Goal: Task Accomplishment & Management: Manage account settings

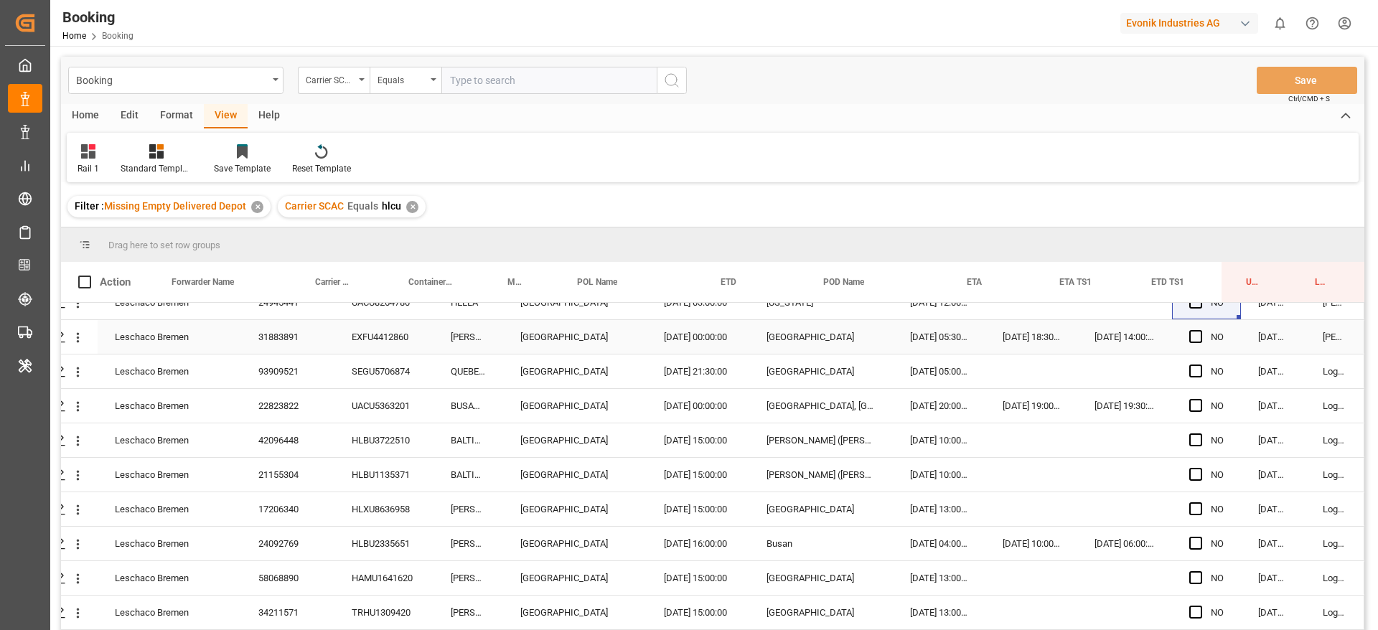
scroll to position [570, 55]
click at [409, 337] on div "EXFU4412860" at bounding box center [383, 336] width 99 height 34
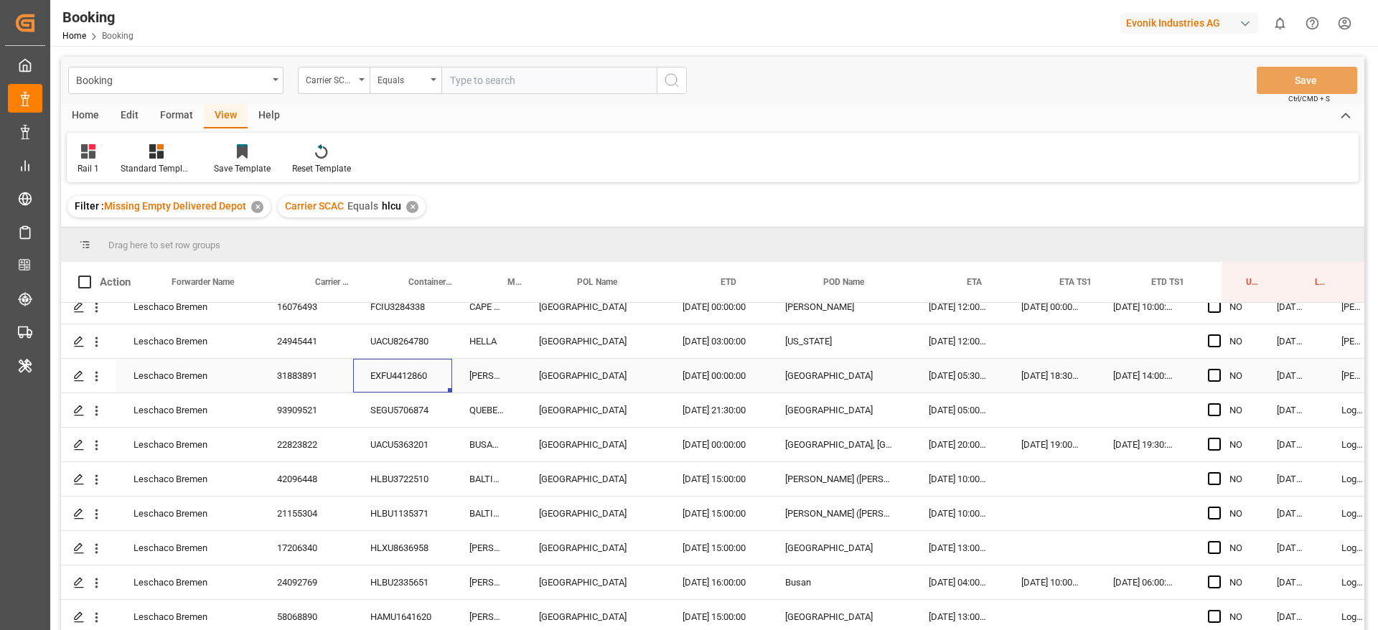
scroll to position [530, 55]
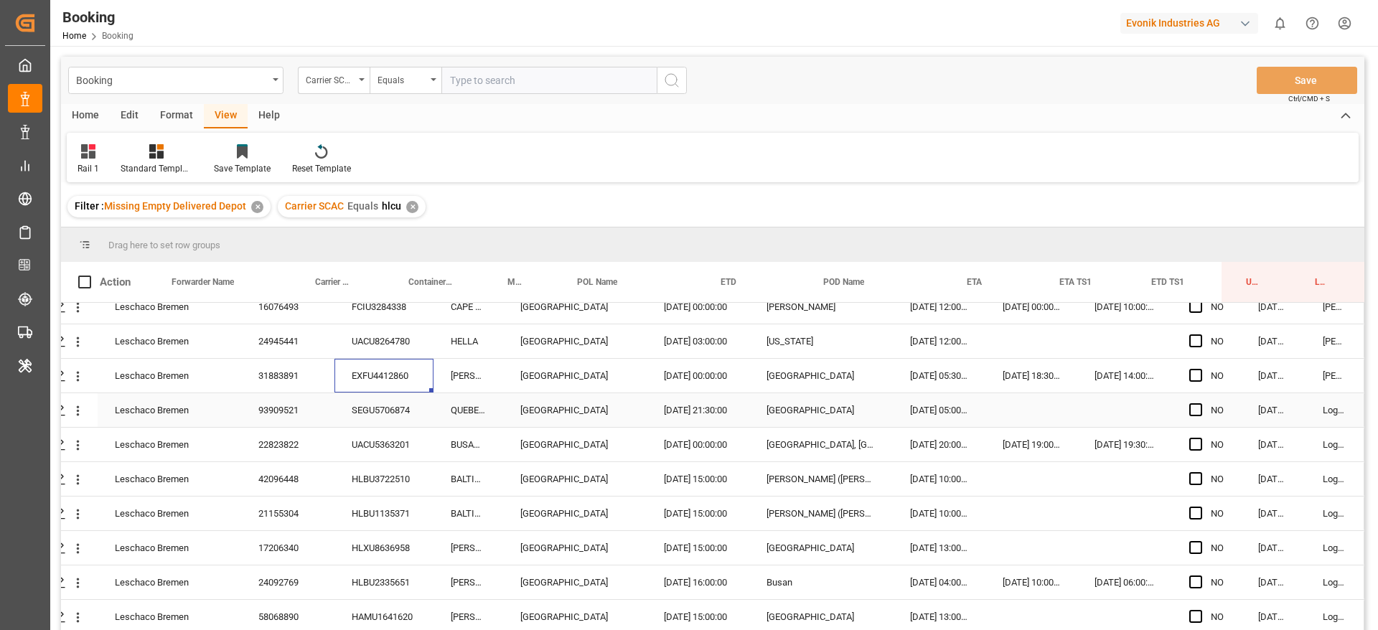
click at [431, 400] on div "Leschaco Bremen 93909521 SEGU5706874 QUEBEC EXPRESS [GEOGRAPHIC_DATA] [DATE] 21…" at bounding box center [687, 410] width 1353 height 34
click at [395, 408] on div "SEGU5706874" at bounding box center [383, 410] width 99 height 34
click at [360, 441] on div "UACU5363201" at bounding box center [383, 445] width 99 height 34
click at [379, 466] on div "HLBU3722510" at bounding box center [383, 479] width 99 height 34
click at [82, 416] on div "Press SPACE to select this row." at bounding box center [78, 410] width 37 height 27
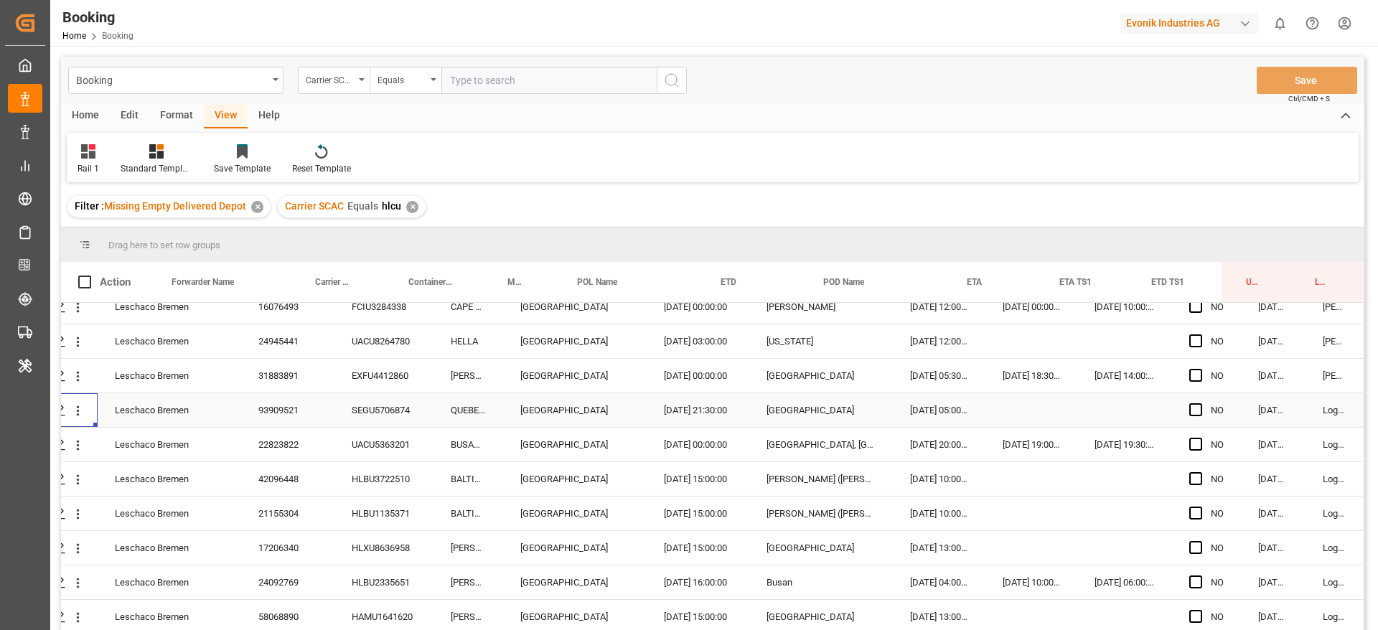
click at [83, 415] on div "Press SPACE to select this row." at bounding box center [78, 410] width 37 height 27
click at [78, 414] on icon "open menu" at bounding box center [77, 410] width 15 height 15
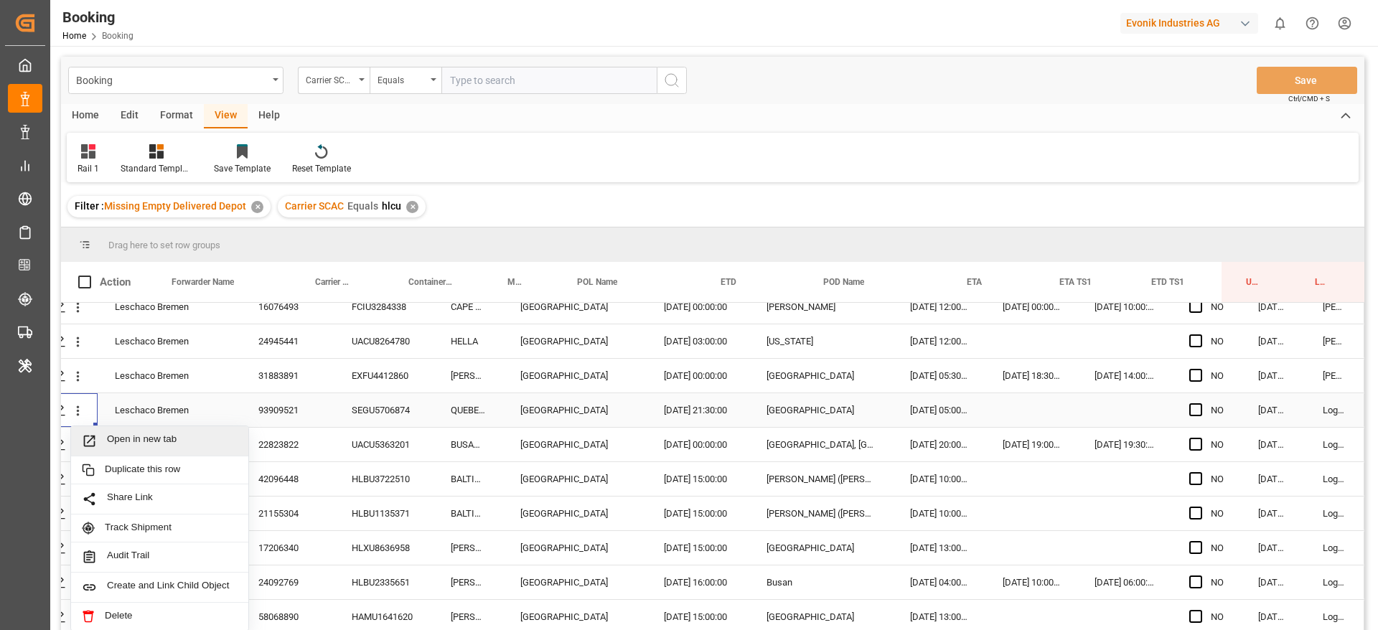
click at [122, 433] on span "Open in new tab" at bounding box center [172, 440] width 131 height 15
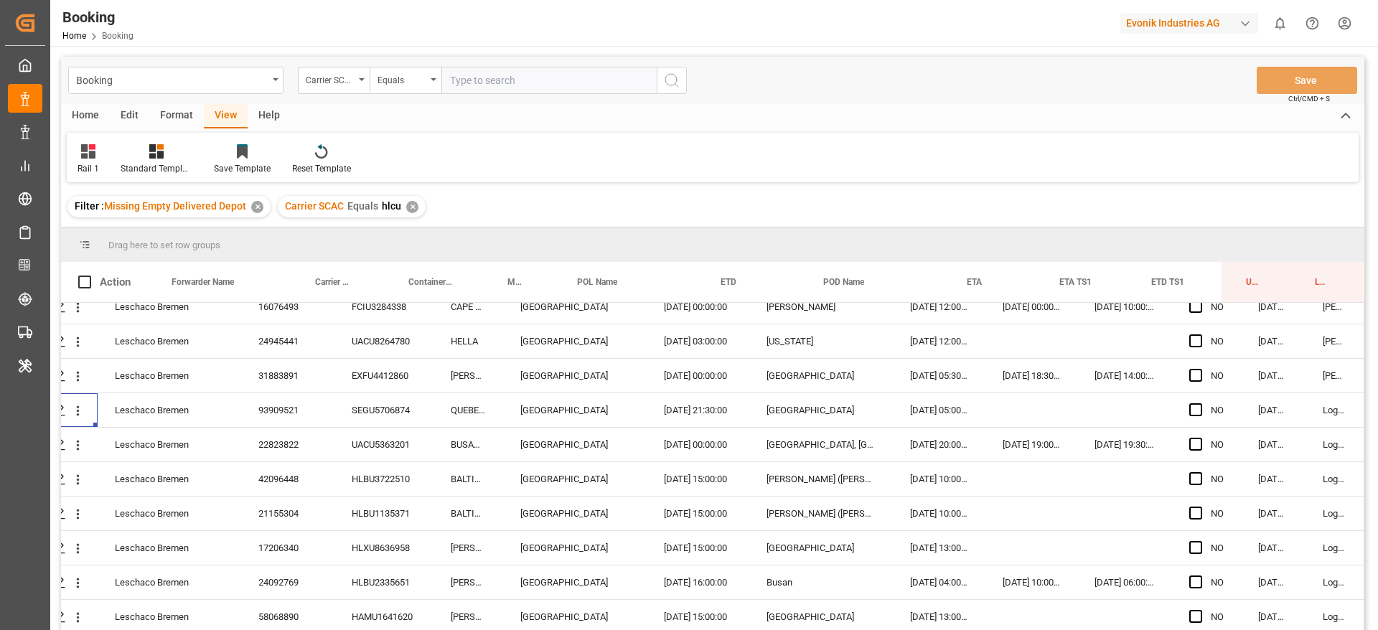
scroll to position [118, 54]
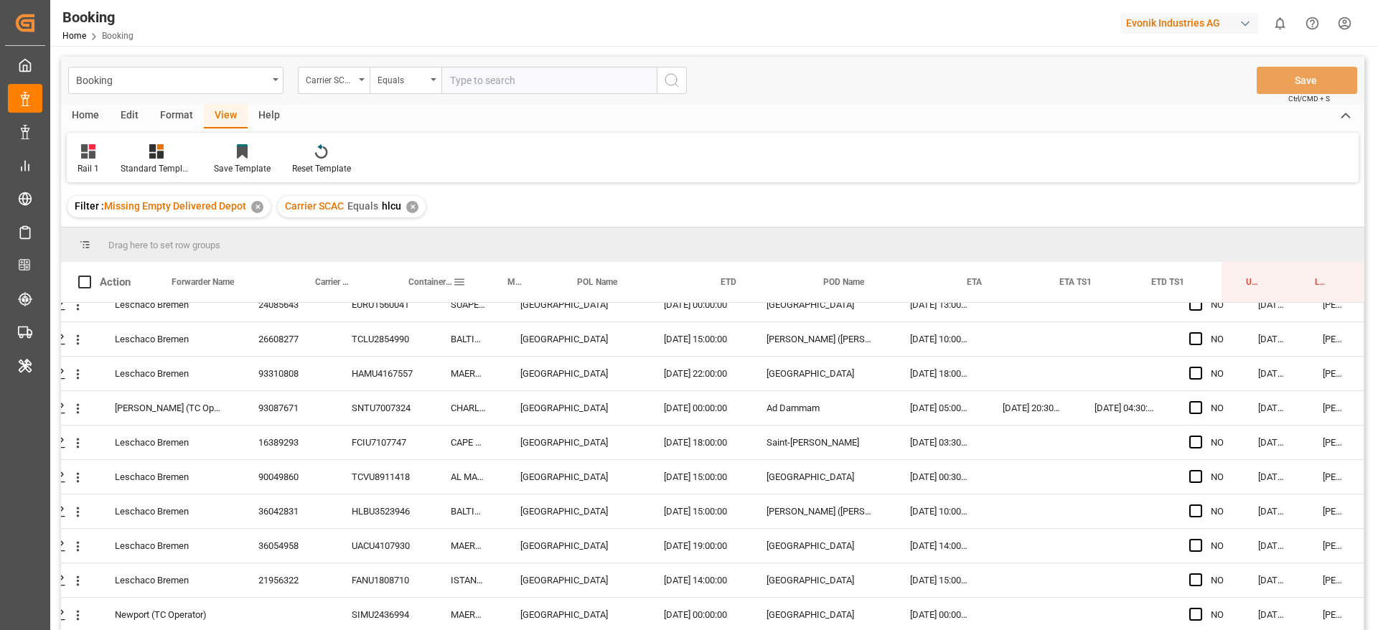
click at [470, 270] on div "Container No." at bounding box center [433, 282] width 99 height 40
click at [441, 276] on div "Container No." at bounding box center [430, 282] width 44 height 40
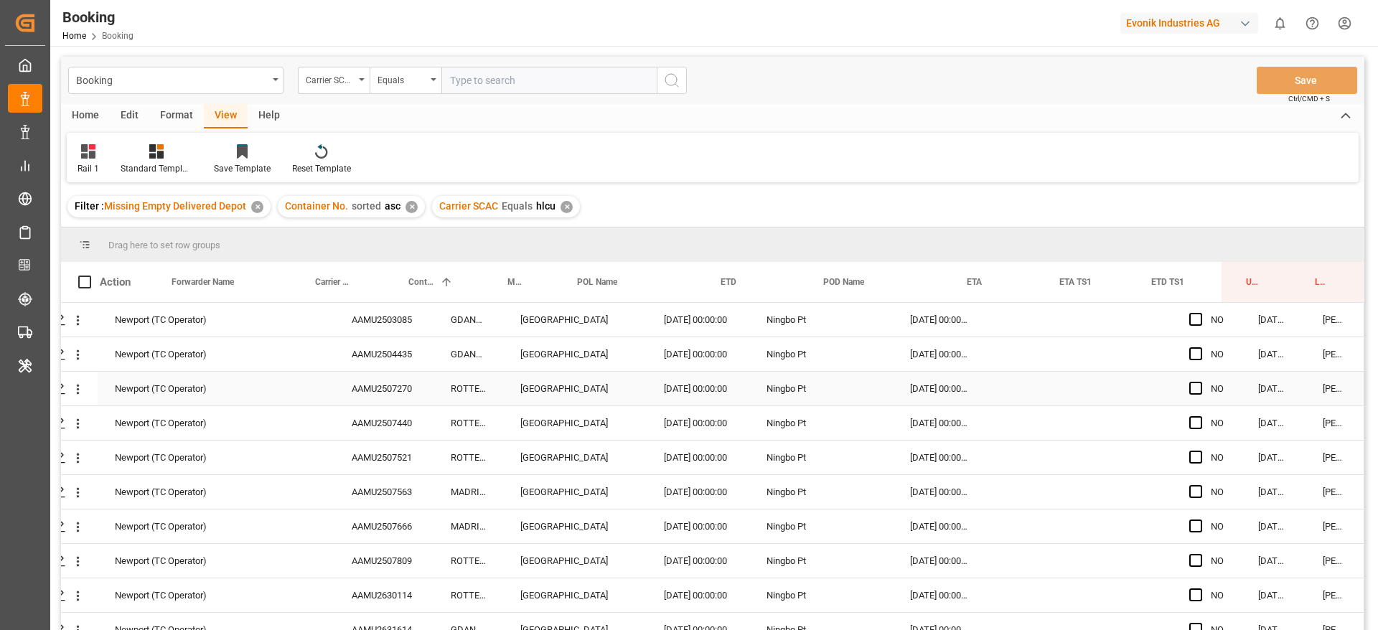
scroll to position [0, 55]
click at [381, 314] on div "AAMU2503085" at bounding box center [383, 320] width 99 height 34
click at [77, 321] on icon "open menu" at bounding box center [78, 321] width 3 height 10
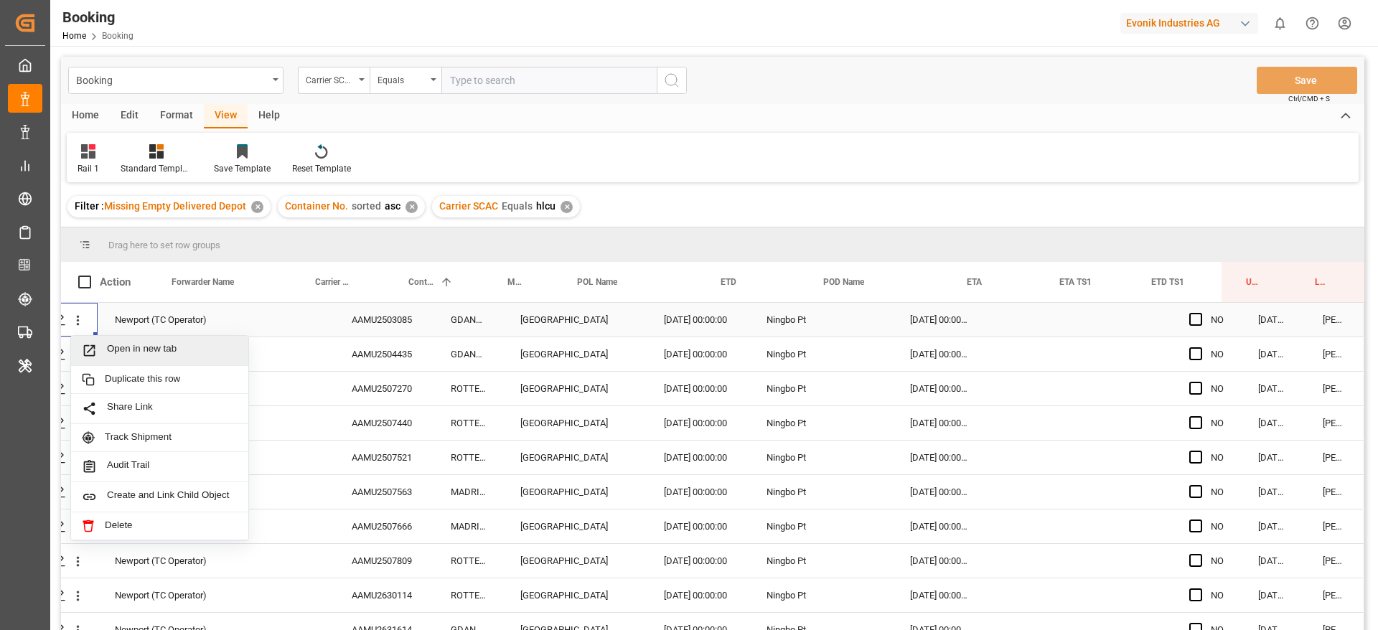
click at [115, 350] on span "Open in new tab" at bounding box center [172, 350] width 131 height 15
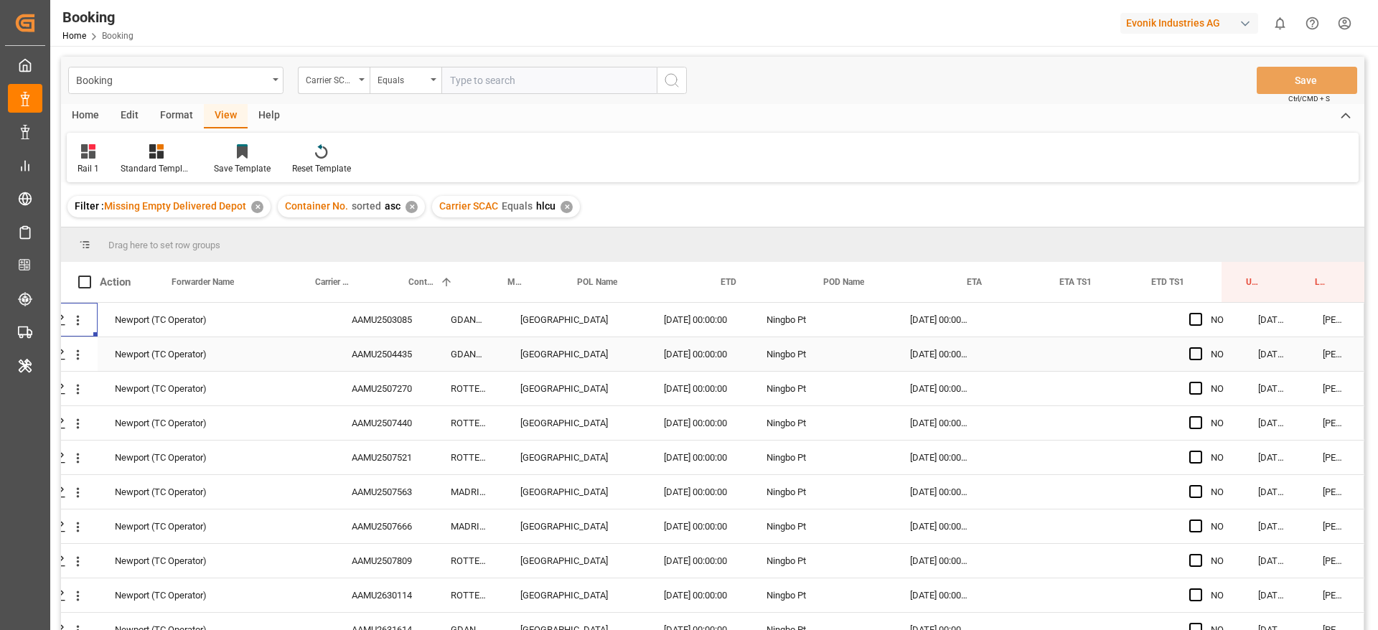
click at [357, 347] on div "AAMU2504435" at bounding box center [383, 354] width 99 height 34
drag, startPoint x: 78, startPoint y: 357, endPoint x: 105, endPoint y: 364, distance: 28.9
click at [79, 356] on icon "open menu" at bounding box center [77, 354] width 15 height 15
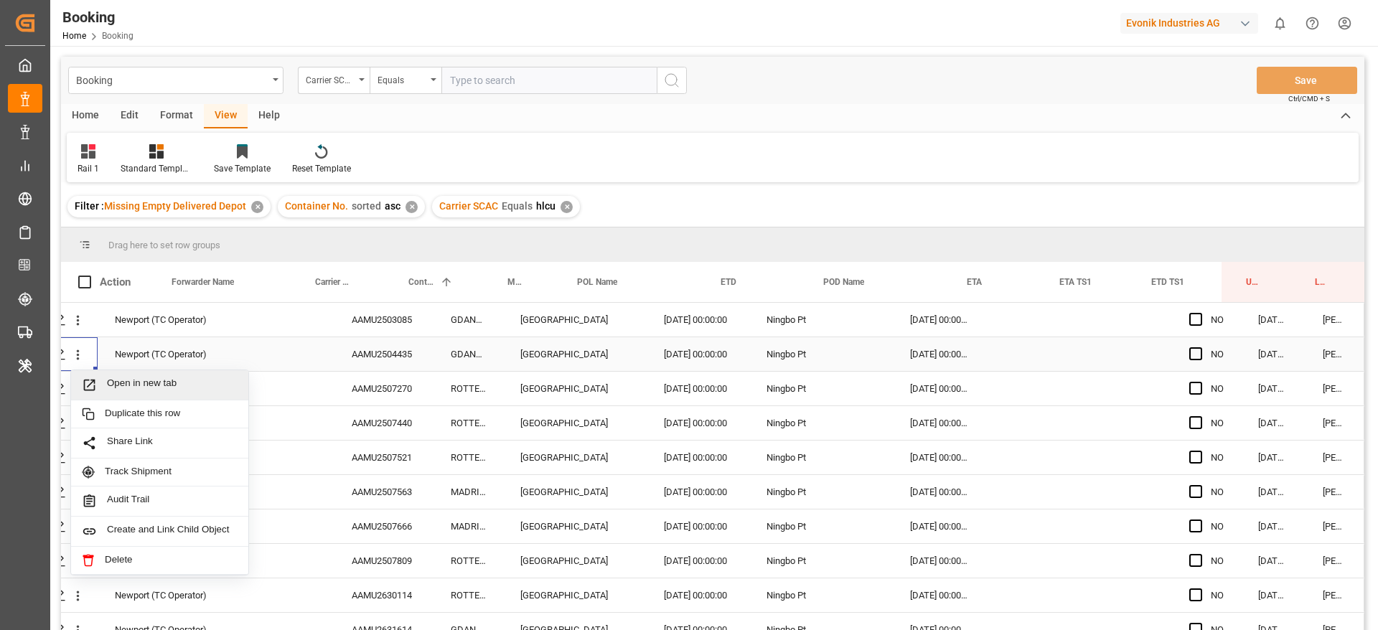
click at [138, 384] on span "Open in new tab" at bounding box center [172, 385] width 131 height 15
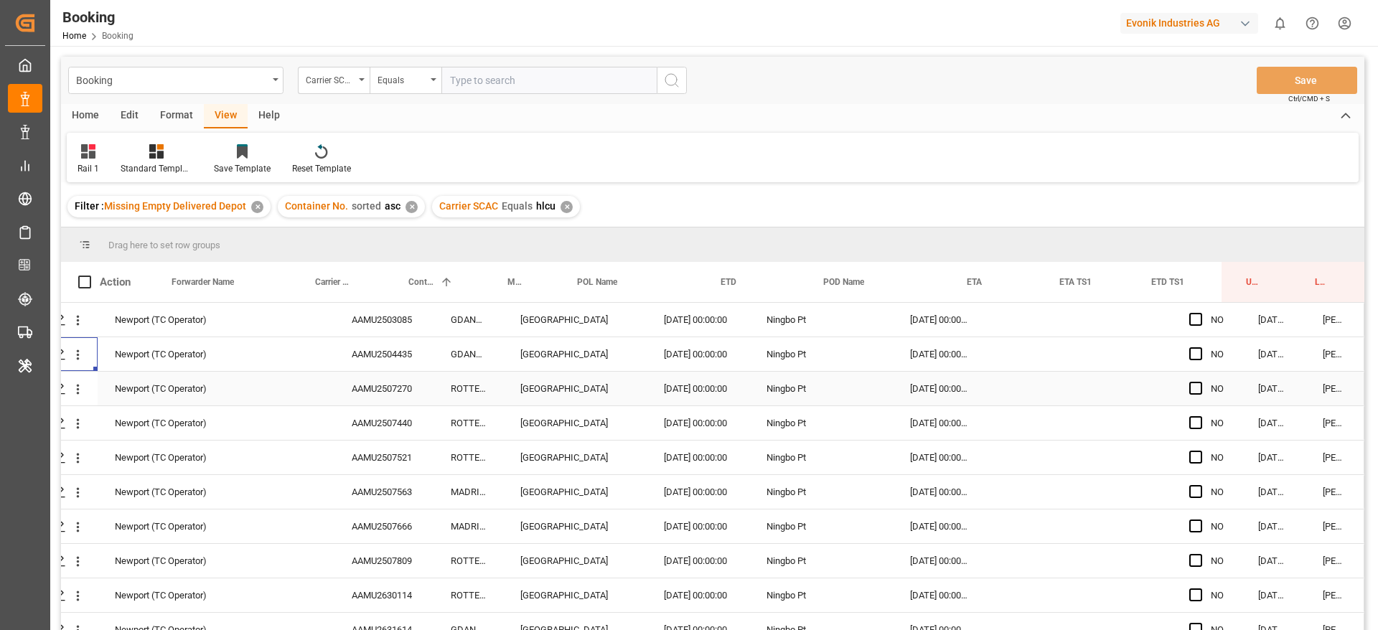
click at [354, 392] on div "AAMU2507270" at bounding box center [383, 389] width 99 height 34
click at [70, 393] on icon "open menu" at bounding box center [77, 389] width 15 height 15
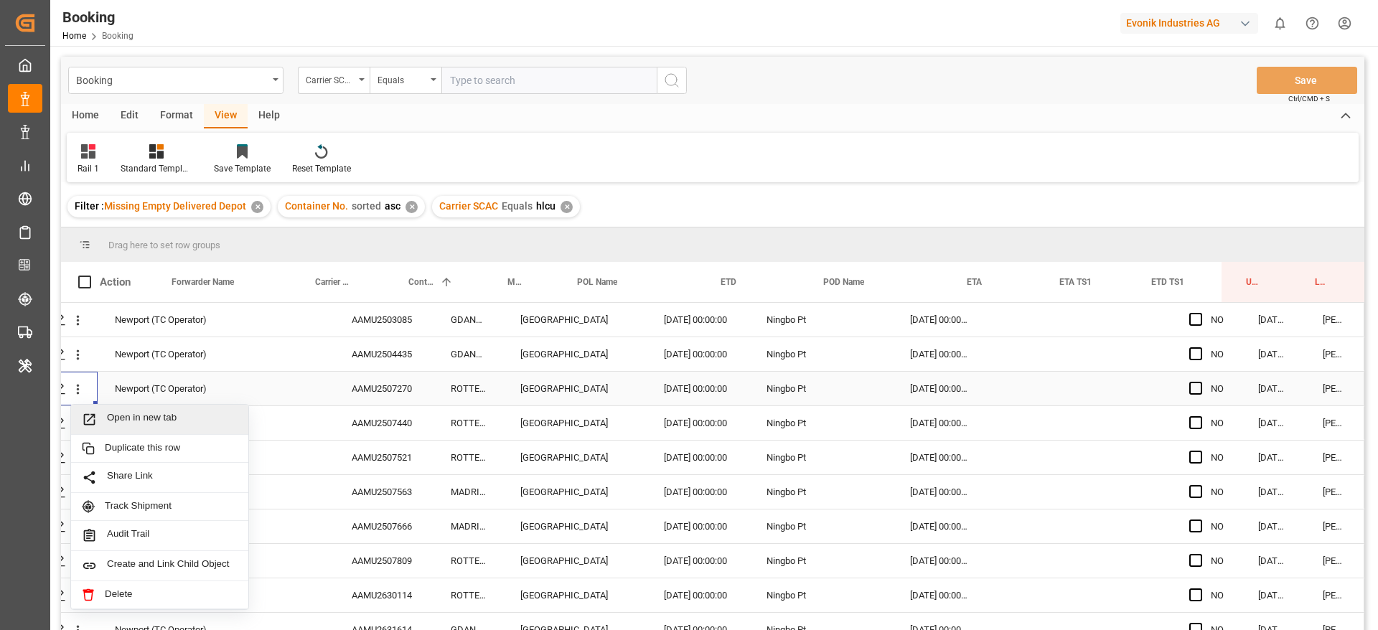
click at [107, 415] on span "Open in new tab" at bounding box center [172, 419] width 131 height 15
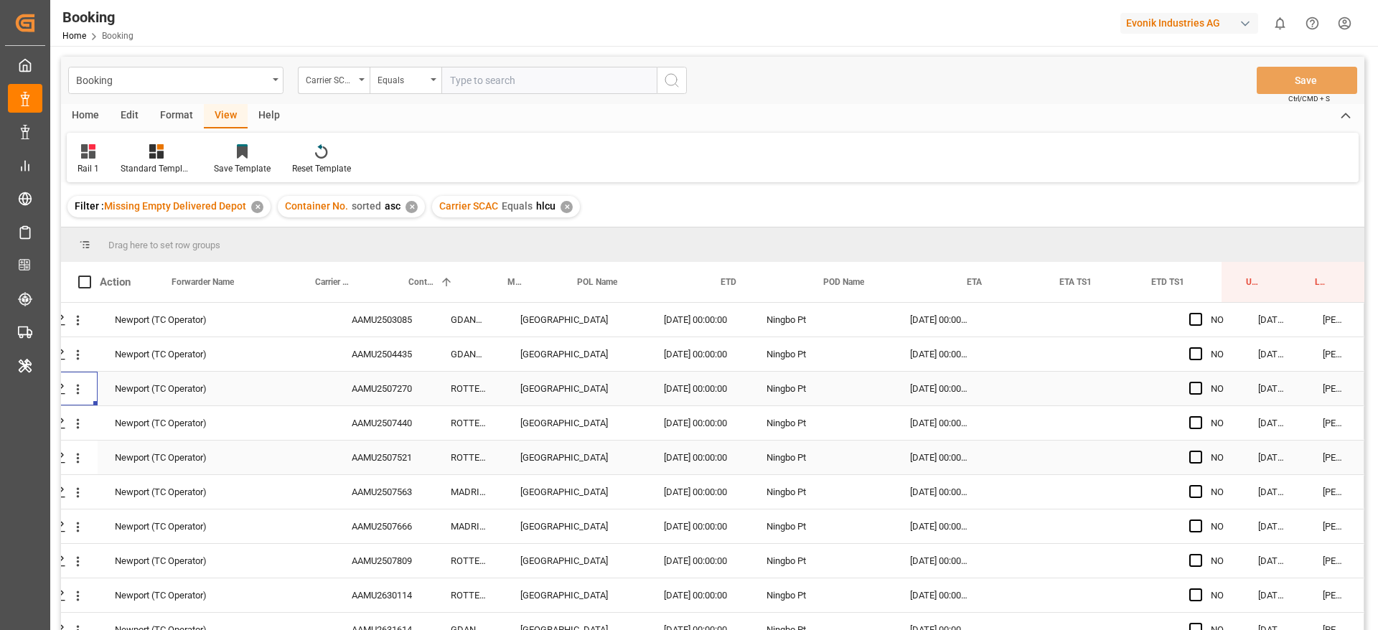
click at [359, 428] on div "AAMU2507440" at bounding box center [383, 423] width 99 height 34
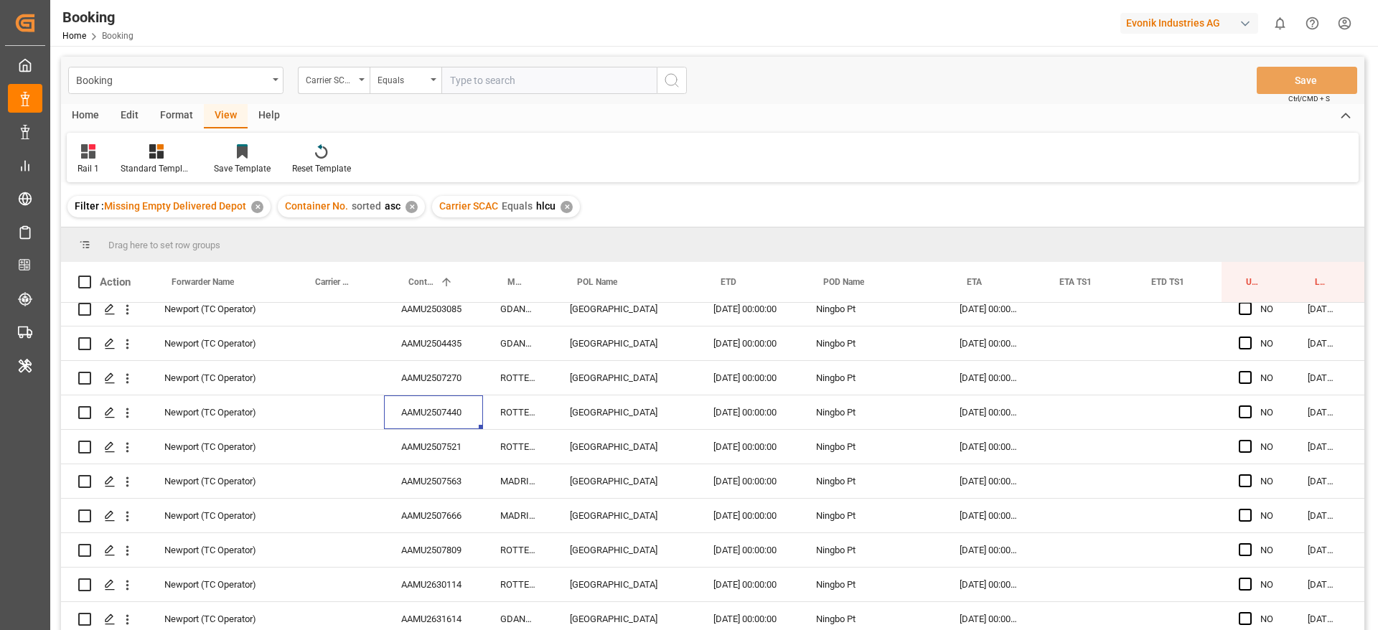
scroll to position [0, 0]
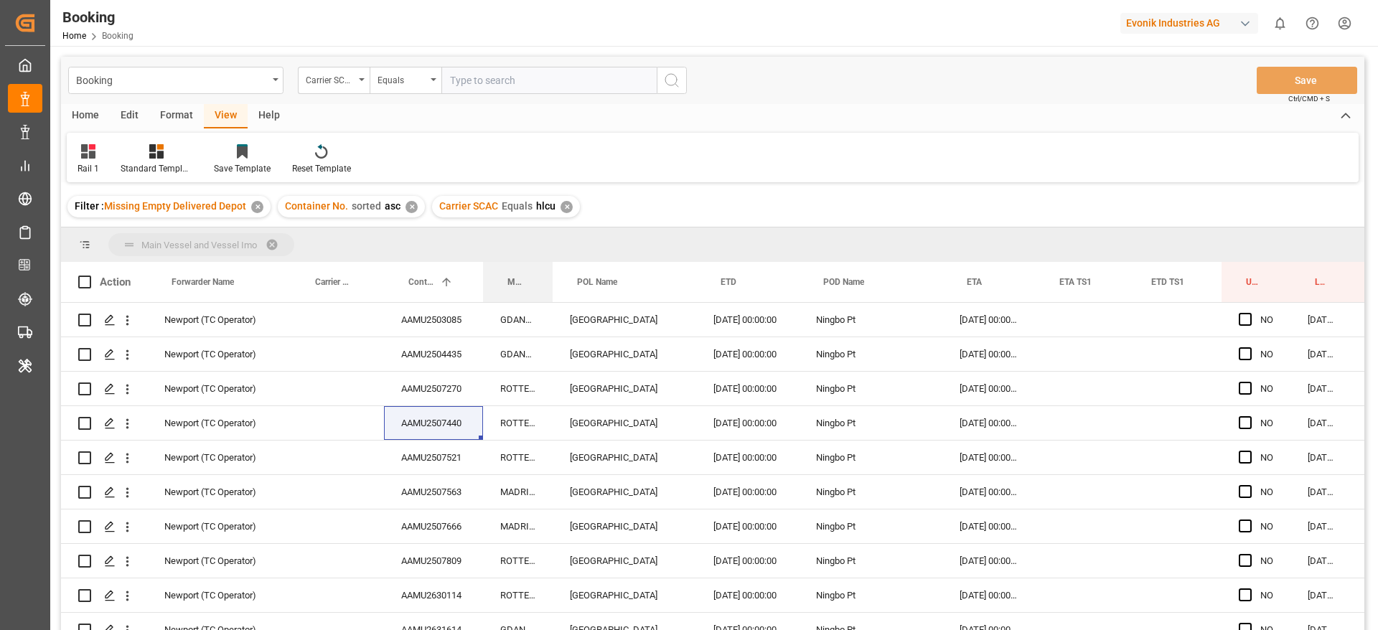
drag, startPoint x: 527, startPoint y: 281, endPoint x: 545, endPoint y: 255, distance: 31.5
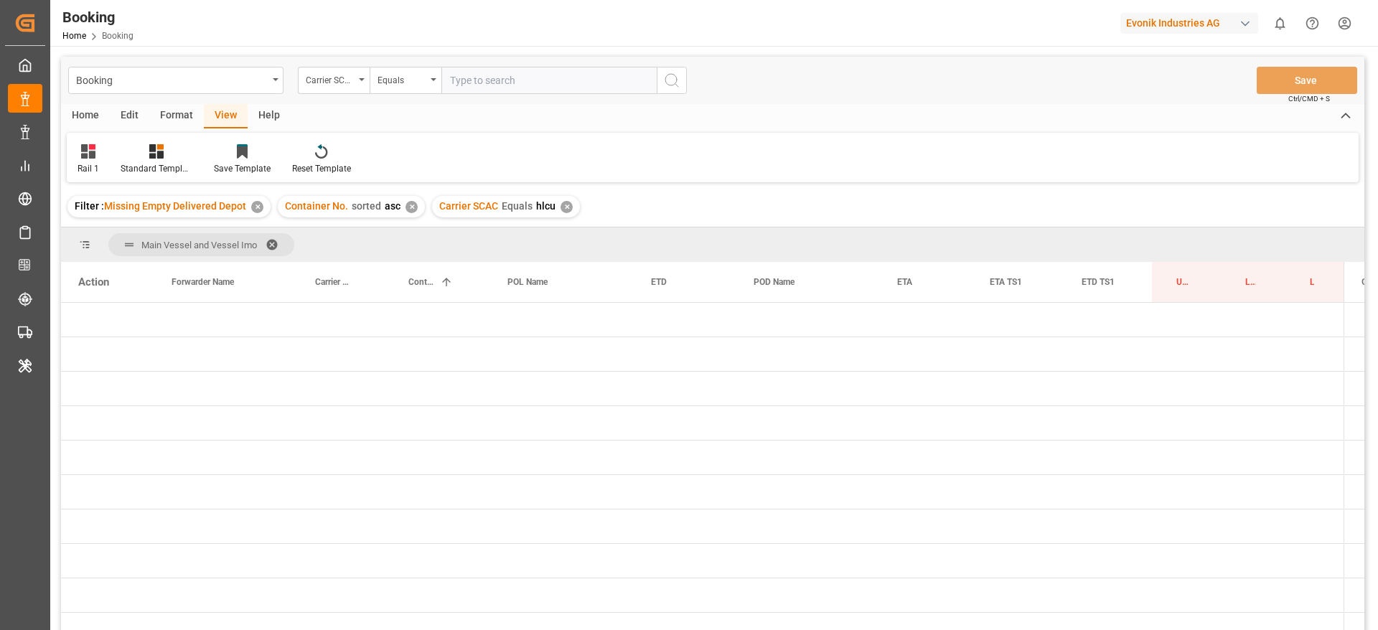
click at [273, 245] on span at bounding box center [277, 244] width 23 height 13
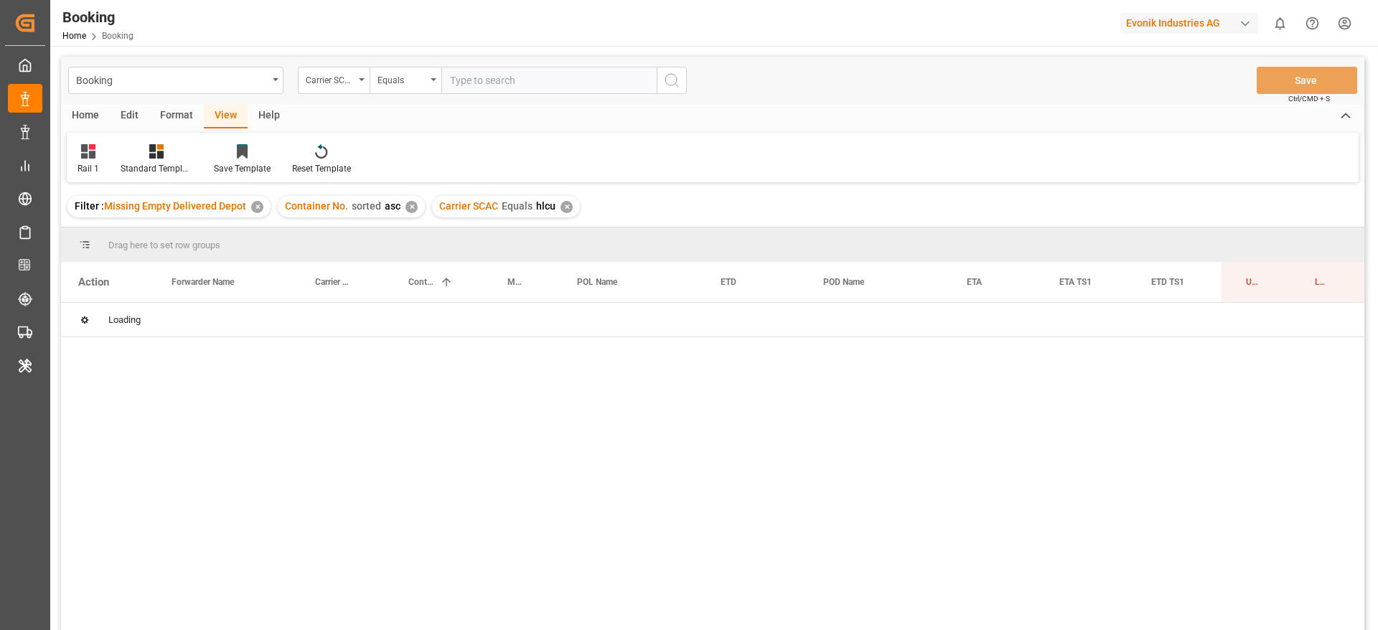
click at [273, 245] on div "Booking Carrier SCAC Equals Save Ctrl/CMD + S Home Edit Format View Help Rail 1…" at bounding box center [712, 362] width 1303 height 611
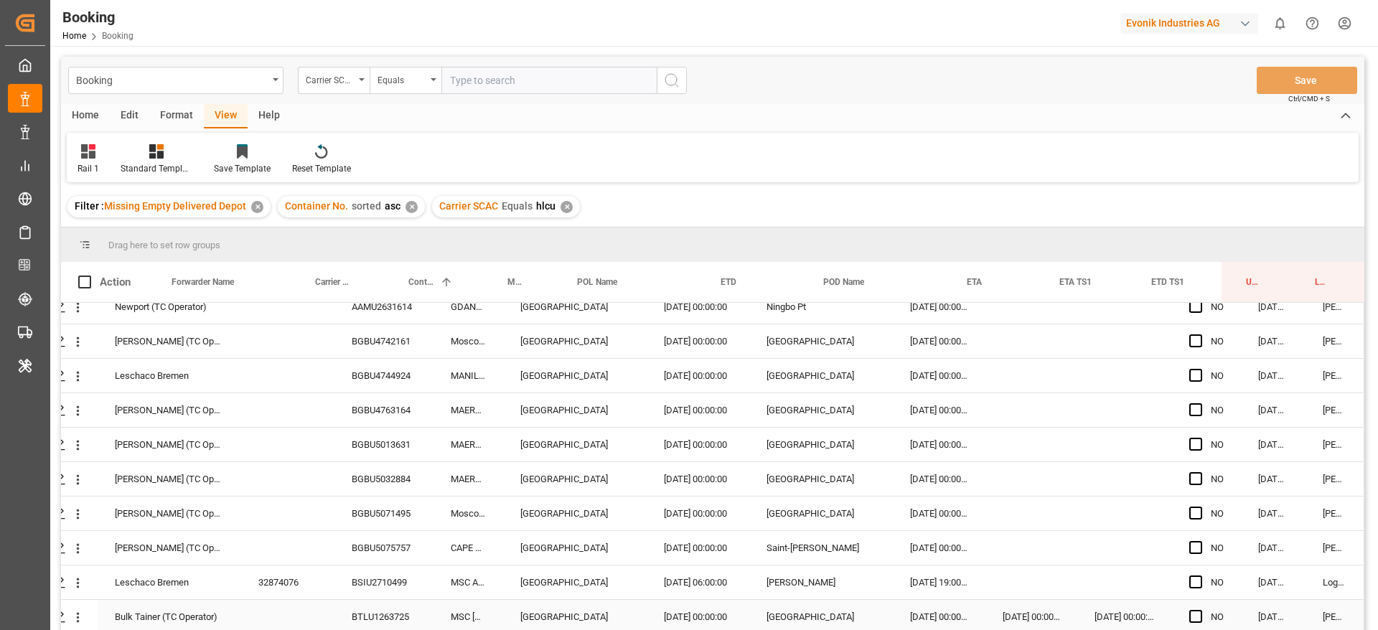
scroll to position [319, 55]
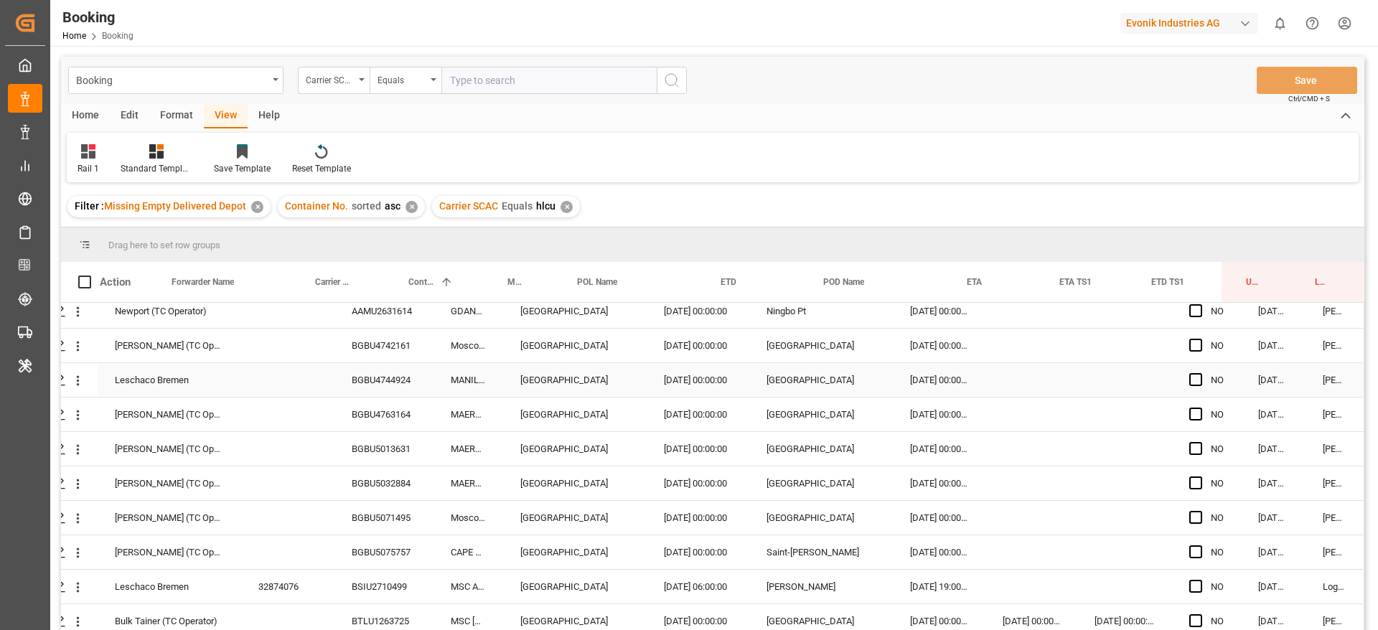
click at [392, 344] on div "BGBU4742161" at bounding box center [383, 346] width 99 height 34
click at [79, 344] on icon "open menu" at bounding box center [77, 346] width 15 height 15
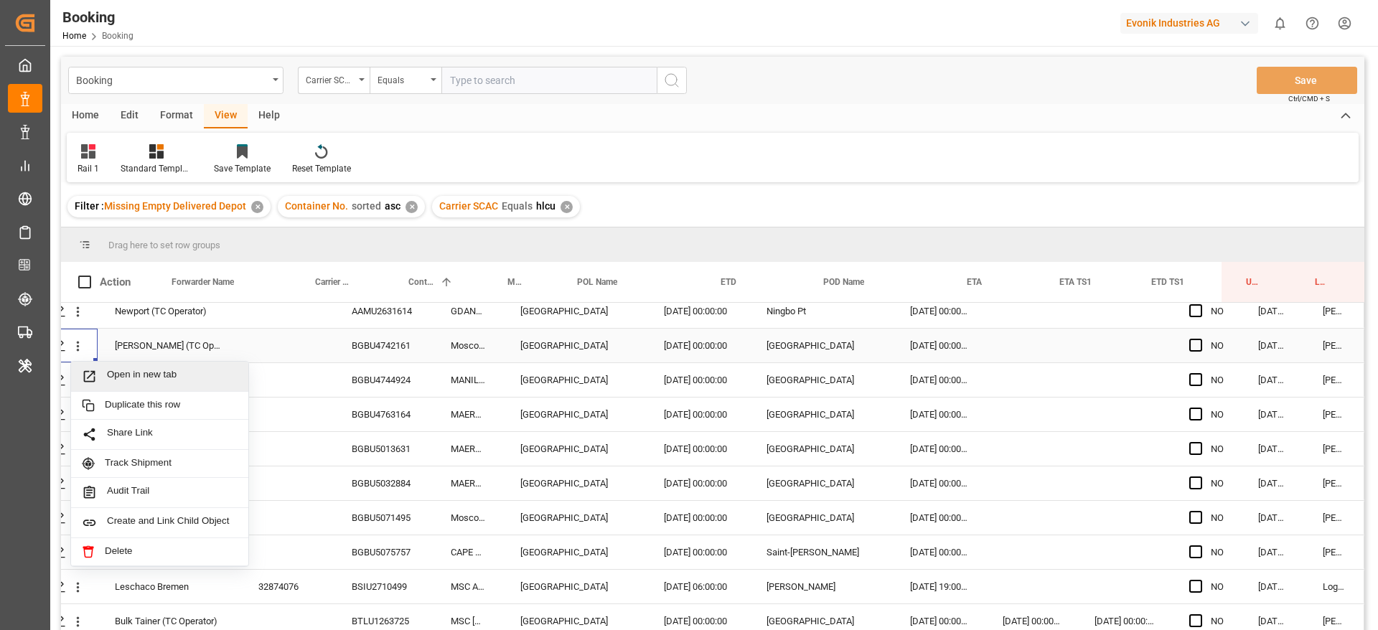
click at [132, 371] on span "Open in new tab" at bounding box center [172, 376] width 131 height 15
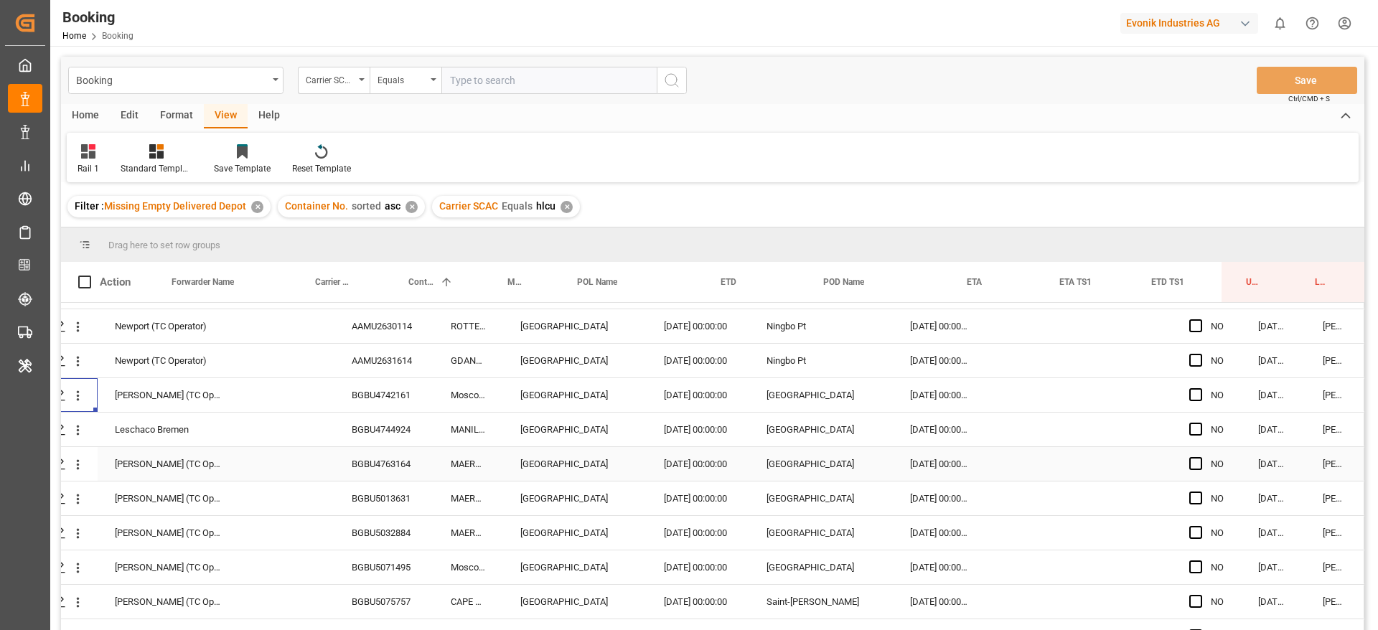
scroll to position [273, 55]
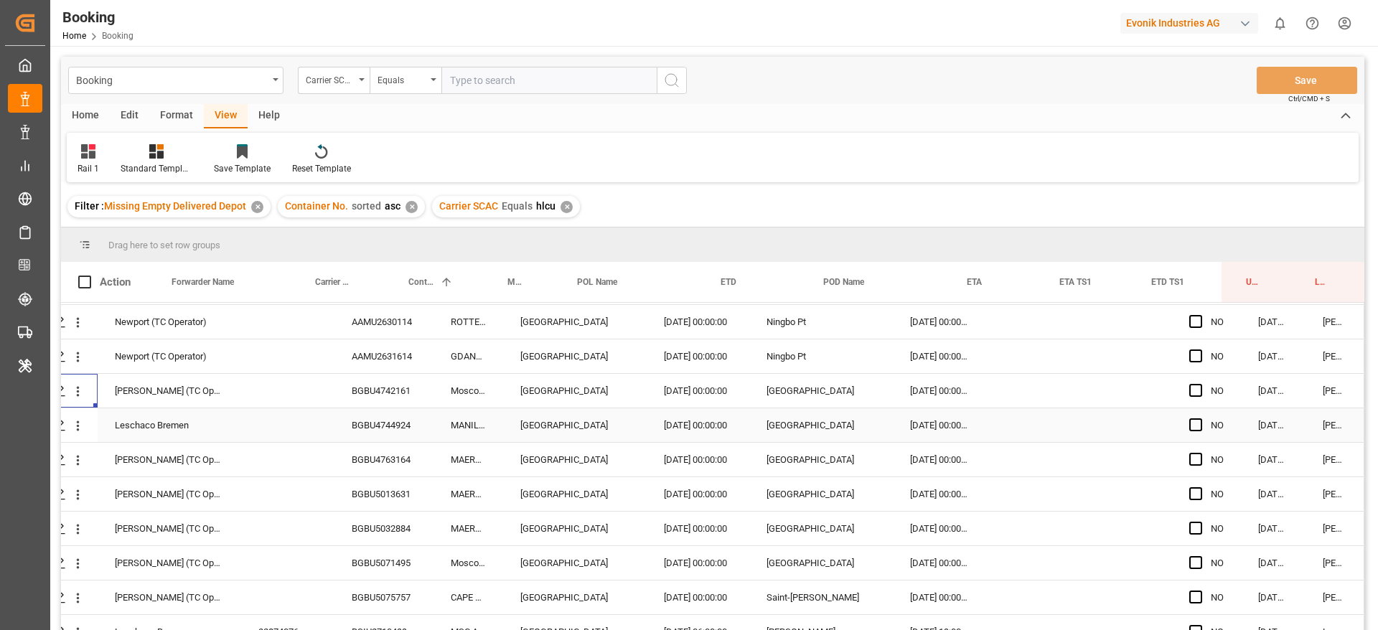
click at [378, 429] on div "BGBU4744924" at bounding box center [383, 425] width 99 height 34
click at [367, 459] on div "BGBU4763164" at bounding box center [383, 460] width 99 height 34
click at [405, 500] on div "BGBU5013631" at bounding box center [383, 494] width 99 height 34
click at [393, 530] on div "BGBU5032884" at bounding box center [383, 529] width 99 height 34
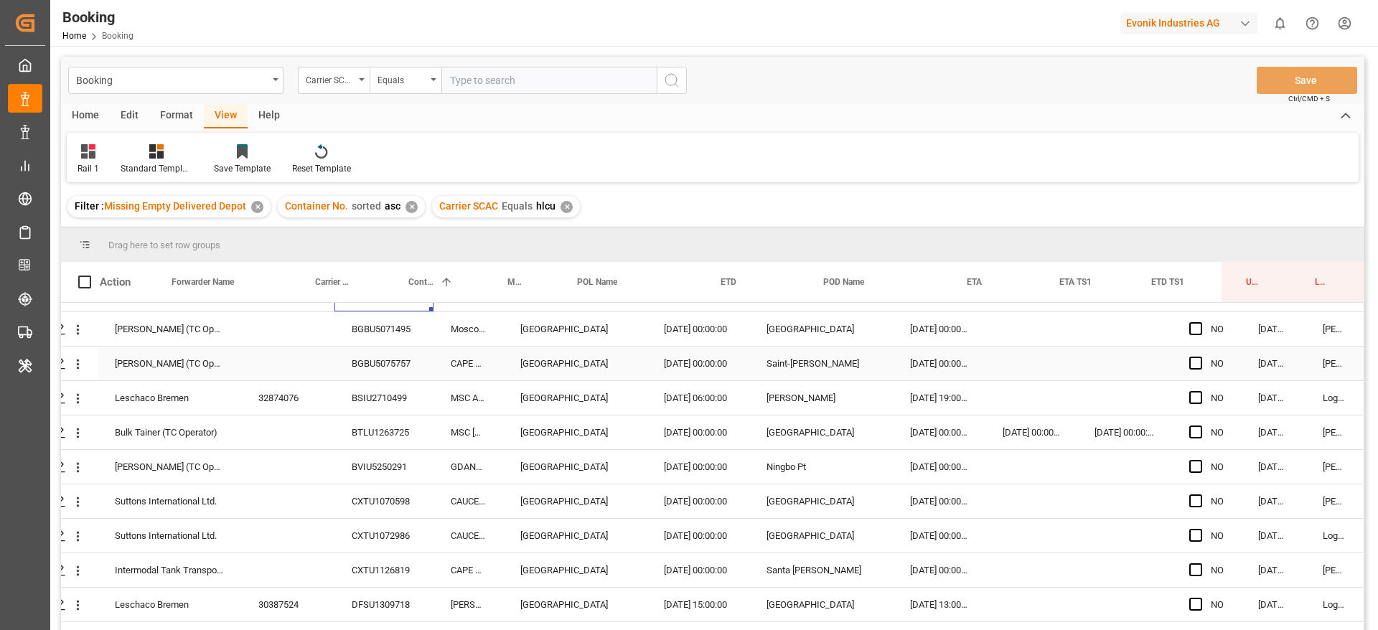
click at [380, 347] on div "BGBU5075757" at bounding box center [383, 364] width 99 height 34
click at [375, 317] on div "BGBU5071495" at bounding box center [383, 329] width 99 height 34
click at [364, 357] on div "BGBU5075757" at bounding box center [383, 364] width 99 height 34
click at [366, 400] on div "BSIU2710499" at bounding box center [383, 398] width 99 height 34
click at [384, 426] on div "BTLU1263725" at bounding box center [383, 433] width 99 height 34
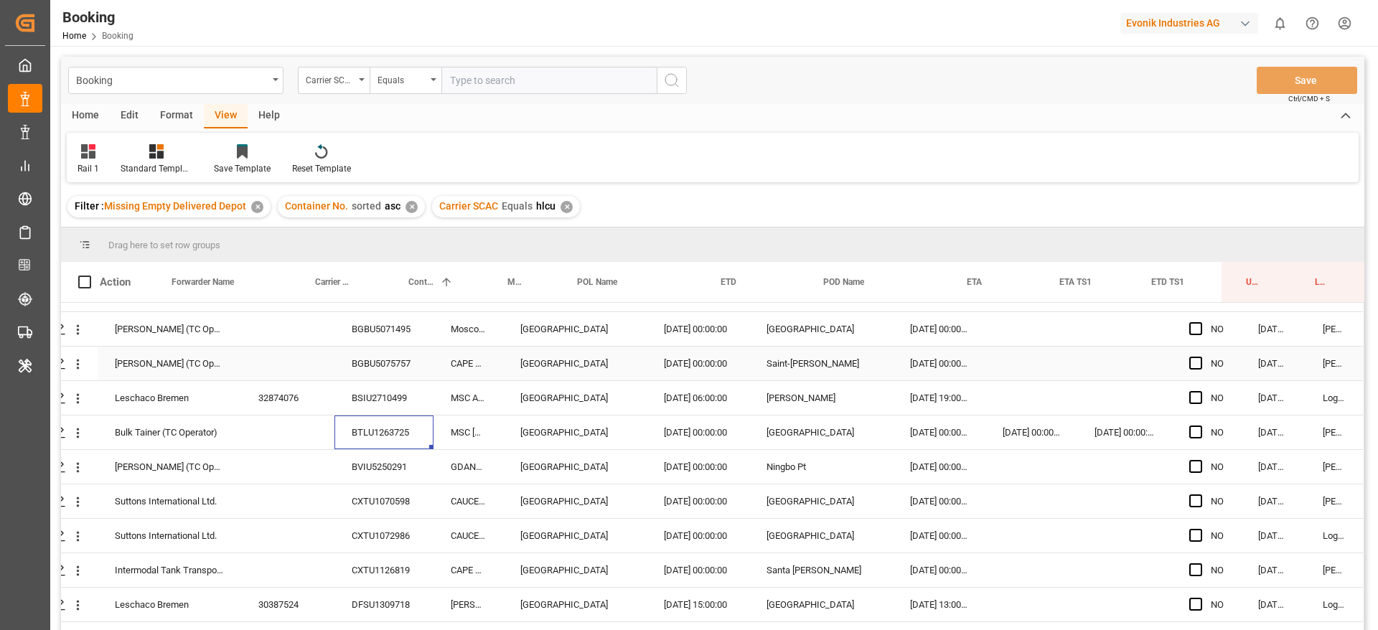
click at [71, 365] on icon "open menu" at bounding box center [77, 364] width 15 height 15
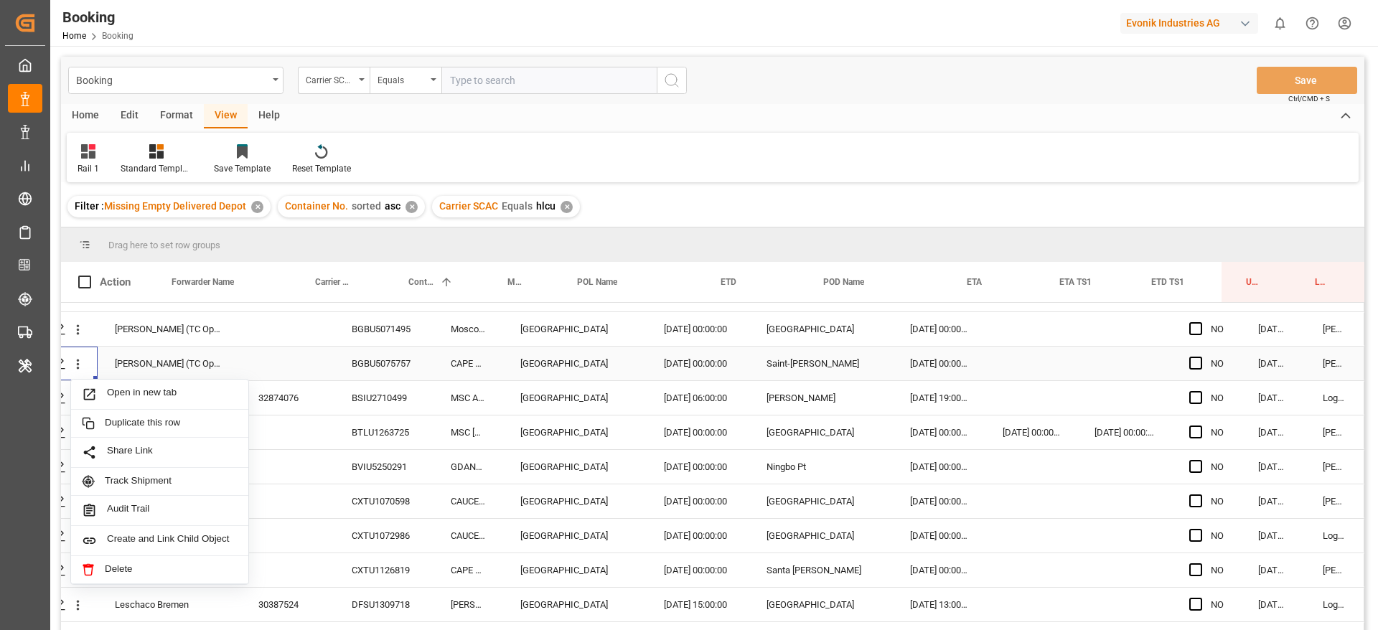
click at [123, 389] on span "Open in new tab" at bounding box center [172, 394] width 131 height 15
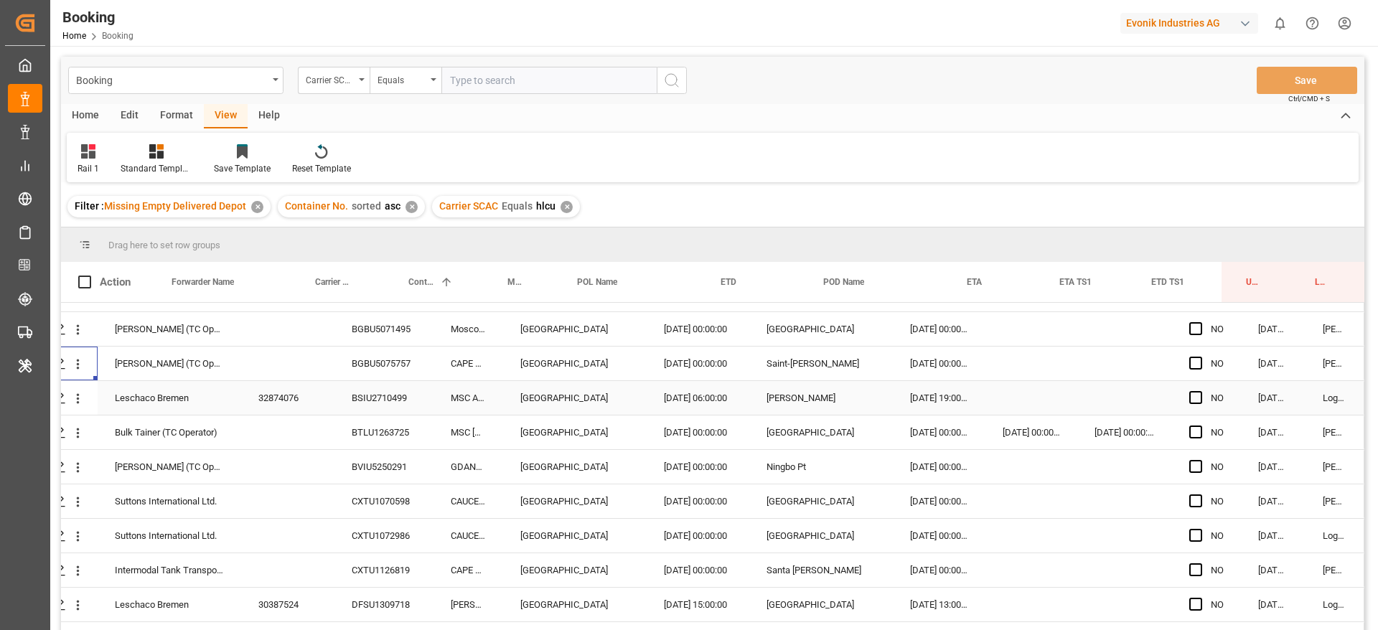
click at [372, 398] on div "BSIU2710499" at bounding box center [383, 398] width 99 height 34
click at [369, 436] on div "BTLU1263725" at bounding box center [383, 433] width 99 height 34
click at [375, 454] on div "BVIU5250291" at bounding box center [383, 467] width 99 height 34
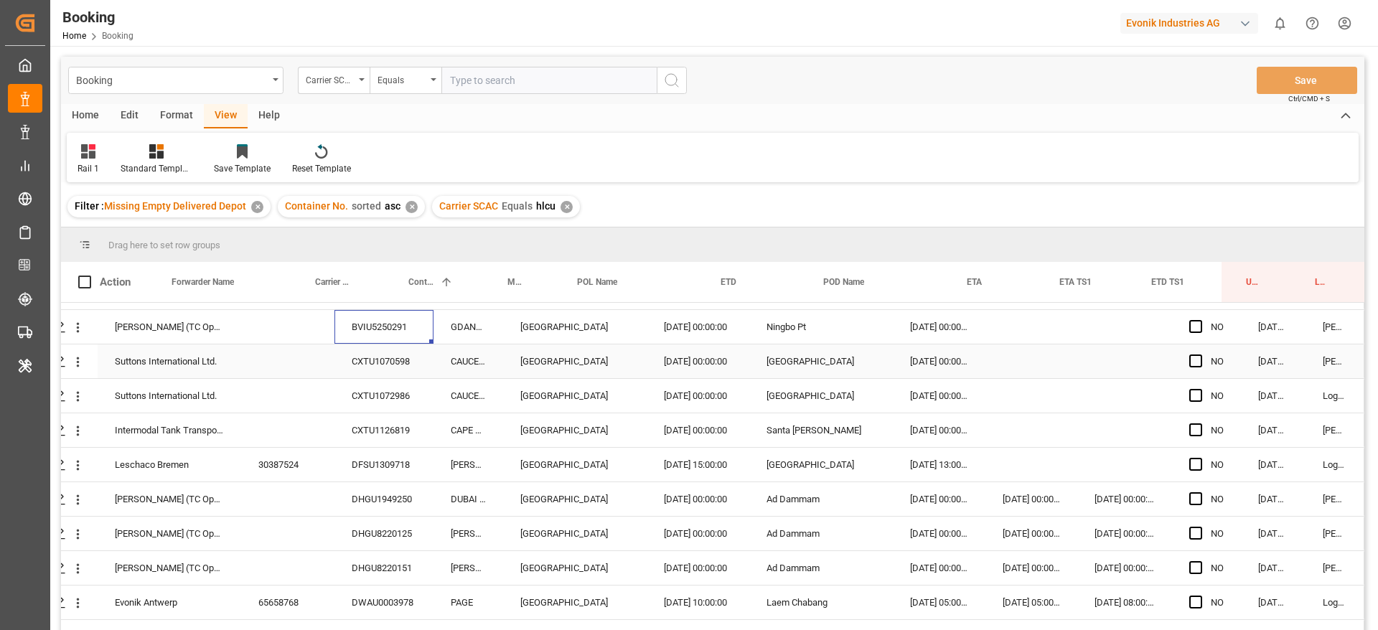
click at [400, 367] on div "CXTU1070598" at bounding box center [383, 361] width 99 height 34
click at [371, 404] on div "CXTU1072986" at bounding box center [383, 396] width 99 height 34
click at [363, 435] on div "CXTU1126819" at bounding box center [383, 430] width 99 height 34
click at [375, 472] on div "DFSU1309718" at bounding box center [383, 465] width 99 height 34
click at [369, 482] on div "Leschaco Bremen 30387524 DFSU1309718 MARGRETHE MAERSK Rotterdam 18.06.2025 15:0…" at bounding box center [687, 465] width 1353 height 34
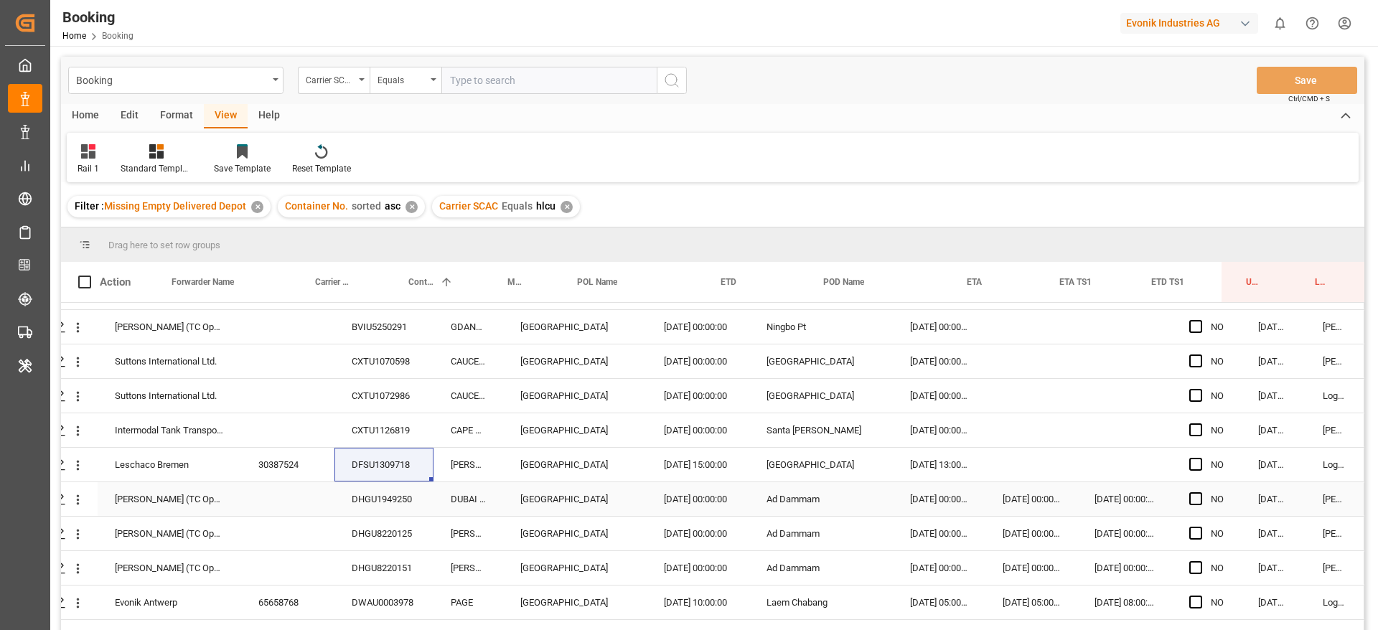
click at [369, 489] on div "DHGU1949250" at bounding box center [383, 499] width 99 height 34
click at [360, 540] on div "DHGU8220125" at bounding box center [383, 534] width 99 height 34
click at [385, 558] on div "DHGU8220151" at bounding box center [383, 568] width 99 height 34
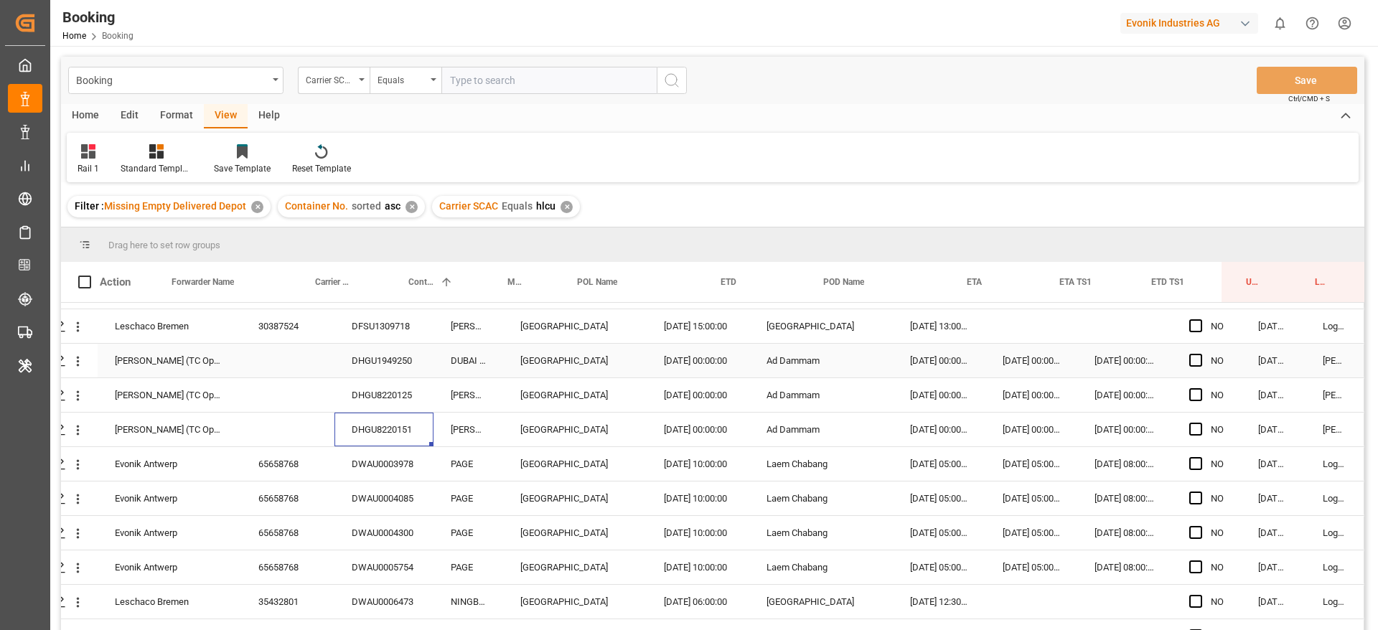
scroll to position [817, 55]
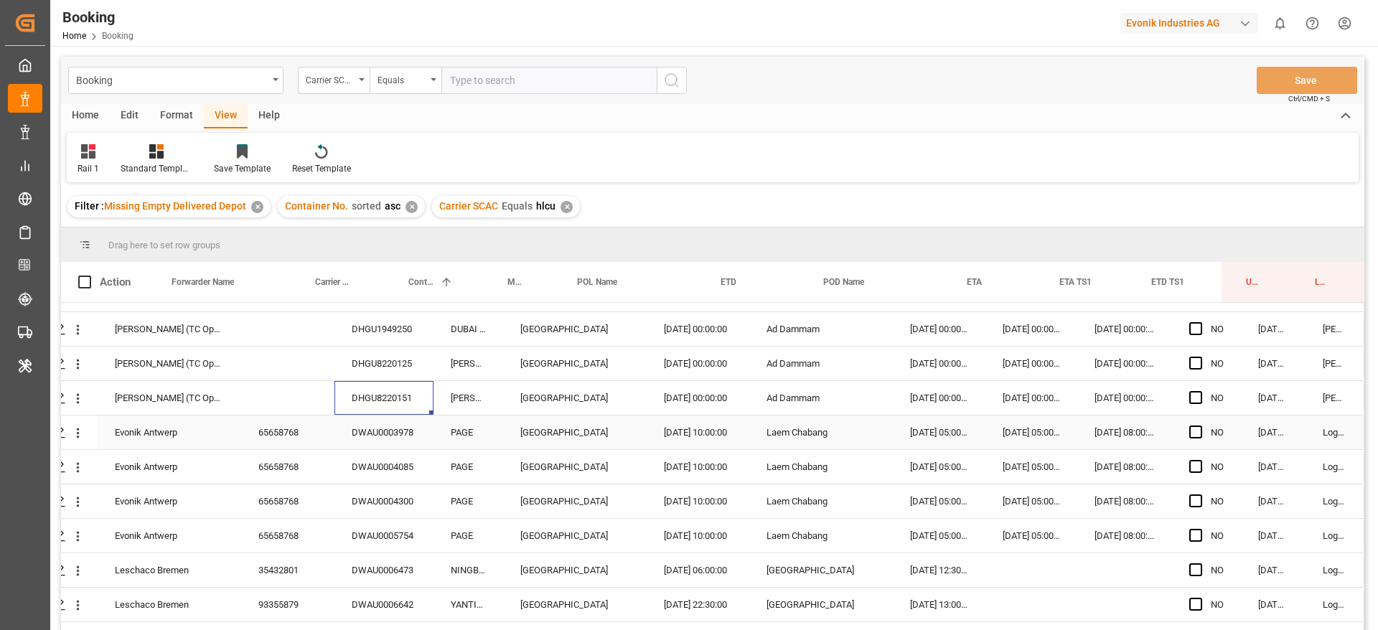
click at [397, 429] on div "DWAU0003978" at bounding box center [383, 433] width 99 height 34
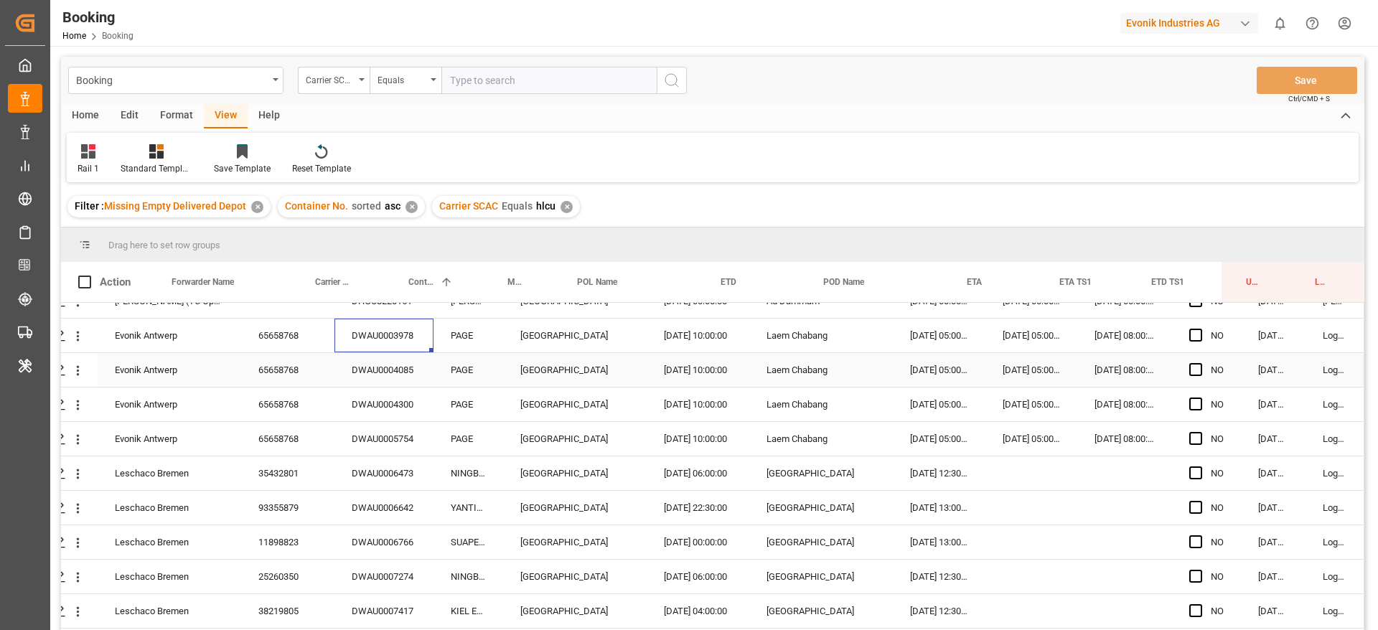
scroll to position [921, 55]
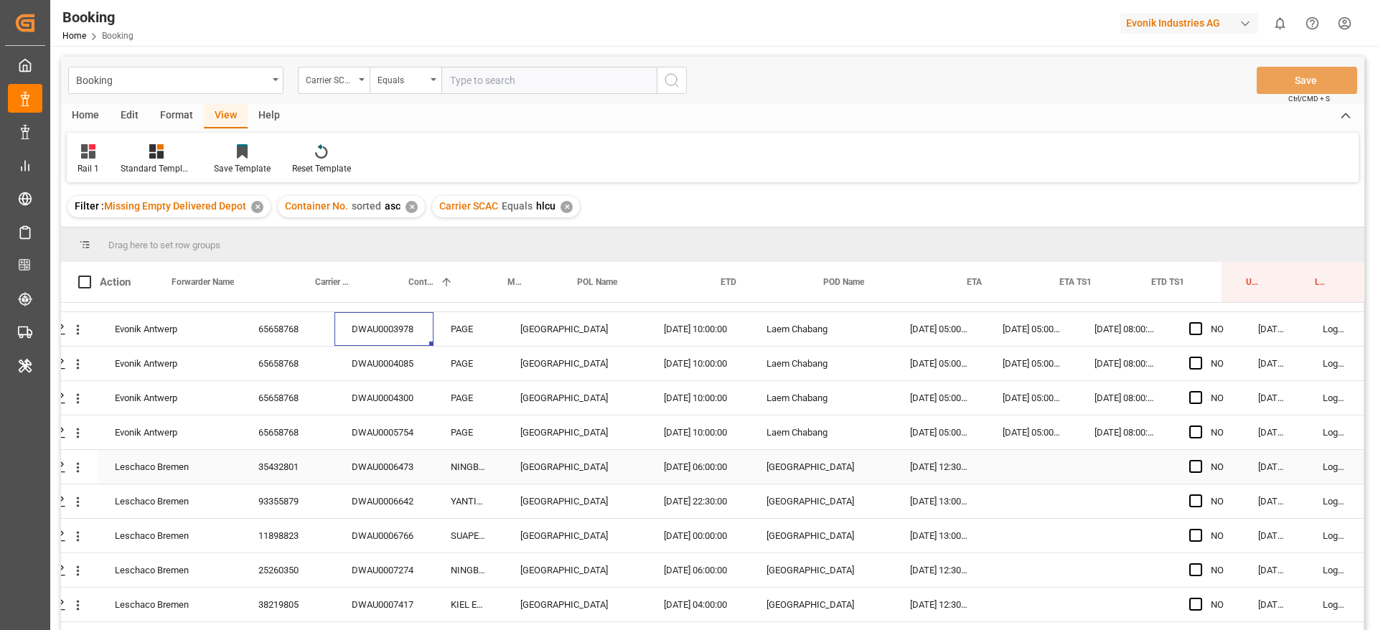
click at [403, 465] on div "DWAU0006473" at bounding box center [383, 467] width 99 height 34
click at [405, 511] on div "DWAU0006642" at bounding box center [383, 501] width 99 height 34
click at [367, 548] on div "DWAU0006766" at bounding box center [383, 536] width 99 height 34
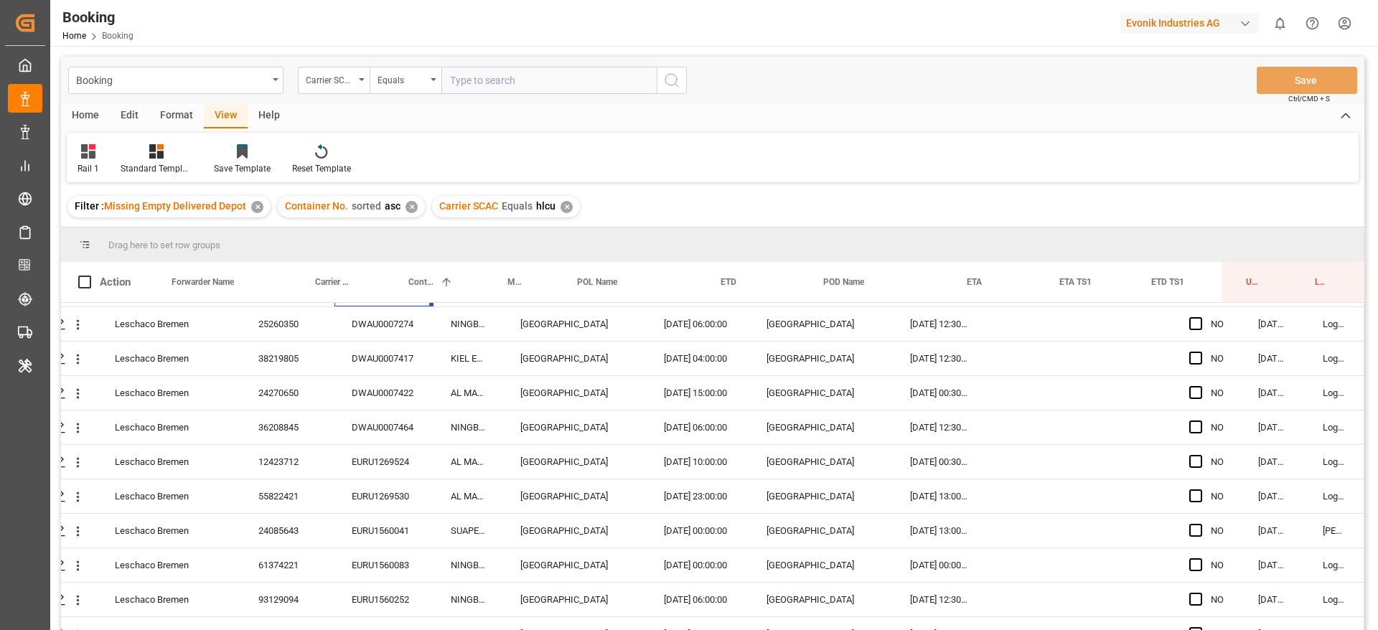
scroll to position [1164, 55]
click at [371, 311] on div "DWAU0007274" at bounding box center [383, 327] width 99 height 34
click at [393, 367] on div "DWAU0007417" at bounding box center [383, 361] width 99 height 34
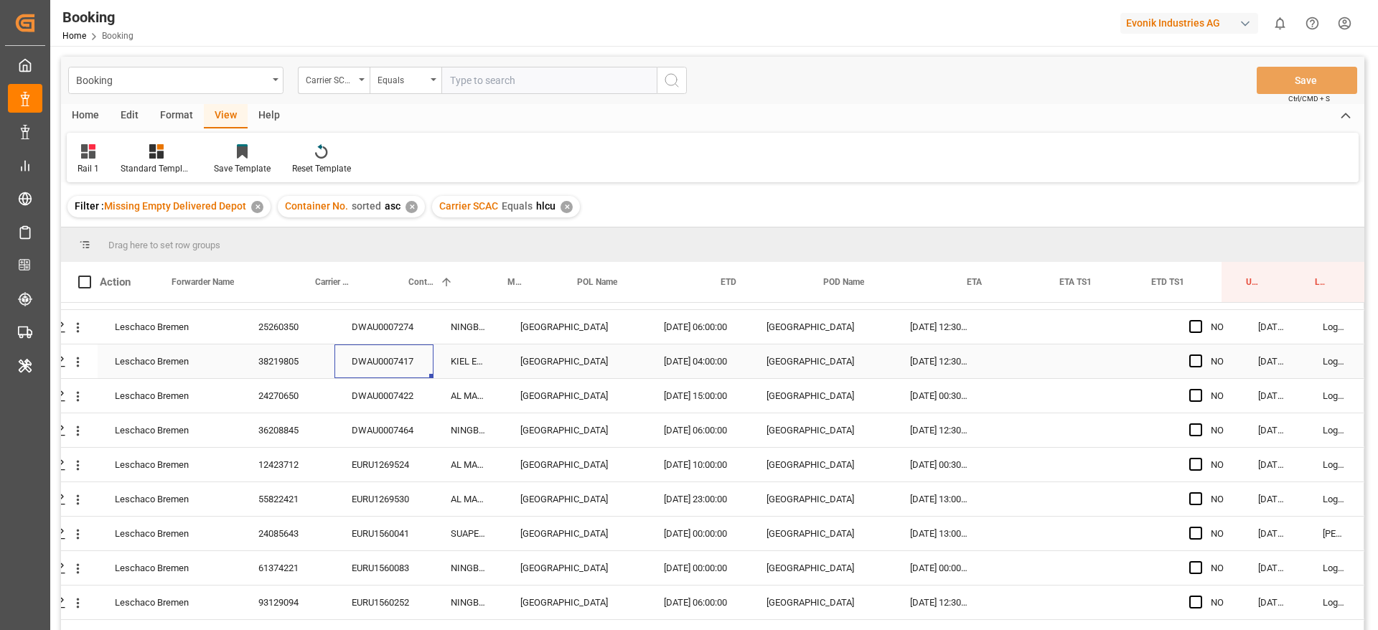
click at [370, 394] on div "DWAU0007422" at bounding box center [383, 396] width 99 height 34
click at [383, 446] on div "DWAU0007464" at bounding box center [383, 430] width 99 height 34
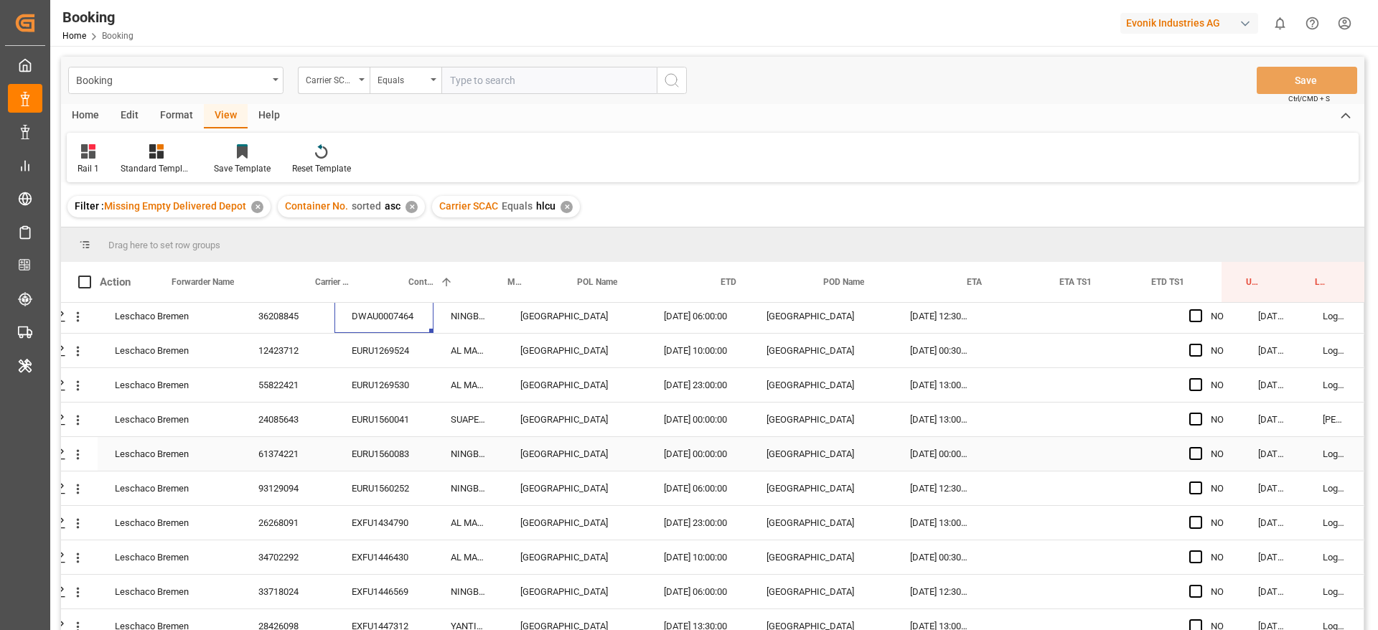
scroll to position [1277, 55]
click at [370, 367] on div "EURU1269524" at bounding box center [383, 352] width 99 height 34
click at [356, 375] on div "EURU1269530" at bounding box center [383, 387] width 99 height 34
click at [394, 430] on div "EURU1560041" at bounding box center [383, 421] width 99 height 34
click at [405, 465] on div "EURU1560083" at bounding box center [383, 456] width 99 height 34
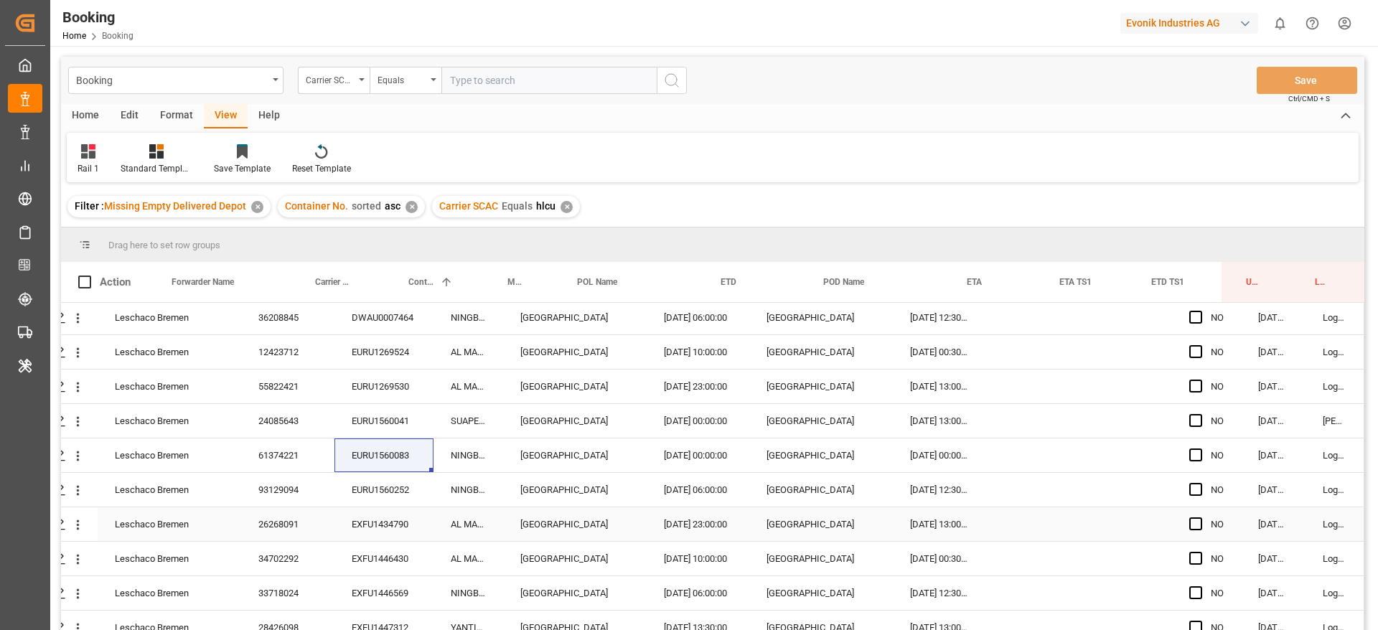
click at [385, 485] on div "EURU1560252" at bounding box center [383, 490] width 99 height 34
click at [365, 513] on div "EXFU1434790" at bounding box center [383, 524] width 99 height 34
click at [403, 555] on div "EXFU1446430" at bounding box center [383, 559] width 99 height 34
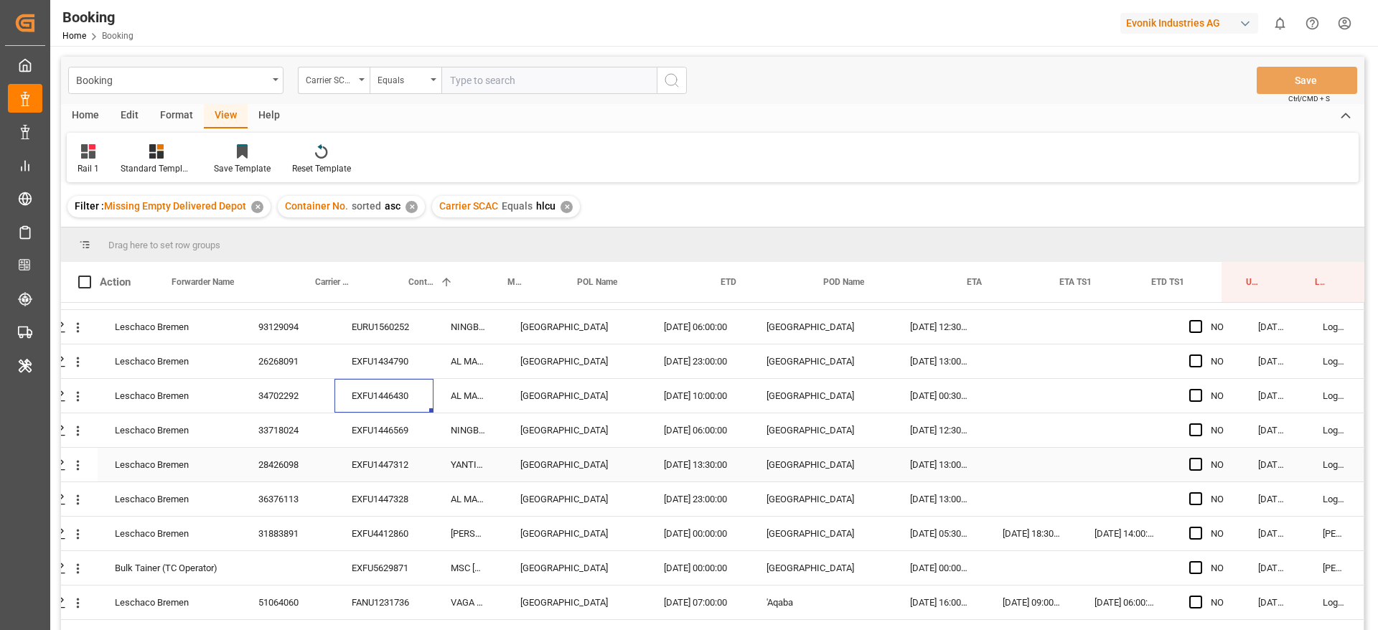
click at [365, 439] on div "EXFU1446569" at bounding box center [383, 430] width 99 height 34
click at [403, 474] on div "EXFU1447312" at bounding box center [383, 465] width 99 height 34
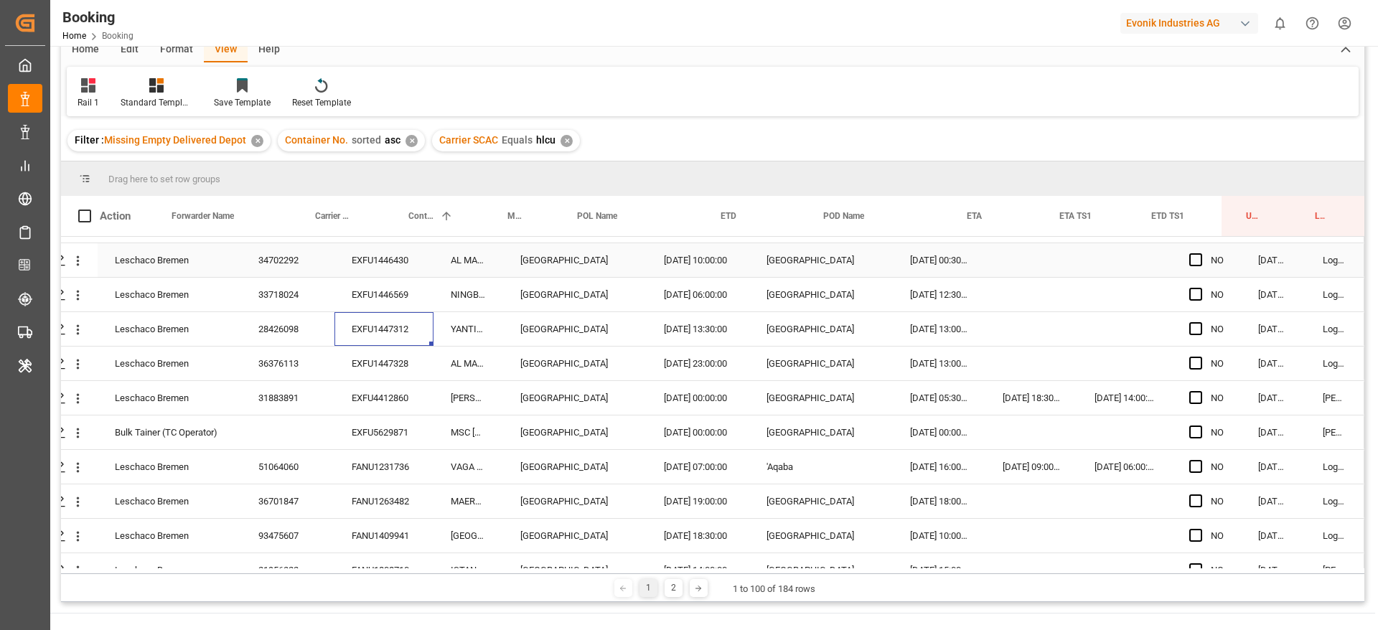
scroll to position [1519, 50]
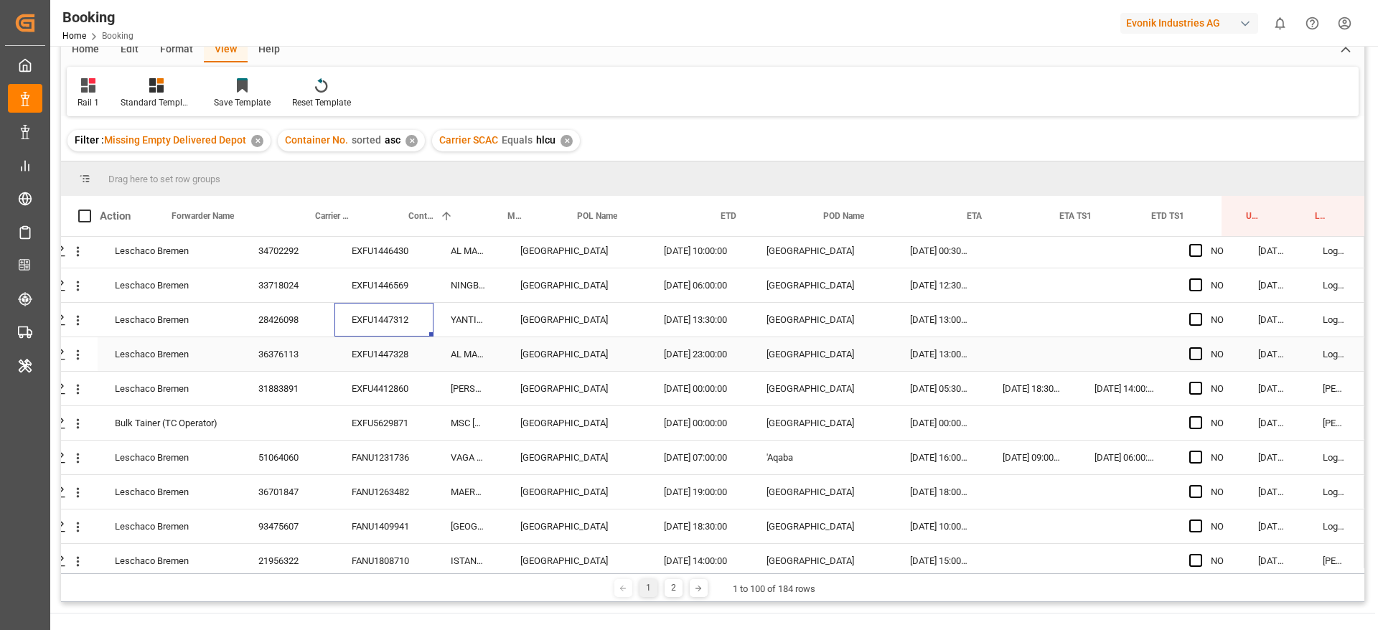
click at [376, 347] on div "EXFU1447328" at bounding box center [383, 354] width 99 height 34
click at [383, 403] on div "EXFU4412860" at bounding box center [383, 389] width 99 height 34
click at [388, 426] on div "EXFU5629871" at bounding box center [383, 423] width 99 height 34
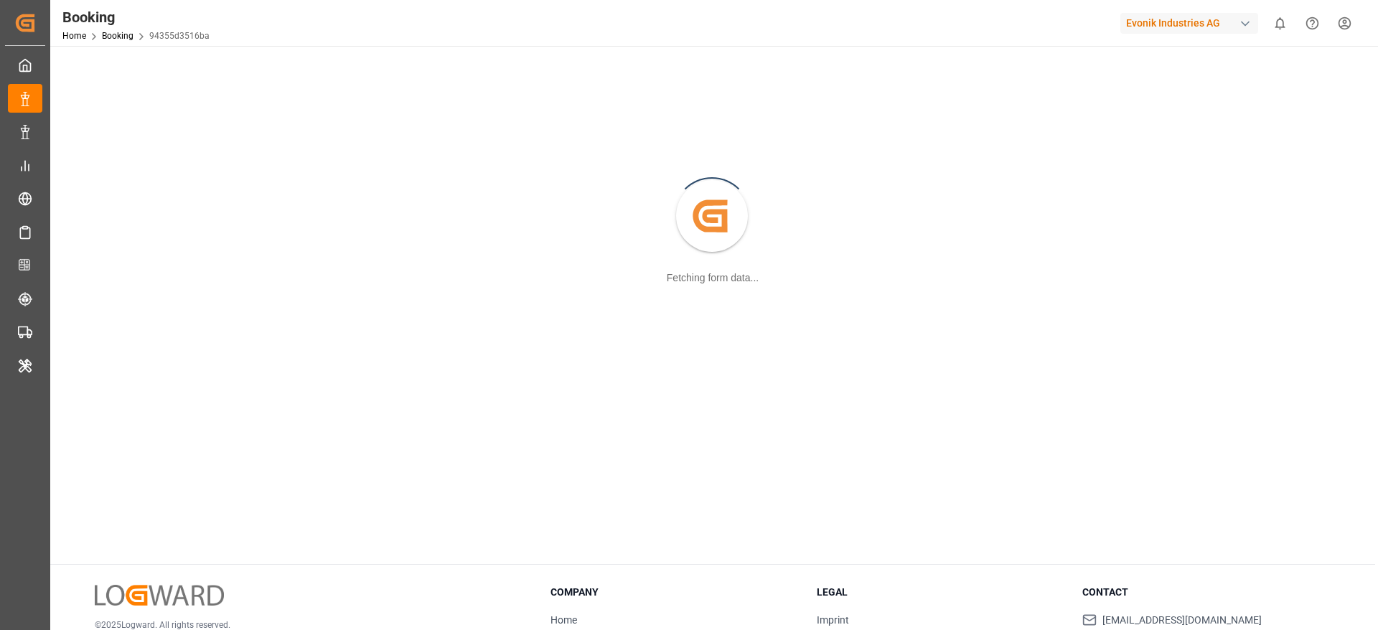
scroll to position [56, 0]
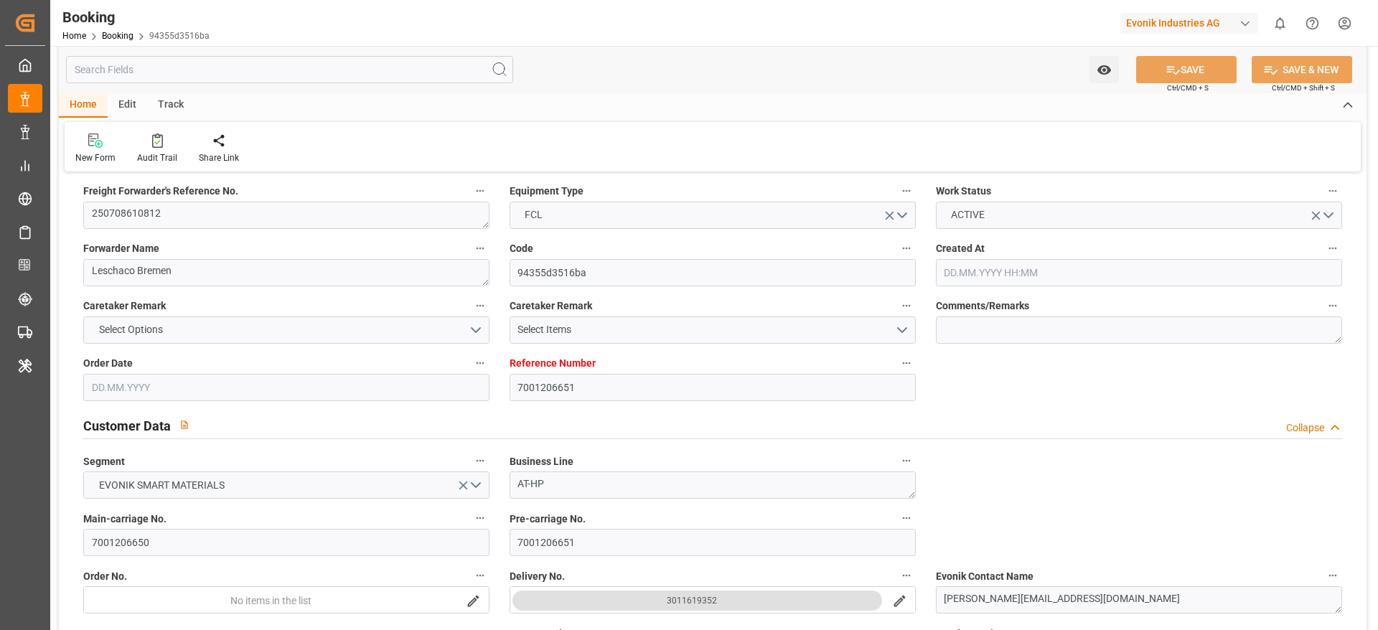
type input "7001206651"
type input "9294836"
type input "Hapag Lloyd"
type input "Hapag Lloyd Aktiengesellschaft"
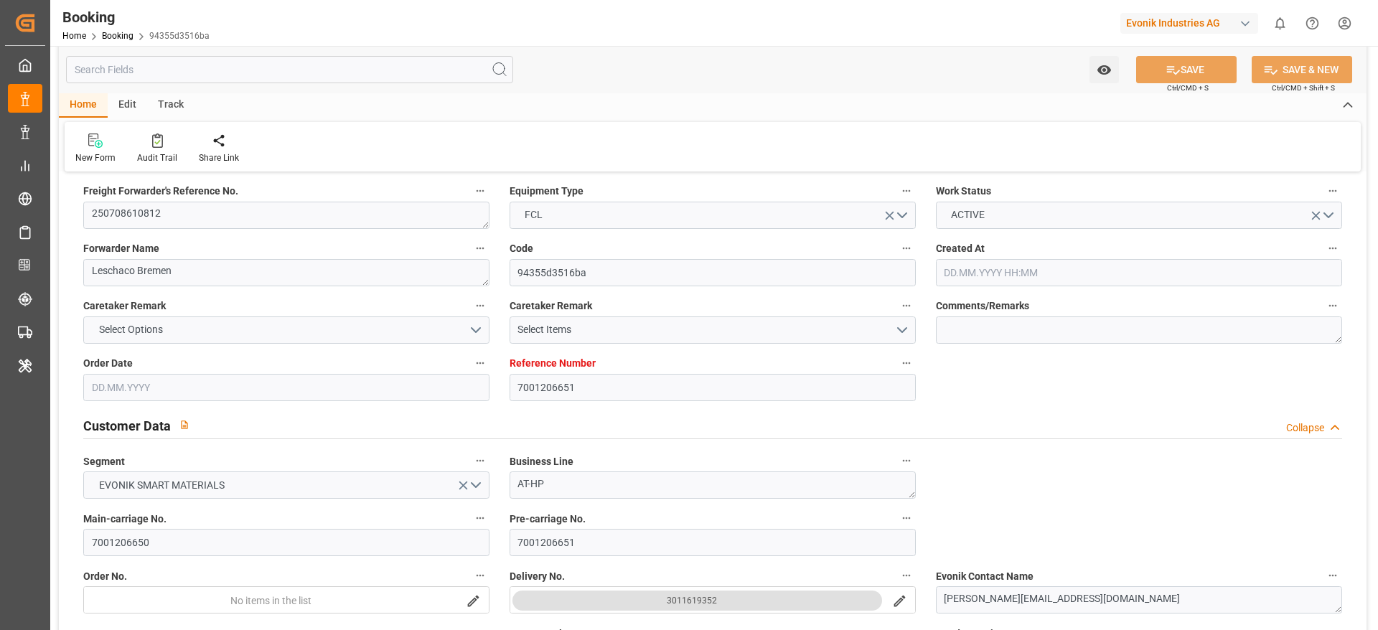
type input "BEANR"
type input "CAMTR"
type input "17"
type input "USDET"
type input "0"
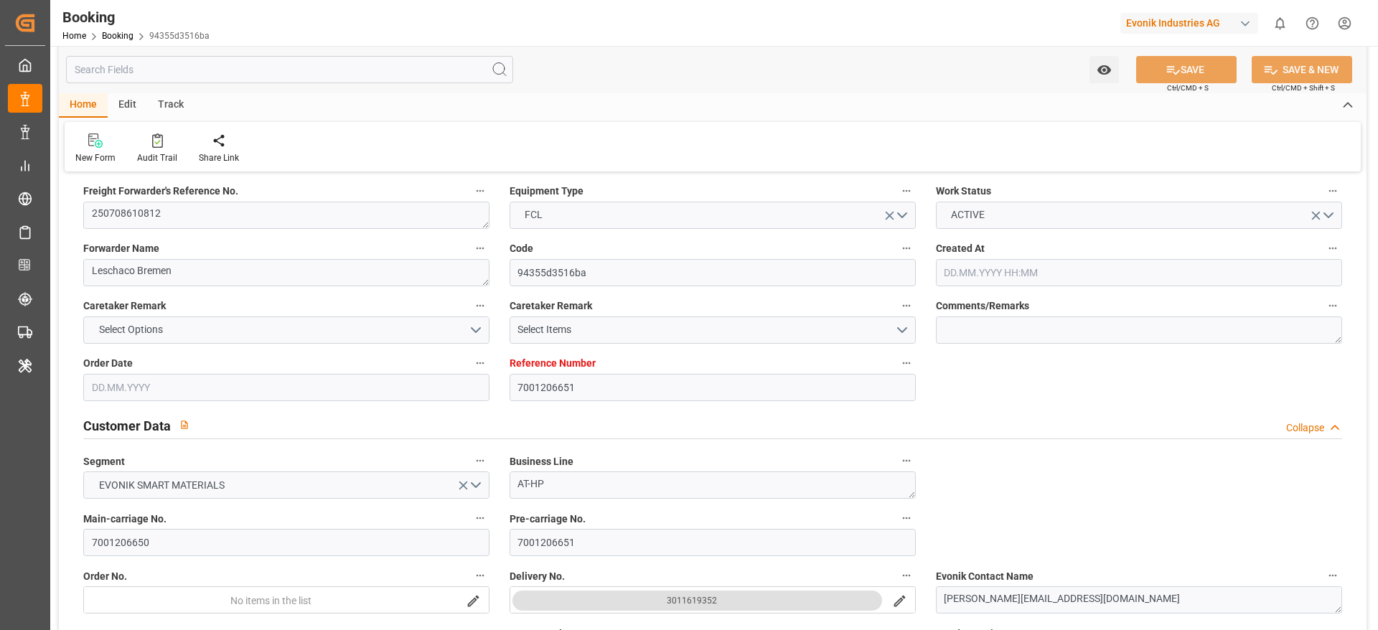
type input "BEANR"
type input "CAMTR"
type input "9294836"
type input "27.06.2025 07:05"
type input "27.06.2025"
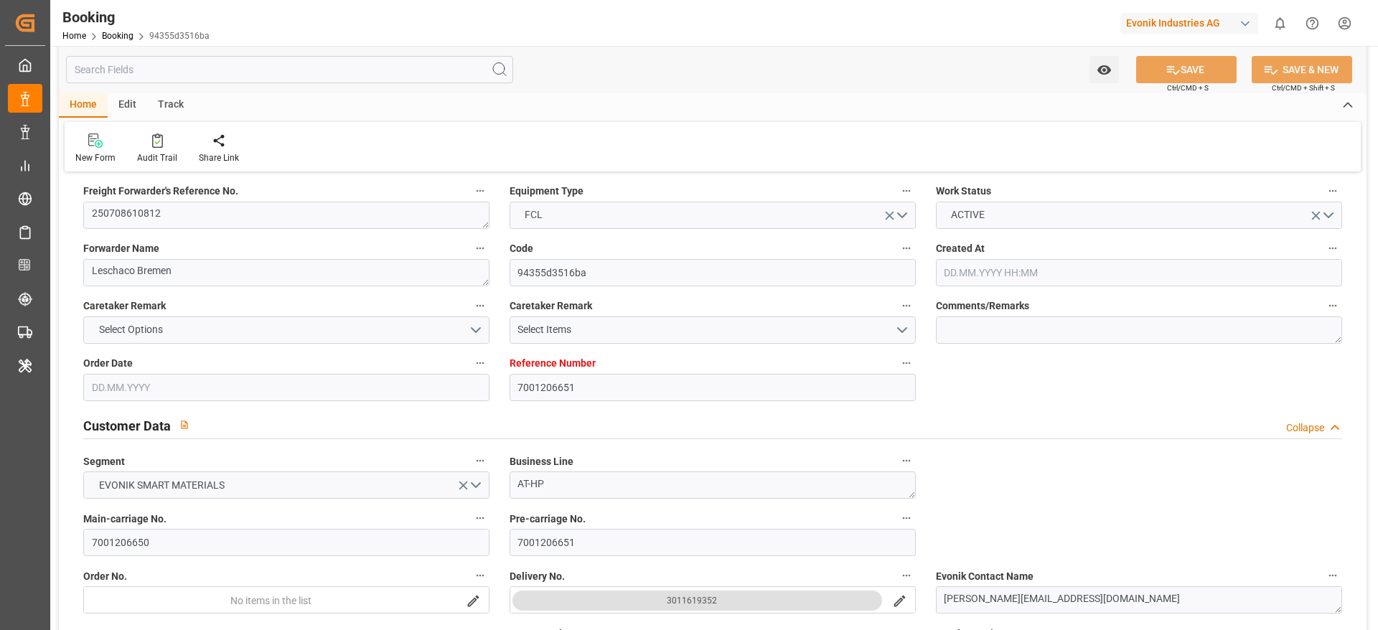
type input "04.08.2025"
type input "04.07.2025"
type input "27.06.2025"
type input "01.07.2025"
type input "19.07.2025 21:30"
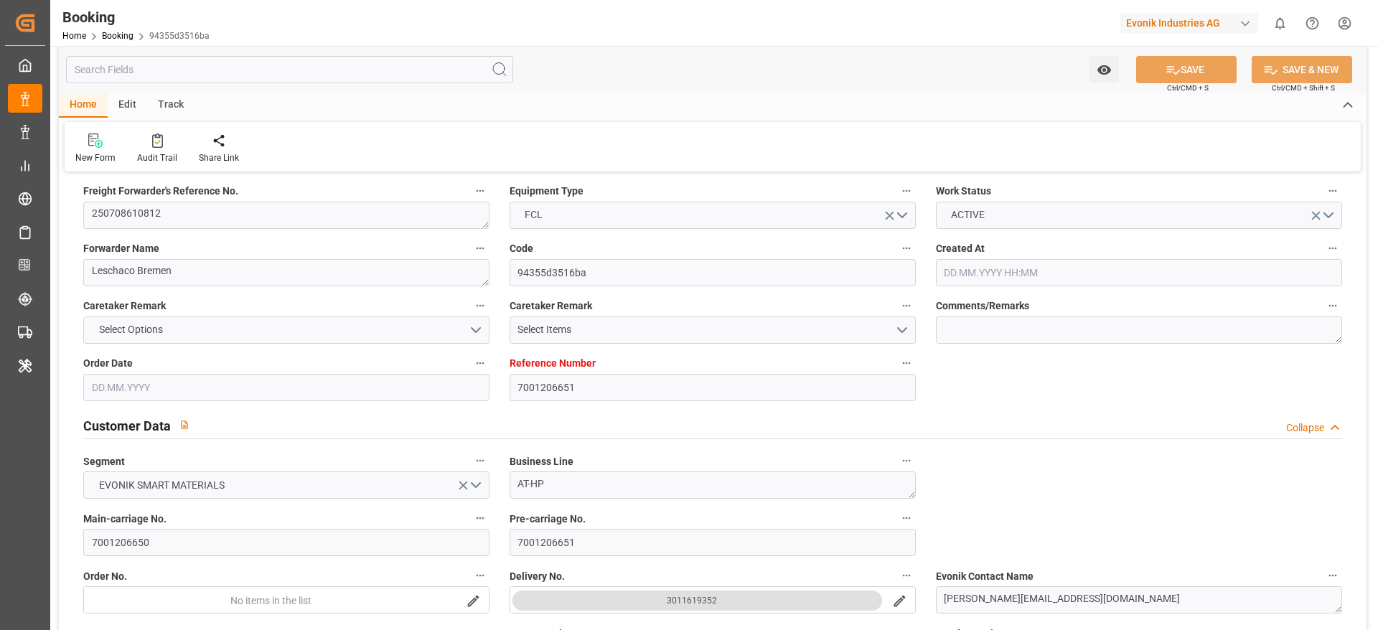
type input "18.07.2025 00:00"
type input "20.07.2025 07:12"
type input "18.07.2025 08:40"
type input "06.08.2025 05:00"
type input "05.08.2025 00:00"
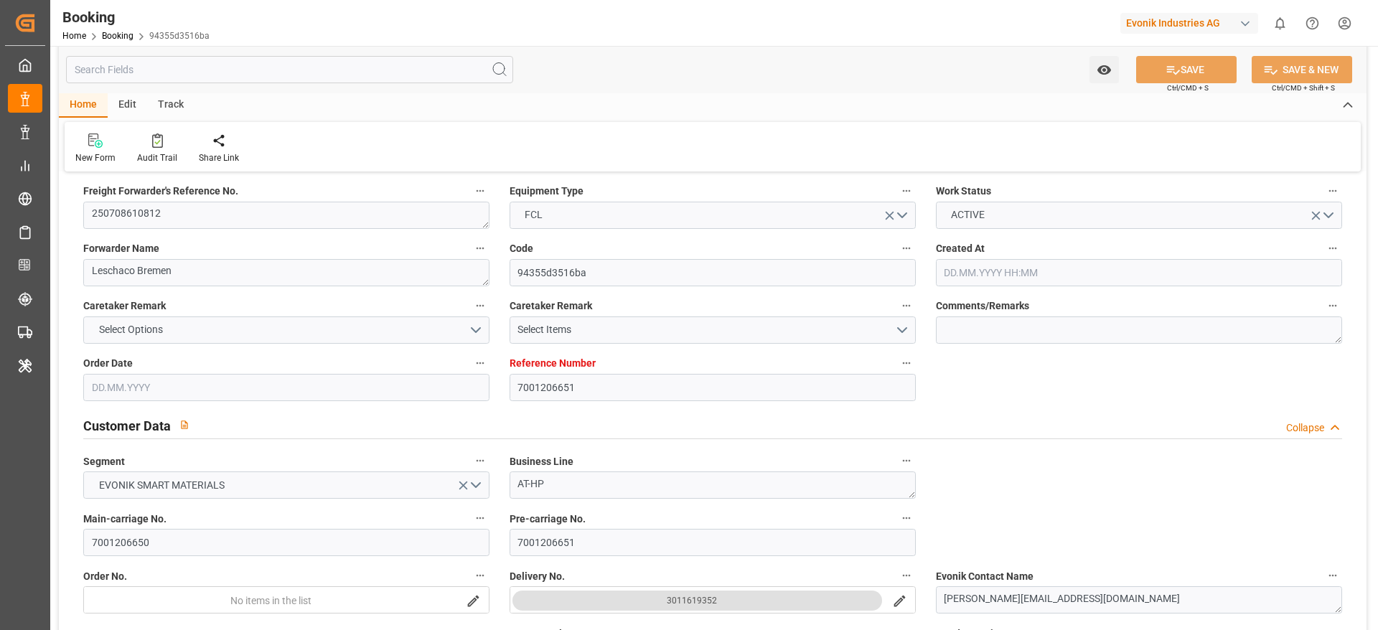
type input "06.08.2025 07:00"
type input "08.08.2025 11:30"
type input "04.07.2025"
type input "12.08.2025 10:06"
type input "12.08.2025"
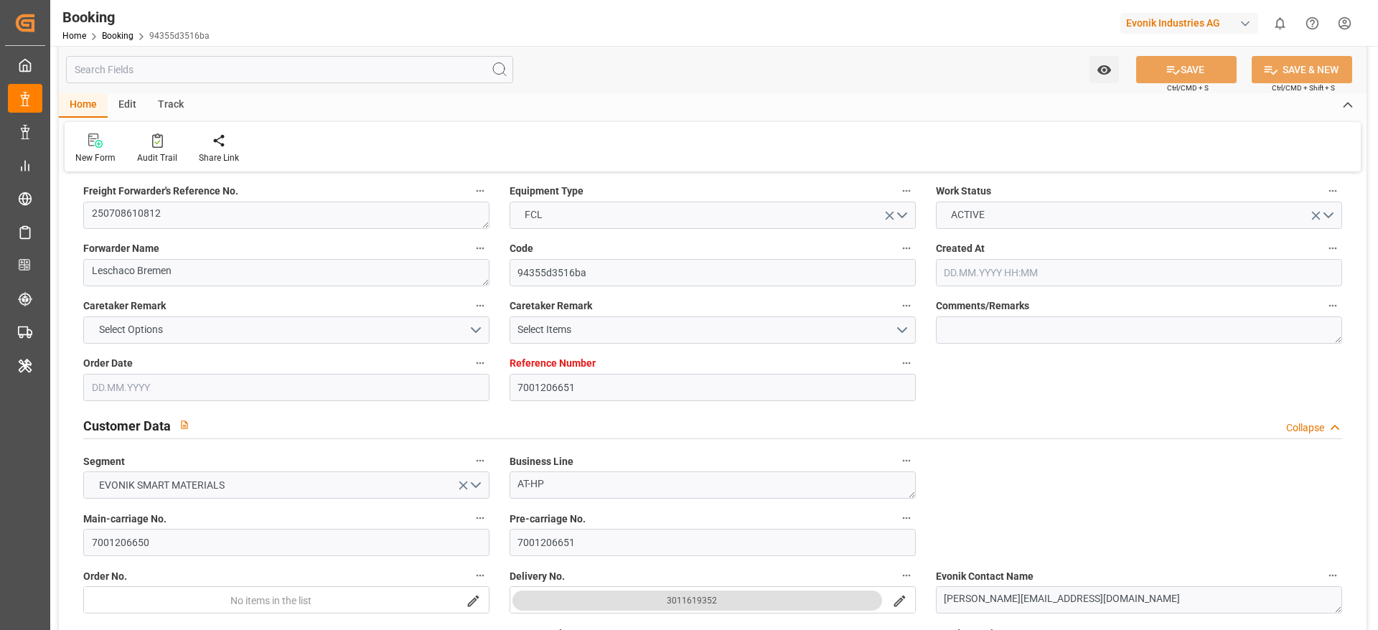
type input "03.07.2025 01:44"
type input "09.08.2025 12:00"
type input "11.08.2025 12:00"
type input "12.08.2025 03:00"
type input "19.07.2025 15:24"
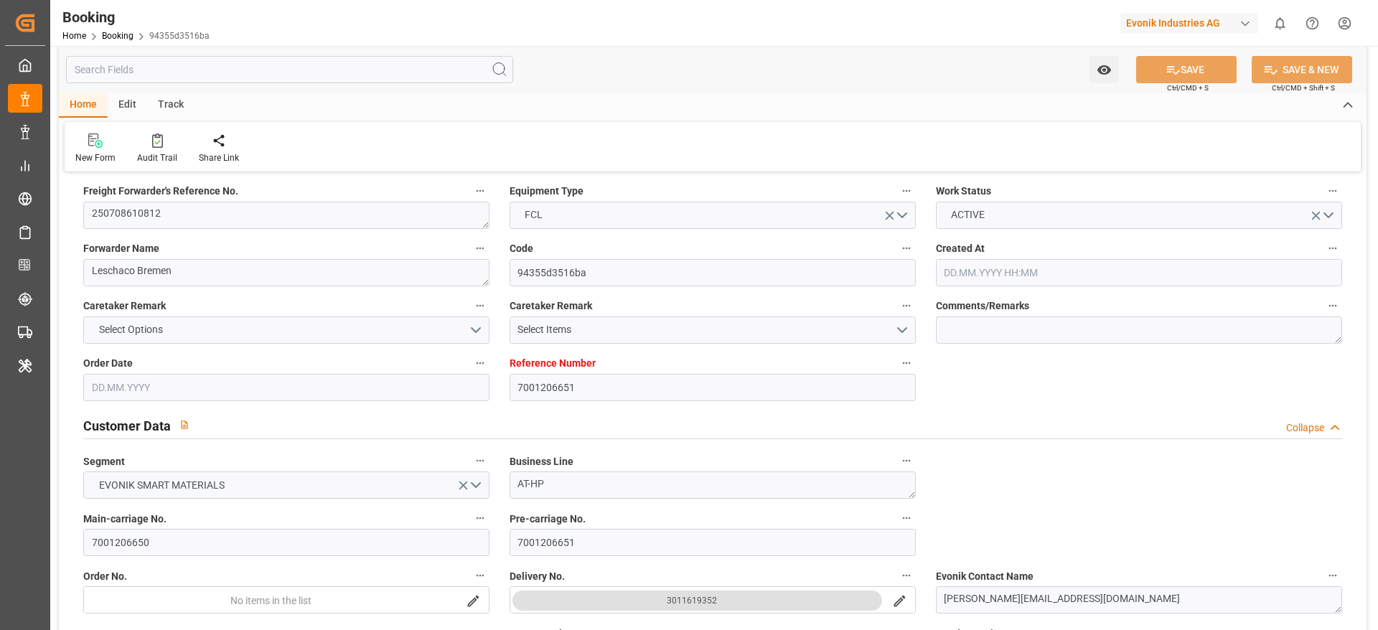
type input "20.07.2025 12:00"
type input "20.07.2025 07:20"
type input "06.08.2025 05:00"
type input "06.08.2025 06:45"
type input "07.08.2025 05:06"
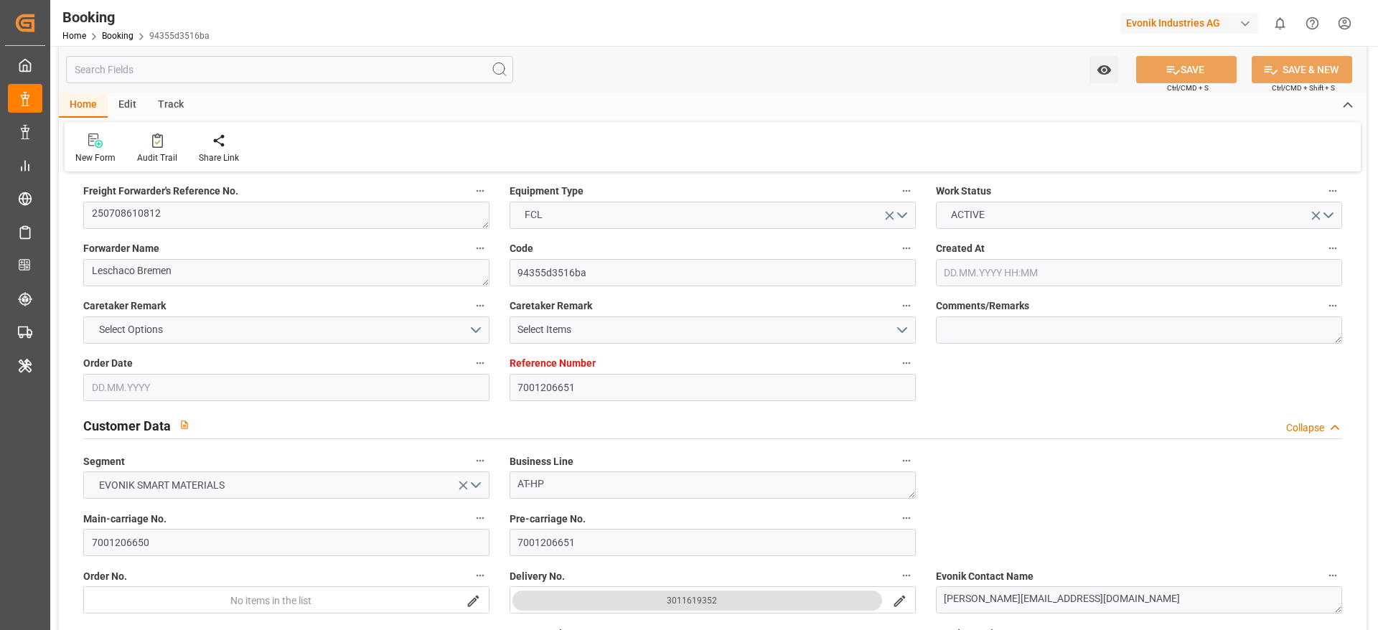
type input "06.08.2025 07:00"
type input "07.08.2025 15:51"
type input "07.08.2025 15:52"
type input "07.08.2025 12:00"
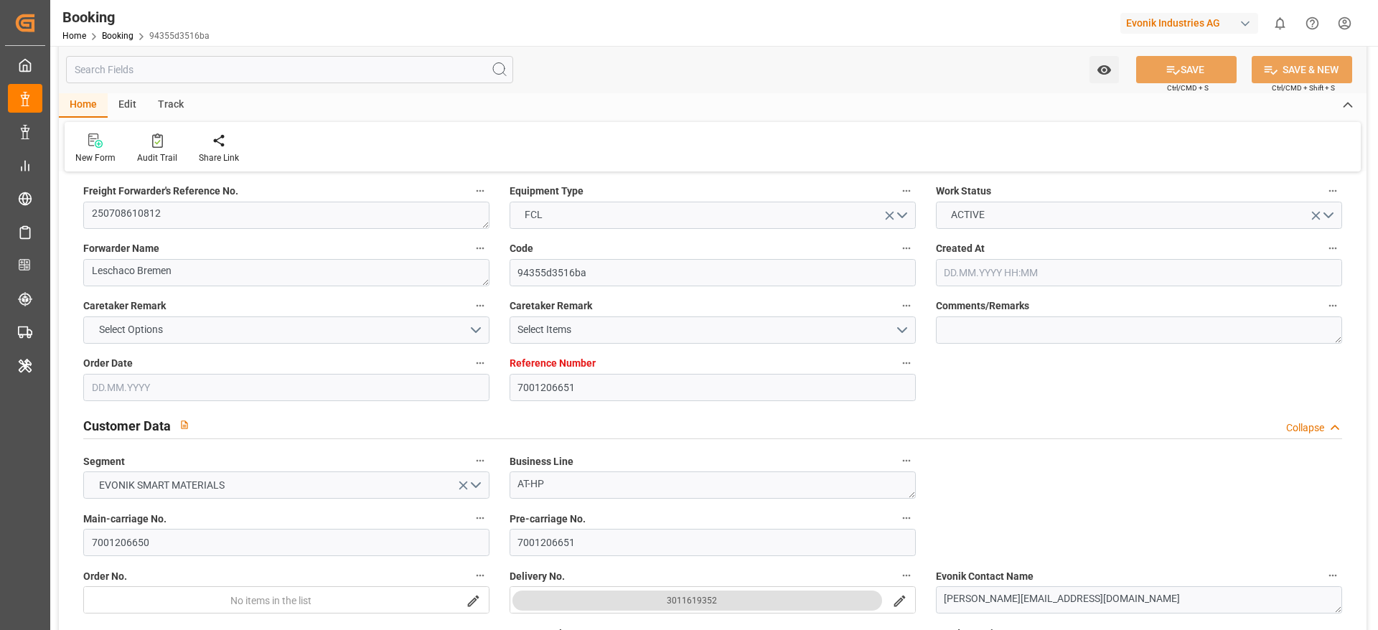
type input "11.08.2025 15:51"
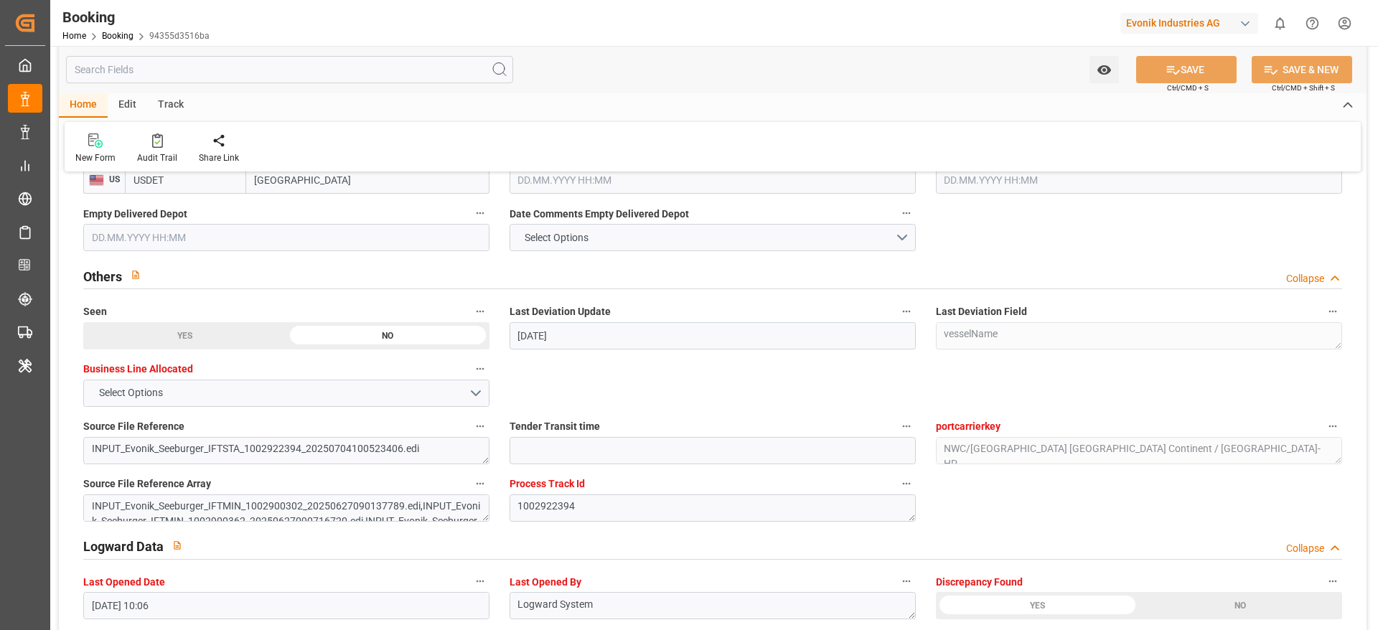
scroll to position [2150, 0]
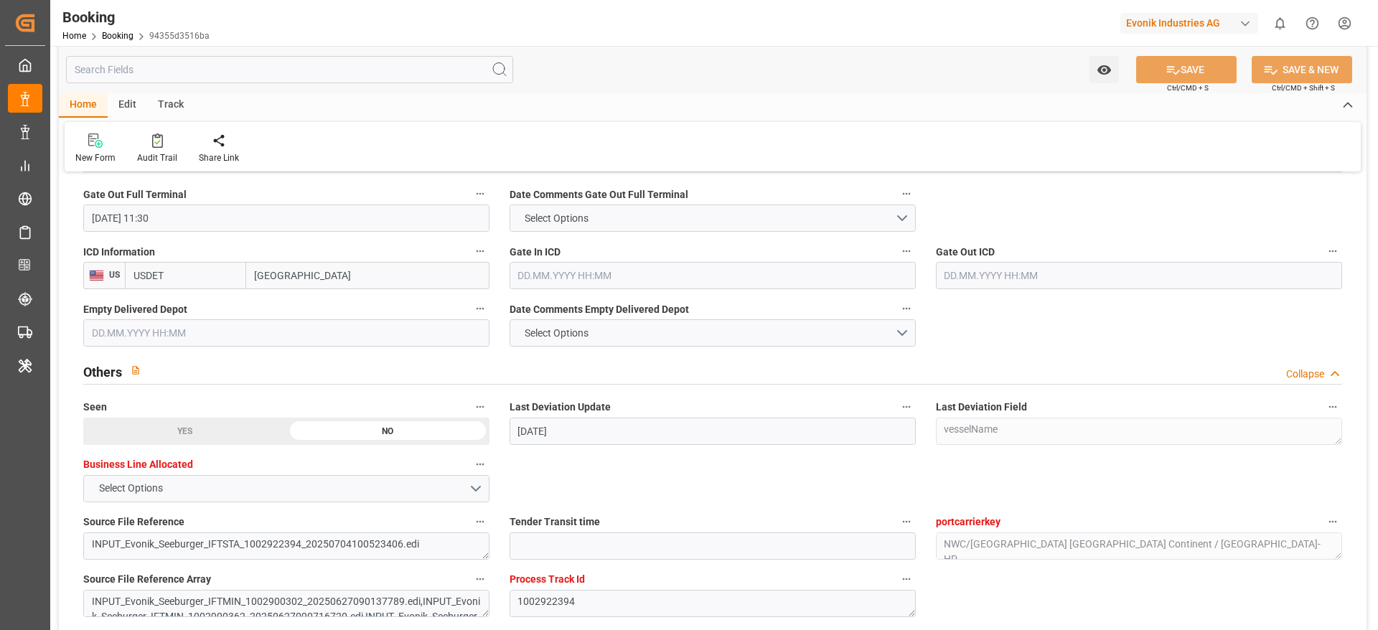
click at [535, 276] on input "text" at bounding box center [713, 275] width 406 height 27
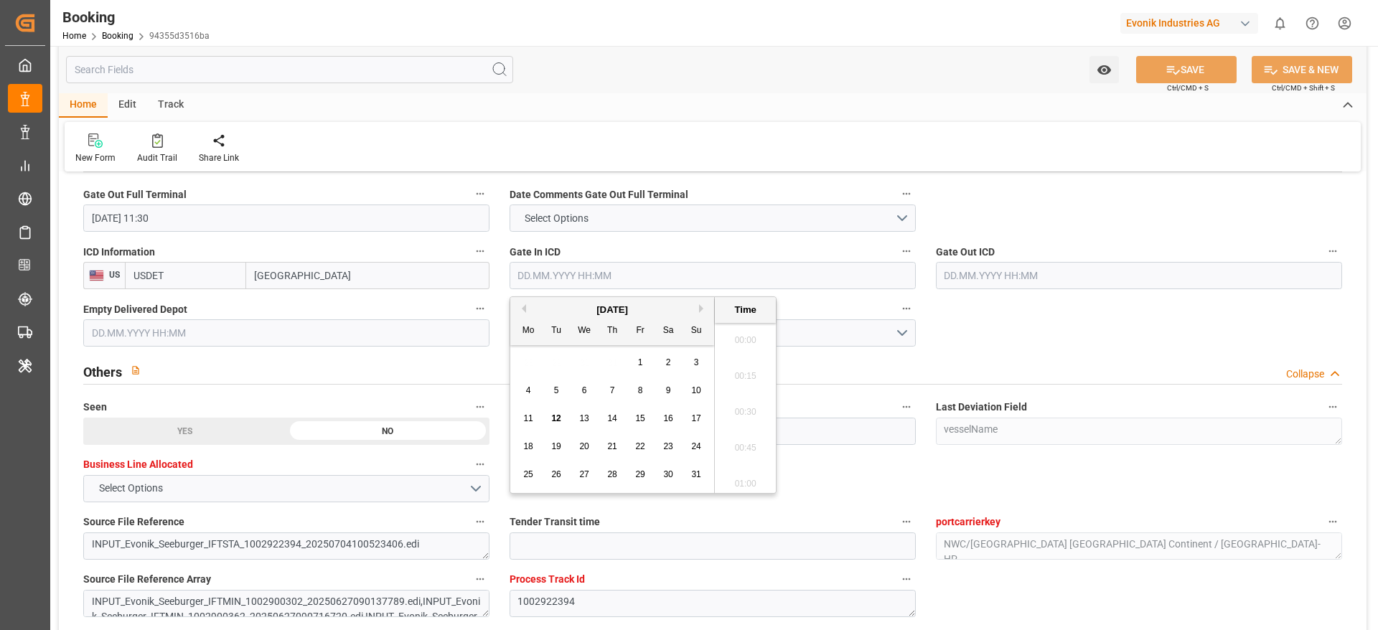
scroll to position [2266, 0]
click at [556, 418] on span "12" at bounding box center [555, 418] width 9 height 10
type input "12.08.2025 00:00"
click at [548, 5] on div "Booking Home Booking 94355d3516ba Evonik Industries AG 0 Notifications Only sho…" at bounding box center [709, 23] width 1338 height 46
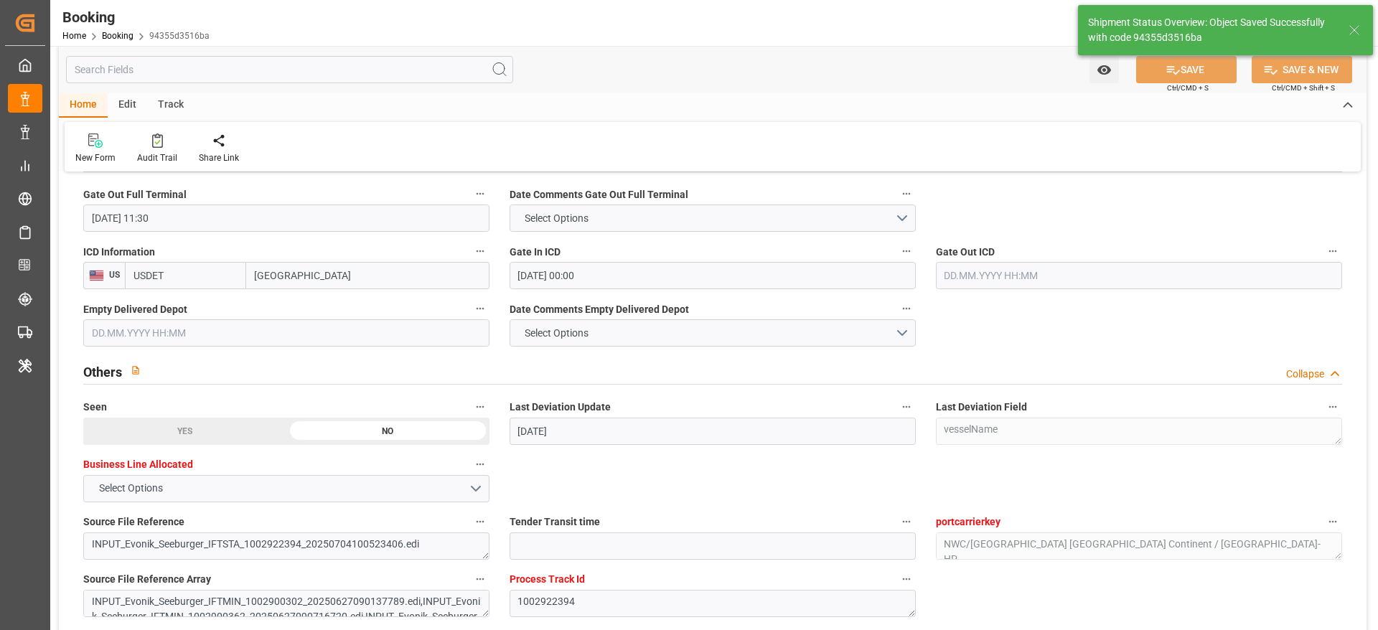
type textarea "[PERSON_NAME]"
type input "12.08.2025 10:45"
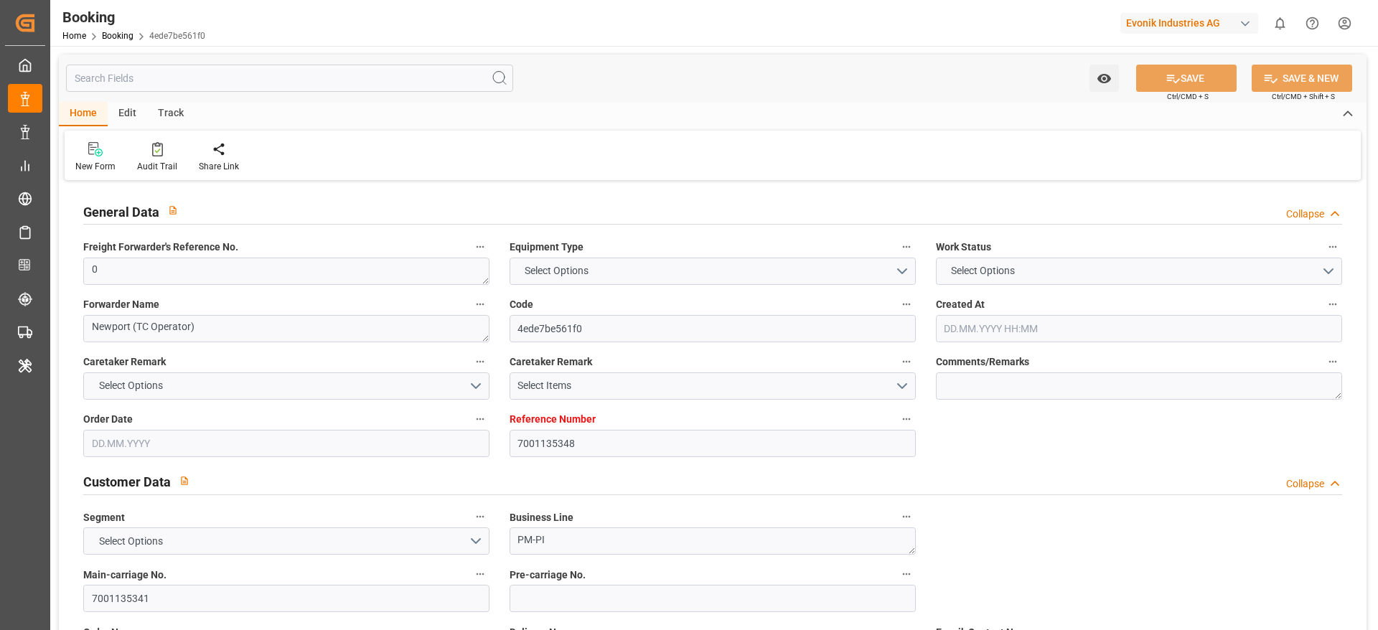
type input "7001135348"
type input "9943877"
type input "Hapag Lloyd"
type input "Hapag Lloyd Aktiengesellschaft"
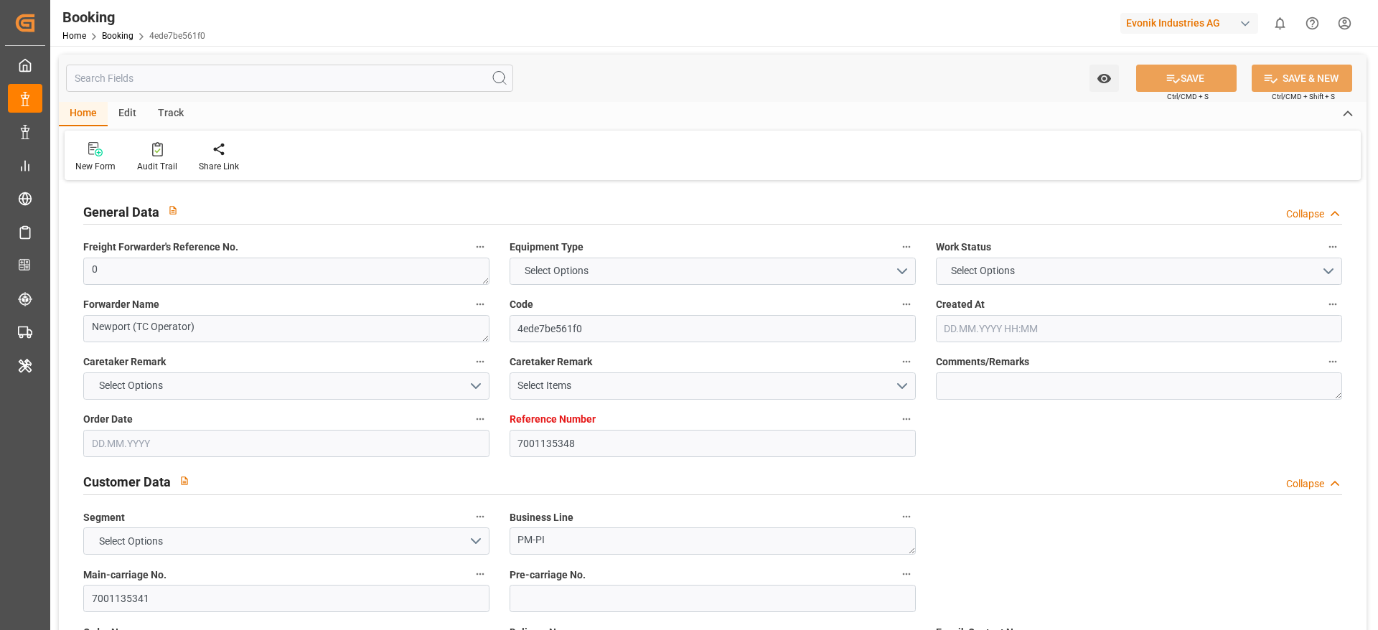
type input "NLRTM"
type input "CNNBG"
type input "58"
type input "0"
type input "-46"
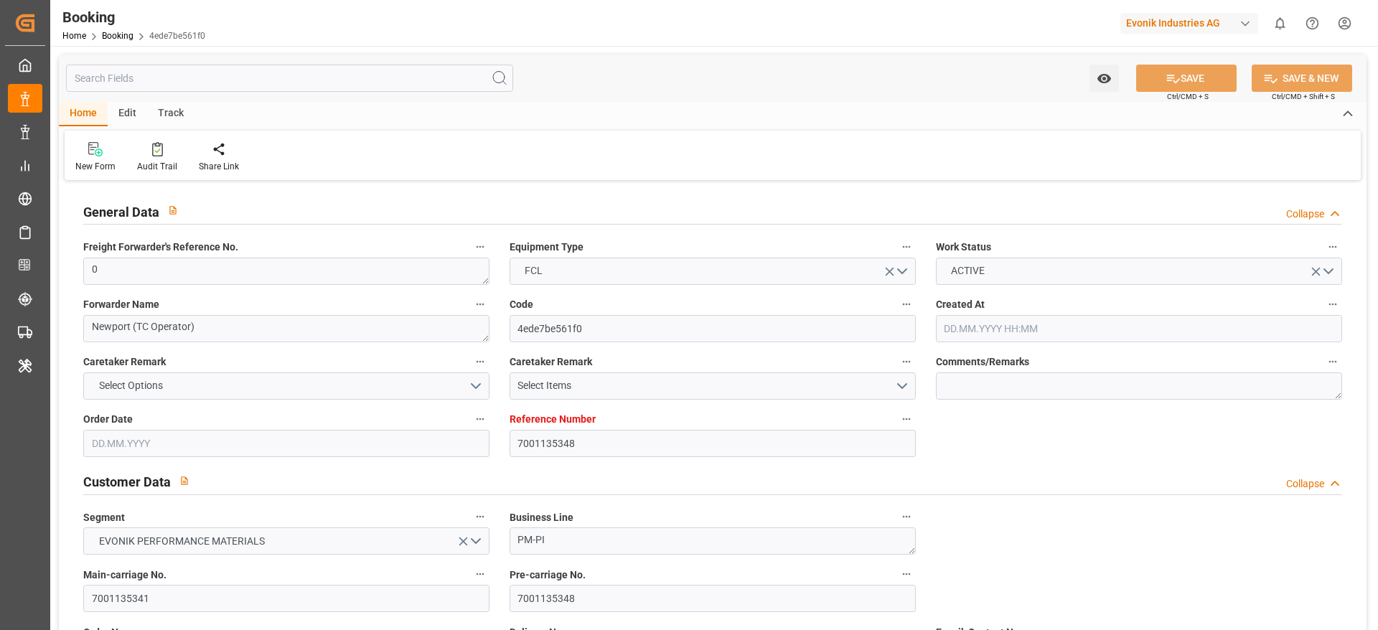
type input "07.04.2025 11:02"
type input "07.04.2025"
type input "15.07.2025"
type input "26.05.2025"
type input "23.05.2025 00:00"
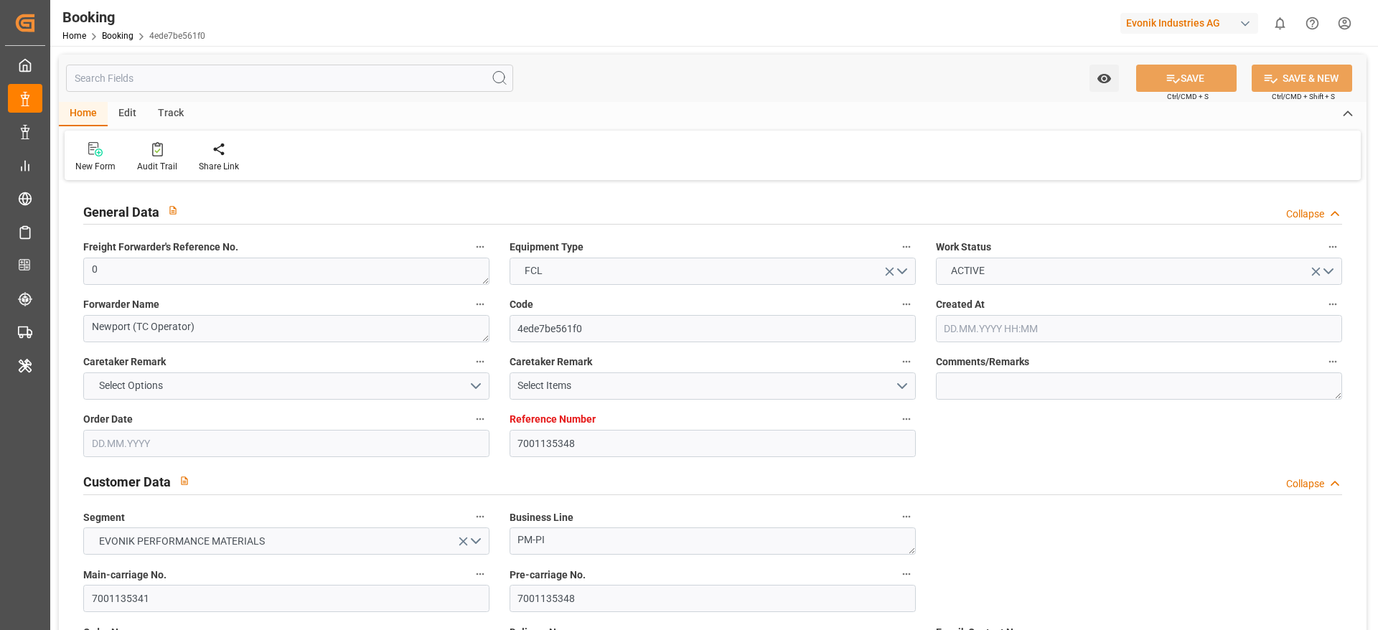
type input "26.05.2025 00:00"
type input "23.05.2025 00:00"
type input "30.05.2025 00:00"
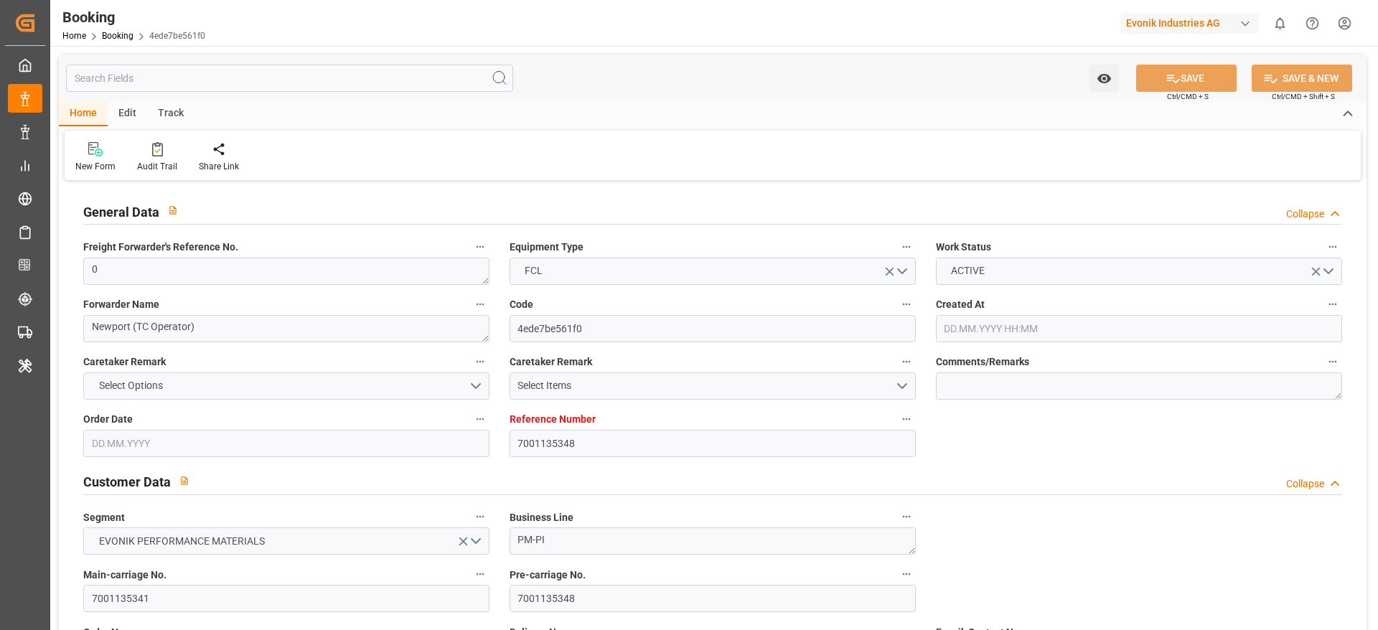
type input "26.05.2025 00:00"
type input "26.07.2025 00:00"
type input "15.07.2025 00:00"
type input "15.07.2025"
type input "27.07.2025 00:00"
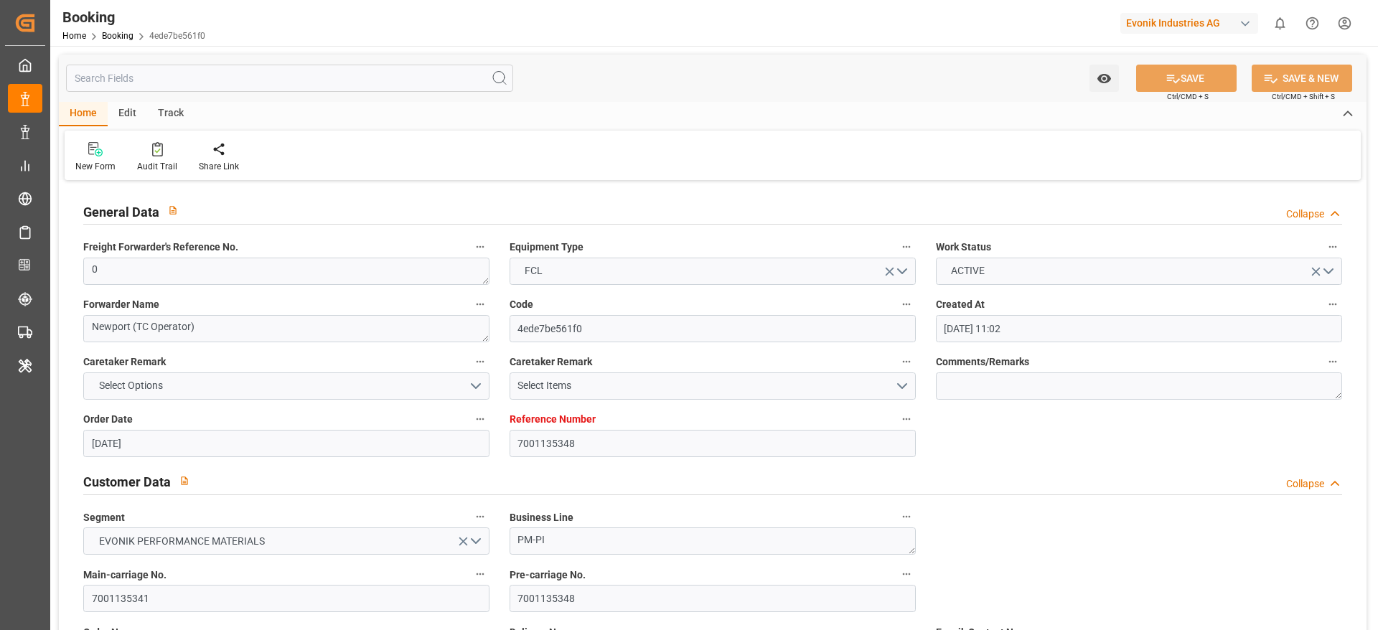
type input "10.08.2025 00:00"
type input "16.06.2025"
type input "11.08.2025 11:24"
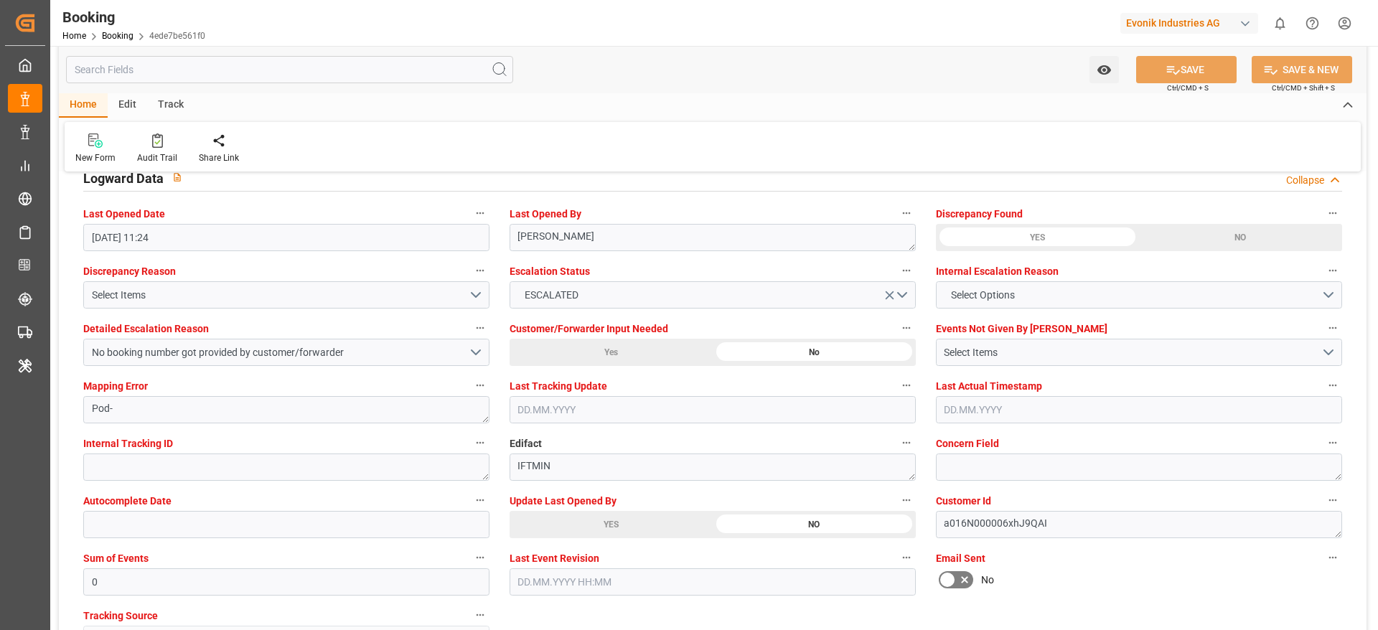
scroll to position [2615, 0]
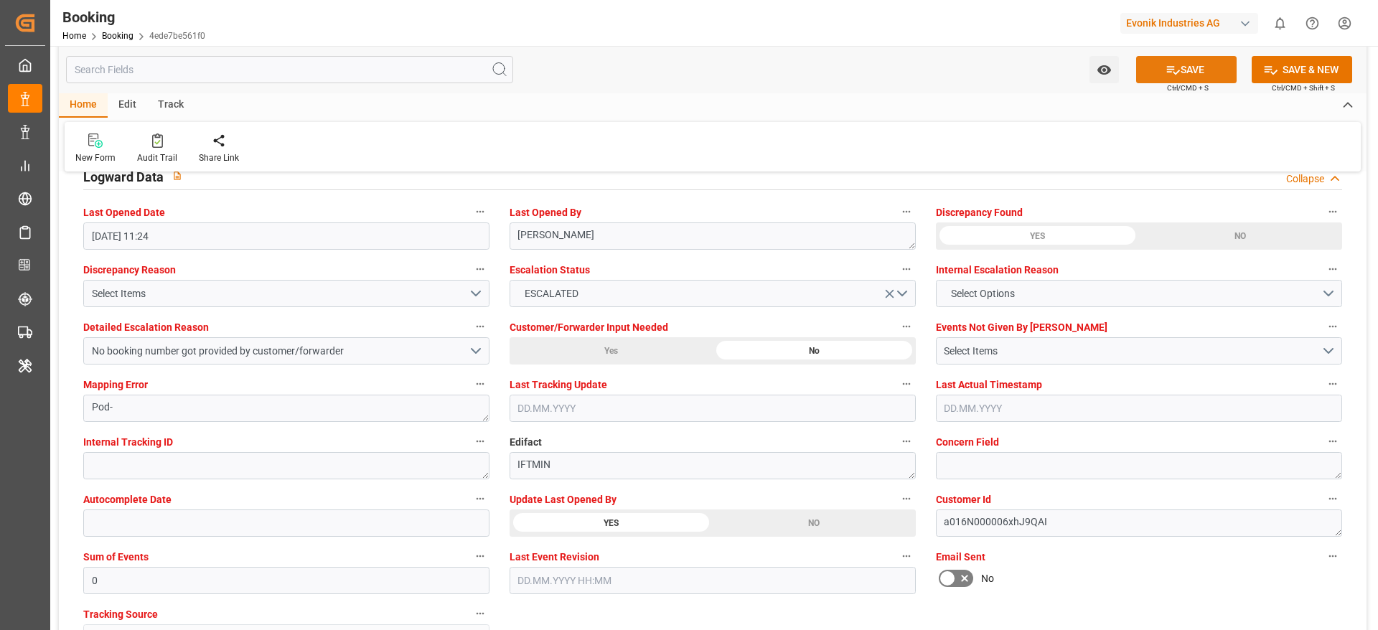
click at [918, 72] on button "SAVE" at bounding box center [1186, 69] width 100 height 27
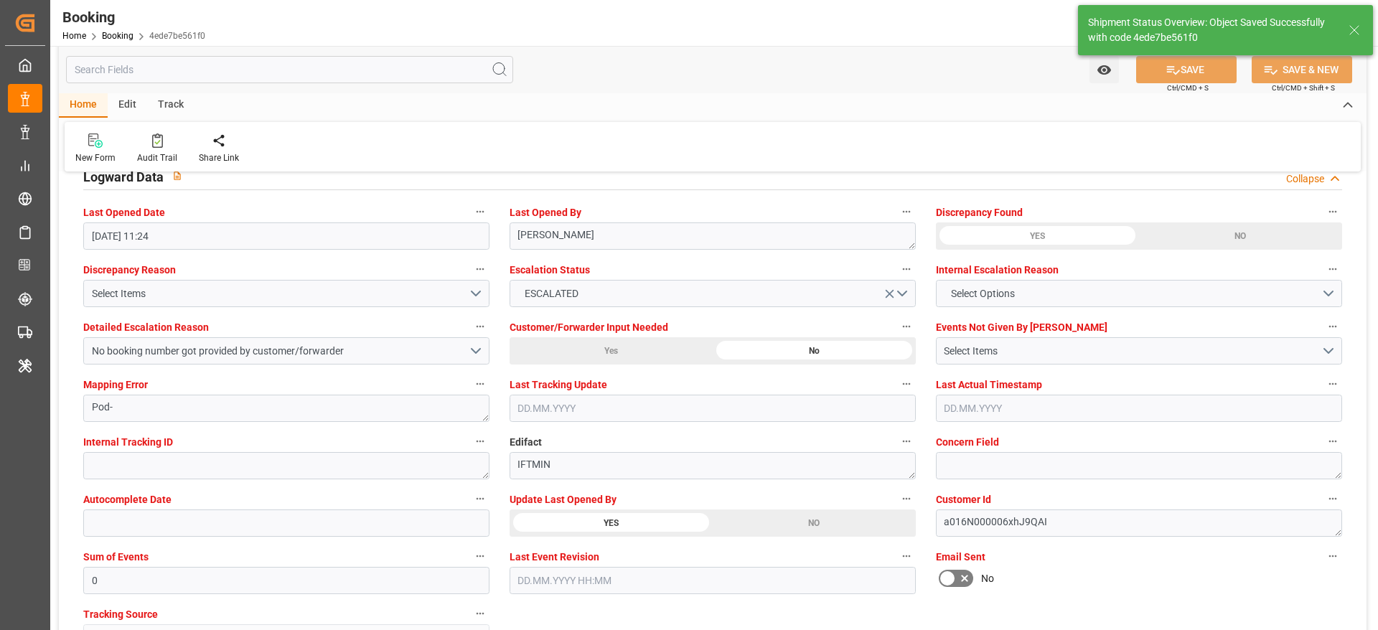
type textarea "[PERSON_NAME]"
type input "12.08.2025 10:45"
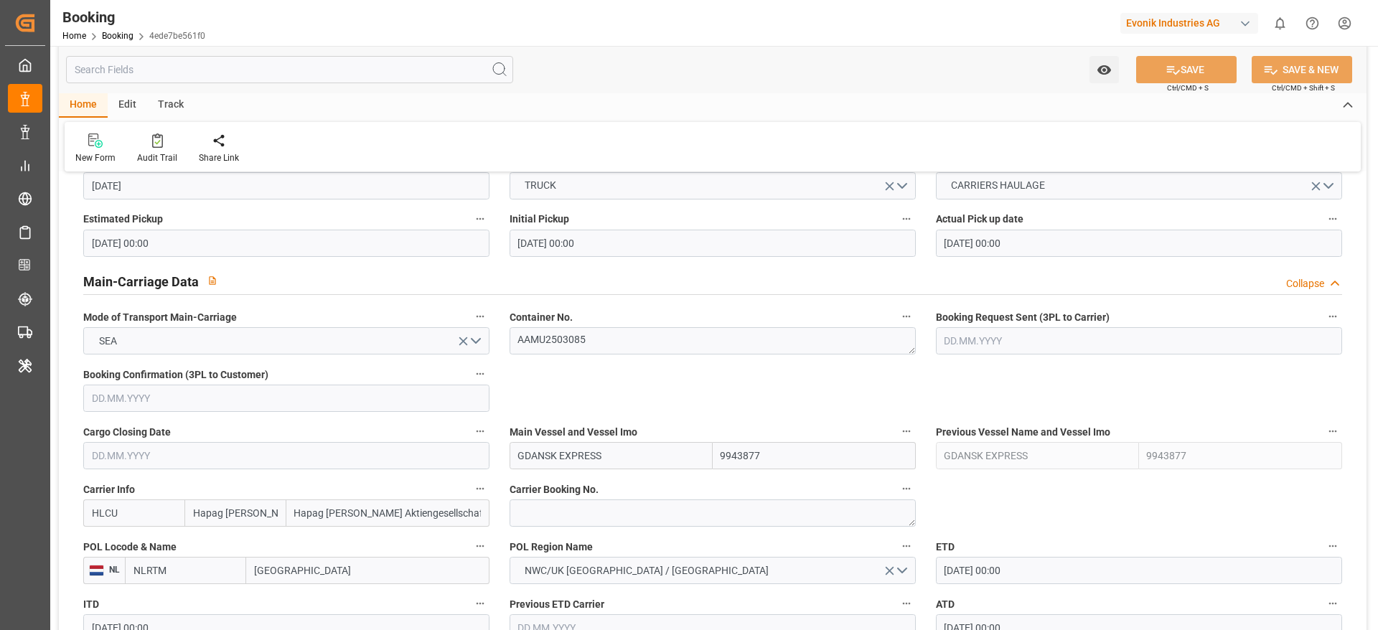
scroll to position [0, 0]
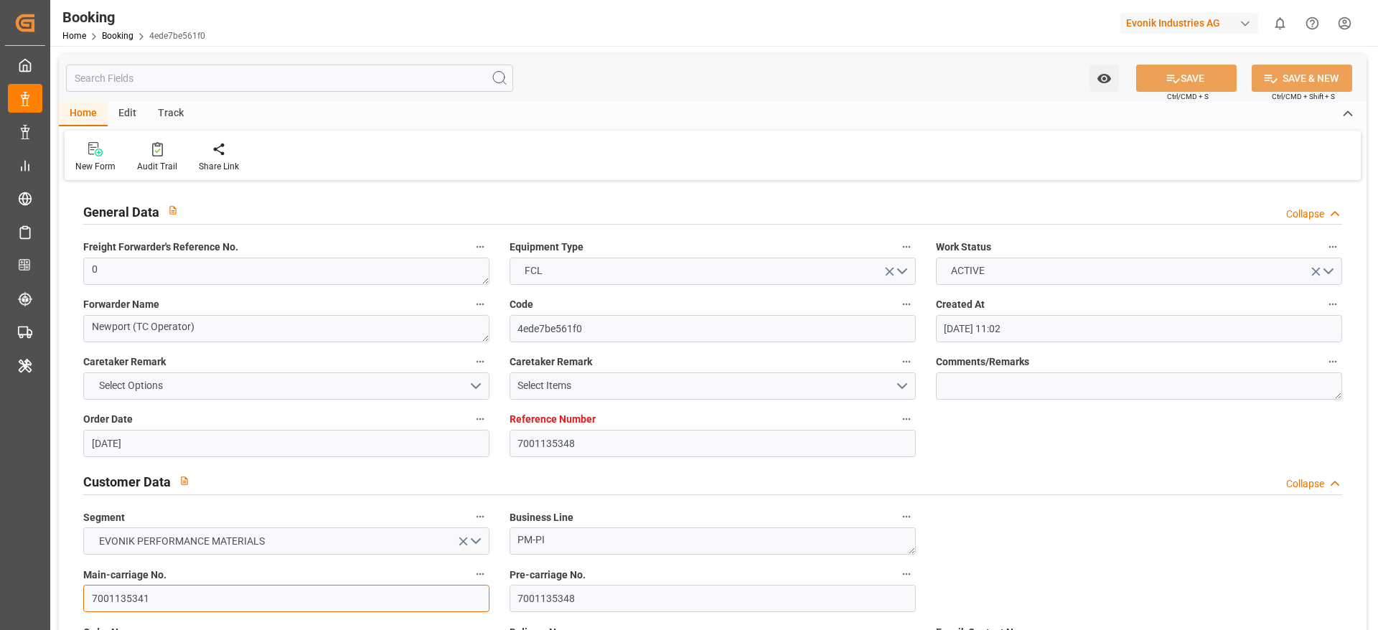
click at [169, 419] on input "7001135341" at bounding box center [286, 598] width 406 height 27
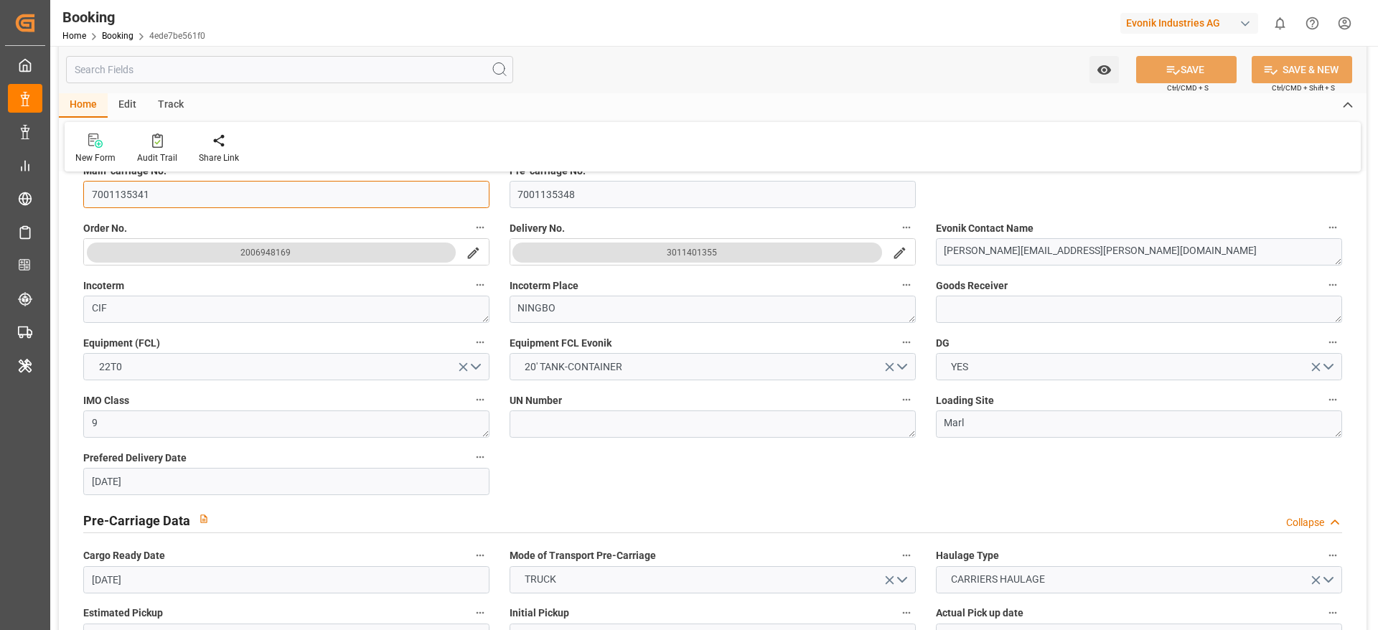
scroll to position [407, 0]
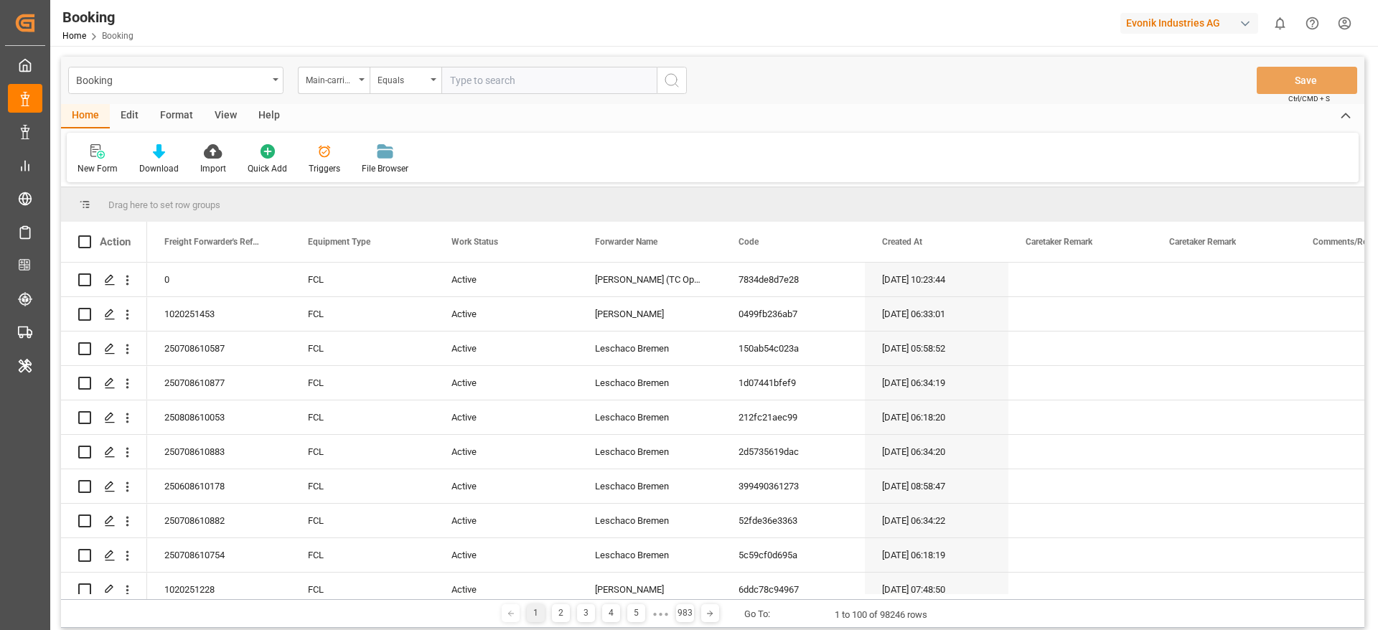
click at [489, 68] on input "text" at bounding box center [548, 80] width 215 height 27
paste input "7001135341"
type input "7001135341"
click at [679, 70] on button "search button" at bounding box center [672, 80] width 30 height 27
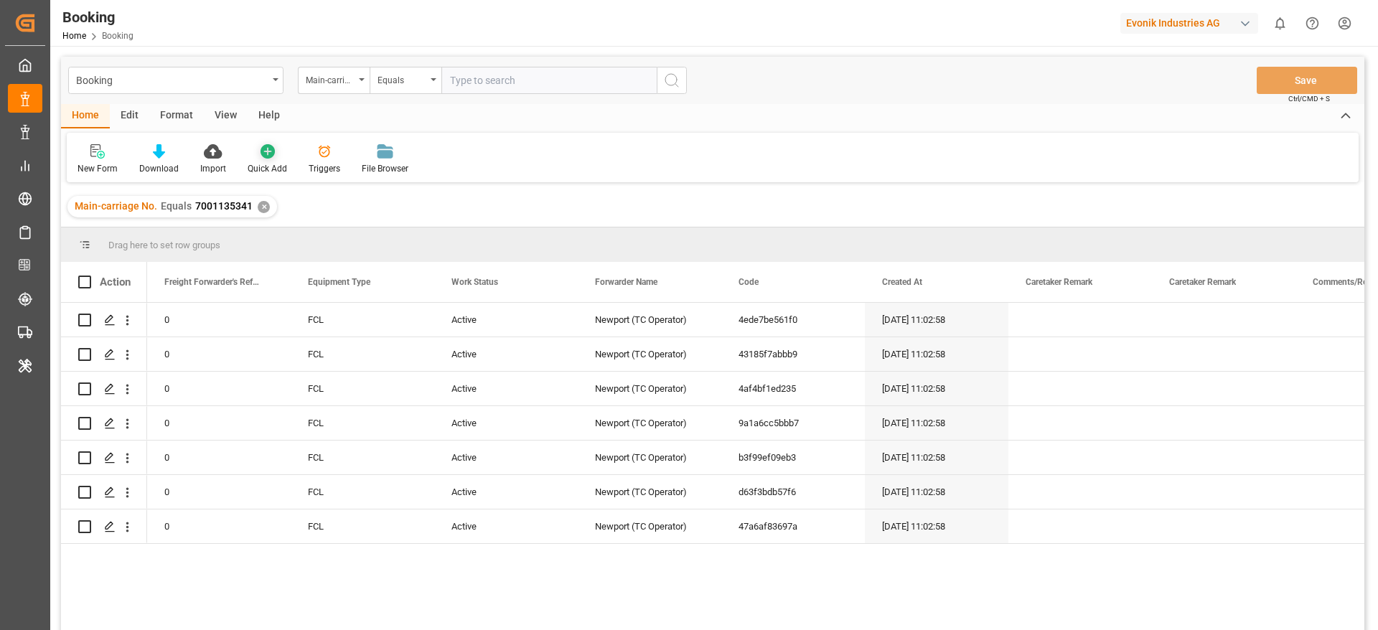
click at [243, 144] on div "Quick Add" at bounding box center [267, 160] width 61 height 32
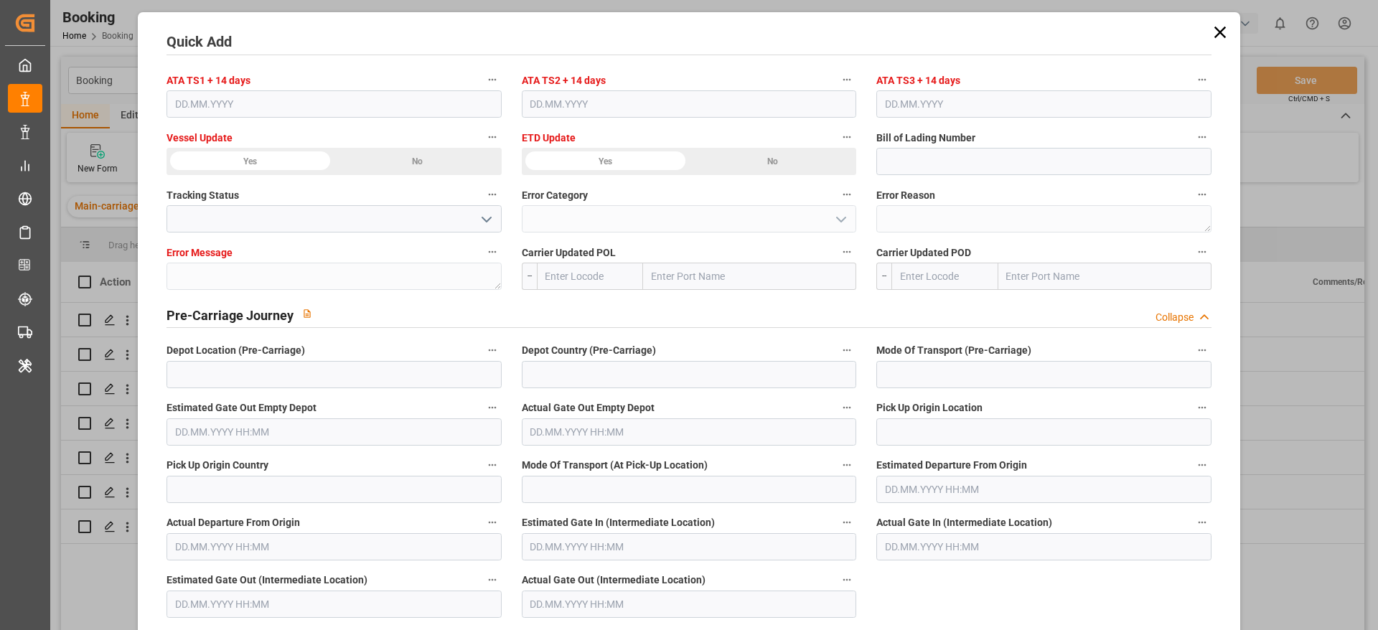
click at [1227, 32] on icon at bounding box center [1220, 32] width 20 height 20
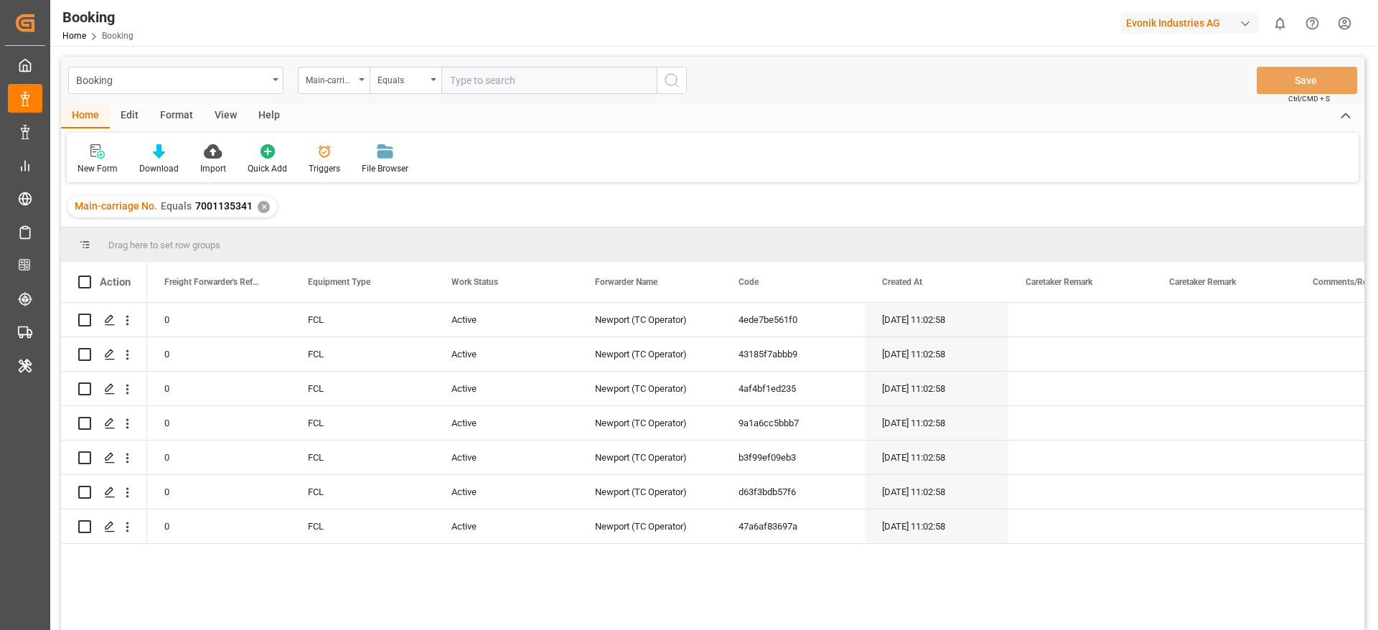
click at [214, 111] on div "View" at bounding box center [226, 116] width 44 height 24
click at [67, 161] on div "Default" at bounding box center [92, 160] width 50 height 32
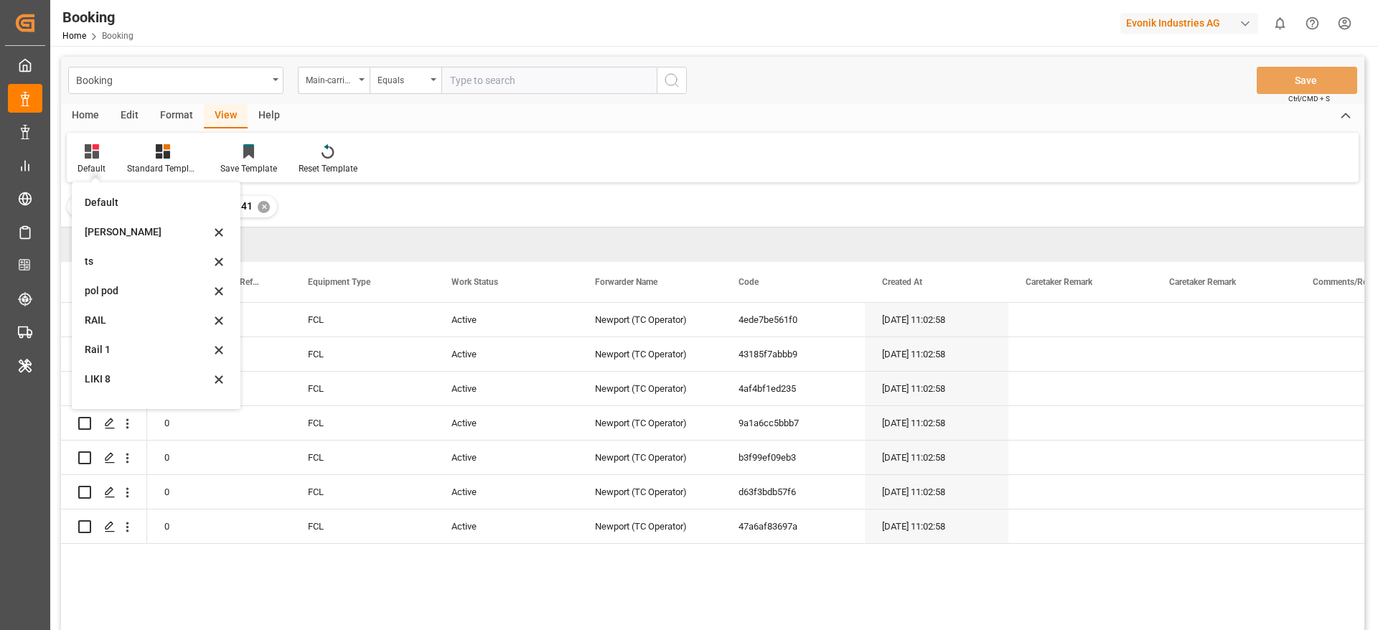
click at [124, 235] on div "Likitha" at bounding box center [148, 232] width 126 height 15
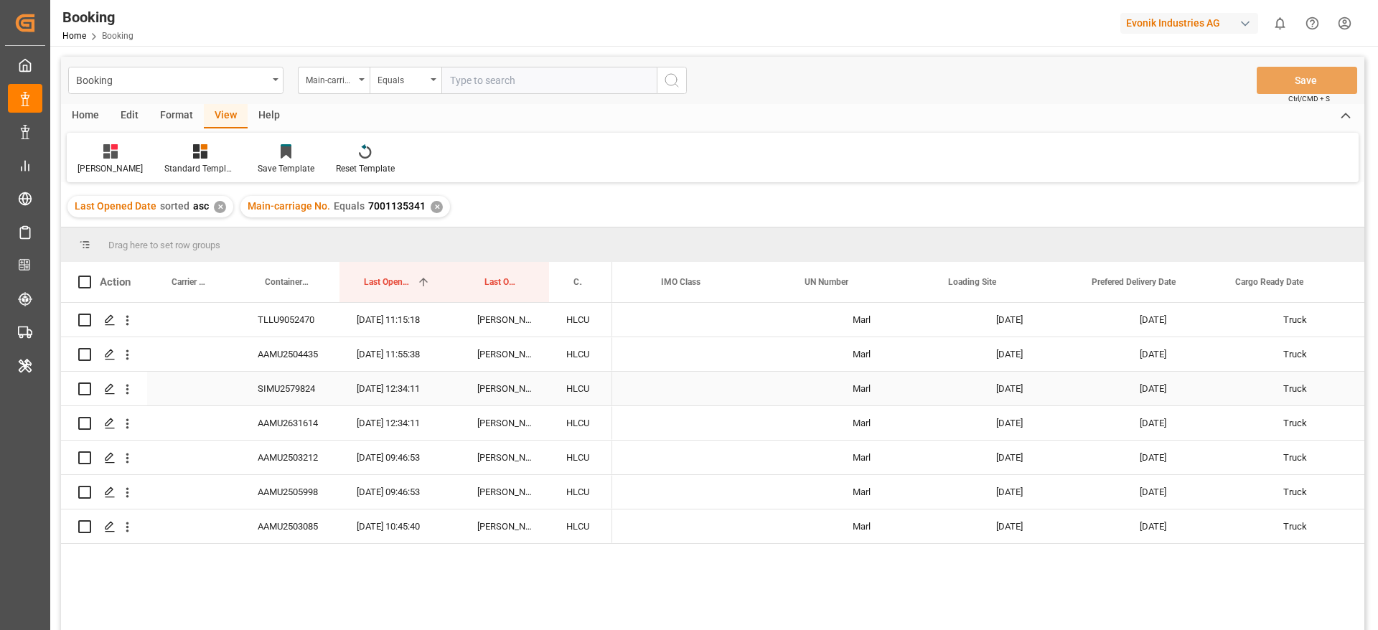
scroll to position [0, 3464]
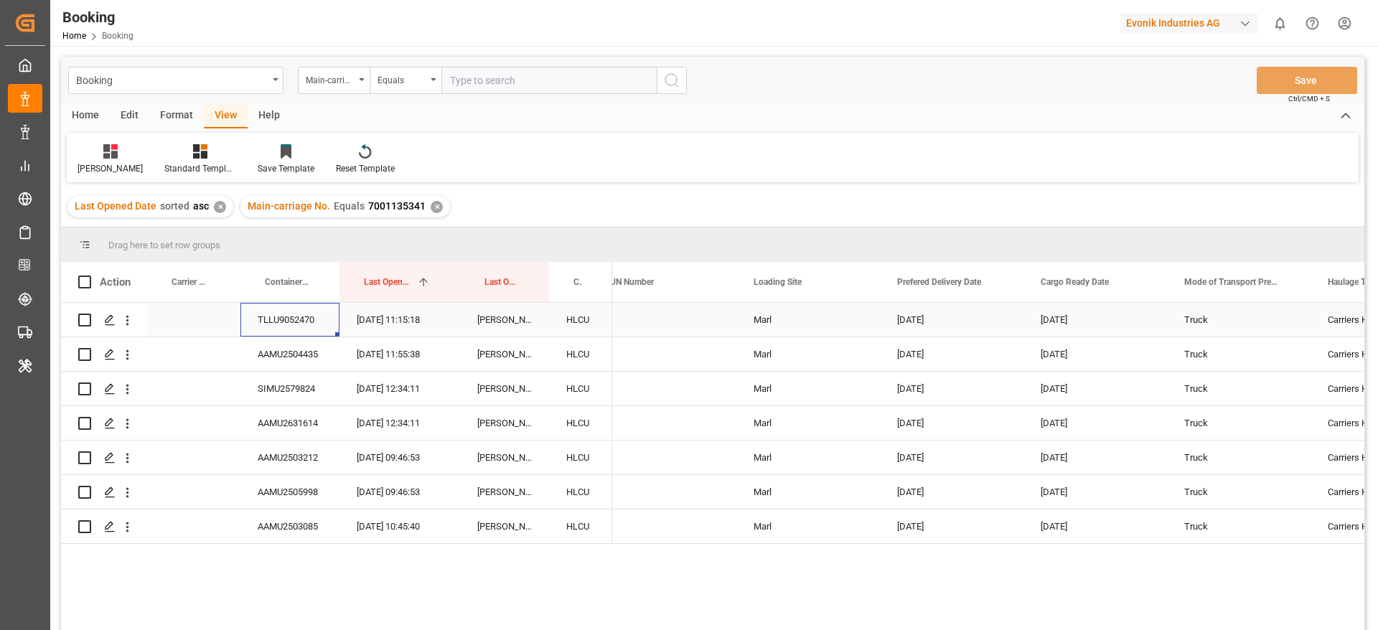
click at [302, 330] on div "TLLU9052470" at bounding box center [289, 320] width 99 height 34
click at [291, 339] on div "AAMU2504435" at bounding box center [289, 354] width 99 height 34
click at [271, 383] on div "SIMU2579824" at bounding box center [289, 389] width 99 height 34
click at [311, 418] on div "AAMU2631614" at bounding box center [289, 423] width 99 height 34
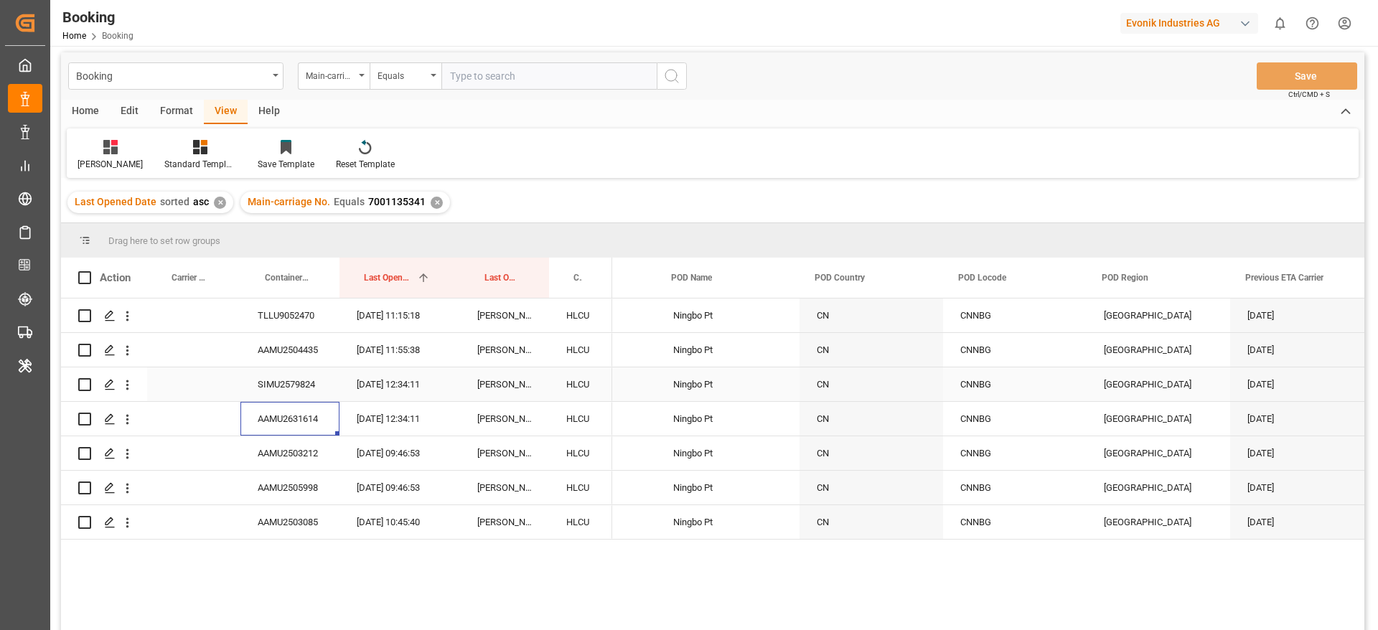
scroll to position [0, 0]
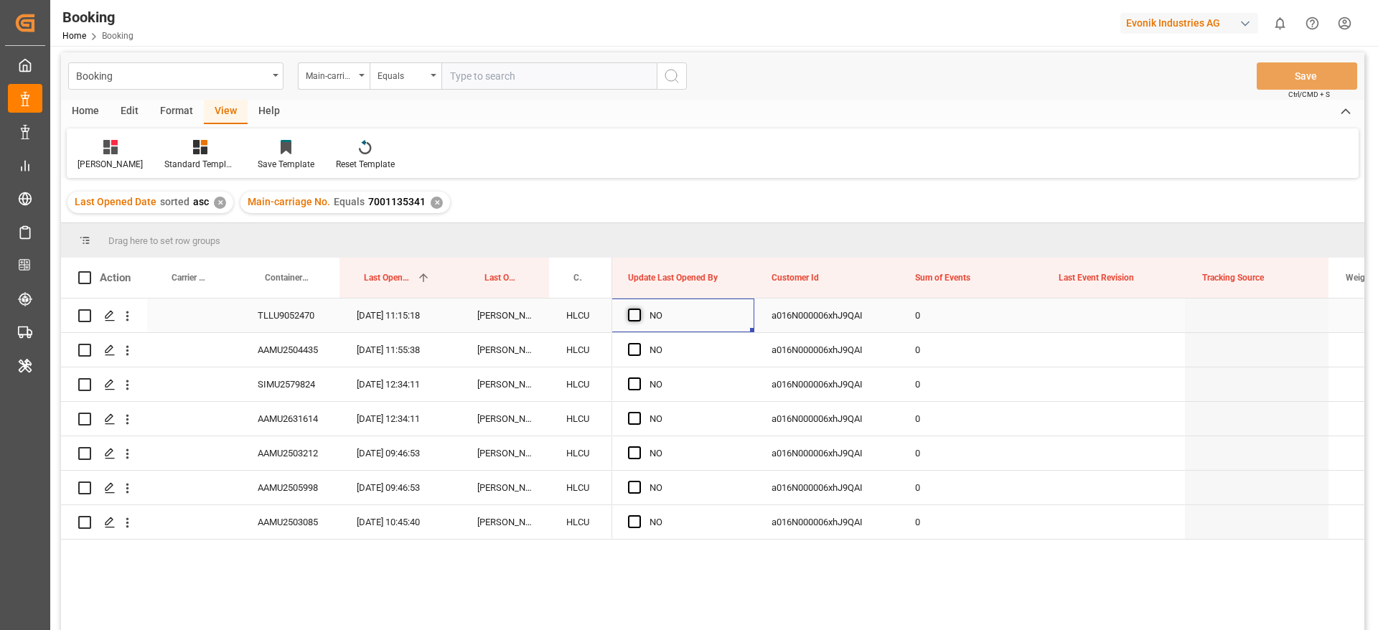
click at [634, 317] on span "Press SPACE to select this row." at bounding box center [634, 315] width 13 height 13
click at [639, 309] on input "Press SPACE to select this row." at bounding box center [639, 309] width 0 height 0
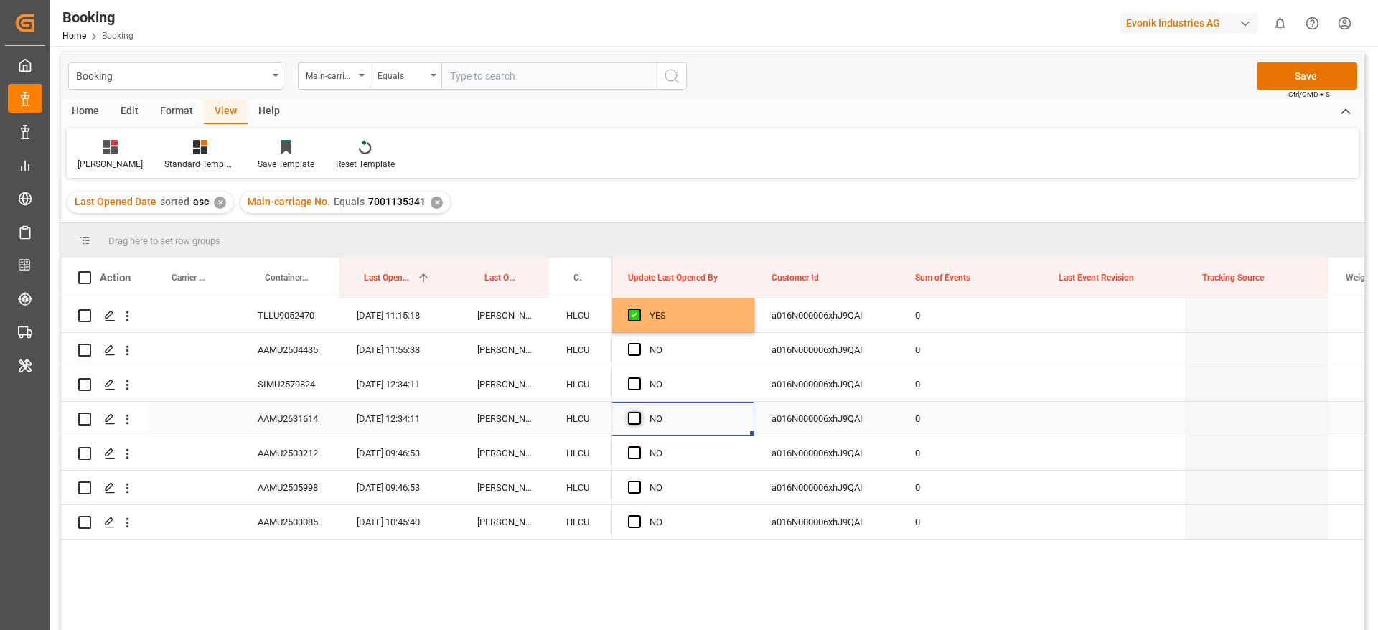
click at [630, 420] on span "Press SPACE to select this row." at bounding box center [634, 418] width 13 height 13
click at [639, 412] on input "Press SPACE to select this row." at bounding box center [639, 412] width 0 height 0
click at [747, 327] on div "YES" at bounding box center [683, 316] width 144 height 34
drag, startPoint x: 751, startPoint y: 328, endPoint x: 740, endPoint y: 393, distance: 65.5
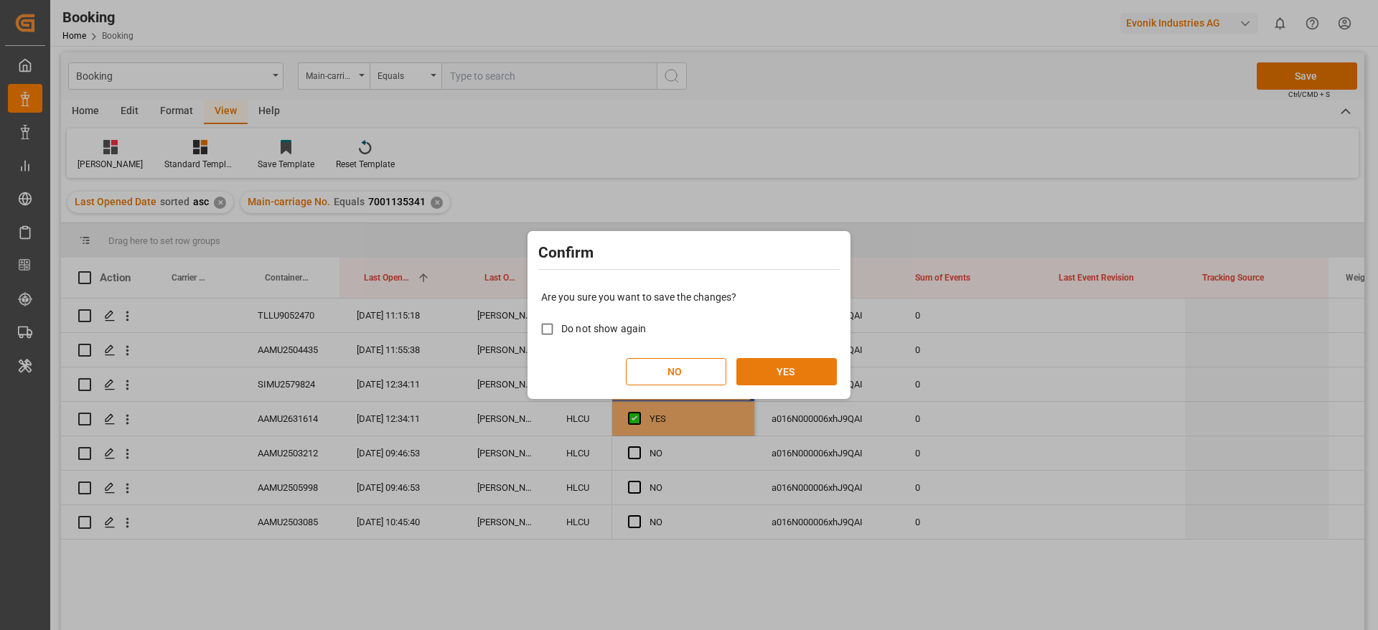
click at [762, 380] on button "YES" at bounding box center [786, 371] width 100 height 27
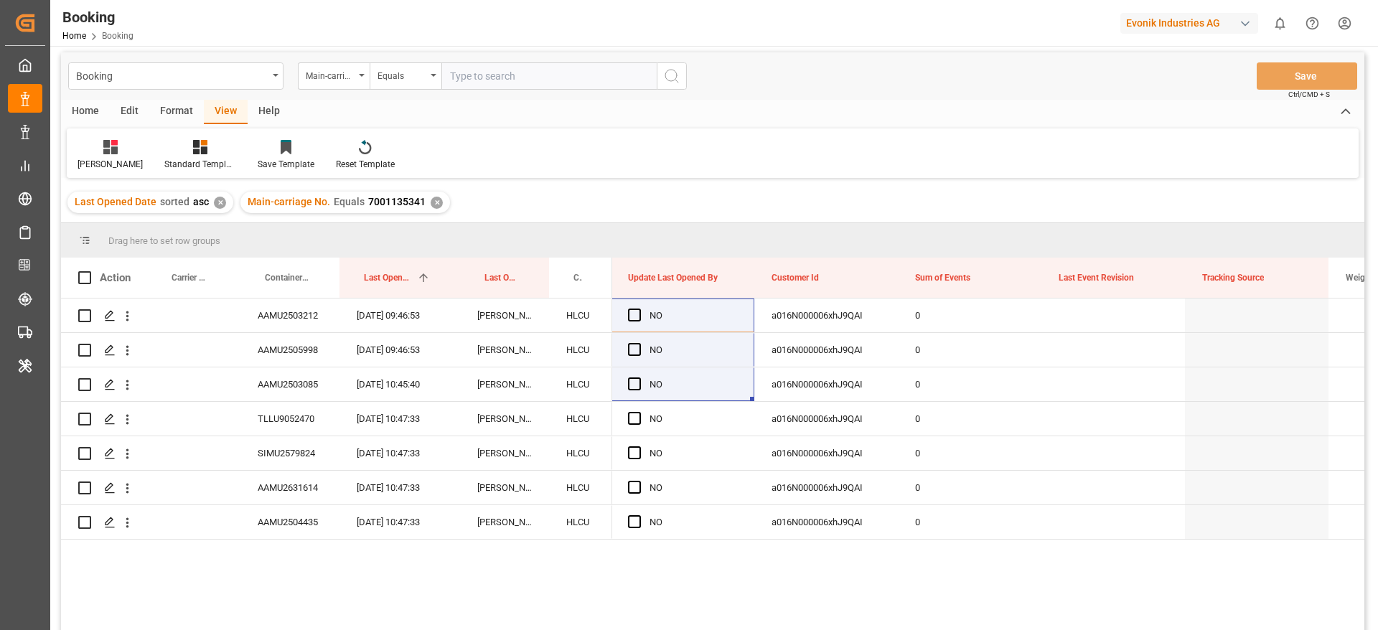
click at [600, 70] on input "text" at bounding box center [548, 75] width 215 height 27
paste input "7001135332"
type input "7001135332"
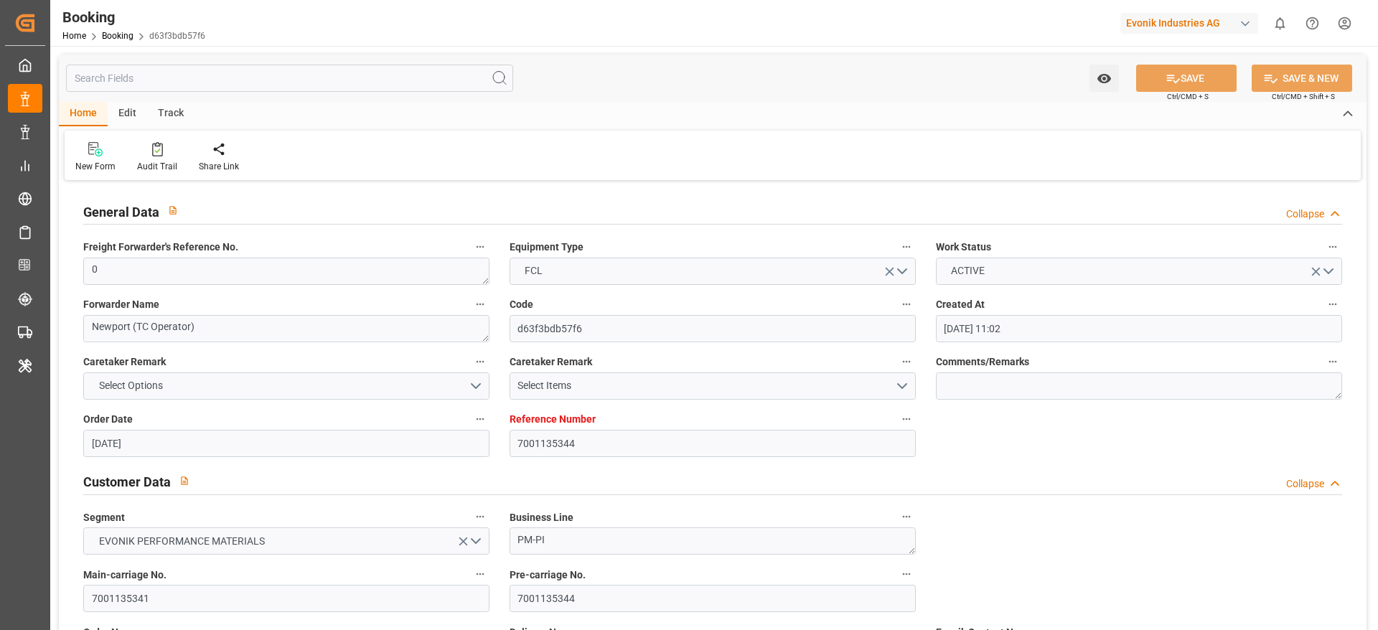
type input "[DATE] 11:02"
type input "[DATE]"
type input "[DATE] 00:00"
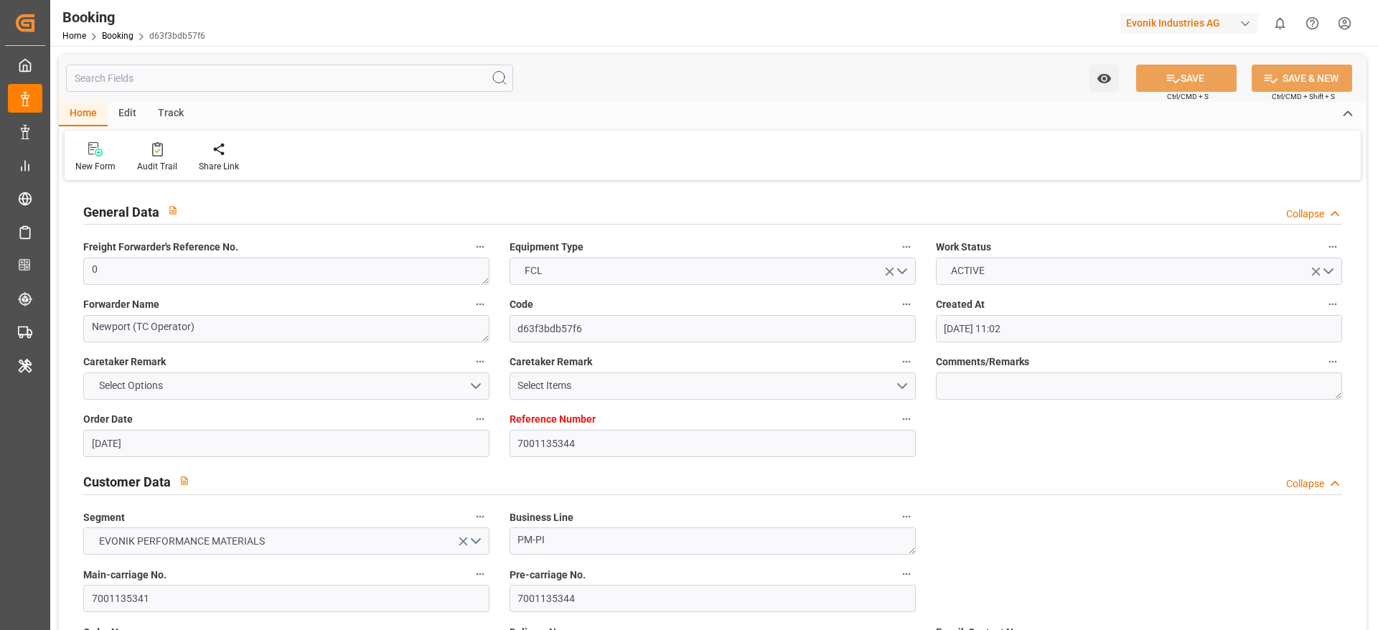
type input "[DATE] 00:00"
type input "30.05.2025 00:00"
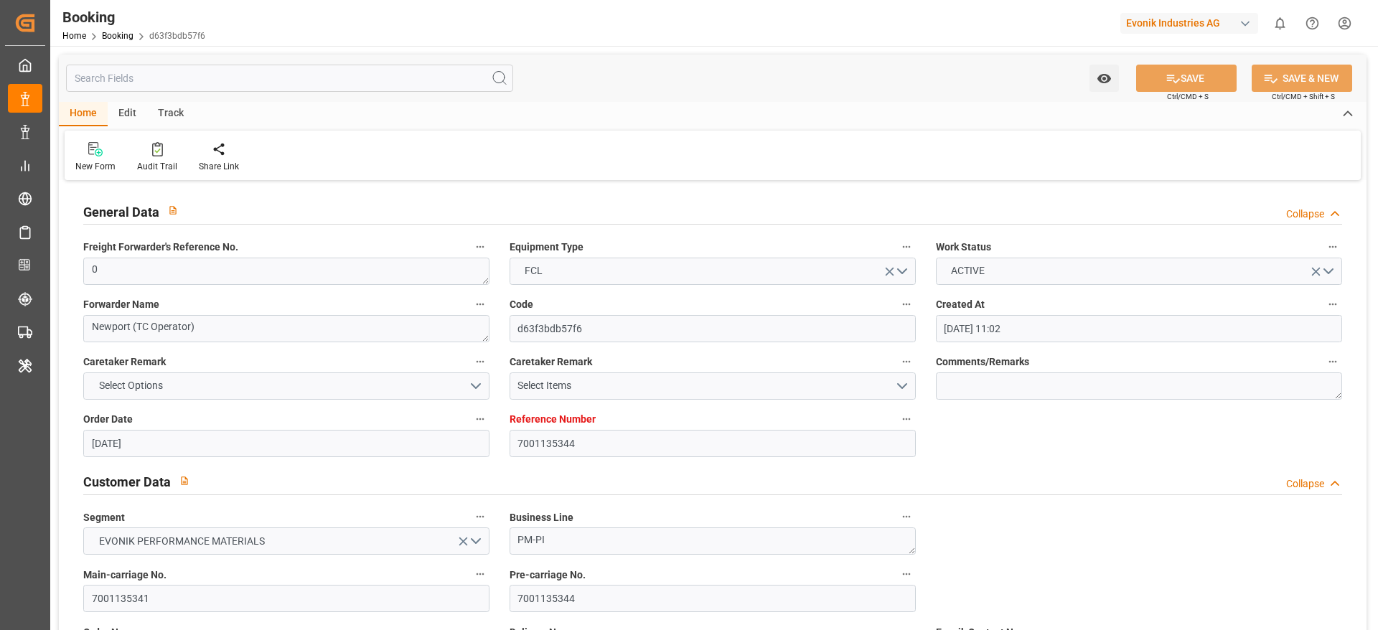
type input "26.05.2025 00:00"
type input "26.07.2025 00:00"
type input "15.07.2025 00:00"
type input "15.07.2025"
type input "27.07.2025 00:00"
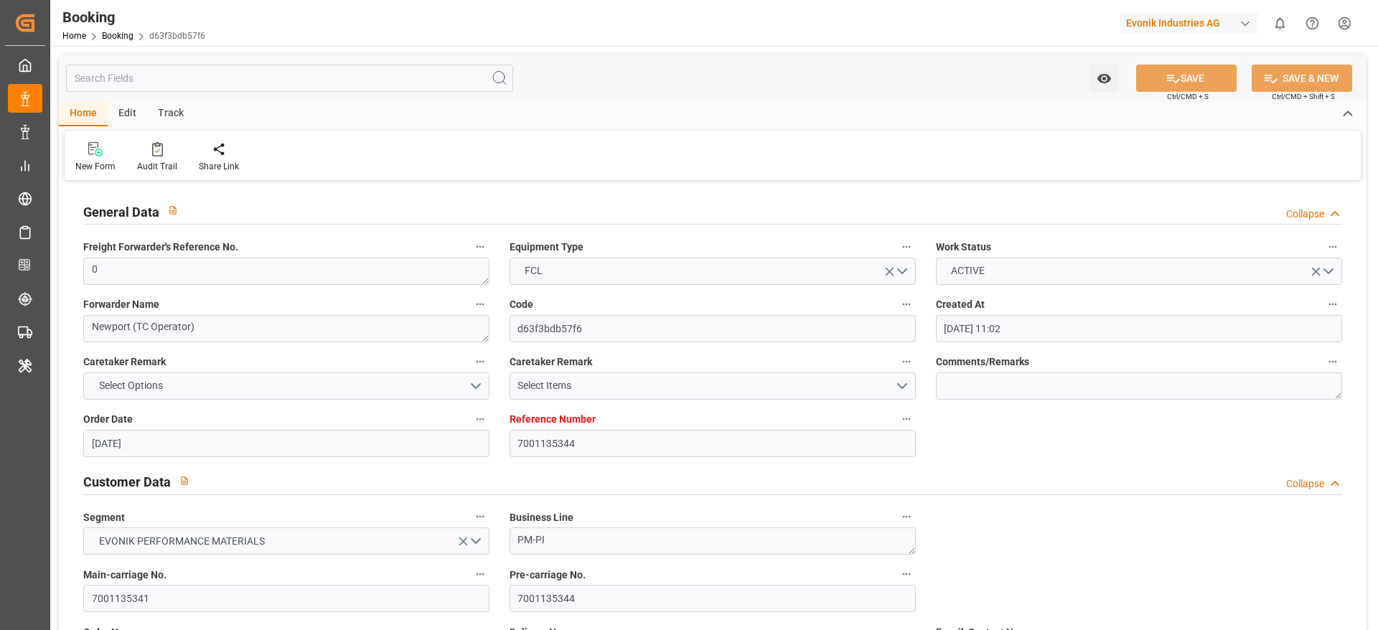
type input "08.08.2025 00:00"
type input "16.06.2025"
type input "12.08.2025 10:47"
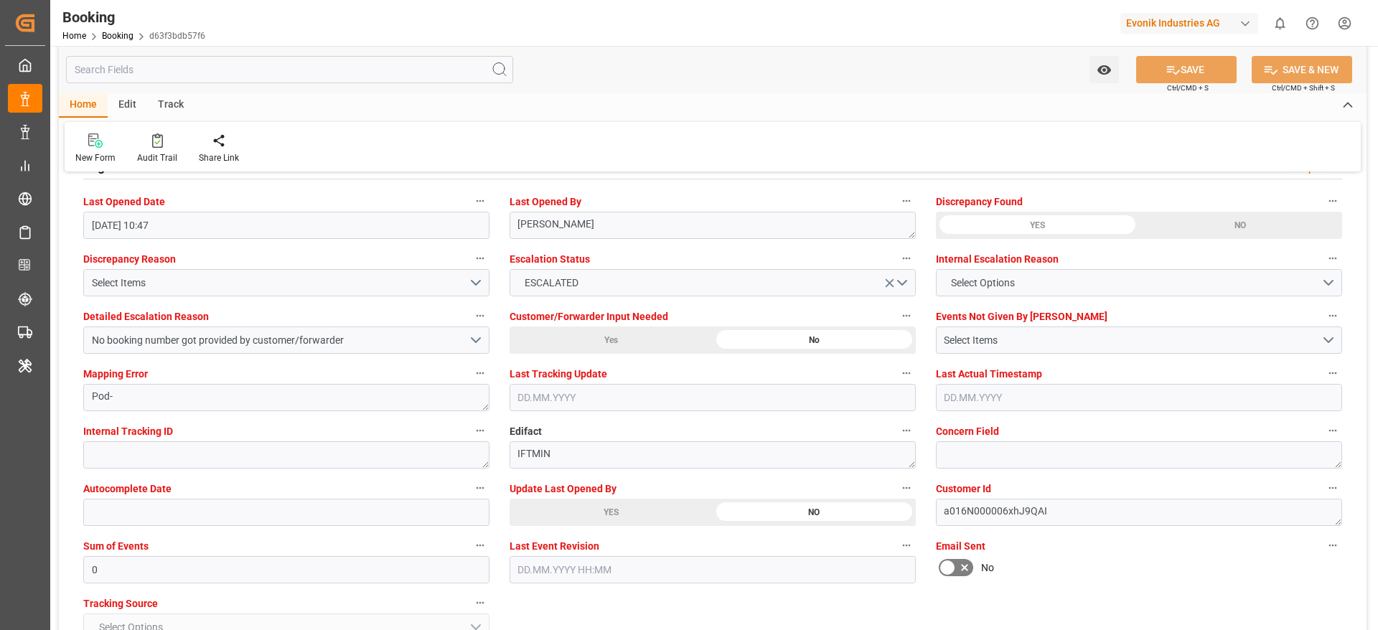
scroll to position [2627, 0]
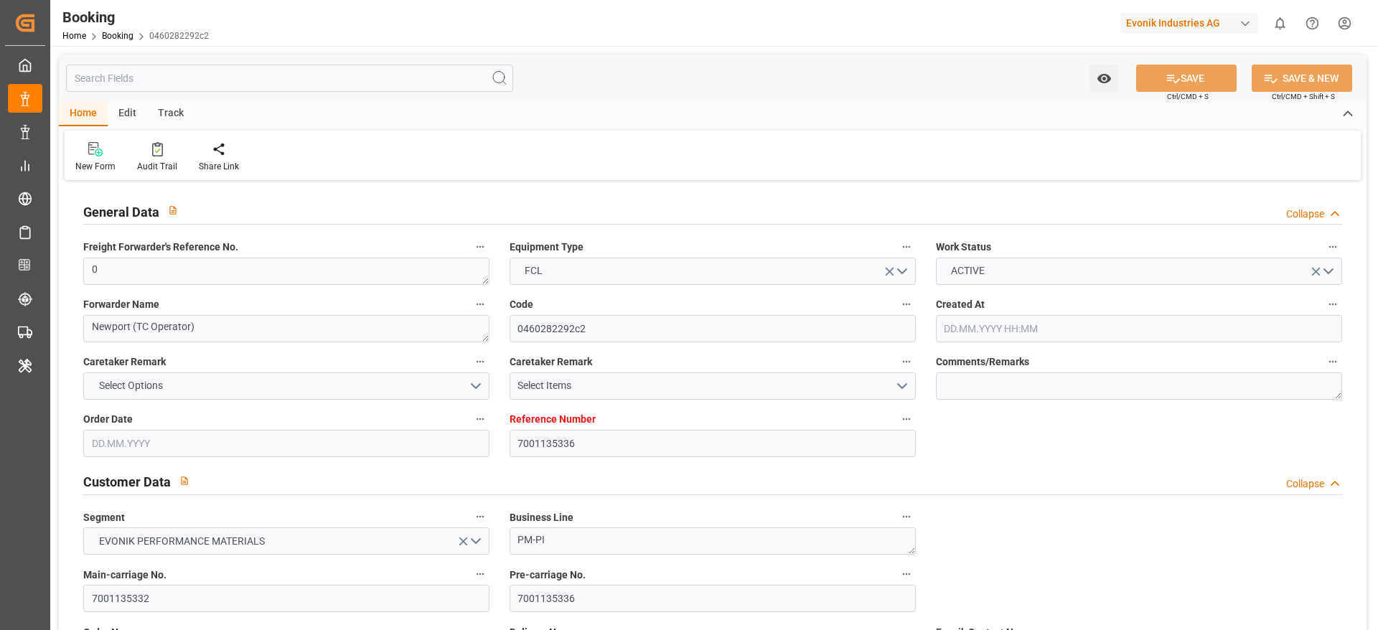
type input "7001135336"
type input "9943891"
type input "Hapag [PERSON_NAME]"
type input "Hapag [PERSON_NAME] Aktiengesellschaft"
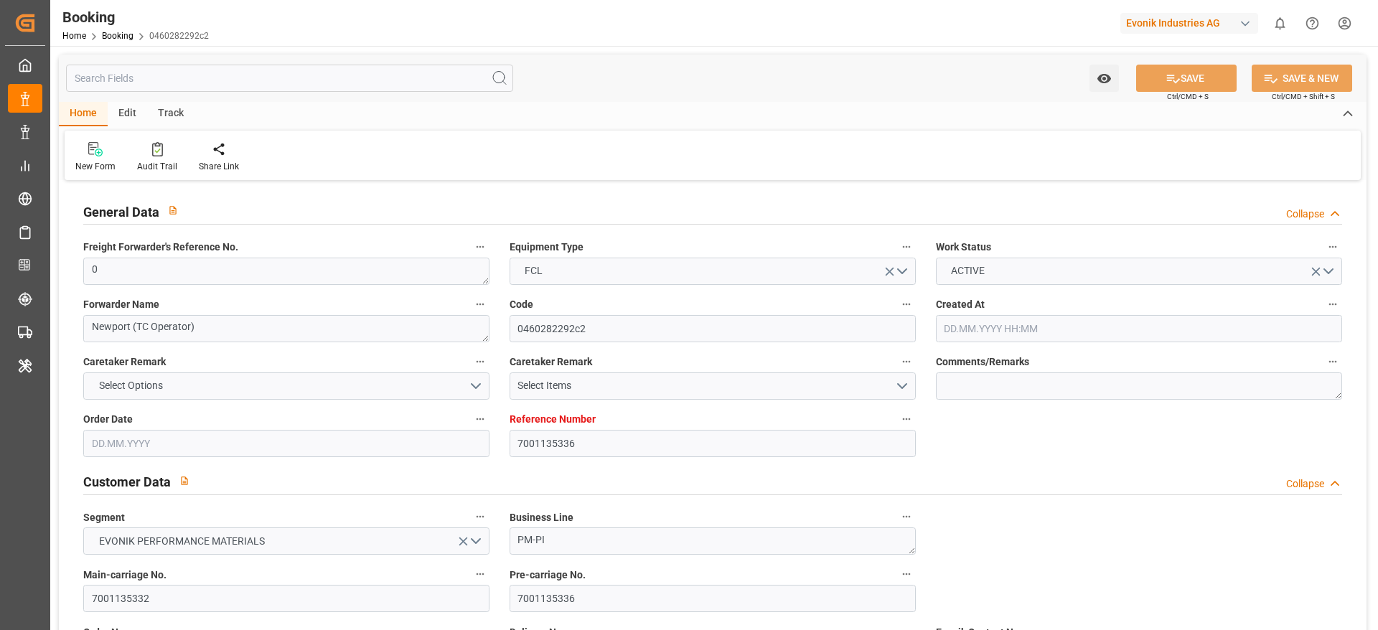
type input "NLRTM"
type input "CNNBG"
type input "43"
type input "0"
type input "-44"
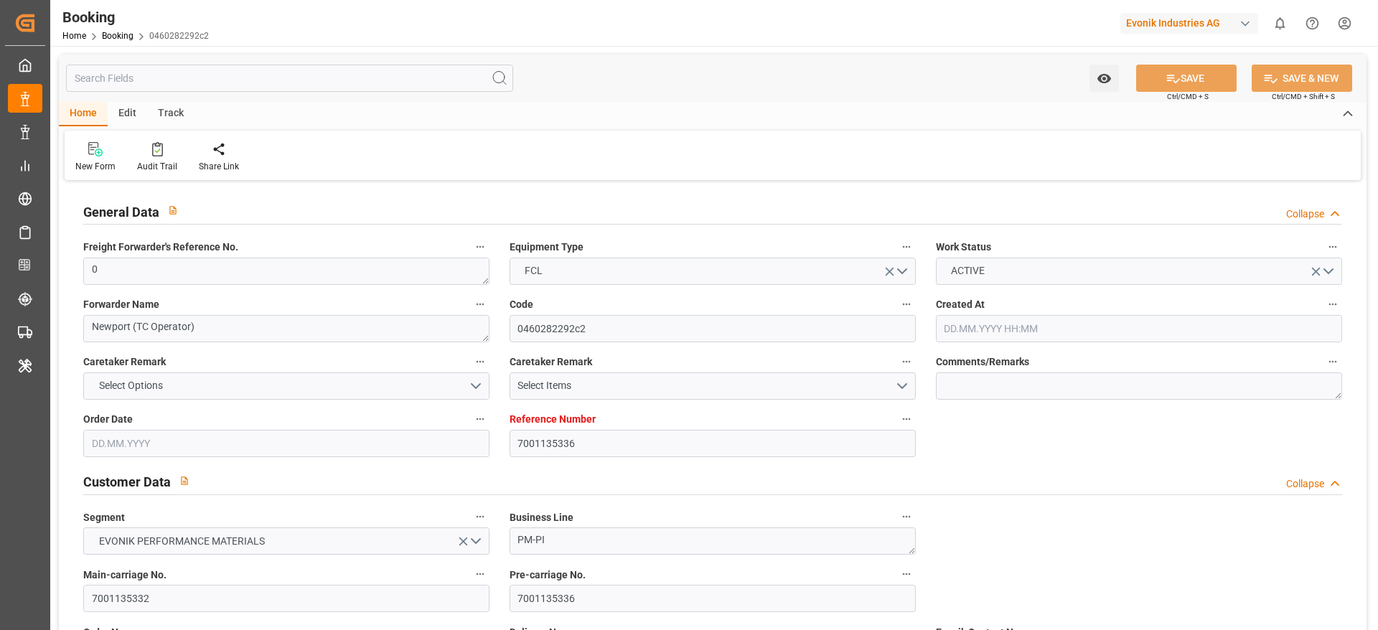
type input "07.04.2025 11:00"
type input "[DATE]"
type input "13.05.2025 00:00"
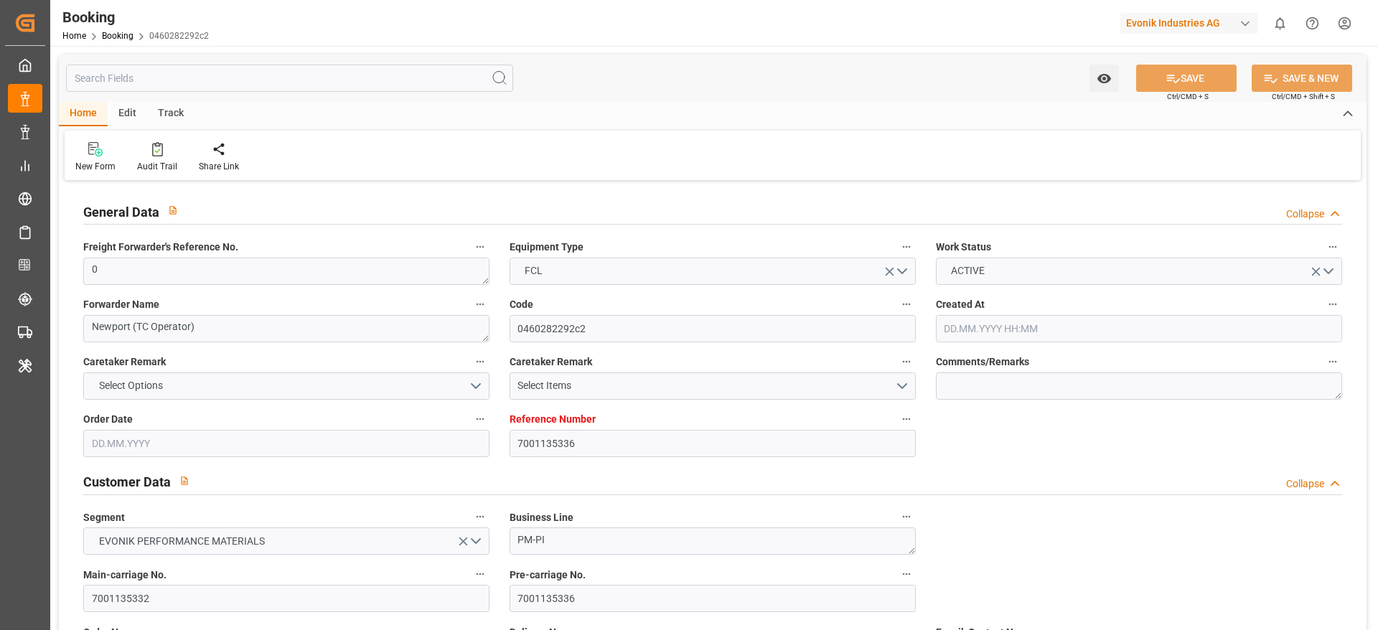
type input "13.05.2025 00:00"
type input "19.05.2025 00:00"
type input "23.05.2025 00:00"
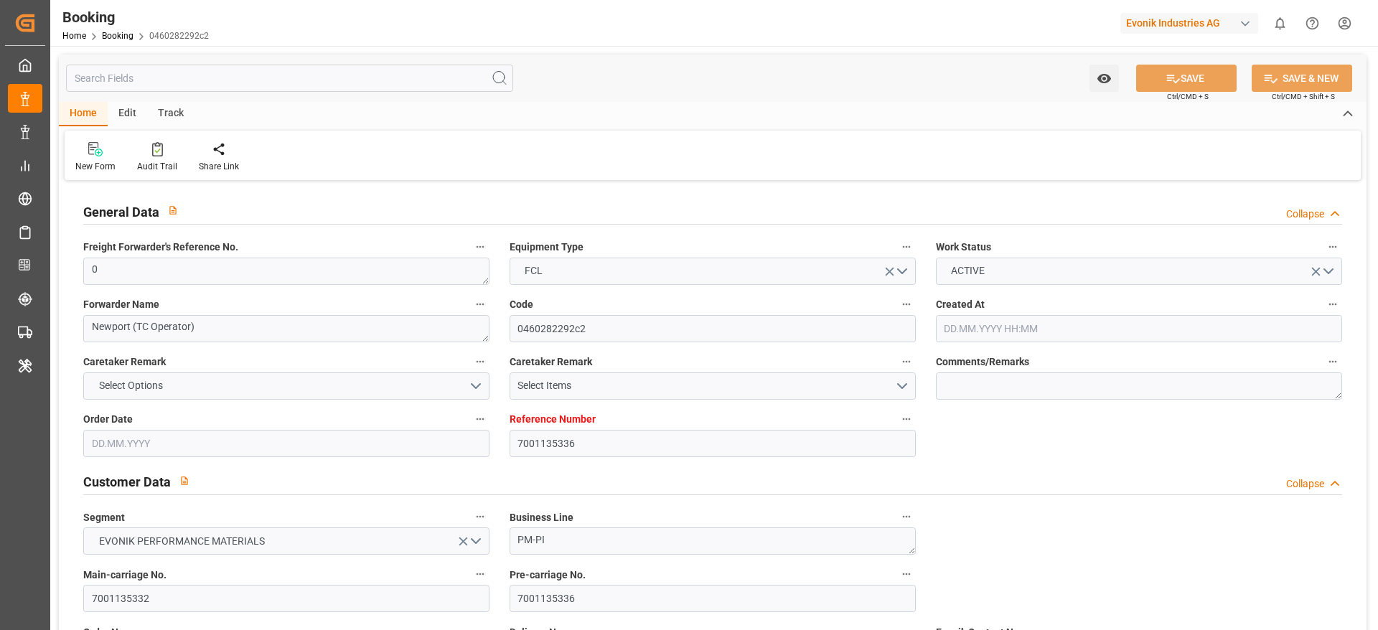
type input "19.05.2025 00:00"
type input "05.07.2025 00:00"
type input "06.07.2025 00:00"
type input "[DATE]"
type input "05.07.2025 00:00"
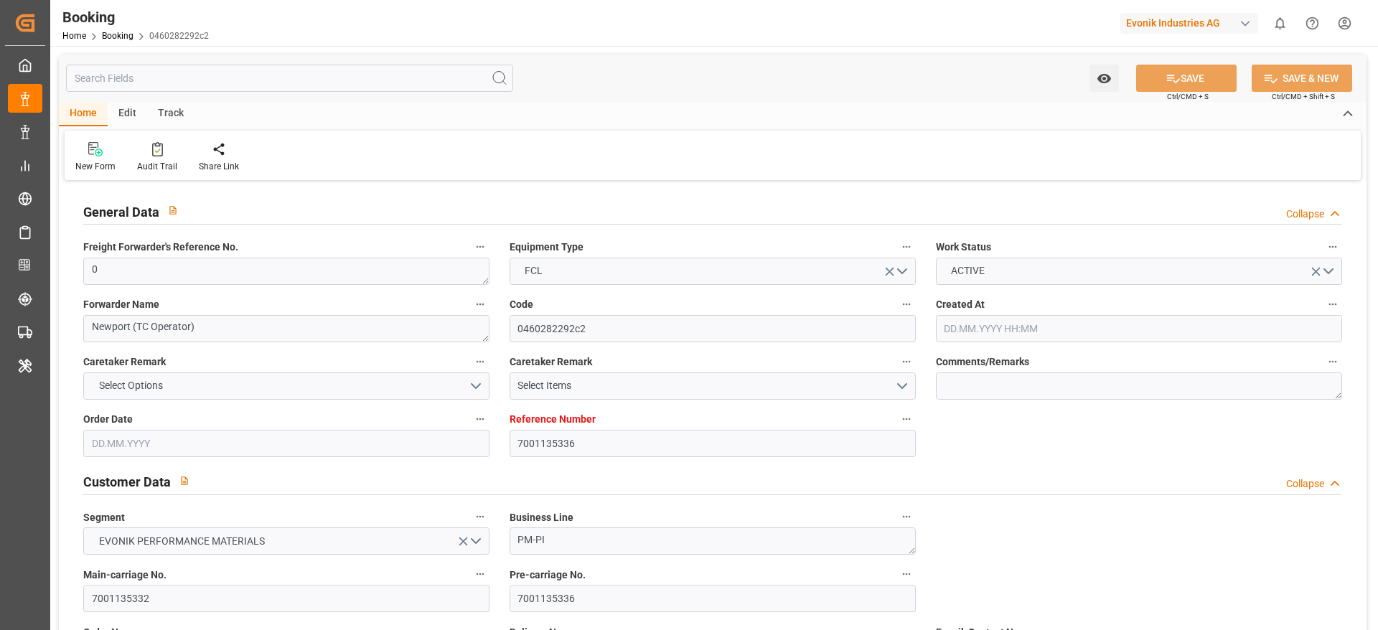
type input "06.08.2025 00:00"
type input "[DATE]"
type input "11.08.2025 10:24"
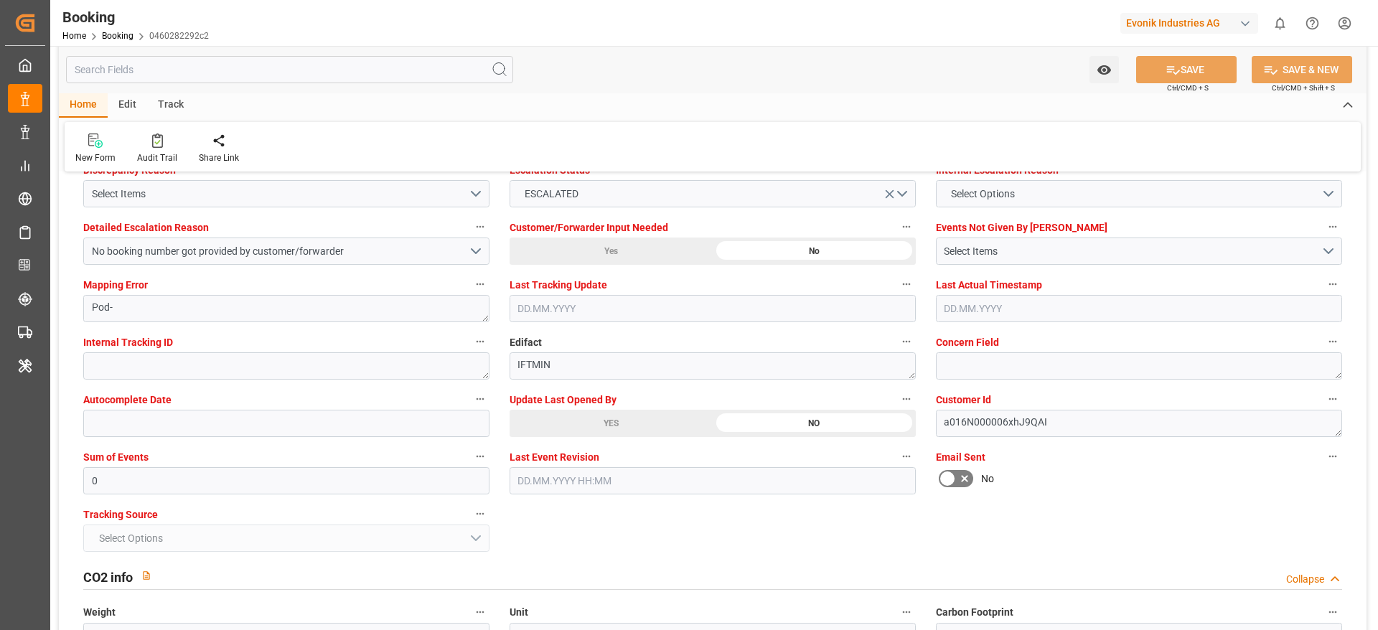
scroll to position [2716, 0]
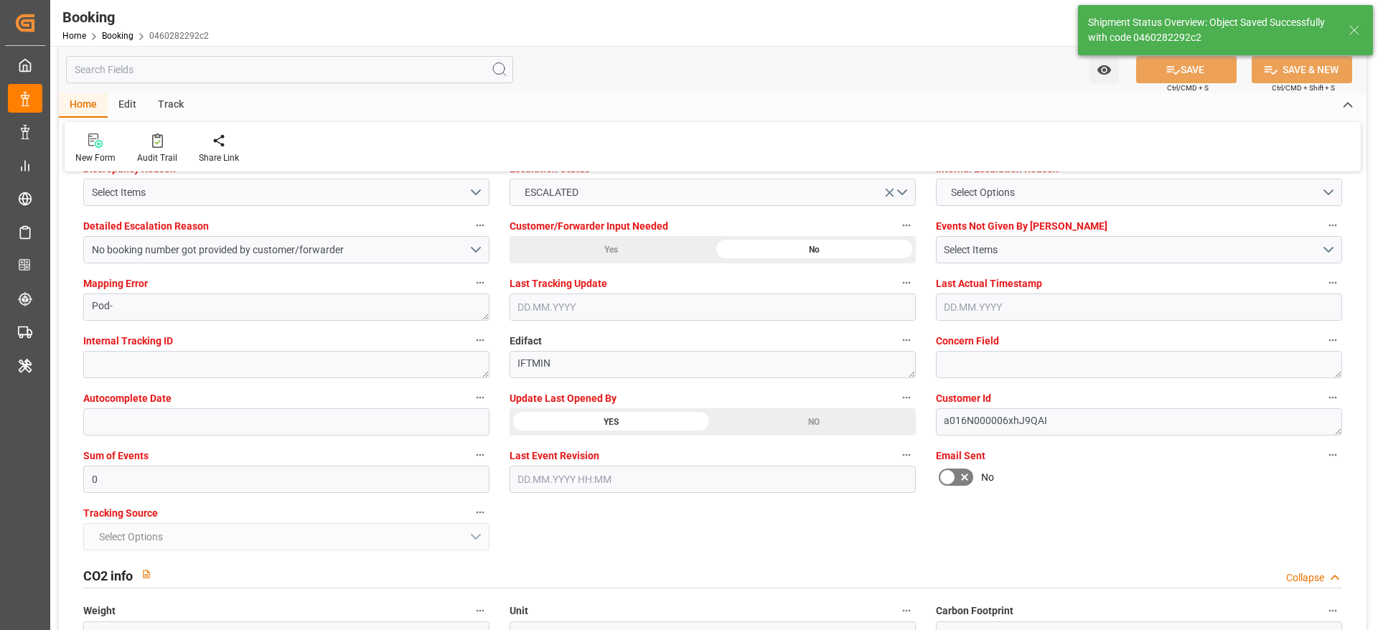
type textarea "[PERSON_NAME]"
type input "12.08.2025 10:48"
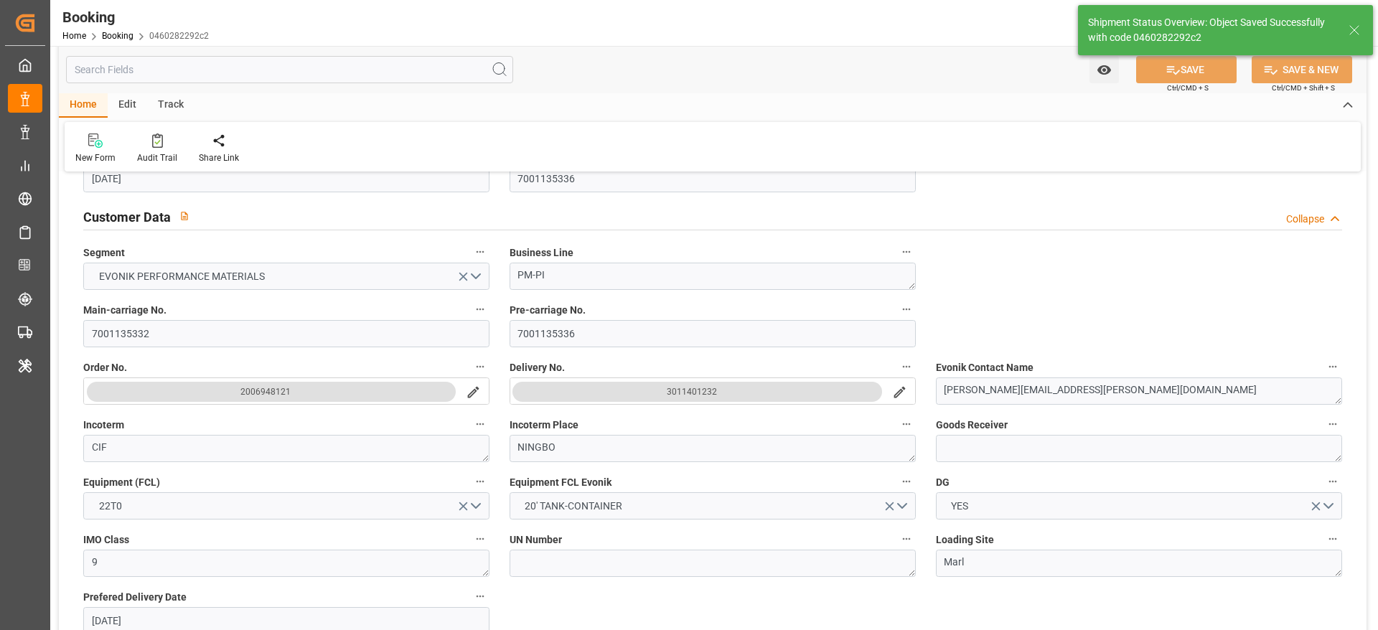
scroll to position [248, 0]
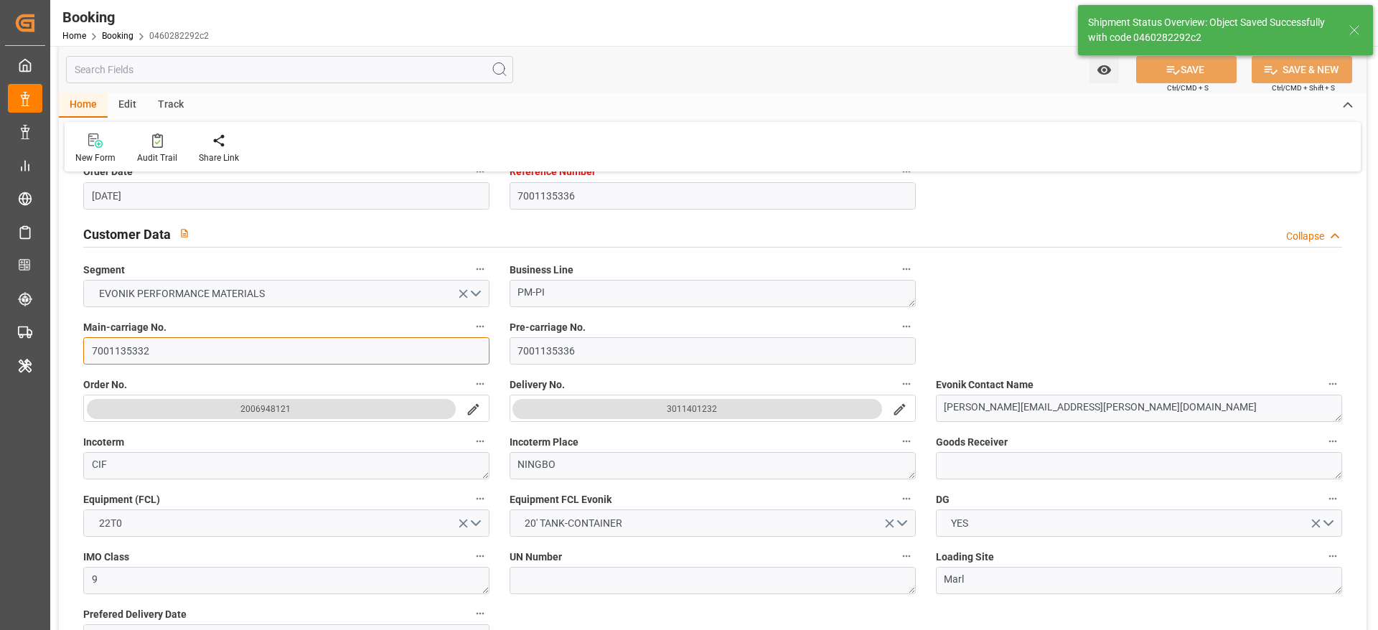
click at [254, 344] on input "7001135332" at bounding box center [286, 350] width 406 height 27
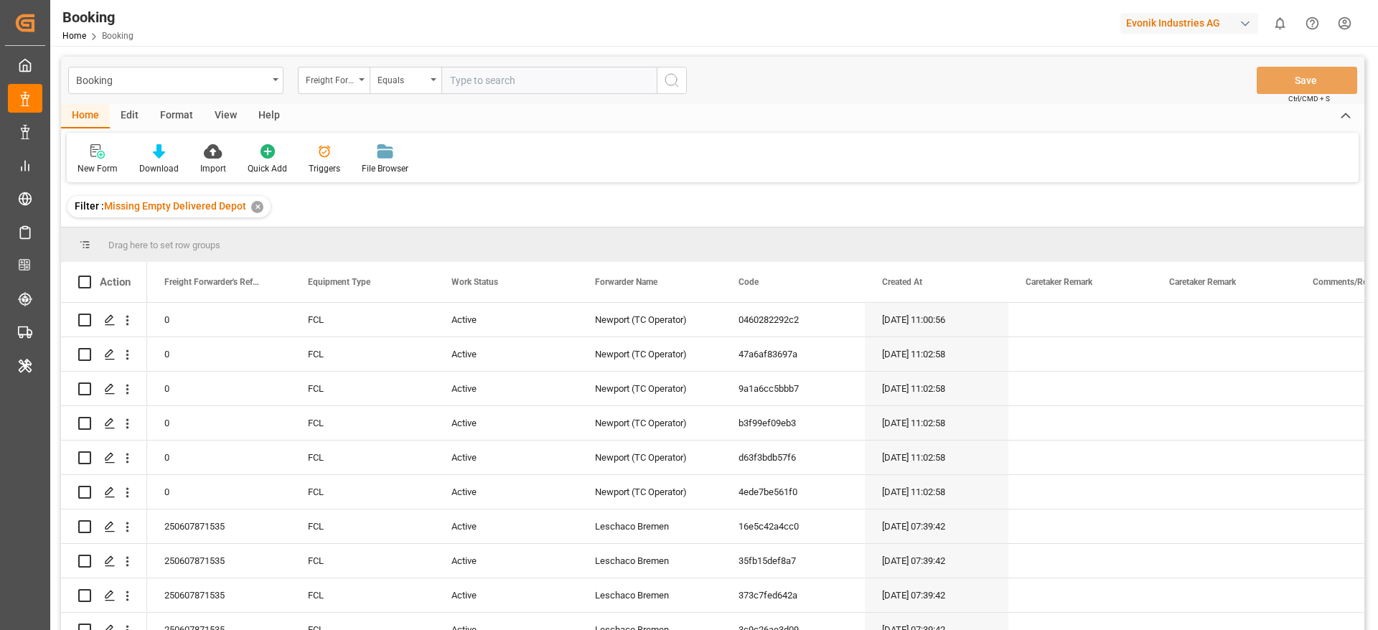
click at [220, 124] on div "Booking Freight Forwarder's Reference No. Equals Save Ctrl/CMD + S Home Edit Fo…" at bounding box center [712, 362] width 1303 height 611
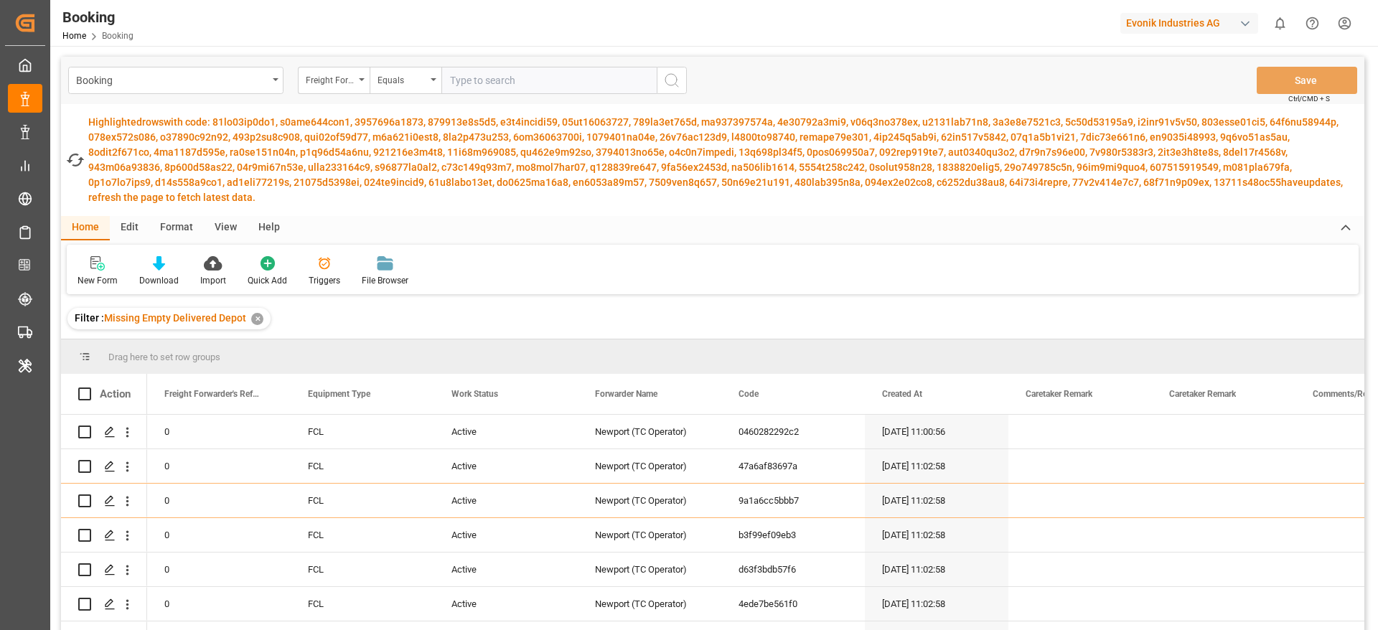
click at [224, 232] on div "View" at bounding box center [226, 228] width 44 height 24
click at [96, 265] on icon at bounding box center [92, 263] width 14 height 14
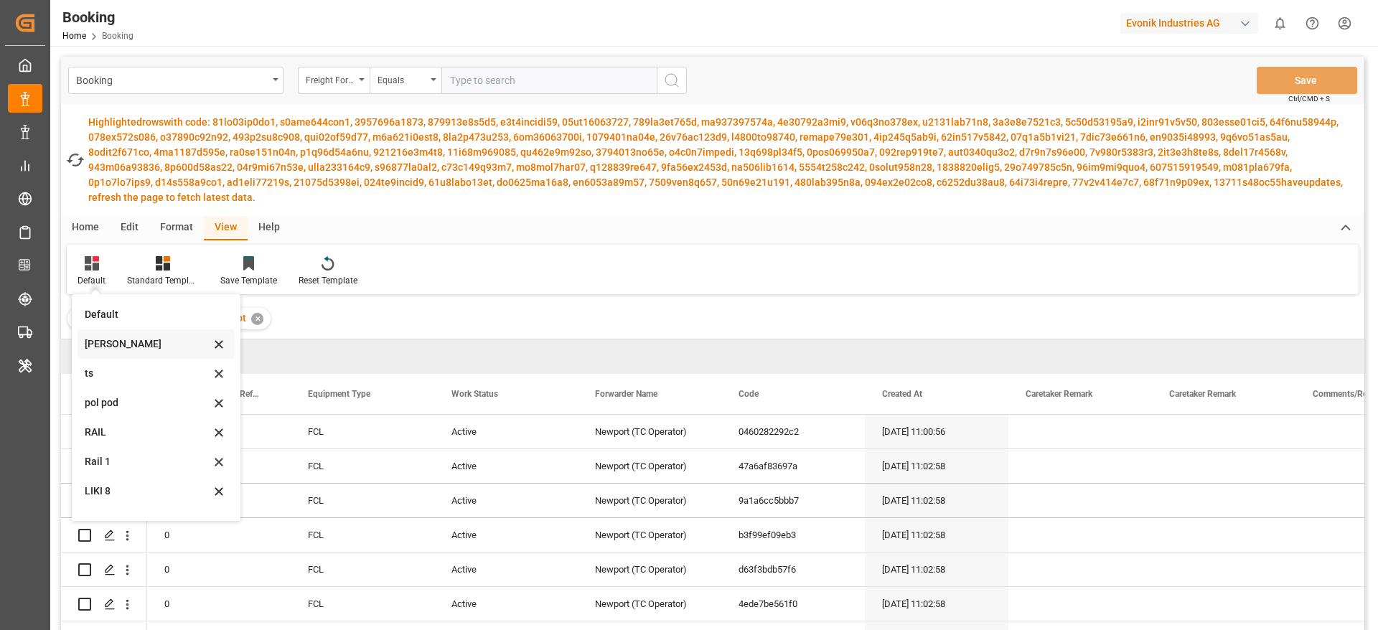
click at [101, 337] on div "[PERSON_NAME]" at bounding box center [148, 344] width 126 height 15
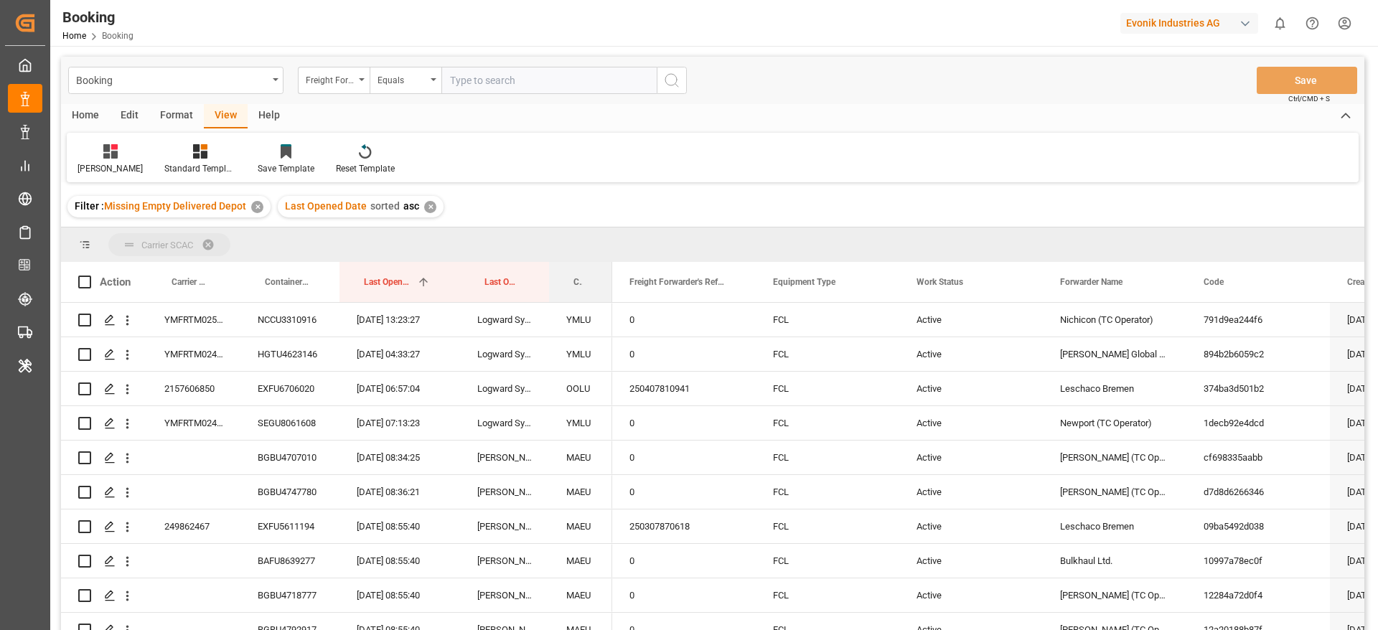
drag, startPoint x: 647, startPoint y: 289, endPoint x: 590, endPoint y: 238, distance: 76.2
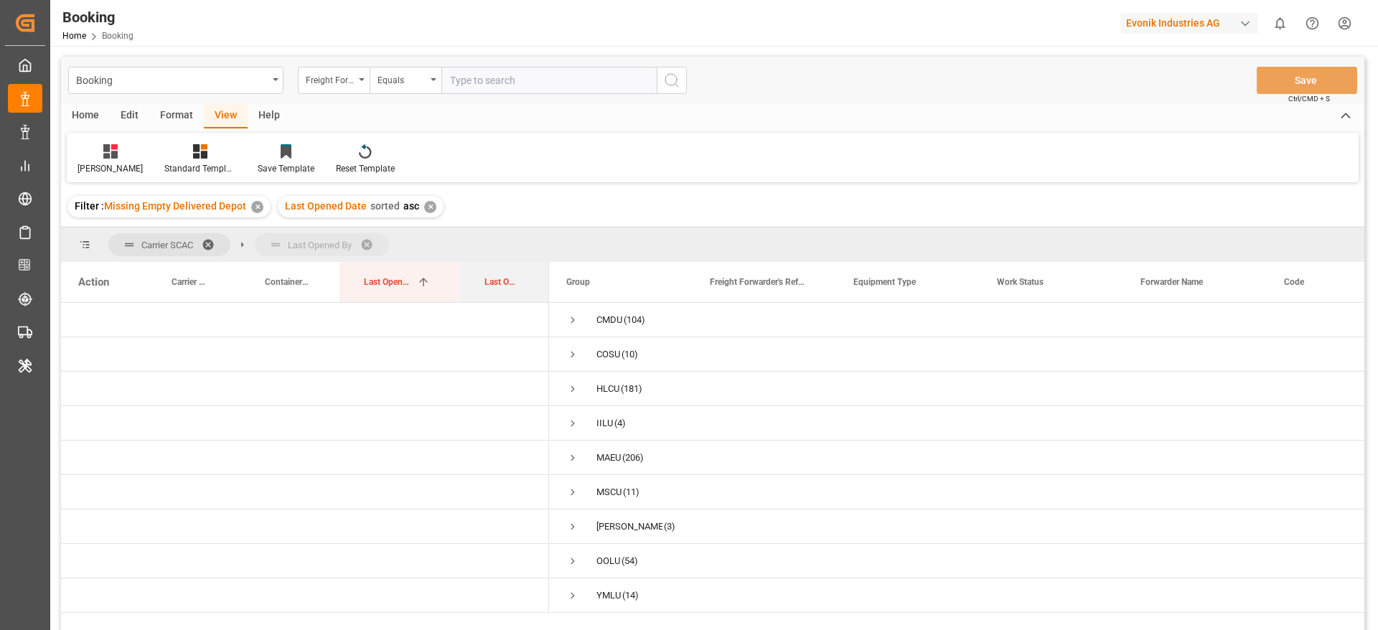
drag, startPoint x: 505, startPoint y: 278, endPoint x: 510, endPoint y: 245, distance: 32.6
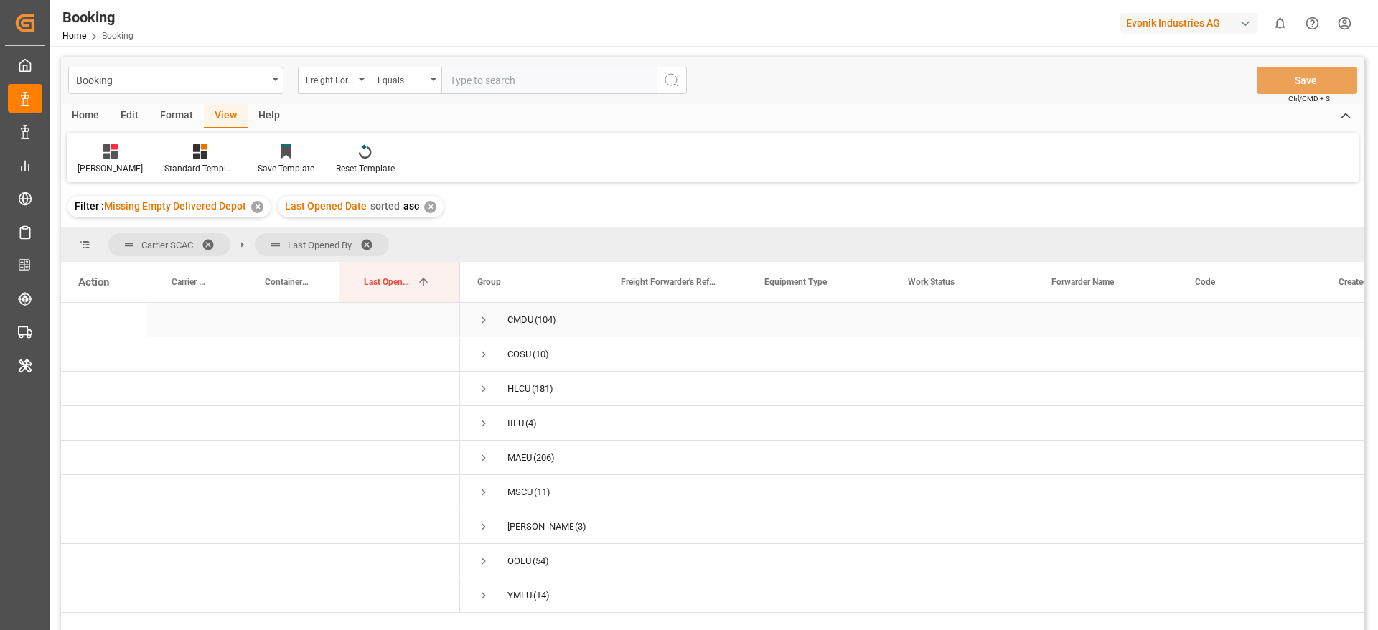
click at [479, 315] on span "Press SPACE to select this row." at bounding box center [483, 320] width 13 height 13
click at [486, 425] on span "Press SPACE to select this row." at bounding box center [483, 423] width 13 height 13
click at [483, 426] on span "Press SPACE to select this row." at bounding box center [483, 422] width 13 height 13
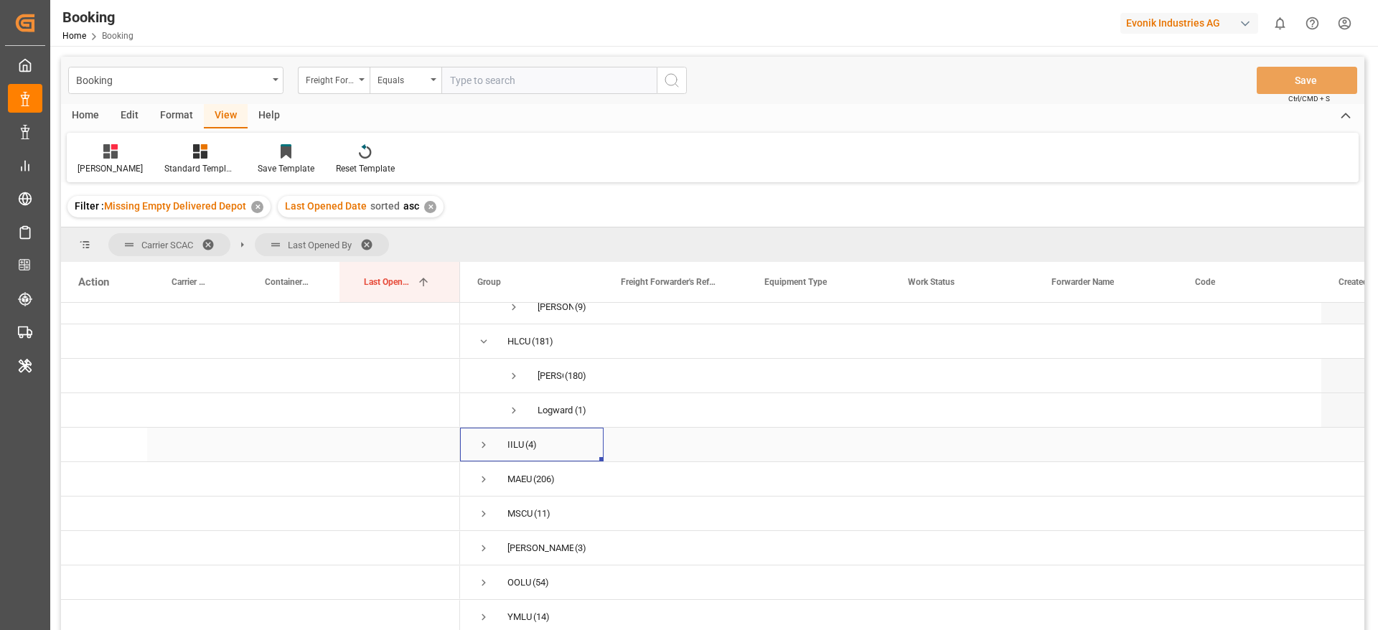
click at [480, 439] on span "Press SPACE to select this row." at bounding box center [483, 445] width 13 height 13
click at [479, 473] on span "Press SPACE to select this row." at bounding box center [483, 479] width 13 height 13
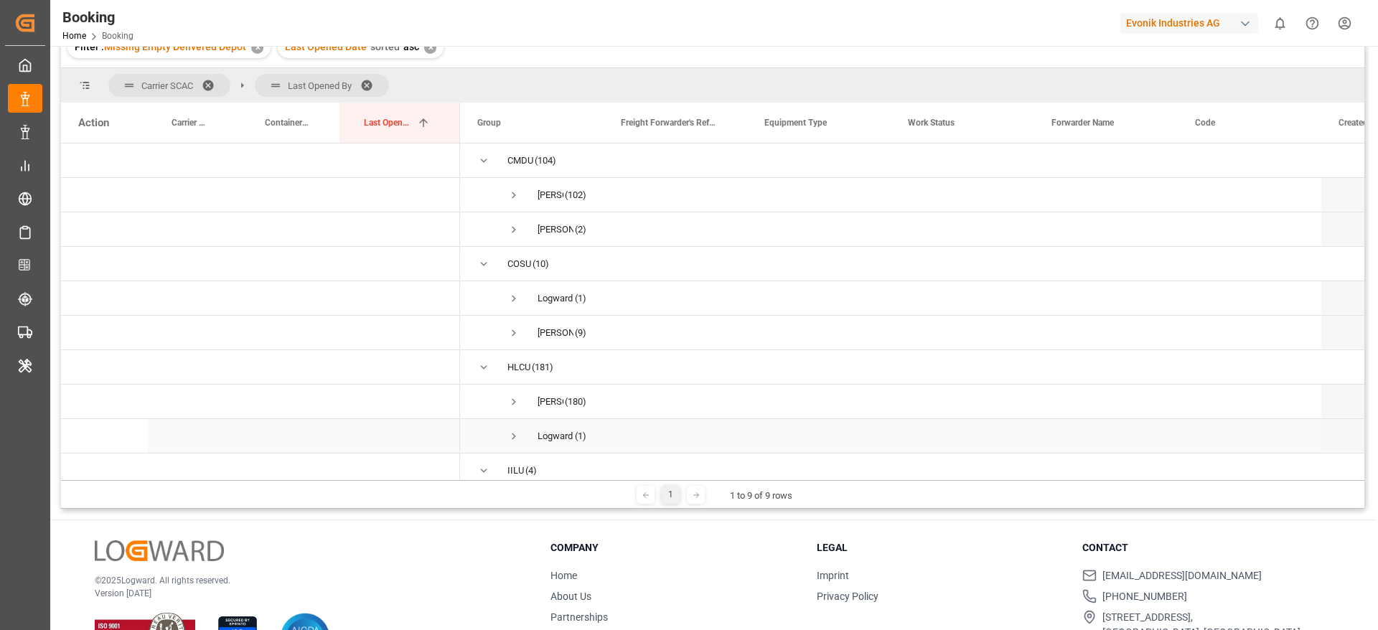
scroll to position [0, 0]
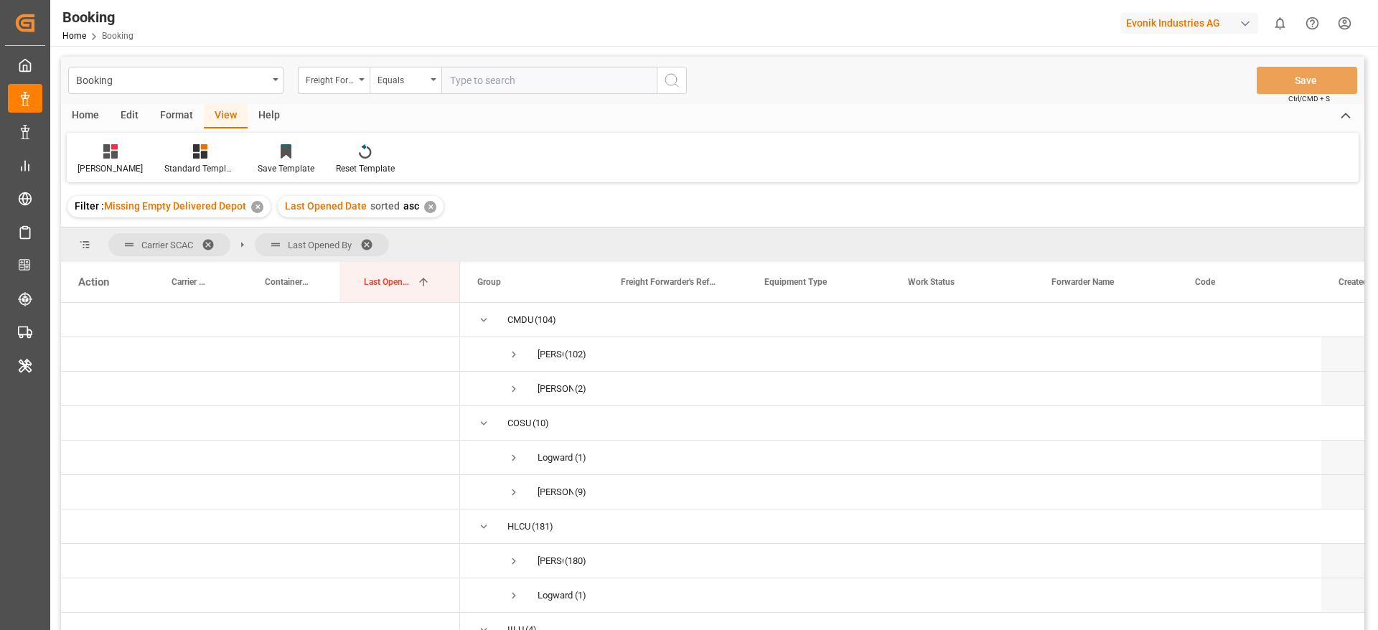
click at [156, 108] on div "Format" at bounding box center [176, 116] width 55 height 24
click at [68, 192] on div "Filter : Missing Empty Delivered Depot ✕ Last Opened Date sorted asc ✕" at bounding box center [712, 207] width 1303 height 40
click at [85, 171] on div "Filter Rows" at bounding box center [99, 168] width 42 height 13
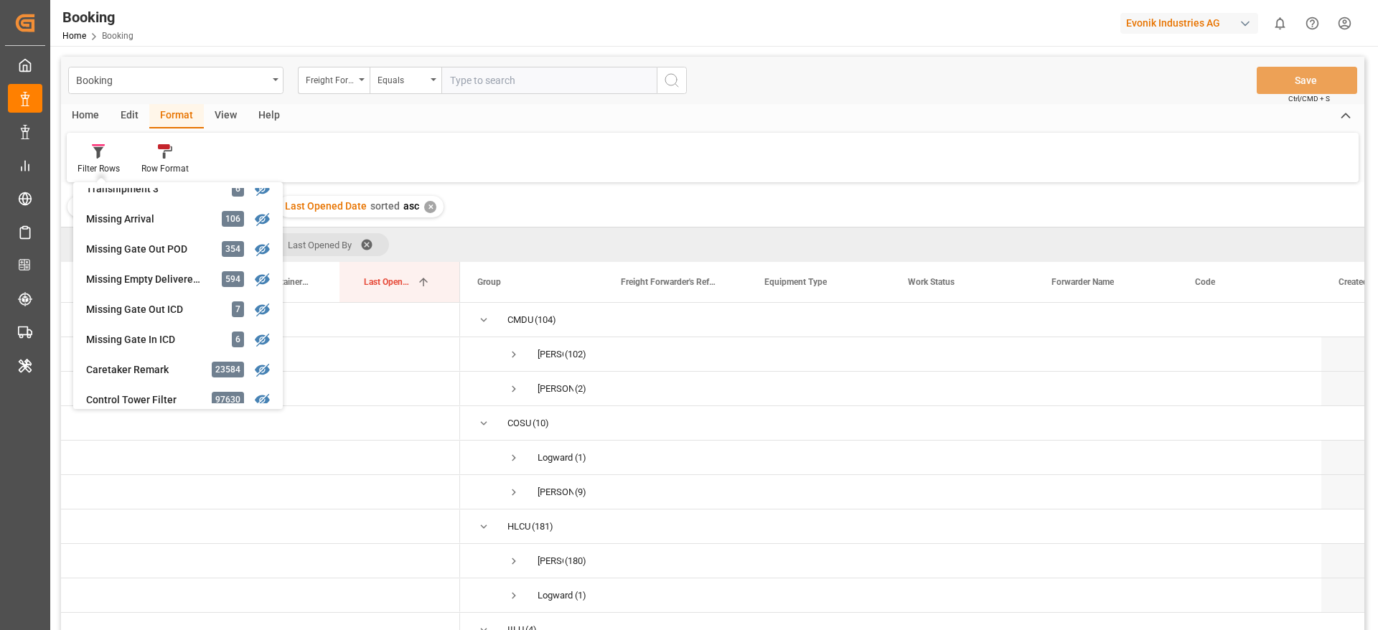
scroll to position [589, 0]
click at [141, 281] on div "Missing Empty Delivered Depot" at bounding box center [149, 277] width 126 height 15
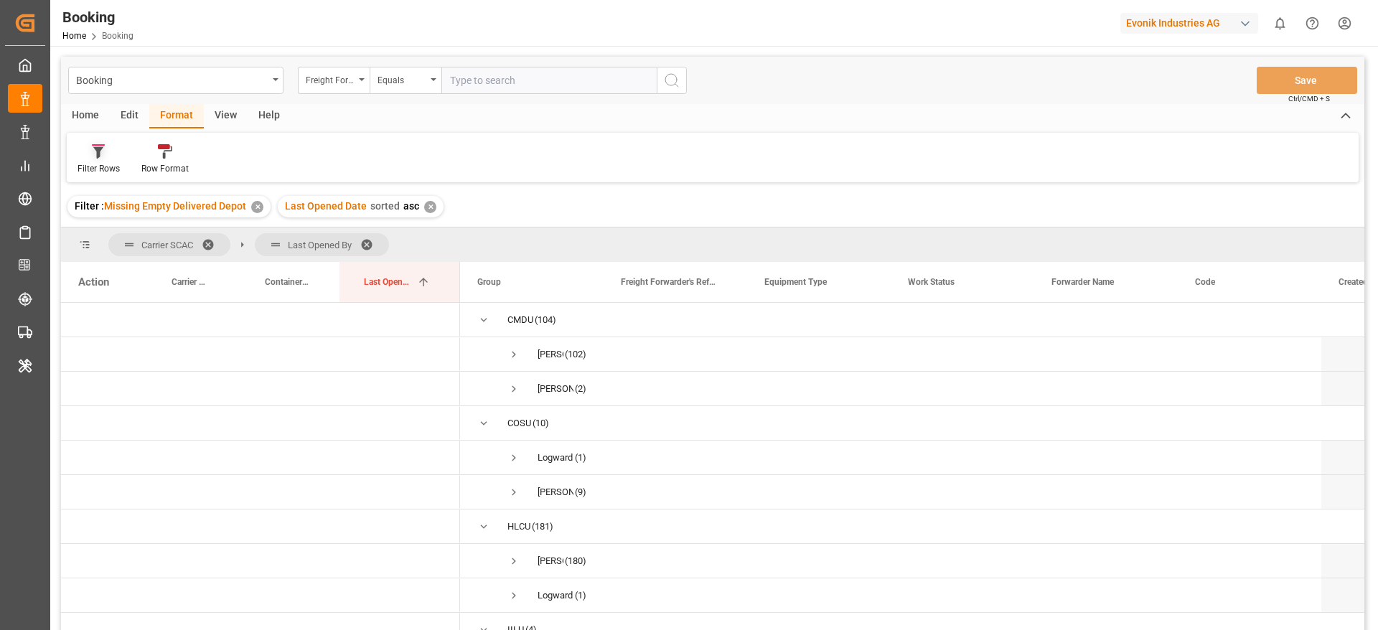
click at [102, 156] on icon at bounding box center [98, 151] width 13 height 14
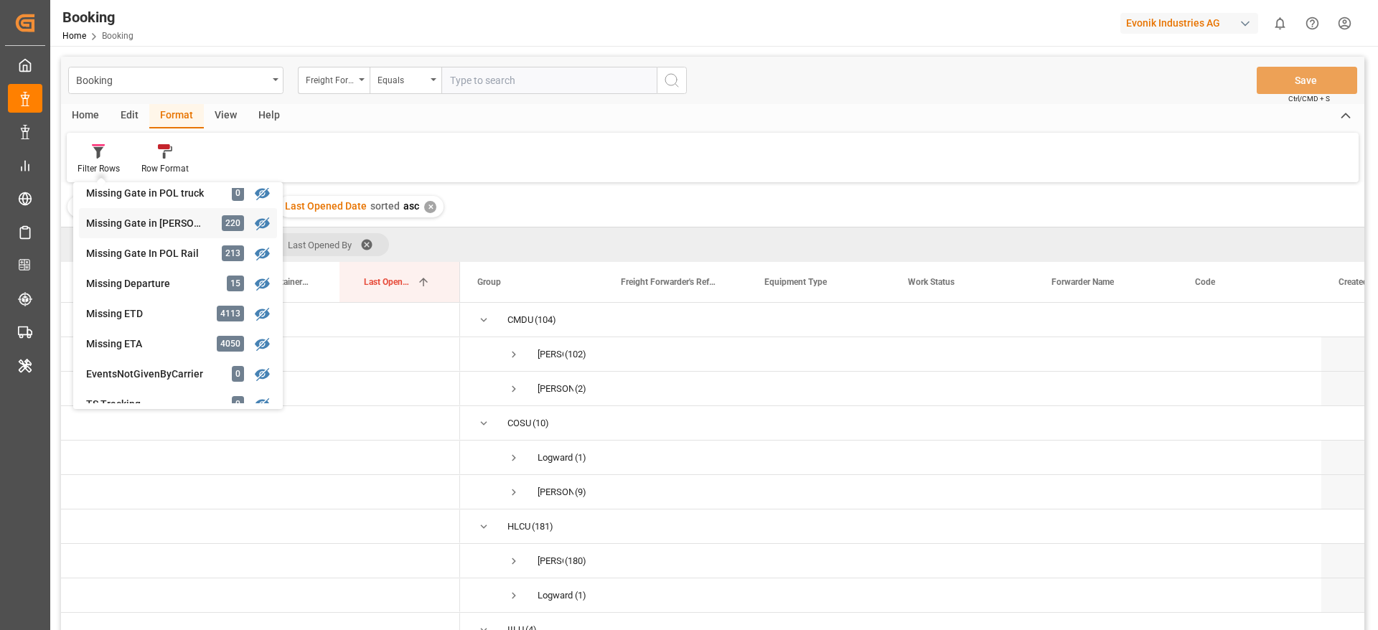
scroll to position [280, 0]
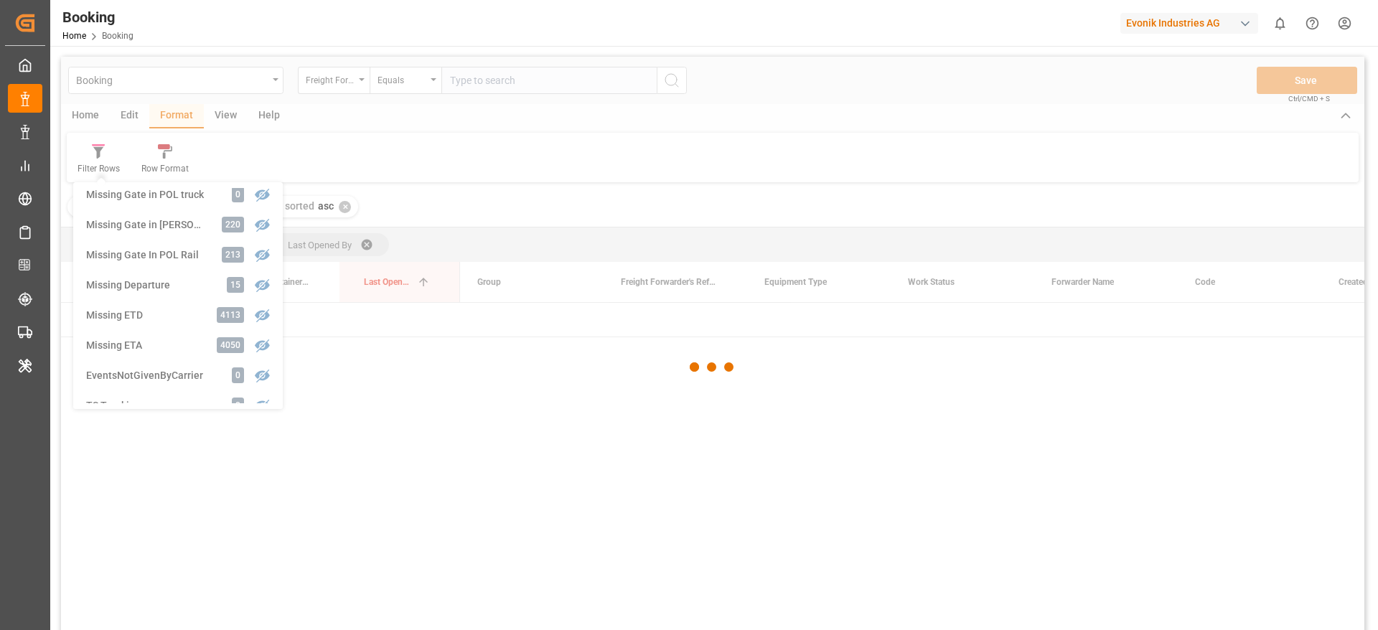
click at [148, 319] on div "Booking Freight Forwarder's Reference No. Equals Save Ctrl/CMD + S Home Edit Fo…" at bounding box center [712, 362] width 1303 height 611
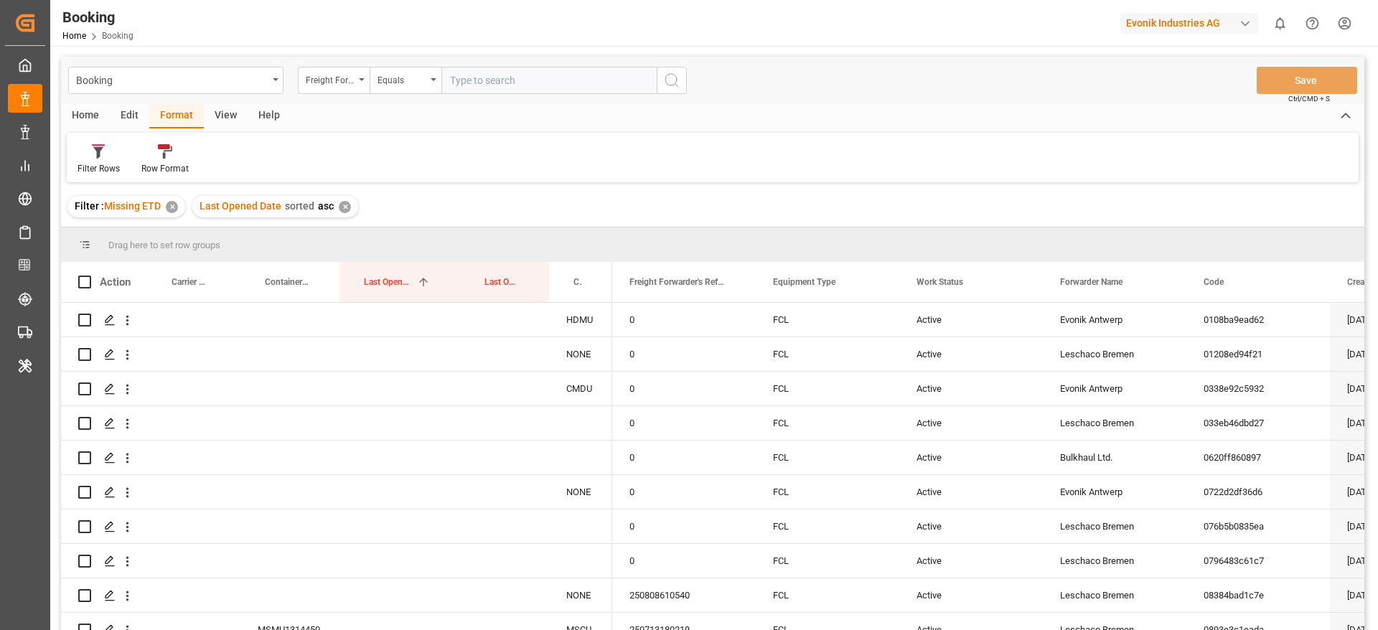
click at [226, 121] on div "View" at bounding box center [226, 116] width 44 height 24
click at [154, 165] on div "Standard Templates" at bounding box center [200, 160] width 93 height 32
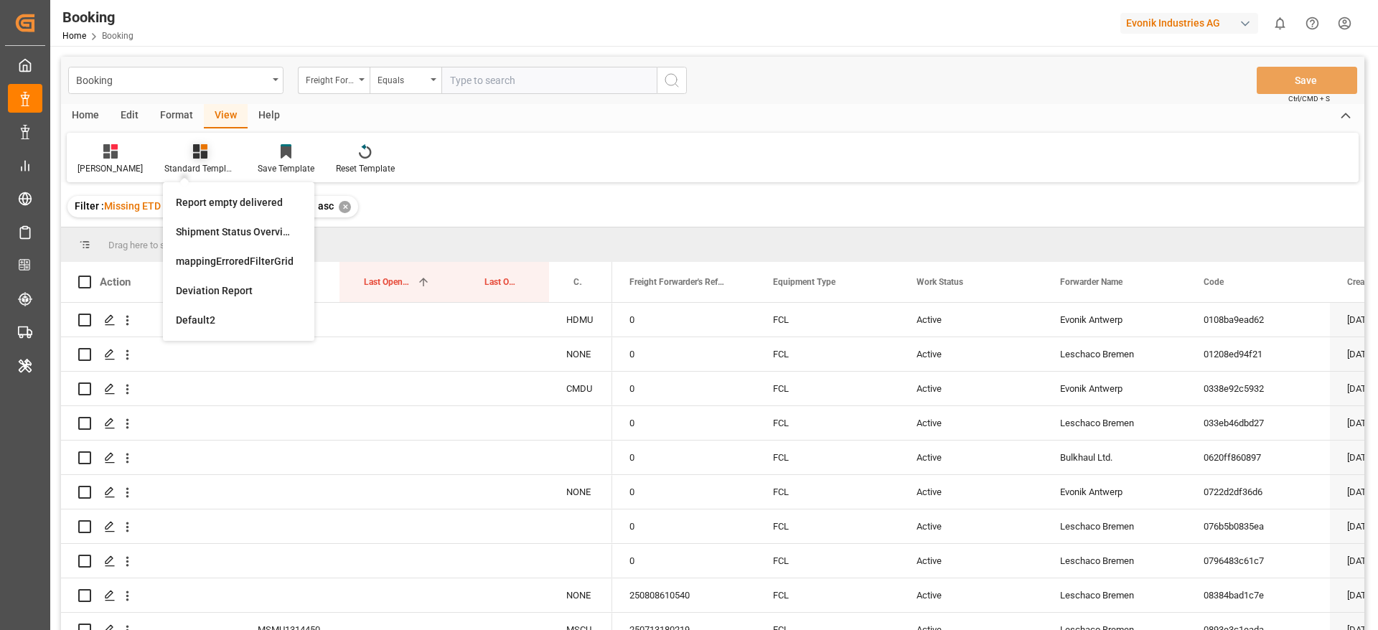
click at [154, 165] on div "Standard Templates" at bounding box center [200, 160] width 93 height 32
click at [98, 165] on div "[PERSON_NAME]" at bounding box center [110, 168] width 65 height 13
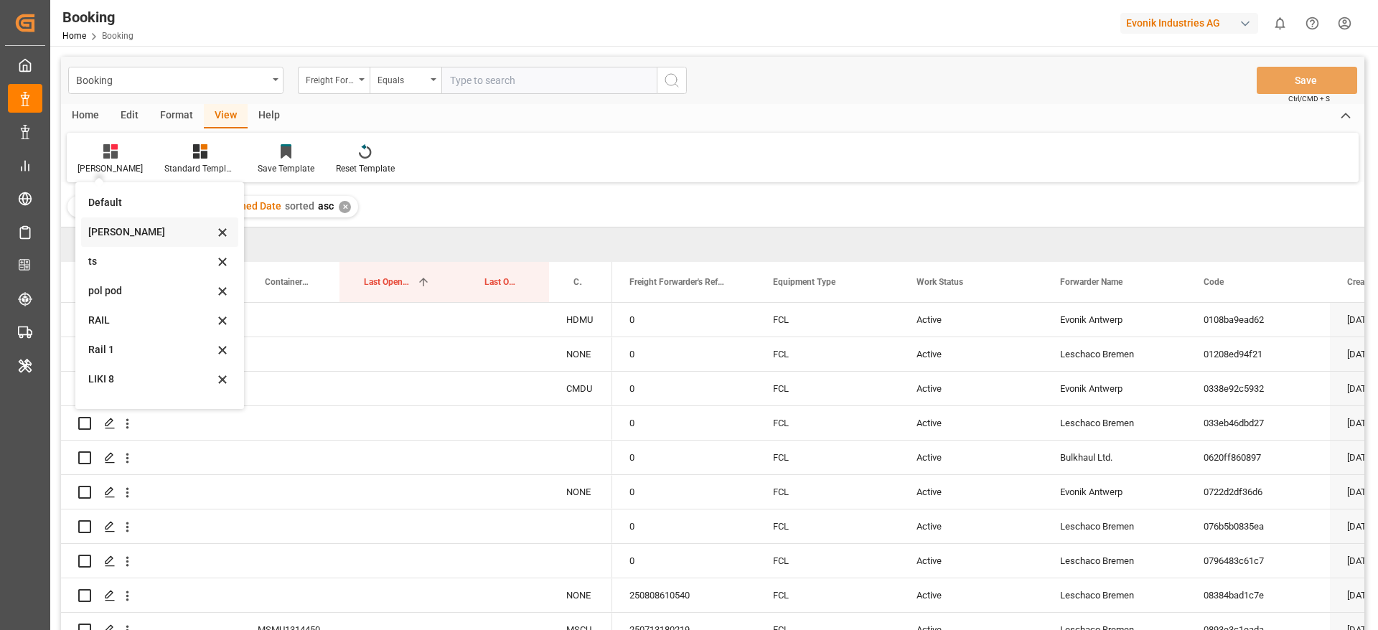
click at [108, 239] on div "[PERSON_NAME]" at bounding box center [151, 232] width 126 height 15
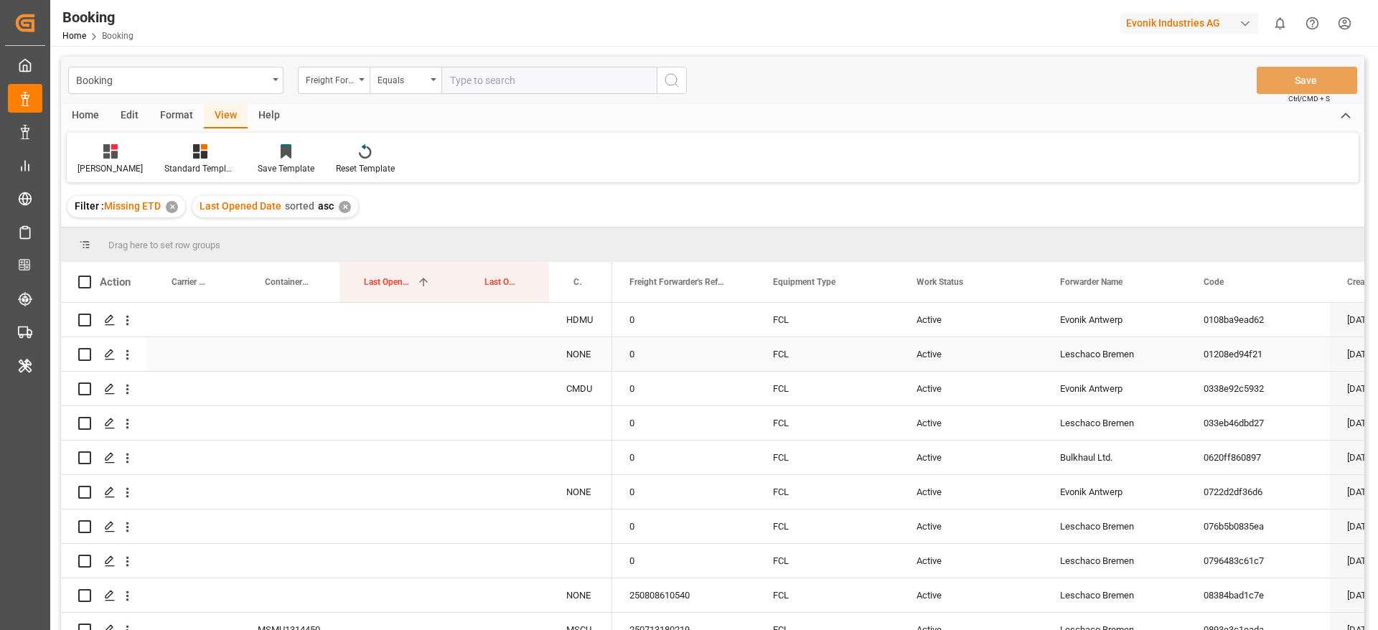
drag, startPoint x: 1099, startPoint y: 368, endPoint x: 1102, endPoint y: 357, distance: 11.1
click at [1099, 366] on div "Leschaco Bremen" at bounding box center [1115, 354] width 144 height 34
click at [328, 72] on div "Freight Forwarder's Reference No." at bounding box center [330, 78] width 49 height 17
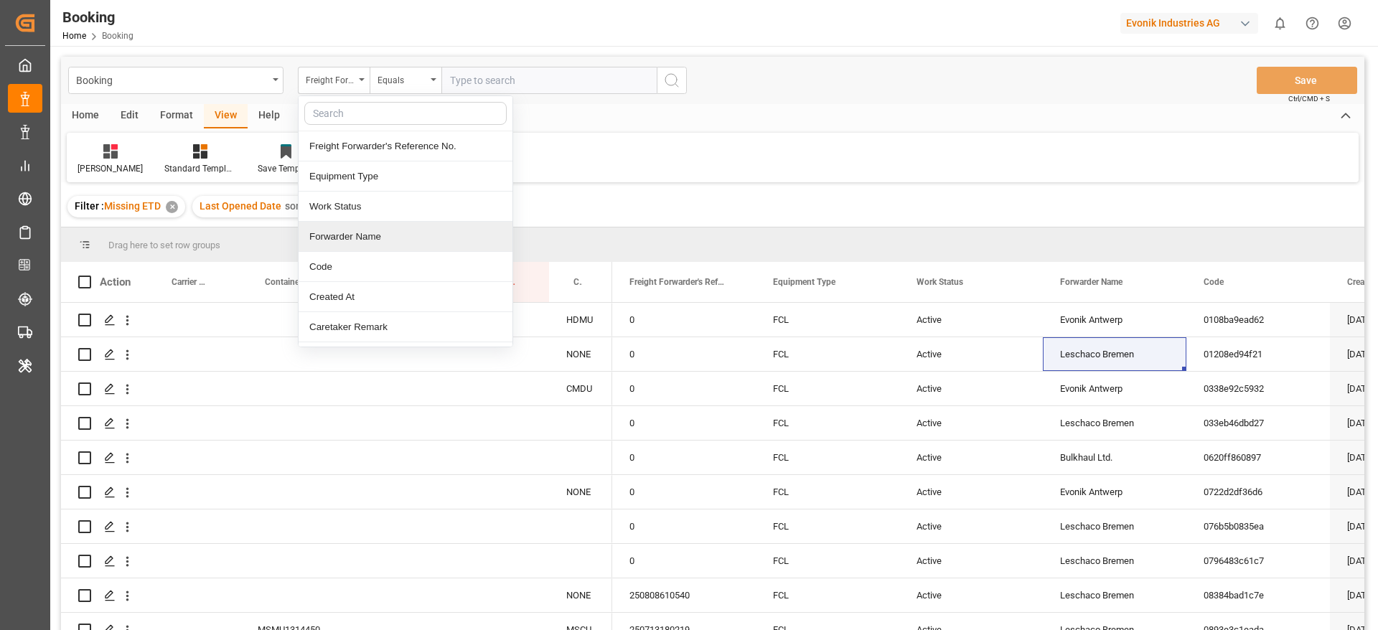
click at [362, 229] on div "Forwarder Name" at bounding box center [406, 237] width 214 height 30
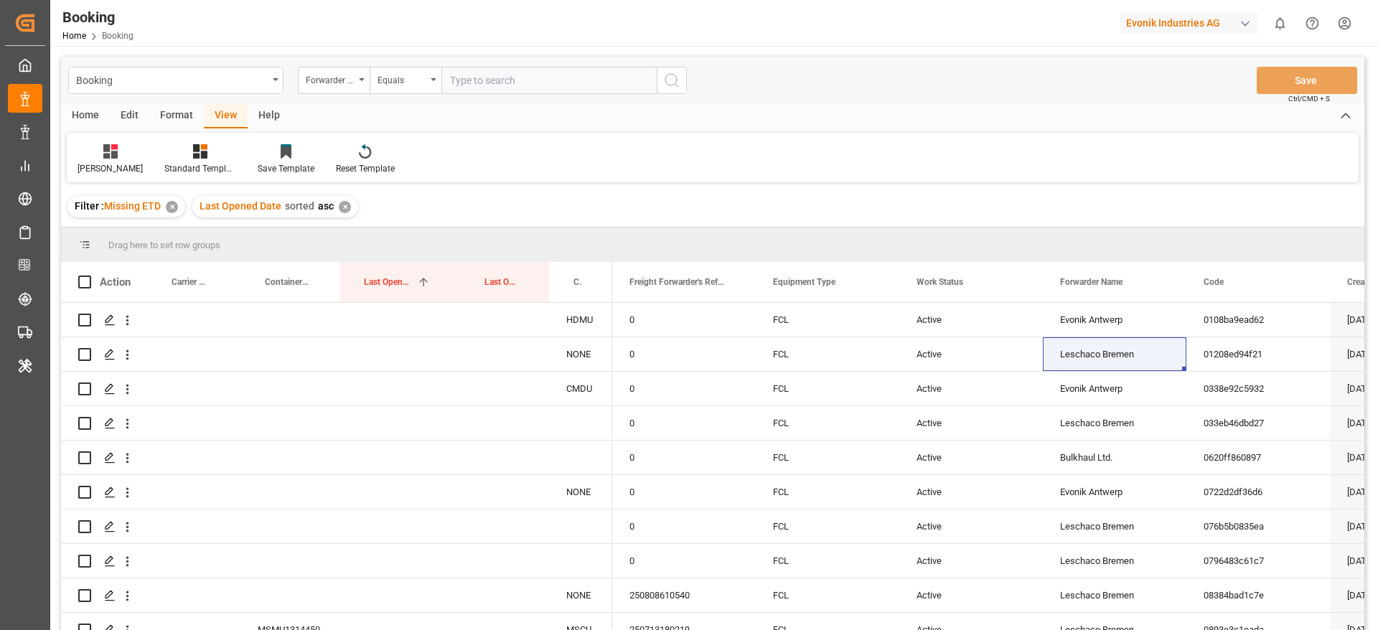
click at [493, 87] on input "text" at bounding box center [548, 80] width 215 height 27
paste input "Leschaco Bremen"
type input "Leschaco Bremen"
click at [675, 75] on circle "search button" at bounding box center [670, 79] width 11 height 11
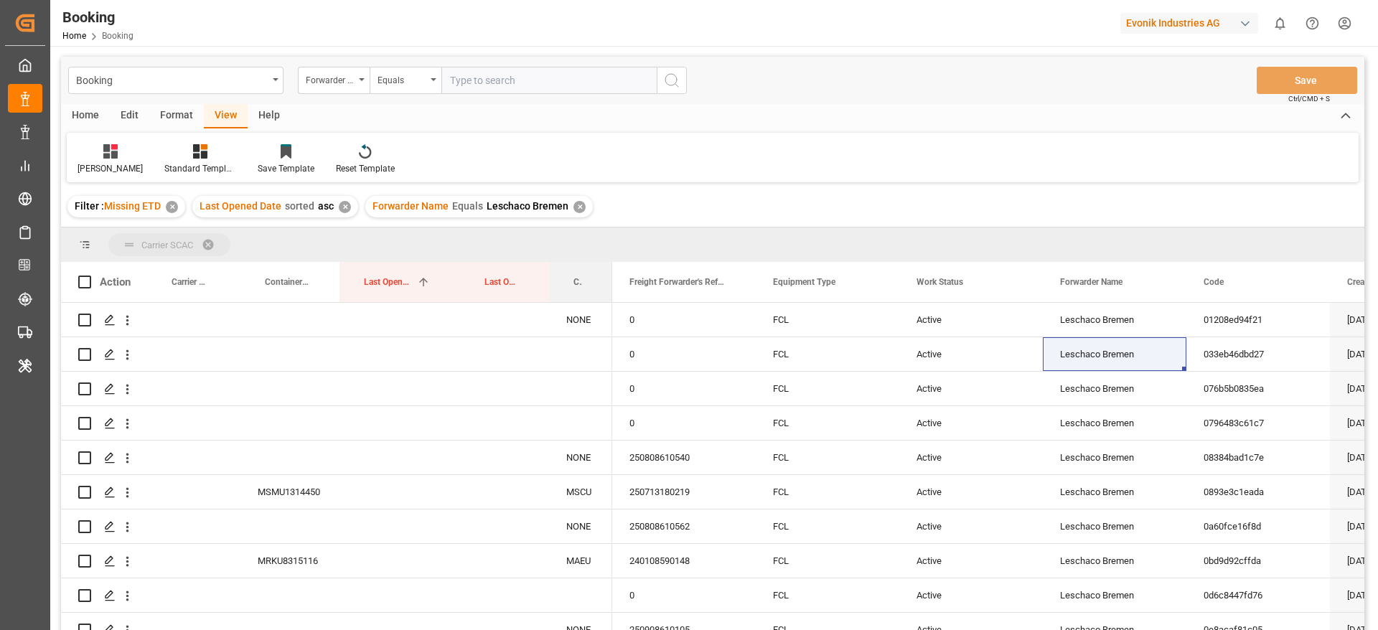
drag, startPoint x: 580, startPoint y: 272, endPoint x: 596, endPoint y: 234, distance: 41.5
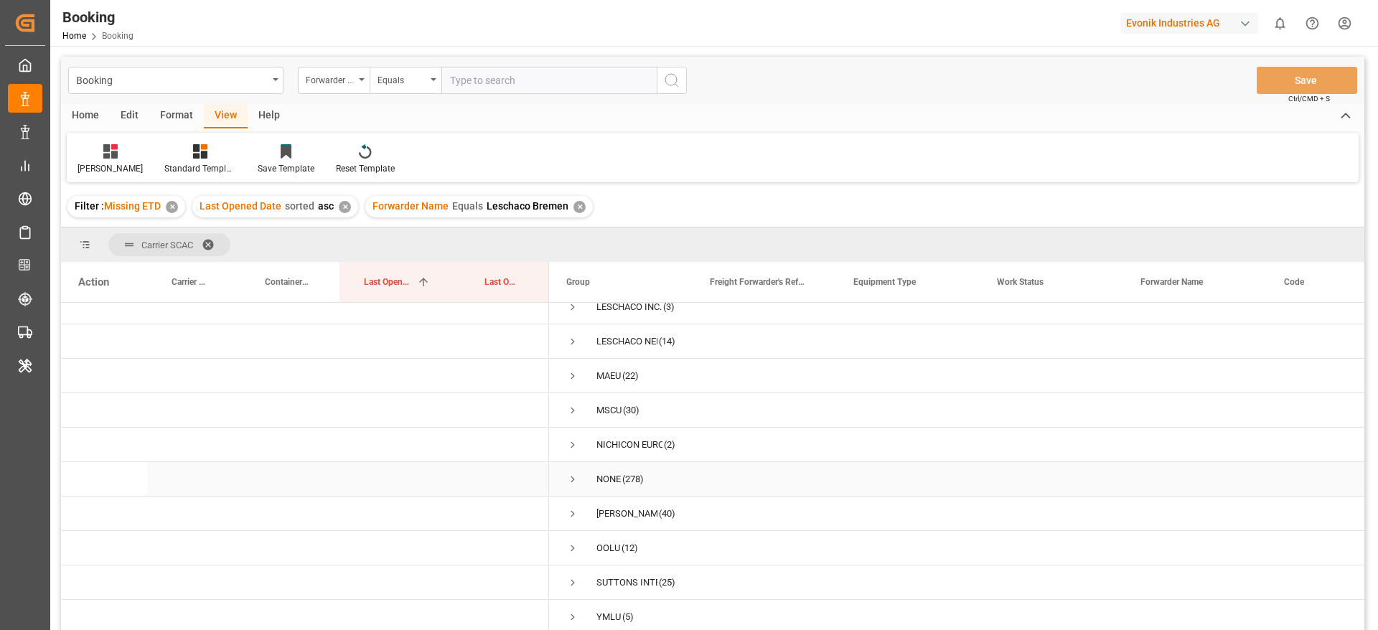
scroll to position [212, 0]
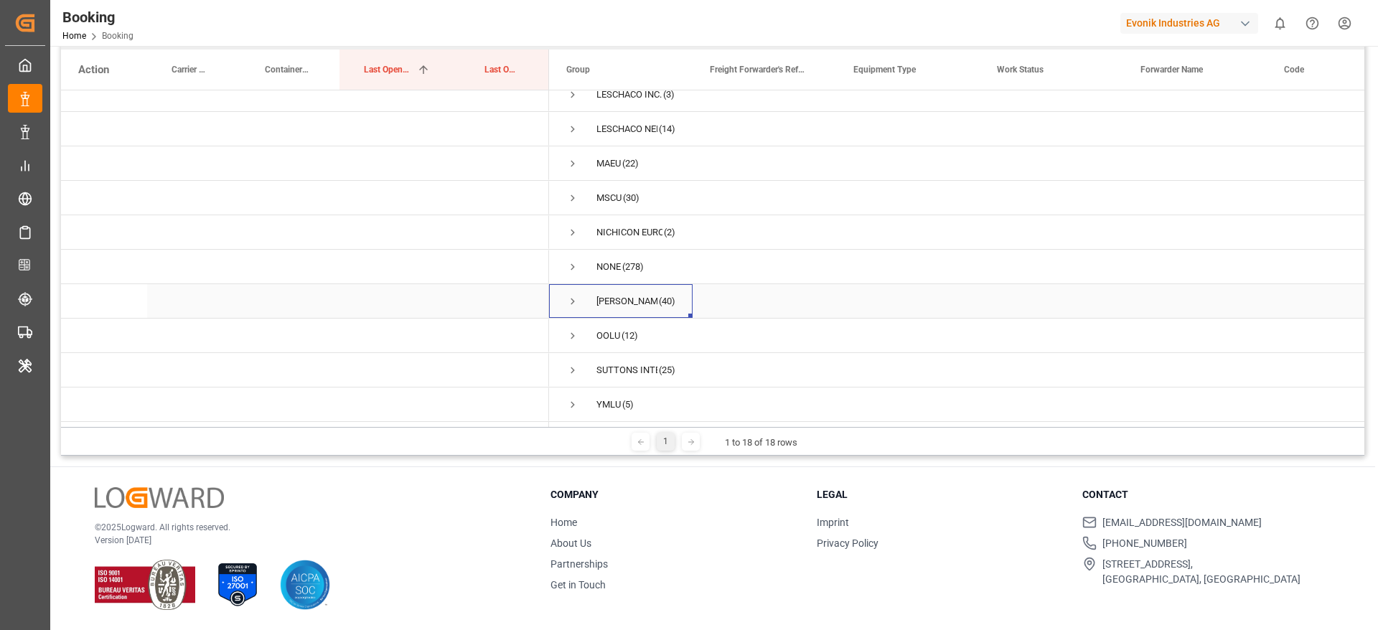
click at [576, 297] on span "Press SPACE to select this row." at bounding box center [572, 301] width 13 height 13
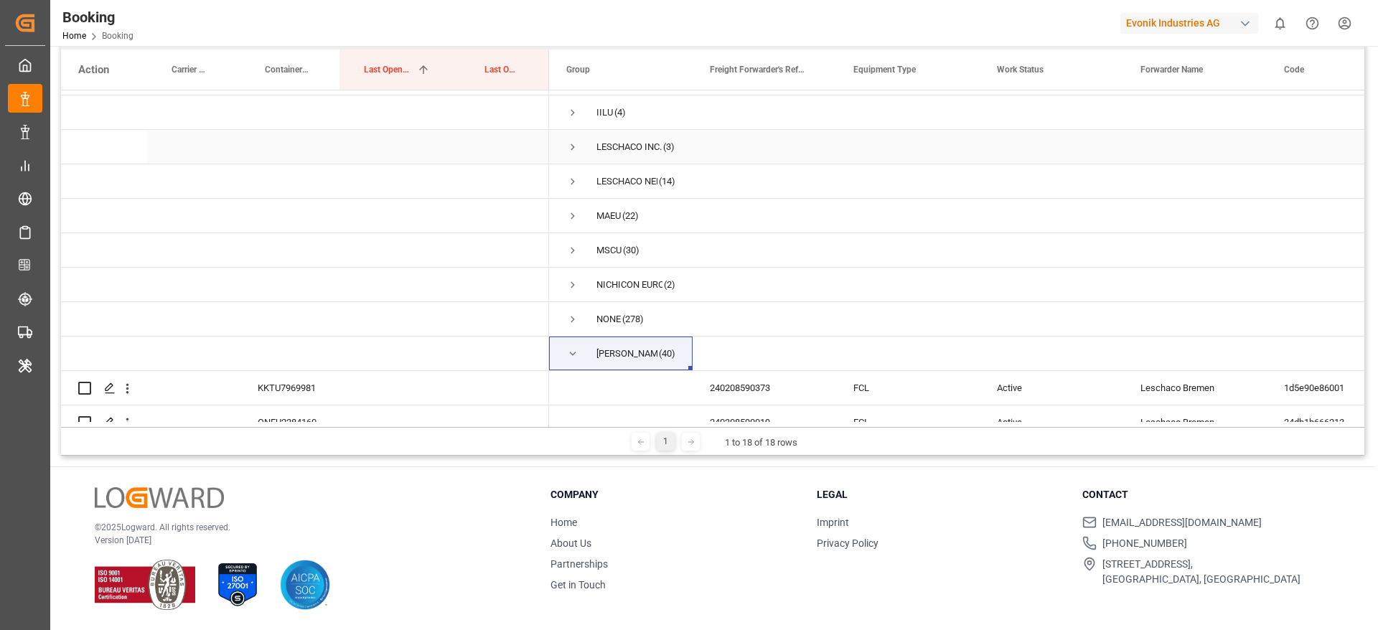
scroll to position [233, 0]
click at [567, 250] on span "Press SPACE to select this row." at bounding box center [572, 254] width 13 height 13
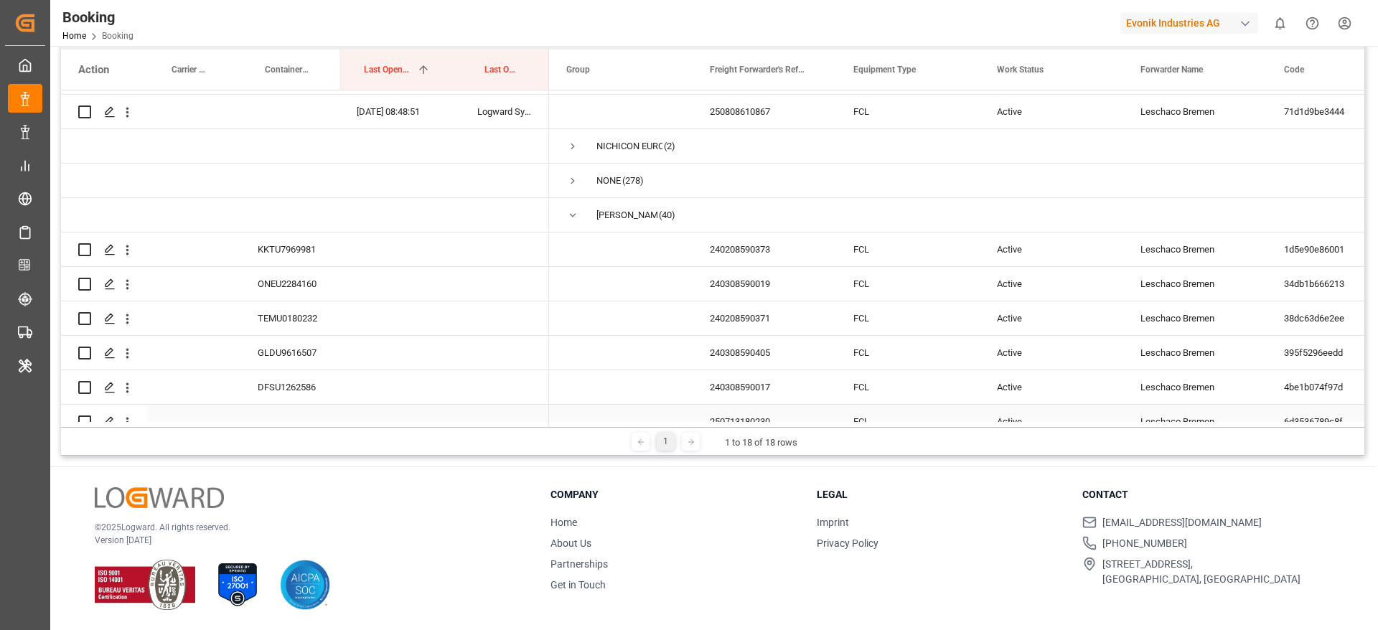
scroll to position [1410, 0]
click at [128, 243] on icon "open menu" at bounding box center [127, 248] width 3 height 10
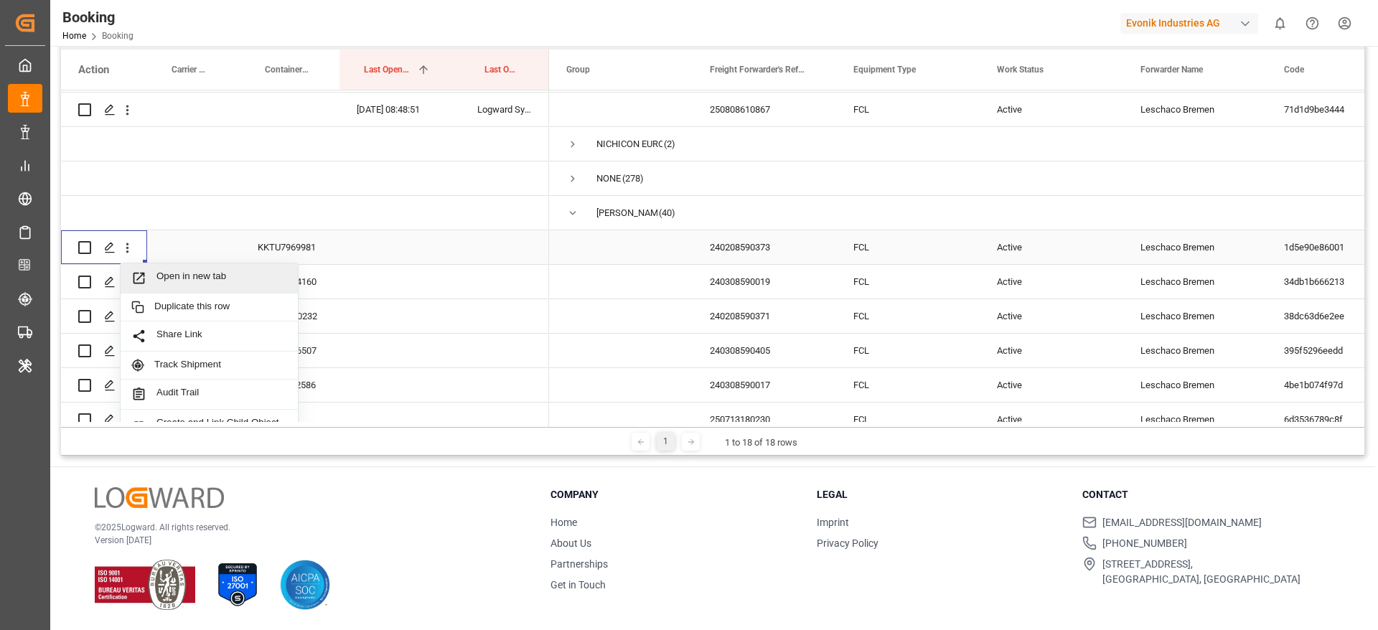
click at [187, 277] on span "Open in new tab" at bounding box center [221, 278] width 131 height 15
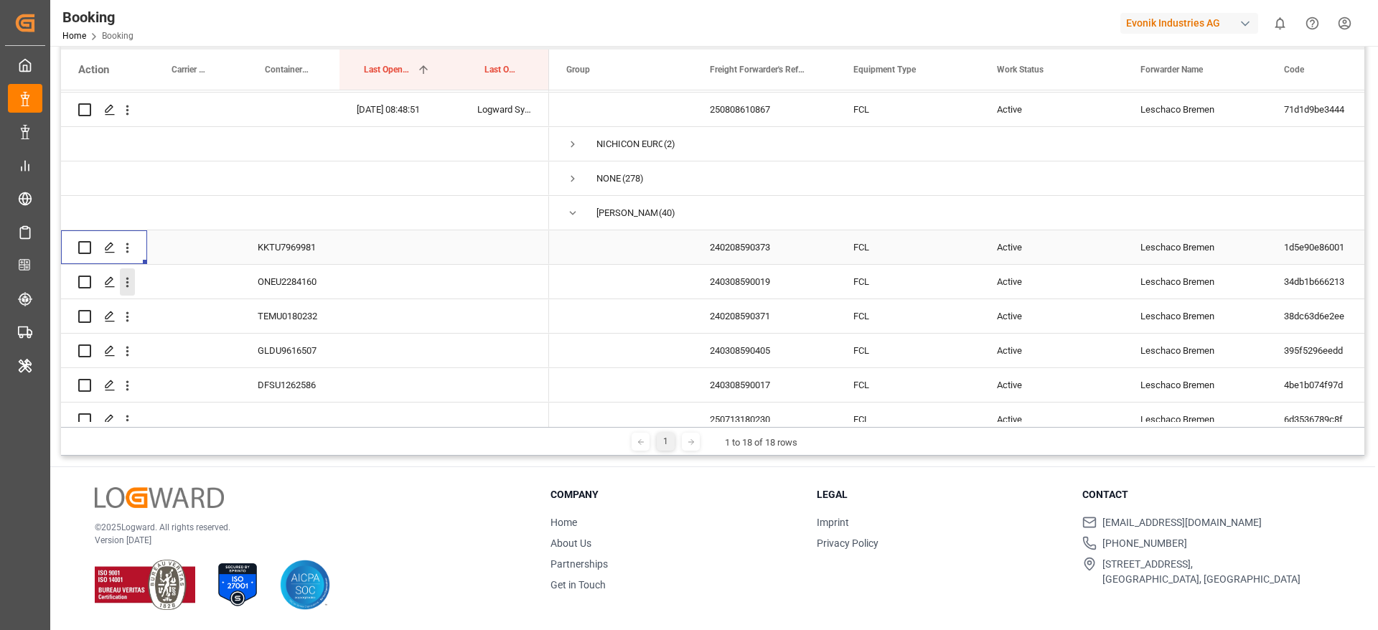
click at [126, 286] on icon "open menu" at bounding box center [127, 282] width 15 height 15
click at [141, 304] on div "Open in new tab" at bounding box center [209, 313] width 177 height 30
click at [122, 324] on icon "open menu" at bounding box center [127, 316] width 15 height 15
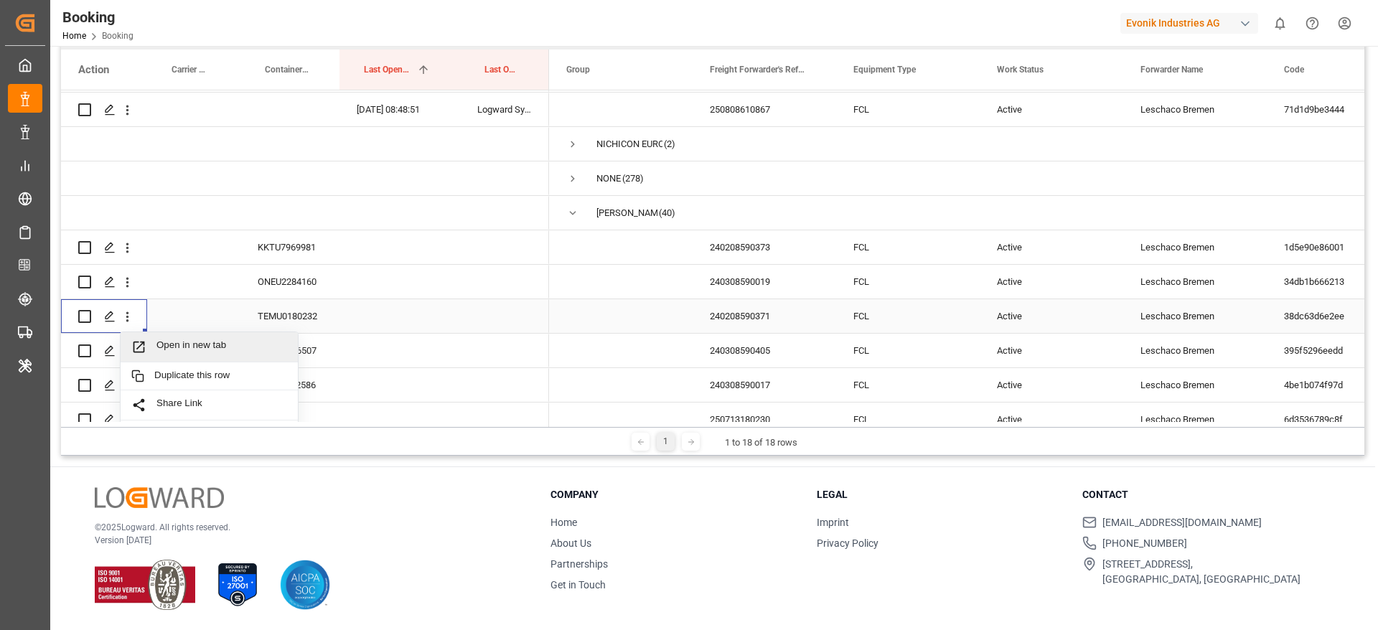
click at [148, 346] on span "Press SPACE to select this row." at bounding box center [143, 346] width 25 height 15
click at [131, 299] on div "Press SPACE to select this row." at bounding box center [104, 316] width 86 height 34
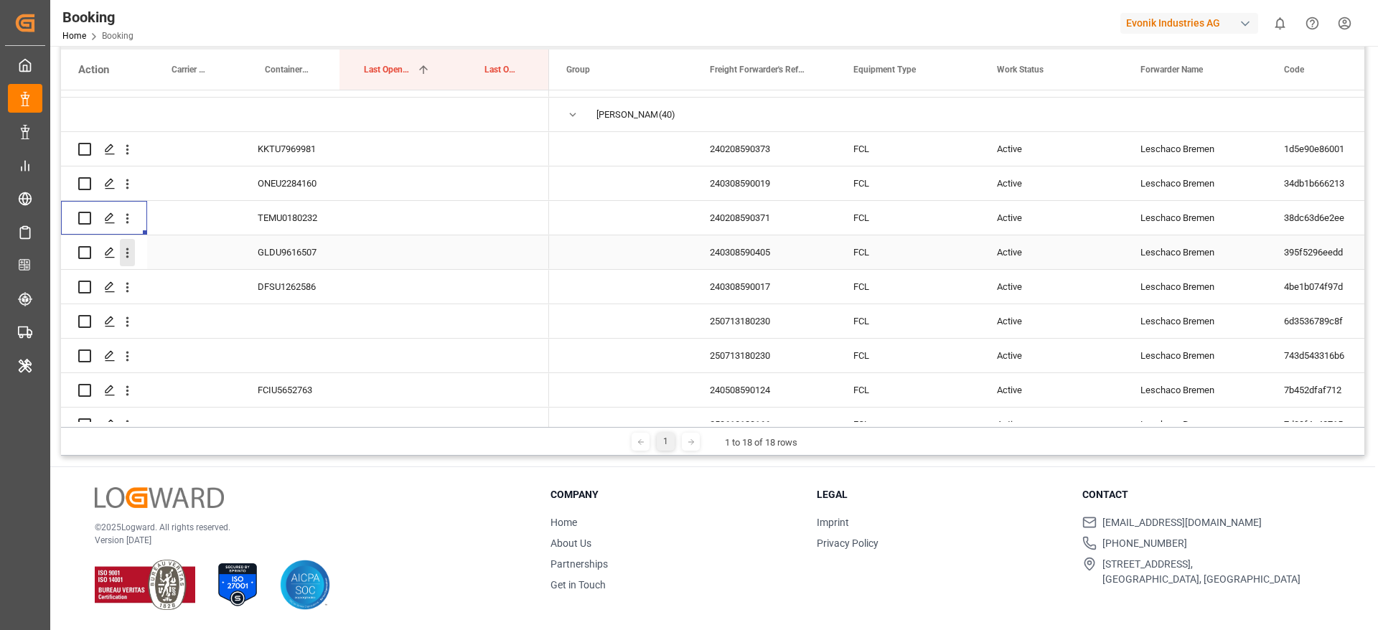
click at [126, 257] on icon "open menu" at bounding box center [127, 252] width 15 height 15
click at [146, 270] on div "Open in new tab" at bounding box center [209, 283] width 177 height 30
click at [126, 288] on icon "open menu" at bounding box center [127, 287] width 15 height 15
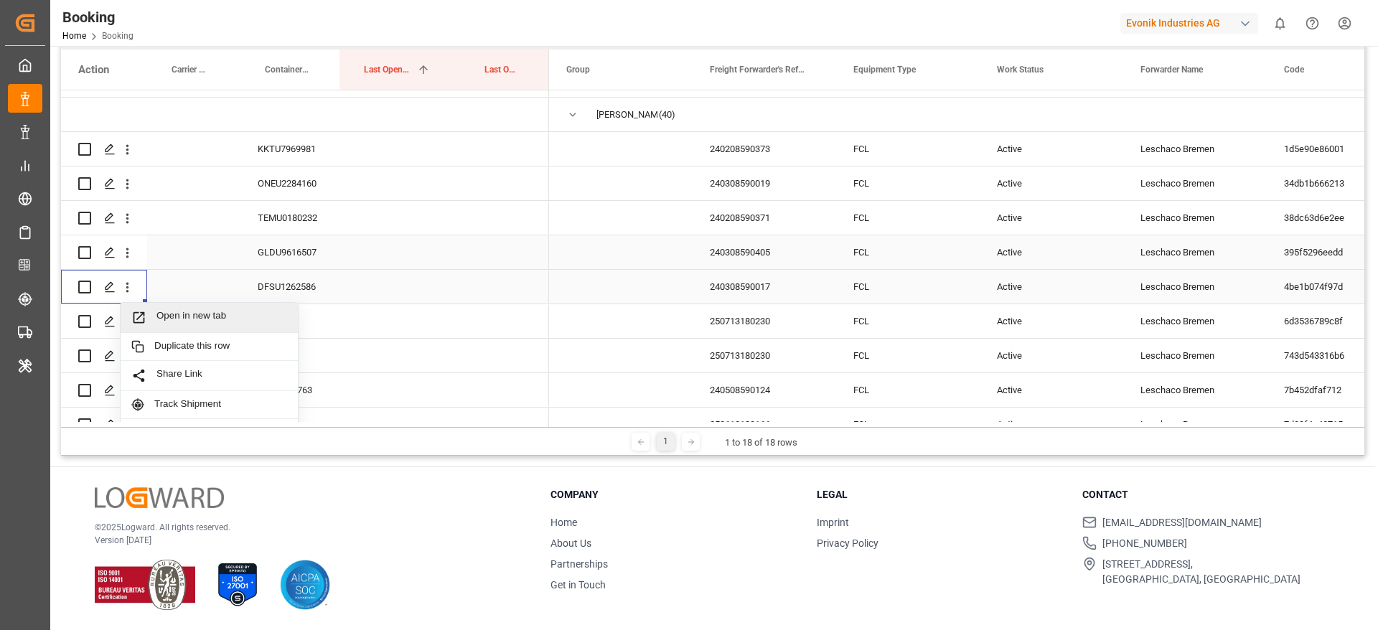
click at [159, 316] on span "Open in new tab" at bounding box center [221, 317] width 131 height 15
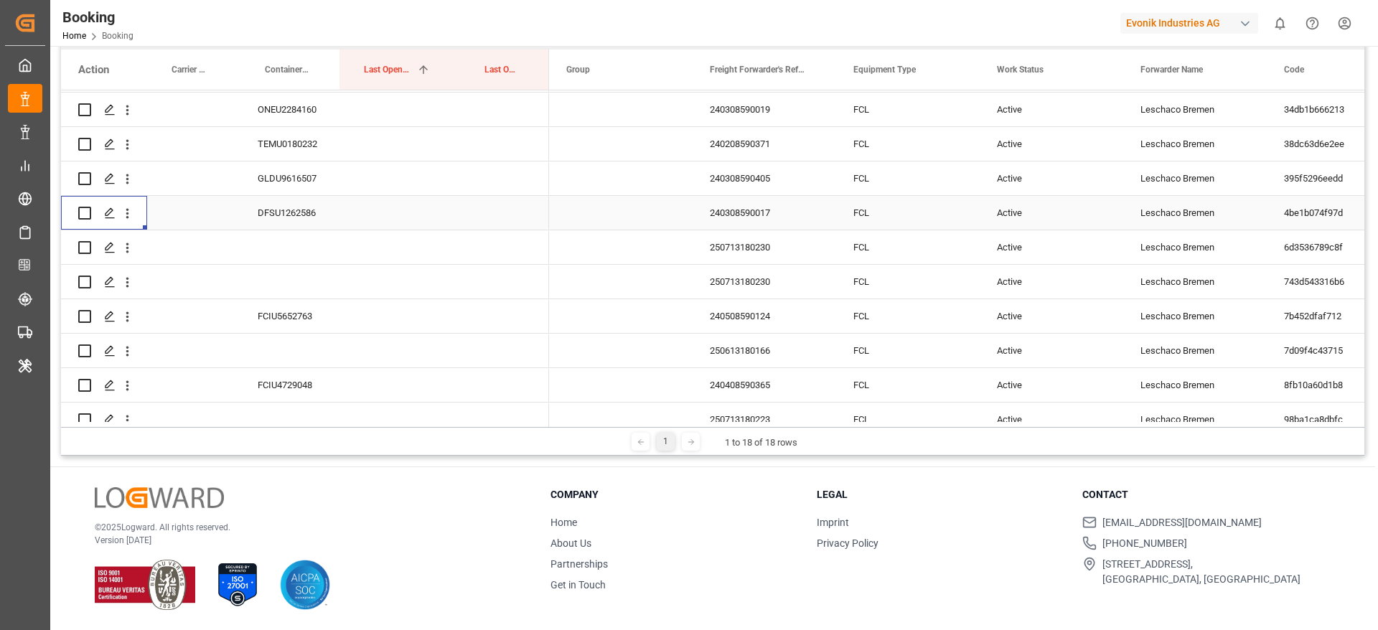
scroll to position [1591, 0]
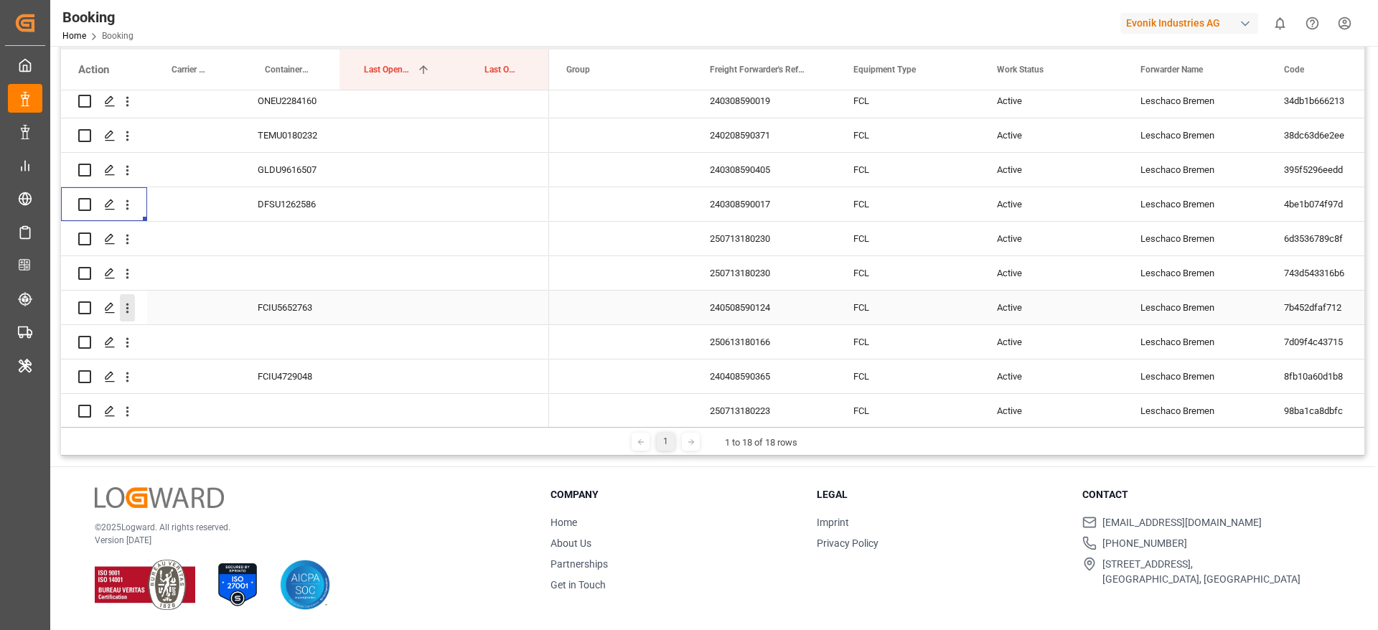
click at [126, 304] on icon "open menu" at bounding box center [127, 309] width 3 height 10
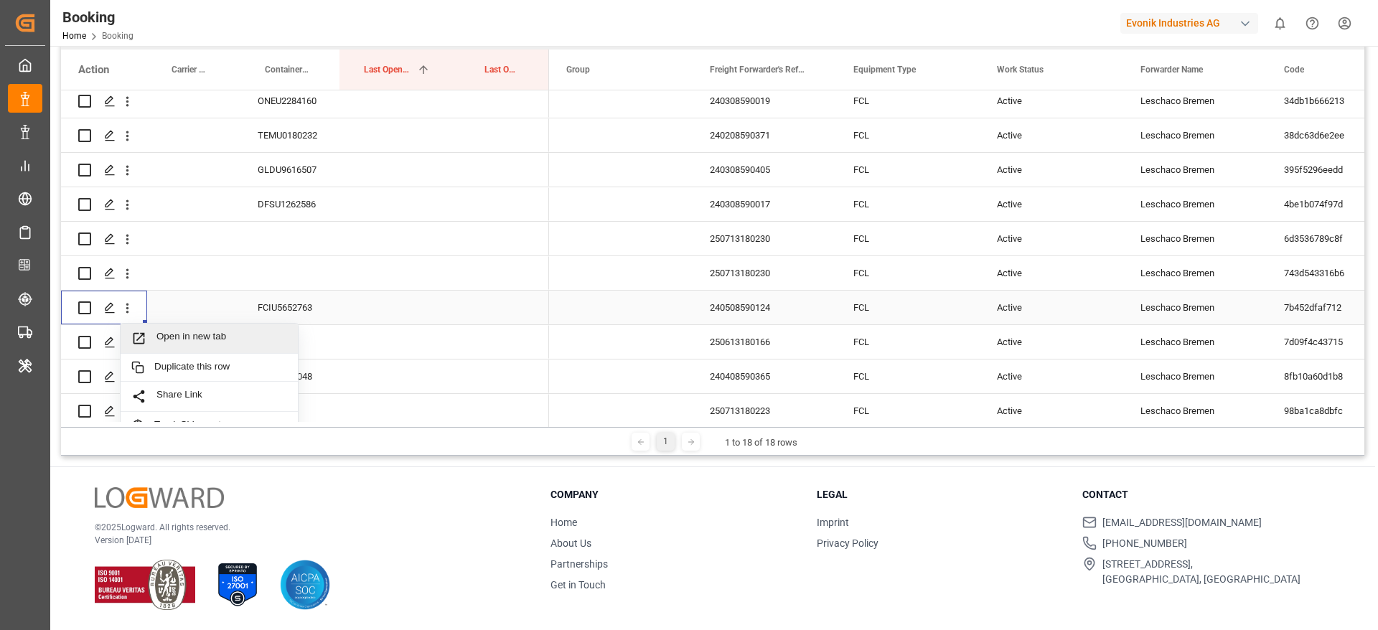
click at [156, 334] on span "Press SPACE to select this row." at bounding box center [143, 338] width 25 height 15
click at [125, 380] on icon "open menu" at bounding box center [127, 377] width 15 height 15
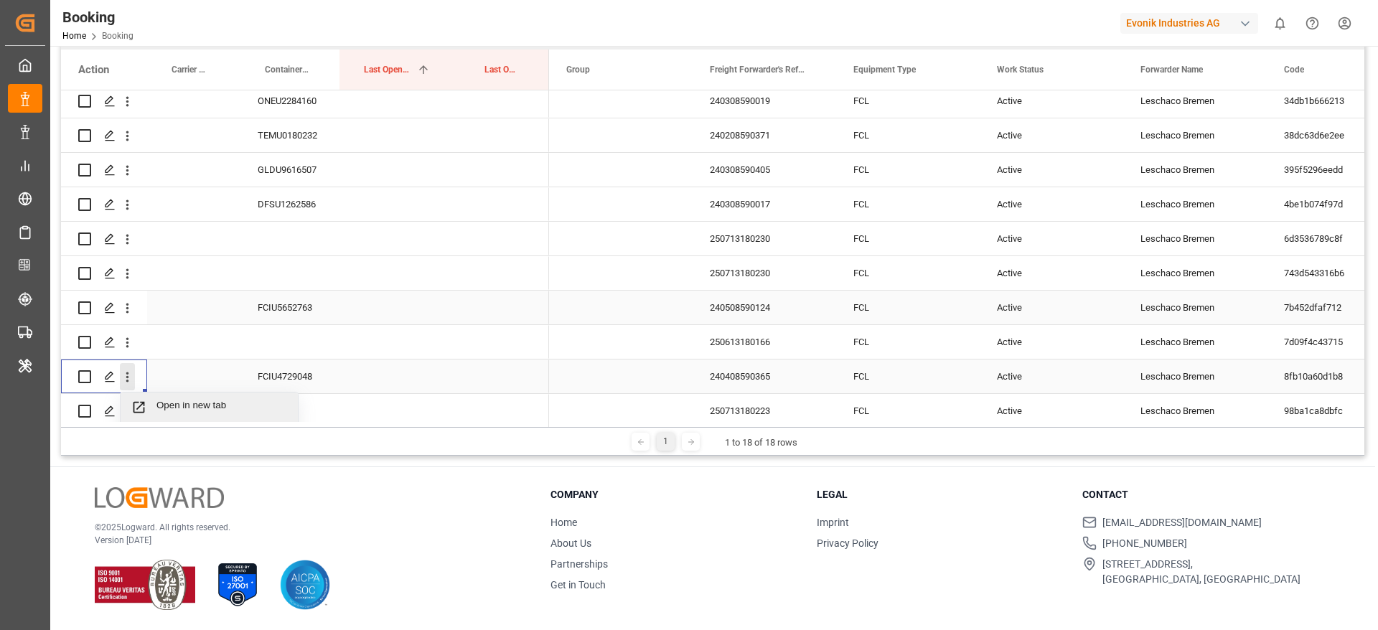
click at [145, 403] on icon "Press SPACE to select this row." at bounding box center [138, 407] width 15 height 15
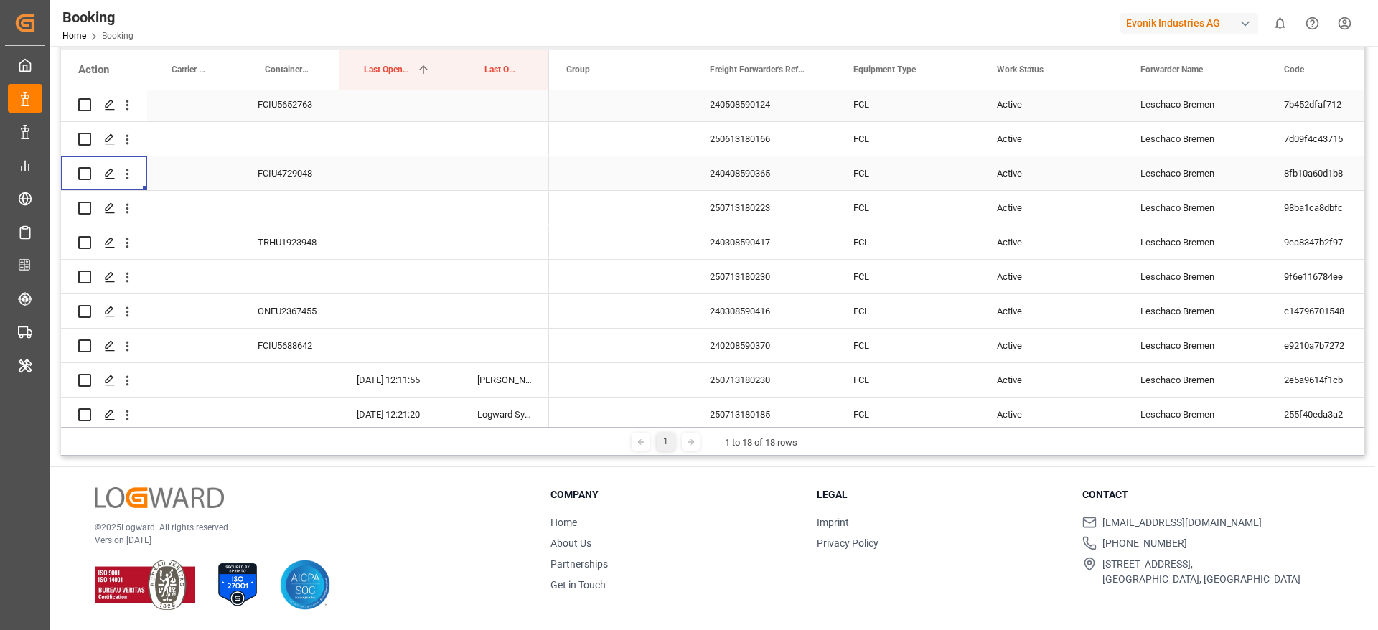
scroll to position [1800, 0]
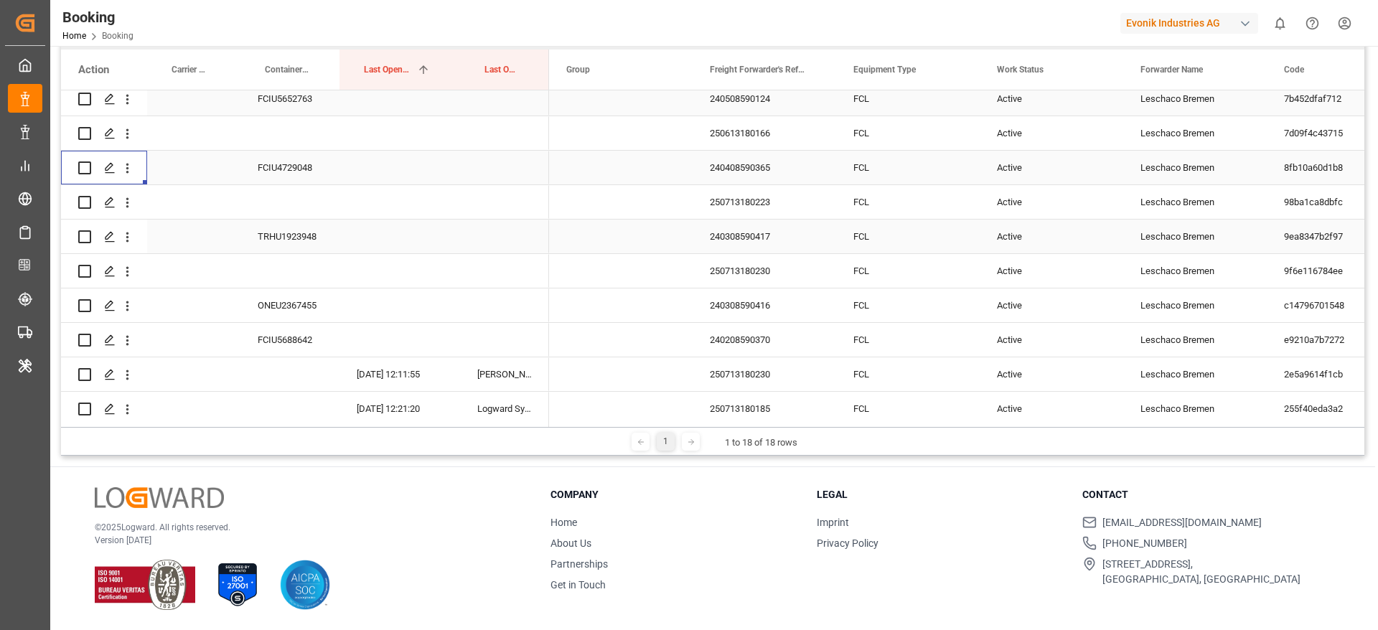
click at [130, 231] on icon "open menu" at bounding box center [127, 237] width 15 height 15
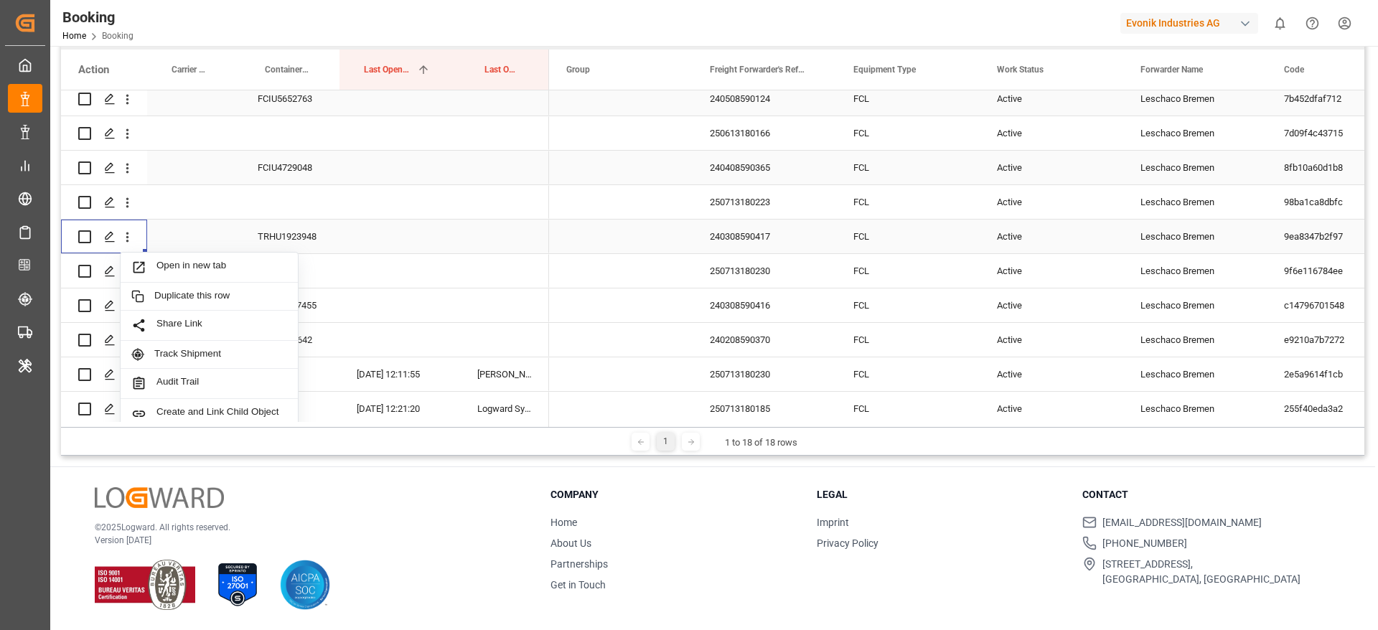
click at [180, 267] on span "Open in new tab" at bounding box center [221, 267] width 131 height 15
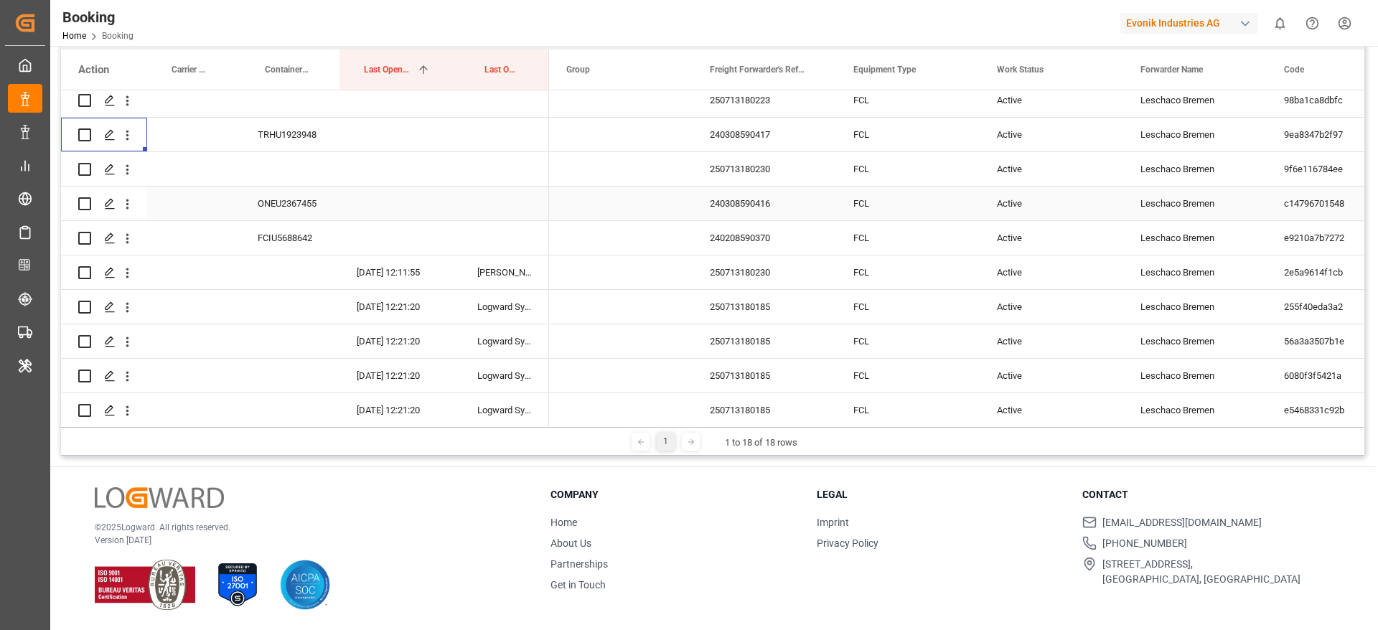
scroll to position [1903, 0]
click at [123, 206] on icon "open menu" at bounding box center [127, 202] width 15 height 15
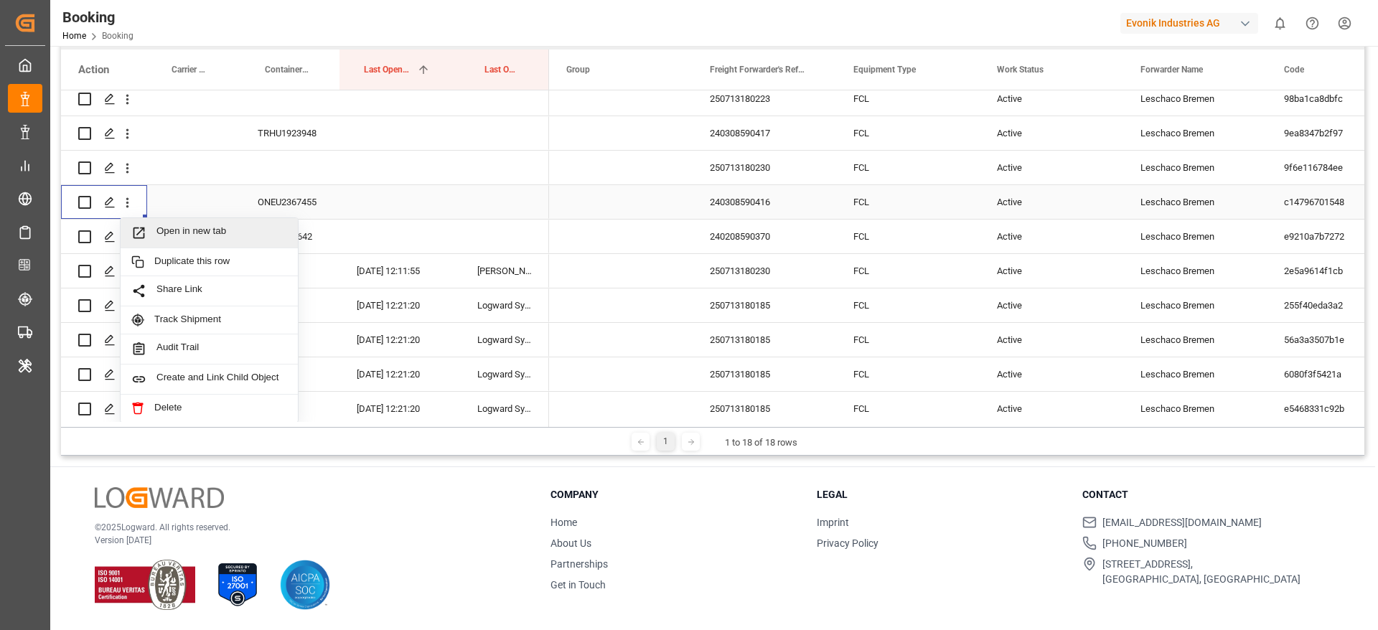
click at [146, 228] on icon "Press SPACE to select this row." at bounding box center [138, 232] width 15 height 15
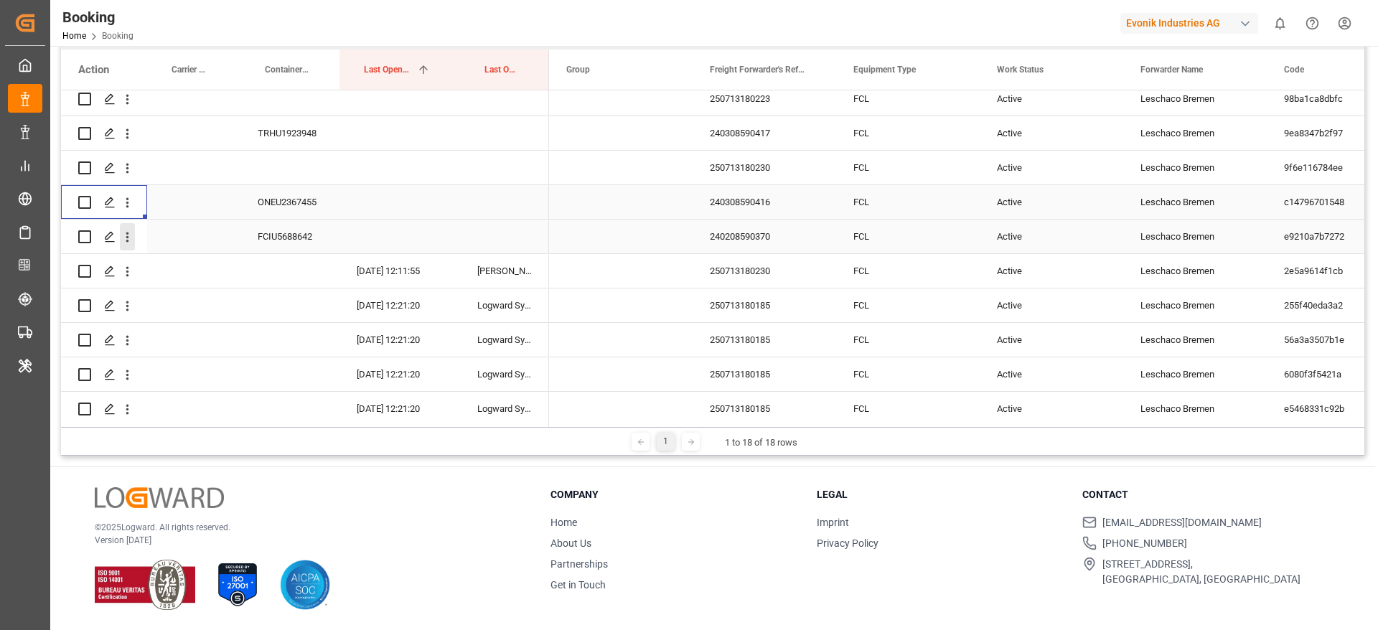
click at [122, 244] on icon "open menu" at bounding box center [127, 237] width 15 height 15
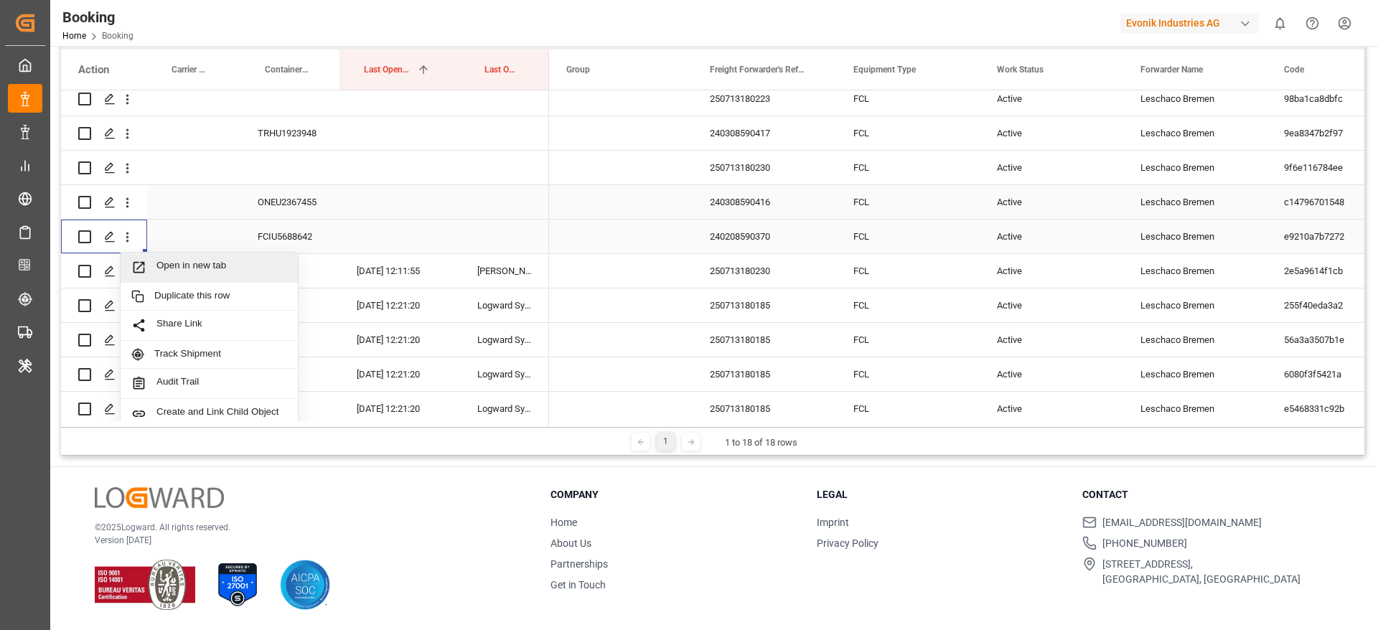
click at [164, 266] on span "Open in new tab" at bounding box center [221, 267] width 131 height 15
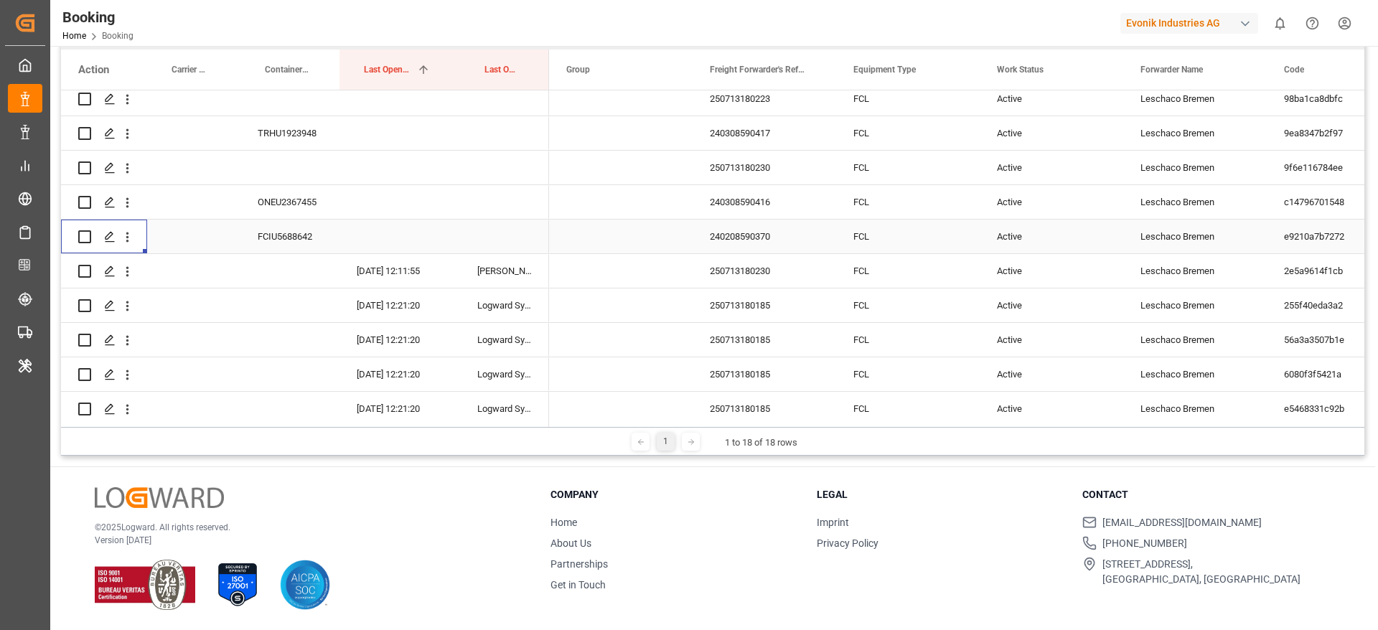
scroll to position [2276, 0]
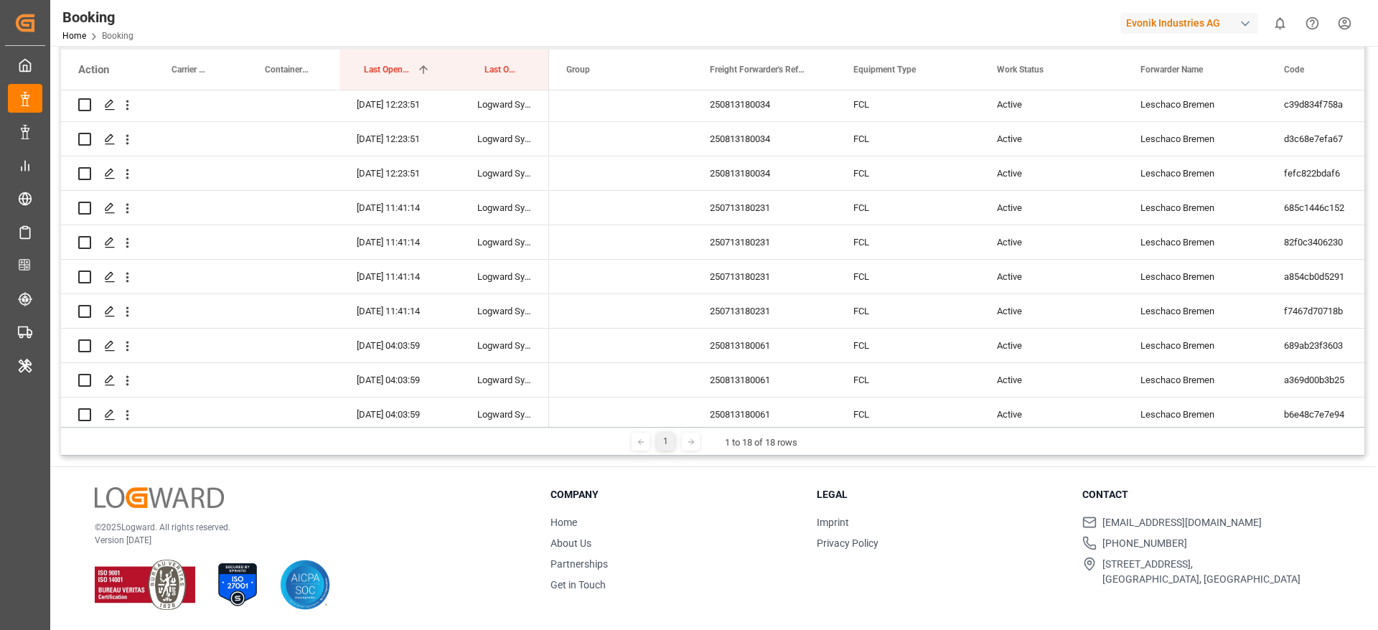
click at [133, 470] on button "open menu" at bounding box center [127, 483] width 15 height 27
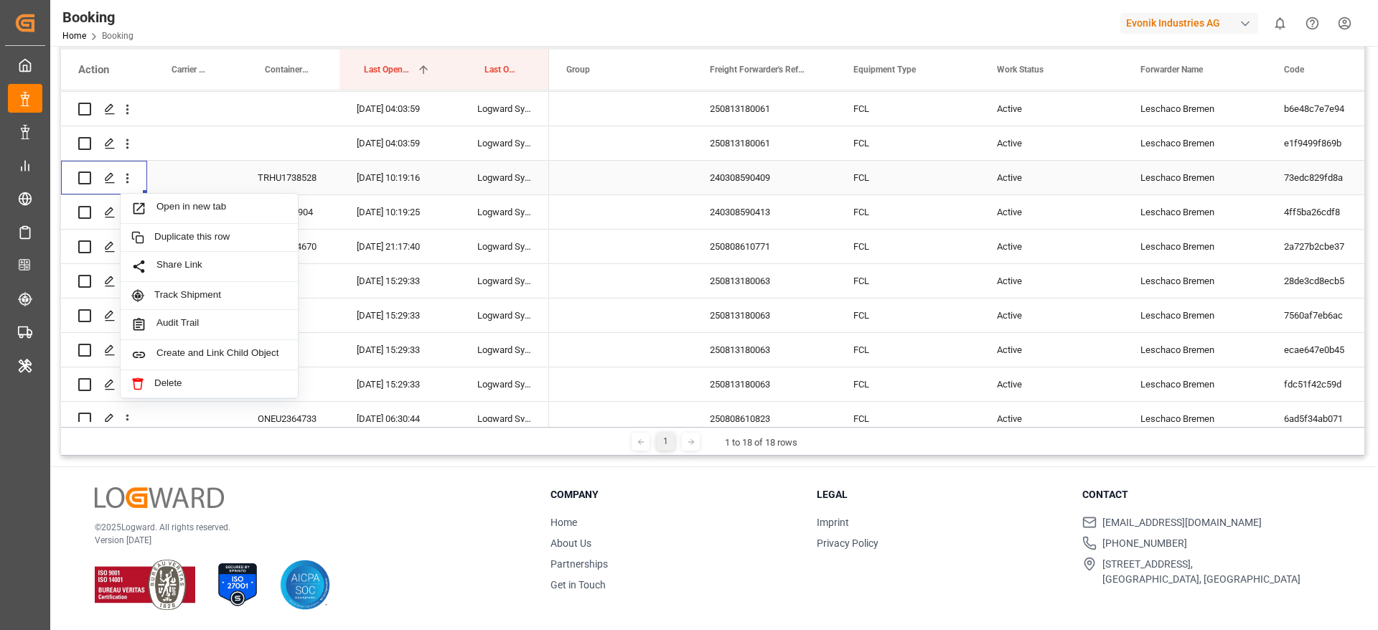
click at [170, 210] on span "Open in new tab" at bounding box center [221, 208] width 131 height 15
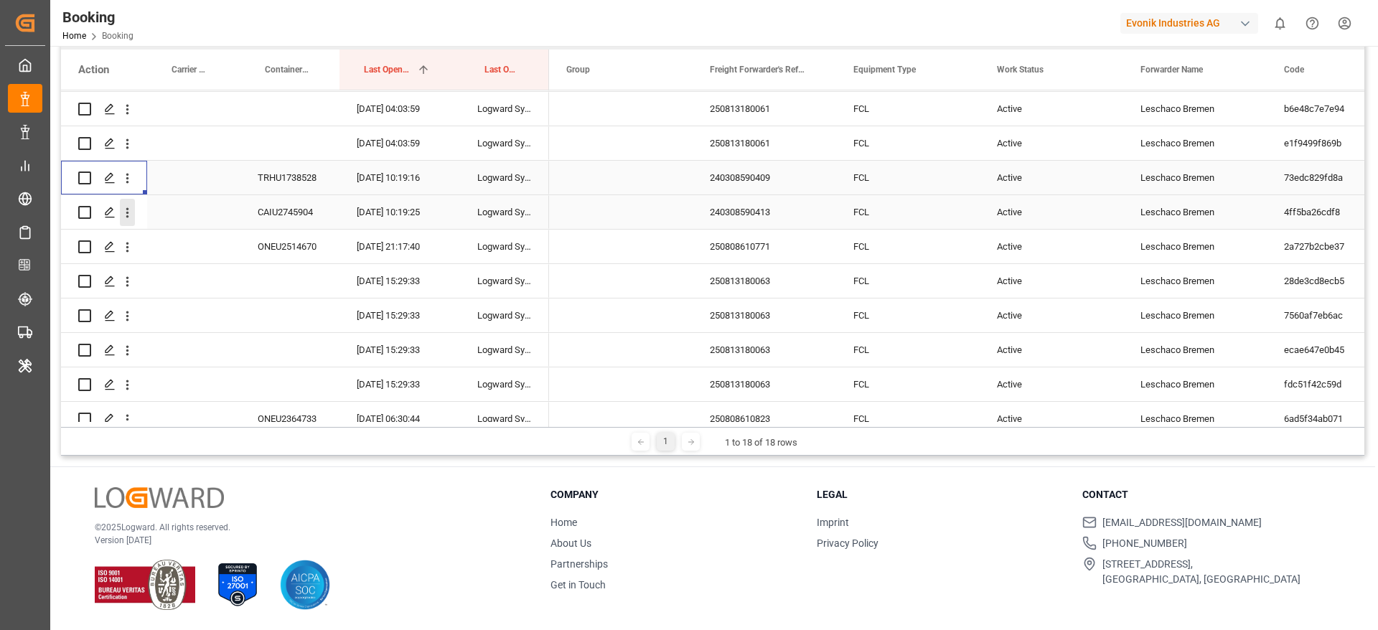
click at [126, 212] on icon "open menu" at bounding box center [127, 212] width 15 height 15
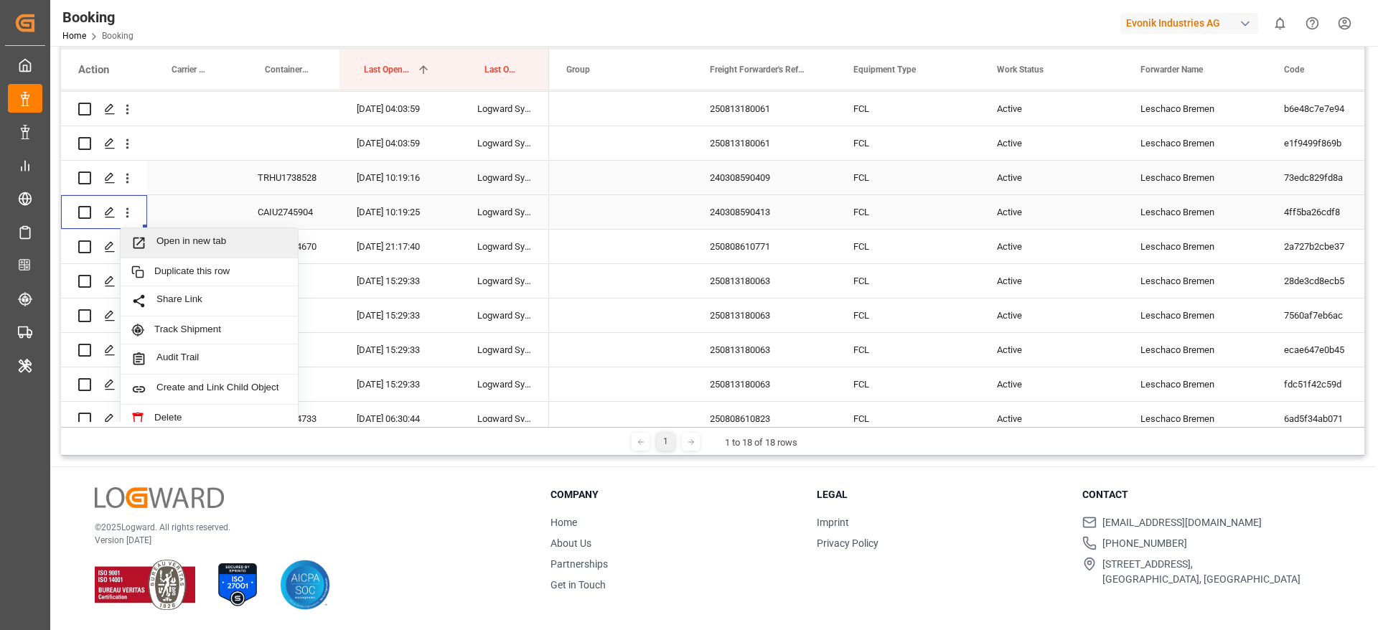
click at [148, 238] on span "Press SPACE to select this row." at bounding box center [143, 242] width 25 height 15
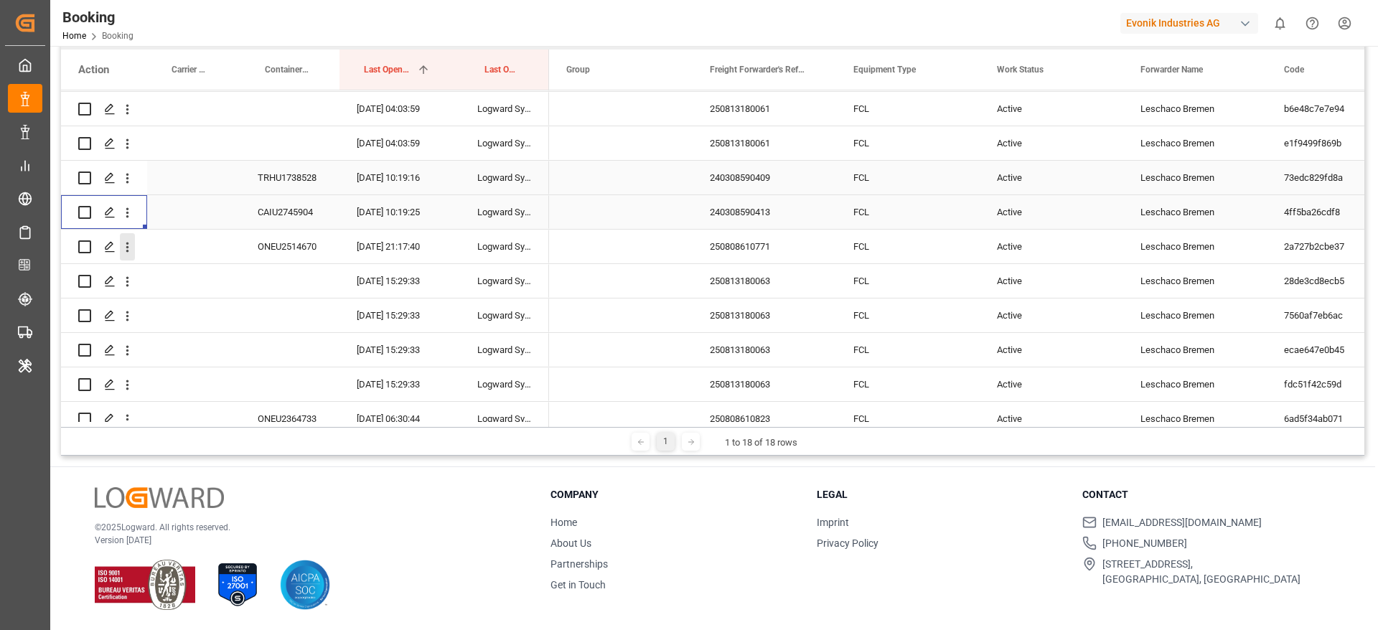
click at [134, 238] on button "open menu" at bounding box center [127, 246] width 15 height 27
click at [122, 246] on icon "open menu" at bounding box center [127, 247] width 15 height 15
click at [131, 248] on icon "open menu" at bounding box center [127, 247] width 15 height 15
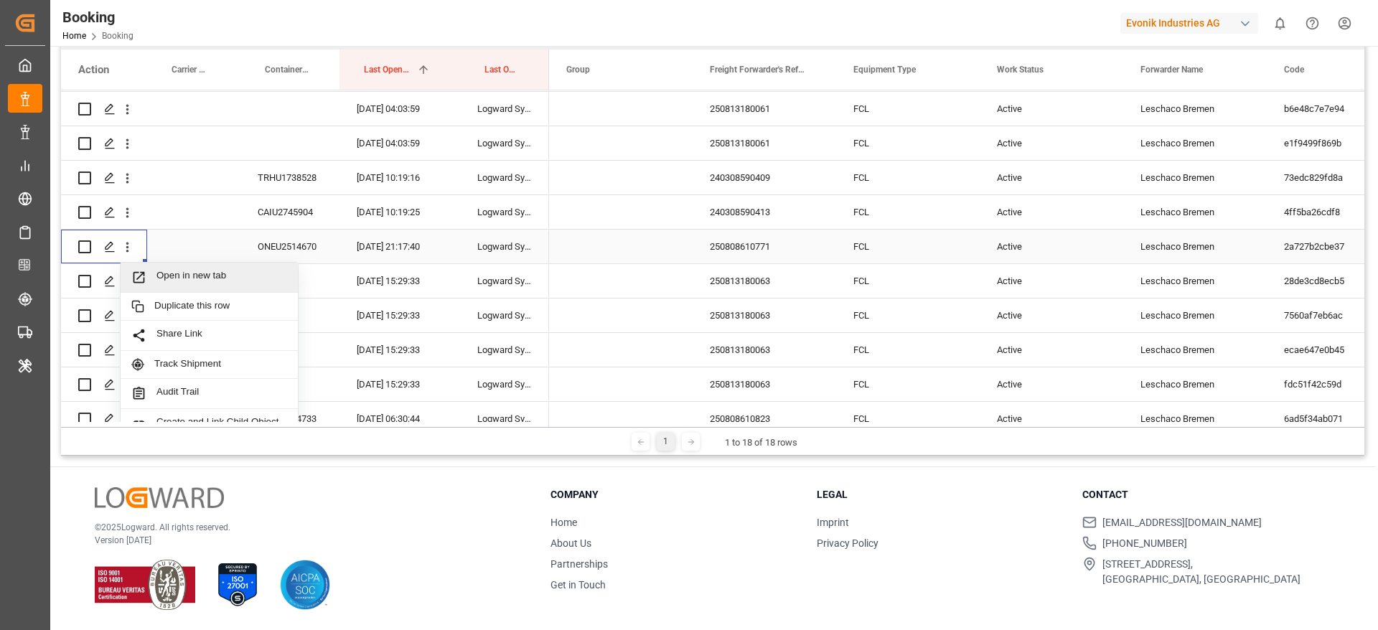
click at [157, 266] on div "Open in new tab" at bounding box center [209, 278] width 177 height 30
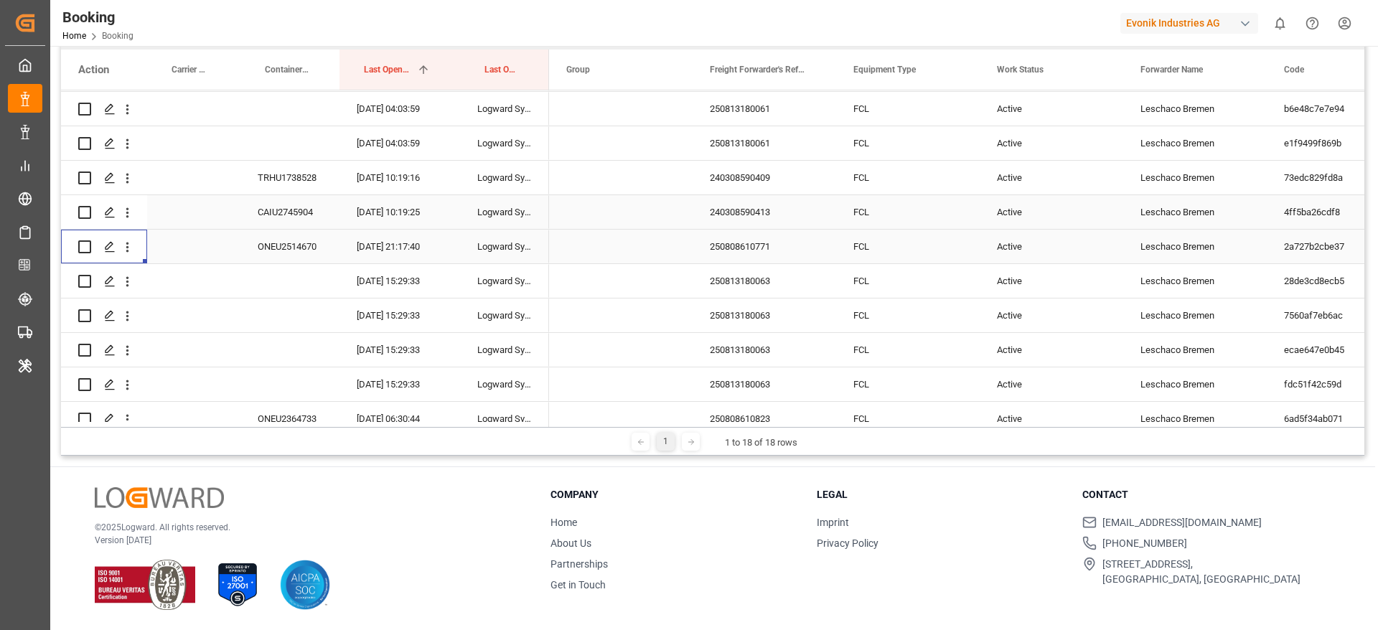
scroll to position [2705, 0]
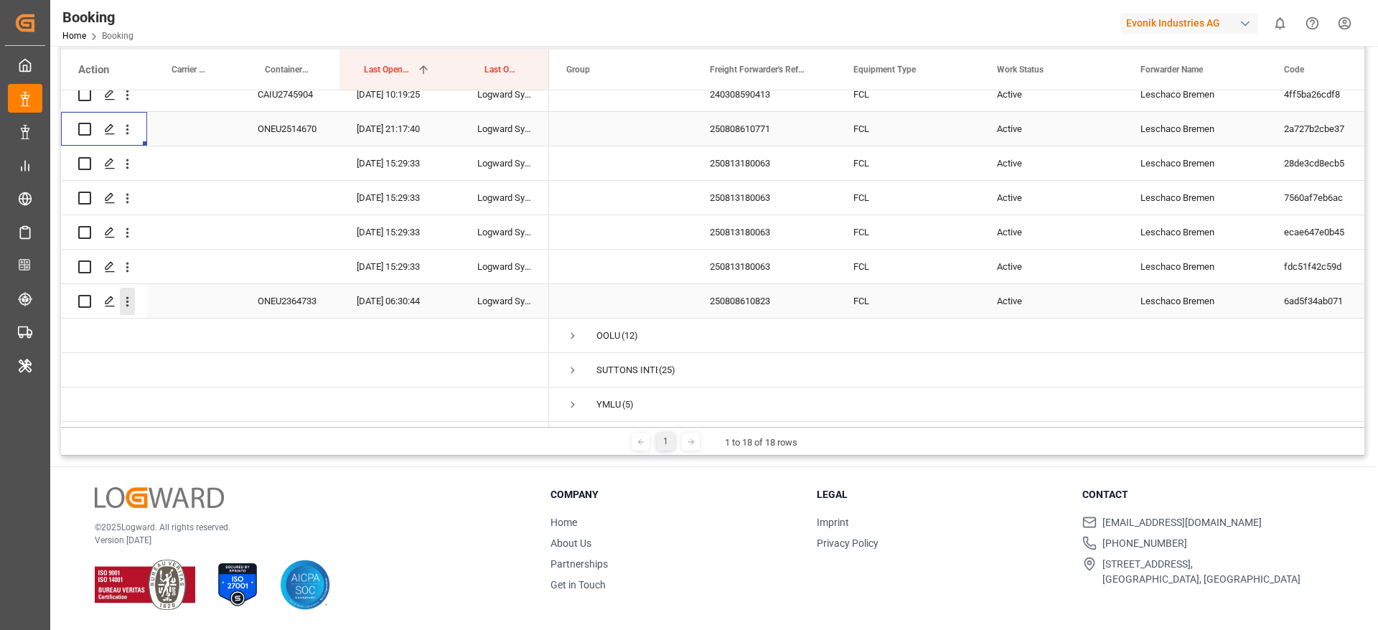
click at [130, 294] on icon "open menu" at bounding box center [127, 301] width 15 height 15
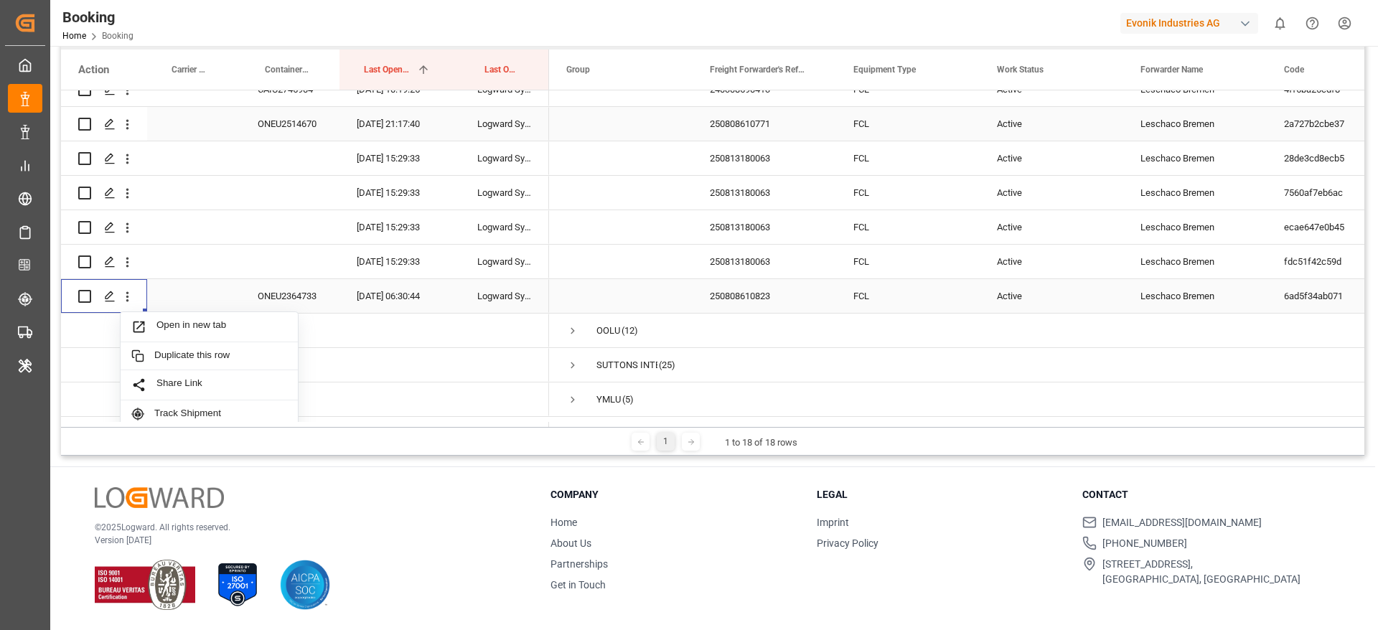
click at [153, 316] on div "Open in new tab" at bounding box center [209, 327] width 177 height 30
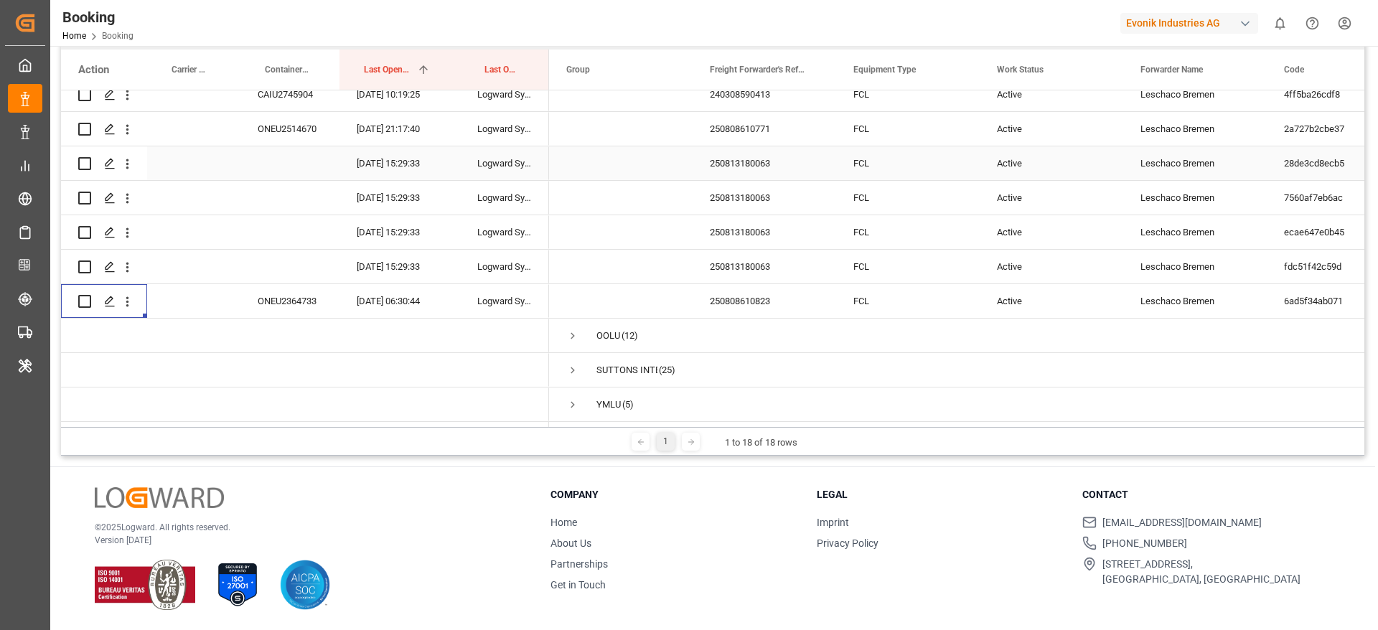
click at [746, 165] on div "250813180063" at bounding box center [765, 163] width 144 height 34
click at [746, 166] on div "250813180063" at bounding box center [765, 163] width 144 height 34
click at [867, 164] on div "FCL" at bounding box center [908, 163] width 144 height 34
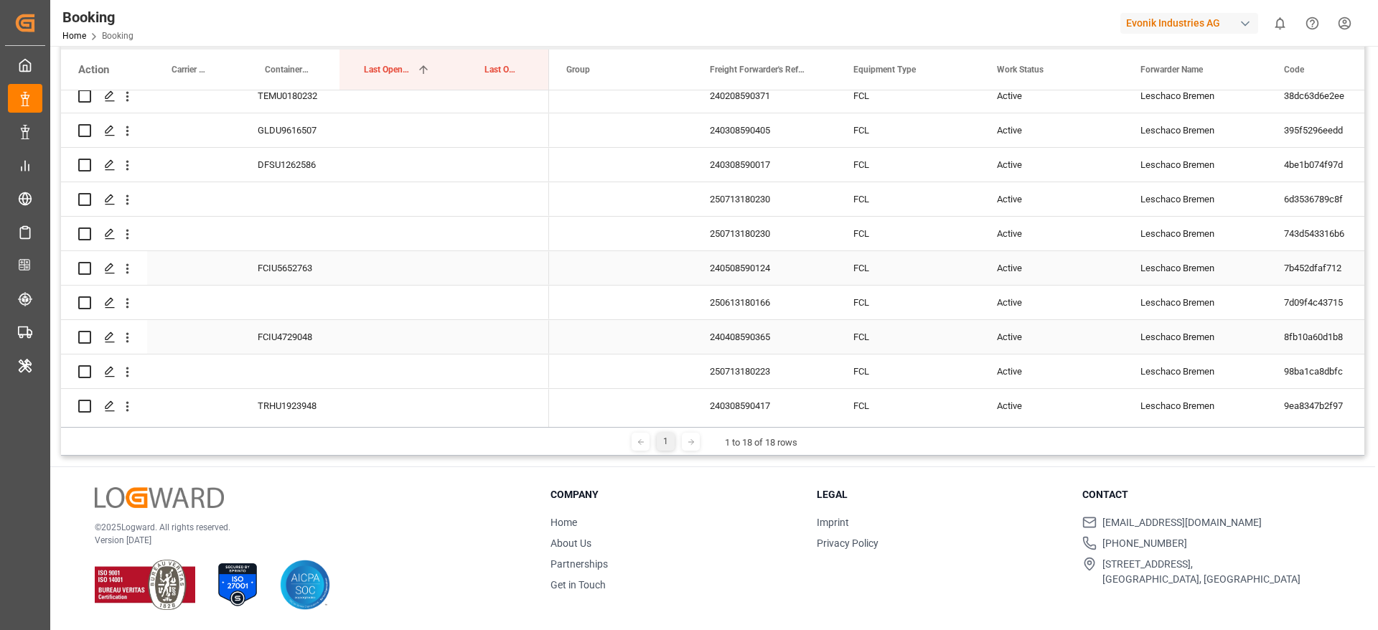
scroll to position [1486, 0]
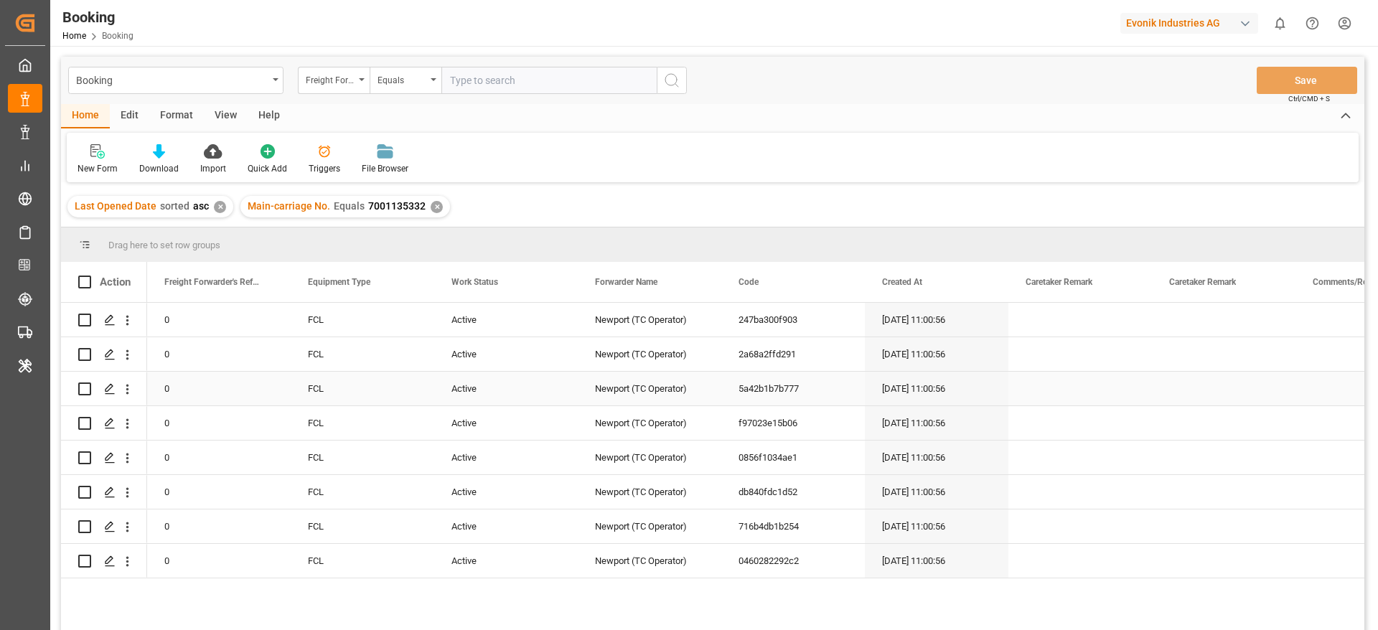
scroll to position [57, 0]
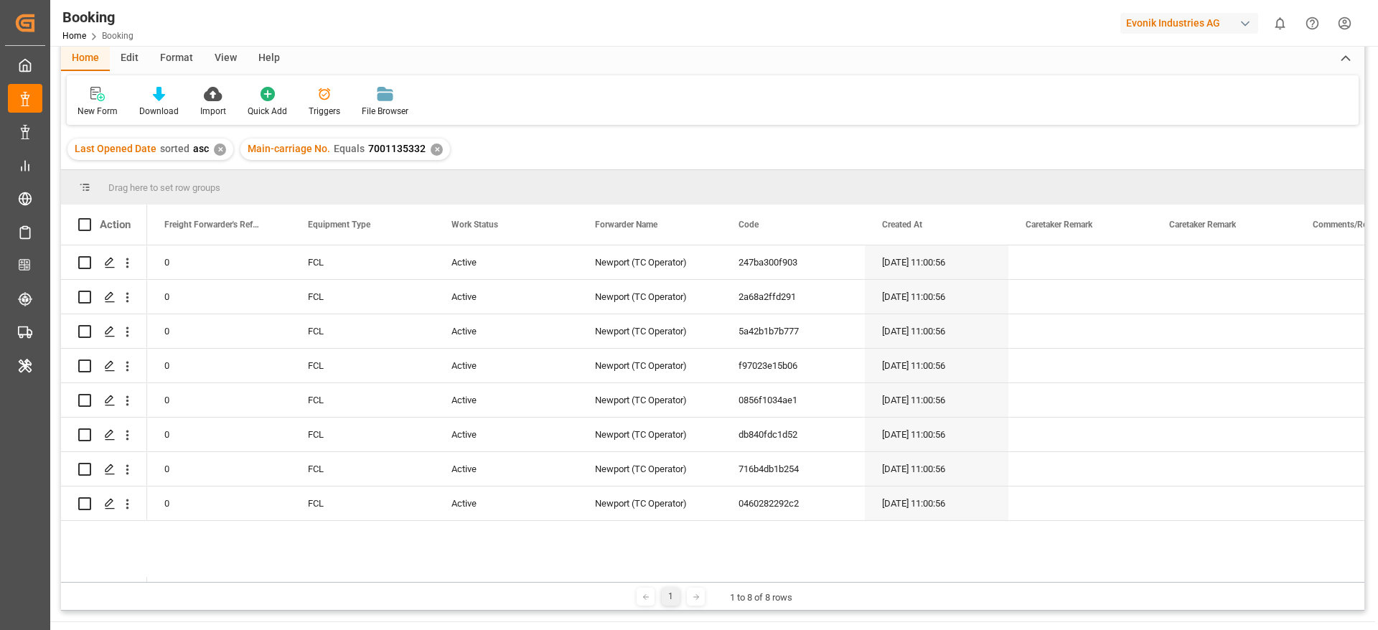
click at [217, 66] on div "View" at bounding box center [226, 59] width 44 height 24
click at [108, 100] on div "Default" at bounding box center [92, 102] width 50 height 32
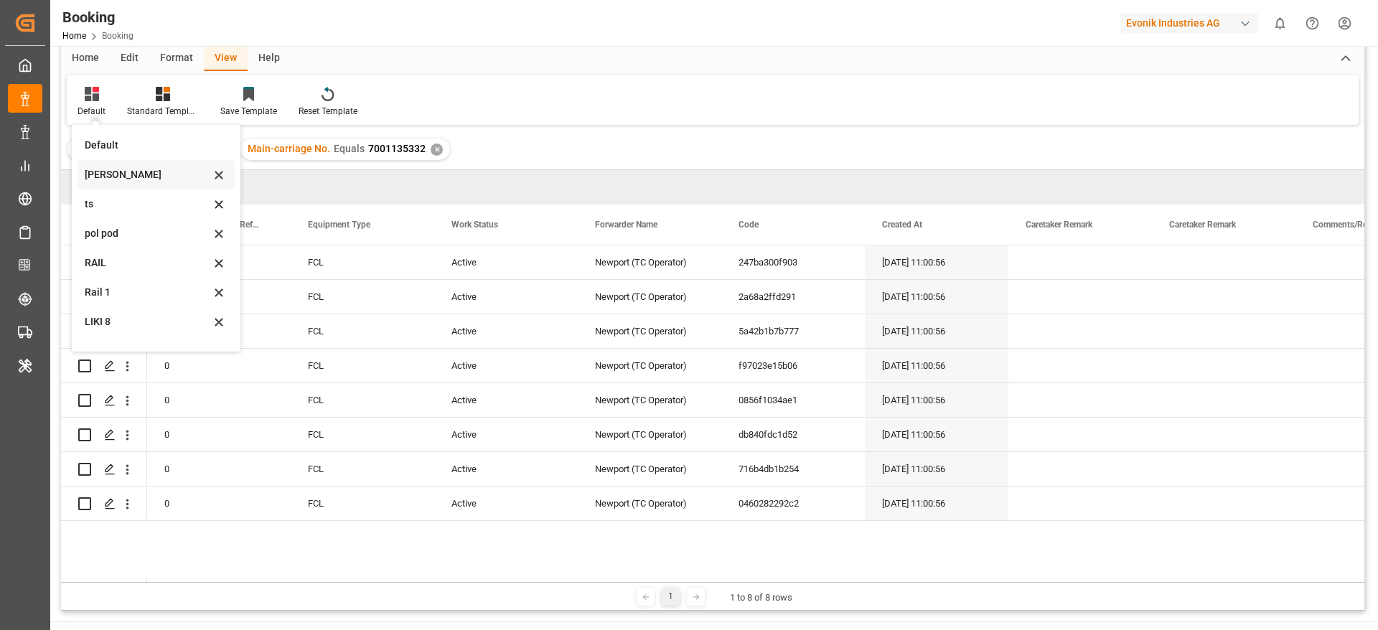
click at [114, 184] on div "[PERSON_NAME]" at bounding box center [156, 174] width 157 height 29
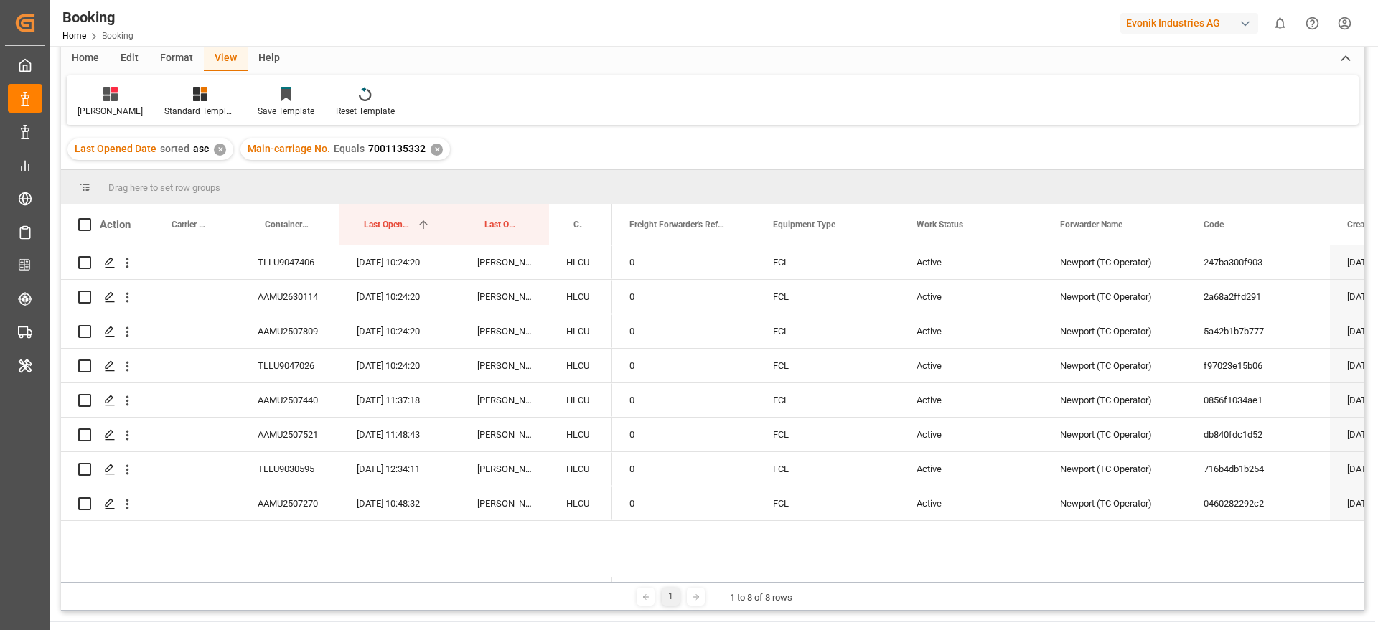
click at [114, 184] on span "Drag here to set row groups" at bounding box center [164, 187] width 112 height 11
click at [322, 273] on div "TLLU9047406" at bounding box center [289, 262] width 99 height 34
click at [258, 291] on div "AAMU2630114" at bounding box center [289, 297] width 99 height 34
click at [292, 328] on div "AAMU2507809" at bounding box center [289, 331] width 99 height 34
click at [292, 366] on div "TLLU9047026" at bounding box center [289, 366] width 99 height 34
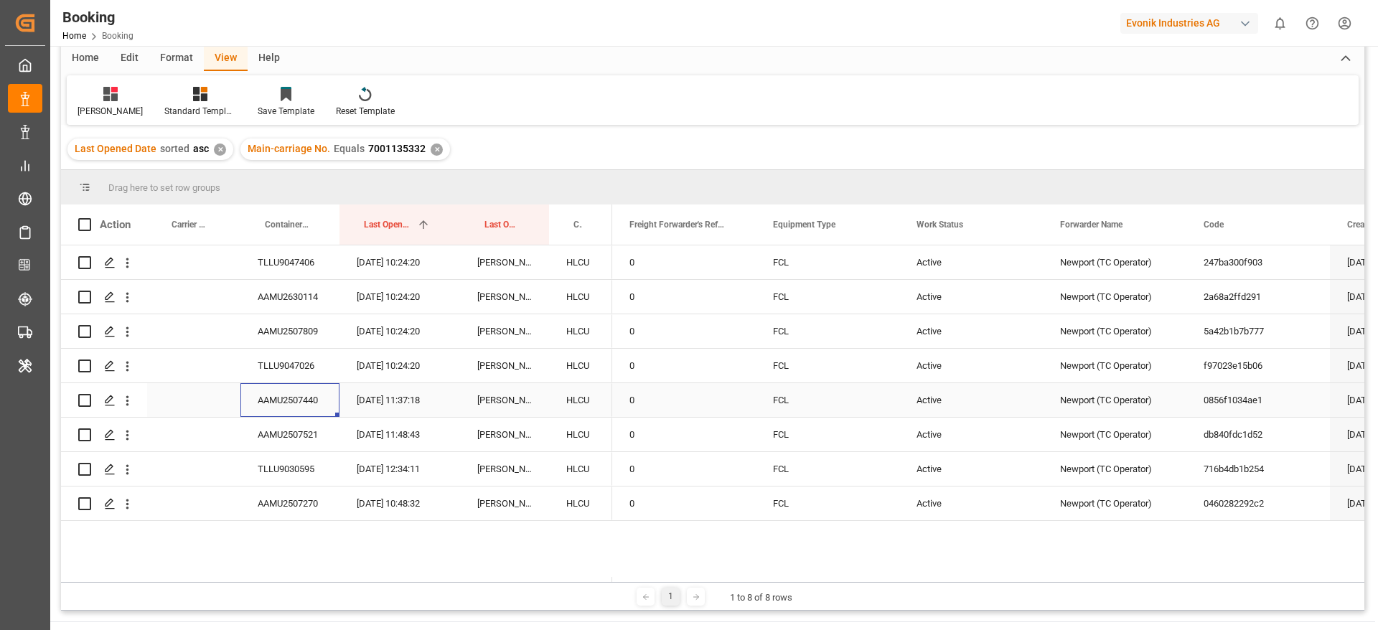
click at [296, 412] on div "AAMU2507440" at bounding box center [289, 400] width 99 height 34
click at [302, 439] on div "AAMU2507521" at bounding box center [289, 435] width 99 height 34
click at [264, 475] on div "TLLU9030595" at bounding box center [289, 469] width 99 height 34
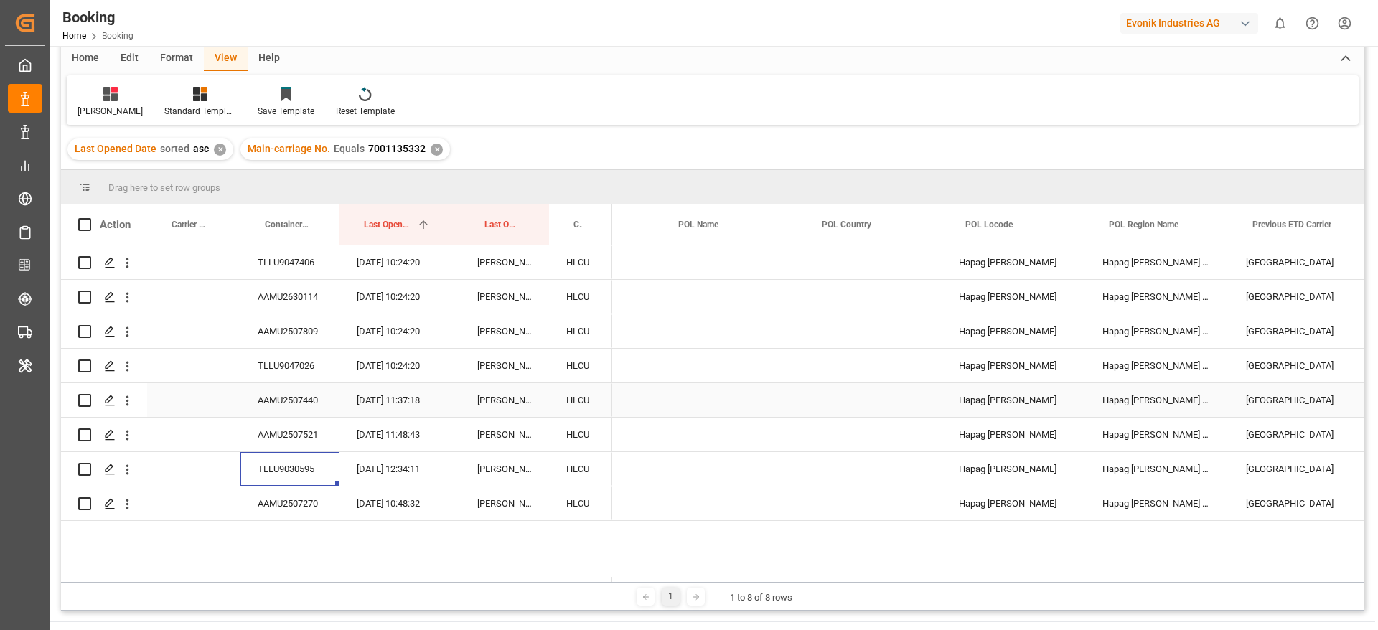
scroll to position [0, 0]
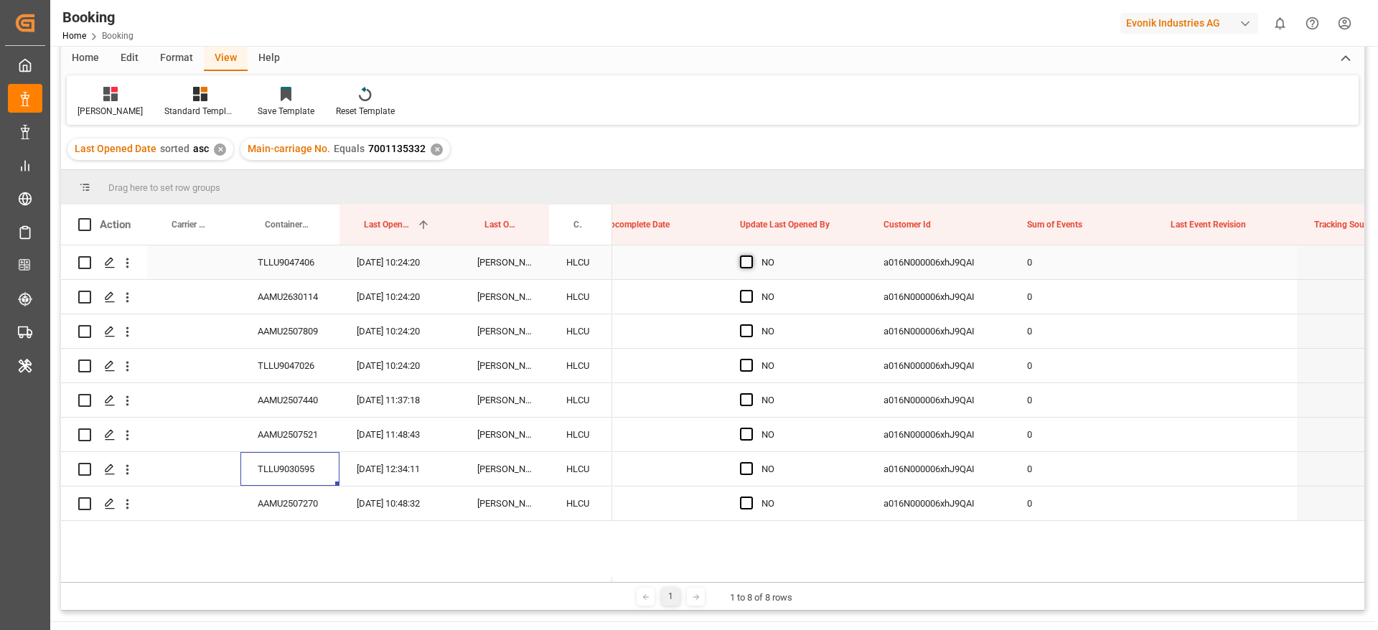
click at [746, 259] on span "Press SPACE to select this row." at bounding box center [746, 261] width 13 height 13
click at [751, 255] on input "Press SPACE to select this row." at bounding box center [751, 255] width 0 height 0
drag, startPoint x: 862, startPoint y: 276, endPoint x: 823, endPoint y: 462, distance: 190.6
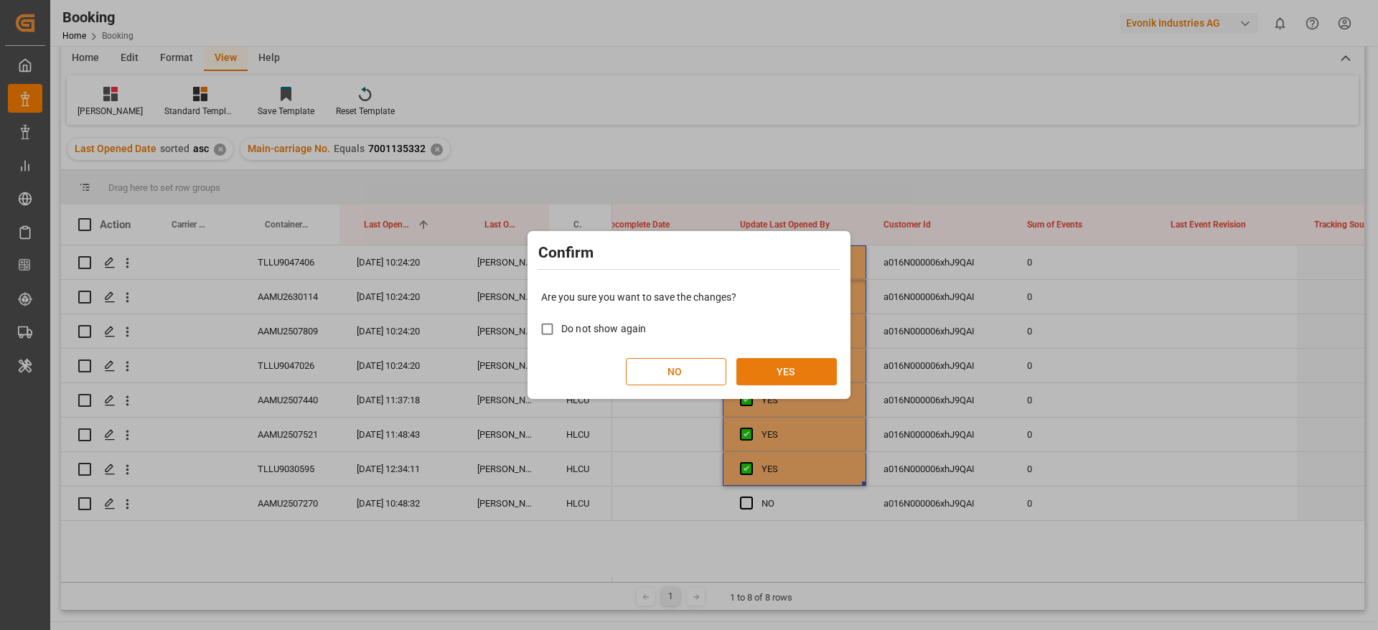
click at [792, 377] on button "YES" at bounding box center [786, 371] width 100 height 27
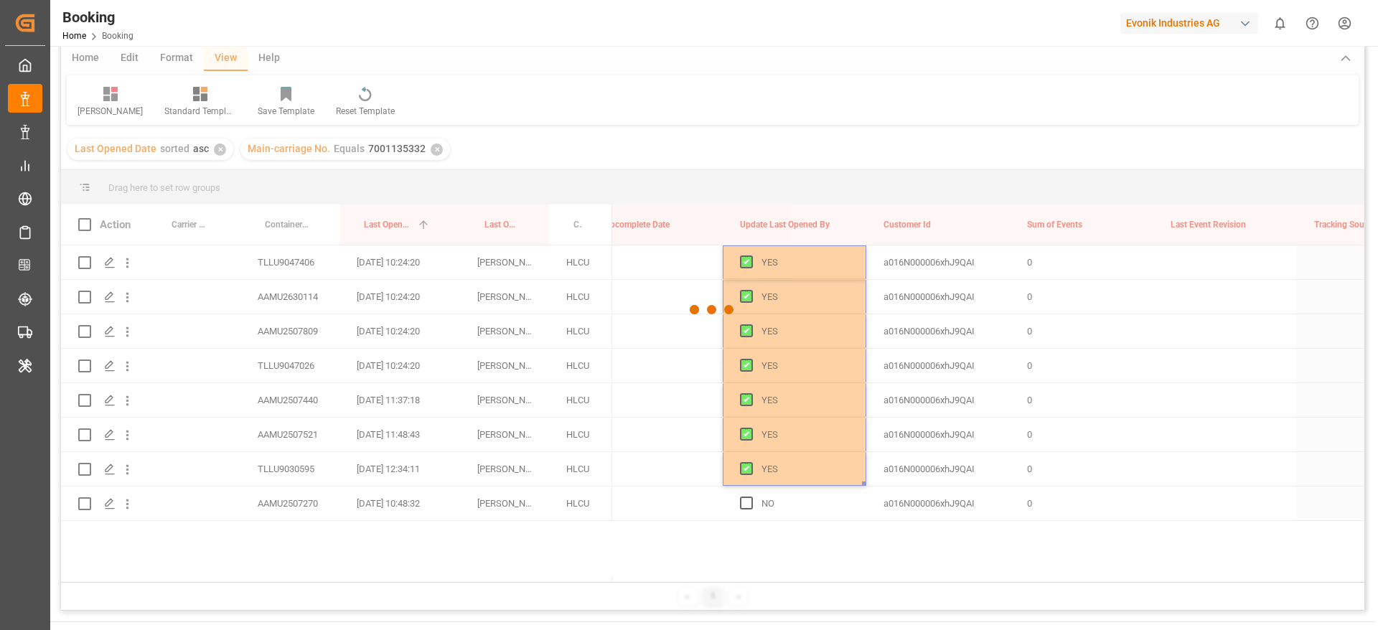
click at [680, 247] on div at bounding box center [712, 310] width 1303 height 622
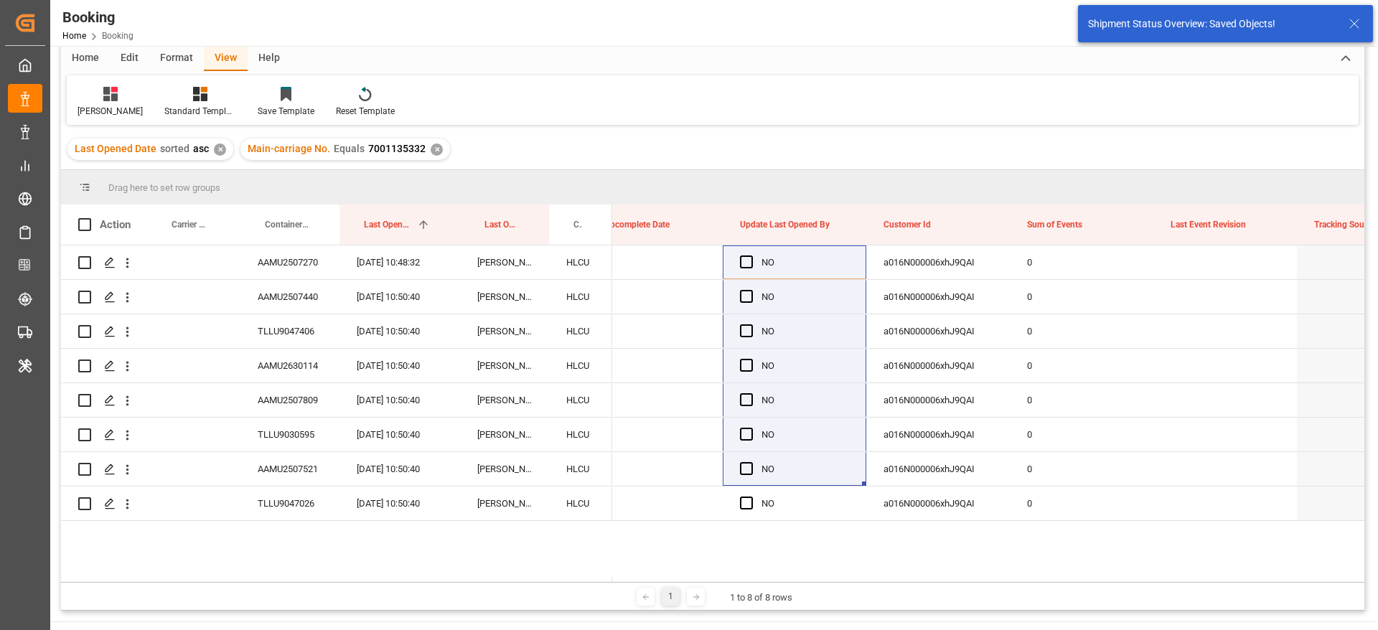
click at [431, 152] on div "✕" at bounding box center [437, 150] width 12 height 12
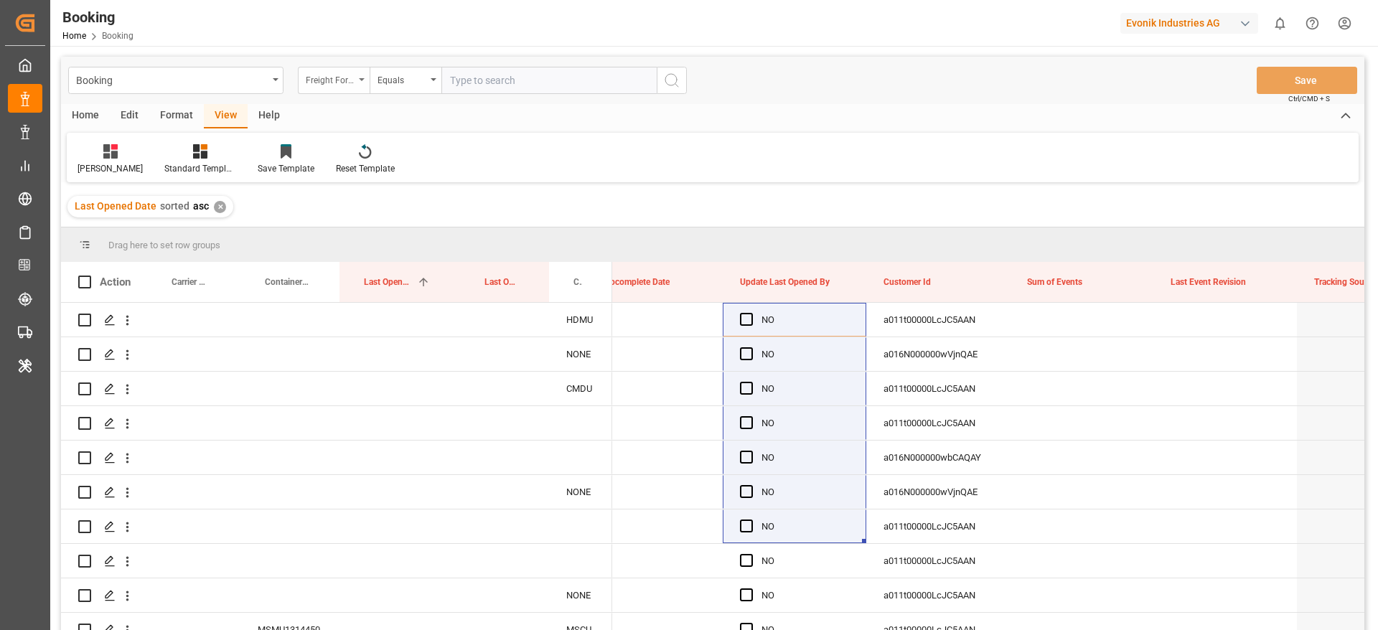
drag, startPoint x: 313, startPoint y: 67, endPoint x: 319, endPoint y: 74, distance: 9.1
click at [314, 67] on div "Freight Forwarder's Reference No." at bounding box center [334, 80] width 72 height 27
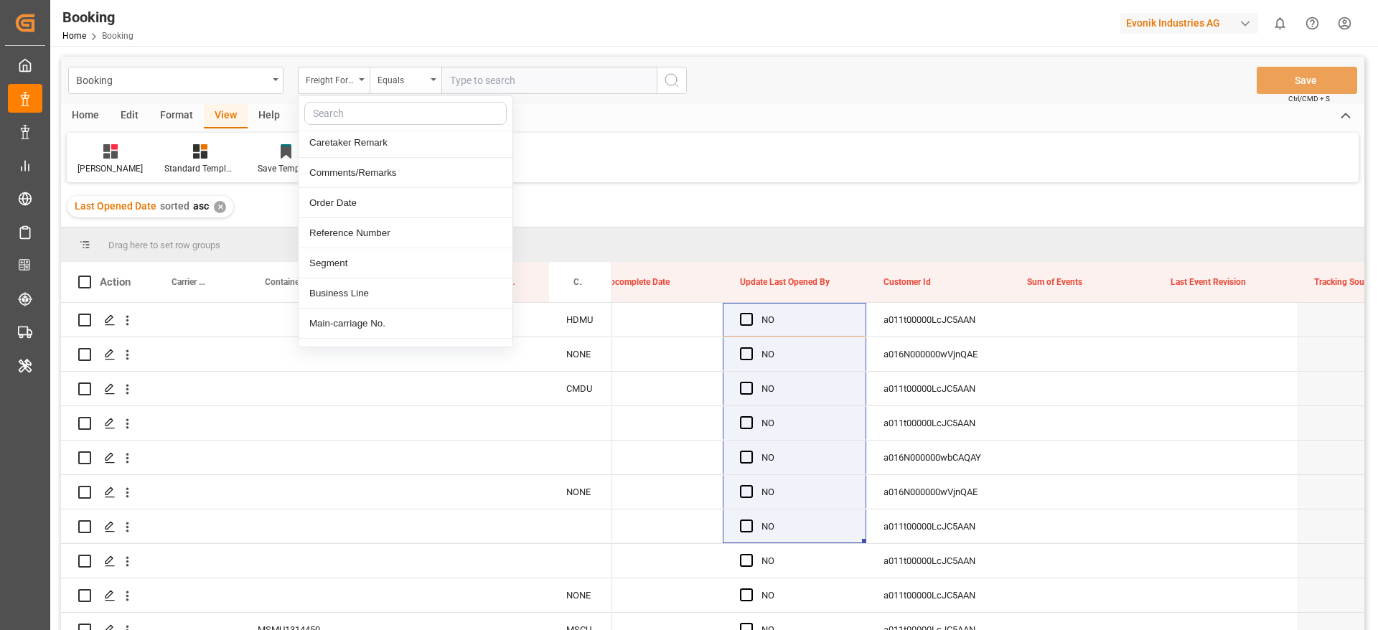
scroll to position [215, 0]
click at [372, 119] on input "text" at bounding box center [405, 113] width 202 height 23
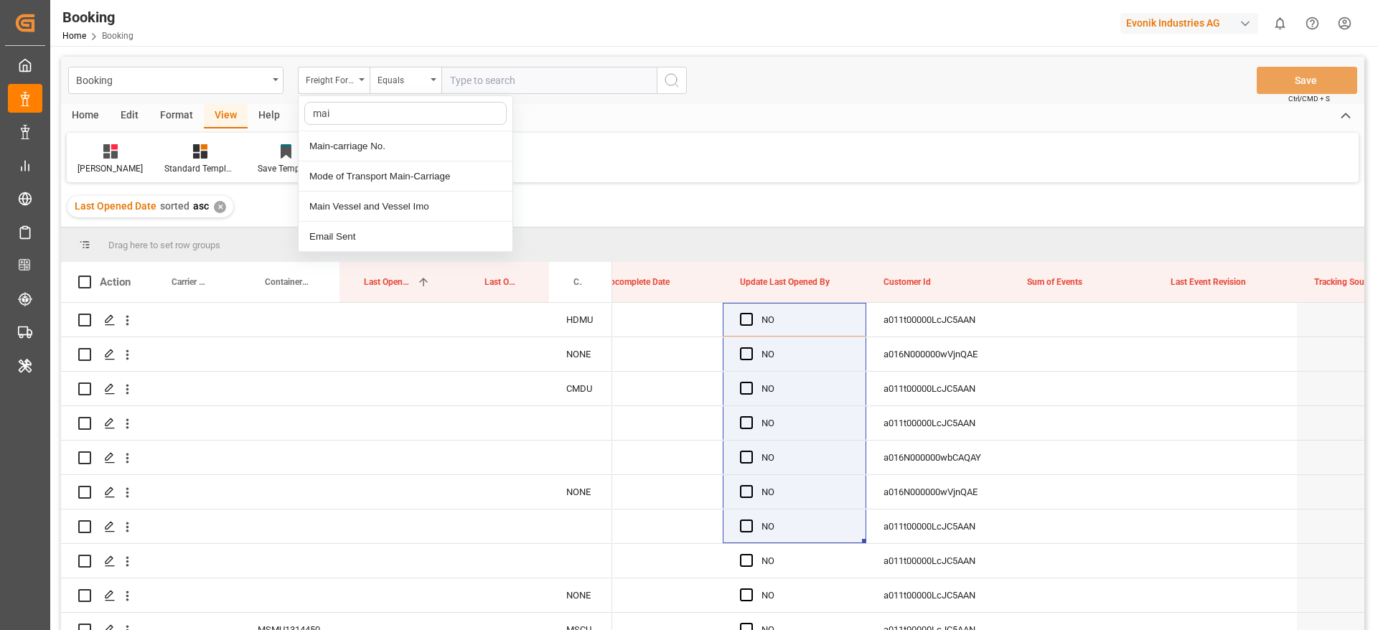
scroll to position [0, 0]
type input "main"
click at [375, 149] on div "Main-carriage No." at bounding box center [406, 146] width 214 height 30
click at [512, 70] on input "text" at bounding box center [548, 80] width 215 height 27
paste input "7001156312"
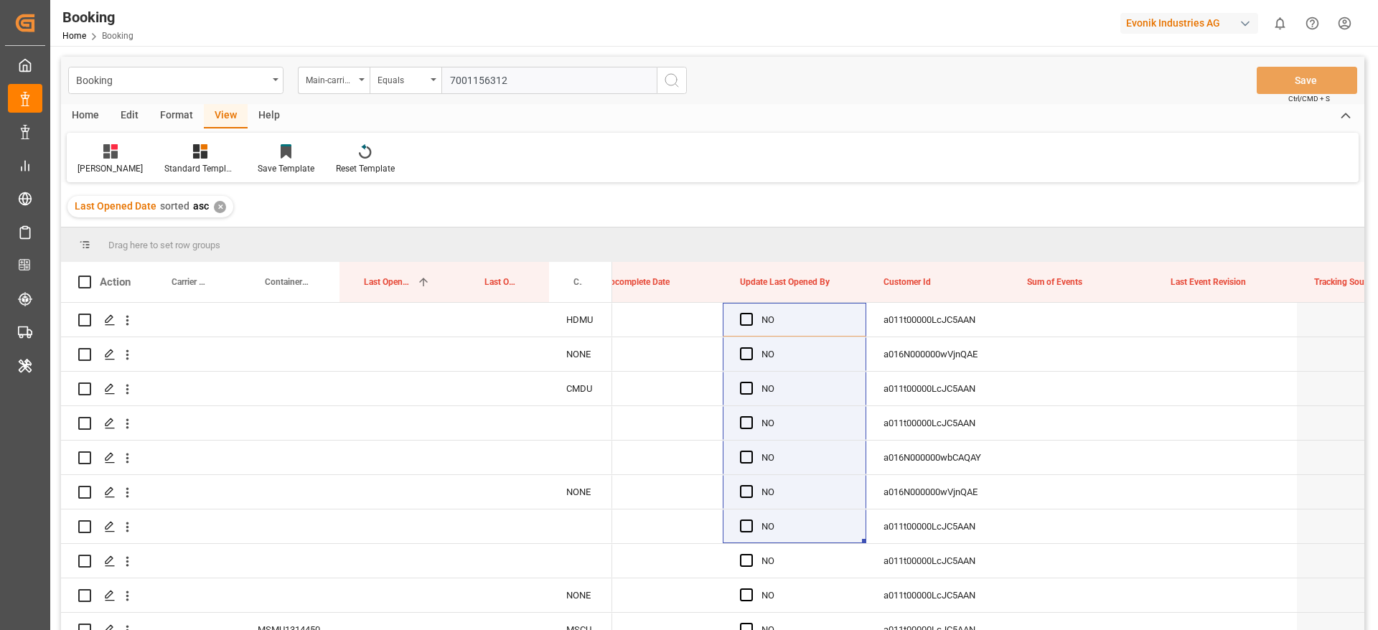
type input "7001156312"
click at [670, 83] on icon "search button" at bounding box center [671, 80] width 17 height 17
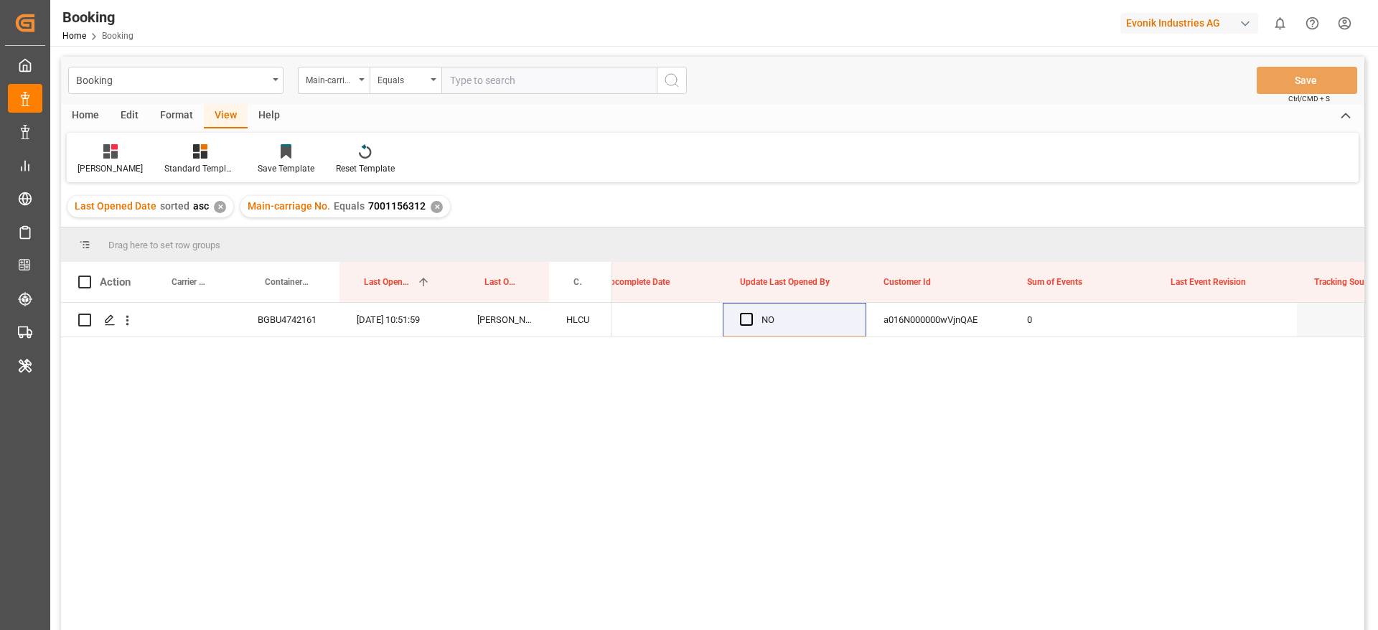
click at [424, 212] on div "Main-carriage No. Equals 7001156312 ✕" at bounding box center [345, 207] width 210 height 22
click at [425, 210] on div "Main-carriage No. Equals 7001156312 ✕" at bounding box center [345, 207] width 210 height 22
click at [427, 212] on div "Main-carriage No. Equals 7001156312 ✕" at bounding box center [345, 207] width 210 height 22
click at [431, 203] on div "✕" at bounding box center [437, 207] width 12 height 12
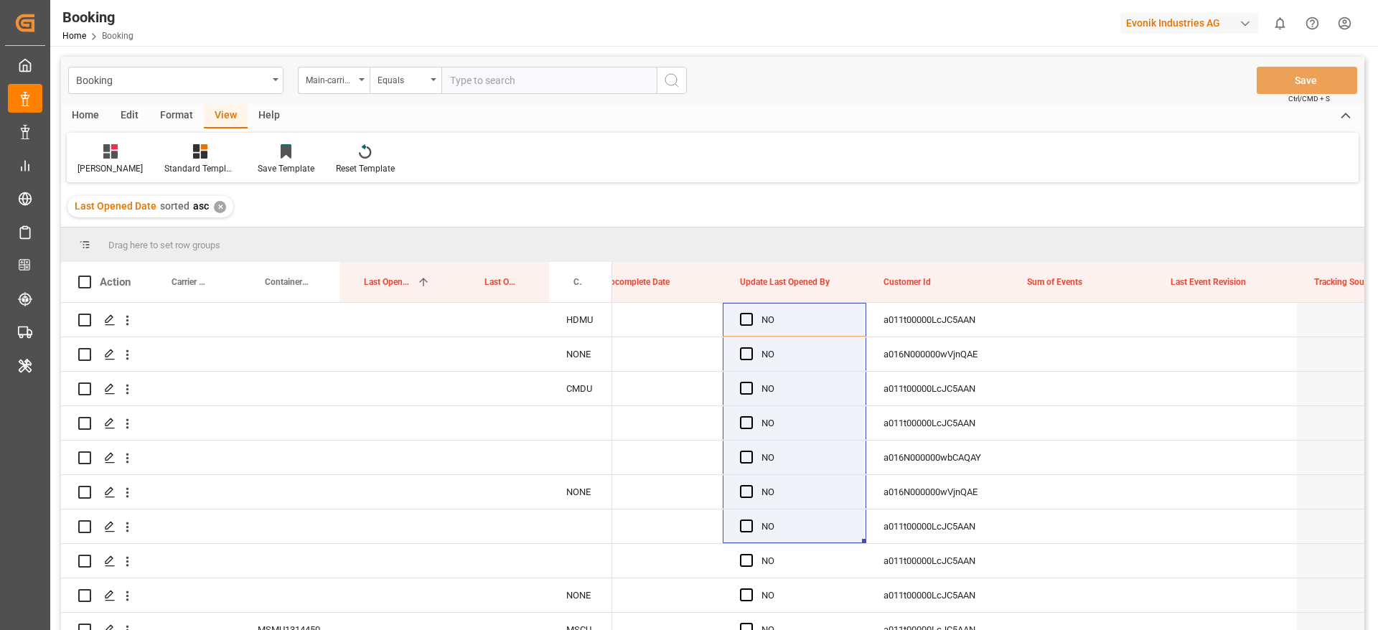
click at [611, 82] on input "text" at bounding box center [548, 80] width 215 height 27
paste input "7001175005"
type input "7001175005"
drag, startPoint x: 695, startPoint y: 83, endPoint x: 675, endPoint y: 85, distance: 20.3
click at [693, 83] on div "Booking Main-carriage No. Equals 7001175005 Save Ctrl/CMD + S" at bounding box center [712, 80] width 1303 height 47
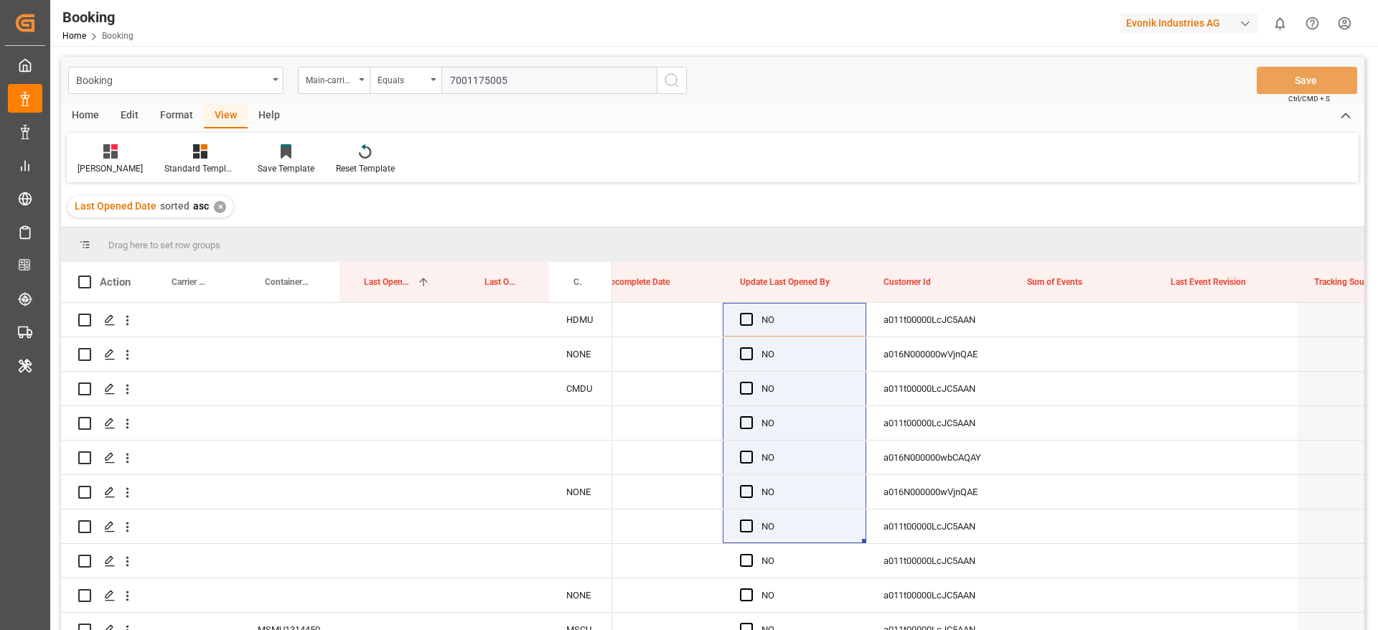
click at [672, 85] on icon "search button" at bounding box center [671, 80] width 17 height 17
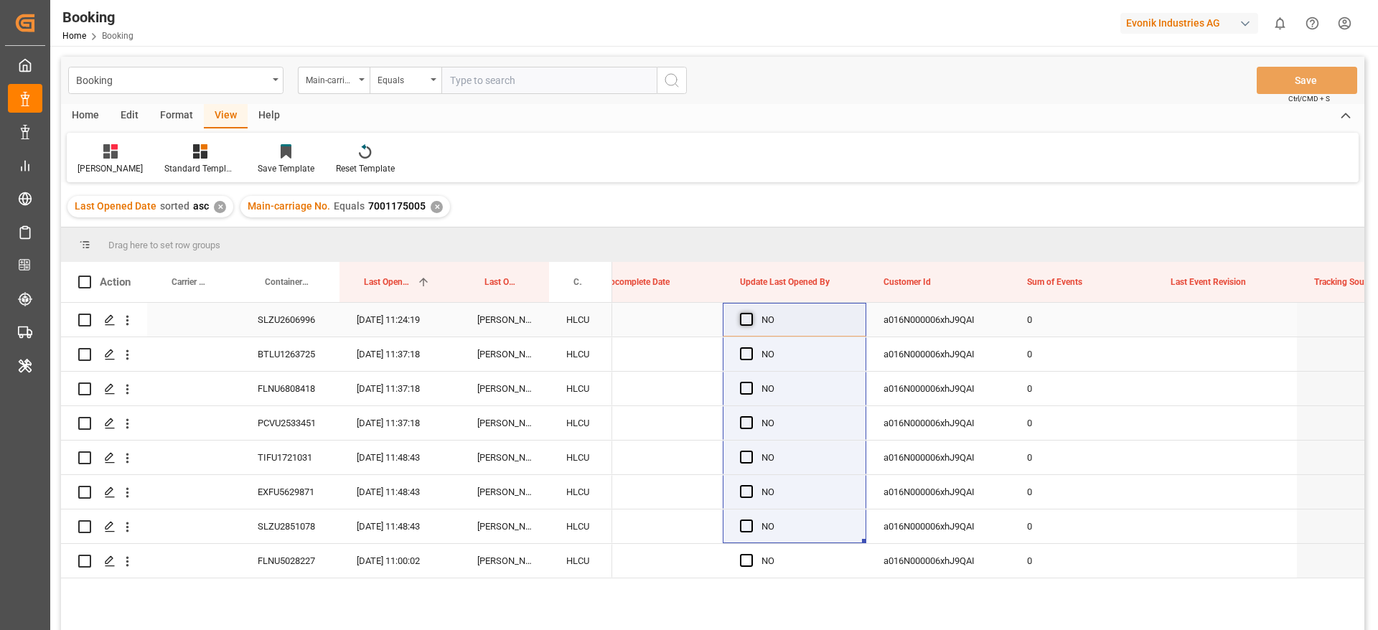
click at [742, 324] on span "Press SPACE to select this row." at bounding box center [746, 319] width 13 height 13
click at [751, 313] on input "Press SPACE to select this row." at bounding box center [751, 313] width 0 height 0
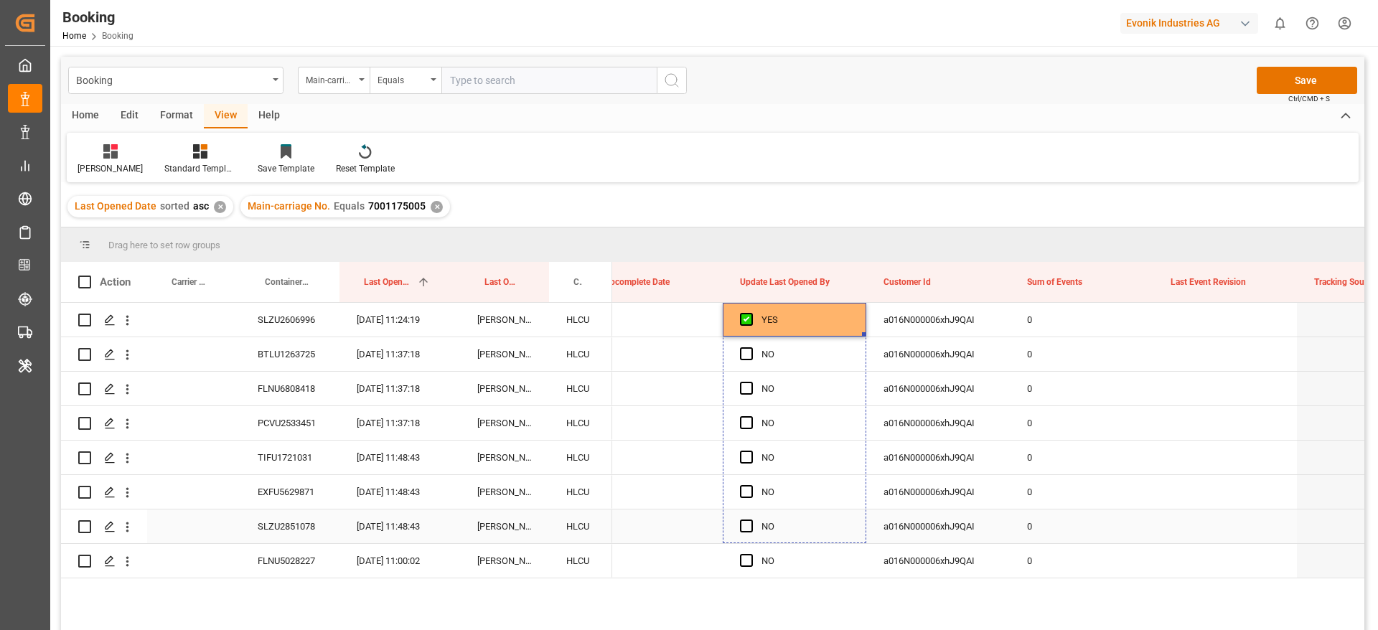
drag, startPoint x: 863, startPoint y: 334, endPoint x: 814, endPoint y: 510, distance: 182.5
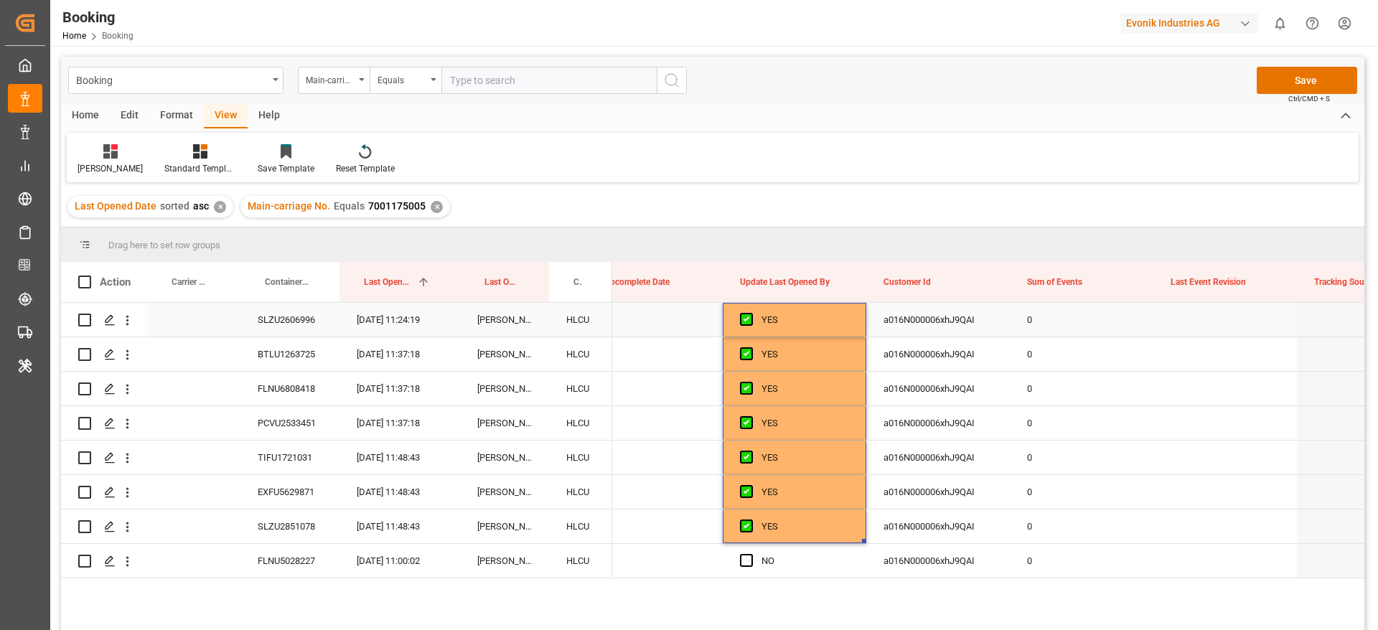
click at [296, 316] on div "SLZU2606996" at bounding box center [289, 320] width 99 height 34
click at [306, 397] on div "FLNU6808418" at bounding box center [289, 389] width 99 height 34
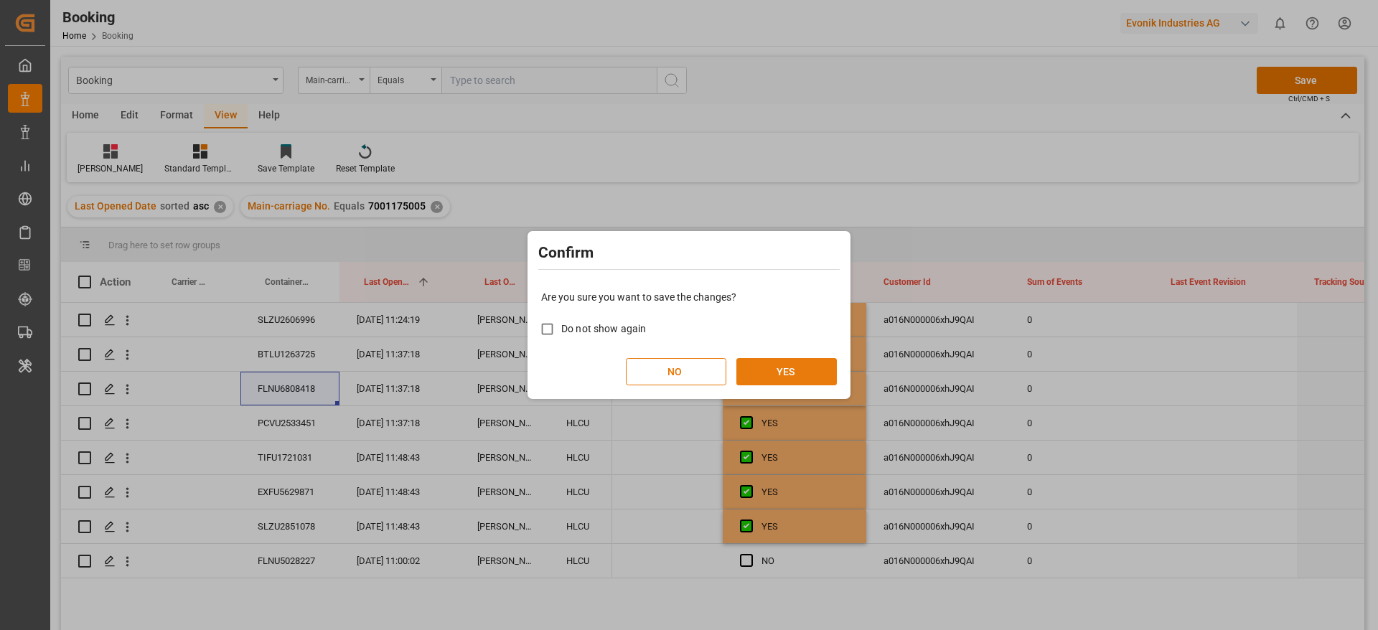
click at [764, 373] on button "YES" at bounding box center [786, 371] width 100 height 27
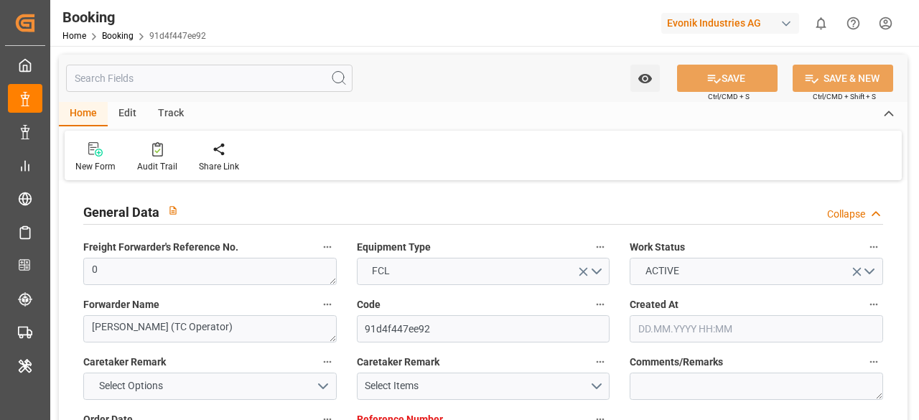
type input "7001156313"
type input "9778818"
type input "Hapag [PERSON_NAME]"
type input "Hapag [PERSON_NAME] Aktiengesellschaft"
type input "NLRTM"
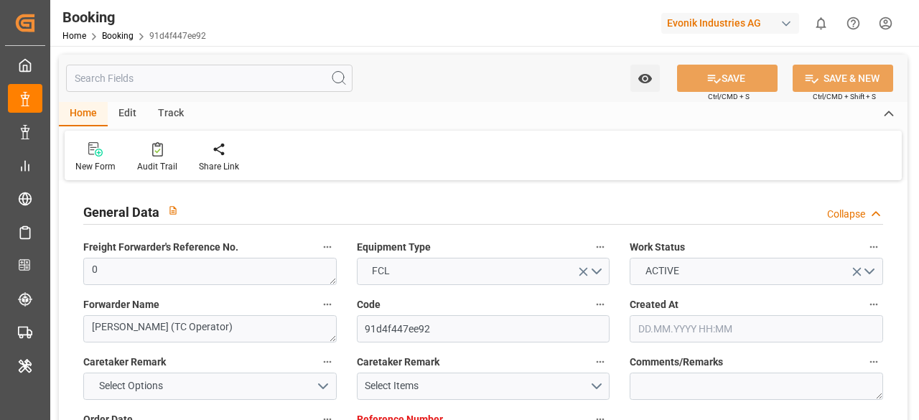
type input "CNSGH"
type input "46"
type input "0"
type input "[DATE] 14:23"
type input "[DATE]"
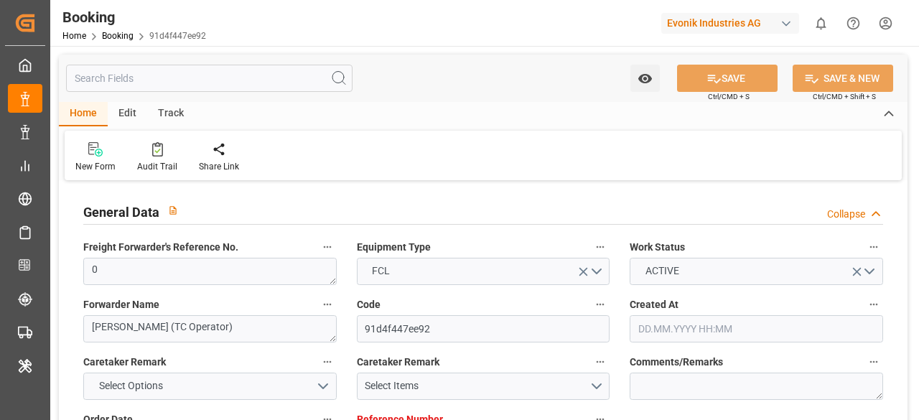
type input "[DATE]"
type input "[DATE] 00:00"
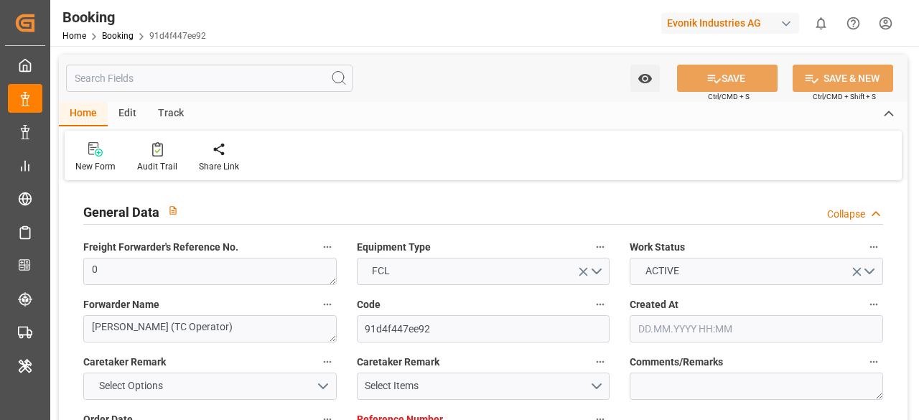
type input "[DATE] 00:00"
type input "09.06.2025 00:00"
type input "31.07.2025 00:00"
type input "24.07.2025 00:00"
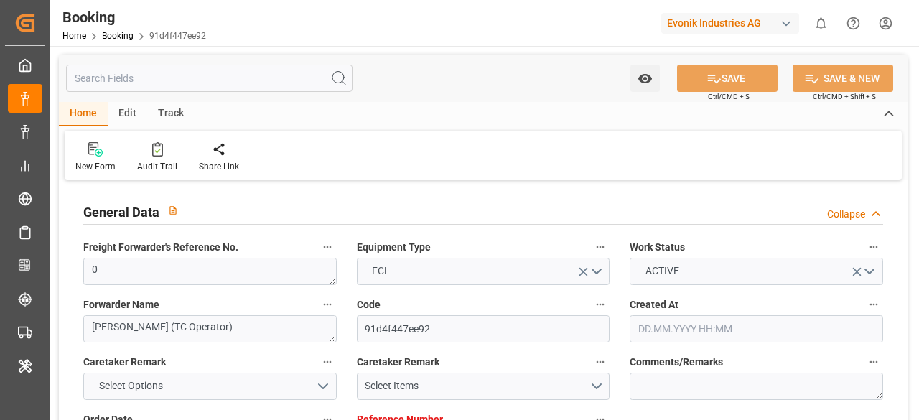
type input "31.07.2025 00:00"
type input "01.08.2025 00:00"
type input "26.06.2025"
type input "[DATE] 10:24"
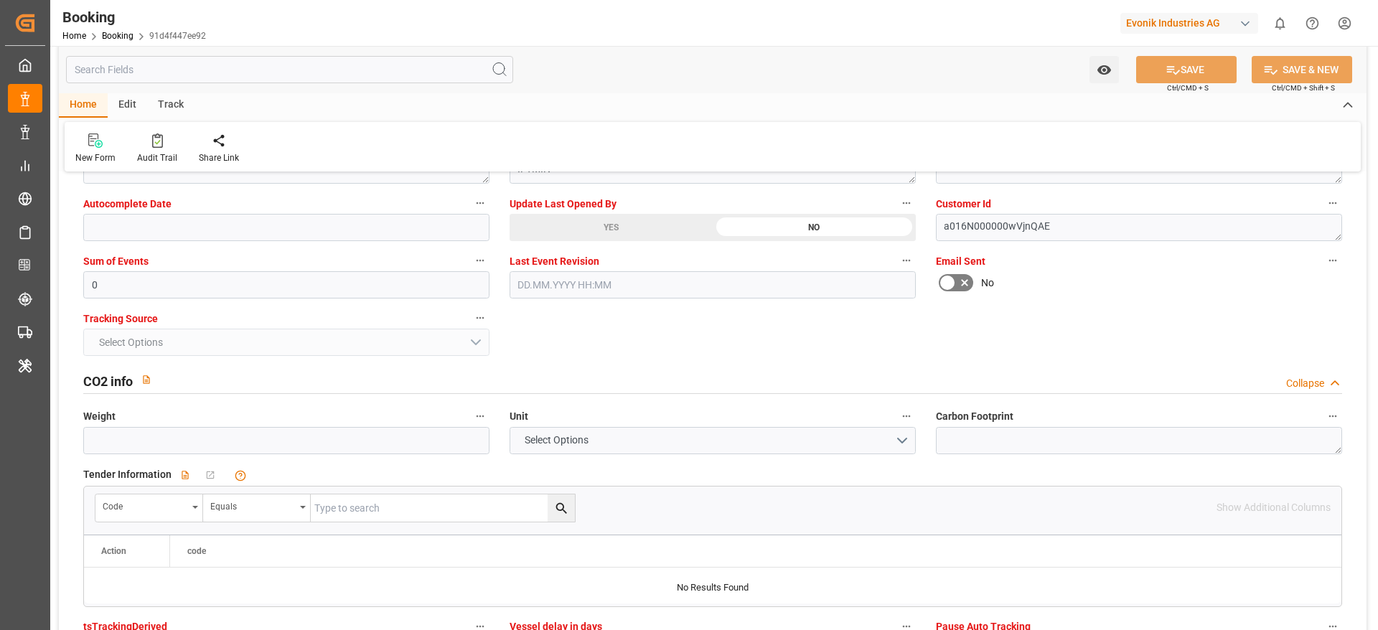
scroll to position [2912, 0]
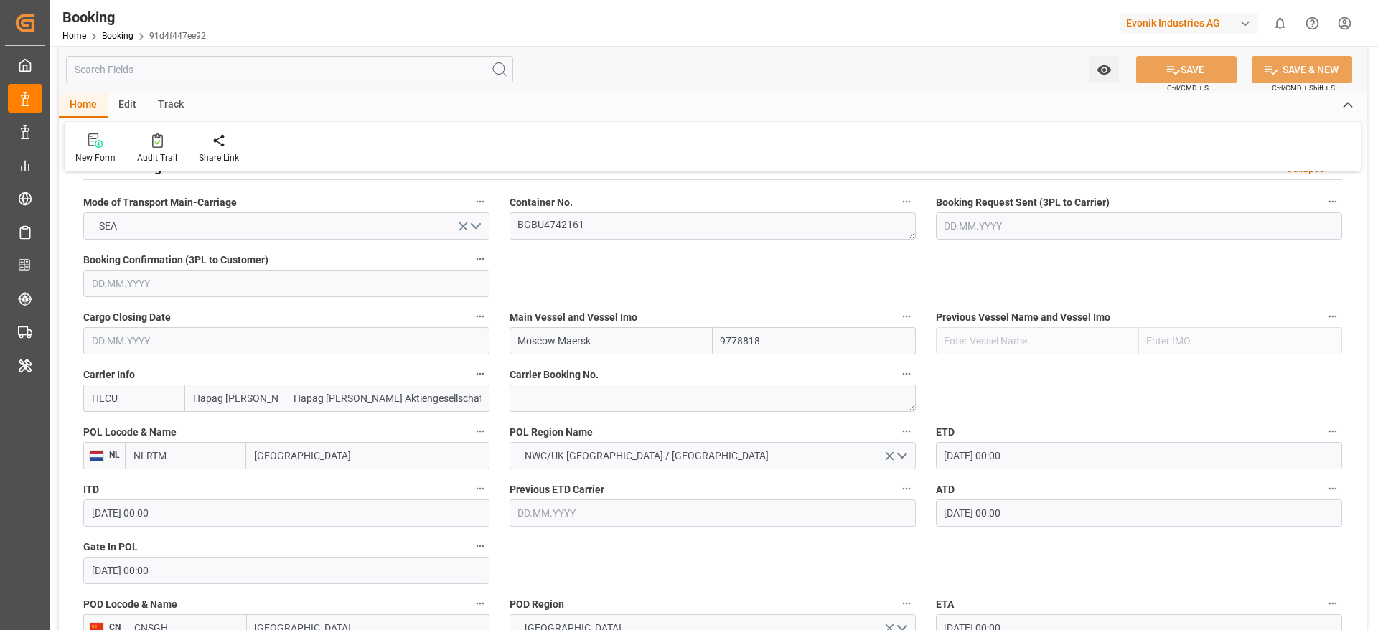
scroll to position [0, 0]
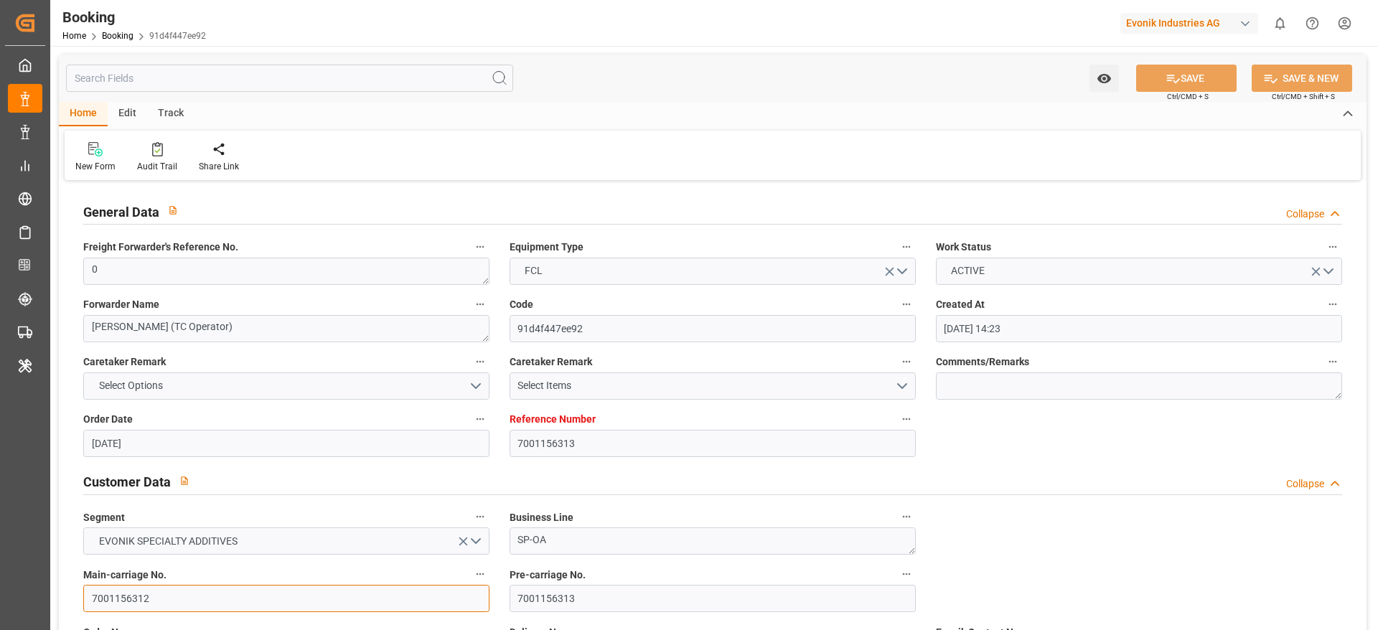
click at [176, 419] on input "7001156312" at bounding box center [286, 598] width 406 height 27
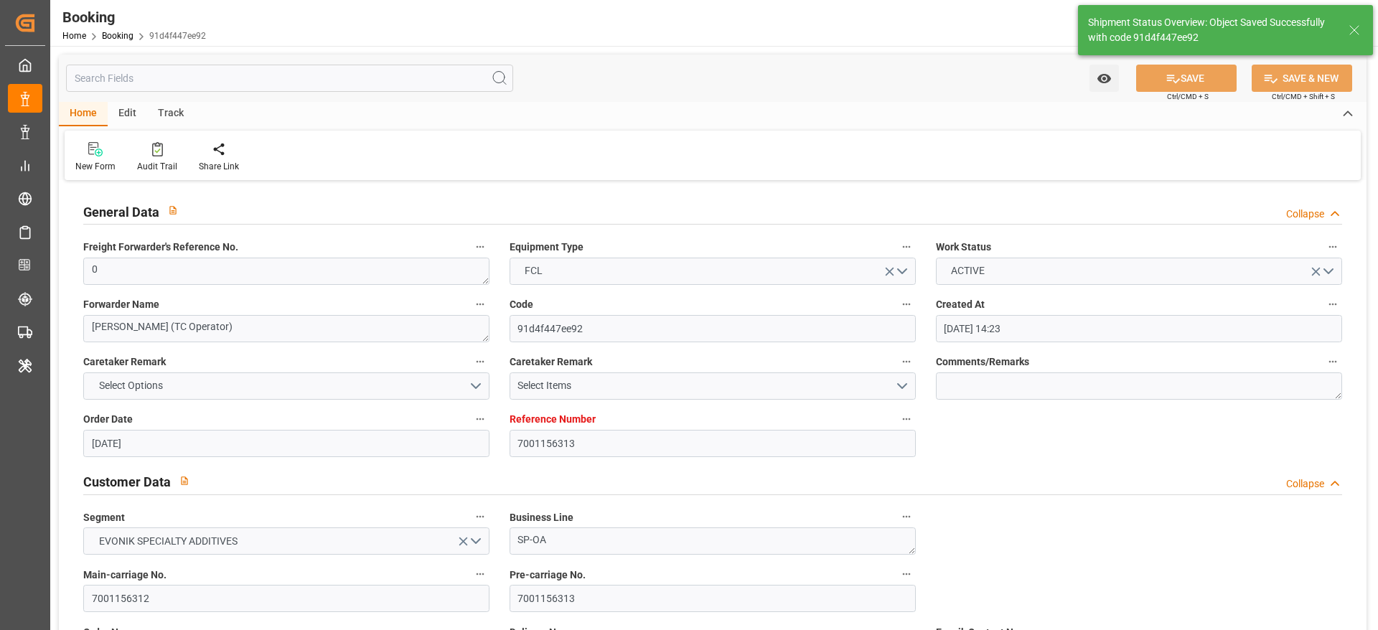
type textarea "Likitha devaraj"
type input "12.08.2025 10:51"
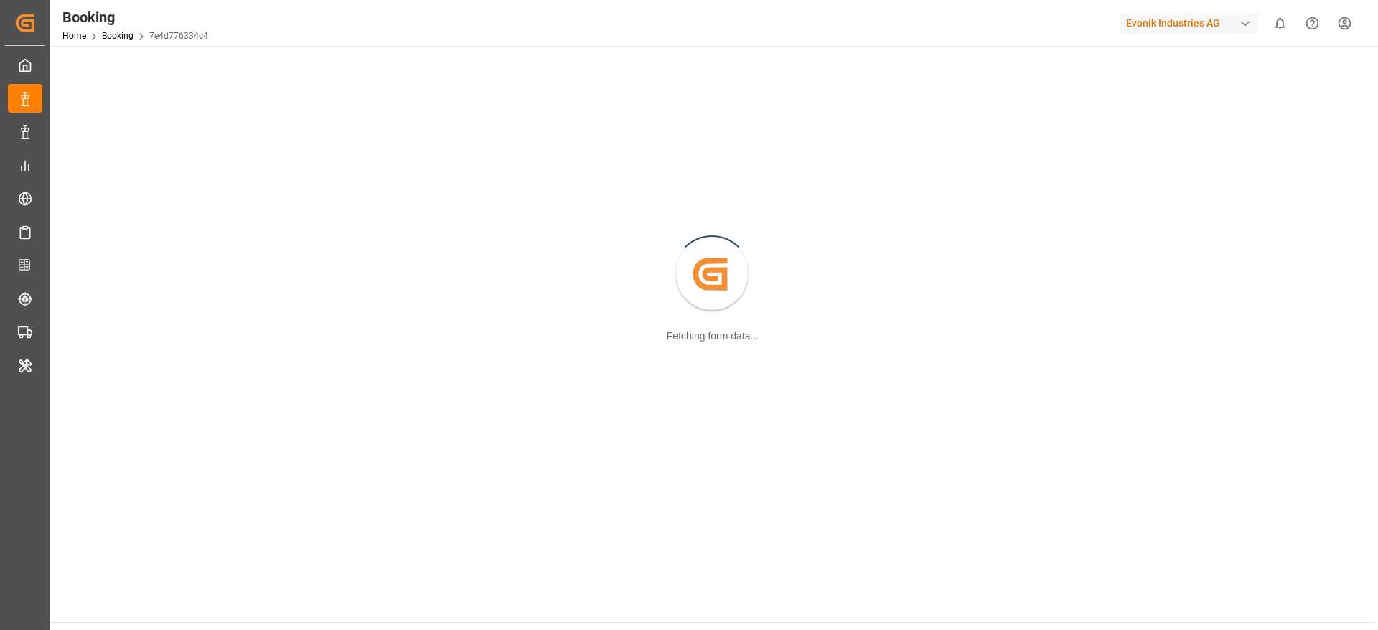
scroll to position [156, 0]
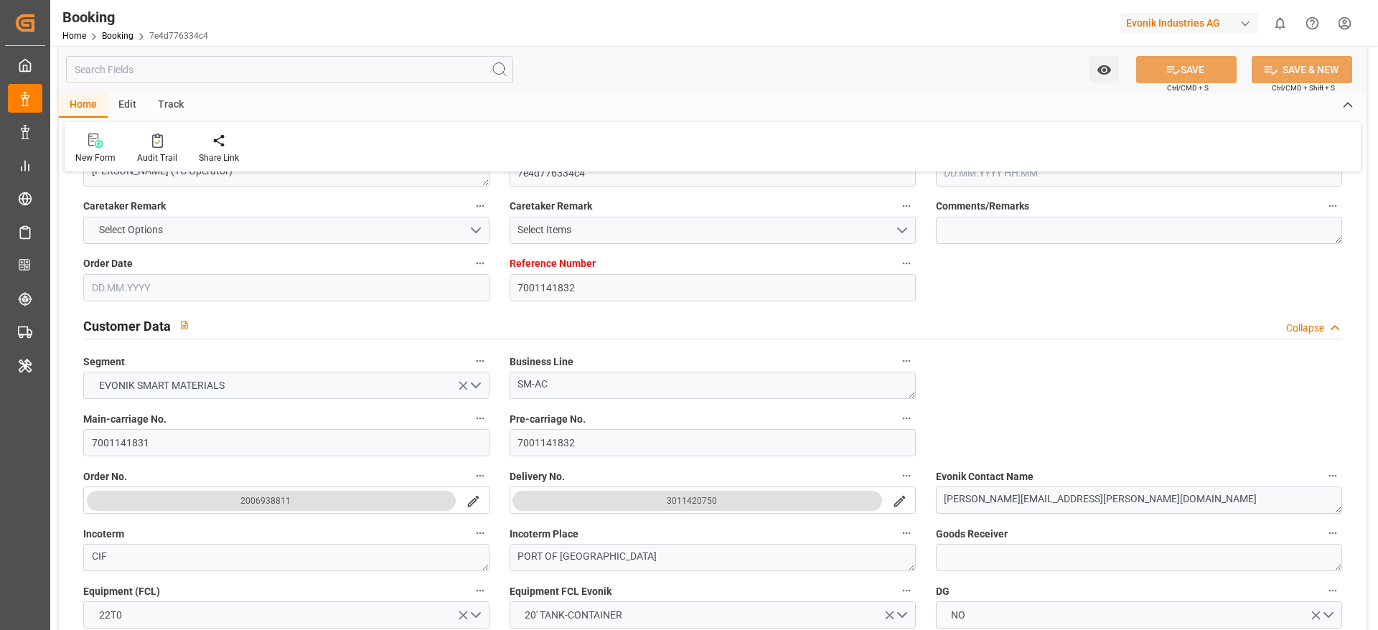
type input "7001141832"
type input "9950131"
type input "Hapag [PERSON_NAME]"
type input "Hapag [PERSON_NAME] Aktiengesellschaft"
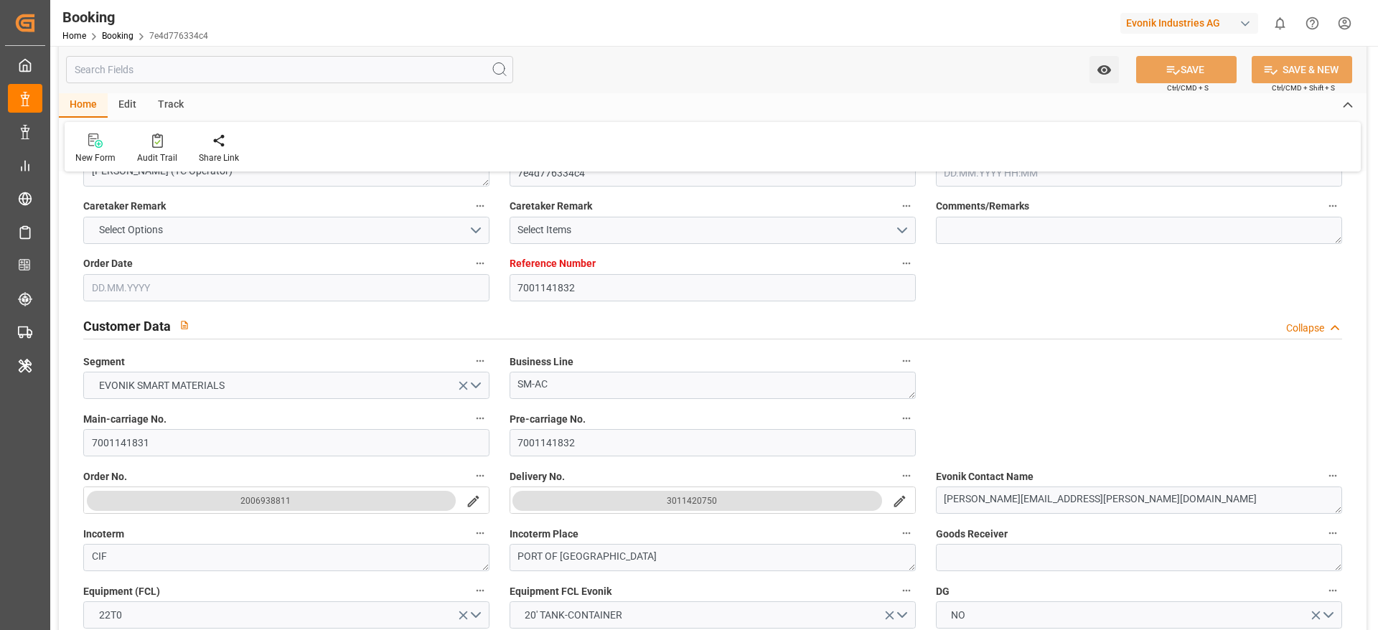
type input "NLRTM"
type input "CASJB"
type input "11"
type input "USCHI"
type input "0"
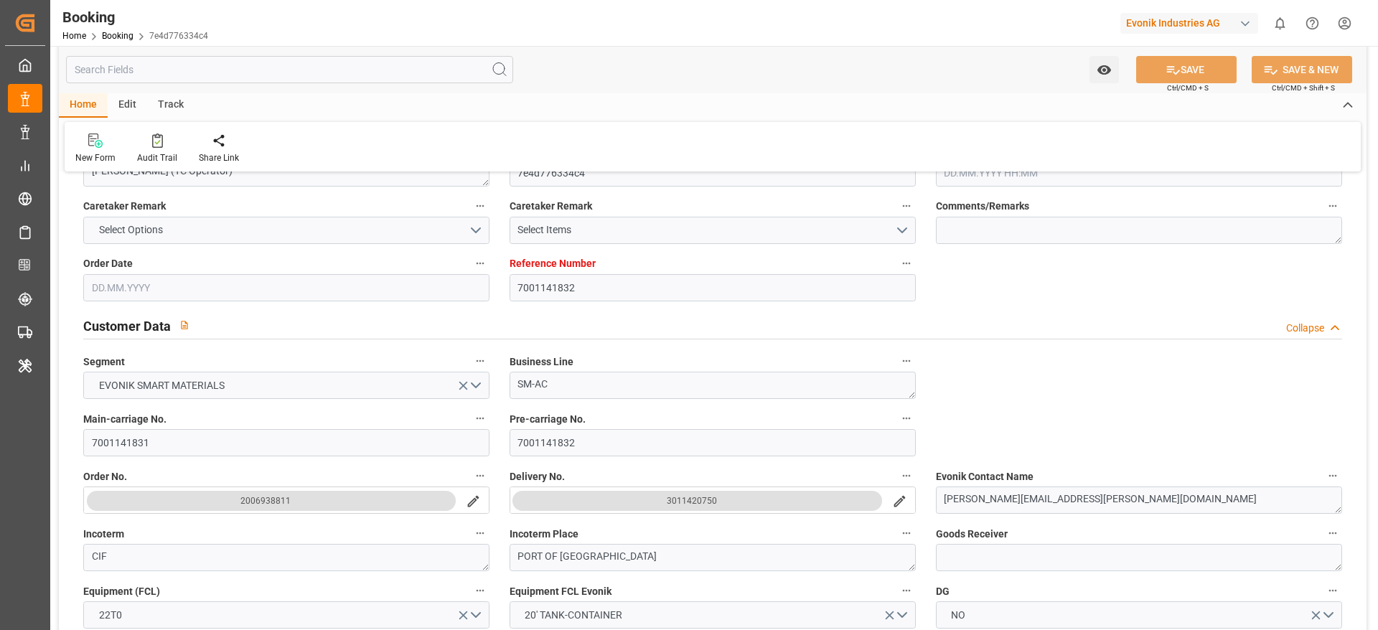
type input "-21"
type input "14.04.2025 06:44"
type input "14.04.2025"
type input "14.06.2025"
type input "25.04.2025"
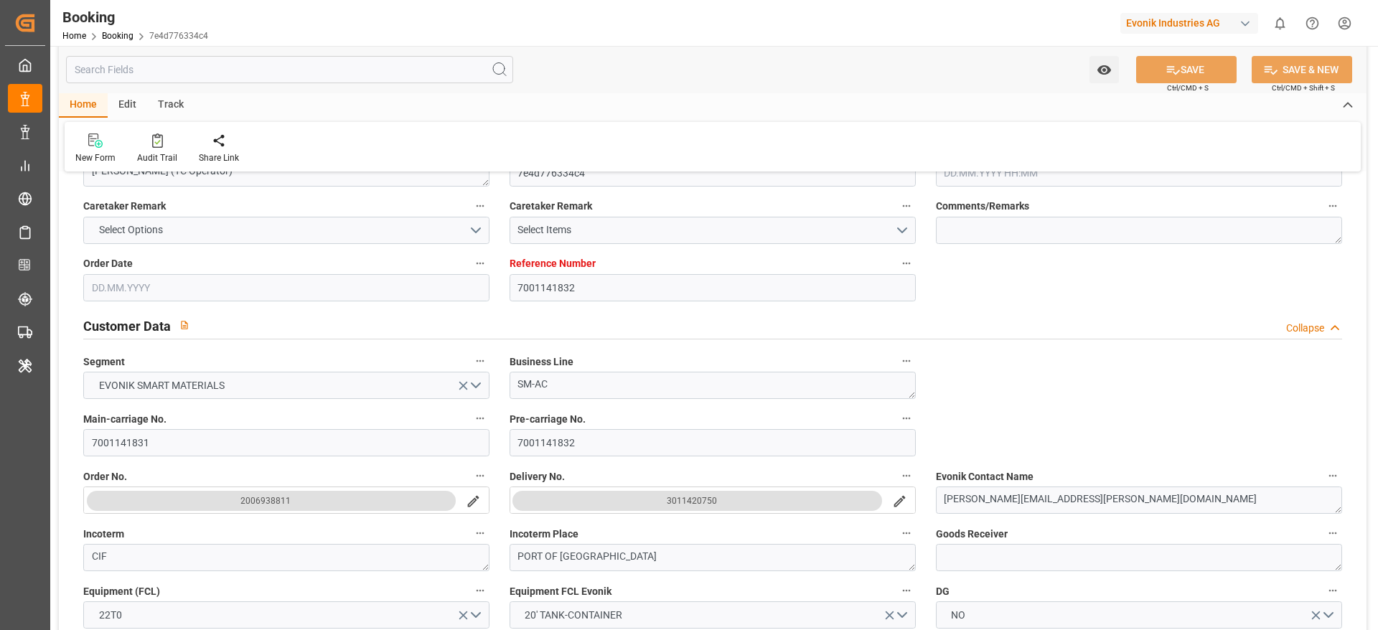
type input "25.04.2025 00:00"
type input "07.05.2025 00:00"
type input "12.05.2025 00:00"
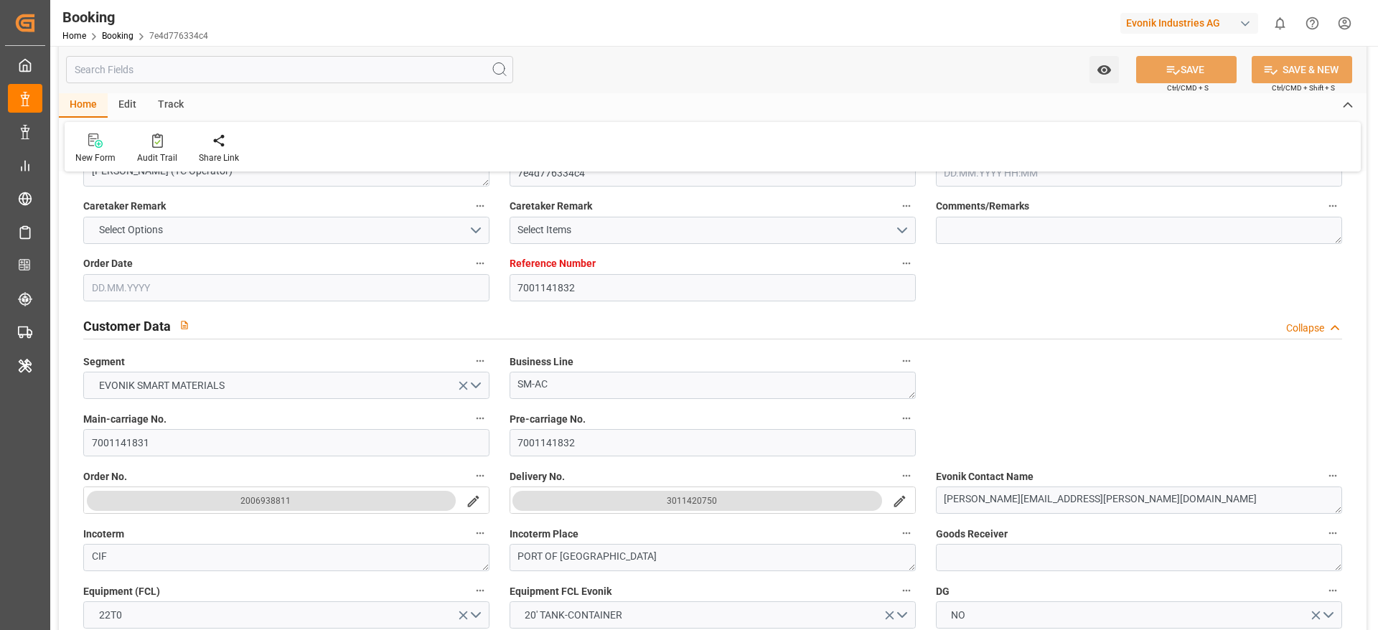
type input "13.05.2025 00:00"
type input "10.05.2025 00:00"
type input "24.05.2025 00:00"
type input "15.06.2025 00:00"
type input "02.06.2025"
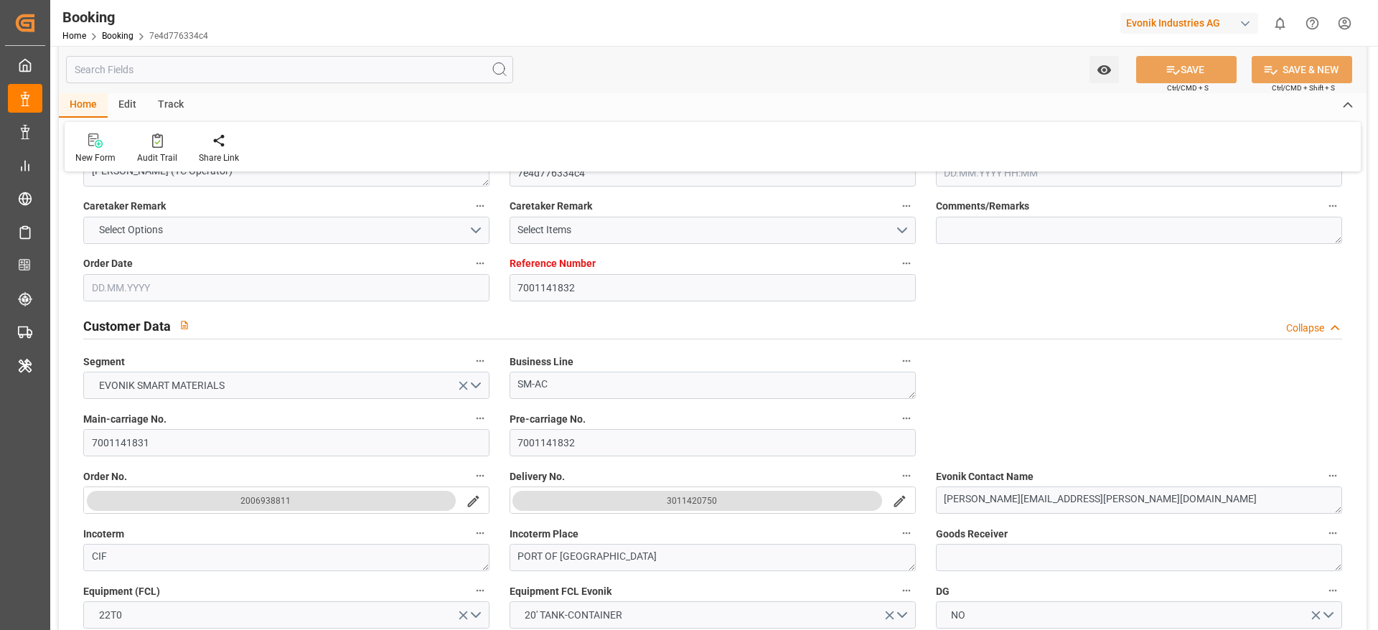
type input "24.05.2025 00:00"
type input "27.05.2025 00:00"
type input "04.06.2025 00:00"
type input "12.05.2025"
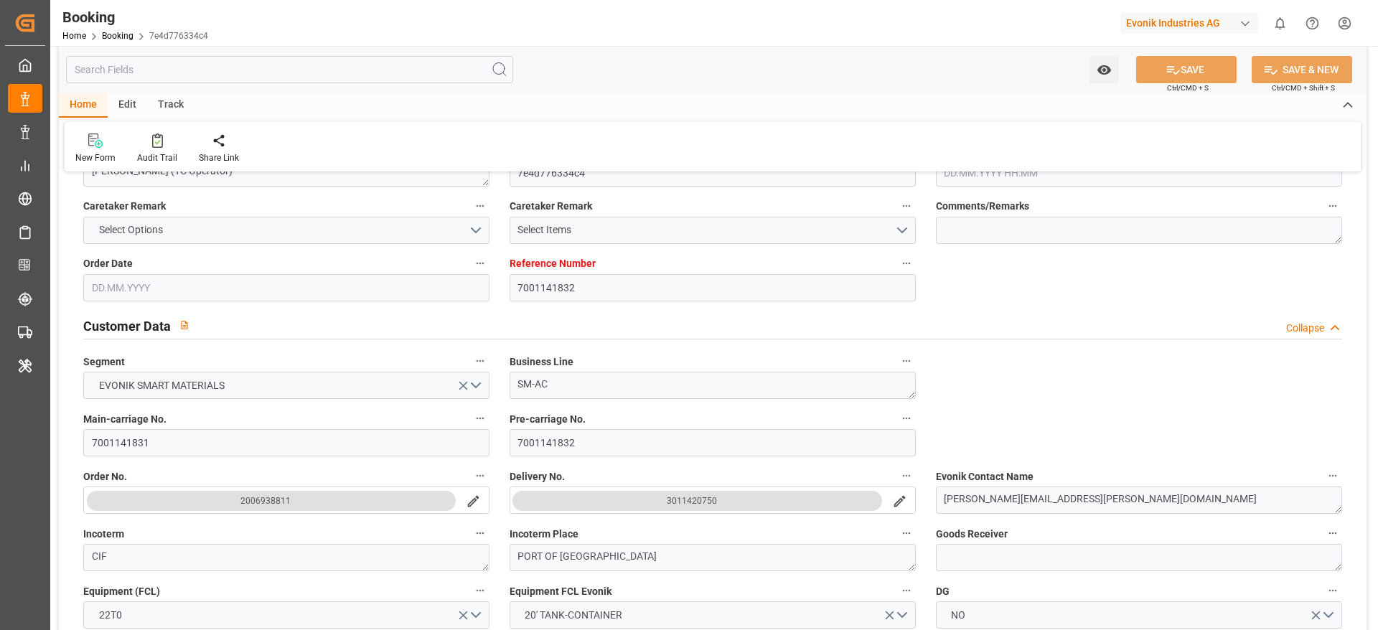
type input "11.08.2025 10:24"
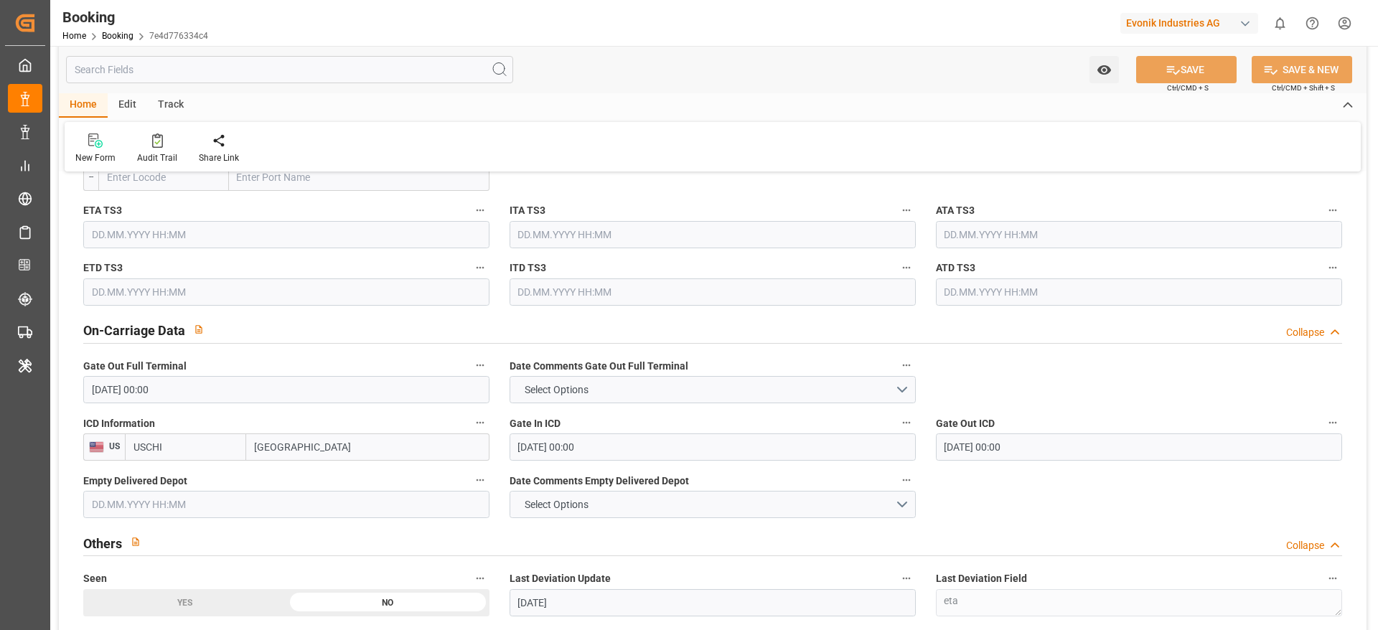
scroll to position [1979, 0]
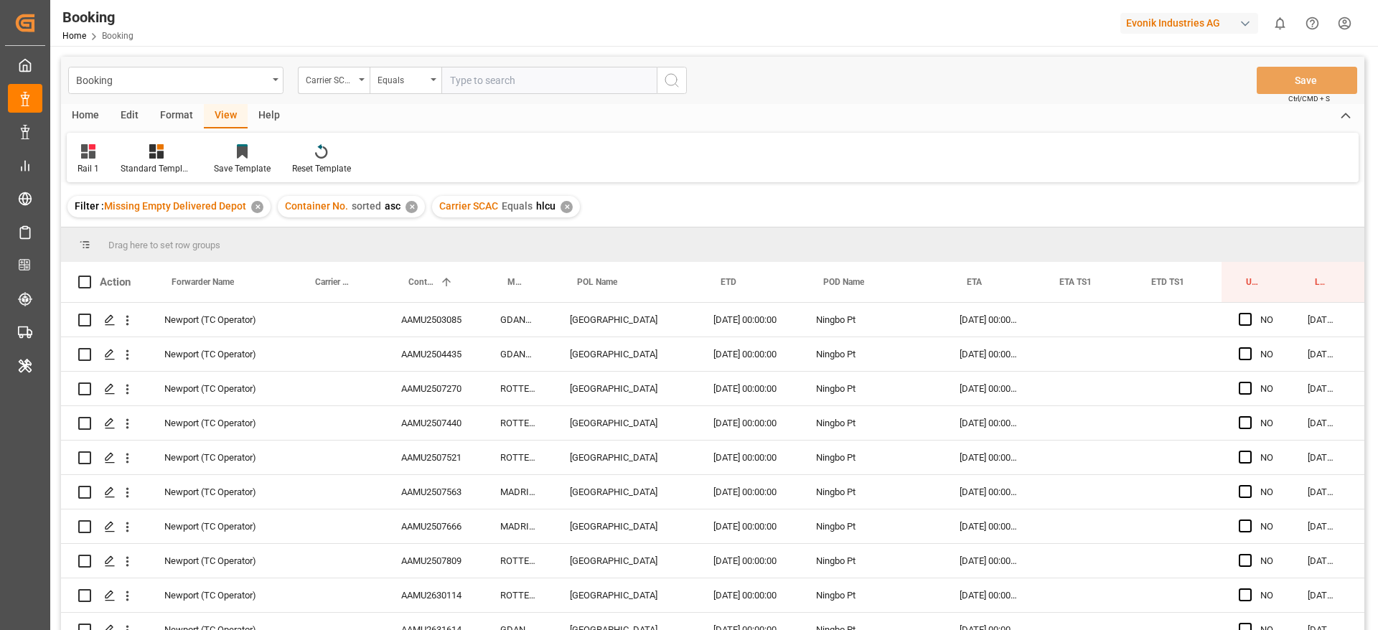
scroll to position [1519, 50]
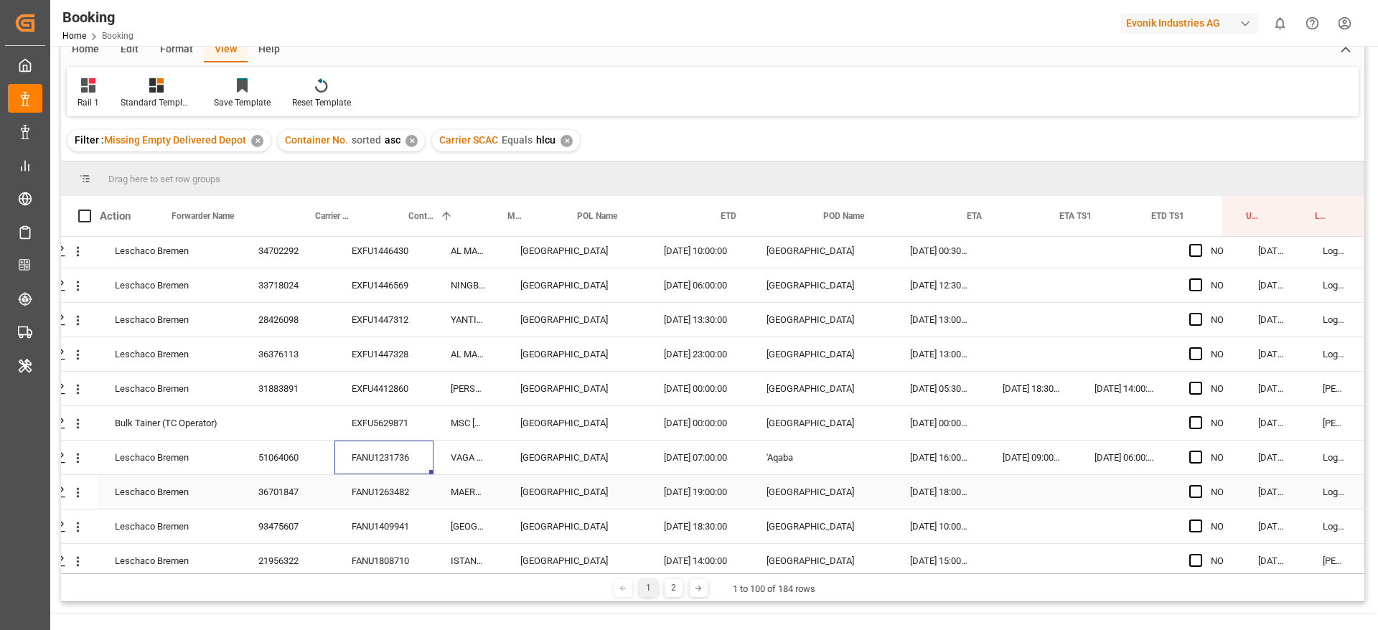
click at [379, 481] on div "FANU1263482" at bounding box center [383, 492] width 99 height 34
click at [363, 520] on div "FANU1409941" at bounding box center [383, 527] width 99 height 34
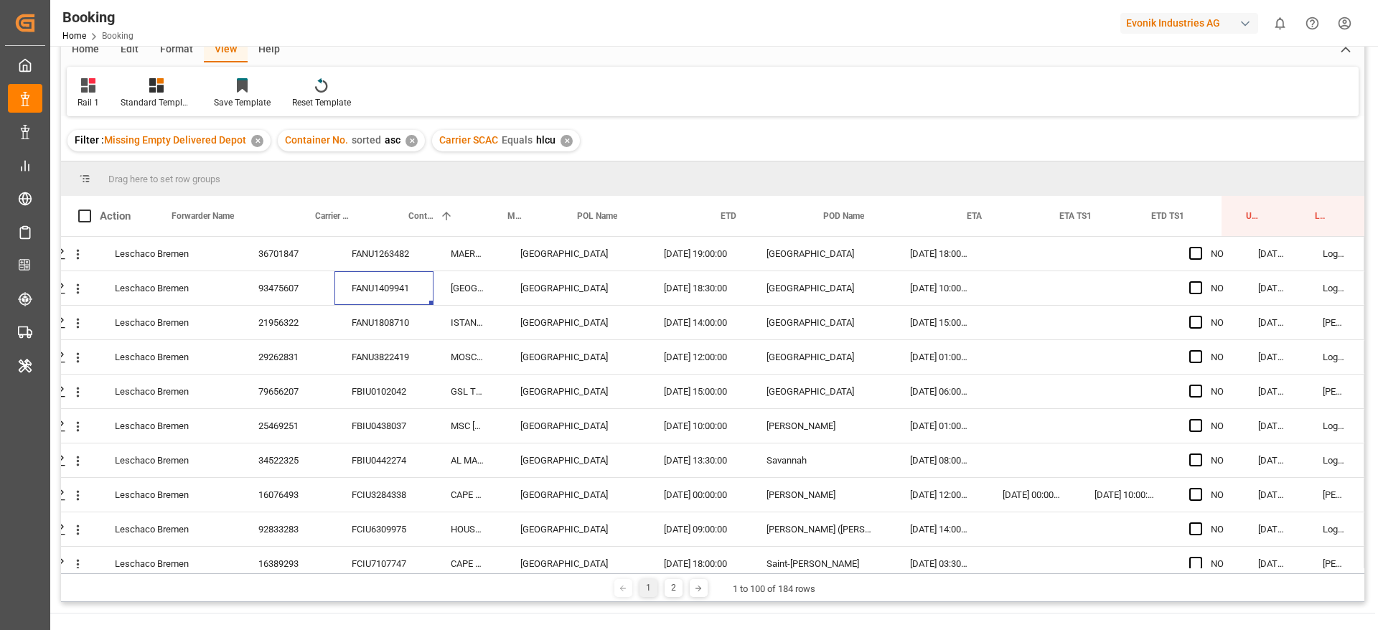
scroll to position [1755, 50]
click at [390, 316] on div "FANU1808710" at bounding box center [383, 324] width 99 height 34
click at [386, 355] on div "FANU3822419" at bounding box center [383, 359] width 99 height 34
click at [404, 385] on div "FBIU0102042" at bounding box center [383, 393] width 99 height 34
click at [410, 451] on div "FBIU0442274" at bounding box center [383, 462] width 99 height 34
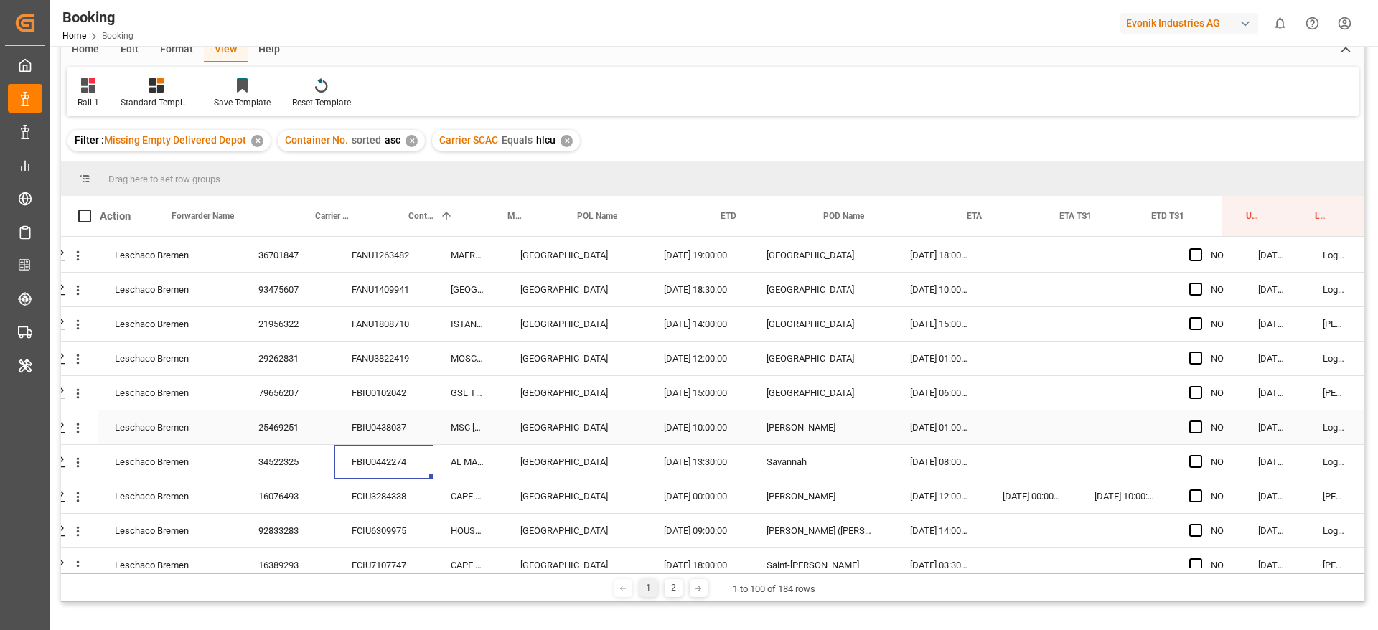
click at [405, 434] on div "FBIU0438037" at bounding box center [383, 428] width 99 height 34
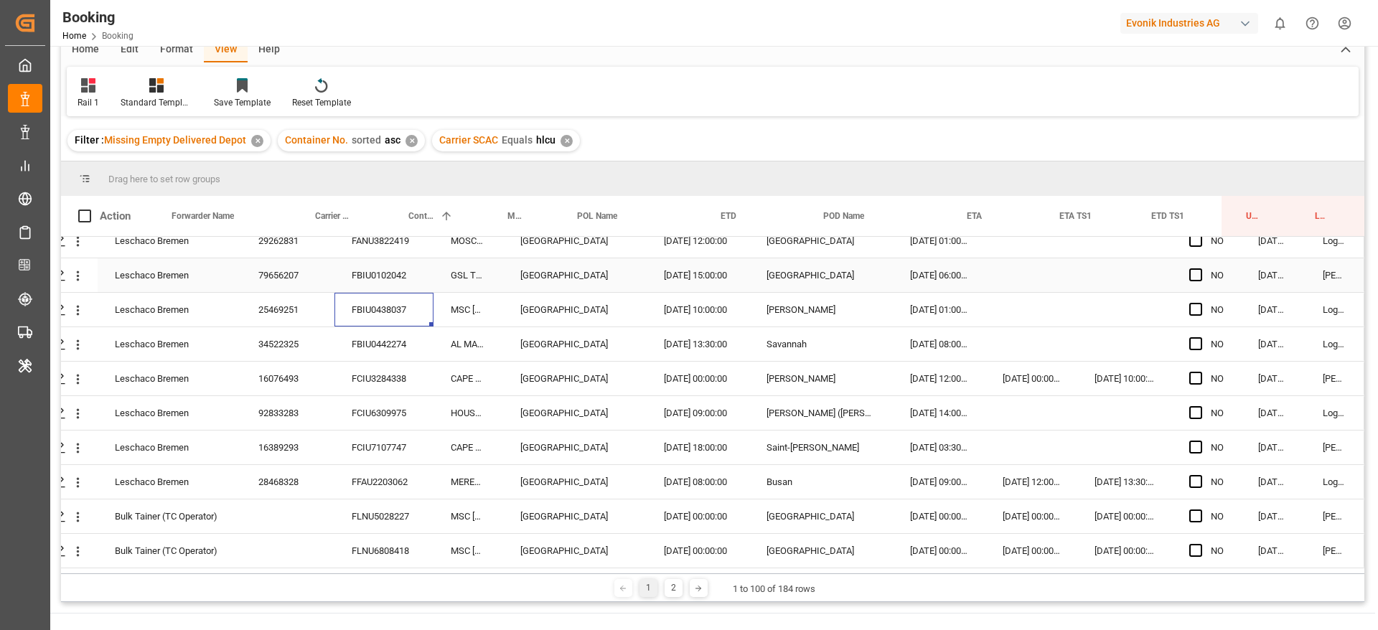
scroll to position [1876, 50]
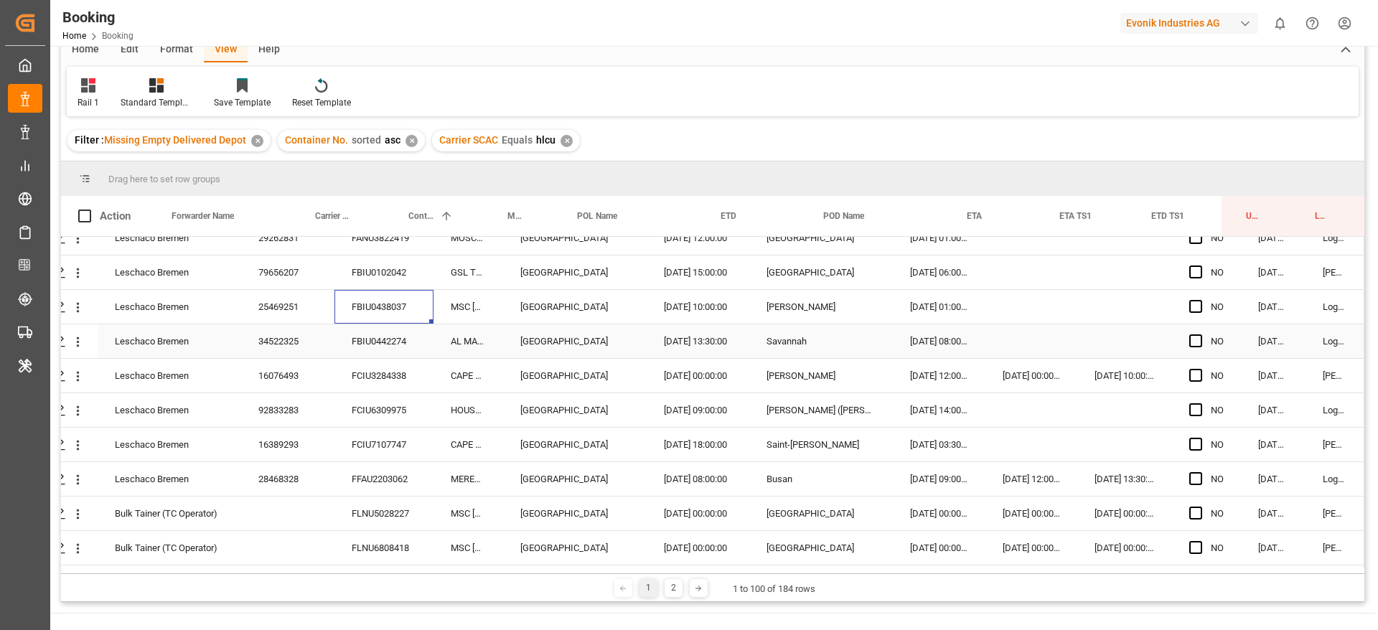
click at [394, 346] on div "FBIU0442274" at bounding box center [383, 341] width 99 height 34
click at [385, 387] on div "FCIU3284338" at bounding box center [383, 376] width 99 height 34
click at [398, 411] on div "FCIU6309975" at bounding box center [383, 410] width 99 height 34
click at [389, 460] on div "FCIU7107747" at bounding box center [383, 445] width 99 height 34
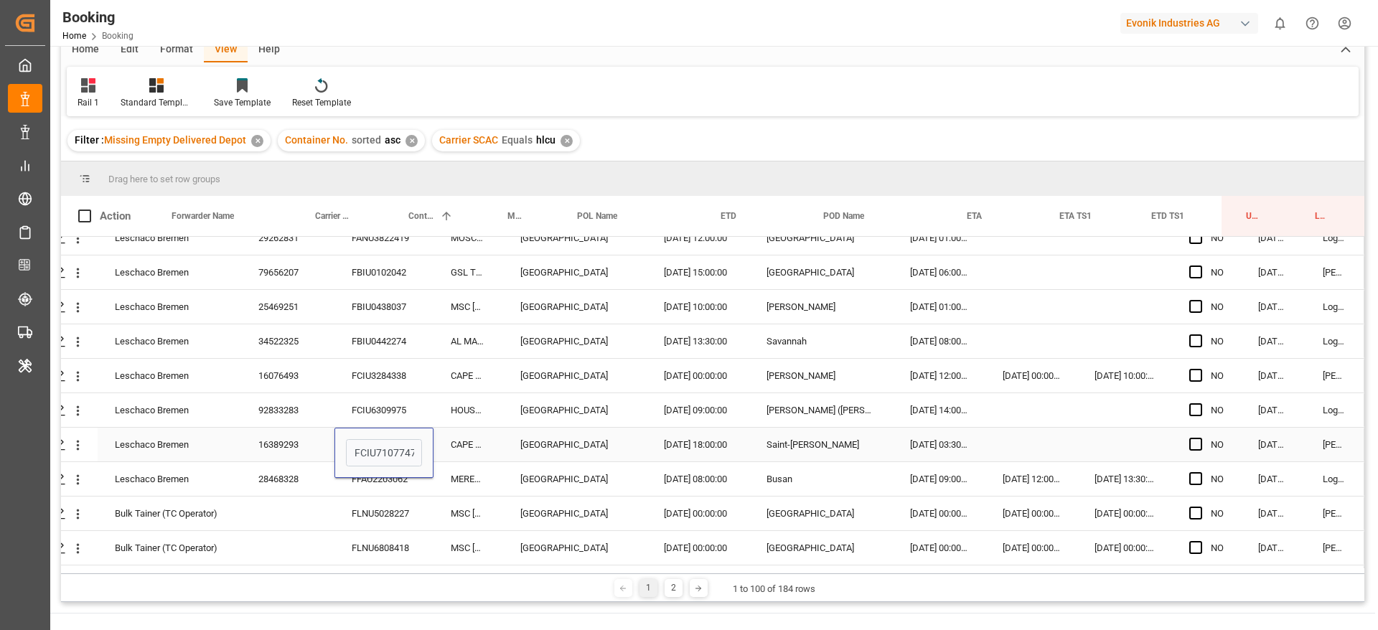
click at [470, 442] on div "CAPE CORFU" at bounding box center [468, 445] width 70 height 34
click at [428, 444] on div "FCIU7107747" at bounding box center [383, 445] width 99 height 34
click at [382, 479] on div "FFAU2203062" at bounding box center [383, 479] width 99 height 34
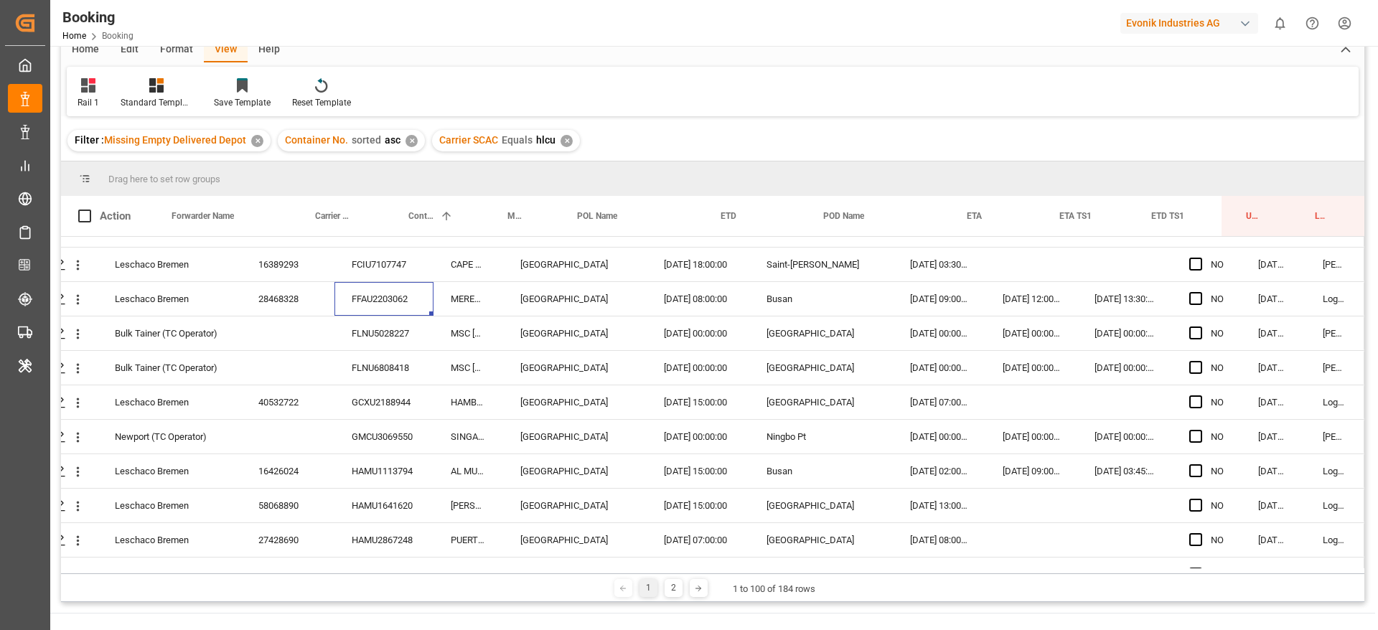
scroll to position [2057, 50]
click at [368, 341] on div "FLNU5028227" at bounding box center [383, 333] width 99 height 34
click at [79, 332] on icon "open menu" at bounding box center [77, 333] width 15 height 15
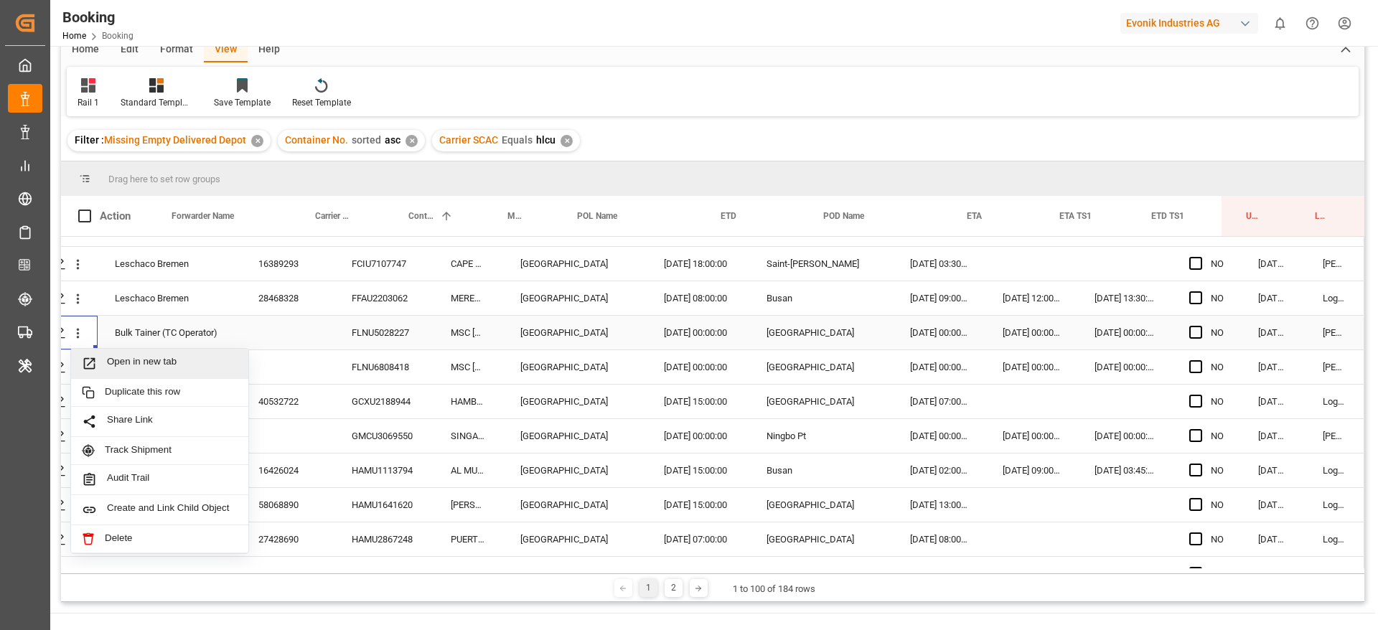
click at [175, 368] on span "Open in new tab" at bounding box center [172, 363] width 131 height 15
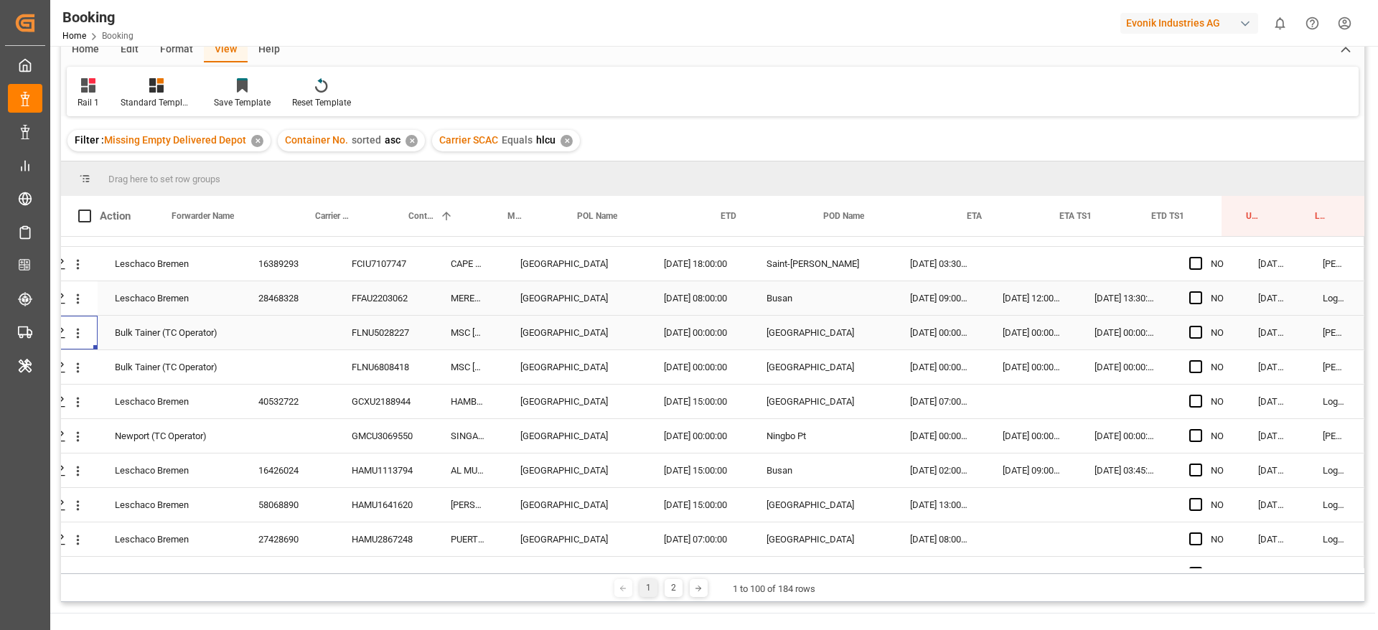
scroll to position [2124, 50]
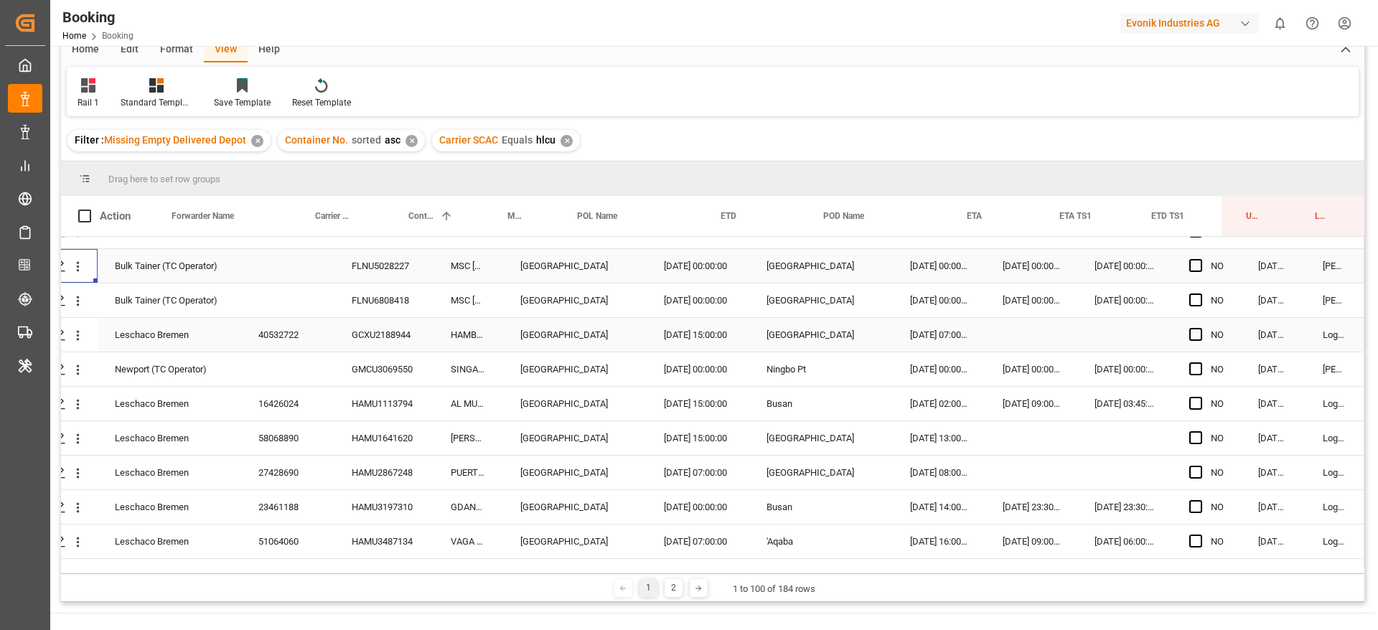
click at [369, 334] on div "GCXU2188944" at bounding box center [383, 335] width 99 height 34
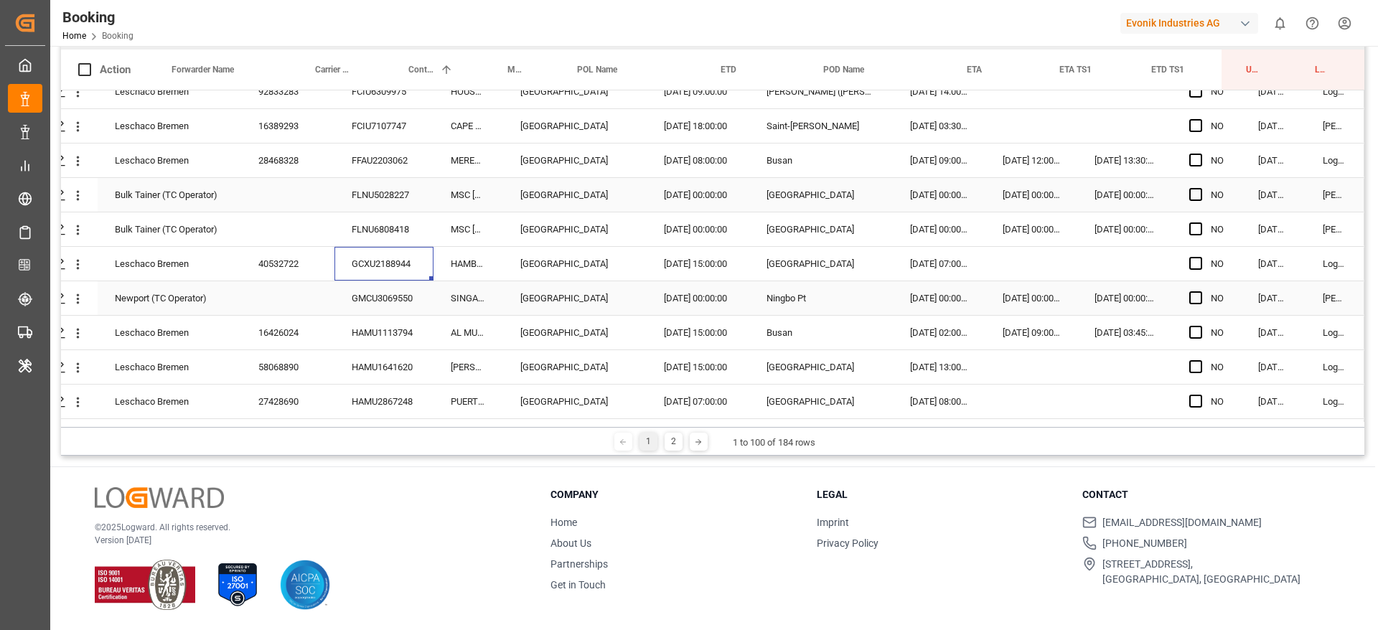
scroll to position [2050, 50]
click at [384, 329] on div "HAMU1113794" at bounding box center [383, 331] width 99 height 34
click at [371, 374] on div "HAMU1641620" at bounding box center [383, 366] width 99 height 34
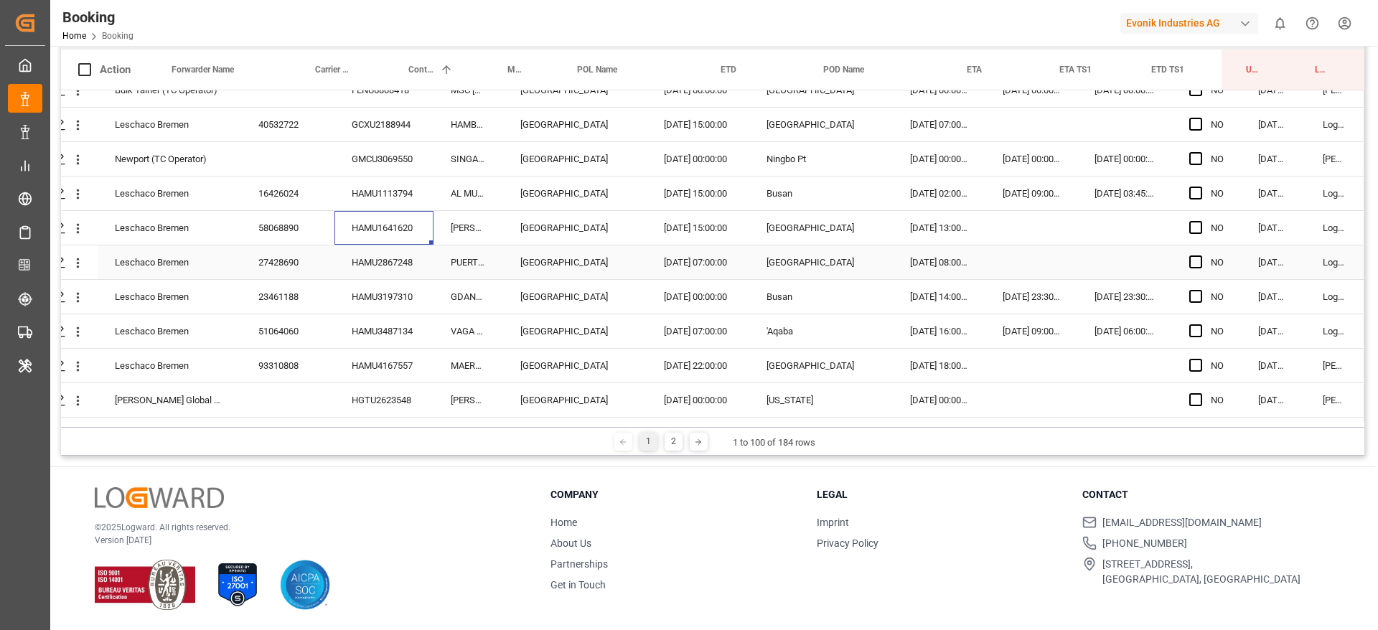
click at [378, 257] on div "HAMU2867248" at bounding box center [383, 262] width 99 height 34
click at [80, 193] on icon "open menu" at bounding box center [77, 194] width 15 height 15
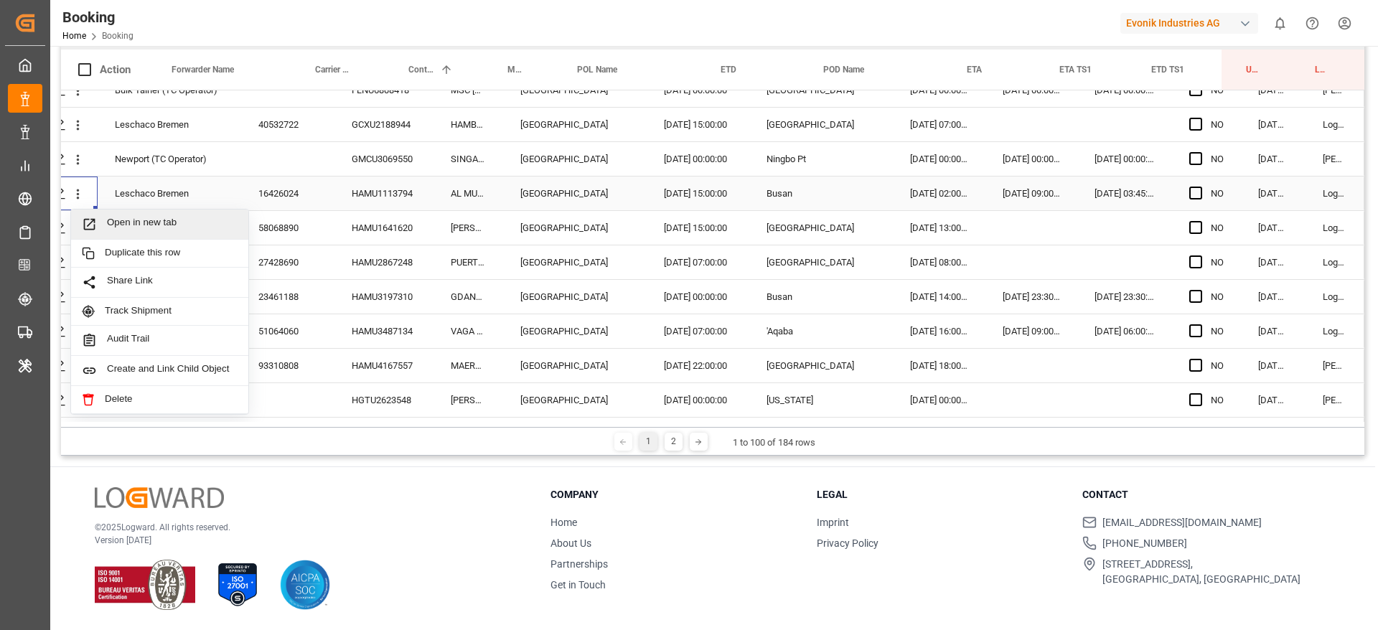
click at [118, 220] on span "Open in new tab" at bounding box center [172, 224] width 131 height 15
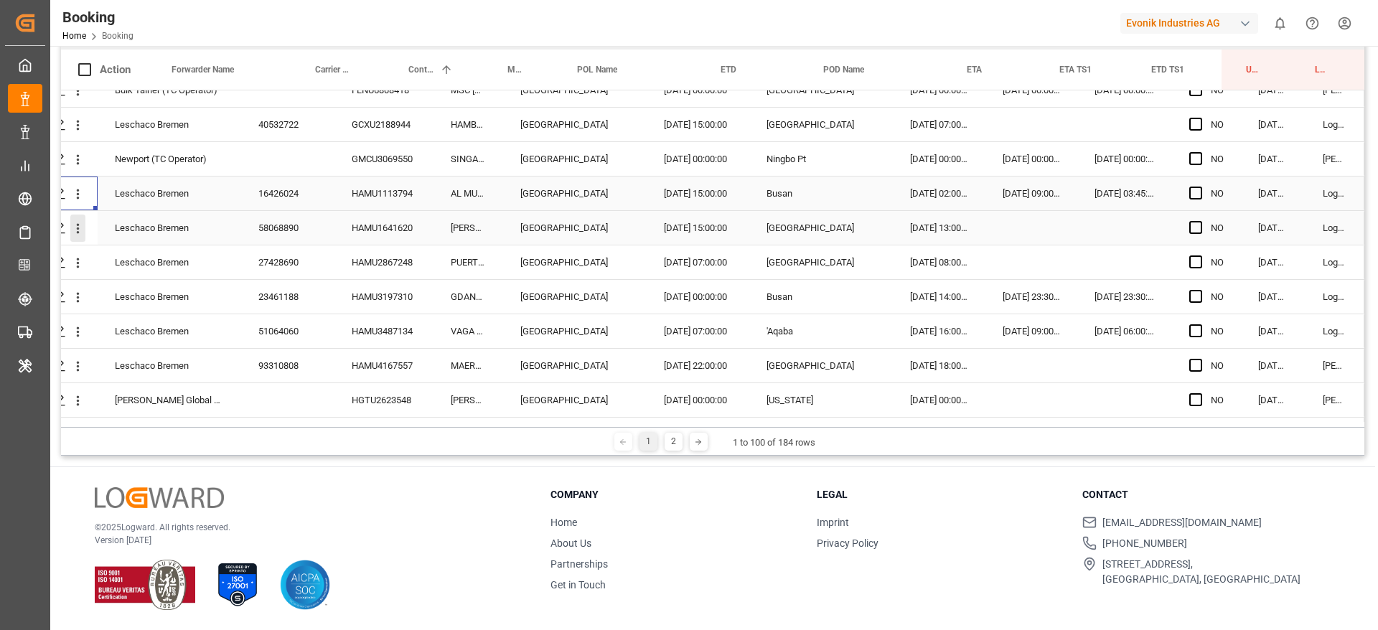
click at [86, 229] on div "Press SPACE to select this row." at bounding box center [78, 228] width 37 height 27
click at [73, 230] on icon "open menu" at bounding box center [77, 228] width 15 height 15
click at [121, 251] on span "Open in new tab" at bounding box center [172, 258] width 131 height 15
click at [351, 255] on div "HAMU2867248" at bounding box center [383, 262] width 99 height 34
click at [360, 290] on div "HAMU3197310" at bounding box center [383, 297] width 99 height 34
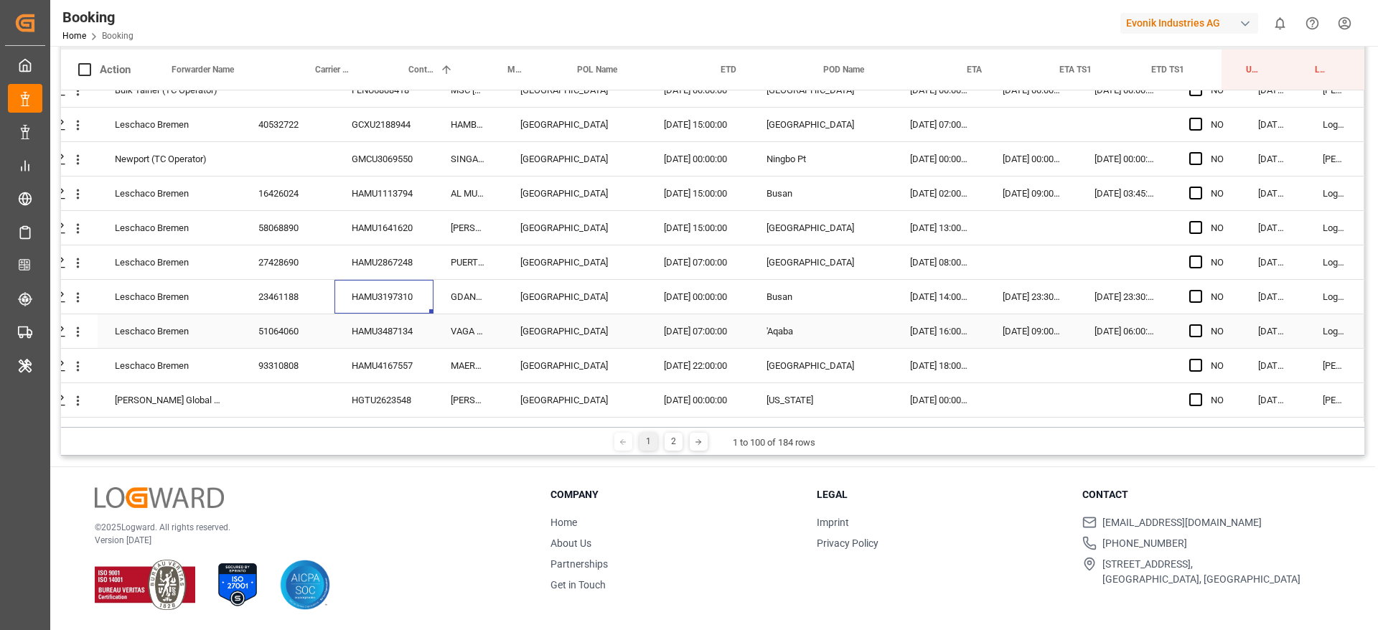
click at [398, 329] on div "HAMU3487134" at bounding box center [383, 331] width 99 height 34
click at [390, 365] on div "HAMU4167557" at bounding box center [383, 366] width 99 height 34
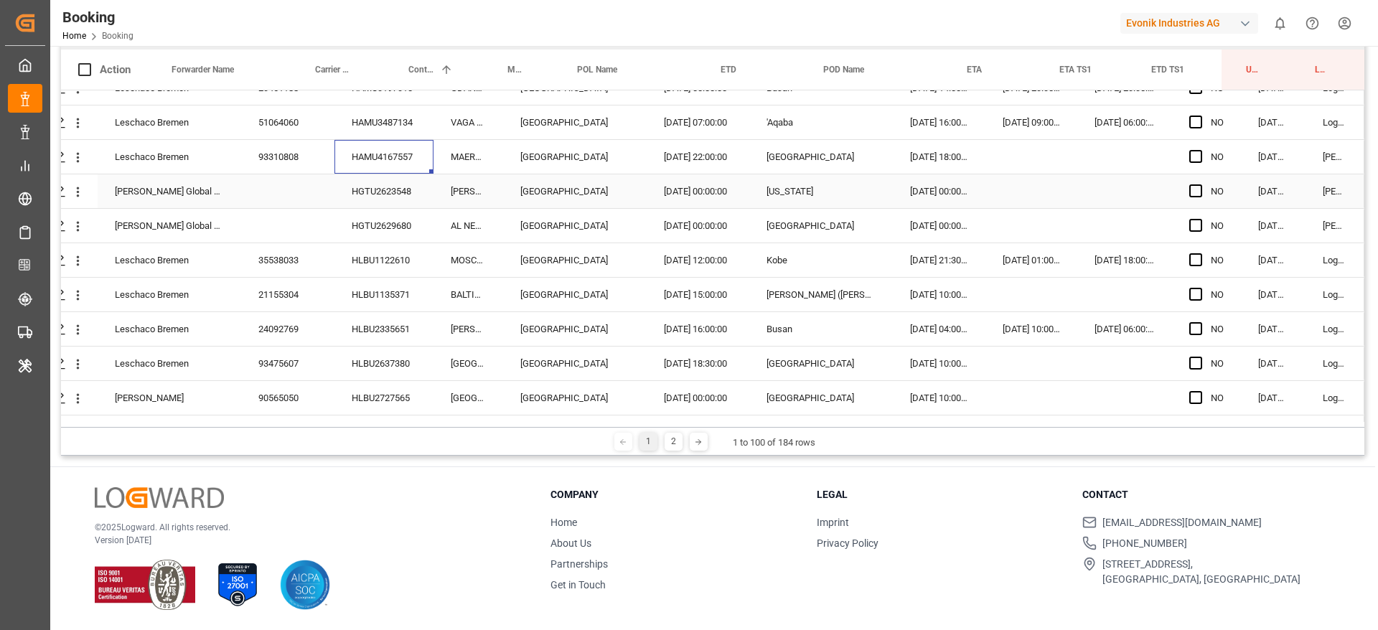
click at [388, 186] on div "HGTU2623548" at bounding box center [383, 191] width 99 height 34
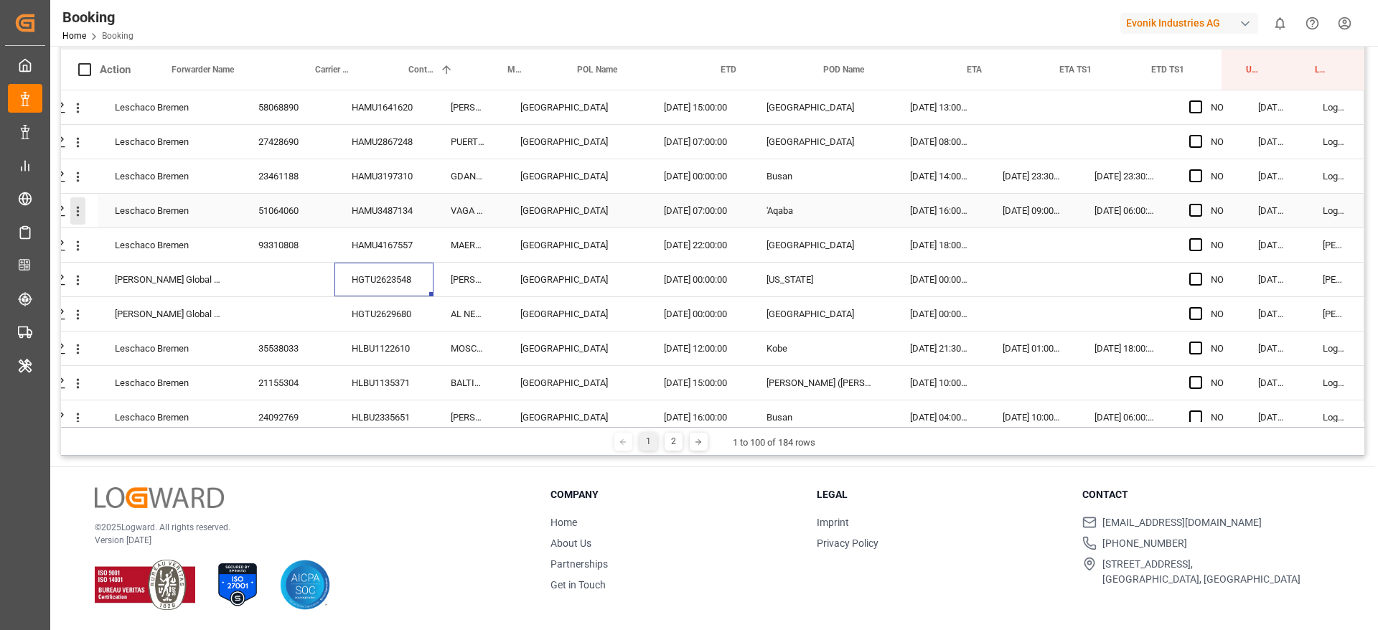
click at [79, 214] on icon "open menu" at bounding box center [77, 211] width 15 height 15
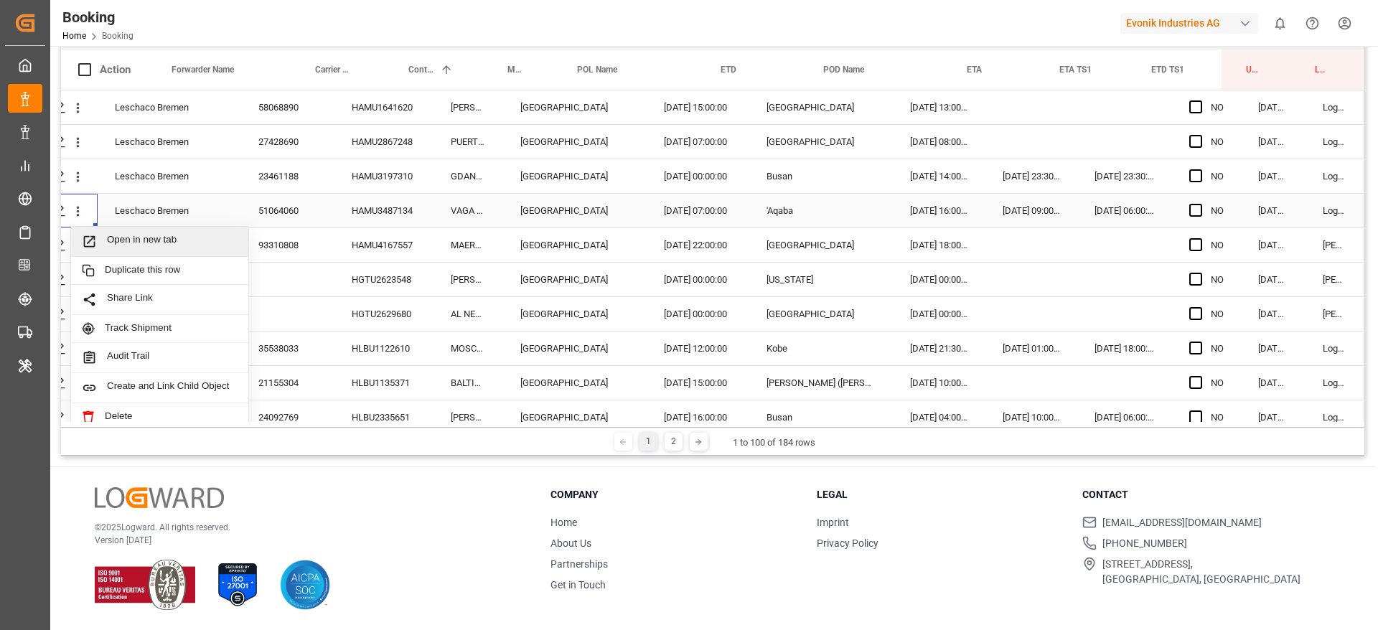
click at [133, 226] on div "Open in new tab Duplicate this row Share Link Track Shipment Audit Trail Create…" at bounding box center [159, 329] width 179 height 206
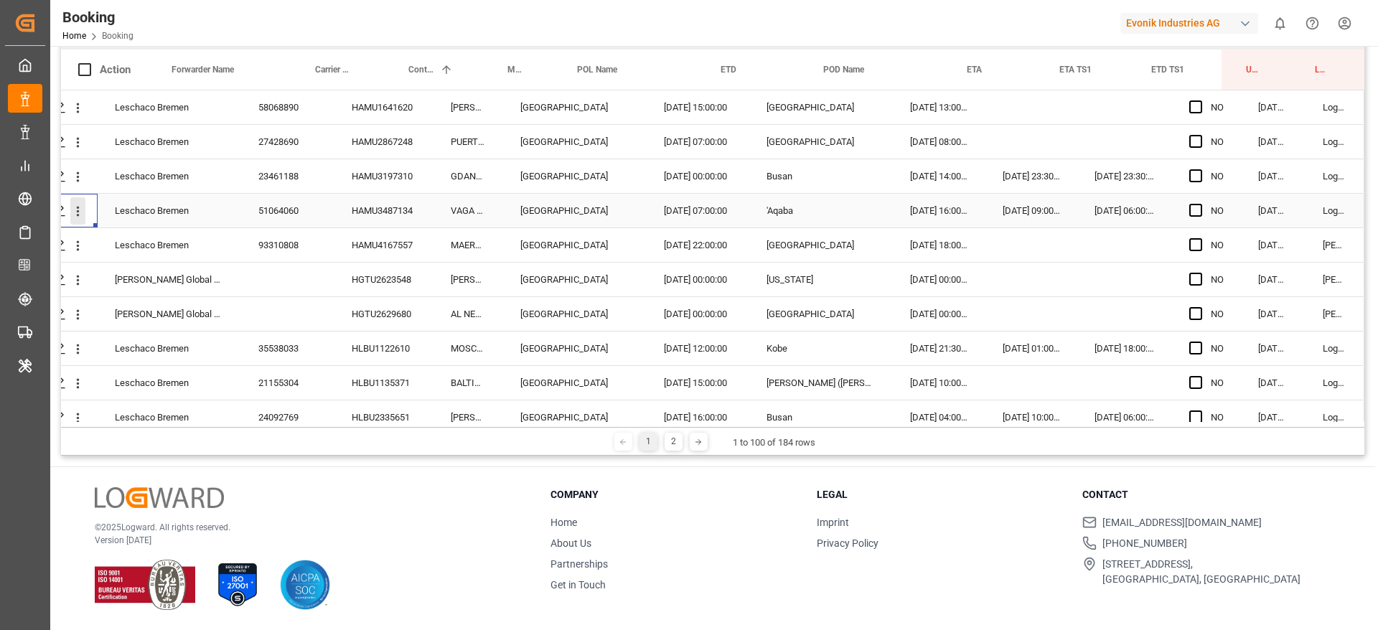
click at [79, 212] on icon "open menu" at bounding box center [77, 211] width 15 height 15
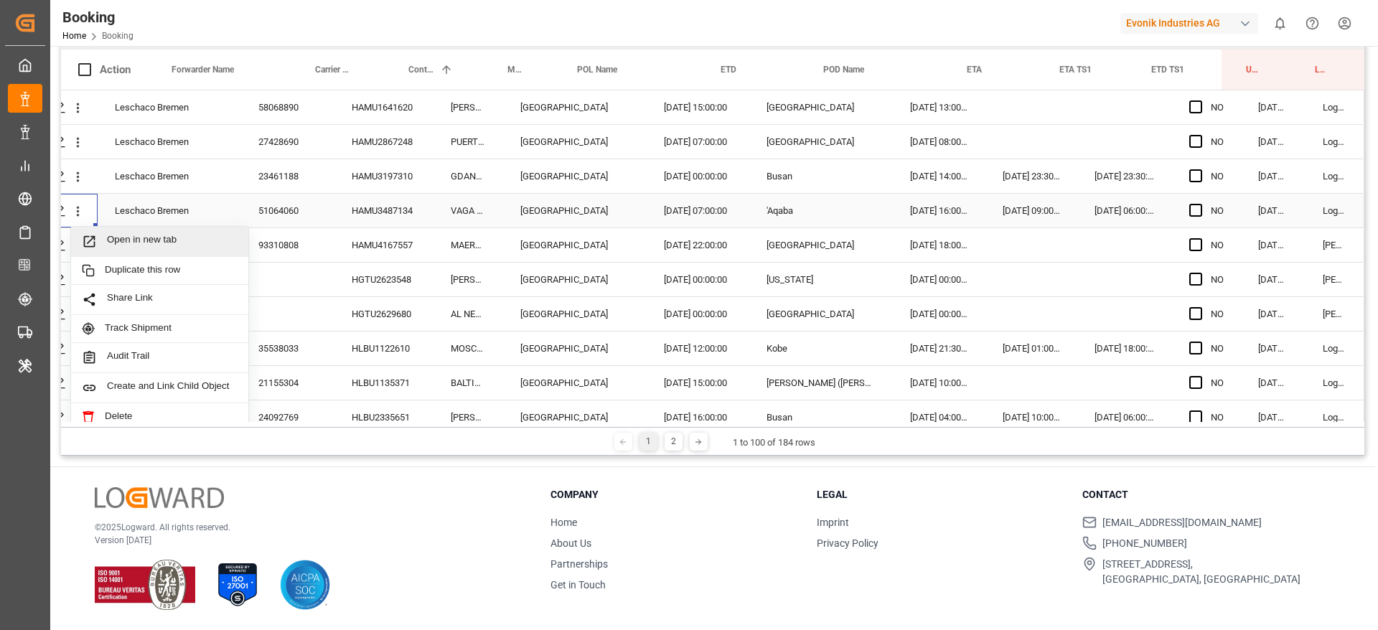
click at [122, 245] on span "Open in new tab" at bounding box center [172, 241] width 131 height 15
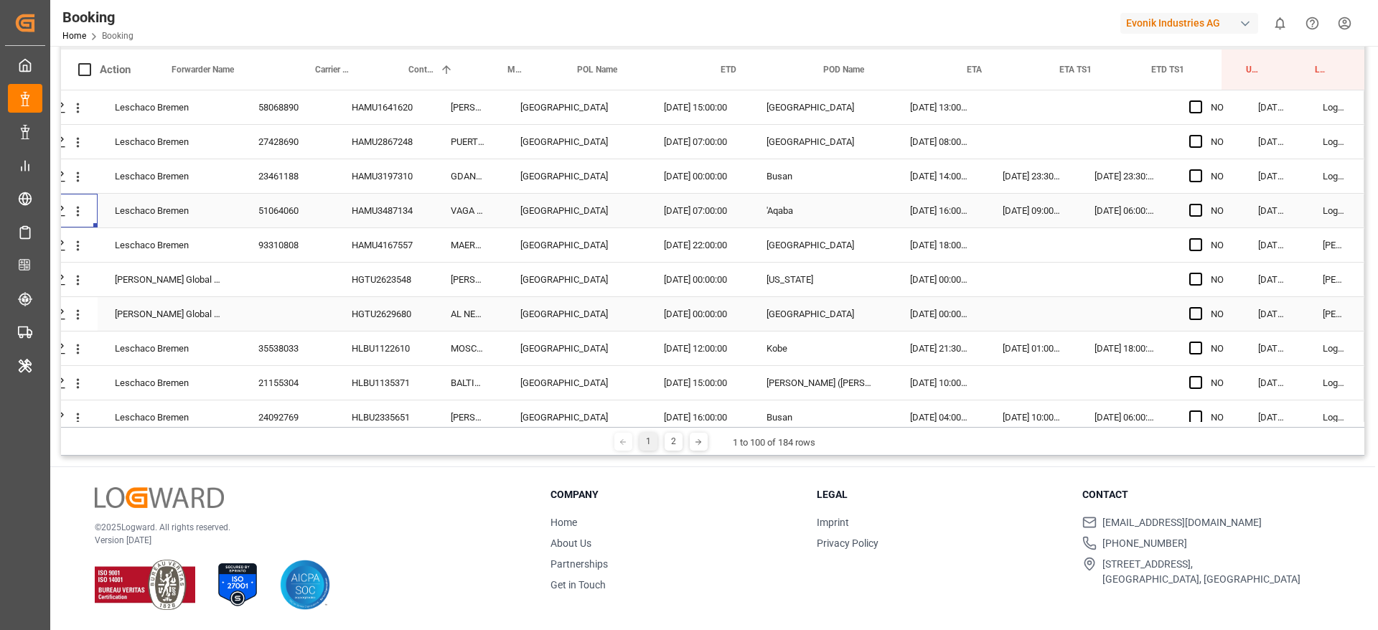
click at [373, 319] on div "HGTU2629680" at bounding box center [383, 314] width 99 height 34
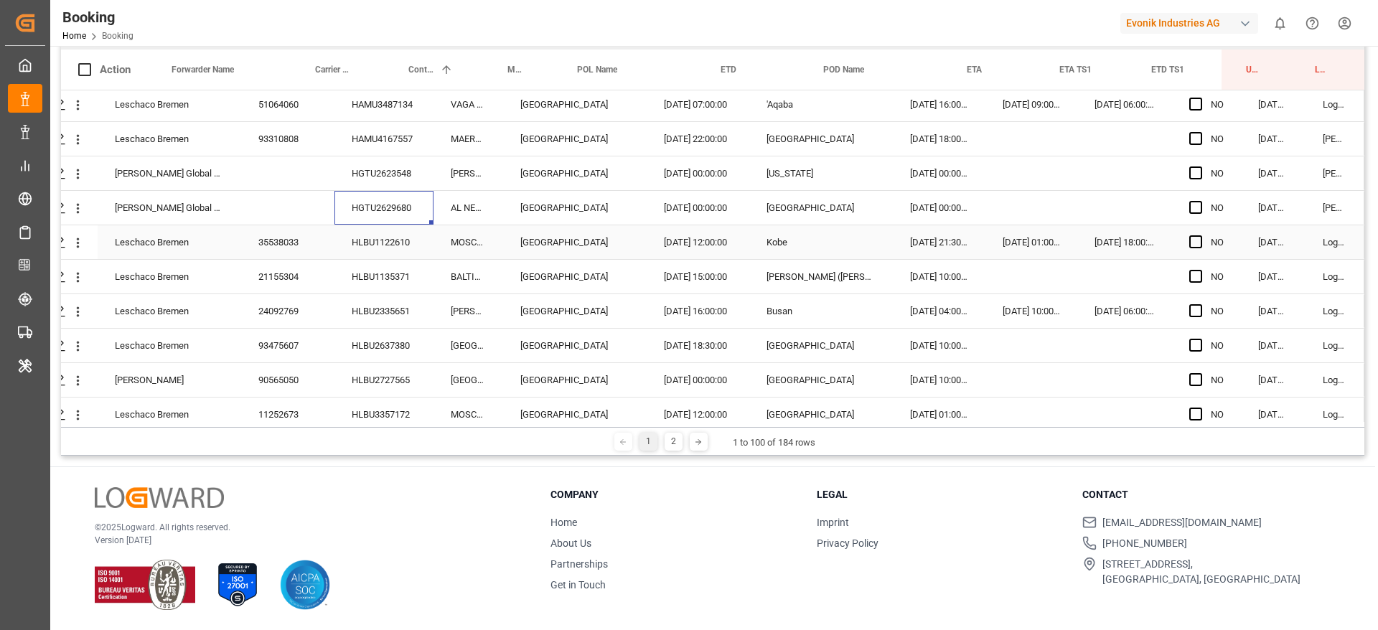
scroll to position [2463, 50]
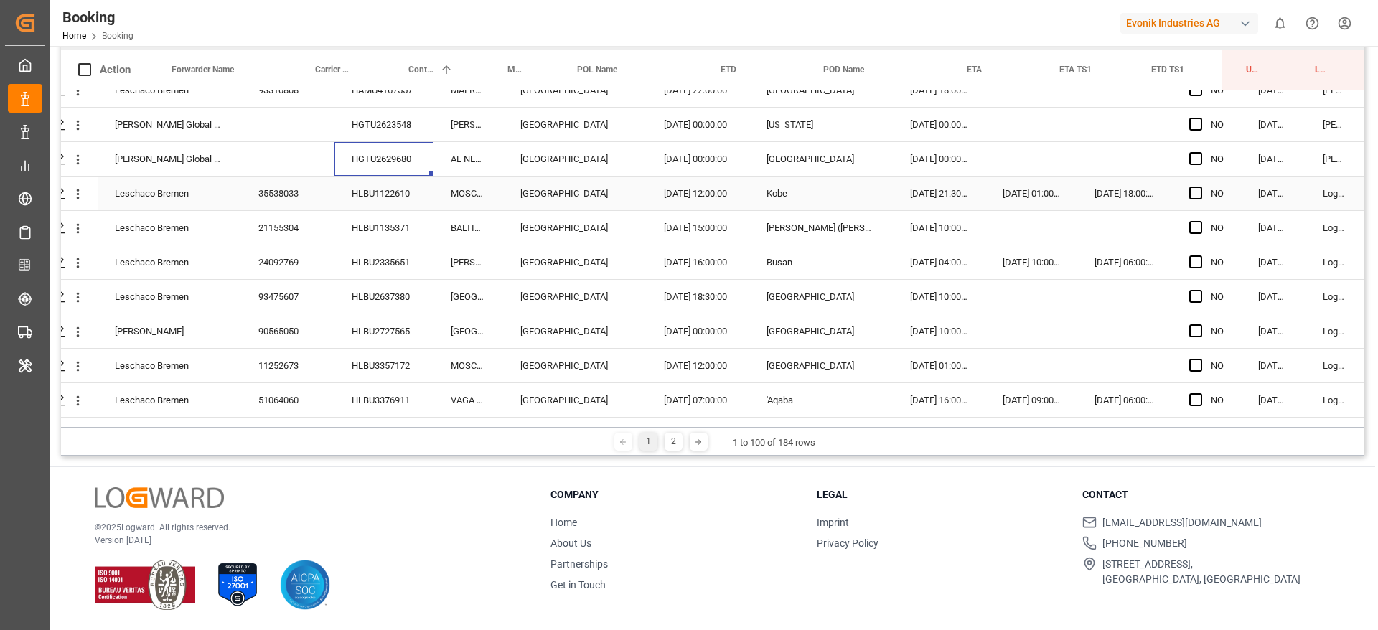
click at [375, 181] on div "HLBU1122610" at bounding box center [383, 194] width 99 height 34
click at [368, 220] on div "HLBU1135371" at bounding box center [383, 228] width 99 height 34
click at [405, 258] on div "HLBU2335651" at bounding box center [383, 262] width 99 height 34
click at [78, 191] on icon "open menu" at bounding box center [78, 194] width 3 height 10
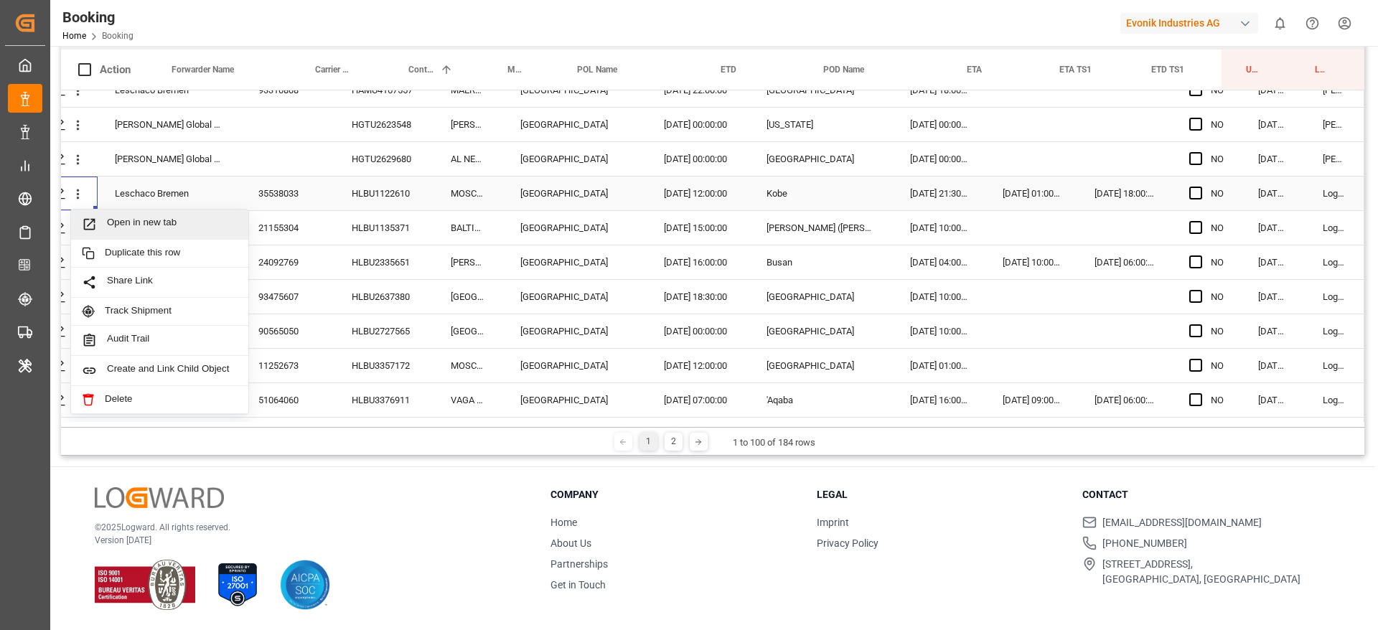
click at [146, 228] on span "Open in new tab" at bounding box center [172, 224] width 131 height 15
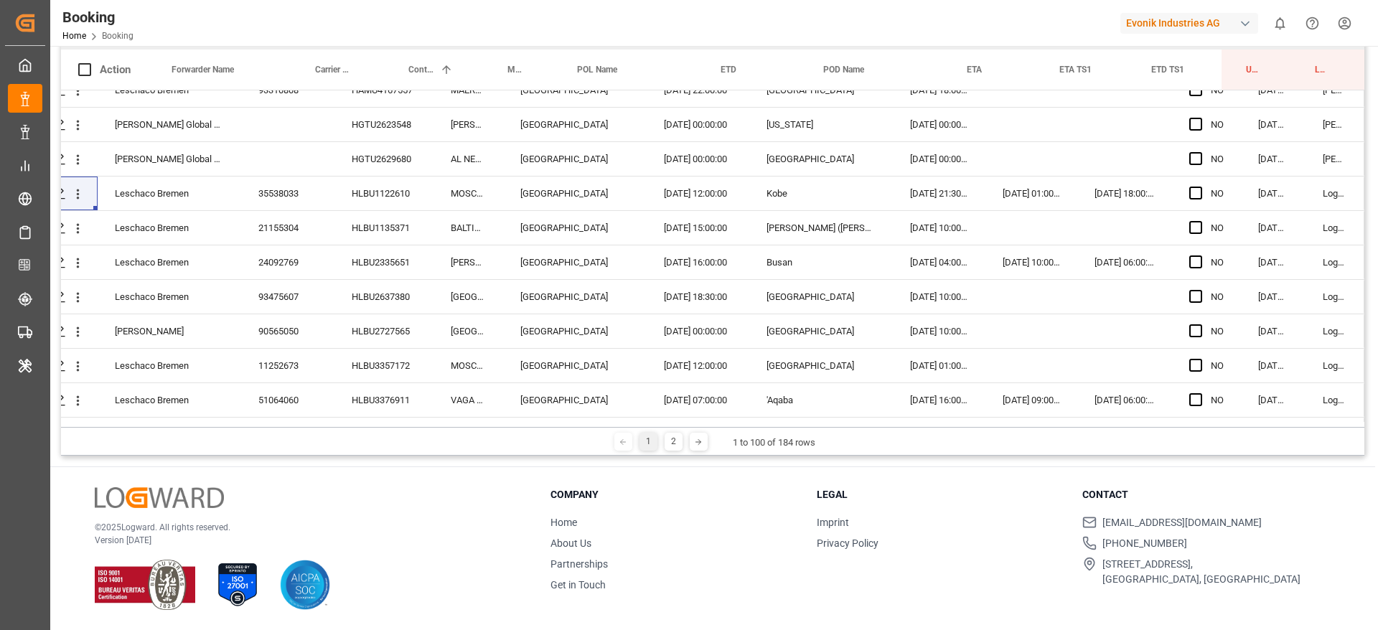
click at [380, 263] on div "HLBU2335651" at bounding box center [383, 262] width 99 height 34
click at [465, 261] on div "MARY MAERSK" at bounding box center [468, 262] width 70 height 34
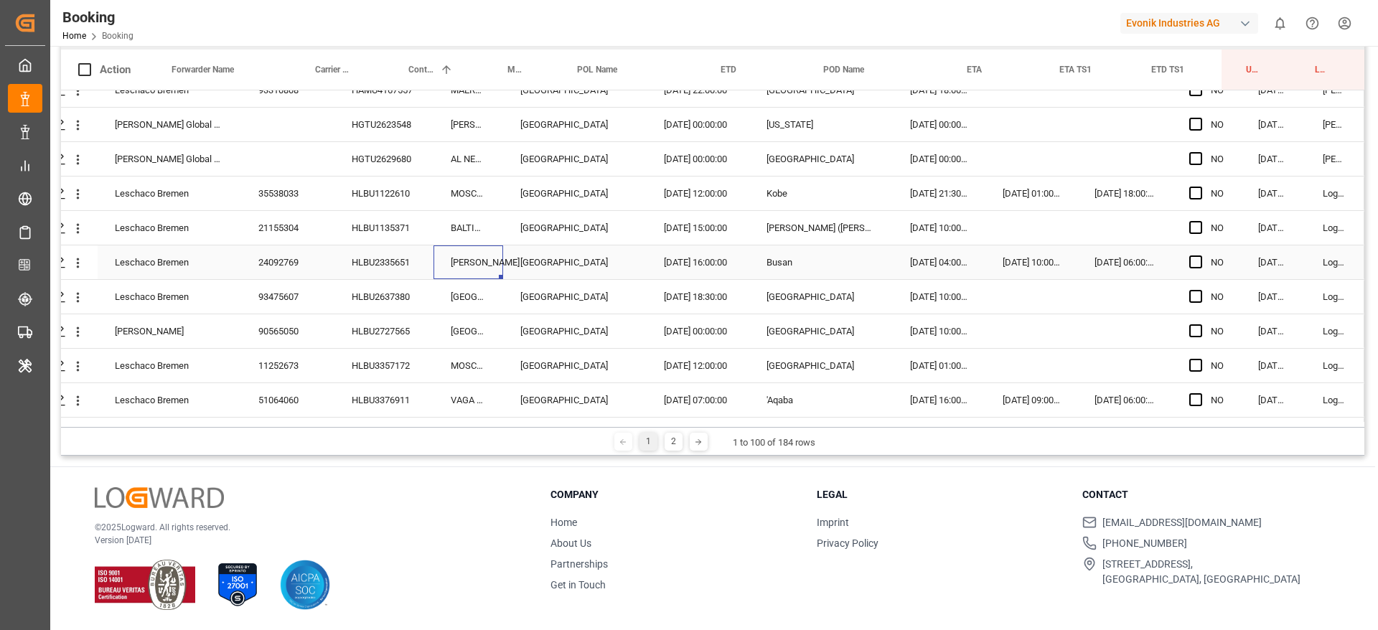
click at [408, 267] on div "HLBU2335651" at bounding box center [383, 262] width 99 height 34
click at [399, 286] on div "HLBU2637380" at bounding box center [383, 297] width 99 height 34
click at [362, 316] on div "HLBU2727565" at bounding box center [383, 331] width 99 height 34
click at [370, 367] on div "HLBU3357172" at bounding box center [383, 366] width 99 height 34
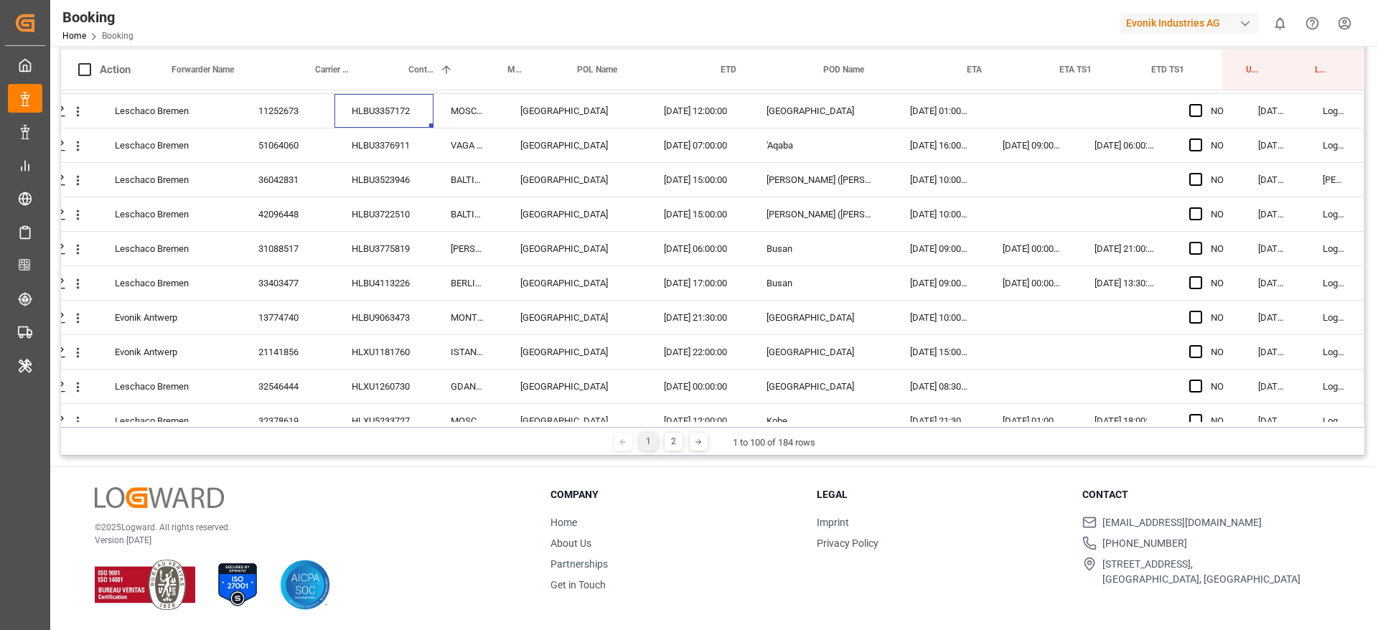
scroll to position [2720, 50]
click at [391, 138] on div "HLBU3376911" at bounding box center [383, 143] width 99 height 34
click at [372, 179] on div "HLBU3523946" at bounding box center [383, 178] width 99 height 34
click at [362, 225] on div "HLBU3722510" at bounding box center [383, 212] width 99 height 34
click at [381, 243] on div "HLBU3775819" at bounding box center [383, 247] width 99 height 34
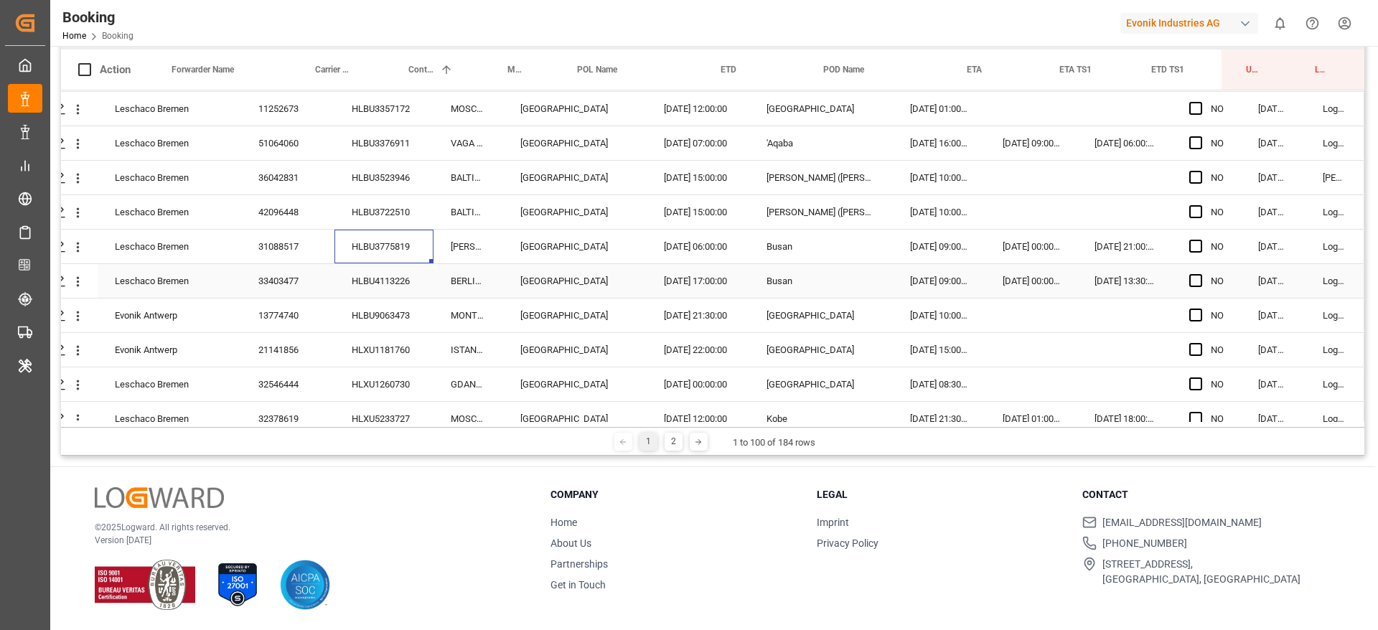
click at [374, 272] on div "HLBU4113226" at bounding box center [383, 281] width 99 height 34
click at [388, 322] on div "HLBU9063473" at bounding box center [383, 316] width 99 height 34
click at [368, 338] on div "HLXU1181760" at bounding box center [383, 350] width 99 height 34
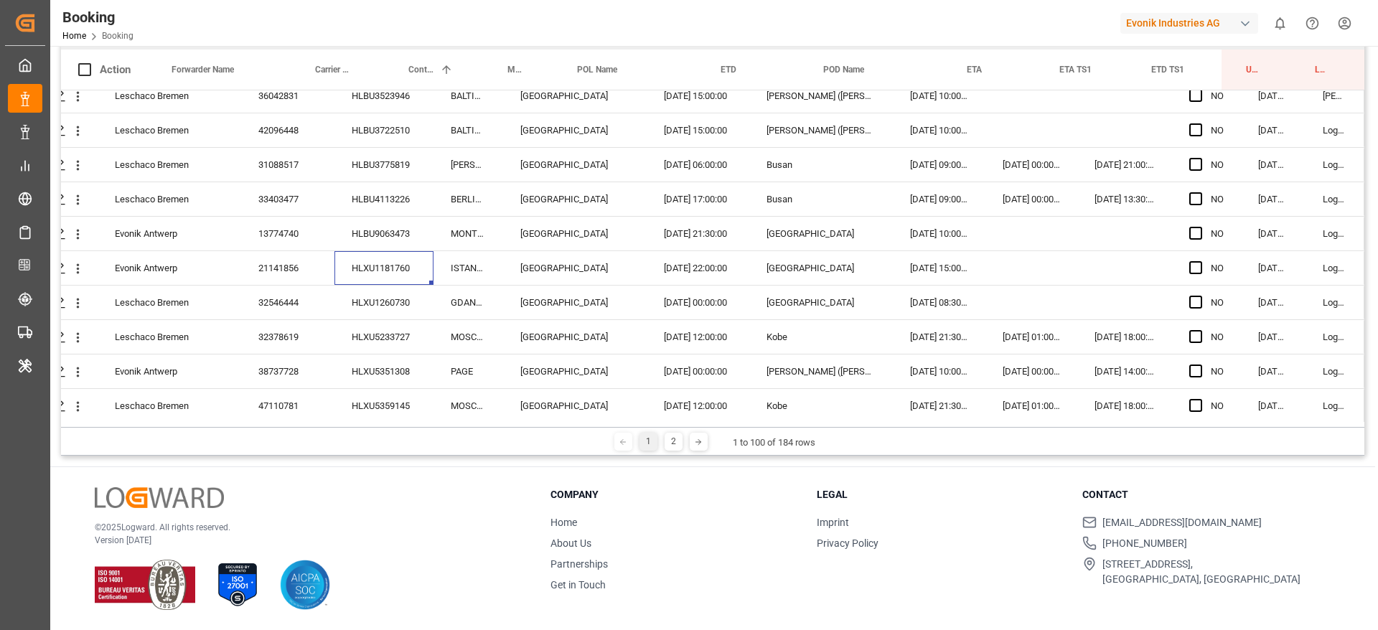
scroll to position [2795, 50]
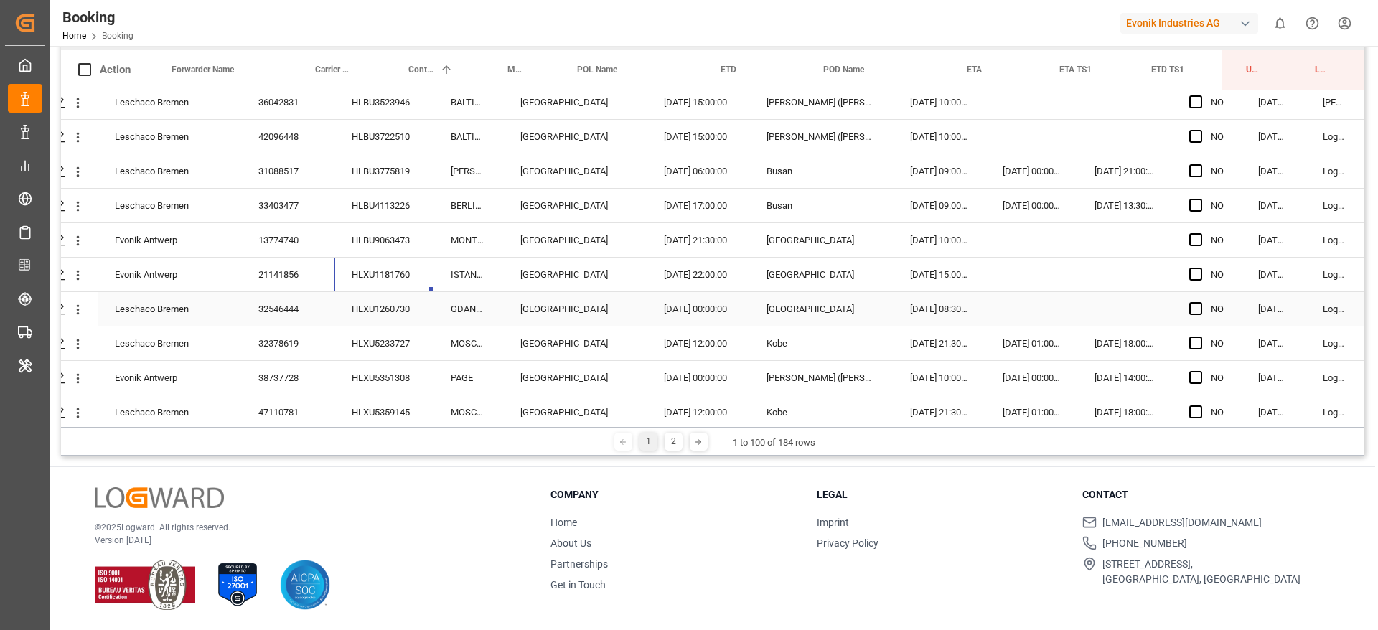
click at [385, 309] on div "HLXU1260730" at bounding box center [383, 309] width 99 height 34
click at [355, 339] on div "HLXU5233727" at bounding box center [383, 344] width 99 height 34
click at [408, 394] on div "HLXU5351308" at bounding box center [383, 378] width 99 height 34
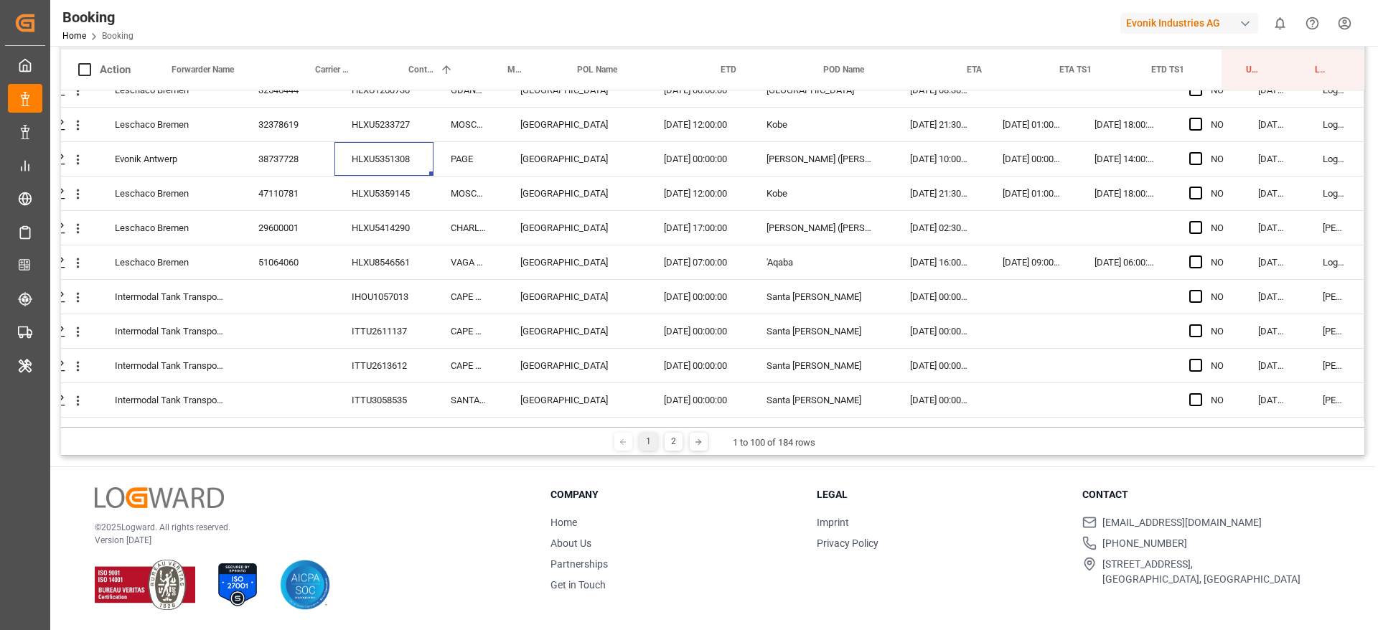
scroll to position [3016, 50]
click at [367, 210] on div "HLXU5414290" at bounding box center [383, 226] width 99 height 34
click at [372, 191] on div "HLXU5359145" at bounding box center [383, 191] width 99 height 34
click at [374, 218] on div "HLXU5414290" at bounding box center [383, 226] width 99 height 34
click at [388, 257] on div "HLXU8546561" at bounding box center [383, 260] width 99 height 34
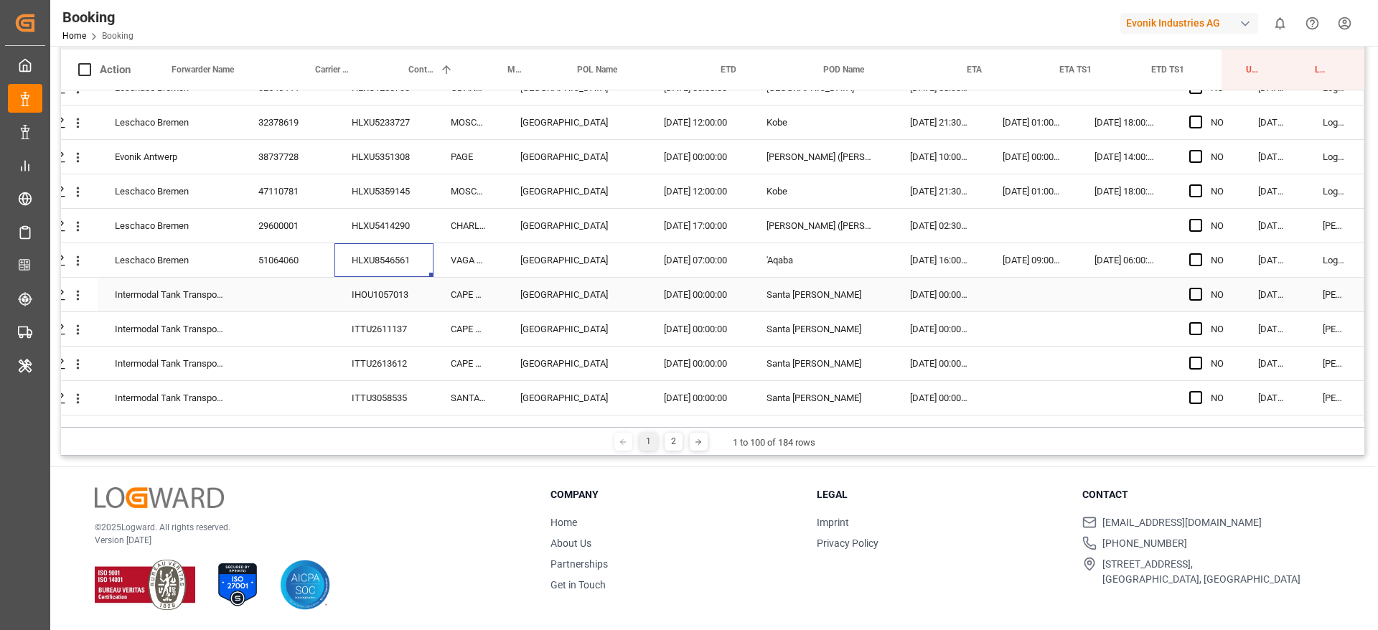
click at [363, 307] on div "IHOU1057013" at bounding box center [383, 295] width 99 height 34
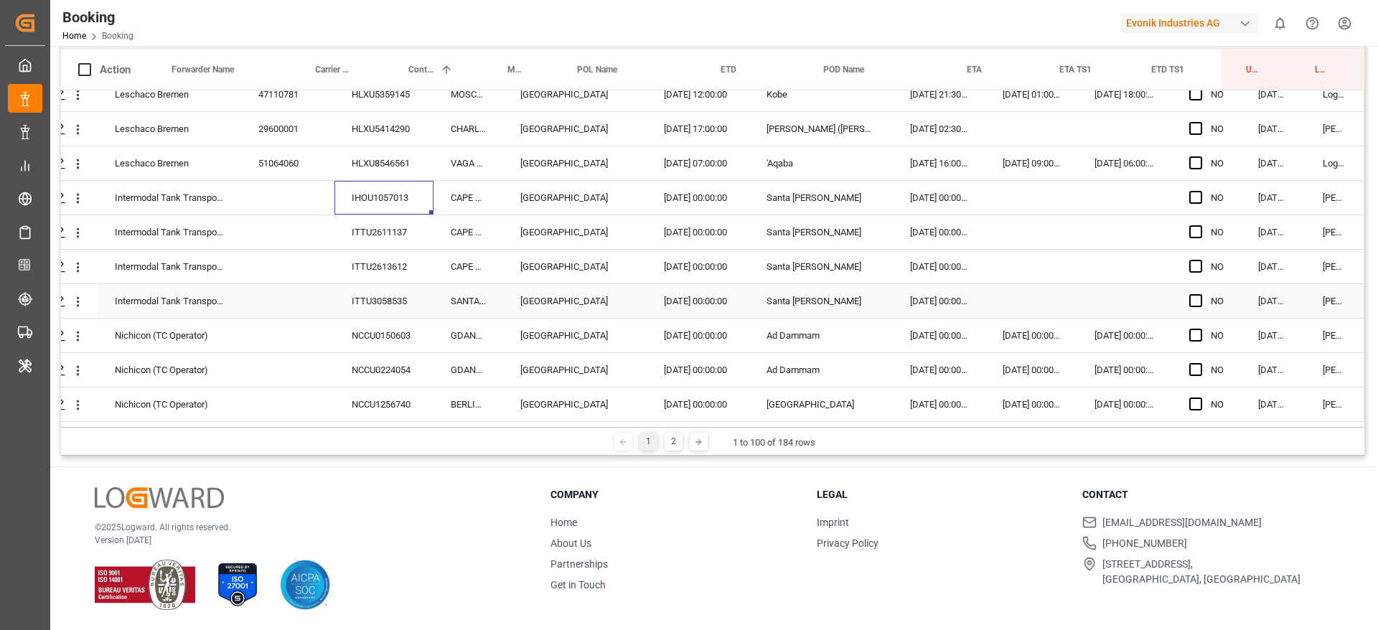
click at [378, 289] on div "ITTU3058535" at bounding box center [383, 301] width 99 height 34
click at [380, 342] on div "NCCU0150603" at bounding box center [383, 336] width 99 height 34
click at [367, 357] on div "NCCU0224054" at bounding box center [383, 370] width 99 height 34
click at [385, 392] on div "NCCU1256740" at bounding box center [383, 405] width 99 height 34
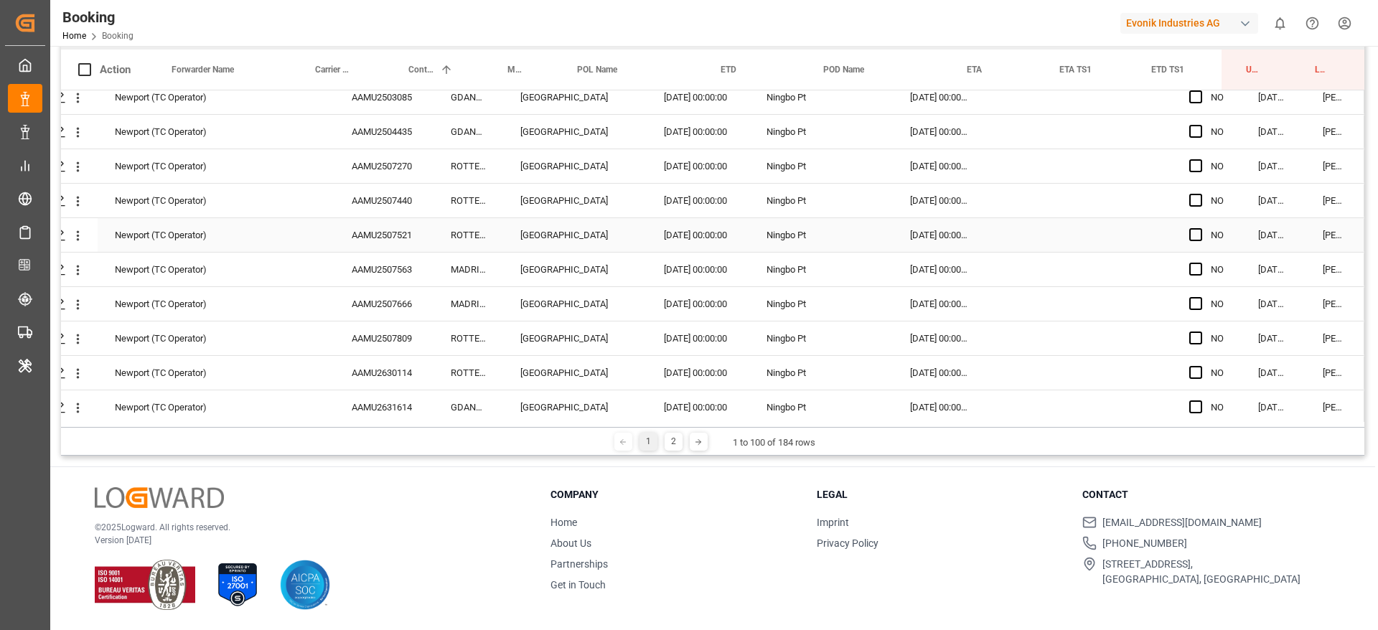
scroll to position [6, 50]
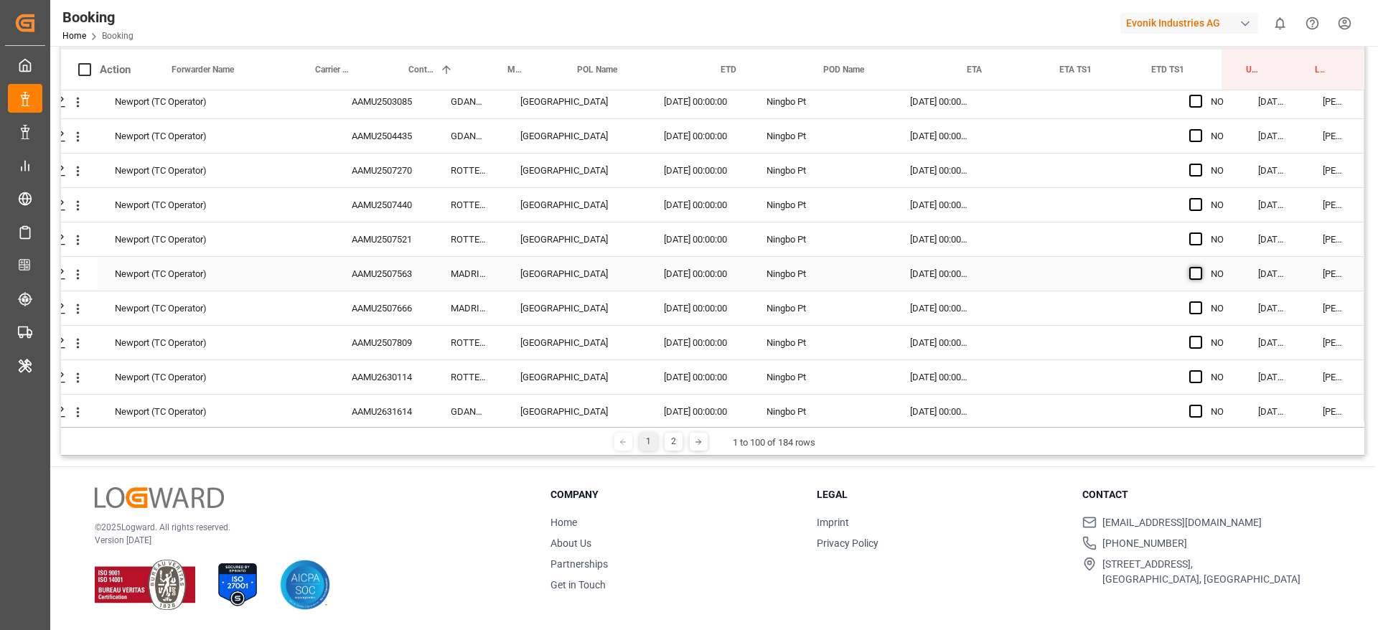
click at [1198, 274] on span "Press SPACE to select this row." at bounding box center [1195, 273] width 13 height 13
click at [1200, 267] on input "Press SPACE to select this row." at bounding box center [1200, 267] width 0 height 0
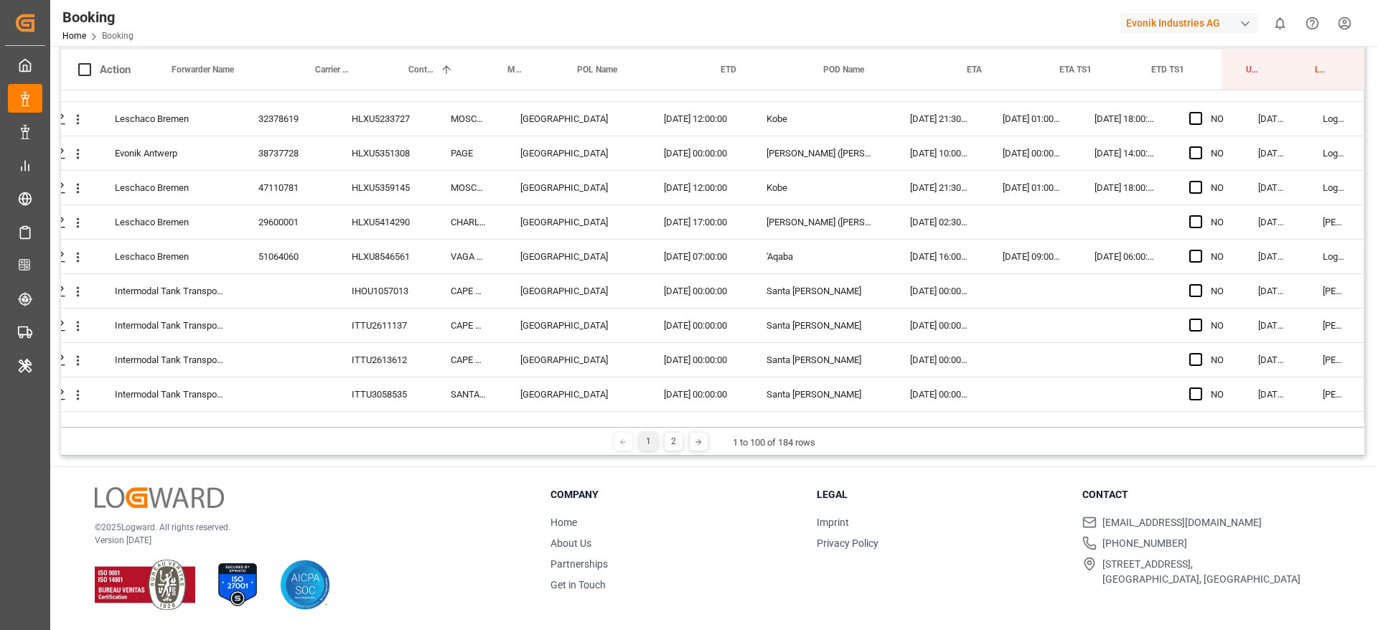
scroll to position [3118, 50]
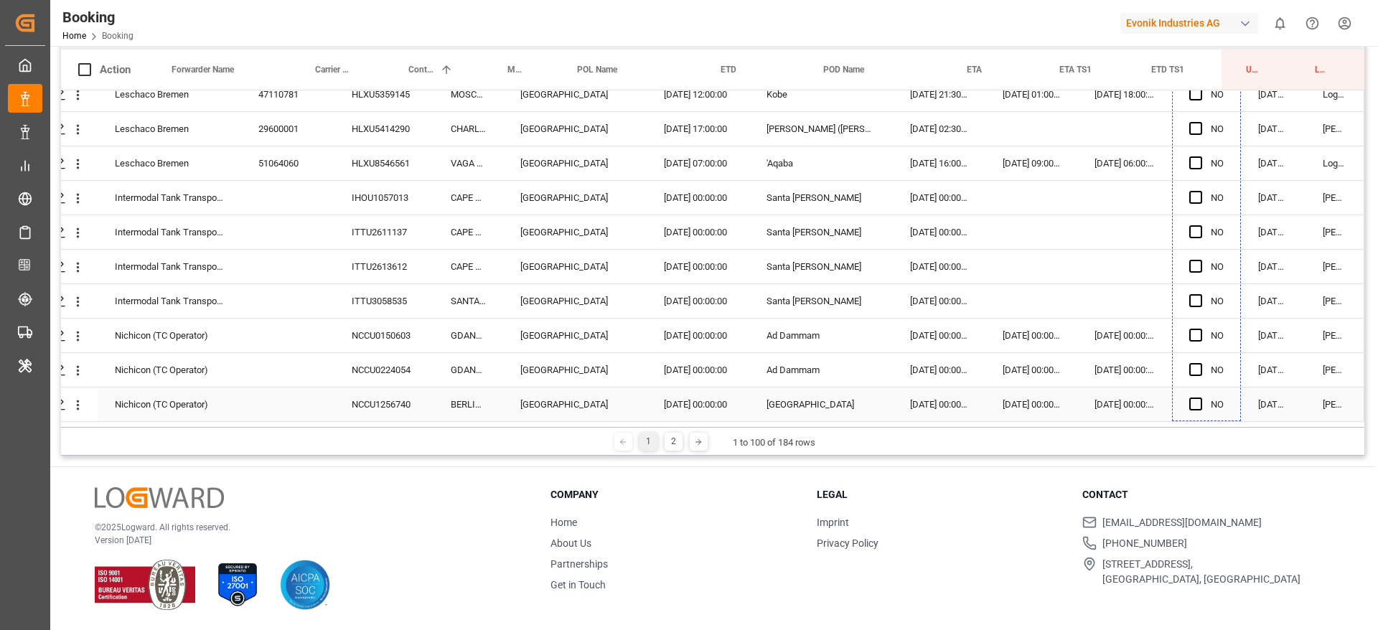
drag, startPoint x: 1236, startPoint y: 286, endPoint x: 1201, endPoint y: 413, distance: 131.8
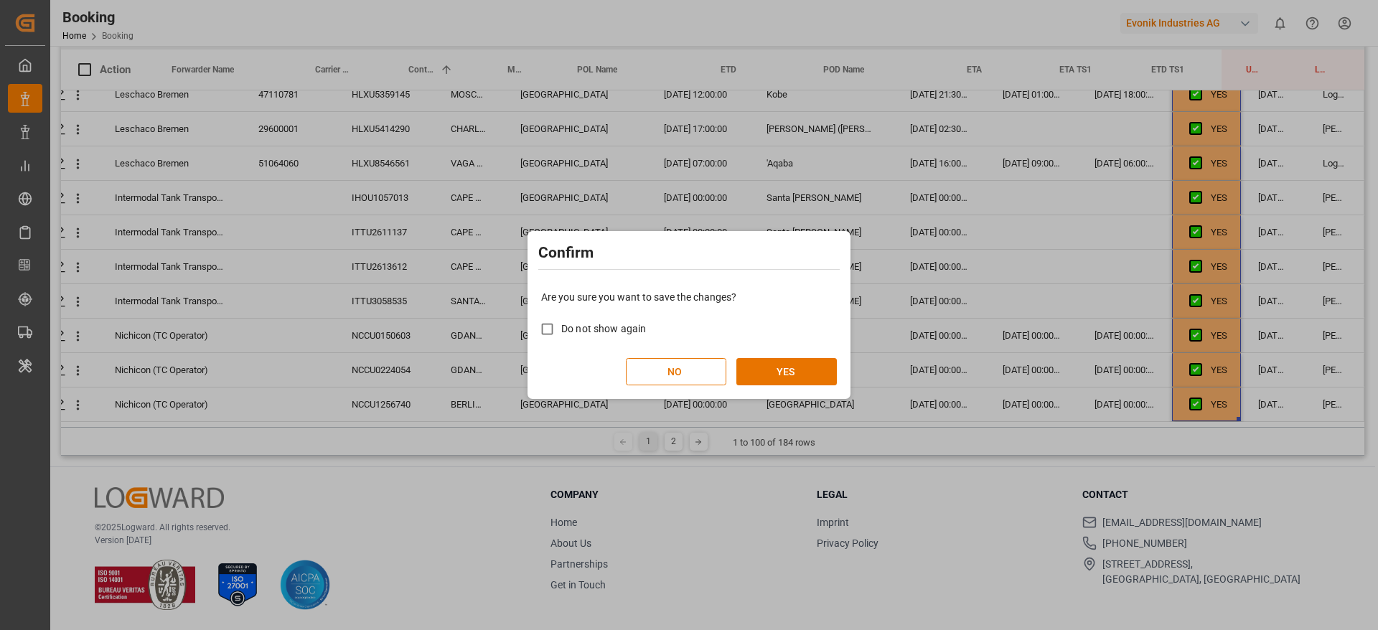
click at [806, 357] on div "Are you sure you want to save the changes? Do not show again NO YES" at bounding box center [689, 338] width 316 height 116
click at [800, 370] on button "YES" at bounding box center [786, 371] width 100 height 27
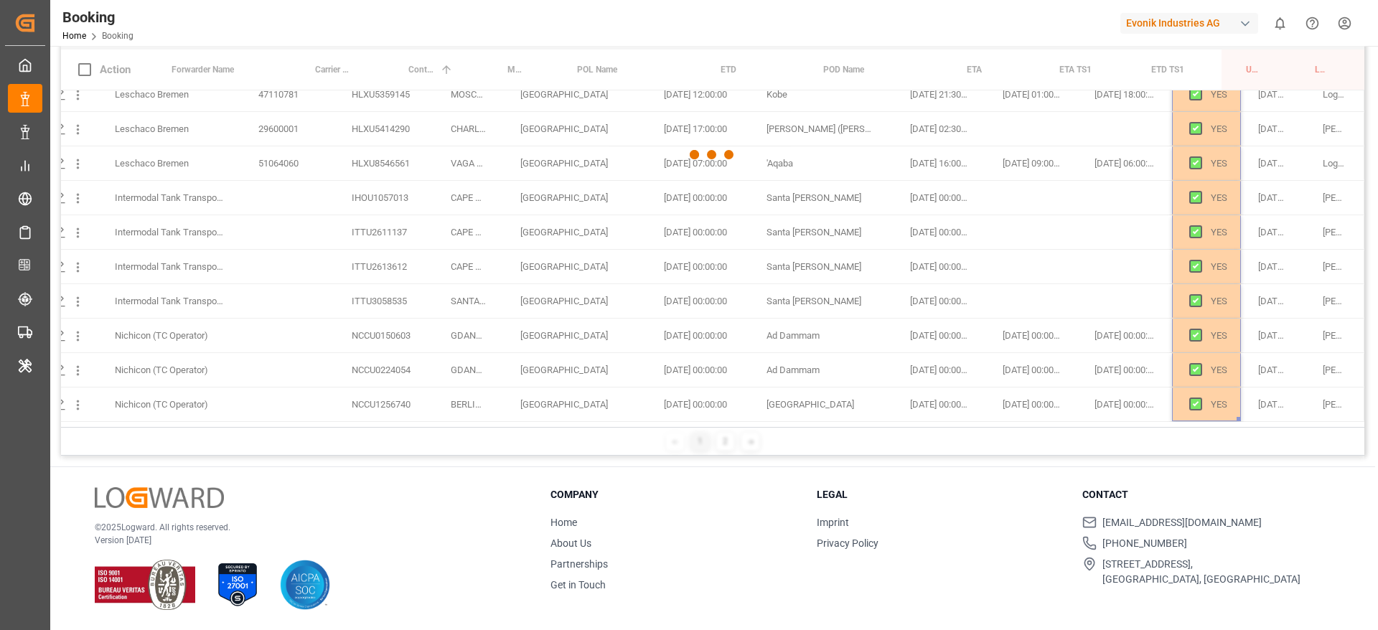
scroll to position [19, 50]
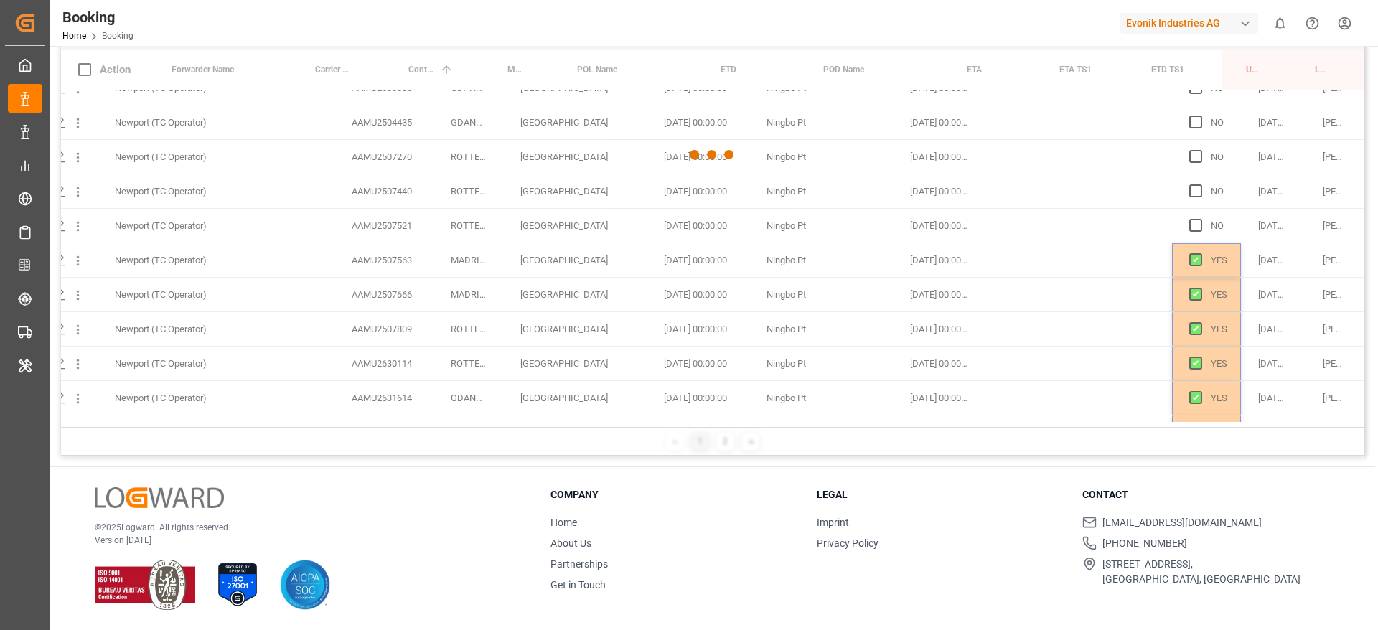
click at [800, 370] on div at bounding box center [712, 155] width 1303 height 622
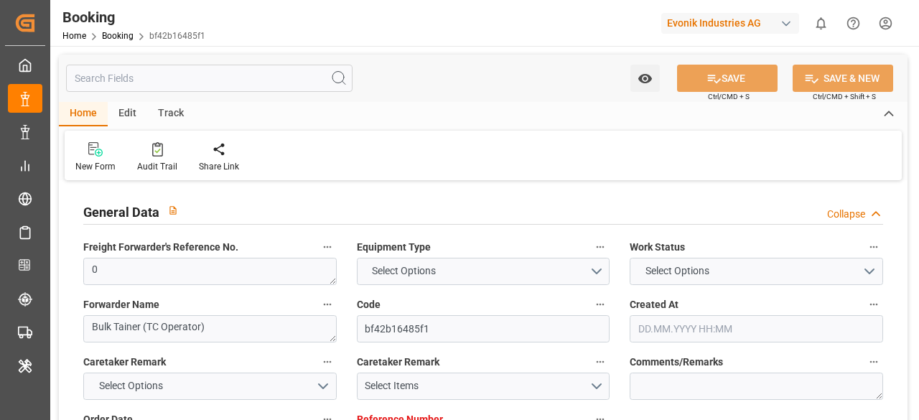
type input "7001175009"
type input "9618305"
type input "9723241"
type input "Hapag [PERSON_NAME]"
type input "Hapag [PERSON_NAME] Aktiengesellschaft"
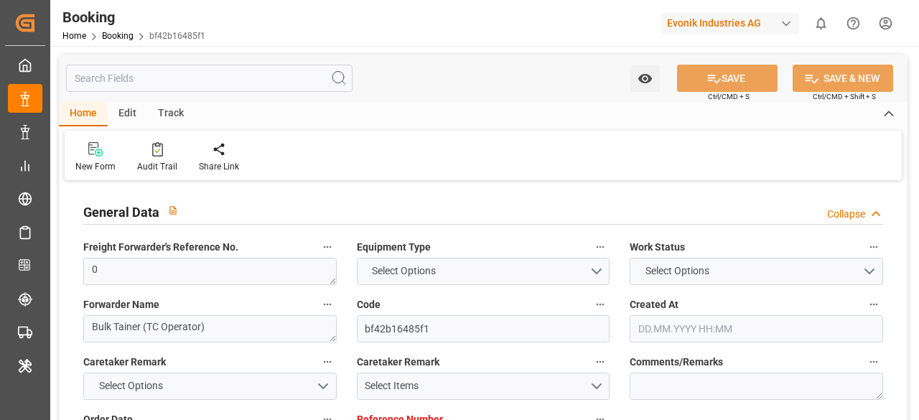
type input "NLRTM"
type input "ARBUE"
type input "47"
type input "UYMVD"
type input "0"
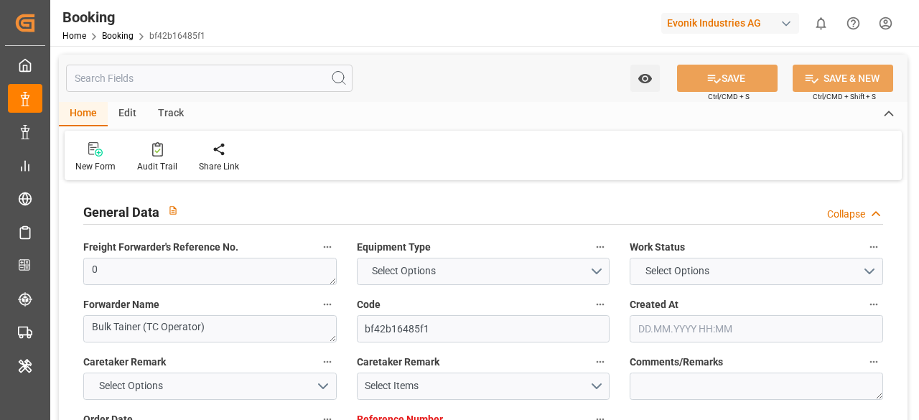
type input "-35"
type input "[DATE] 10:16"
type input "[DATE]"
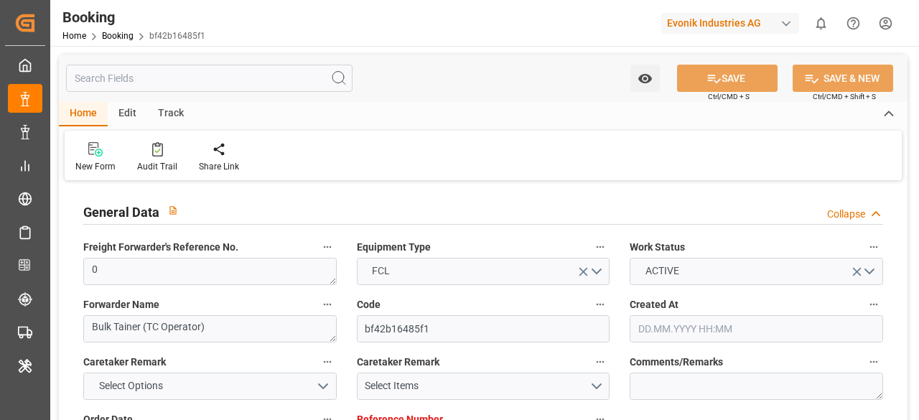
type input "[DATE] 00:00"
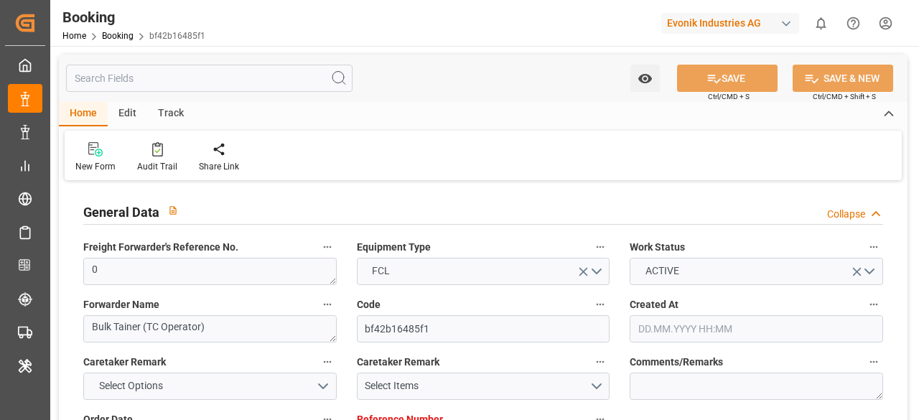
type input "[DATE] 00:00"
type input "[DATE]"
type input "[DATE] 00:00"
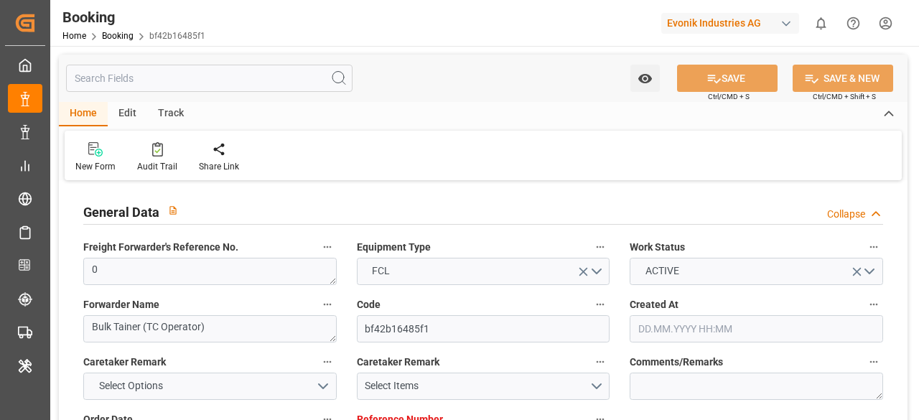
type input "[DATE] 00:00"
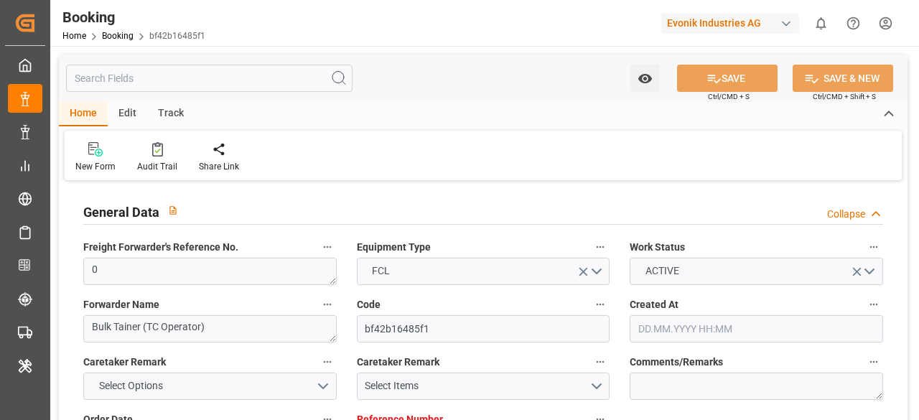
type input "[DATE] 00:00"
type input "[DATE]"
type input "[DATE] 12:34"
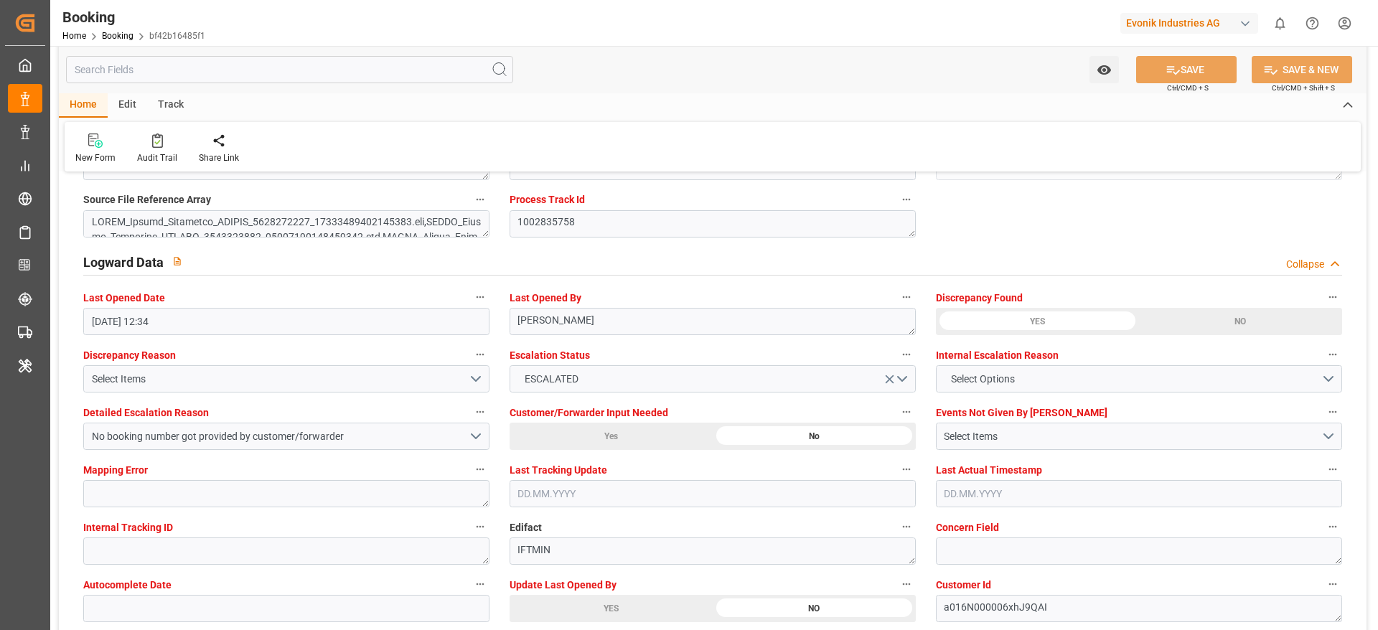
scroll to position [2609, 0]
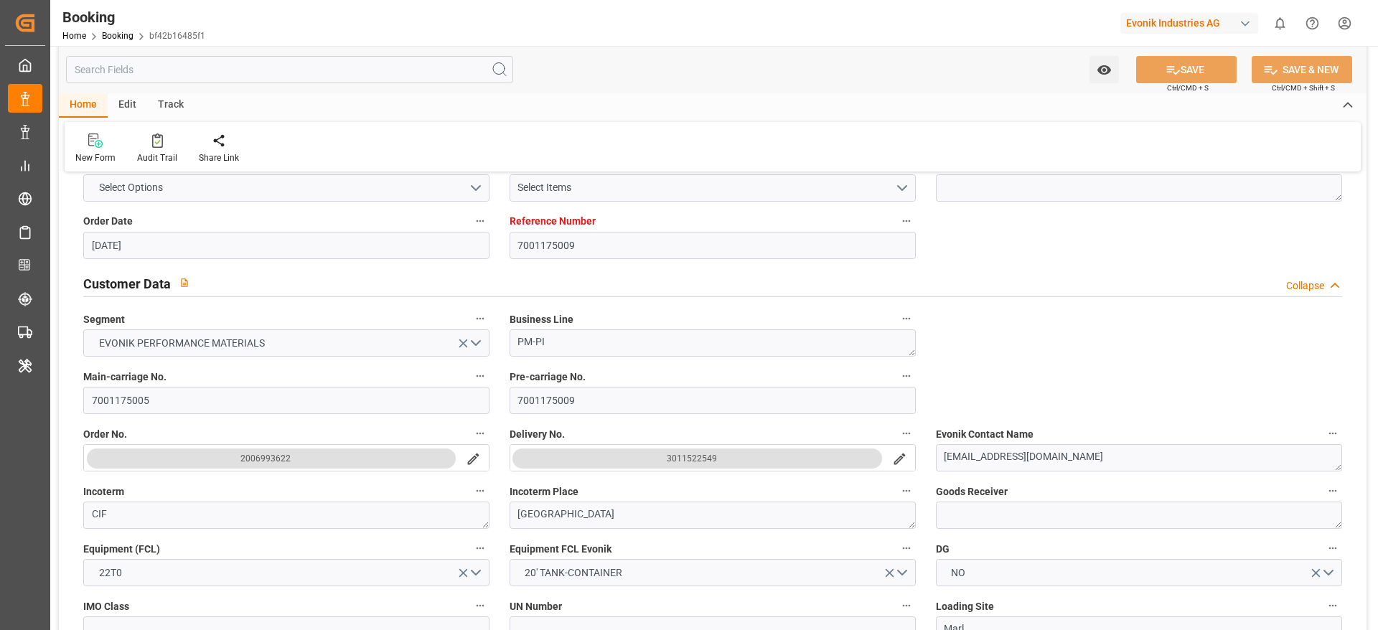
scroll to position [197, 0]
click at [157, 390] on input "7001175005" at bounding box center [286, 401] width 406 height 27
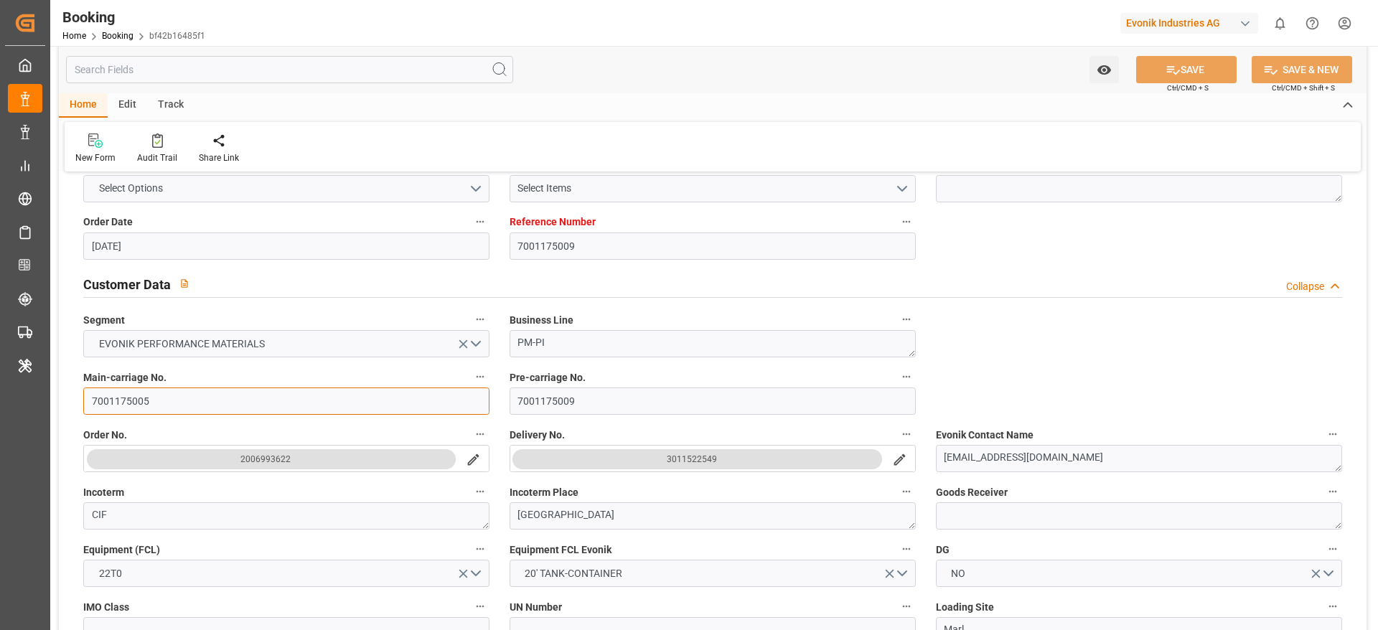
click at [157, 390] on input "7001175005" at bounding box center [286, 401] width 406 height 27
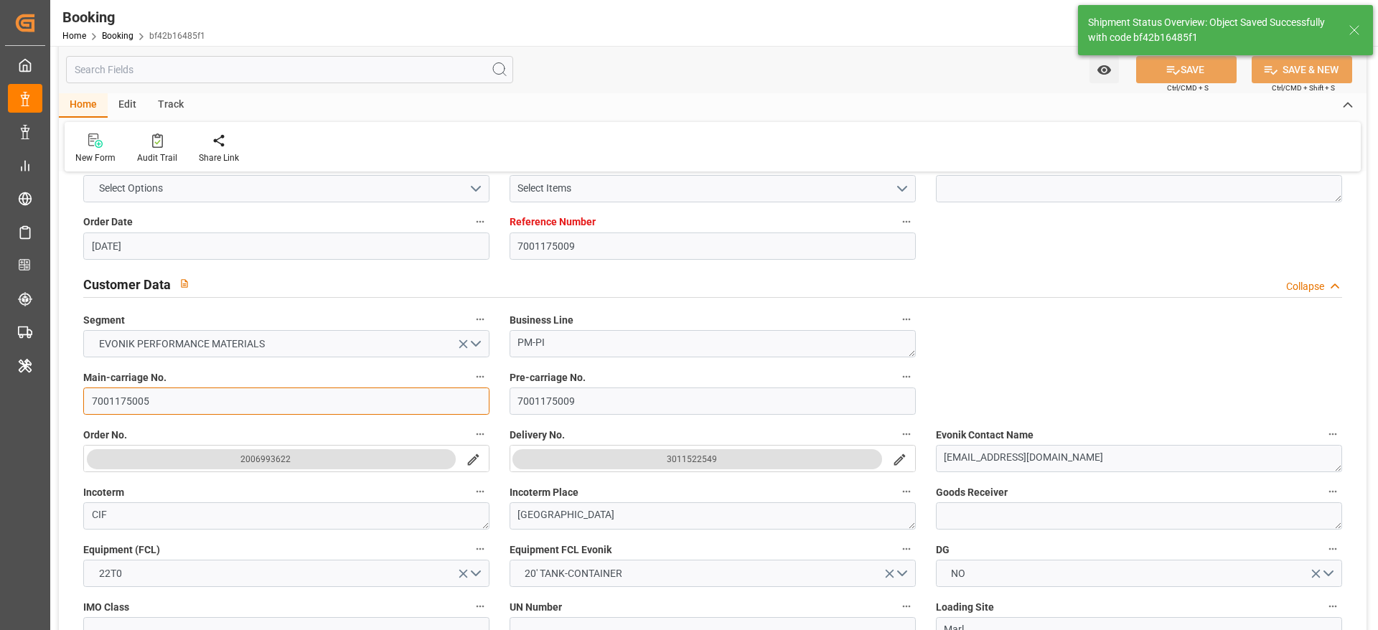
click at [157, 390] on input "7001175005" at bounding box center [286, 401] width 406 height 27
type textarea "[PERSON_NAME]"
type input "[DATE] 11:00"
click at [157, 390] on input "7001175005" at bounding box center [286, 401] width 406 height 27
click at [163, 398] on input "7001175005" at bounding box center [286, 401] width 406 height 27
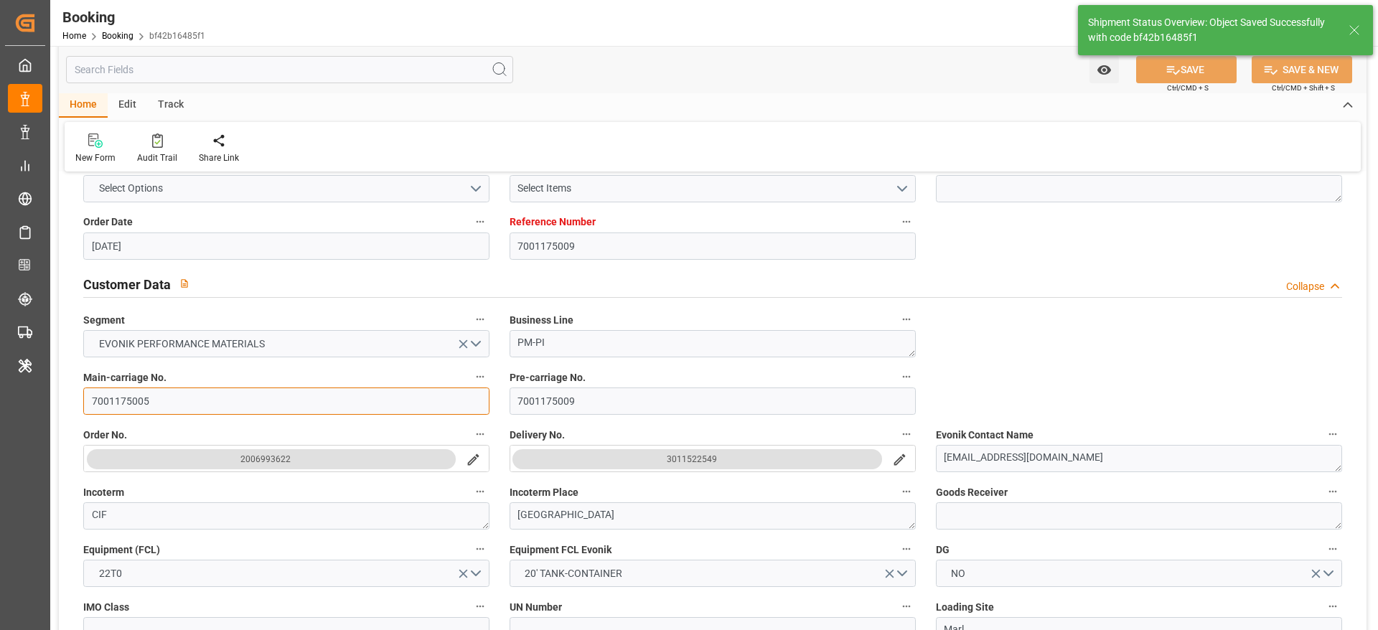
click at [163, 398] on input "7001175005" at bounding box center [286, 401] width 406 height 27
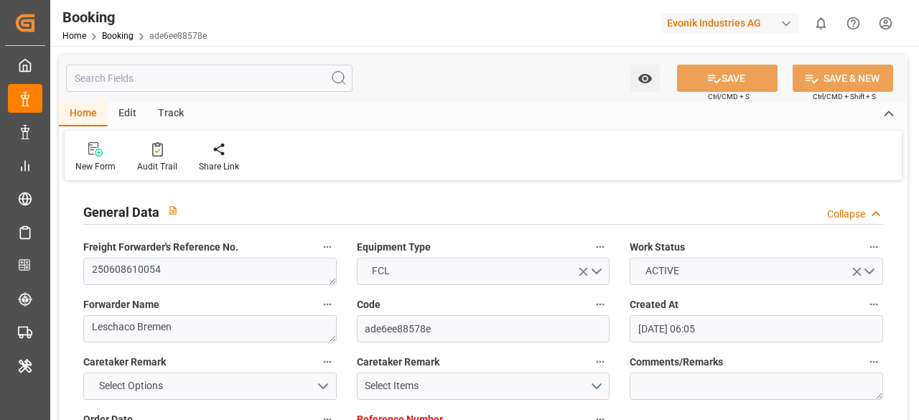
type input "[DATE] 06:05"
type input "[DATE]"
type input "[DATE] 00:00"
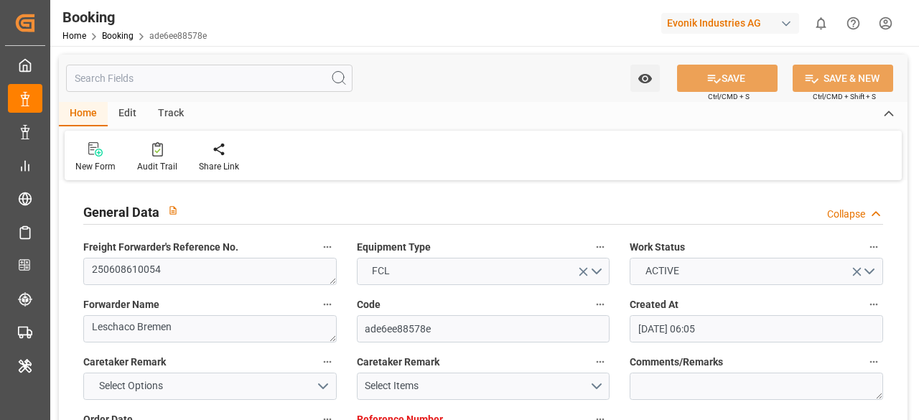
type input "[DATE] 00:00"
type input "[DATE]"
type input "[DATE] 15:00"
type input "[DATE] 00:00"
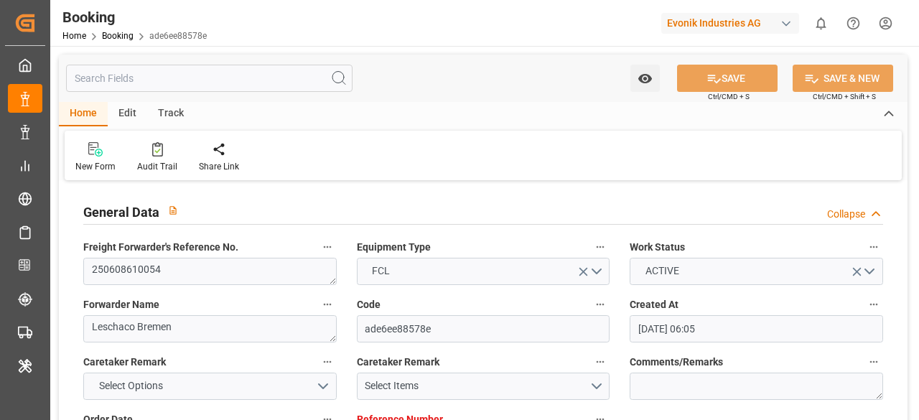
type input "[DATE]"
type input "[DATE] 17:06"
type input "[DATE] 04:03"
type input "[DATE] 02:00"
type input "[DATE] 00:00"
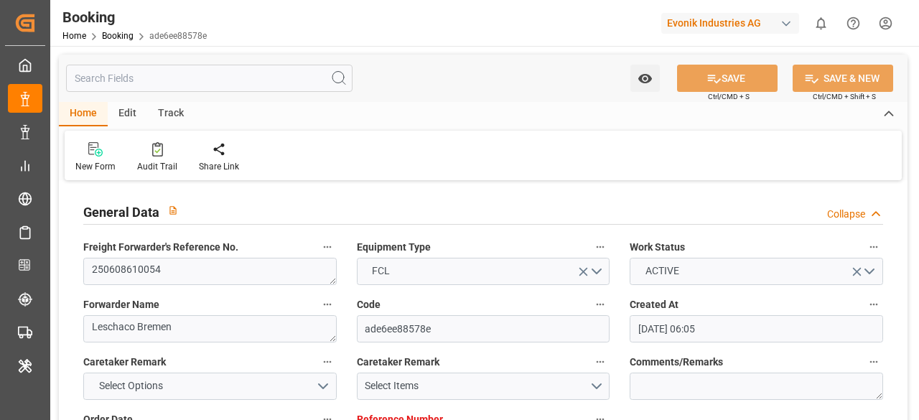
type input "[DATE]"
type input "[DATE] 02:54"
type input "[DATE] 09:00"
type input "[DATE] 00:00"
type input "[DATE] 09:24"
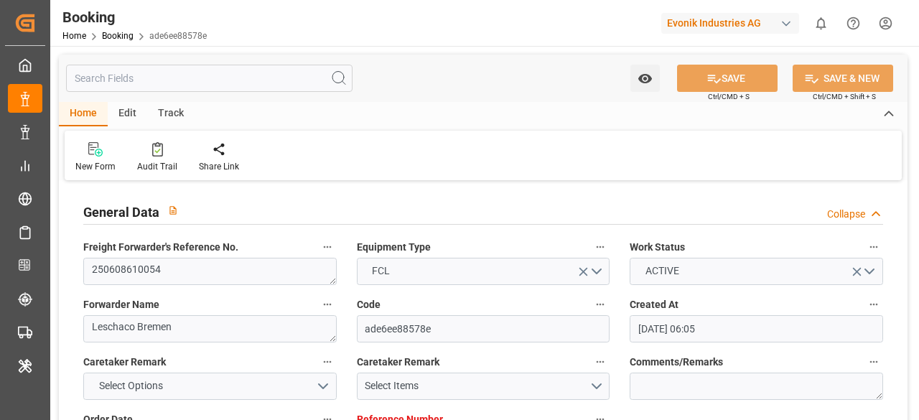
type input "[DATE] 03:45"
type input "[DATE] 00:00"
type input "[DATE] 17:30"
type input "[DATE] 18:01"
type input "[DATE] 13:03"
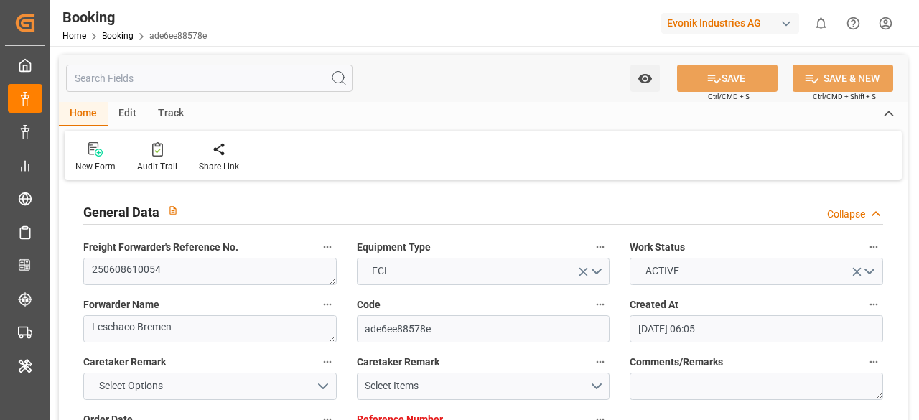
type input "[DATE]"
type input "[DATE] 04:33"
type input "[DATE]"
type input "[DATE] 07:44"
type input "[DATE] 20:30"
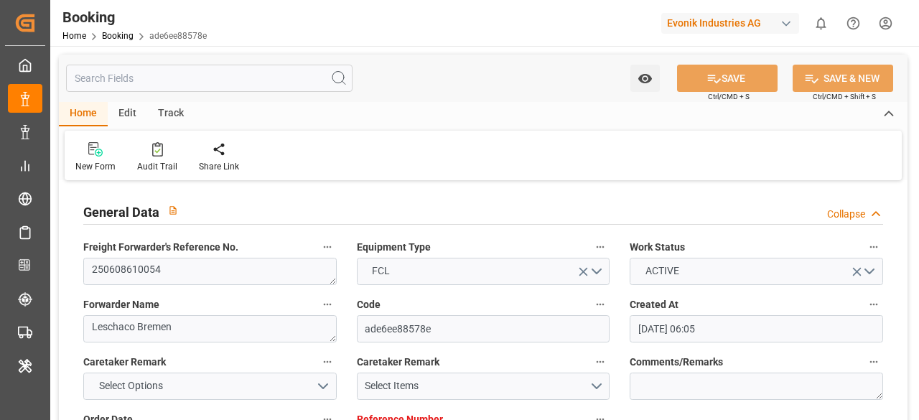
type input "[DATE] 12:00"
type input "[DATE] 04:07"
type input "[DATE] 15:00"
type input "[DATE] 18:22"
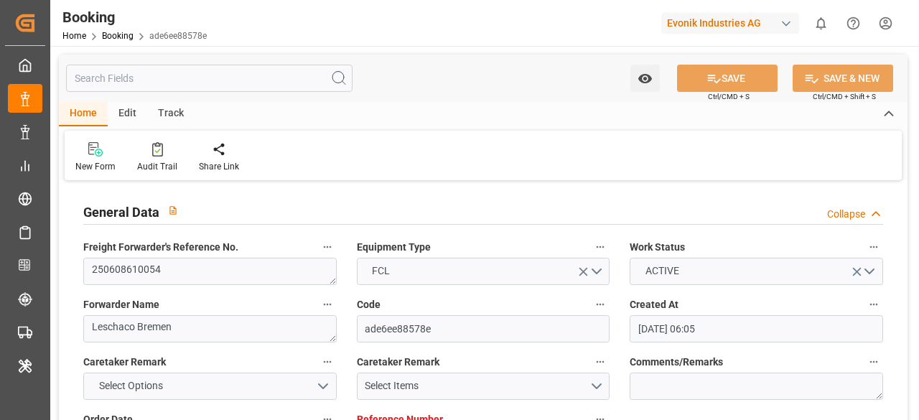
type input "[DATE] 09:00"
type input "[DATE] 09:15"
type input "[DATE] 09:24"
type input "[DATE] 20:13"
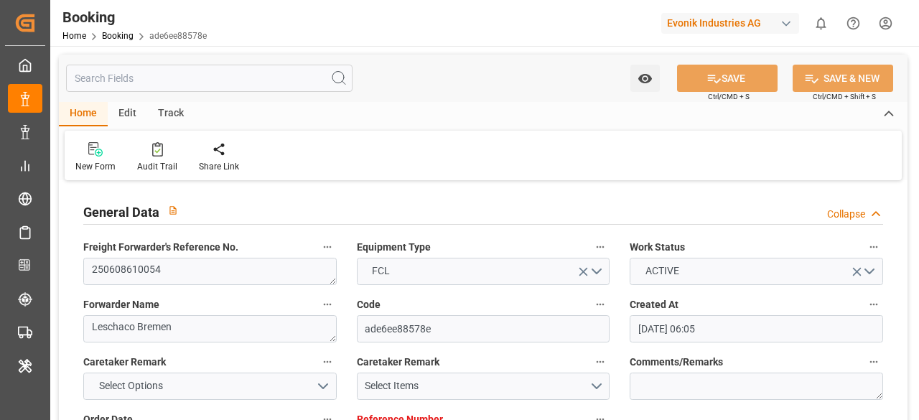
type input "[DATE] 12:00"
type input "[DATE] 17:21"
type input "[DATE] 03:45"
type input "[DATE] 18:53"
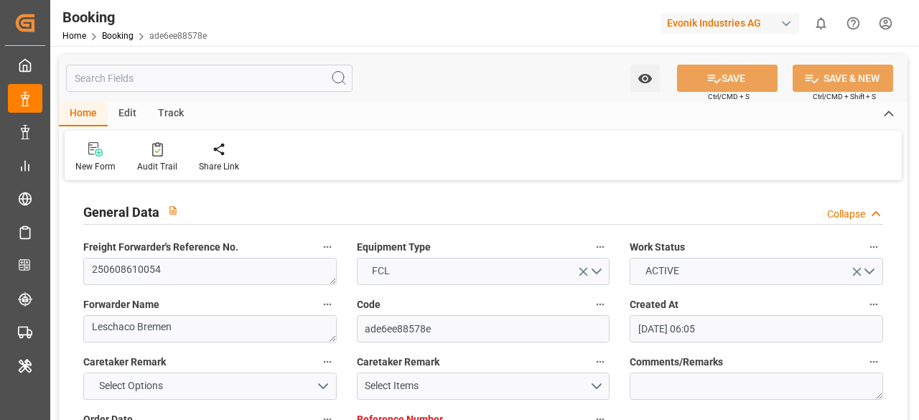
type input "[DATE] 12:00"
type input "[DATE] 18:01"
type input "[DATE] 02:00"
type input "[DATE] 03:02"
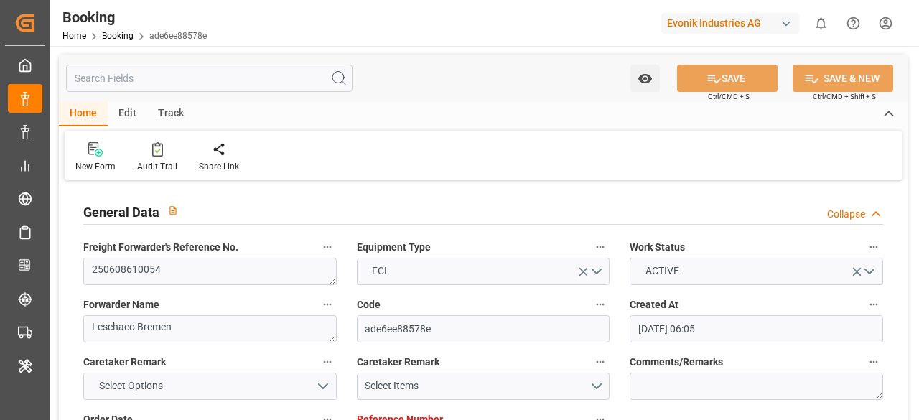
type input "[DATE] 16:27"
type input "[DATE] 02:54"
type input "[DATE] 08:38"
type input "[DATE] 16:27"
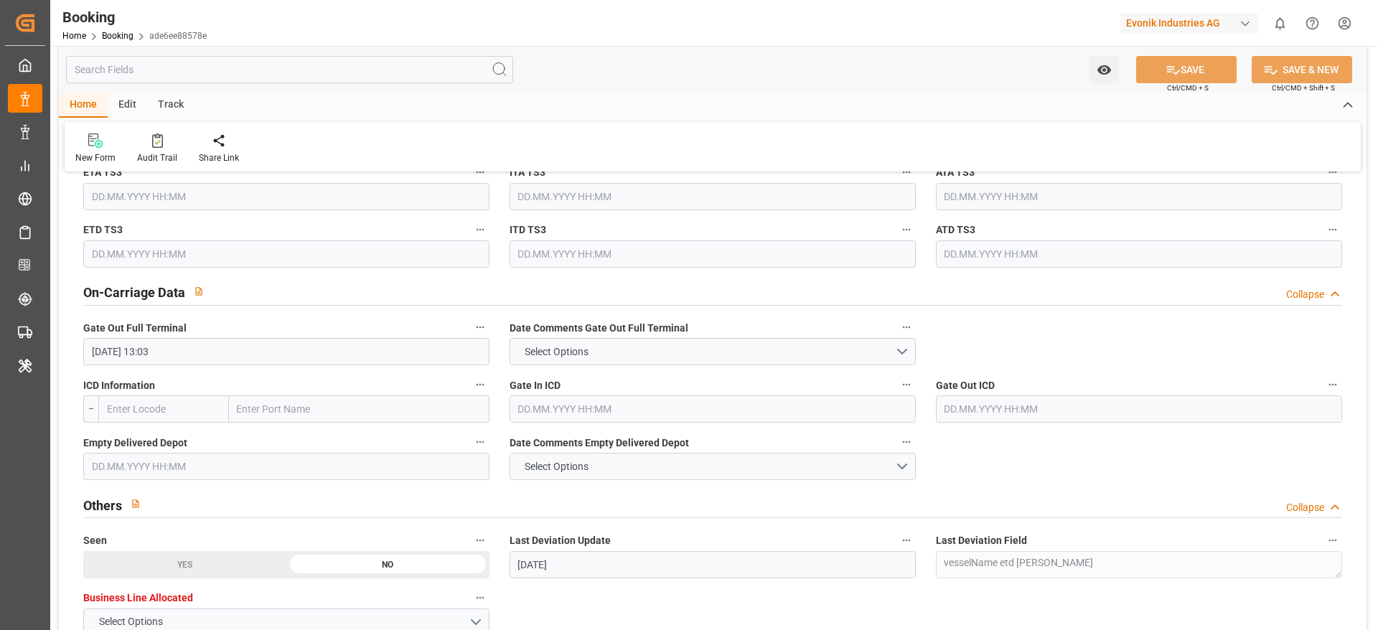
scroll to position [2176, 0]
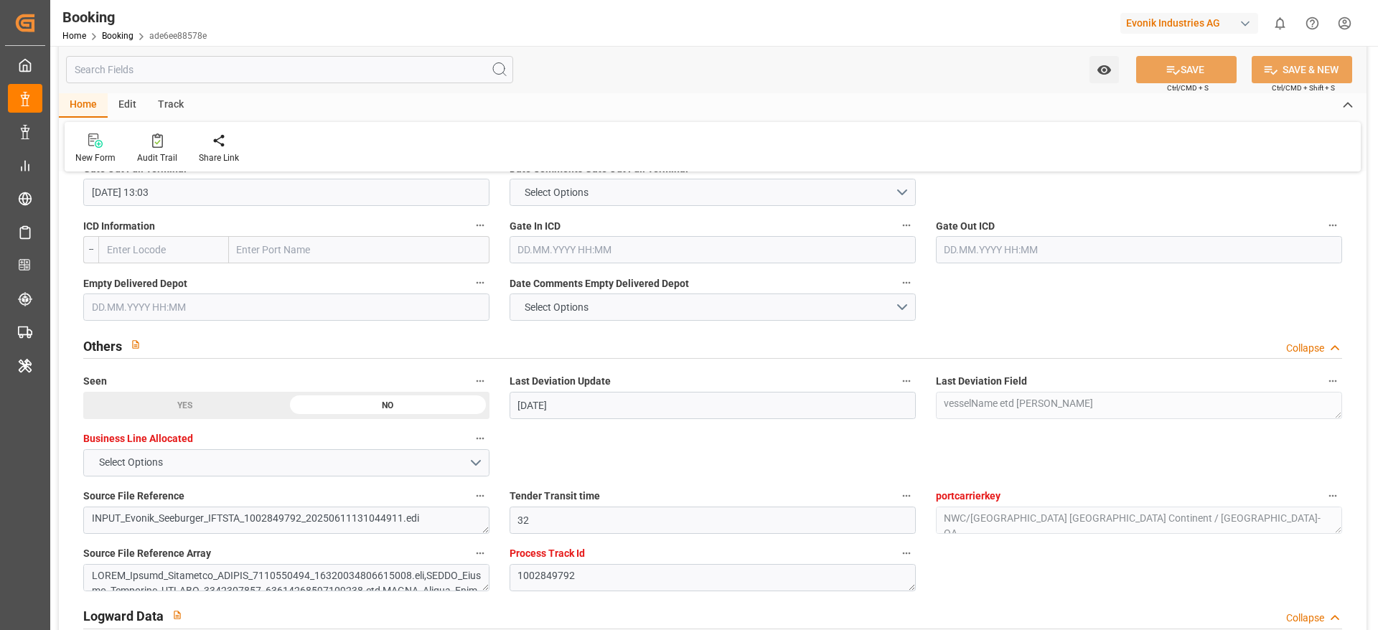
click at [388, 306] on input "text" at bounding box center [286, 307] width 406 height 27
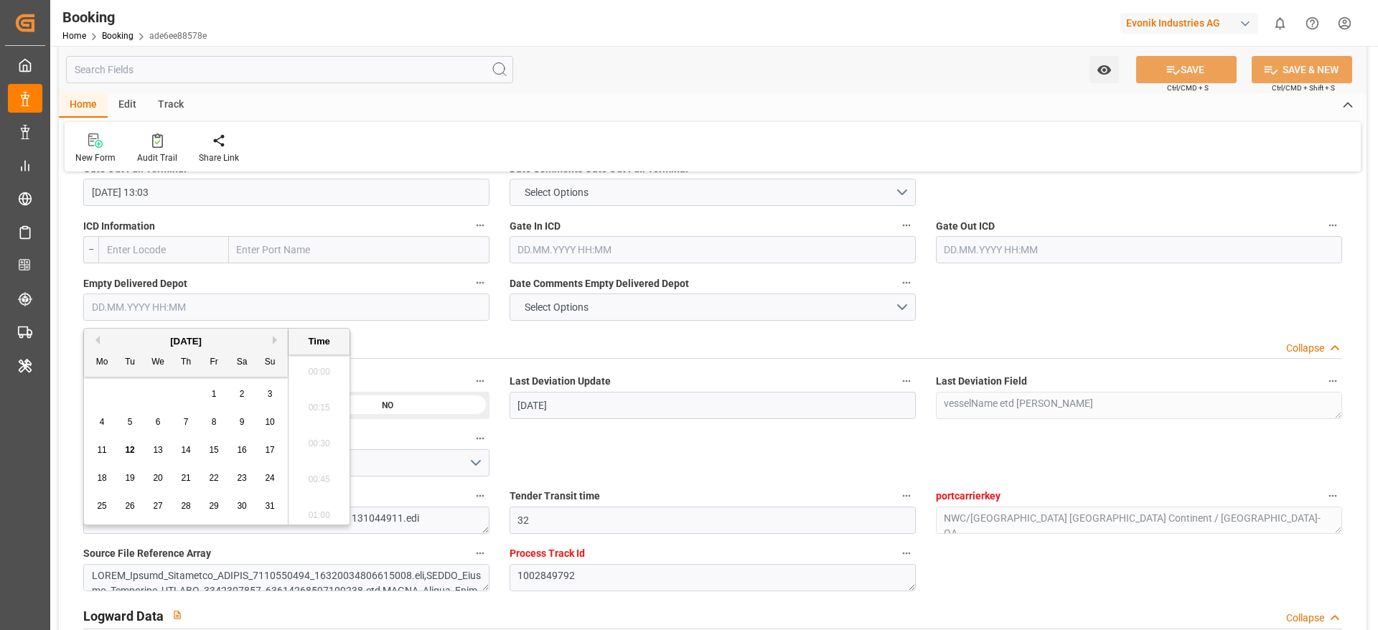
scroll to position [2302, 0]
click at [130, 419] on span "12" at bounding box center [129, 450] width 9 height 10
type input "[DATE] 00:00"
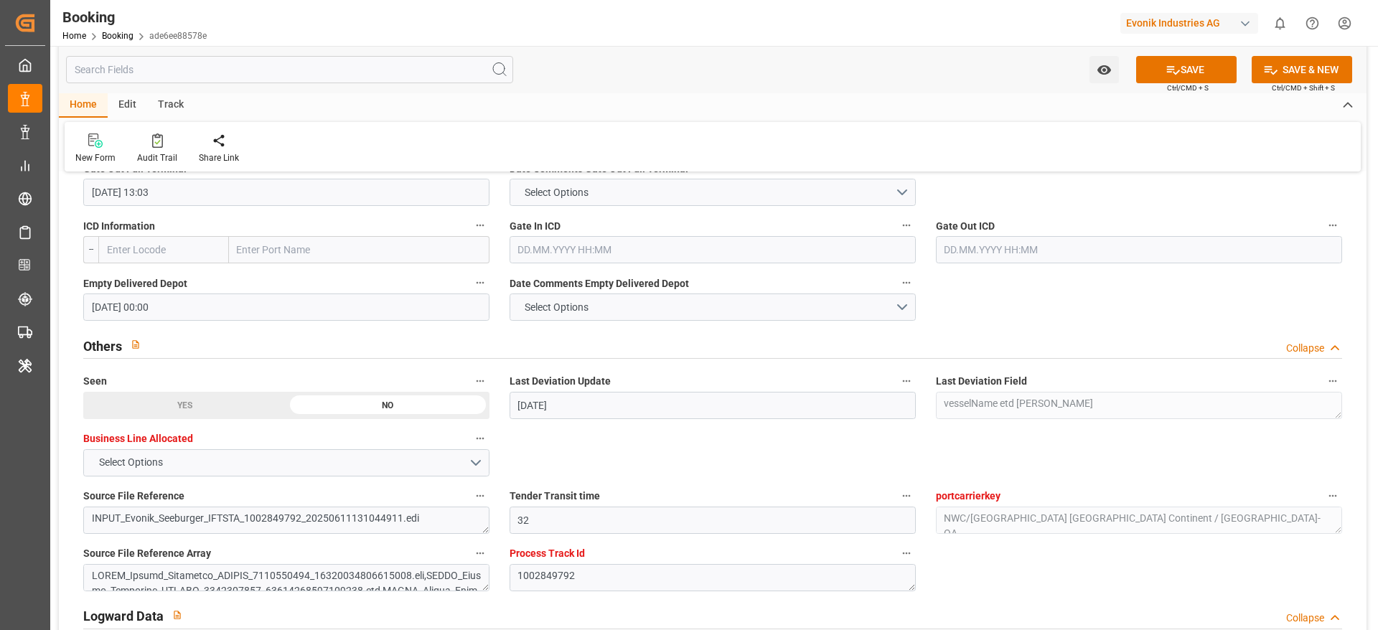
click at [918, 264] on div "Gate Out ICD" at bounding box center [1139, 239] width 426 height 57
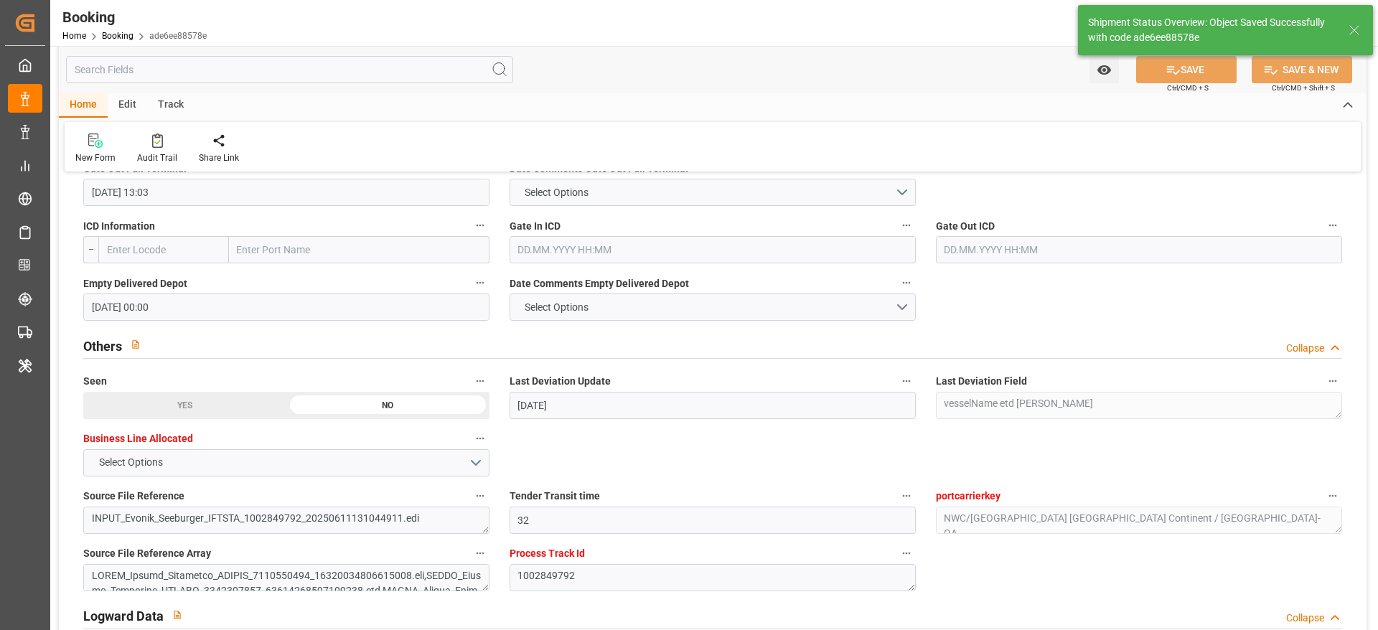
type textarea "[PERSON_NAME]"
type input "12.08.2025 11:01"
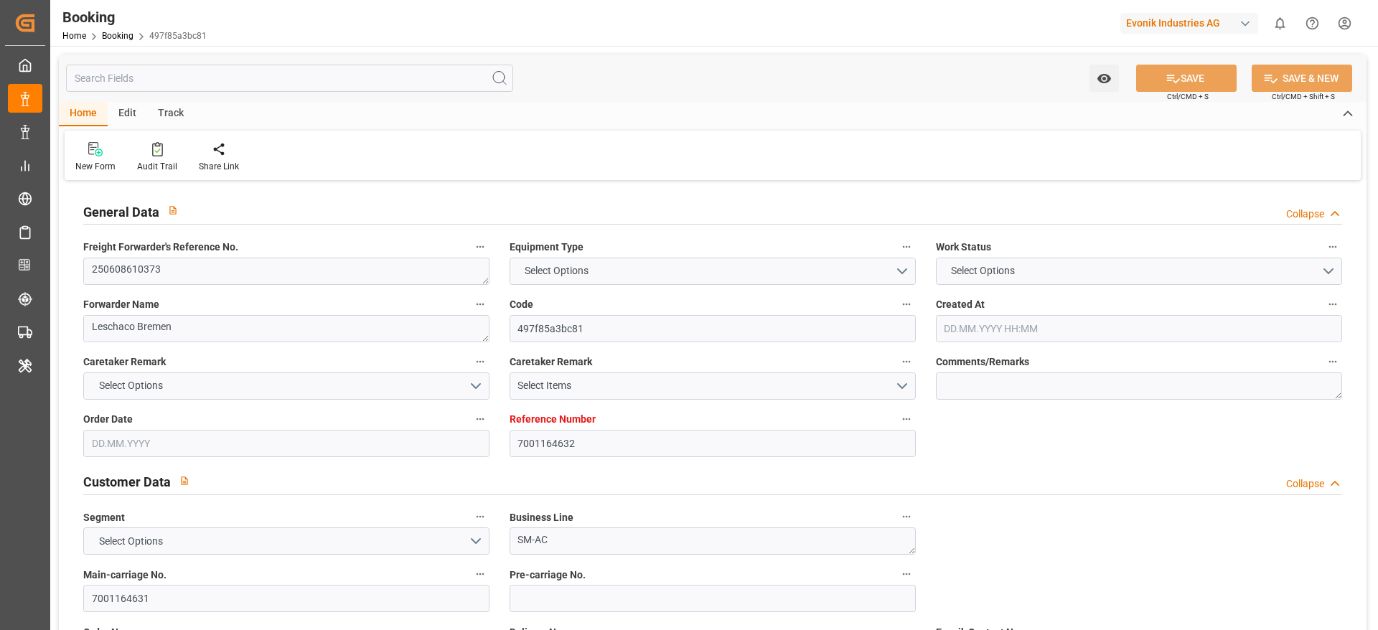
type input "7001164632"
type input "9632131"
type input "Hapag [PERSON_NAME]"
type input "Hapag [PERSON_NAME] Aktiengesellschaft"
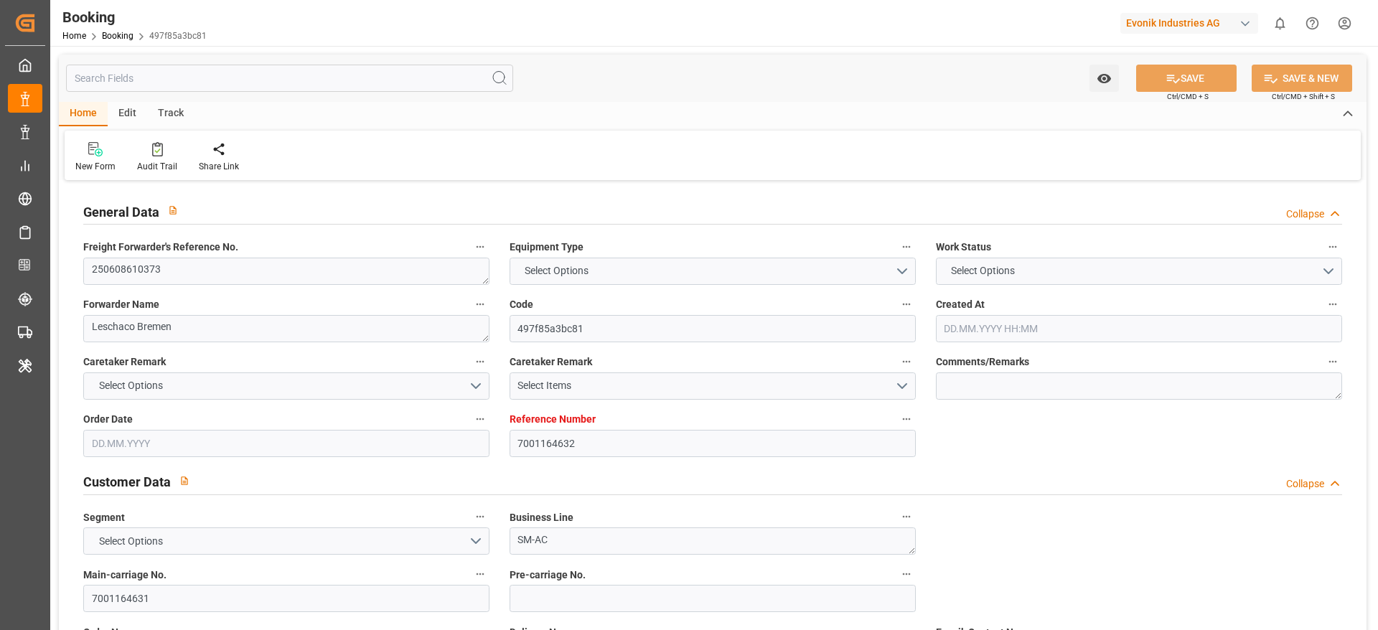
type input "NLRTM"
type input "CNSGH"
type input "53"
type input "0"
type input "-33"
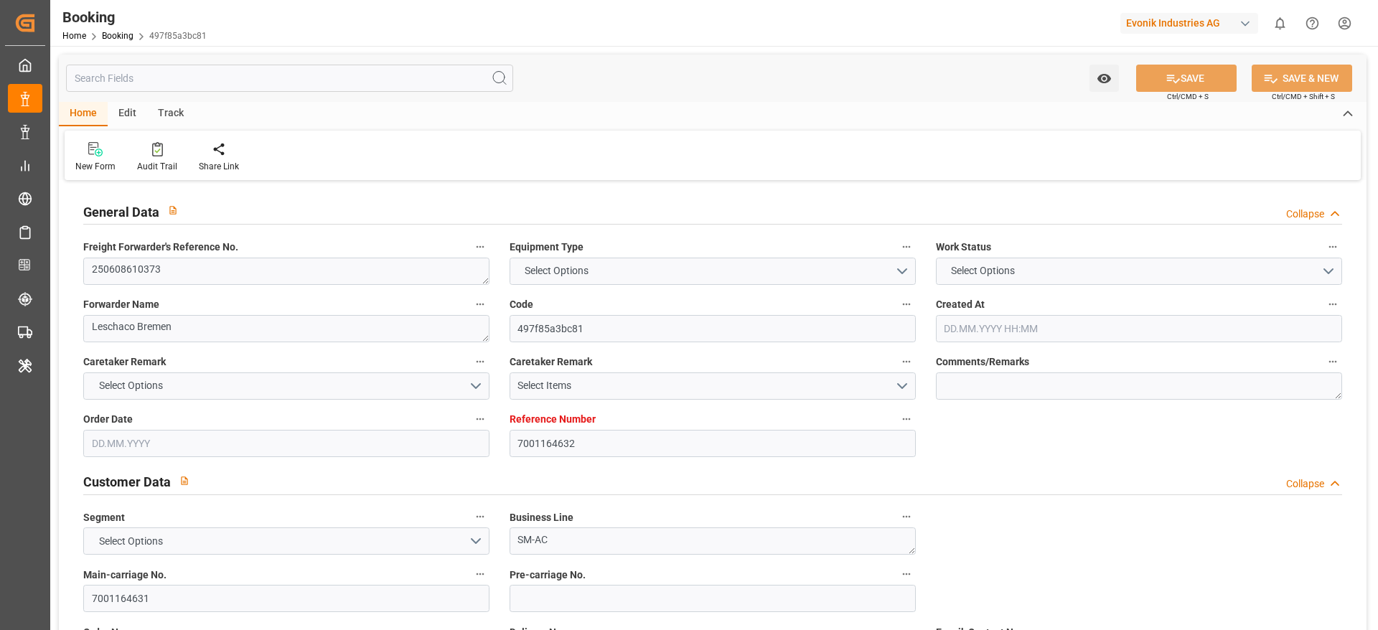
type input "NLRTM"
type input "CNSHG"
type input "9632131"
type input "09.05.2025 12:44"
type input "09.05.2025"
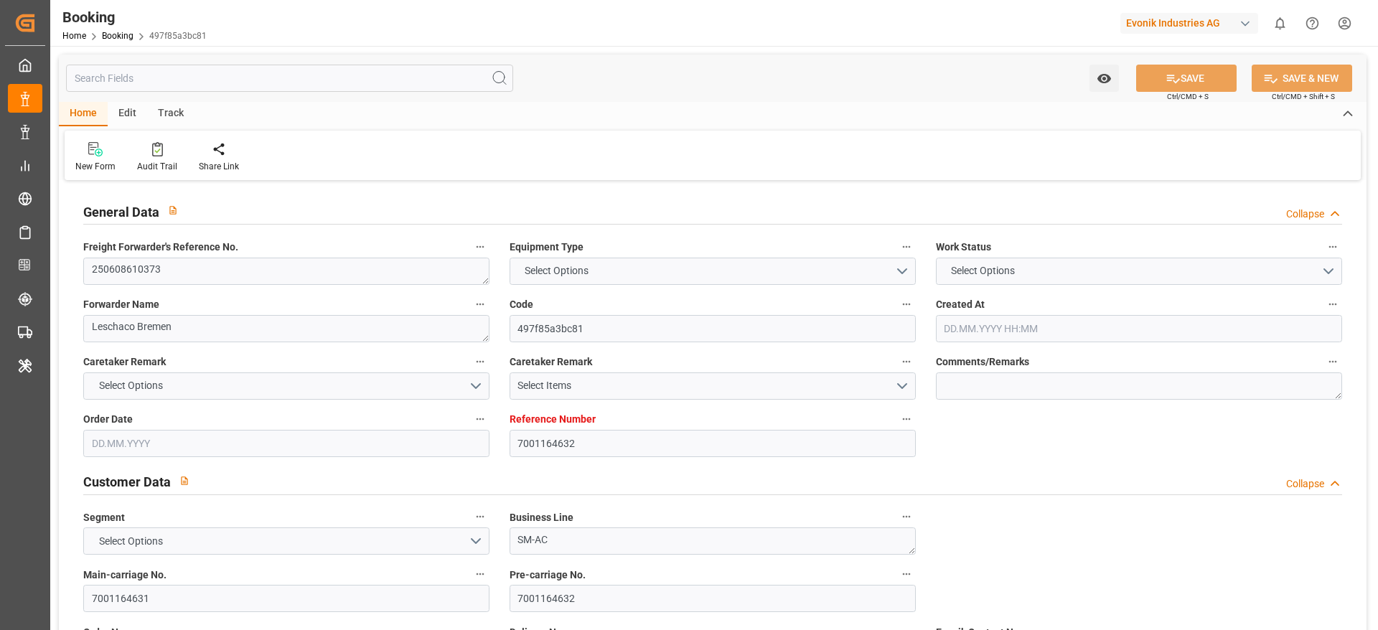
type input "26.07.2025"
type input "[DATE]"
type input "30.05.2025 00:00"
type input "13.05.2025"
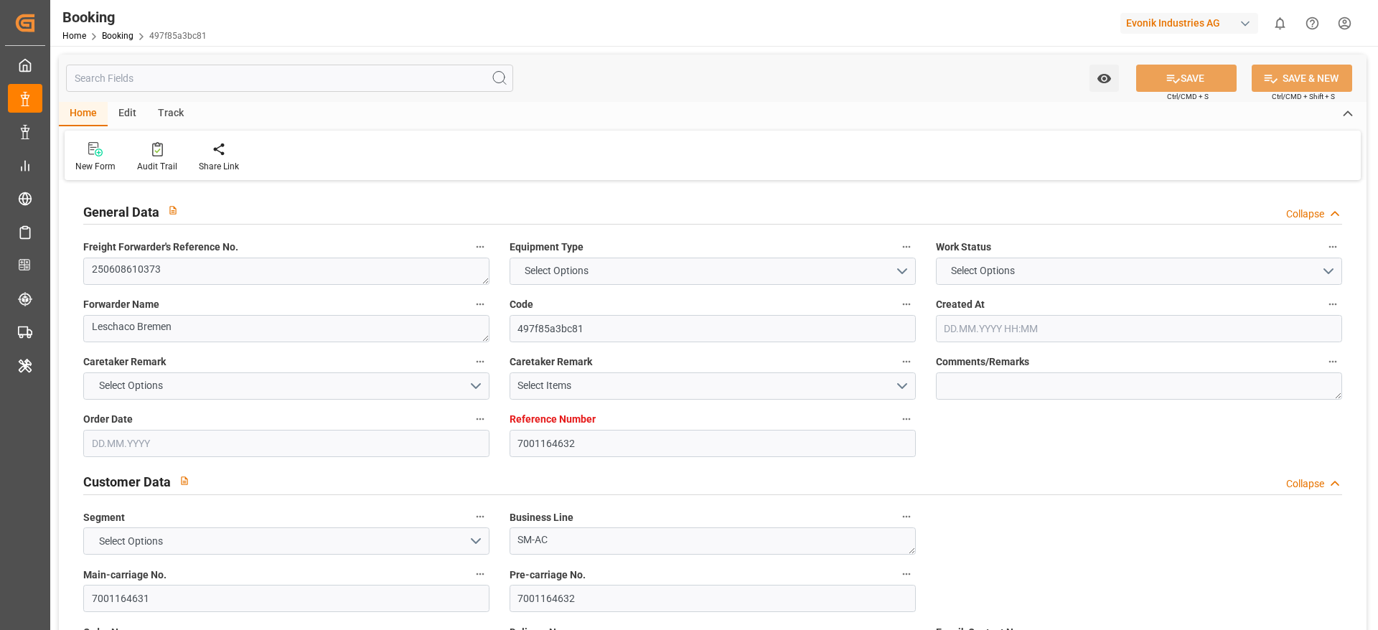
type input "06.06.2025"
type input "18.06.2025 15:00"
type input "08.06.2025 00:00"
type input "10.06.2025"
type input "18.06.2025 17:00"
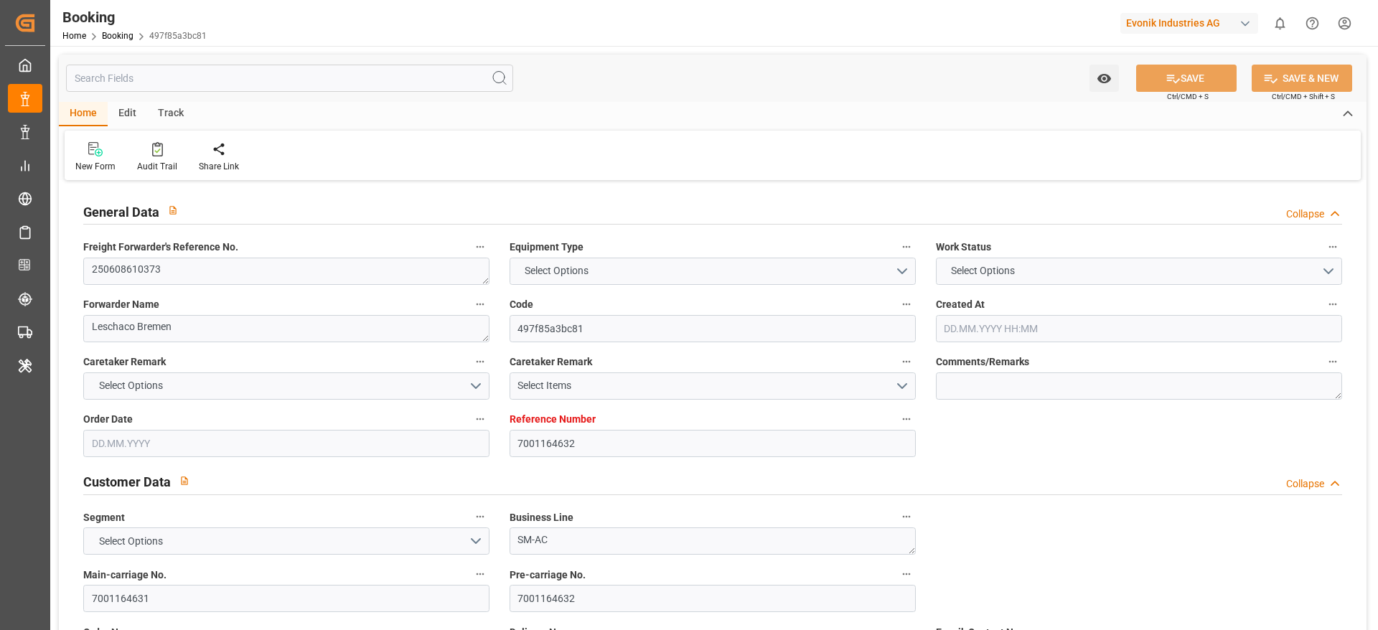
type input "13.06.2025 07:14"
type input "10.08.2025 13:00"
type input "26.07.2025 00:00"
type input "21.07.2025"
type input "10.08.2025 14:59"
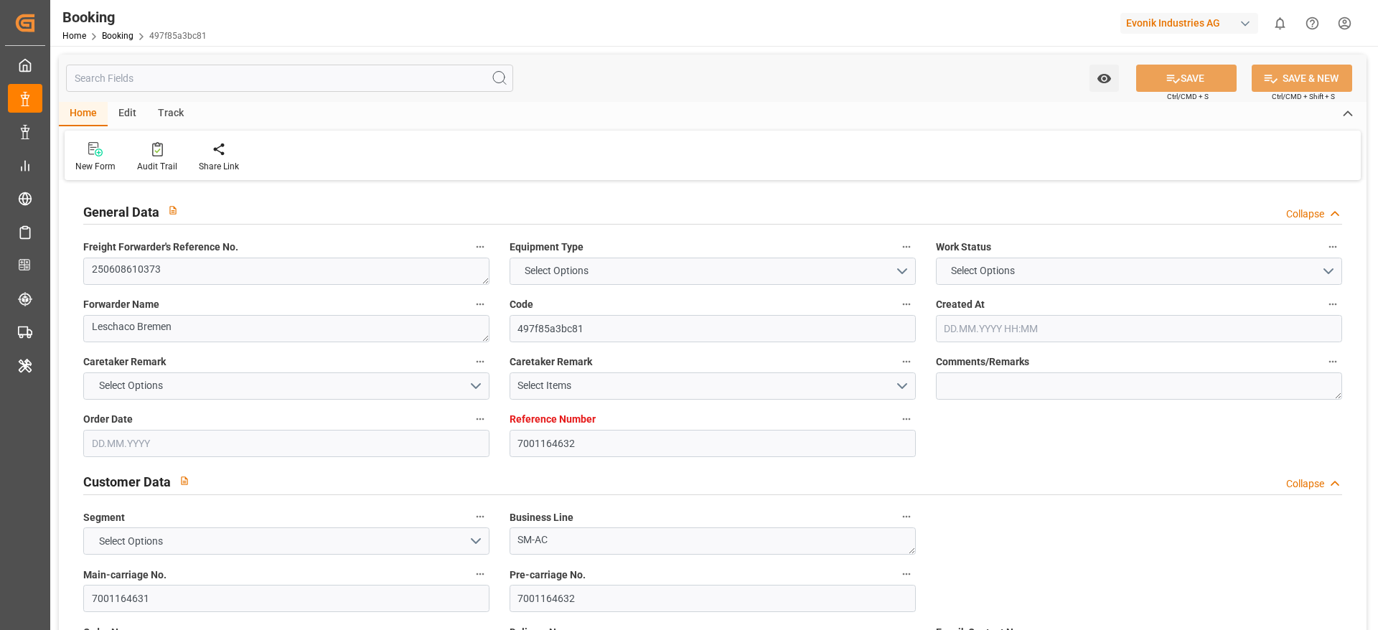
type input "11.08.2025 18:04"
type input "10.06.2025"
type input "12.08.2025 04:58"
type input "[DATE]"
type input "03.06.2025 07:41"
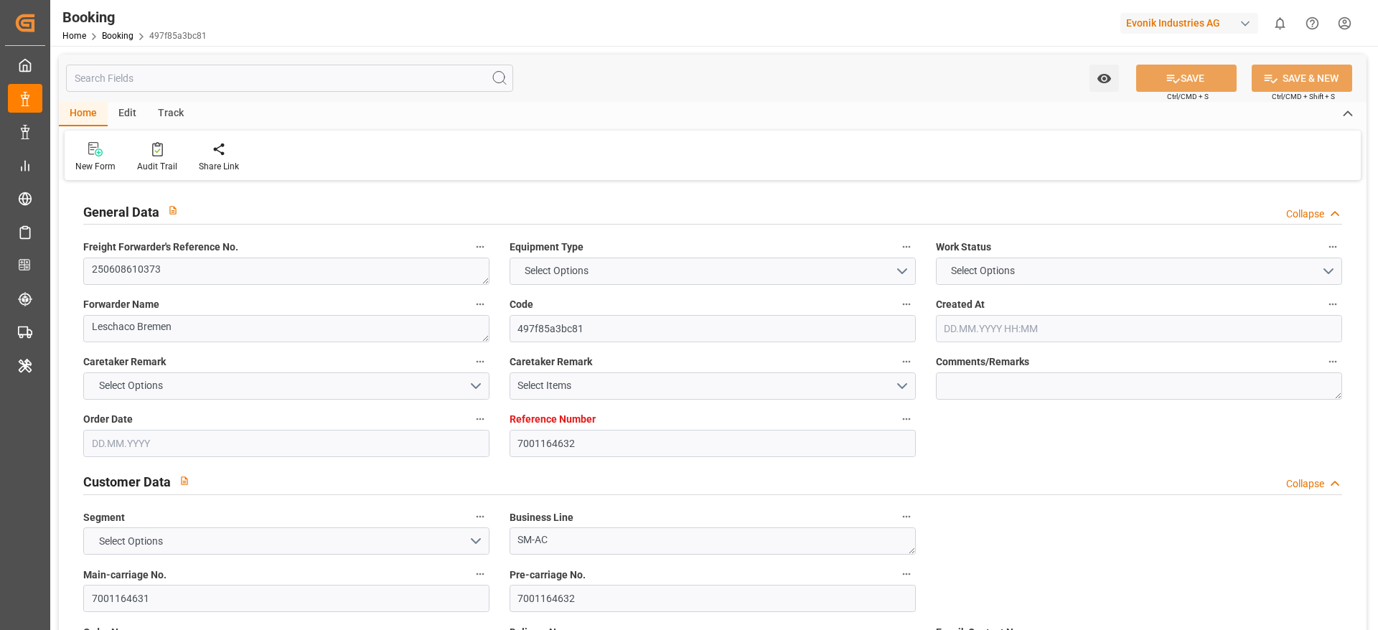
type input "17.06.2025 18:55"
type input "18.06.2025 15:00"
type input "18.06.2025 18:11"
type input "10.08.2025 00:01"
type input "10.08.2025 14:33"
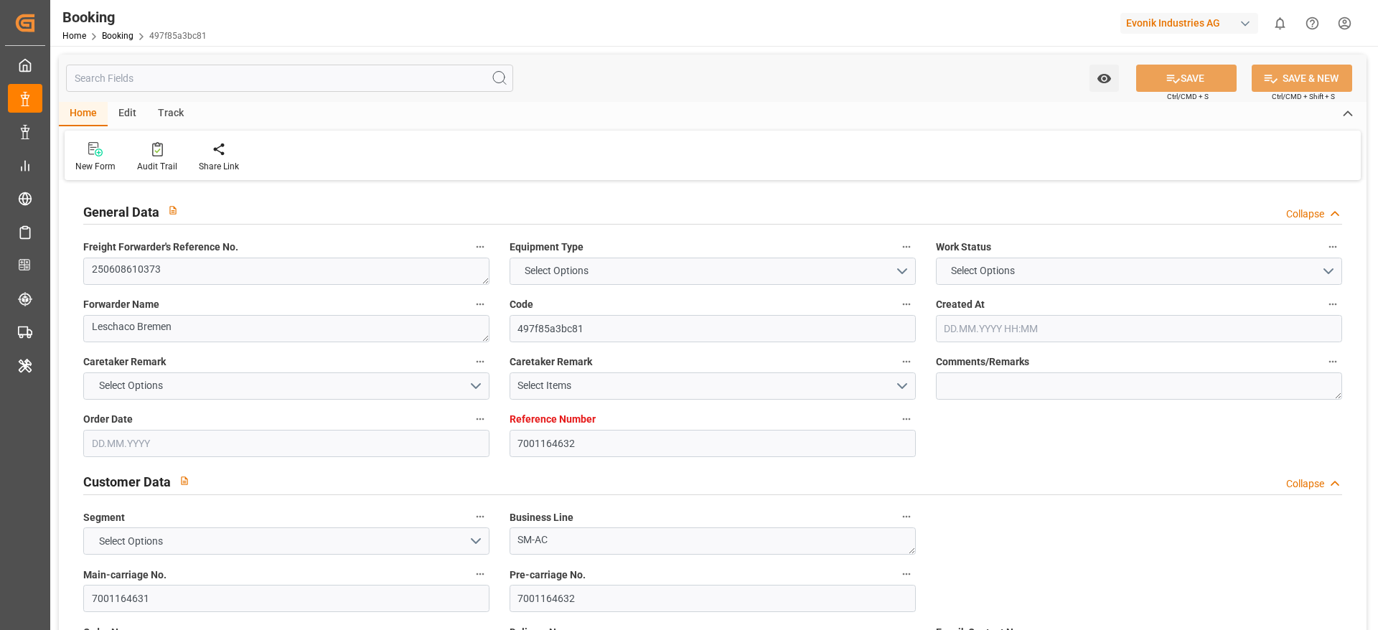
type input "10.08.2025 23:36"
type input "10.08.2025 14:59"
type input "11.08.2025 01:36"
type input "14.08.2025 14:59"
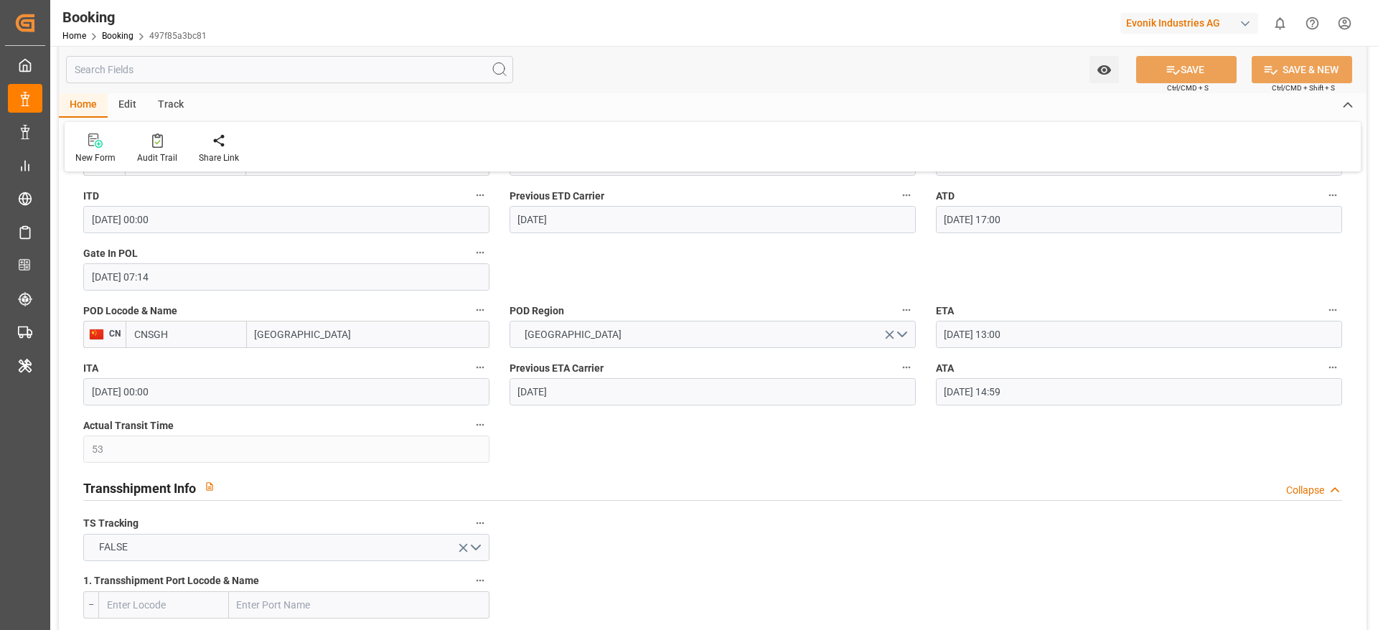
scroll to position [2139, 0]
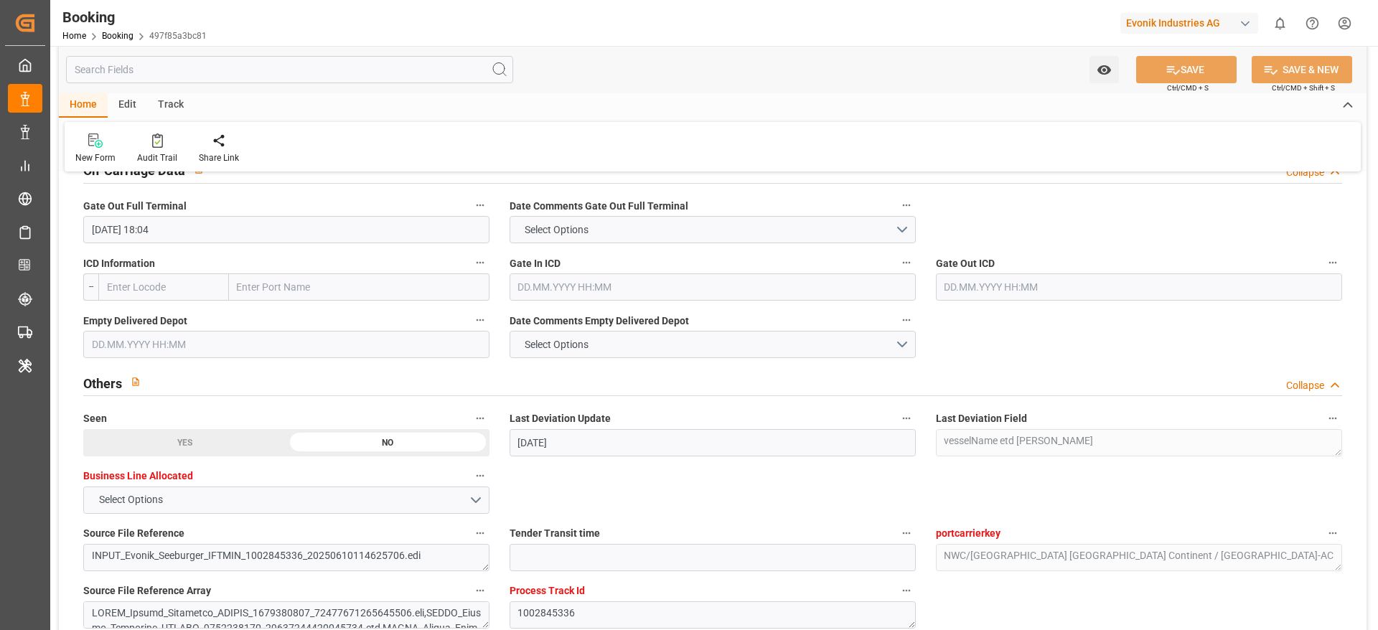
click at [418, 344] on input "text" at bounding box center [286, 344] width 406 height 27
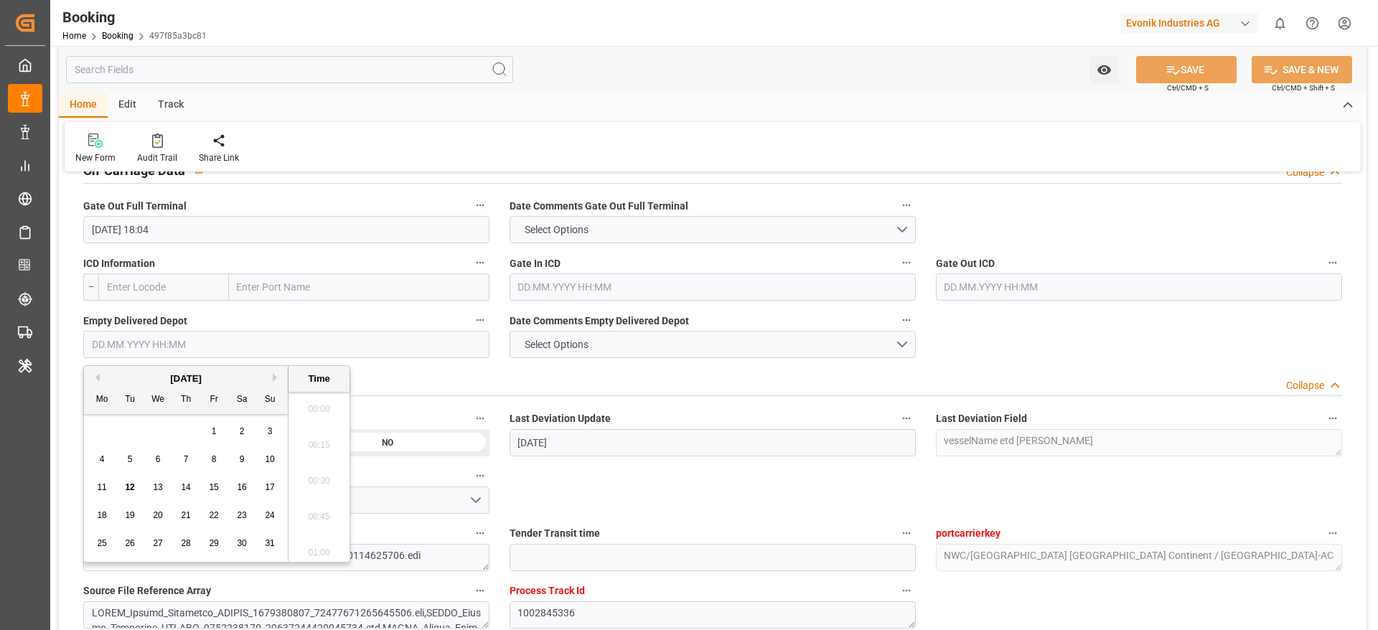
scroll to position [2302, 0]
click at [119, 484] on div "11 12 13 14 15 16 17" at bounding box center [186, 488] width 196 height 28
click at [129, 487] on span "12" at bounding box center [129, 487] width 9 height 10
type input "12.08.2025 00:00"
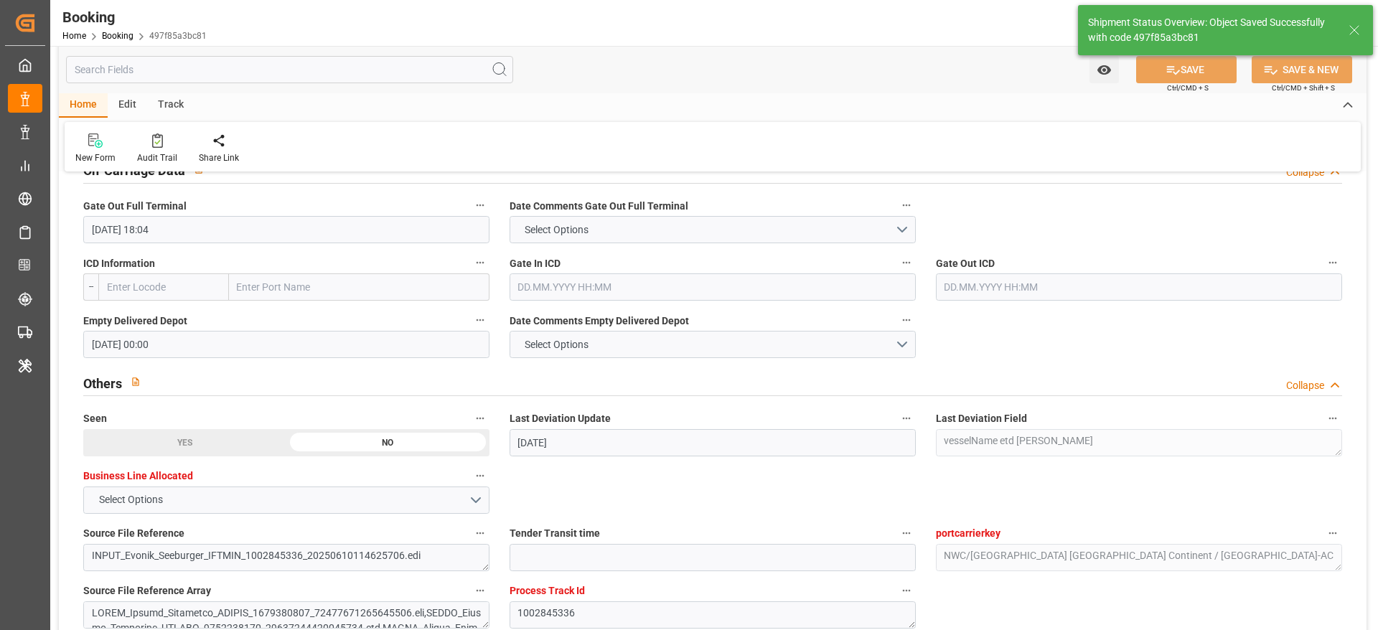
type textarea "[PERSON_NAME]"
type input "12.08.2025 11:02"
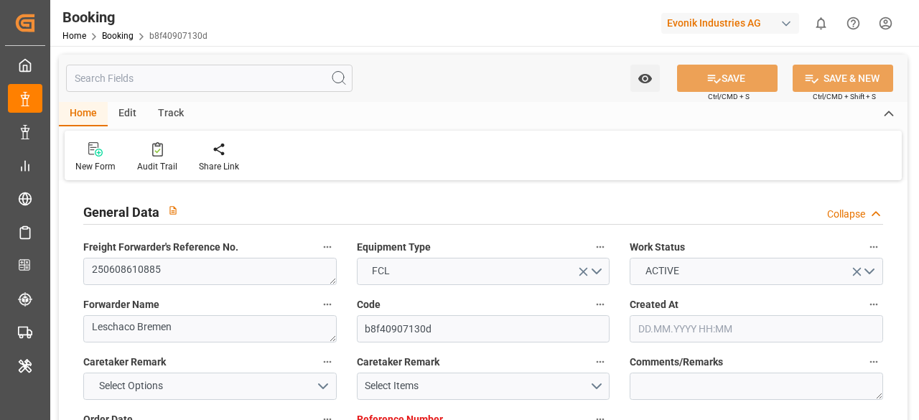
type input "7001182717"
type input "9778545"
type input "Hapag [PERSON_NAME]"
type input "Hapag [PERSON_NAME] Aktiengesellschaft"
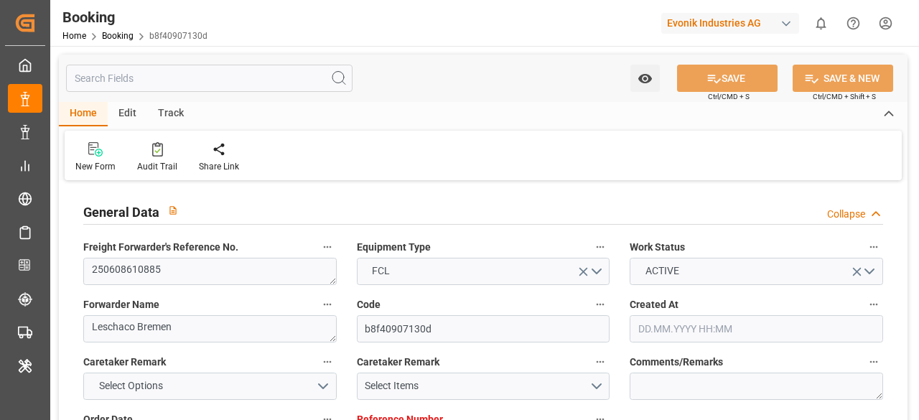
type input "NLRTM"
type input "JOAQB"
type input "34"
type input "EGPSD"
type input "0"
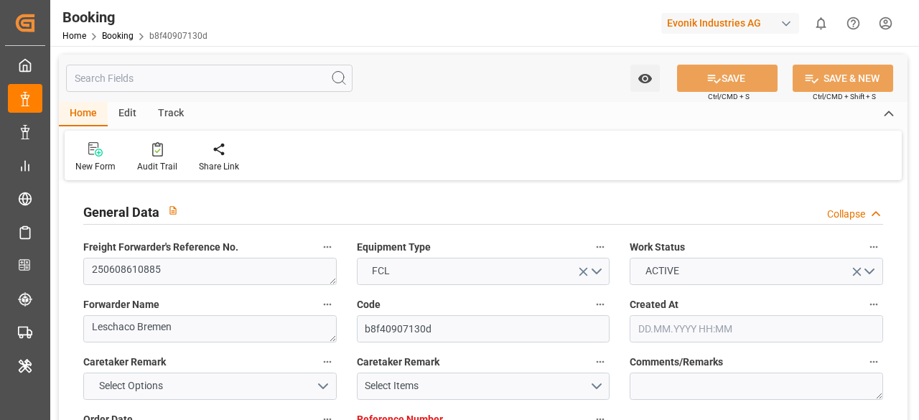
type input "8"
type input "NLRTM"
type input "JOAQB"
type input "9386471"
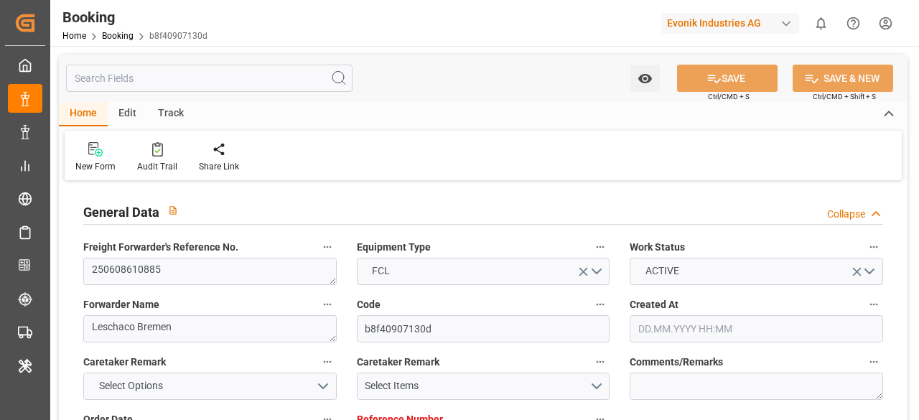
type input "[DATE] 04:56"
type input "[DATE]"
type input "[DATE] 00:00"
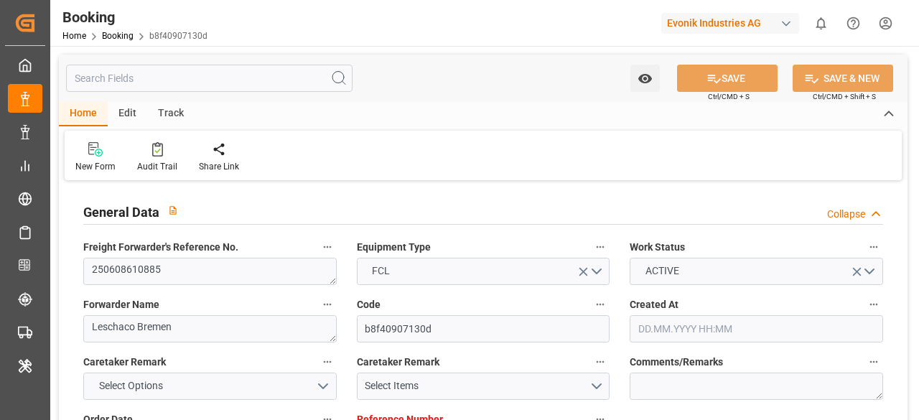
type input "[DATE] 00:00"
type input "[DATE]"
type input "[DATE] 07:00"
type input "[DATE] 00:00"
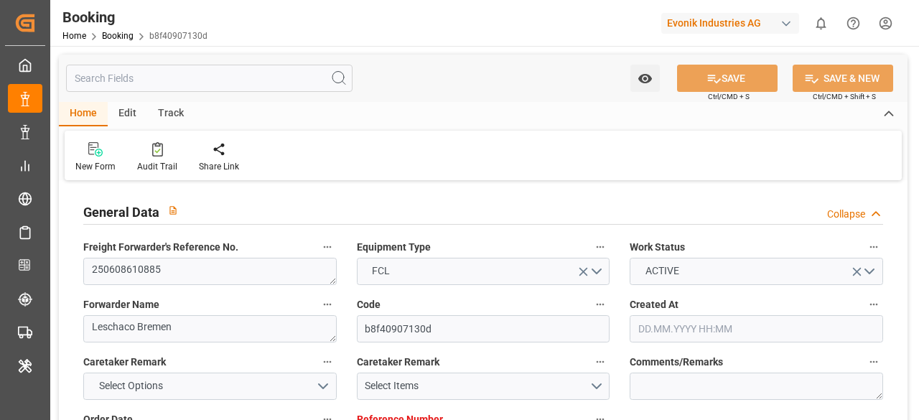
type input "[DATE] 20:36"
type input "[DATE] 21:42"
type input "[DATE] 16:00"
type input "[DATE] 00:00"
type input "[DATE]"
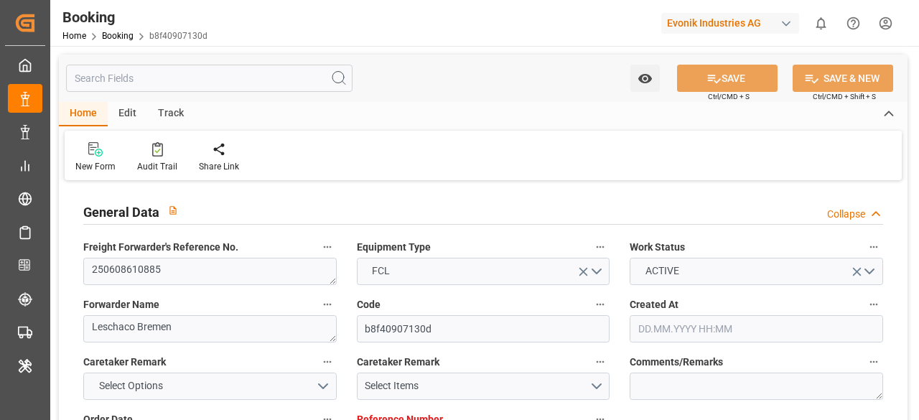
type input "[DATE] 15:06"
type input "[DATE] 09:00"
type input "[DATE] 00:00"
type input "[DATE] 08:30"
type input "[DATE] 06:00"
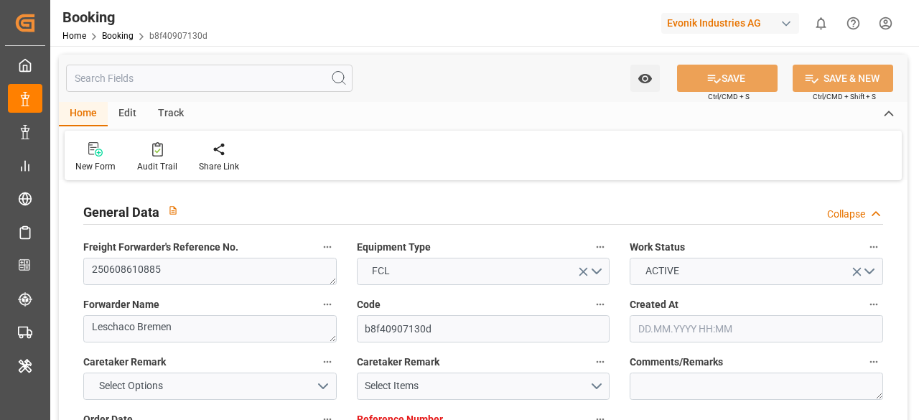
type input "[DATE] 00:00"
type input "[DATE] 17:30"
type input "[DATE] 18:44"
type input "[DATE]"
type input "[DATE] 03:24"
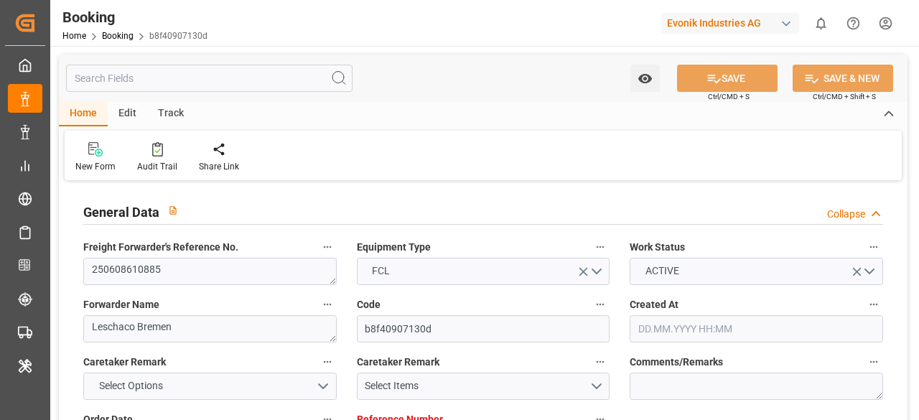
type input "[DATE]"
type input "[DATE] 14:12"
type input "[DATE] 23:58"
type input "[DATE] 23:59"
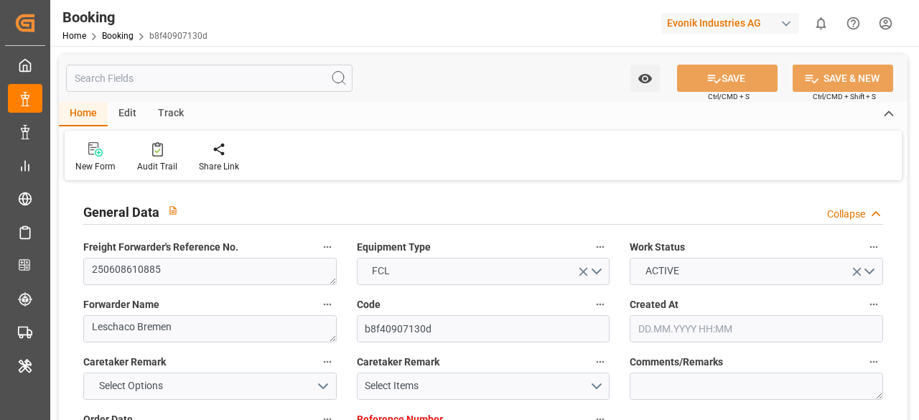
type input "[DATE] 13:00"
type input "[DATE] 23:00"
type input "[DATE] 21:12"
type input "[DATE] 09:00"
type input "[DATE] 16:19"
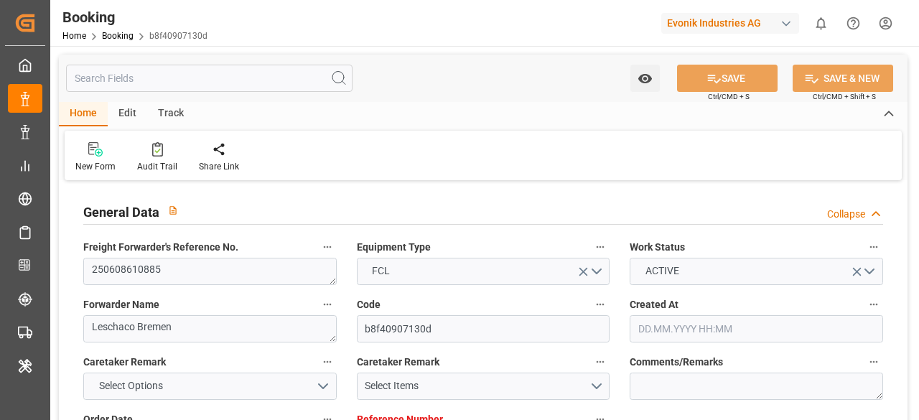
type input "25.07.2025 12:23"
type input "03.08.2025 13:38"
type input "04.08.2025 05:00"
type input "06.08.2025 16:00"
type input "06.08.2025 15:03"
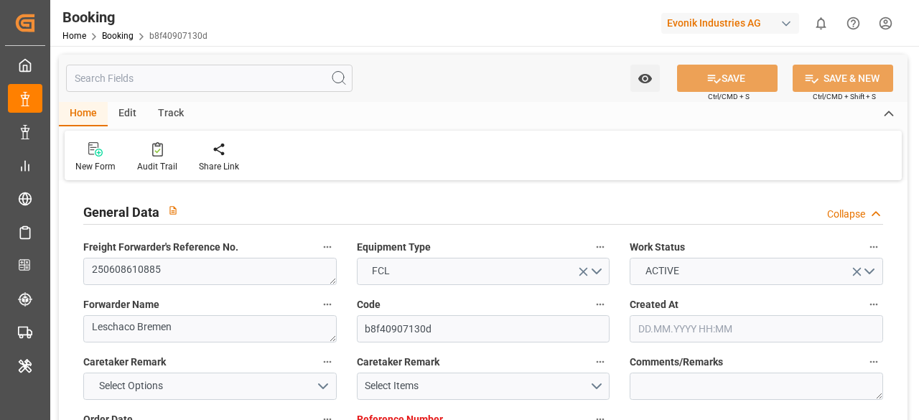
type input "06.08.2025 21:58"
type input "06.08.2025 15:06"
type input "06.08.2025 16:00"
type input "07.08.2025 09:42"
type input "11.08.2025 09:42"
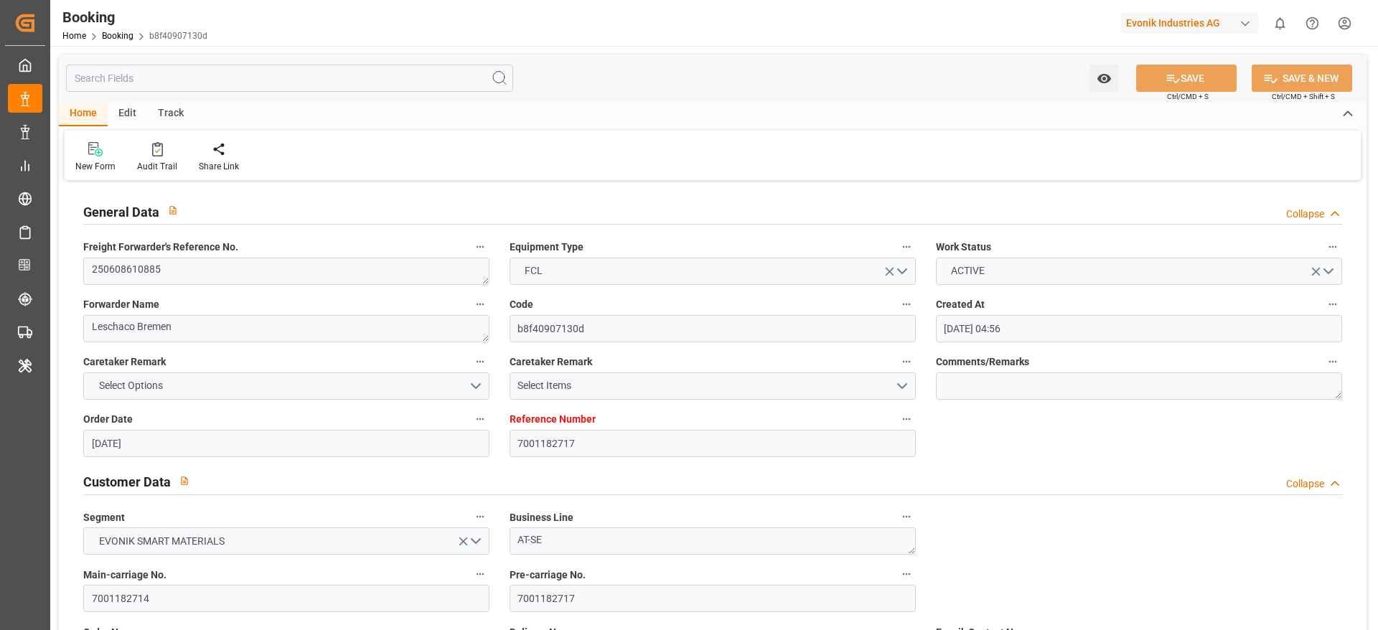
scroll to position [2045, 0]
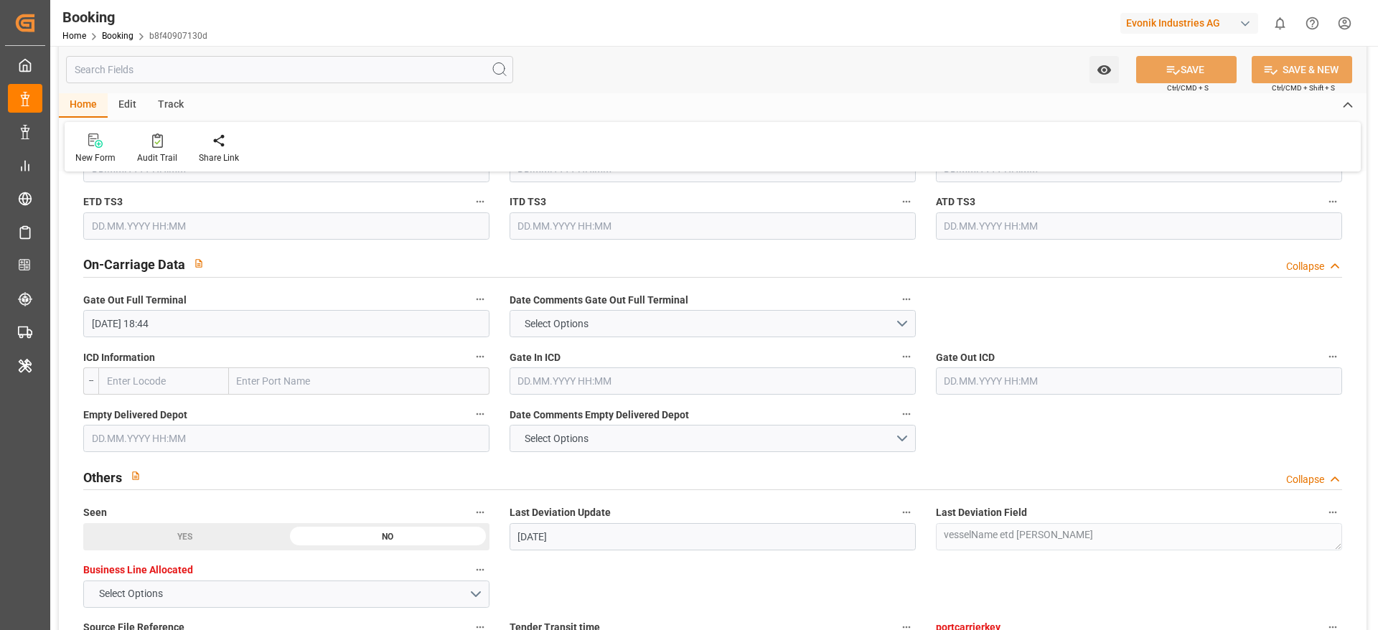
click at [346, 419] on input "text" at bounding box center [286, 438] width 406 height 27
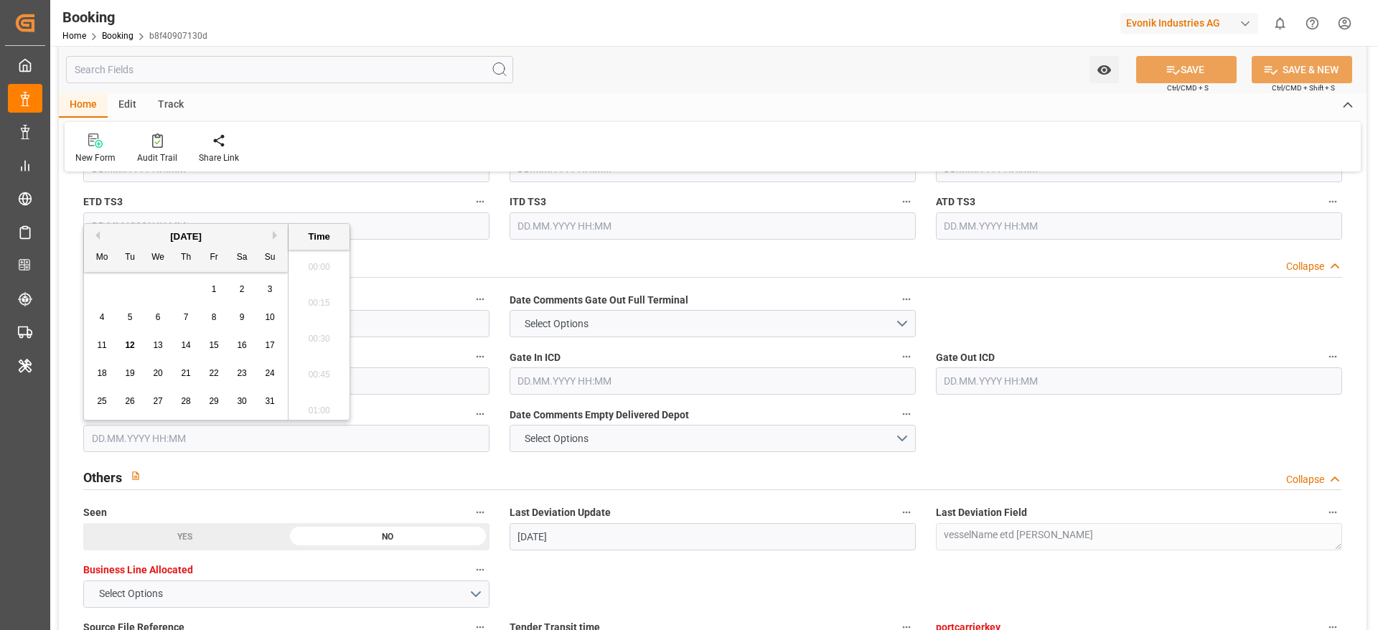
scroll to position [2302, 0]
click at [126, 332] on div "12" at bounding box center [130, 338] width 18 height 17
type input "[DATE] 00:00"
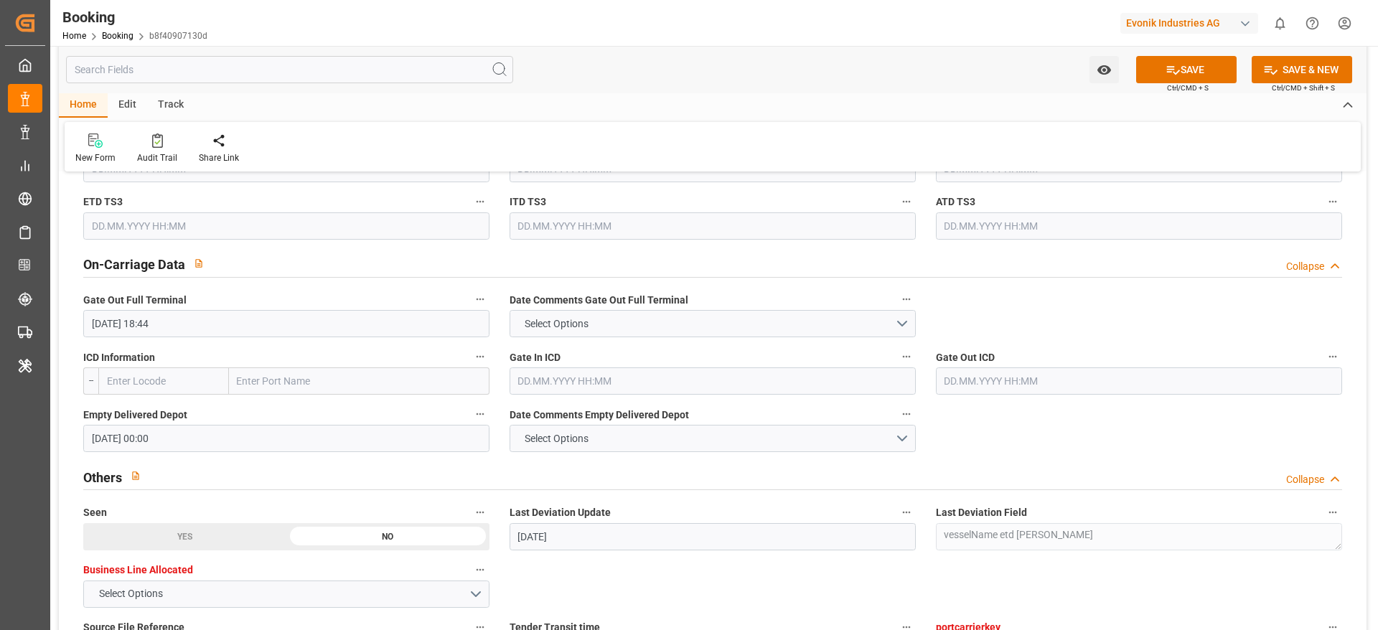
click at [412, 131] on div "New Form Audit Trail Share Link" at bounding box center [713, 147] width 1296 height 50
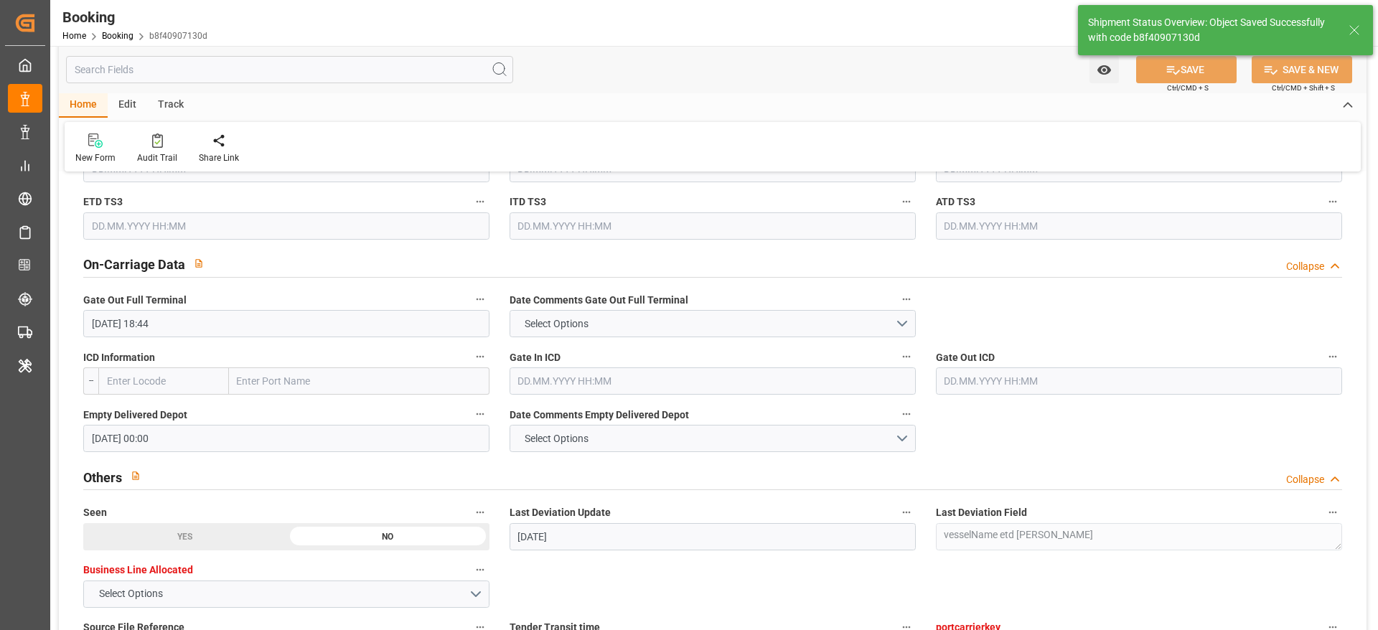
type textarea "[PERSON_NAME]"
type input "12.08.2025 11:03"
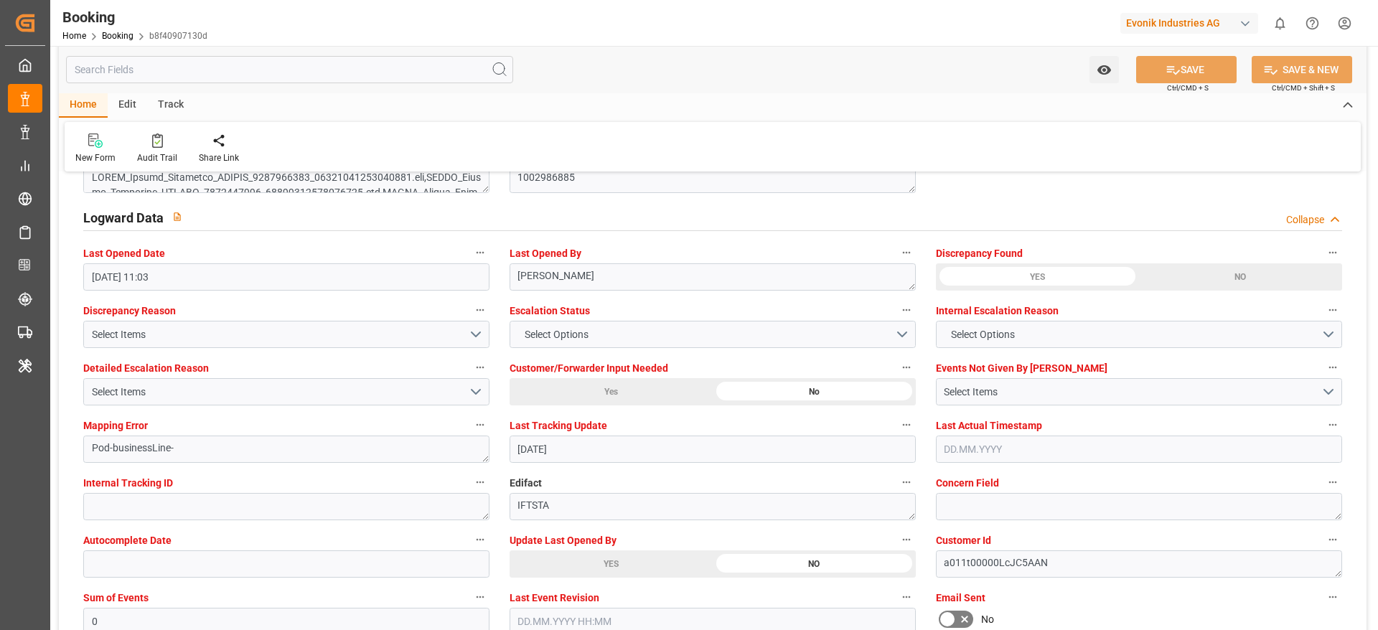
scroll to position [2564, 0]
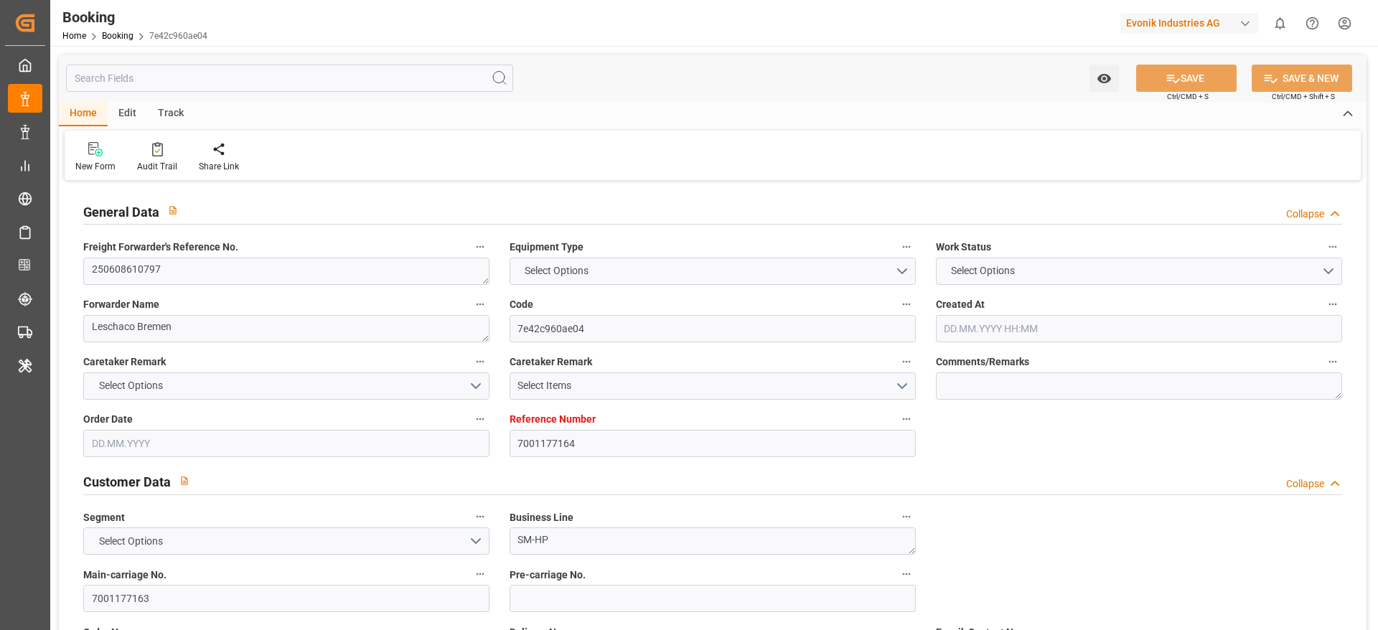
type textarea "250608610797"
type textarea "Leschaco Bremen"
type input "7e42c960ae04"
type input "7001177164"
type textarea "SM-HP"
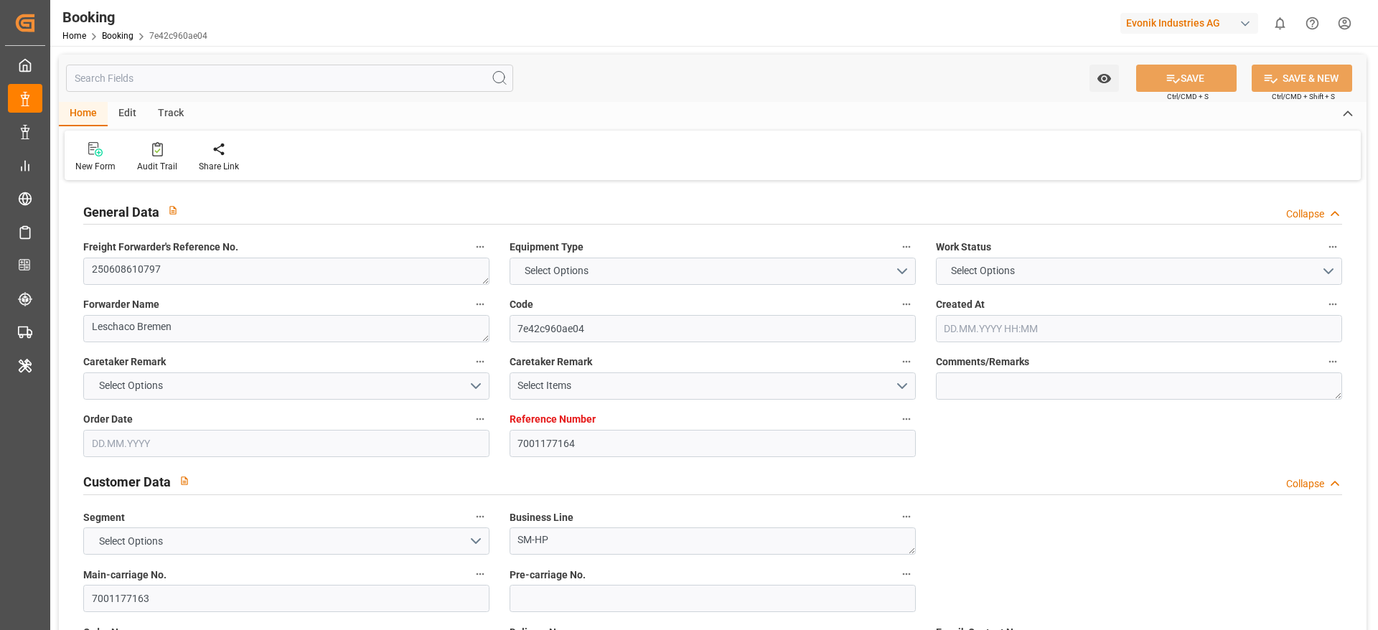
type input "7001177163"
type textarea "[PERSON_NAME][EMAIL_ADDRESS][PERSON_NAME][DOMAIN_NAME]"
type textarea "CFR"
type textarea "KOBE"
type textarea "Marl"
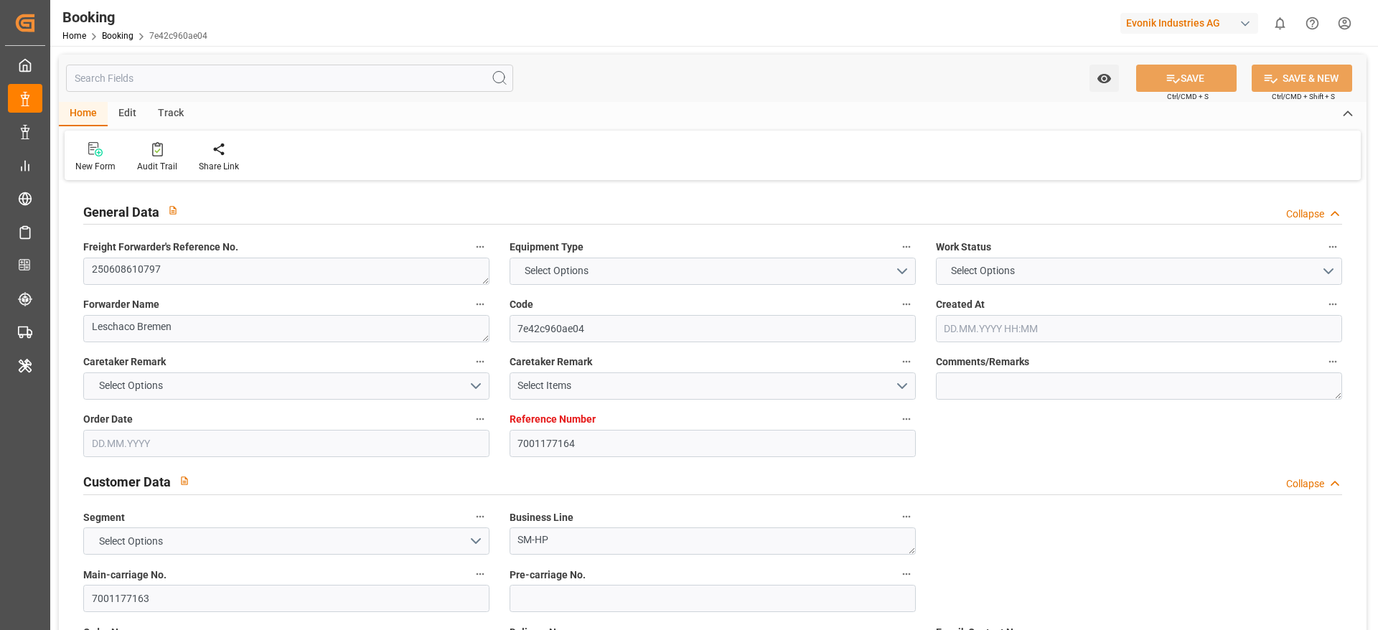
type textarea "HLBU1122610"
type input "MOSCOW MAERSK"
type input "HLCU"
type textarea "35538033"
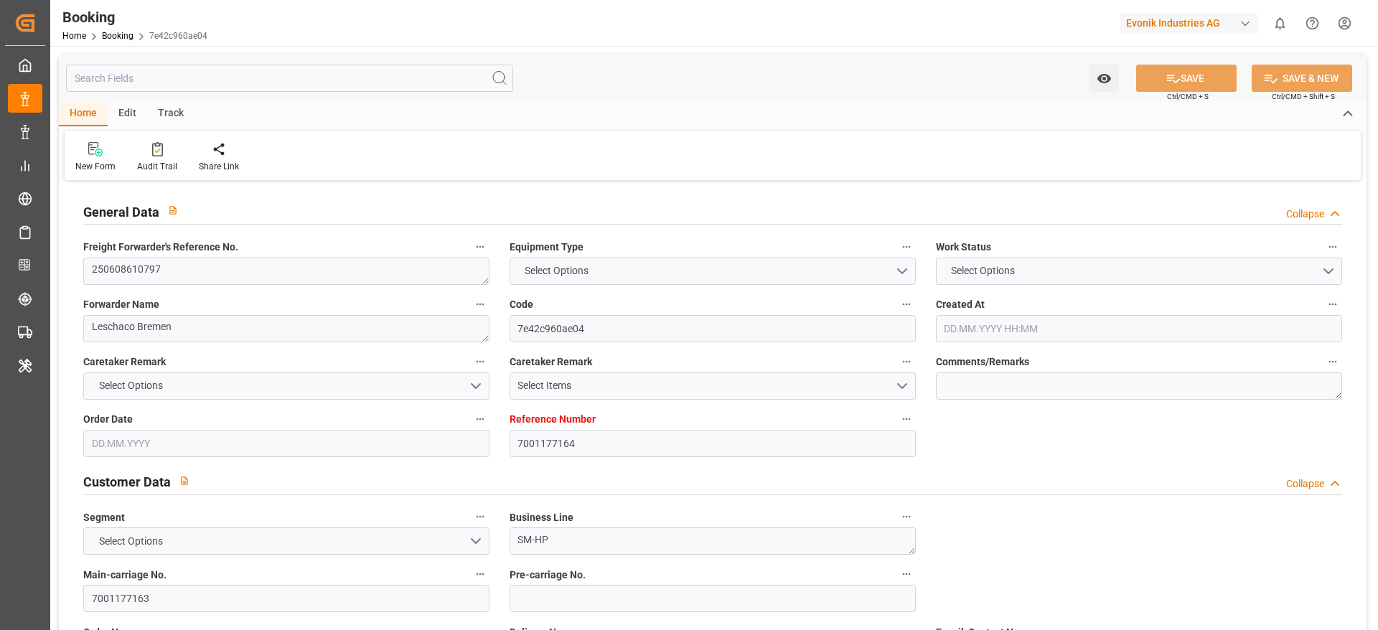
type input "[GEOGRAPHIC_DATA]"
type input "Kobe"
type input "SHANGHAI PT"
type textarea "vesselName etd [PERSON_NAME]"
type textarea "INPUT_Evonik_Seeburger_IFTMIN_1002849126_20250611104622405.edi"
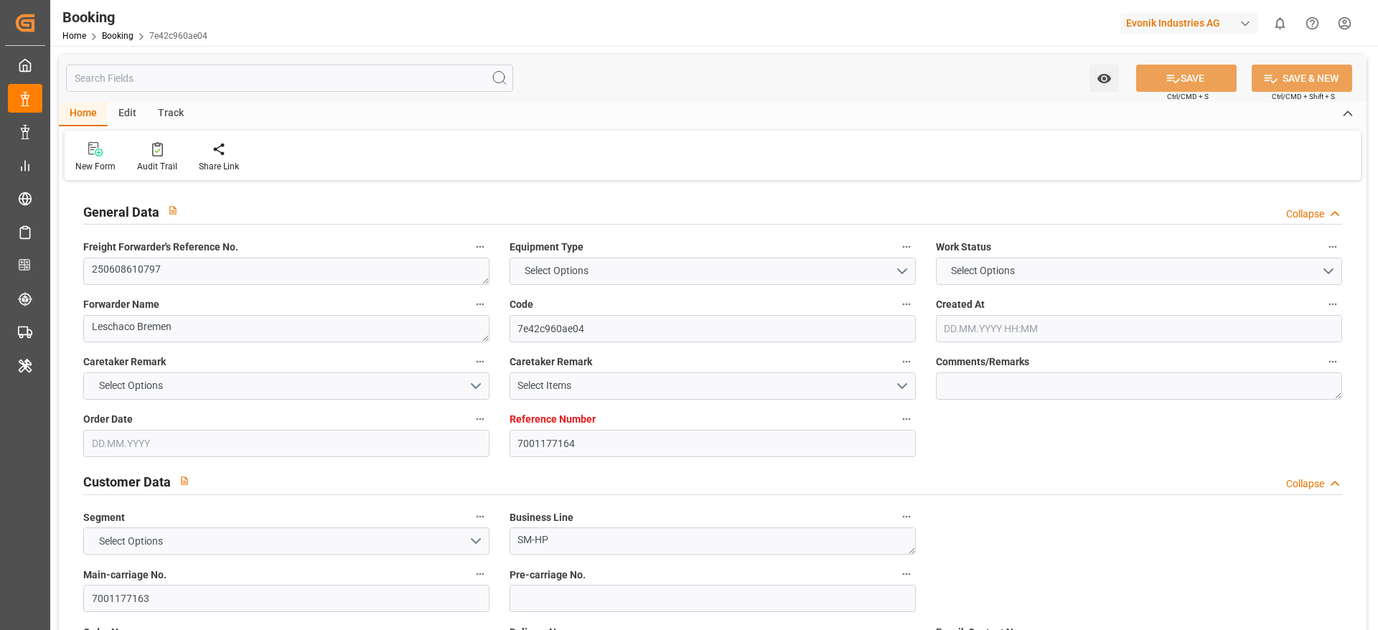
type textarea "NWC/[GEOGRAPHIC_DATA] [GEOGRAPHIC_DATA] Continent / [GEOGRAPHIC_DATA]-HP"
type textarea "INPUT_Evonik_Seeburger_IFTMIN_1002792909_20250523093941804.edi,INPUT_Evonik_See…"
type textarea "1002849126"
type textarea "Logward System"
type textarea "IFTSTA"
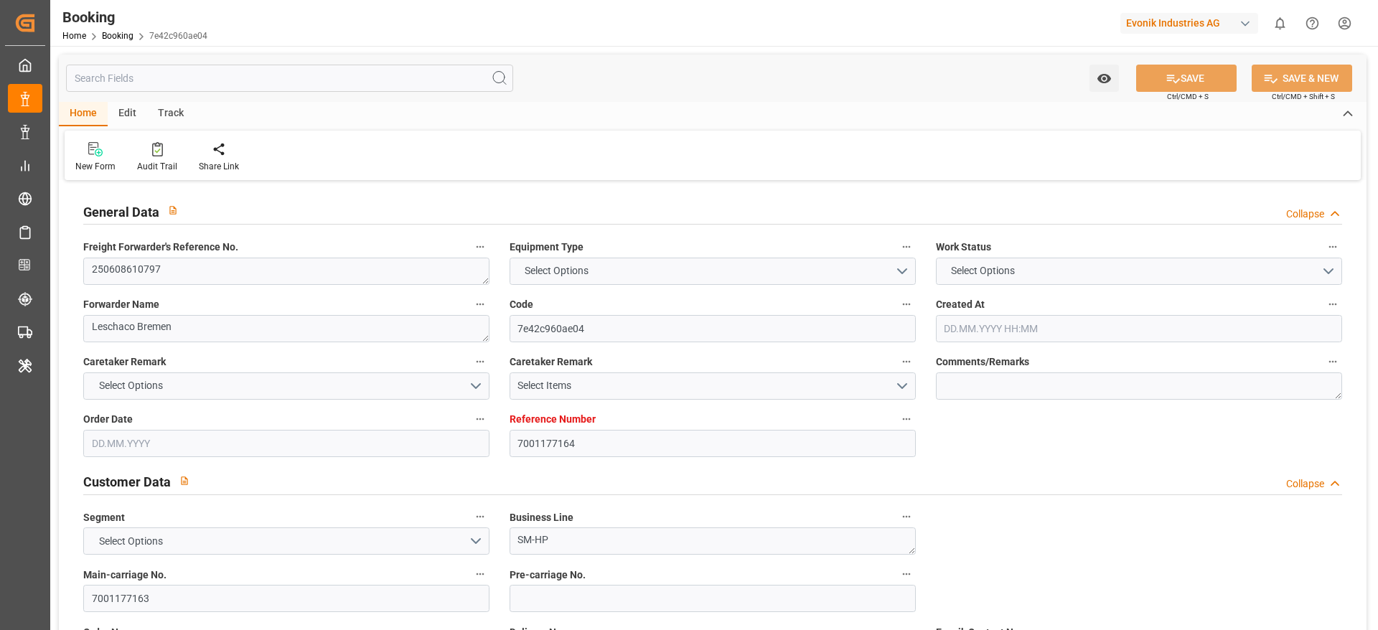
type textarea "a016N000000wbCAQAY"
type textarea "Yes"
type input "[GEOGRAPHIC_DATA]"
type input "KOBE"
type input "[GEOGRAPHIC_DATA]"
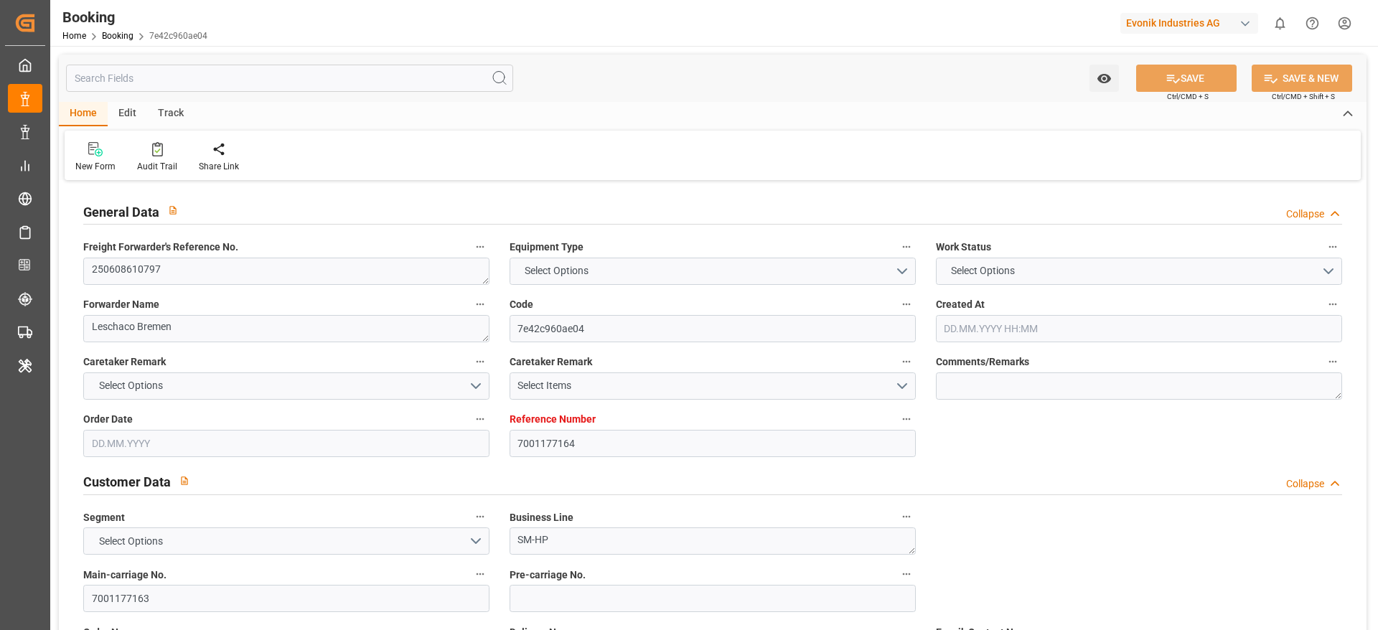
type input "DE"
type input "TRUCK"
type input "524E"
type input "VESSEL"
type input "MAERSK [US_STATE]"
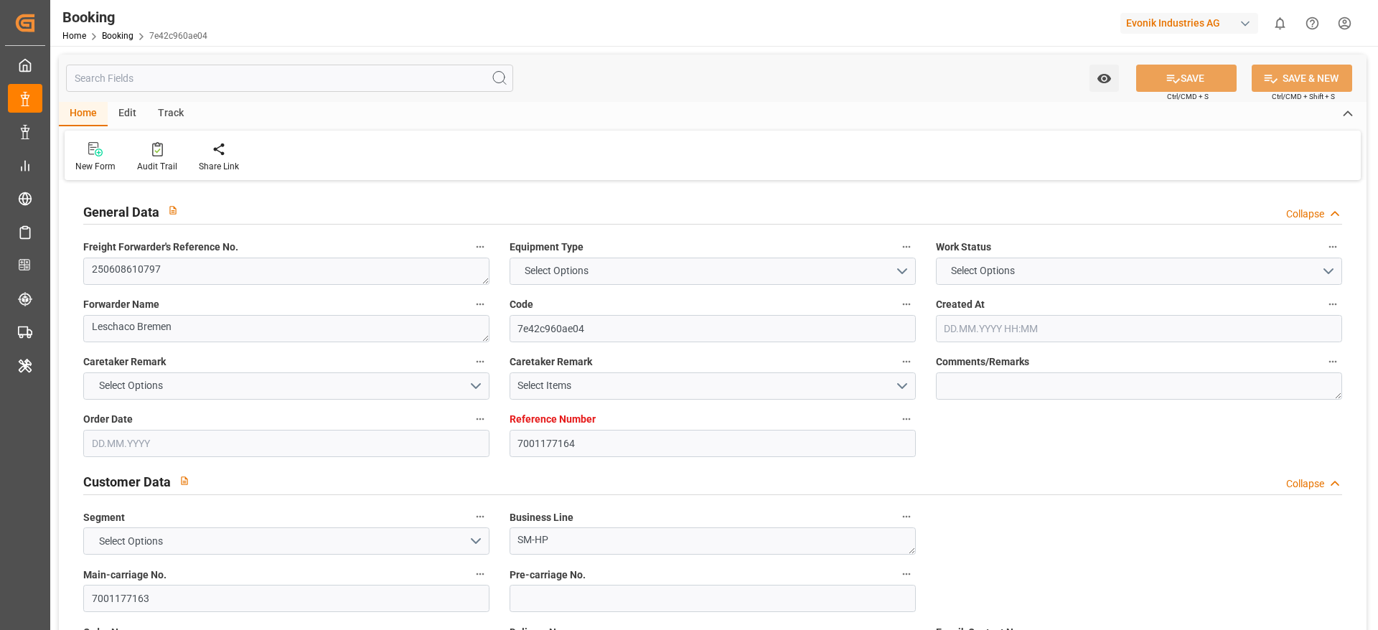
type input "531N"
type input "MAERSK [US_STATE]"
type input "TRUCK"
type input "7001177164"
type input "9778818"
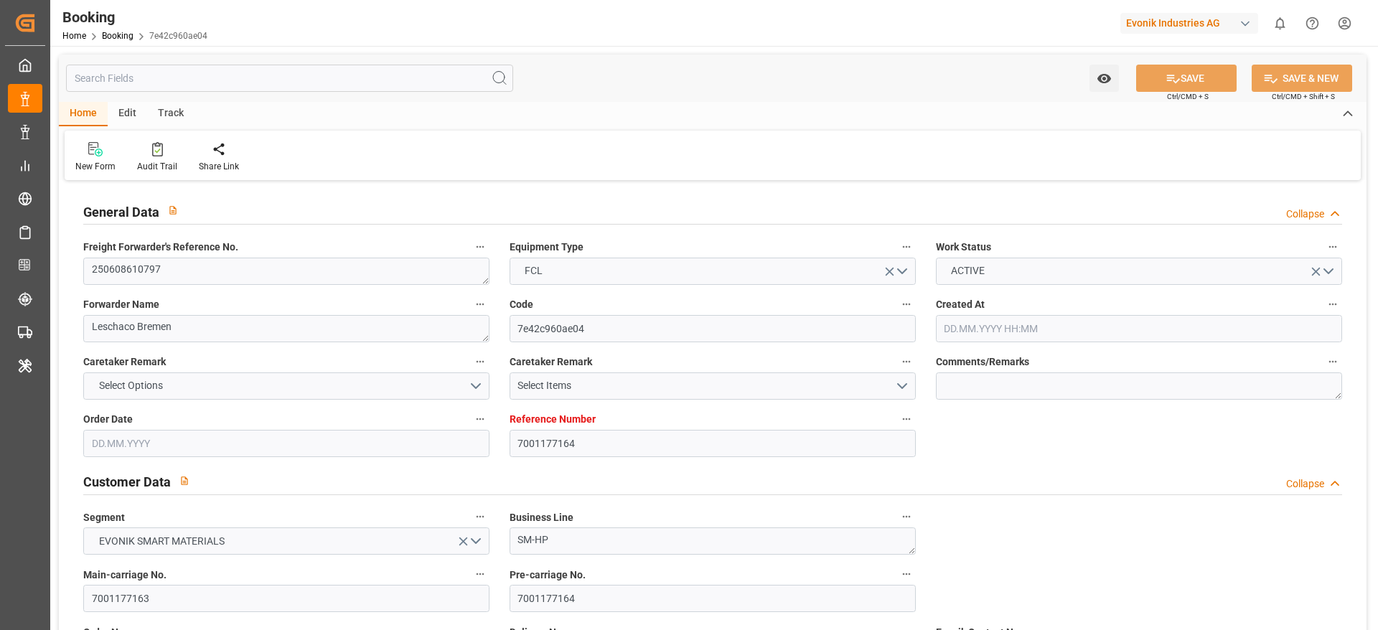
type input "9778818"
type input "Hapag [PERSON_NAME]"
type input "Hapag [PERSON_NAME] Aktiengesellschaft"
type input "NLRTM"
type input "JPUKB"
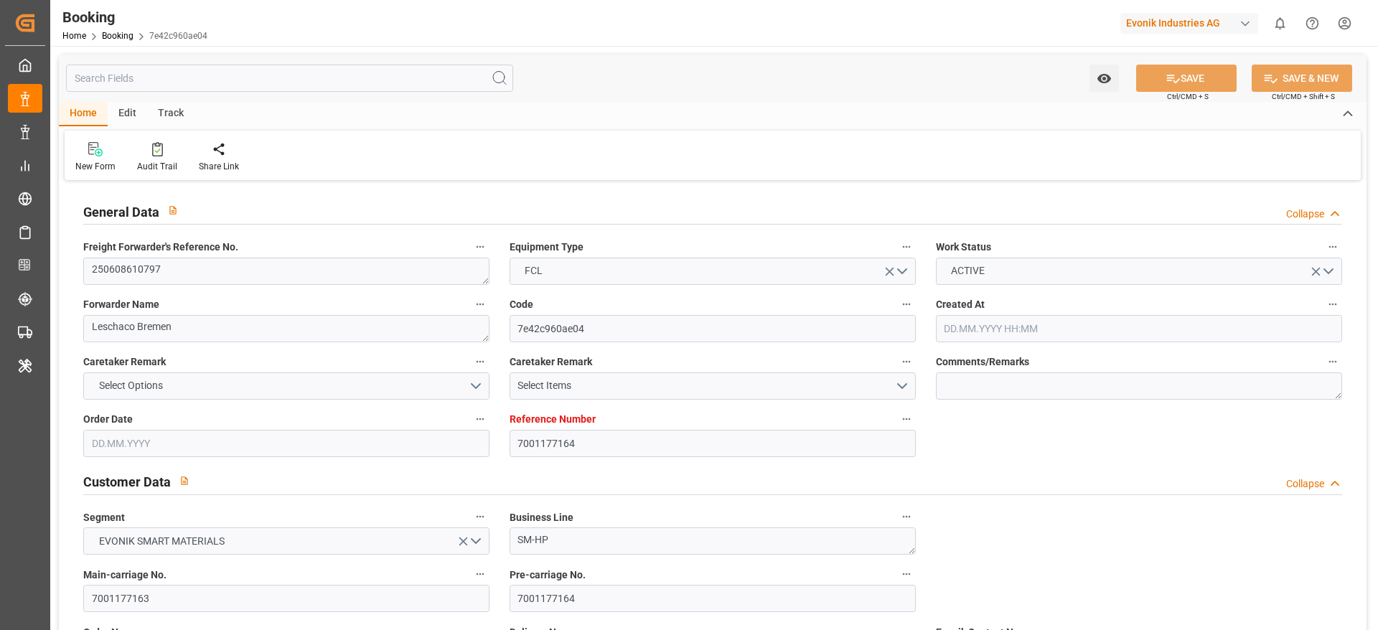
type input "52"
type input "CNSHG"
type input "40"
type input "0"
type input "-56"
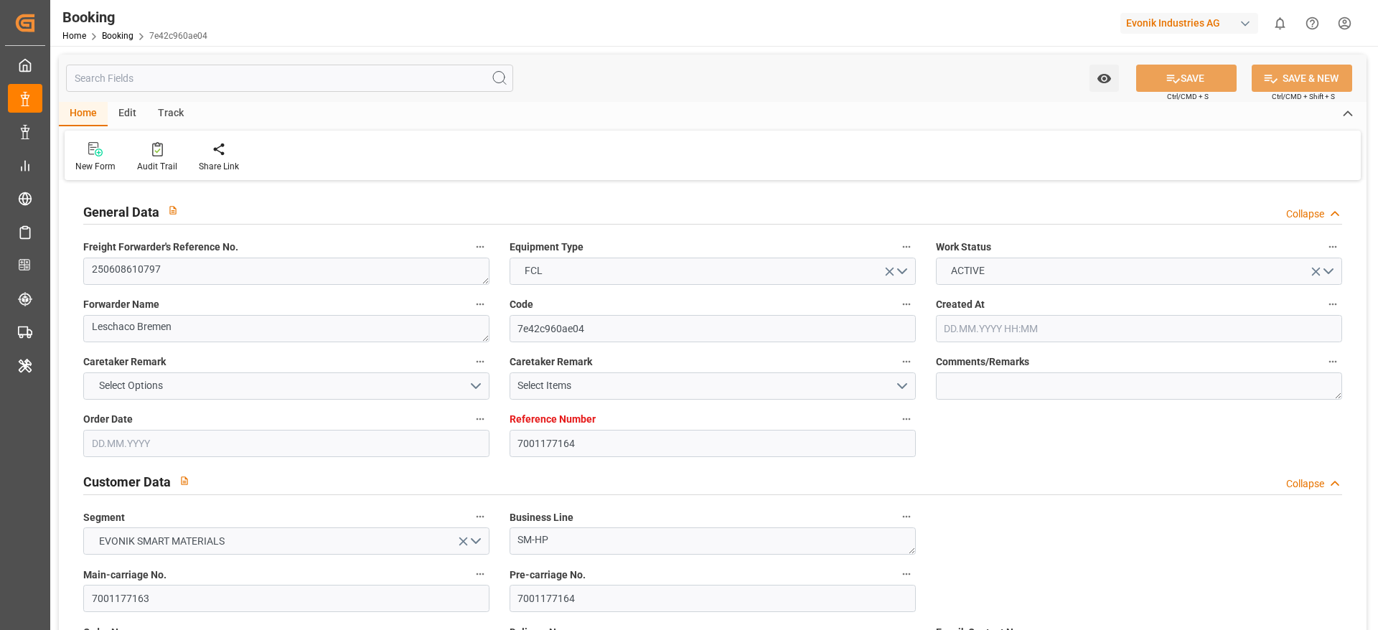
type input "NLRTM"
type input "JPUKB"
type input "9235531"
click at [197, 349] on div "Caretaker Remark Select Options" at bounding box center [286, 375] width 426 height 57
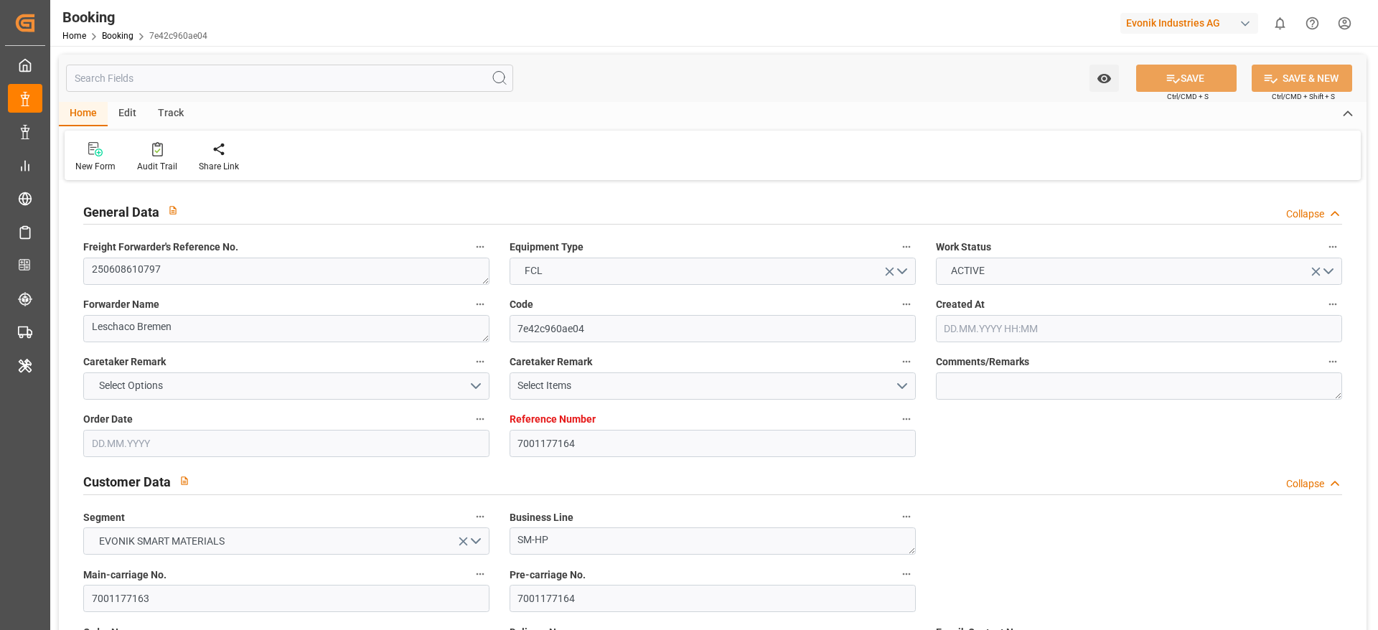
type input "[DATE] 07:40"
type input "[DATE]"
type input "[DATE] 00:00"
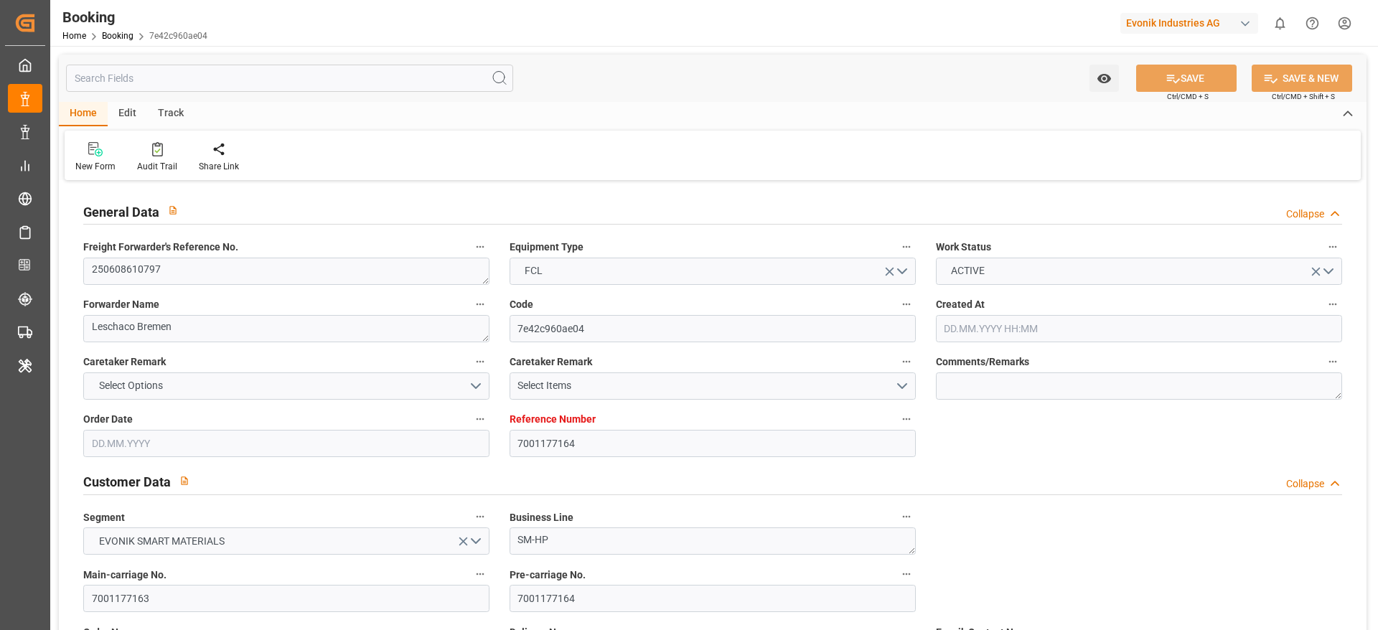
type input "[DATE] 00:00"
type input "[DATE]"
type input "[DATE] 12:00"
type input "[DATE] 00:00"
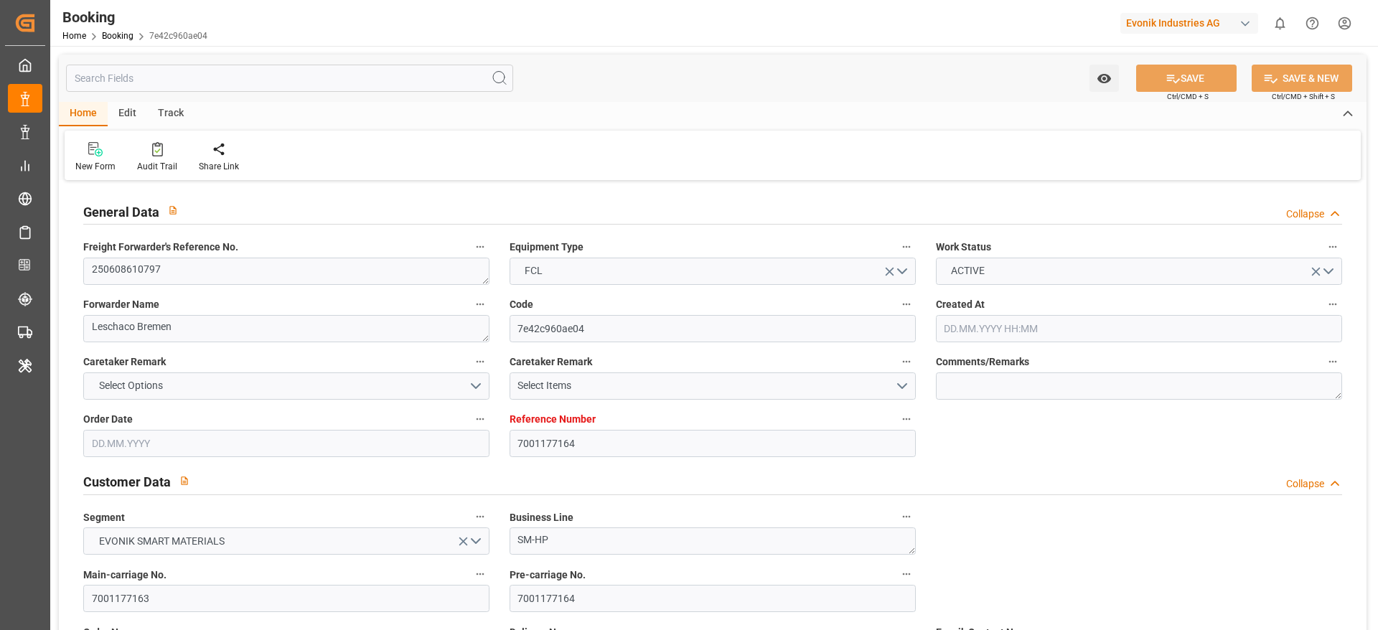
type input "[DATE] 13:42"
type input "[DATE] 20:50"
type input "[DATE] 21:30"
type input "[DATE] 00:00"
type input "[DATE]"
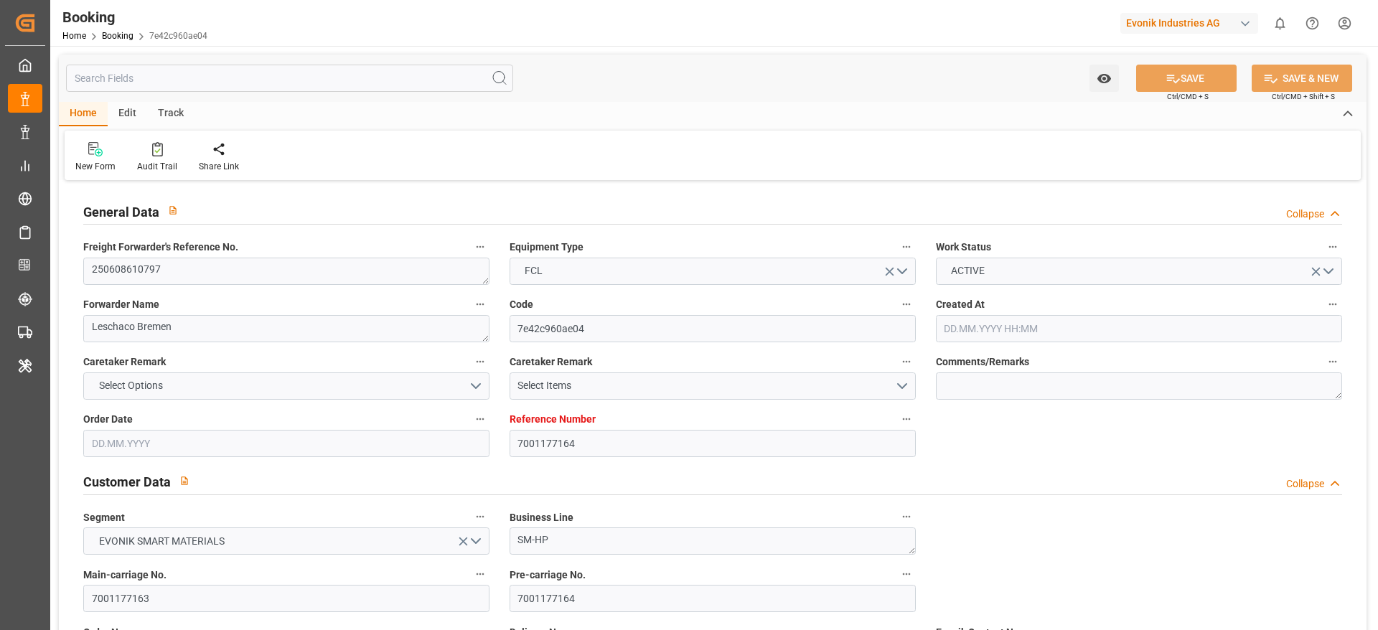
type input "[DATE] 21:42"
type input "[DATE] 01:00"
type input "[DATE] 00:00"
type input "[DATE] 06:43"
type input "[DATE] 18:00"
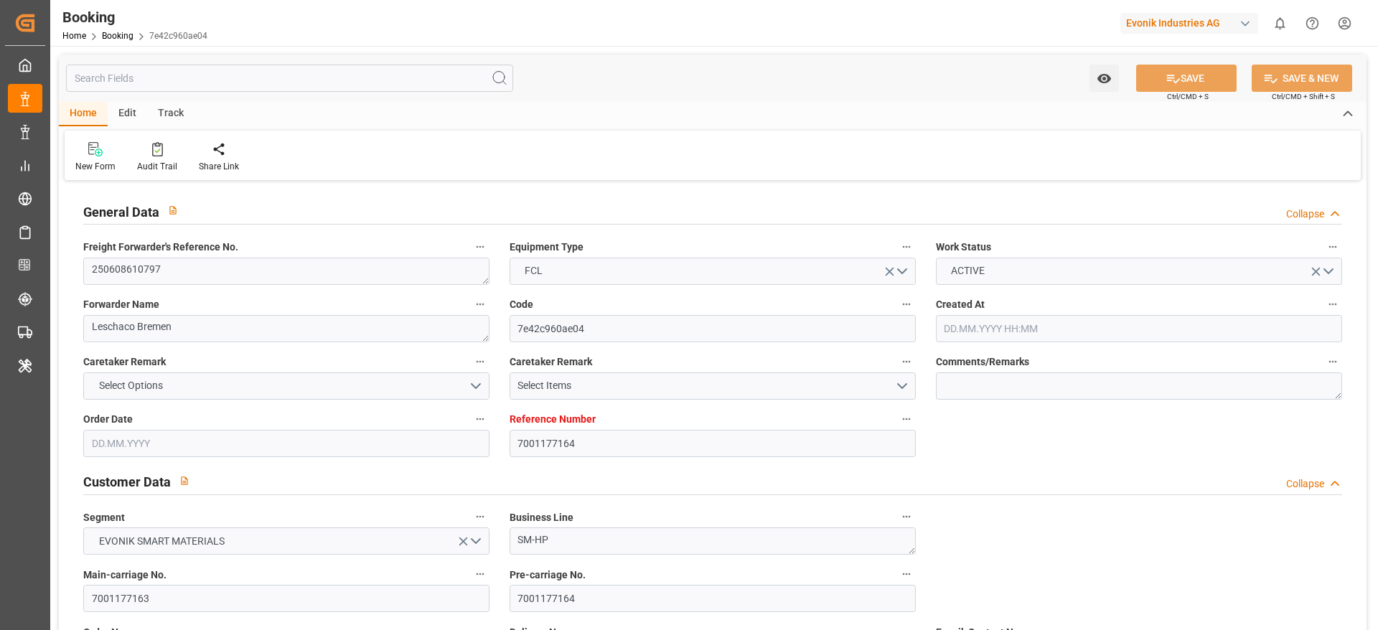
type input "[DATE] 00:00"
type input "[DATE] 17:30"
type input "[DATE] 16:32"
type input "[DATE]"
type input "[DATE] 04:50"
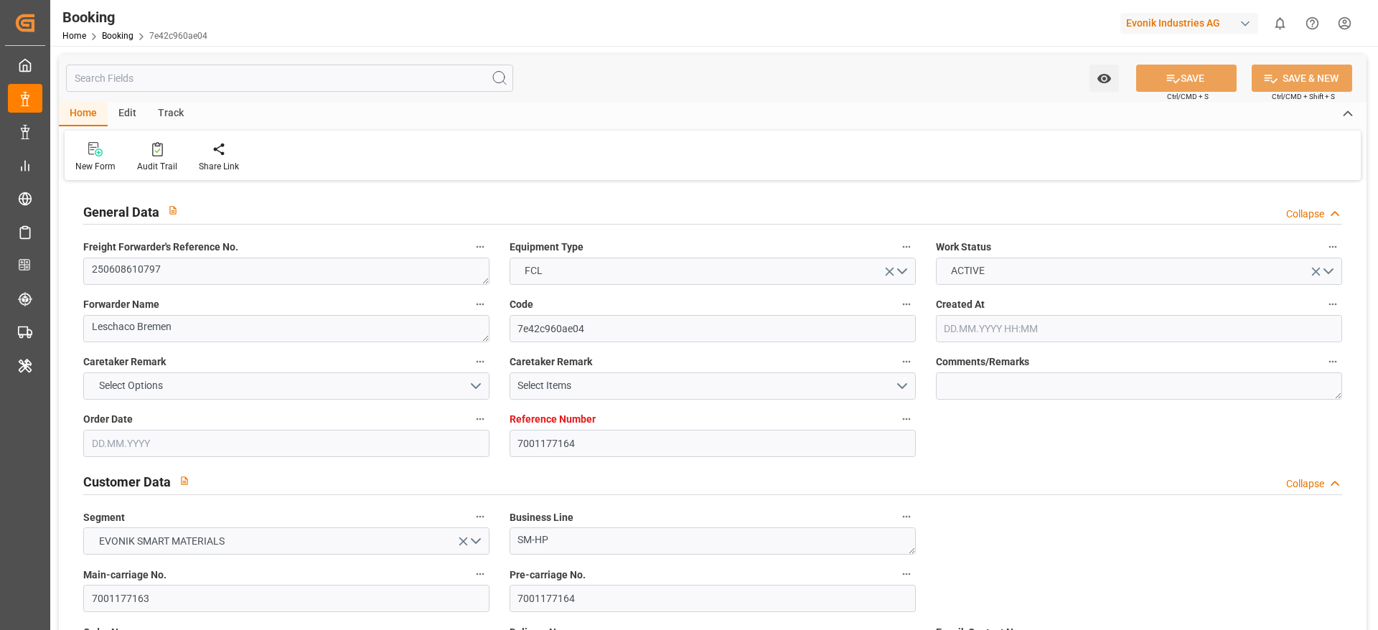
type input "[DATE]"
type input "[DATE] 10:48"
type input "[DATE] 03:28"
type input "[DATE] 12:00"
type input "[DATE] 15:02"
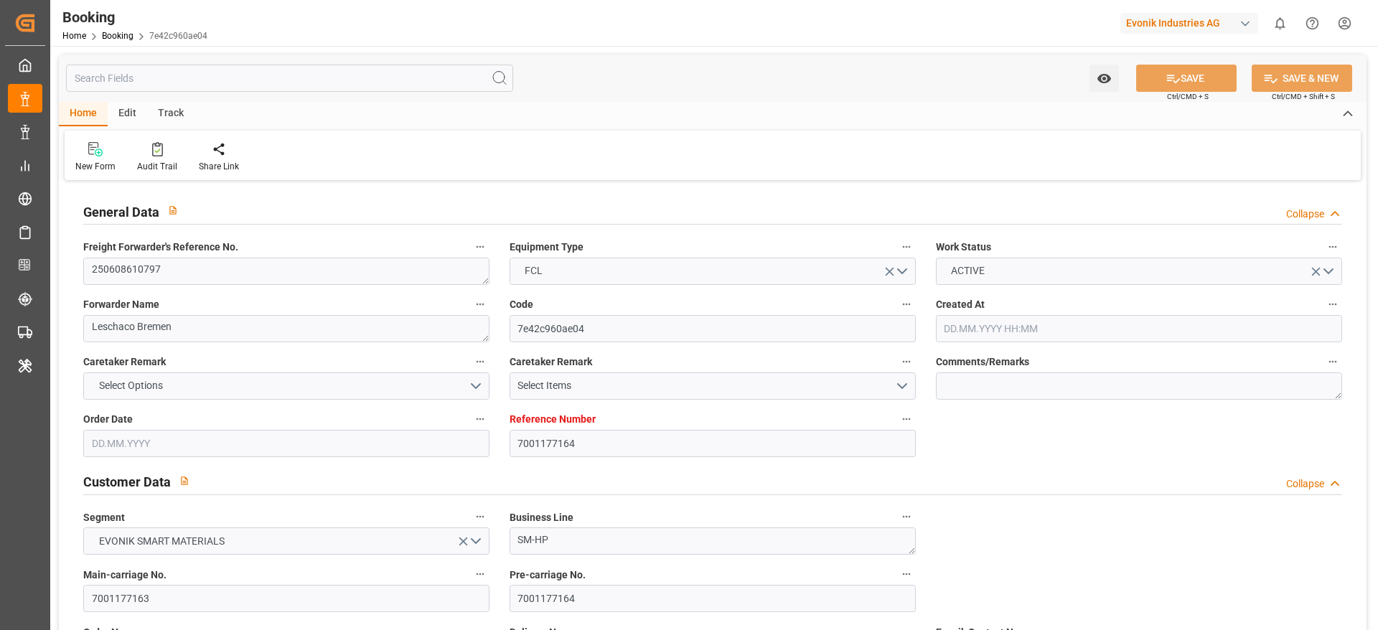
type input "[DATE] 16:00"
type input "[DATE] 06:12"
type input "[DATE] 06:43"
type input "[DATE] 01:00"
type input "[DATE] 15:17"
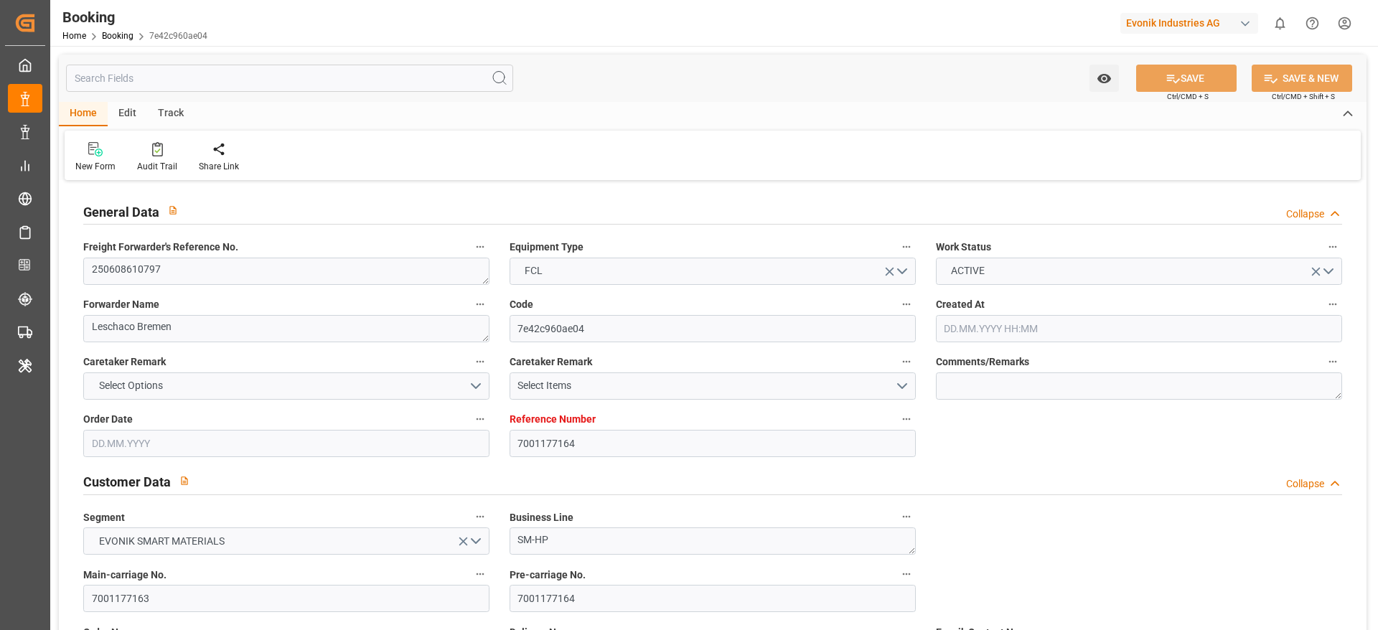
type input "[DATE] 22:54"
type input "[DATE] 18:00"
type input "[DATE] 10:02"
type input "[DATE] 18:00"
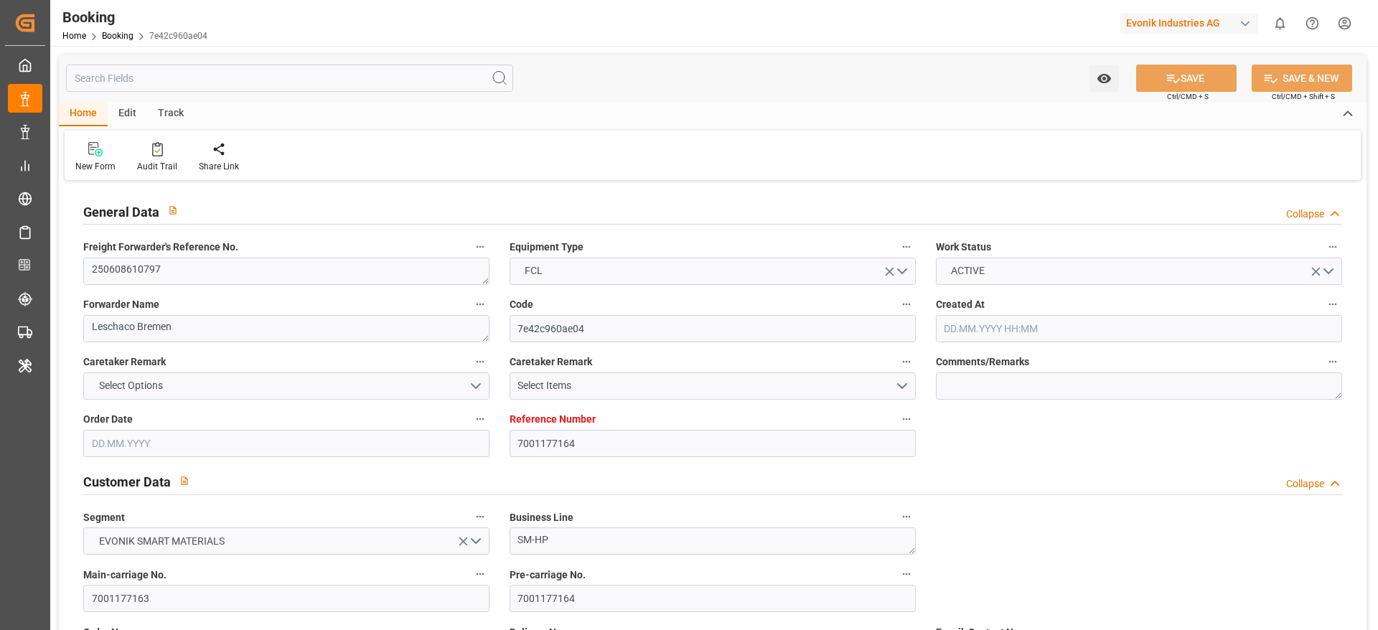
type input "[DATE] 19:53"
type input "[DATE] 21:30"
type input "[DATE] 21:03"
type input "[DATE] 04:11"
type input "[DATE] 21:06"
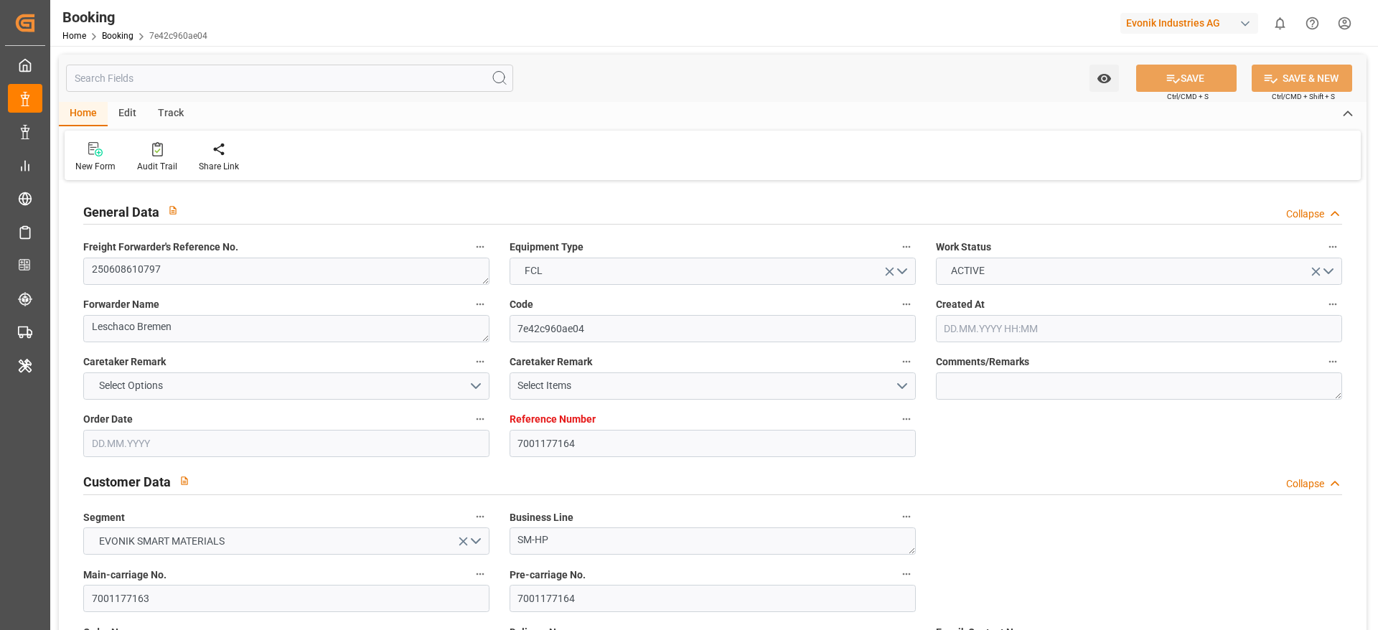
type input "[DATE] 21:06"
type input "[DATE] 22:29"
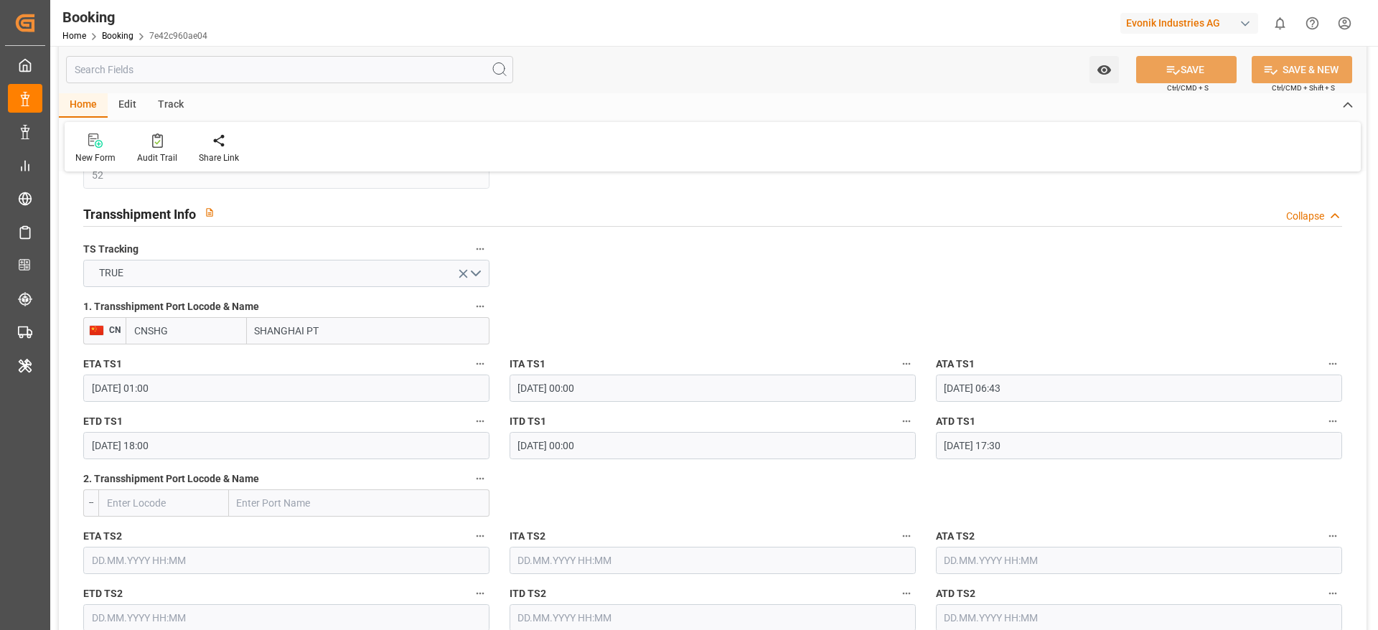
scroll to position [1496, 0]
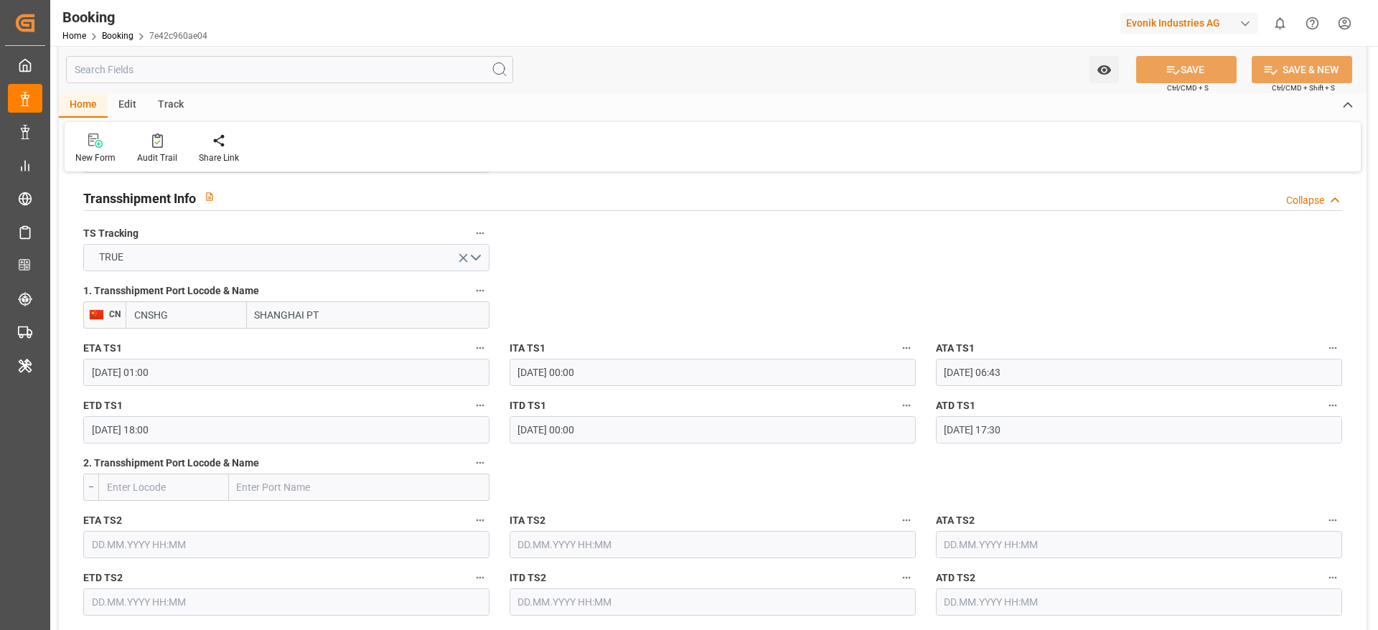
drag, startPoint x: 300, startPoint y: 318, endPoint x: 356, endPoint y: 323, distance: 56.2
click at [356, 323] on input "SHANGHAI PT" at bounding box center [368, 314] width 243 height 27
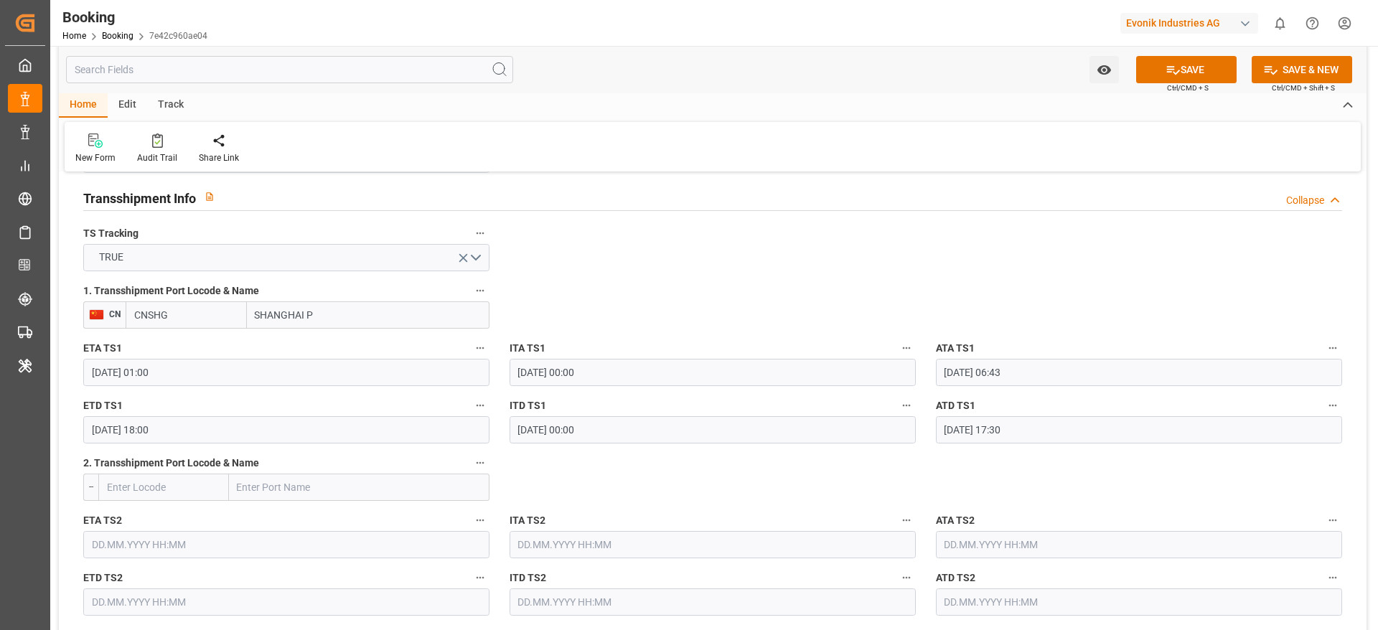
click at [356, 323] on input "SHANGHAI P" at bounding box center [368, 314] width 243 height 27
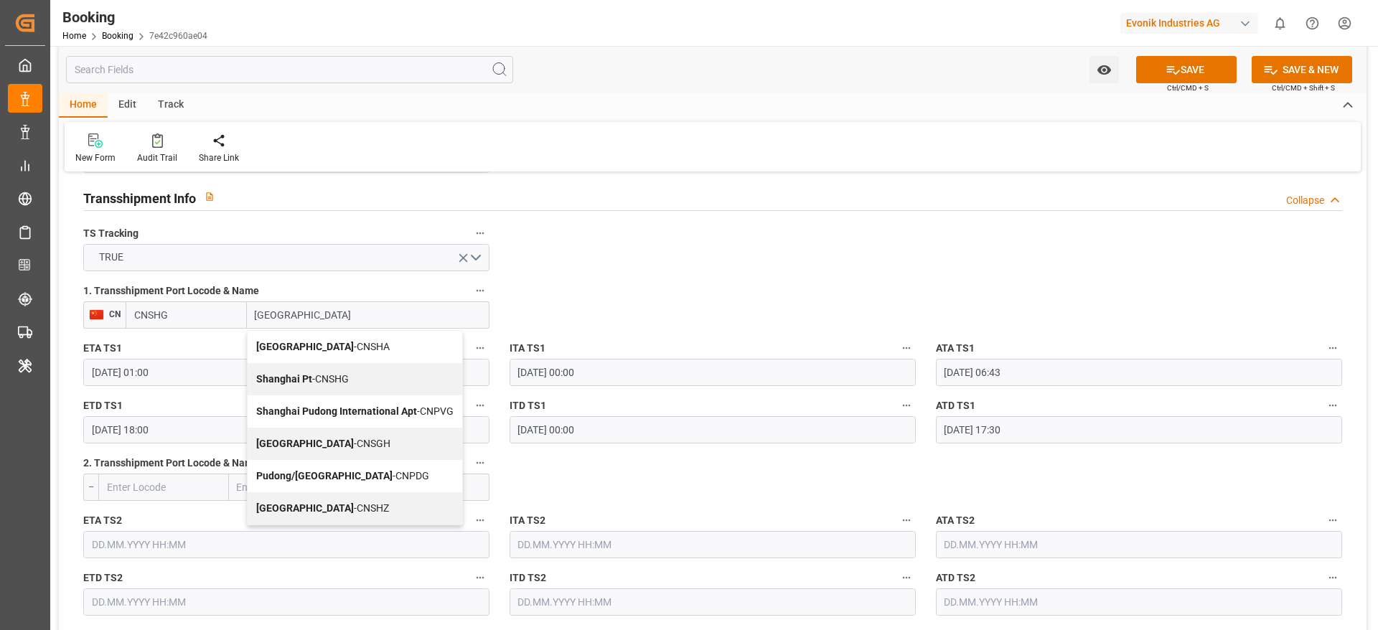
click at [302, 444] on span "Shanghai - CNSGH" at bounding box center [323, 443] width 134 height 11
type input "[GEOGRAPHIC_DATA]"
click at [302, 444] on div "ETD TS1 04.08.2025 18:00" at bounding box center [286, 419] width 426 height 57
type input "CNSGH"
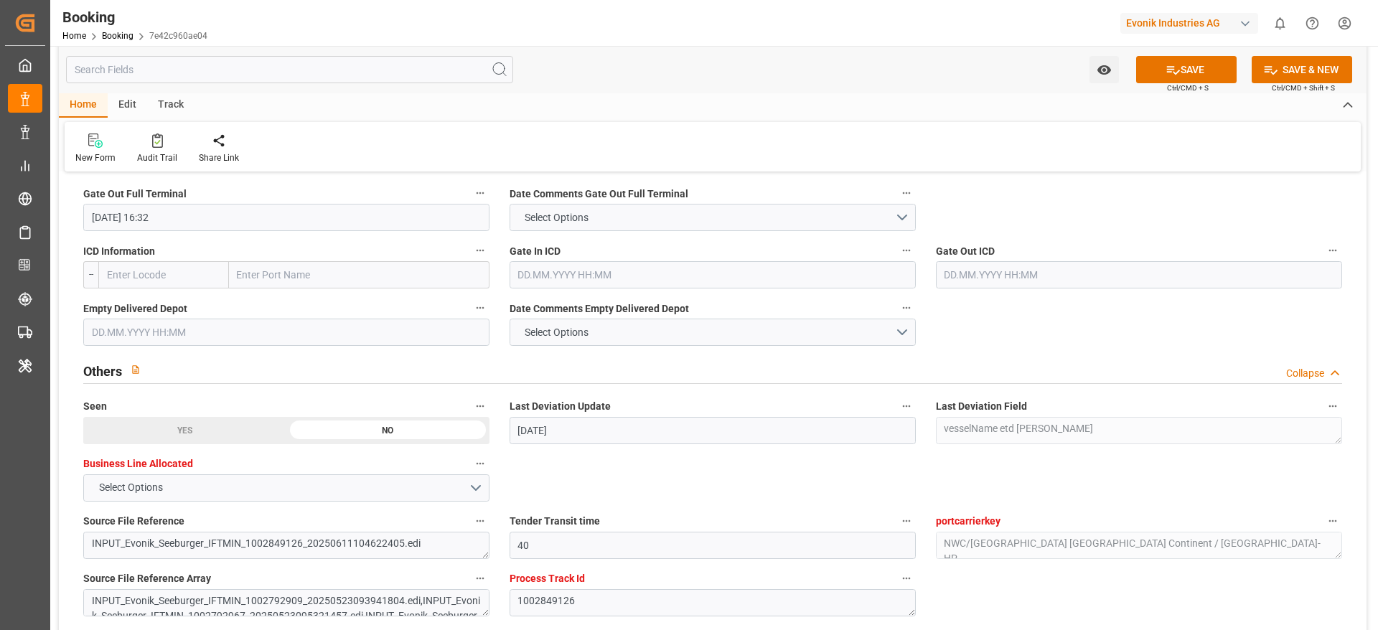
scroll to position [2136, 0]
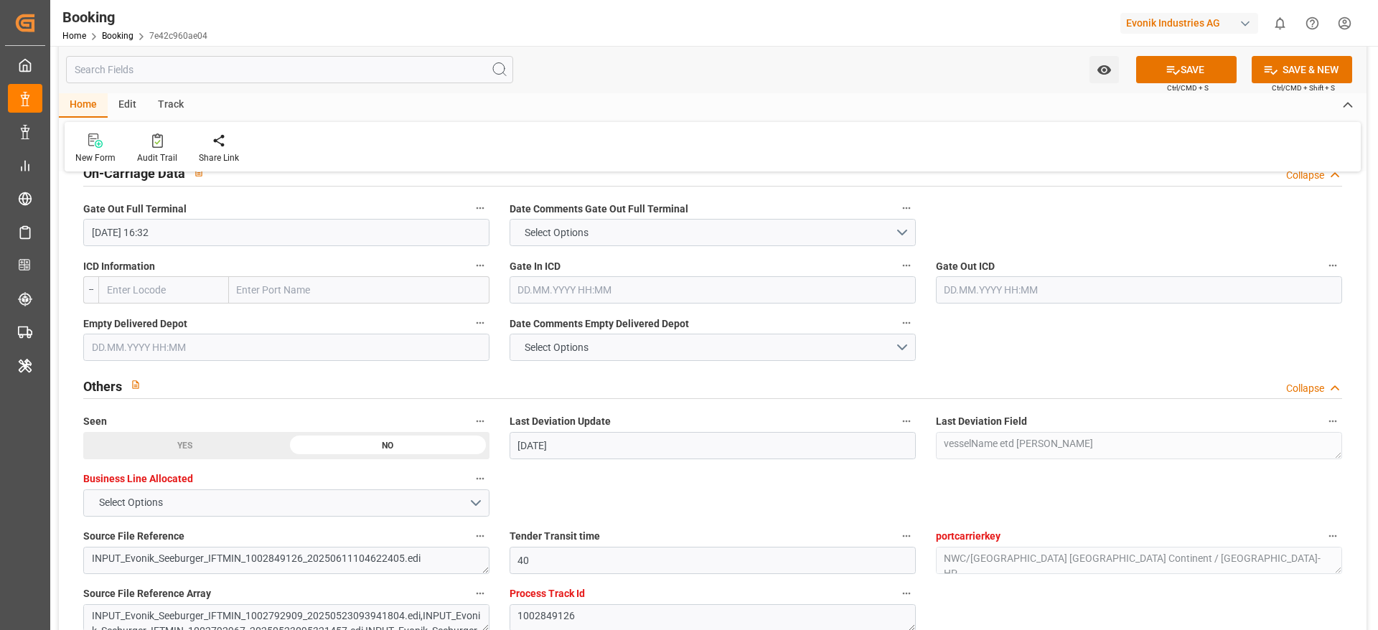
click at [393, 342] on input "text" at bounding box center [286, 347] width 406 height 27
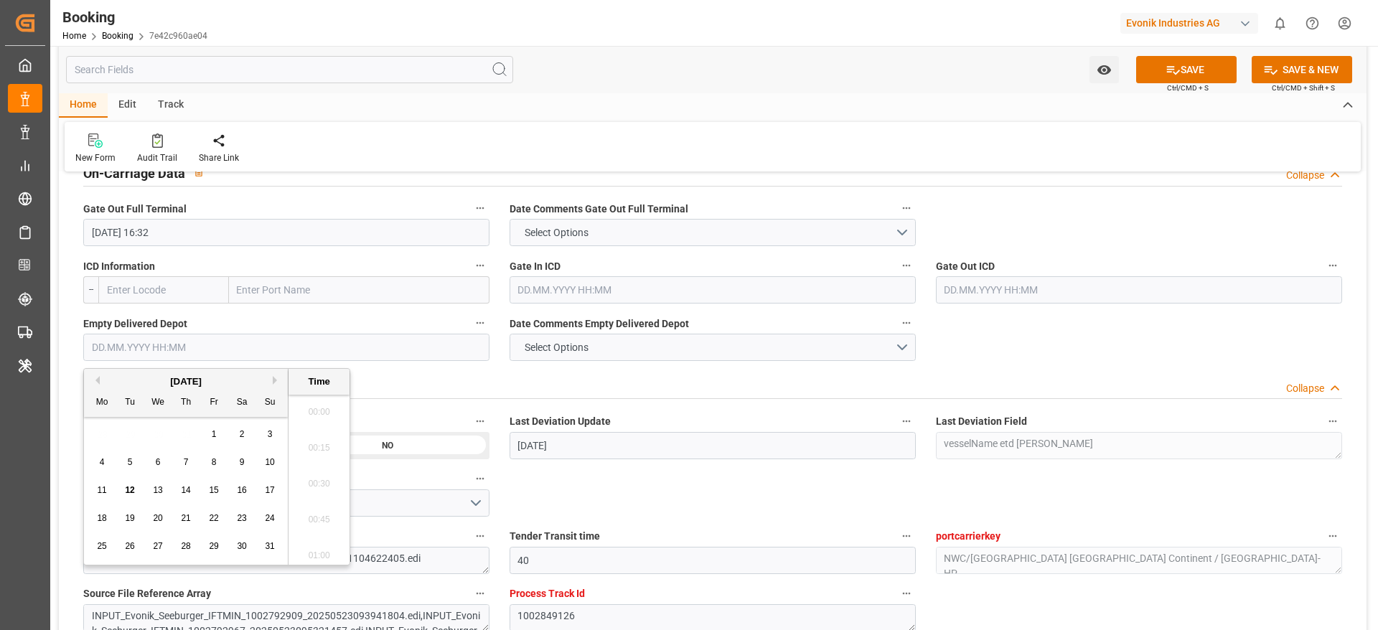
scroll to position [2302, 0]
click at [131, 488] on span "12" at bounding box center [129, 490] width 9 height 10
type input "12.08.2025 00:00"
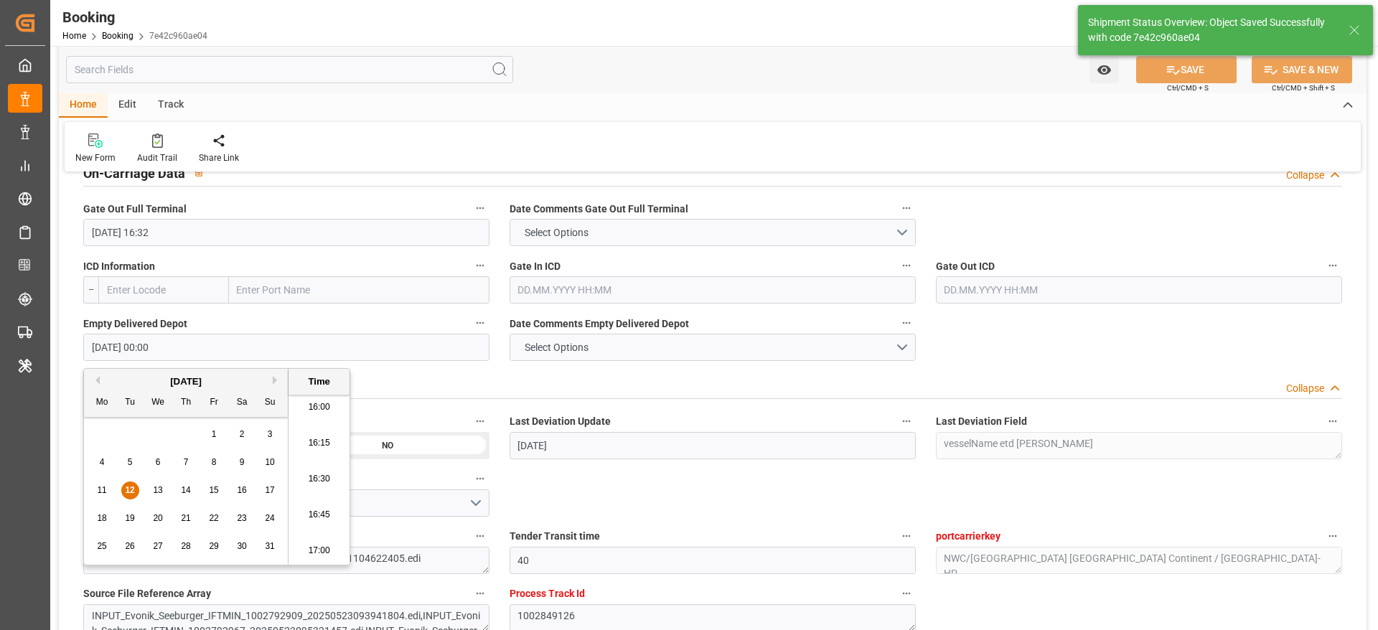
type textarea "[PERSON_NAME]"
type input "12.08.2025 11:04"
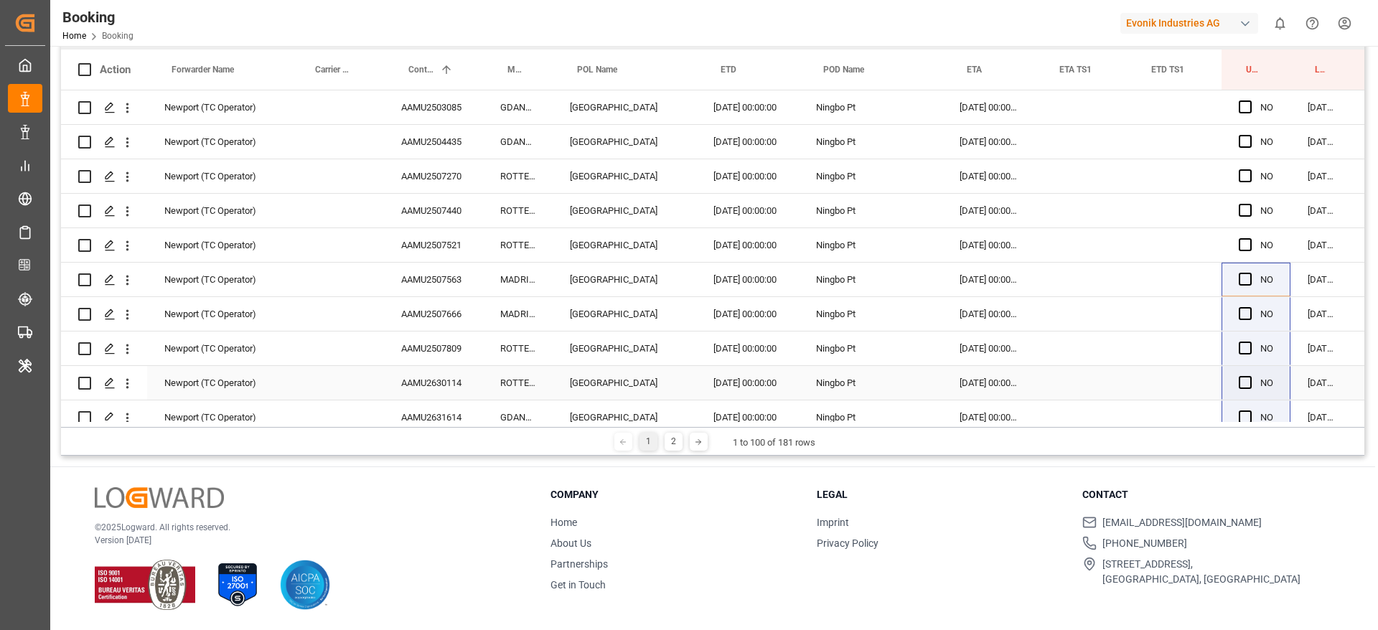
scroll to position [19, 50]
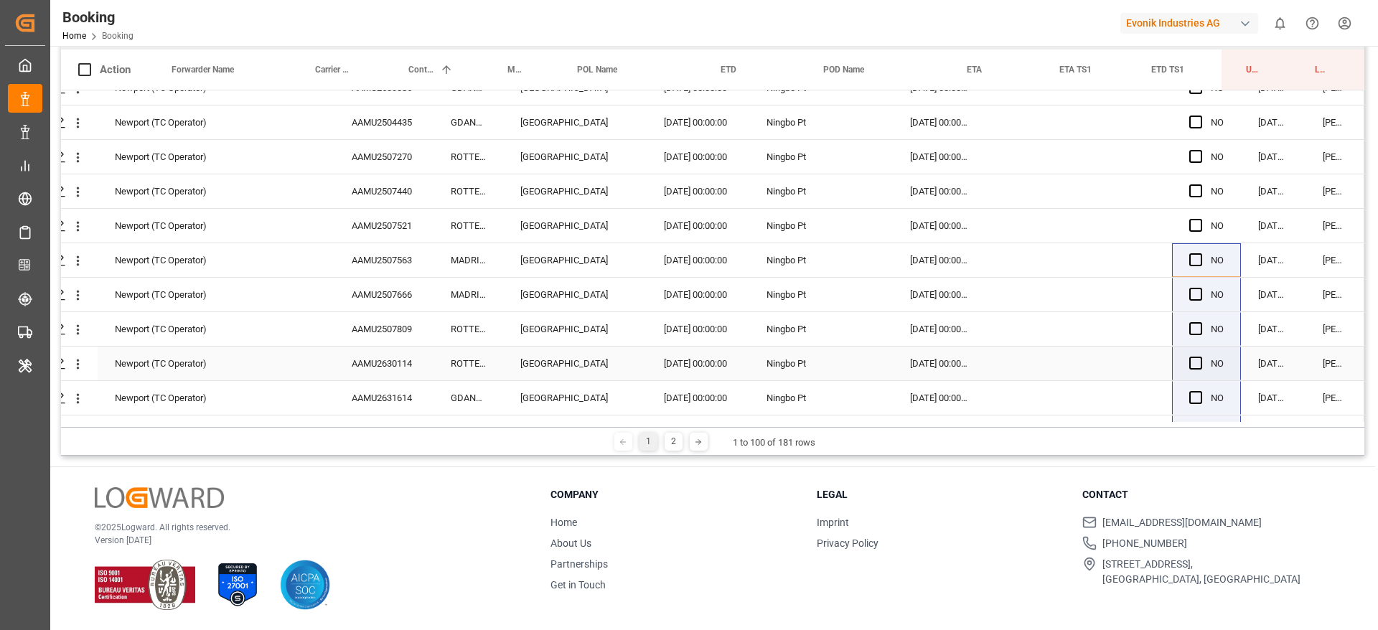
click at [800, 370] on div "Ningbo Pt" at bounding box center [821, 364] width 144 height 34
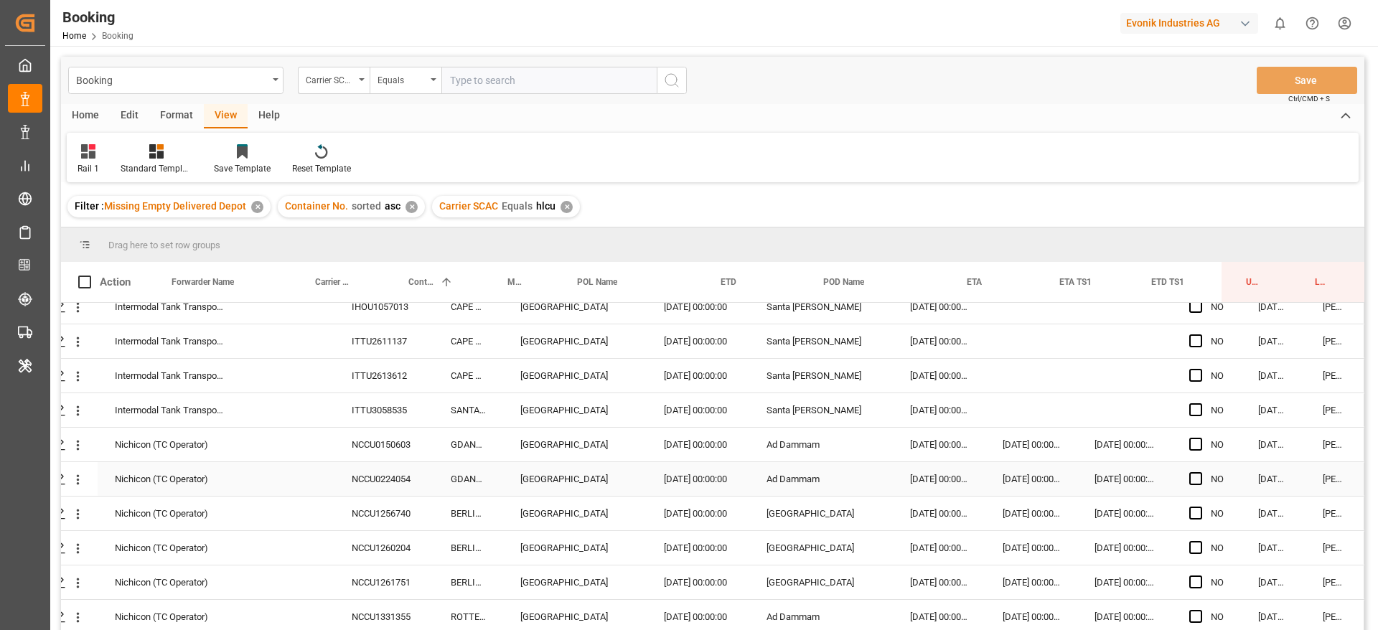
scroll to position [212, 0]
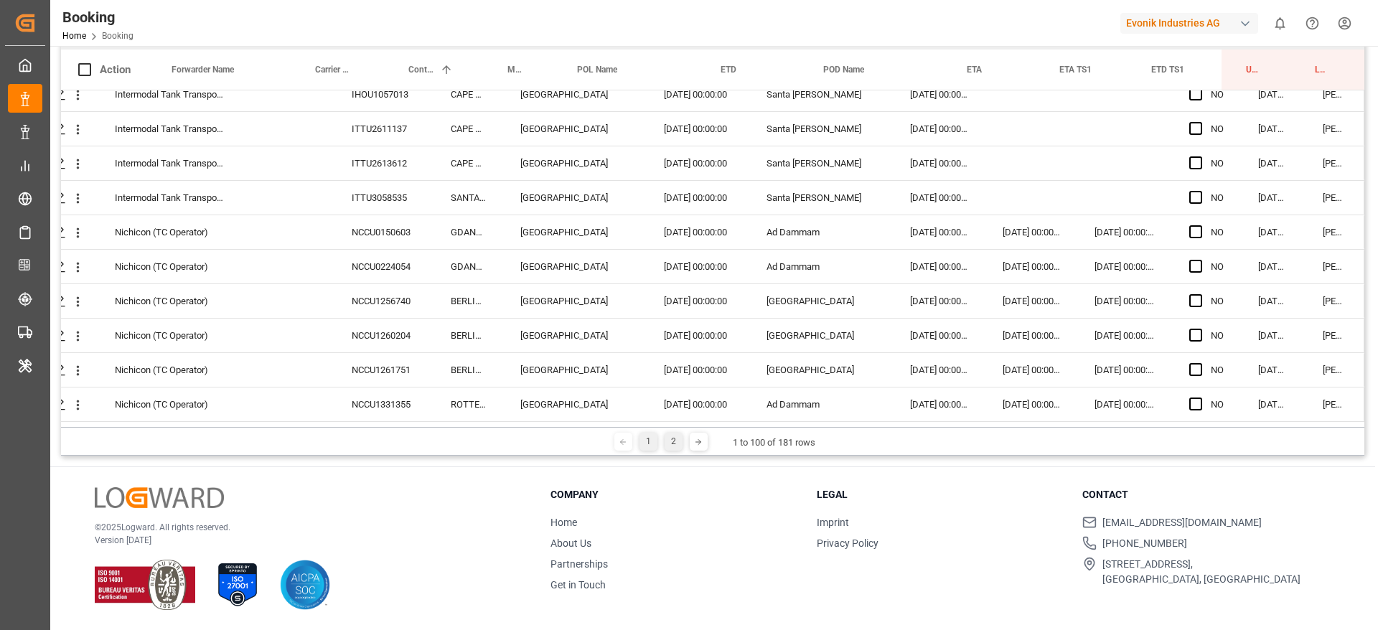
click at [674, 439] on div "2" at bounding box center [674, 442] width 18 height 18
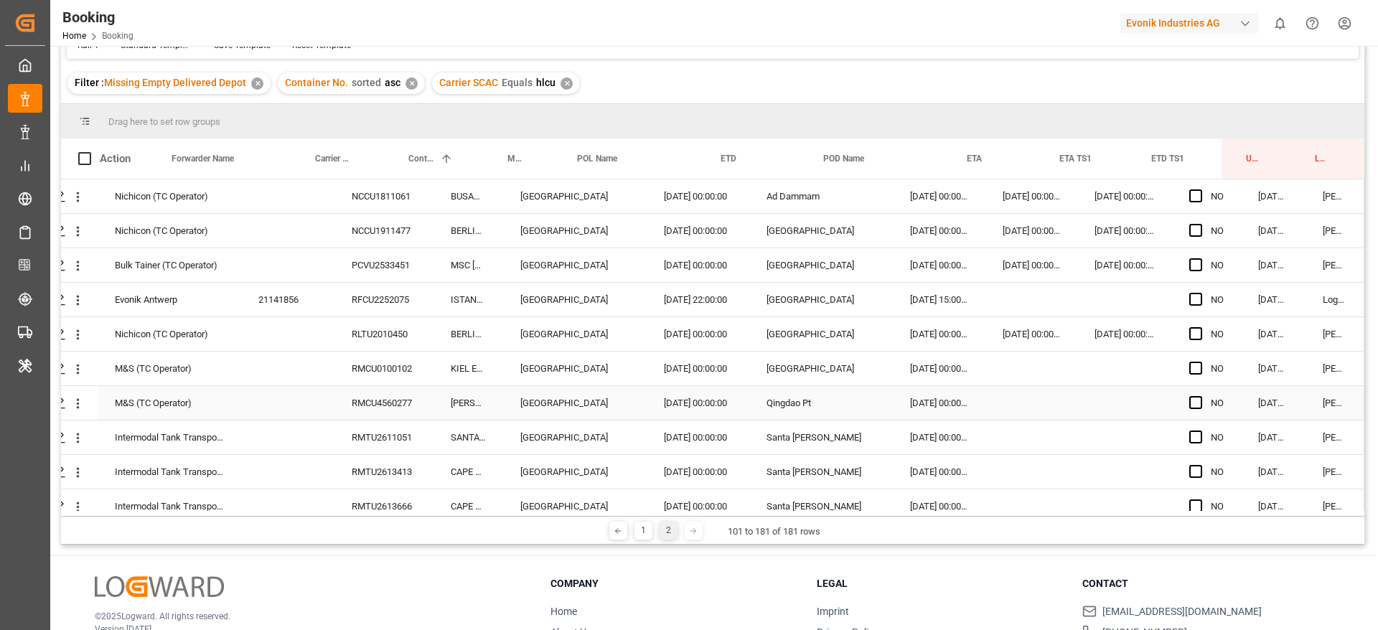
scroll to position [117, 0]
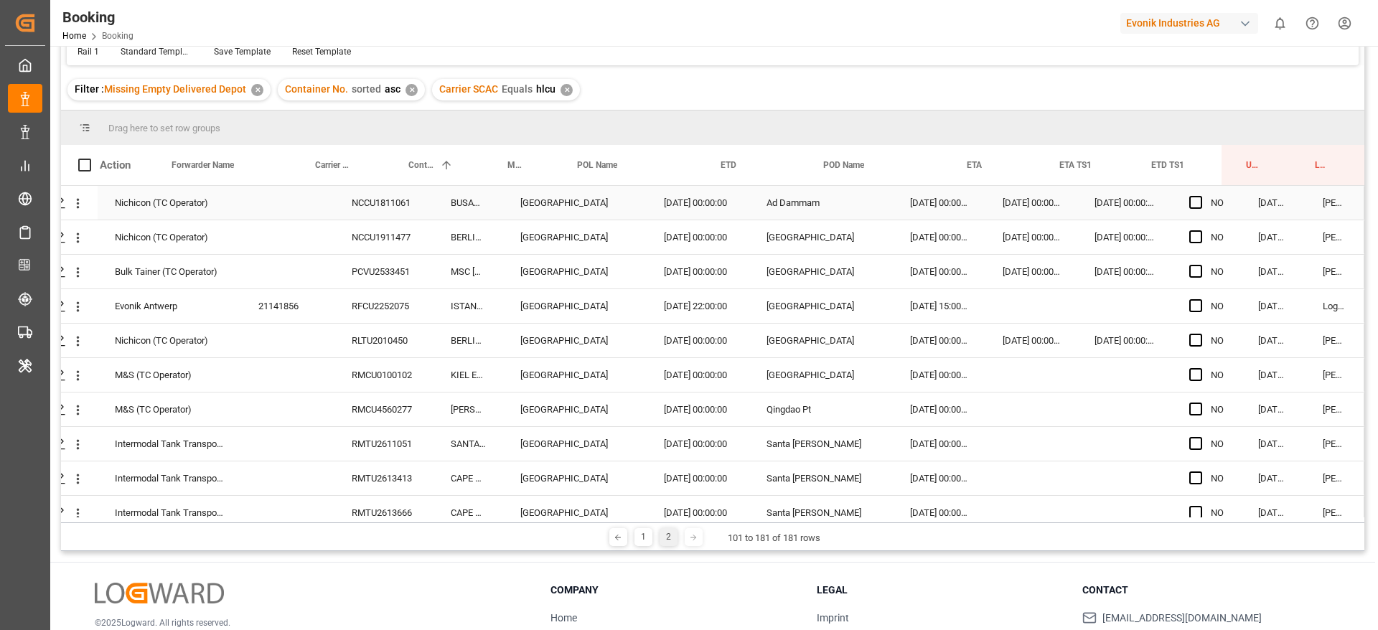
click at [370, 197] on div "NCCU1811061" at bounding box center [383, 203] width 99 height 34
click at [352, 233] on div "NCCU1911477" at bounding box center [383, 237] width 99 height 34
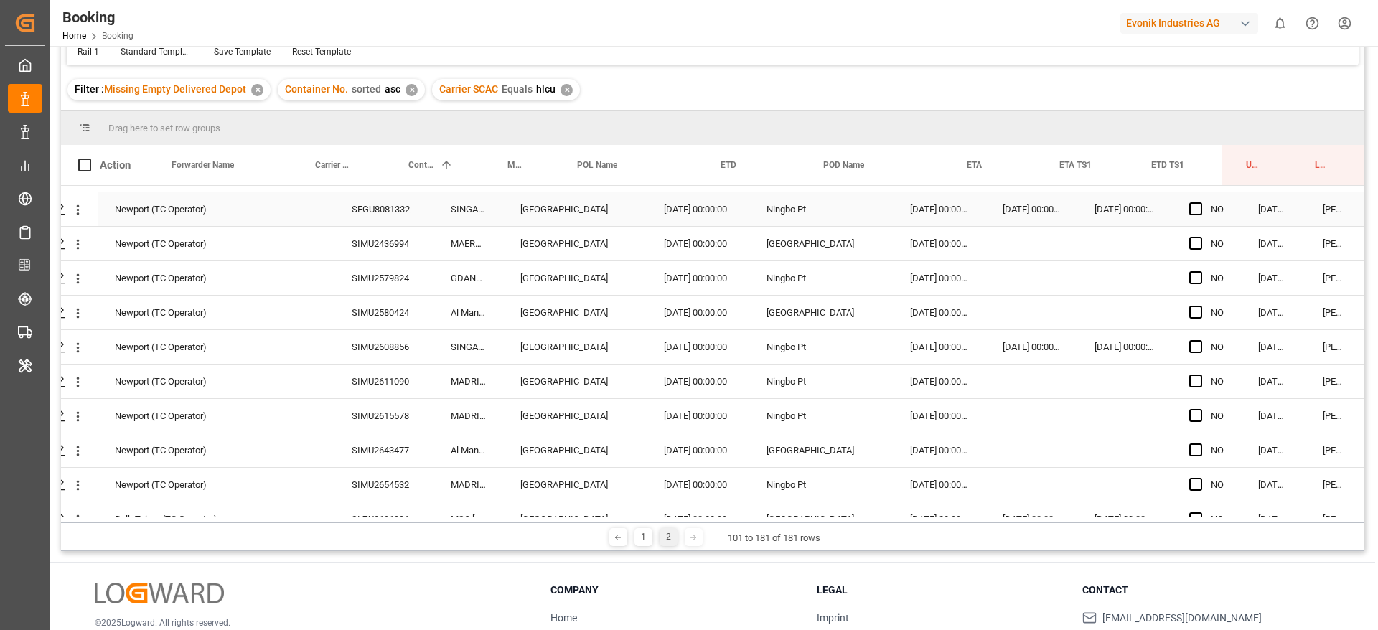
scroll to position [0, 55]
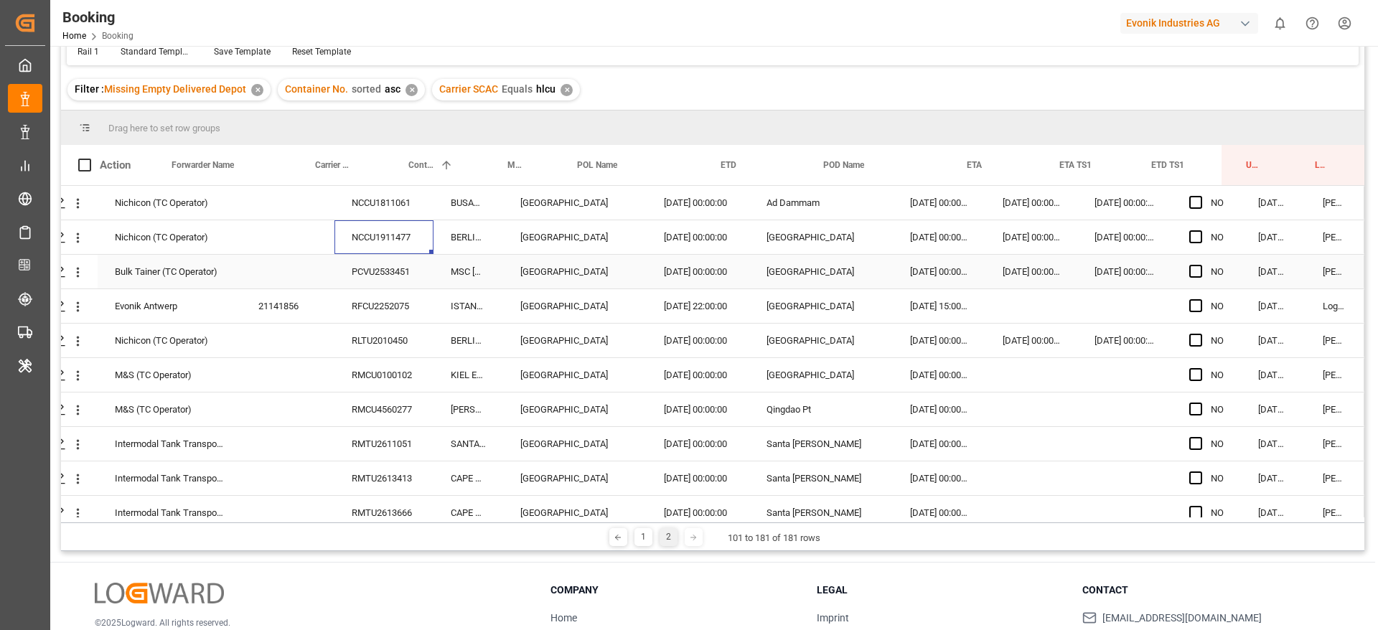
click at [372, 271] on div "PCVU2533451" at bounding box center [383, 272] width 99 height 34
click at [378, 293] on div "RFCU2252075" at bounding box center [383, 306] width 99 height 34
click at [369, 334] on div "RLTU2010450" at bounding box center [383, 341] width 99 height 34
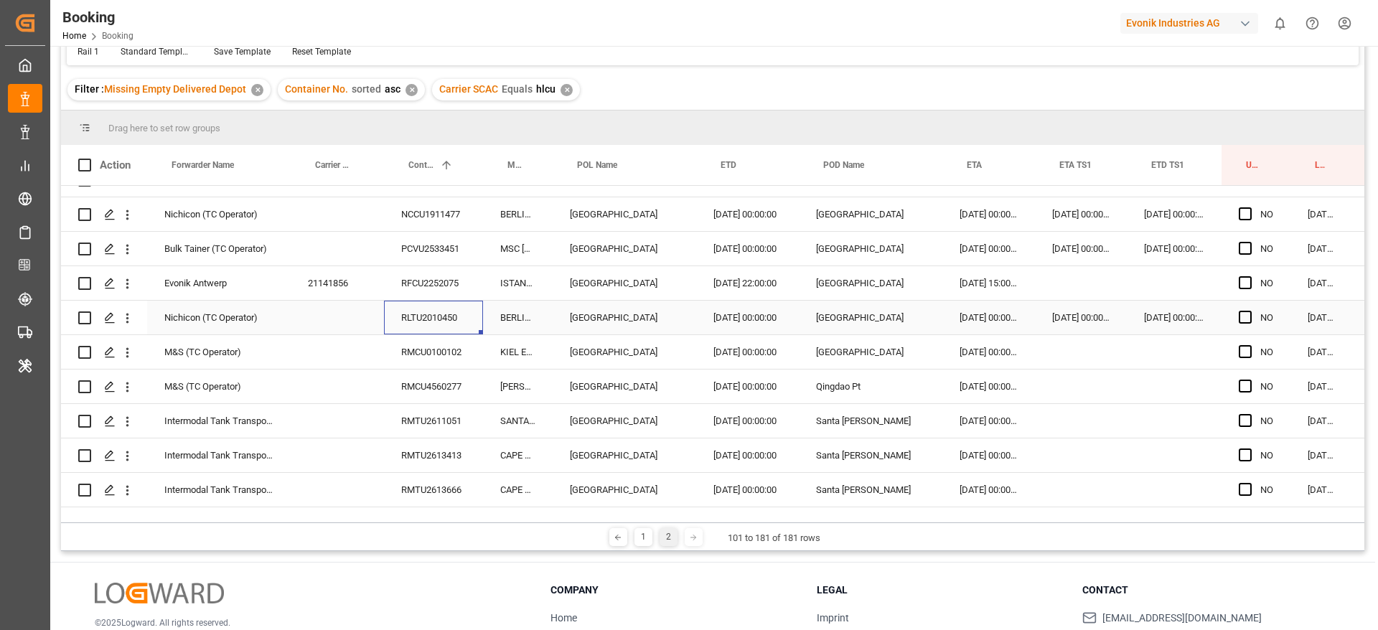
scroll to position [4, 13]
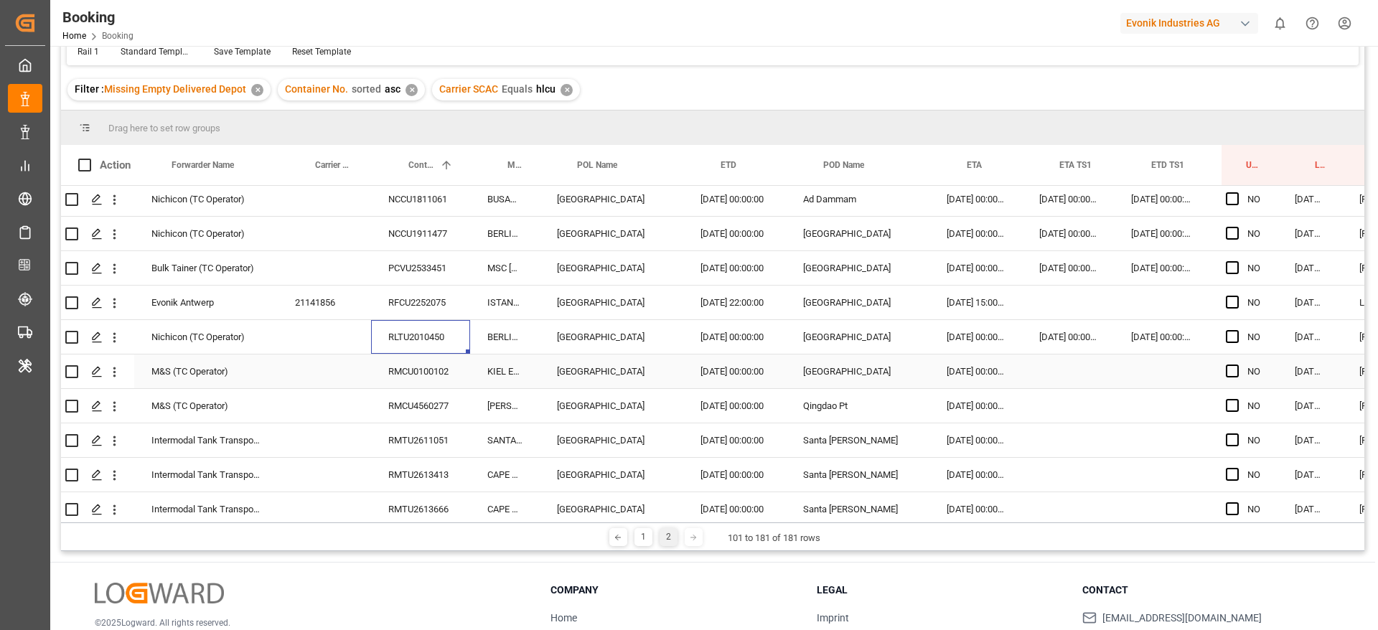
click at [420, 362] on div "RMCU0100102" at bounding box center [420, 372] width 99 height 34
click at [405, 417] on div "RMCU4560277" at bounding box center [420, 406] width 99 height 34
click at [392, 426] on div "RMTU2611051" at bounding box center [420, 440] width 99 height 34
click at [404, 464] on div "RMTU2613413" at bounding box center [420, 475] width 99 height 34
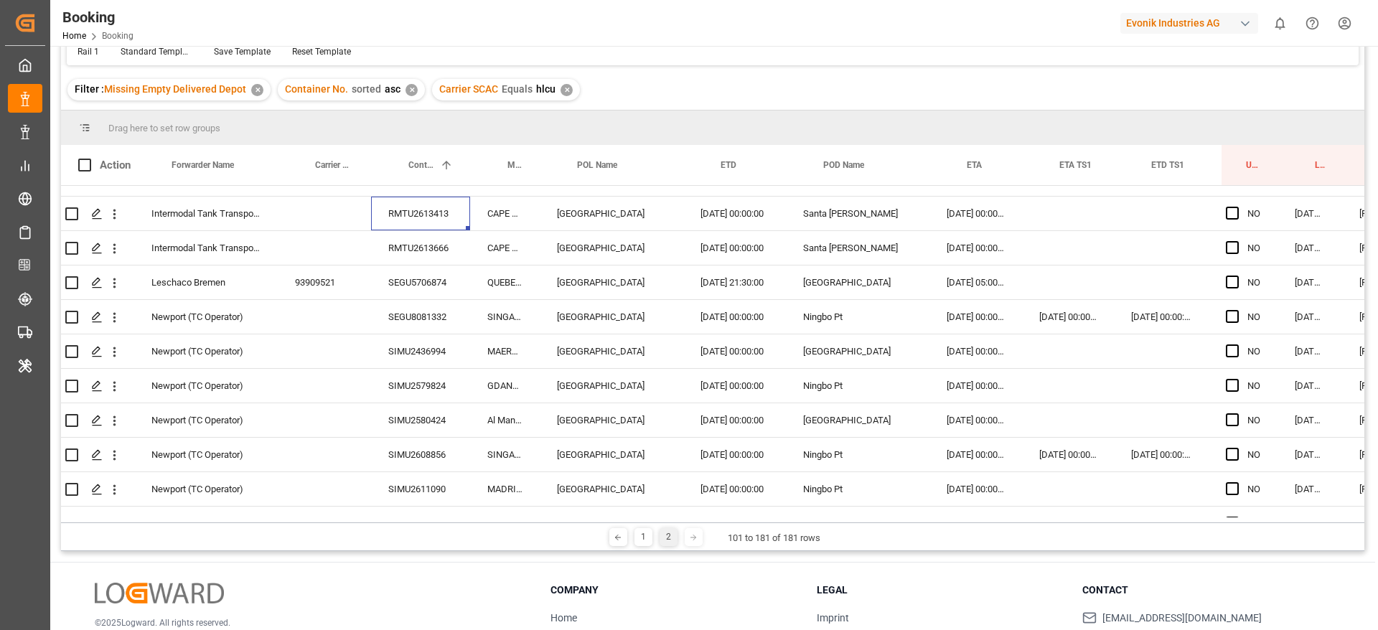
scroll to position [291, 13]
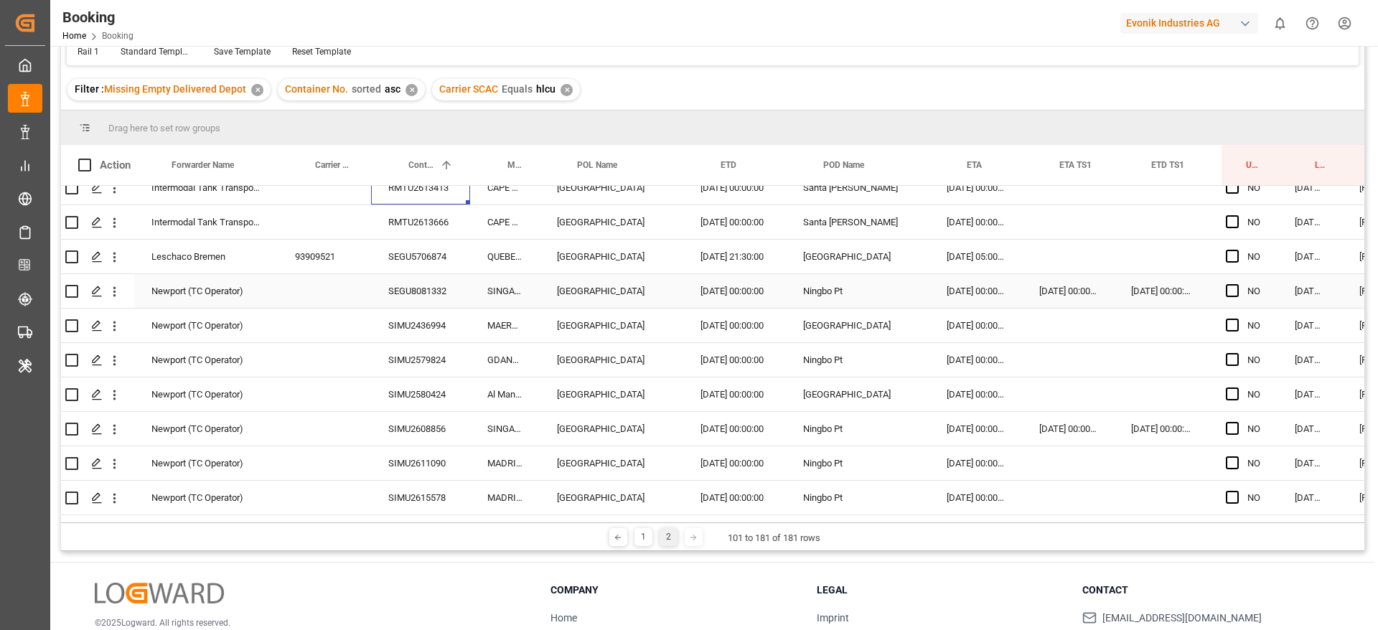
click at [410, 223] on div "RMTU2613666" at bounding box center [420, 222] width 99 height 34
click at [400, 248] on div "SEGU5706874" at bounding box center [420, 257] width 99 height 34
click at [413, 293] on div "SEGU8081332" at bounding box center [420, 291] width 99 height 34
click at [413, 376] on div "SIMU2579824" at bounding box center [420, 360] width 99 height 34
click at [411, 388] on div "SIMU2580424" at bounding box center [420, 395] width 99 height 34
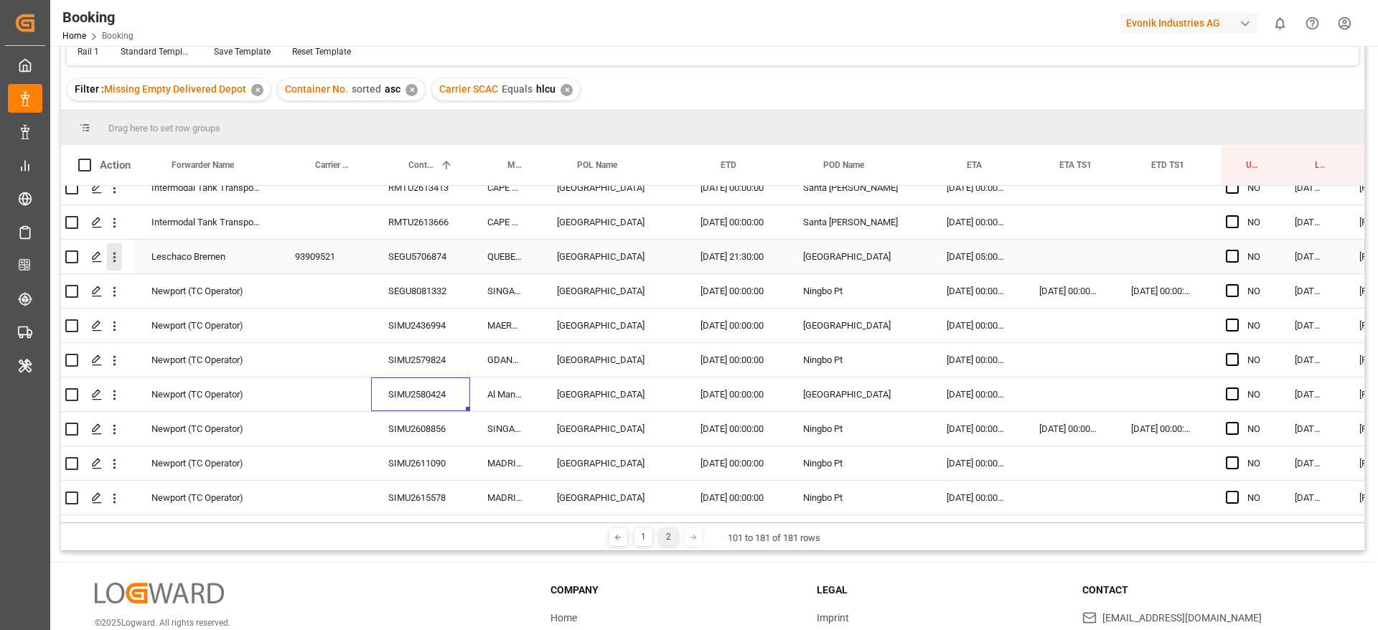
click at [108, 255] on icon "open menu" at bounding box center [114, 257] width 15 height 15
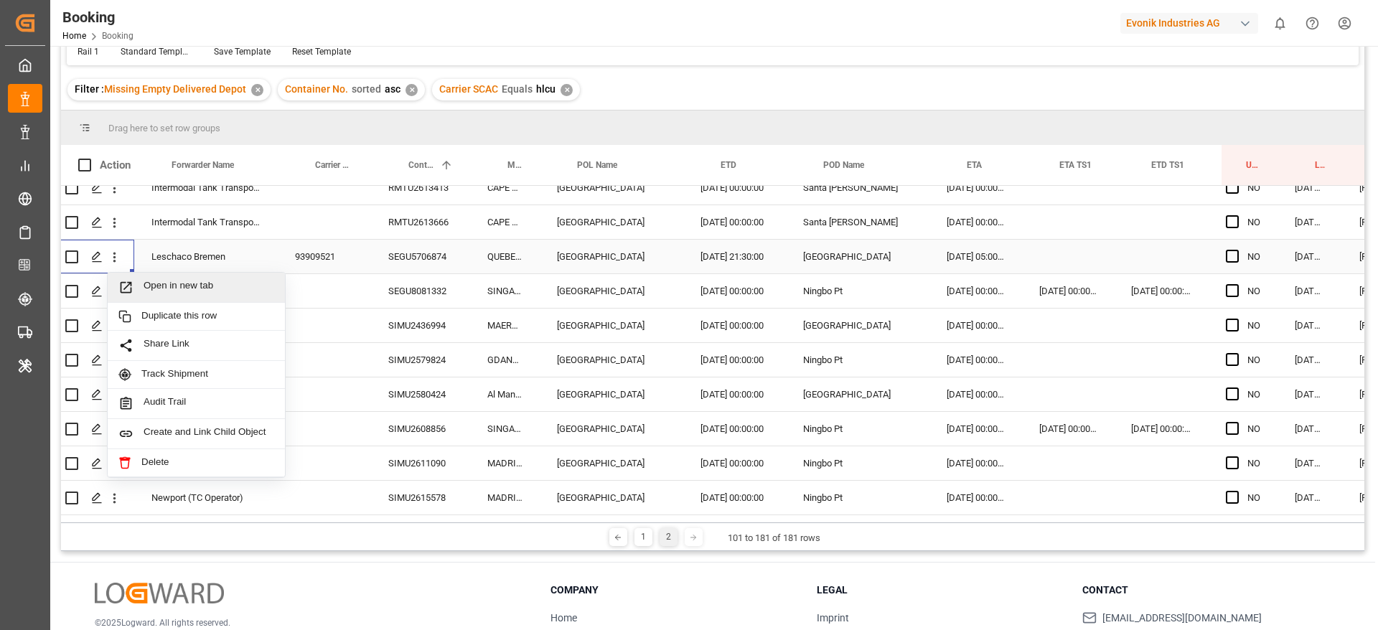
click at [172, 289] on span "Open in new tab" at bounding box center [209, 287] width 131 height 15
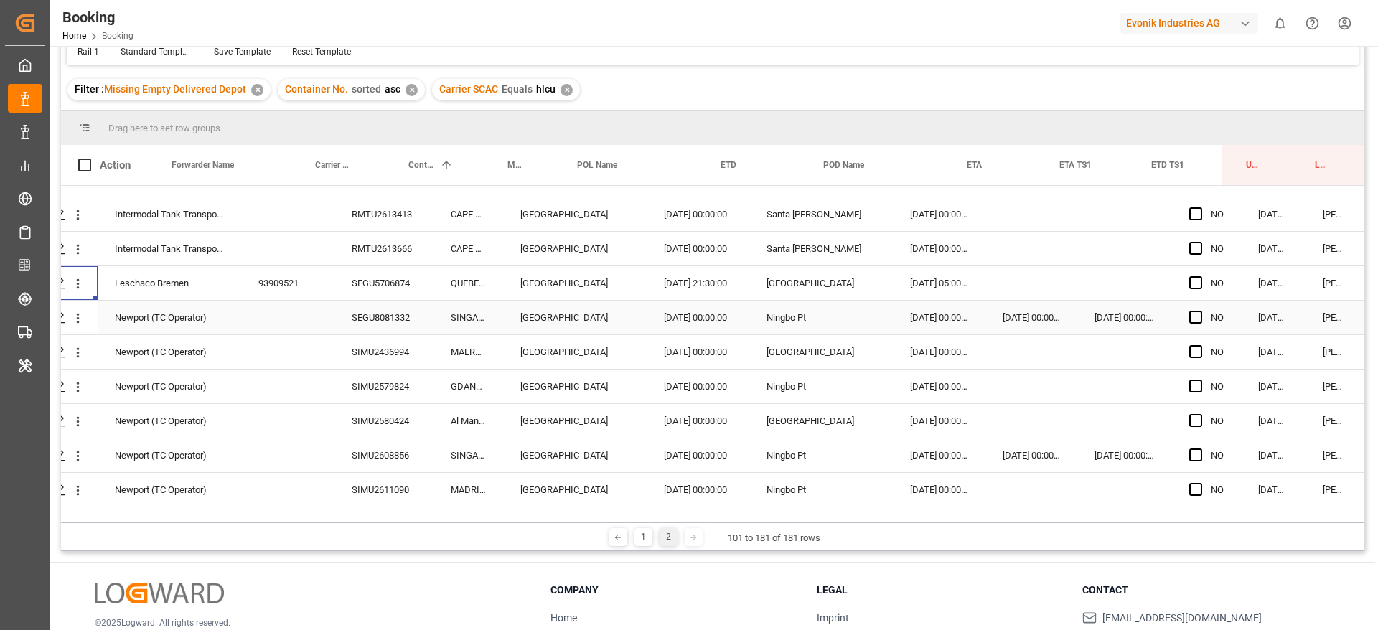
scroll to position [254, 55]
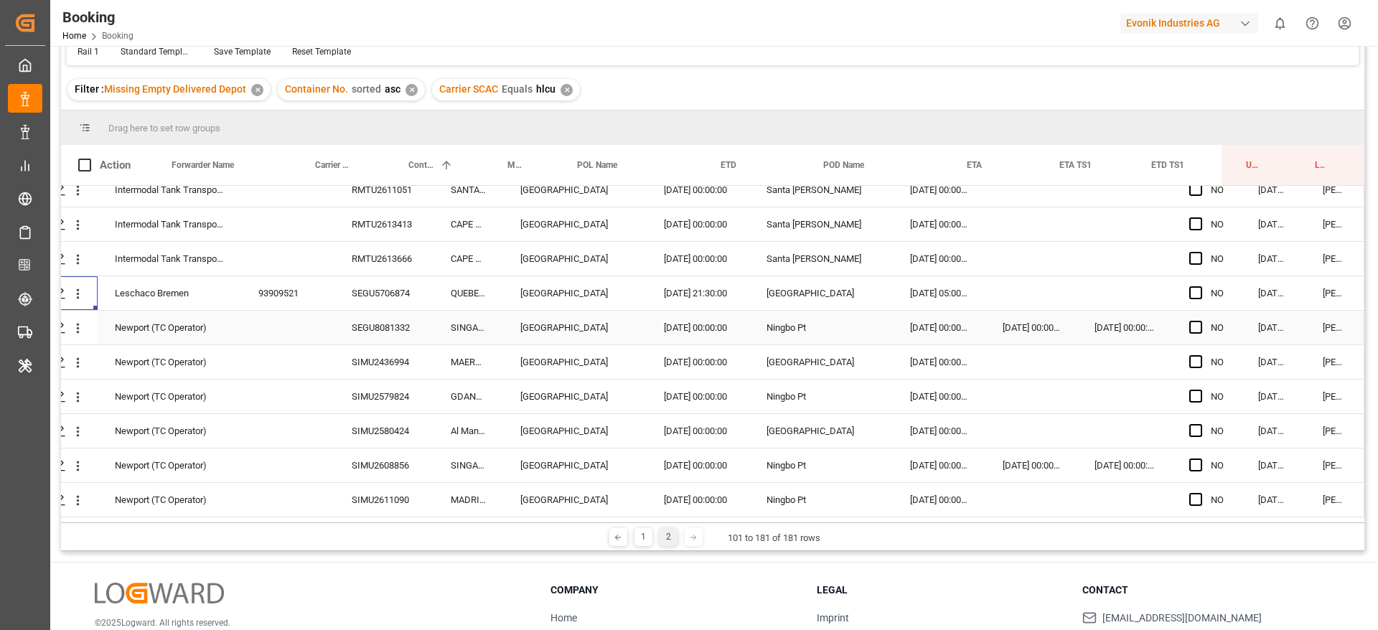
click at [390, 316] on div "SEGU8081332" at bounding box center [383, 328] width 99 height 34
click at [369, 395] on div "SIMU2579824" at bounding box center [383, 397] width 99 height 34
click at [380, 434] on div "SIMU2580424" at bounding box center [383, 431] width 99 height 34
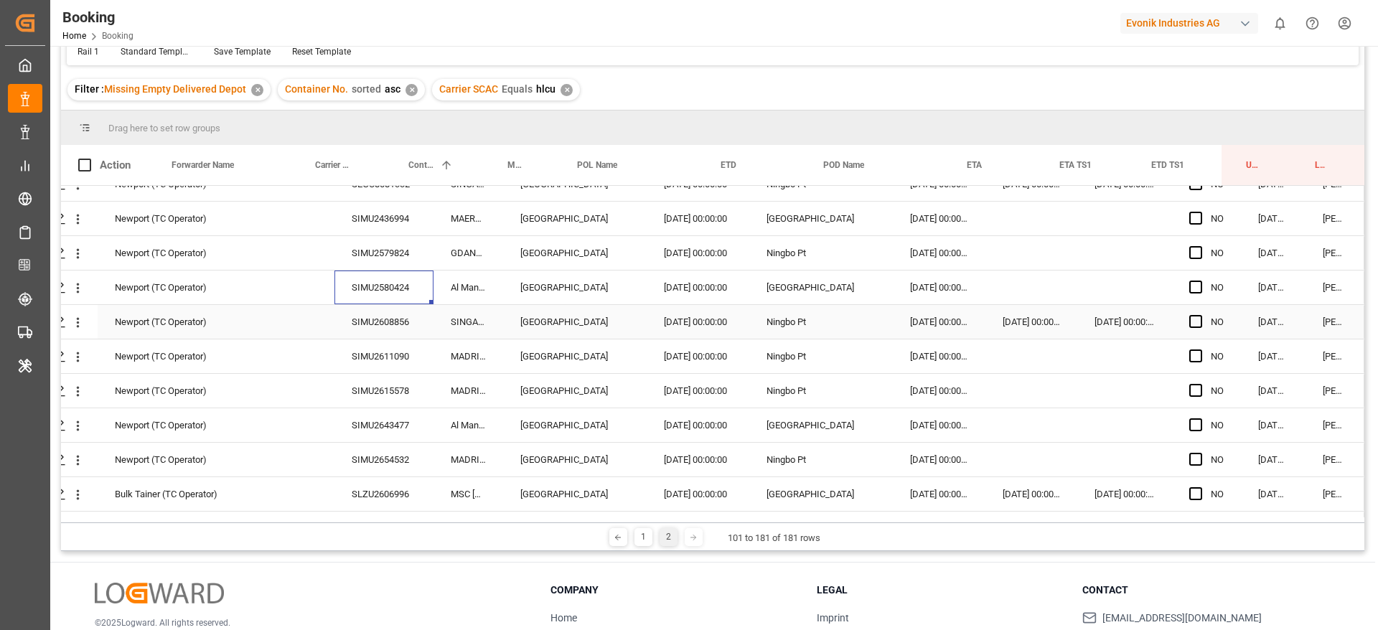
scroll to position [460, 55]
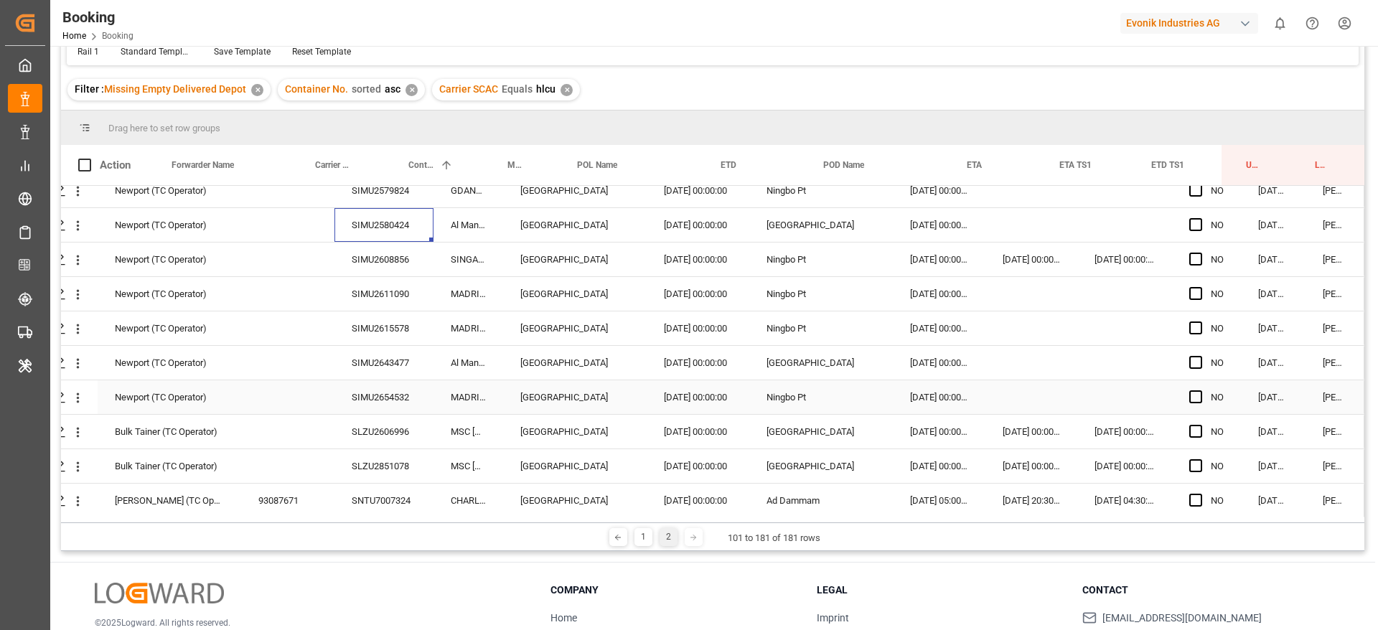
click at [378, 393] on div "SIMU2654532" at bounding box center [383, 397] width 99 height 34
click at [376, 352] on div "SIMU2643477" at bounding box center [383, 363] width 99 height 34
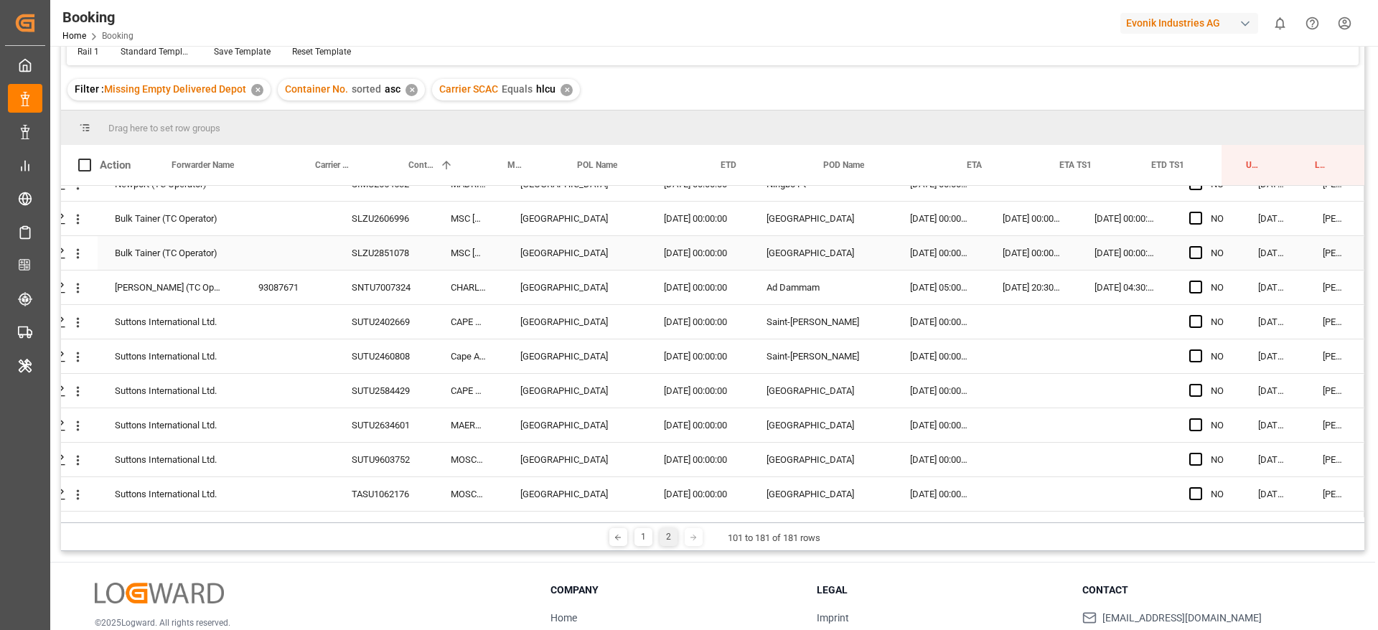
scroll to position [698, 55]
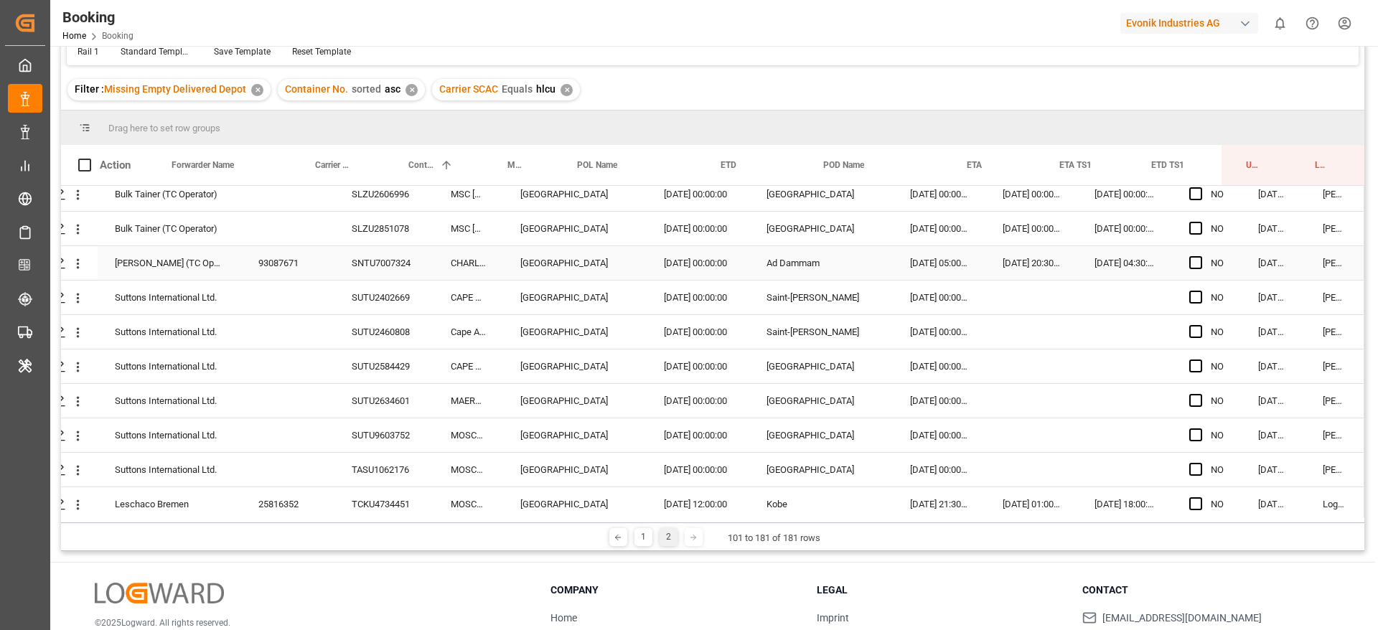
click at [381, 261] on div "SNTU7007324" at bounding box center [383, 263] width 99 height 34
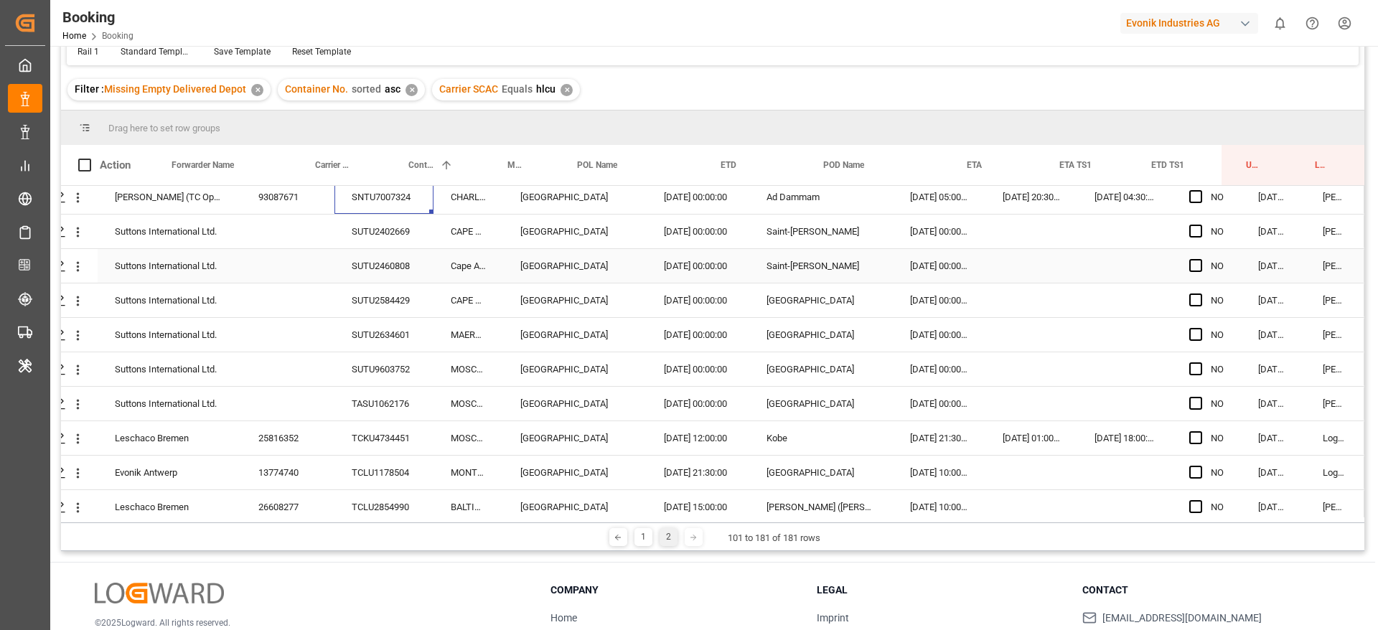
scroll to position [783, 55]
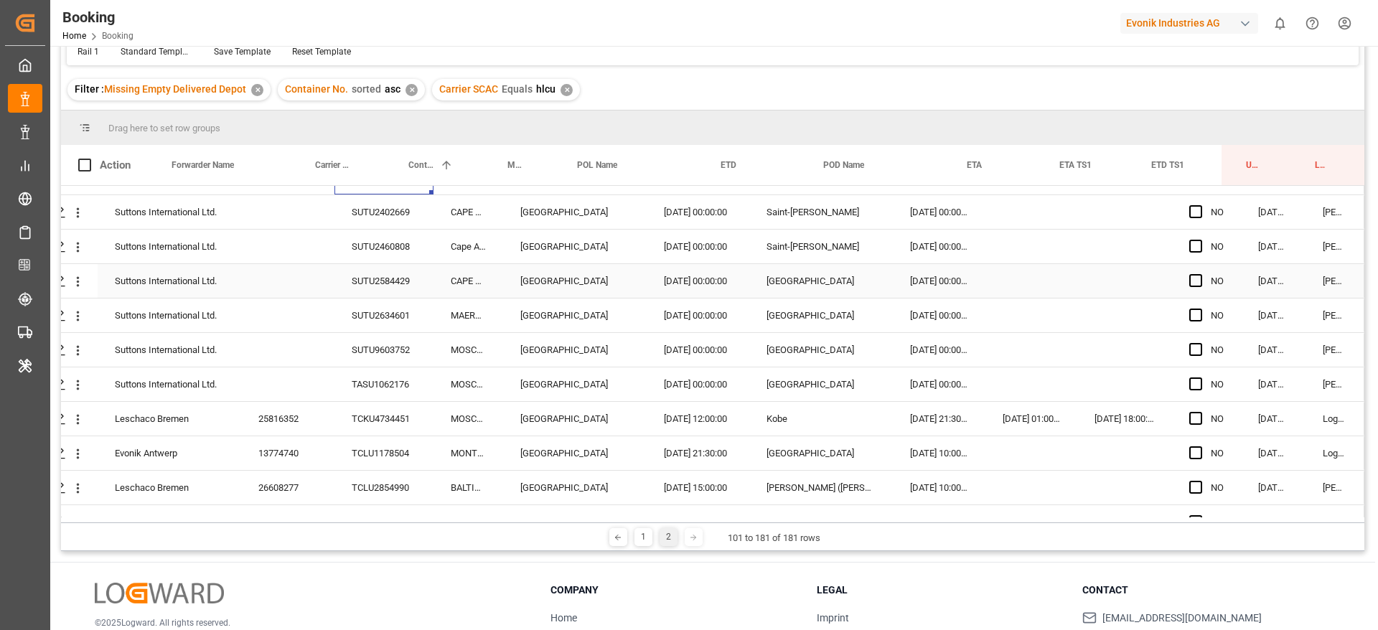
click at [375, 281] on div "SUTU2584429" at bounding box center [383, 281] width 99 height 34
click at [370, 344] on div "SUTU9603752" at bounding box center [383, 350] width 99 height 34
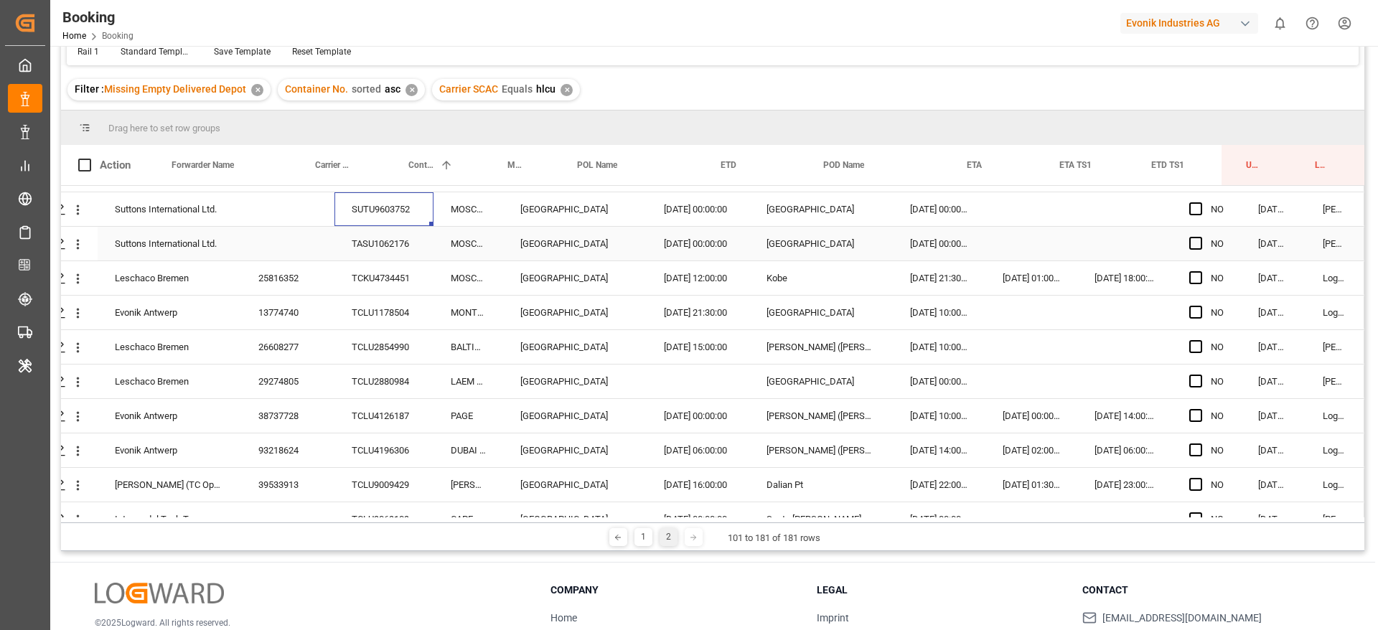
scroll to position [927, 55]
click at [370, 268] on div "TCKU4734451" at bounding box center [383, 275] width 99 height 34
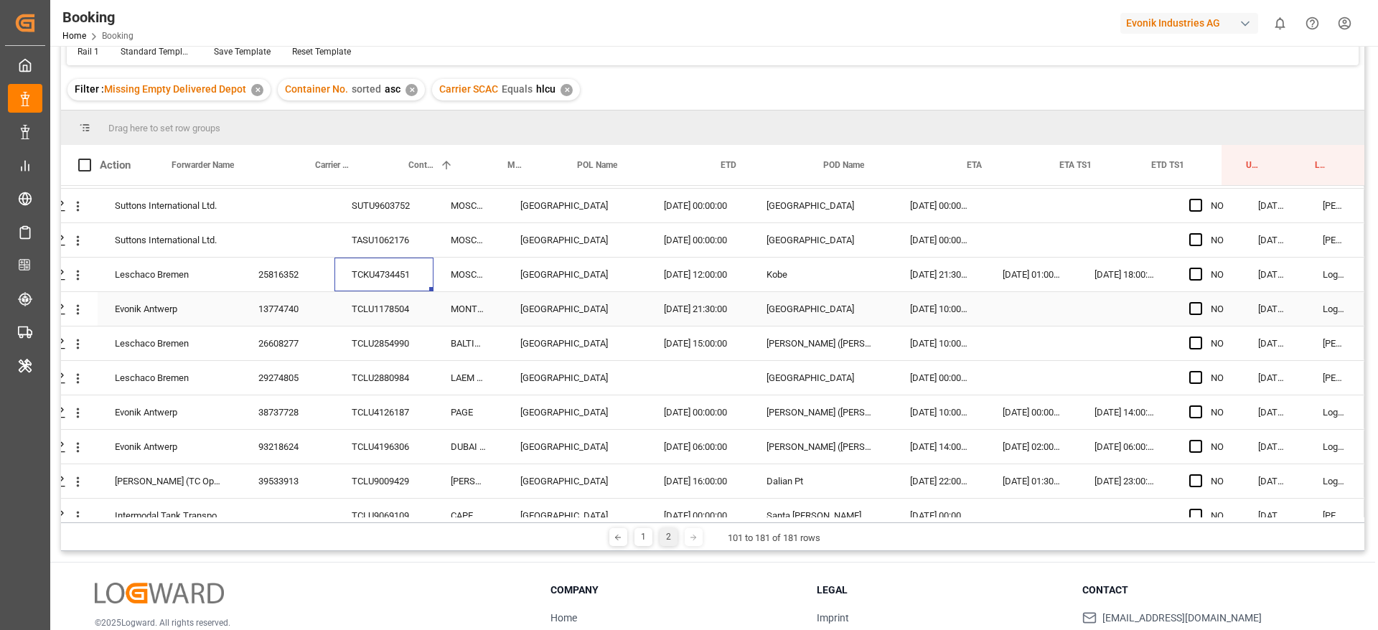
click at [358, 302] on div "TCLU1178504" at bounding box center [383, 309] width 99 height 34
click at [400, 351] on div "TCLU2854990" at bounding box center [383, 344] width 99 height 34
click at [398, 390] on div "TCLU2880984" at bounding box center [383, 378] width 99 height 34
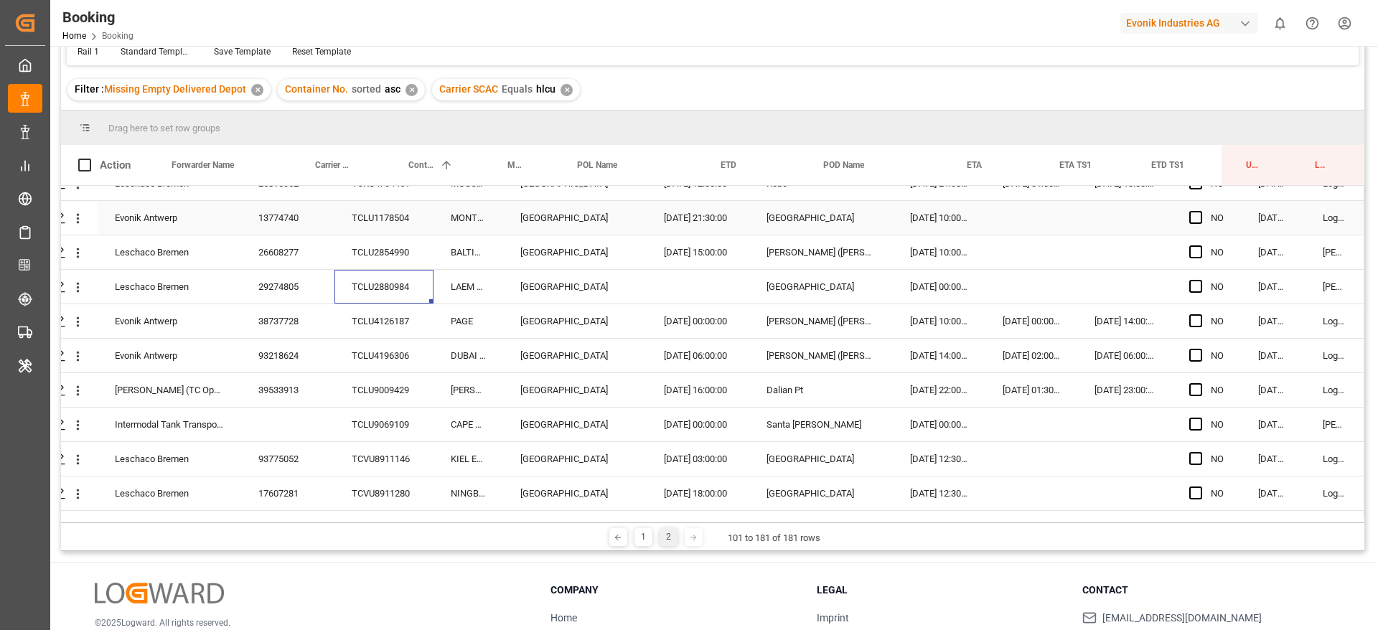
scroll to position [1079, 55]
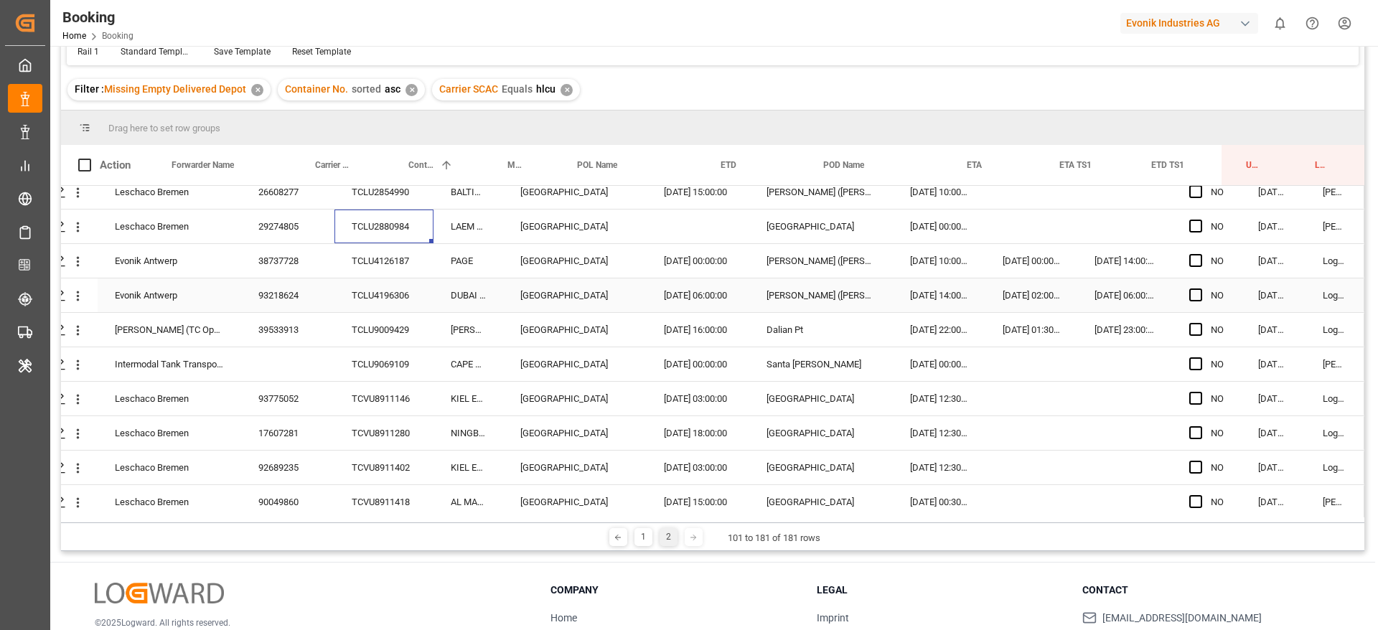
click at [404, 266] on div "TCLU4126187" at bounding box center [383, 261] width 99 height 34
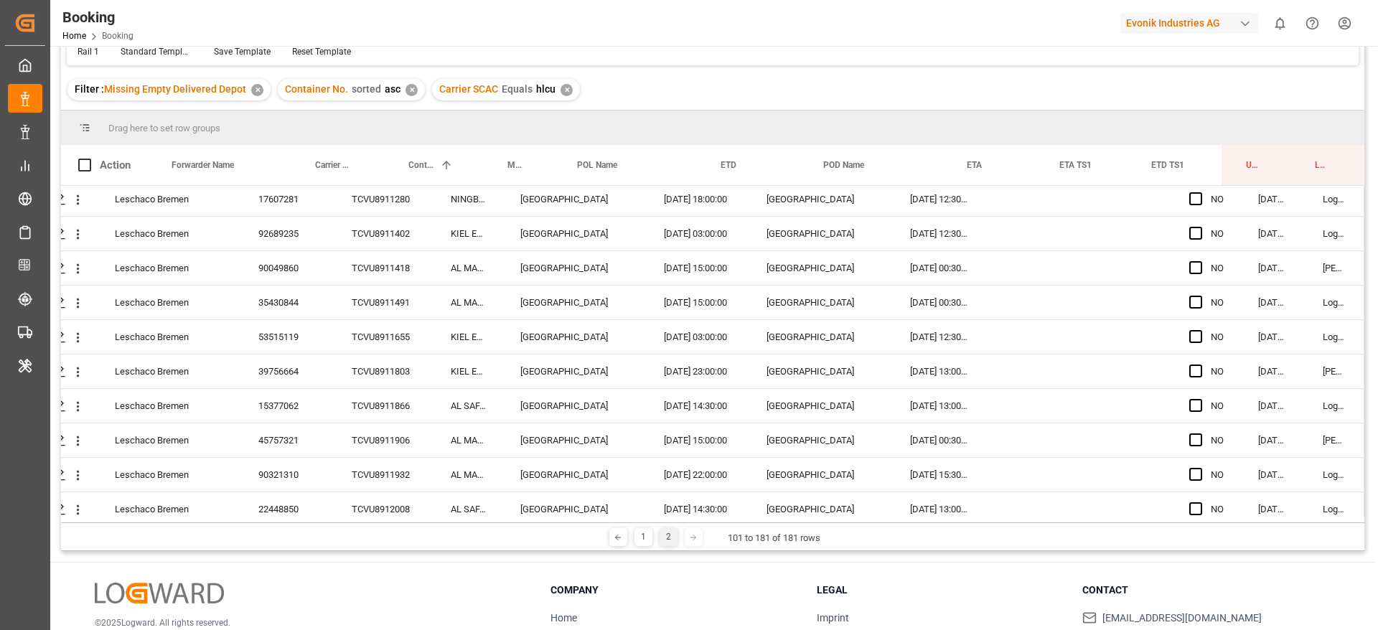
click at [404, 266] on div "TCVU8911418" at bounding box center [383, 268] width 99 height 34
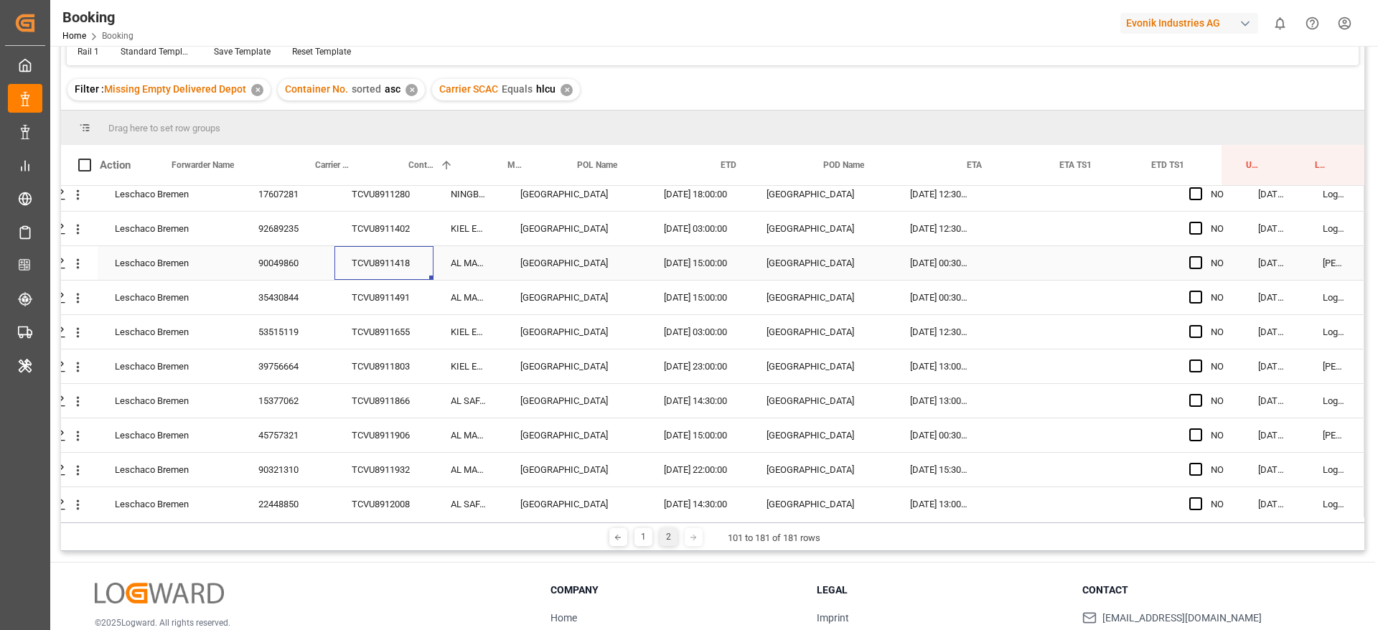
scroll to position [1105, 55]
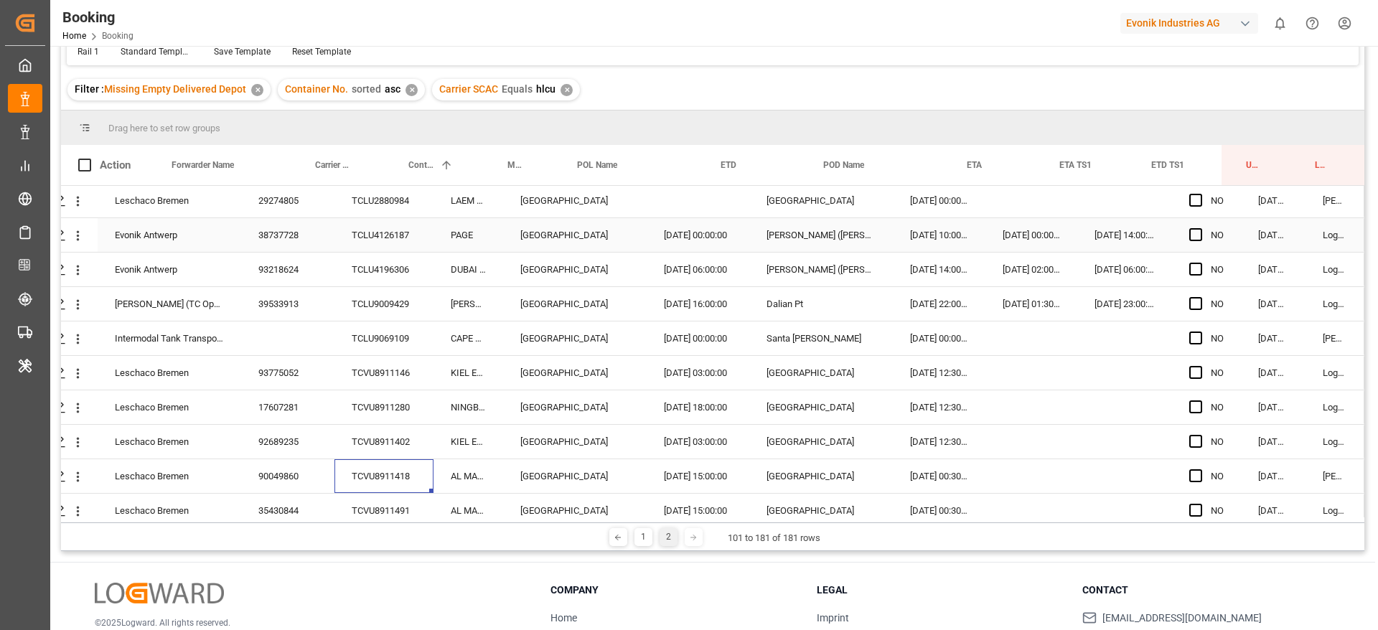
click at [406, 227] on div "TCLU4126187" at bounding box center [383, 235] width 99 height 34
click at [360, 268] on div "TCLU4196306" at bounding box center [383, 270] width 99 height 34
click at [360, 296] on div "TCLU9009429" at bounding box center [383, 304] width 99 height 34
click at [398, 349] on div "TCLU9069109" at bounding box center [383, 339] width 99 height 34
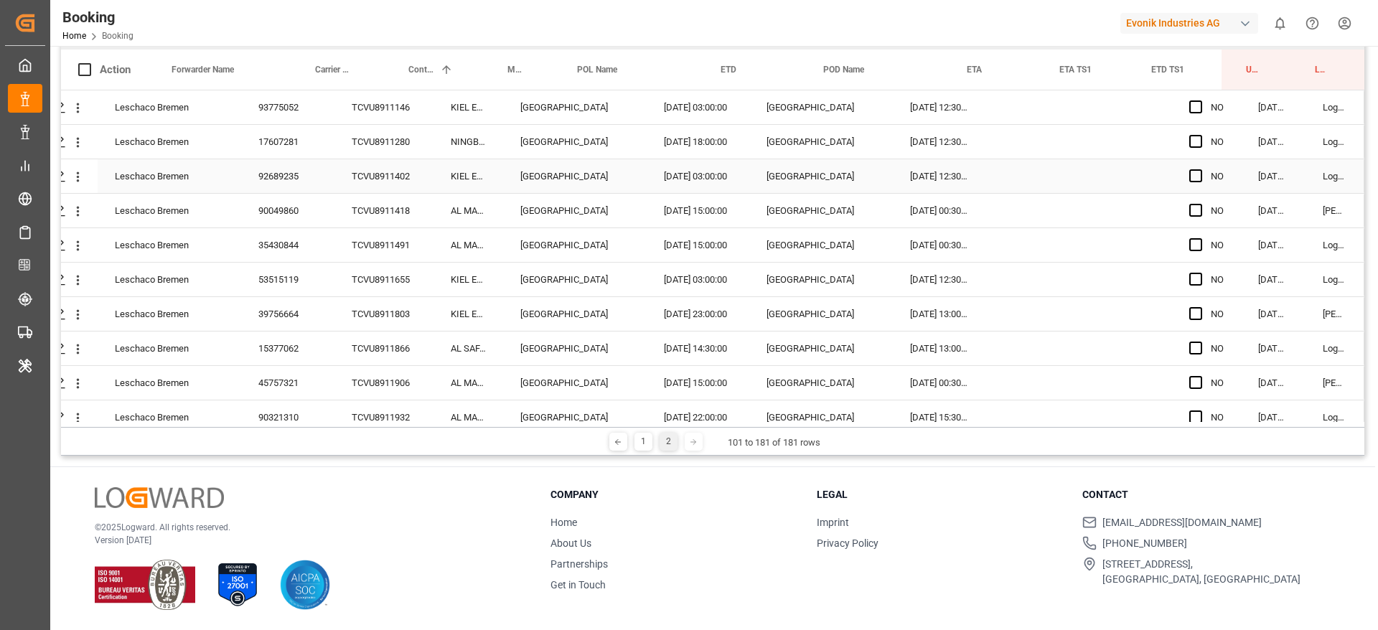
scroll to position [1275, 50]
click at [399, 117] on div "TCVU8911146" at bounding box center [383, 107] width 99 height 34
click at [423, 71] on span "Container No." at bounding box center [421, 70] width 26 height 10
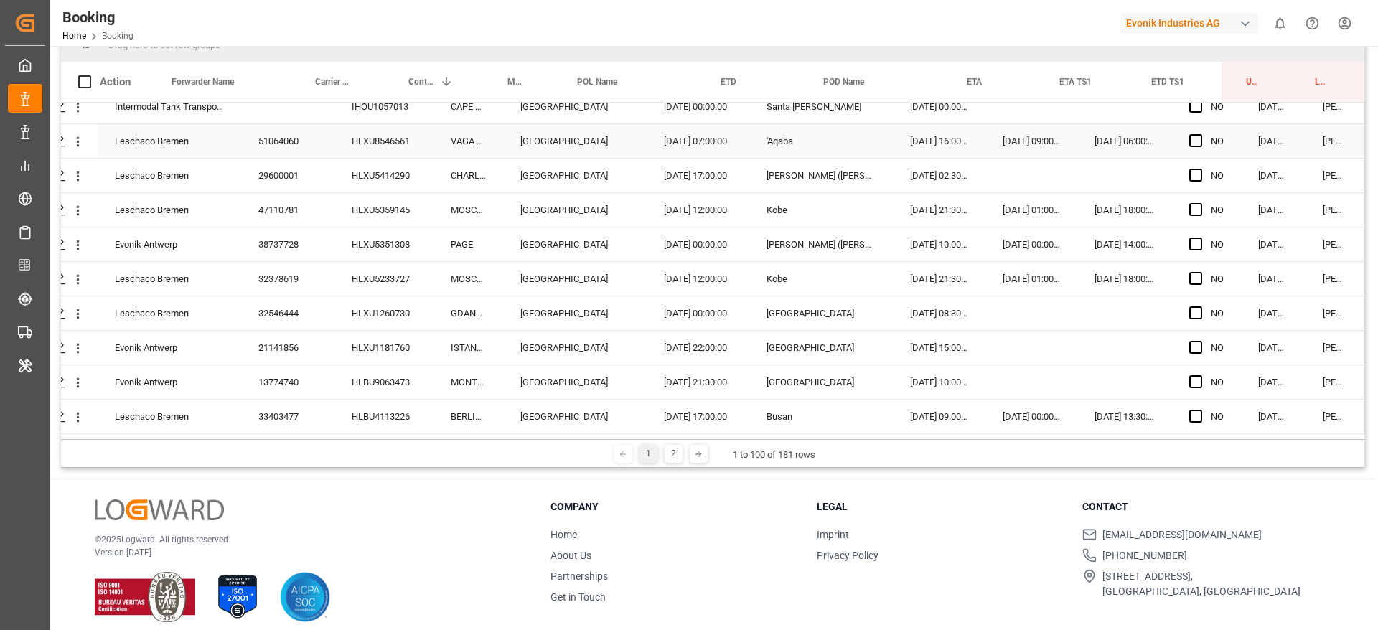
scroll to position [212, 0]
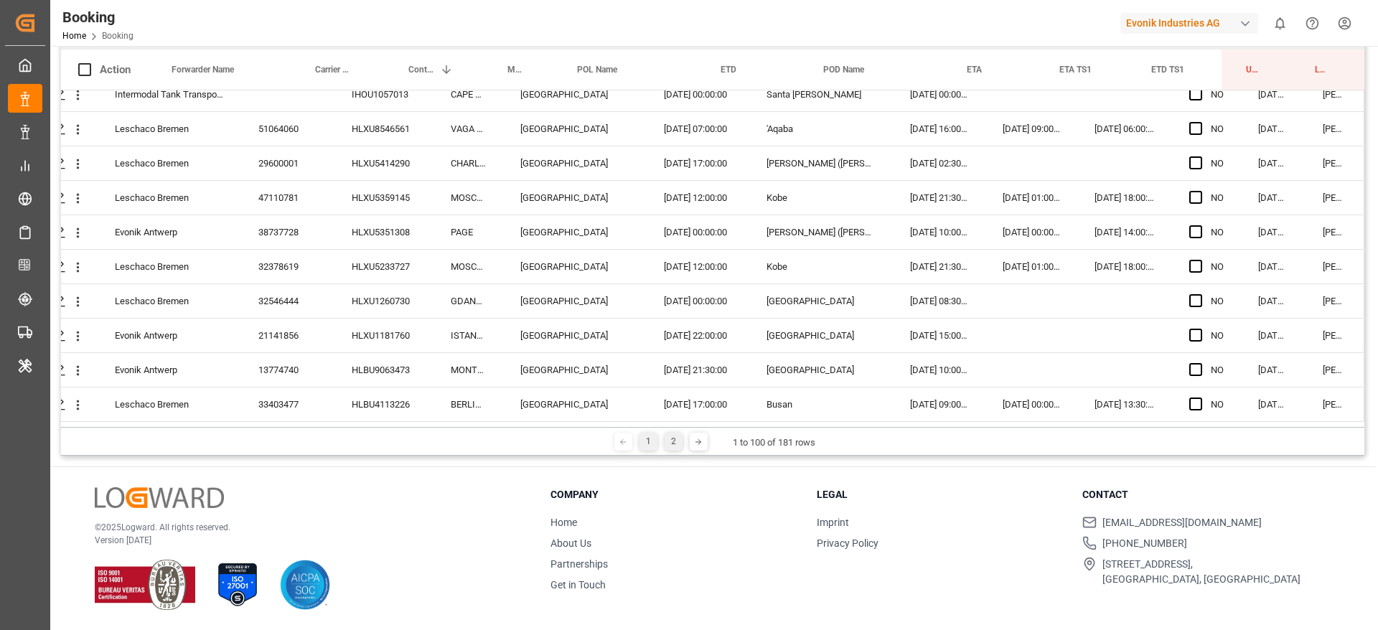
click at [667, 451] on div "1 2 1 to 100 of 181 rows" at bounding box center [712, 441] width 1303 height 29
click at [670, 449] on div "2" at bounding box center [674, 442] width 18 height 18
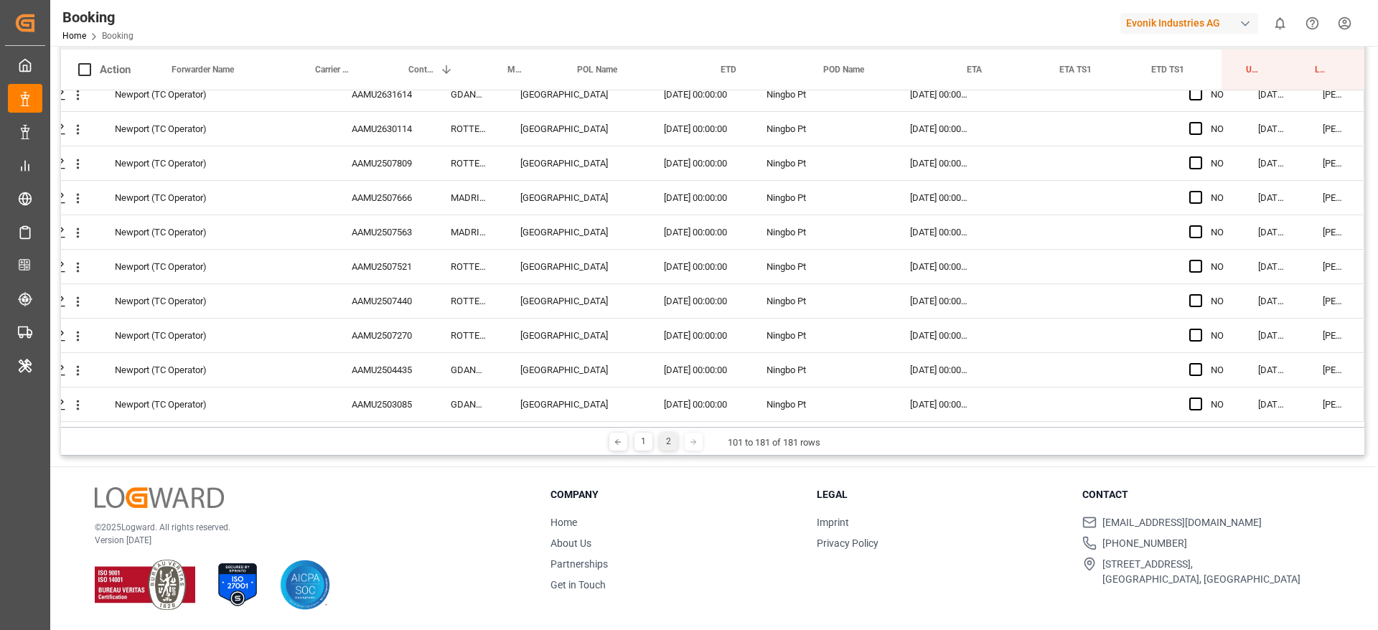
click at [626, 455] on div "1 2 101 to 181 of 181 rows" at bounding box center [712, 441] width 1303 height 29
click at [639, 444] on div "1" at bounding box center [643, 442] width 18 height 18
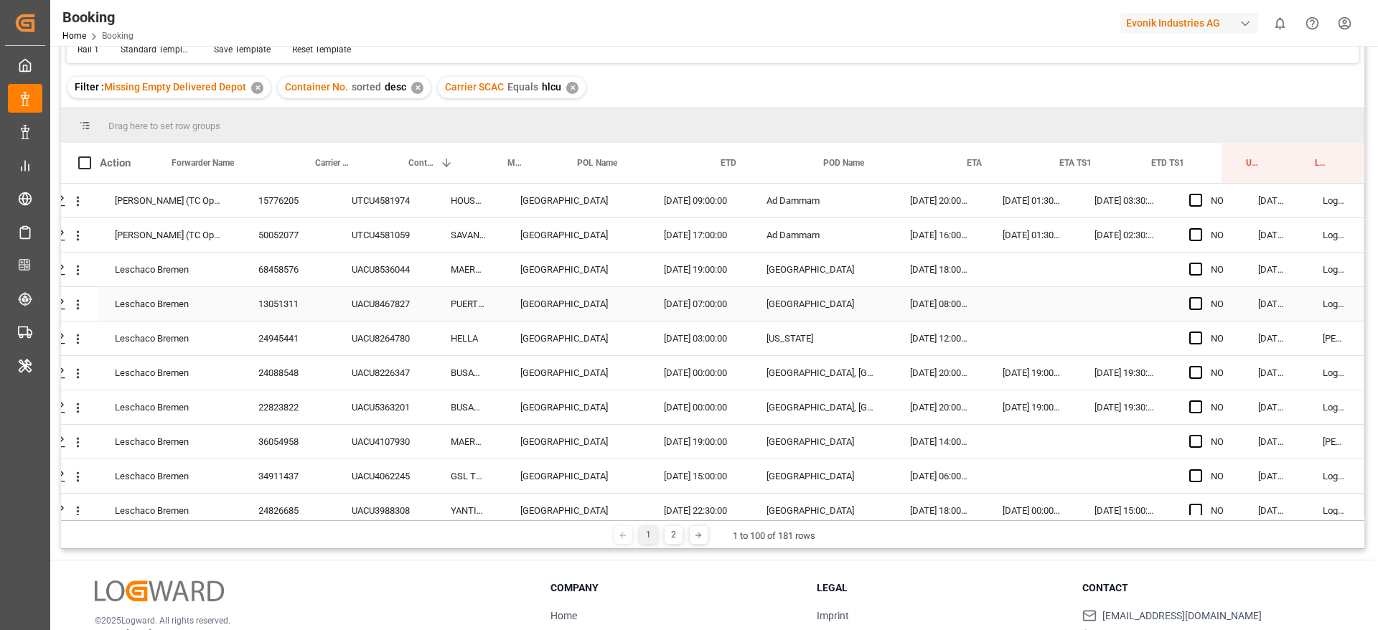
scroll to position [118, 0]
click at [1180, 198] on div "NO" at bounding box center [1206, 202] width 69 height 34
click at [1191, 201] on span "Press SPACE to select this row." at bounding box center [1195, 201] width 13 height 13
click at [1200, 195] on input "Press SPACE to select this row." at bounding box center [1200, 195] width 0 height 0
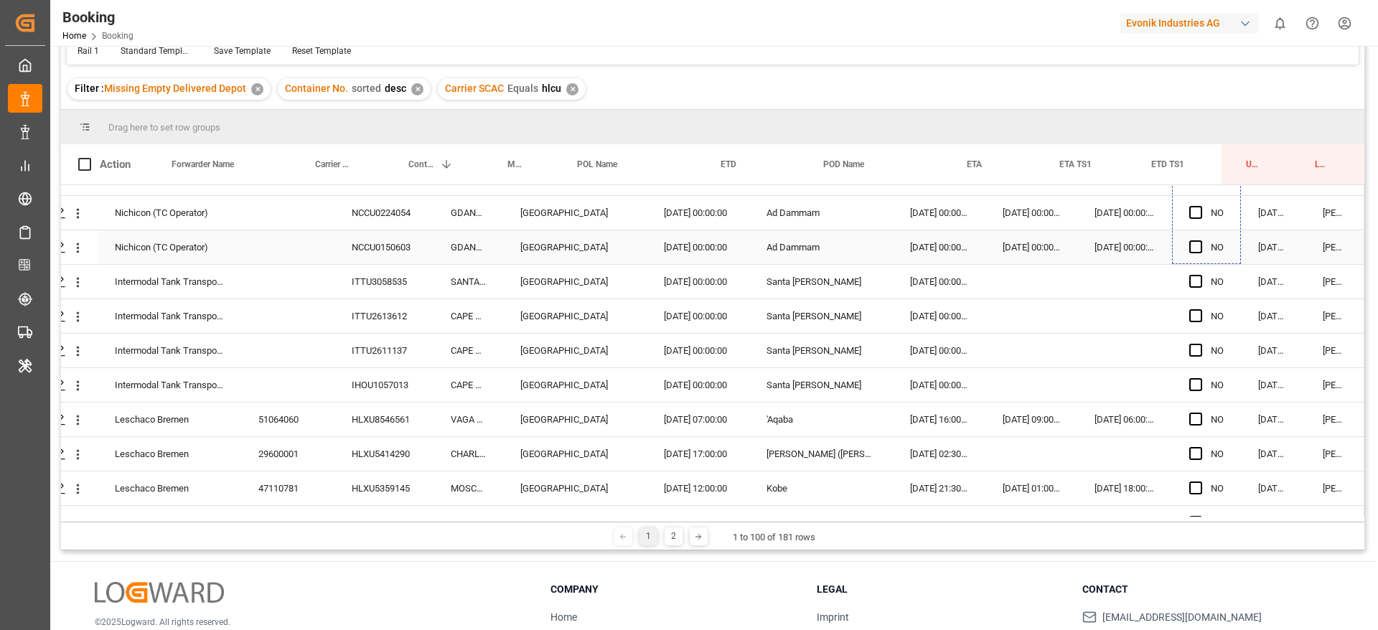
scroll to position [2889, 55]
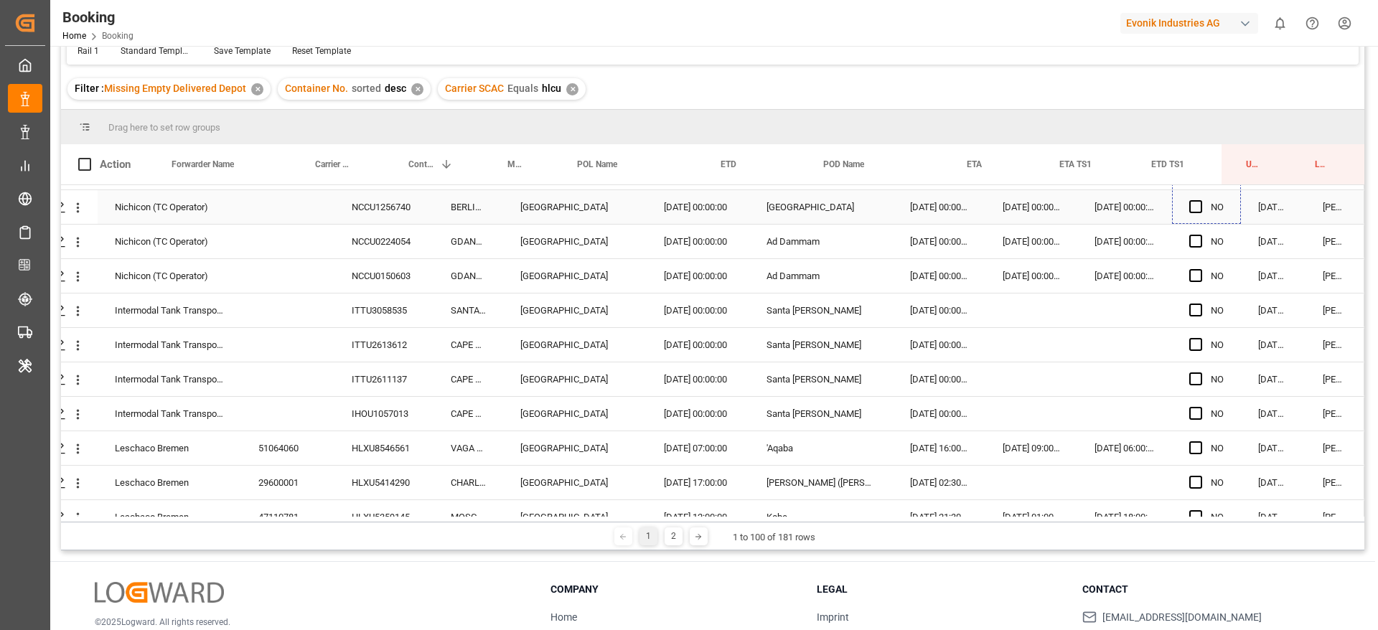
drag, startPoint x: 1235, startPoint y: 217, endPoint x: 1211, endPoint y: 172, distance: 50.7
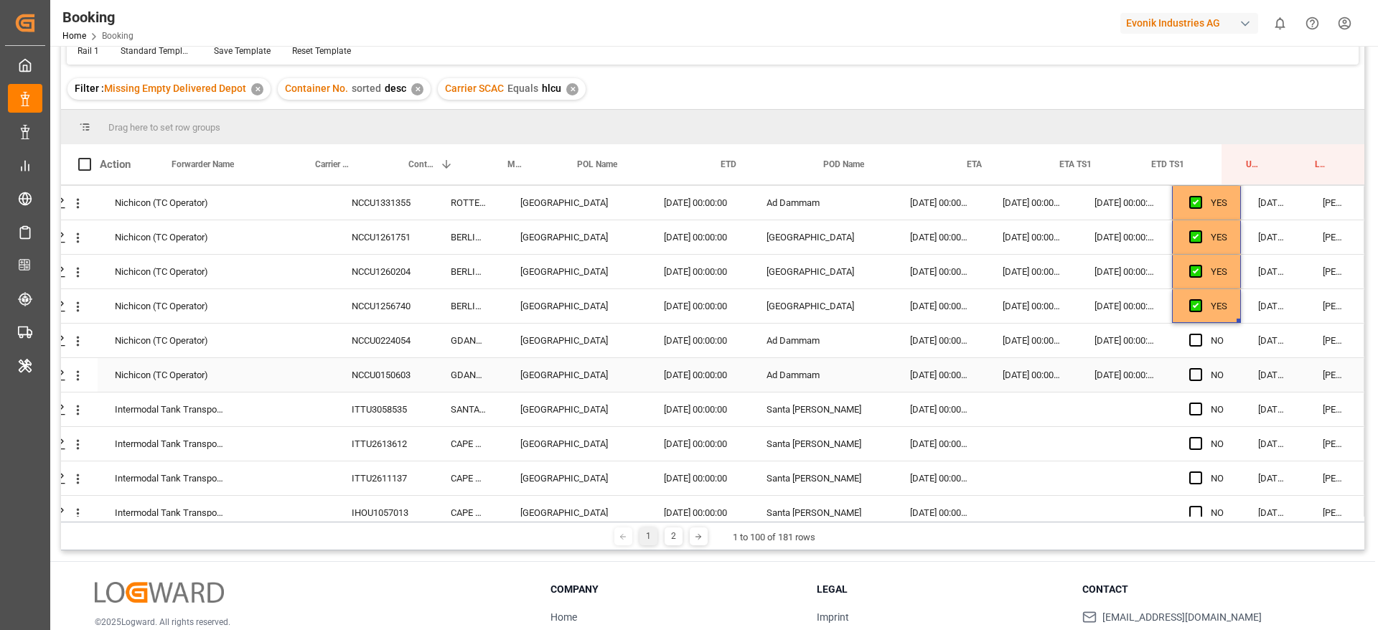
scroll to position [2785, 55]
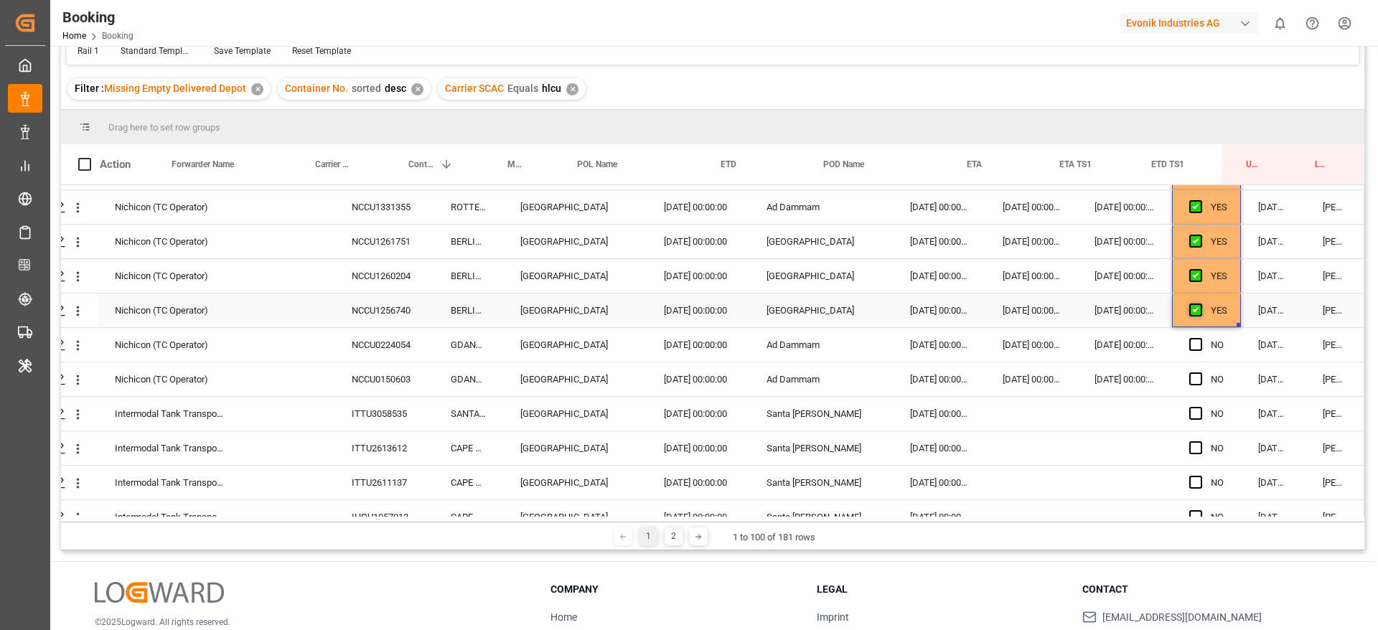
drag, startPoint x: 1189, startPoint y: 295, endPoint x: 1188, endPoint y: 311, distance: 15.9
click at [1189, 296] on div "Press SPACE to select this row." at bounding box center [1200, 310] width 22 height 33
click at [1189, 313] on span "Press SPACE to select this row." at bounding box center [1195, 310] width 13 height 13
click at [1200, 304] on input "Press SPACE to select this row." at bounding box center [1200, 304] width 0 height 0
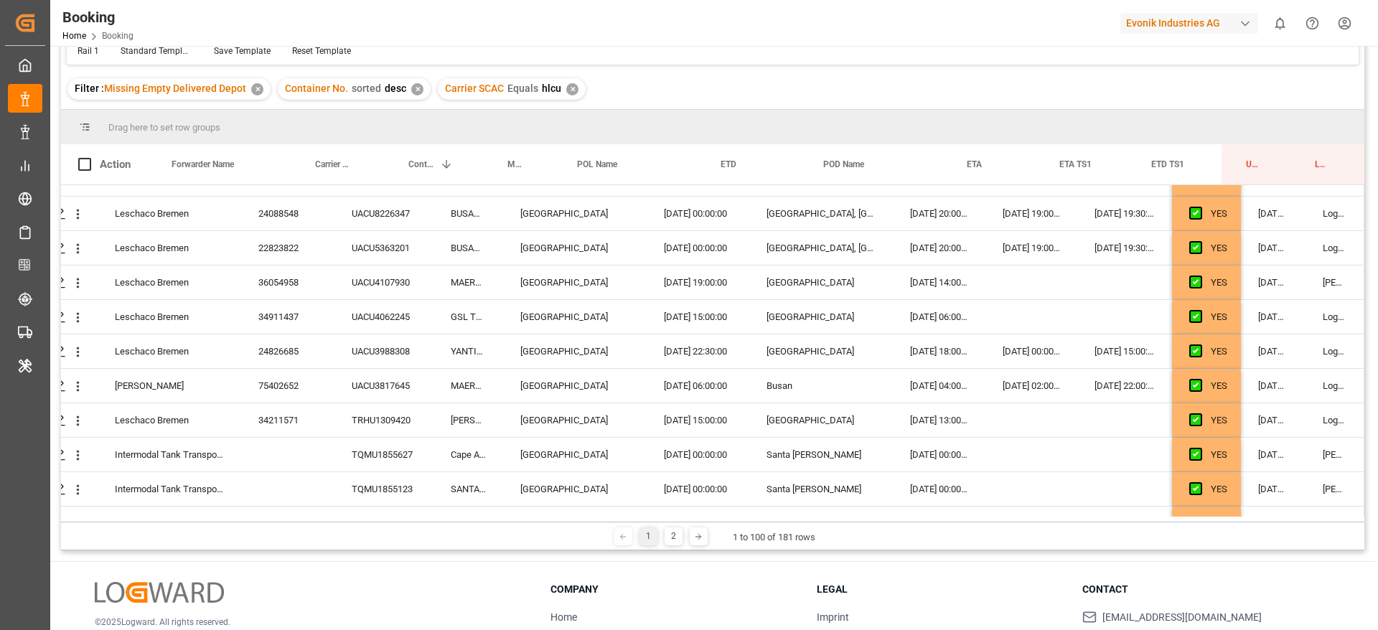
scroll to position [0, 55]
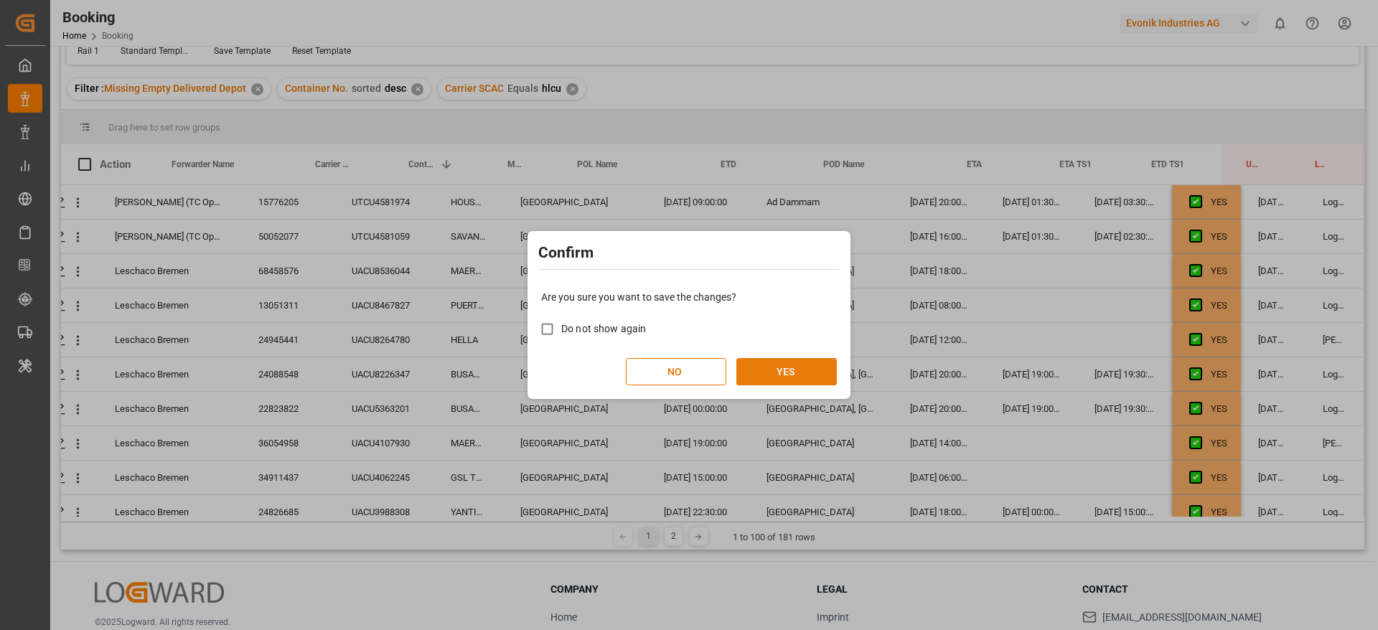
click at [817, 366] on button "YES" at bounding box center [786, 371] width 100 height 27
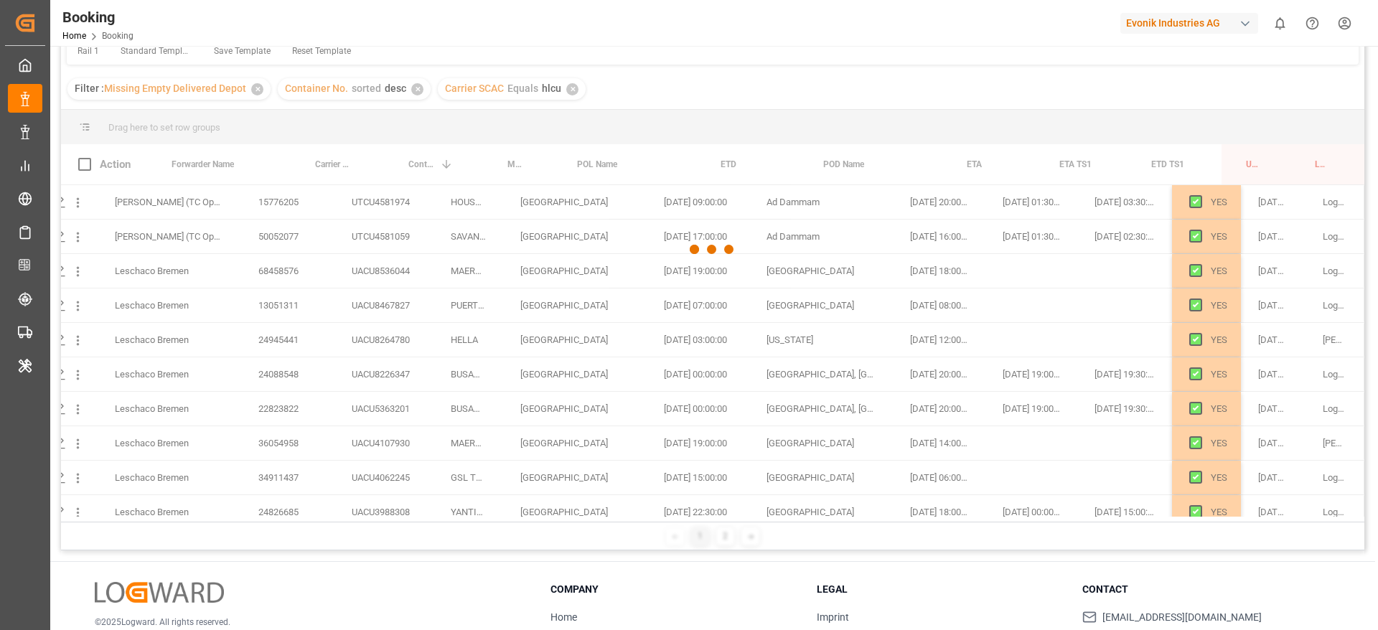
scroll to position [2741, 55]
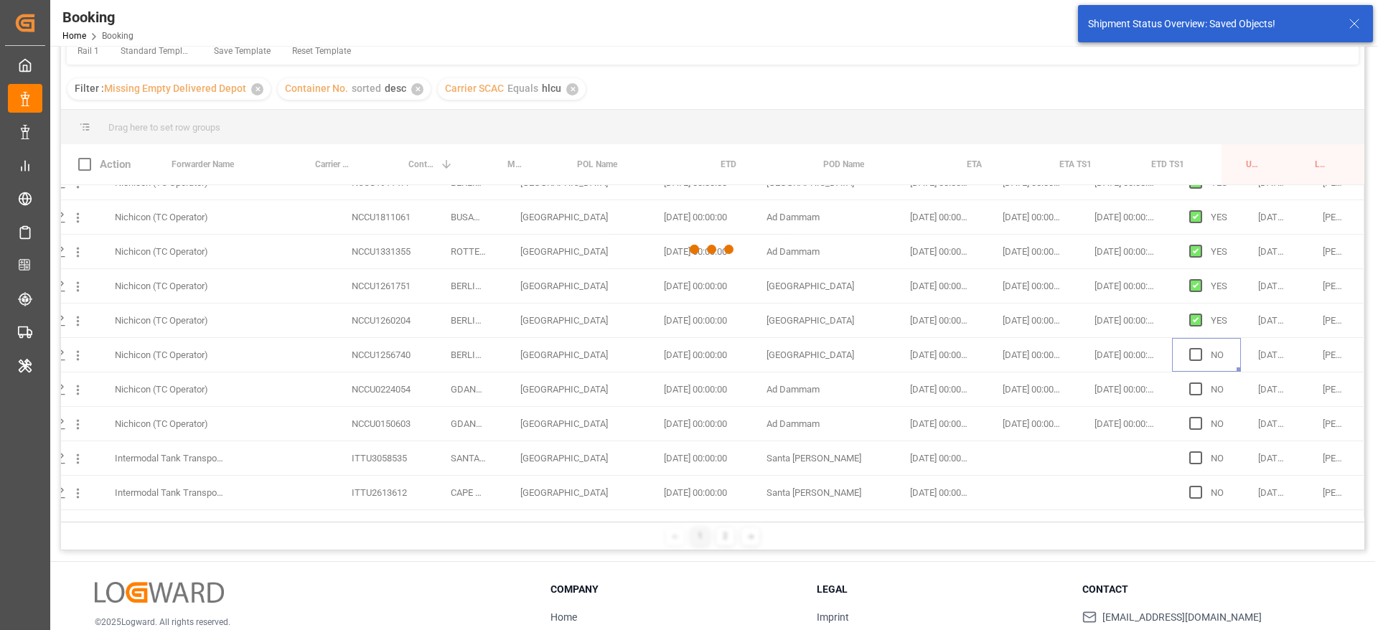
click at [1359, 24] on icon at bounding box center [1354, 23] width 17 height 17
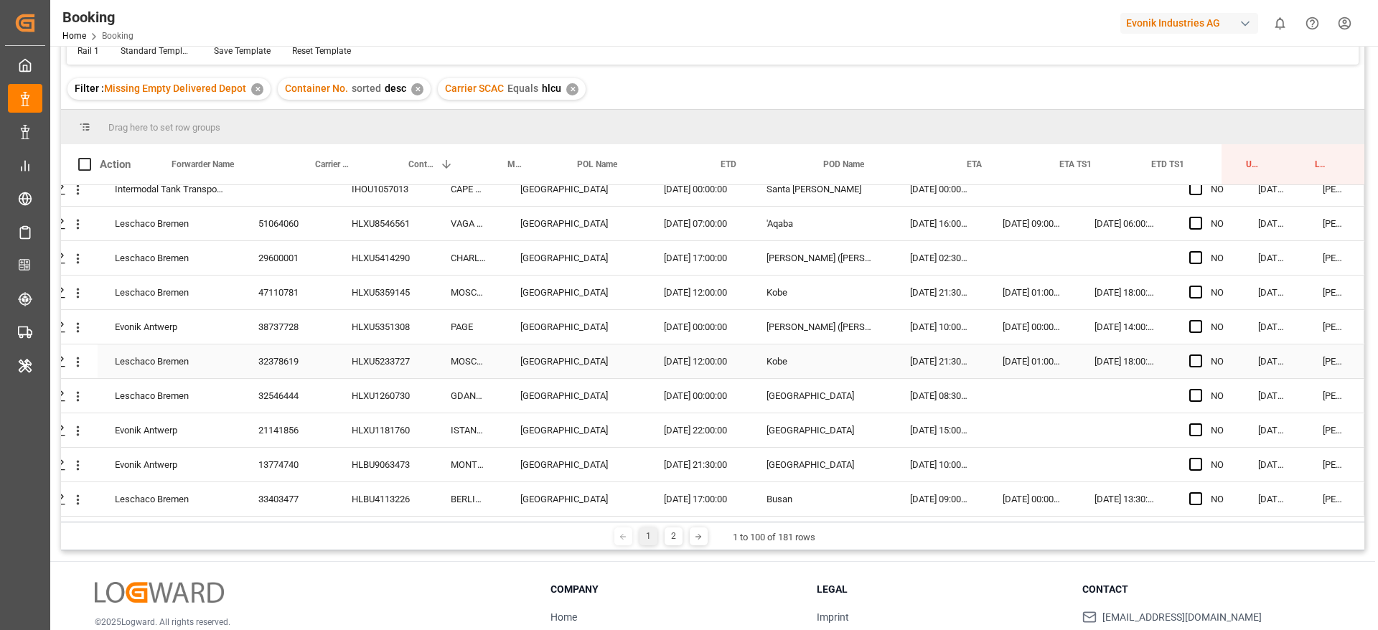
scroll to position [212, 0]
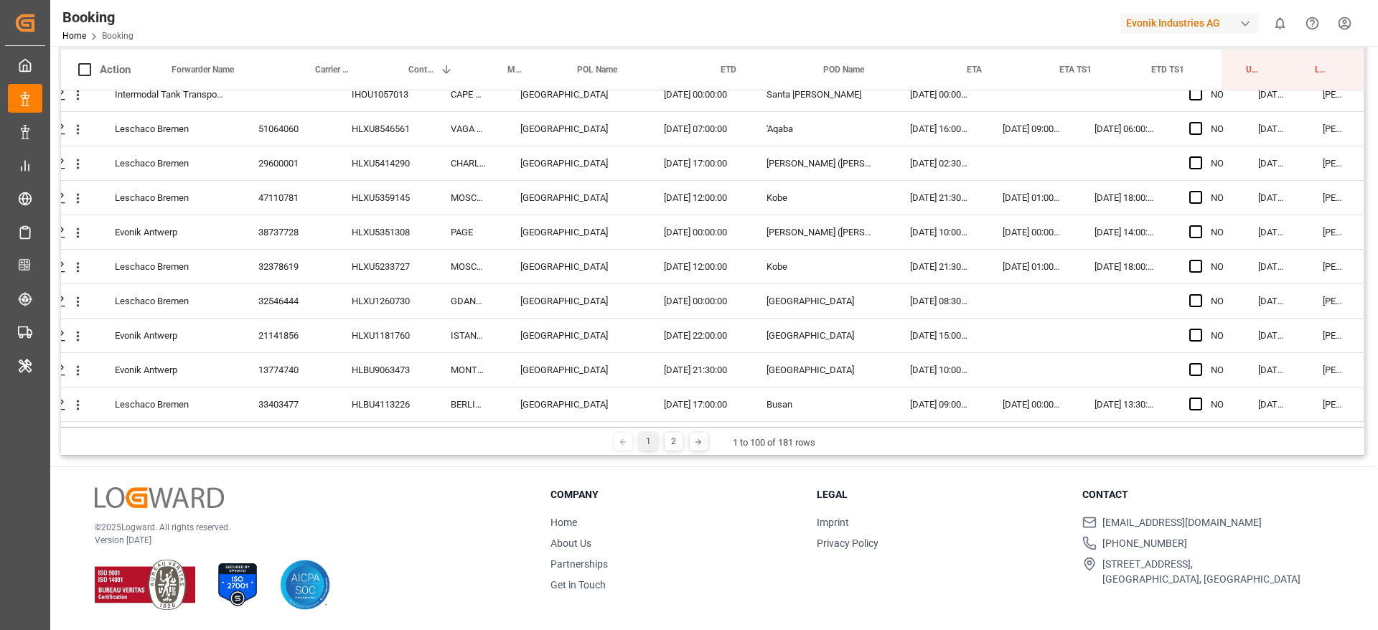
click at [672, 451] on div "1 2 1 to 100 of 181 rows" at bounding box center [712, 441] width 1303 height 29
click at [670, 444] on div "2" at bounding box center [674, 442] width 18 height 18
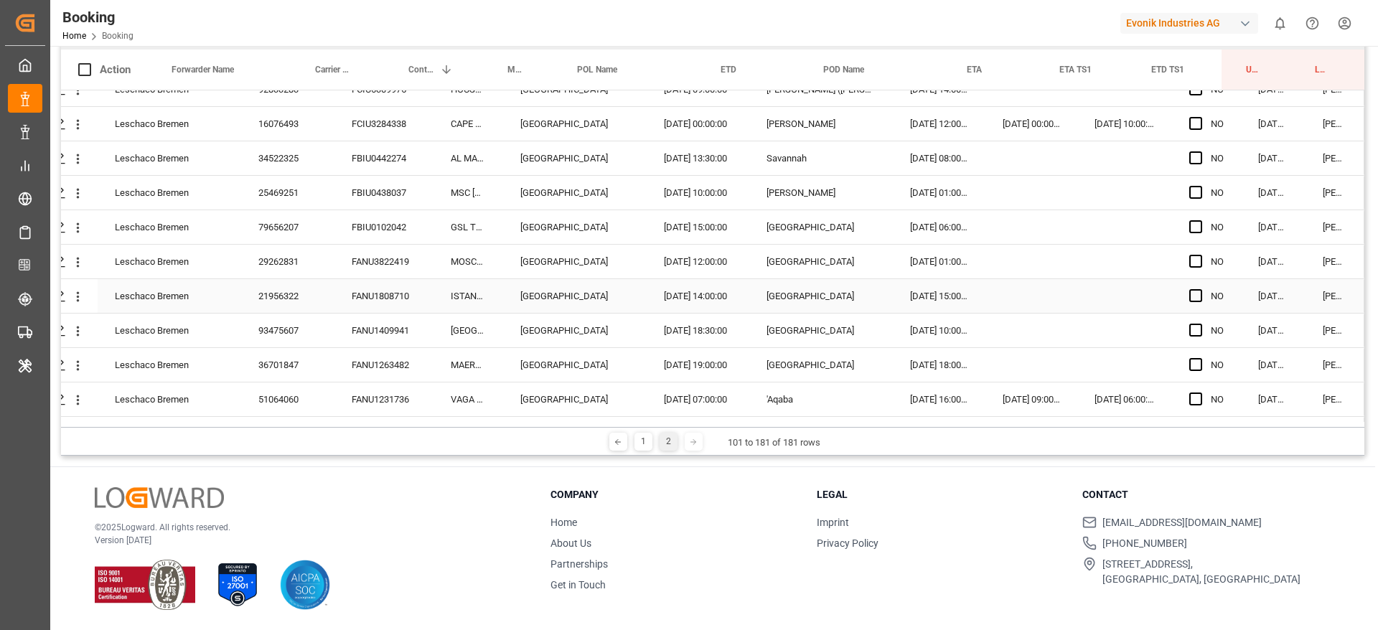
scroll to position [0, 55]
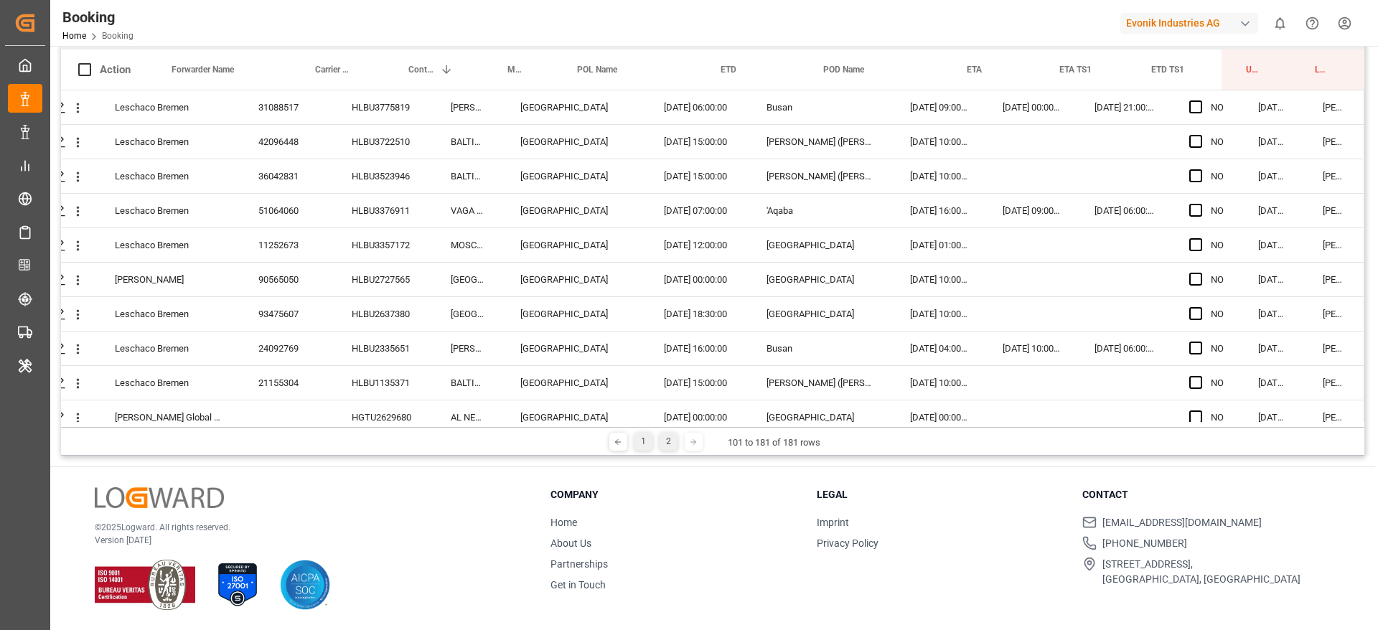
click at [634, 439] on div "1" at bounding box center [643, 442] width 18 height 18
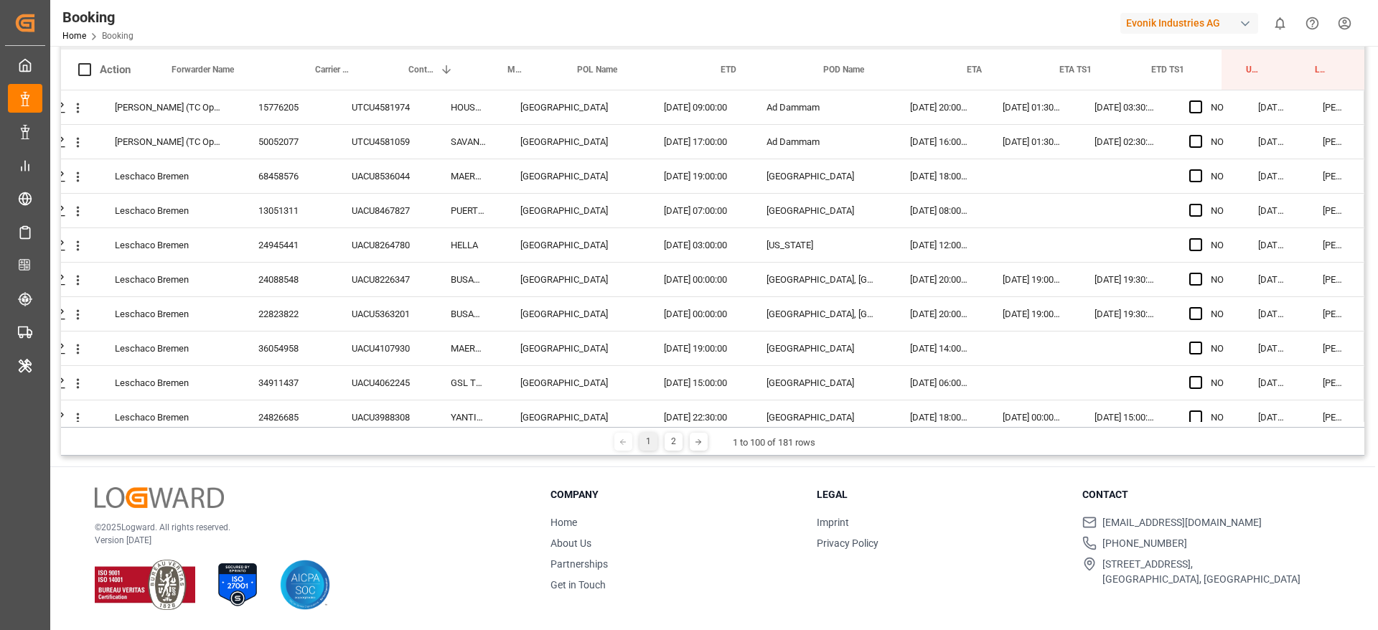
scroll to position [0, 0]
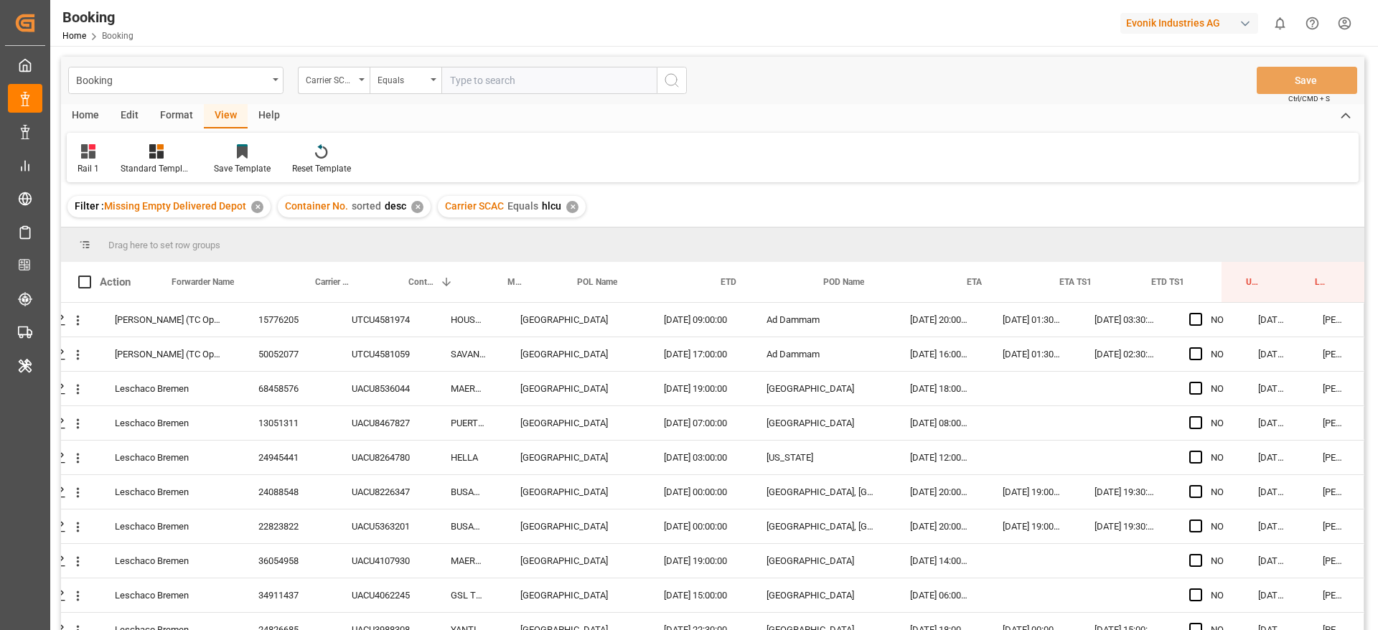
click at [177, 113] on div "Format" at bounding box center [176, 116] width 55 height 24
click at [121, 154] on div "Filter Rows" at bounding box center [99, 160] width 64 height 32
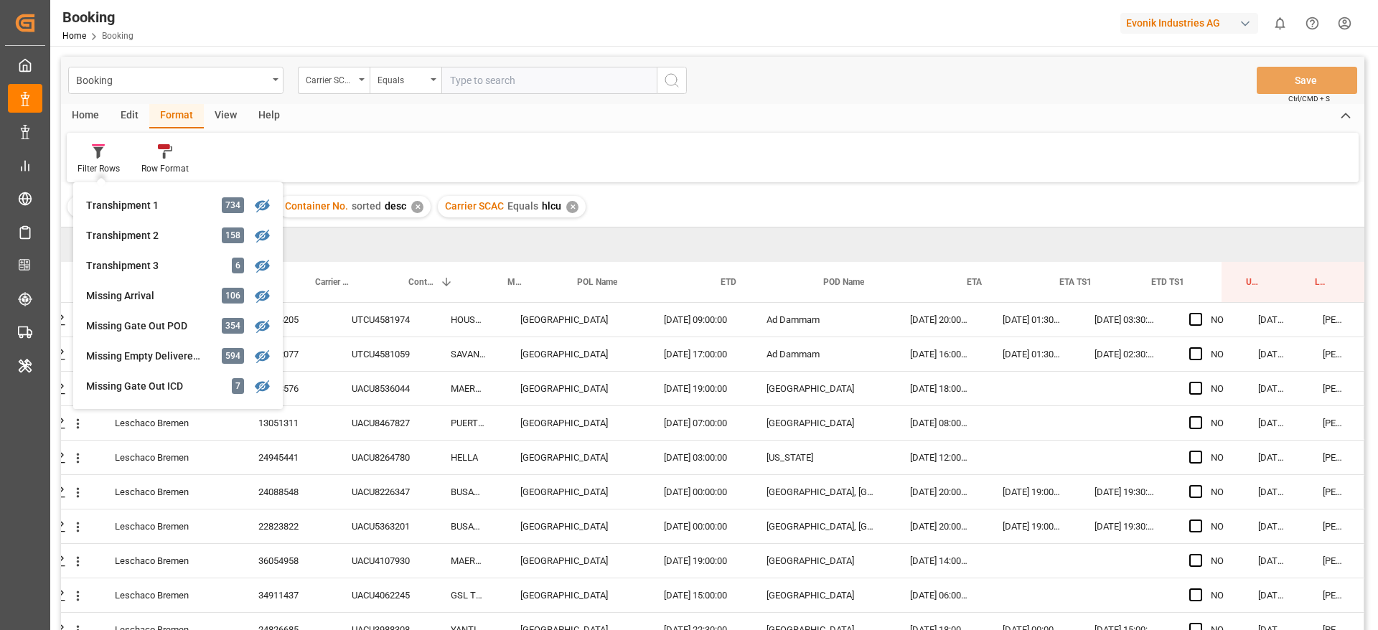
scroll to position [510, 0]
click at [422, 237] on div "Drag here to set row groups" at bounding box center [712, 245] width 1303 height 34
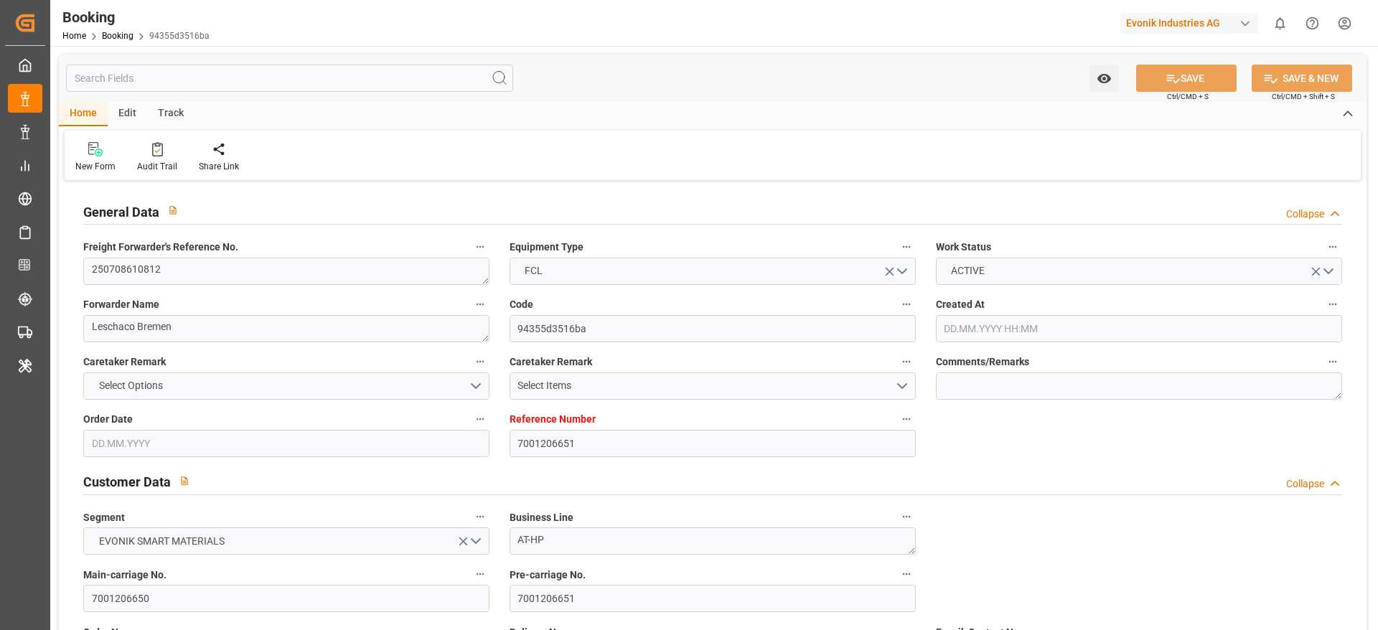
type input "7001206651"
type input "9294836"
type input "Hapag Lloyd"
type input "Hapag Lloyd Aktiengesellschaft"
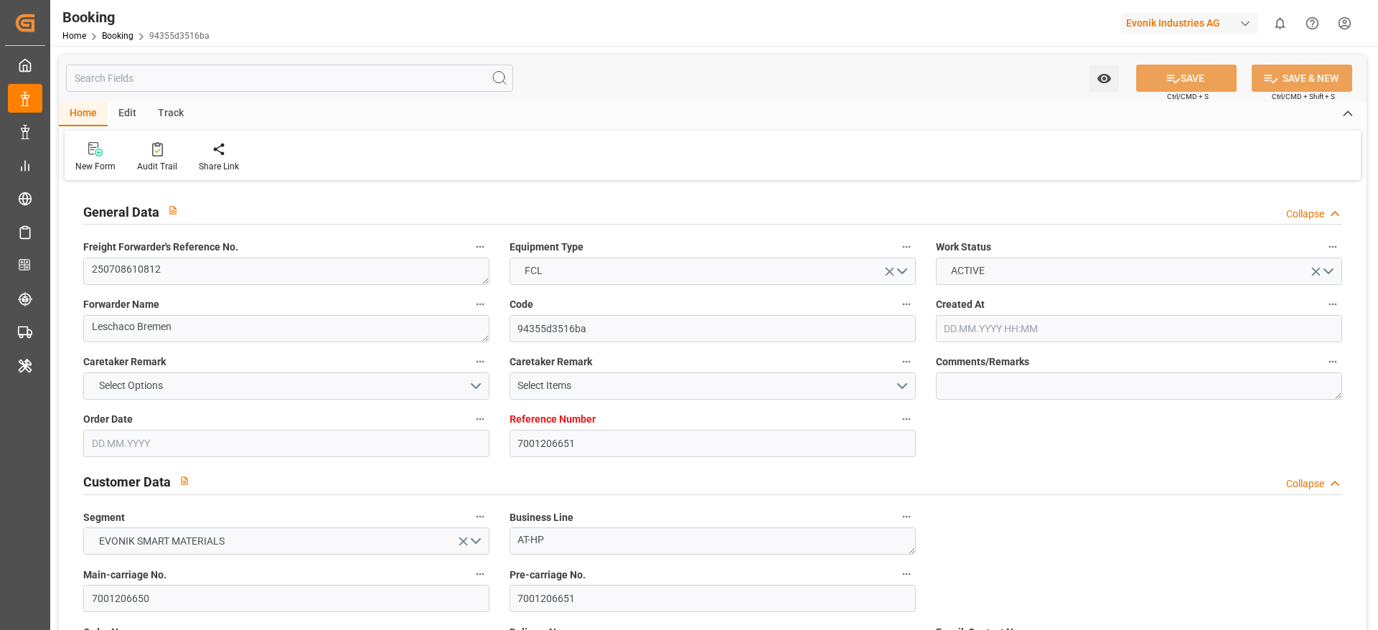
type input "BEANR"
type input "CAMTR"
type input "17"
type input "USDET"
type input "0"
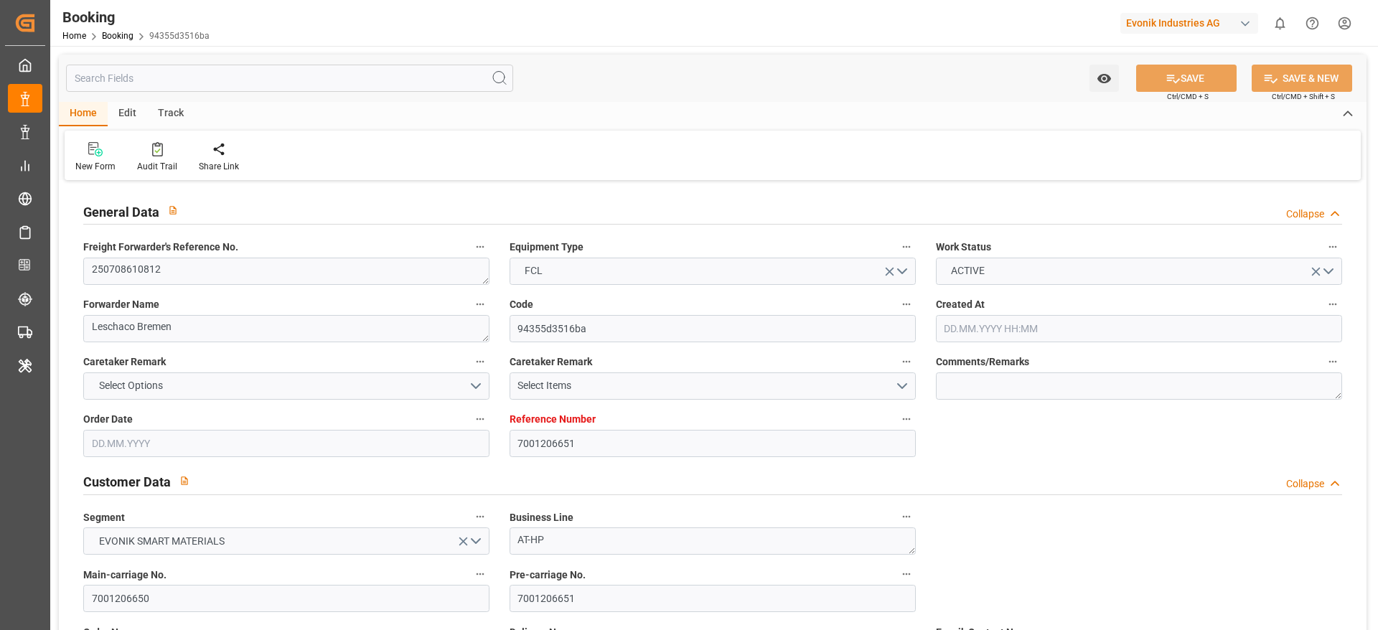
type input "BEANR"
type input "CAMTR"
type input "9294836"
type input "27.06.2025 07:05"
type input "27.06.2025"
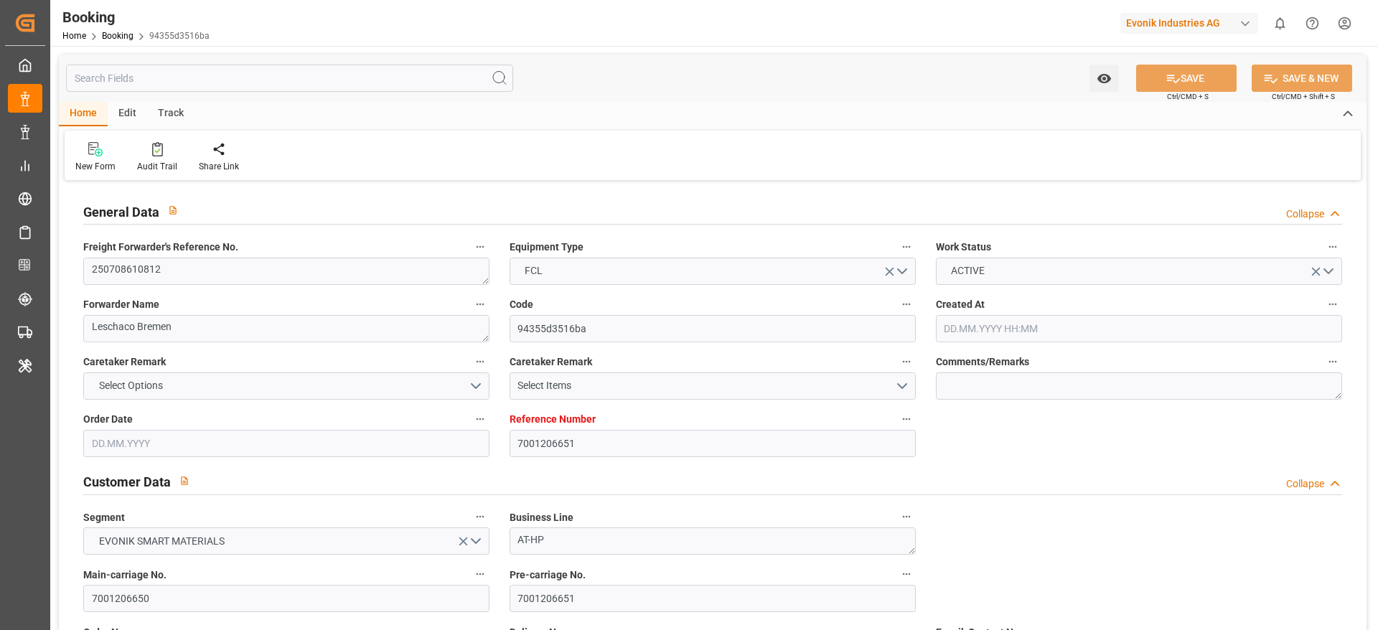
type input "04.08.2025"
type input "04.07.2025"
type input "27.06.2025"
type input "01.07.2025"
type input "19.07.2025 21:30"
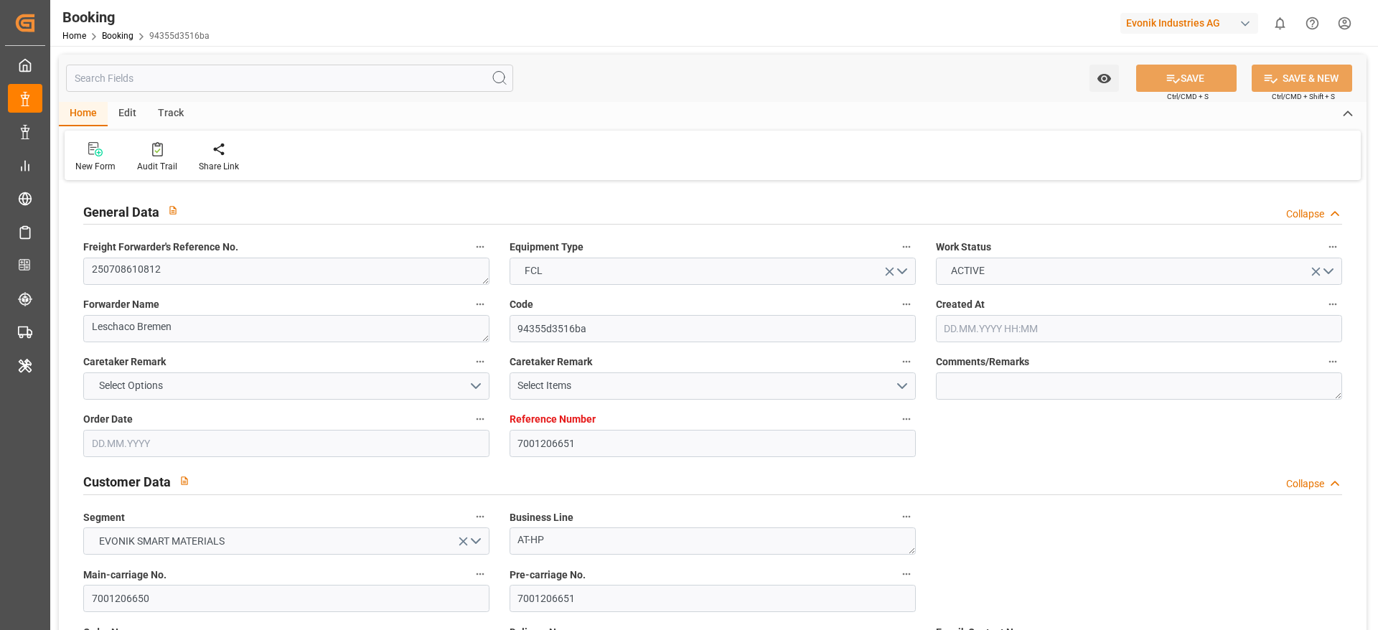
type input "18.07.2025 00:00"
type input "20.07.2025 07:12"
type input "18.07.2025 08:40"
type input "06.08.2025 05:00"
type input "05.08.2025 00:00"
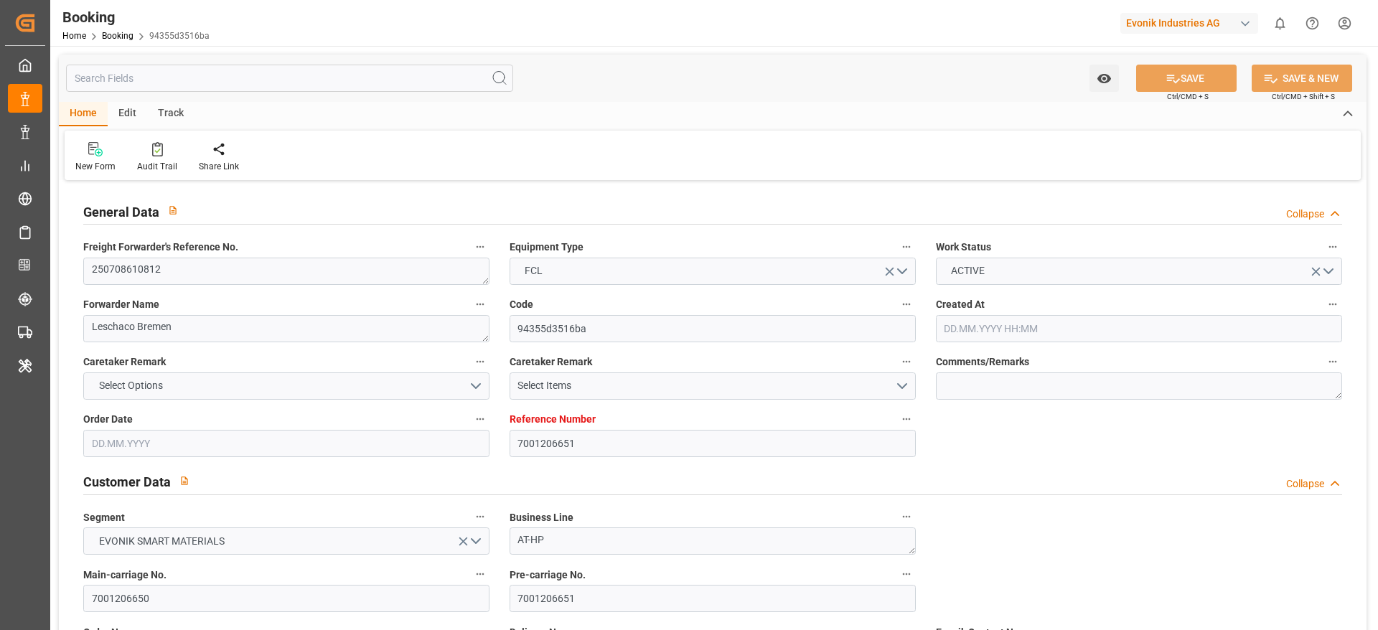
type input "06.08.2025 07:00"
type input "08.08.2025 11:30"
type input "12.08.2025 00:00"
type input "04.07.2025"
type input "12.08.2025 10:45"
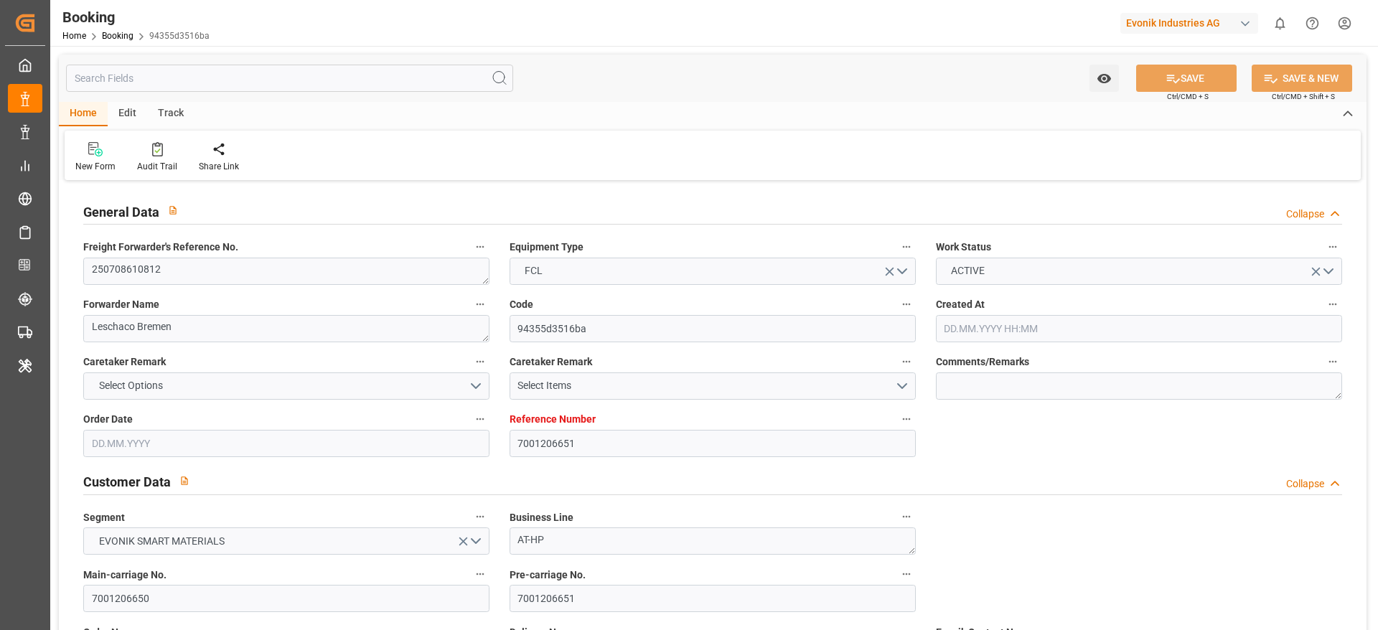
type input "12.08.2025"
type input "03.07.2025 01:44"
type input "09.08.2025 12:00"
type input "11.08.2025 12:00"
type input "12.08.2025 03:00"
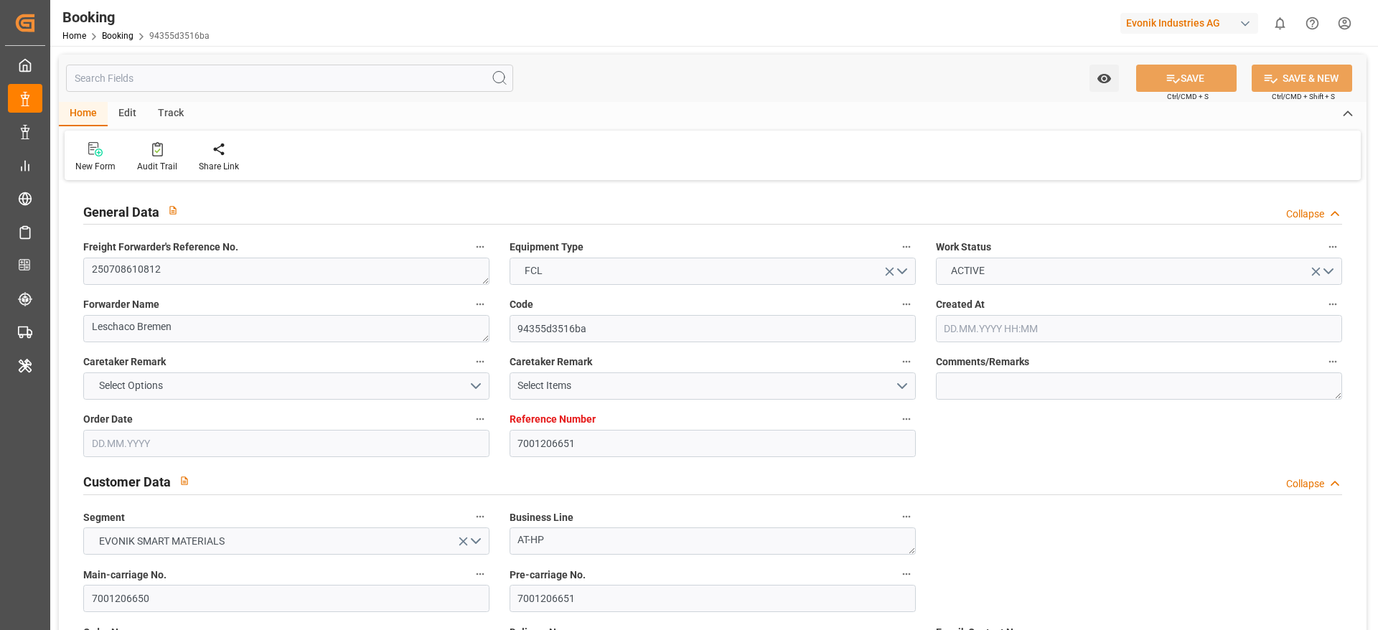
type input "19.07.2025 15:24"
type input "20.07.2025 12:00"
type input "20.07.2025 07:20"
type input "06.08.2025 05:00"
type input "06.08.2025 06:45"
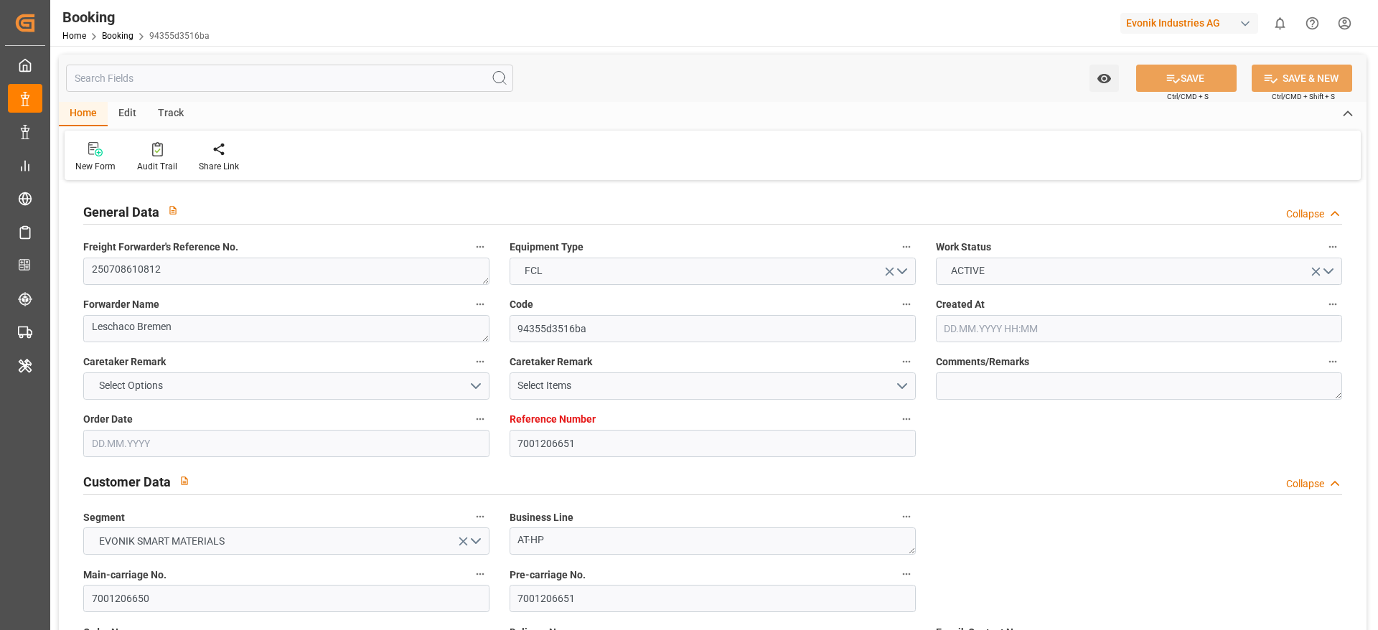
type input "07.08.2025 05:06"
type input "06.08.2025 07:00"
type input "07.08.2025 15:51"
type input "07.08.2025 15:52"
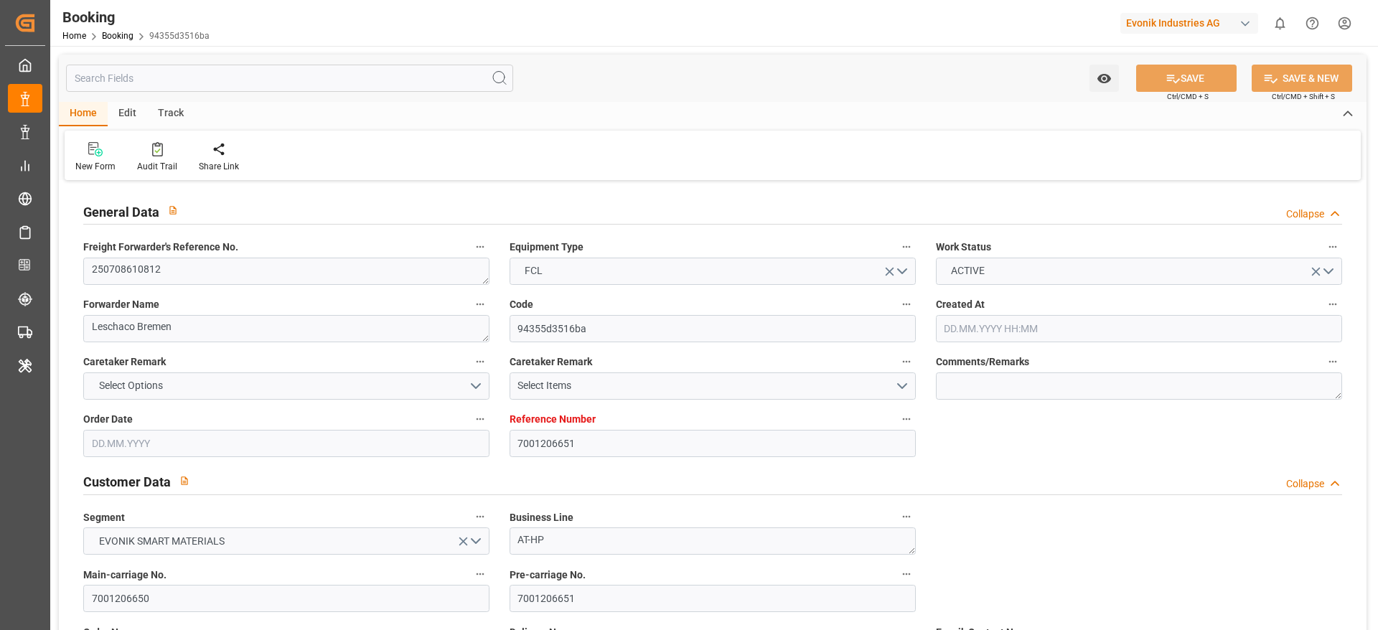
type input "07.08.2025 12:00"
type input "11.08.2025 15:51"
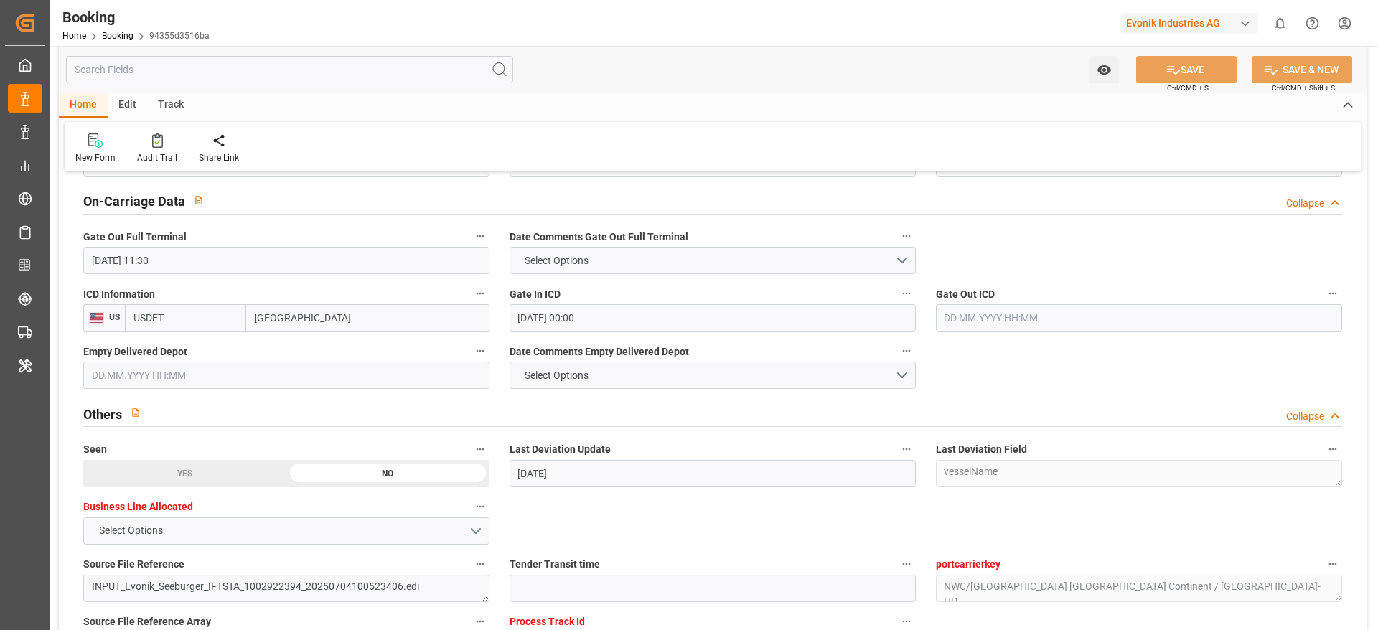
scroll to position [2109, 0]
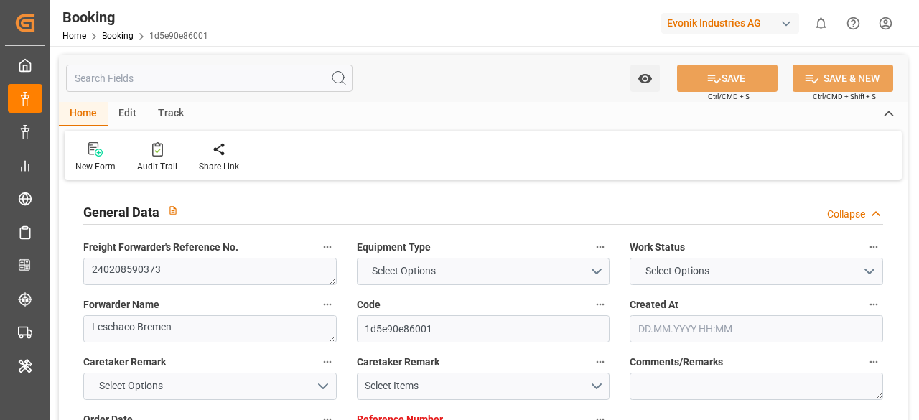
type input "7000836503"
type input "ONE"
type input "Ocean Network Express"
type input "NLRTM"
type input "BRSSZ"
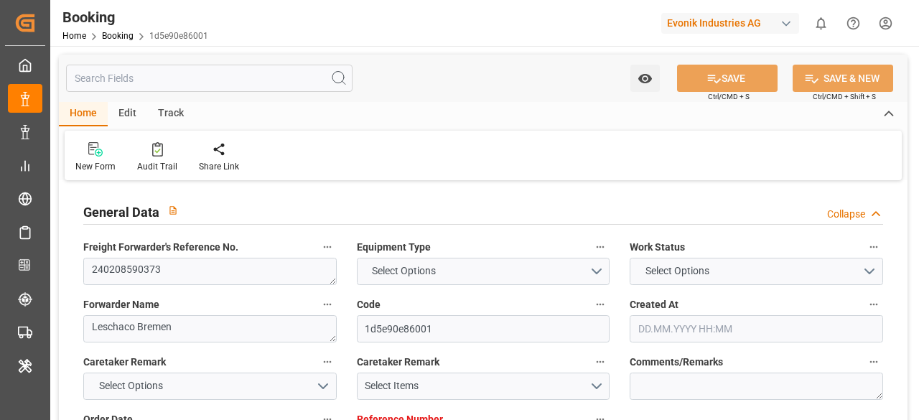
type input "[DATE] 09:36"
type input "[DATE]"
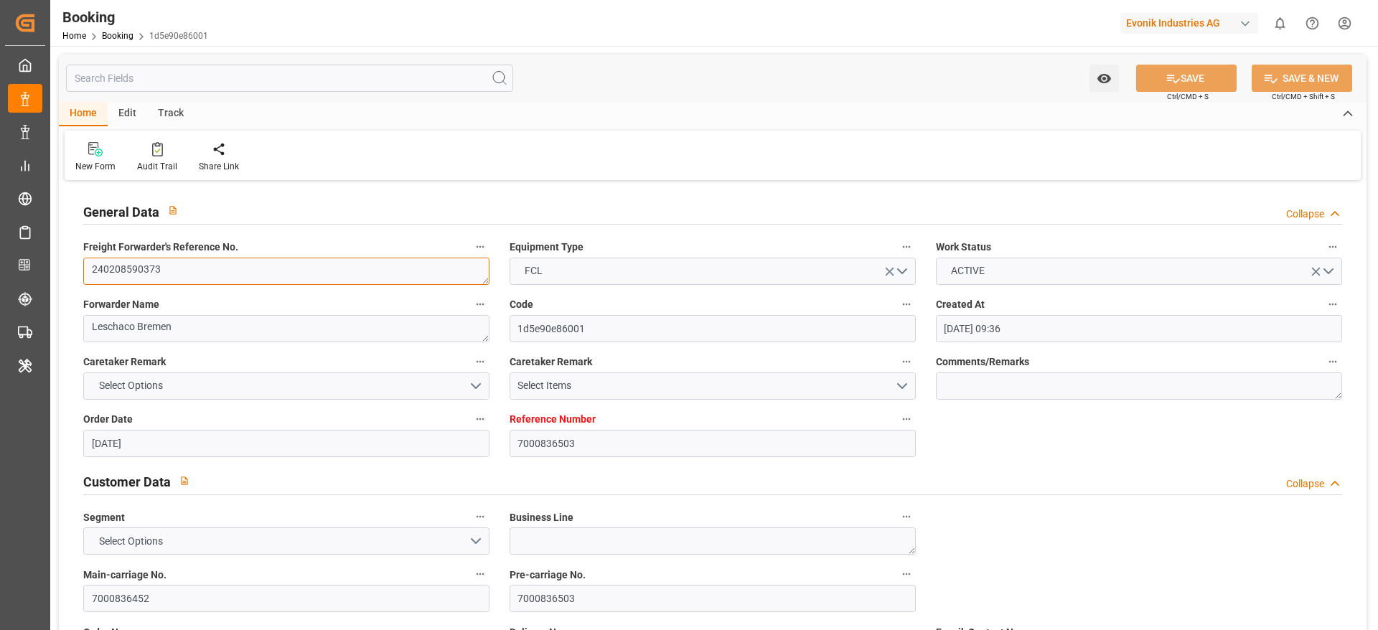
click at [278, 276] on textarea "240208590373" at bounding box center [286, 271] width 406 height 27
click at [281, 272] on textarea "240208590373" at bounding box center [286, 271] width 406 height 27
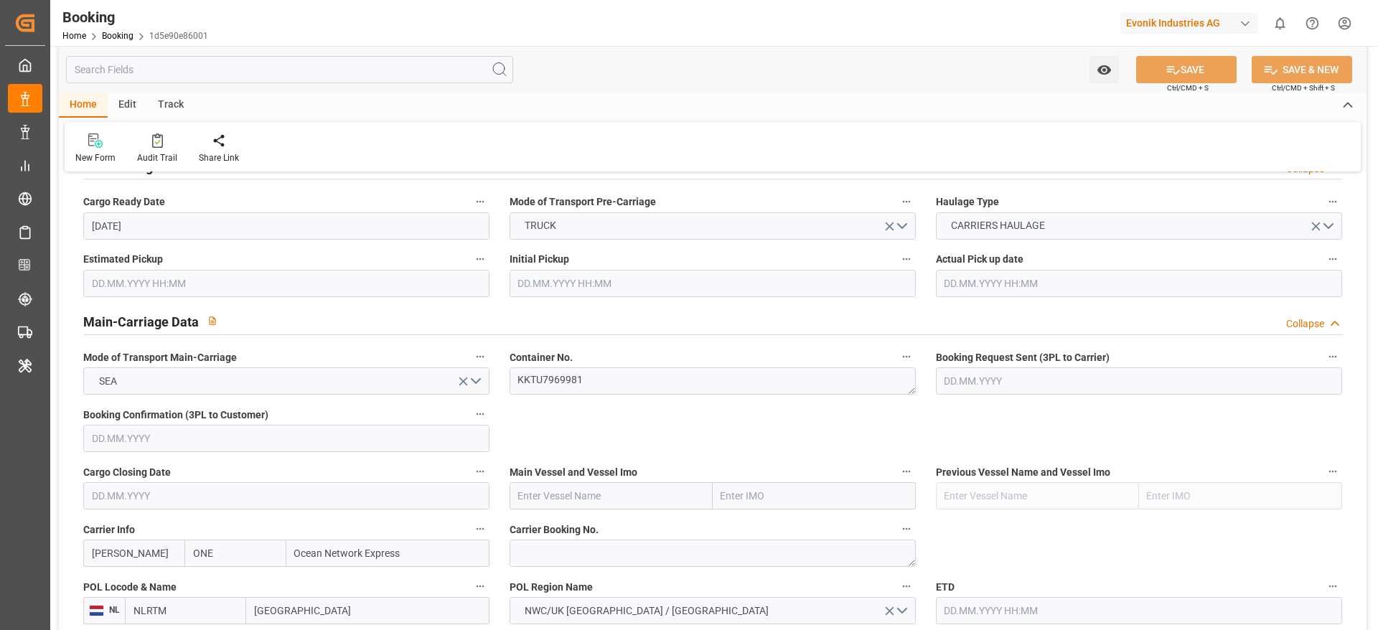
scroll to position [1003, 0]
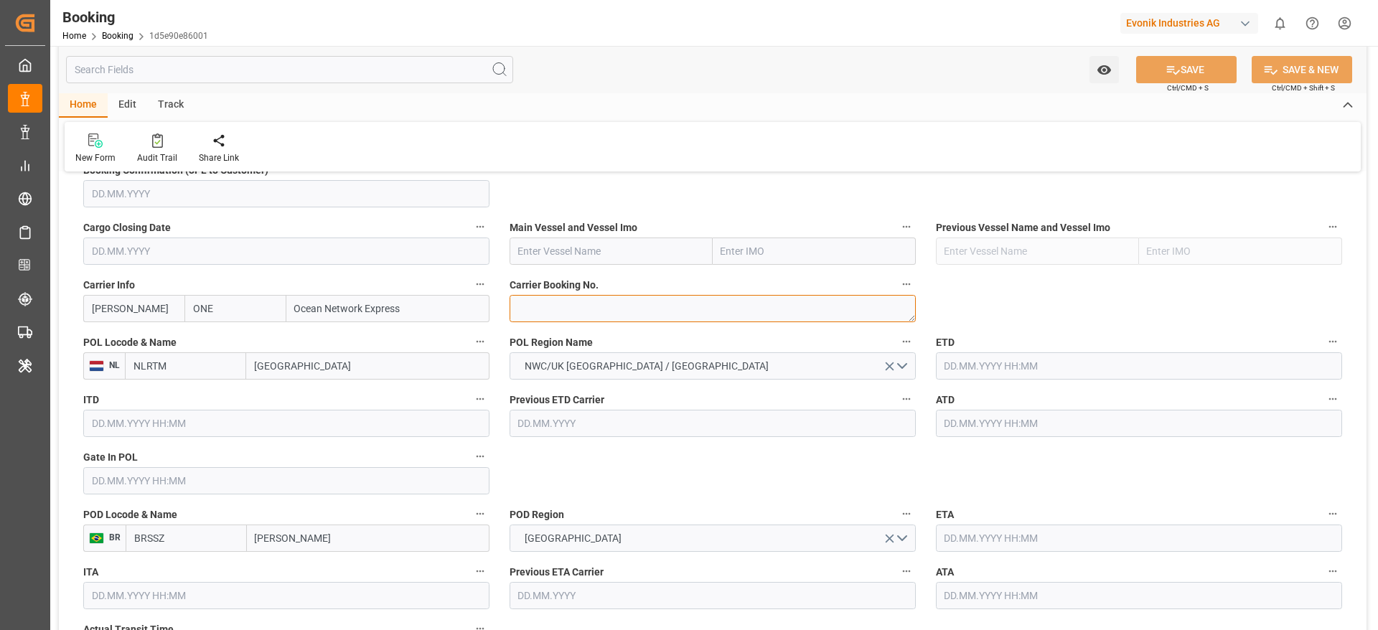
click at [594, 306] on textarea at bounding box center [713, 308] width 406 height 27
paste textarea "HAME18207500"
type textarea "HAME18207500"
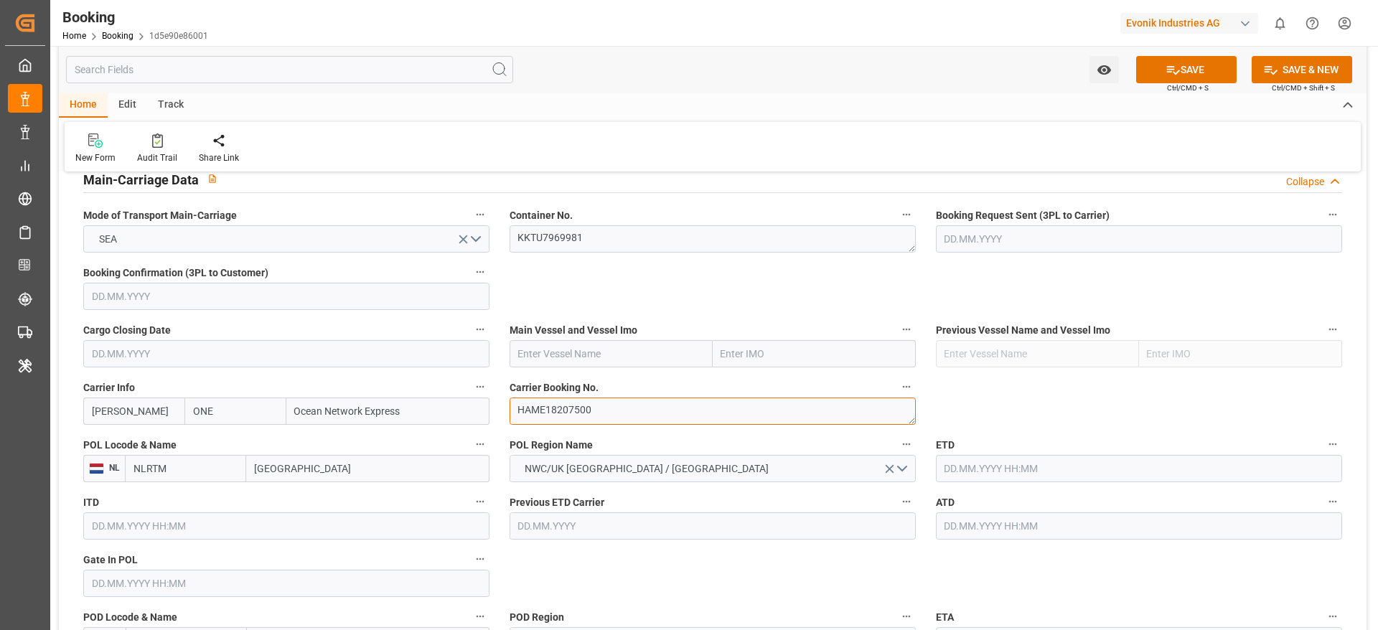
scroll to position [896, 0]
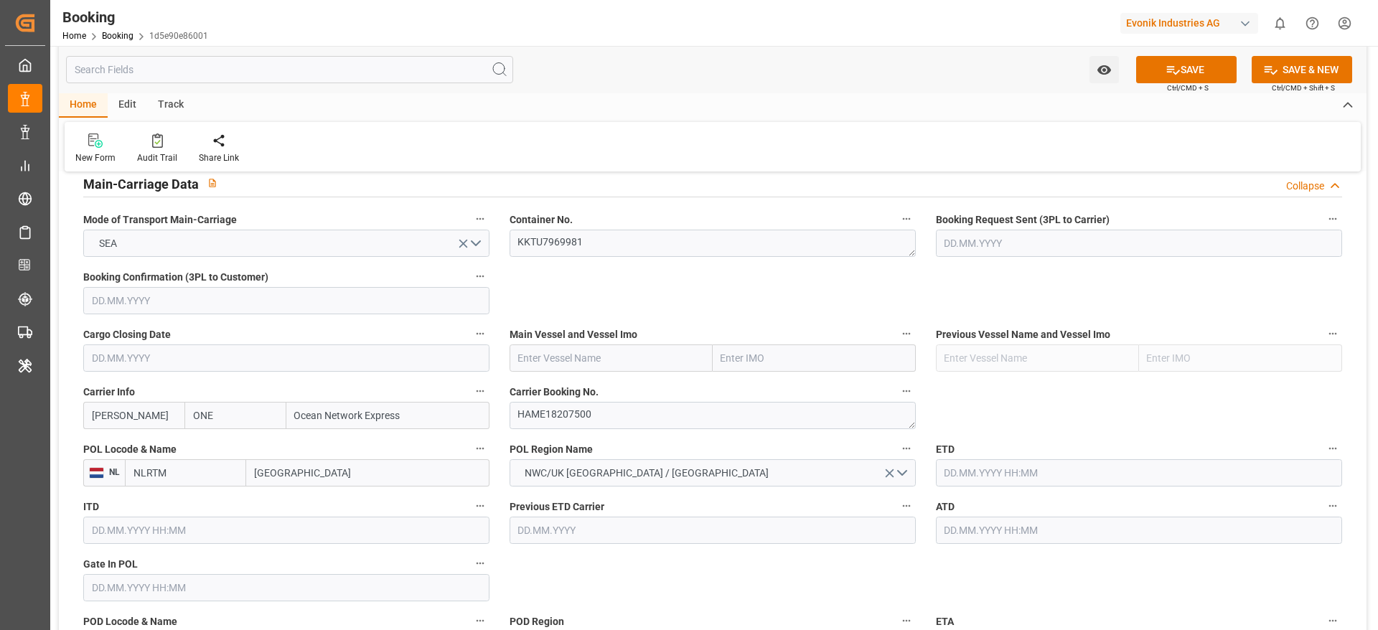
click at [601, 352] on input "text" at bounding box center [611, 357] width 203 height 27
paste input "[DEMOGRAPHIC_DATA] [PERSON_NAME]"
type input "[DEMOGRAPHIC_DATA] [PERSON_NAME]"
click at [606, 388] on span "[DEMOGRAPHIC_DATA] [PERSON_NAME] - 9297474" at bounding box center [579, 397] width 121 height 27
type input "9297474"
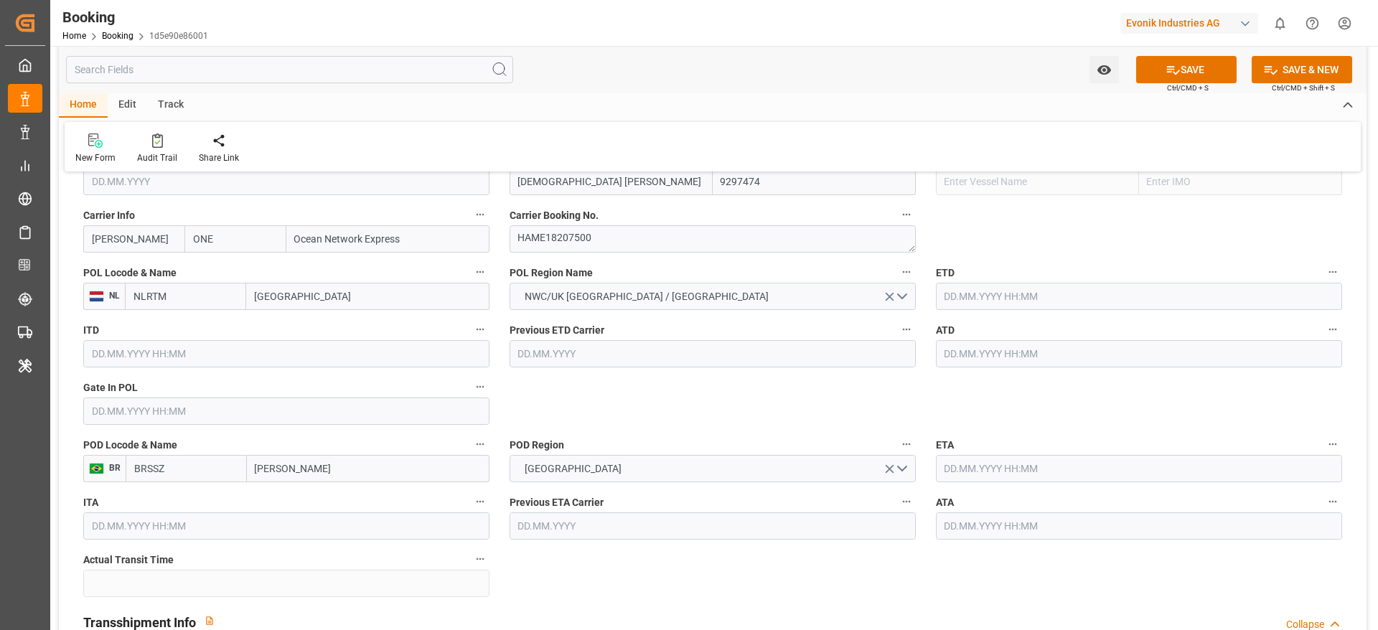
scroll to position [1079, 0]
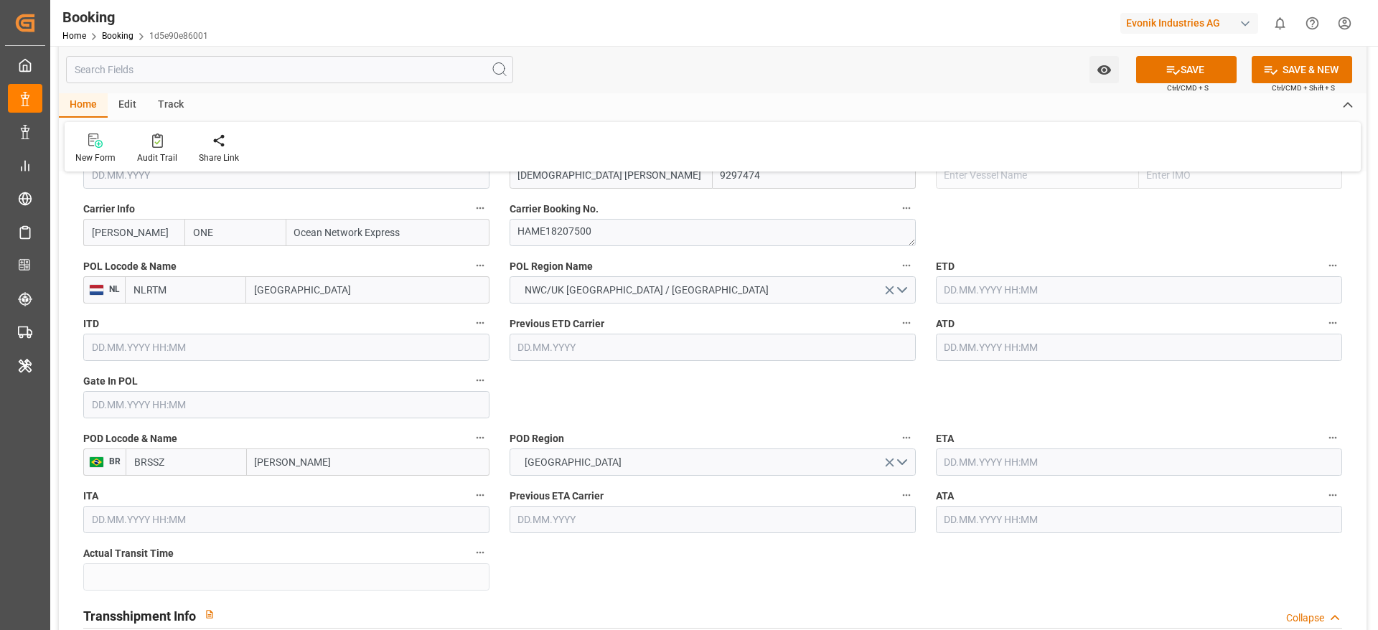
type input "[DEMOGRAPHIC_DATA] [PERSON_NAME]"
click at [371, 392] on input "text" at bounding box center [286, 404] width 406 height 27
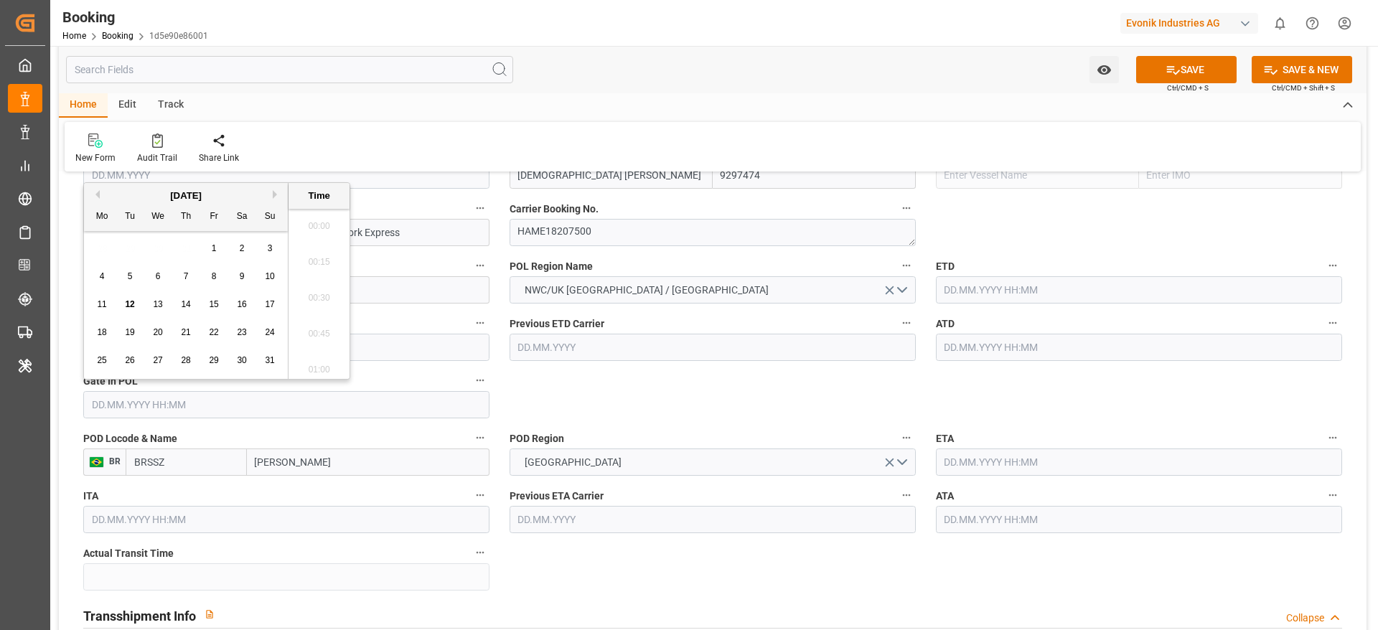
scroll to position [2337, 0]
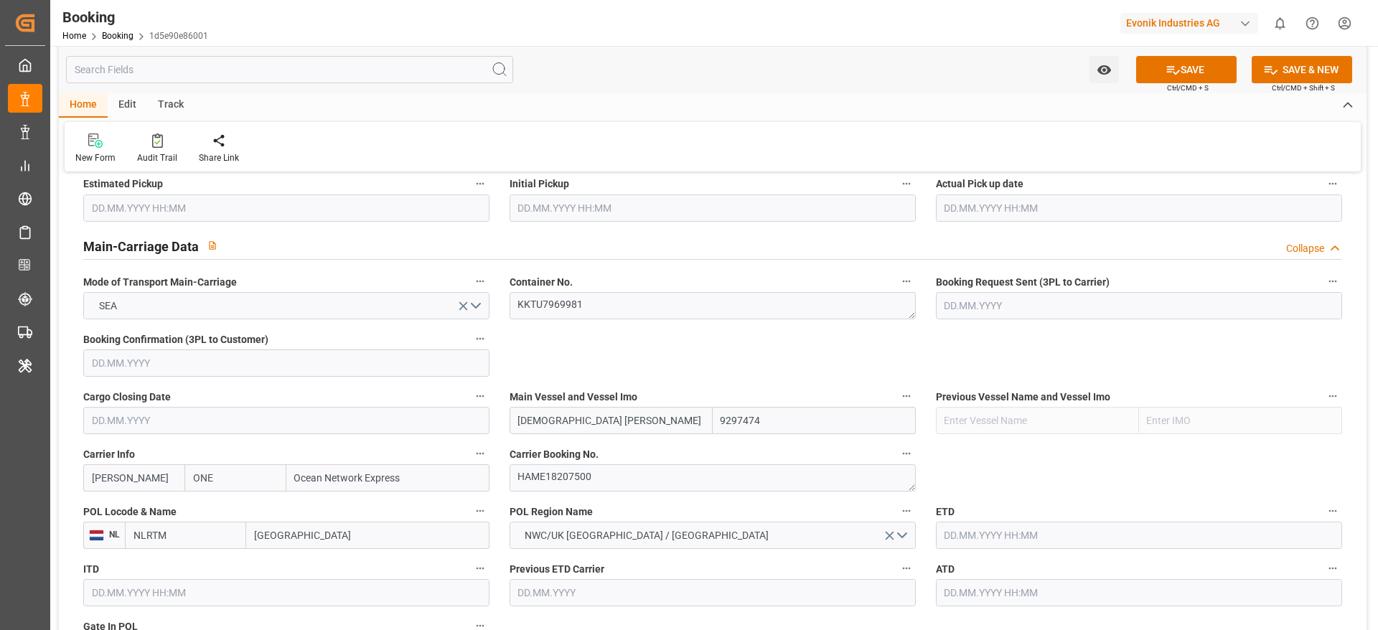
scroll to position [1046, 0]
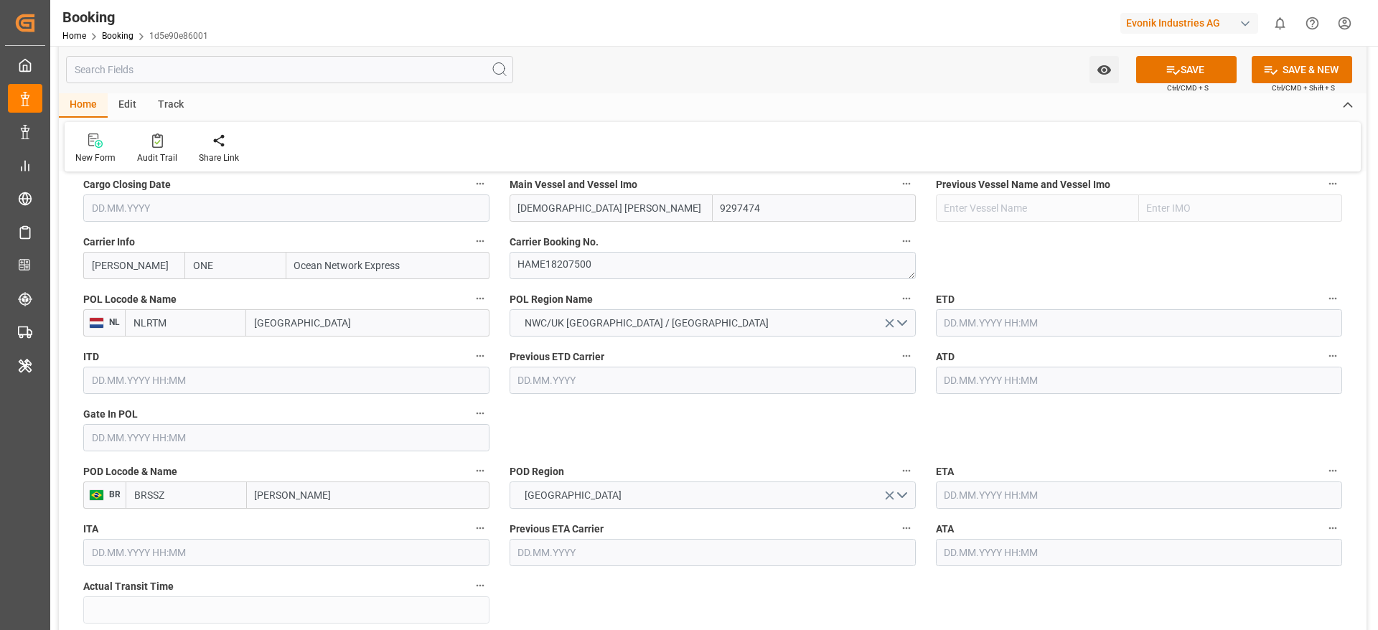
click at [340, 419] on input "text" at bounding box center [286, 437] width 406 height 27
paste input "2024-02-24"
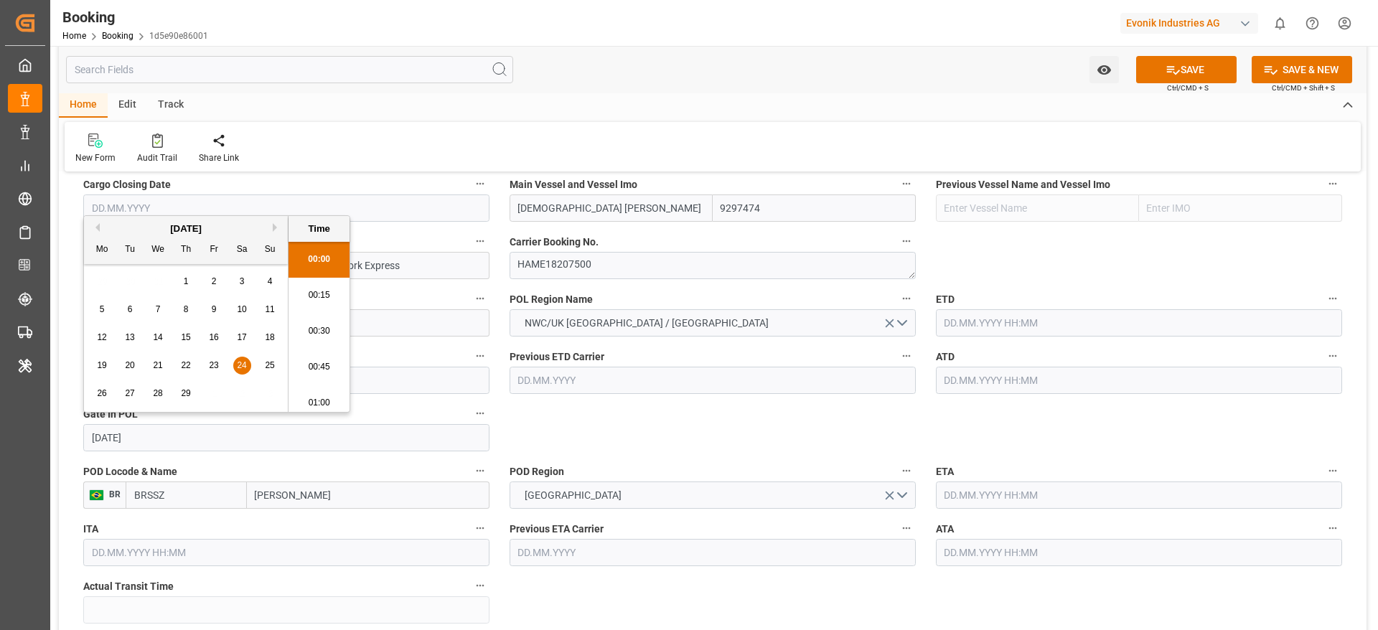
scroll to position [2337, 0]
click at [245, 368] on span "24" at bounding box center [241, 365] width 9 height 10
type input "24.02.2024 00:00"
click at [918, 322] on input "text" at bounding box center [1139, 322] width 406 height 27
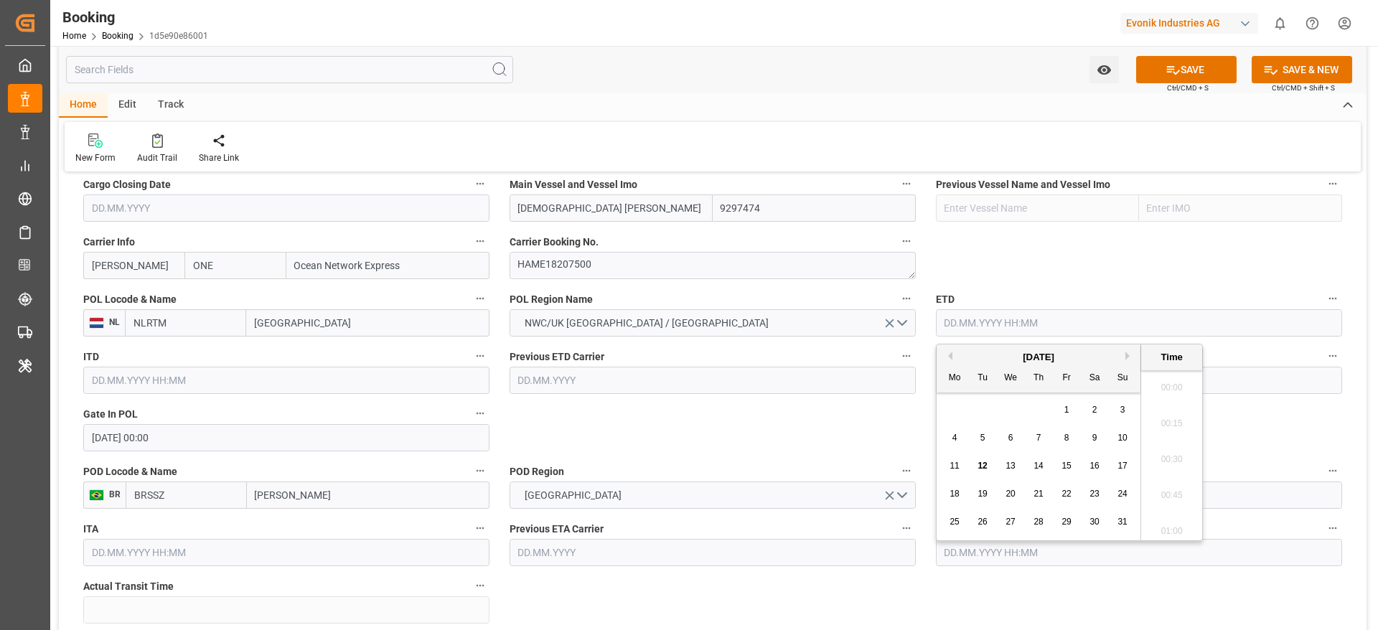
paste input "2024-02-24"
click at [918, 355] on div "February 2024" at bounding box center [1039, 357] width 204 height 14
click at [918, 355] on button "Next Month" at bounding box center [1129, 356] width 9 height 9
click at [918, 409] on div "3" at bounding box center [1123, 410] width 18 height 17
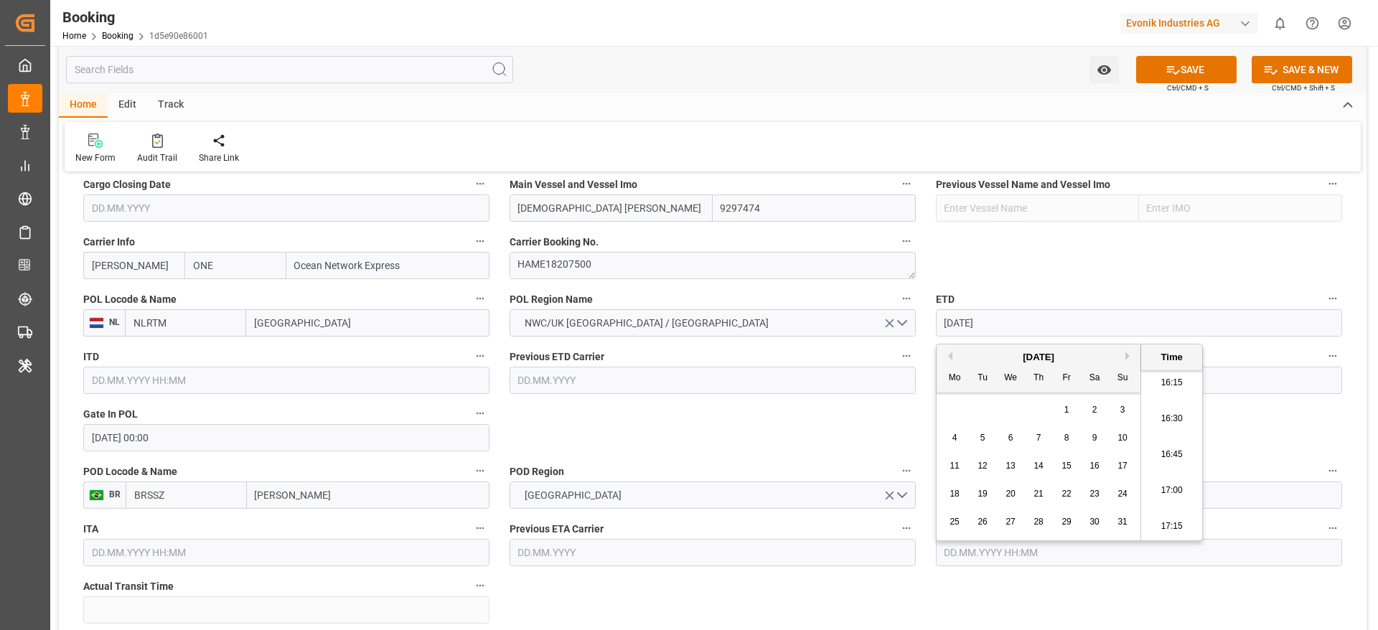
type input "03.03.2024 00:00"
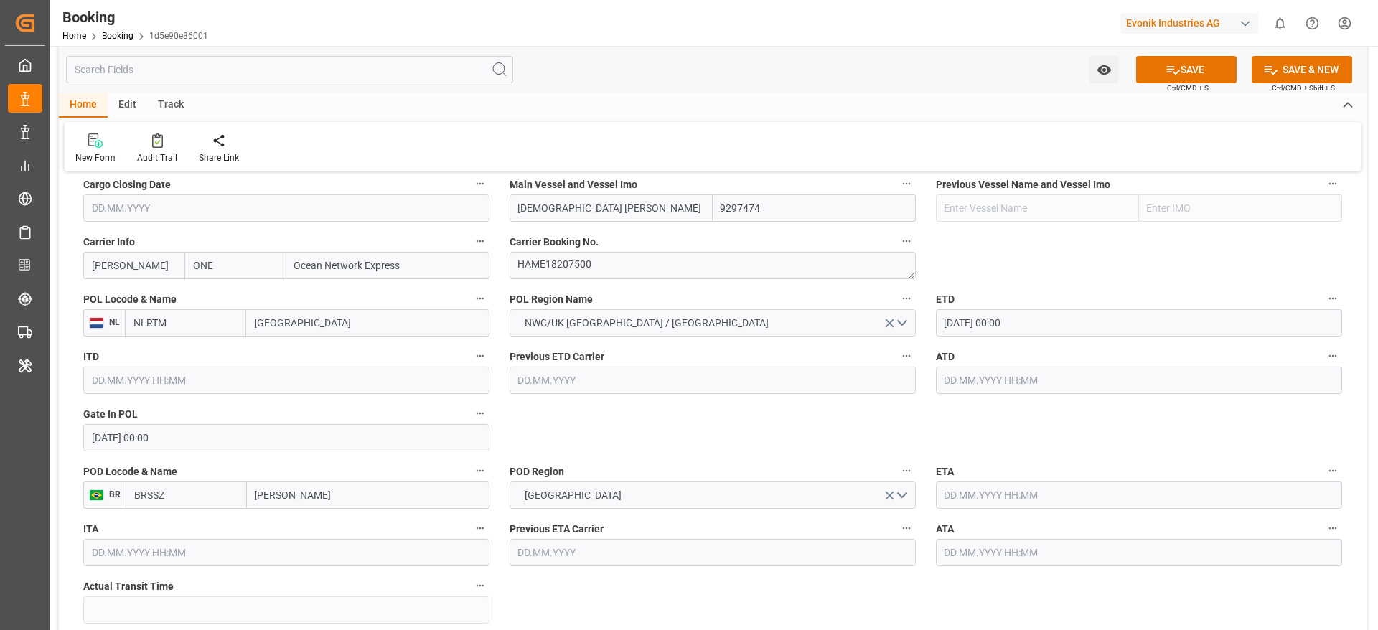
click at [918, 330] on input "03.03.2024 00:00" at bounding box center [1139, 322] width 406 height 27
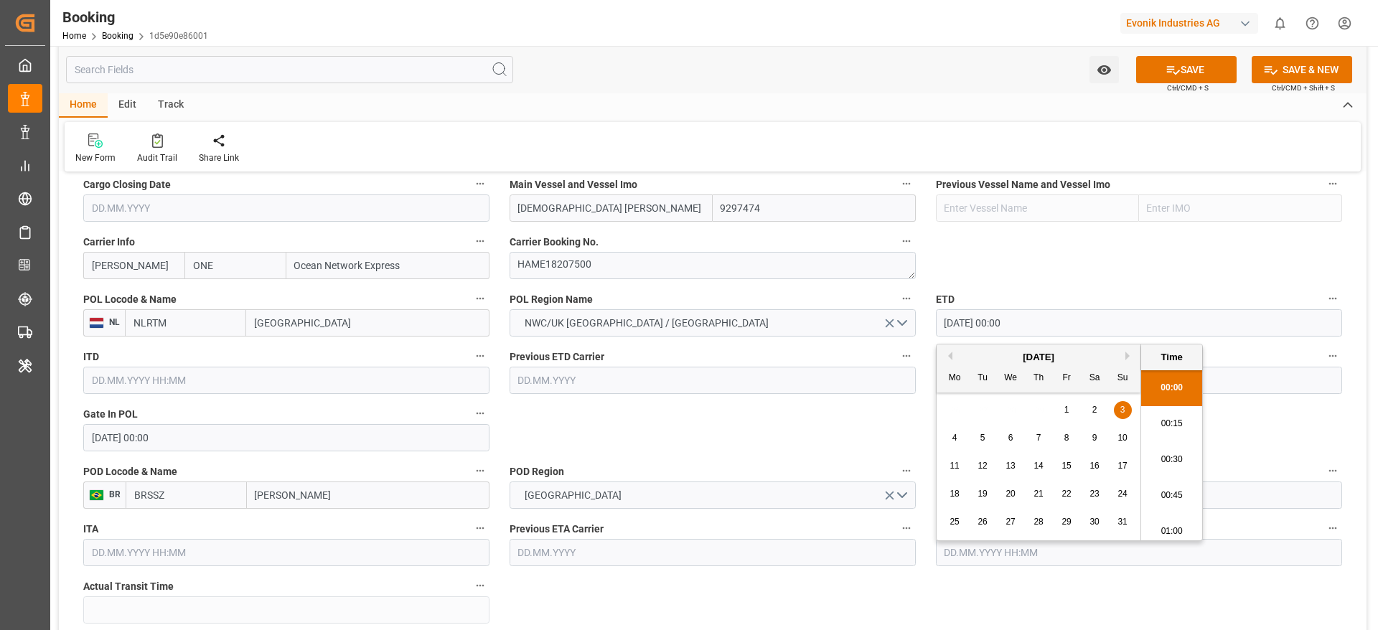
click at [918, 330] on input "03.03.2024 00:00" at bounding box center [1139, 322] width 406 height 27
click at [918, 372] on input "text" at bounding box center [1139, 380] width 406 height 27
paste input "03.03.2024 00:00"
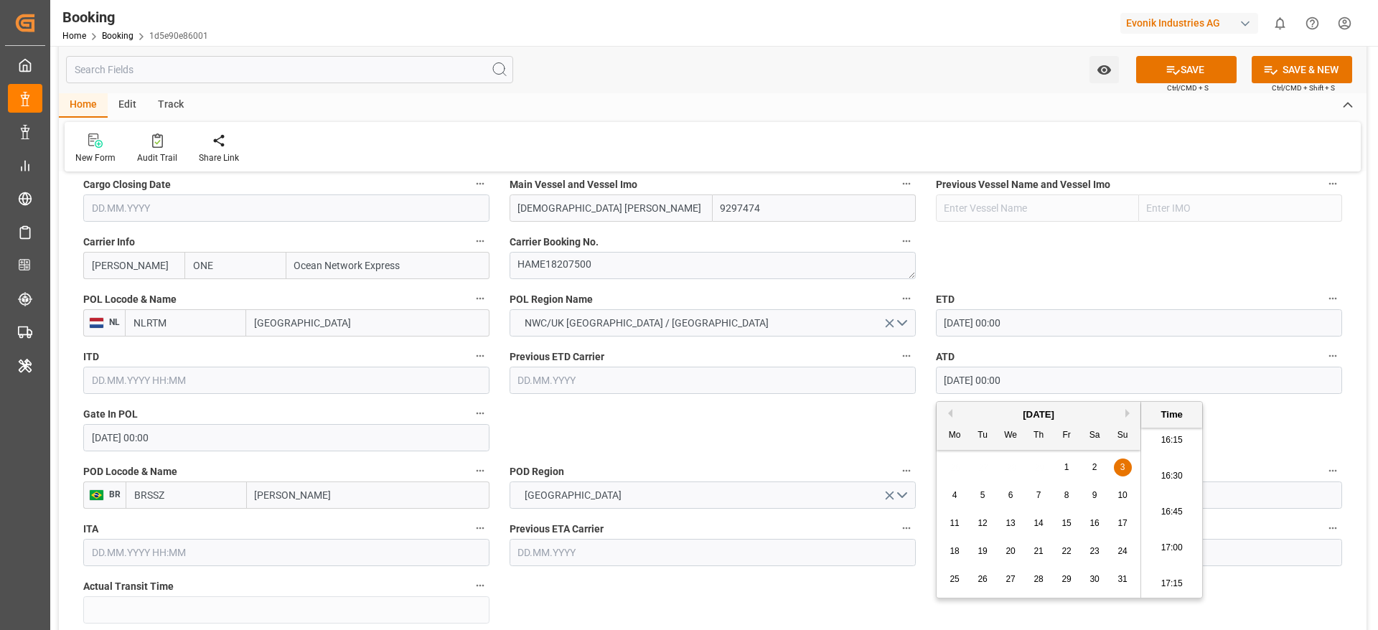
type input "03.03.2024 00:00"
click at [918, 419] on span "3" at bounding box center [1122, 467] width 5 height 10
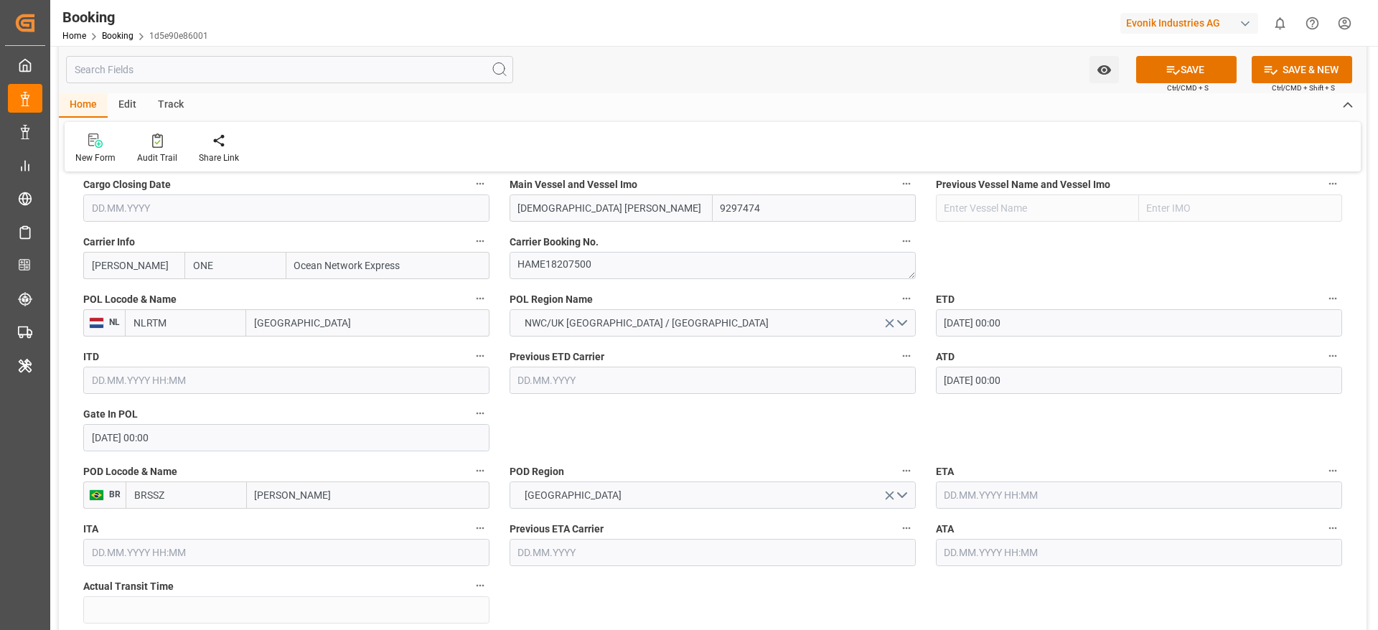
scroll to position [1155, 0]
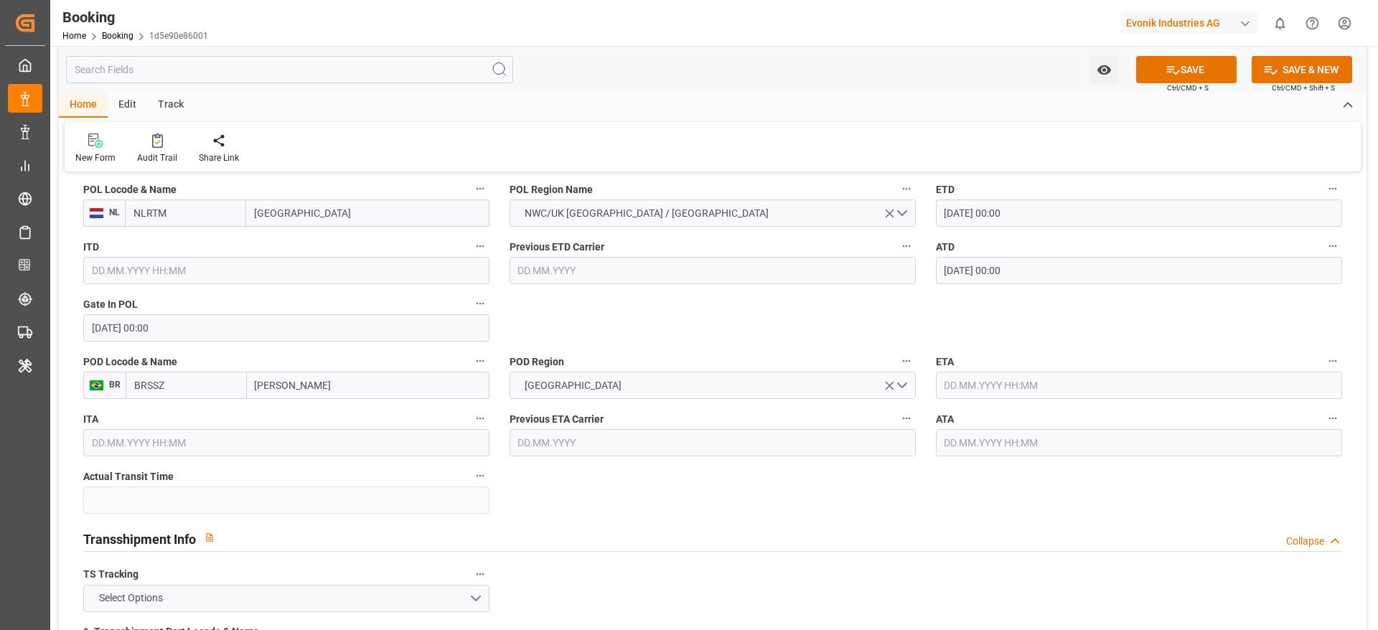
click at [918, 374] on input "text" at bounding box center [1139, 385] width 406 height 27
paste input "03.03.2024 00:00"
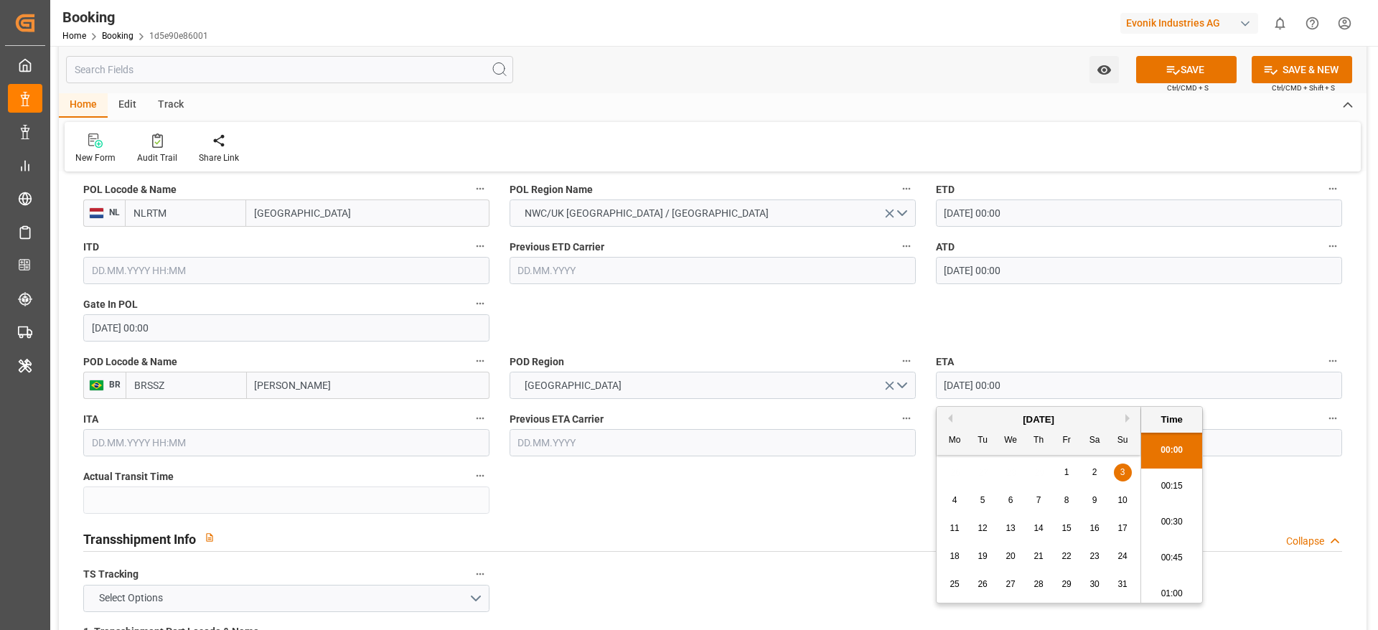
scroll to position [2337, 0]
click at [918, 416] on button "Next Month" at bounding box center [1129, 418] width 9 height 9
click at [918, 419] on div "8 9 10 11 12 13 14" at bounding box center [1039, 501] width 196 height 28
click at [918, 419] on span "12" at bounding box center [1065, 500] width 9 height 10
click at [918, 407] on div "April 2024 Mo Tu We Th Fr Sa Su" at bounding box center [1039, 431] width 204 height 48
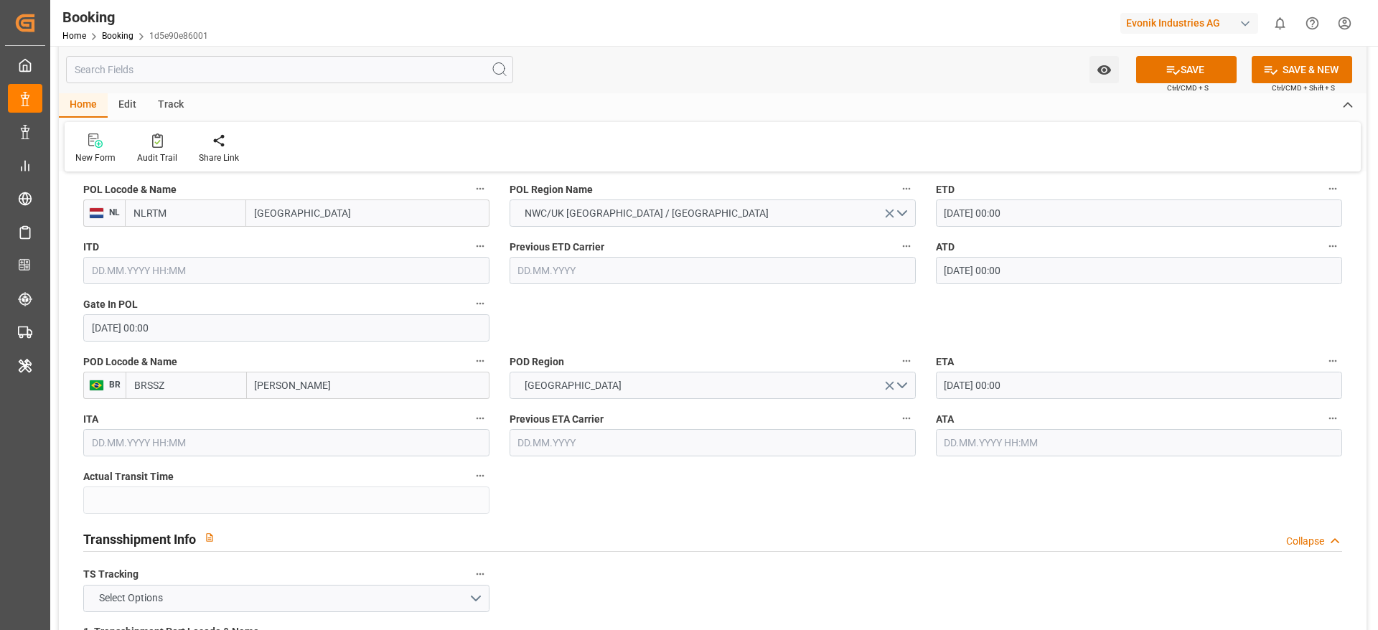
click at [918, 384] on input "12.04.2024 00:00" at bounding box center [1139, 385] width 406 height 27
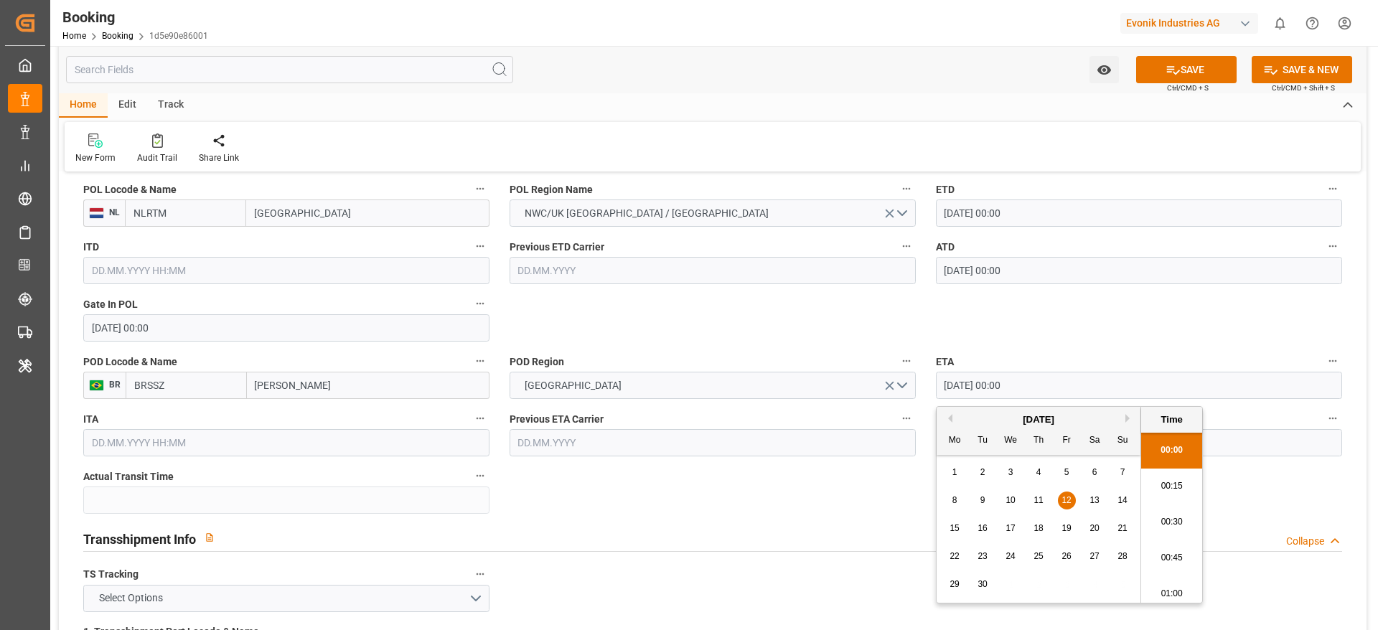
click at [918, 384] on input "12.04.2024 00:00" at bounding box center [1139, 385] width 406 height 27
paste input "03.03"
click at [918, 384] on input "03.03.2024 00:00" at bounding box center [1139, 385] width 406 height 27
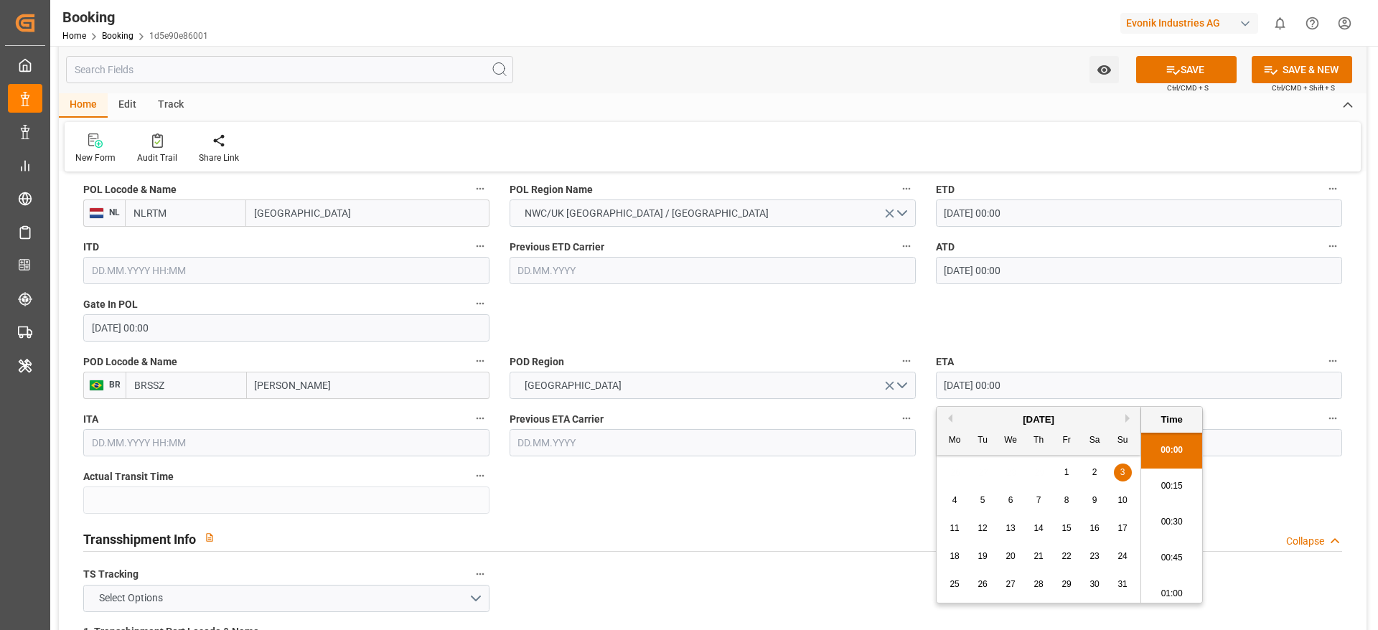
click at [918, 384] on input "03.03.2024 00:00" at bounding box center [1139, 385] width 406 height 27
click at [918, 415] on div "Previous Month Next Month March 2024 Mo Tu We Th Fr Sa Su 26 27 28 29 1 2 3 4 5…" at bounding box center [1069, 504] width 267 height 197
click at [918, 415] on button "Next Month" at bounding box center [1129, 418] width 9 height 9
click at [918, 419] on span "12" at bounding box center [1065, 500] width 9 height 10
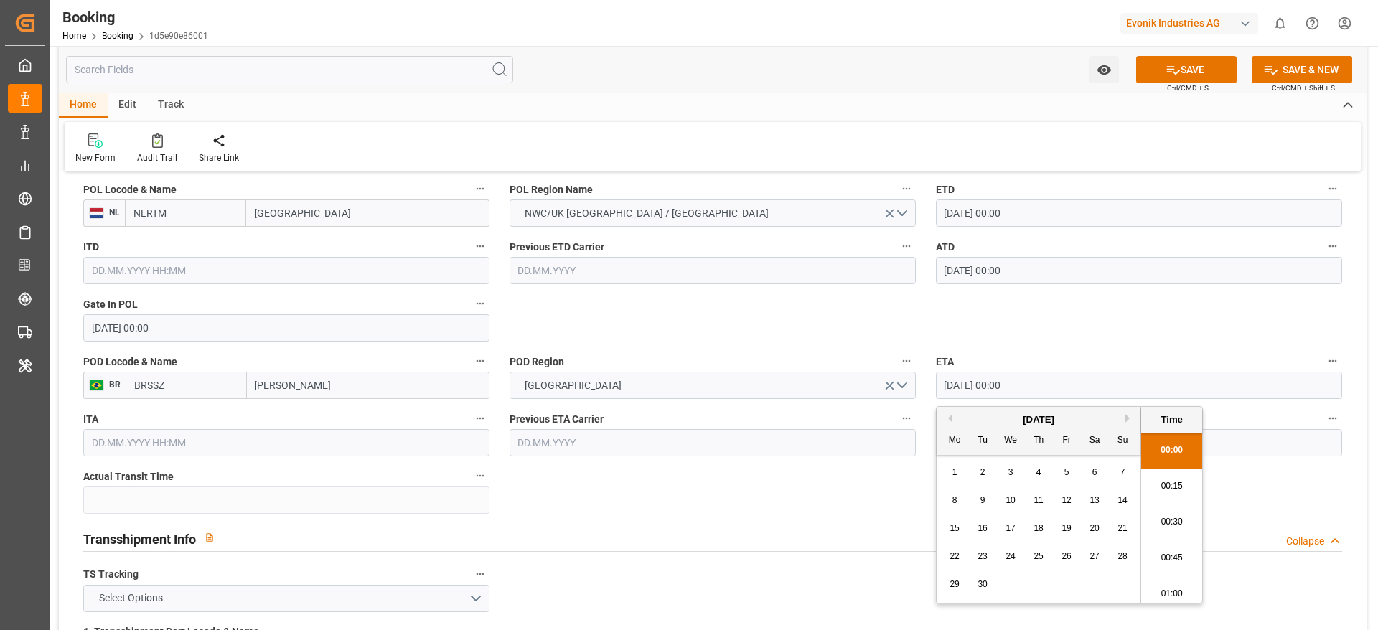
type input "12.04.2024 00:00"
click at [918, 353] on label "ETA" at bounding box center [1139, 362] width 406 height 20
click at [918, 353] on button "ETA" at bounding box center [1332, 361] width 19 height 19
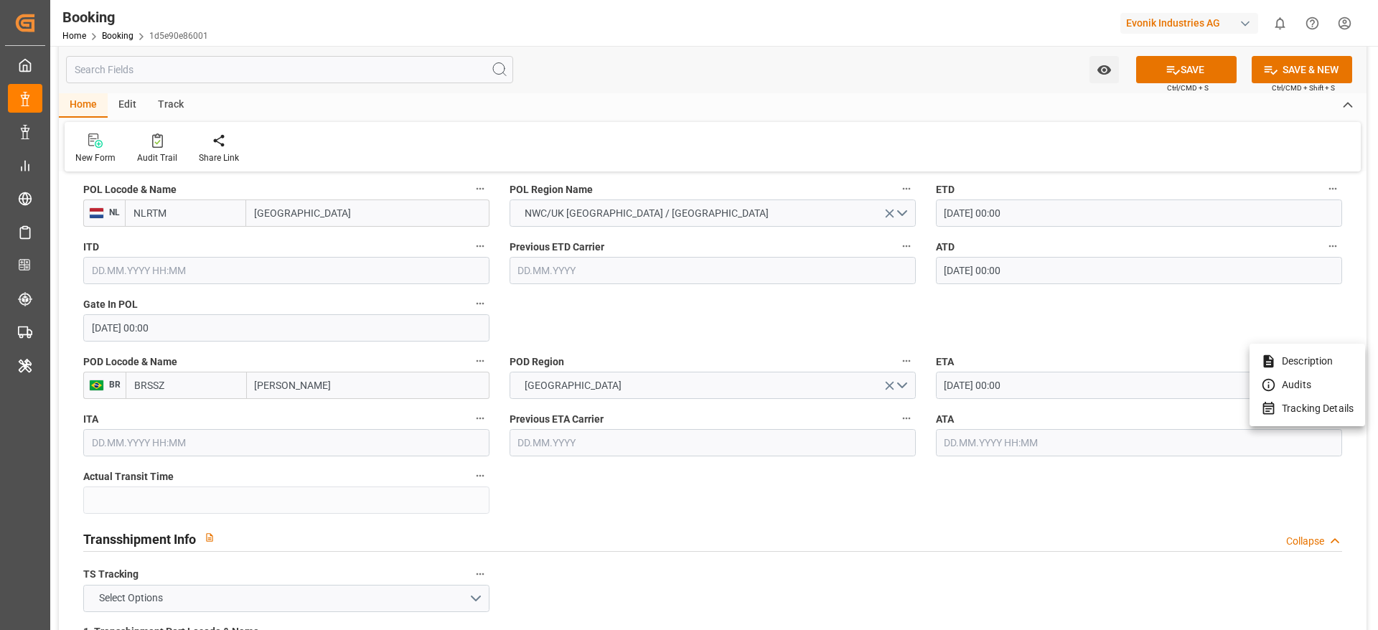
click at [918, 377] on div at bounding box center [689, 315] width 1378 height 630
click at [918, 377] on div "Description Audits Tracking Details" at bounding box center [689, 315] width 1378 height 630
click at [918, 378] on input "12.04.2024 00:00" at bounding box center [1139, 385] width 406 height 27
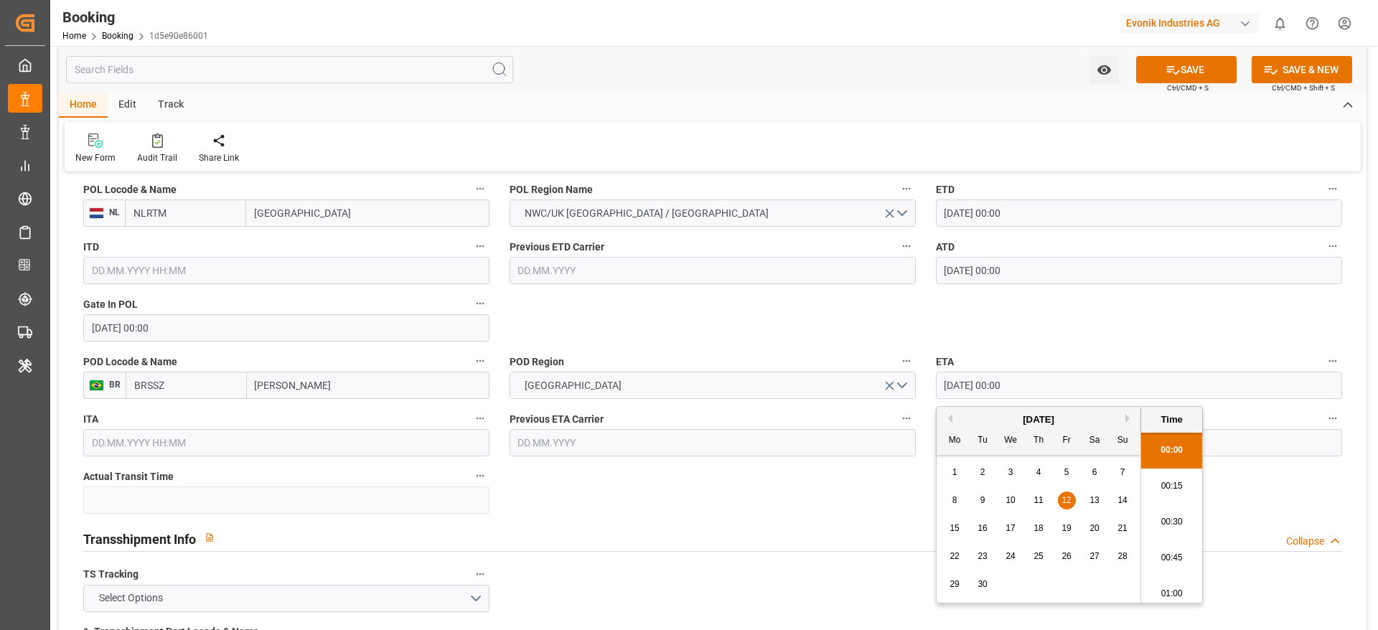
click at [918, 378] on input "12.04.2024 00:00" at bounding box center [1139, 385] width 406 height 27
click at [918, 419] on input "text" at bounding box center [1139, 442] width 406 height 27
paste input "12.04.2024 00:00"
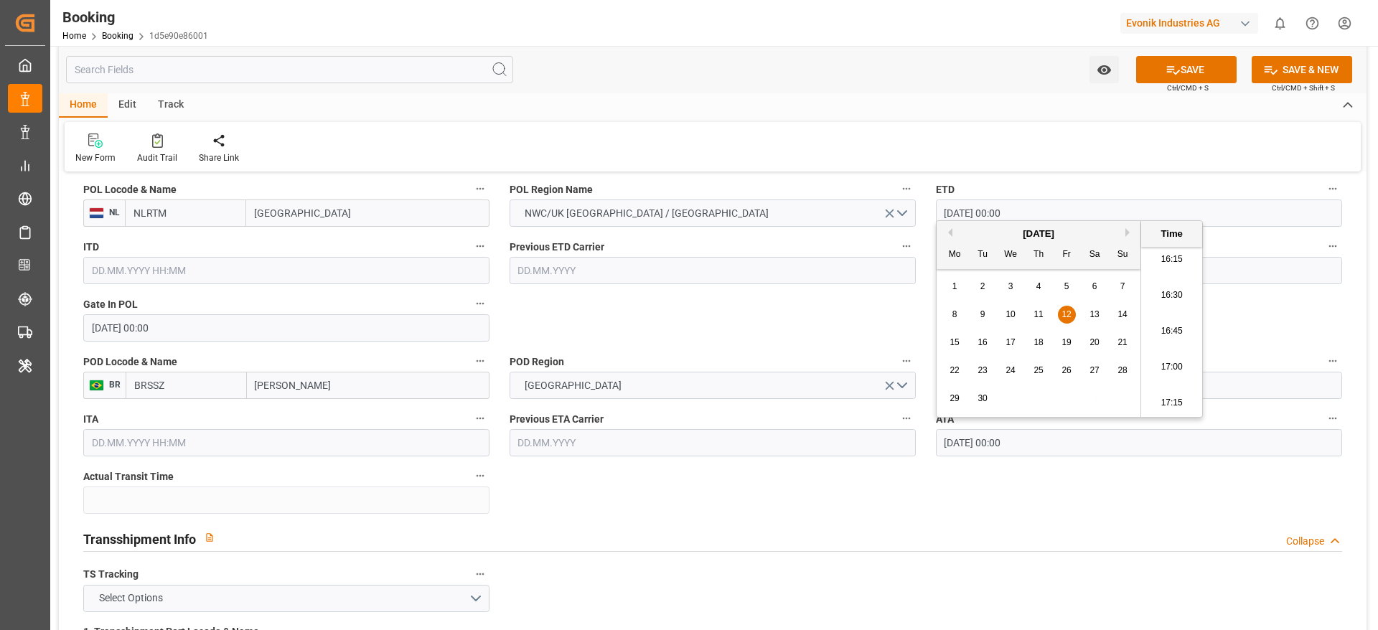
type input "12.04.2024 00:00"
click at [918, 314] on span "12" at bounding box center [1065, 314] width 9 height 10
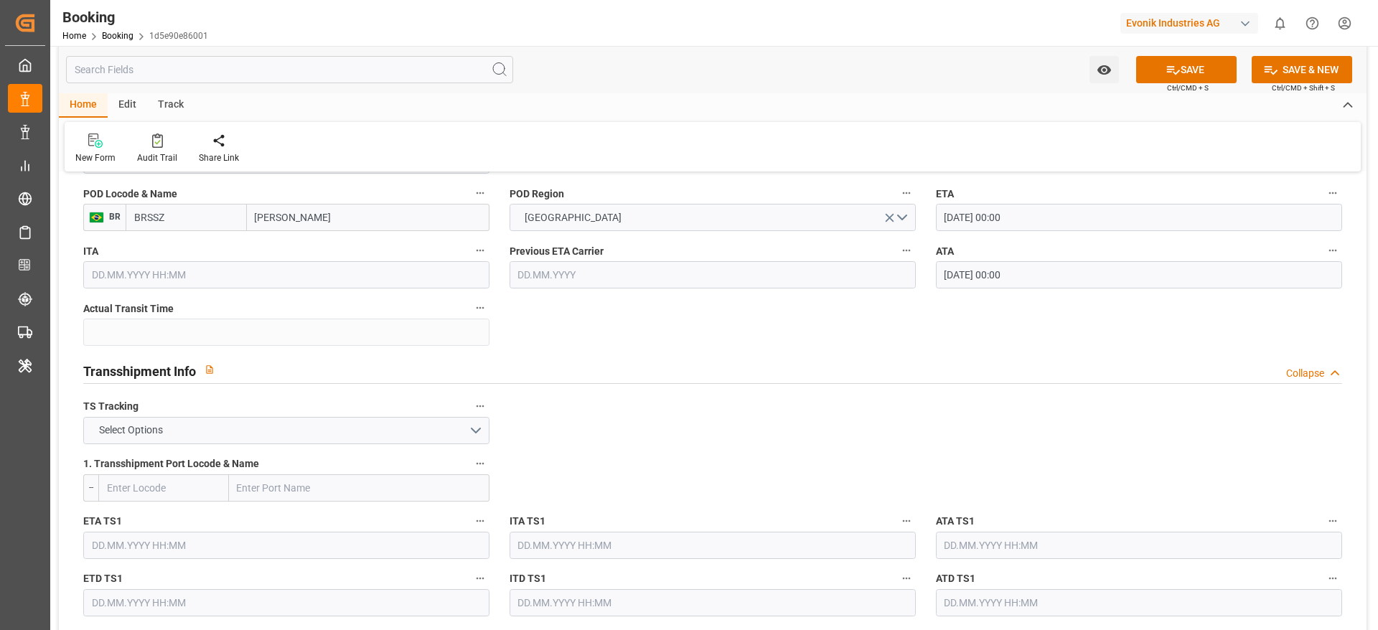
scroll to position [1326, 0]
click at [466, 419] on button "Select Options" at bounding box center [286, 428] width 406 height 27
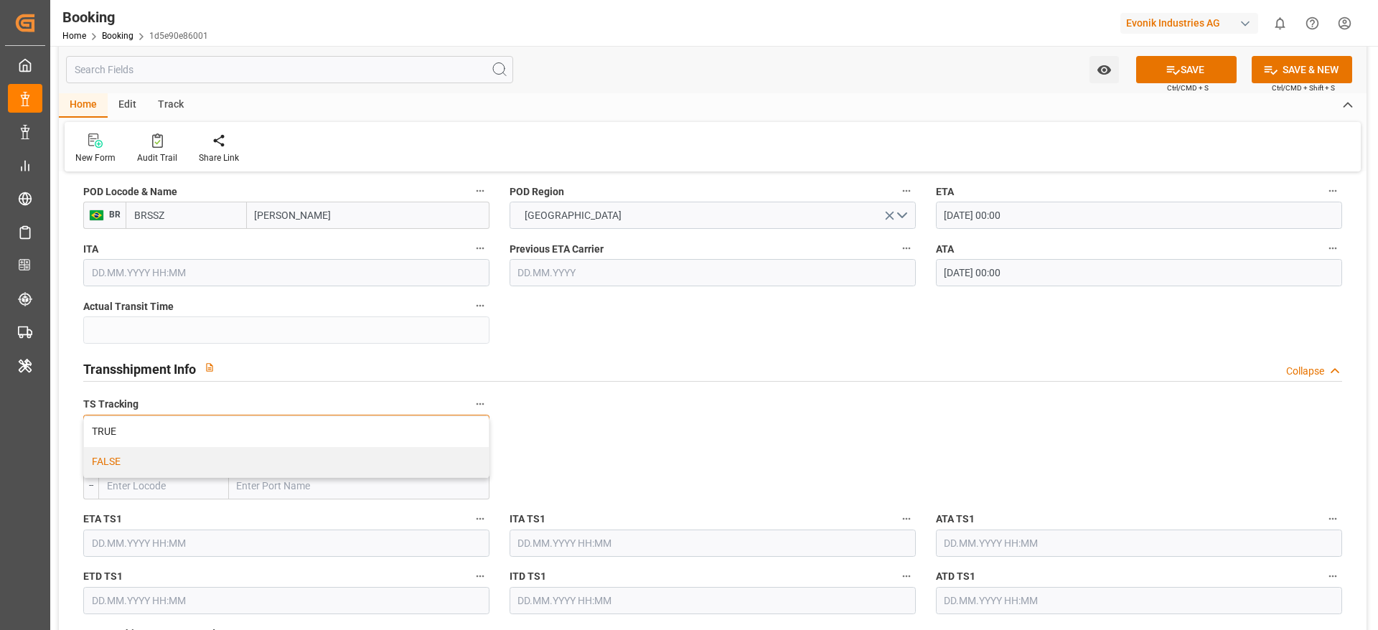
click at [465, 419] on div "FALSE" at bounding box center [286, 462] width 405 height 30
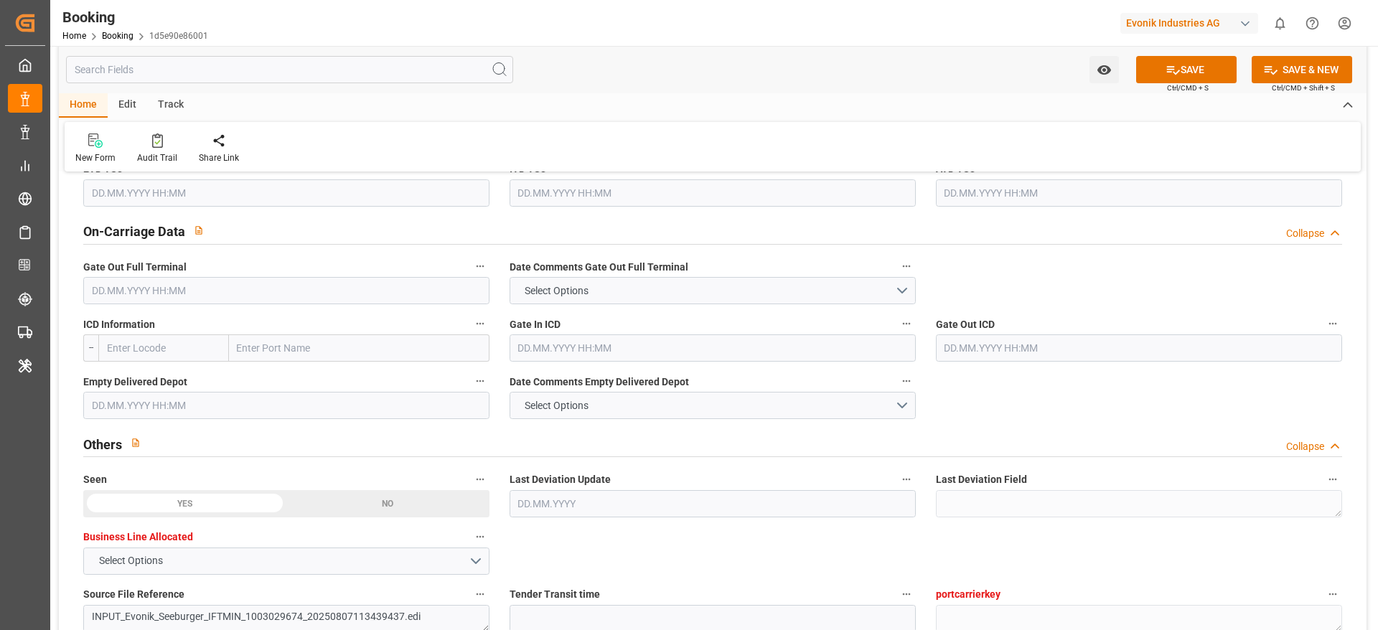
scroll to position [2079, 0]
click at [408, 301] on input "text" at bounding box center [286, 289] width 406 height 27
paste input "12.04.2024 00:00"
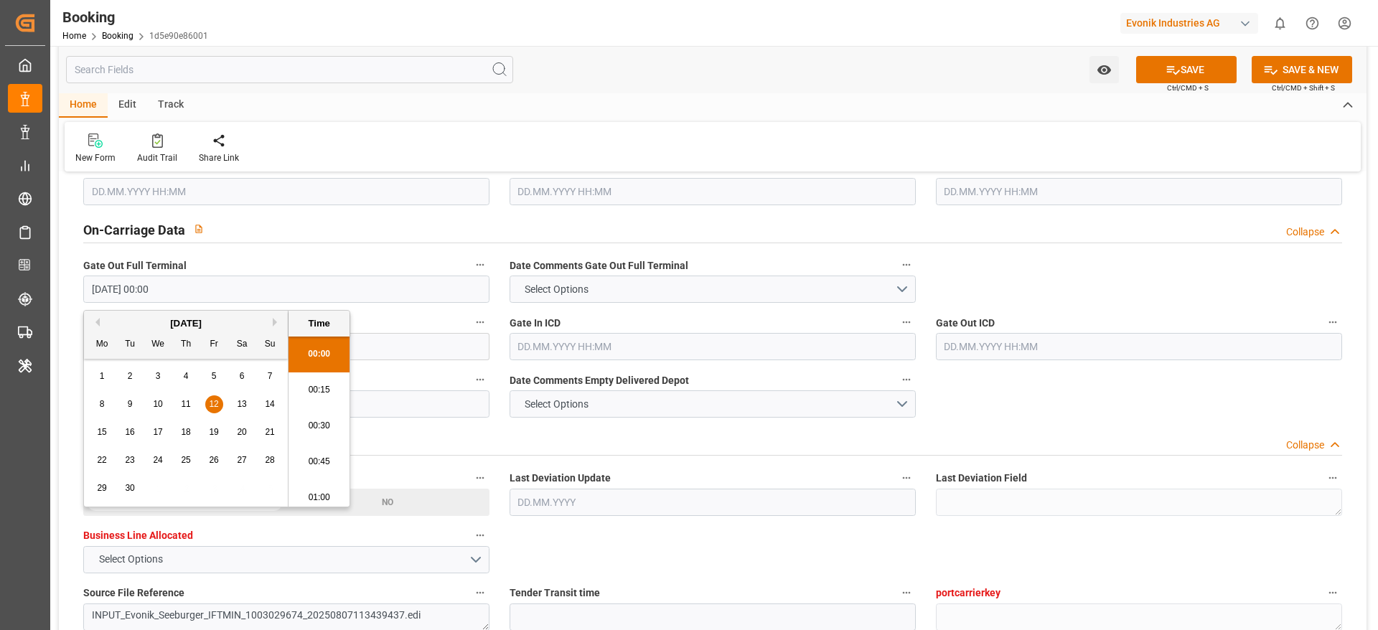
scroll to position [2337, 0]
click at [236, 402] on div "13" at bounding box center [242, 404] width 18 height 17
type input "13.04.2024 00:00"
click at [441, 408] on input "text" at bounding box center [286, 403] width 406 height 27
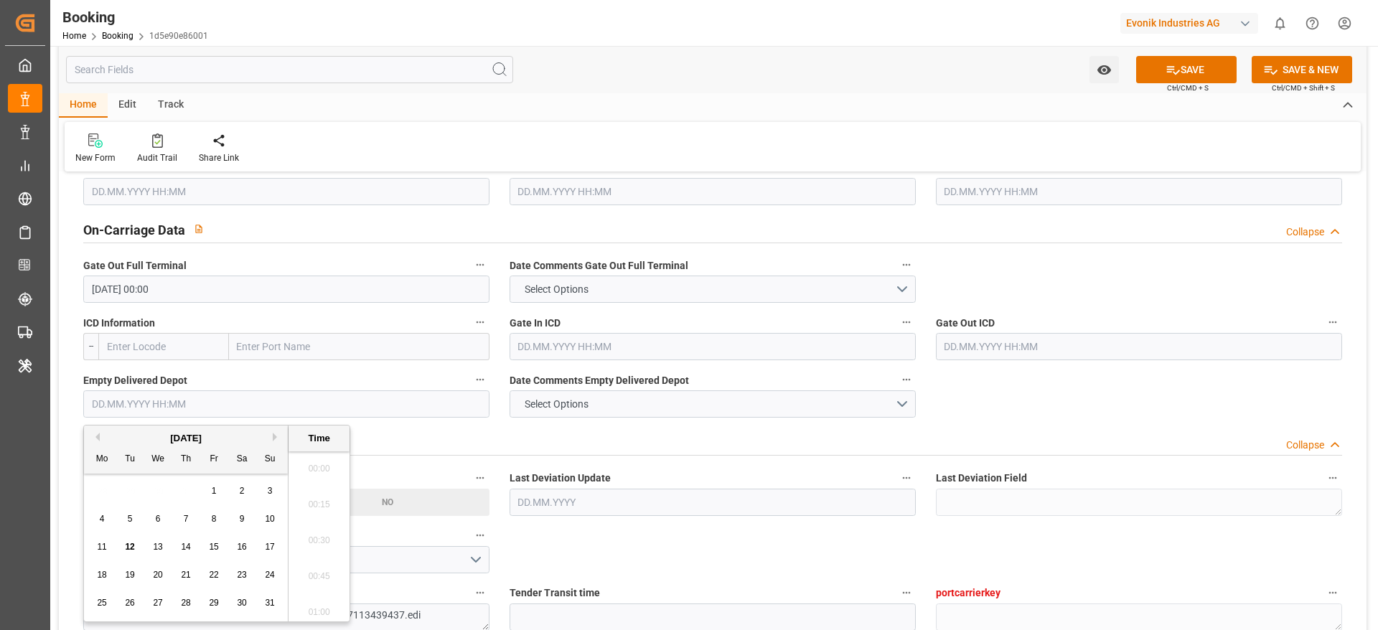
paste input "12.04.2024 00:00"
click at [155, 419] on div "24" at bounding box center [158, 575] width 18 height 17
type input "[DATE] 00:00"
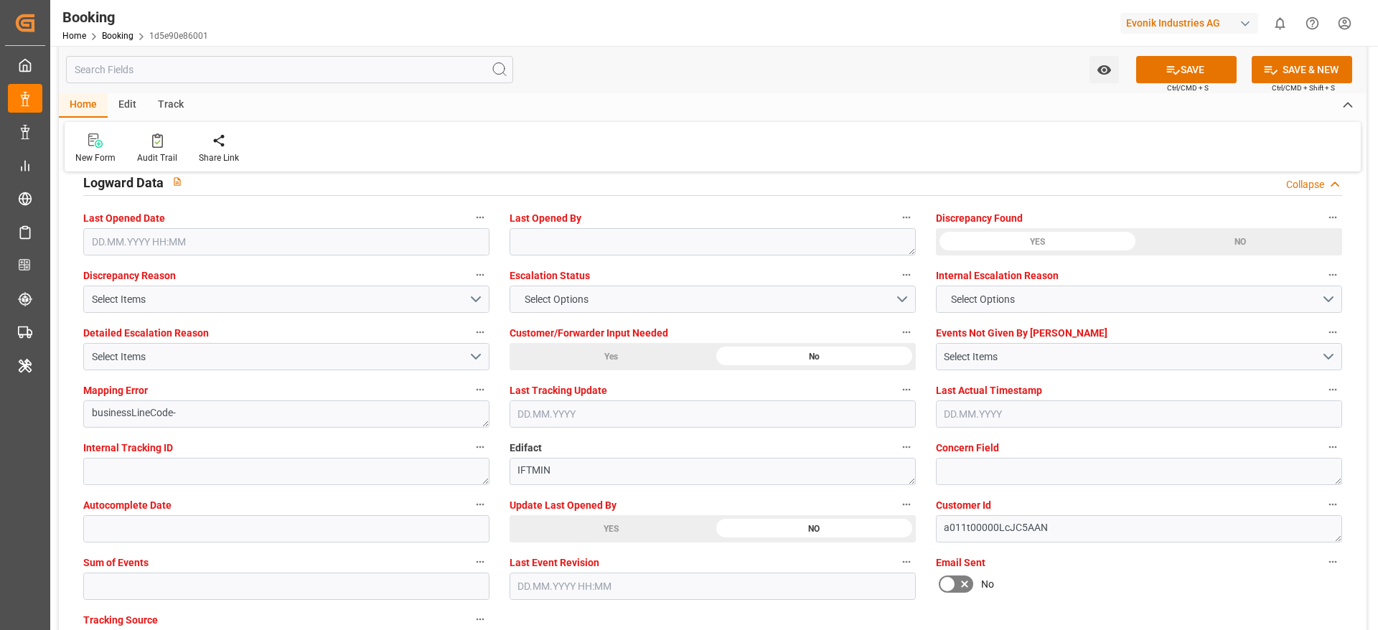
scroll to position [2611, 0]
click at [319, 419] on input "text" at bounding box center [286, 584] width 406 height 27
type input "0"
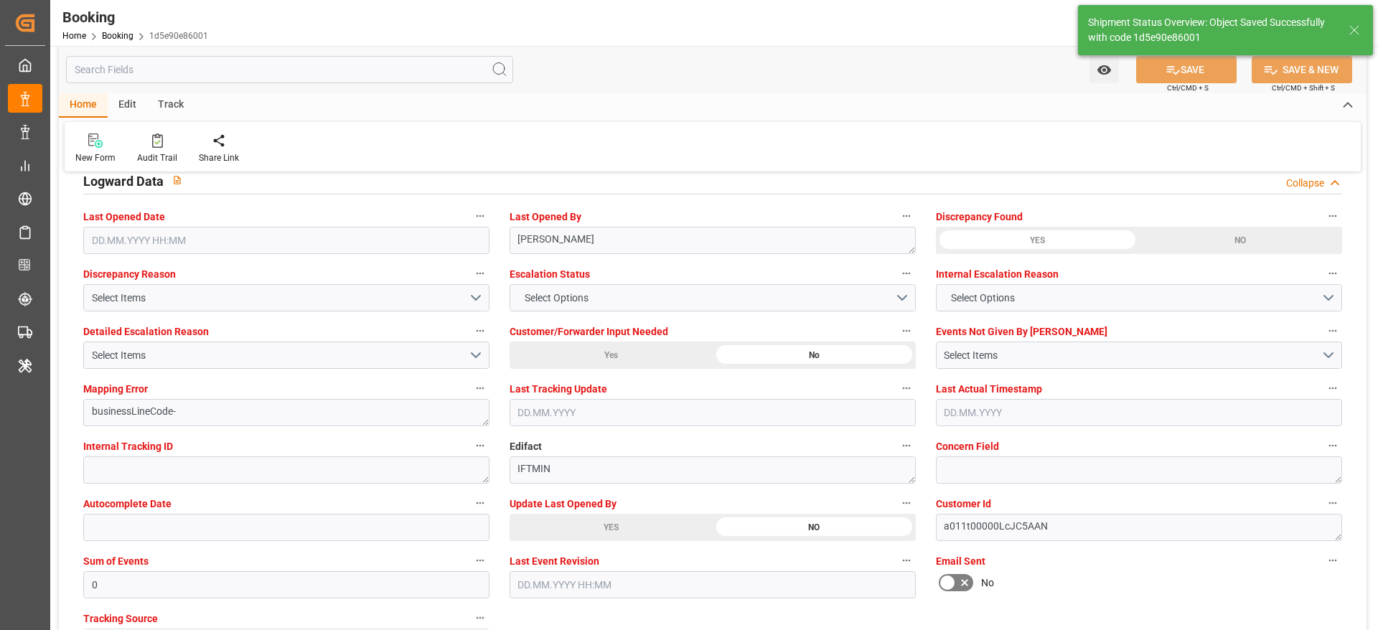
type input "40"
type input "03.03.2024 00:00"
type input "12.04.2024 00:00"
type input "12.08.2025 11:28"
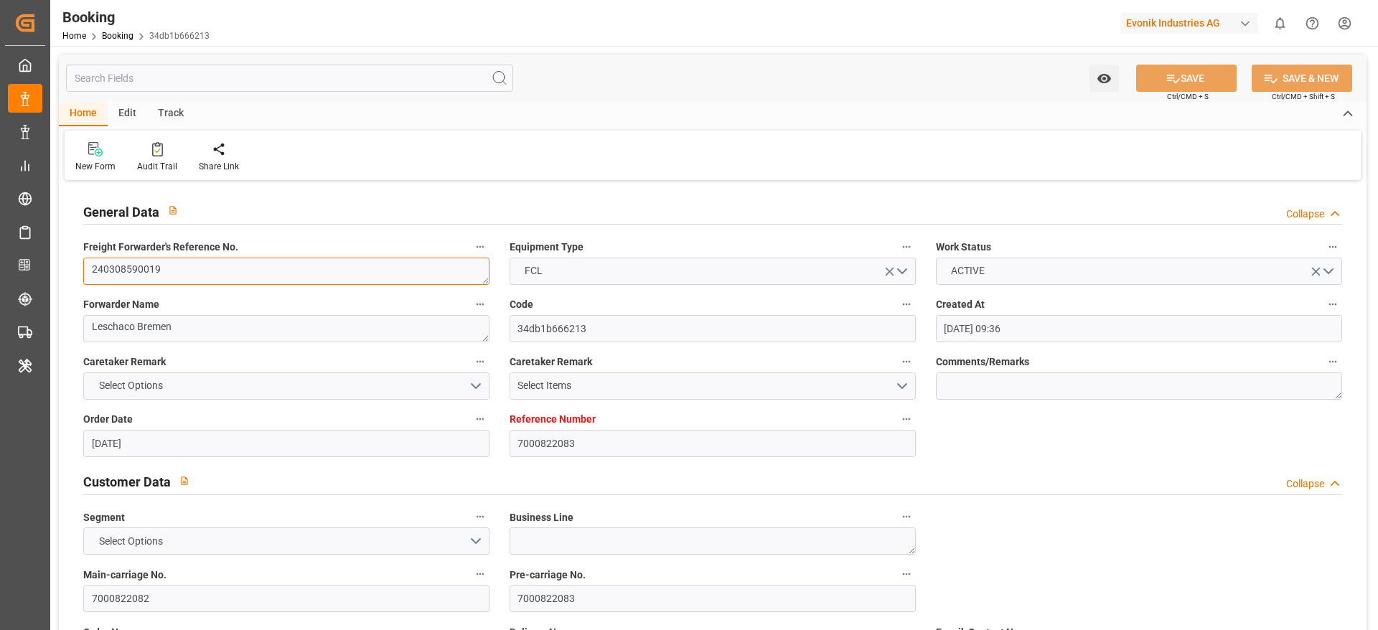
click at [297, 281] on textarea "240308590019" at bounding box center [286, 271] width 406 height 27
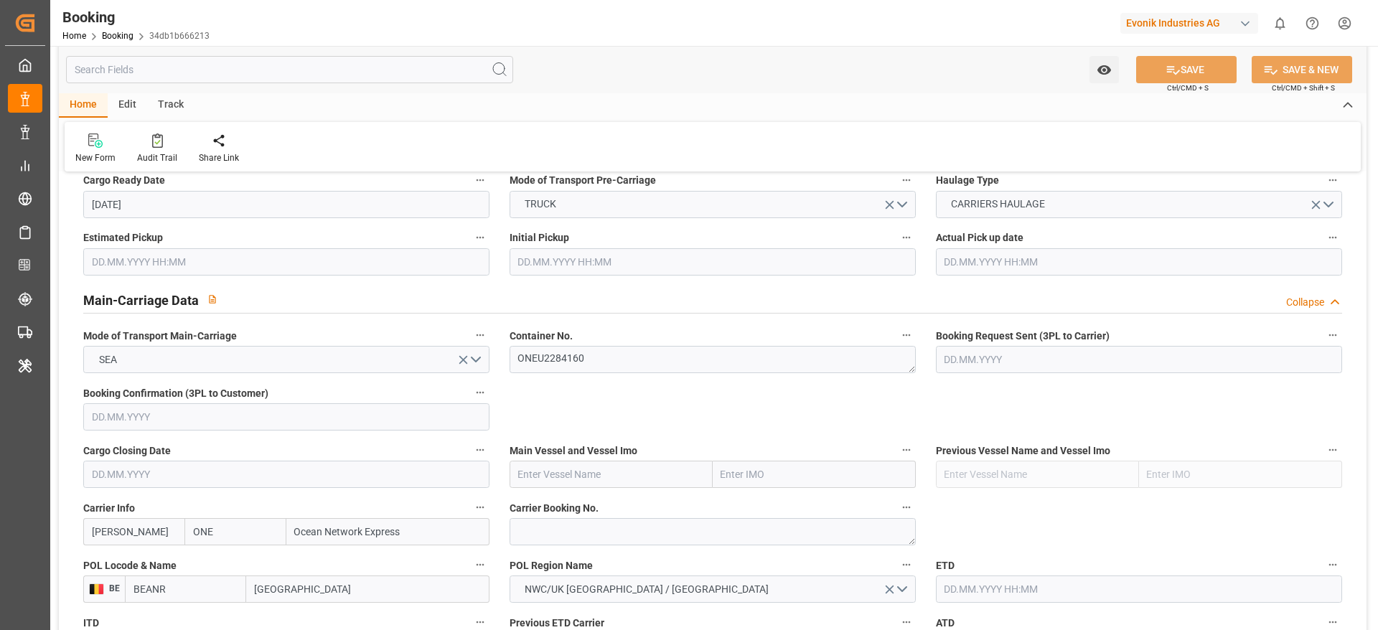
scroll to position [781, 0]
click at [583, 526] on textarea at bounding box center [713, 530] width 406 height 27
paste textarea "HAME10761900"
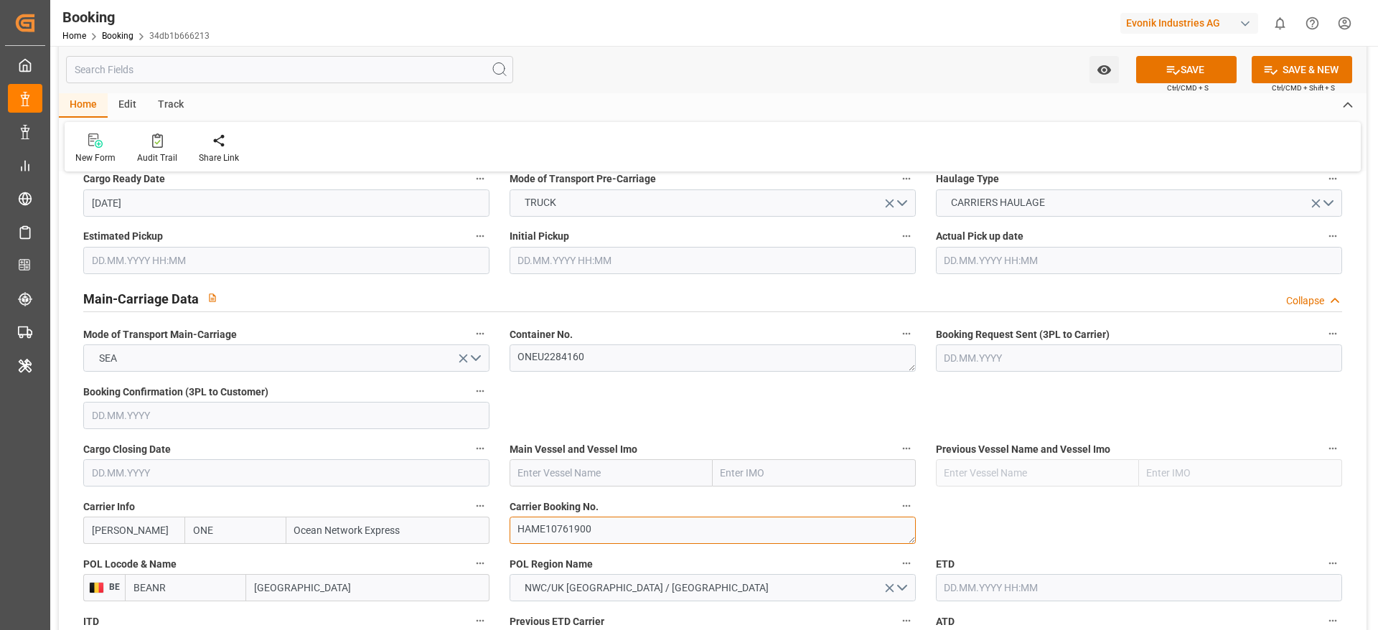
type textarea "HAME10761900"
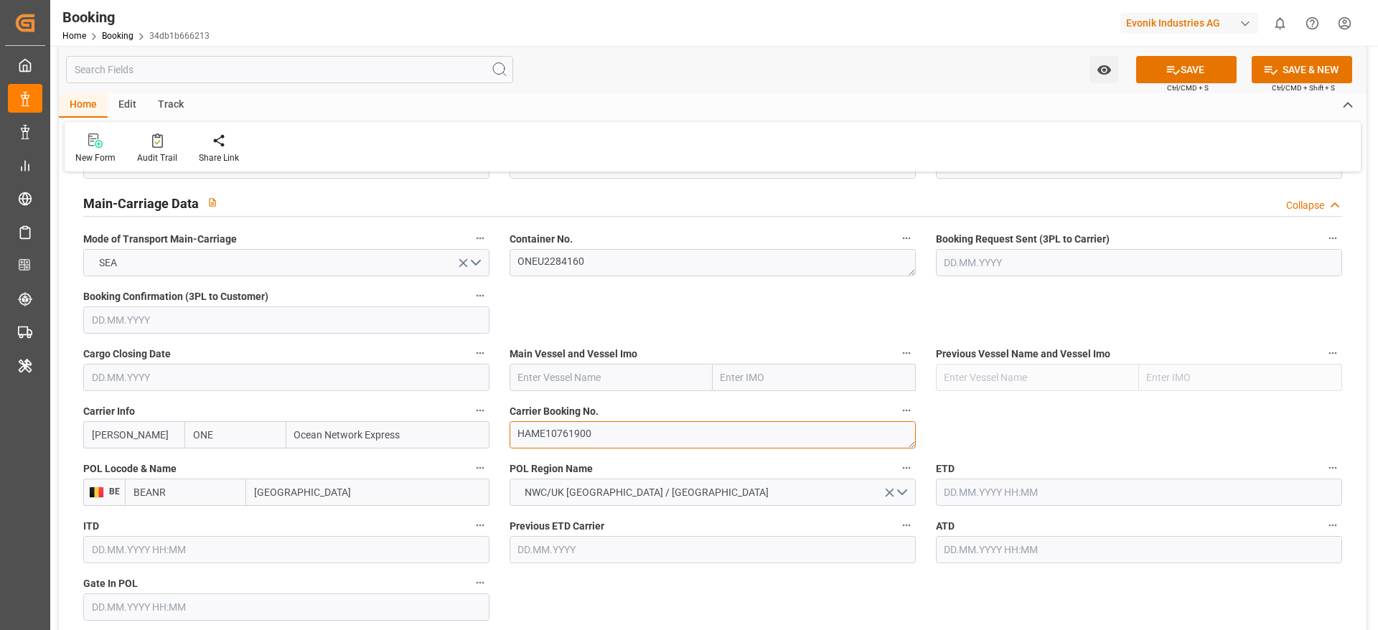
scroll to position [878, 0]
click at [585, 375] on input "text" at bounding box center [611, 375] width 203 height 27
paste input "[DEMOGRAPHIC_DATA] [PERSON_NAME]"
type input "[DEMOGRAPHIC_DATA] [PERSON_NAME]"
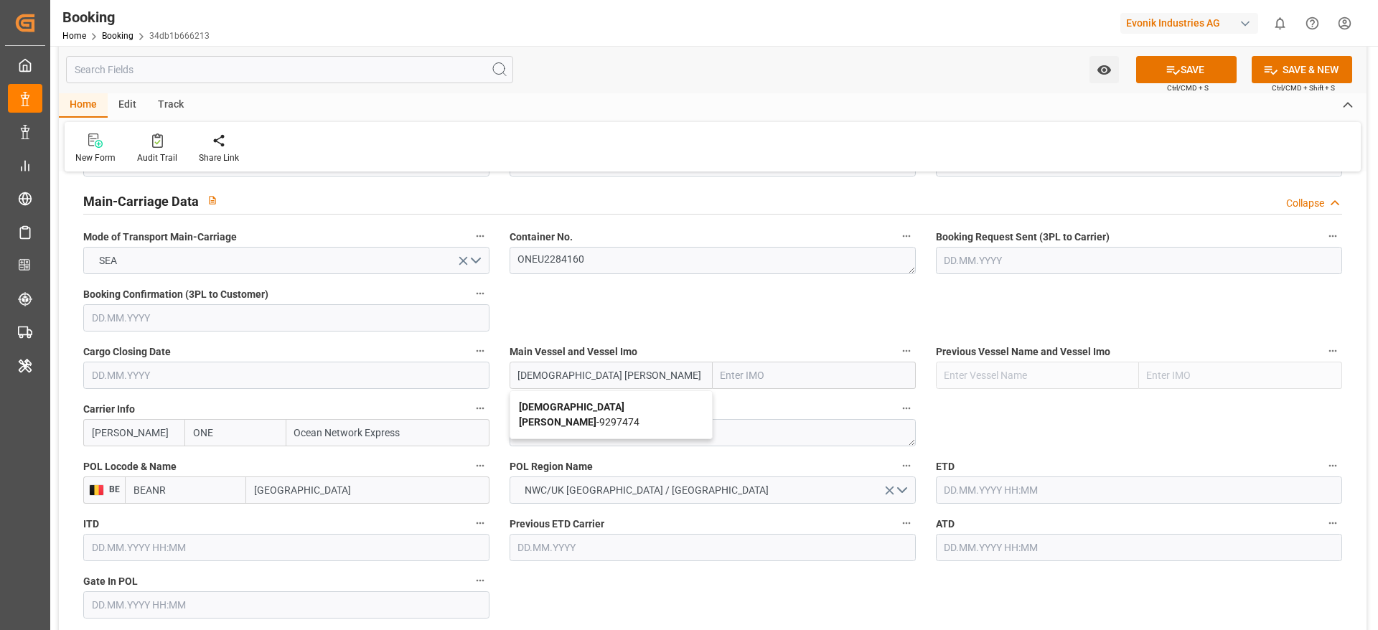
click at [579, 402] on span "[DEMOGRAPHIC_DATA] [PERSON_NAME] - 9297474" at bounding box center [579, 414] width 121 height 27
type input "9297474"
type input "[DEMOGRAPHIC_DATA] [PERSON_NAME]"
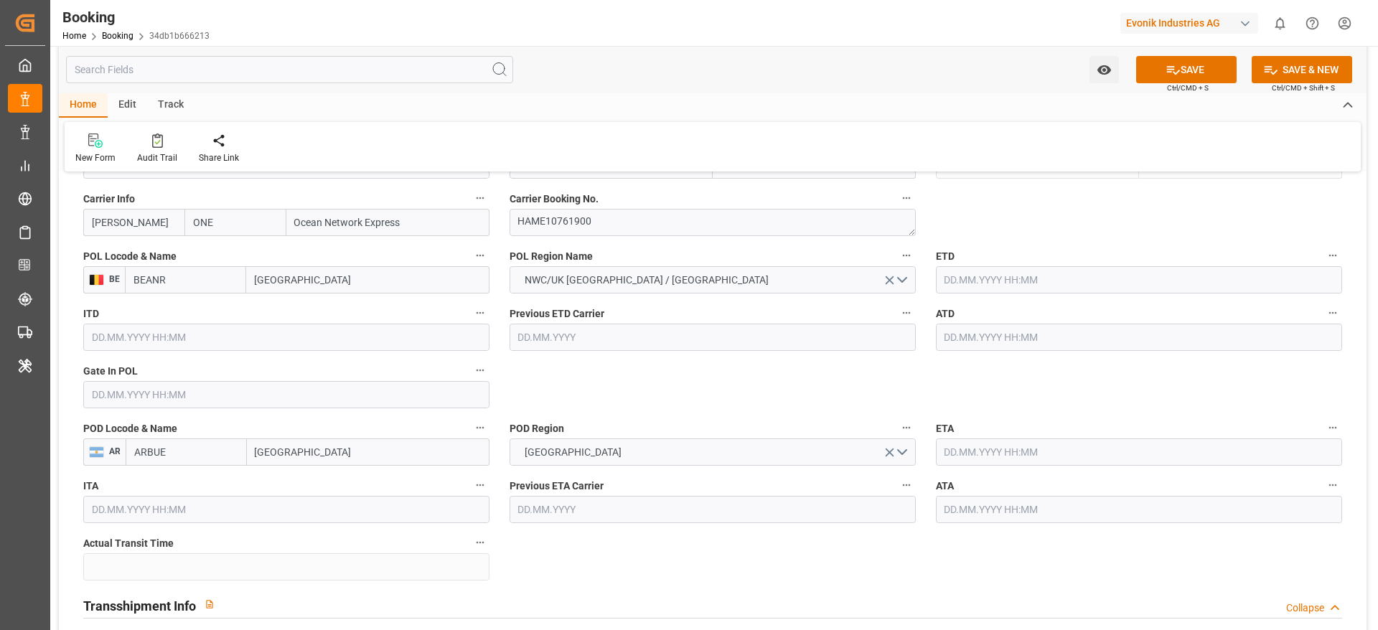
scroll to position [1102, 0]
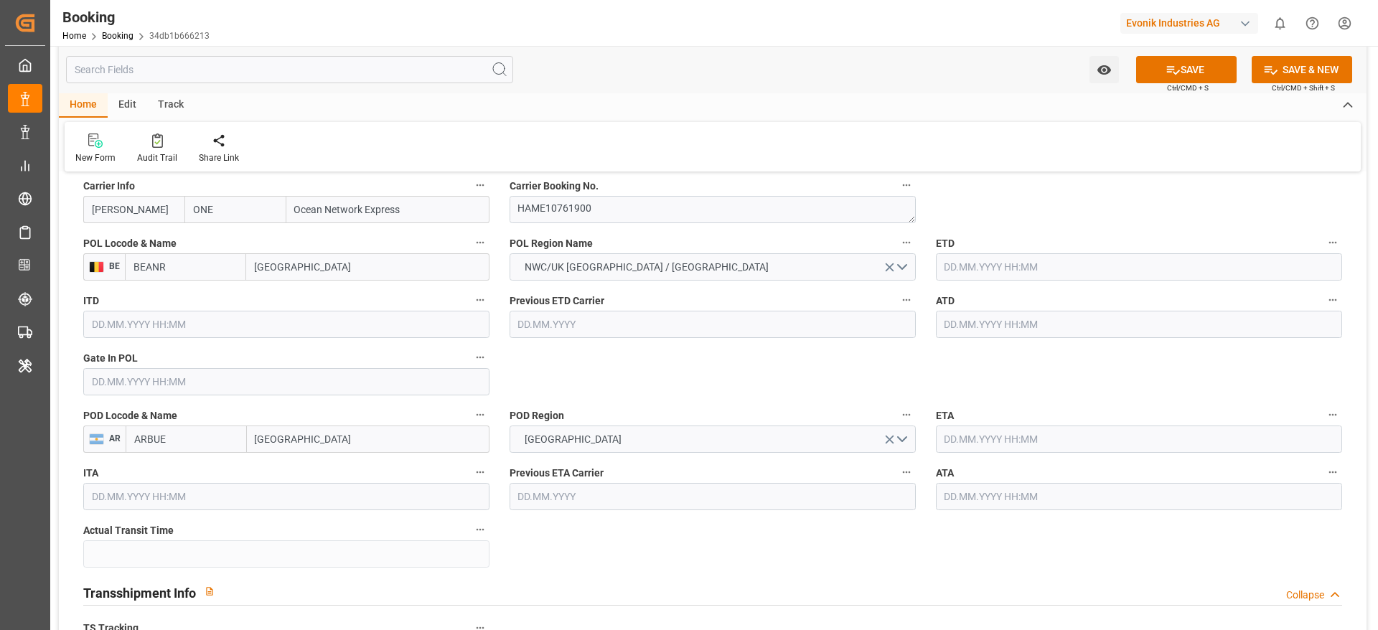
click at [401, 375] on input "text" at bounding box center [286, 381] width 406 height 27
paste input "[DATE]"
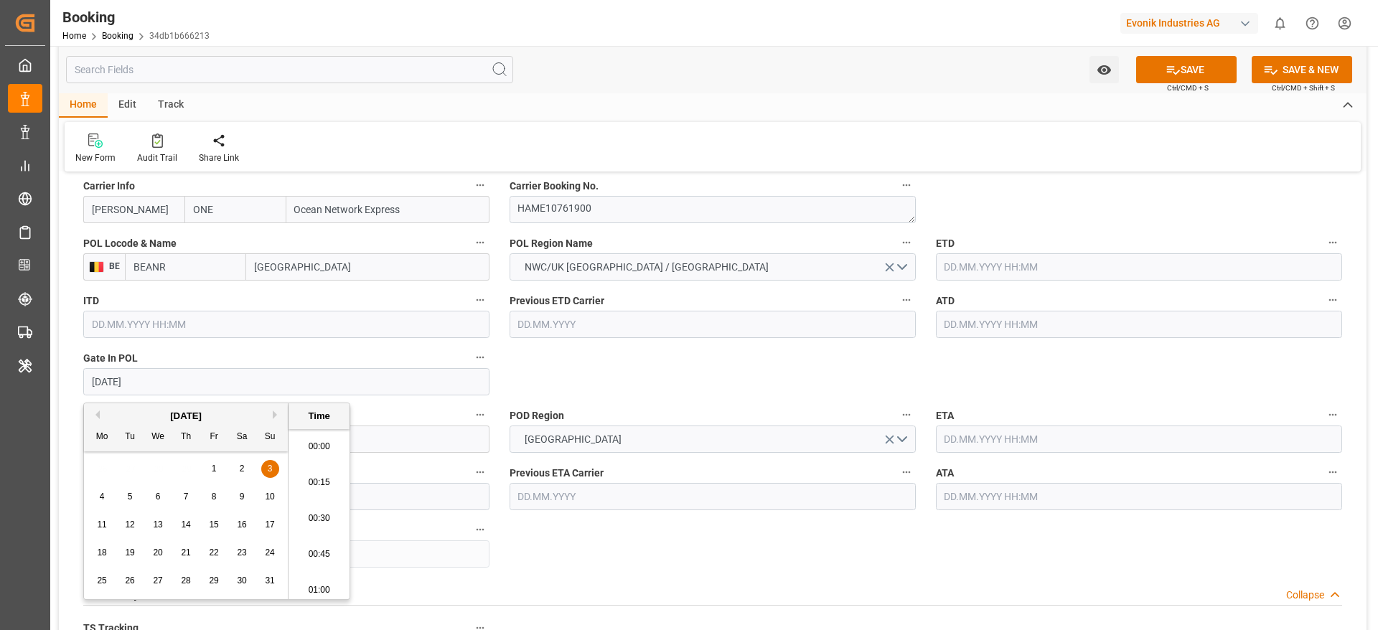
scroll to position [2337, 0]
click at [278, 471] on div "3" at bounding box center [270, 469] width 18 height 17
type input "[DATE] 05:30"
click at [980, 271] on input "text" at bounding box center [1139, 266] width 406 height 27
paste input "[DATE]"
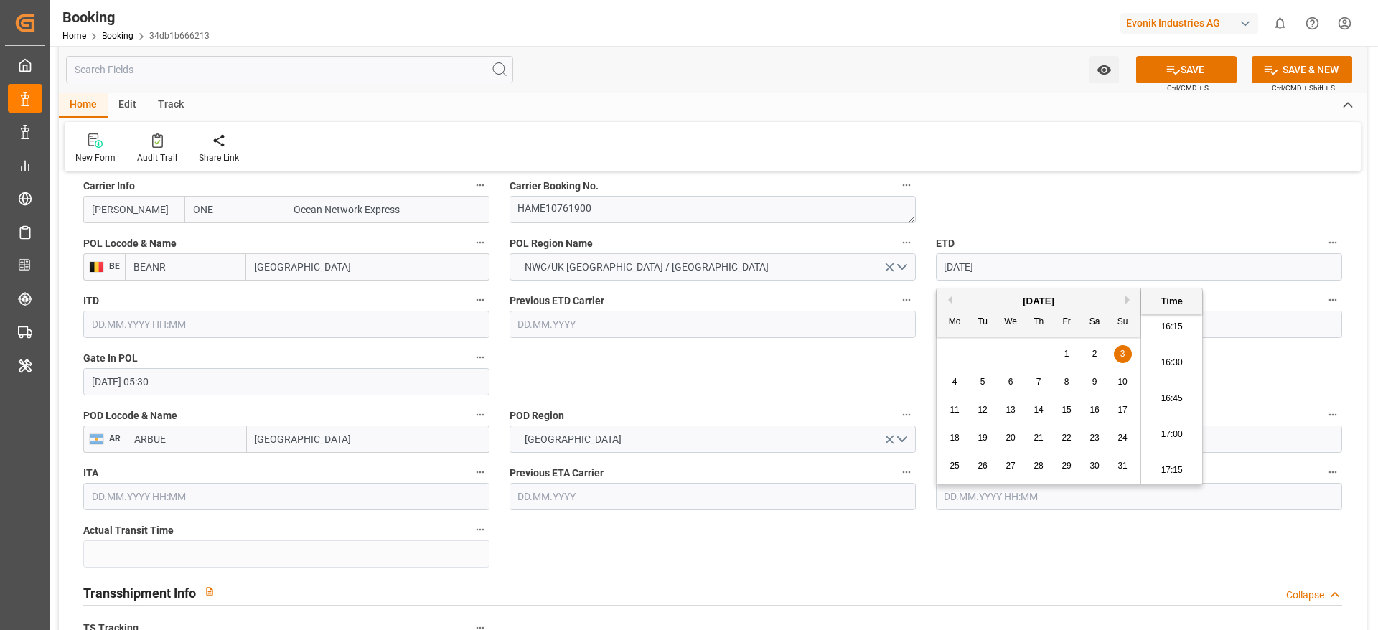
click at [1058, 378] on div "8" at bounding box center [1067, 382] width 18 height 17
type input "[DATE] 05:30"
click at [1216, 325] on input "text" at bounding box center [1139, 324] width 406 height 27
paste input "[DATE]"
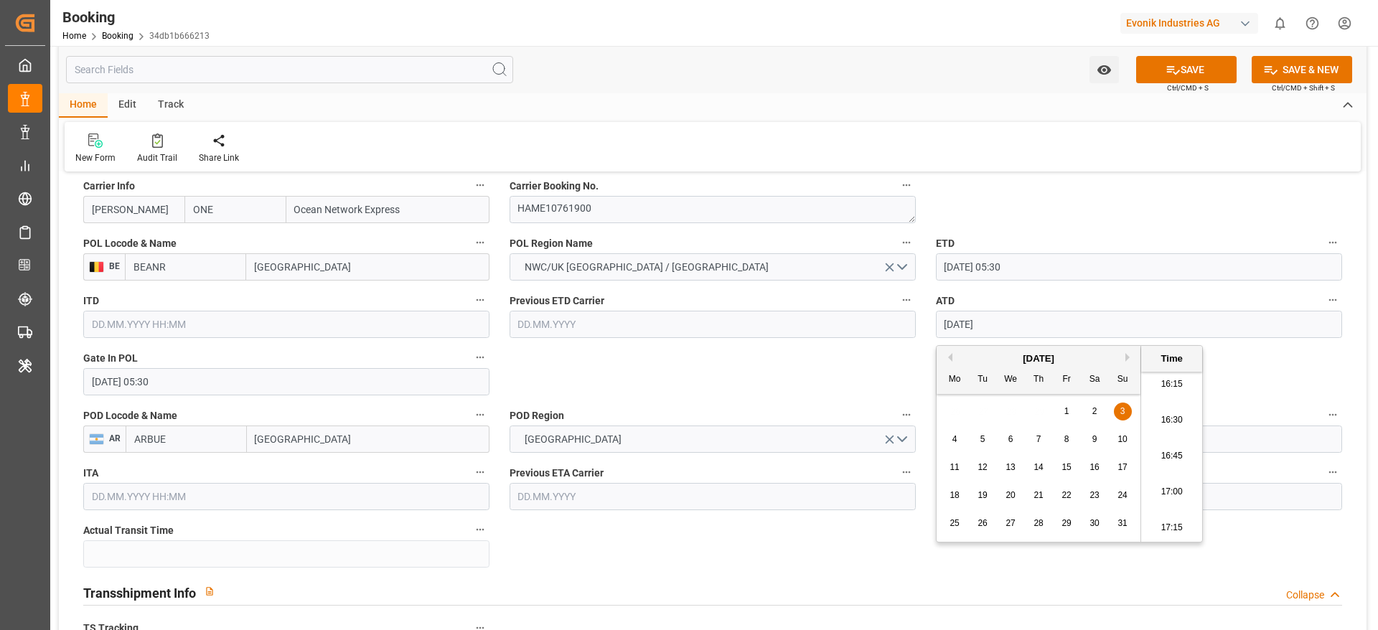
click at [1066, 437] on span "8" at bounding box center [1066, 439] width 5 height 10
type input "[DATE] 05:30"
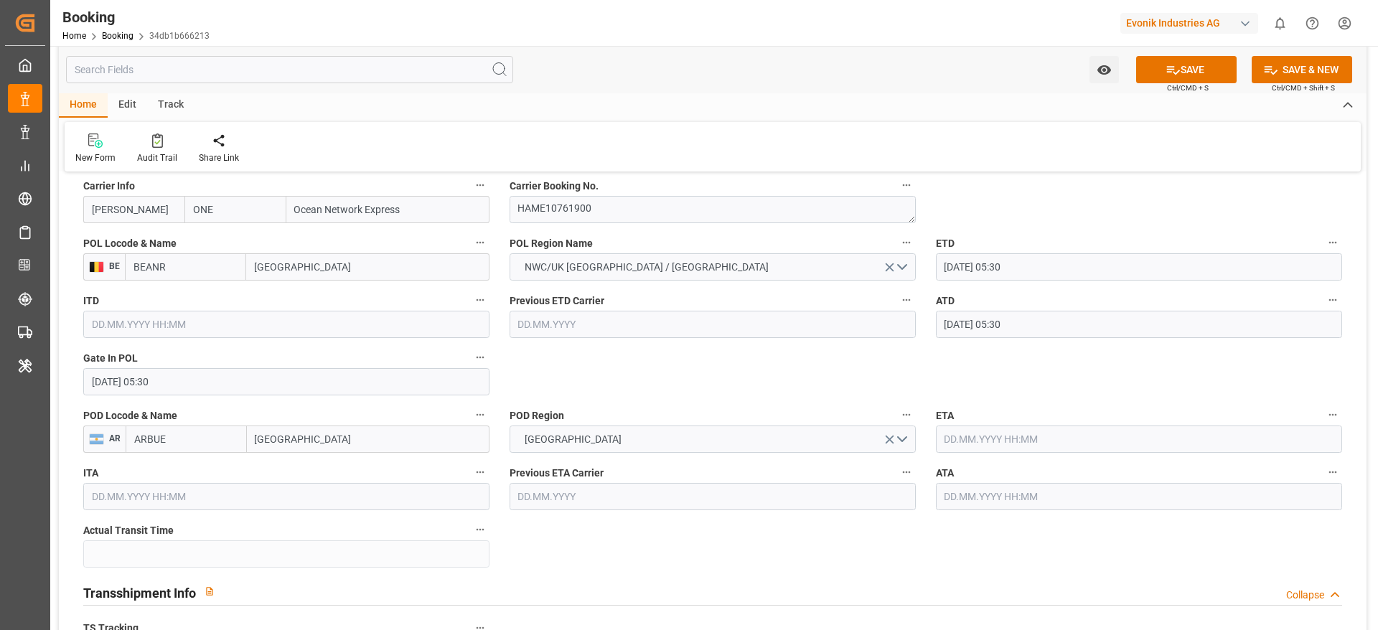
click at [1064, 436] on input "text" at bounding box center [1139, 439] width 406 height 27
paste input "[DATE]"
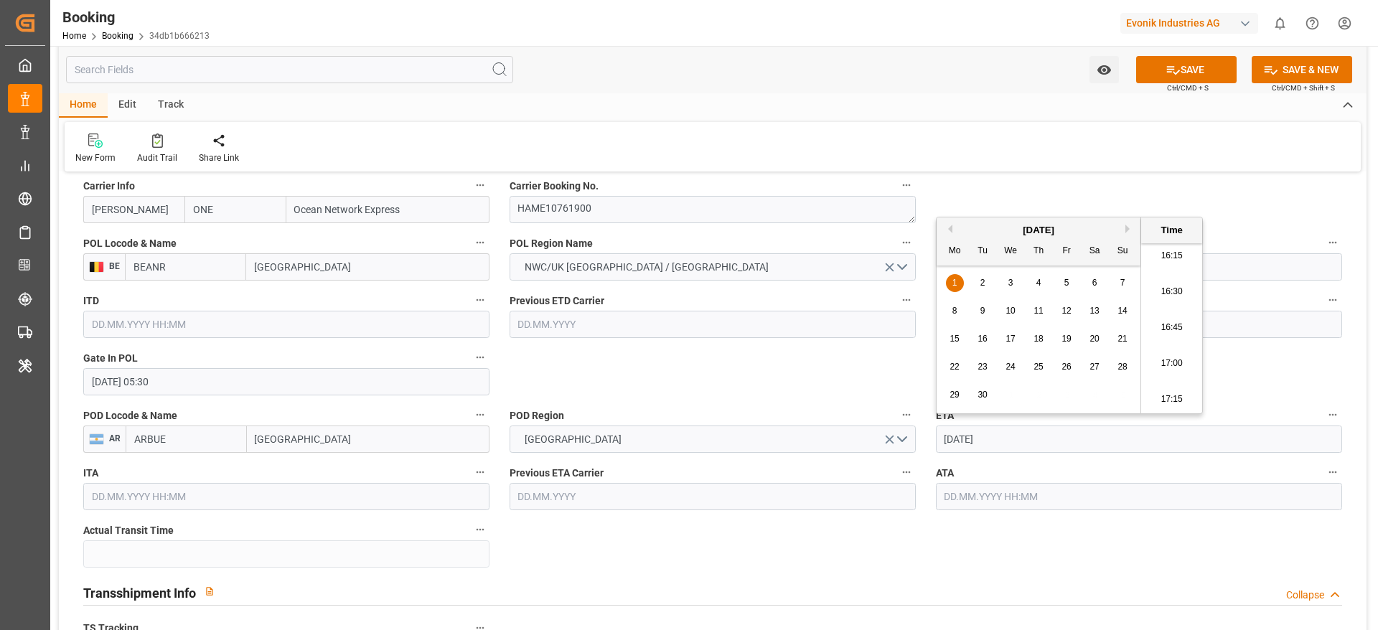
click at [959, 278] on div "1" at bounding box center [955, 283] width 18 height 17
type input "01.04.2024 05:30"
click at [998, 491] on input "text" at bounding box center [1139, 496] width 406 height 27
paste input "2024-04-01"
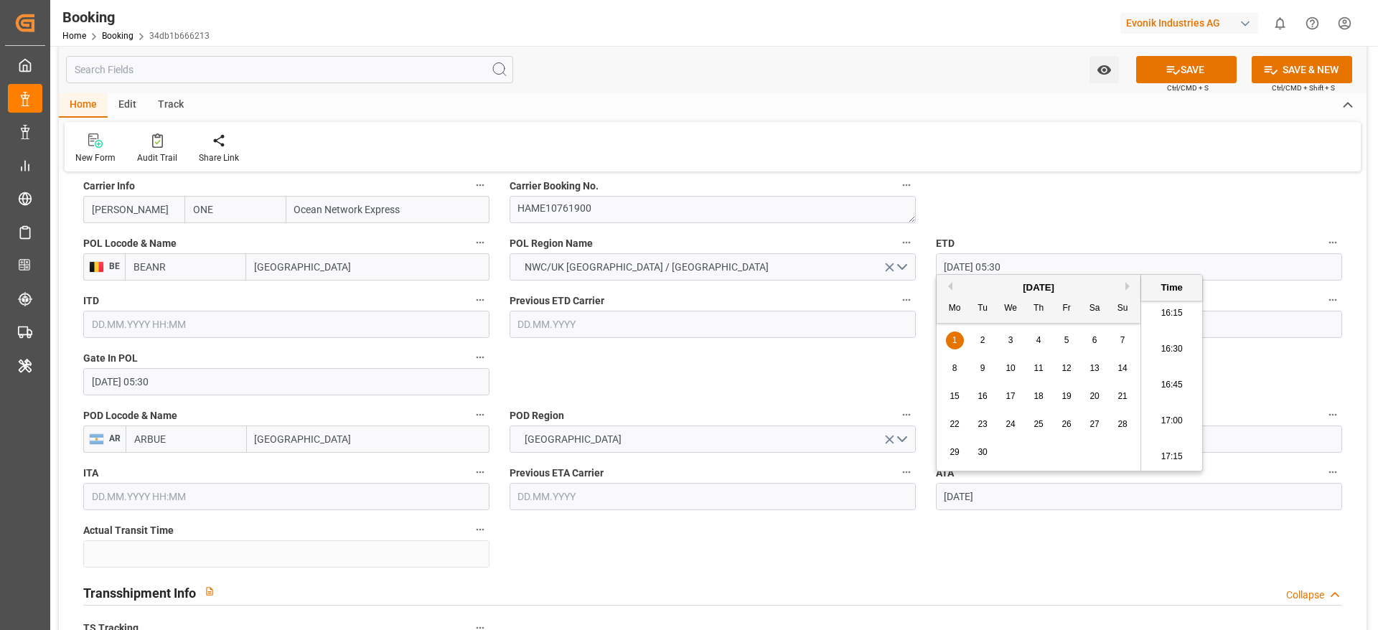
click at [952, 345] on div "1" at bounding box center [955, 340] width 18 height 17
type input "01.04.2024 05:30"
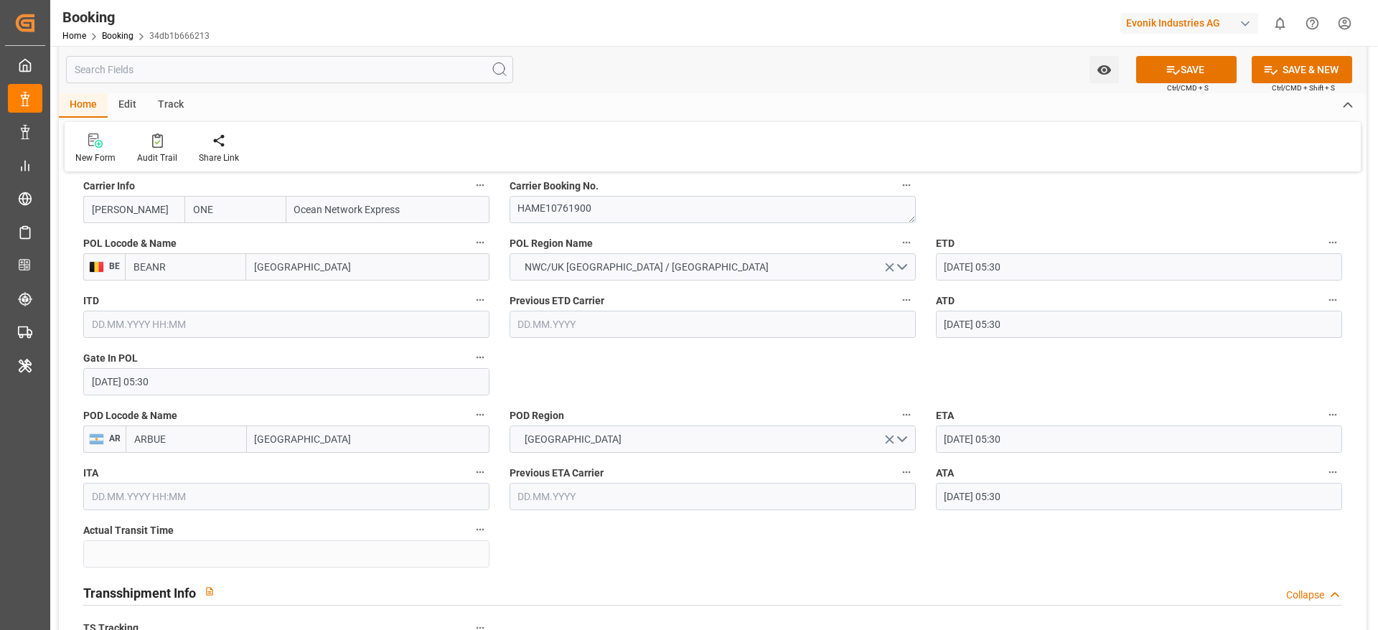
click at [1026, 266] on input "[DATE] 05:30" at bounding box center [1139, 266] width 406 height 27
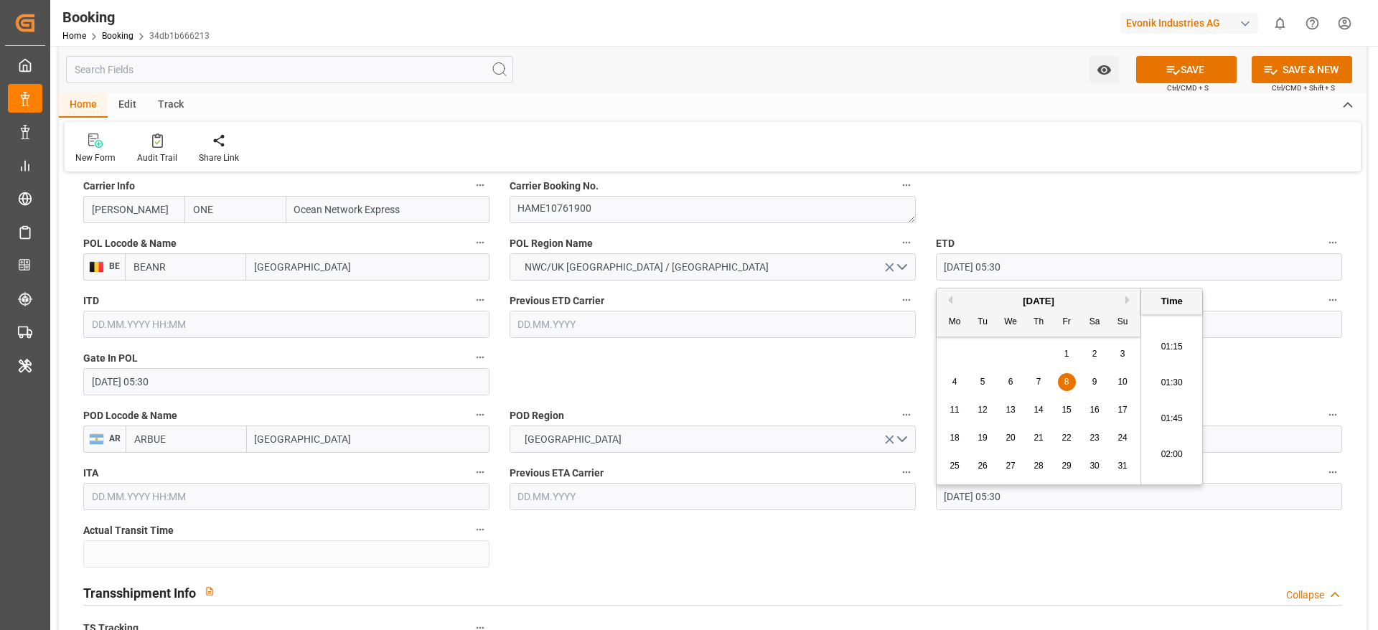
scroll to position [0, 0]
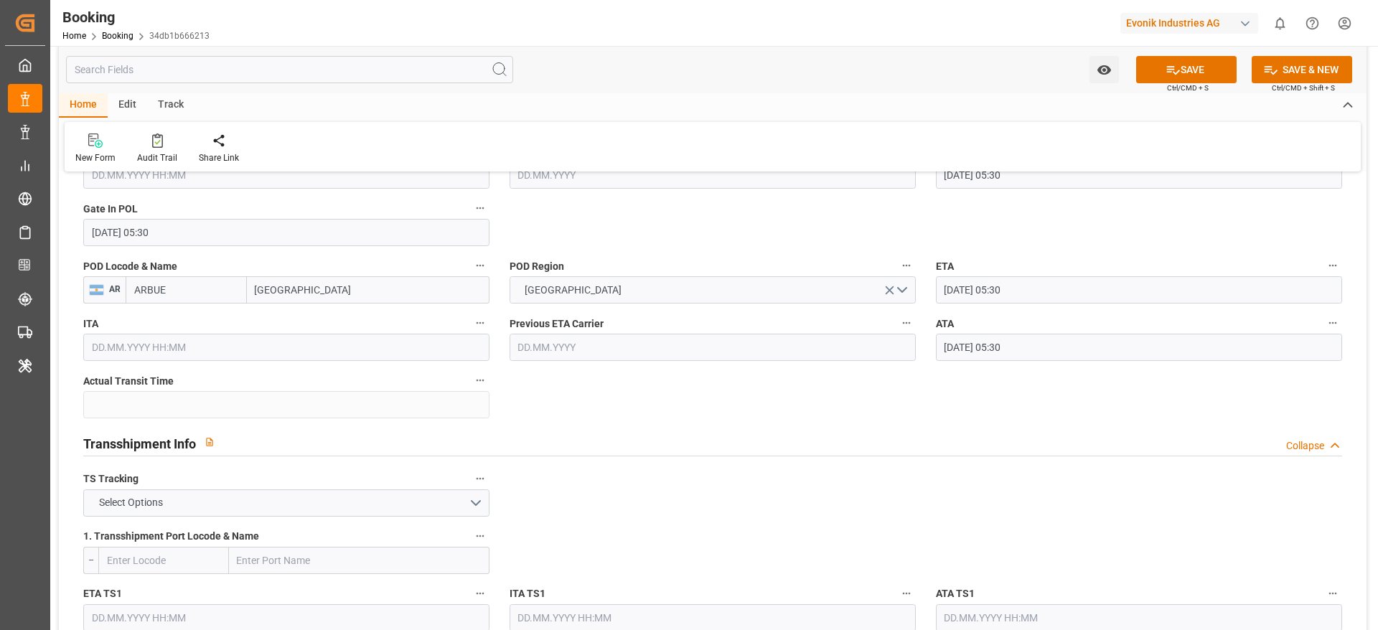
scroll to position [1427, 0]
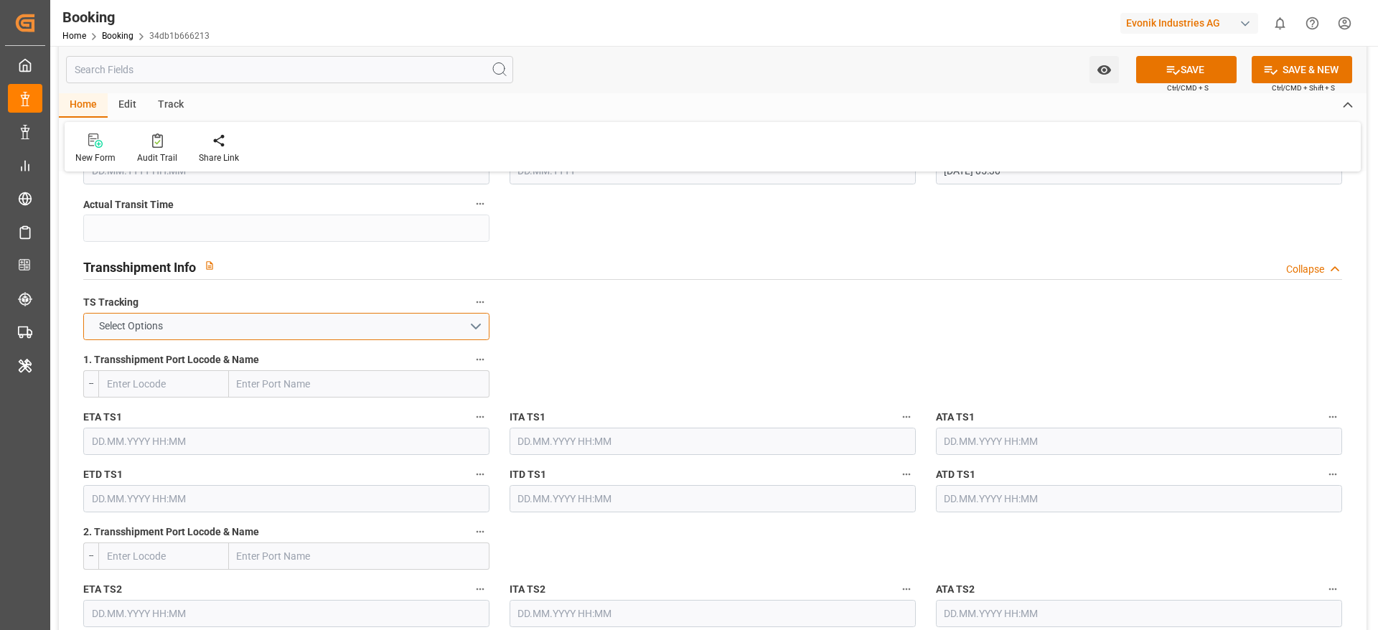
click at [464, 322] on button "Select Options" at bounding box center [286, 326] width 406 height 27
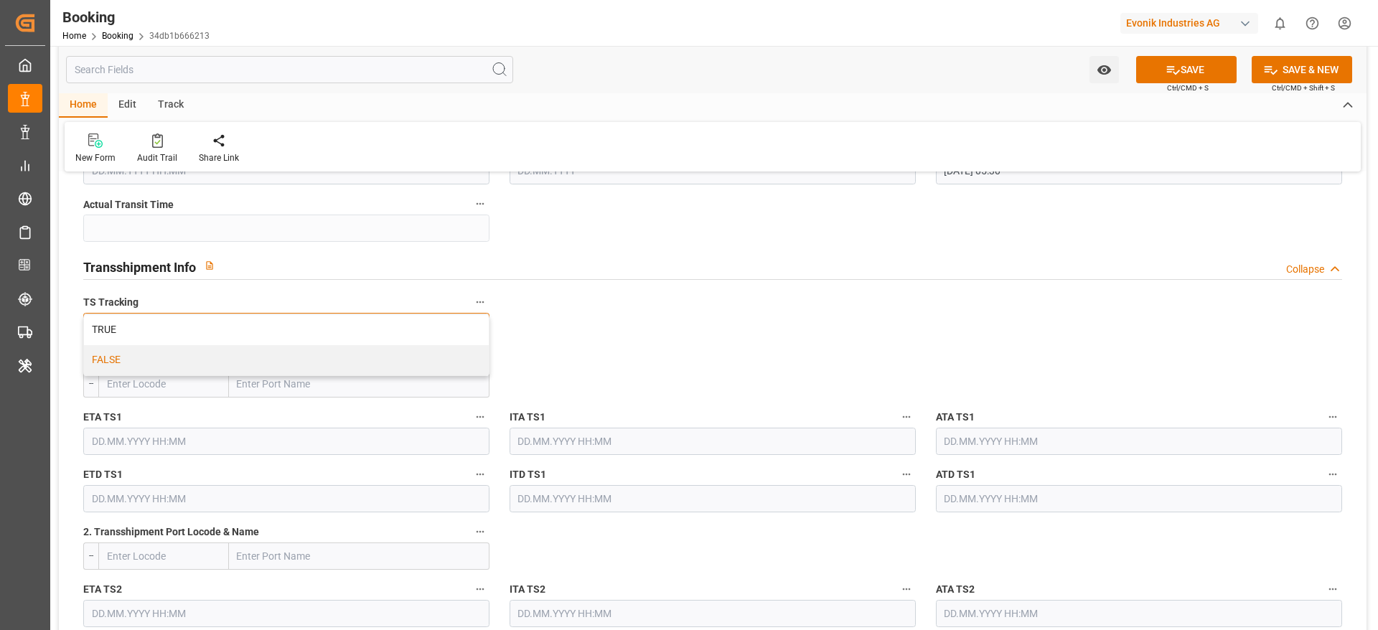
click at [461, 359] on div "FALSE" at bounding box center [286, 360] width 405 height 30
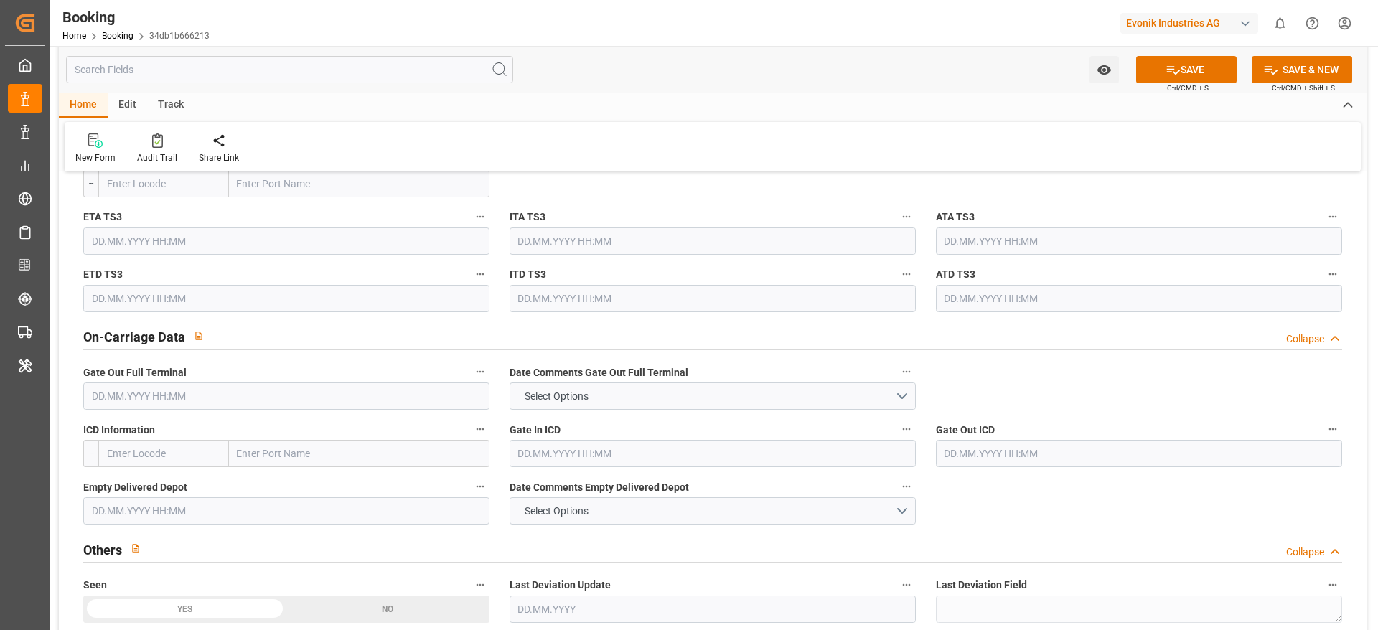
scroll to position [2052, 0]
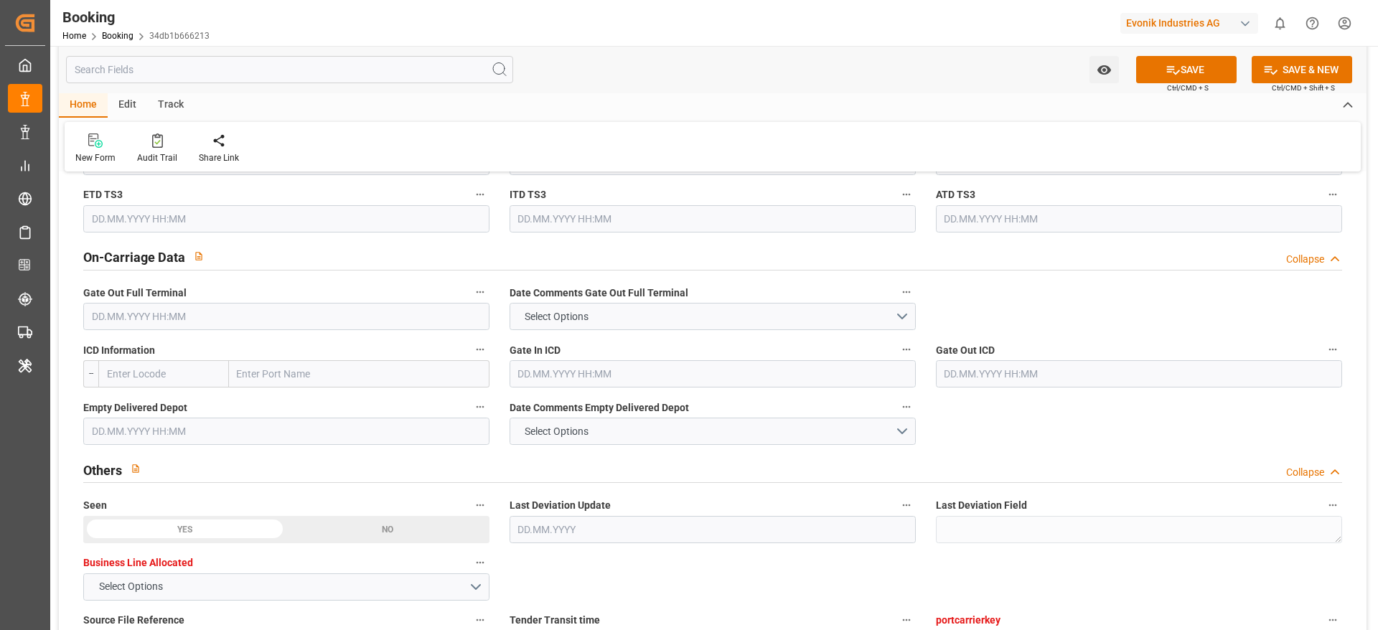
click at [469, 322] on input "text" at bounding box center [286, 316] width 406 height 27
paste input "2024-04-05"
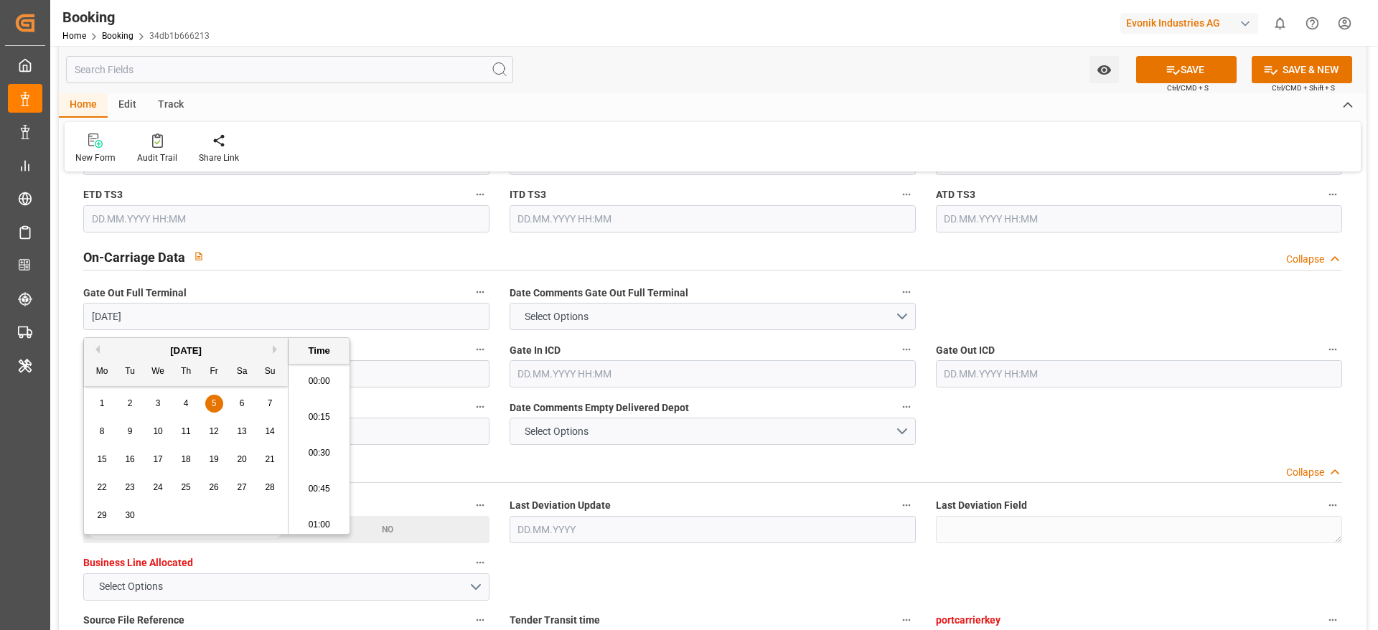
scroll to position [2373, 0]
click at [223, 401] on div "1 2 3 4 5 6 7" at bounding box center [186, 404] width 196 height 28
click at [220, 401] on div "5" at bounding box center [214, 403] width 18 height 17
type input "05.04.2024 05:30"
click at [474, 440] on input "text" at bounding box center [286, 431] width 406 height 27
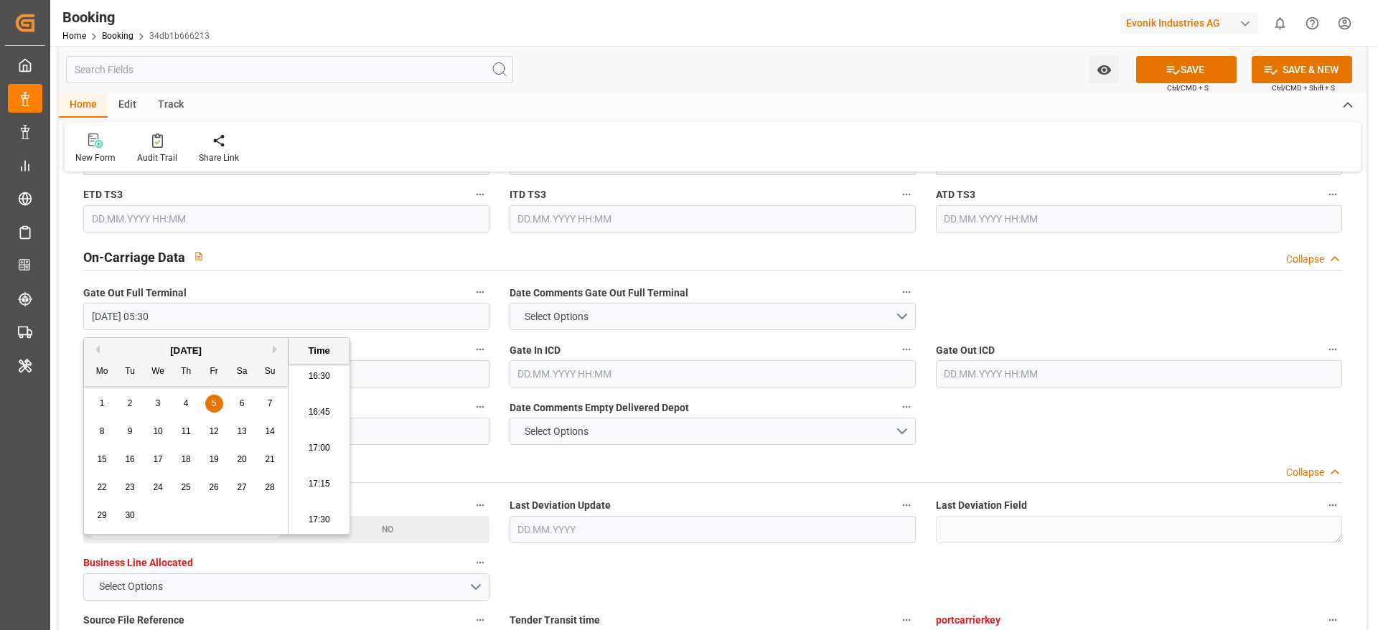
paste input "2024-10-23"
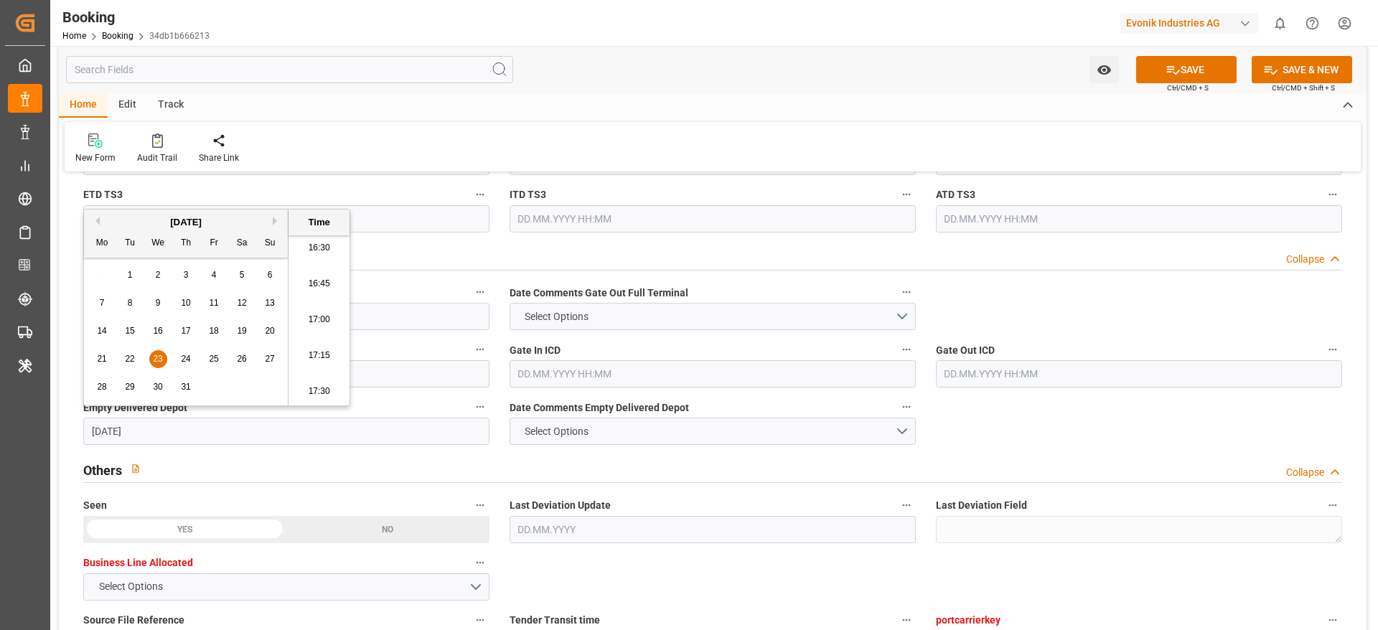
click at [146, 355] on div "21 22 23 24 25 26 27" at bounding box center [186, 359] width 196 height 28
click at [157, 358] on span "23" at bounding box center [157, 359] width 9 height 10
type input "23.10.2024 00:00"
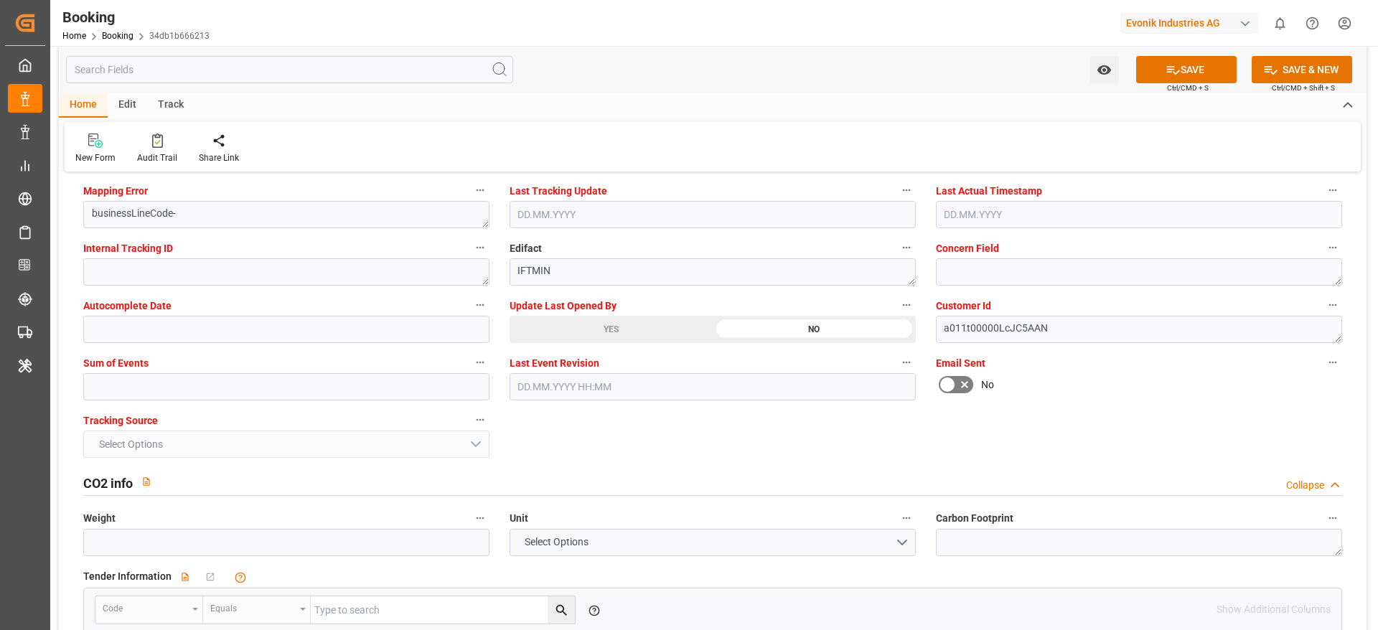
scroll to position [2805, 0]
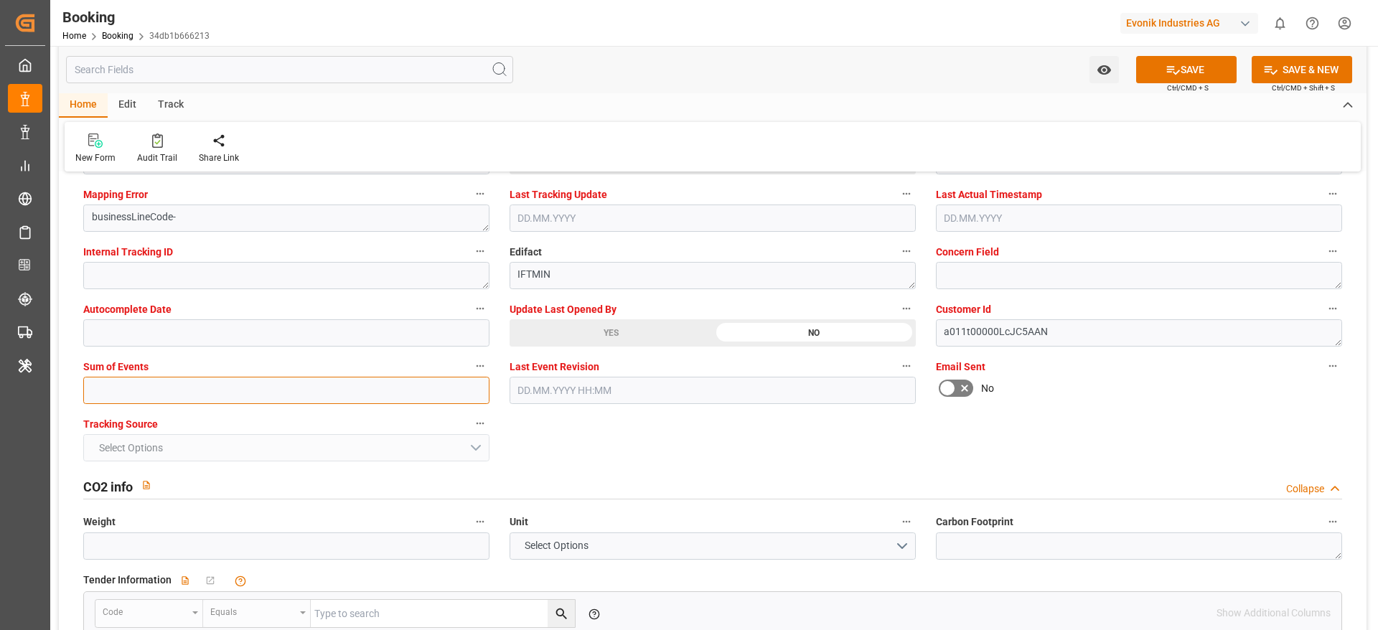
click at [301, 401] on input "text" at bounding box center [286, 390] width 406 height 27
type input "0"
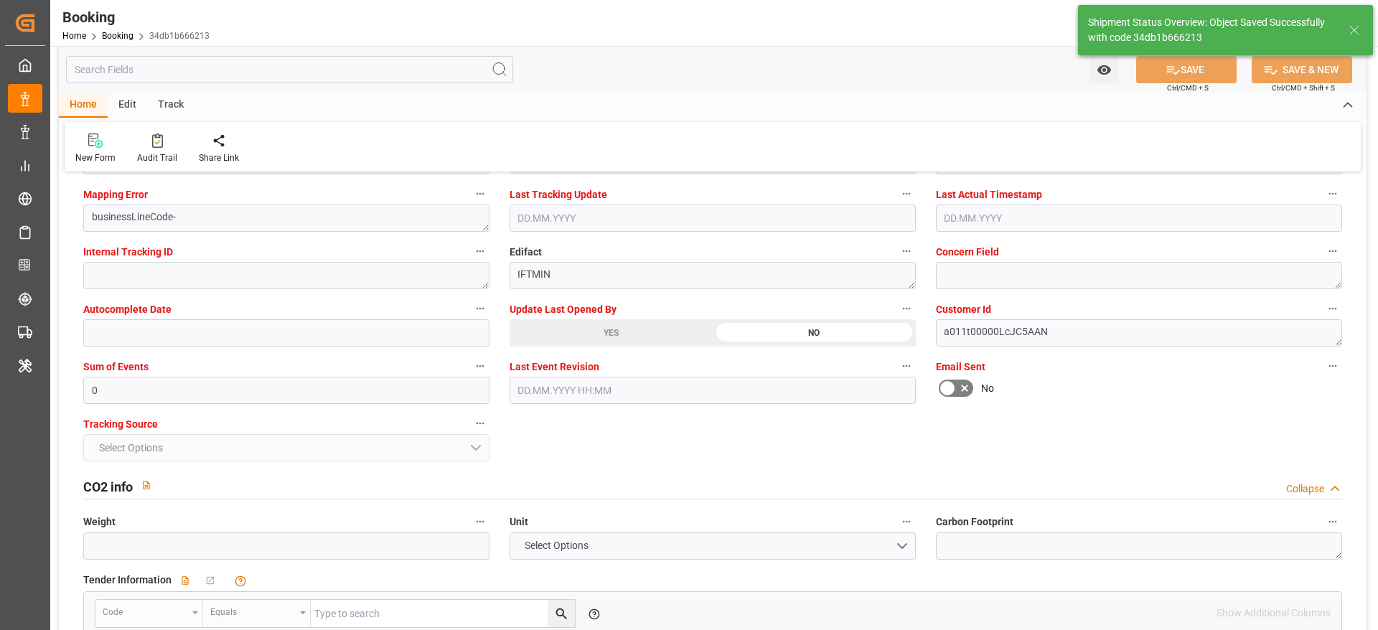
type textarea "[PERSON_NAME]"
type input "24"
type input "[DATE] 05:30"
type input "01.04.2024 05:30"
type input "12.08.2025 11:30"
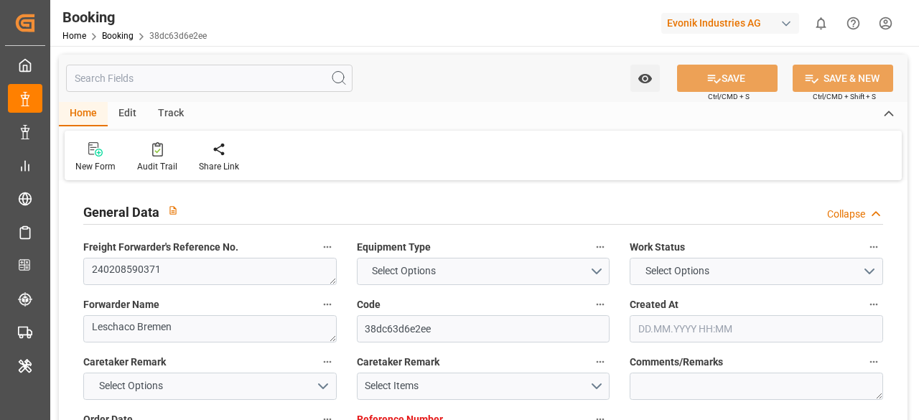
type input "7000836445"
type input "ONE"
type input "Ocean Network Express"
type input "BEANR"
type input "BRSSZ"
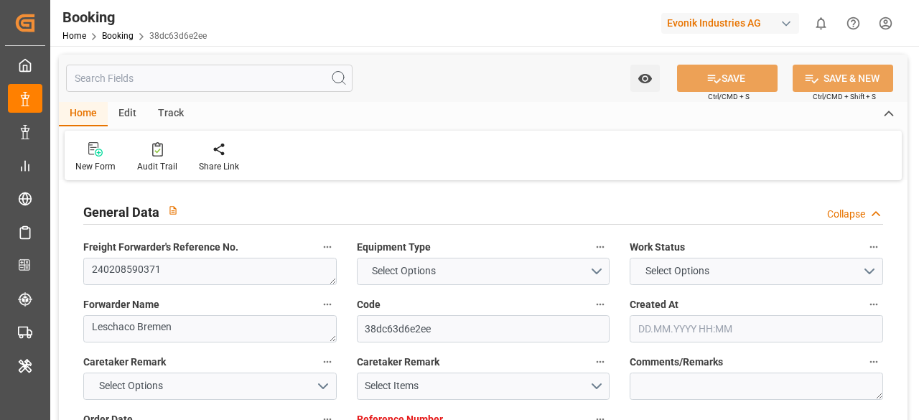
type input "[DATE] 09:36"
type input "[DATE]"
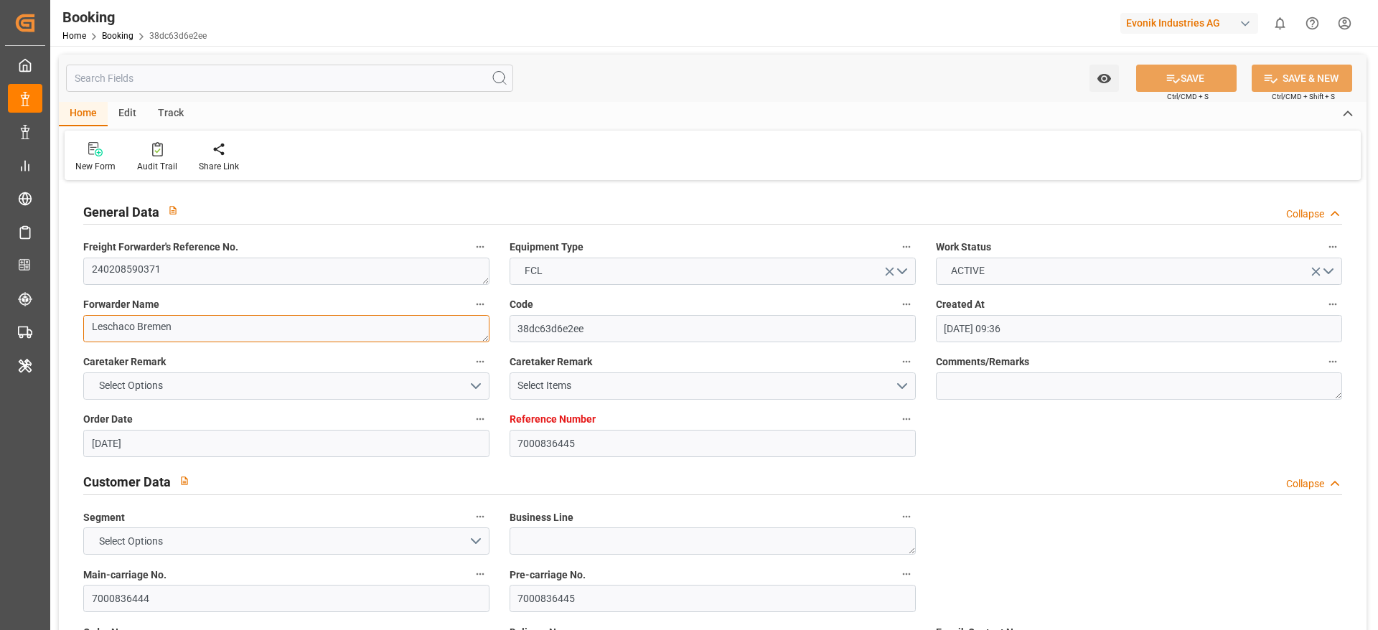
click at [308, 324] on textarea "Leschaco Bremen" at bounding box center [286, 328] width 406 height 27
click at [314, 252] on label "Freight Forwarder's Reference No." at bounding box center [286, 248] width 406 height 20
click at [471, 252] on button "Freight Forwarder's Reference No." at bounding box center [480, 247] width 19 height 19
click at [314, 252] on div "Description Audits" at bounding box center [689, 315] width 1378 height 630
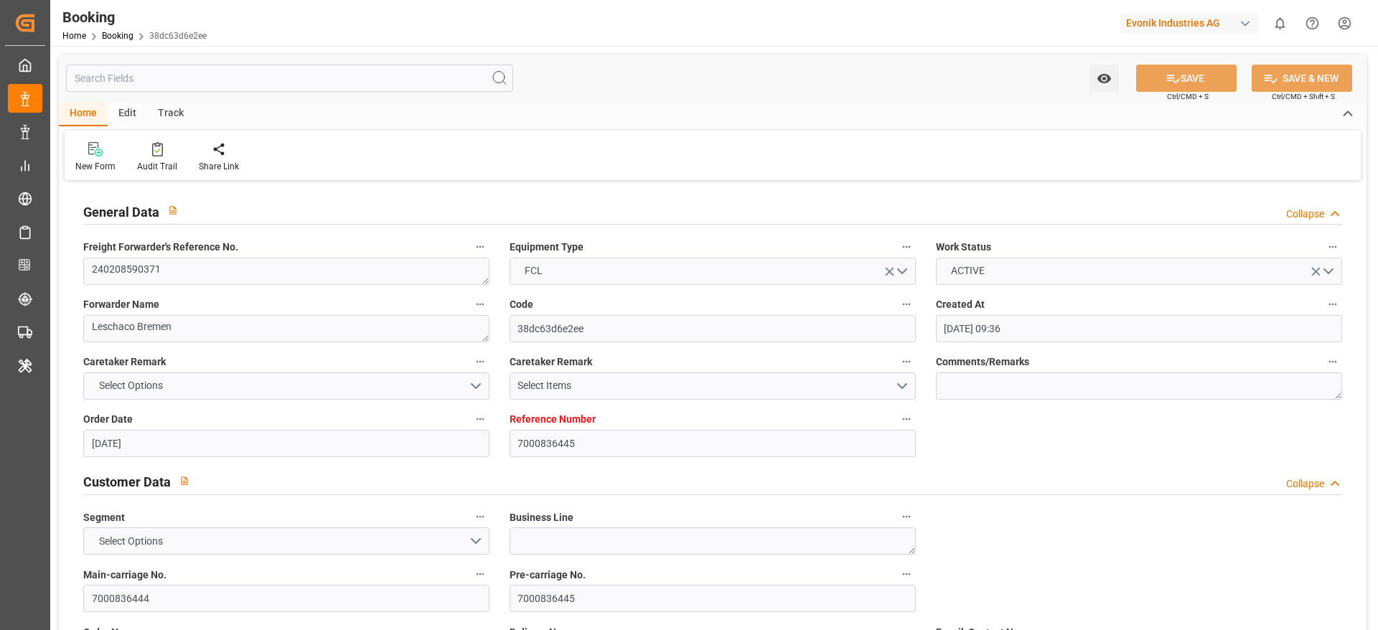
click at [316, 268] on div "Description Audits" at bounding box center [689, 315] width 1378 height 630
click at [337, 268] on textarea "240208590371" at bounding box center [286, 271] width 406 height 27
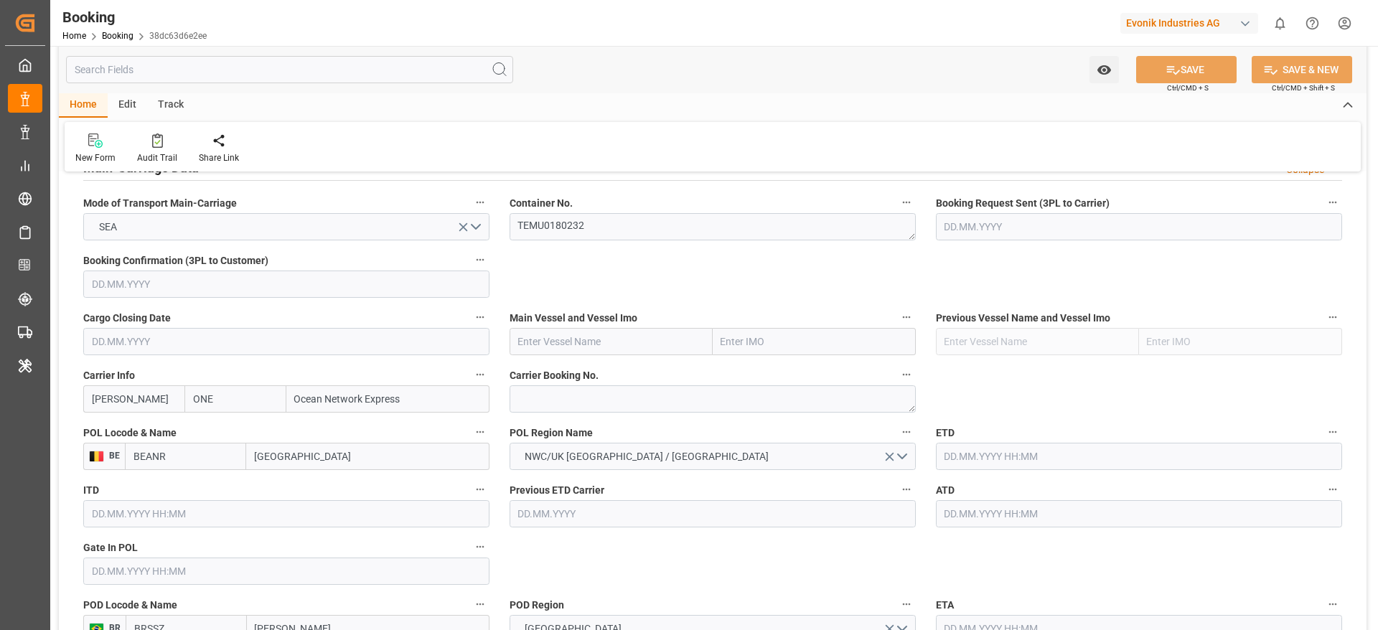
scroll to position [913, 0]
click at [649, 401] on textarea at bounding box center [713, 398] width 406 height 27
paste textarea "HAME17516700"
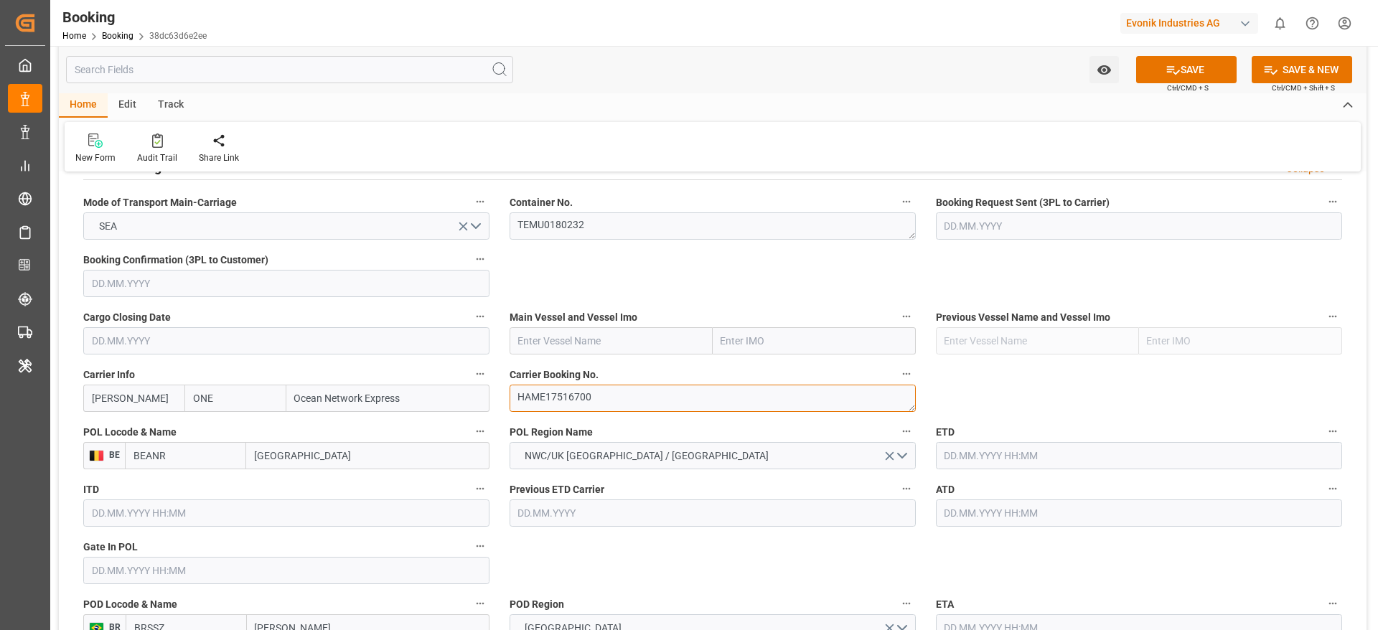
type textarea "HAME17516700"
drag, startPoint x: 653, startPoint y: 351, endPoint x: 618, endPoint y: 370, distance: 40.2
click at [653, 350] on input "text" at bounding box center [611, 340] width 203 height 27
paste input "[DEMOGRAPHIC_DATA] [PERSON_NAME]"
type input "[DEMOGRAPHIC_DATA] [PERSON_NAME]"
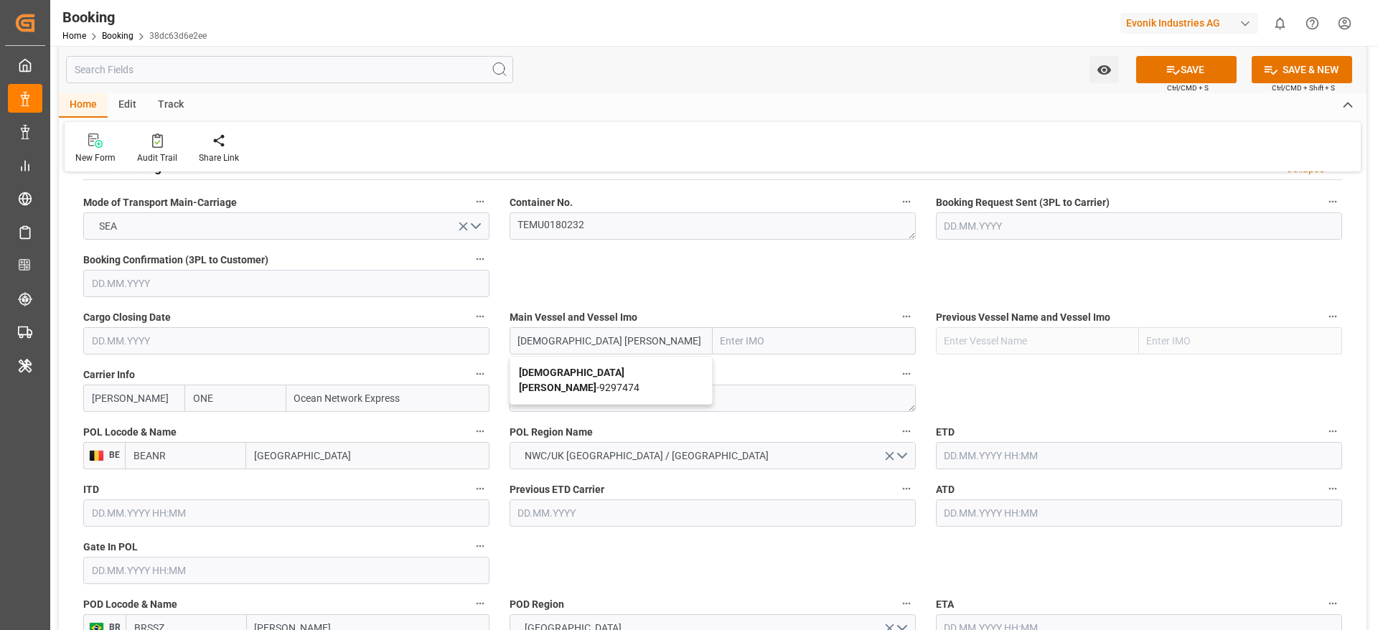
click at [609, 374] on span "[DEMOGRAPHIC_DATA] [PERSON_NAME] - 9297474" at bounding box center [579, 380] width 121 height 27
type input "9297474"
type input "[DEMOGRAPHIC_DATA] [PERSON_NAME]"
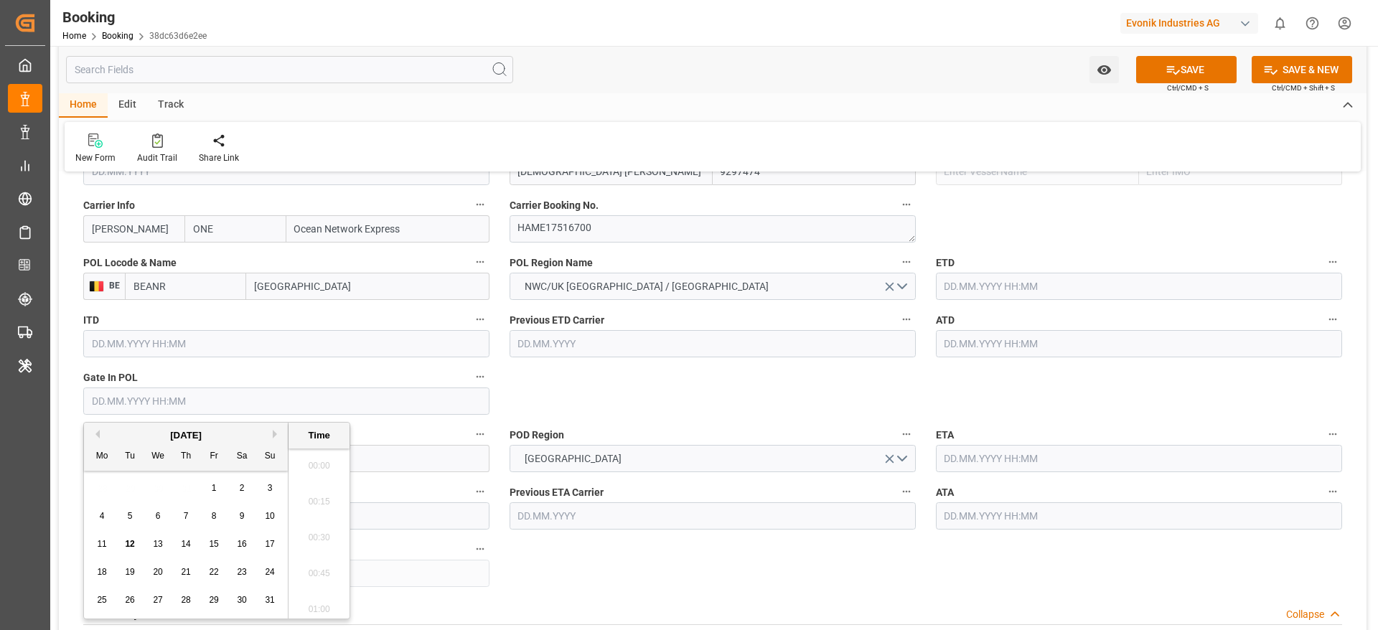
click at [351, 388] on input "text" at bounding box center [286, 401] width 406 height 27
paste input "2024-02-29"
click at [186, 419] on span "29" at bounding box center [185, 600] width 9 height 10
type input "29.02.2024 00:00"
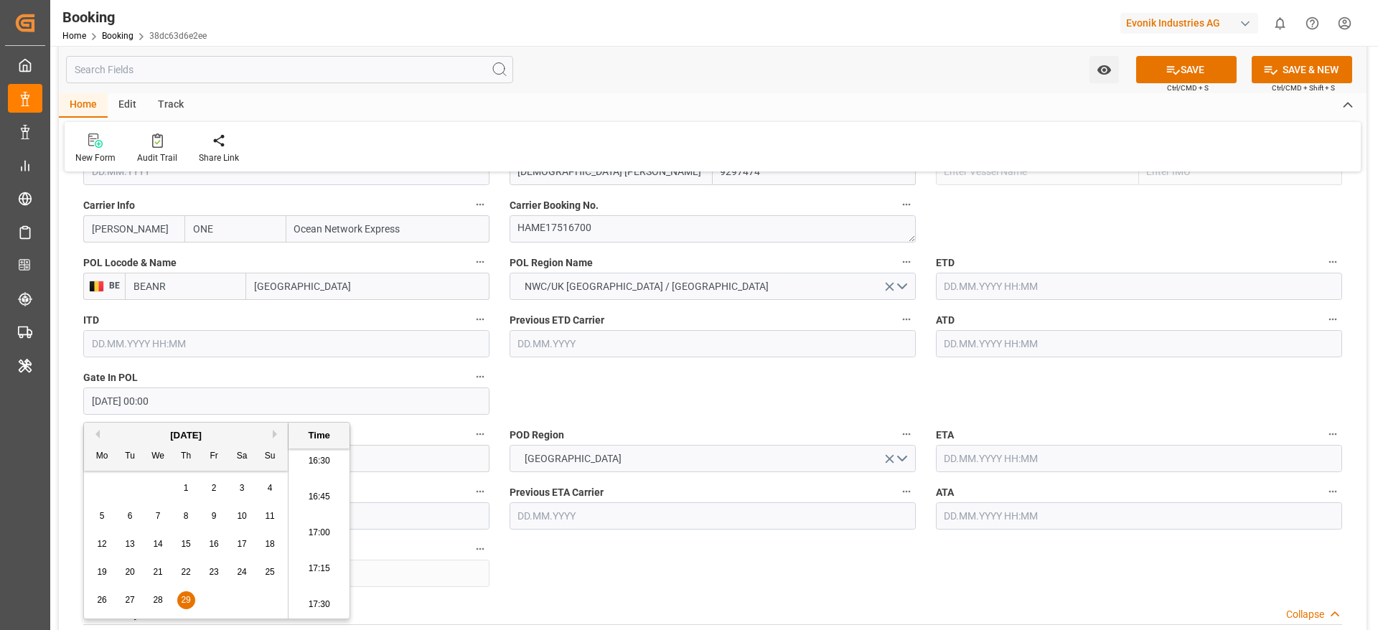
click at [918, 295] on input "text" at bounding box center [1139, 286] width 406 height 27
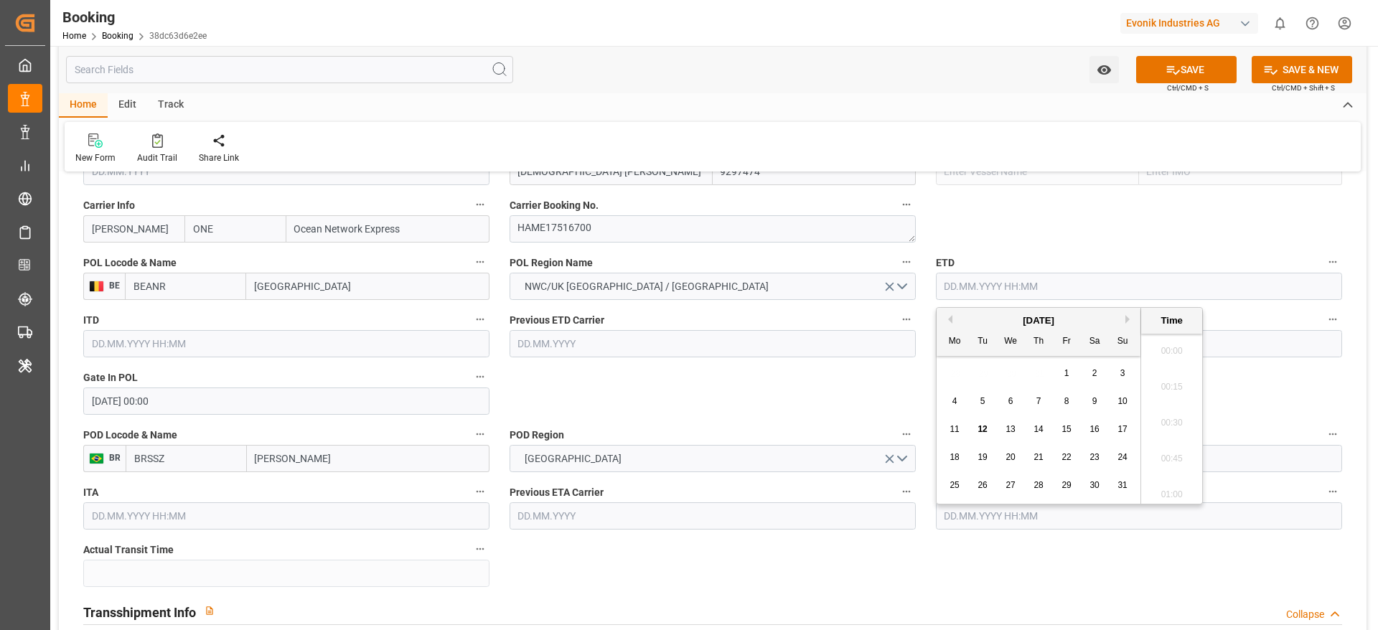
paste input "[DATE]"
click at [918, 398] on div "8" at bounding box center [1067, 402] width 18 height 18
type input "08.03.2024 05:30"
click at [918, 403] on span "8" at bounding box center [1066, 401] width 5 height 10
click at [918, 352] on input "text" at bounding box center [1139, 343] width 406 height 27
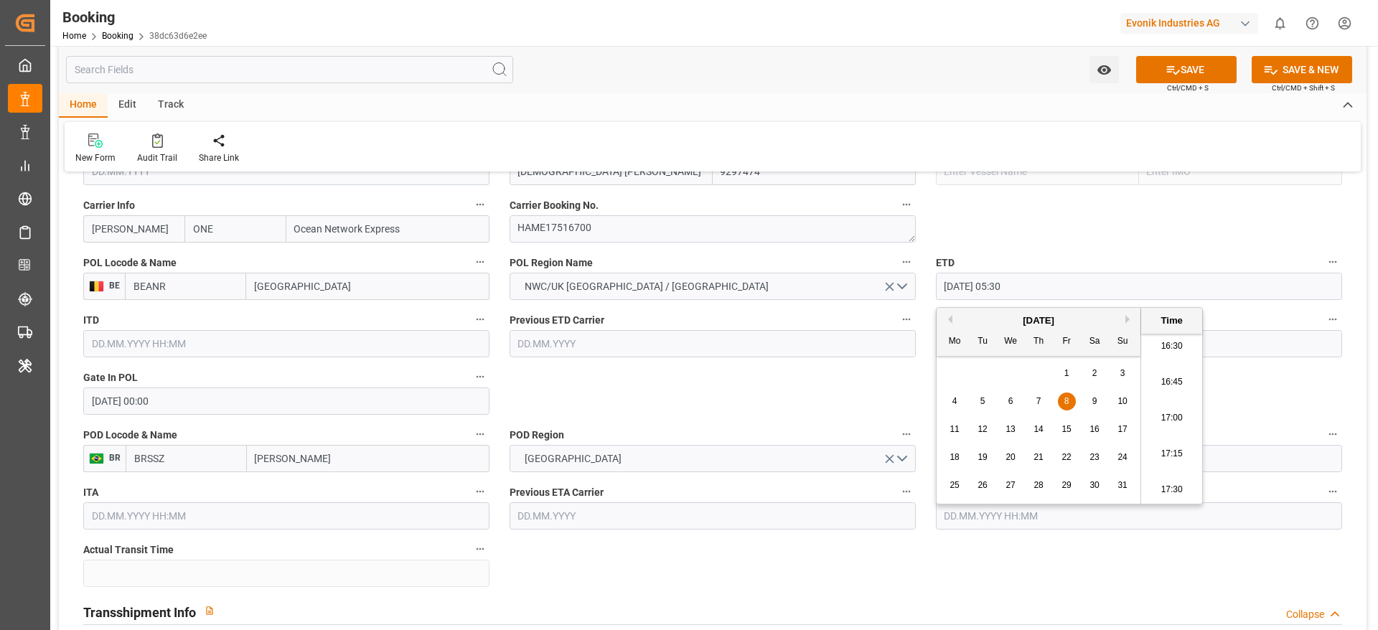
paste input "[DATE]"
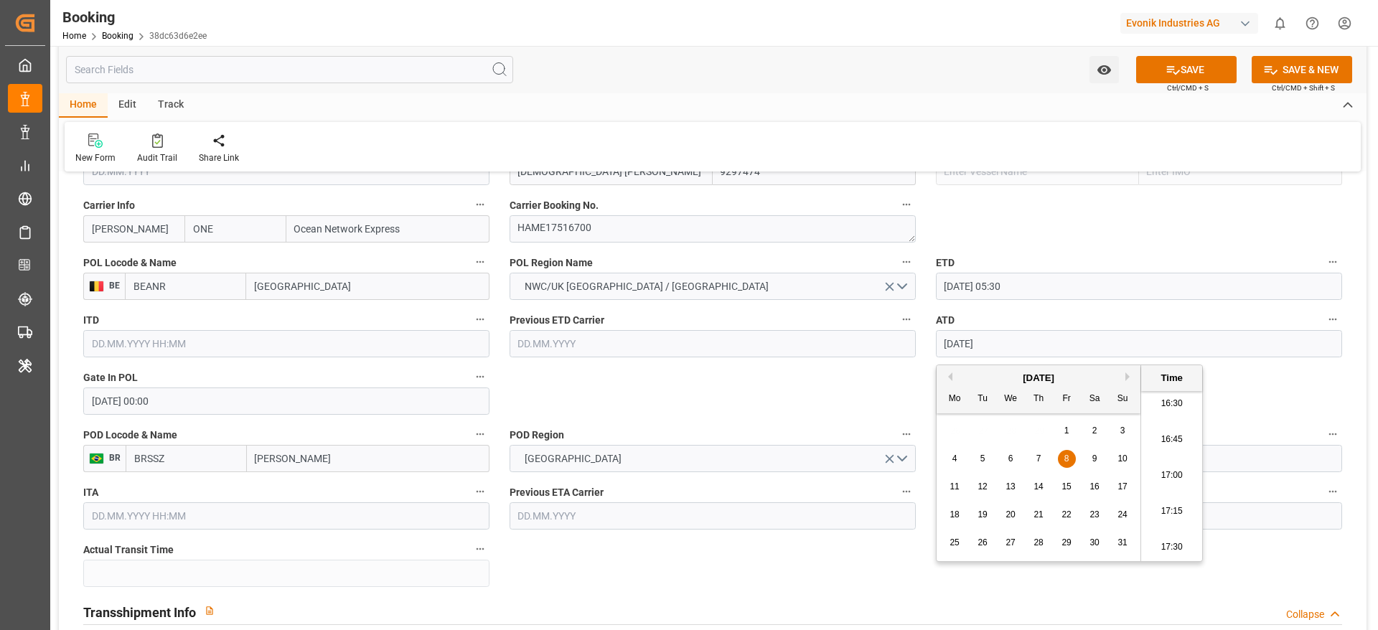
click at [918, 419] on div "8" at bounding box center [1067, 459] width 18 height 17
type input "08.03.2024 05:30"
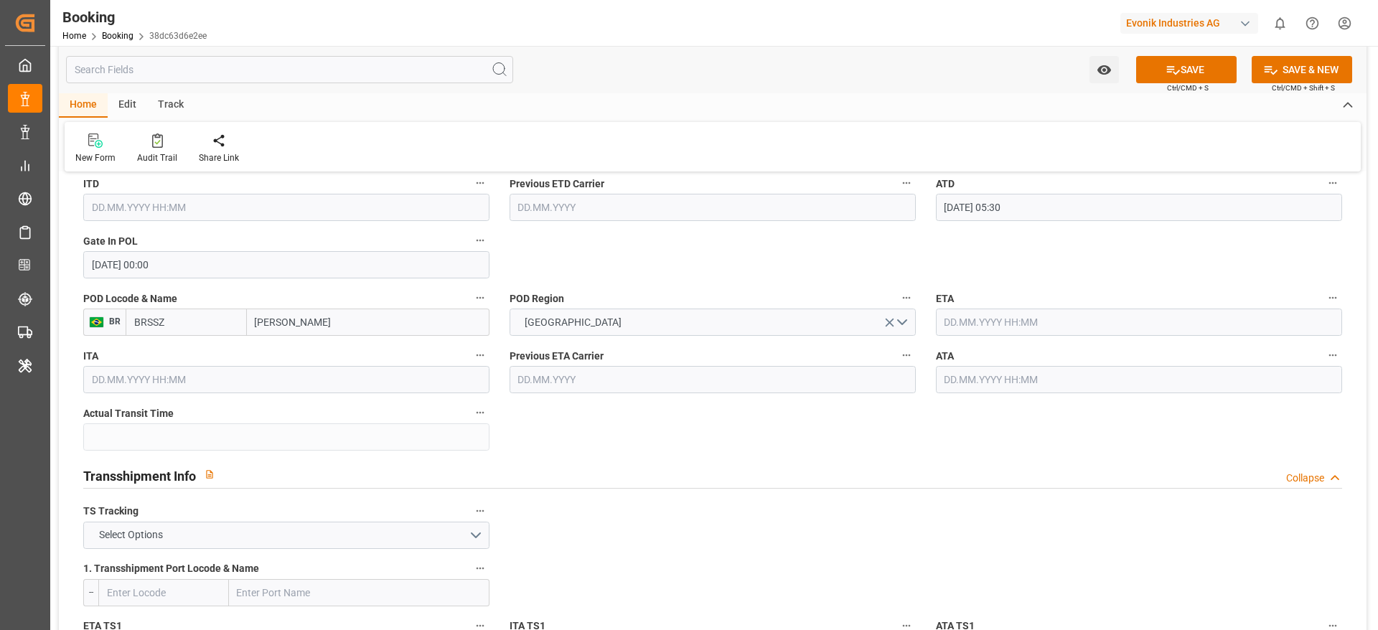
click at [918, 324] on input "text" at bounding box center [1139, 322] width 406 height 27
paste input "2024-04-12"
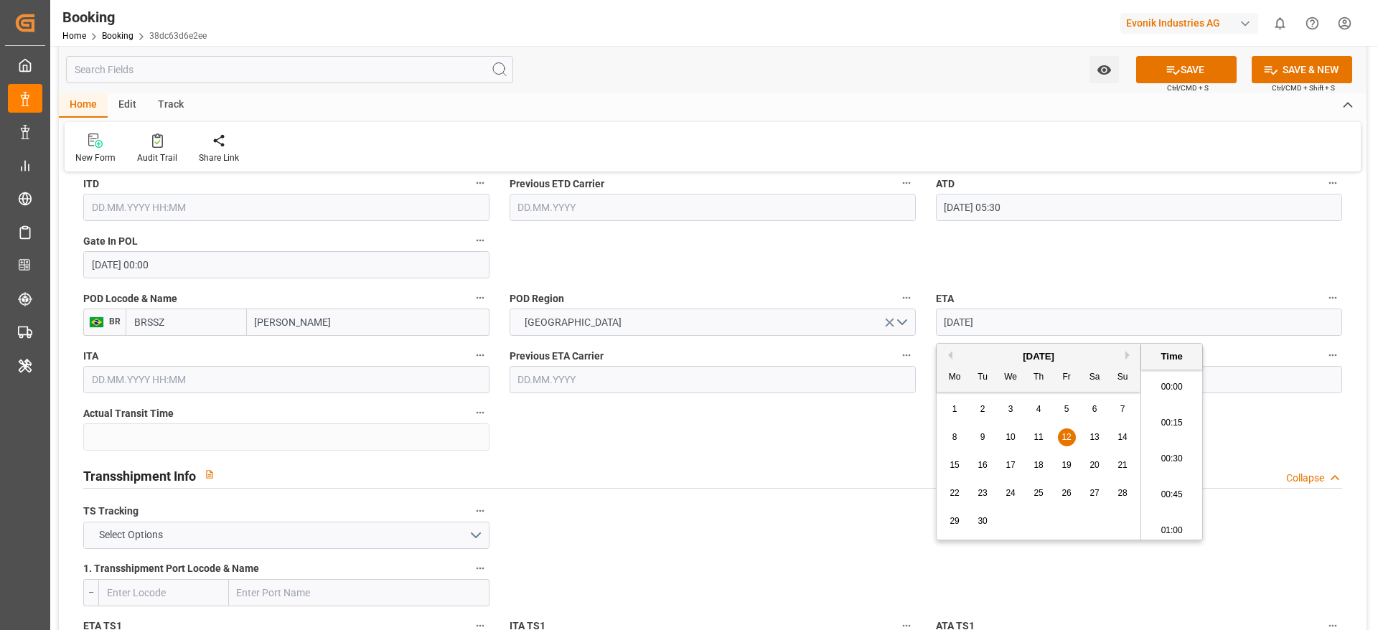
scroll to position [2373, 0]
click at [918, 419] on div "8 9 10 11 12 13 14" at bounding box center [1039, 437] width 196 height 28
click at [918, 419] on span "12" at bounding box center [1065, 437] width 9 height 10
type input "12.04.2024 05:30"
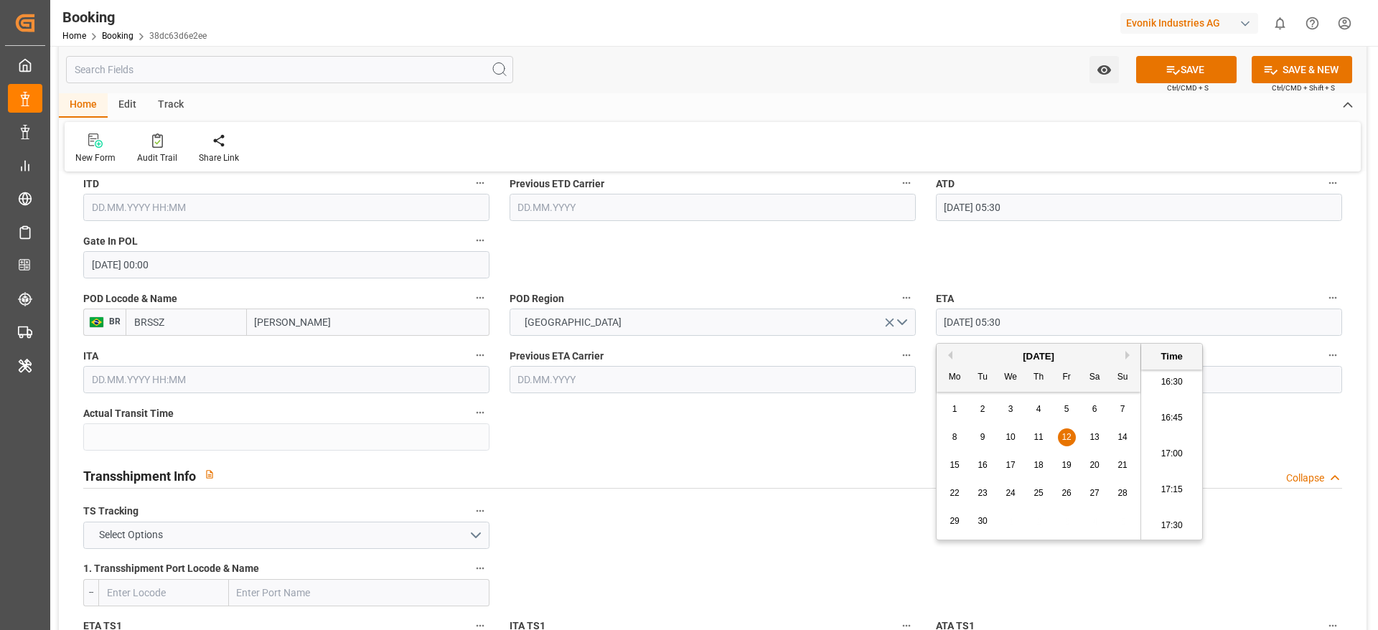
click at [918, 376] on input "text" at bounding box center [1139, 379] width 406 height 27
paste input "2024-04-12"
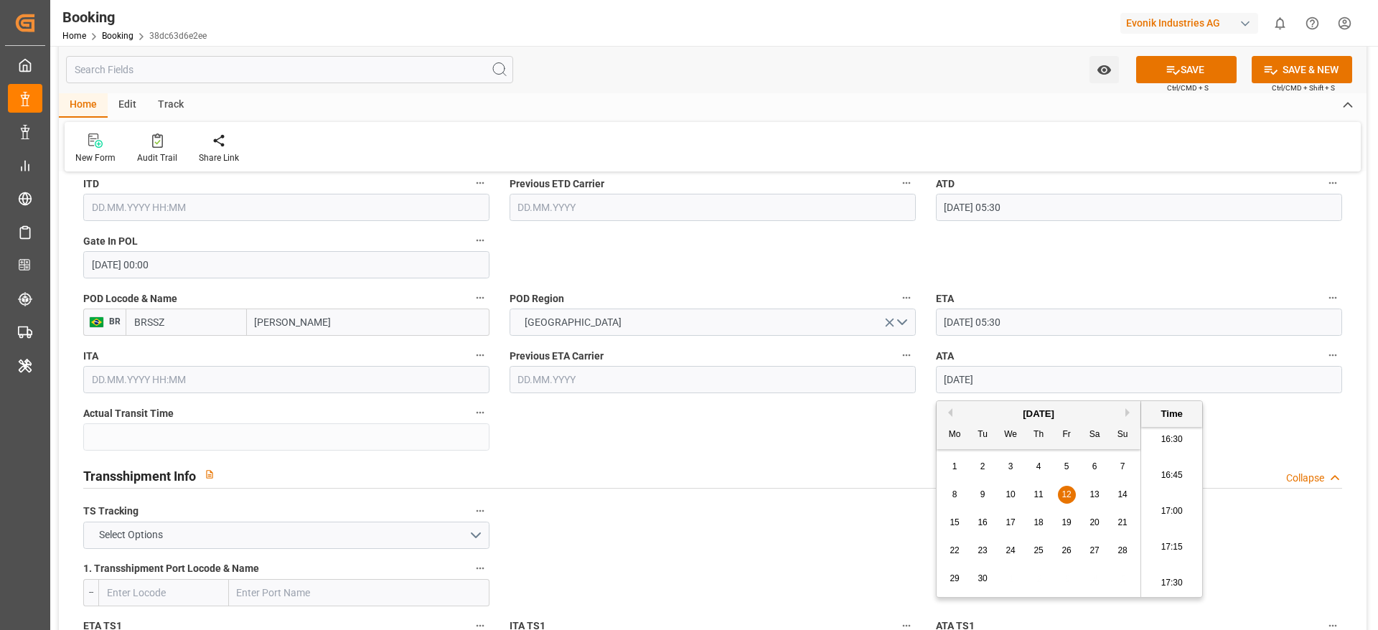
click at [918, 419] on div "12" at bounding box center [1067, 495] width 18 height 17
type input "12.04.2024 05:30"
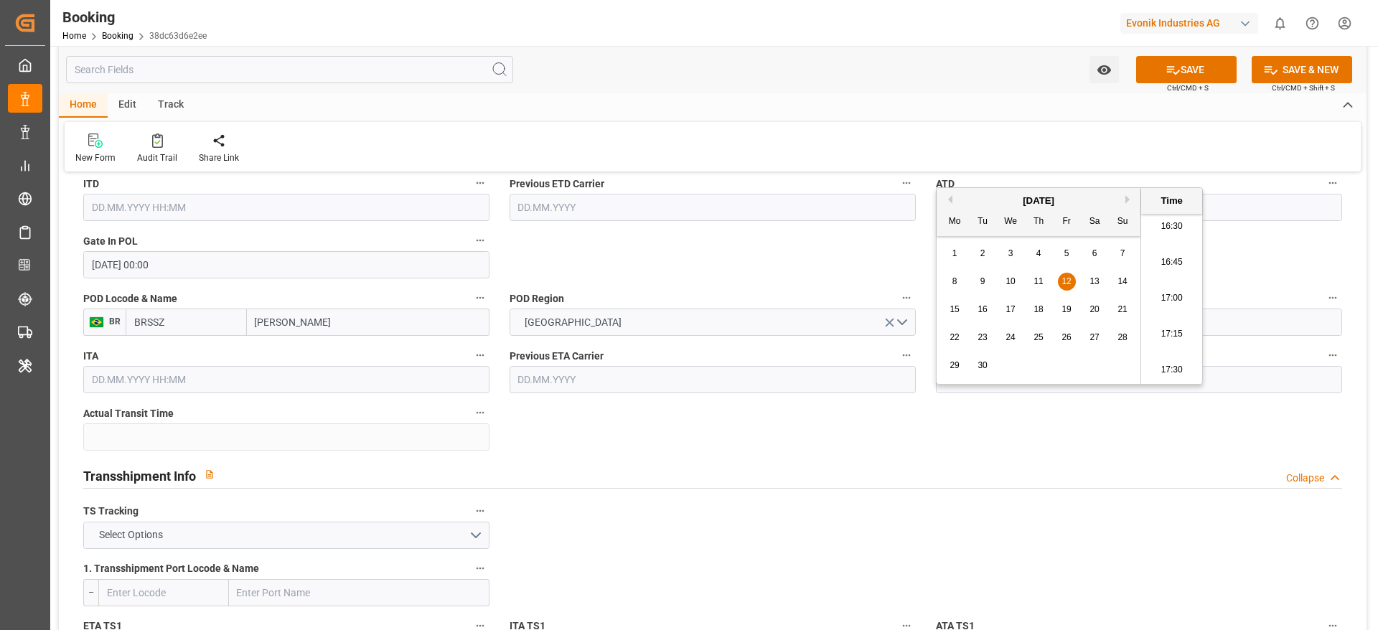
scroll to position [1432, 0]
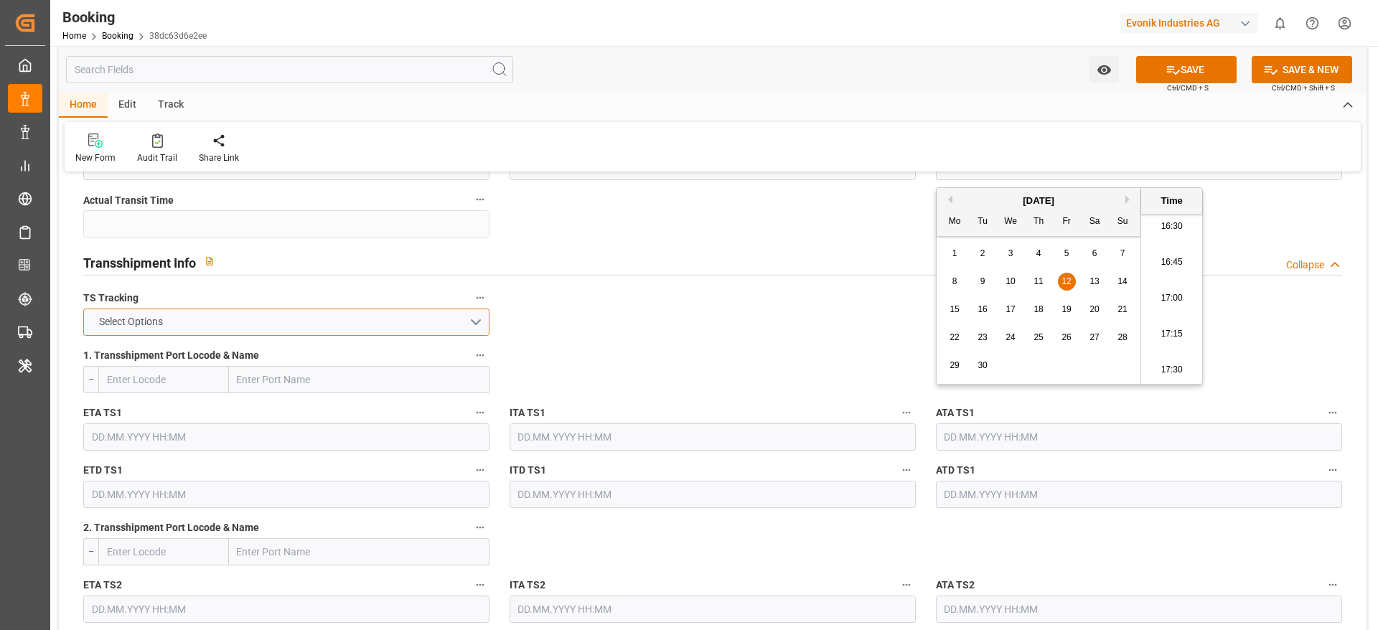
click at [317, 333] on button "Select Options" at bounding box center [286, 322] width 406 height 27
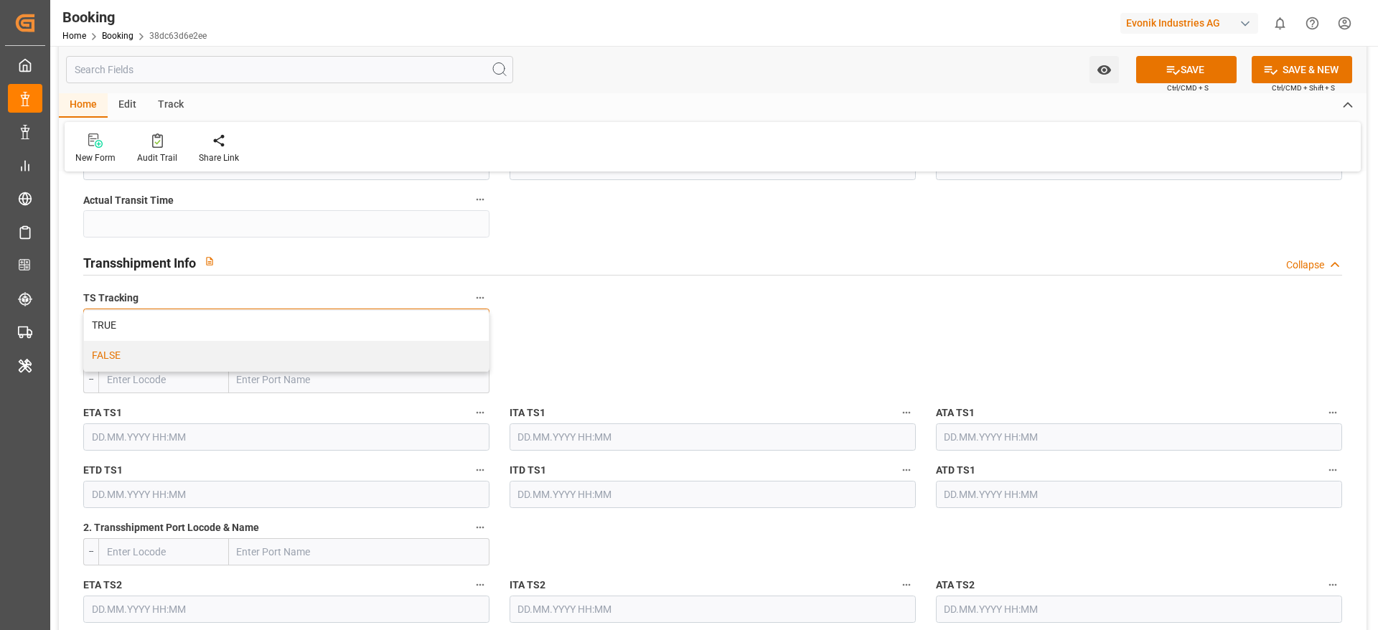
click at [315, 357] on div "FALSE" at bounding box center [286, 356] width 405 height 30
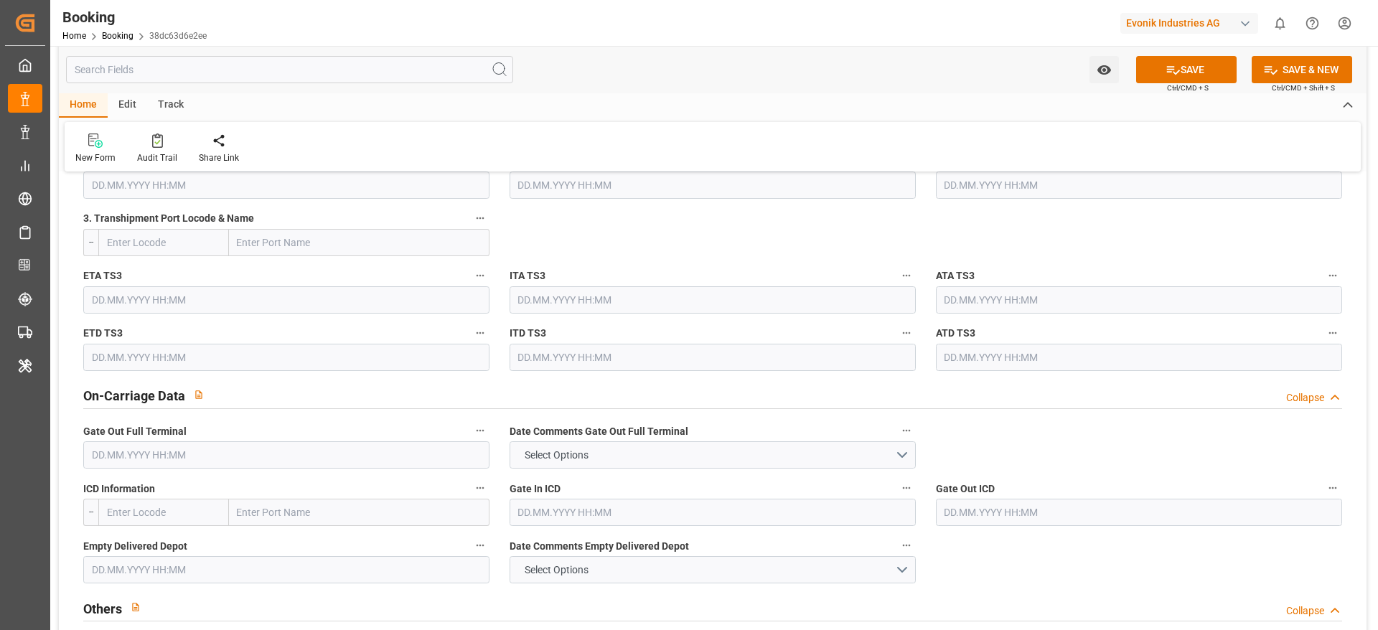
scroll to position [1915, 0]
click at [295, 419] on body "Created by potrace 1.15, written by Peter Selinger 2001-2017 Created by potrace…" at bounding box center [689, 315] width 1378 height 630
click at [301, 419] on input "text" at bounding box center [286, 452] width 406 height 27
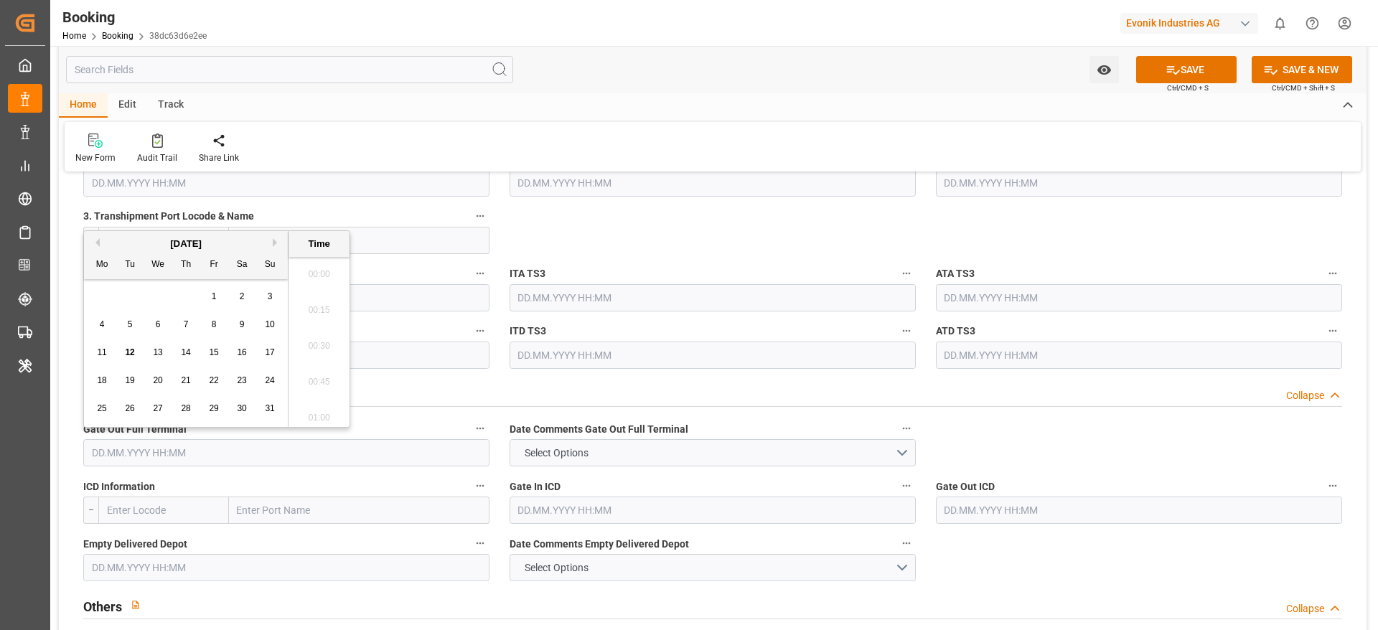
scroll to position [2373, 0]
paste input "2024-04-13"
click at [242, 328] on span "13" at bounding box center [241, 324] width 9 height 10
type input "13.04.2024 05:30"
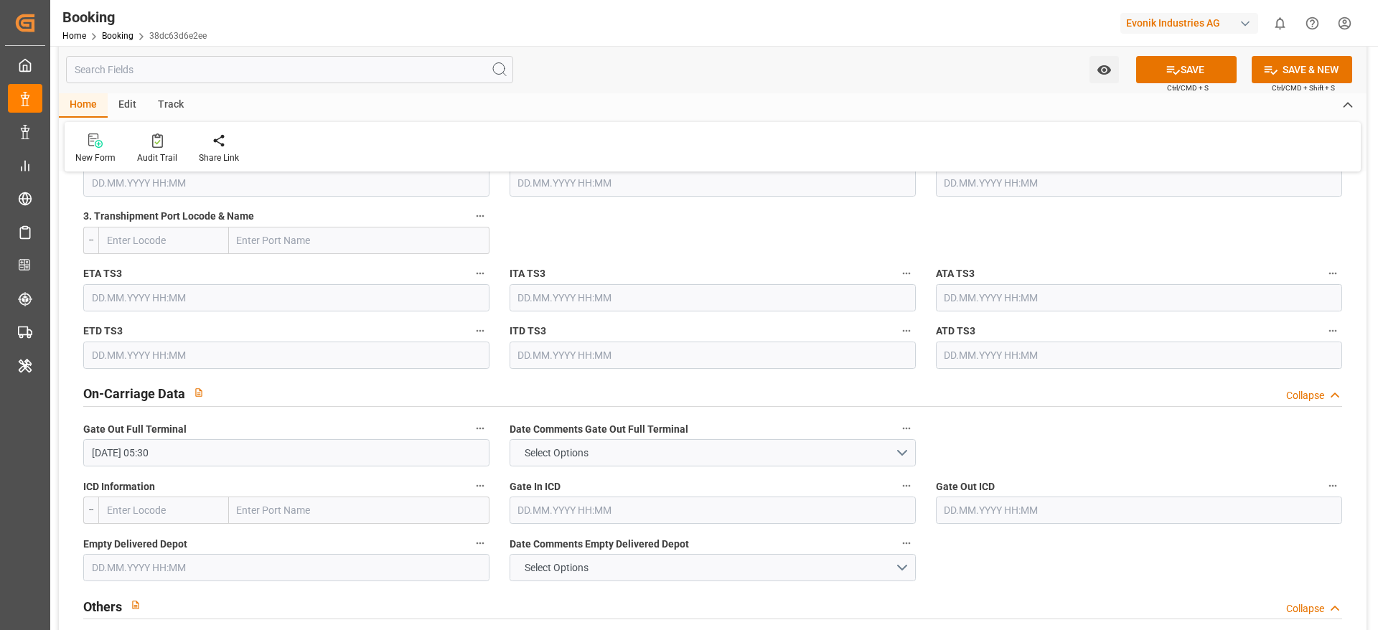
click at [309, 419] on div "Empty Delivered Depot" at bounding box center [286, 557] width 426 height 57
click at [309, 419] on input "text" at bounding box center [286, 567] width 406 height 27
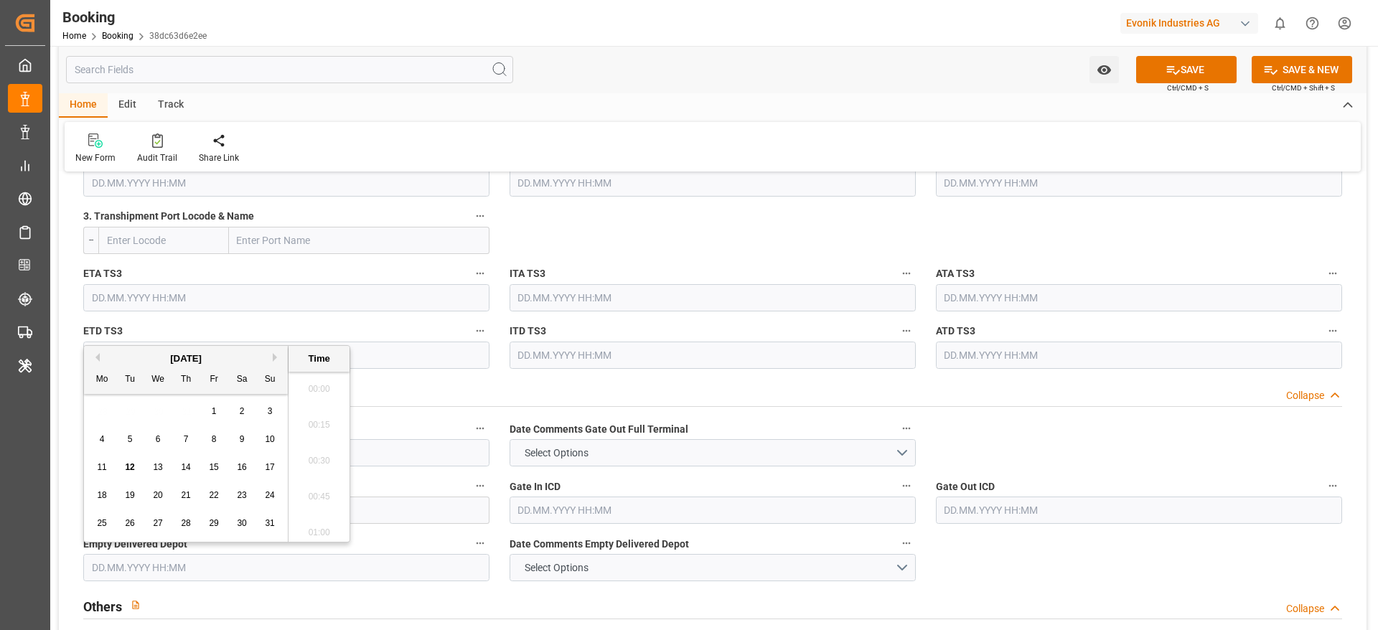
paste input "2024-04-24"
click at [161, 419] on span "24" at bounding box center [157, 495] width 9 height 10
type input "24.04.2024 00:00"
click at [918, 403] on div "On-Carriage Data Collapse" at bounding box center [712, 392] width 1259 height 27
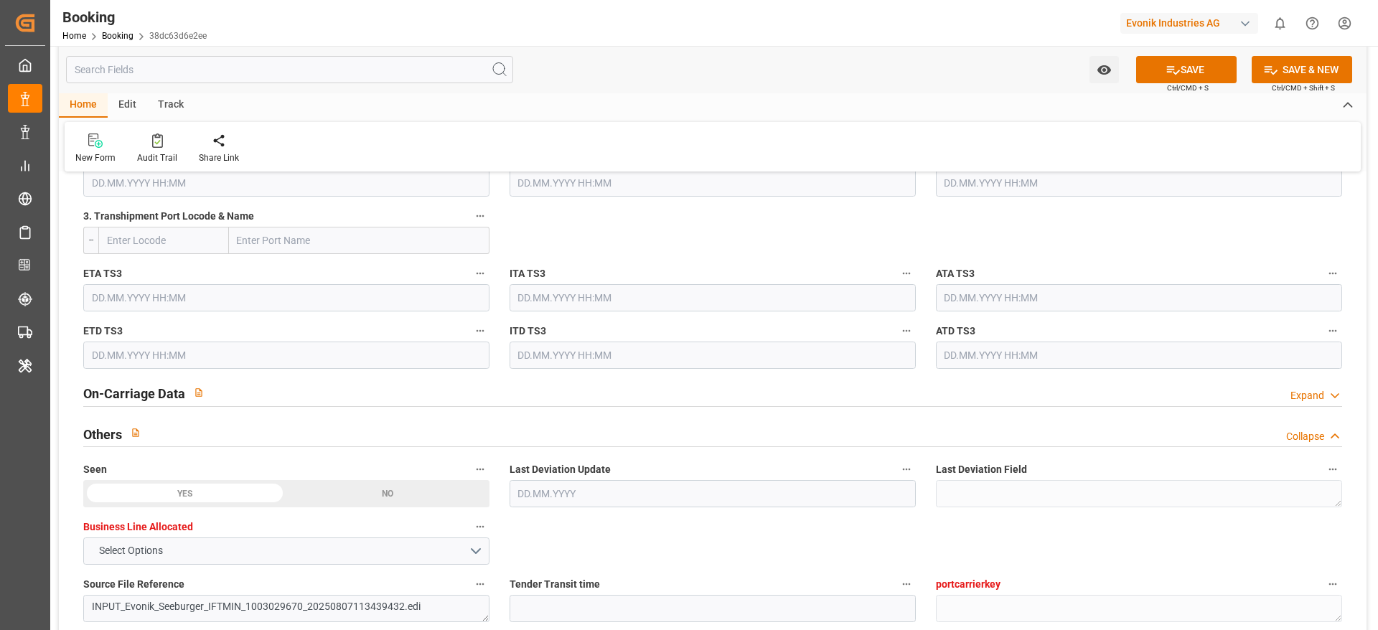
click at [918, 381] on div "On-Carriage Data Expand" at bounding box center [712, 392] width 1259 height 27
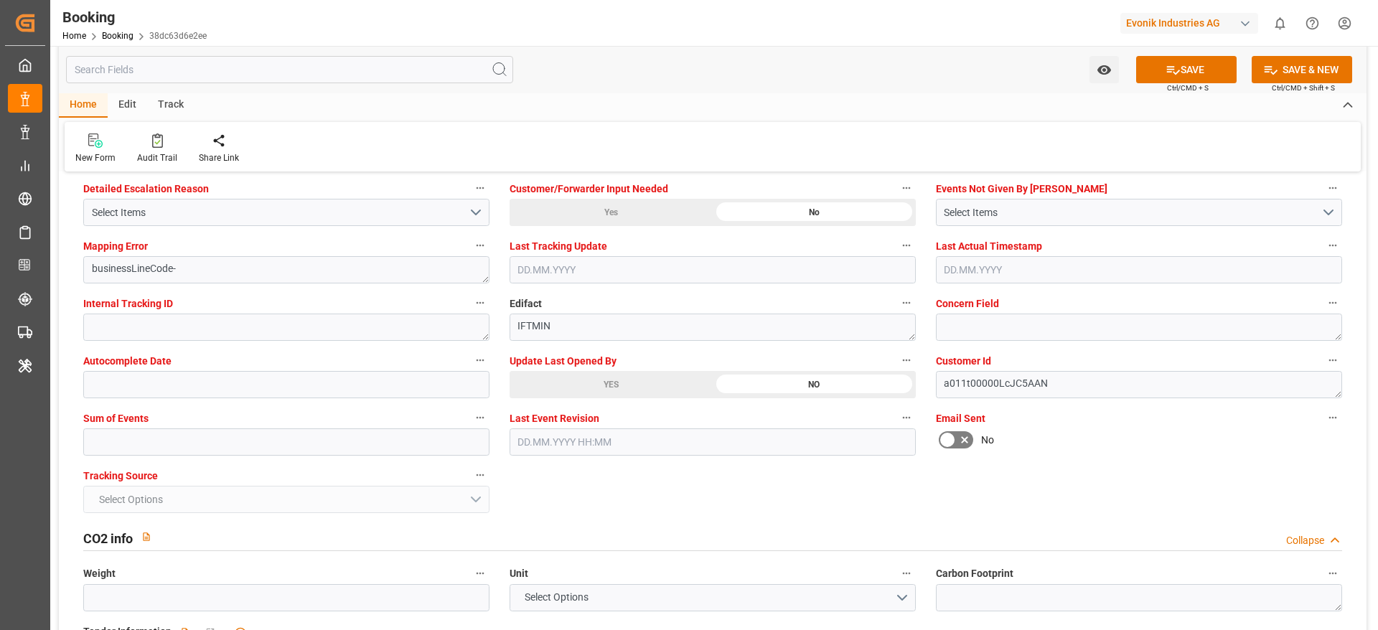
scroll to position [2768, 0]
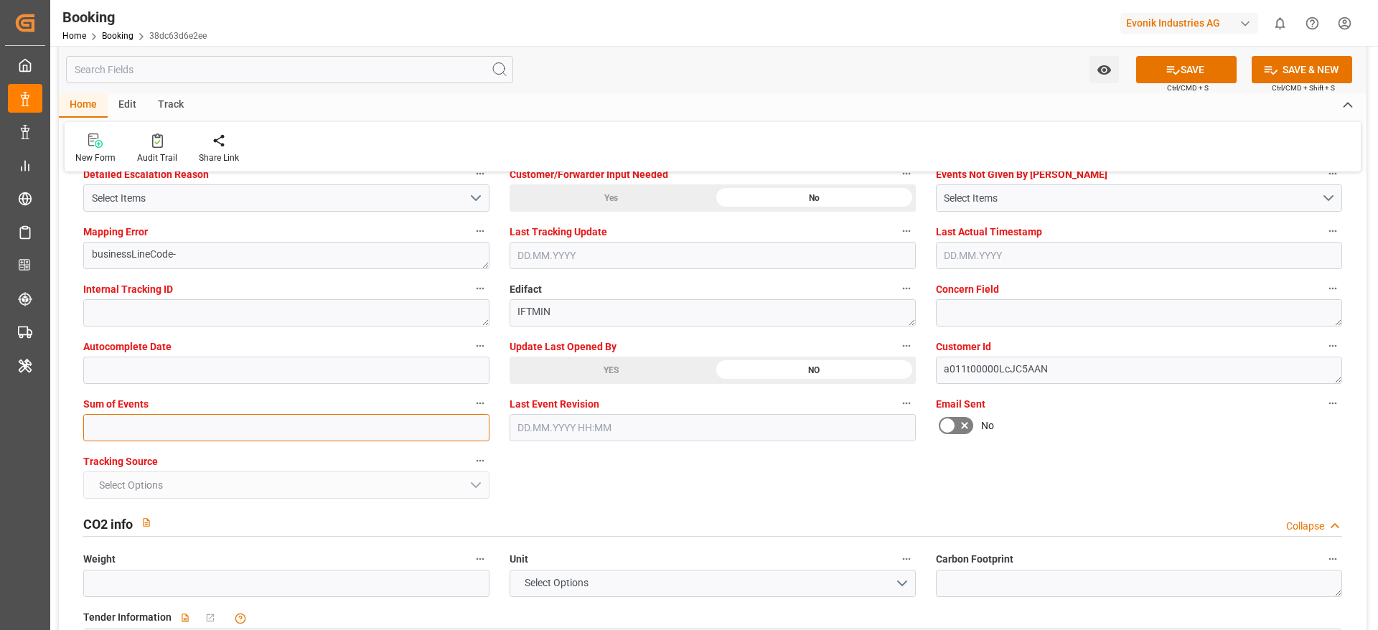
click at [379, 419] on input "text" at bounding box center [286, 427] width 406 height 27
click at [380, 419] on input "text" at bounding box center [286, 427] width 406 height 27
type input "0"
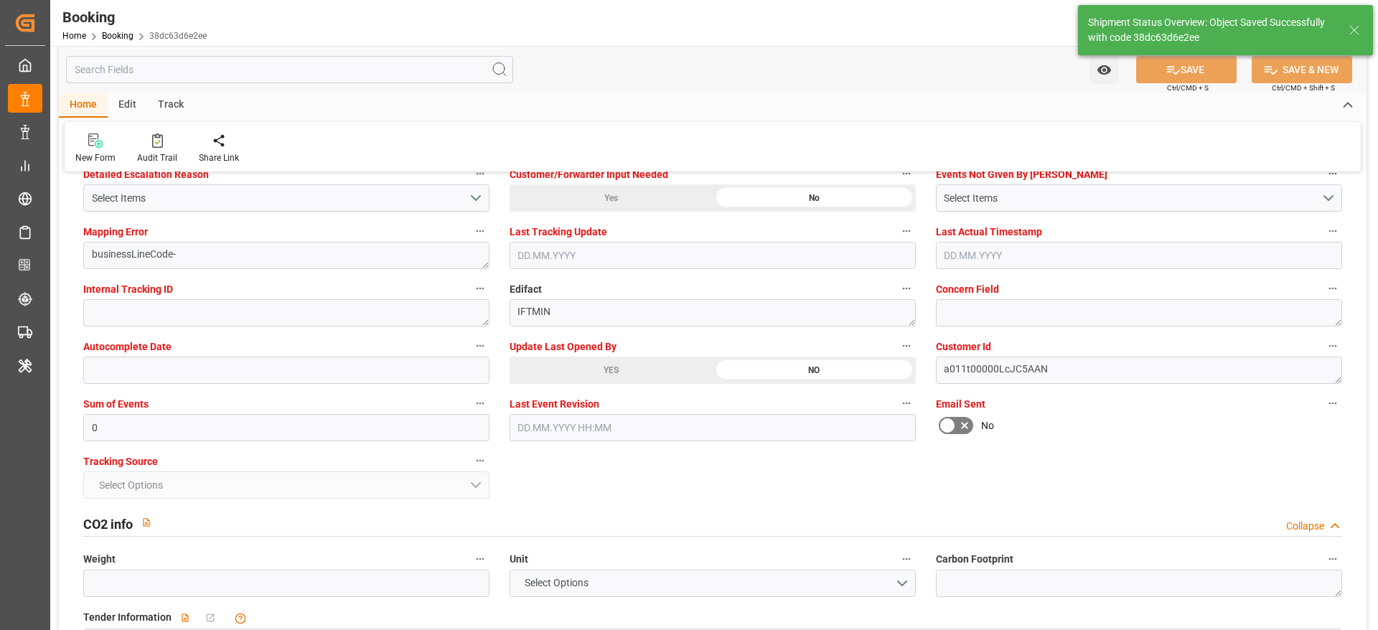
type input "35"
type input "08.03.2024 05:30"
type input "12.04.2024 05:30"
type input "12.08.2025 11:32"
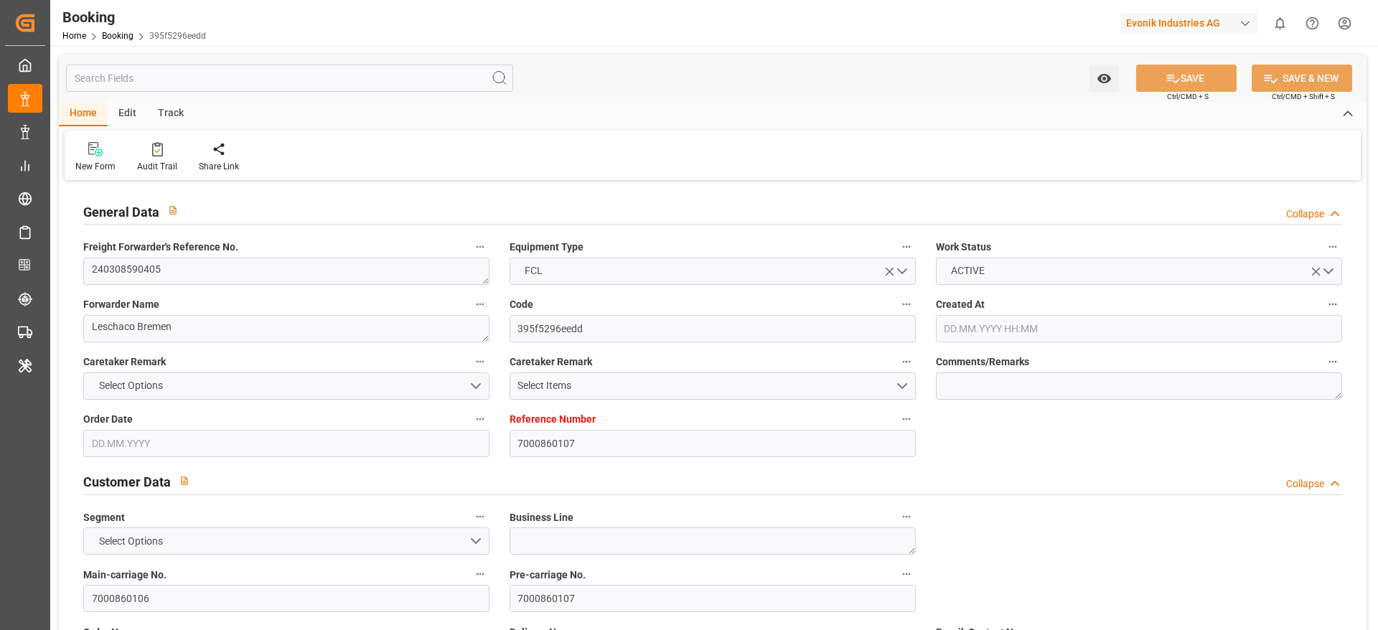
type input "7000860107"
type input "ONE"
type input "Ocean Network Express"
type input "BEANR"
type input "ARBUE"
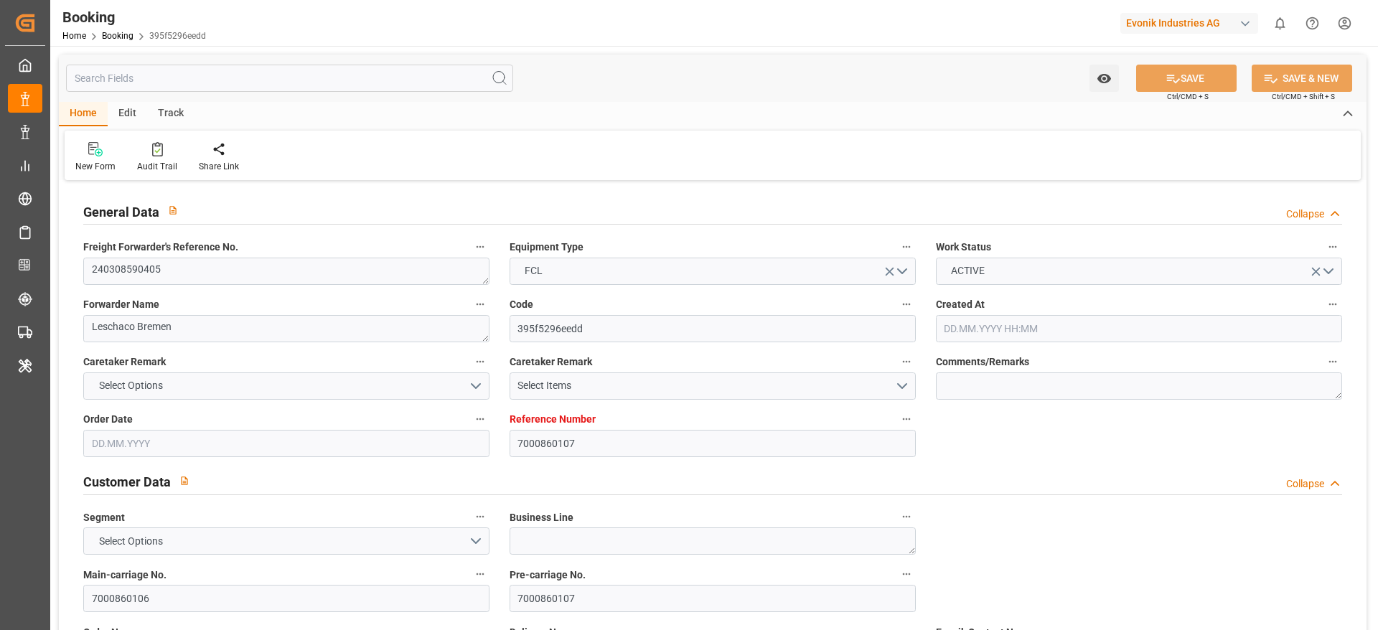
type input "07.08.2025 10:17"
type input "[DATE]"
type input "09.05.2024"
type input "21.03.2024"
click at [365, 283] on div "Freight Forwarder's Reference No. 240308590405" at bounding box center [286, 261] width 426 height 57
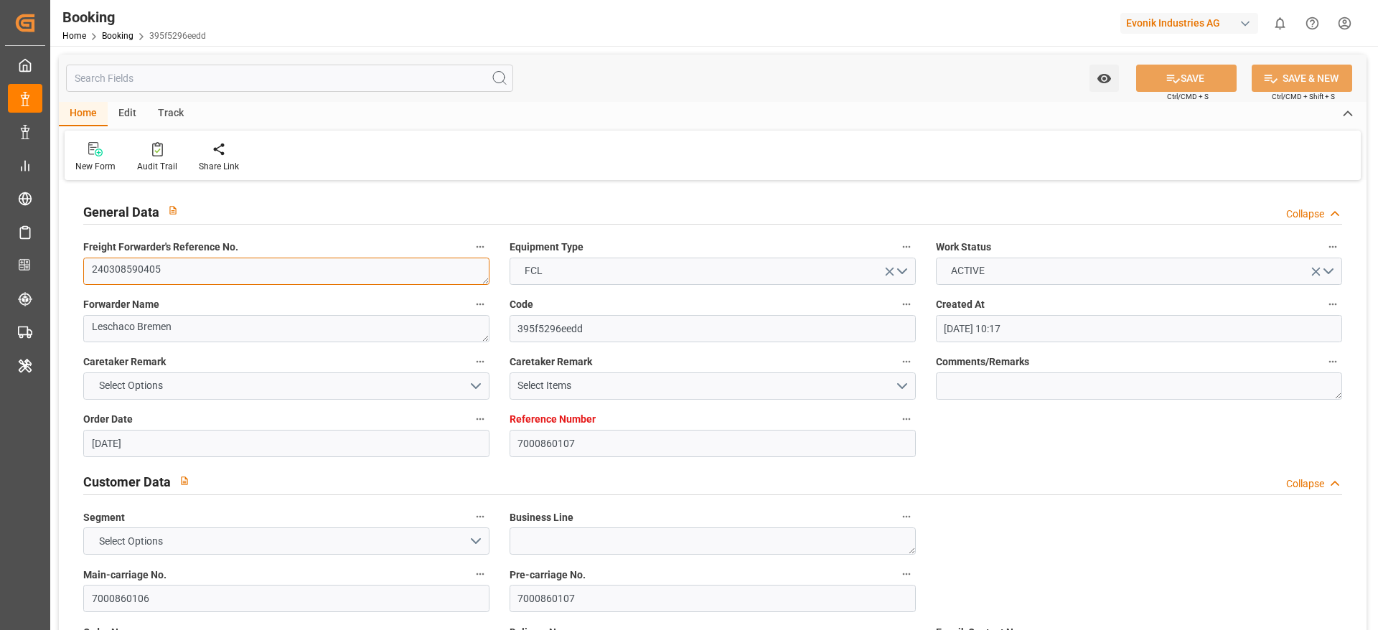
click at [365, 276] on textarea "240308590405" at bounding box center [286, 271] width 406 height 27
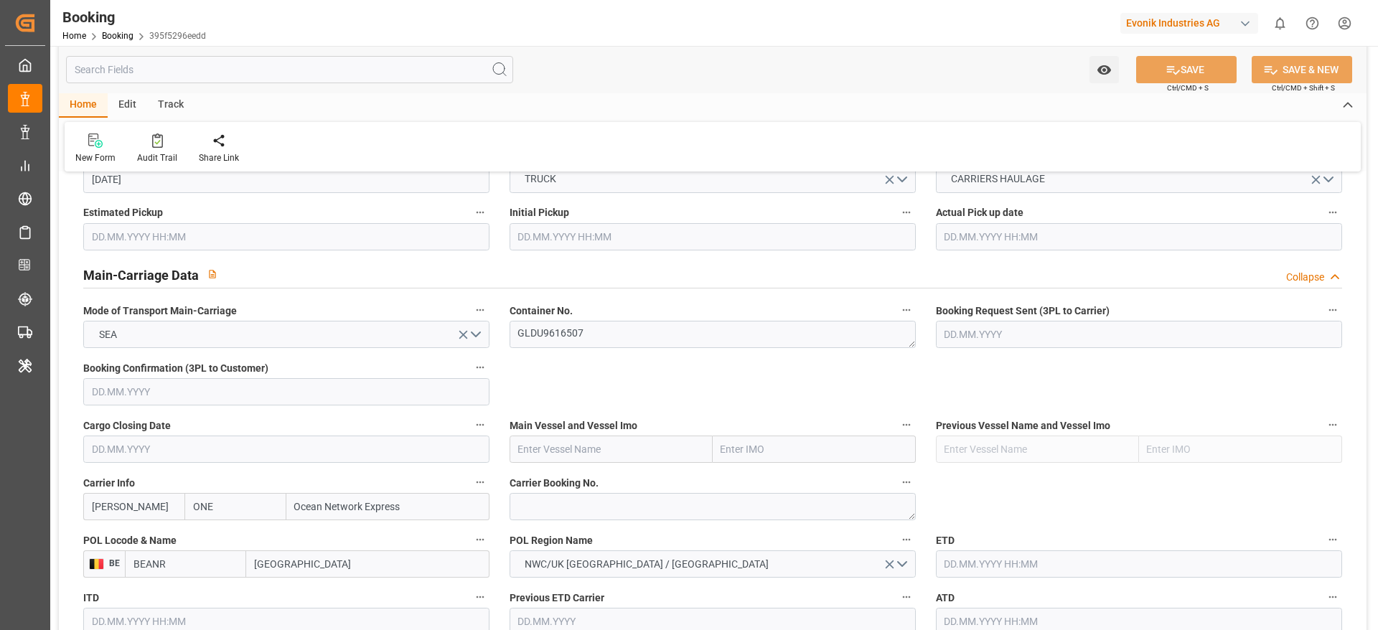
scroll to position [805, 0]
click at [622, 509] on textarea at bounding box center [713, 505] width 406 height 27
paste textarea "HAME31114400"
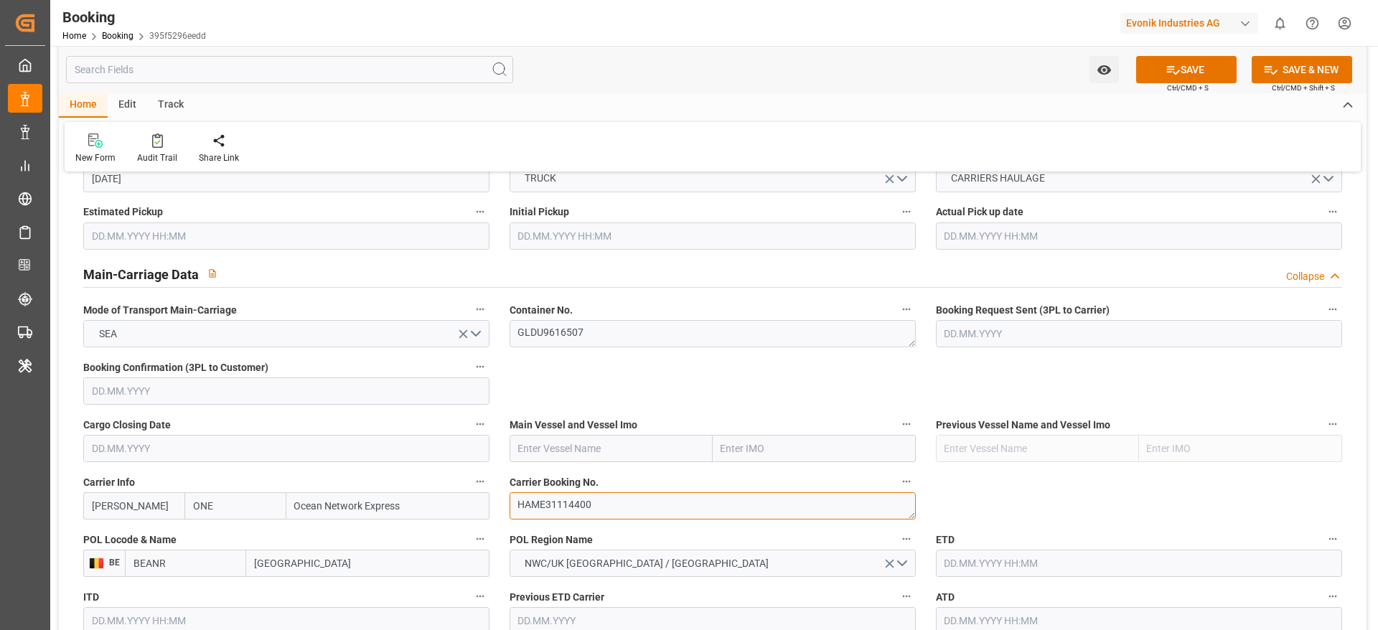
type textarea "HAME31114400"
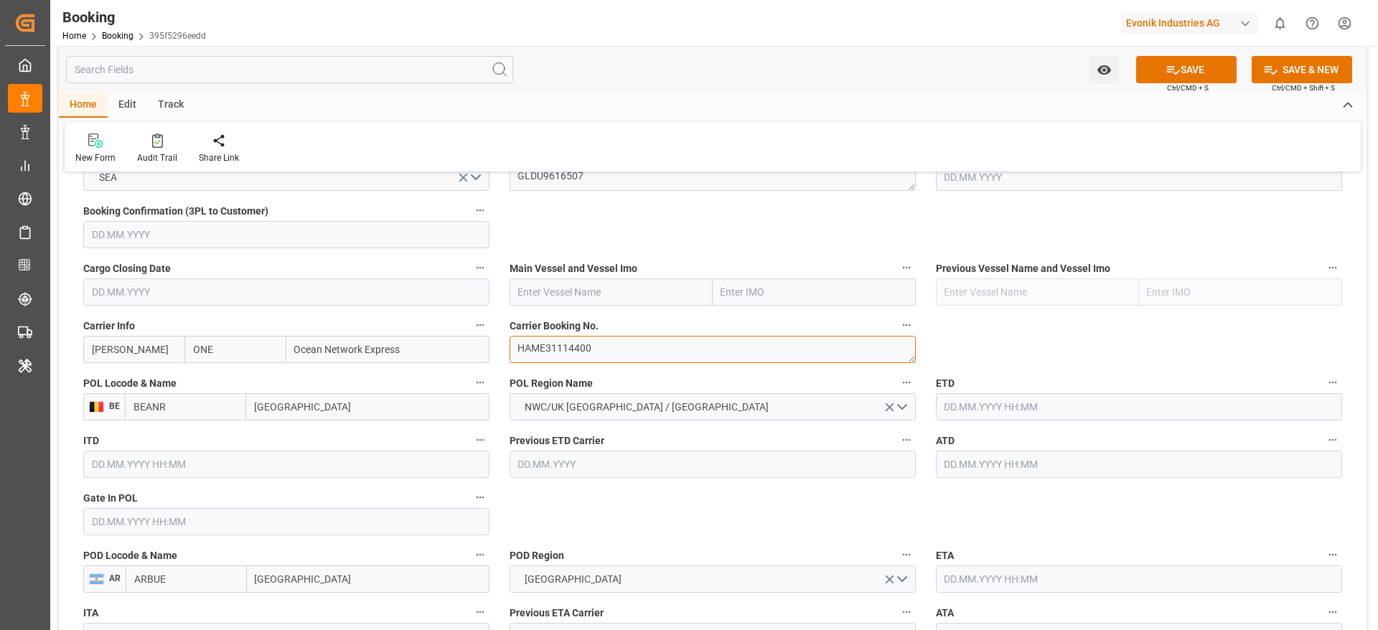
scroll to position [962, 0]
click at [672, 299] on input "text" at bounding box center [611, 291] width 203 height 27
paste input "BROOKLYN BRIDGE"
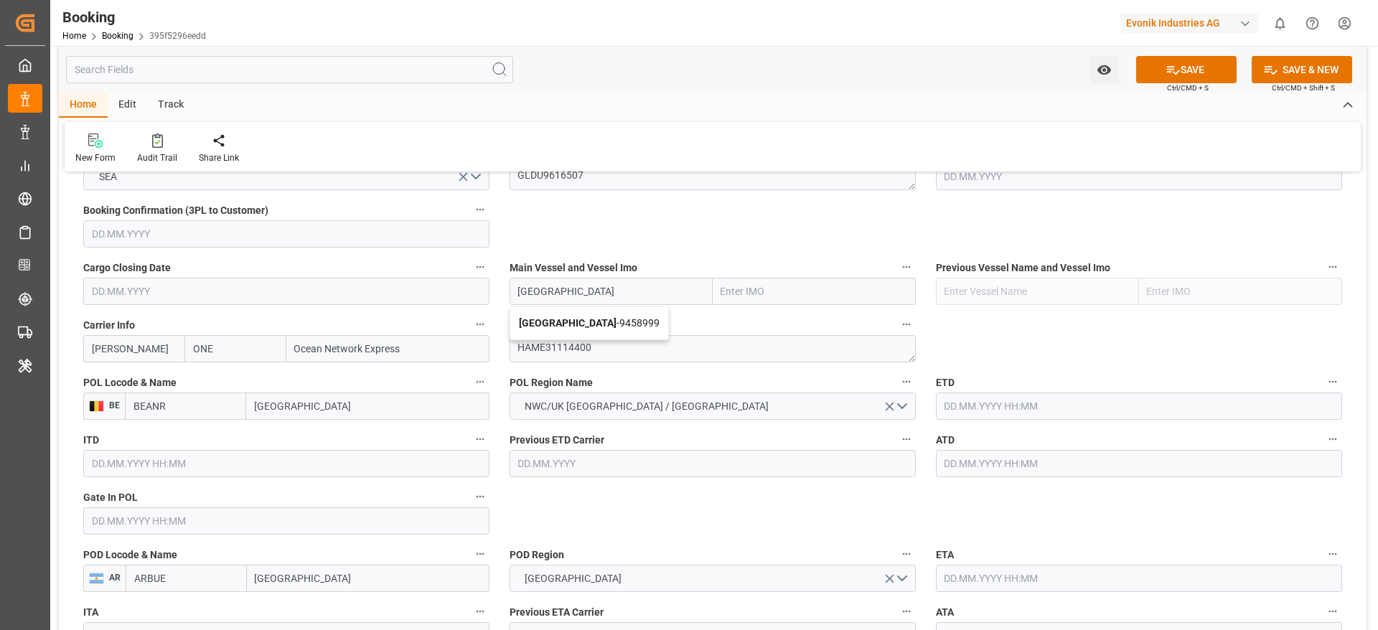
click at [627, 323] on span "Brooklyn Bridge - 9458999" at bounding box center [589, 322] width 141 height 11
type input "Brooklyn Bridge"
type input "9458999"
type input "Brooklyn Bridge"
click at [334, 524] on input "text" at bounding box center [286, 520] width 406 height 27
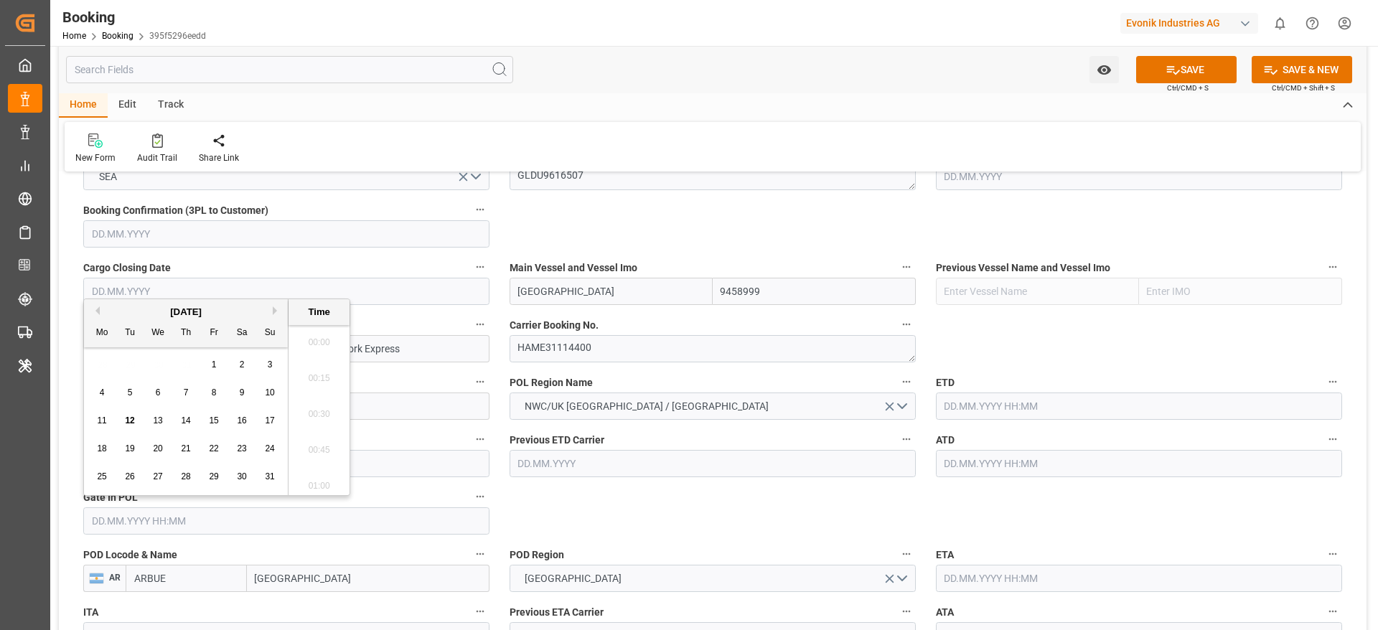
scroll to position [2373, 0]
paste input "2024-03-26"
click at [135, 472] on div "26" at bounding box center [130, 477] width 18 height 17
type input "26.03.2024 00:00"
click at [983, 394] on input "text" at bounding box center [1139, 406] width 406 height 27
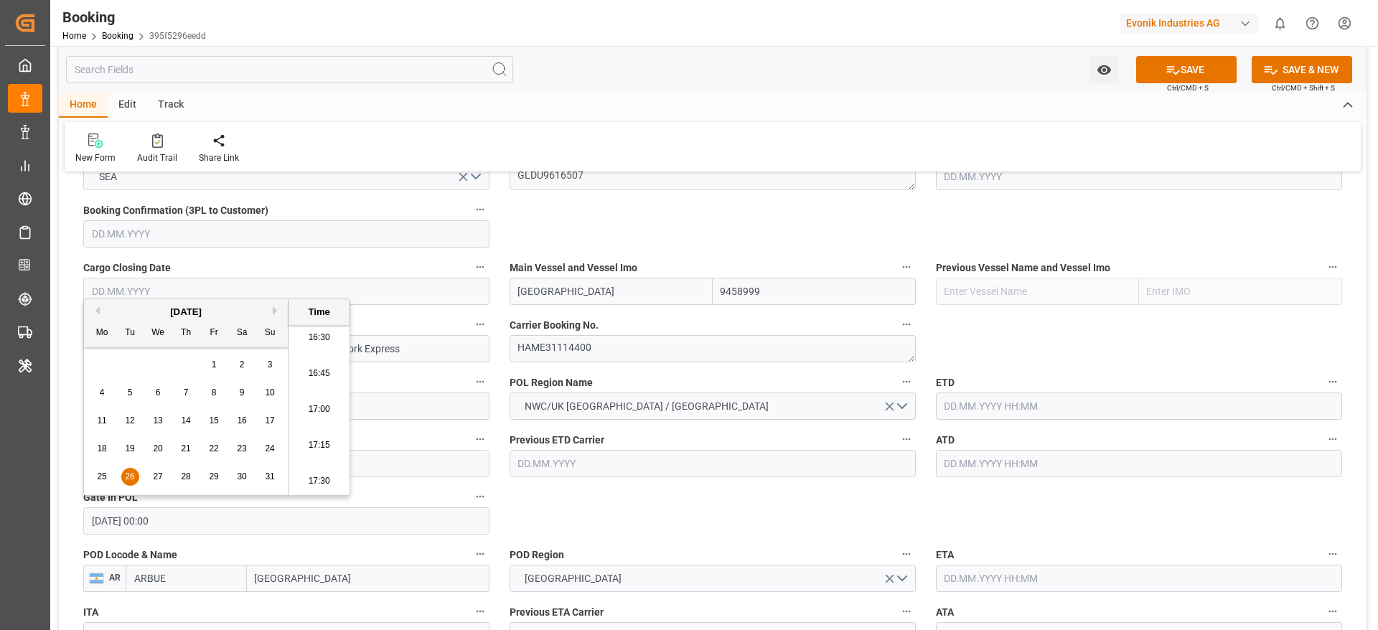
paste input "[DATE]"
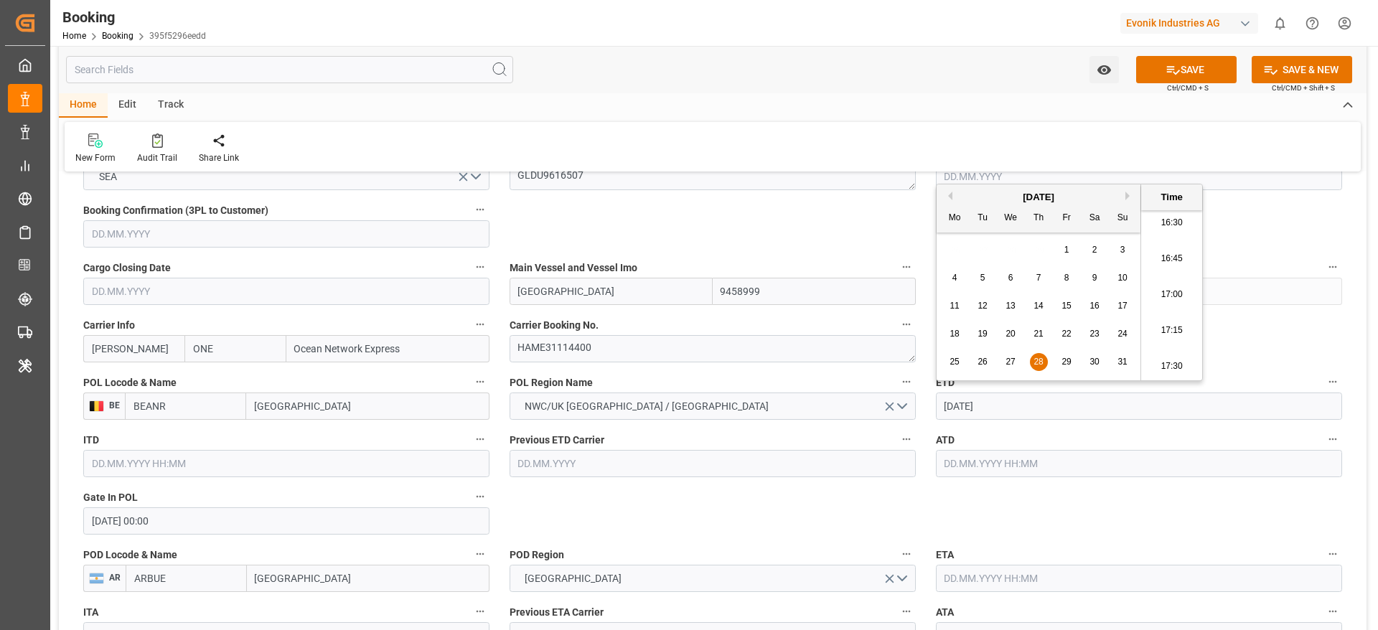
click at [1039, 365] on span "28" at bounding box center [1037, 362] width 9 height 10
type input "28.03.2024 00:00"
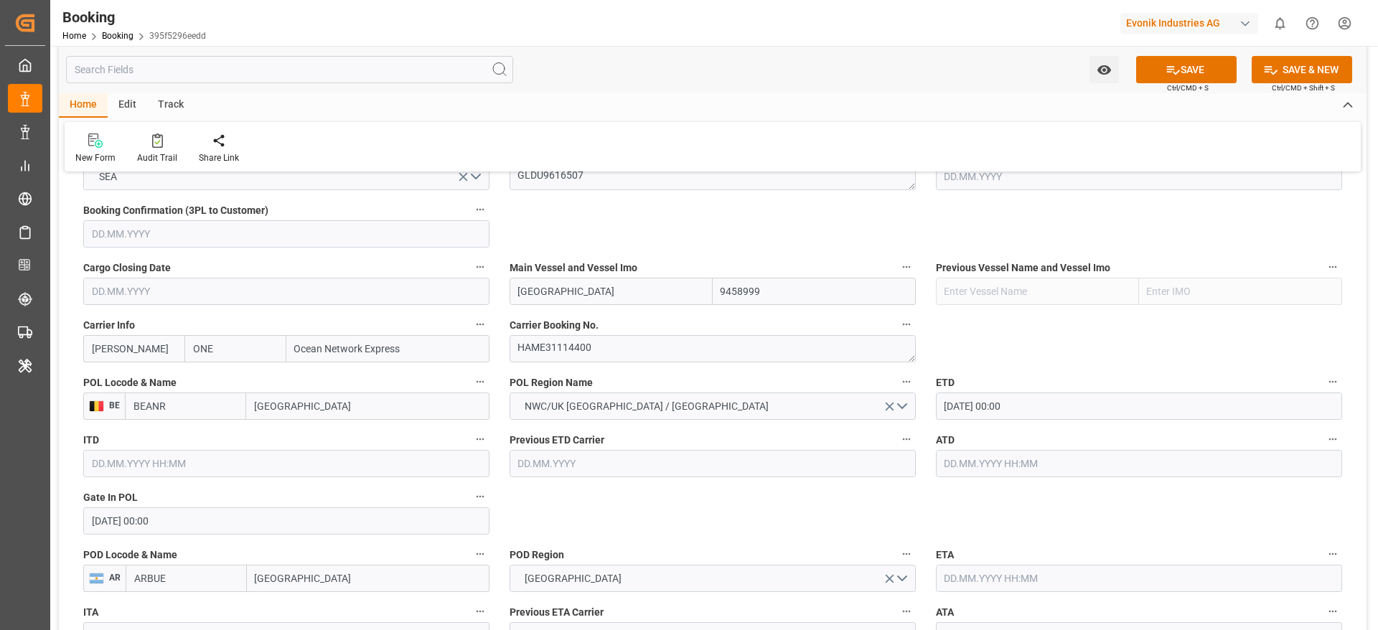
click at [1011, 479] on div "ATD" at bounding box center [1139, 453] width 426 height 57
click at [1013, 470] on input "text" at bounding box center [1139, 463] width 406 height 27
paste input "2024-03-28"
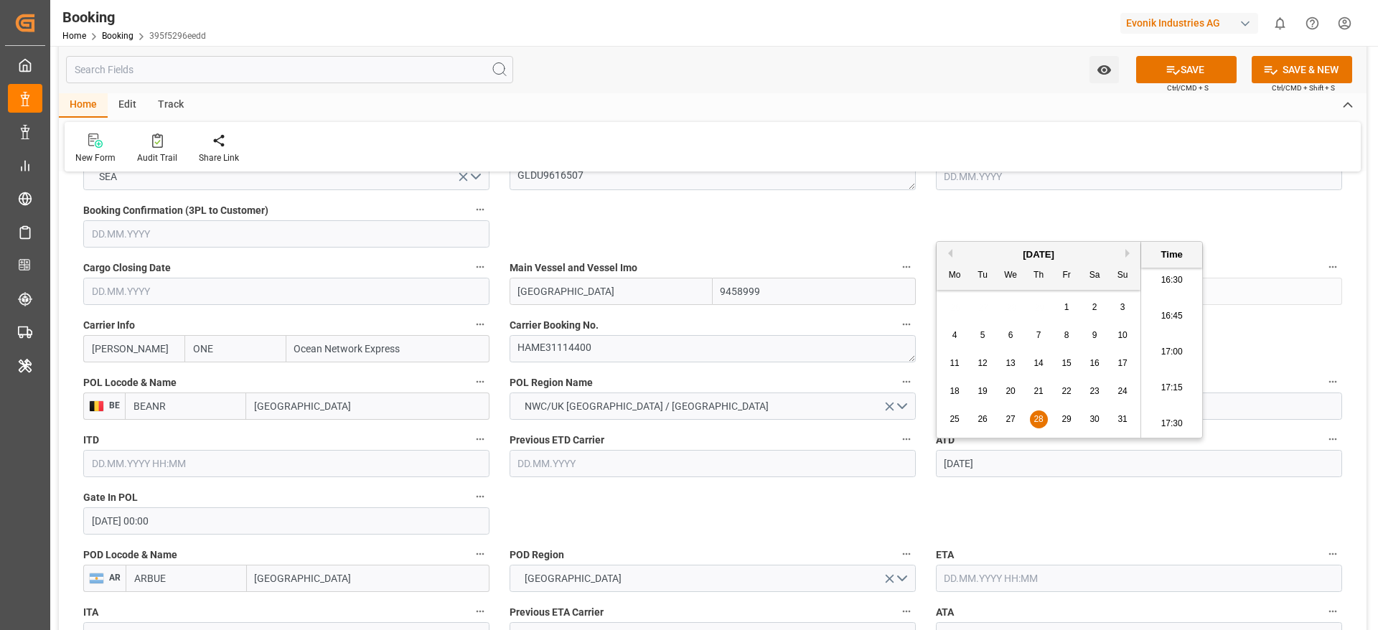
click at [1027, 418] on div "25 26 27 28 29 30 31" at bounding box center [1039, 419] width 196 height 28
click at [1038, 418] on span "28" at bounding box center [1037, 419] width 9 height 10
type input "28.03.2024 00:00"
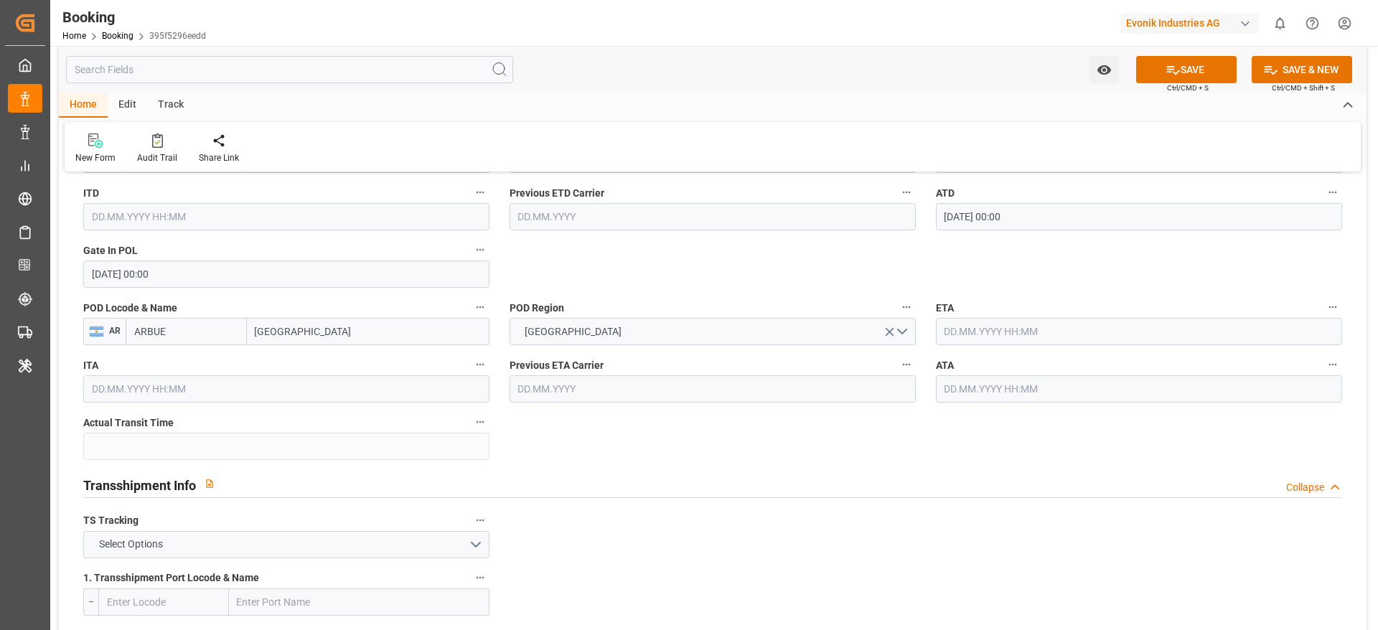
scroll to position [1210, 0]
click at [1033, 326] on input "text" at bounding box center [1139, 330] width 406 height 27
paste input "2024-04-28"
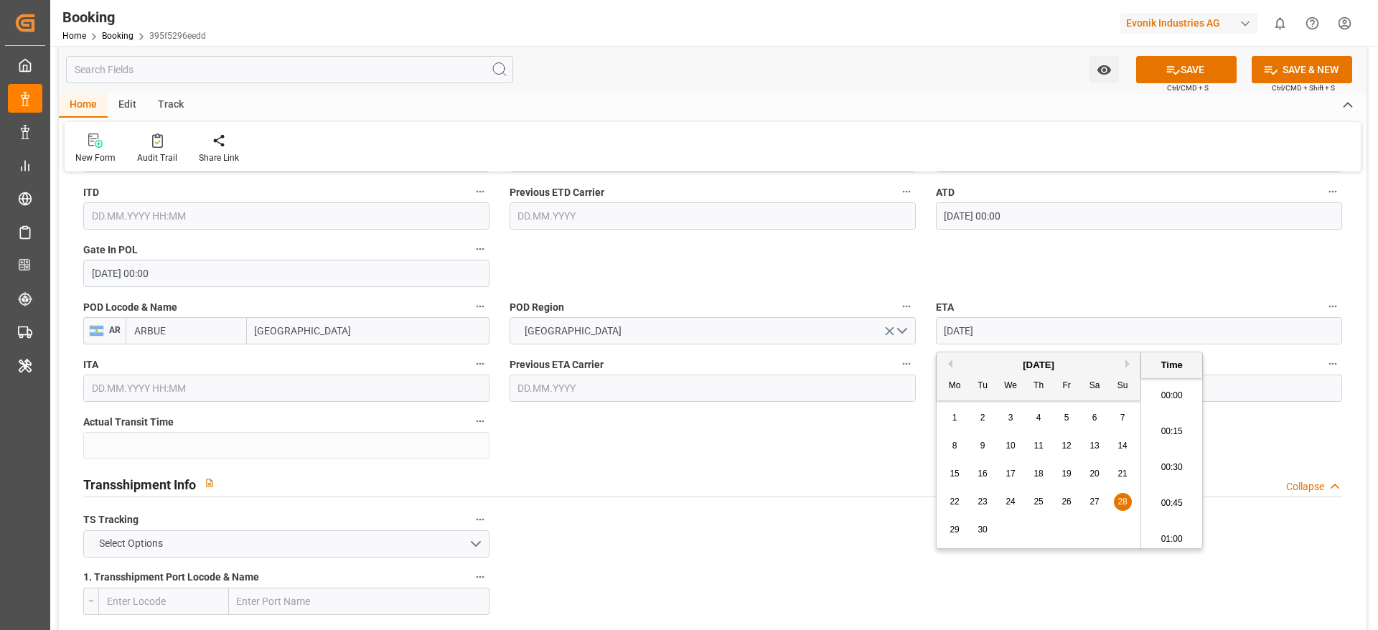
scroll to position [2373, 0]
click at [1125, 501] on span "28" at bounding box center [1121, 502] width 9 height 10
type input "28.04.2024 05:30"
click at [1221, 378] on input "text" at bounding box center [1139, 388] width 406 height 27
paste input "2024-04-28"
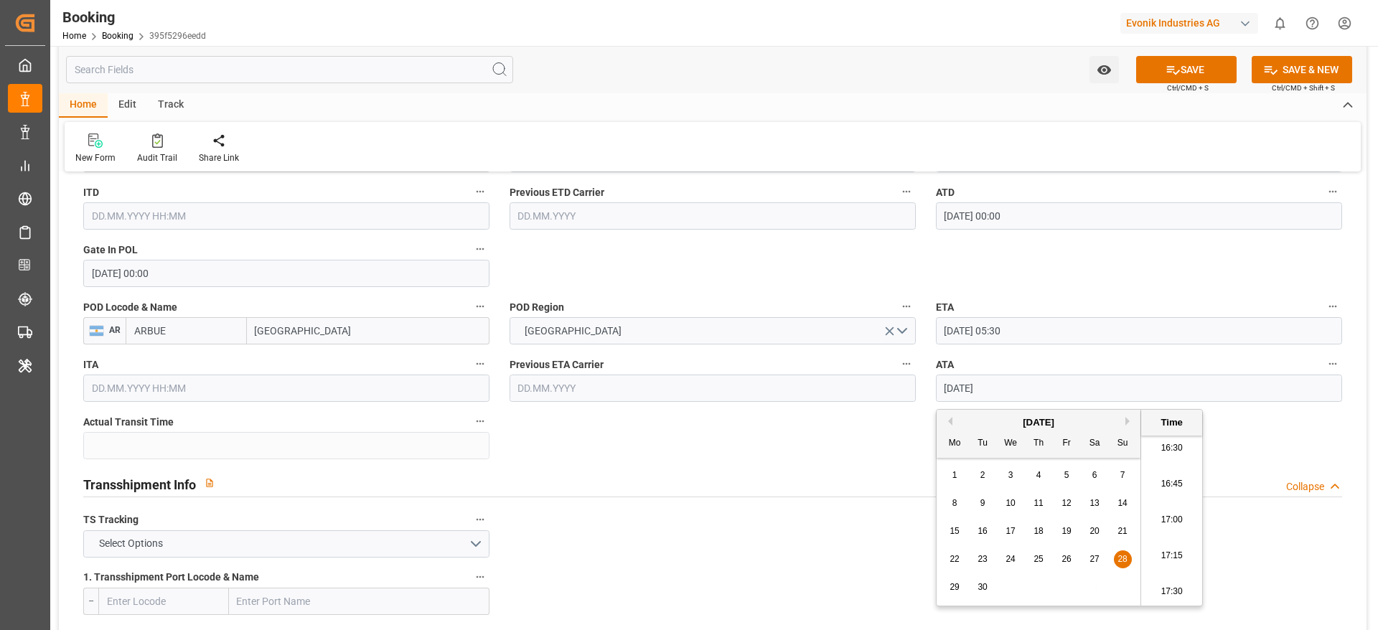
click at [1126, 548] on div "22 23 24 25 26 27 28" at bounding box center [1039, 559] width 196 height 28
click at [1125, 561] on span "28" at bounding box center [1121, 559] width 9 height 10
type input "28.04.2024 05:30"
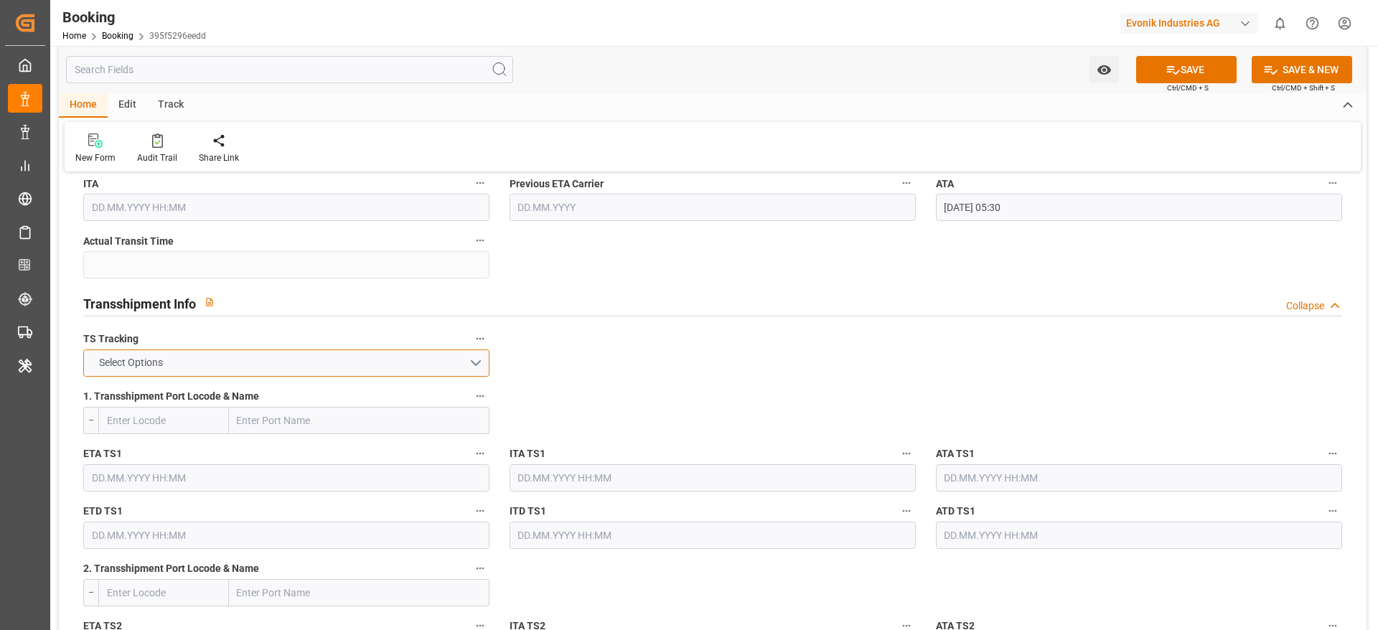
click at [320, 366] on button "Select Options" at bounding box center [286, 363] width 406 height 27
click at [320, 408] on div "FALSE" at bounding box center [286, 397] width 405 height 30
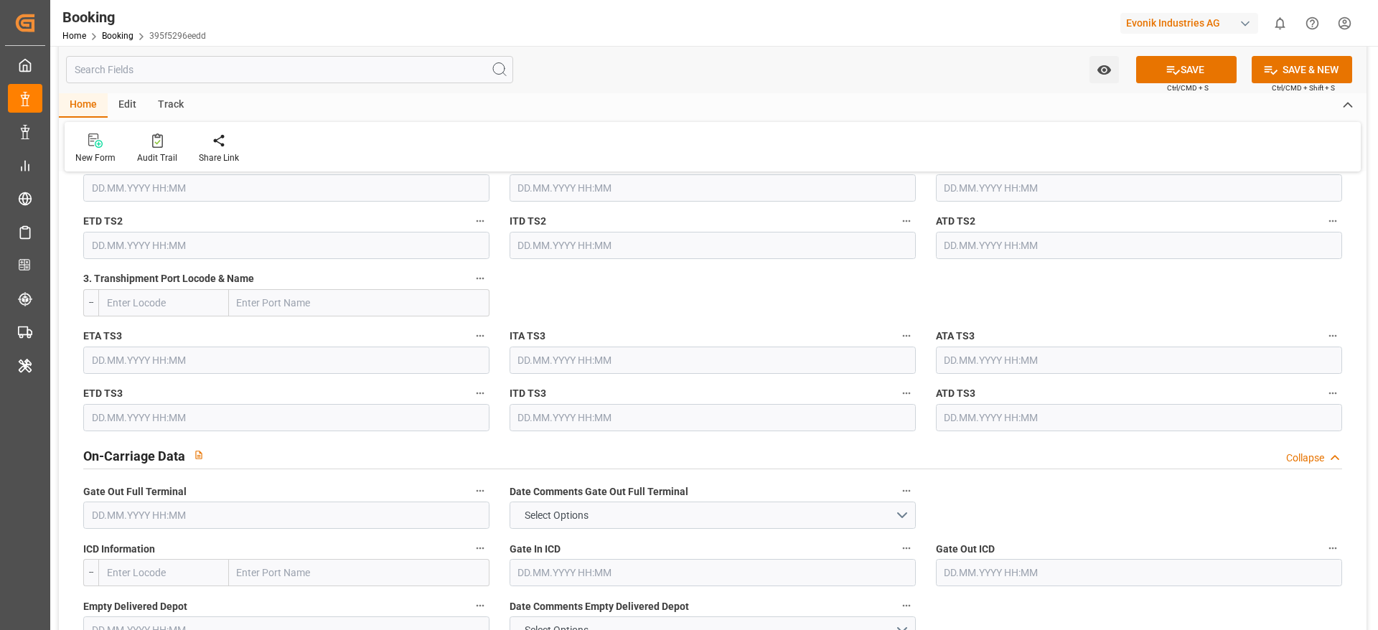
scroll to position [1858, 0]
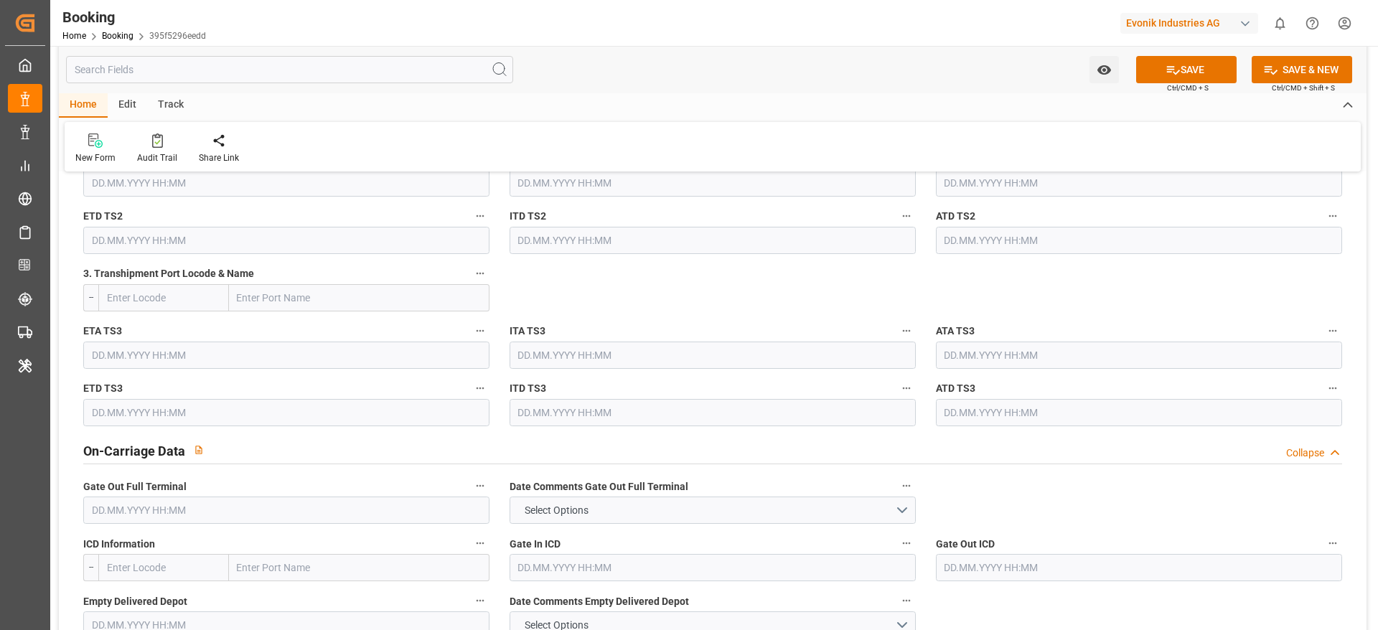
click at [334, 502] on input "text" at bounding box center [286, 510] width 406 height 27
paste input "2024-05-02"
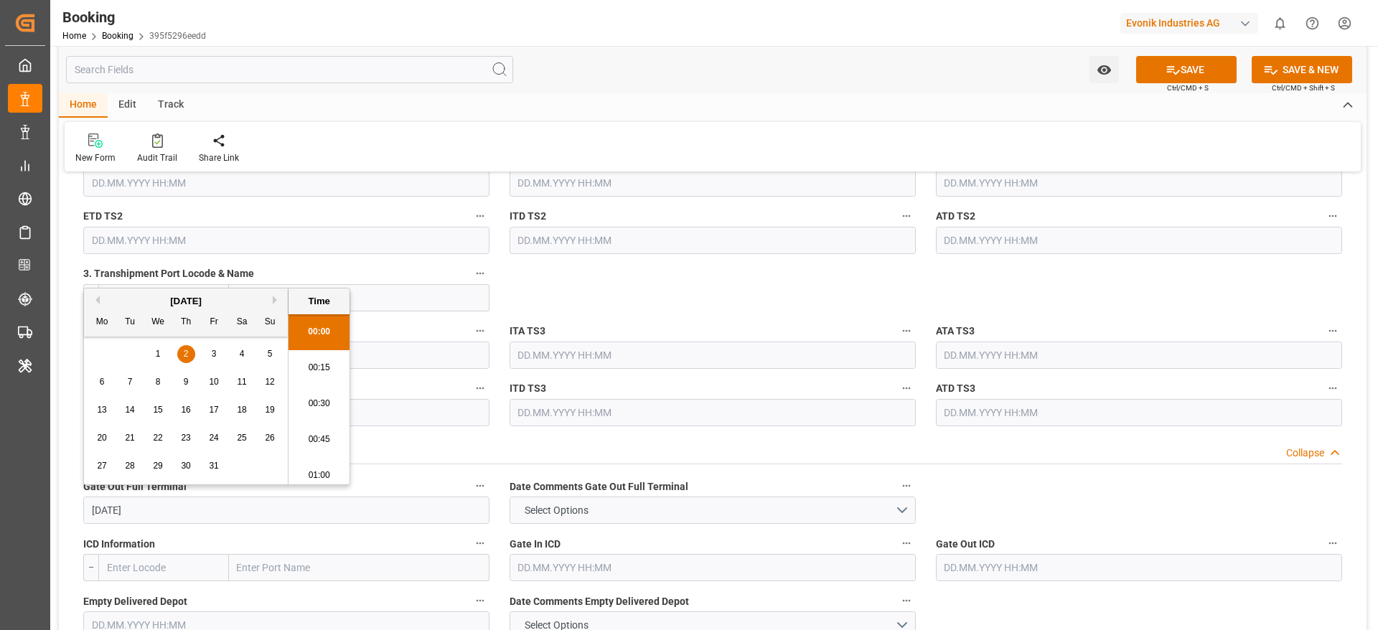
scroll to position [2373, 0]
click at [187, 360] on div "2" at bounding box center [186, 354] width 18 height 17
type input "02.05.2024 00:00"
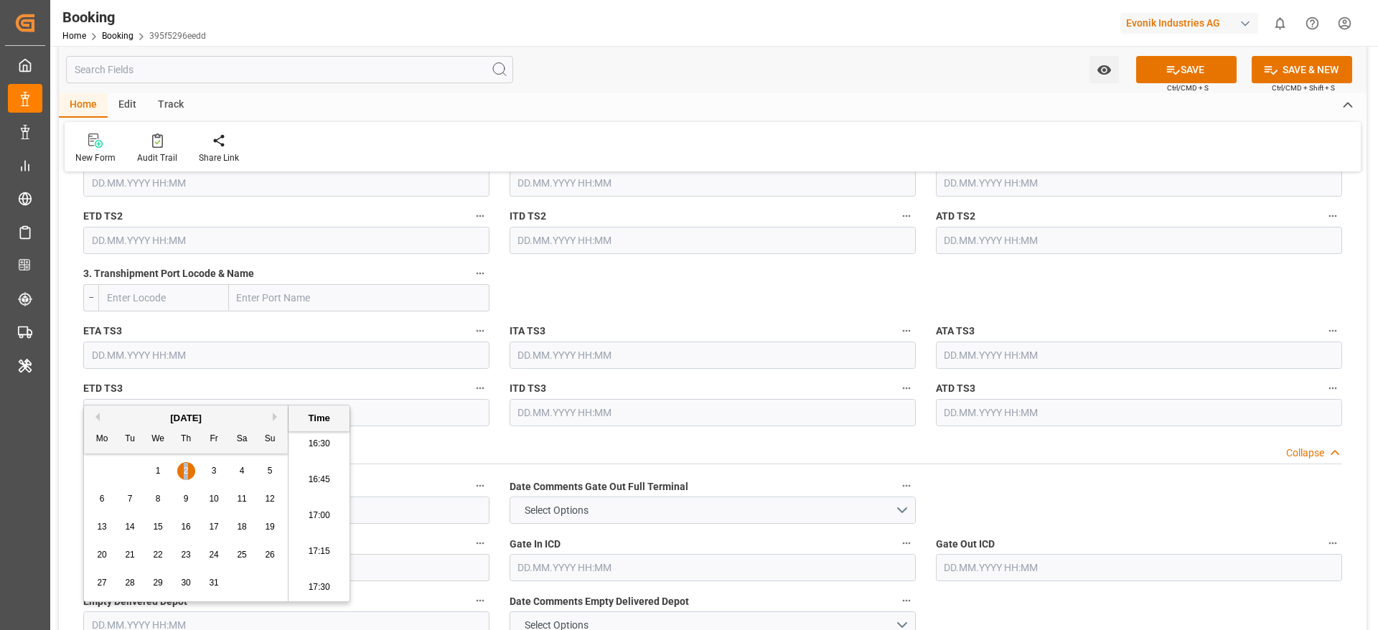
scroll to position [1984, 0]
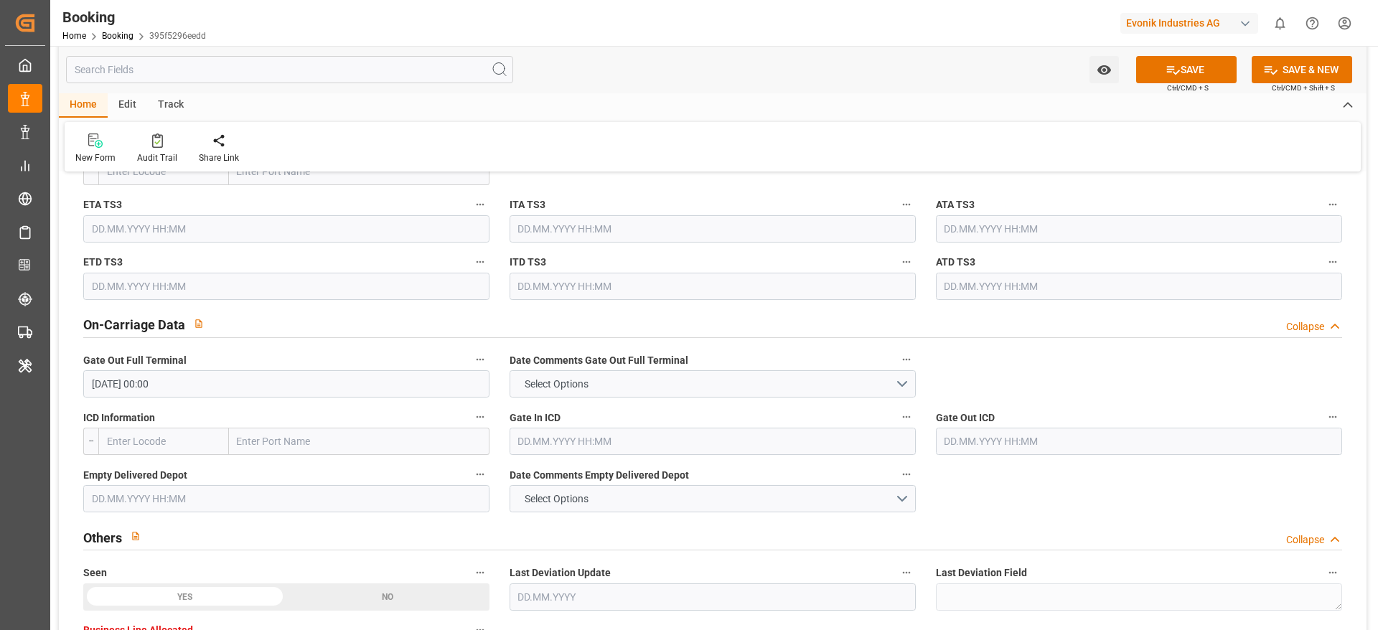
click at [252, 482] on label "Empty Delivered Depot" at bounding box center [286, 475] width 406 height 20
click at [471, 482] on button "Empty Delivered Depot" at bounding box center [480, 474] width 19 height 19
click at [250, 494] on div at bounding box center [689, 315] width 1378 height 630
click at [249, 496] on body "Created by potrace 1.15, written by Peter Selinger 2001-2017 Created by potrace…" at bounding box center [689, 315] width 1378 height 630
click at [261, 500] on input "text" at bounding box center [286, 498] width 406 height 27
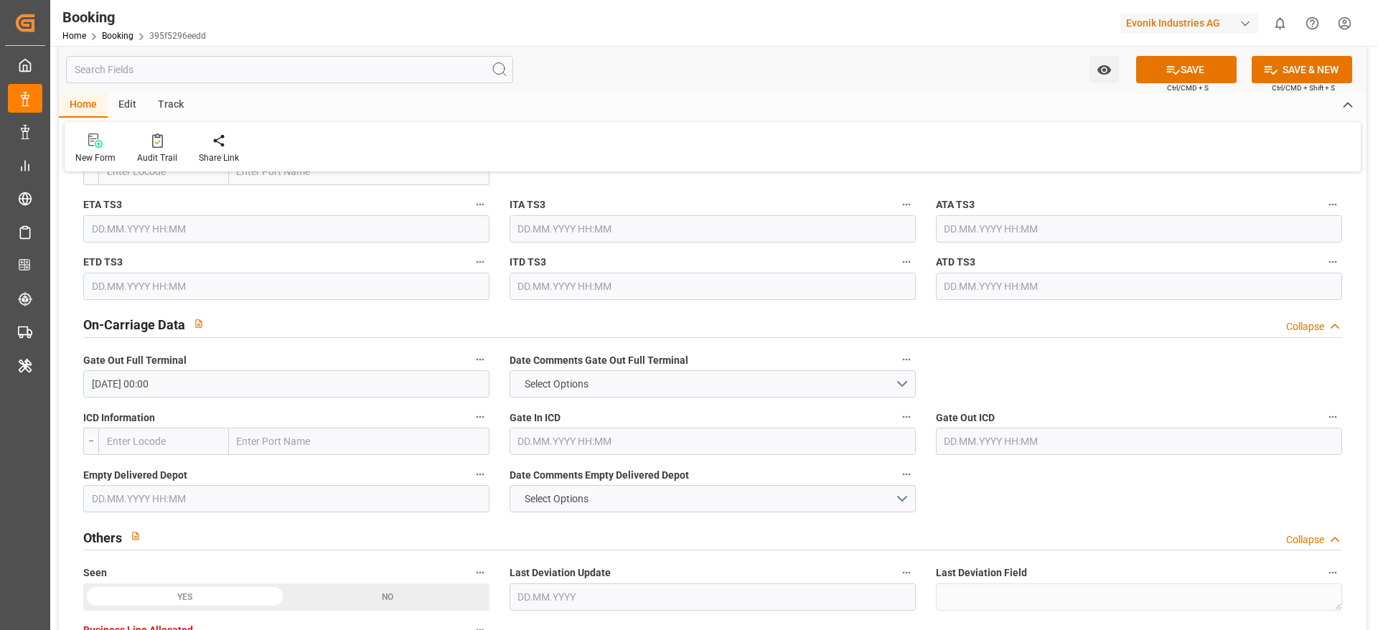
paste input "[DATE]"
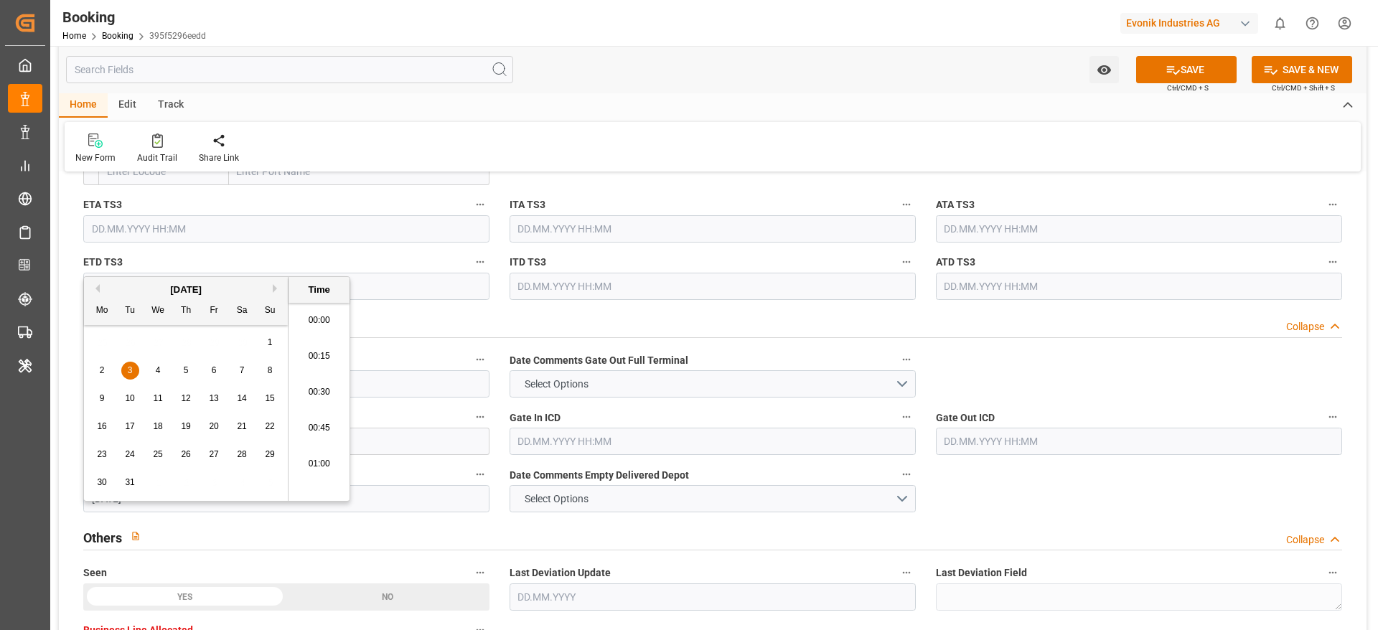
scroll to position [2373, 0]
click at [126, 368] on div "3" at bounding box center [130, 370] width 18 height 17
type input "[DATE] 05:30"
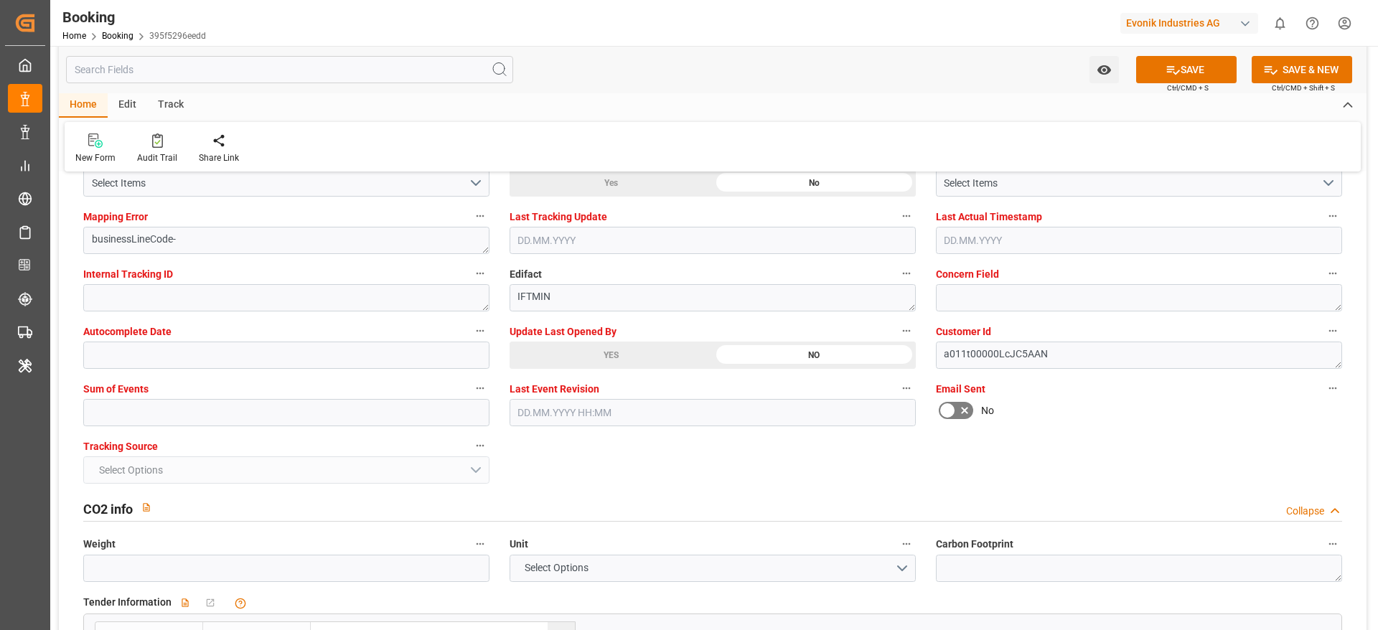
scroll to position [2781, 0]
click at [225, 423] on input "text" at bounding box center [286, 414] width 406 height 27
type input "0"
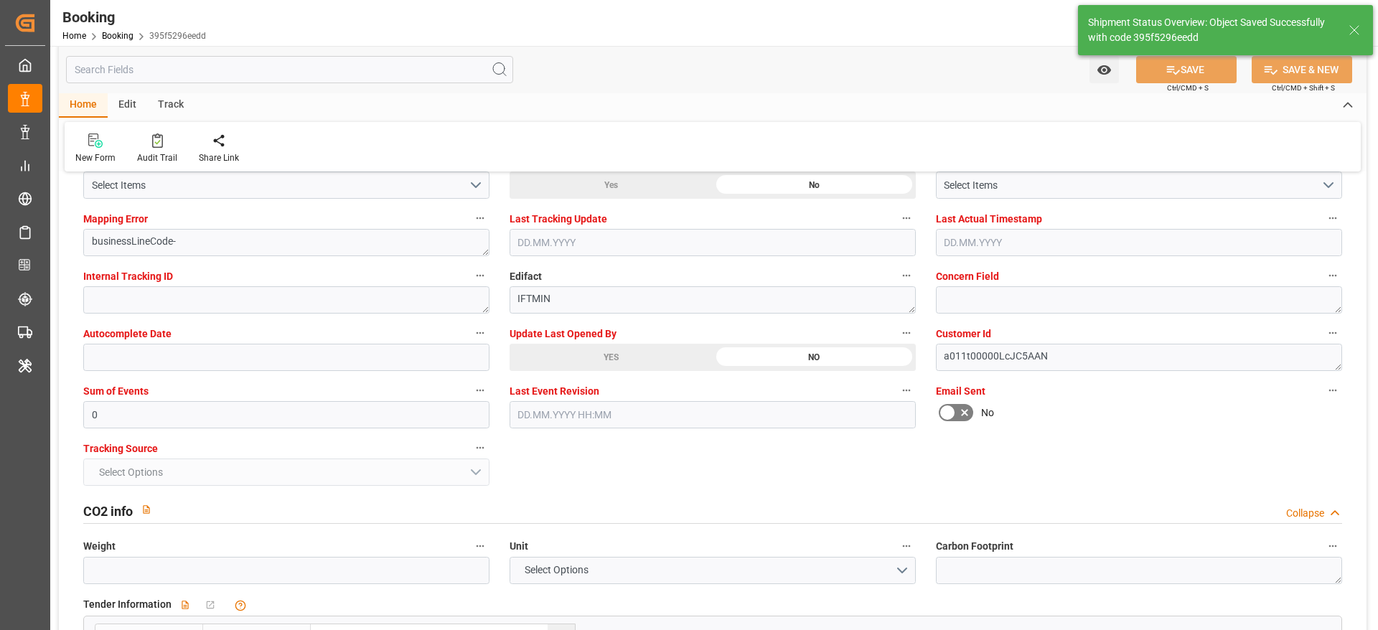
type textarea "[PERSON_NAME]"
type input "31"
type input "28.03.2024 00:00"
type input "28.04.2024 05:30"
type input "12.08.2025 11:35"
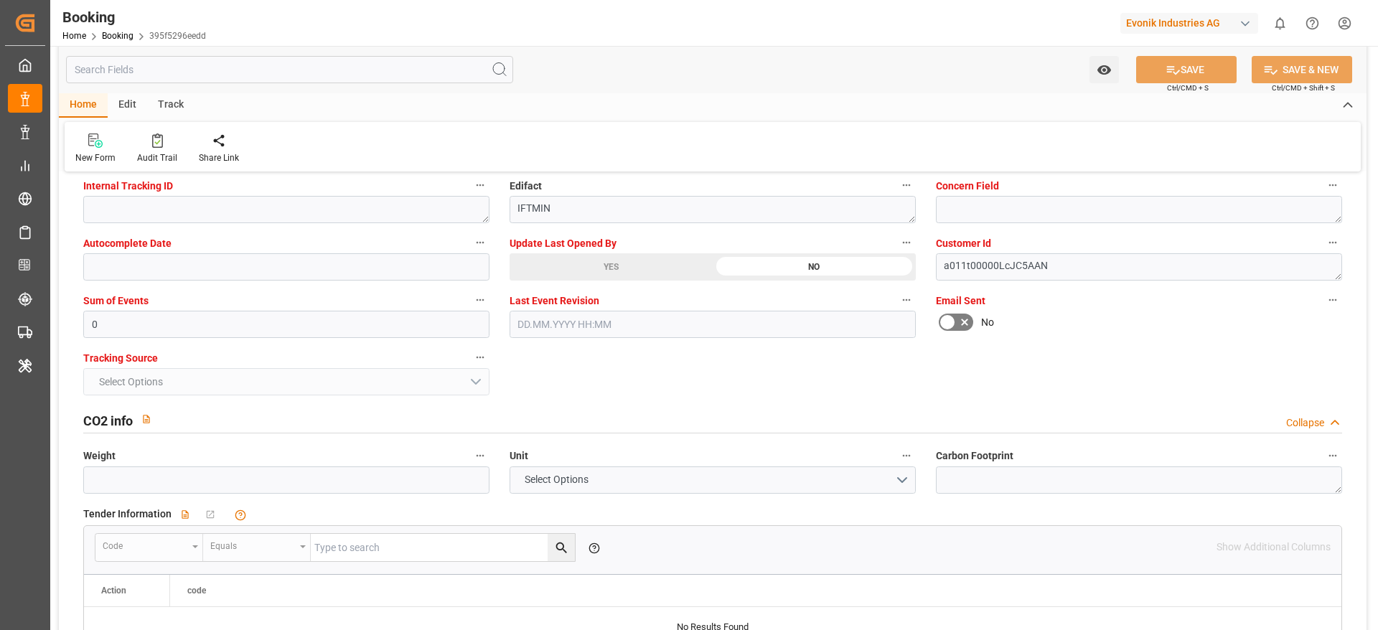
scroll to position [2876, 0]
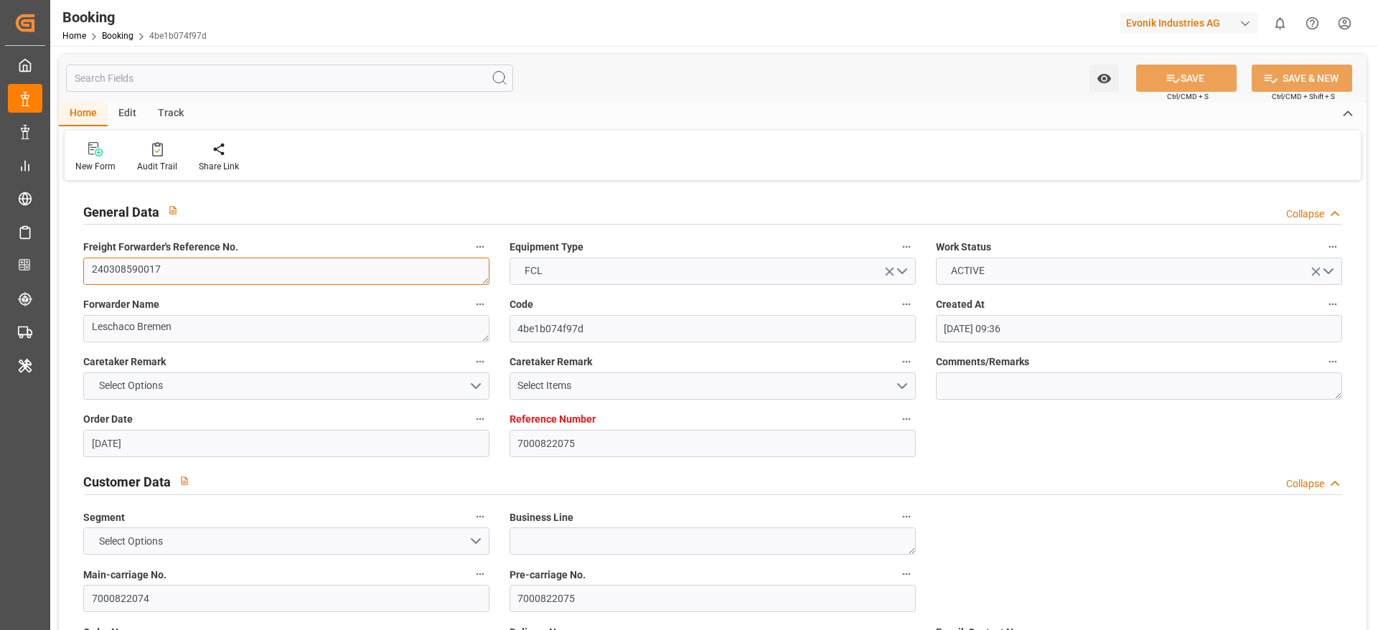
click at [278, 273] on textarea "240308590017" at bounding box center [286, 271] width 406 height 27
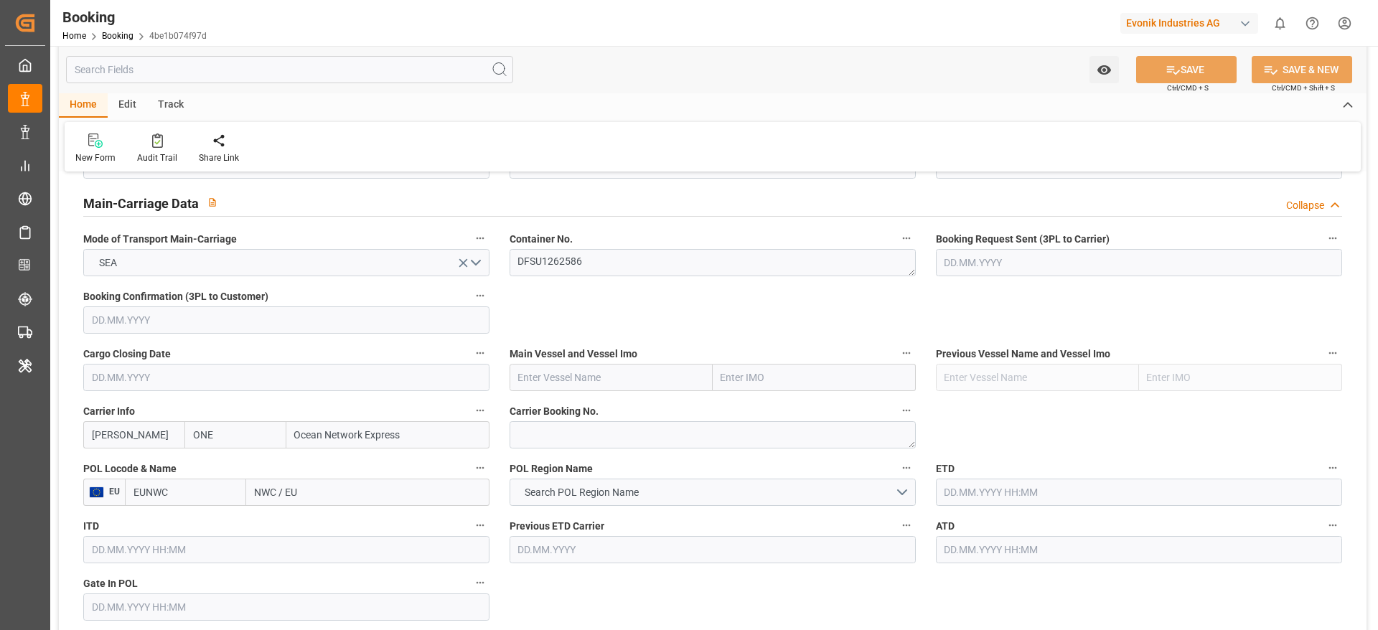
scroll to position [899, 0]
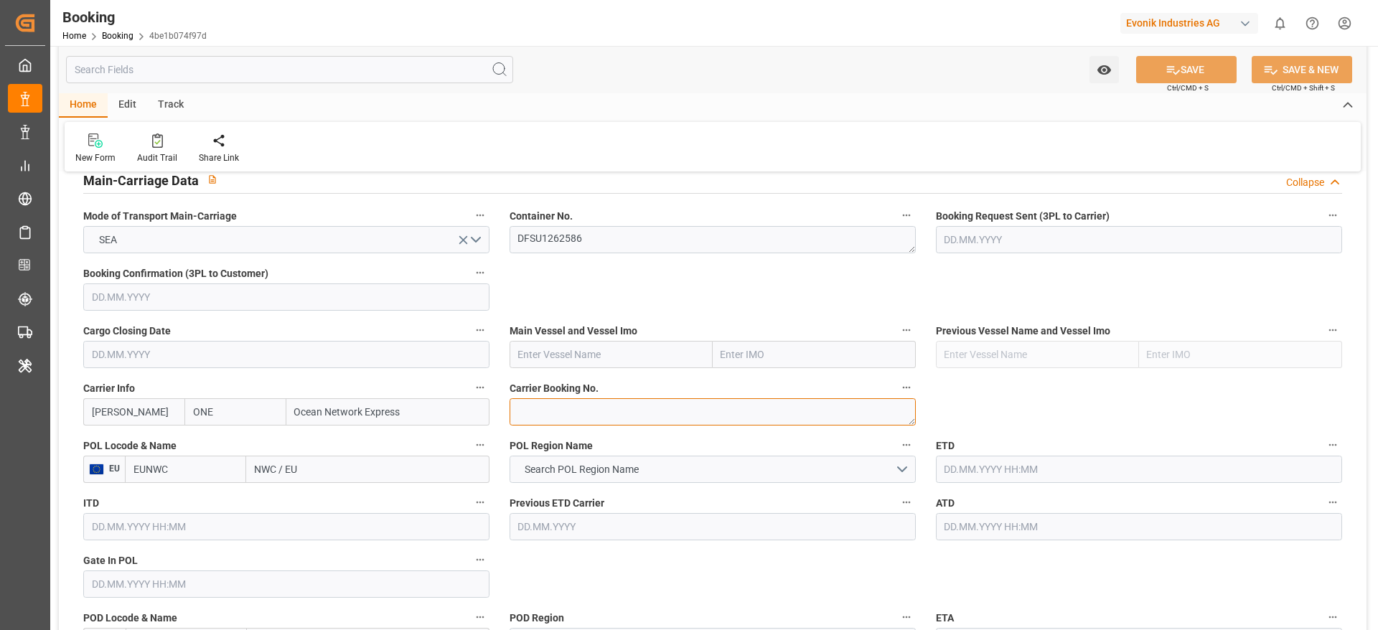
click at [596, 413] on textarea at bounding box center [713, 411] width 406 height 27
paste textarea "HAME10427800"
type textarea "HAME10427800"
click at [620, 410] on textarea "HAME10427800" at bounding box center [713, 411] width 406 height 27
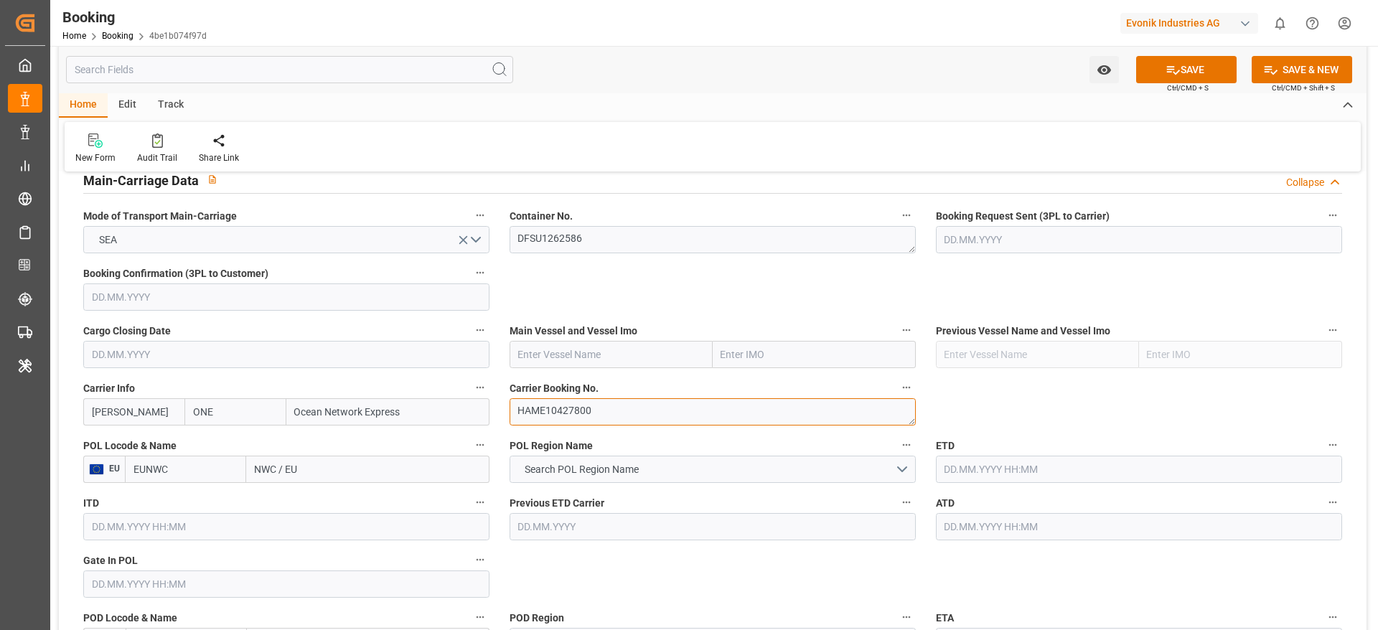
click at [620, 410] on textarea "HAME10427800" at bounding box center [713, 411] width 406 height 27
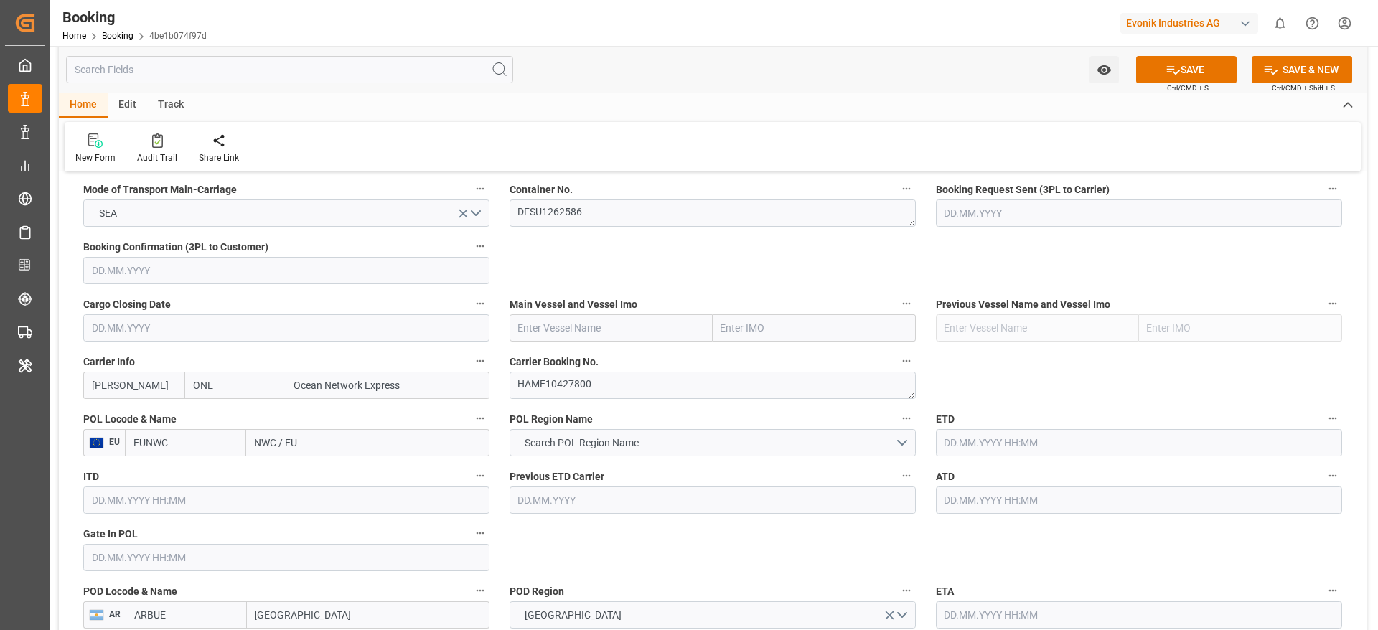
click at [657, 321] on input "text" at bounding box center [611, 327] width 203 height 27
paste input "[DEMOGRAPHIC_DATA] [PERSON_NAME]"
type input "[DEMOGRAPHIC_DATA] [PERSON_NAME]"
click at [566, 360] on b "[DEMOGRAPHIC_DATA] [PERSON_NAME]" at bounding box center [571, 367] width 105 height 27
type input "9297474"
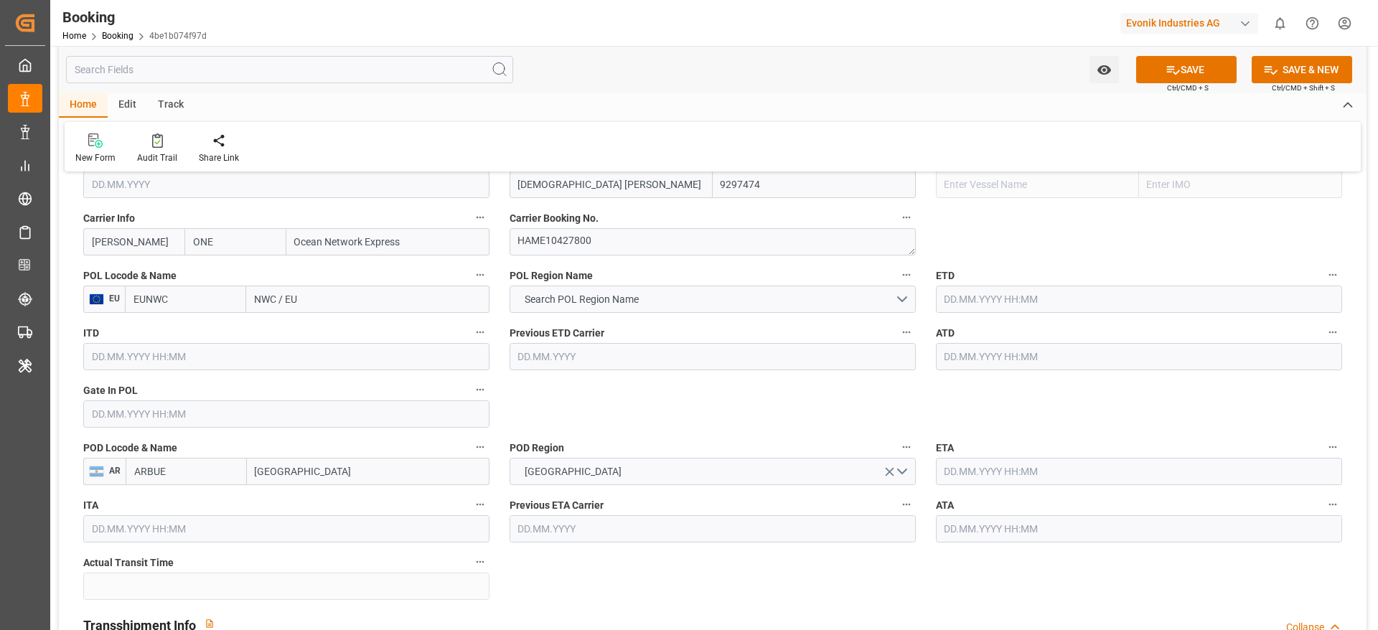
scroll to position [1072, 0]
type input "[DEMOGRAPHIC_DATA] [PERSON_NAME]"
click at [321, 309] on input "NWC / EU" at bounding box center [367, 296] width 243 height 27
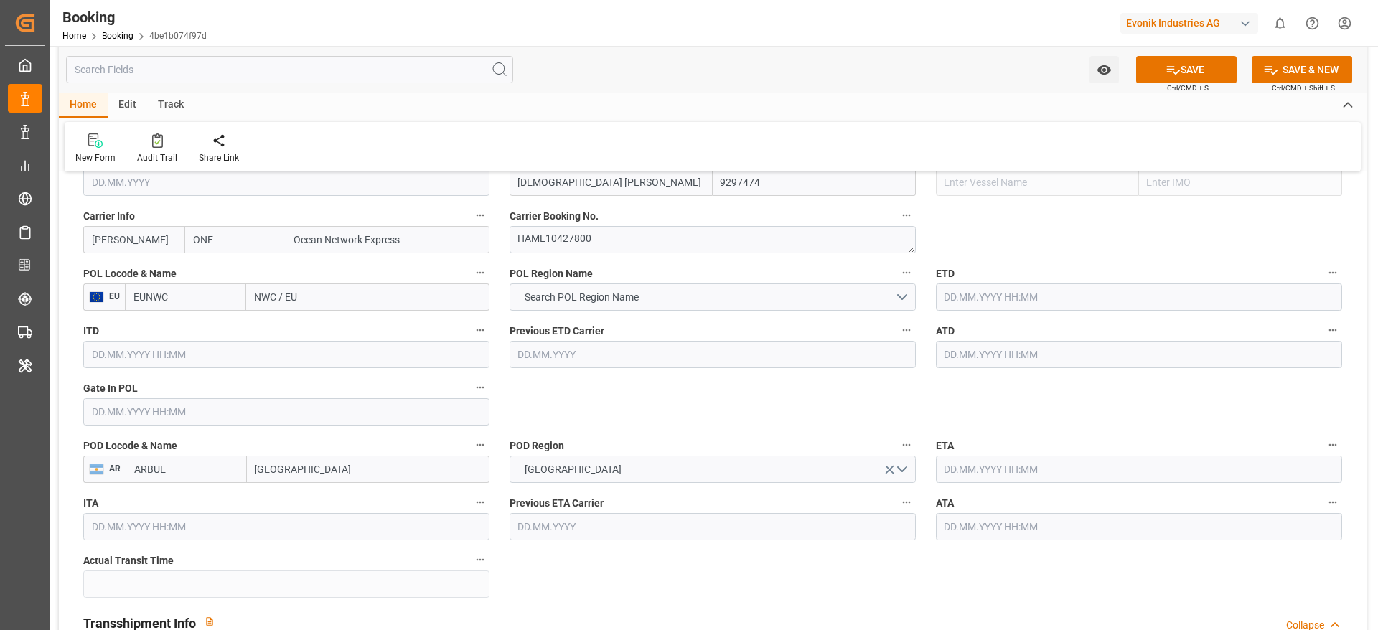
paste input "[GEOGRAPHIC_DATA],"
type input "[GEOGRAPHIC_DATA],"
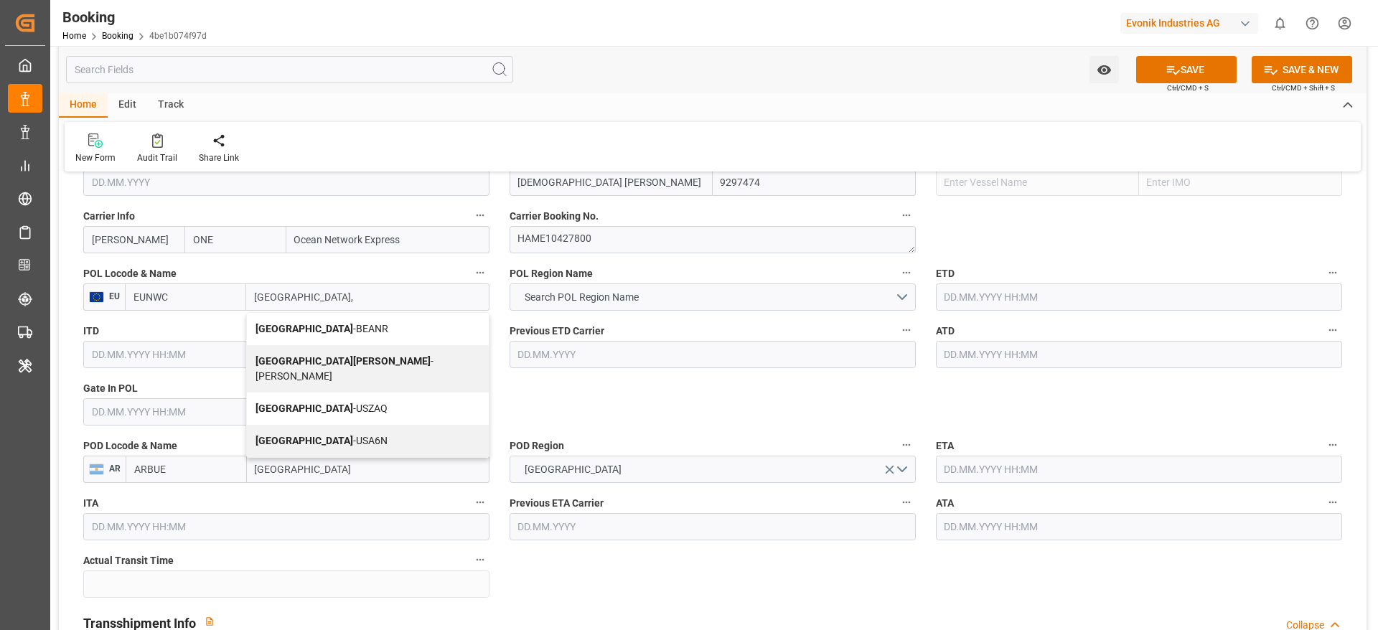
click at [304, 327] on span "Antwerp - BEANR" at bounding box center [321, 328] width 133 height 11
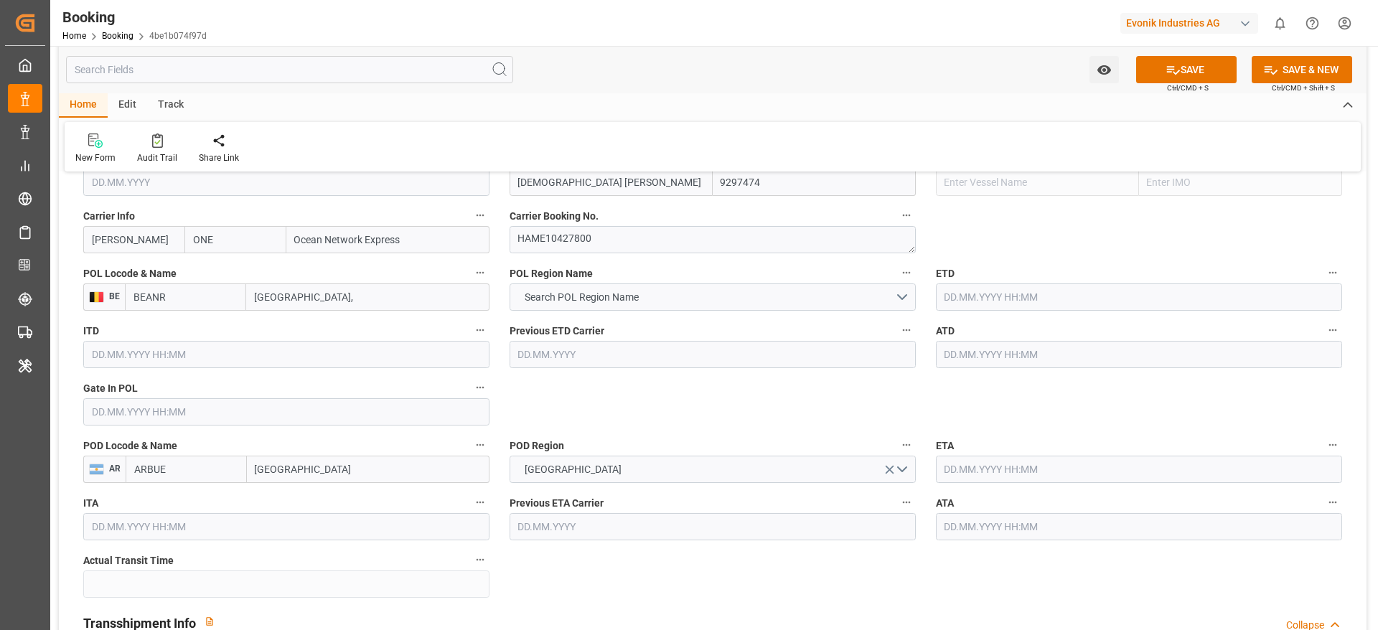
type input "BEANR"
type input "[GEOGRAPHIC_DATA]"
click at [531, 295] on span "Search POL Region Name" at bounding box center [581, 297] width 128 height 15
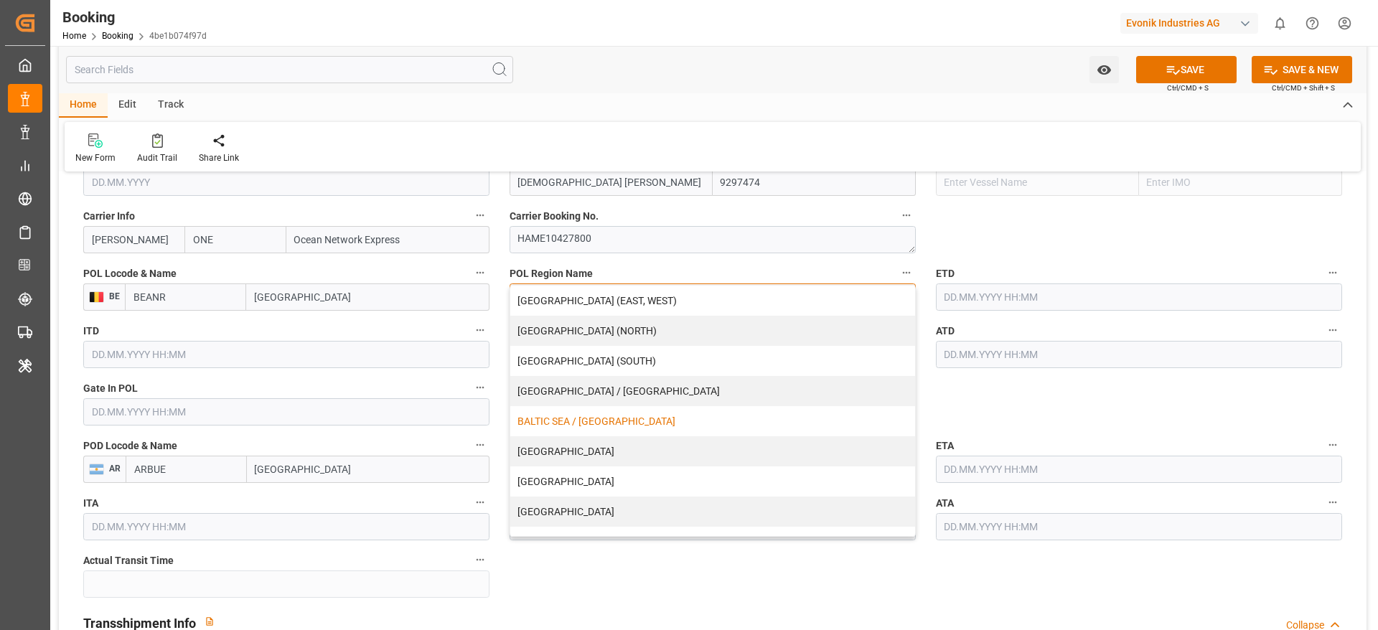
scroll to position [292, 0]
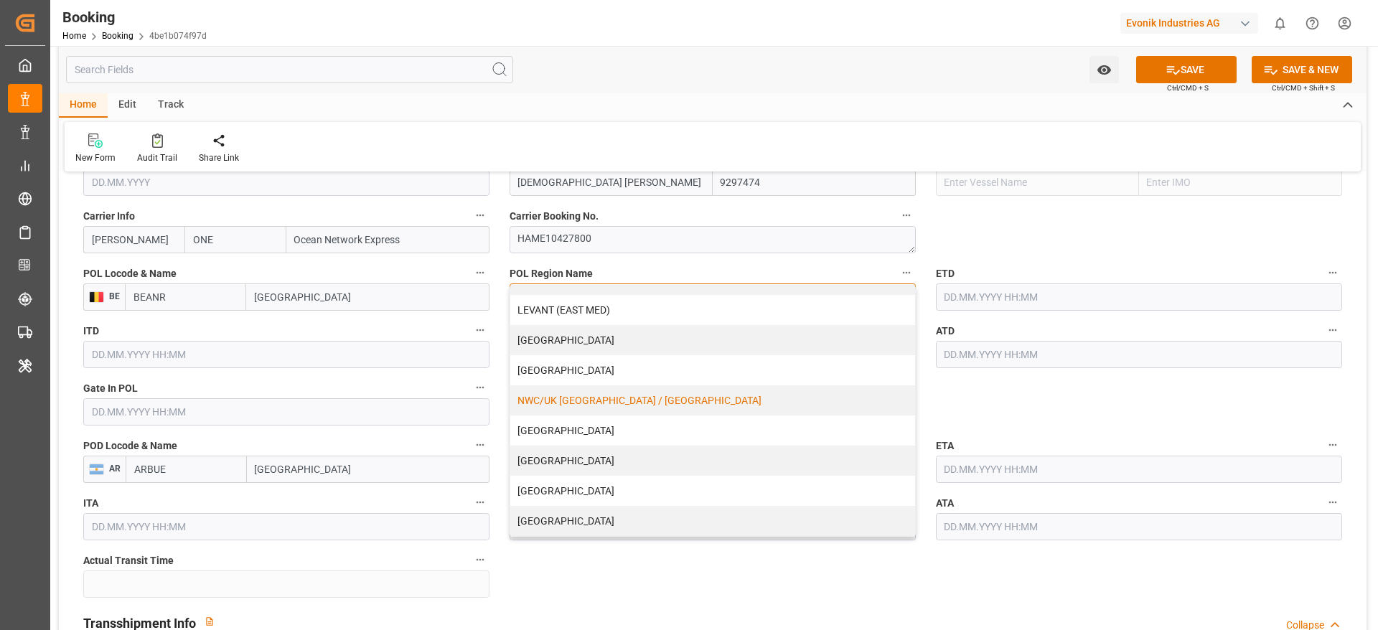
click at [563, 413] on div "NWC/UK [GEOGRAPHIC_DATA] / [GEOGRAPHIC_DATA]" at bounding box center [712, 400] width 405 height 30
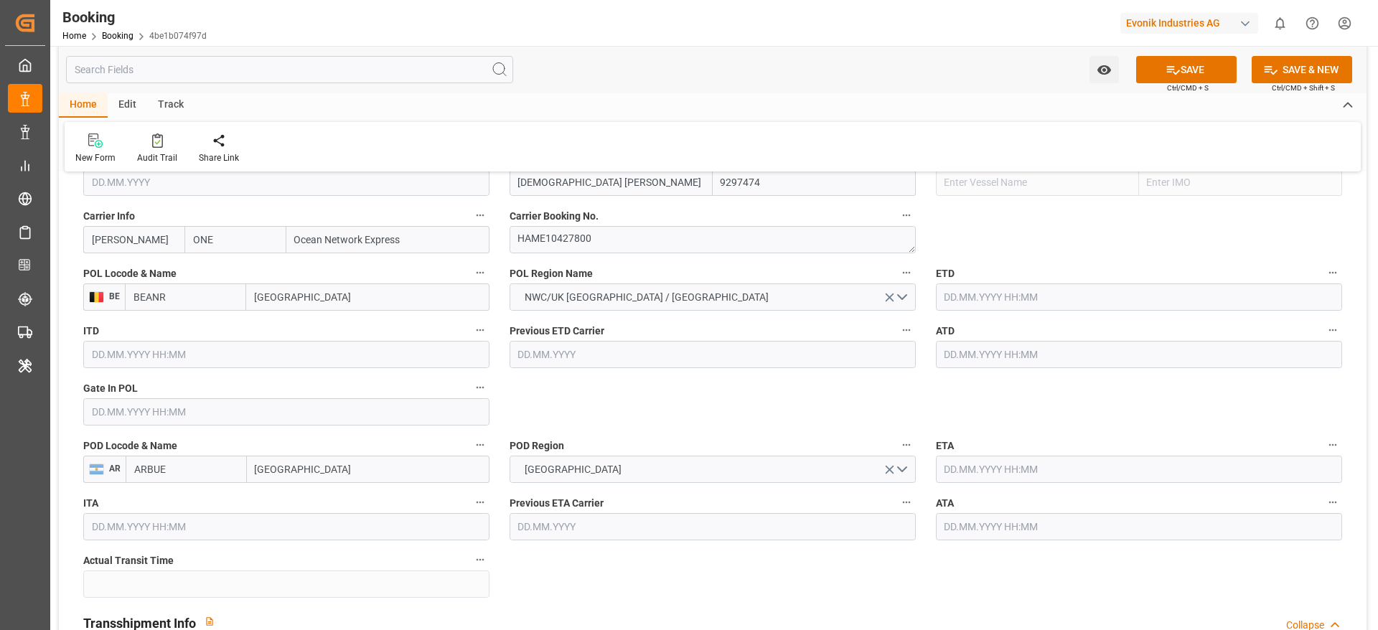
click at [279, 423] on input "text" at bounding box center [286, 411] width 406 height 27
paste input "2024-03-03"
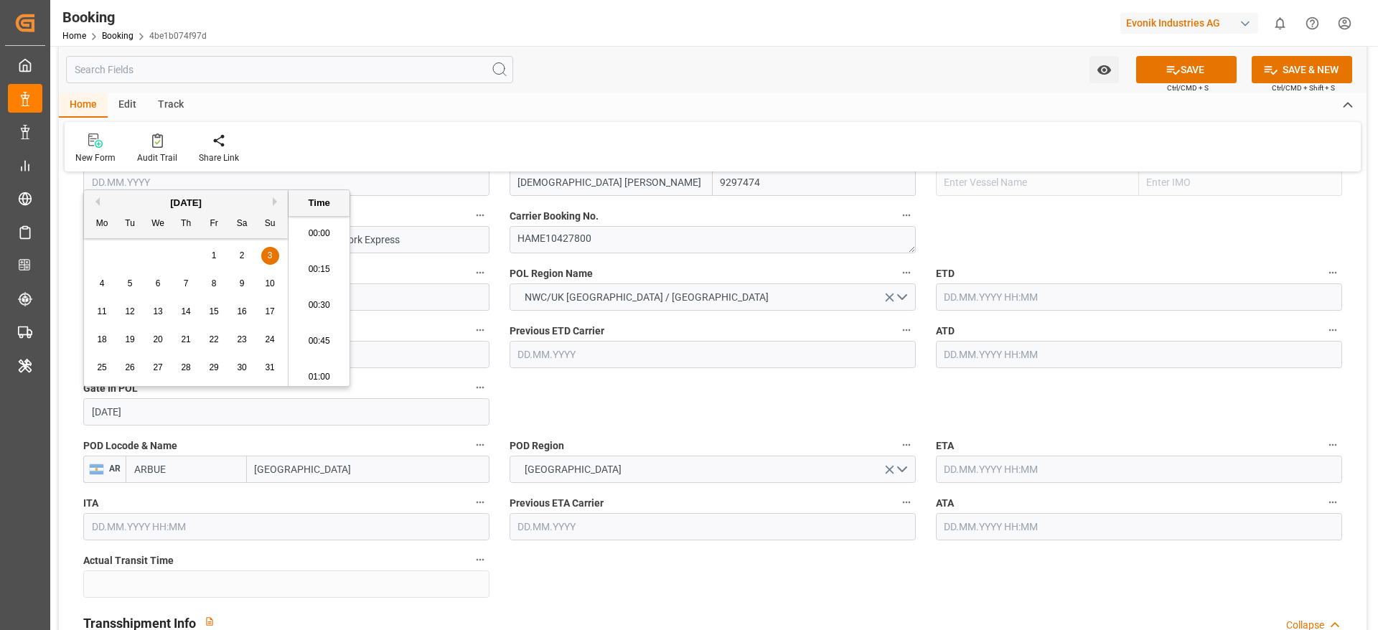
scroll to position [2373, 0]
click at [268, 257] on span "3" at bounding box center [270, 255] width 5 height 10
type input "03.03.2024 05:30"
click at [1038, 295] on input "text" at bounding box center [1139, 296] width 406 height 27
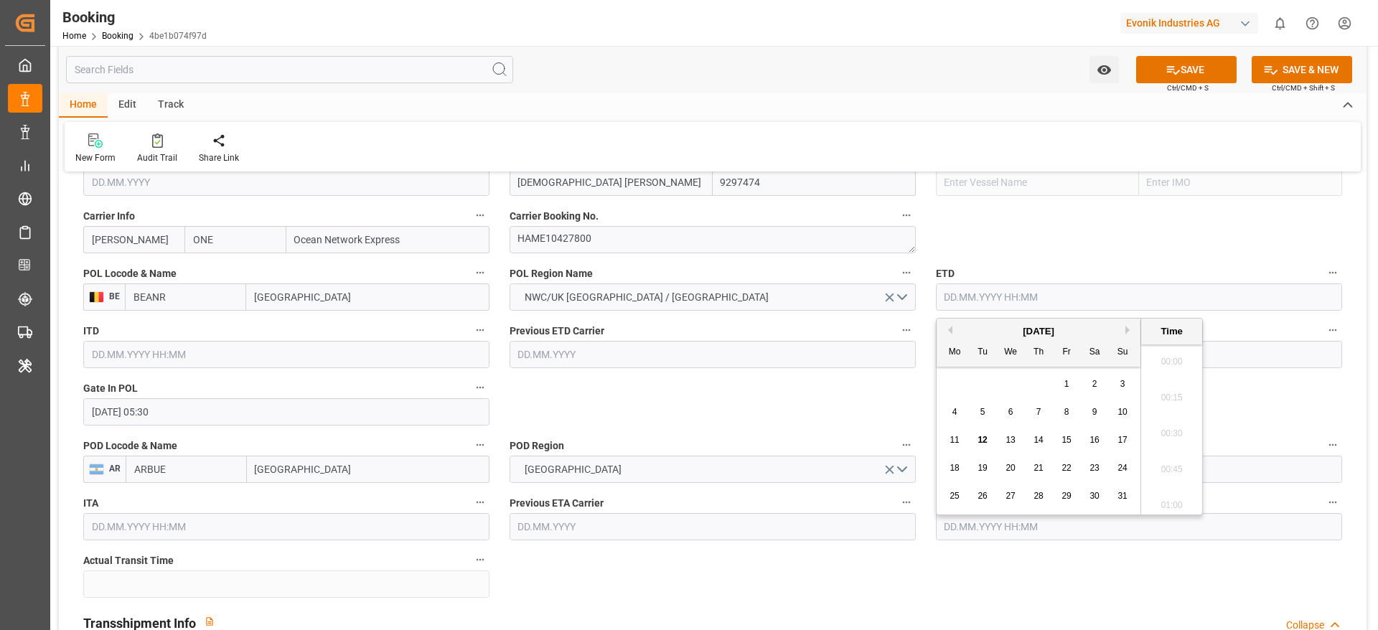
paste input "2024-03-08"
click at [1060, 407] on div "8" at bounding box center [1067, 412] width 18 height 17
type input "08.03.2024 00:00"
click at [1222, 360] on input "text" at bounding box center [1139, 354] width 406 height 27
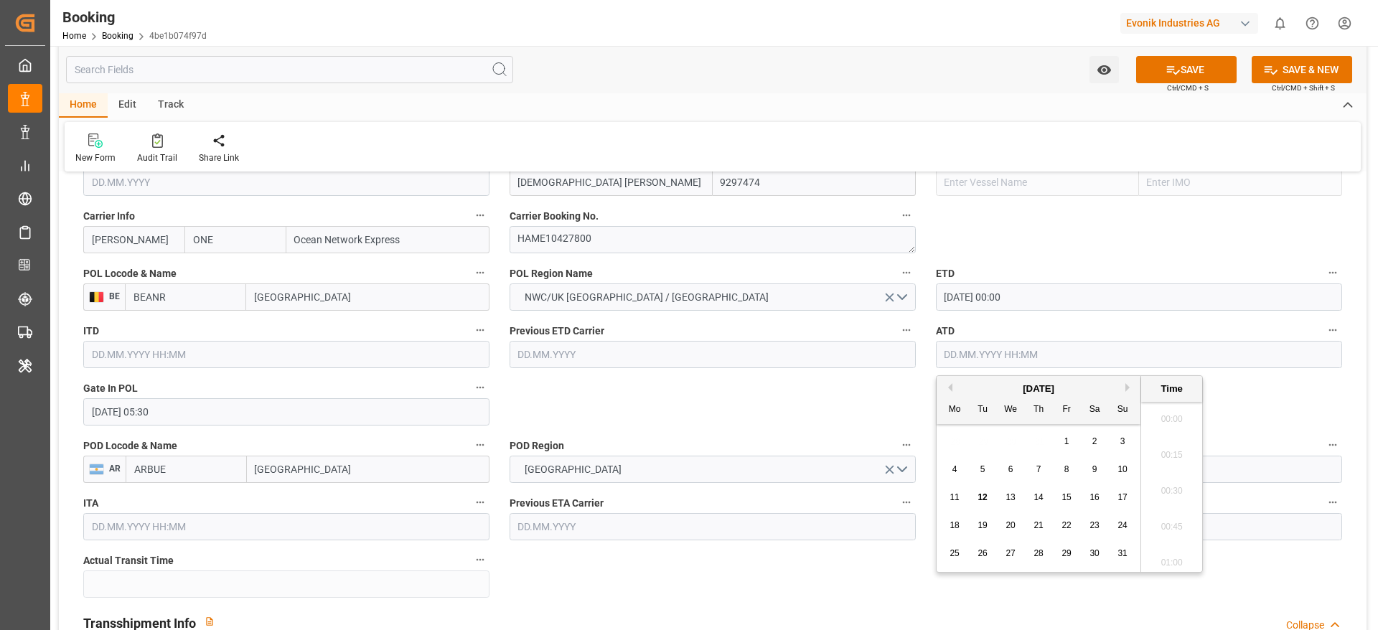
paste input "2024-03-08"
click at [1056, 464] on div "4 5 6 7 8 9 10" at bounding box center [1039, 470] width 196 height 28
click at [1069, 467] on div "8" at bounding box center [1067, 469] width 18 height 17
type input "08.03.2024 00:00"
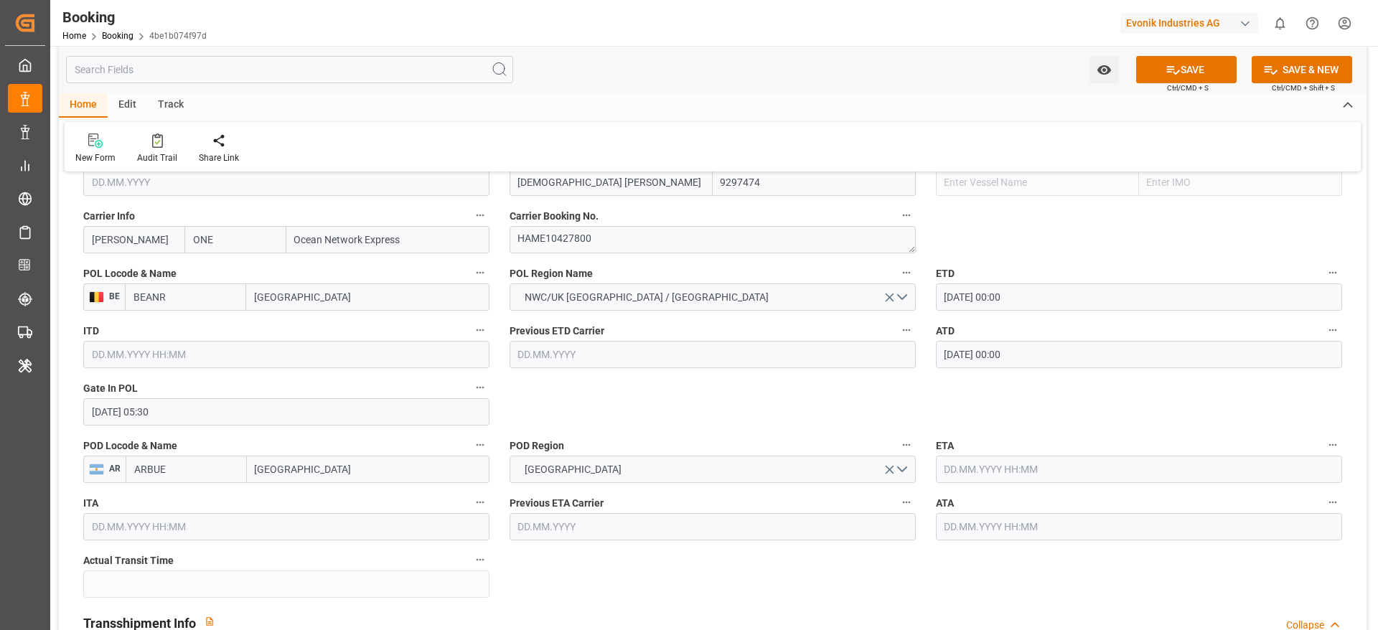
click at [993, 476] on input "text" at bounding box center [1139, 469] width 406 height 27
paste input "2024-04-01"
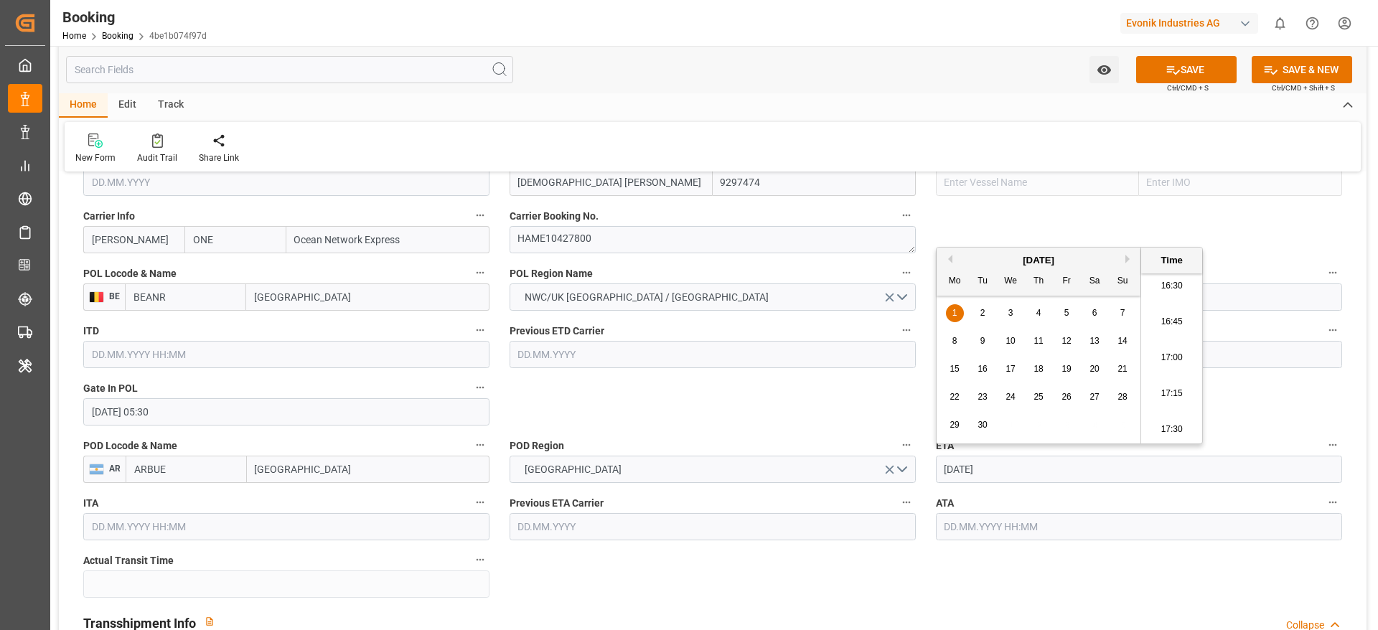
click at [954, 313] on span "1" at bounding box center [954, 313] width 5 height 10
type input "01.04.2024 00:00"
click at [983, 539] on input "text" at bounding box center [1139, 526] width 406 height 27
paste input "2024-04-01"
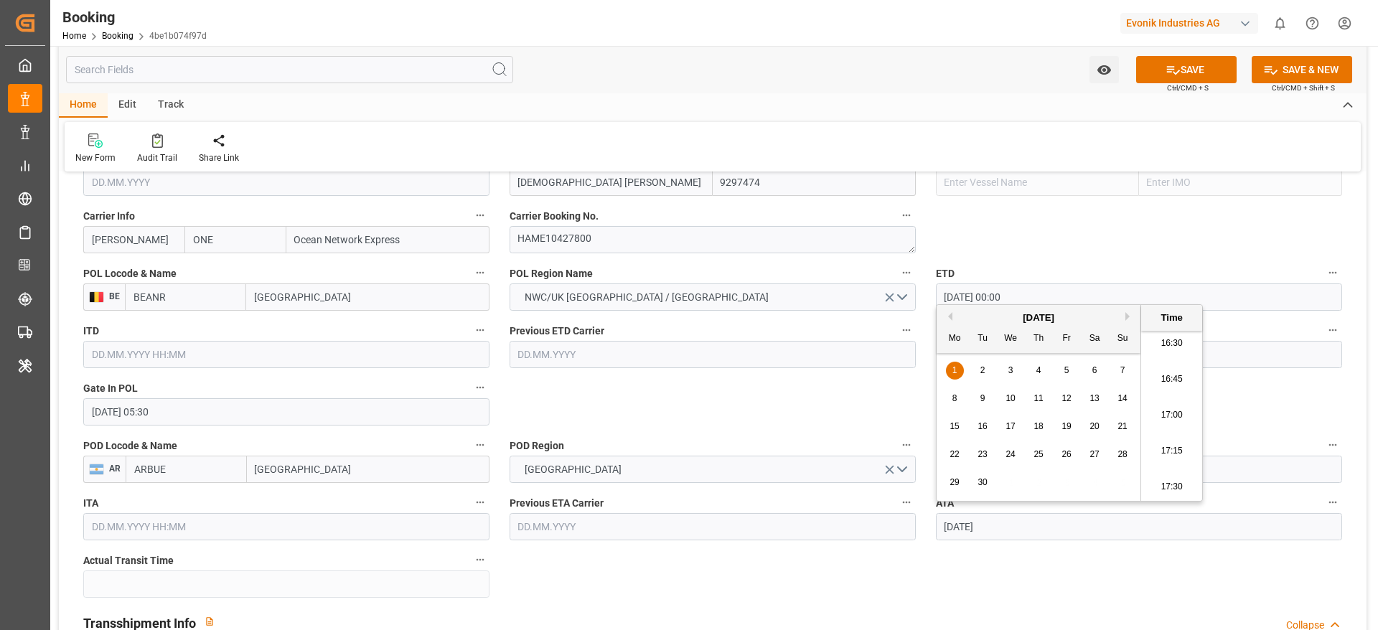
click at [960, 371] on div "1" at bounding box center [955, 370] width 18 height 17
type input "01.04.2024 00:00"
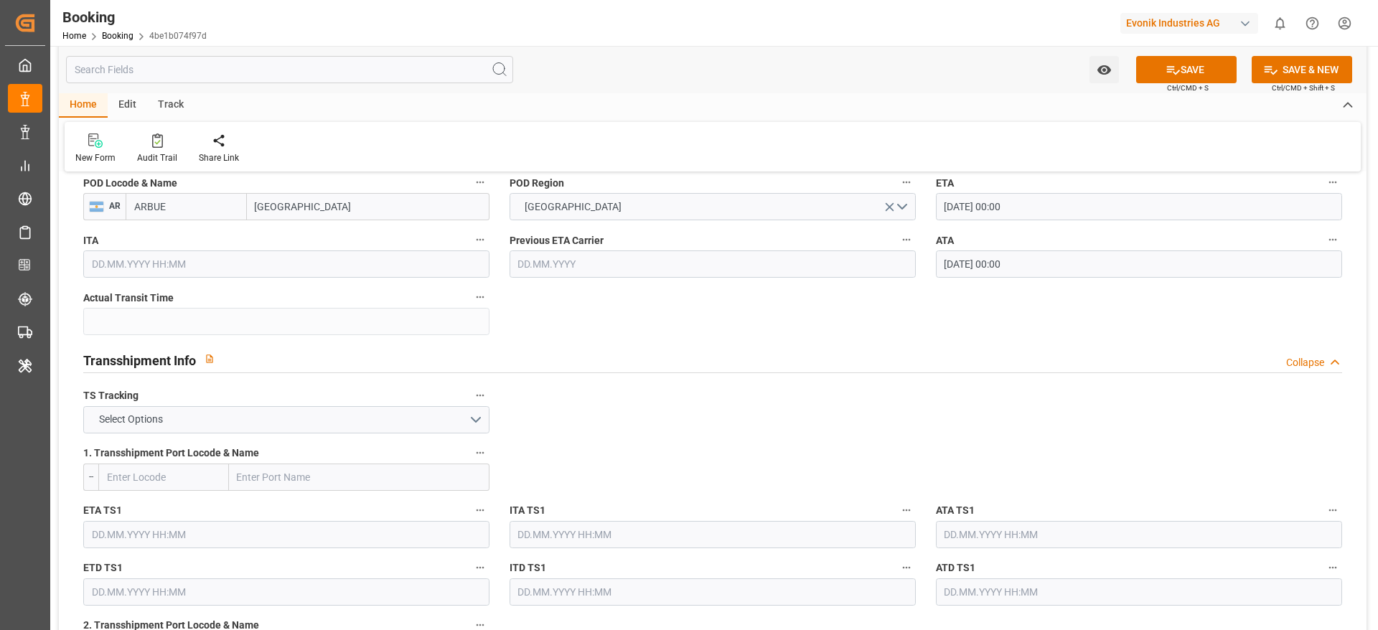
scroll to position [1384, 0]
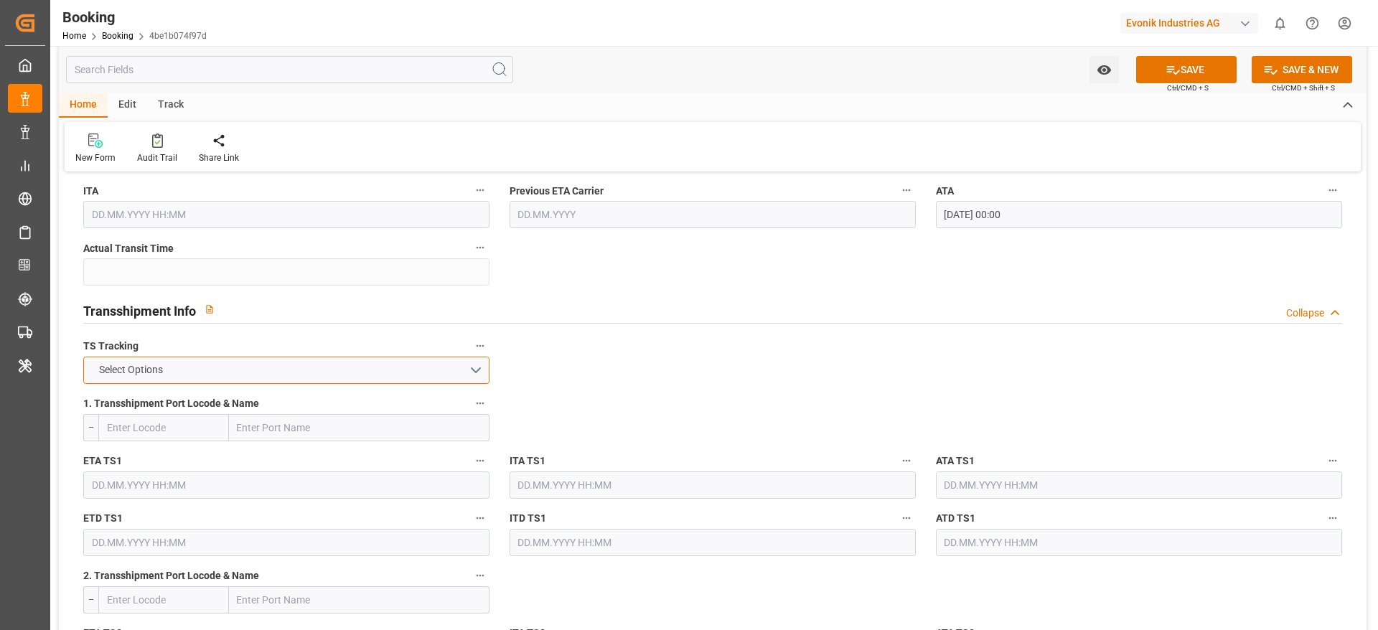
click at [456, 355] on div "TS Tracking Select Options" at bounding box center [286, 360] width 426 height 57
click at [457, 377] on button "Select Options" at bounding box center [286, 370] width 406 height 27
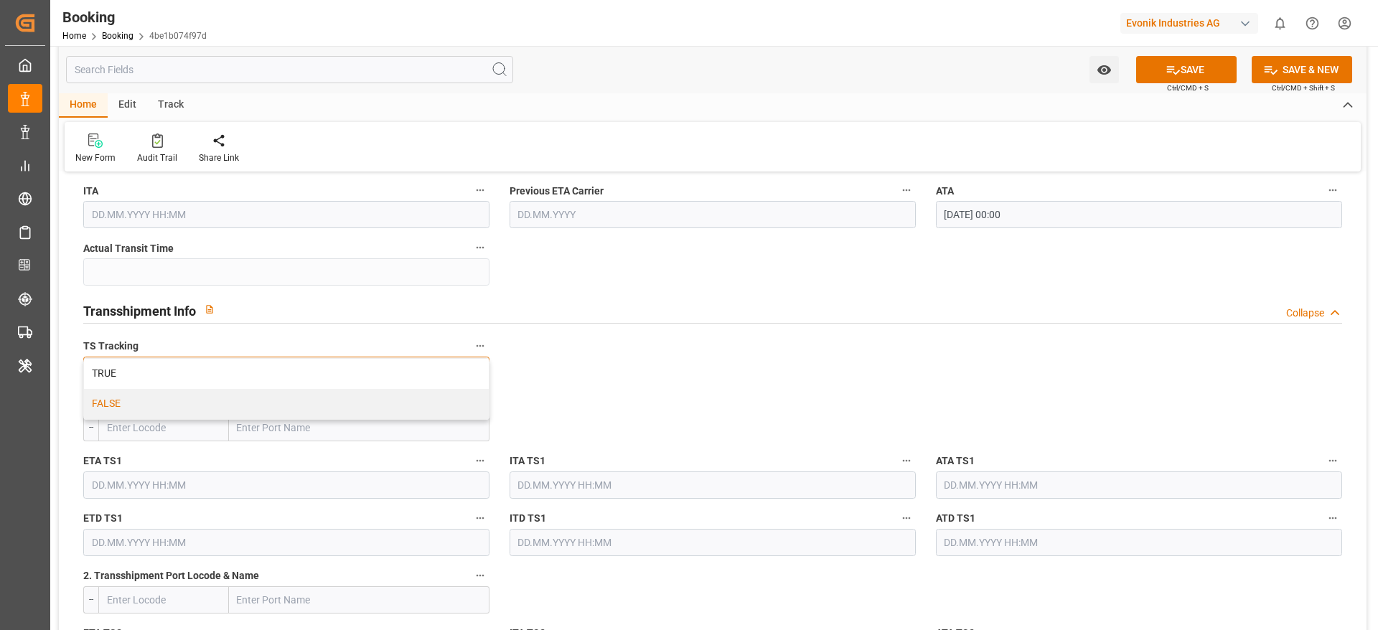
click at [457, 403] on div "FALSE" at bounding box center [286, 404] width 405 height 30
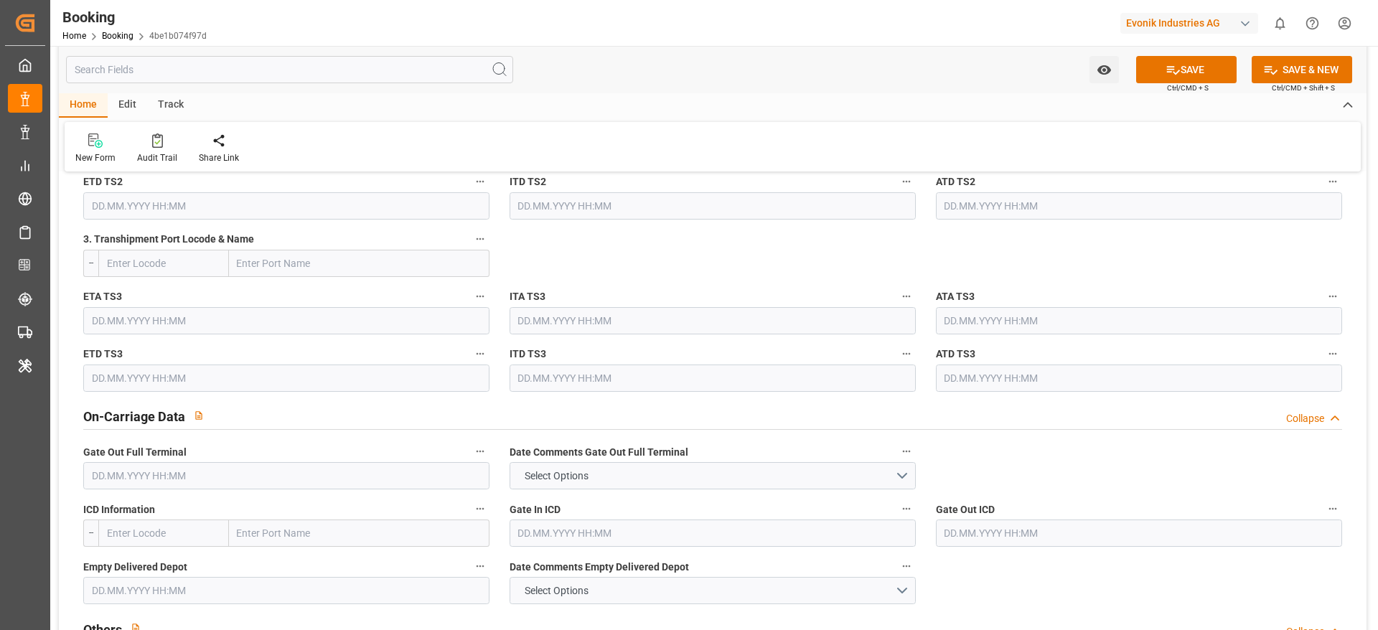
scroll to position [1961, 0]
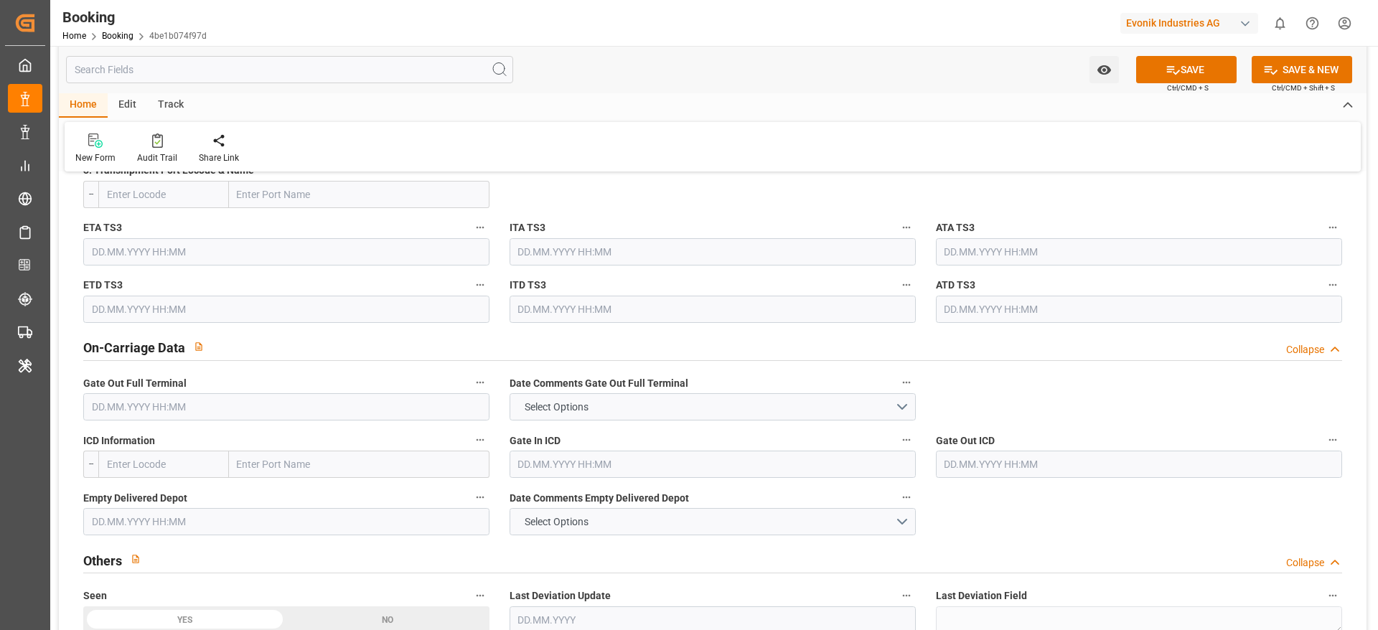
click at [355, 415] on input "text" at bounding box center [286, 406] width 406 height 27
paste input "2024-04-05"
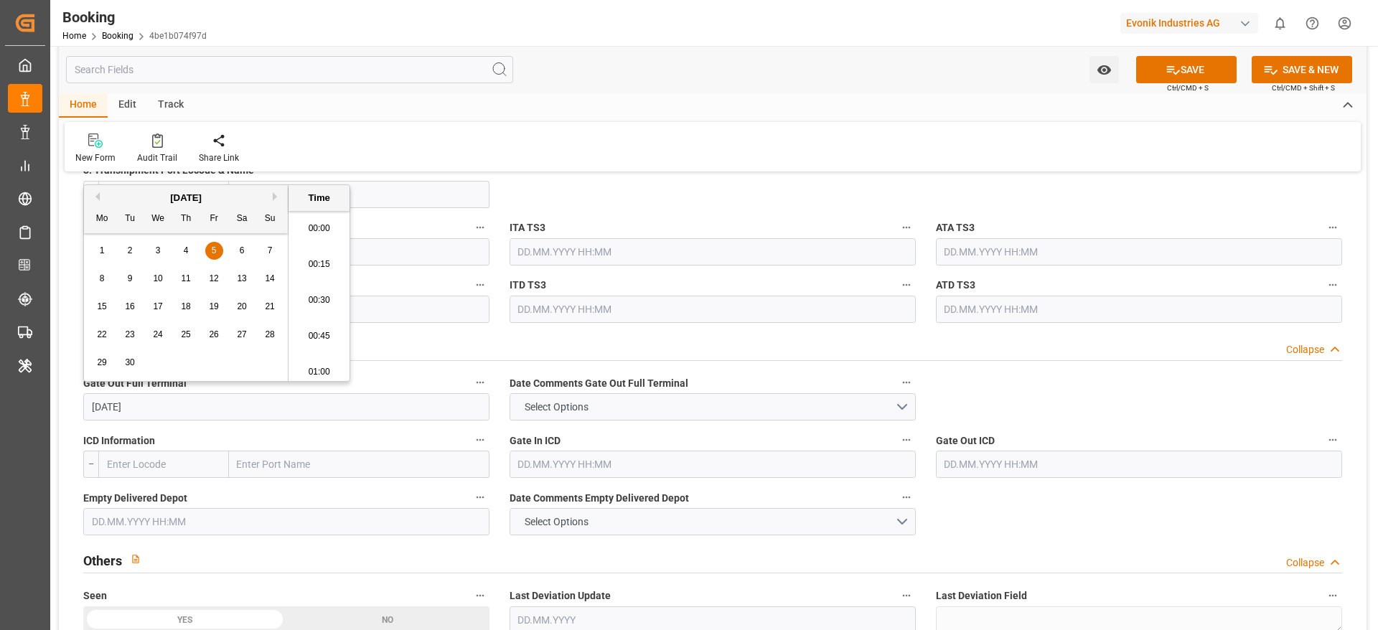
scroll to position [2373, 0]
click at [214, 248] on span "5" at bounding box center [214, 250] width 5 height 10
type input "05.04.2024 05:30"
click at [388, 515] on input "text" at bounding box center [286, 521] width 406 height 27
paste input "2024-10-23"
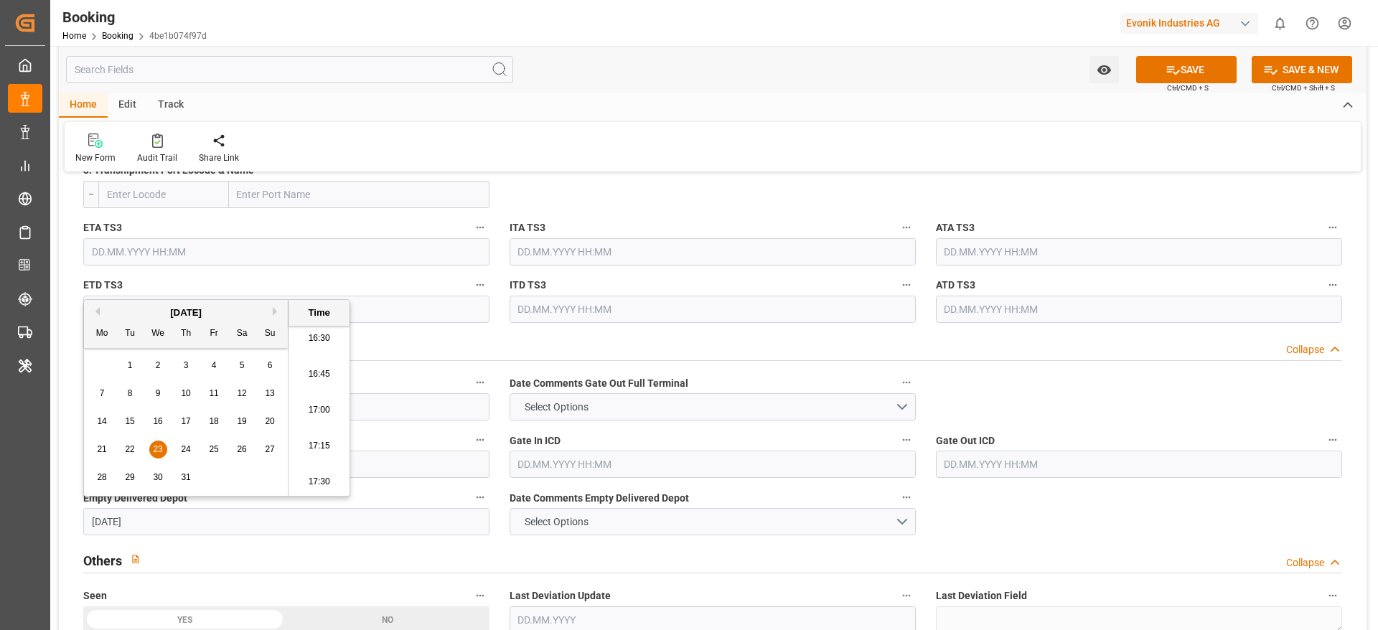
click at [164, 444] on div "23" at bounding box center [158, 449] width 18 height 17
type input "23.10.2024 00:00"
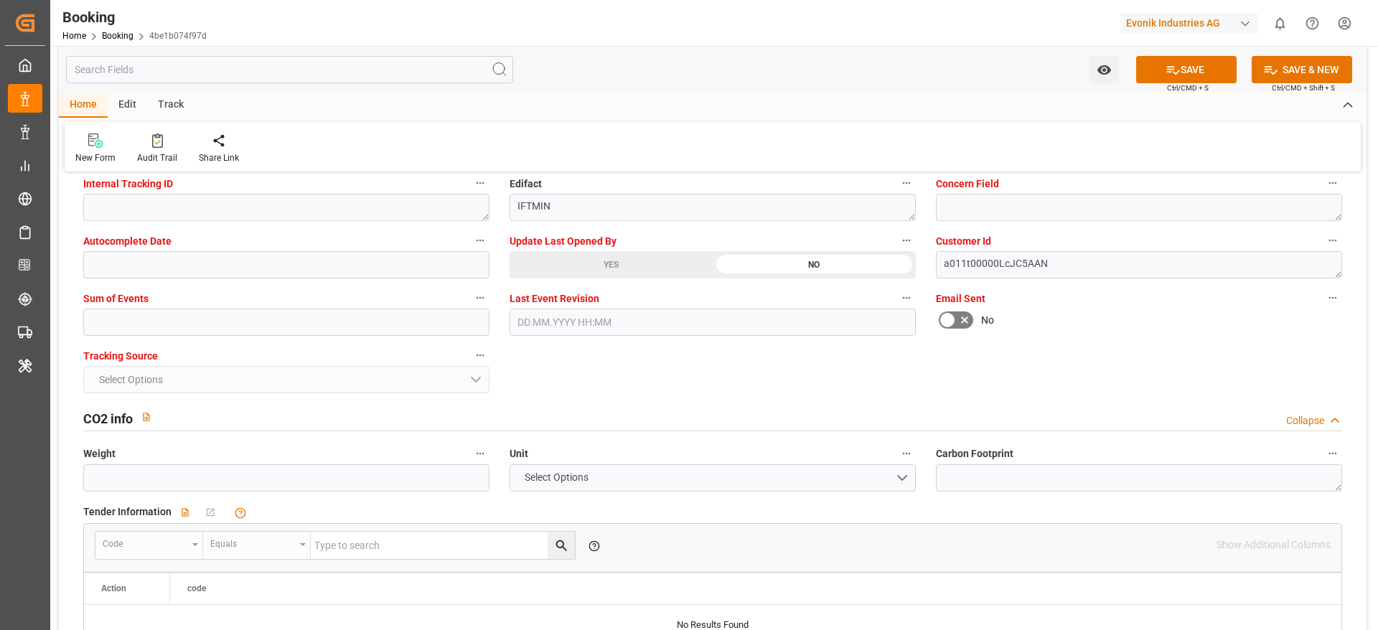
scroll to position [2868, 0]
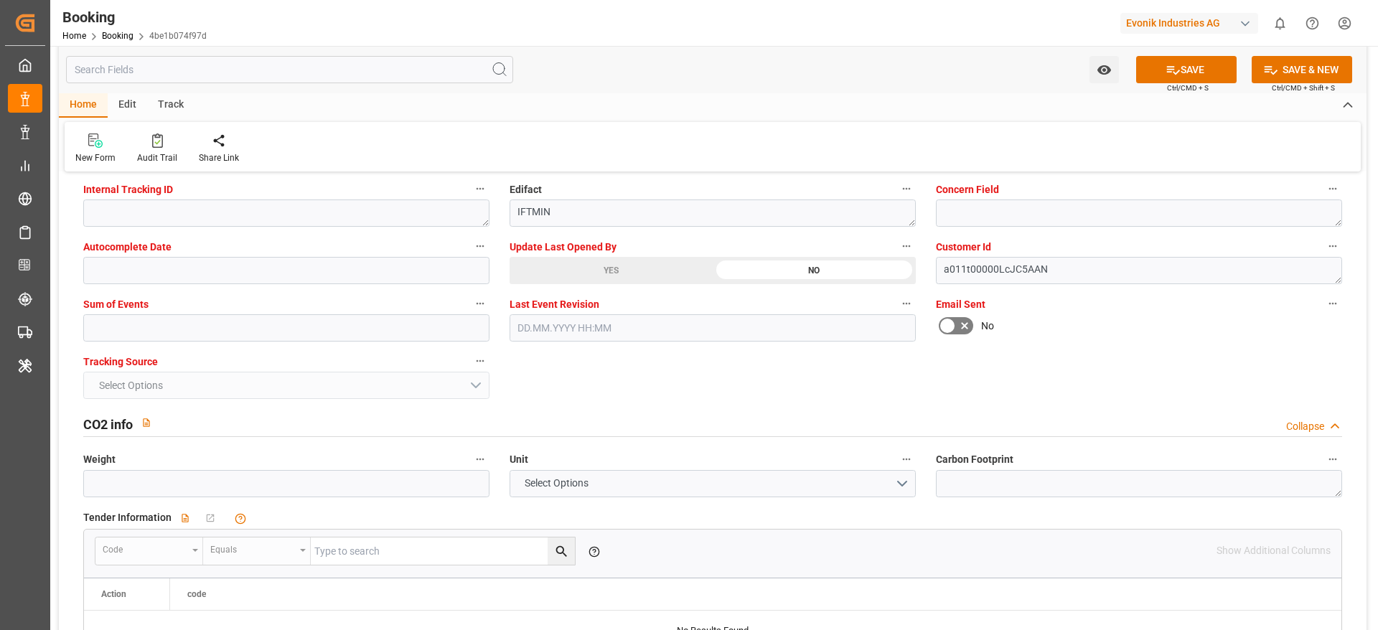
click at [413, 304] on label "Sum of Events" at bounding box center [286, 304] width 406 height 20
click at [471, 304] on button "Sum of Events" at bounding box center [480, 303] width 19 height 19
click at [413, 319] on div at bounding box center [689, 315] width 1378 height 630
click at [422, 322] on input "text" at bounding box center [286, 327] width 406 height 27
type input "0"
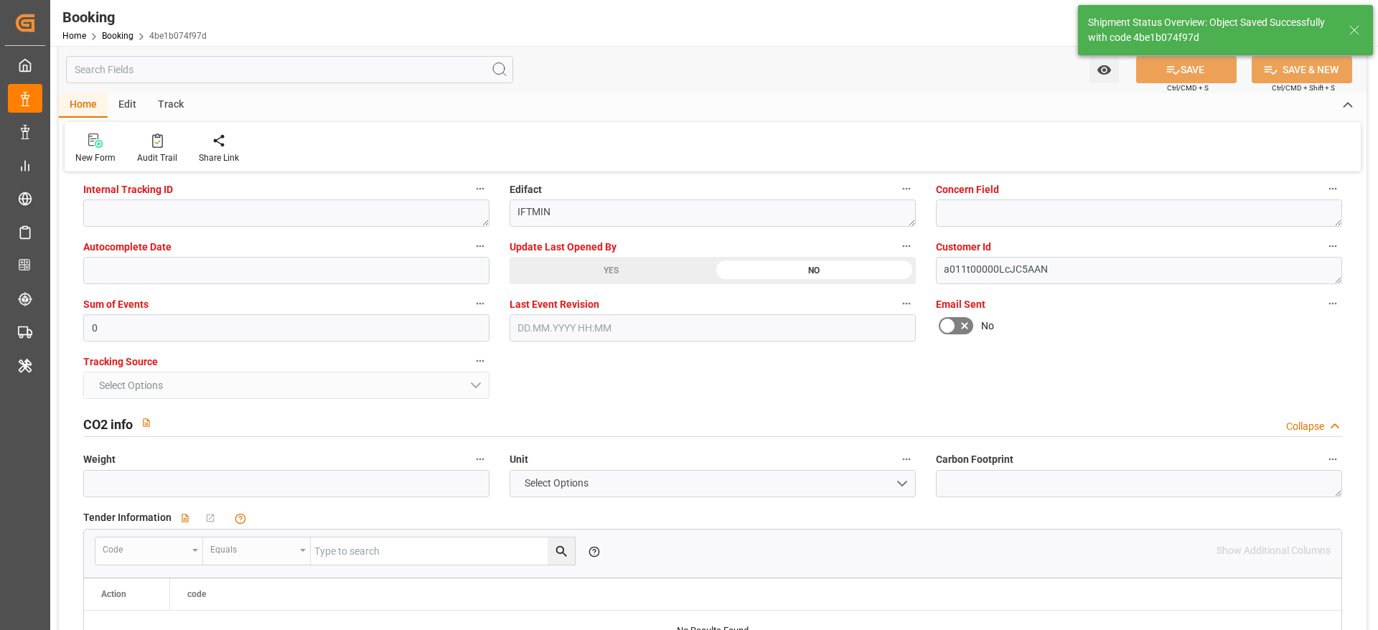
type textarea "[PERSON_NAME]"
type input "24"
type input "08.03.2024 00:00"
type input "01.04.2024 00:00"
type input "12.08.2025 11:37"
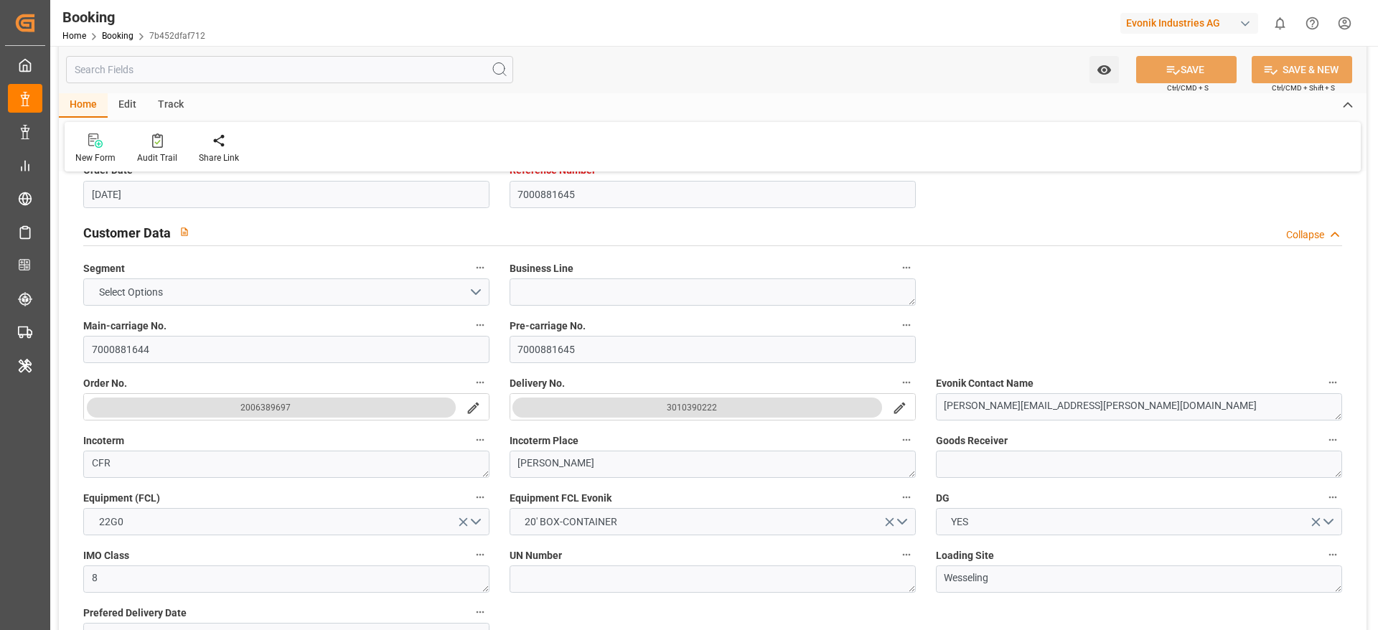
scroll to position [234, 0]
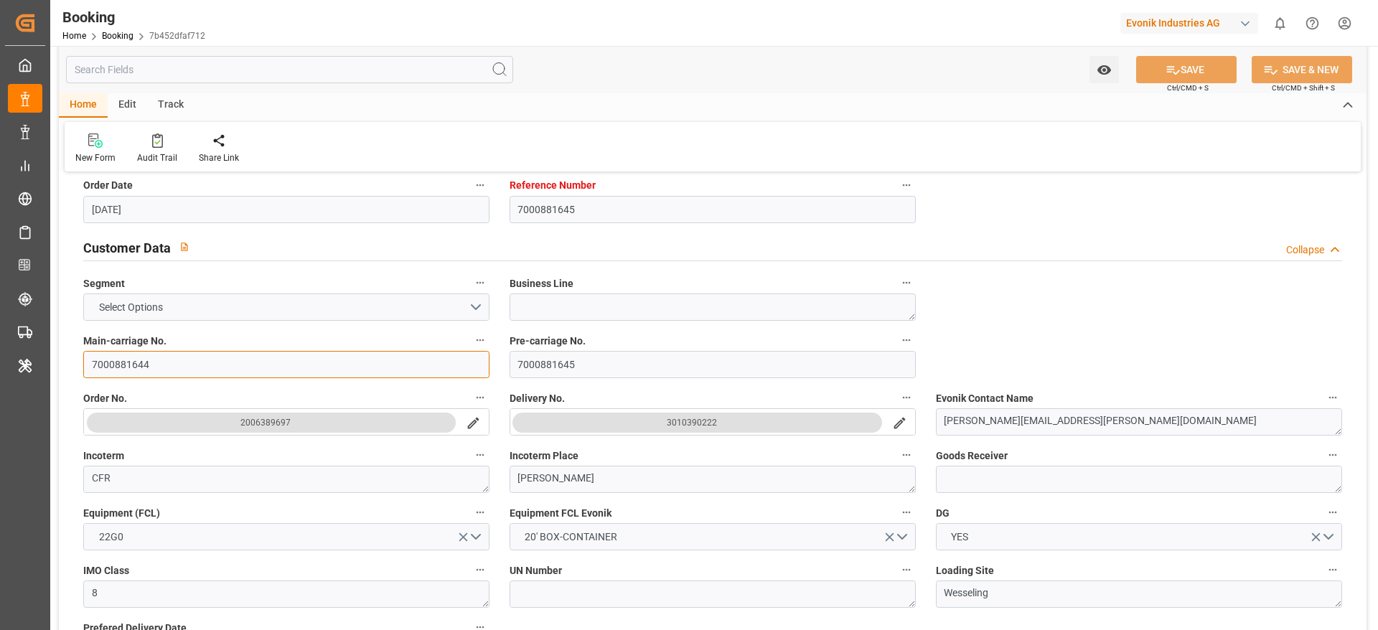
click at [204, 359] on input "7000881644" at bounding box center [286, 364] width 406 height 27
click at [893, 405] on label "Delivery No." at bounding box center [713, 398] width 406 height 20
click at [897, 405] on button "Delivery No." at bounding box center [906, 397] width 19 height 19
click at [900, 419] on div "Description Audits" at bounding box center [689, 315] width 1378 height 630
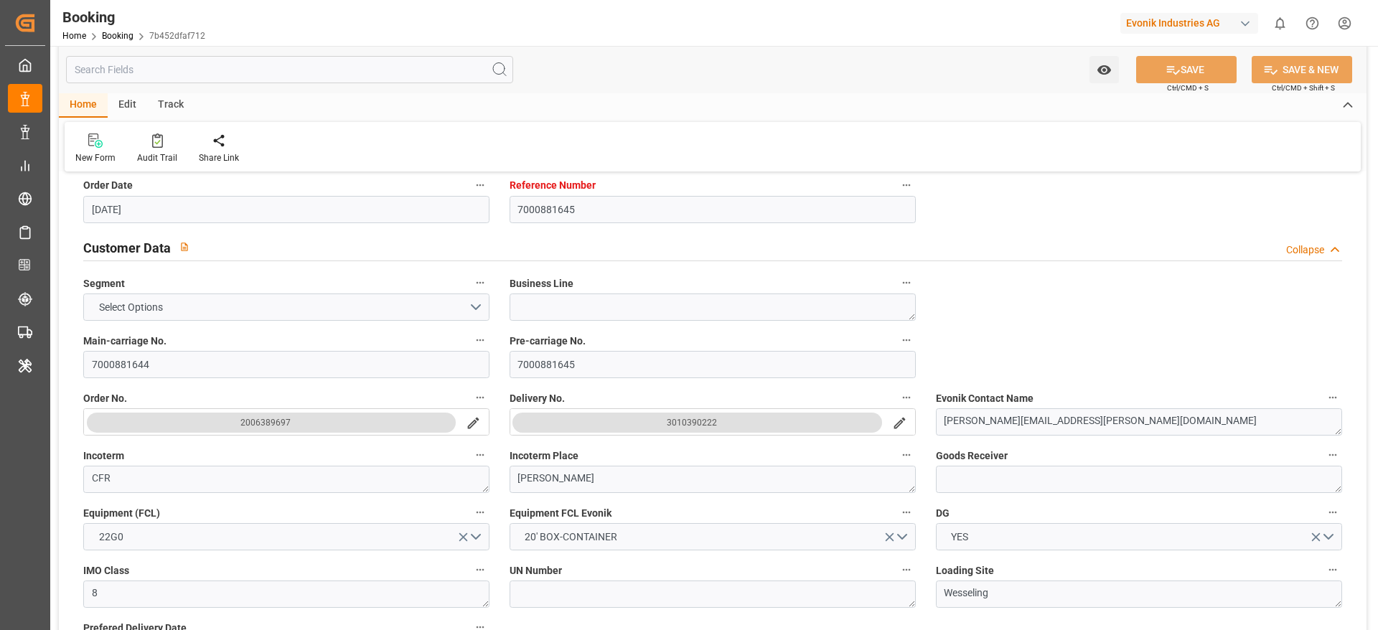
click at [900, 419] on icon "search button" at bounding box center [899, 423] width 15 height 15
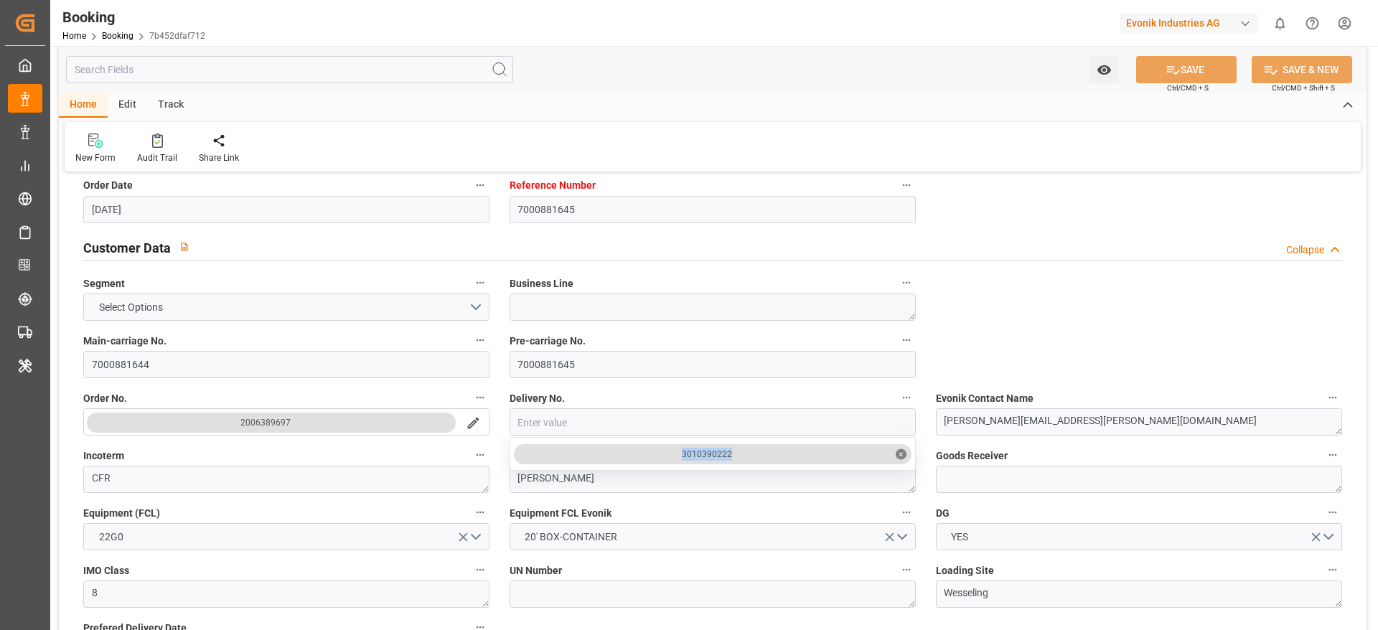
drag, startPoint x: 679, startPoint y: 458, endPoint x: 736, endPoint y: 454, distance: 56.8
copy div "3010390222"
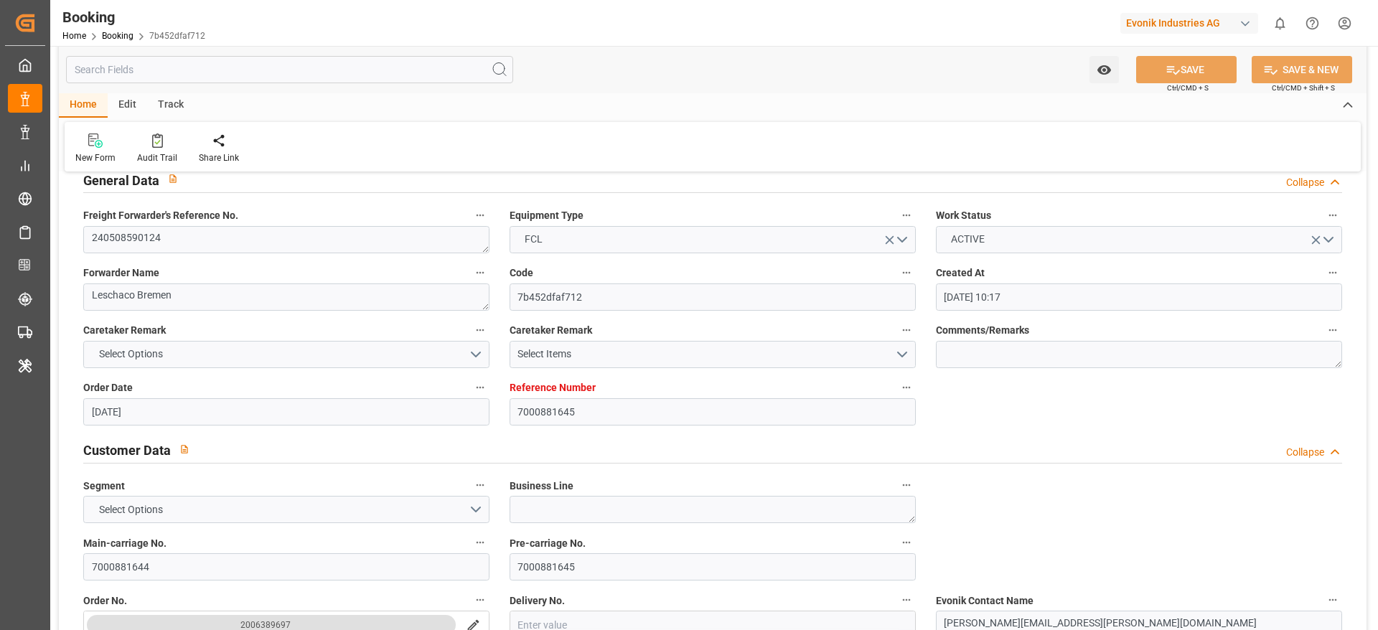
scroll to position [0, 0]
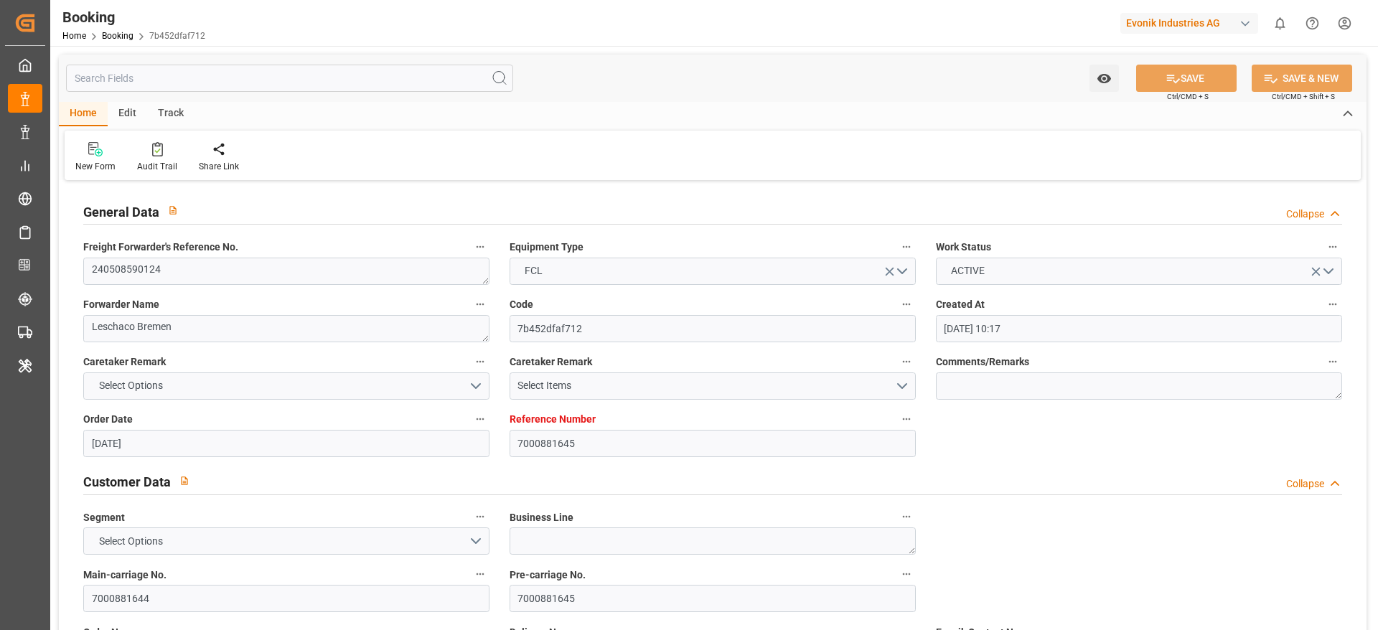
click at [342, 285] on div "Freight Forwarder's Reference No. 240508590124" at bounding box center [286, 261] width 426 height 57
click at [350, 277] on textarea "240508590124" at bounding box center [286, 271] width 406 height 27
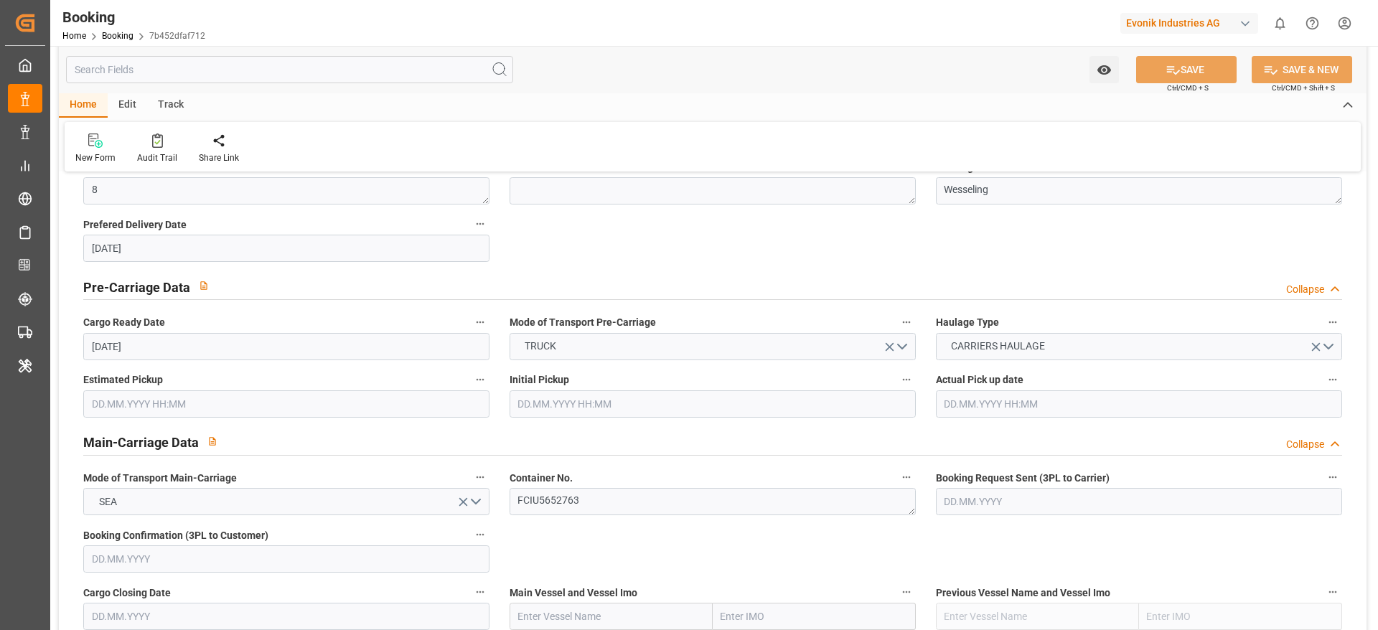
scroll to position [939, 0]
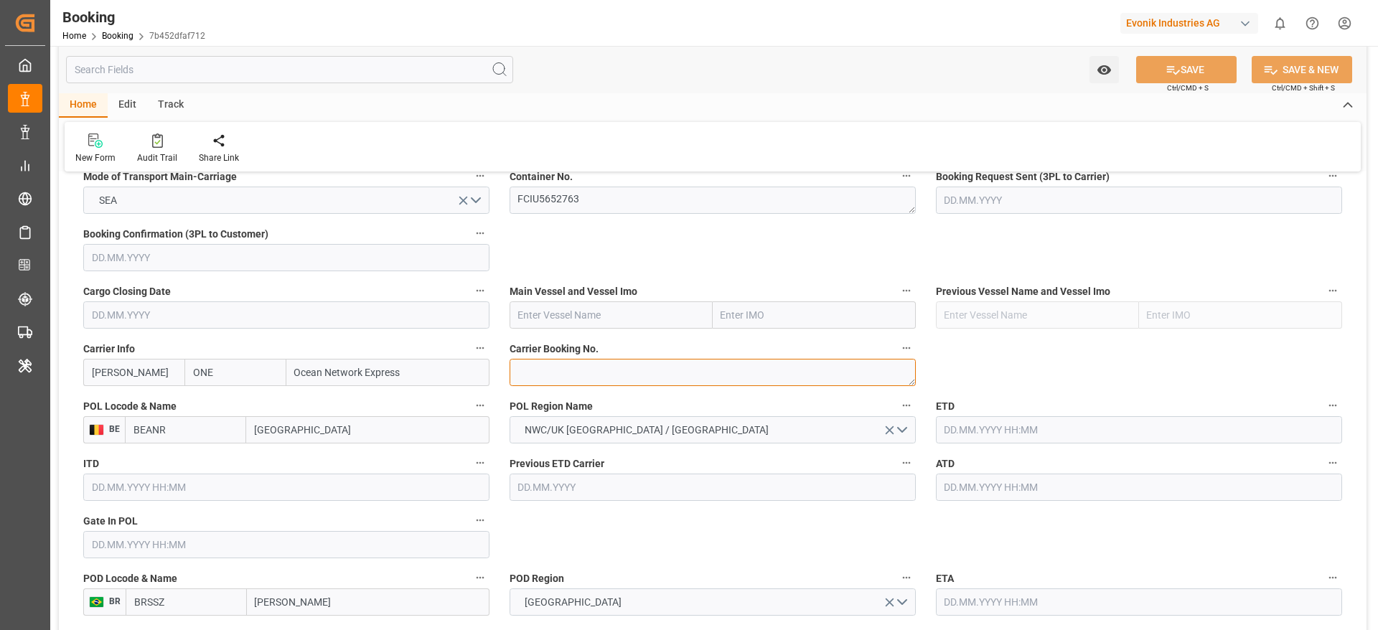
click at [619, 380] on textarea at bounding box center [713, 372] width 406 height 27
paste textarea "HAME43826300"
type textarea "HAME43826300"
click at [574, 327] on input "text" at bounding box center [611, 314] width 203 height 27
paste input "NYK [PERSON_NAME]"
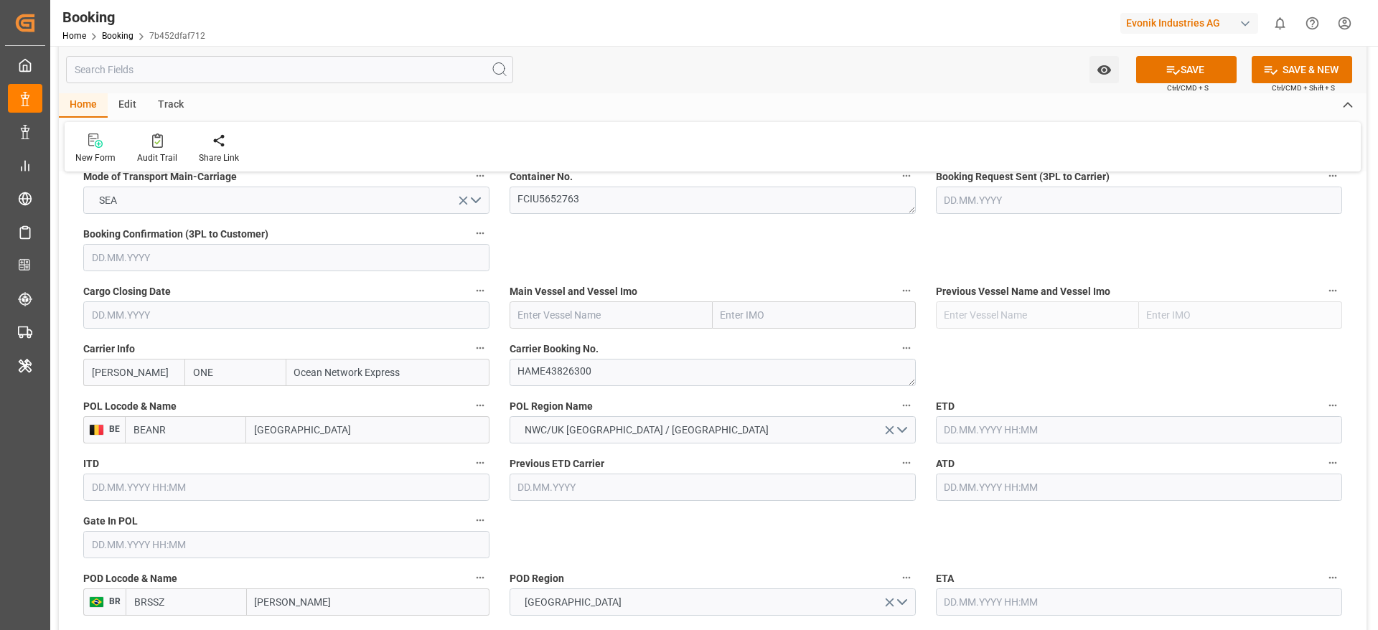
type input "NYK [PERSON_NAME]"
click at [567, 339] on div "NYK [PERSON_NAME] - 9337688" at bounding box center [590, 347] width 160 height 32
type input "9337688"
type input "NYK [PERSON_NAME]"
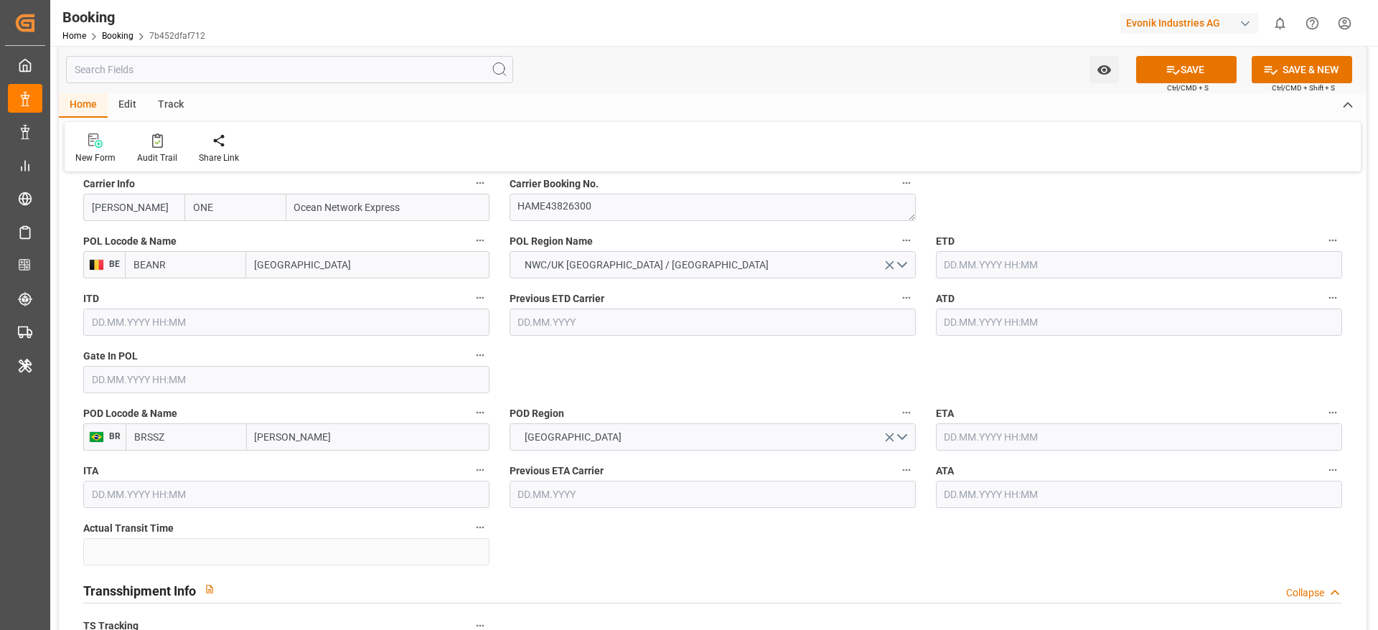
scroll to position [1117, 0]
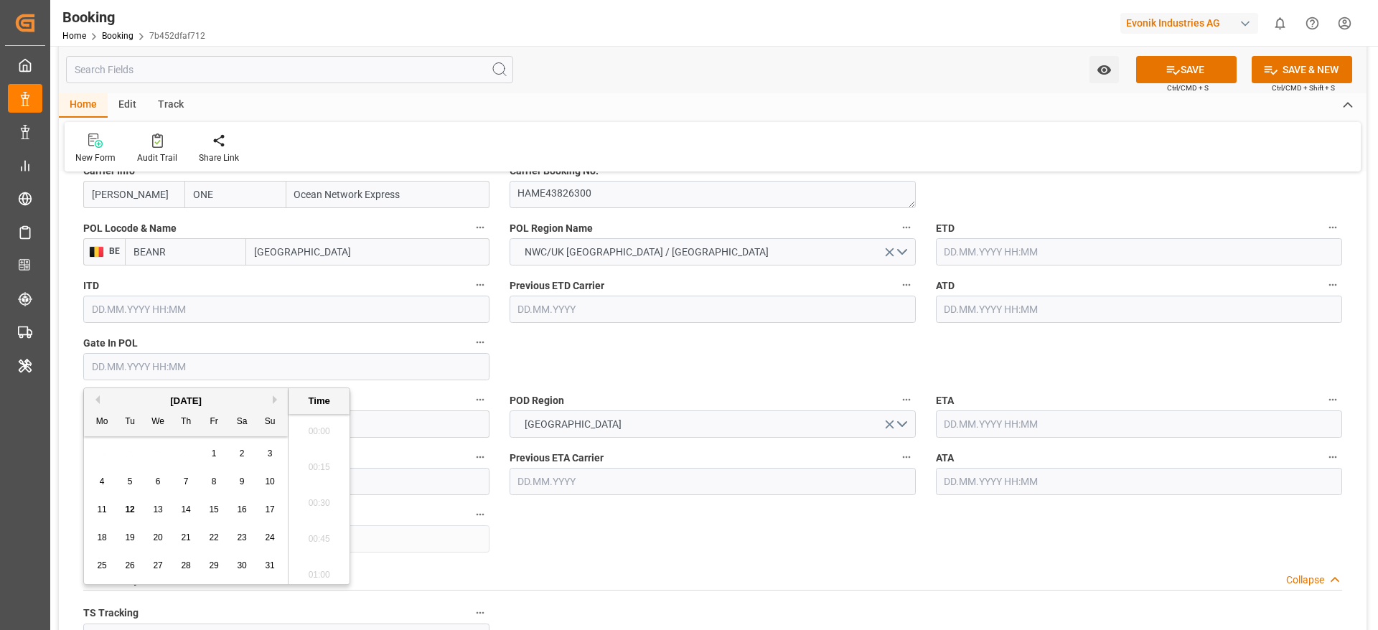
drag, startPoint x: 451, startPoint y: 364, endPoint x: 229, endPoint y: 372, distance: 221.9
click at [451, 363] on input "text" at bounding box center [286, 366] width 406 height 27
paste input "[DATE]"
click at [102, 419] on div "29 30 1 2 3 4 5" at bounding box center [186, 566] width 196 height 28
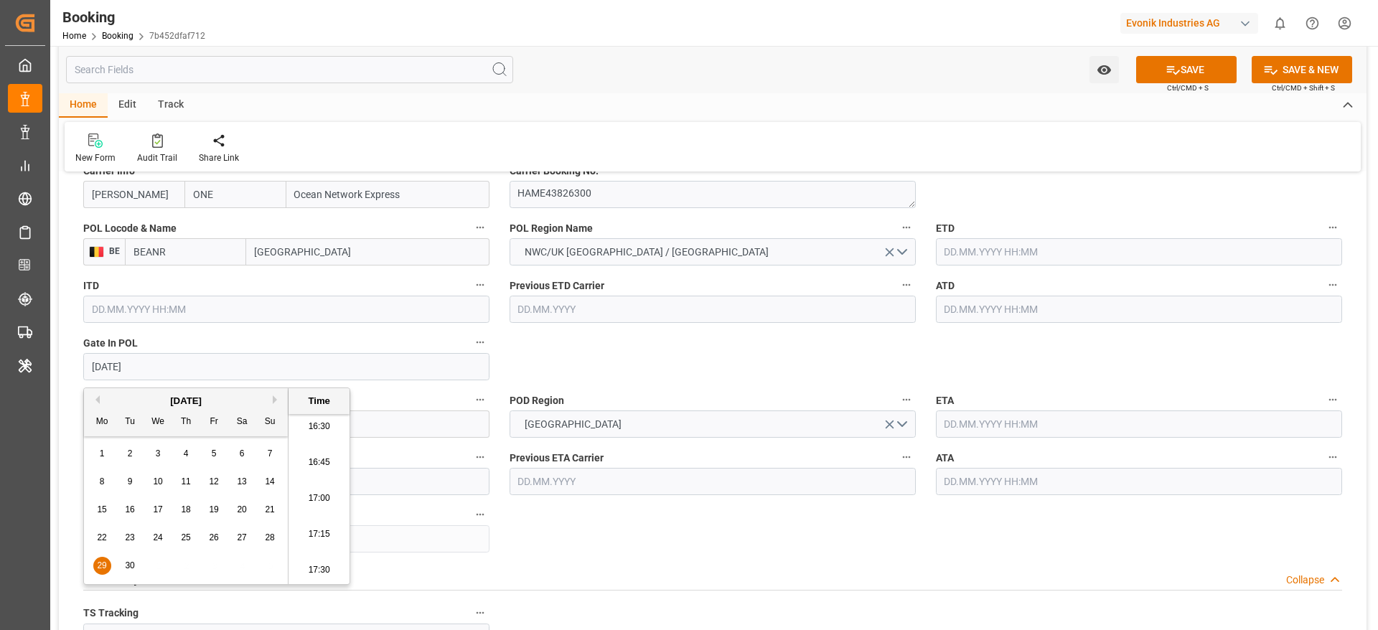
click at [99, 419] on div "[DATE] Mo Tu We Th Fr Sa Su 1 2 3 4 5 6 7 8 9 10 11 12 13 14 15 16 17 18 19 20 …" at bounding box center [186, 486] width 205 height 196
click at [101, 419] on span "29" at bounding box center [101, 566] width 9 height 10
type input "[DATE] 00:00"
click at [918, 256] on input "text" at bounding box center [1139, 251] width 406 height 27
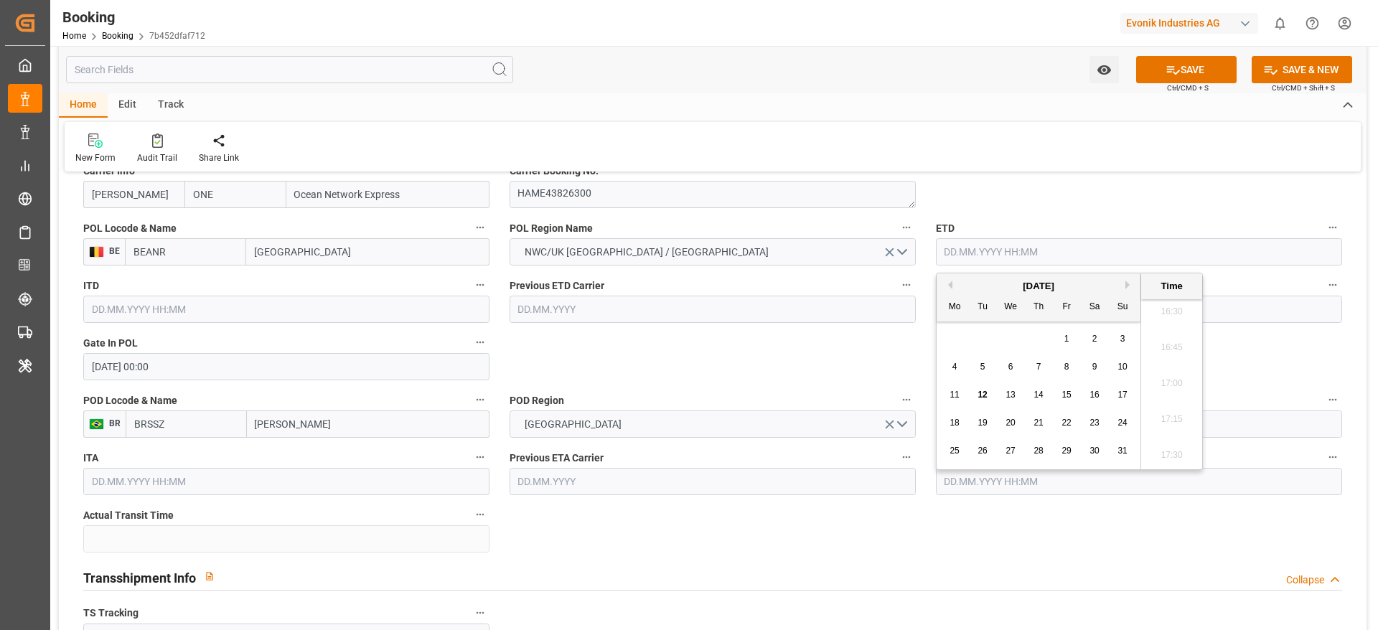
paste input "[DATE]"
click at [918, 419] on span "20" at bounding box center [953, 423] width 9 height 10
type input "[DATE] 05:30"
click at [918, 316] on input "text" at bounding box center [1139, 309] width 406 height 27
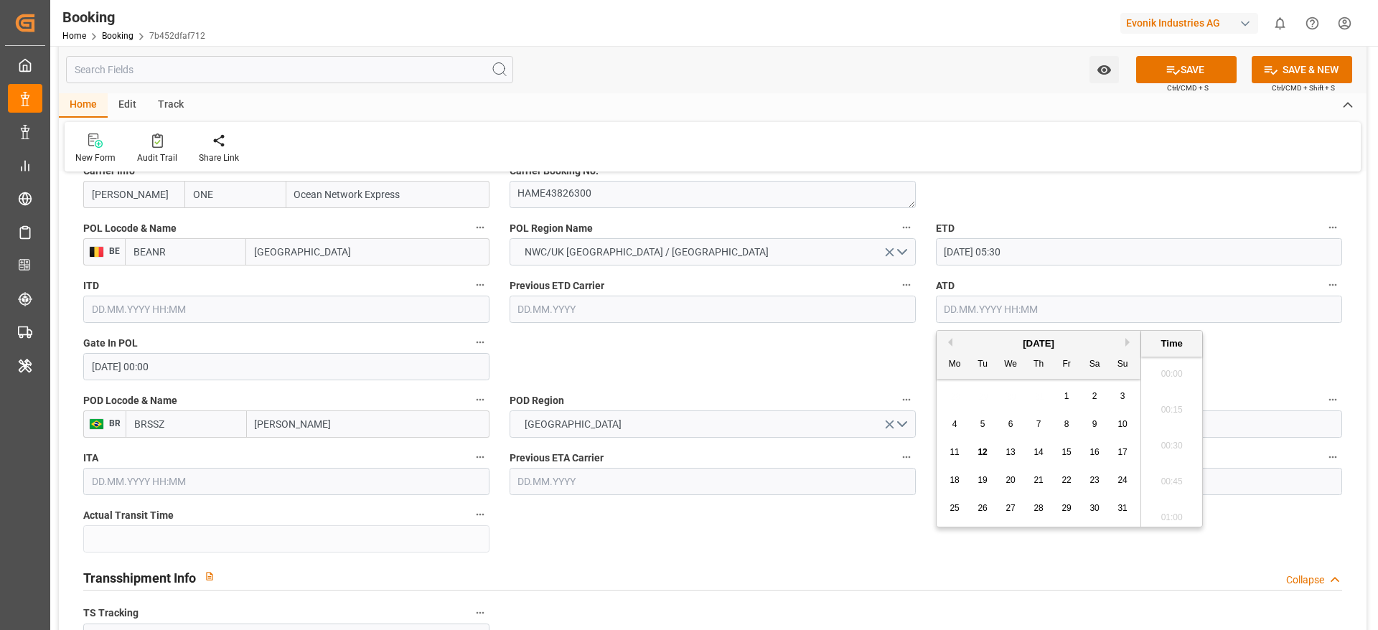
paste input "[DATE]"
click at [918, 419] on span "20" at bounding box center [953, 480] width 9 height 10
type input "[DATE] 05:30"
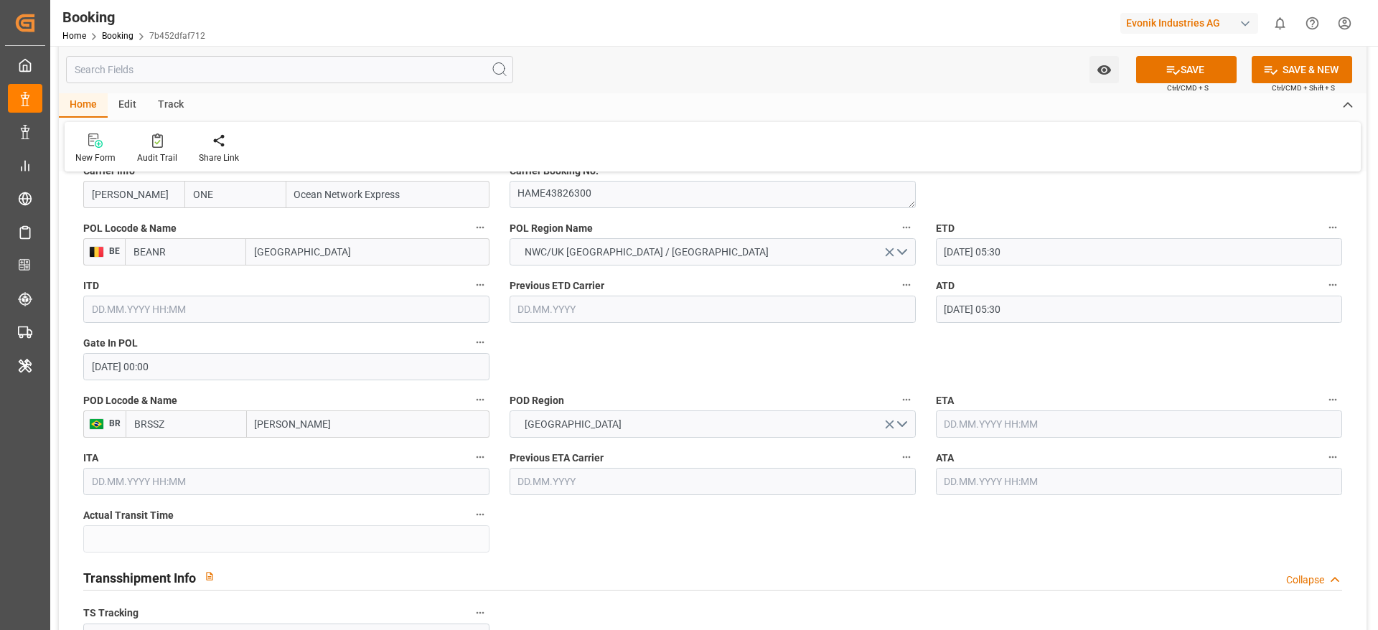
click at [918, 250] on input "[DATE] 05:30" at bounding box center [1139, 251] width 406 height 27
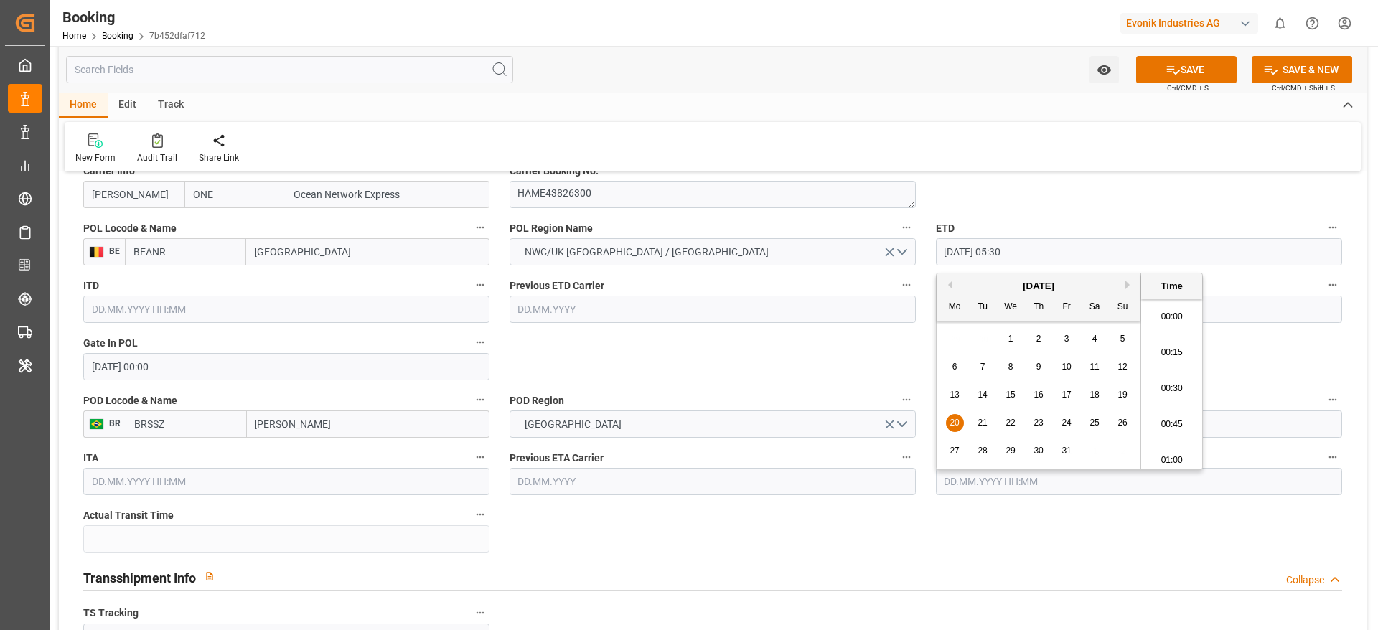
scroll to position [723, 0]
click at [918, 250] on input "[DATE] 05:30" at bounding box center [1139, 251] width 406 height 27
paste input "[DATE]"
click at [918, 252] on input "[PHONE_NUMBER]:30" at bounding box center [1139, 251] width 406 height 27
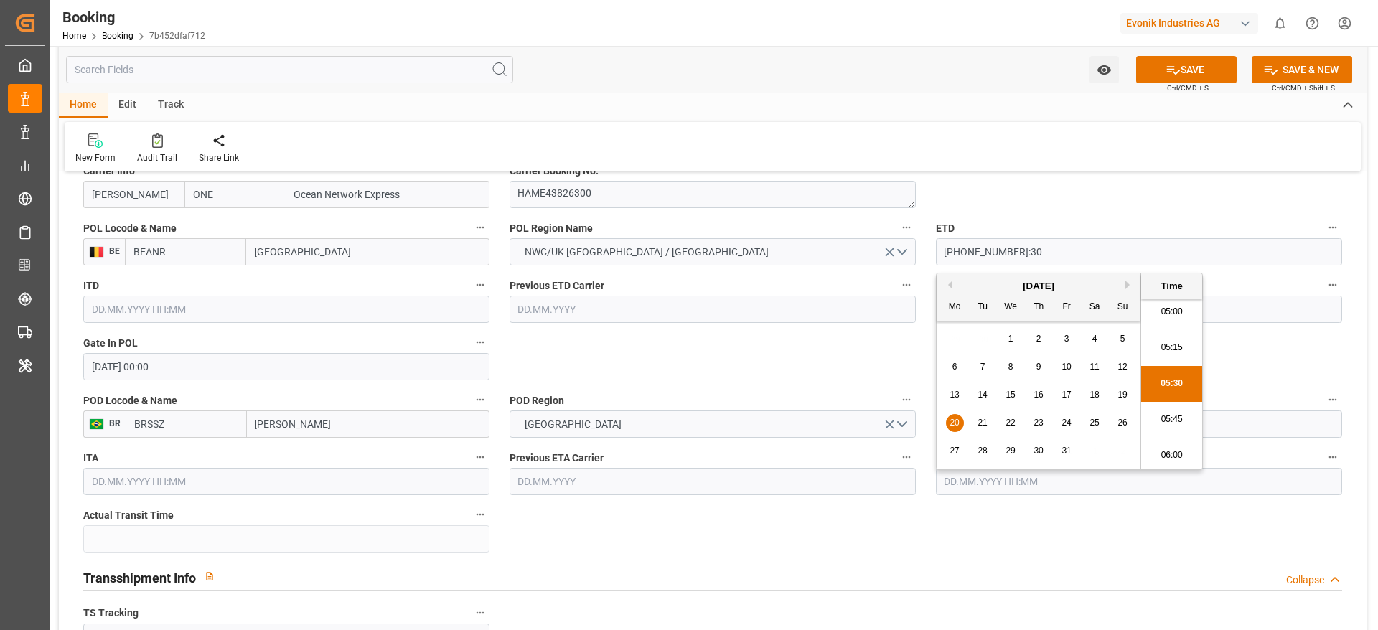
click at [918, 252] on input "[PHONE_NUMBER]:30" at bounding box center [1139, 251] width 406 height 27
paste input "text"
click at [918, 337] on span "3" at bounding box center [1066, 339] width 5 height 10
type input "[DATE] 05:30"
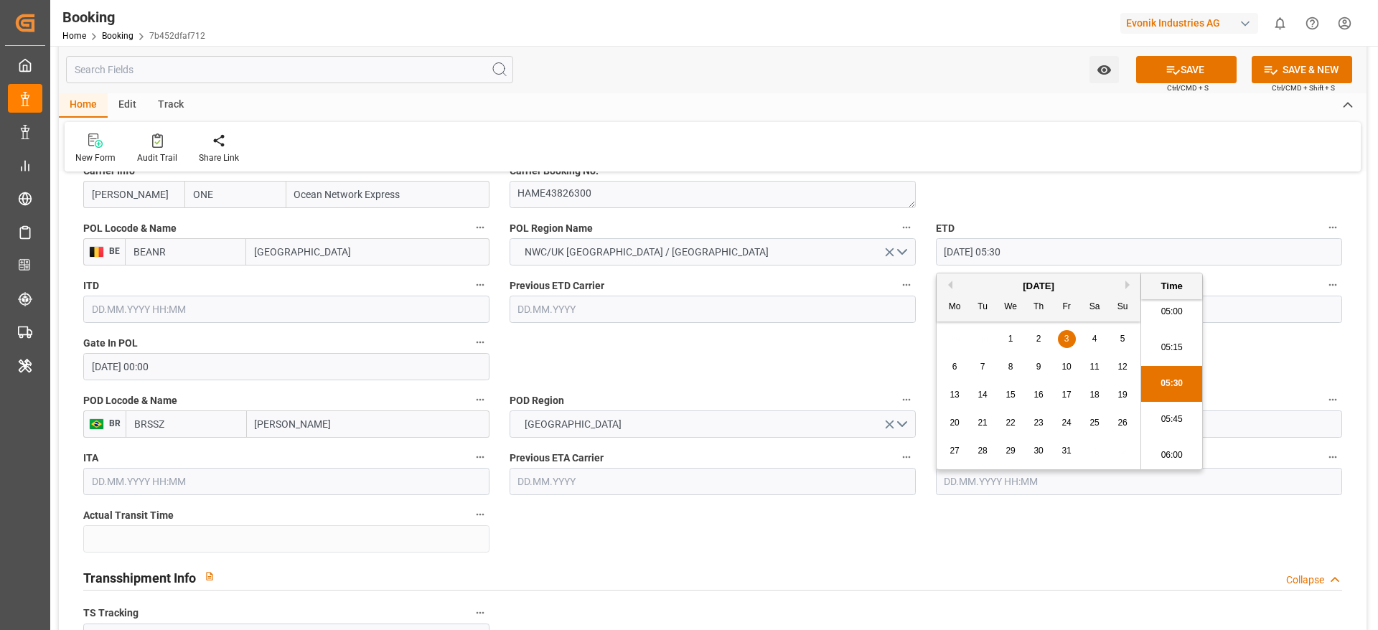
click at [918, 307] on input "[DATE] 05:30" at bounding box center [1139, 309] width 406 height 27
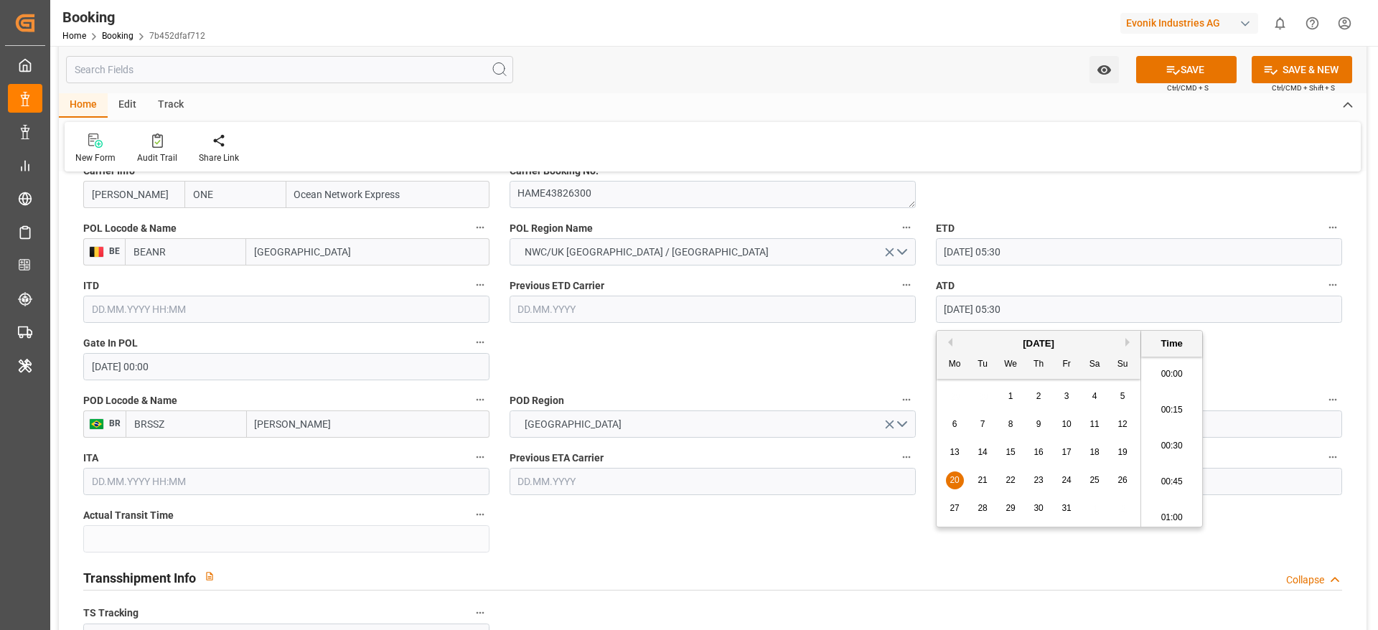
click at [918, 307] on input "[DATE] 05:30" at bounding box center [1139, 309] width 406 height 27
click at [918, 419] on input "text" at bounding box center [1139, 424] width 406 height 27
paste input "[DATE] 05:30"
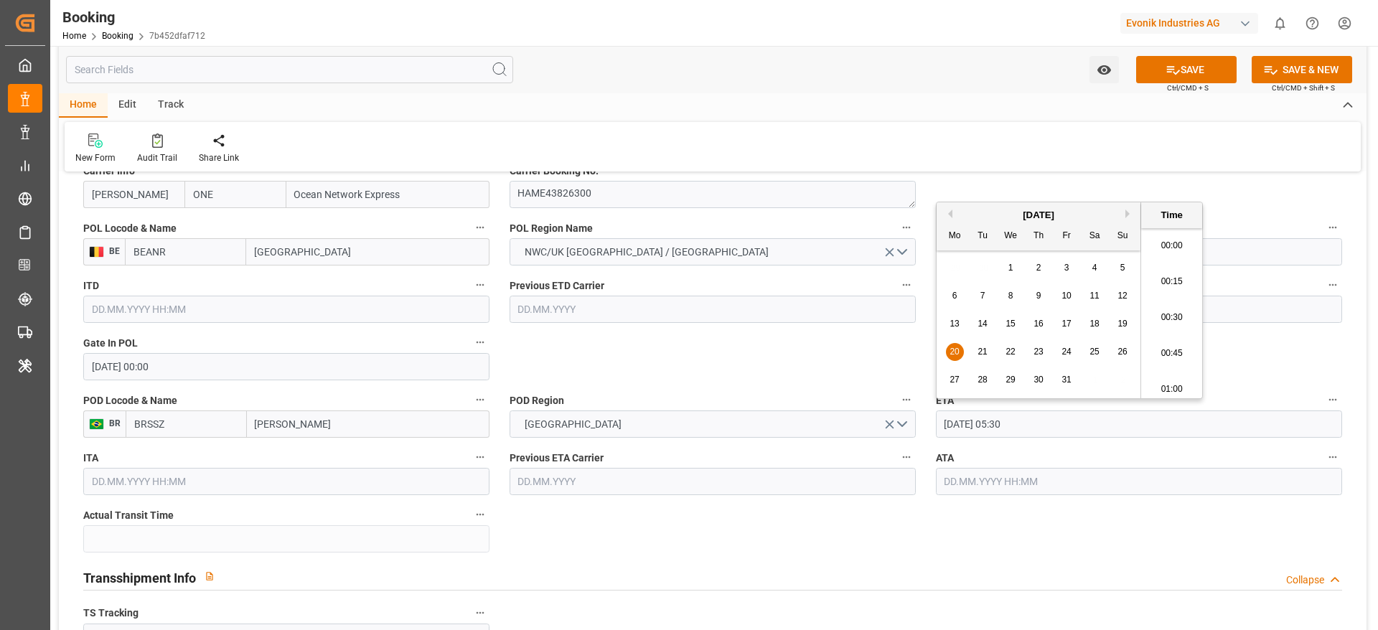
scroll to position [2373, 0]
type input "[DATE] 05:30"
click at [918, 355] on span "20" at bounding box center [953, 352] width 9 height 10
click at [918, 352] on span "20" at bounding box center [953, 352] width 9 height 10
click at [918, 355] on span "20" at bounding box center [953, 352] width 9 height 10
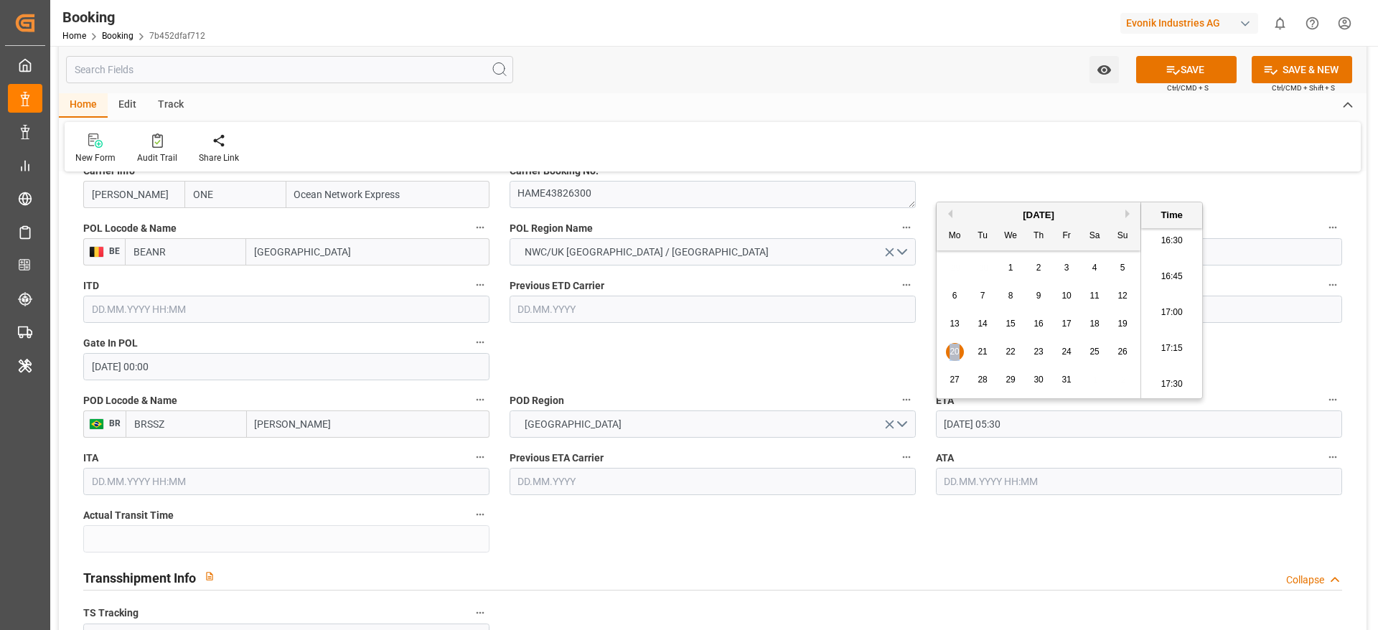
click at [918, 353] on span "20" at bounding box center [953, 352] width 9 height 10
click at [918, 419] on input "text" at bounding box center [1139, 481] width 406 height 27
paste input "[DATE] 05:30"
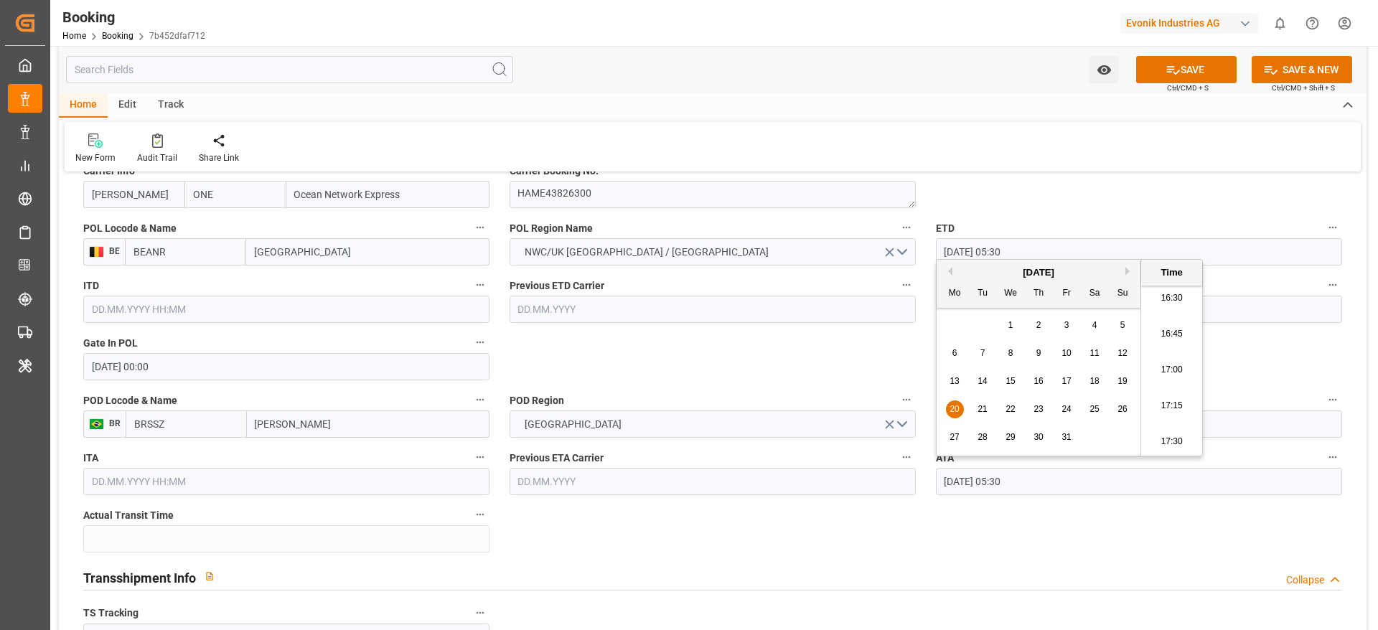
type input "[DATE] 05:30"
click at [918, 416] on div "20" at bounding box center [955, 409] width 18 height 17
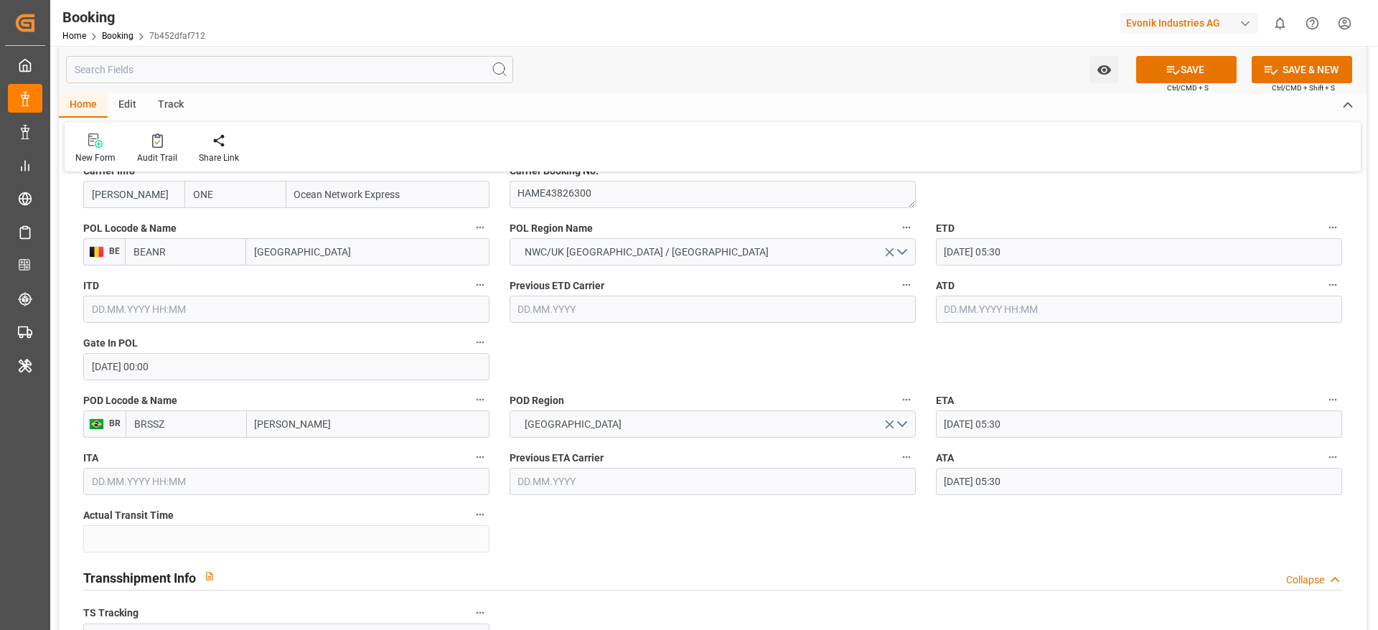
click at [918, 243] on input "[DATE] 05:30" at bounding box center [1139, 251] width 406 height 27
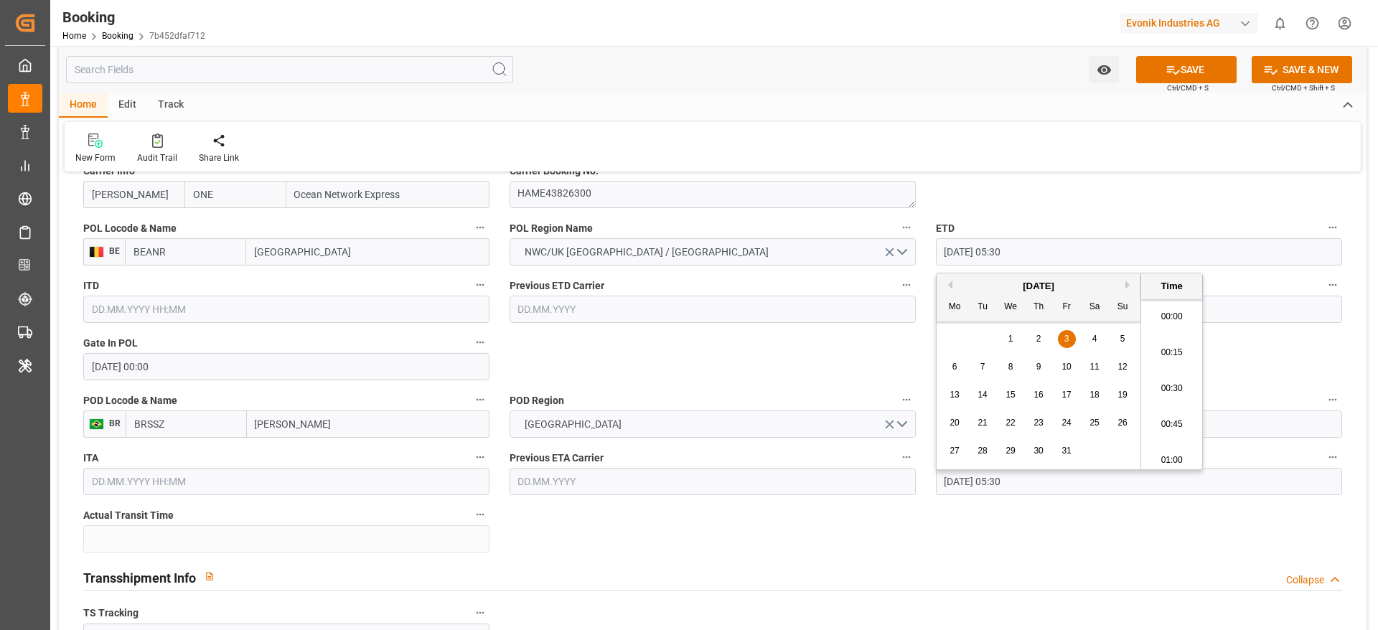
click at [918, 243] on input "[DATE] 05:30" at bounding box center [1139, 251] width 406 height 27
click at [918, 298] on input "text" at bounding box center [1139, 309] width 406 height 27
paste input "[DATE] 05:30"
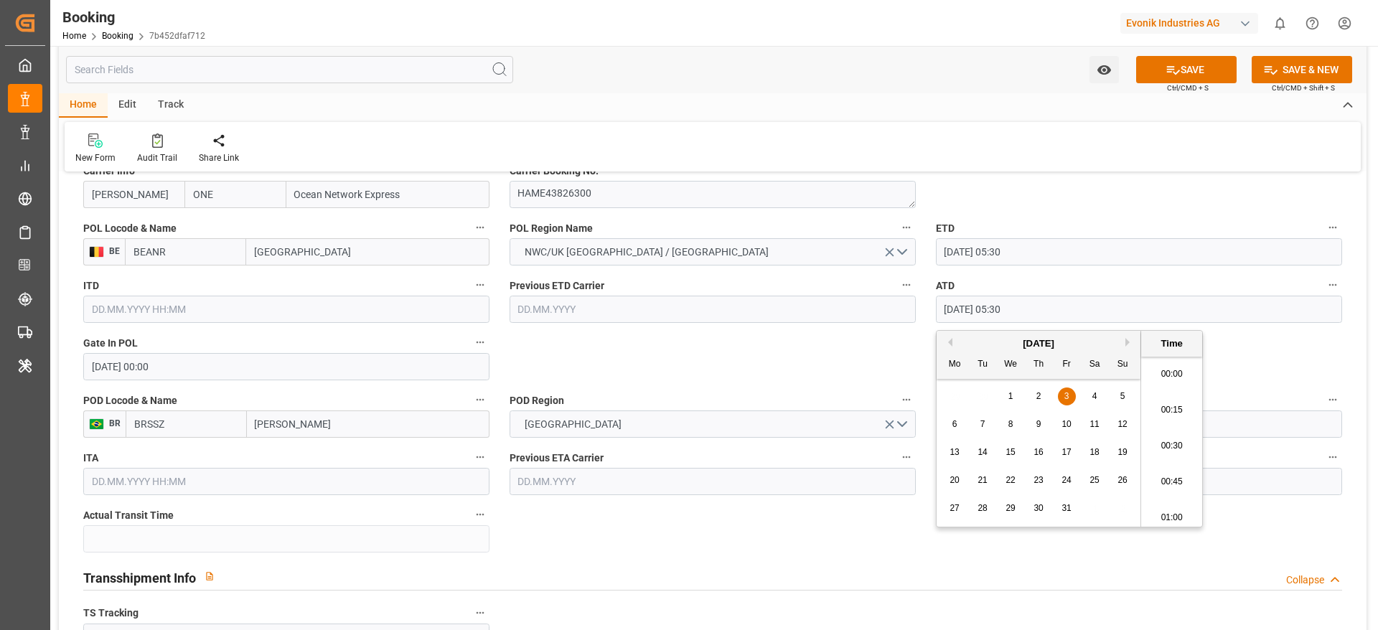
scroll to position [2373, 0]
type input "[DATE] 05:30"
click at [918, 386] on div "29 30 1 2 3 4 5" at bounding box center [1039, 397] width 196 height 28
click at [918, 393] on div "3" at bounding box center [1067, 396] width 18 height 17
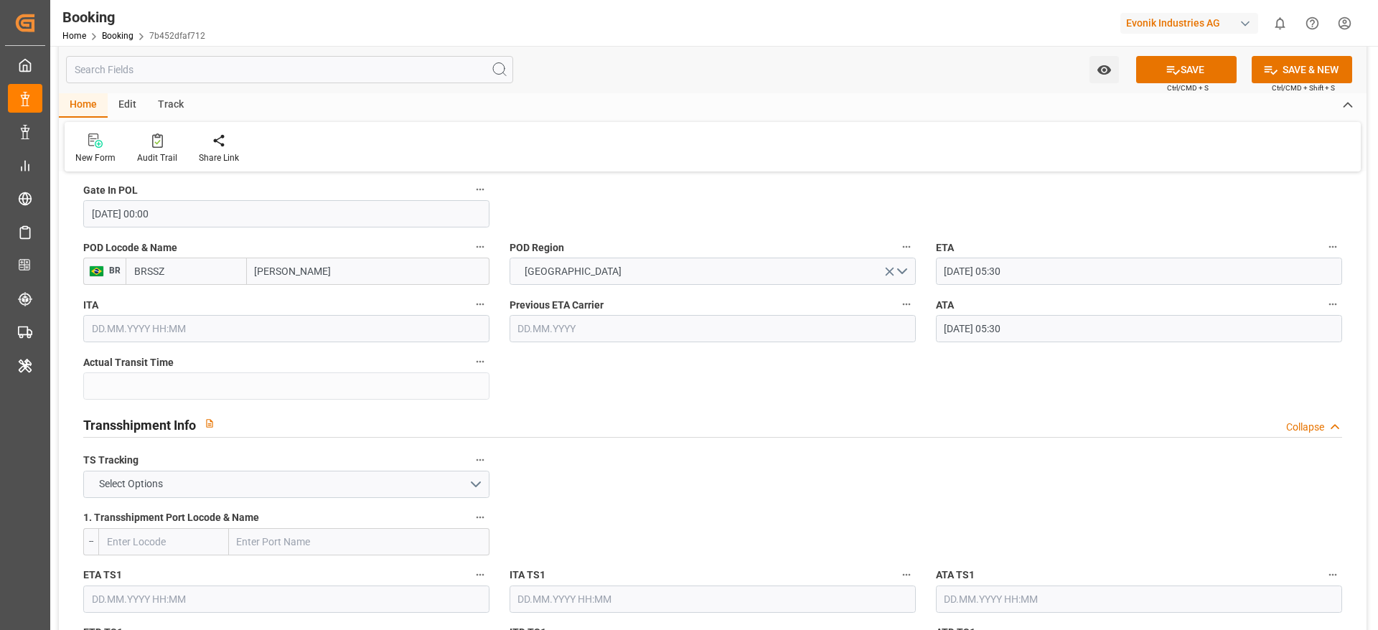
scroll to position [1405, 0]
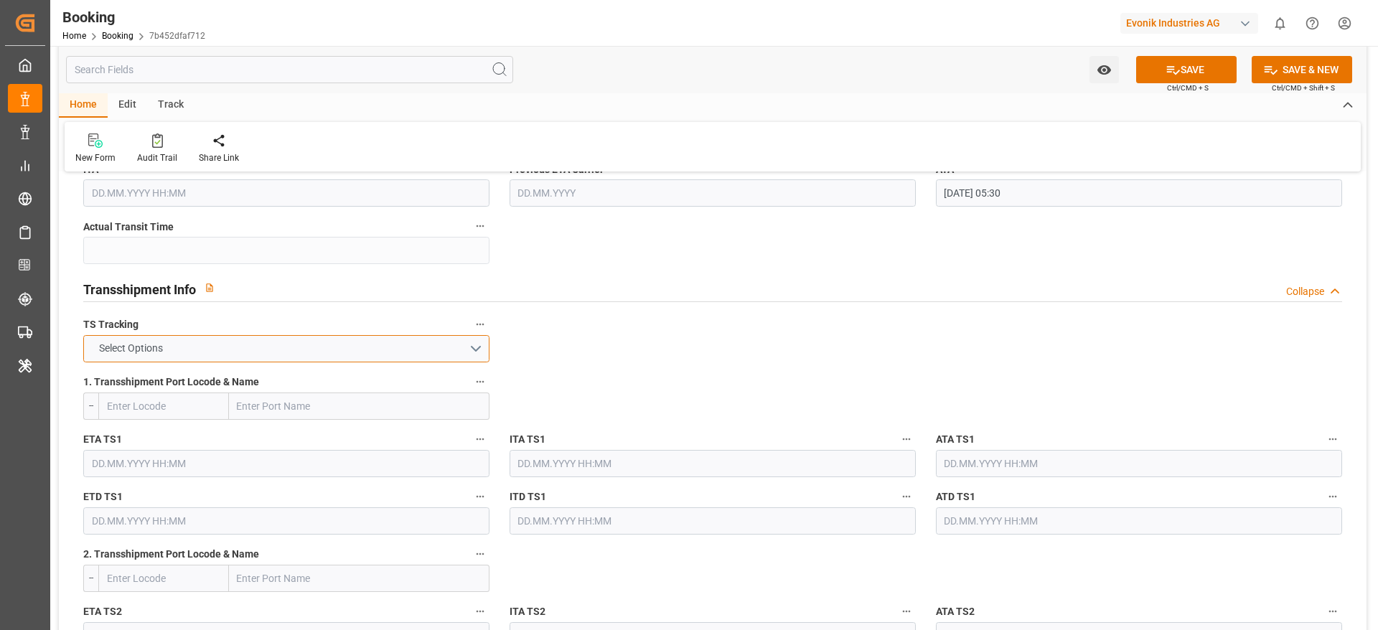
click at [404, 355] on button "Select Options" at bounding box center [286, 348] width 406 height 27
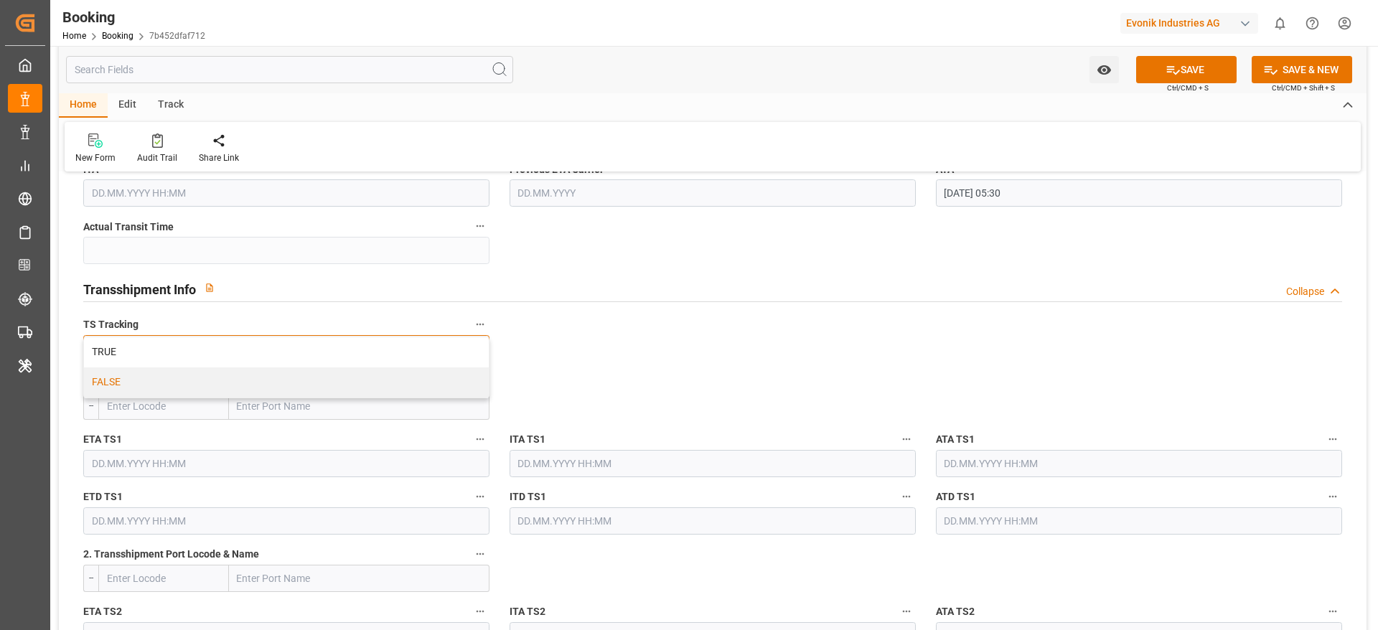
click at [398, 380] on div "FALSE" at bounding box center [286, 382] width 405 height 30
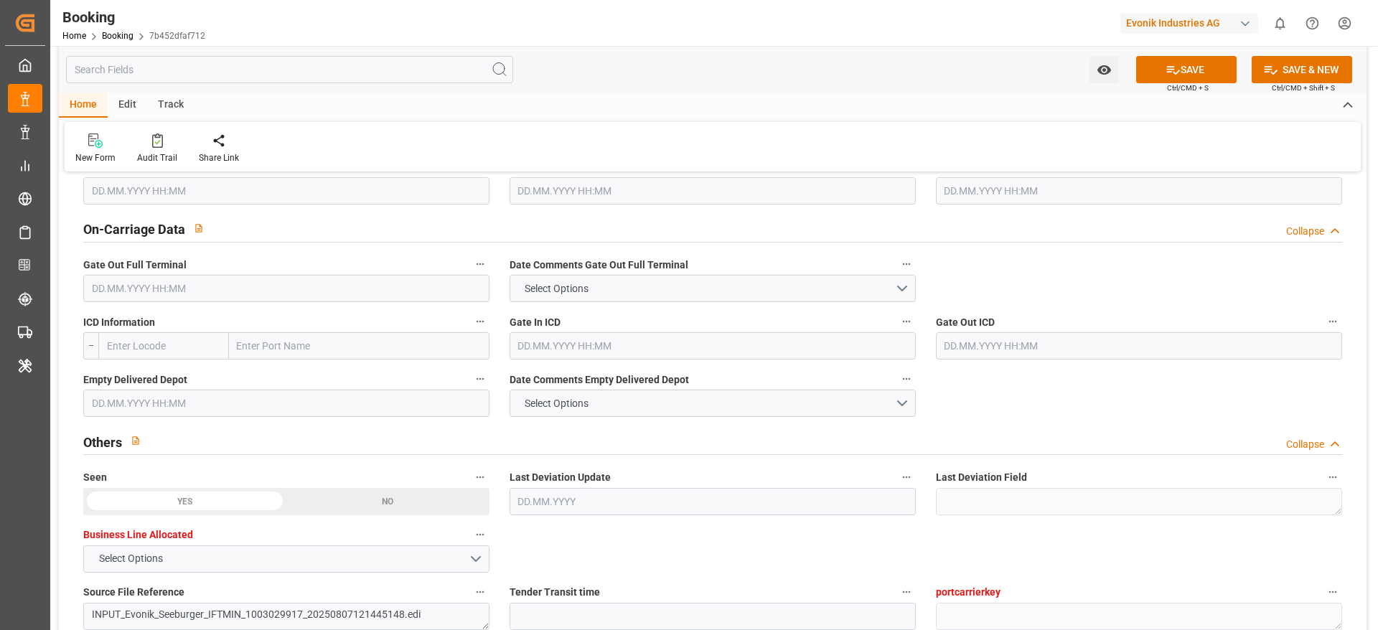
scroll to position [2147, 0]
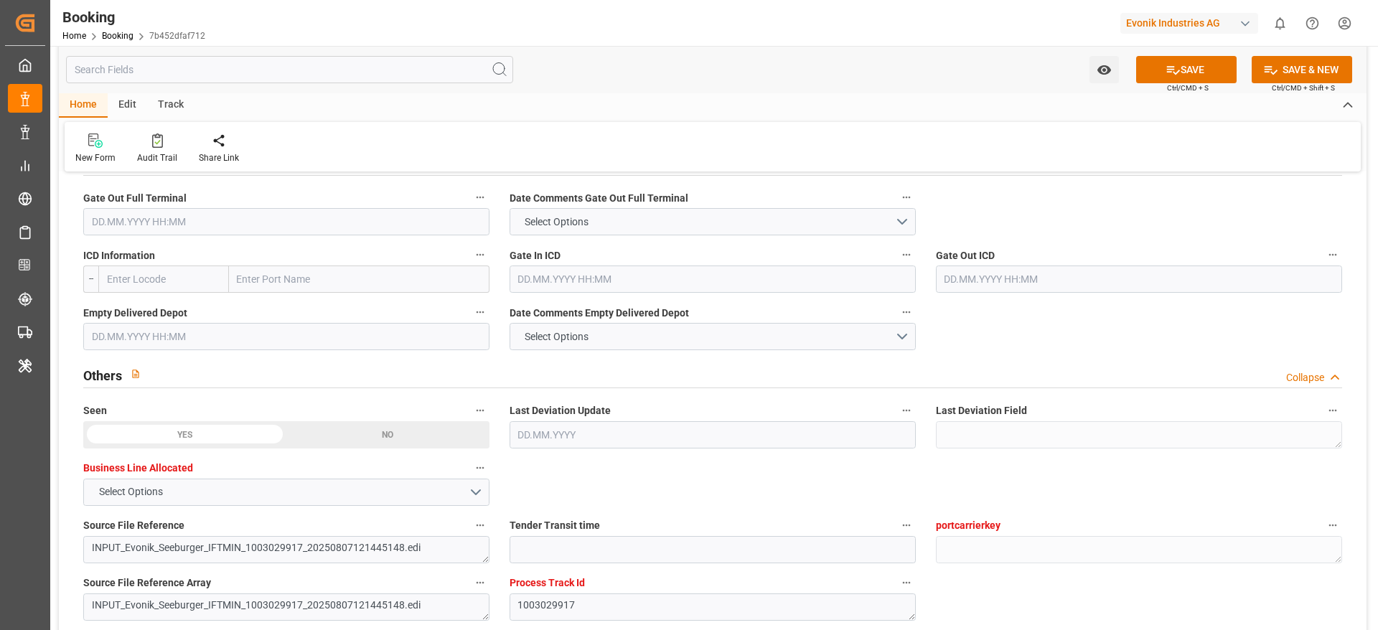
click at [332, 222] on input "text" at bounding box center [286, 221] width 406 height 27
paste input "[DATE]"
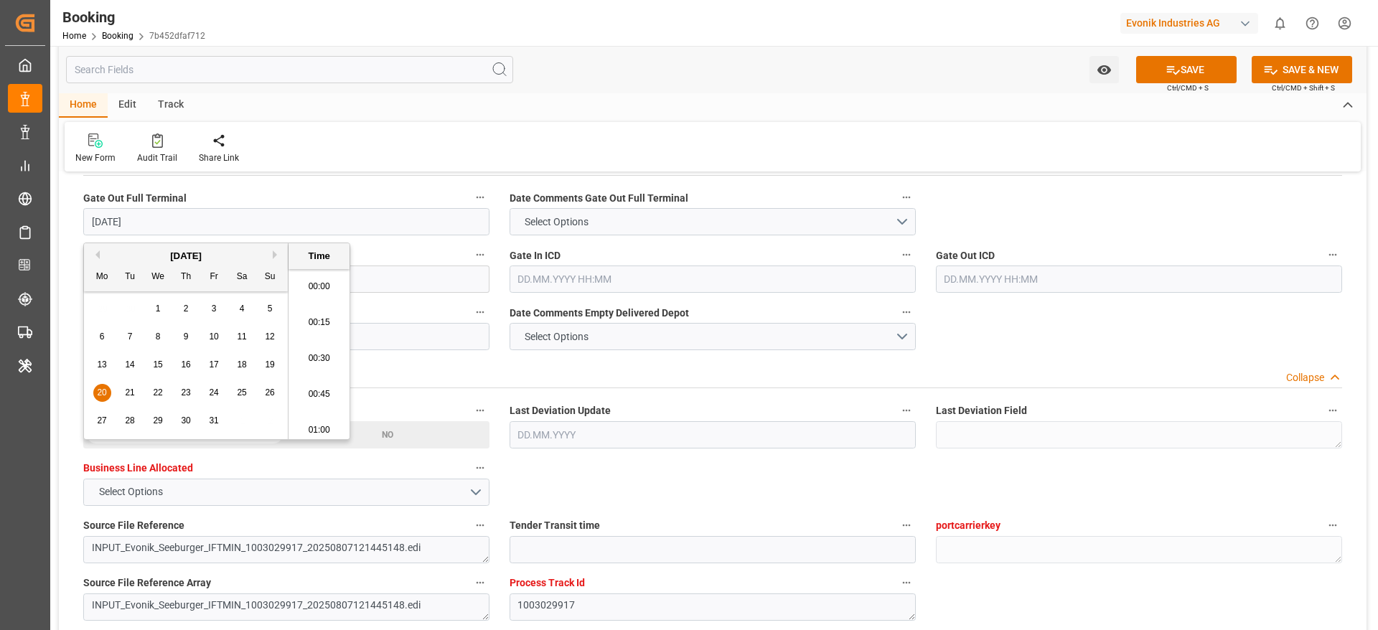
scroll to position [2373, 0]
click at [101, 393] on span "20" at bounding box center [101, 393] width 9 height 10
type input "[DATE] 05:30"
click at [403, 326] on input "text" at bounding box center [286, 336] width 406 height 27
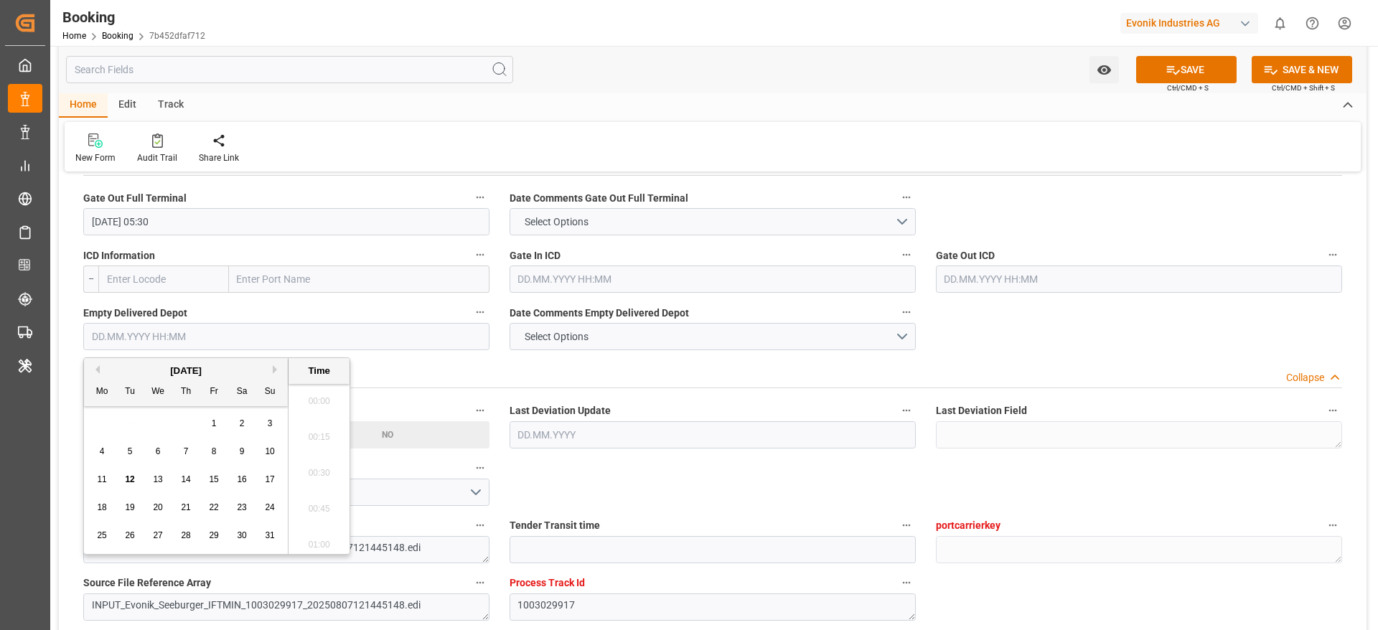
paste input "[DATE]"
click at [164, 419] on div "5" at bounding box center [158, 452] width 18 height 17
type input "[DATE] 05:30"
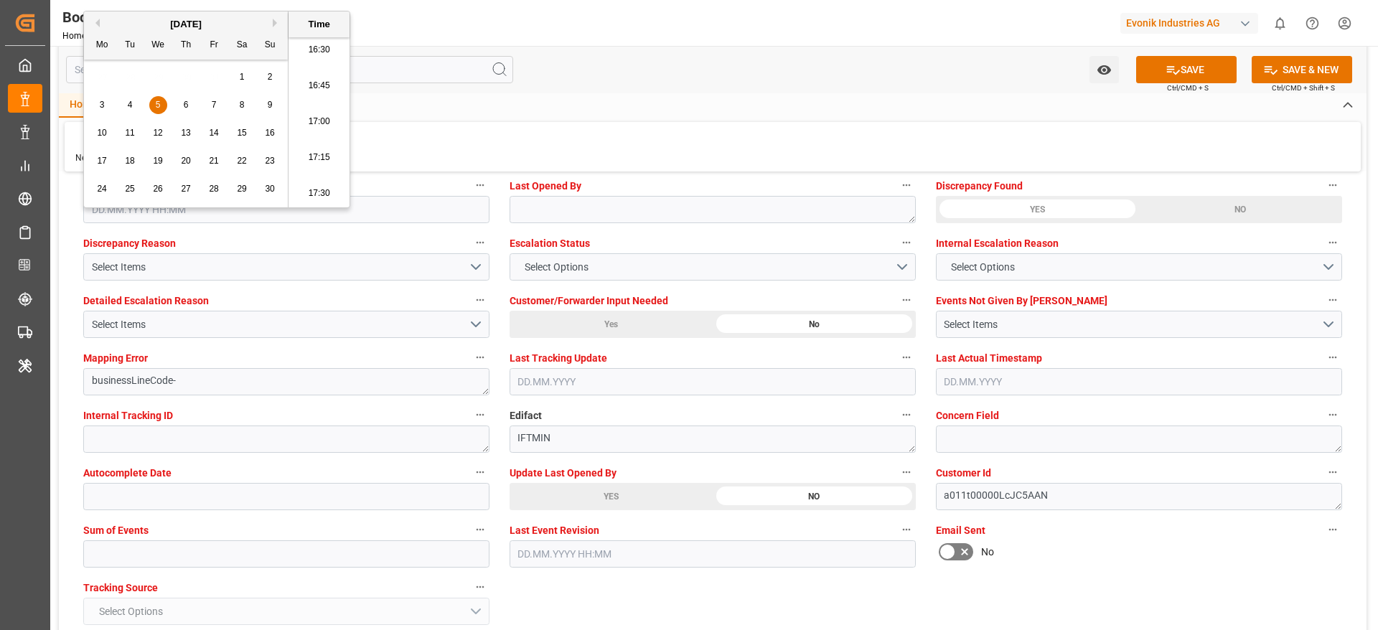
scroll to position [2644, 0]
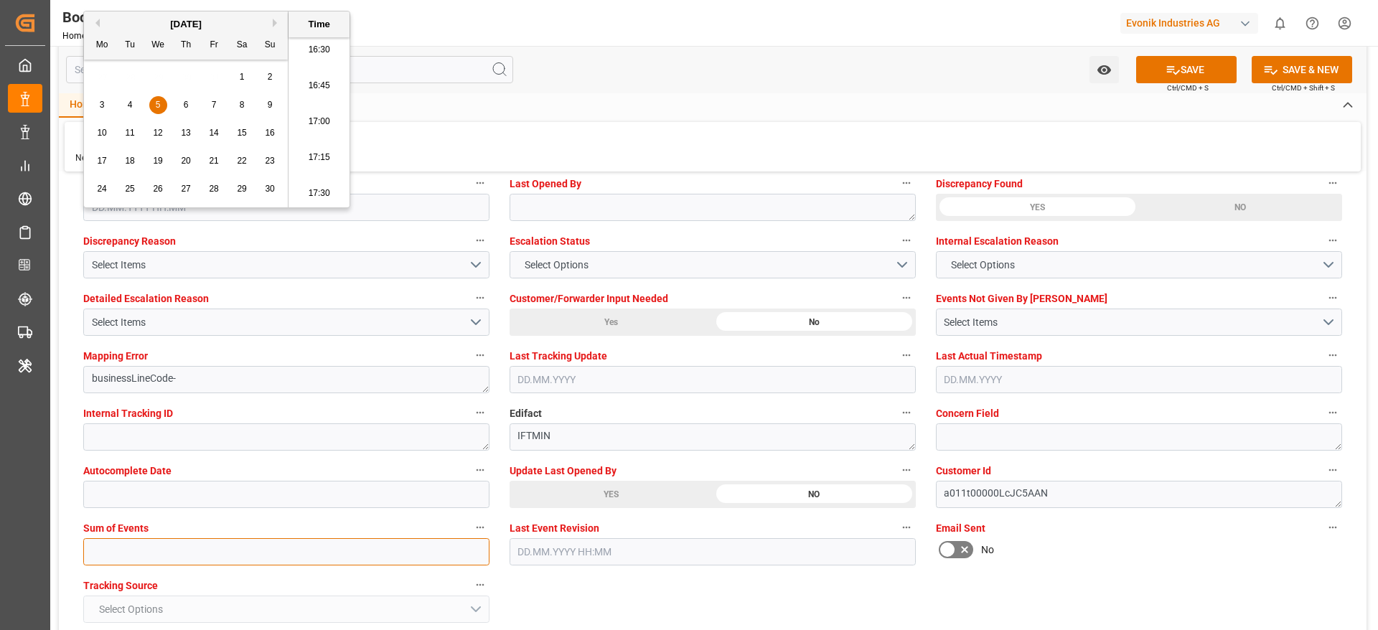
click at [294, 419] on input "text" at bounding box center [286, 551] width 406 height 27
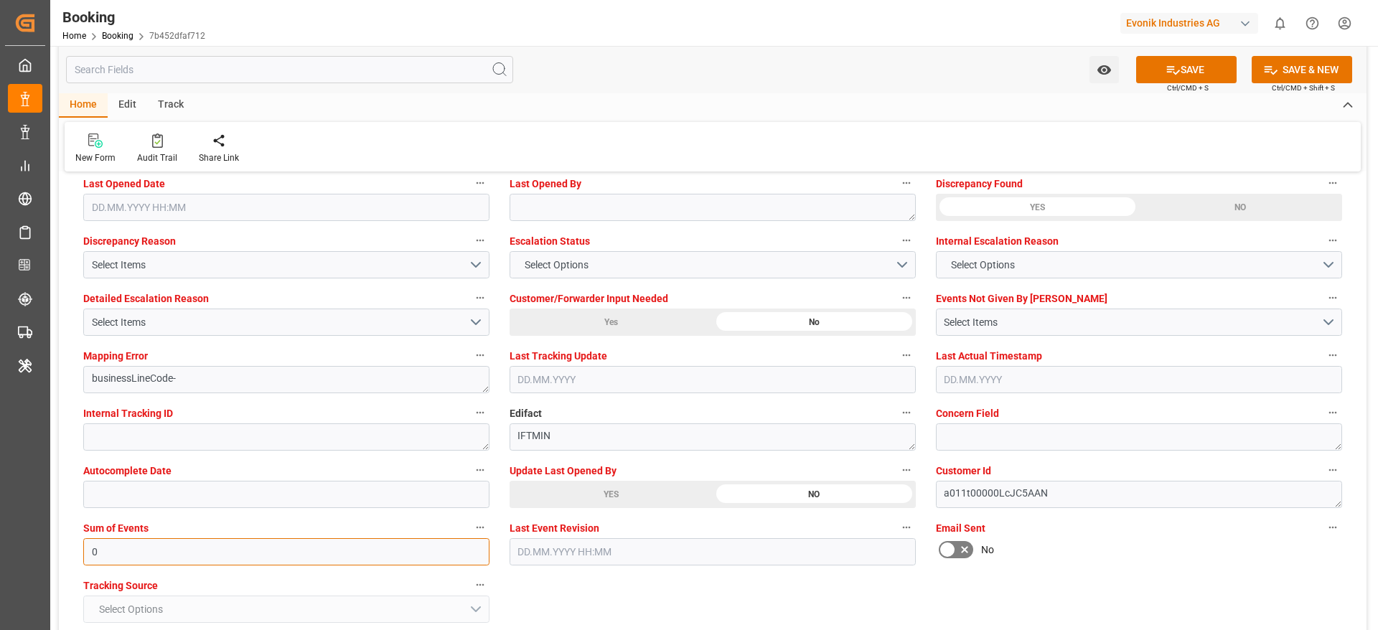
type input "0"
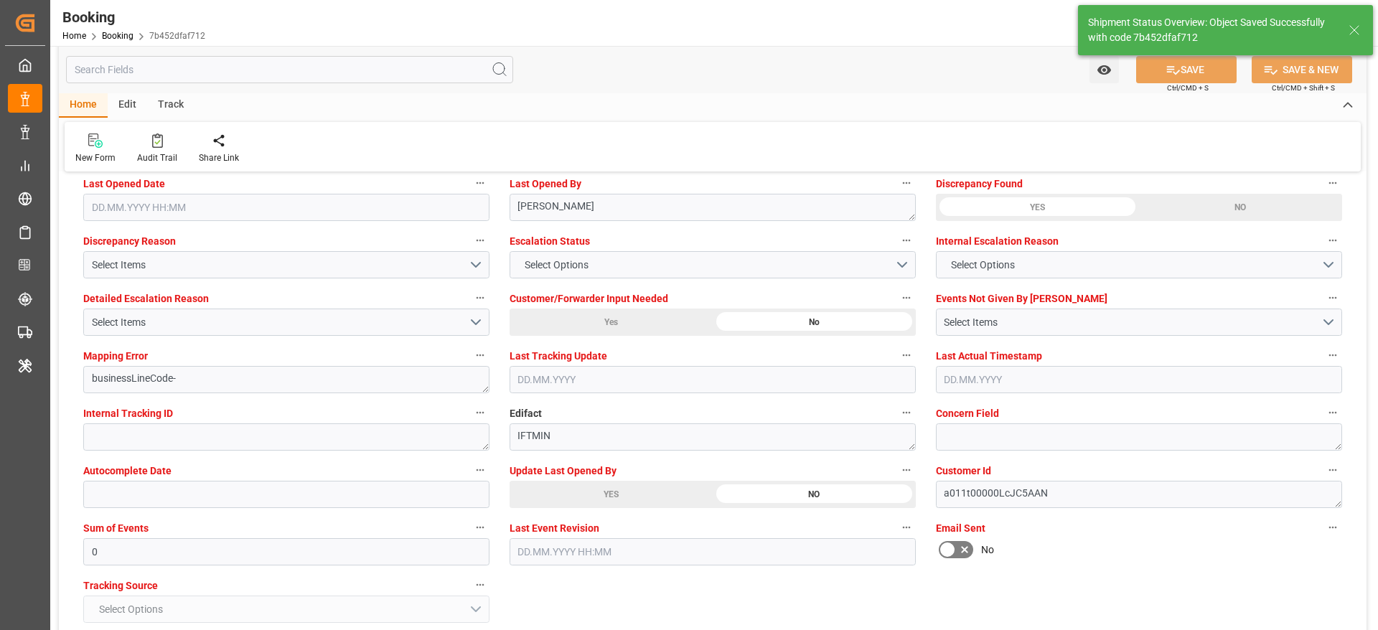
type textarea "[PERSON_NAME]"
type input "17"
type input "[DATE] 05:30"
type input "[DATE] 11:42"
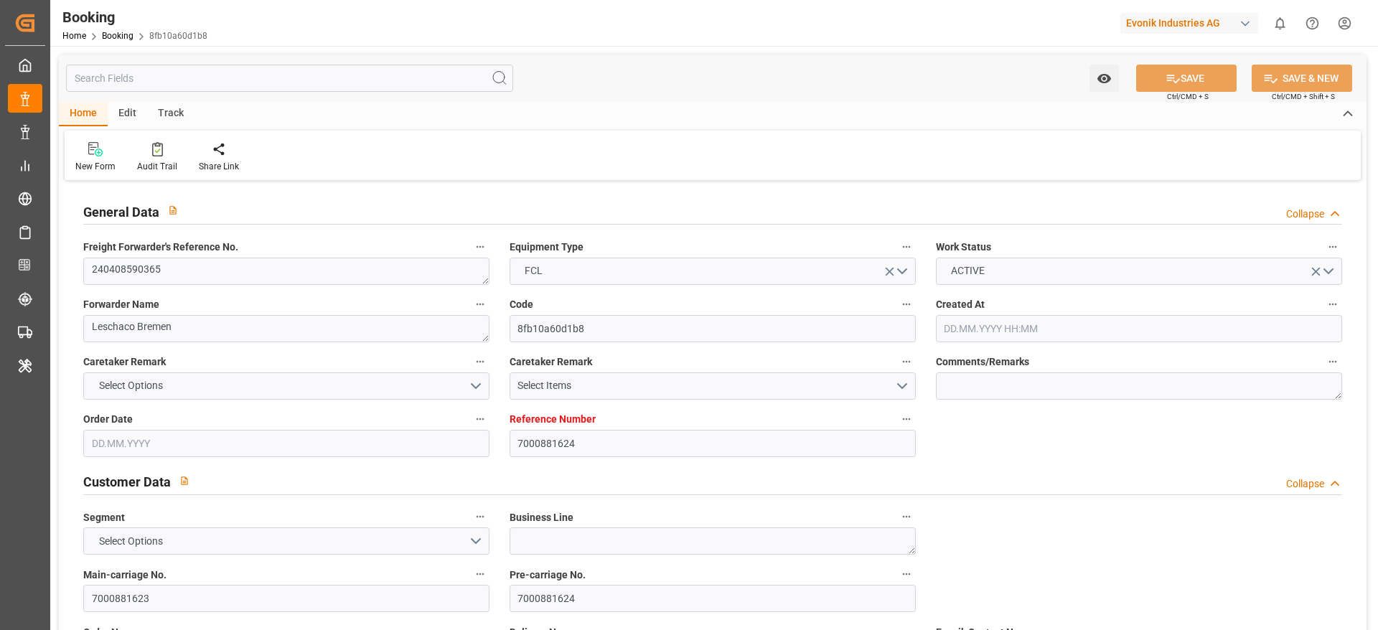
type input "[DATE] 10:17"
type input "[DATE]"
click at [278, 263] on textarea "240408590365" at bounding box center [286, 271] width 406 height 27
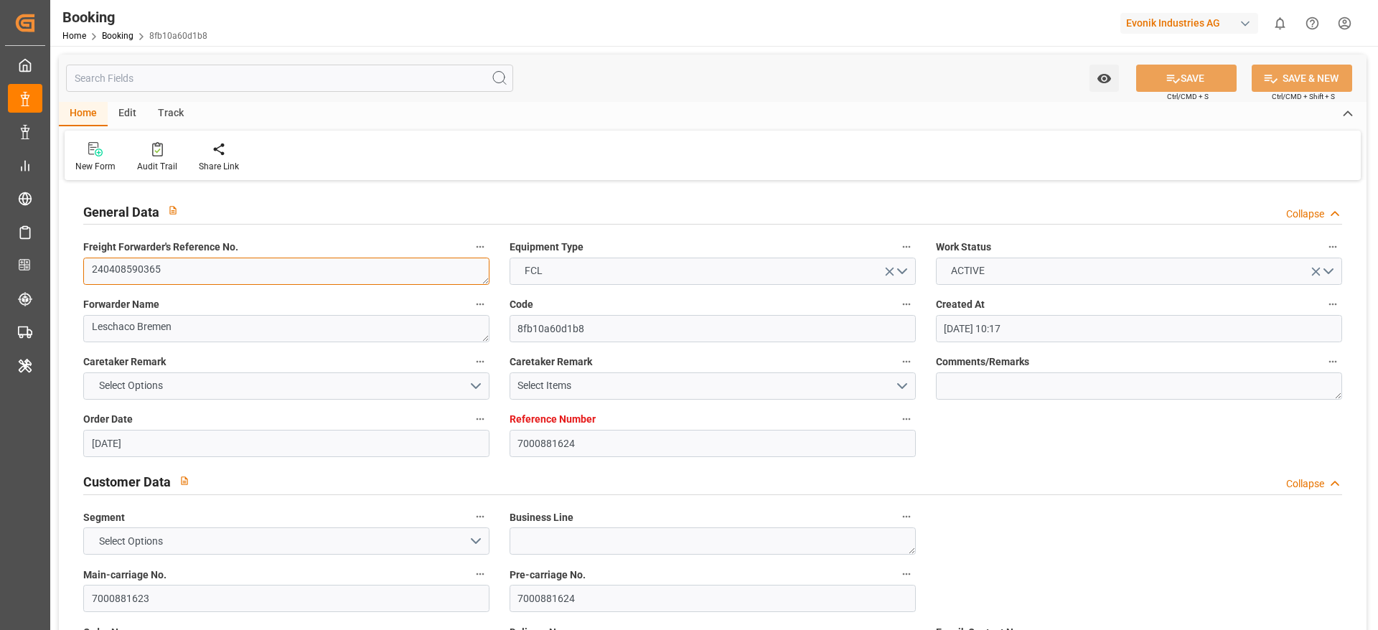
click at [278, 263] on textarea "240408590365" at bounding box center [286, 271] width 406 height 27
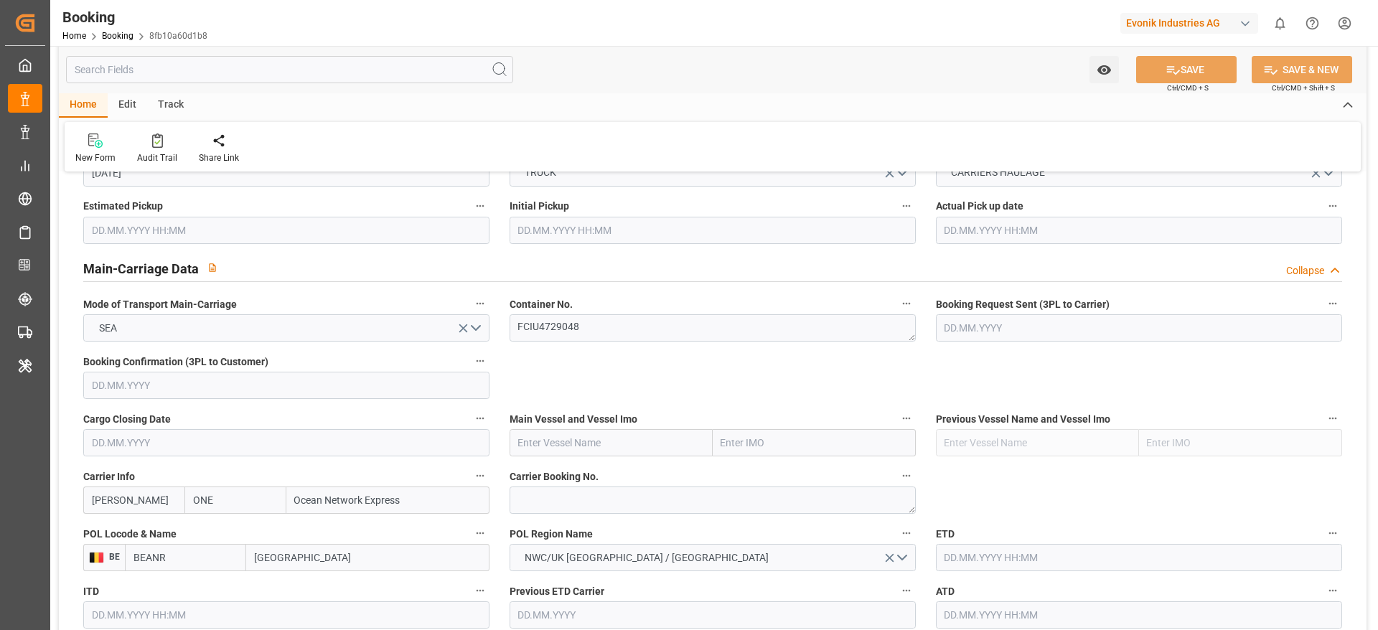
scroll to position [822, 0]
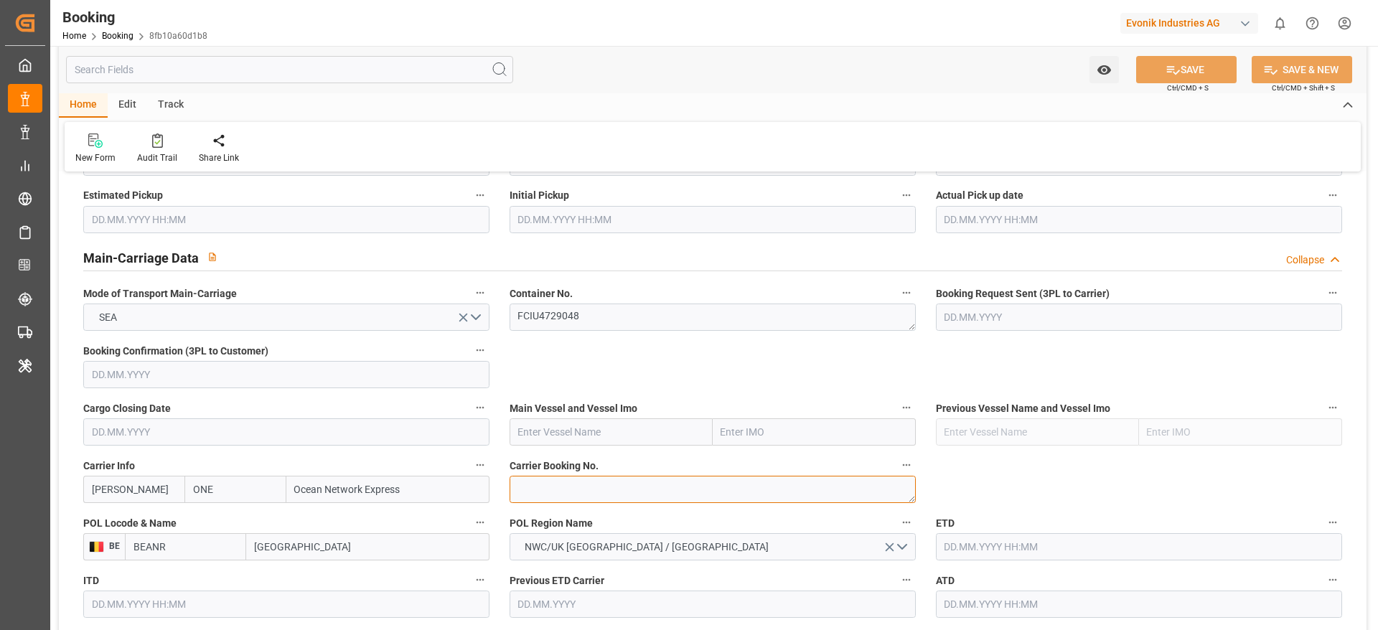
click at [590, 491] on textarea at bounding box center [713, 489] width 406 height 27
paste textarea "HAME43836400"
type textarea "HAME43836400"
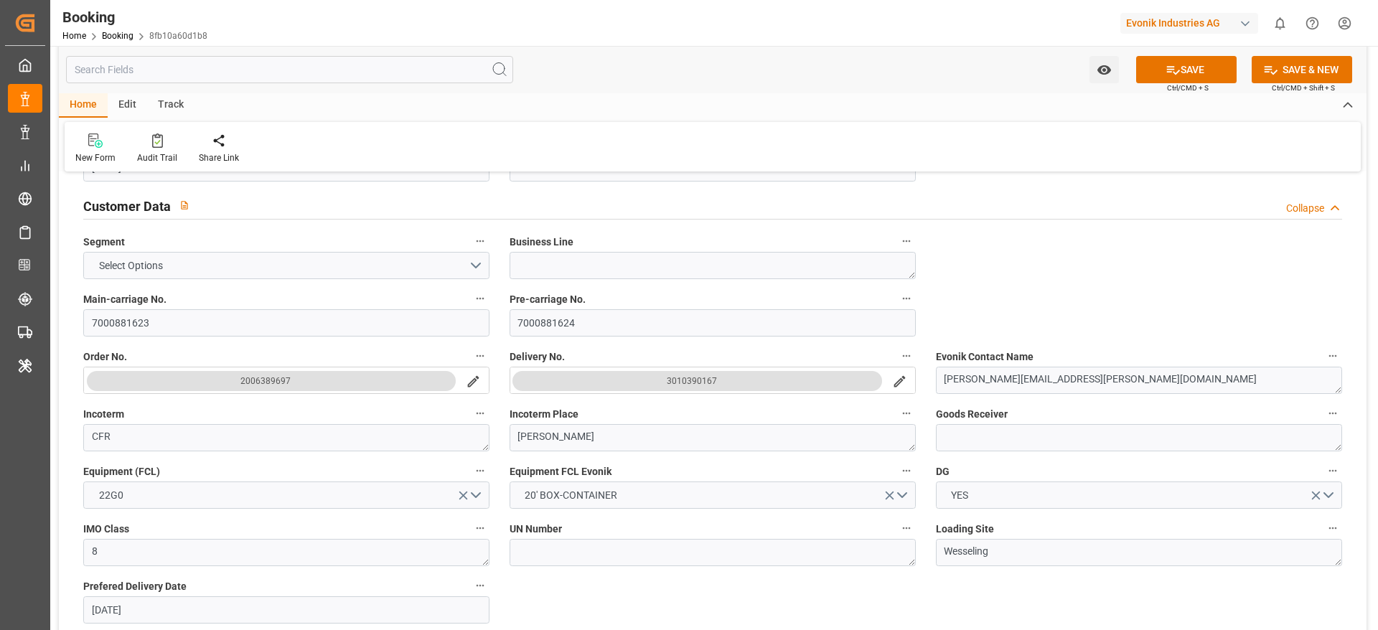
scroll to position [273, 0]
drag, startPoint x: 179, startPoint y: 339, endPoint x: 192, endPoint y: 322, distance: 21.5
click at [179, 337] on input "7000881623" at bounding box center [286, 325] width 406 height 27
click at [192, 322] on input "7000881623" at bounding box center [286, 325] width 406 height 27
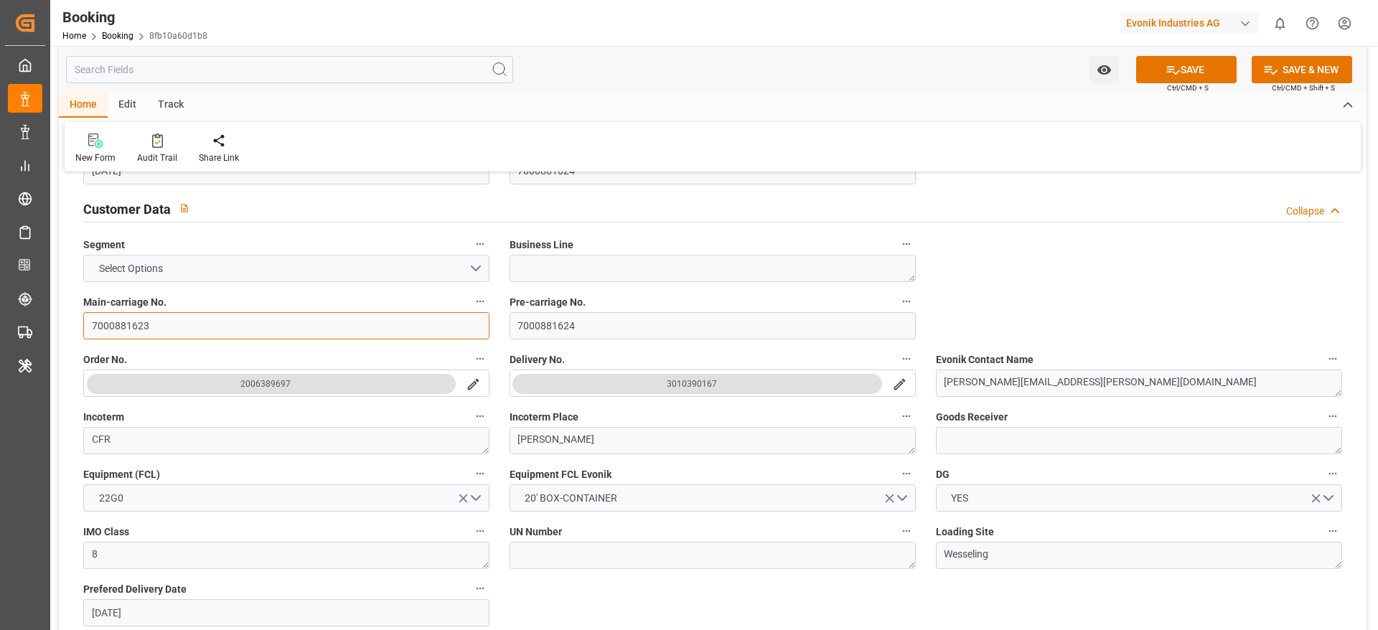
click at [192, 322] on input "7000881623" at bounding box center [286, 325] width 406 height 27
click at [193, 322] on input "7000881623" at bounding box center [286, 325] width 406 height 27
click at [899, 384] on icon "search button" at bounding box center [899, 384] width 11 height 11
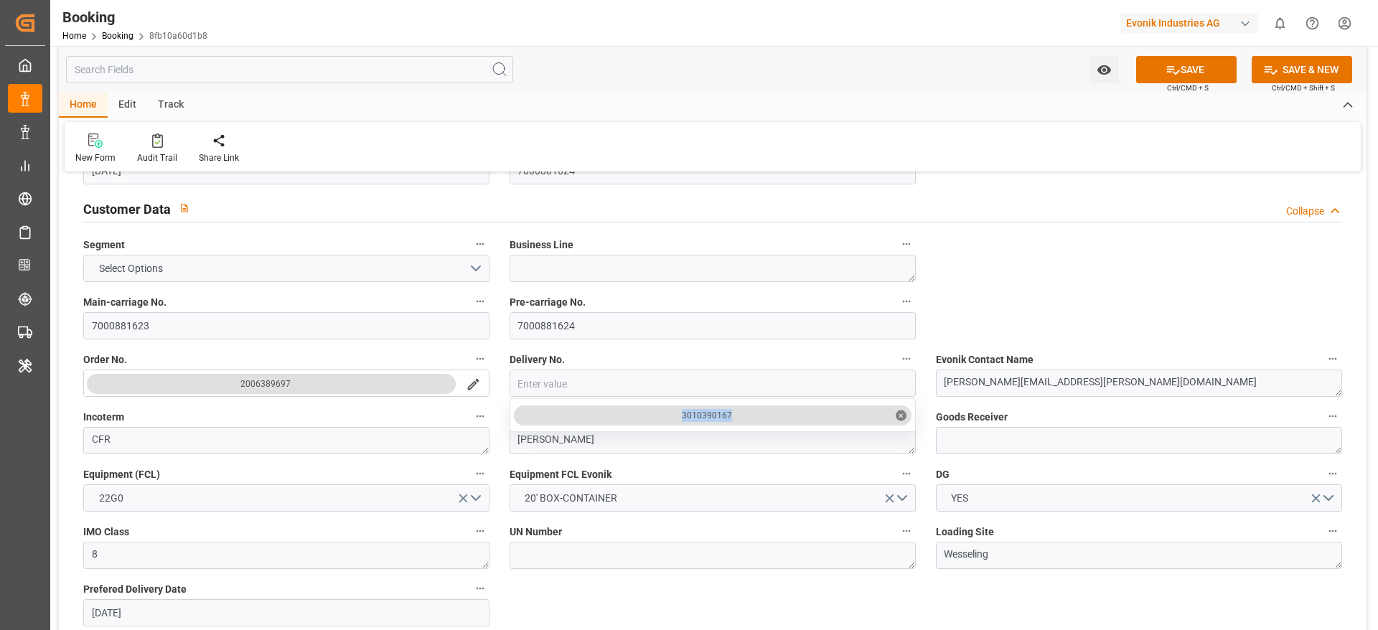
drag, startPoint x: 672, startPoint y: 412, endPoint x: 755, endPoint y: 418, distance: 83.5
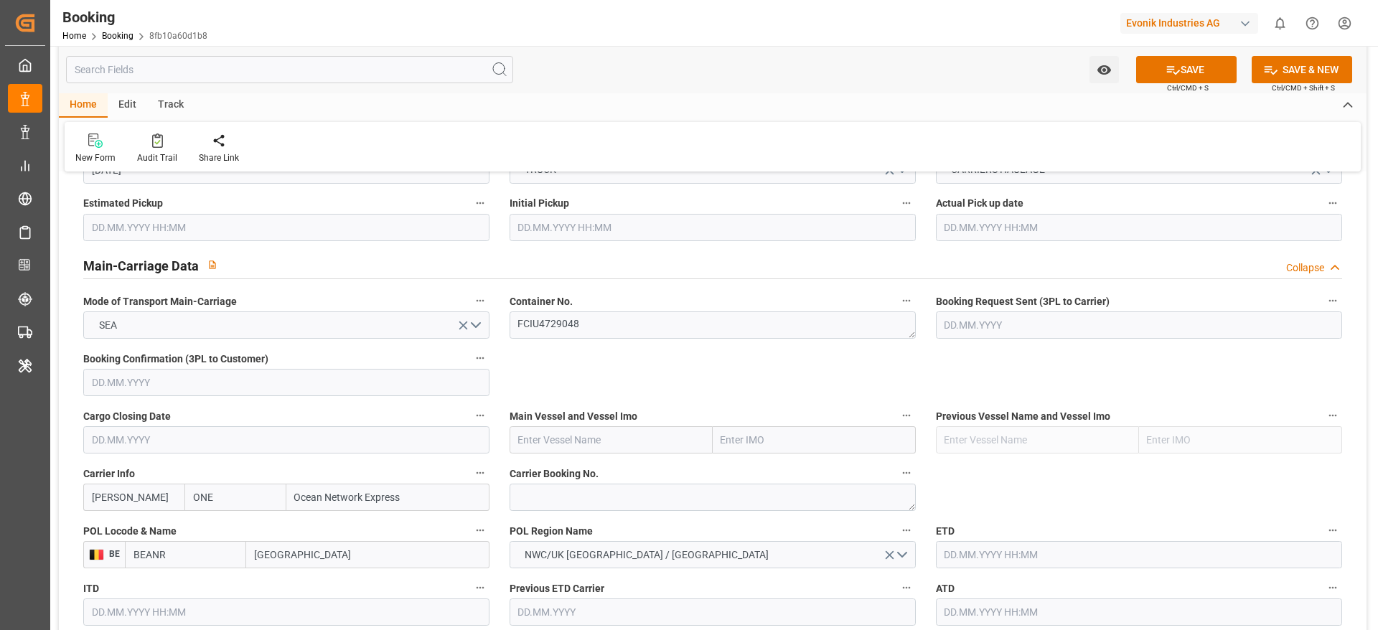
scroll to position [817, 0]
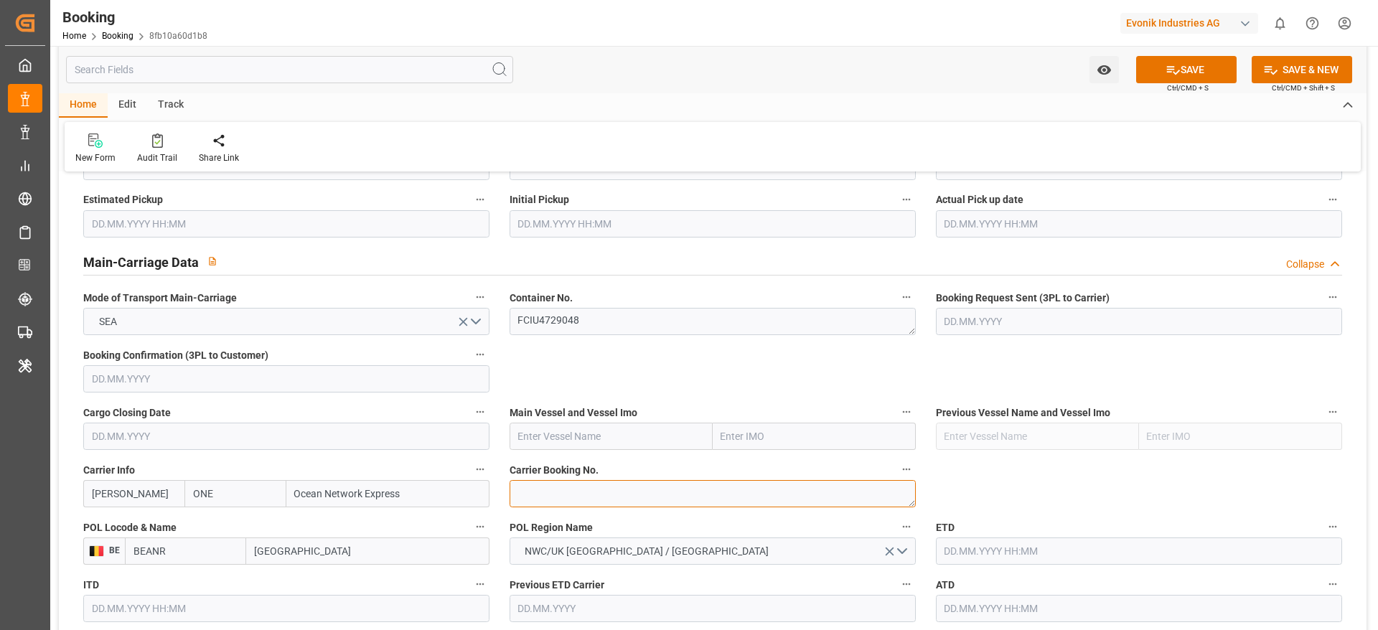
click at [543, 489] on textarea "HAME43836400" at bounding box center [713, 493] width 406 height 27
paste textarea "HAME43836400"
type textarea "HAME43836400"
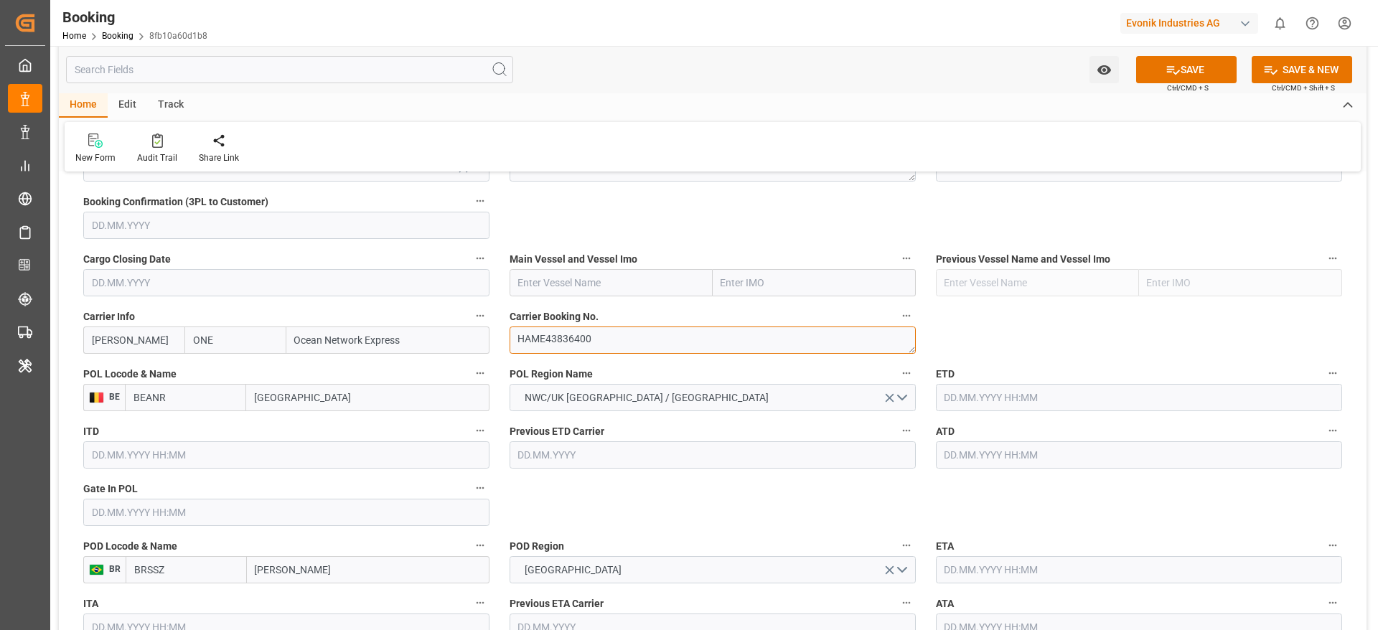
scroll to position [972, 0]
click at [595, 279] on input "text" at bounding box center [611, 281] width 203 height 27
paste input "LADY JANE"
type input "LADY JANE"
click at [586, 309] on span "LADY JANE - 9297474" at bounding box center [579, 320] width 121 height 27
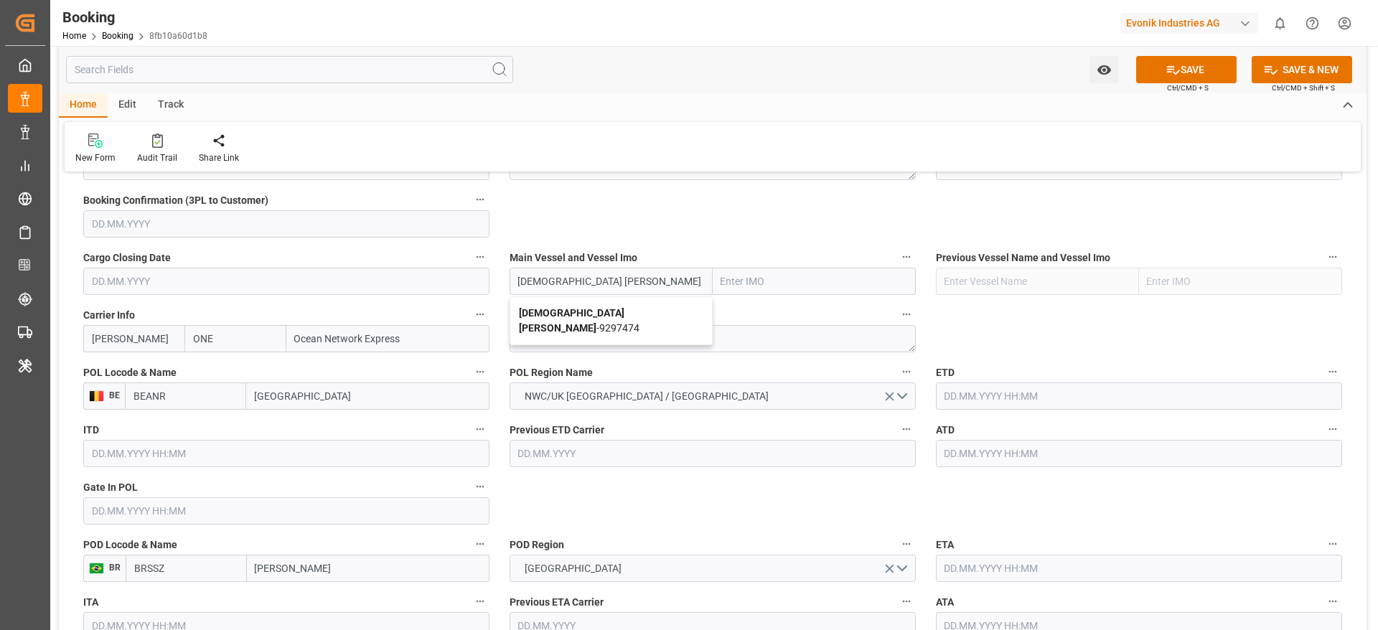
type input "9297474"
type input "LADY JANE"
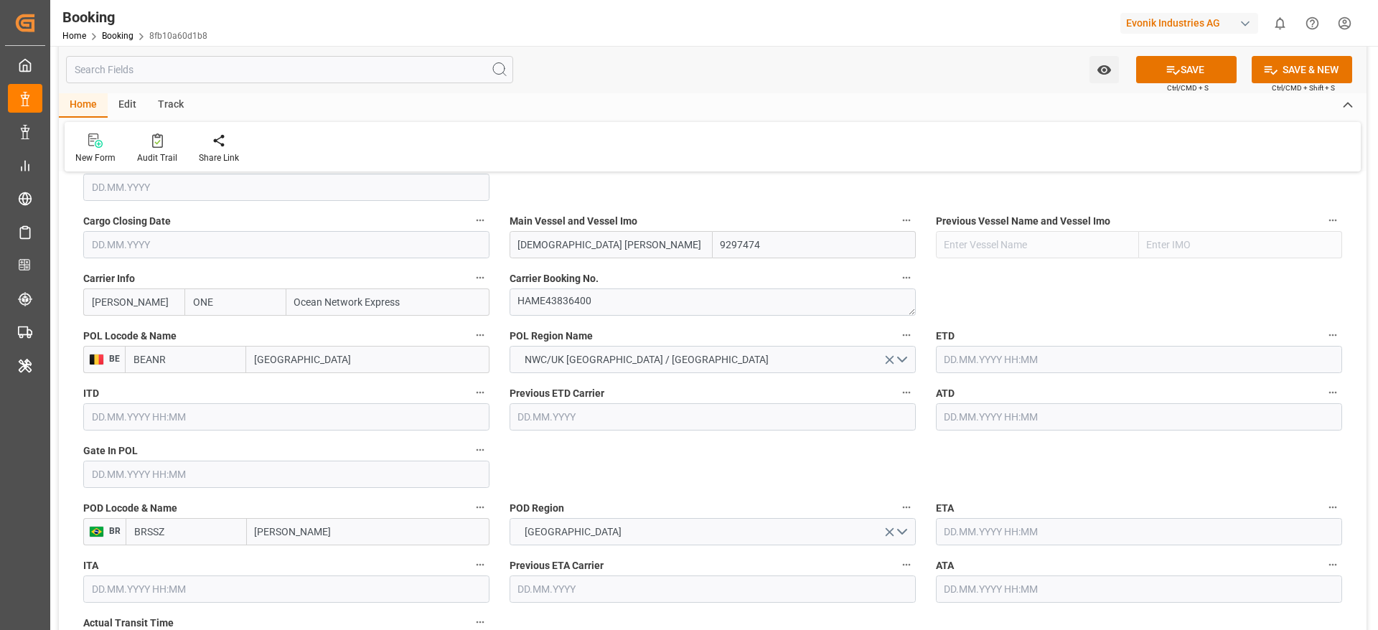
scroll to position [1010, 0]
click at [310, 466] on input "text" at bounding box center [286, 473] width 406 height 27
paste input "2024-04-23"
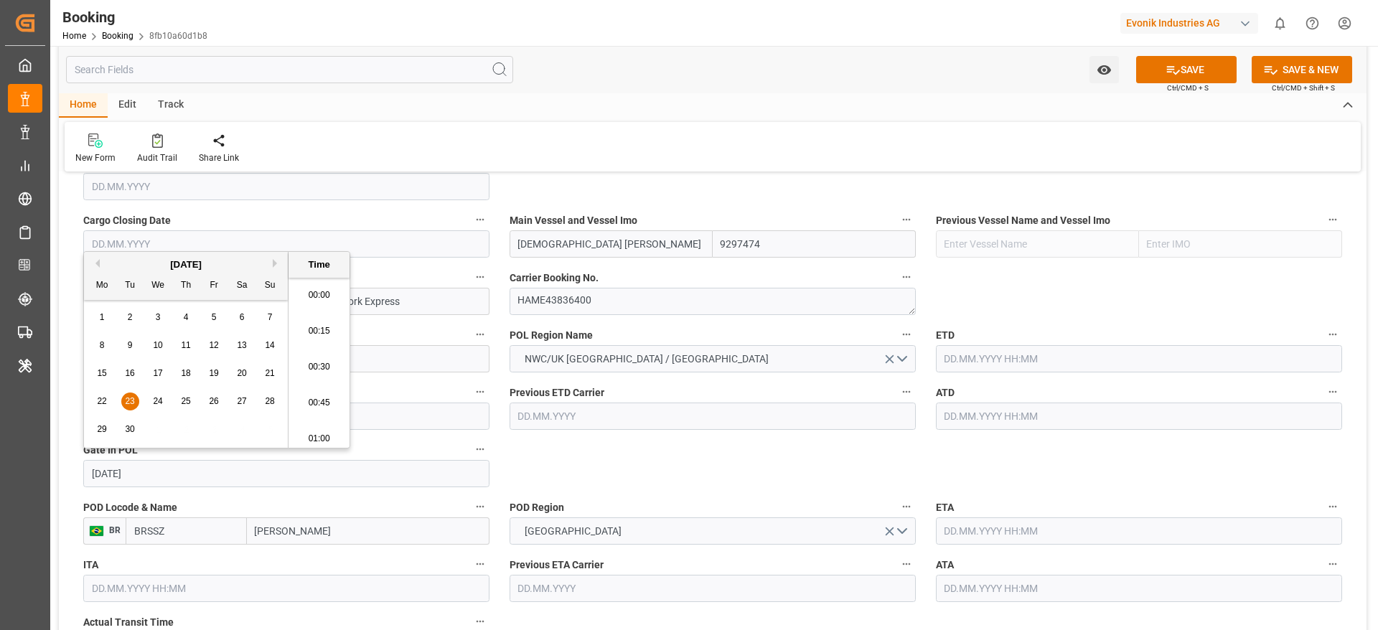
scroll to position [2373, 0]
click at [131, 403] on span "23" at bounding box center [129, 401] width 9 height 10
type input "23.04.2024 05:30"
click at [1049, 367] on input "text" at bounding box center [1139, 358] width 406 height 27
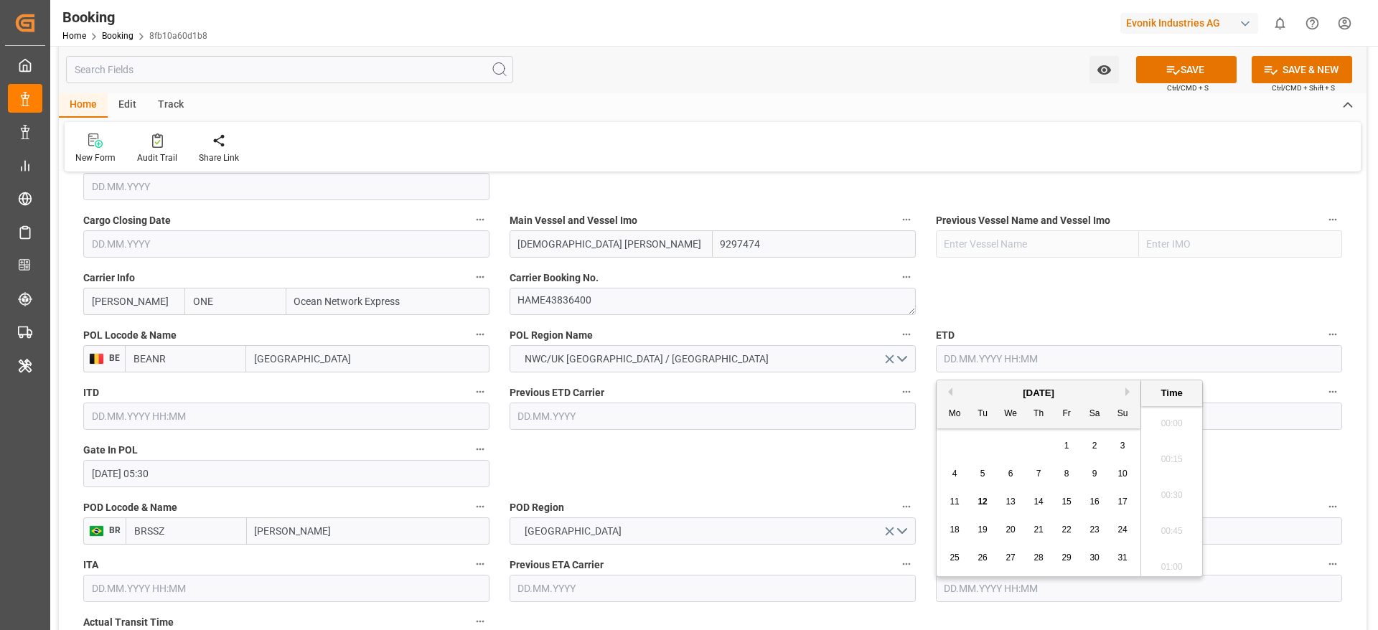
paste input "2024-05-12"
click at [1125, 473] on span "12" at bounding box center [1121, 474] width 9 height 10
type input "12.05.2024 00:00"
click at [1248, 424] on div "ATD" at bounding box center [1139, 406] width 426 height 57
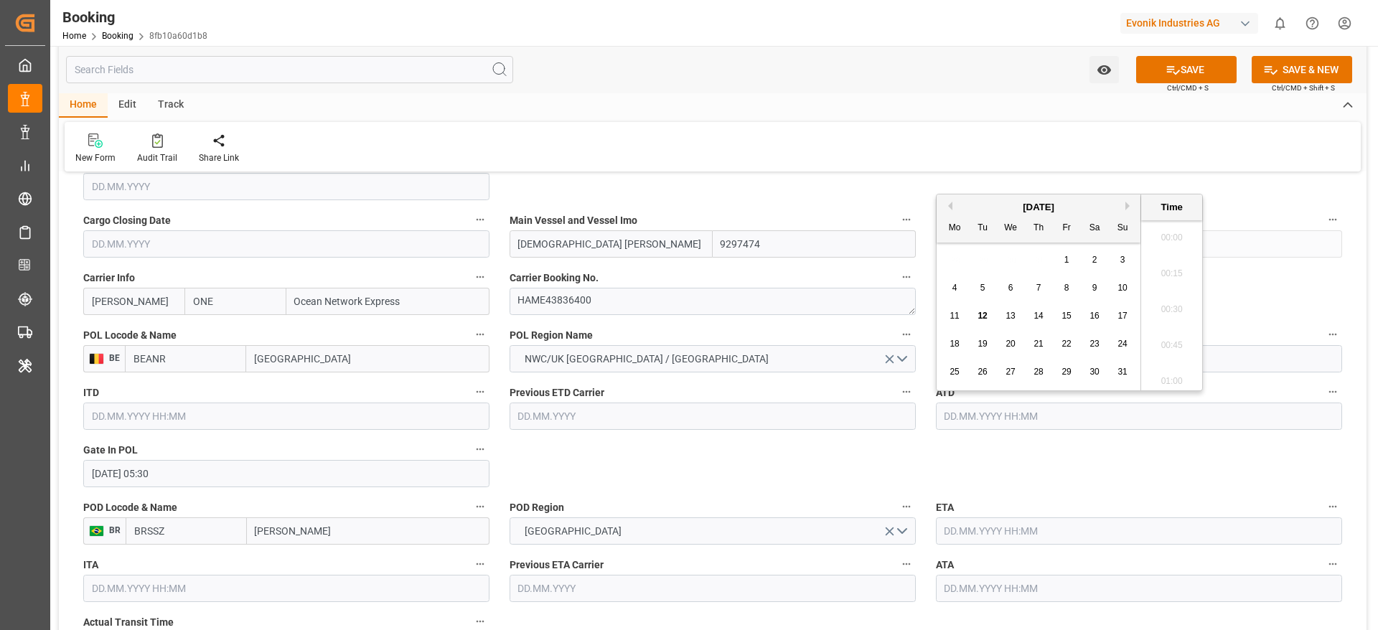
click at [1248, 420] on input "text" at bounding box center [1139, 416] width 406 height 27
paste input "2024-05-12"
click at [1128, 289] on div "12" at bounding box center [1123, 288] width 18 height 17
type input "12.05.2024 00:00"
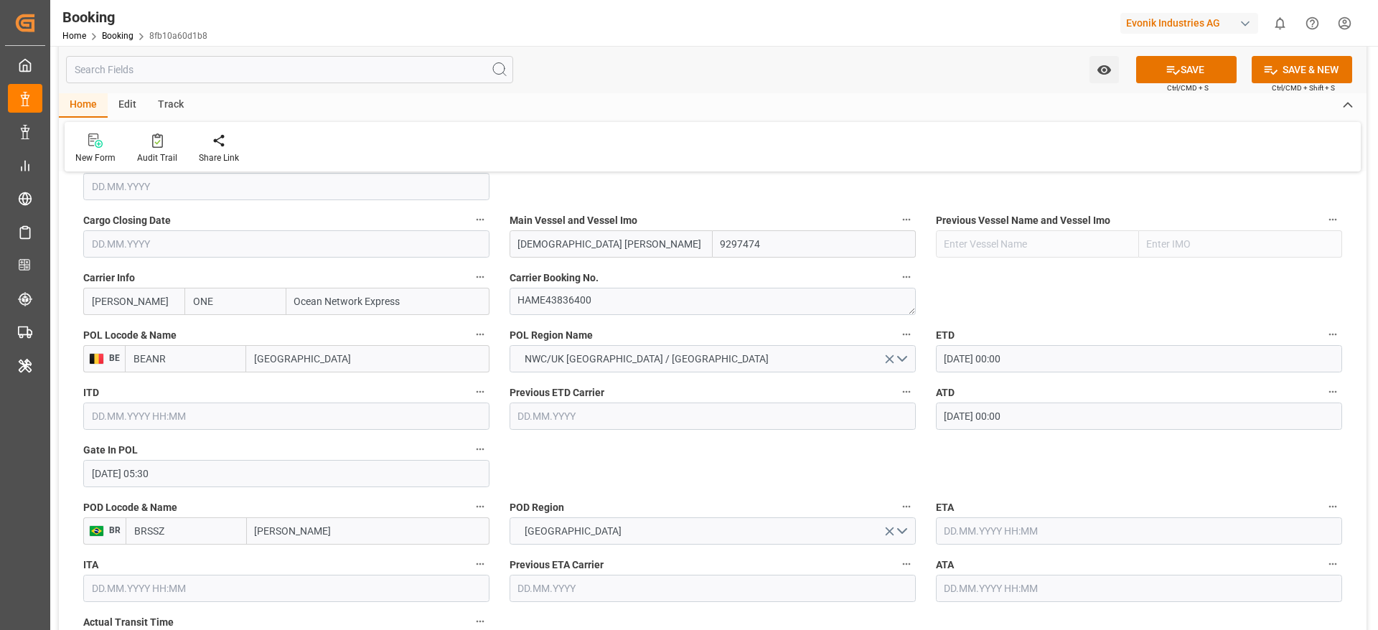
click at [641, 273] on label "Carrier Booking No." at bounding box center [713, 278] width 406 height 20
click at [897, 273] on button "Carrier Booking No." at bounding box center [906, 277] width 19 height 19
click at [786, 469] on div at bounding box center [689, 315] width 1378 height 630
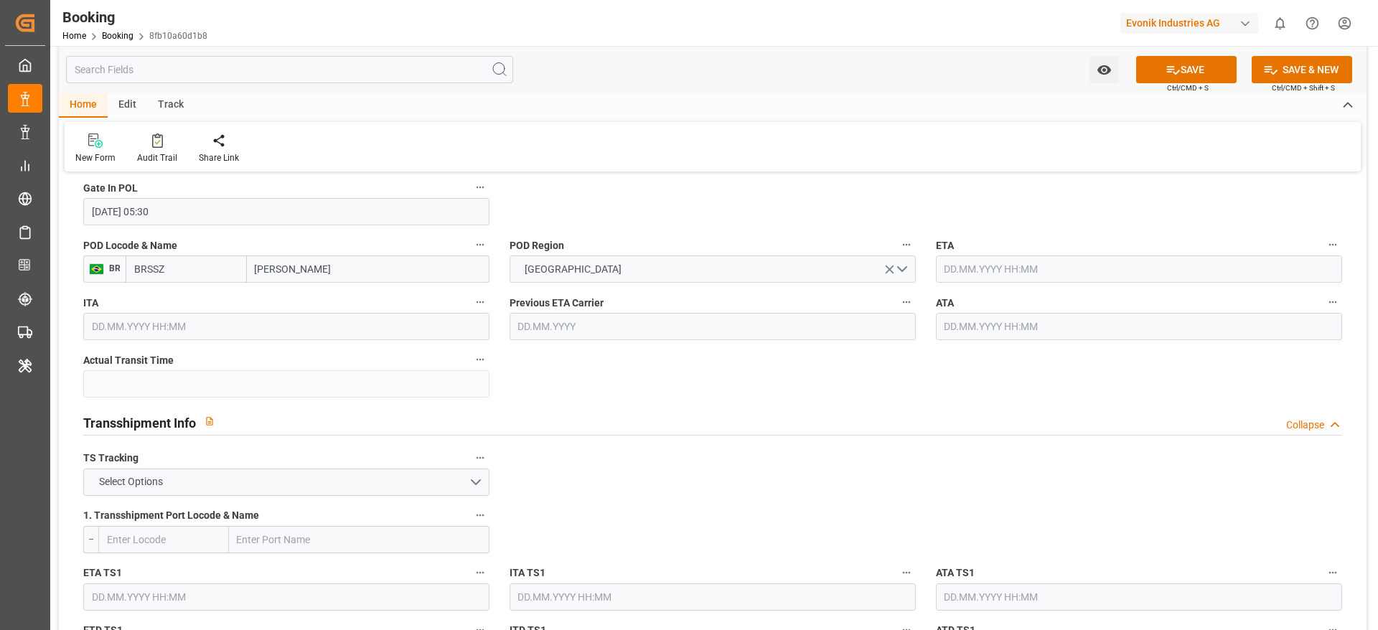
scroll to position [1274, 0]
click at [990, 260] on input "text" at bounding box center [1139, 266] width 406 height 27
paste input "2024-06-01"
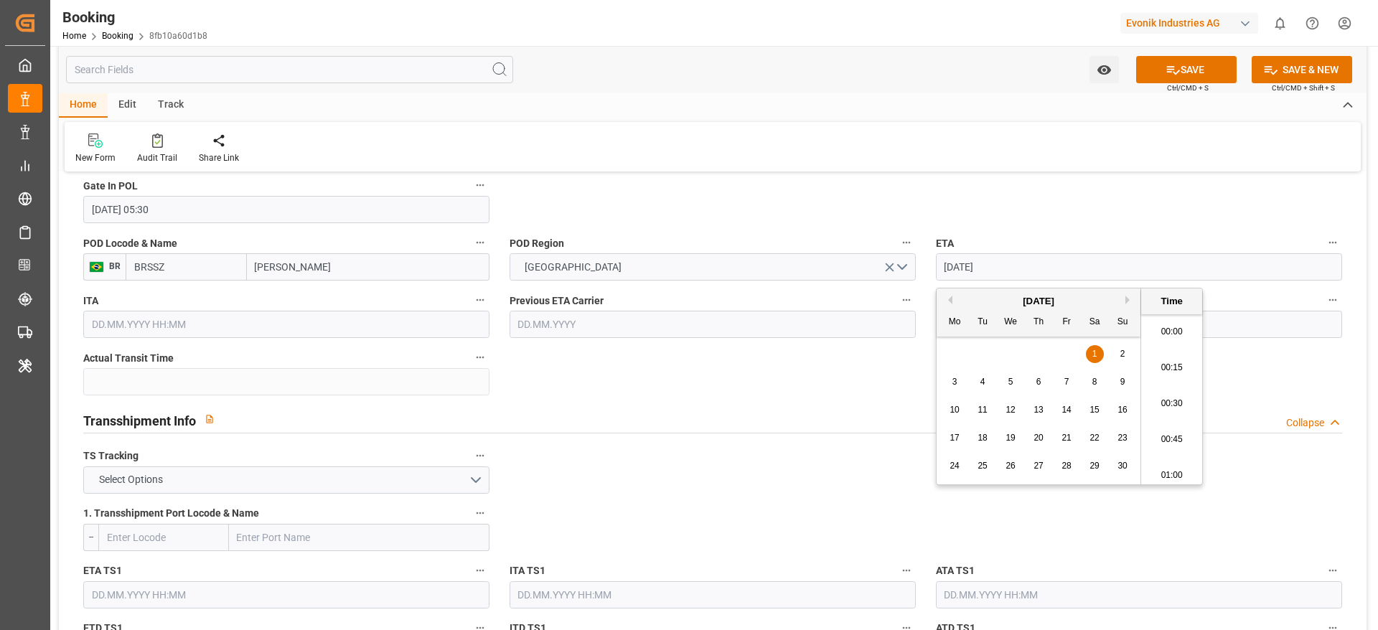
scroll to position [2373, 0]
click at [1098, 356] on div "1" at bounding box center [1095, 354] width 18 height 17
type input "01.06.2024 05:30"
click at [1224, 336] on input "text" at bounding box center [1139, 324] width 406 height 27
paste input "2024-06-01"
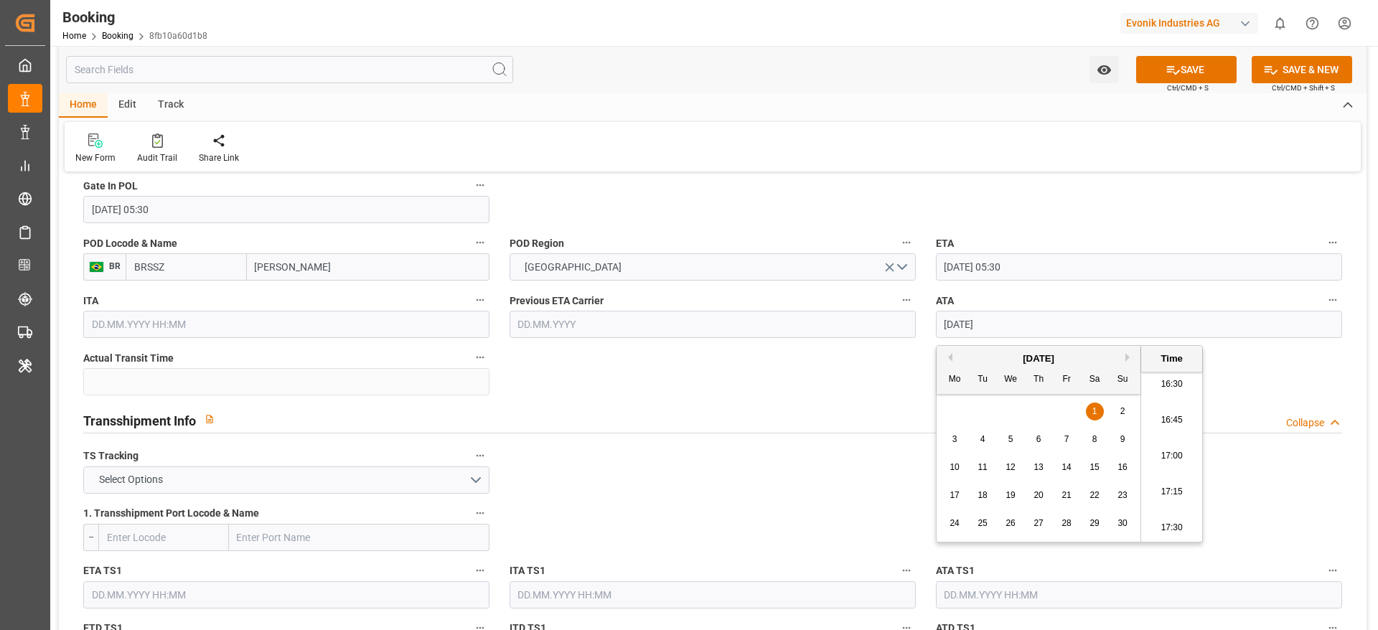
click at [1093, 413] on span "1" at bounding box center [1094, 411] width 5 height 10
type input "01.06.2024 05:30"
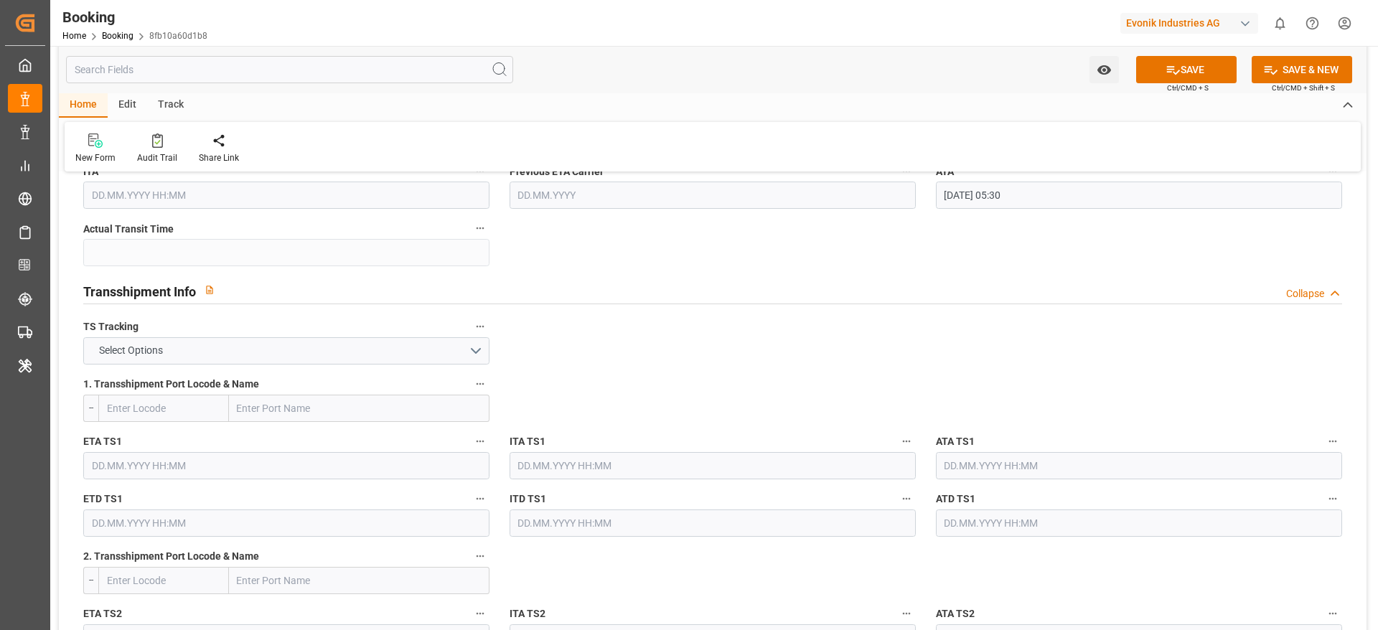
scroll to position [1410, 0]
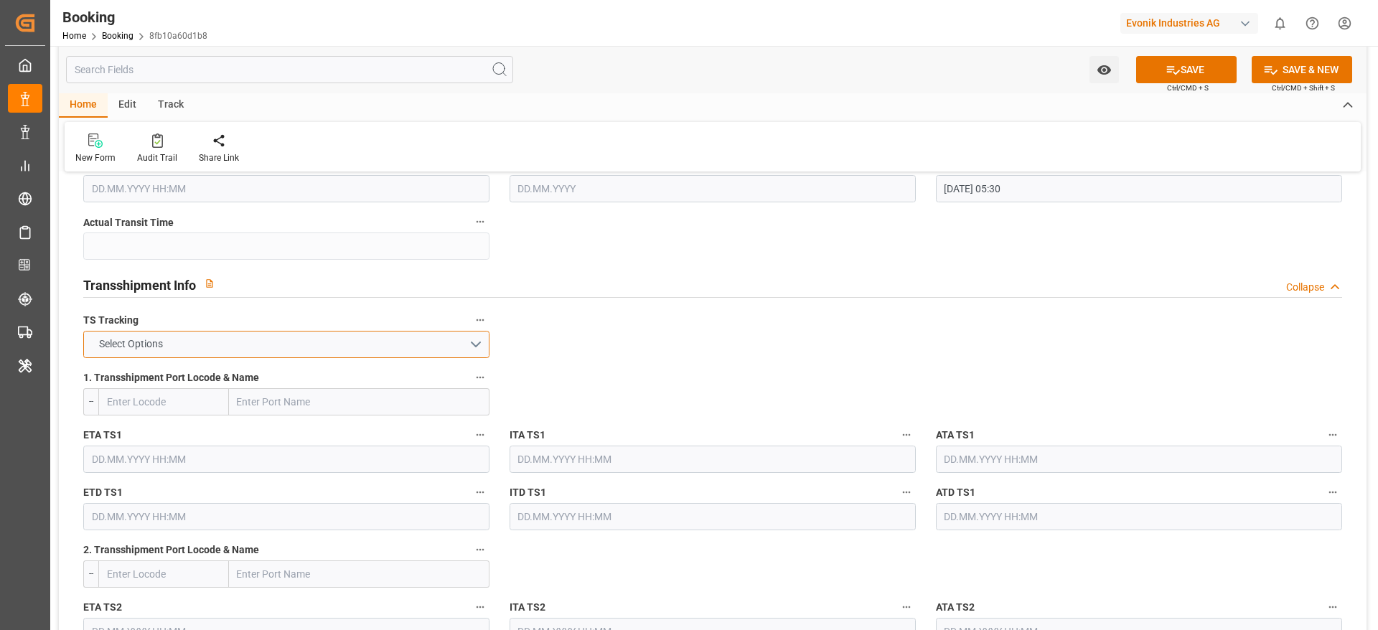
click at [462, 342] on button "Select Options" at bounding box center [286, 344] width 406 height 27
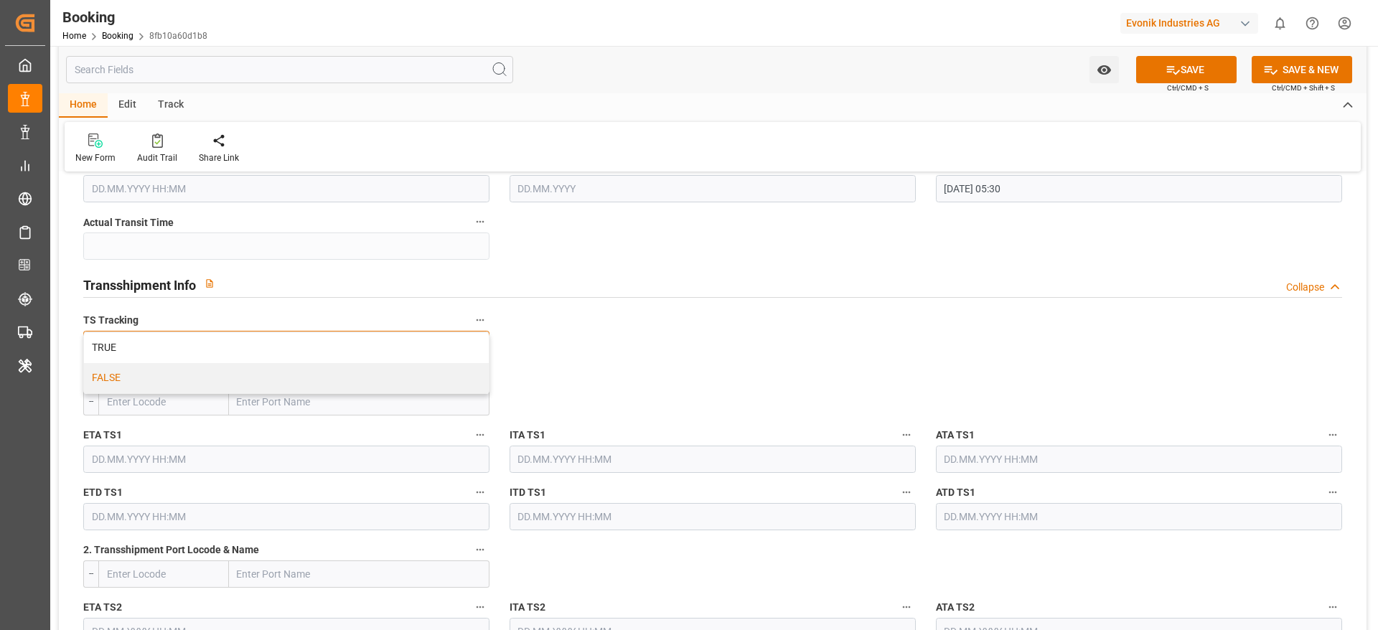
click at [461, 391] on div "FALSE" at bounding box center [286, 378] width 405 height 30
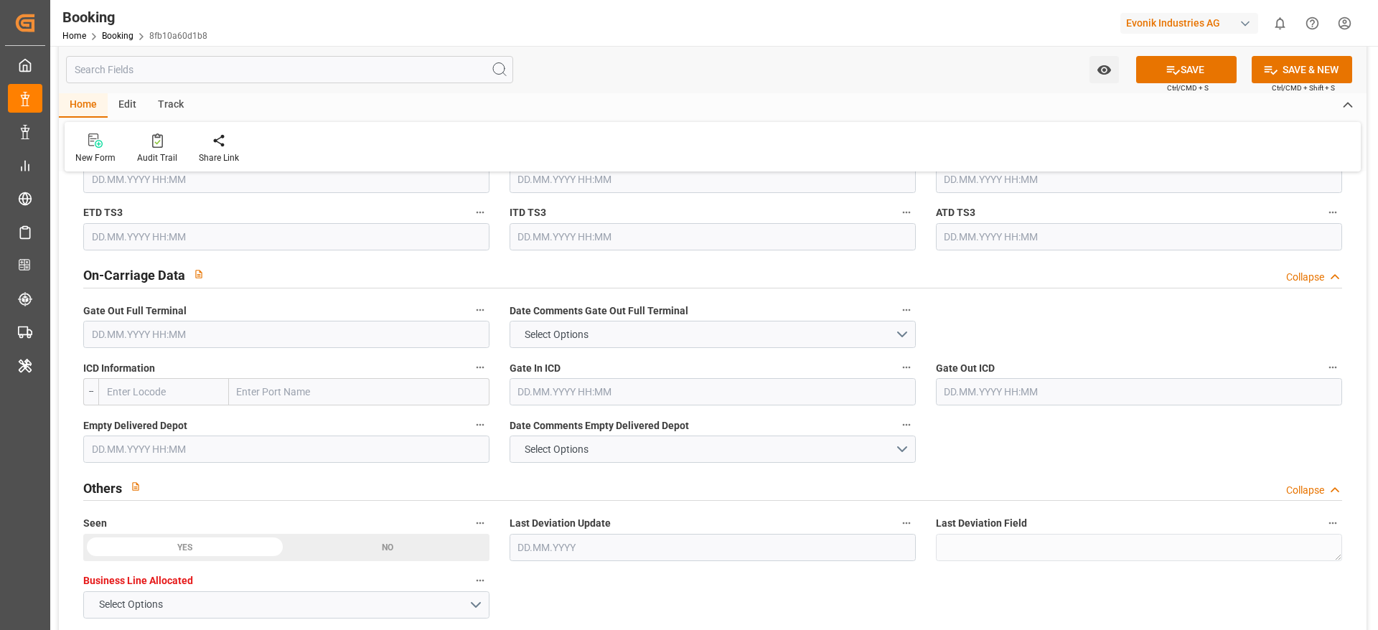
scroll to position [2035, 0]
click at [400, 311] on label "Gate Out Full Terminal" at bounding box center [286, 310] width 406 height 20
click at [471, 311] on button "Gate Out Full Terminal" at bounding box center [480, 309] width 19 height 19
click at [400, 329] on div at bounding box center [689, 315] width 1378 height 630
click at [418, 331] on input "text" at bounding box center [286, 333] width 406 height 27
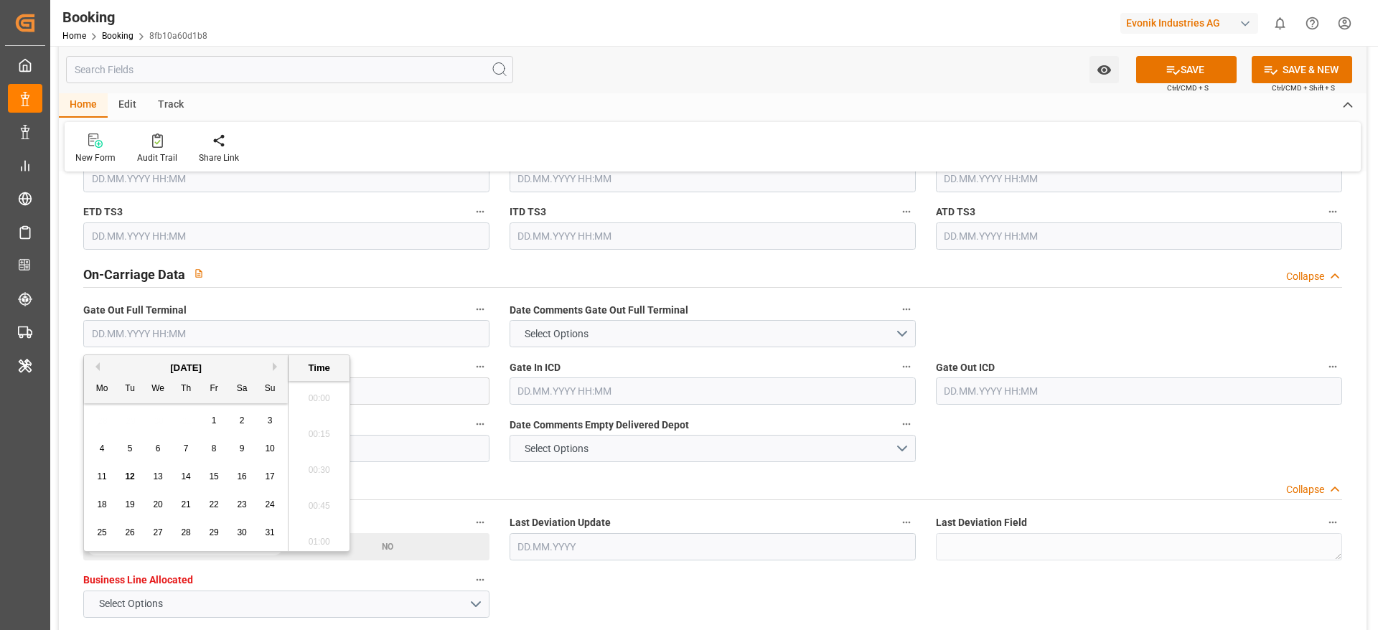
paste input "2024-06-02"
click at [271, 421] on span "2" at bounding box center [270, 421] width 5 height 10
type input "02.06.2024 05:30"
click at [409, 439] on input "text" at bounding box center [286, 448] width 406 height 27
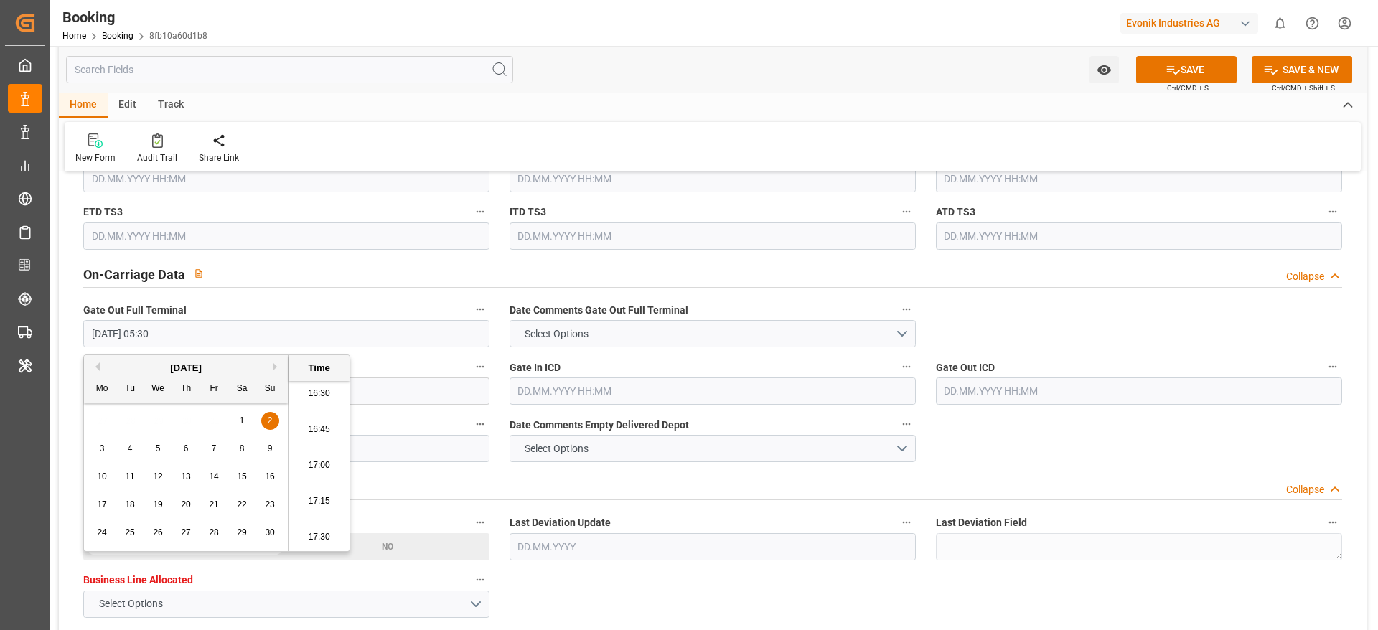
paste input "2024-06-14"
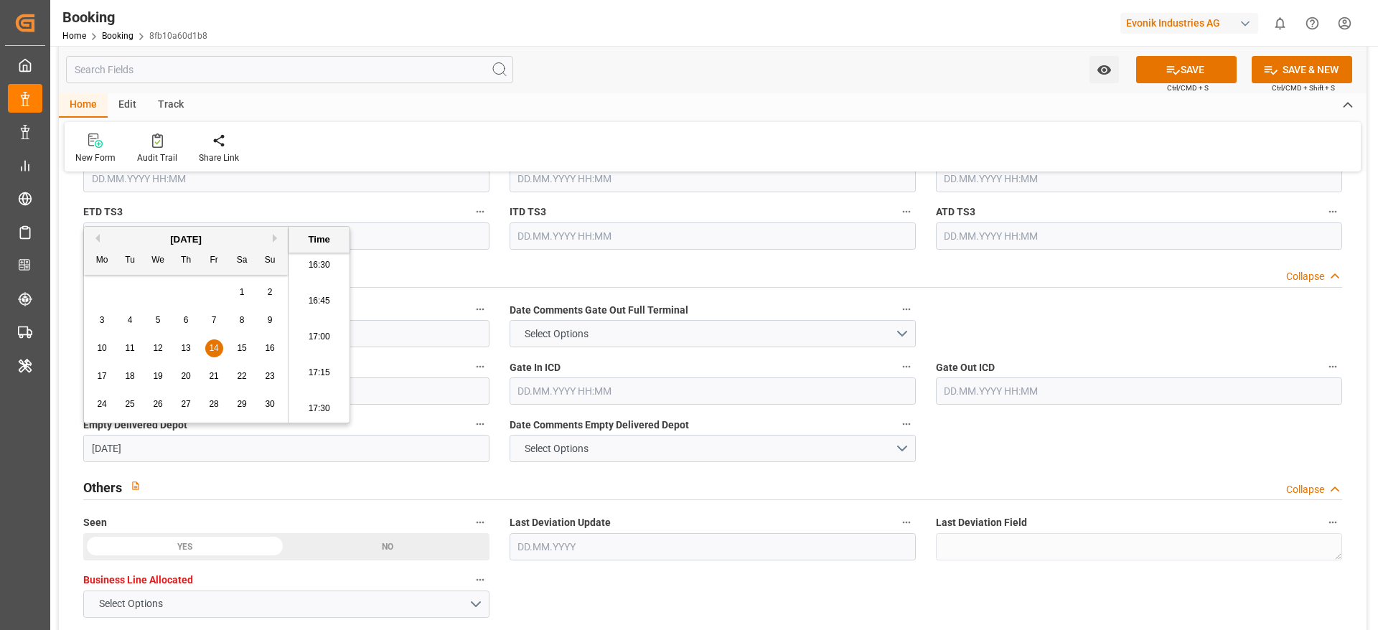
click at [215, 346] on span "14" at bounding box center [213, 348] width 9 height 10
type input "14.06.2024 00:00"
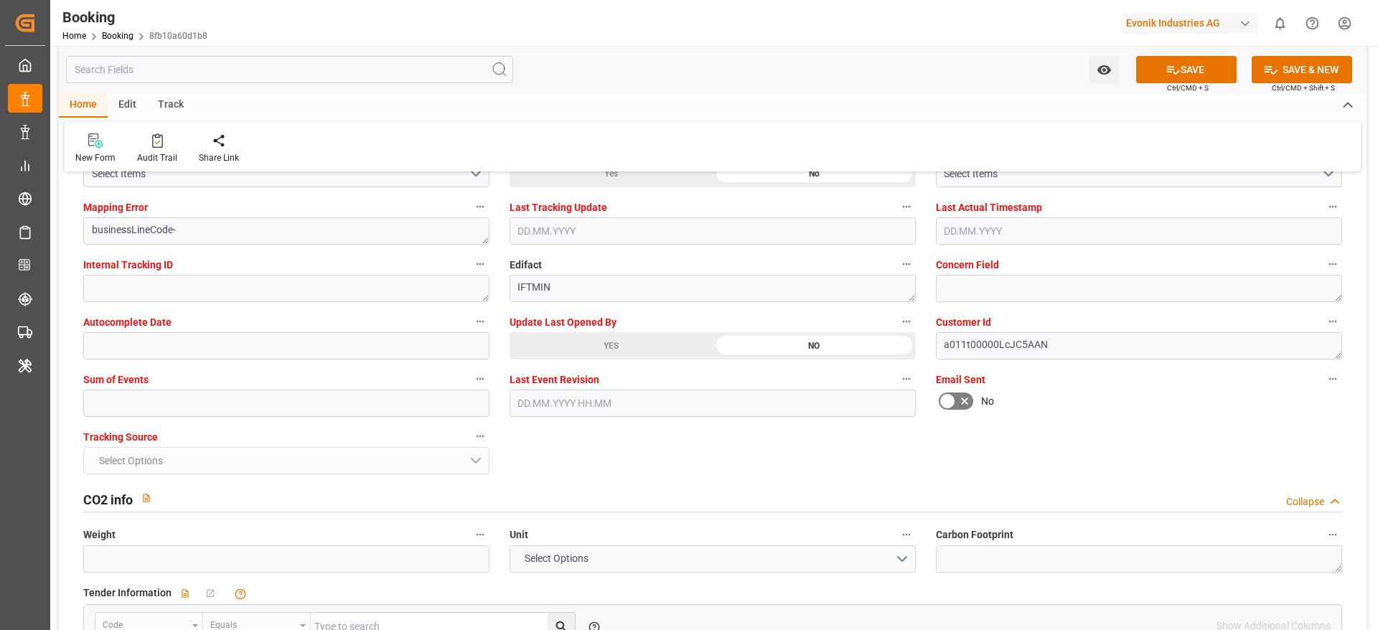
scroll to position [2795, 0]
click at [281, 393] on input "text" at bounding box center [286, 401] width 406 height 27
type input "0"
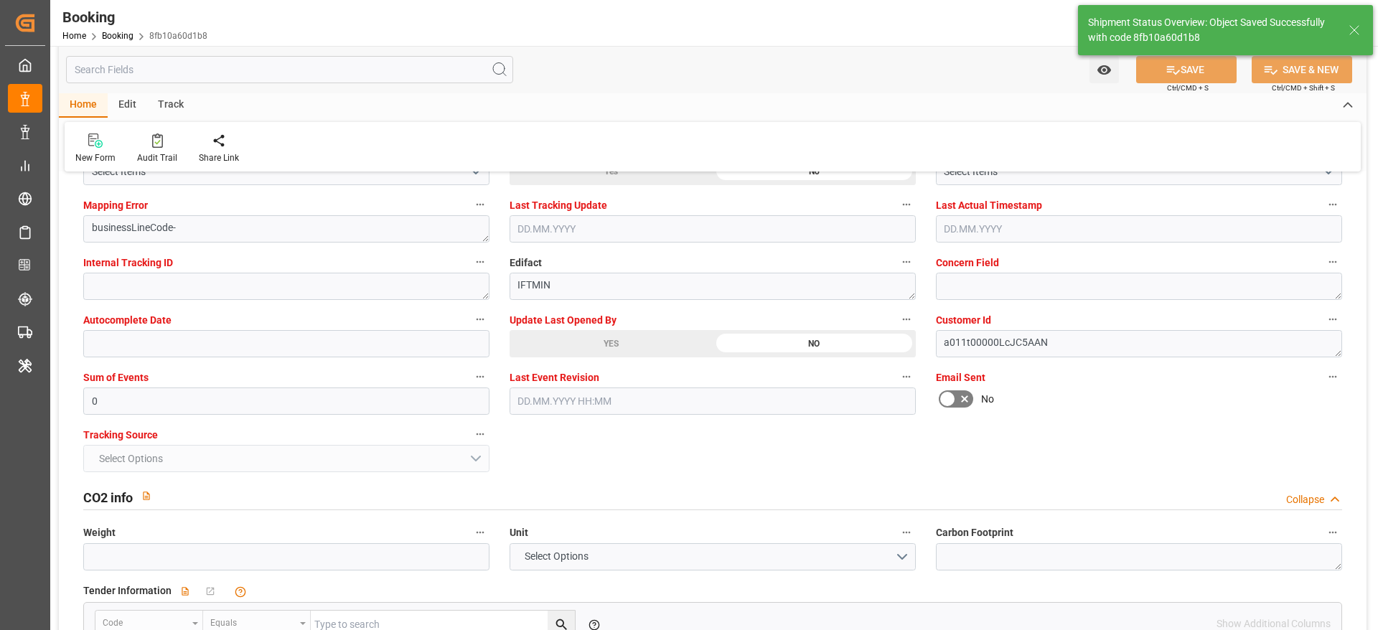
type textarea "[PERSON_NAME]"
type input "20"
type input "12.05.2024 00:00"
type input "01.06.2024 05:30"
type input "12.08.2025 11:44"
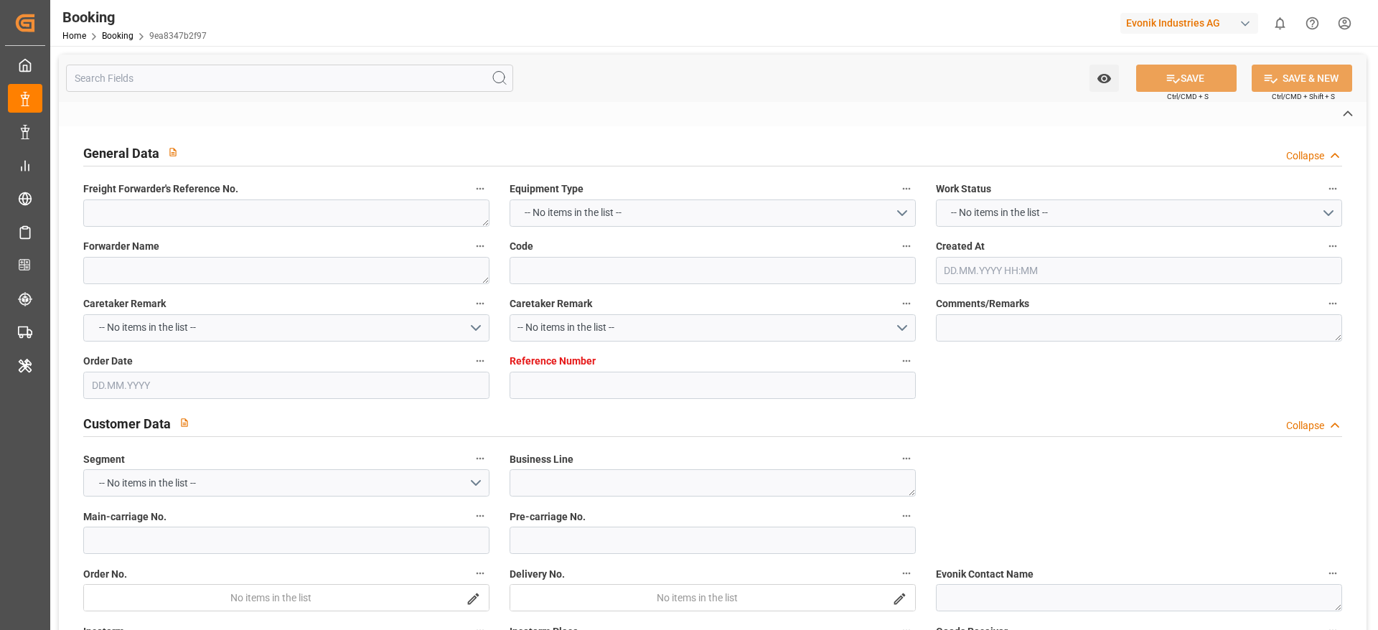
type textarea "240308590417"
type textarea "Leschaco Bremen"
type input "9ea8347b2f97"
type input "7000860123"
type input "7000860122"
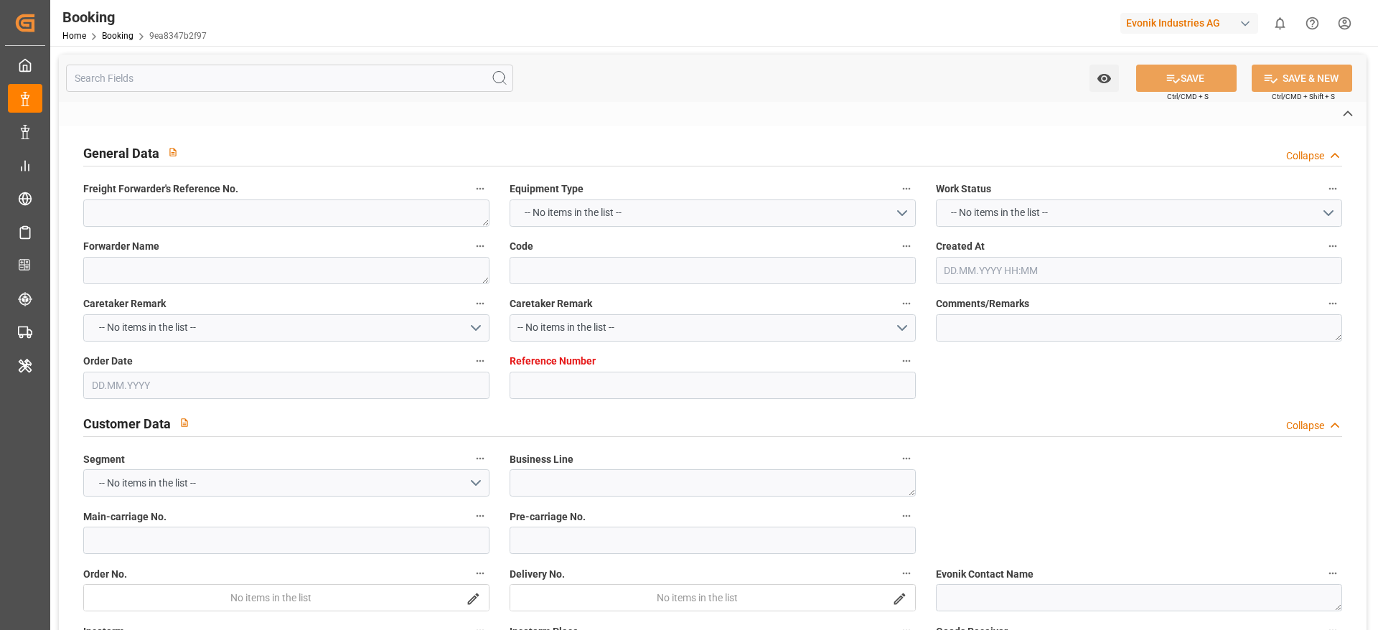
type textarea "[PERSON_NAME][EMAIL_ADDRESS][PERSON_NAME][DOMAIN_NAME]"
type textarea "CFR"
type textarea "[GEOGRAPHIC_DATA]"
type textarea "8"
type textarea "Wesseling"
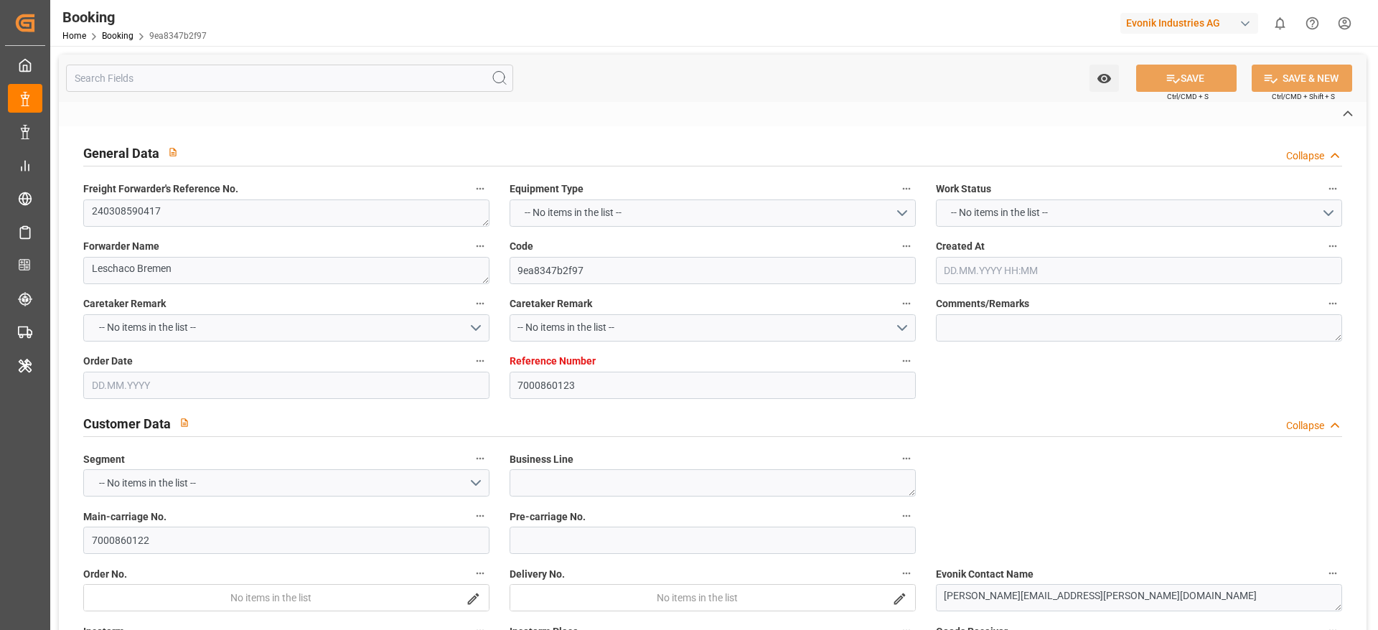
type textarea "TRHU1923948"
type input "[PERSON_NAME]"
type input "[GEOGRAPHIC_DATA]"
type textarea "INPUT_Evonik_Seeburger_IFTMIN_1003029937_20250807121448201.edi"
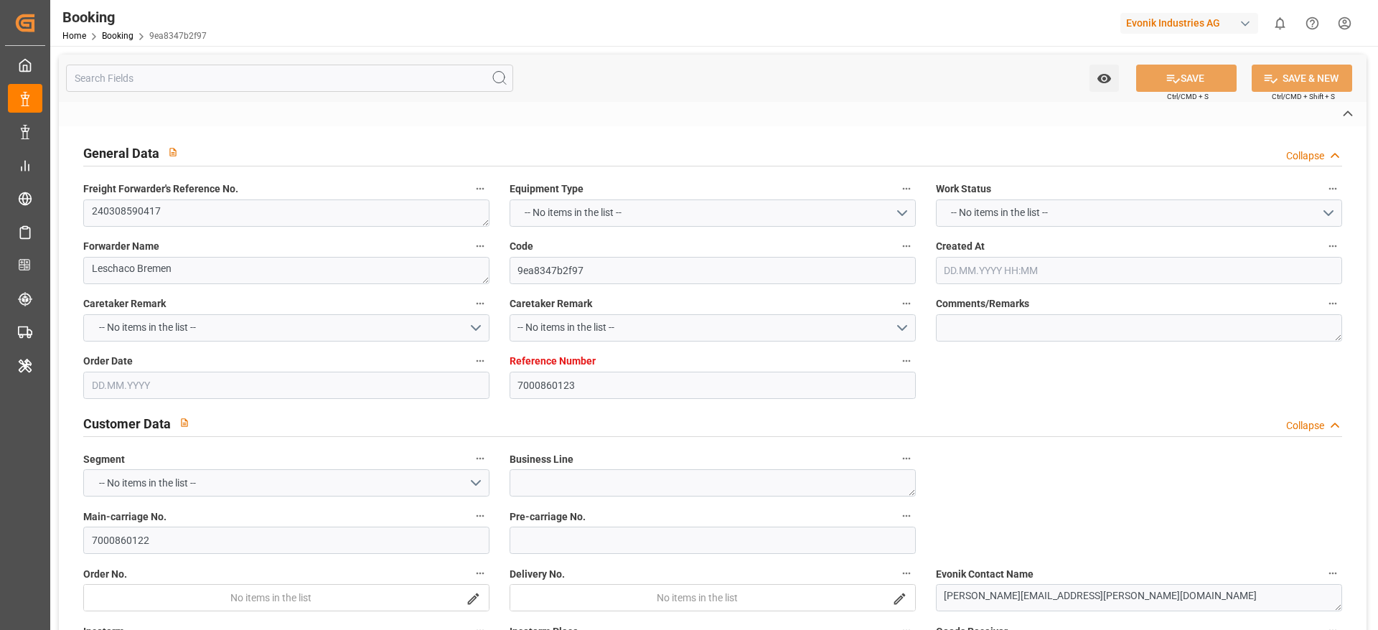
type textarea "INPUT_Evonik_Seeburger_IFTMIN_1003029937_20250807121448201.edi"
type textarea "1003029937"
type textarea "businessLineCode-"
type textarea "IFTMIN"
type textarea "a011t00000LcJC5AAN"
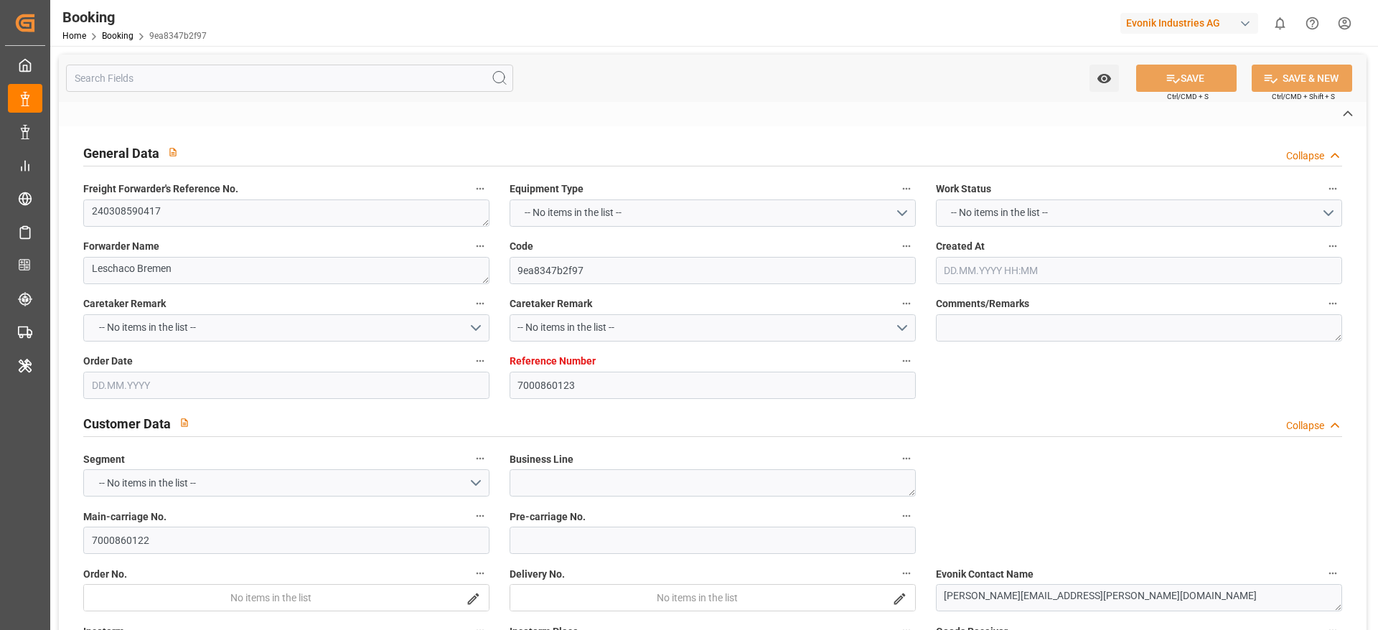
type textarea "No"
type input "7000860123"
type input "ONE"
type input "Ocean Network Express"
type input "BEANR"
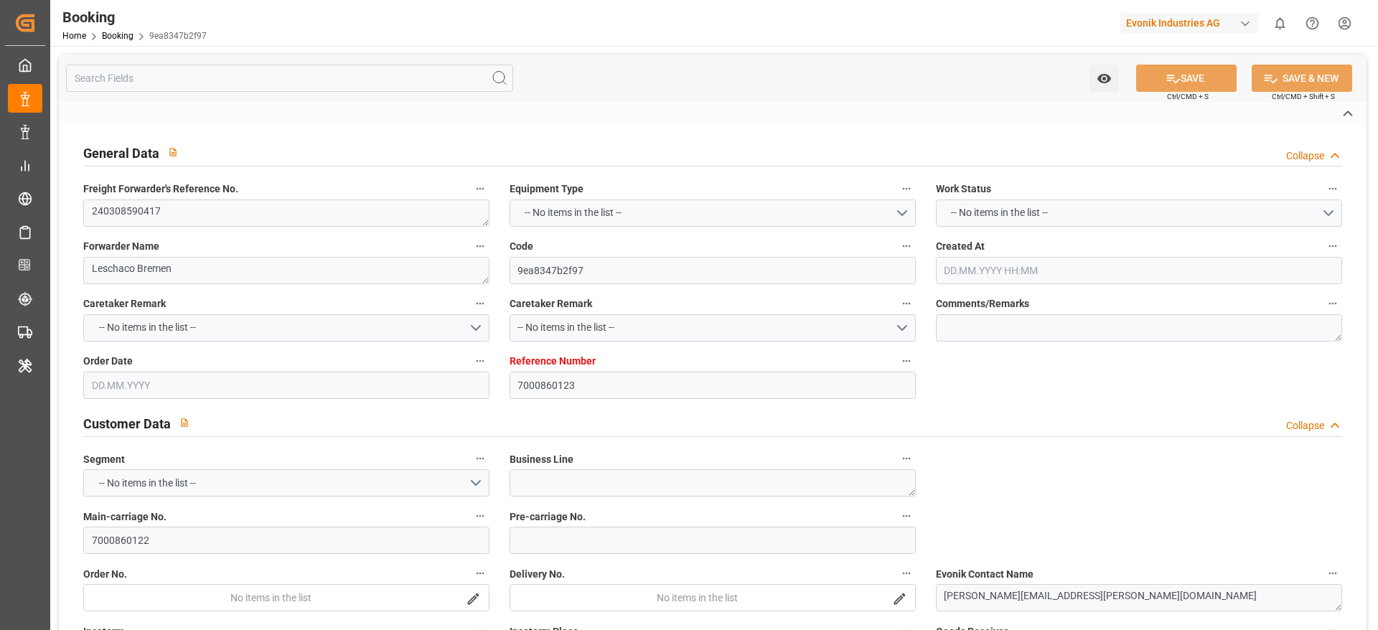
type input "ARBUE"
type input "[DATE] 10:17"
type input "[DATE]"
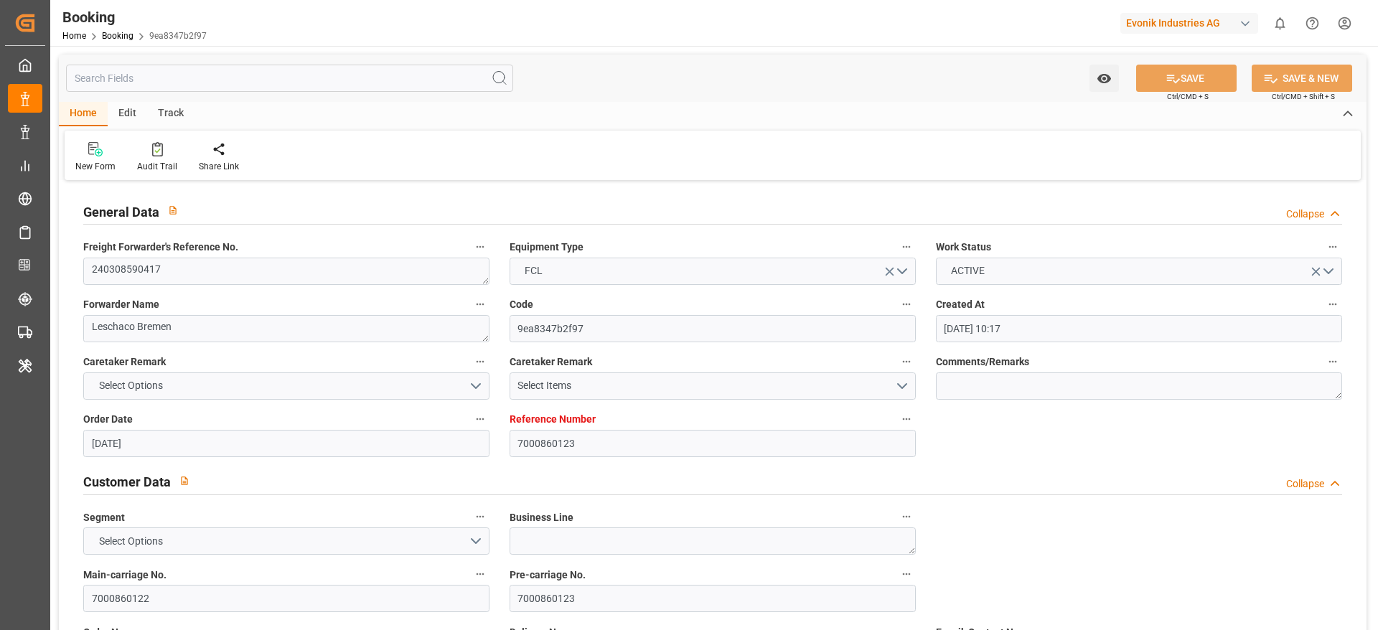
click at [439, 285] on div "Freight Forwarder's Reference No. 240308590417" at bounding box center [286, 261] width 426 height 57
click at [439, 279] on textarea "240308590417" at bounding box center [286, 271] width 406 height 27
click at [202, 585] on input "7000860122" at bounding box center [286, 598] width 406 height 27
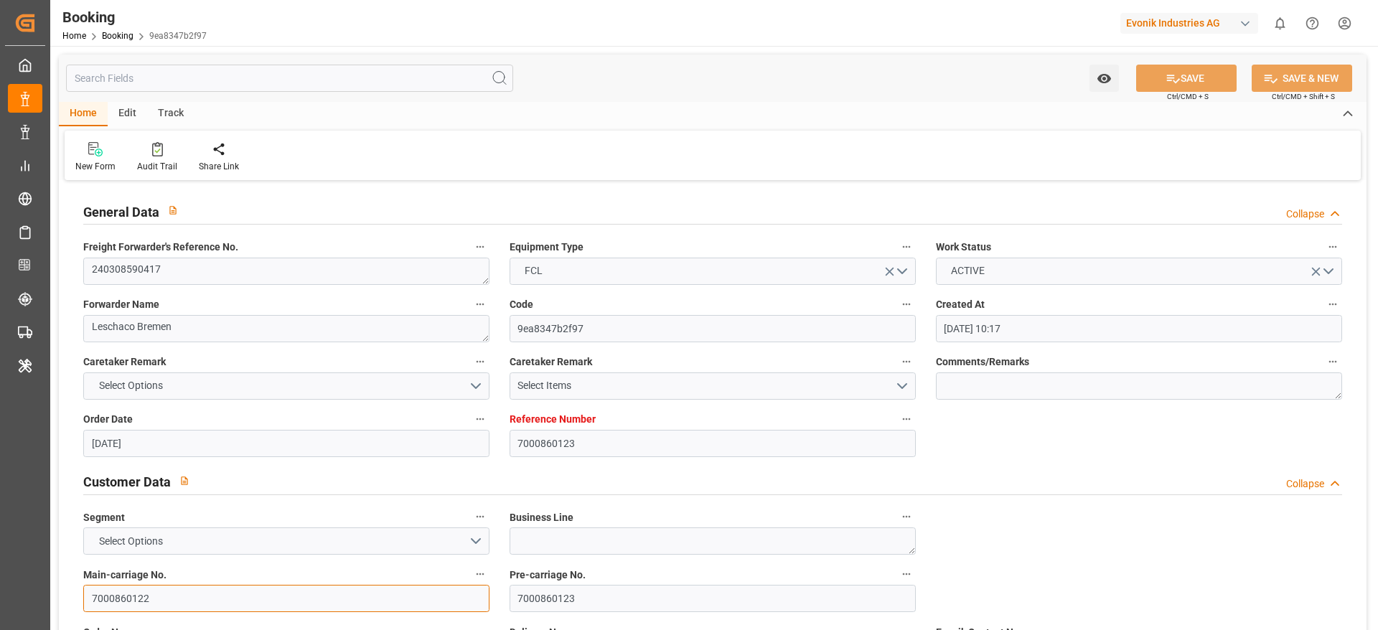
click at [202, 585] on input "7000860122" at bounding box center [286, 598] width 406 height 27
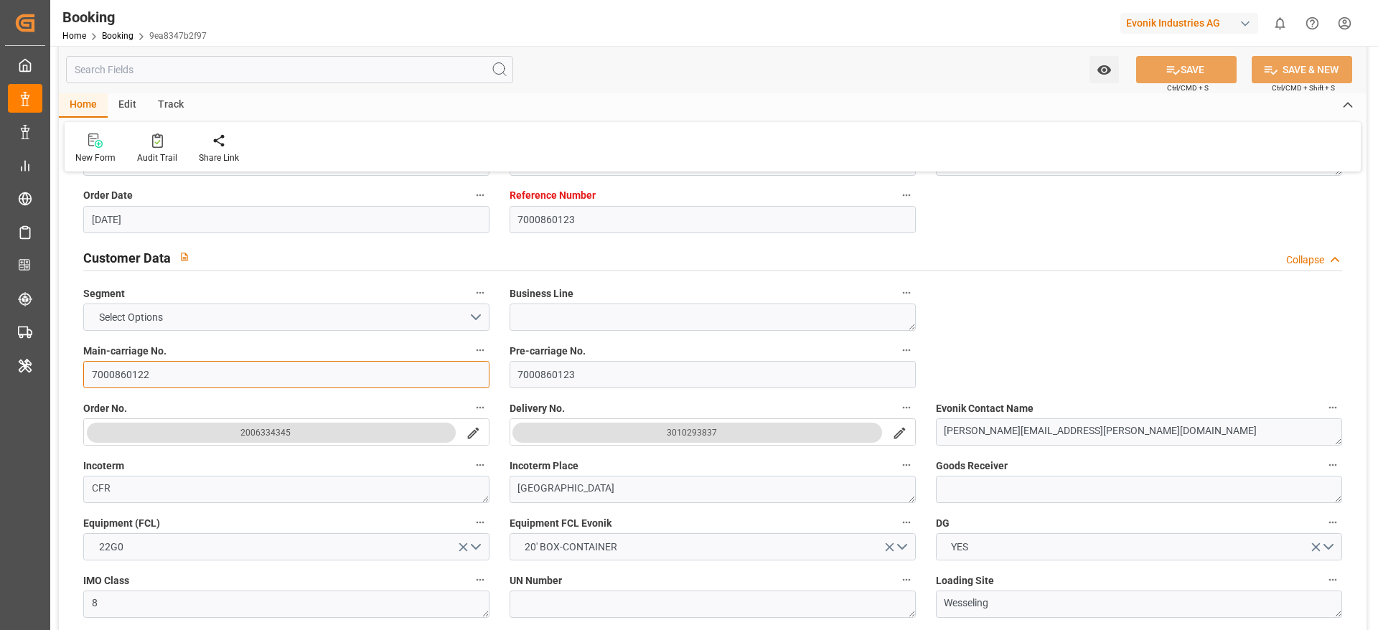
scroll to position [225, 0]
click at [896, 441] on button "search button" at bounding box center [900, 431] width 30 height 27
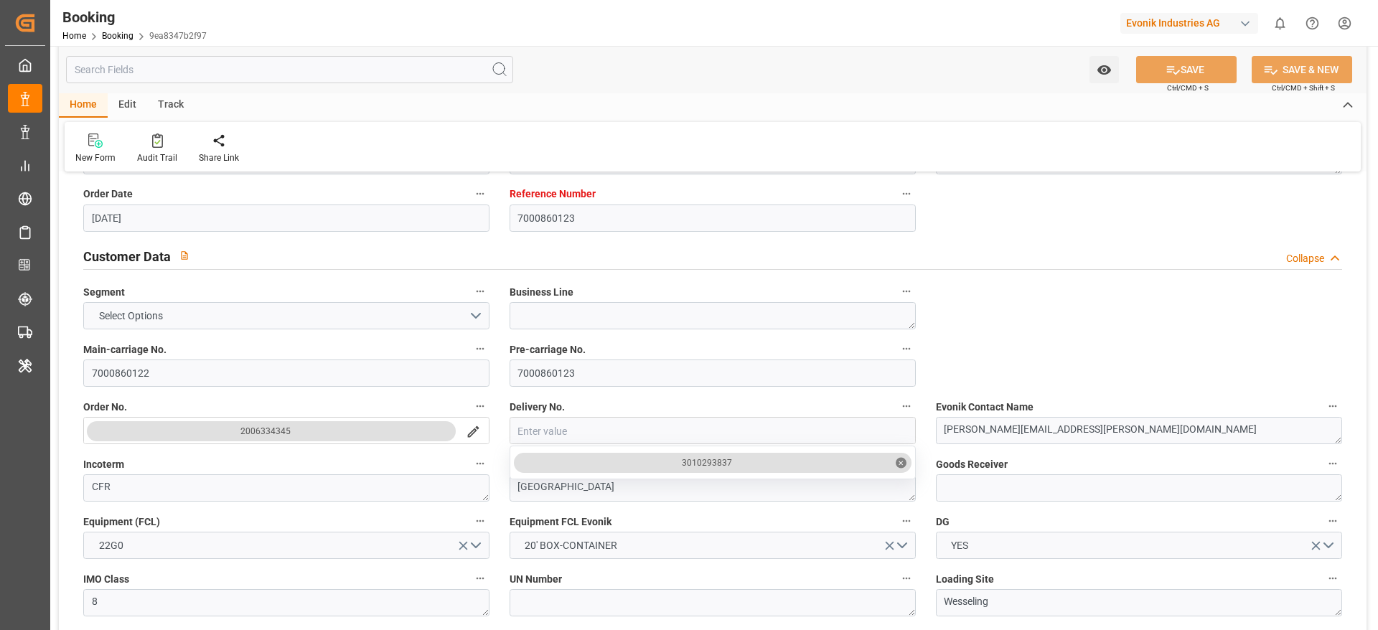
drag, startPoint x: 683, startPoint y: 462, endPoint x: 756, endPoint y: 465, distance: 73.3
copy div "3010293837"
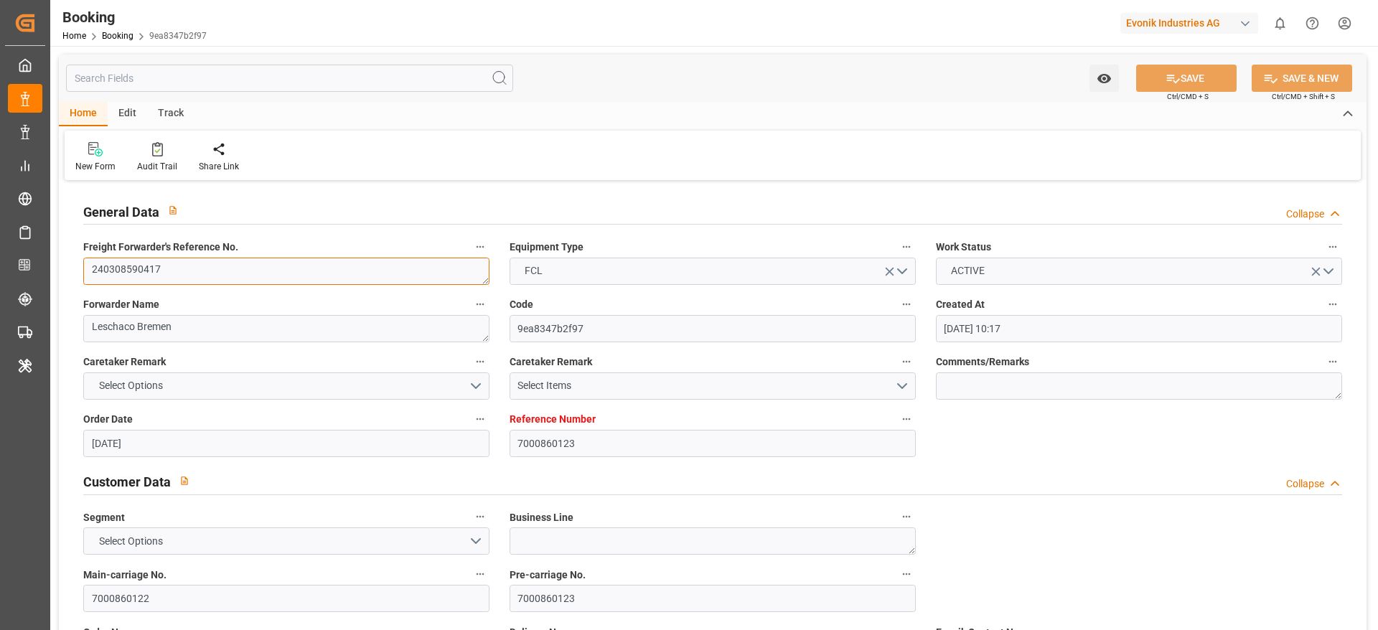
click at [212, 278] on textarea "240308590417" at bounding box center [286, 271] width 406 height 27
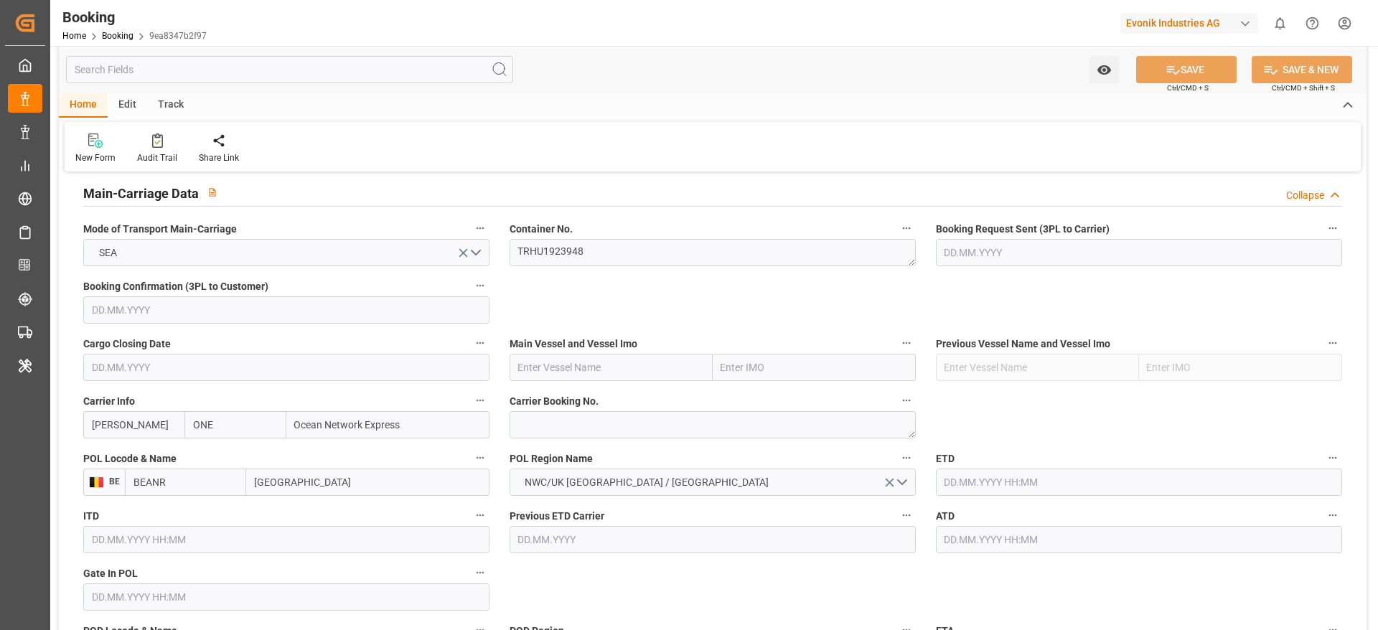
scroll to position [887, 0]
click at [538, 427] on textarea at bounding box center [713, 424] width 406 height 27
paste textarea "HAME31076400"
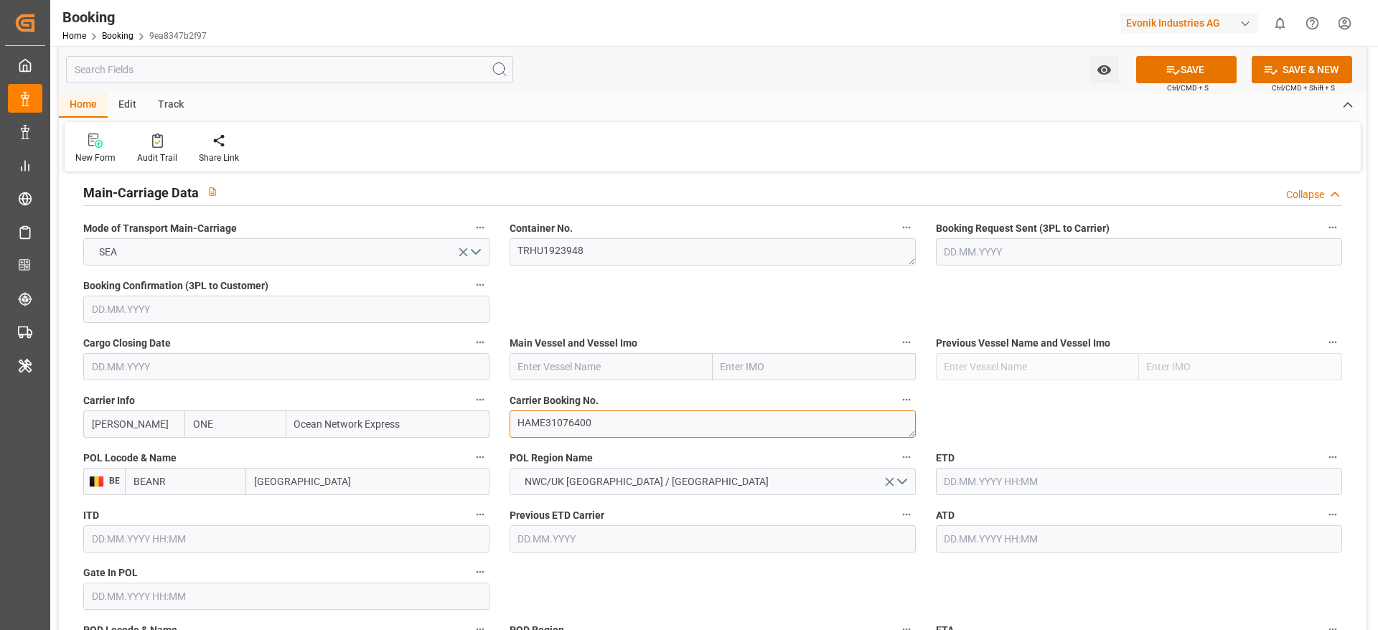
type textarea "HAME31076400"
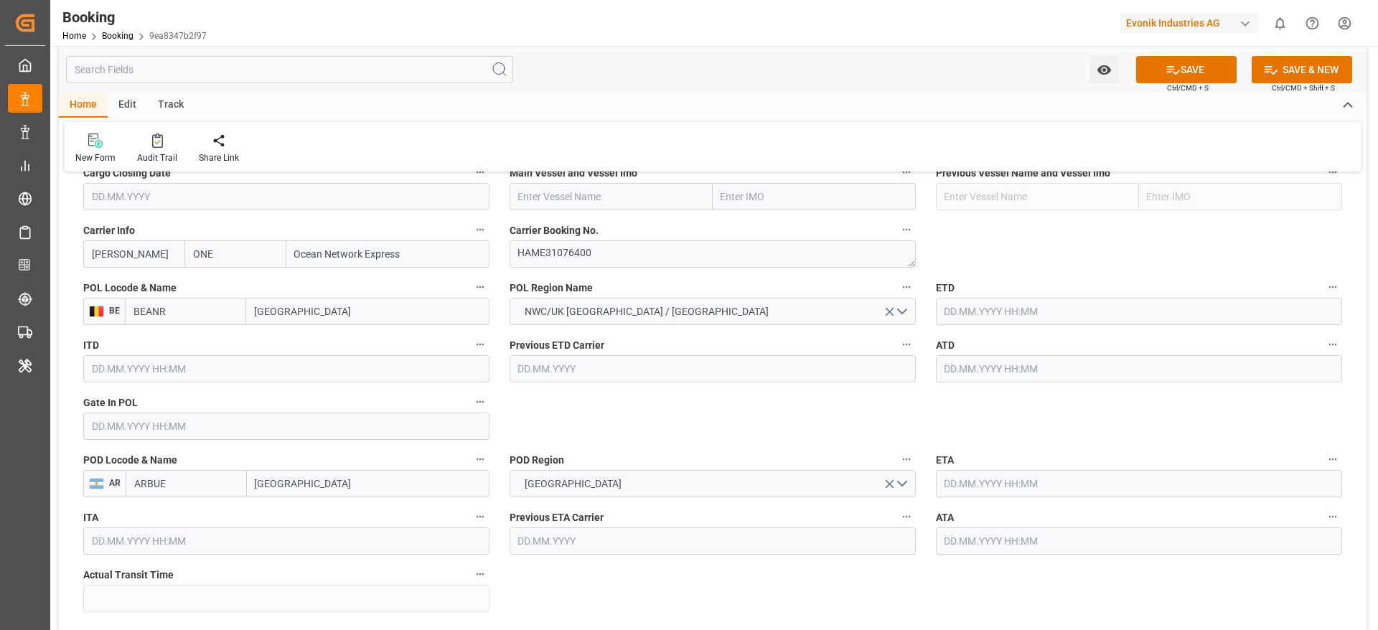
scroll to position [1055, 0]
click at [612, 193] on input "text" at bounding box center [611, 198] width 203 height 27
paste input "BROOKLYN BRIDGE"
click at [592, 228] on span "Brooklyn Bridge - 9458999" at bounding box center [589, 230] width 141 height 11
type input "Brooklyn Bridge"
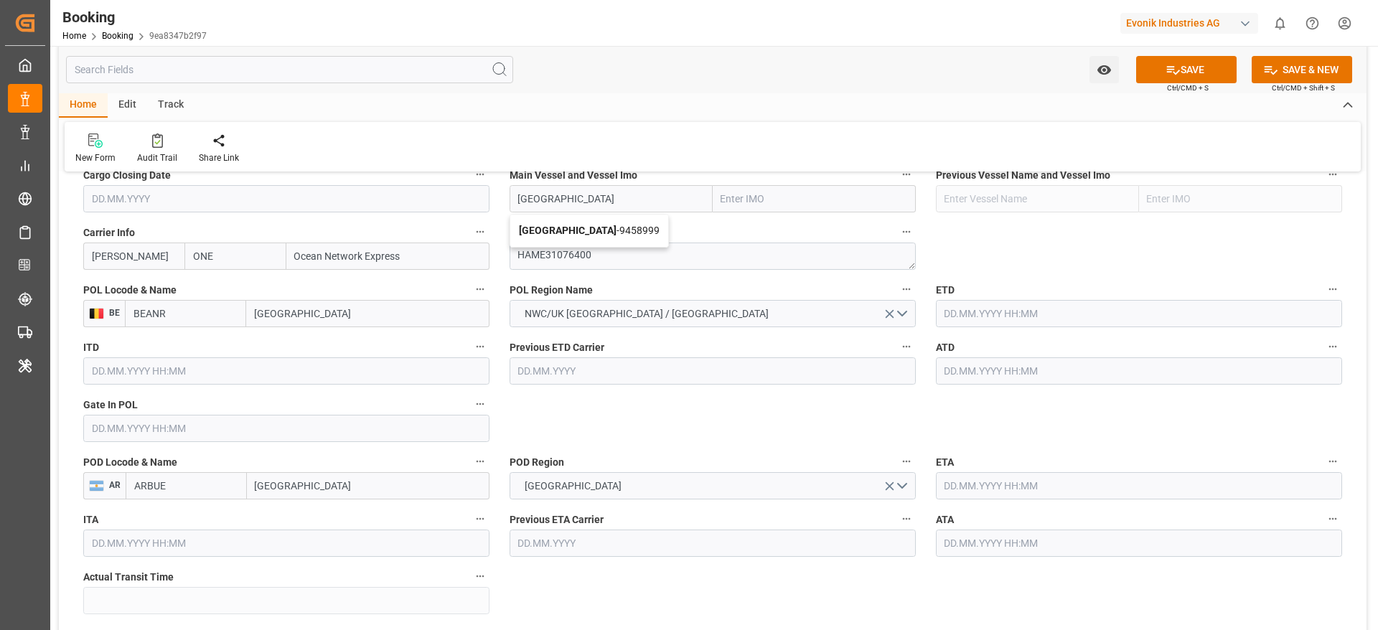
type input "9458999"
type input "Brooklyn Bridge"
click at [283, 431] on input "text" at bounding box center [286, 428] width 406 height 27
paste input "2024-03-26"
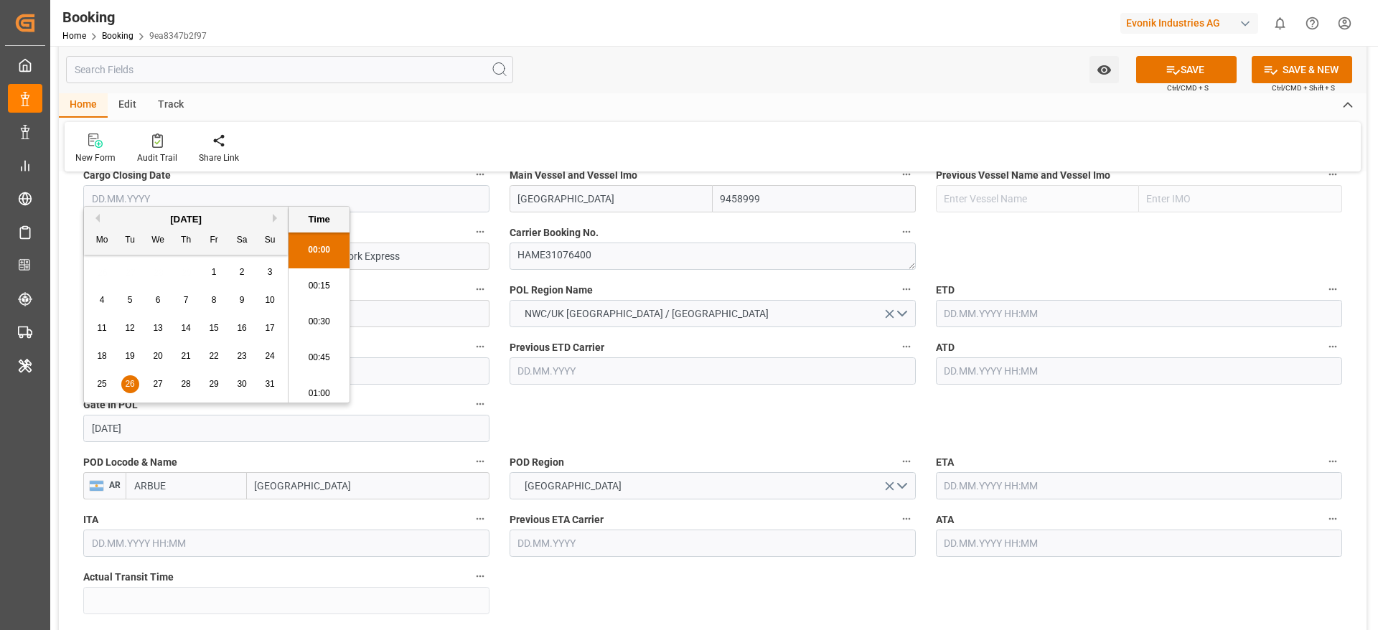
scroll to position [2409, 0]
click at [140, 381] on div "25 26 27 28 29 30 31" at bounding box center [186, 384] width 196 height 28
click at [131, 382] on span "26" at bounding box center [129, 384] width 9 height 10
type input "26.03.2024 00:00"
click at [982, 316] on input "text" at bounding box center [1139, 313] width 406 height 27
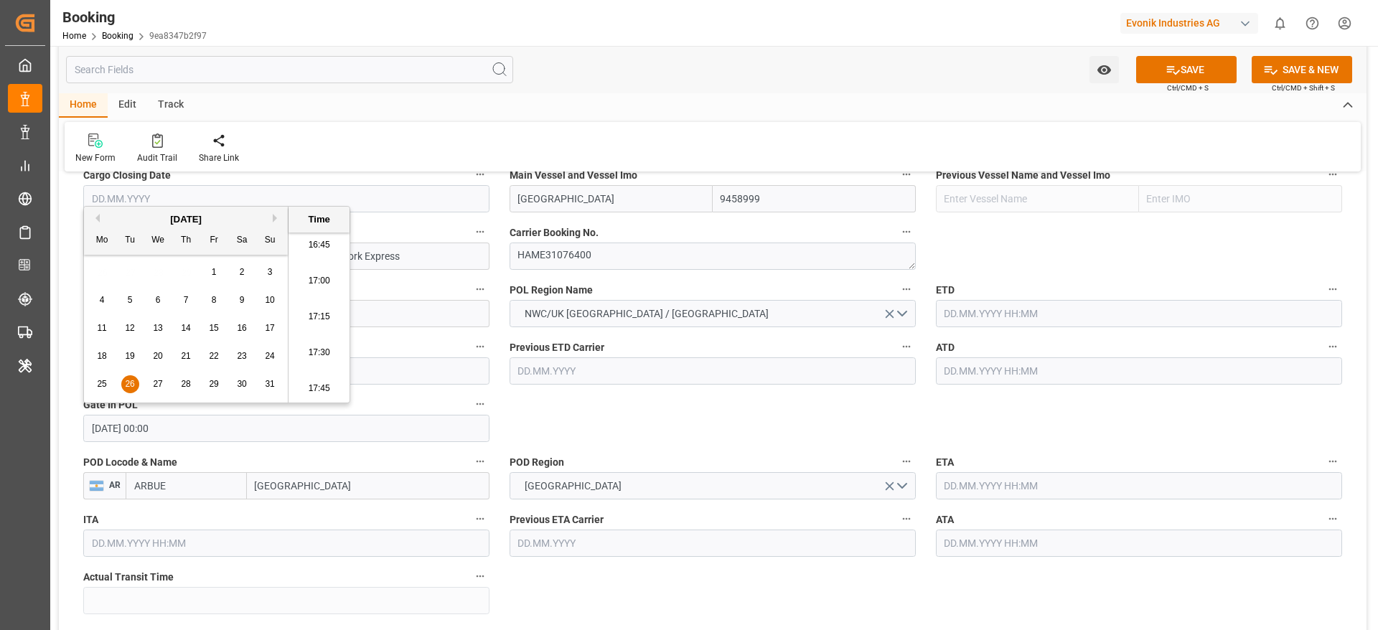
paste input "2024-03-28"
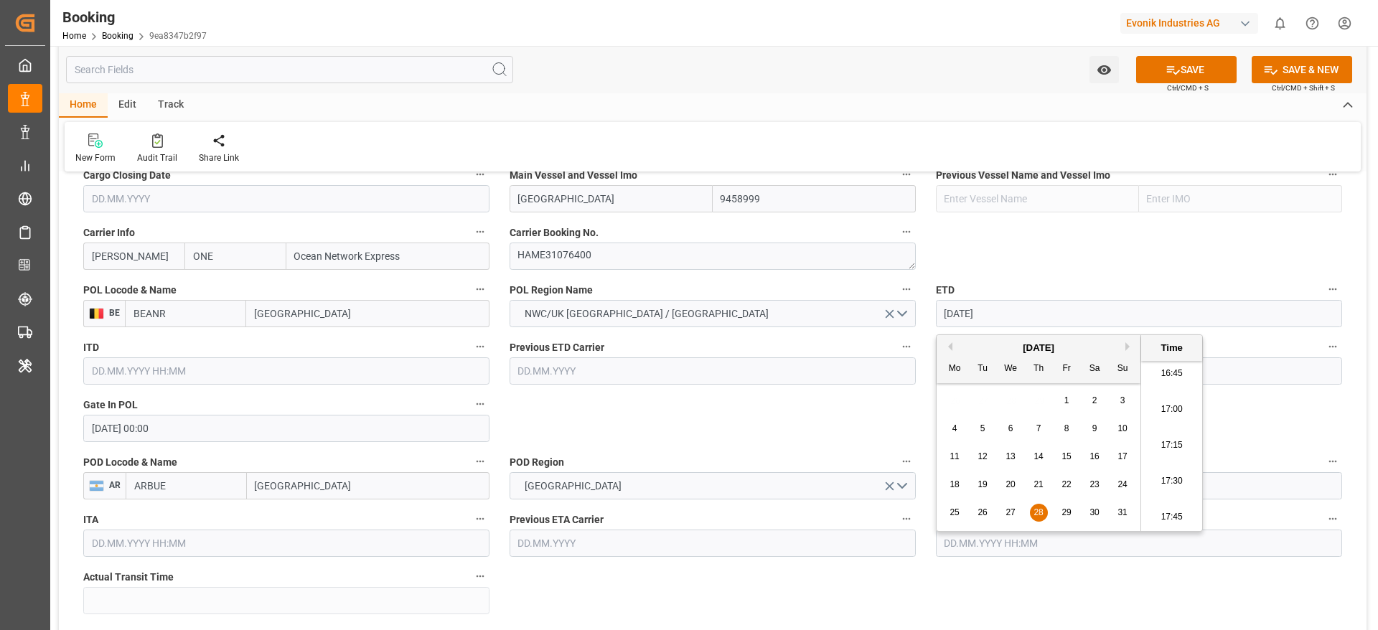
click at [1043, 514] on span "28" at bounding box center [1037, 512] width 9 height 10
type input "28.03.2024 05:30"
click at [1262, 367] on input "text" at bounding box center [1139, 370] width 406 height 27
paste input "2024-03-28"
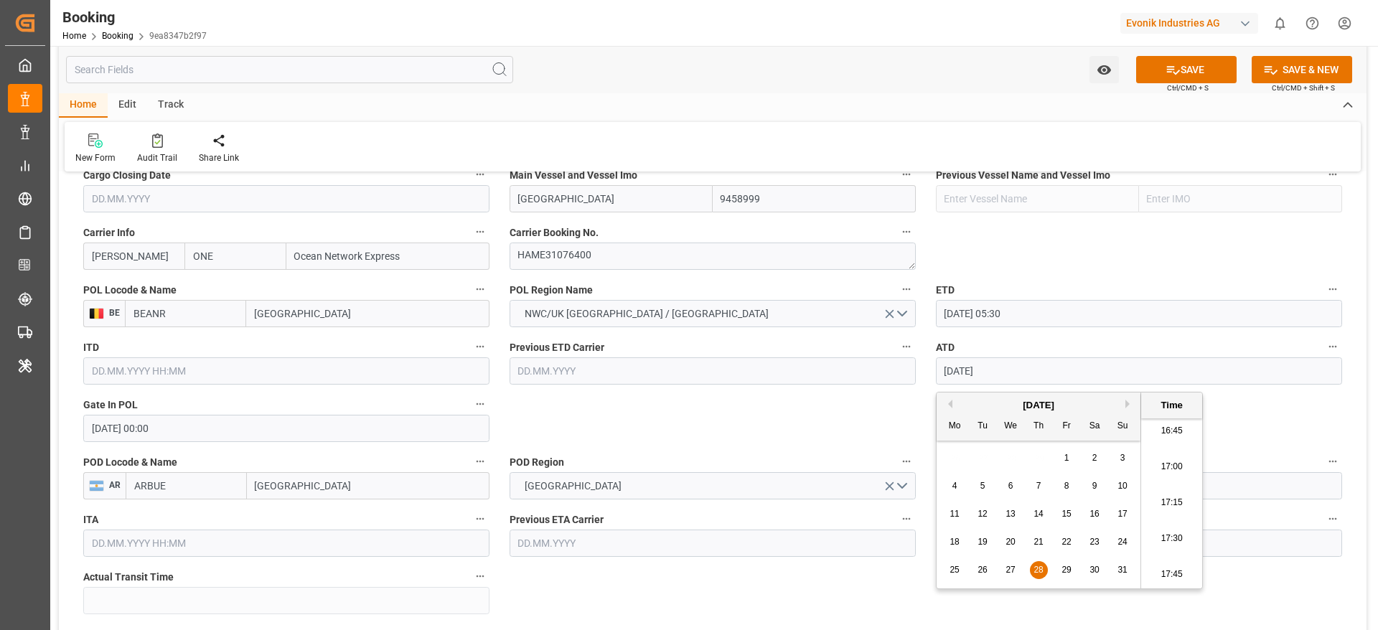
click at [1043, 571] on span "28" at bounding box center [1037, 570] width 9 height 10
type input "28.03.2024 05:30"
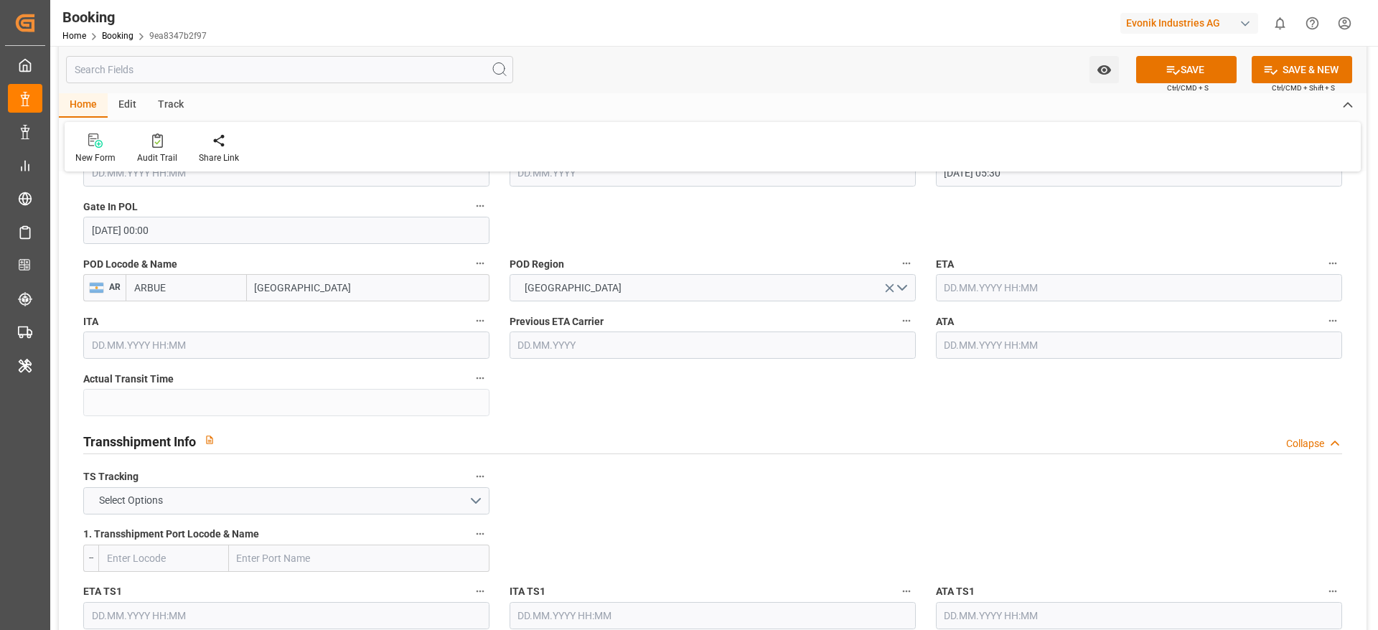
scroll to position [1255, 0]
click at [1032, 289] on input "text" at bounding box center [1139, 285] width 406 height 27
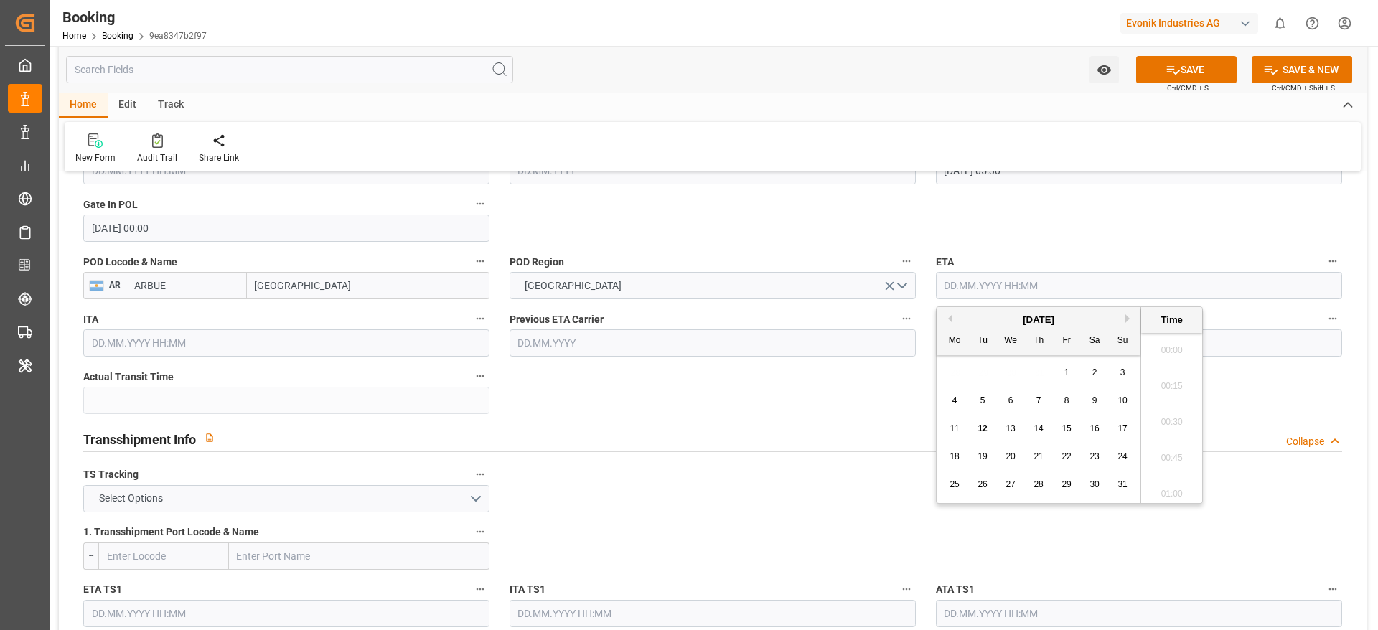
paste input "2024-04-28"
click at [1118, 454] on span "28" at bounding box center [1121, 456] width 9 height 10
type input "28.04.2024 05:30"
click at [1228, 340] on input "text" at bounding box center [1139, 342] width 406 height 27
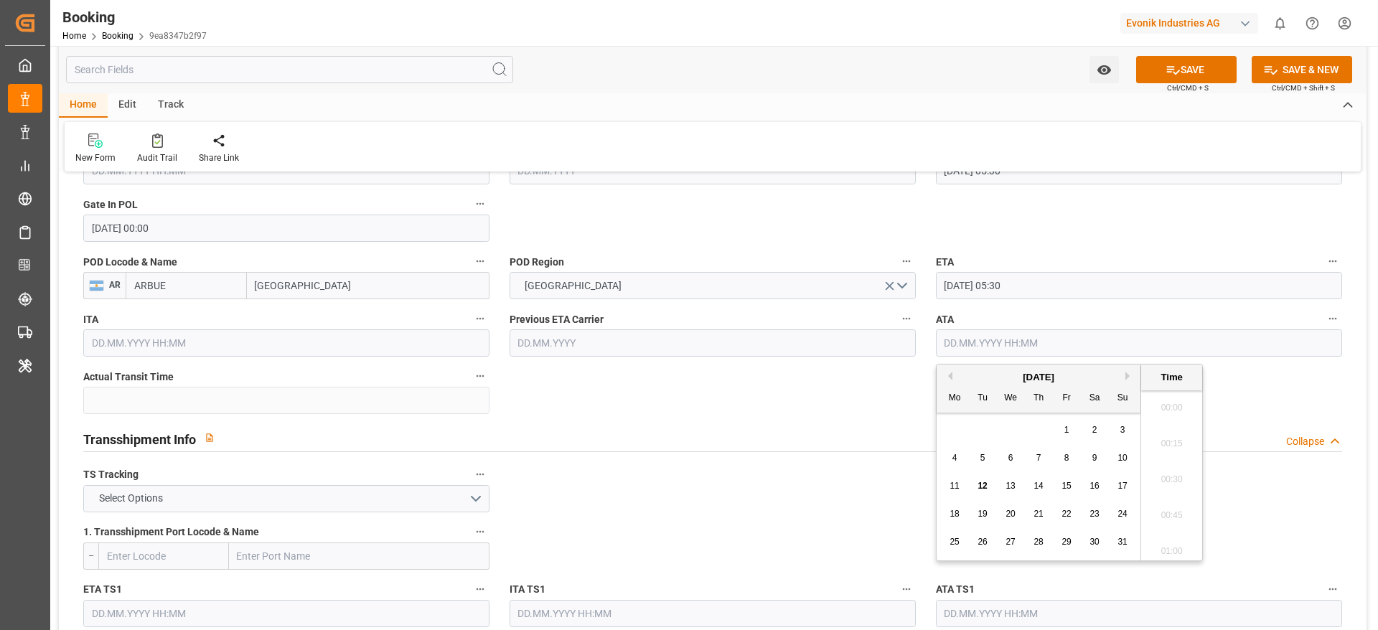
paste input "2024-04-28"
drag, startPoint x: 1117, startPoint y: 517, endPoint x: 1126, endPoint y: 507, distance: 13.7
click at [1120, 514] on div "28" at bounding box center [1123, 514] width 18 height 17
type input "28.04.2024 05:30"
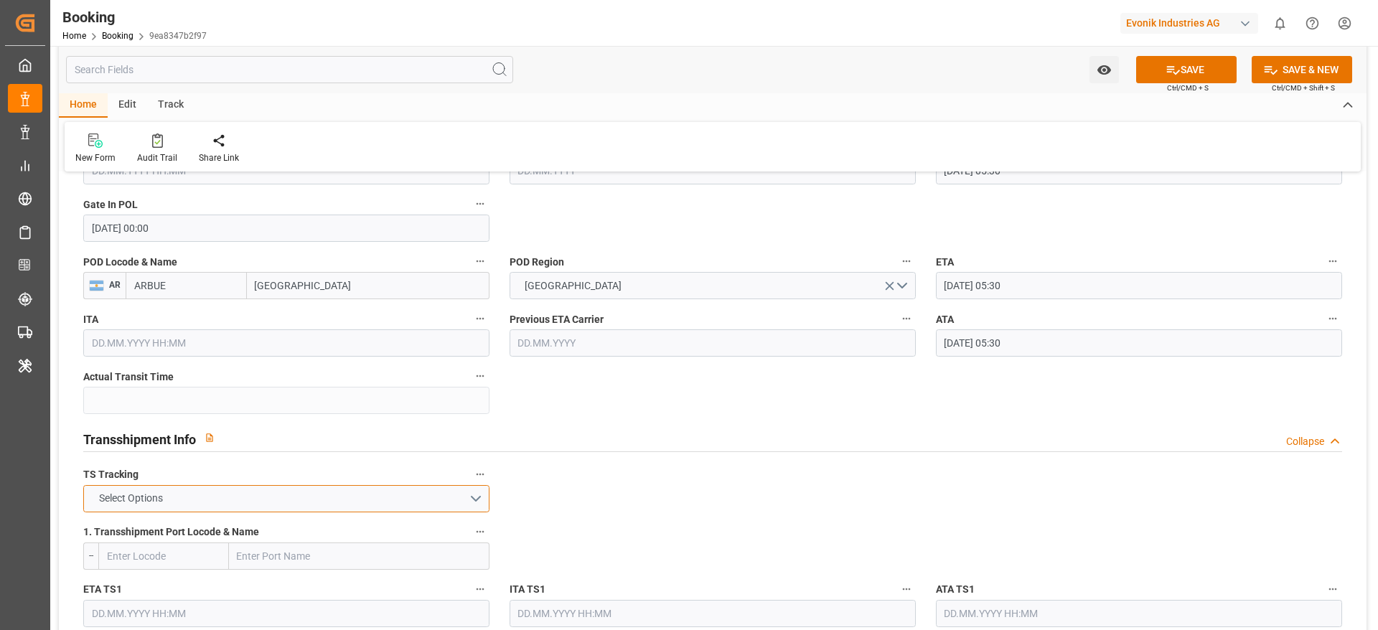
click at [481, 498] on button "Select Options" at bounding box center [286, 498] width 406 height 27
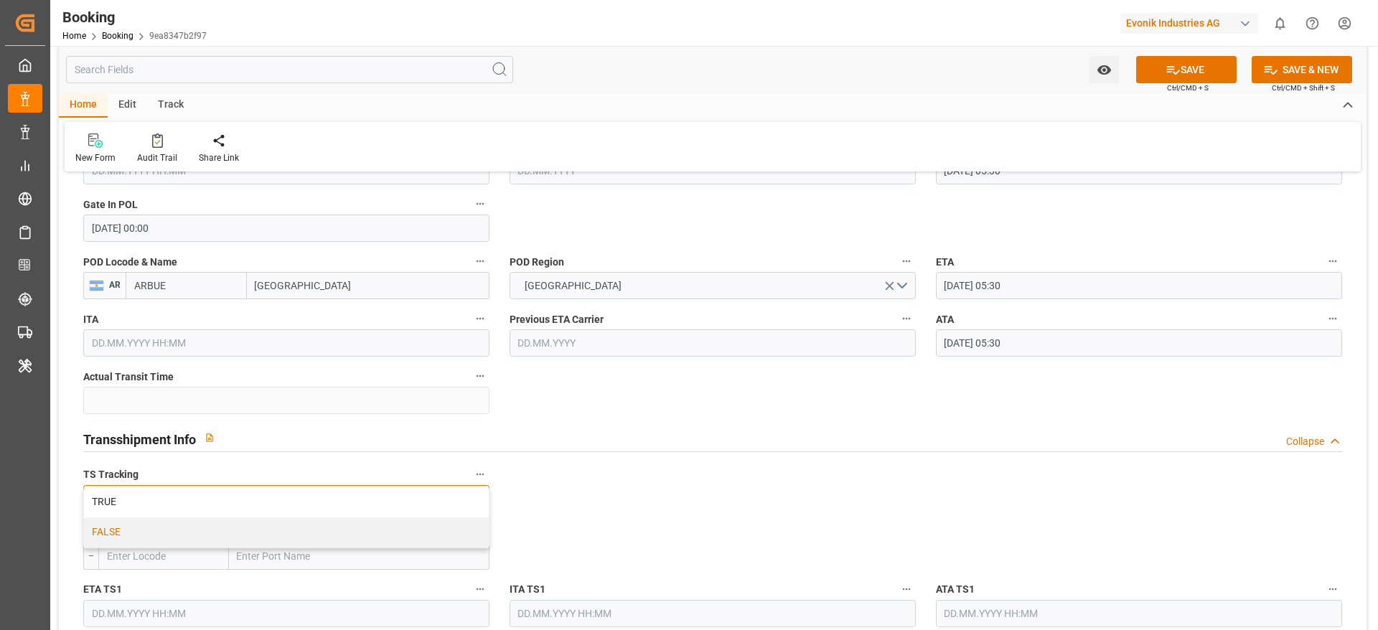
click at [459, 534] on div "FALSE" at bounding box center [286, 532] width 405 height 30
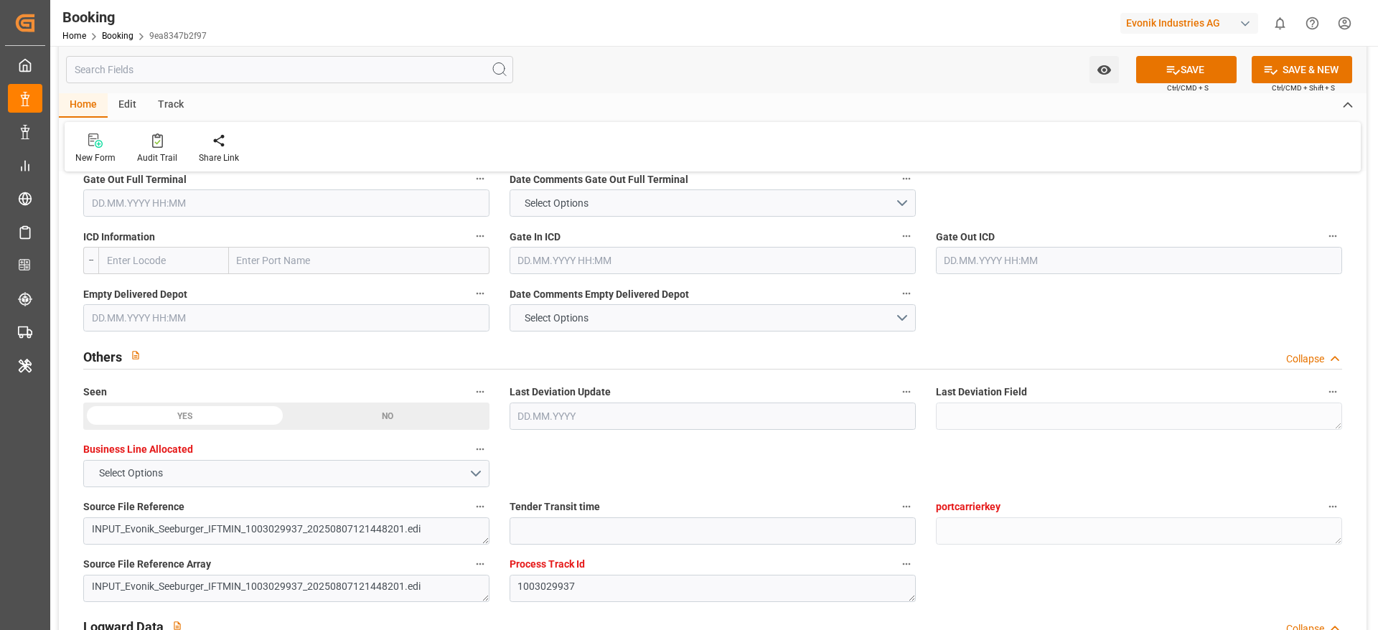
scroll to position [2122, 0]
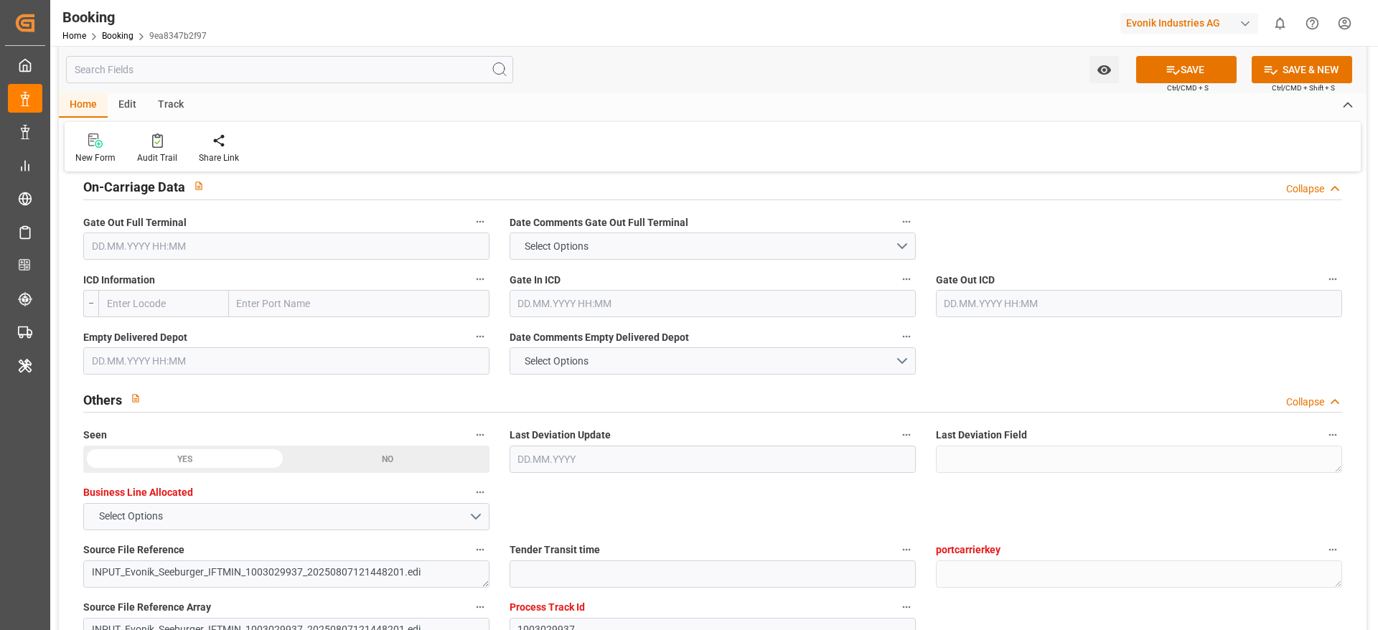
click at [312, 259] on div "Gate Out Full Terminal" at bounding box center [286, 235] width 426 height 57
click at [311, 252] on input "text" at bounding box center [286, 246] width 406 height 27
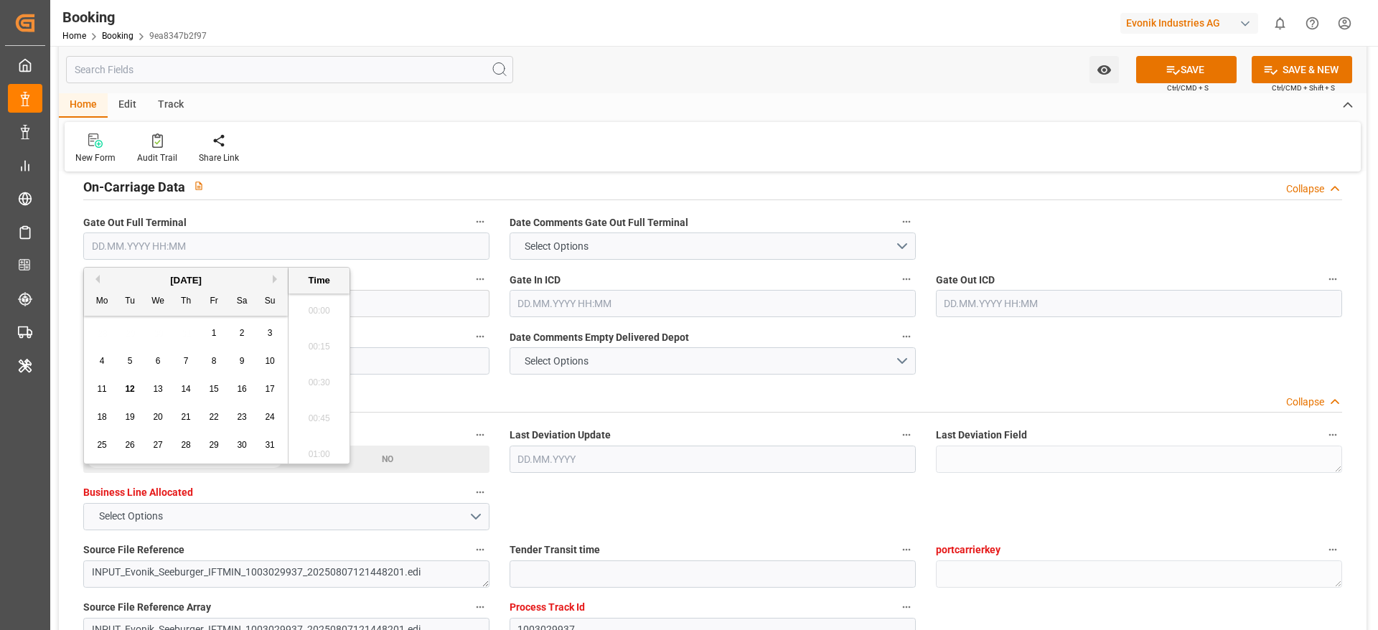
paste input "2024-05-02"
click at [185, 331] on span "2" at bounding box center [186, 333] width 5 height 10
type input "02.05.2024 05:30"
click at [401, 369] on input "text" at bounding box center [286, 360] width 406 height 27
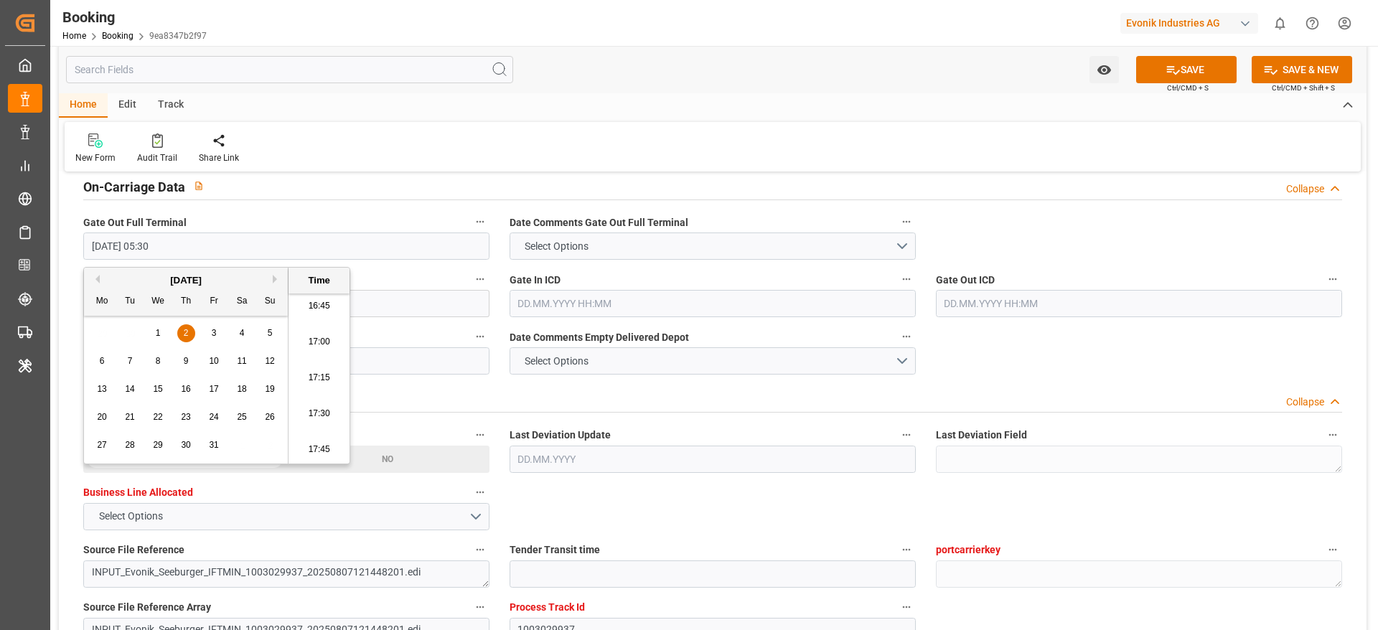
paste input "[DATE]"
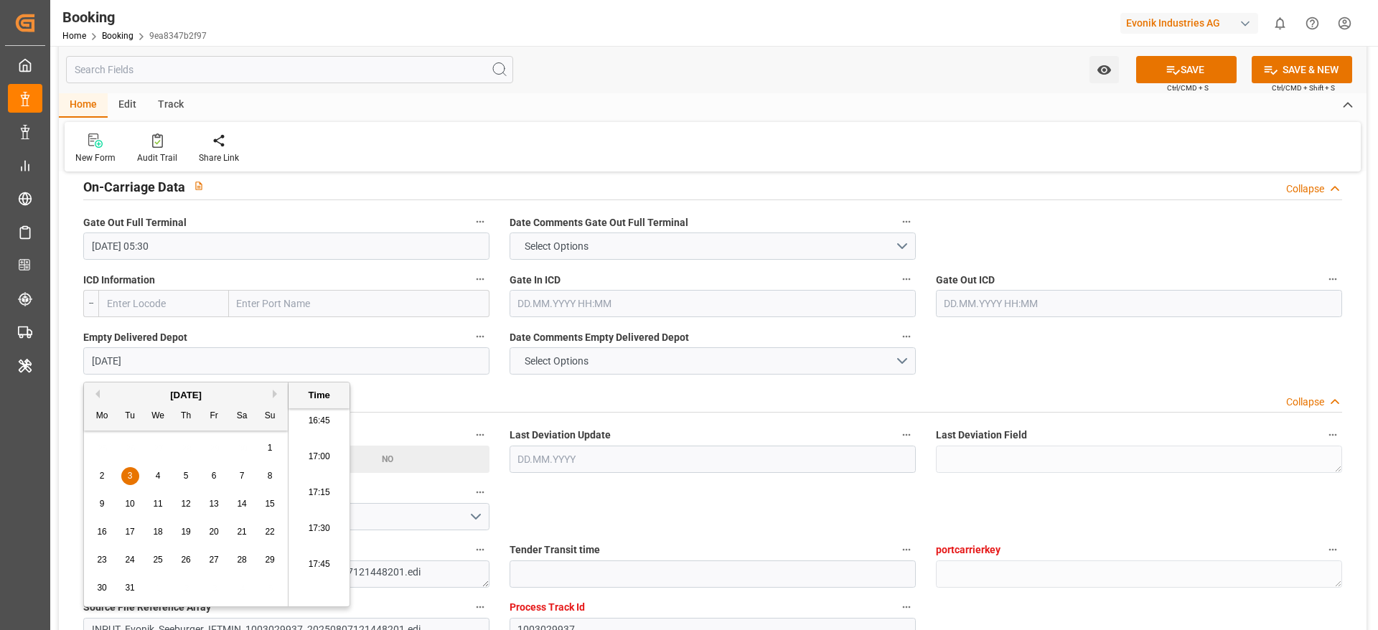
click at [133, 469] on div "3" at bounding box center [130, 476] width 18 height 17
type input "03.12.2024 00:00"
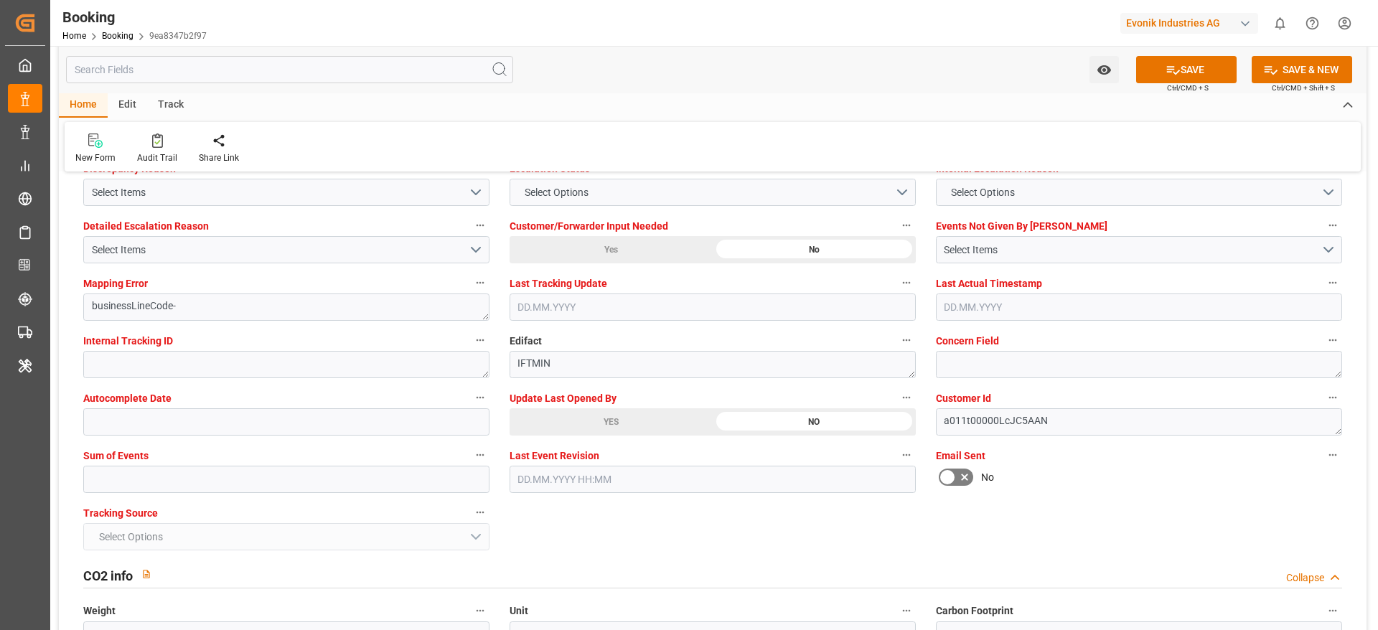
scroll to position [2717, 0]
click at [378, 478] on input "text" at bounding box center [286, 478] width 406 height 27
type input "0"
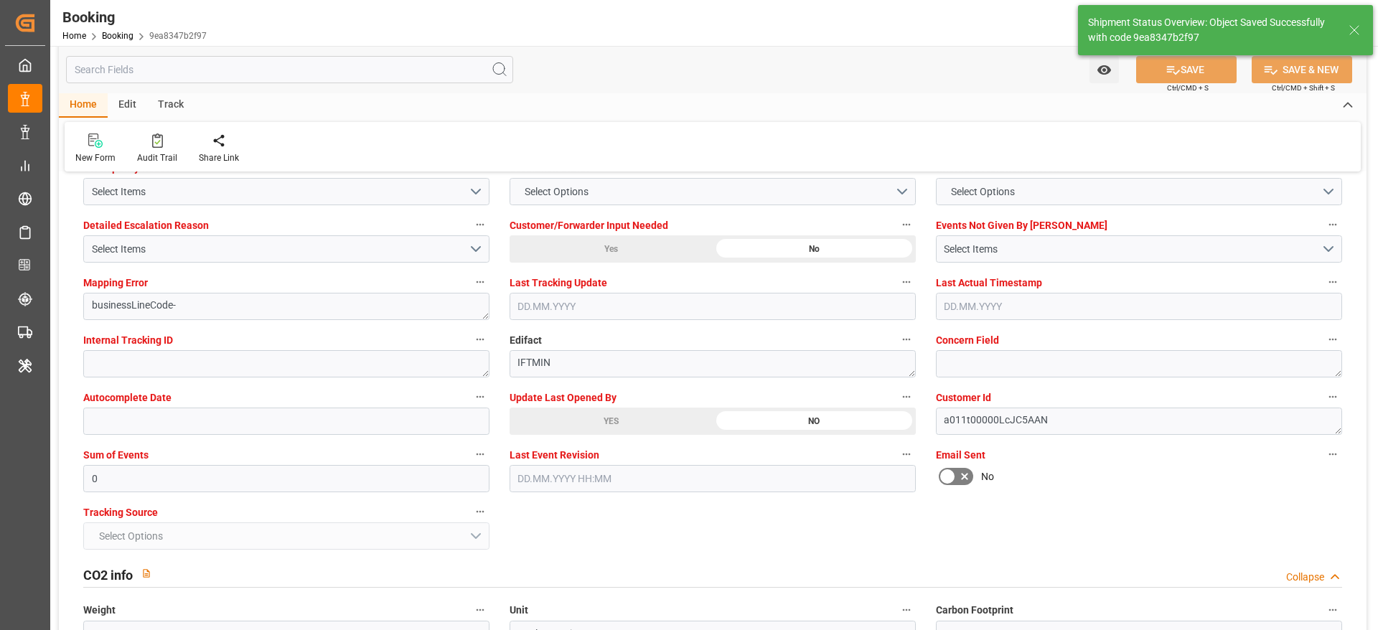
type textarea "[PERSON_NAME]"
type input "31"
type input "[DATE] 05:30"
type input "28.04.2024 05:30"
type input "12.08.2025 11:46"
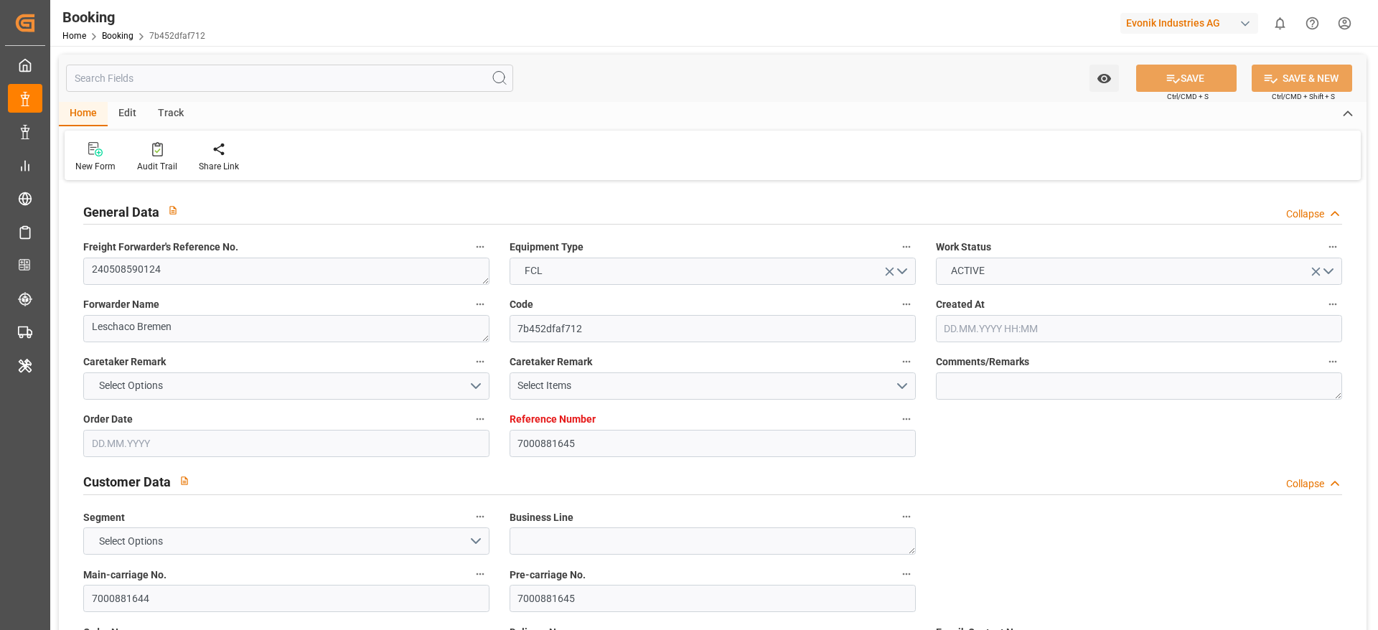
type input "[DATE] 10:17"
type input "[DATE]"
click at [126, 31] on link "Booking" at bounding box center [118, 36] width 32 height 10
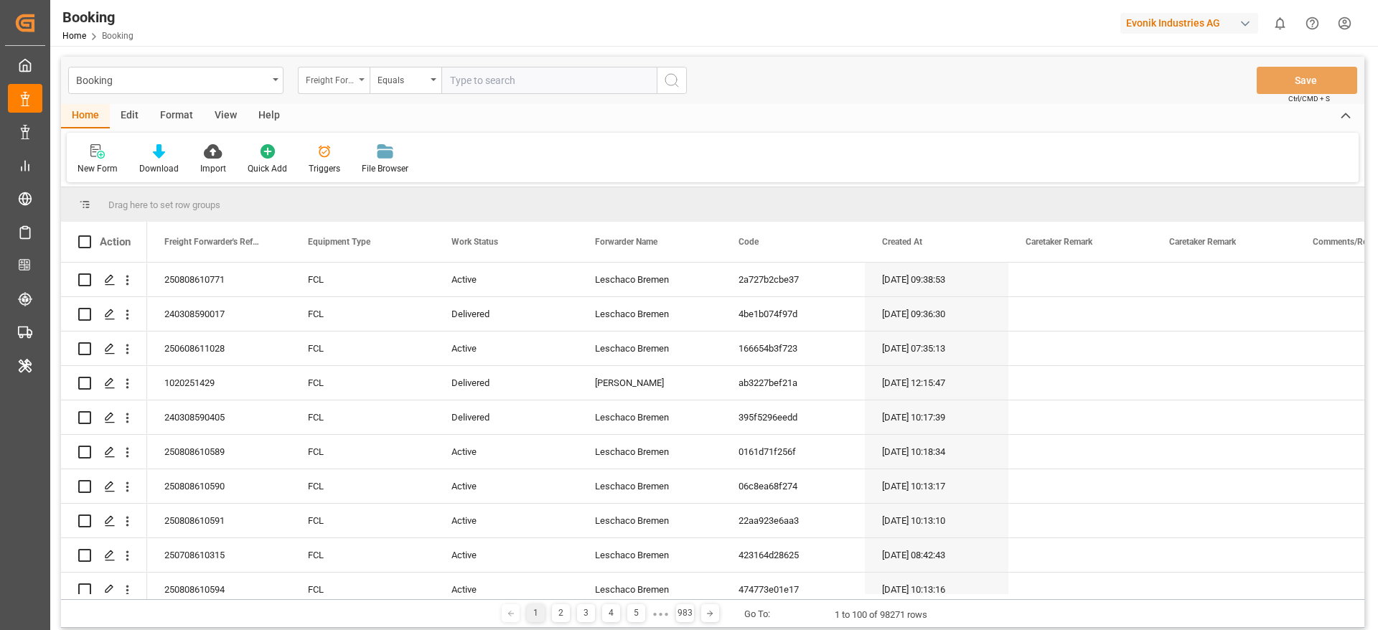
click at [335, 85] on div "Freight Forwarder's Reference No." at bounding box center [330, 78] width 49 height 17
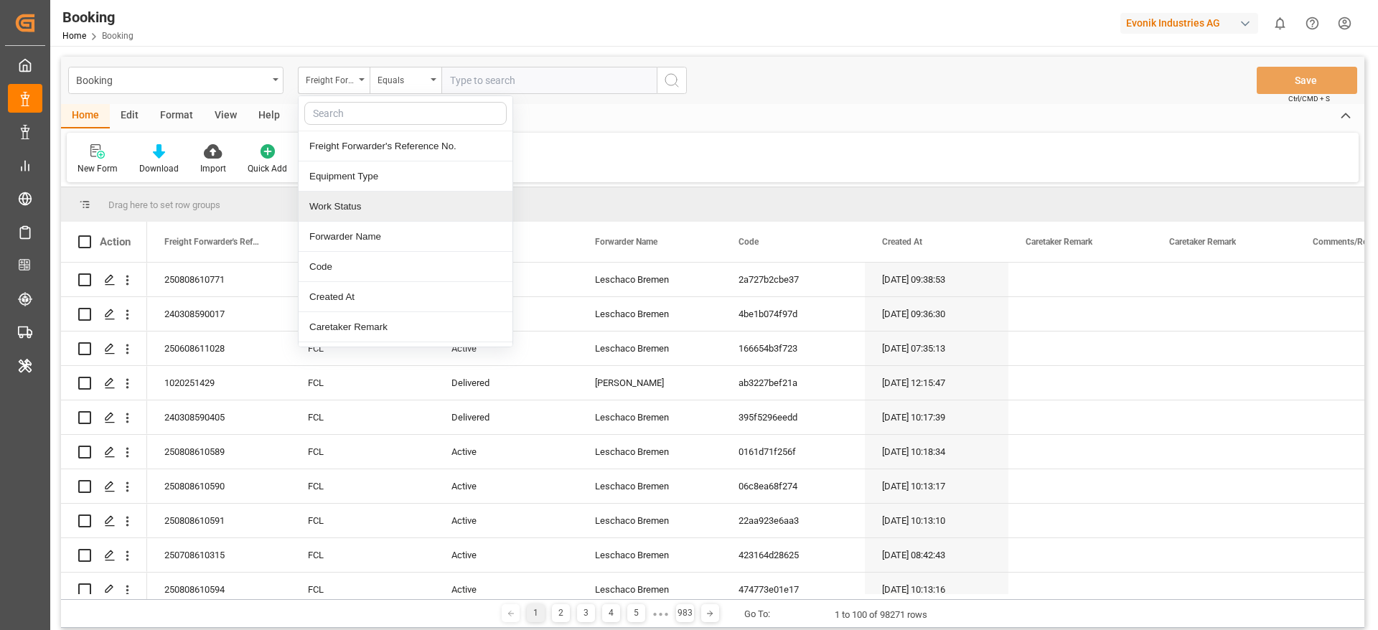
click at [377, 115] on input "text" at bounding box center [405, 113] width 202 height 23
type input "main"
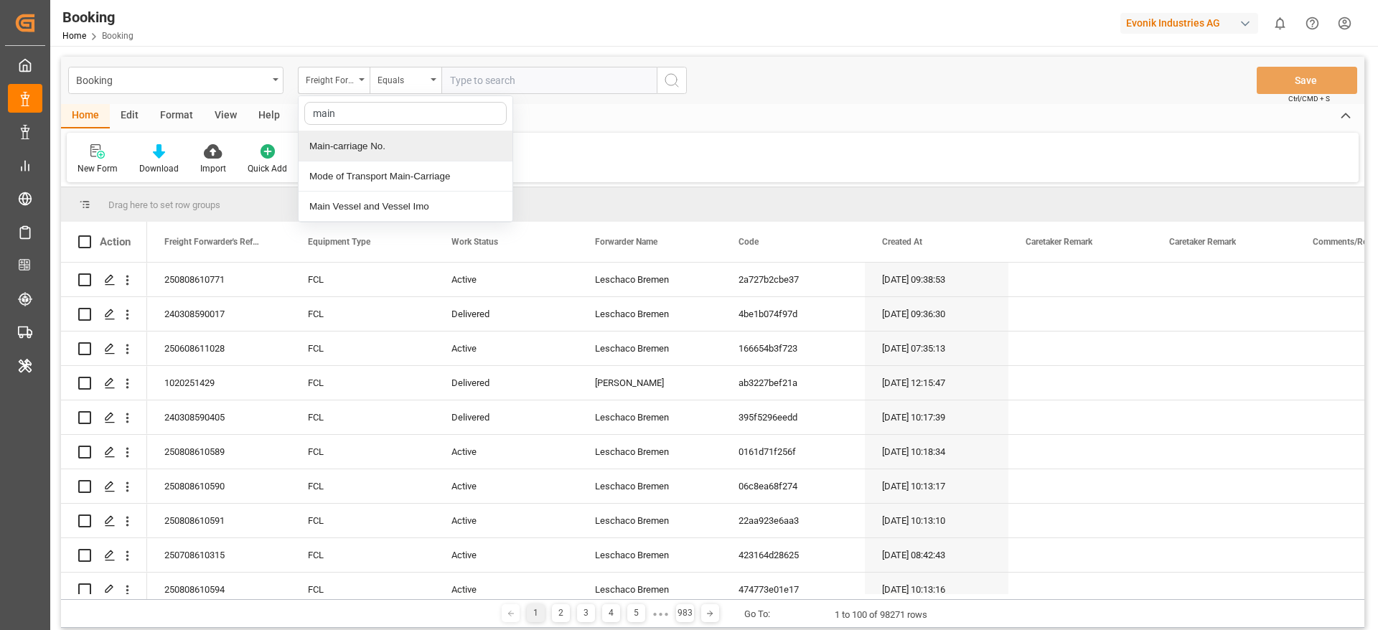
click at [426, 151] on div "Main-carriage No." at bounding box center [406, 146] width 214 height 30
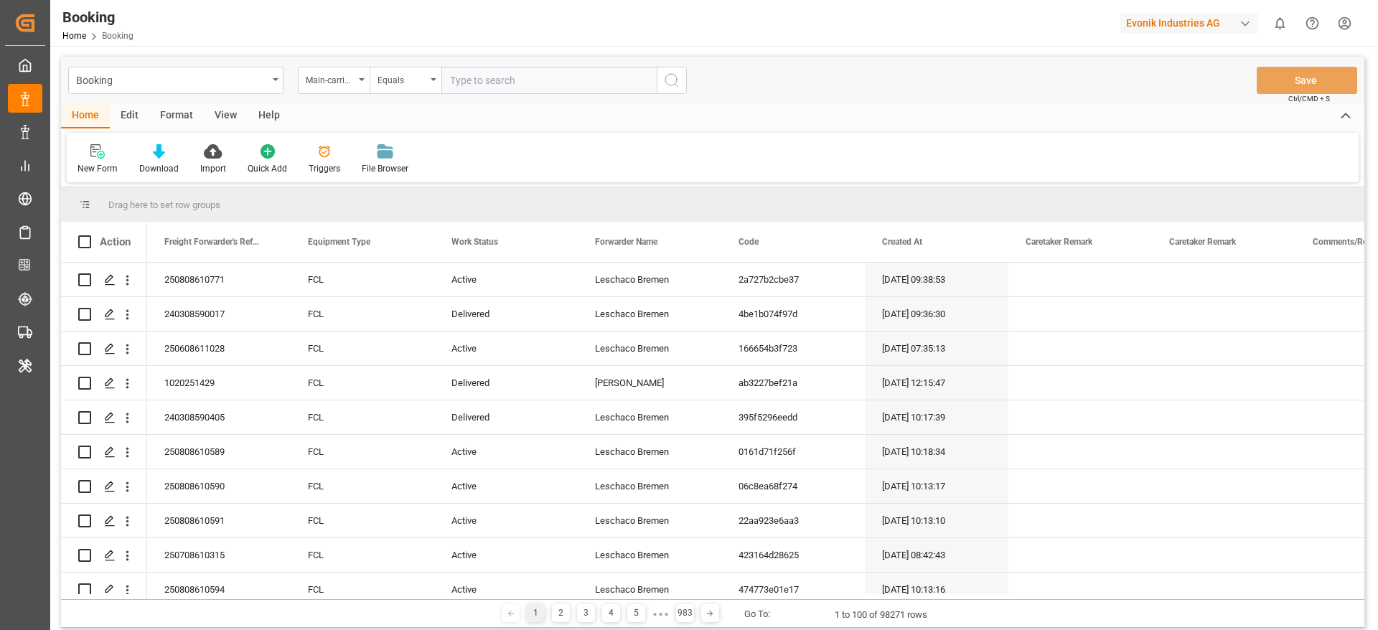
click at [609, 77] on input "text" at bounding box center [548, 80] width 215 height 27
paste input "7000881644"
type input "7000881644"
drag, startPoint x: 678, startPoint y: 82, endPoint x: 574, endPoint y: 4, distance: 129.8
click at [679, 83] on icon "search button" at bounding box center [671, 80] width 17 height 17
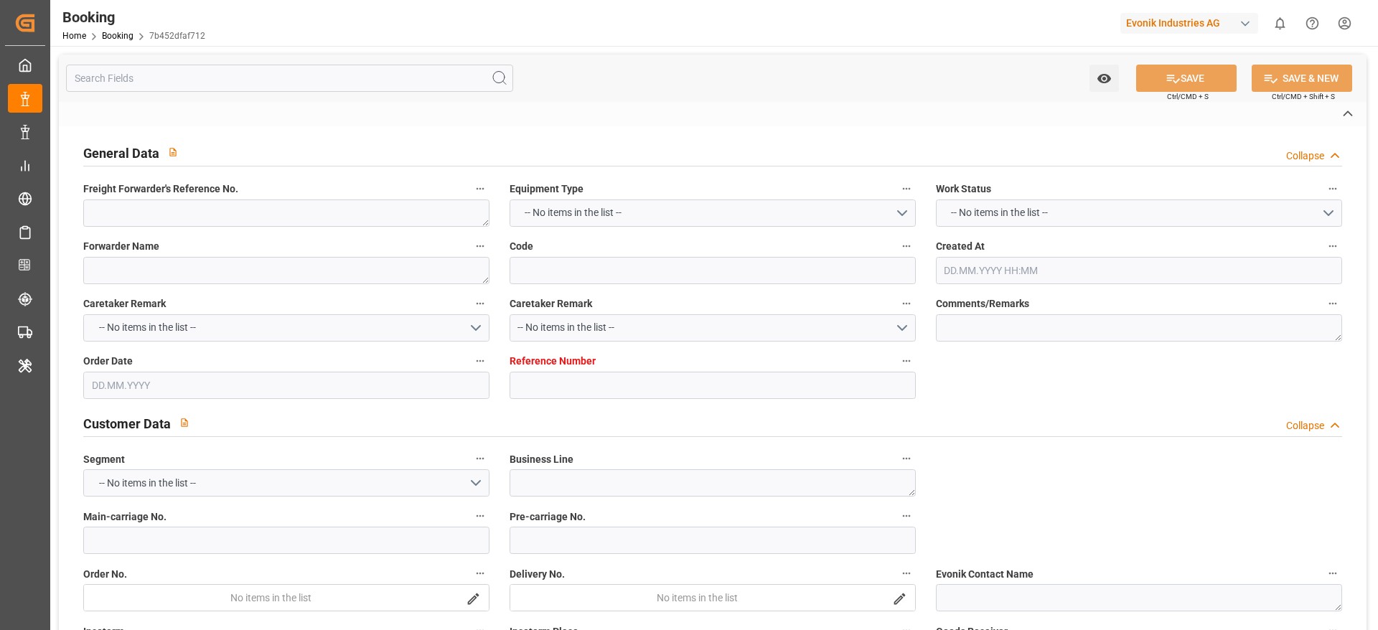
type textarea "240508590124"
type textarea "Leschaco Bremen"
type input "7b452dfaf712"
type input "7000881645"
type input "7000881644"
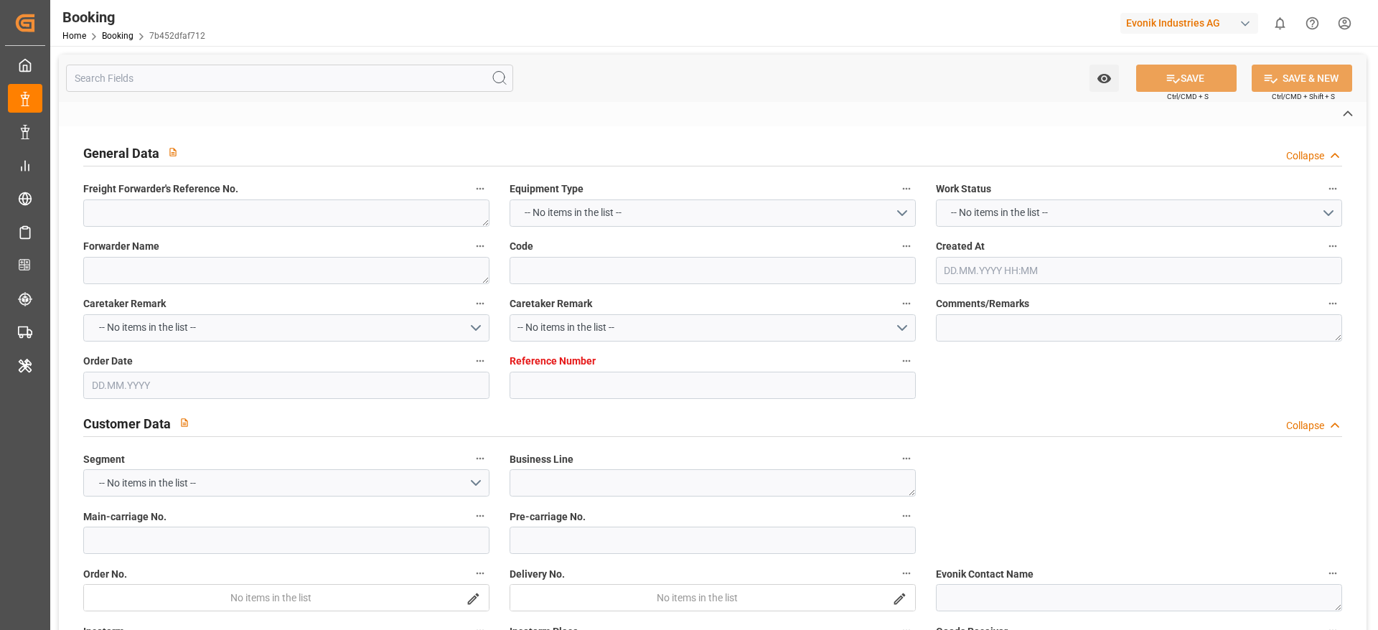
type textarea "[PERSON_NAME][EMAIL_ADDRESS][PERSON_NAME][DOMAIN_NAME]"
type textarea "CFR"
type textarea "[PERSON_NAME]"
type textarea "8"
type textarea "Wesseling"
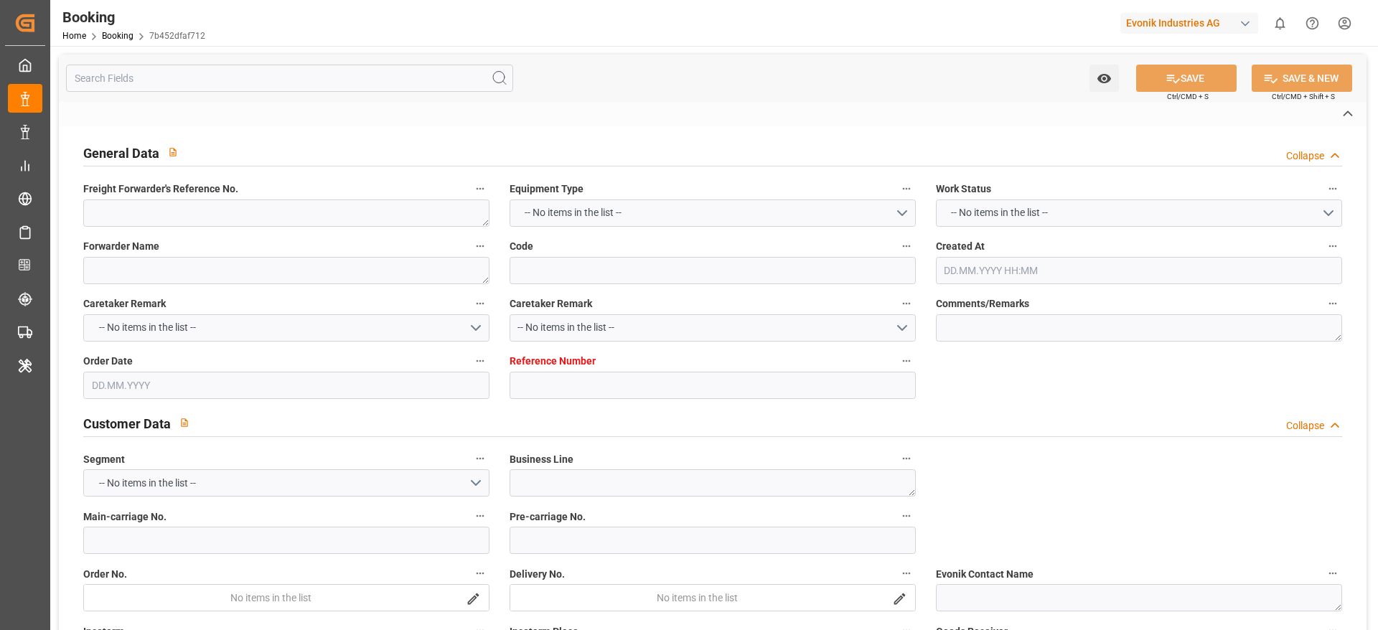
type textarea "FCIU5652763"
type input "[PERSON_NAME]"
type input "[GEOGRAPHIC_DATA]"
type input "[PERSON_NAME]"
type textarea "INPUT_Evonik_Seeburger_IFTMIN_1003029917_20250807121445148.edi"
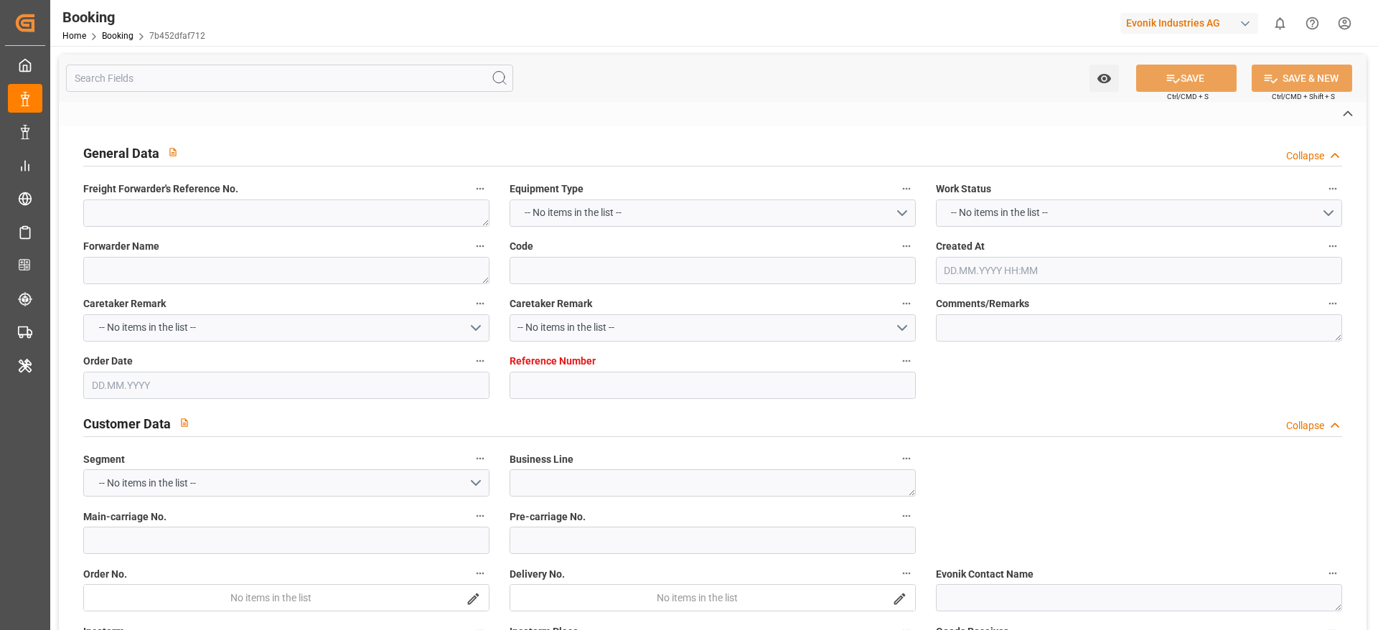
type textarea "INPUT_Evonik_Seeburger_IFTMIN_1003029917_20250807121445148.edi"
type textarea "1003029917"
type textarea "businessLineCode-"
type textarea "IFTMIN"
type textarea "a011t00000LcJC5AAN"
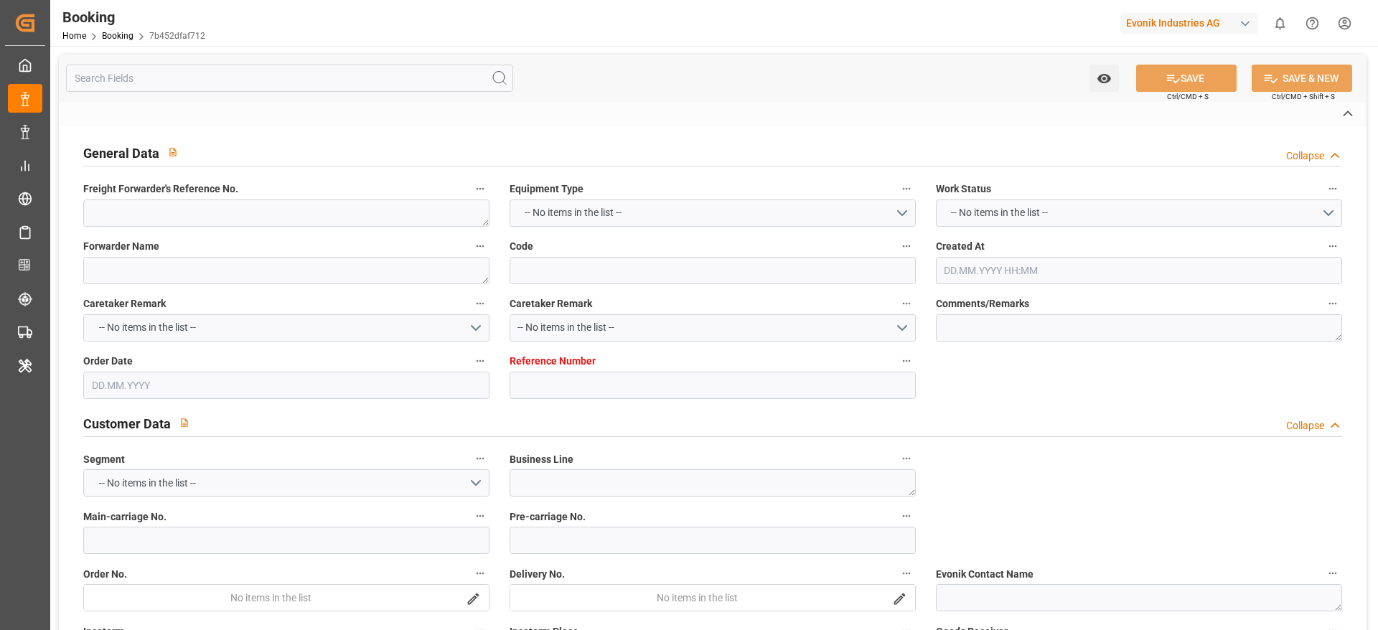
type textarea "No"
type input "7000881645"
type input "ONE"
type input "Ocean Network Express"
type input "BEANR"
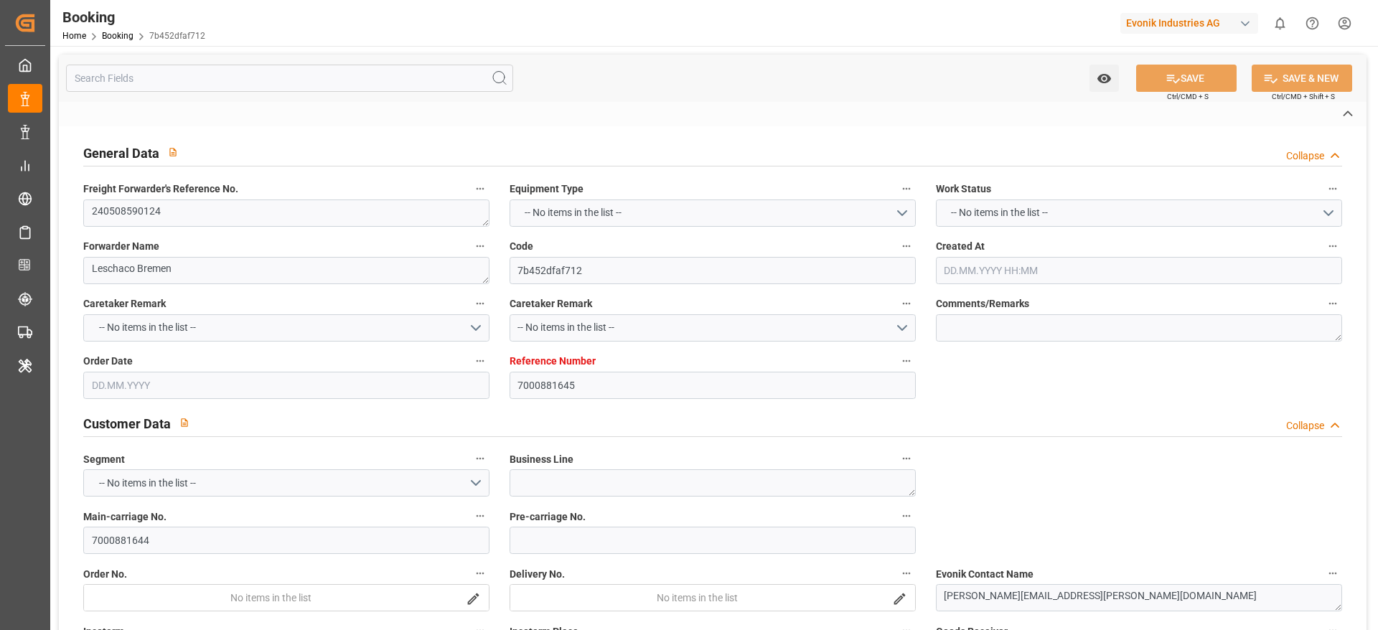
type input "BRSSZ"
type input "[DATE] 10:17"
type input "[DATE]"
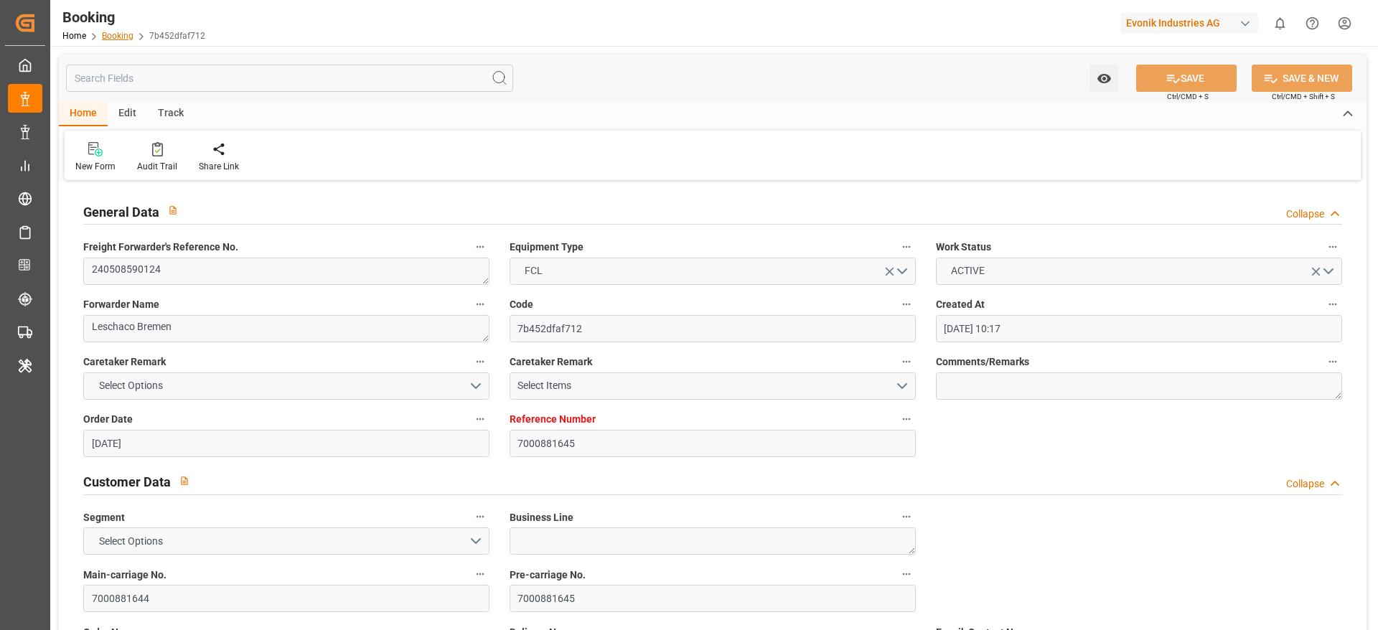
click at [128, 31] on link "Booking" at bounding box center [118, 36] width 32 height 10
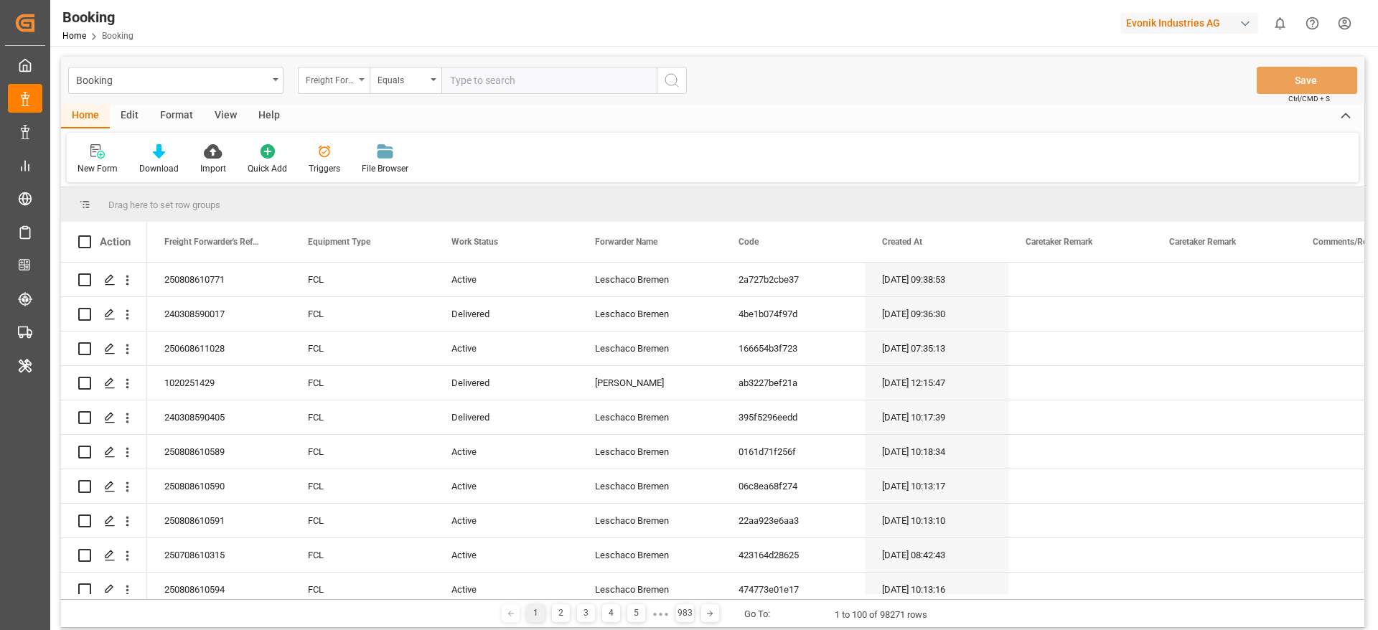
click at [348, 75] on div "Freight Forwarder's Reference No." at bounding box center [334, 80] width 72 height 27
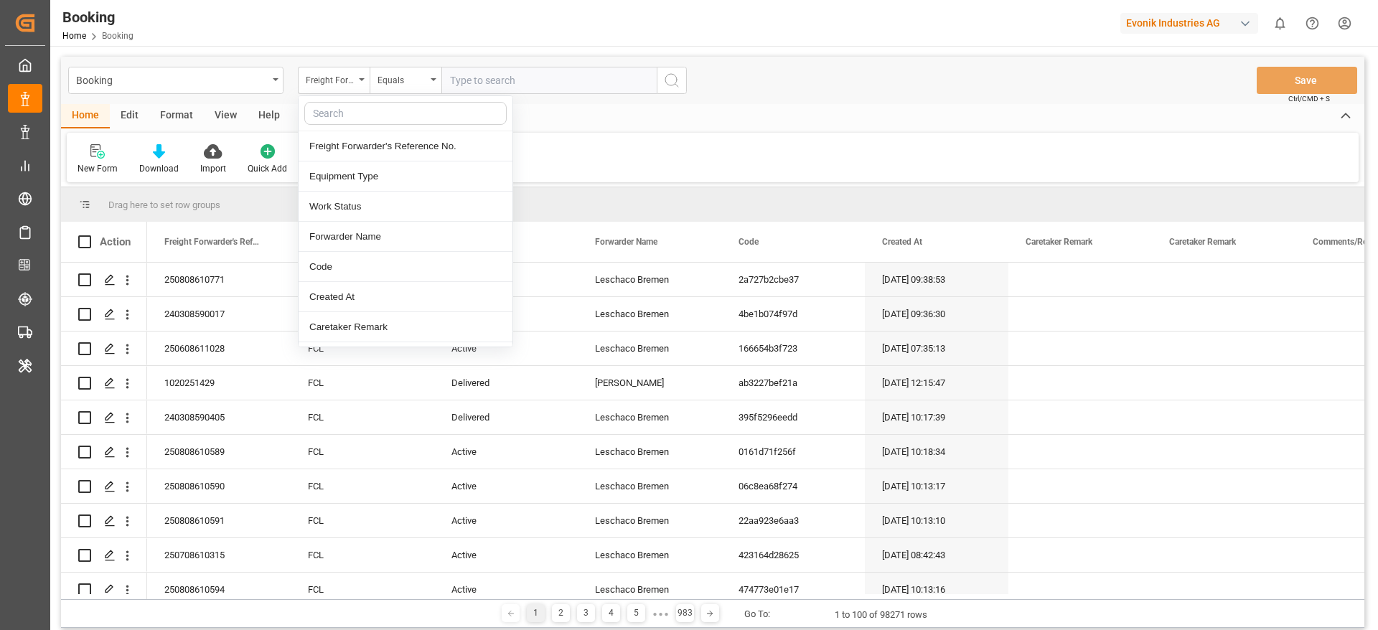
drag, startPoint x: 339, startPoint y: 123, endPoint x: 343, endPoint y: 116, distance: 8.0
click at [342, 118] on input "text" at bounding box center [405, 113] width 202 height 23
type input "delivery"
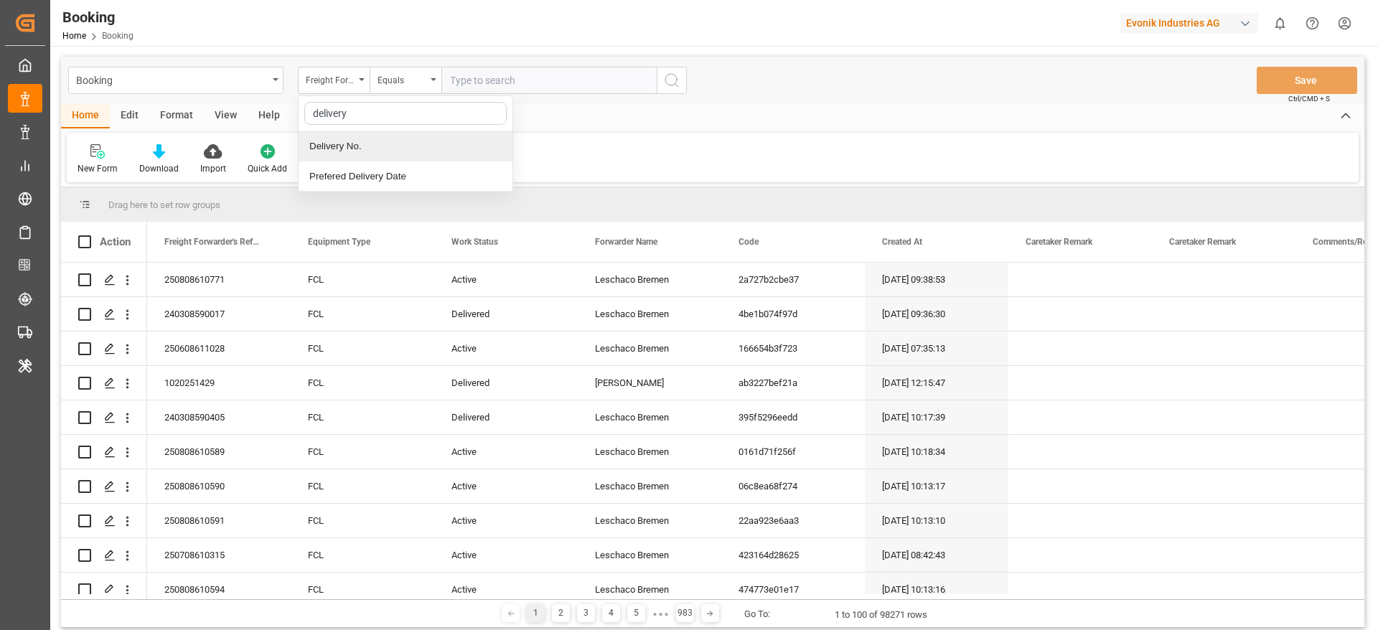
click at [348, 137] on div "Delivery No." at bounding box center [406, 146] width 214 height 30
click at [604, 77] on input "text" at bounding box center [548, 80] width 215 height 27
paste input "3010390222"
type input "3010390222"
click at [671, 85] on circle "search button" at bounding box center [670, 79] width 11 height 11
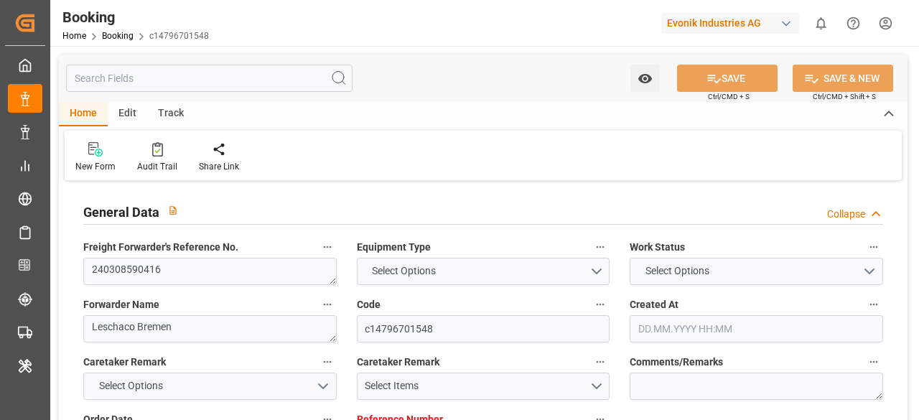
type input "7000860127"
type input "ONE"
type input "Ocean Network Express"
type input "BEANR"
type input "ARBUE"
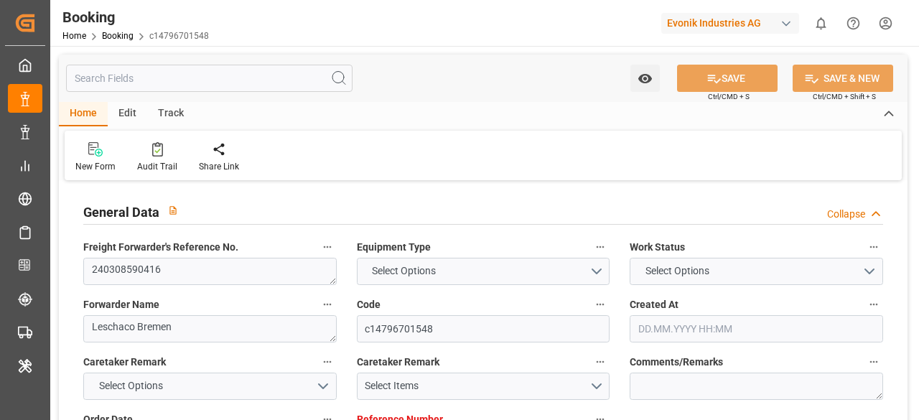
type input "[DATE] 10:17"
type input "[DATE]"
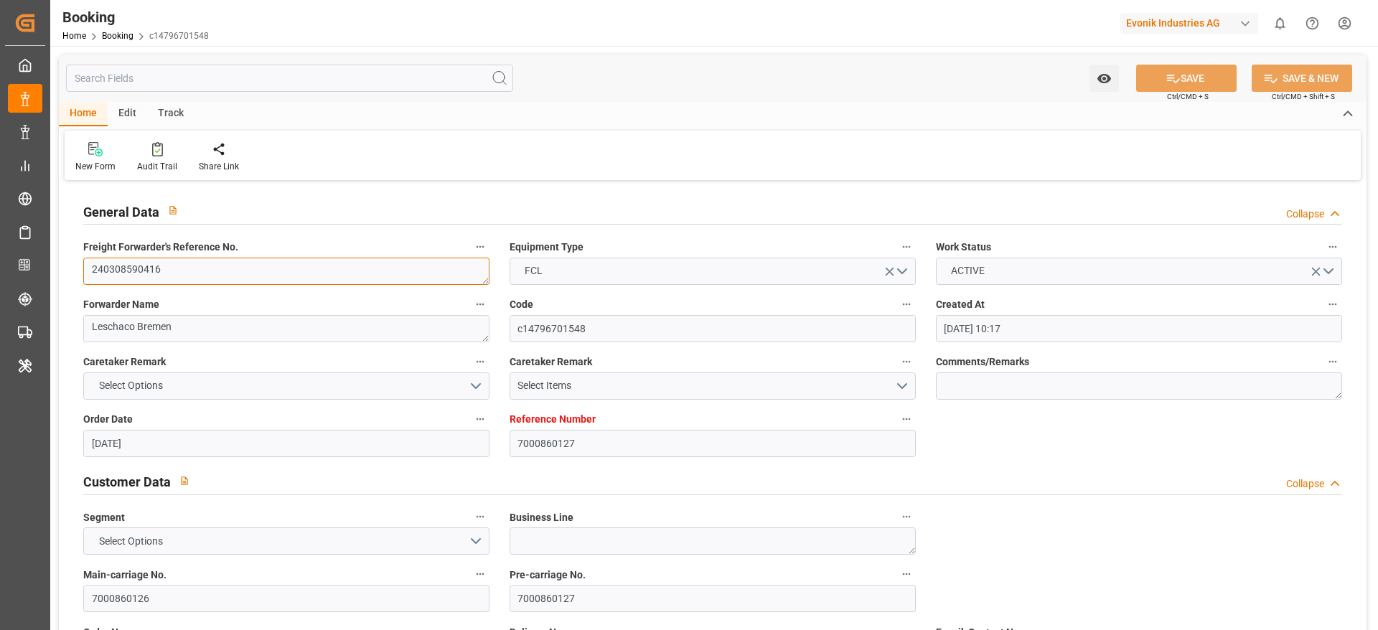
click at [342, 266] on textarea "240308590416" at bounding box center [286, 271] width 406 height 27
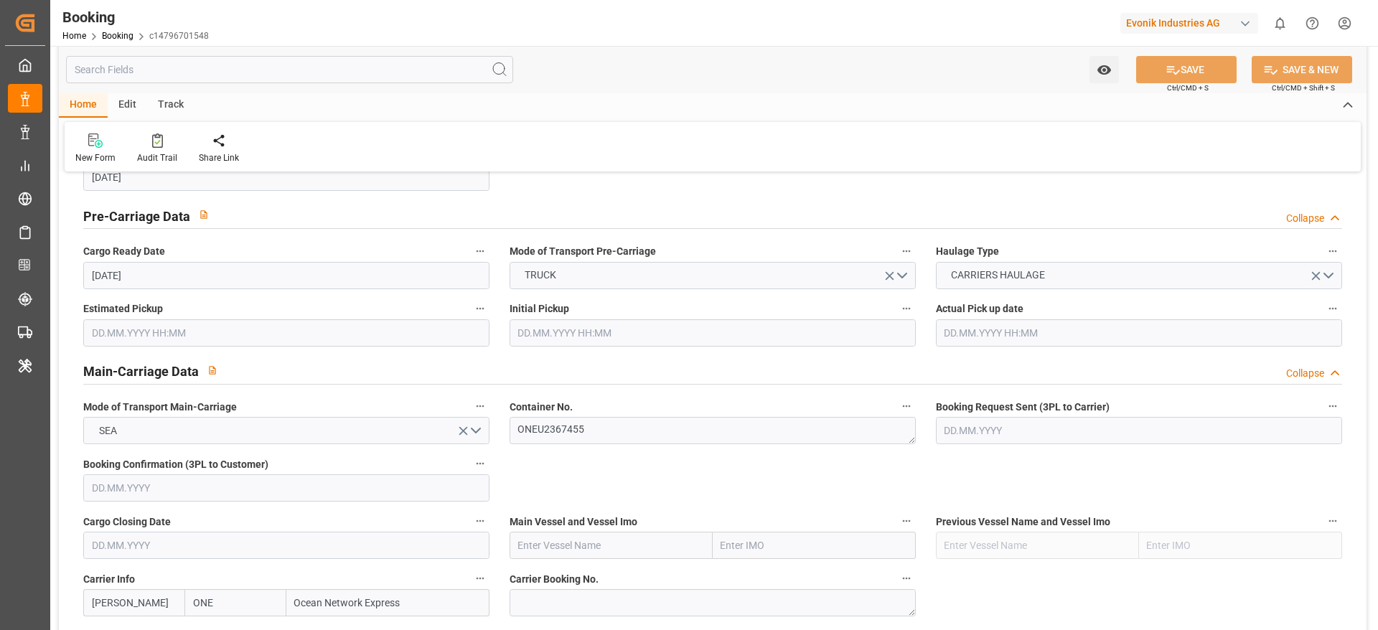
scroll to position [716, 0]
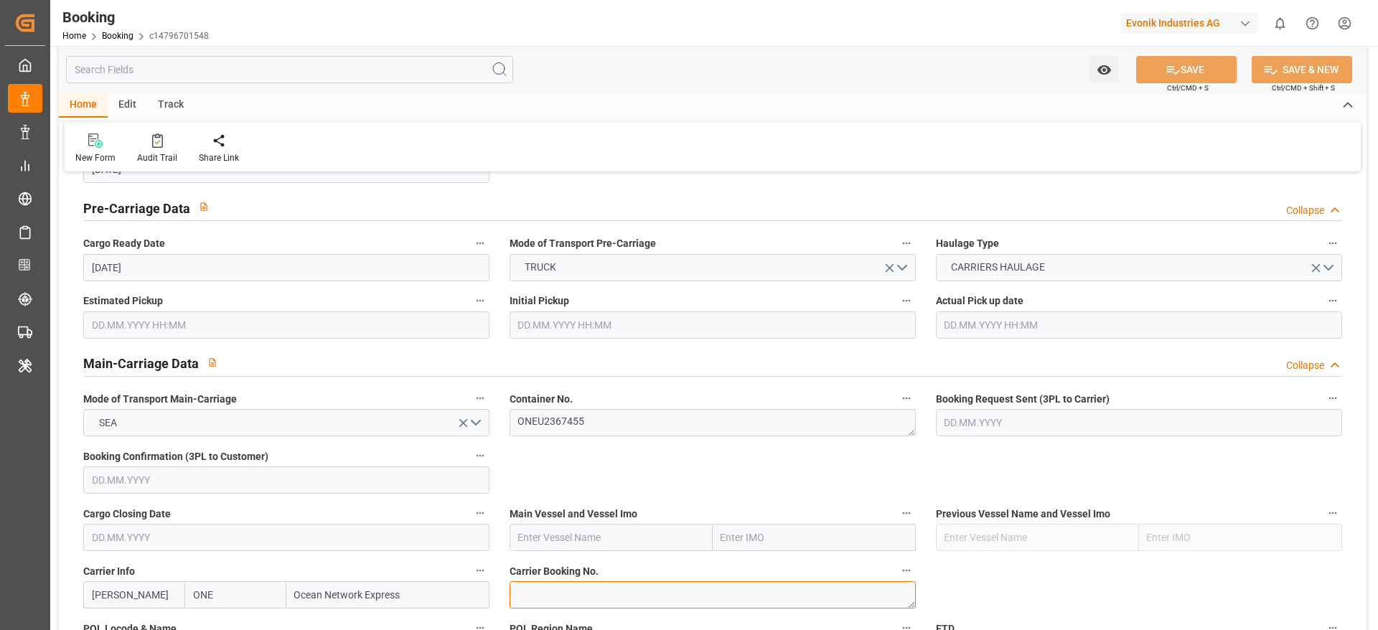
click at [533, 419] on textarea at bounding box center [713, 594] width 406 height 27
paste textarea "HAME31109800"
type textarea "HAME31109800"
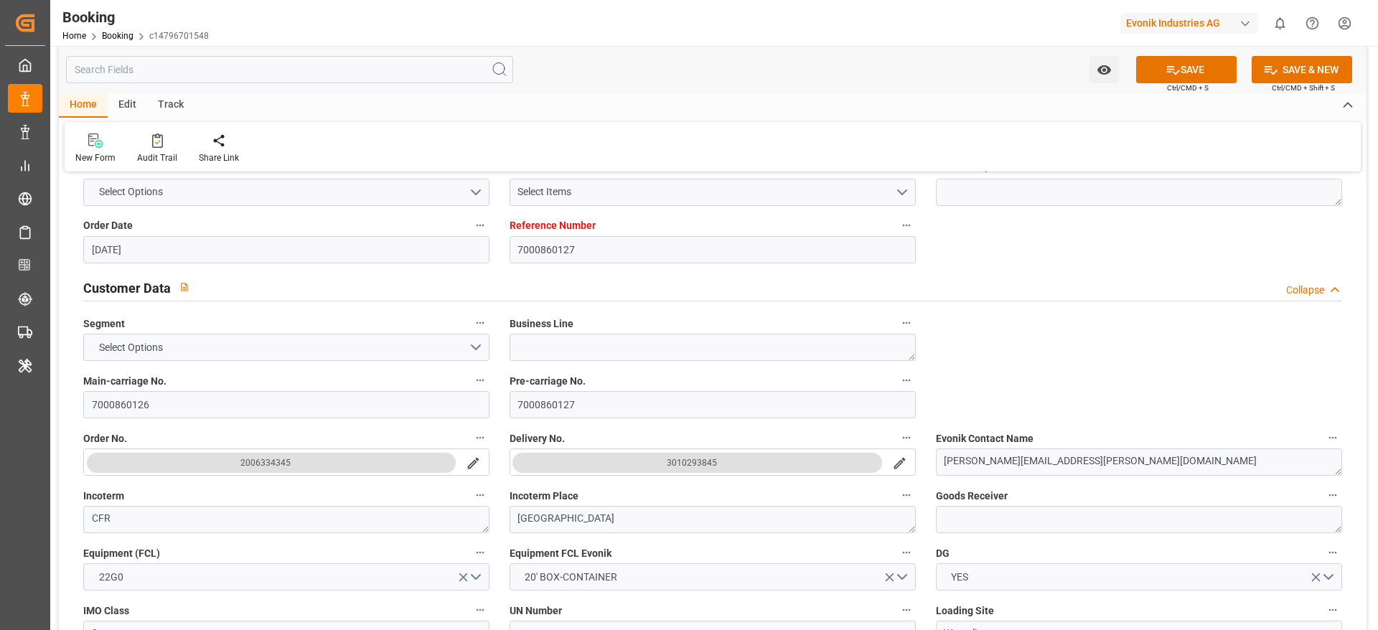
scroll to position [174, 0]
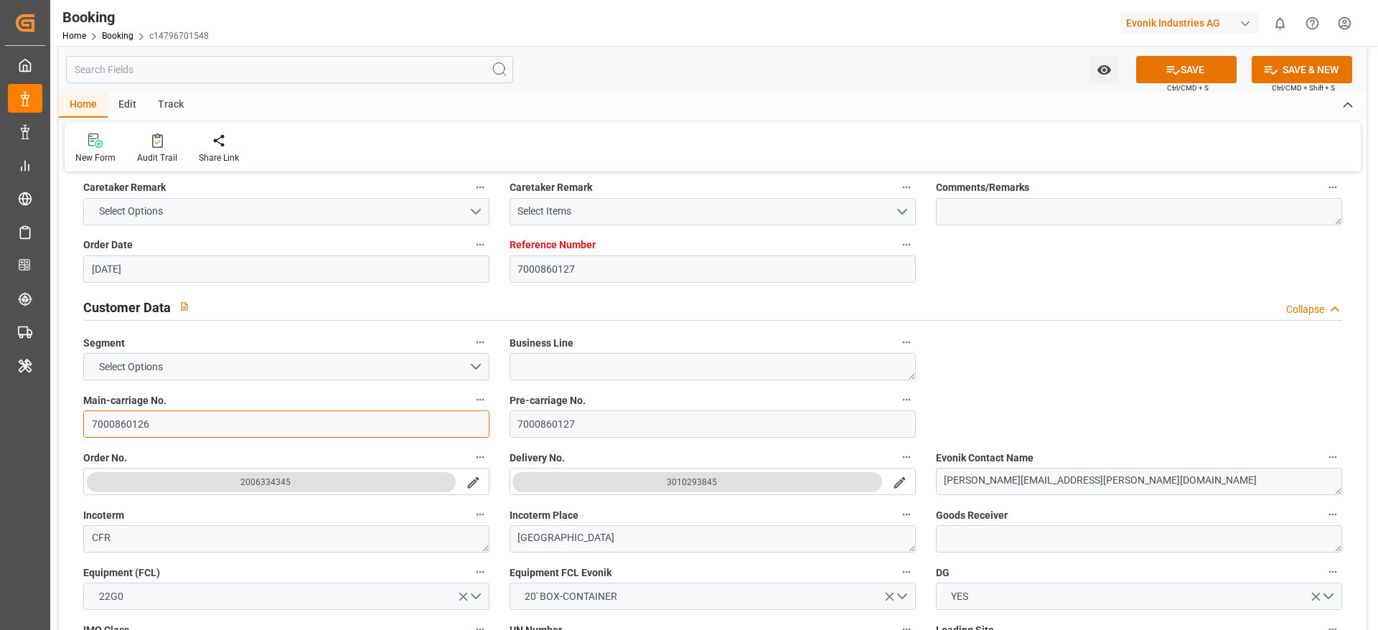
click at [197, 419] on input "7000860126" at bounding box center [286, 424] width 406 height 27
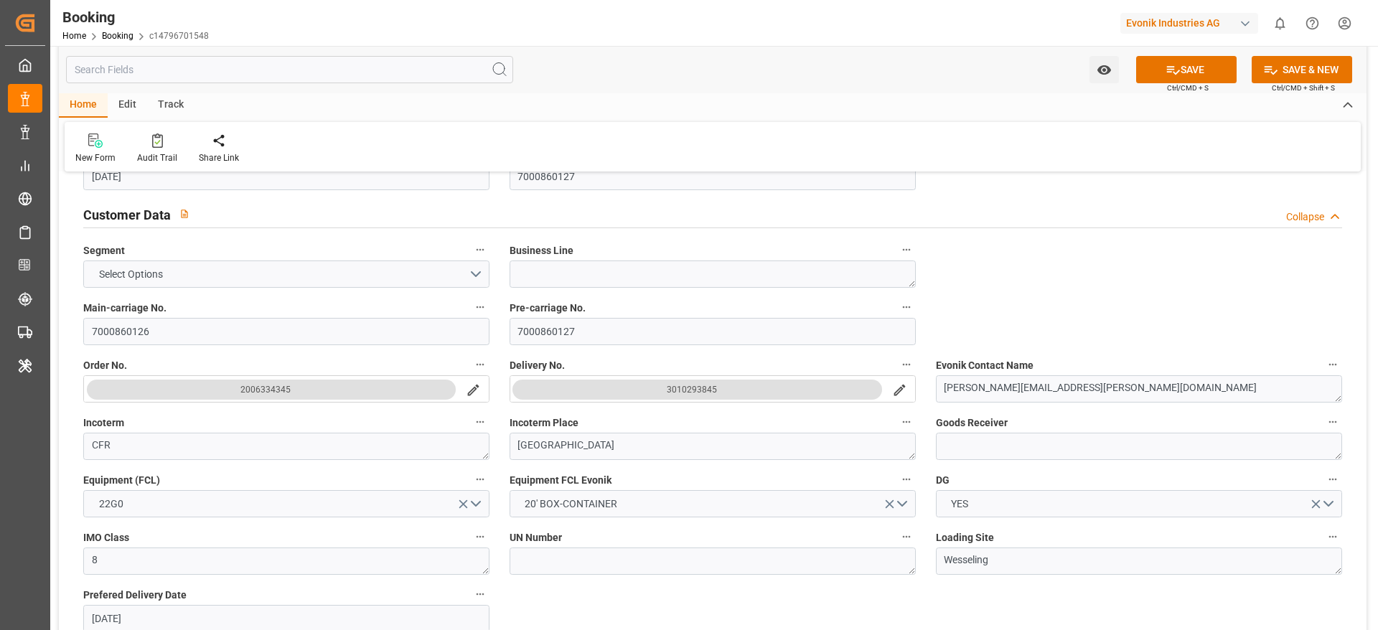
click at [897, 383] on icon "search button" at bounding box center [899, 390] width 15 height 15
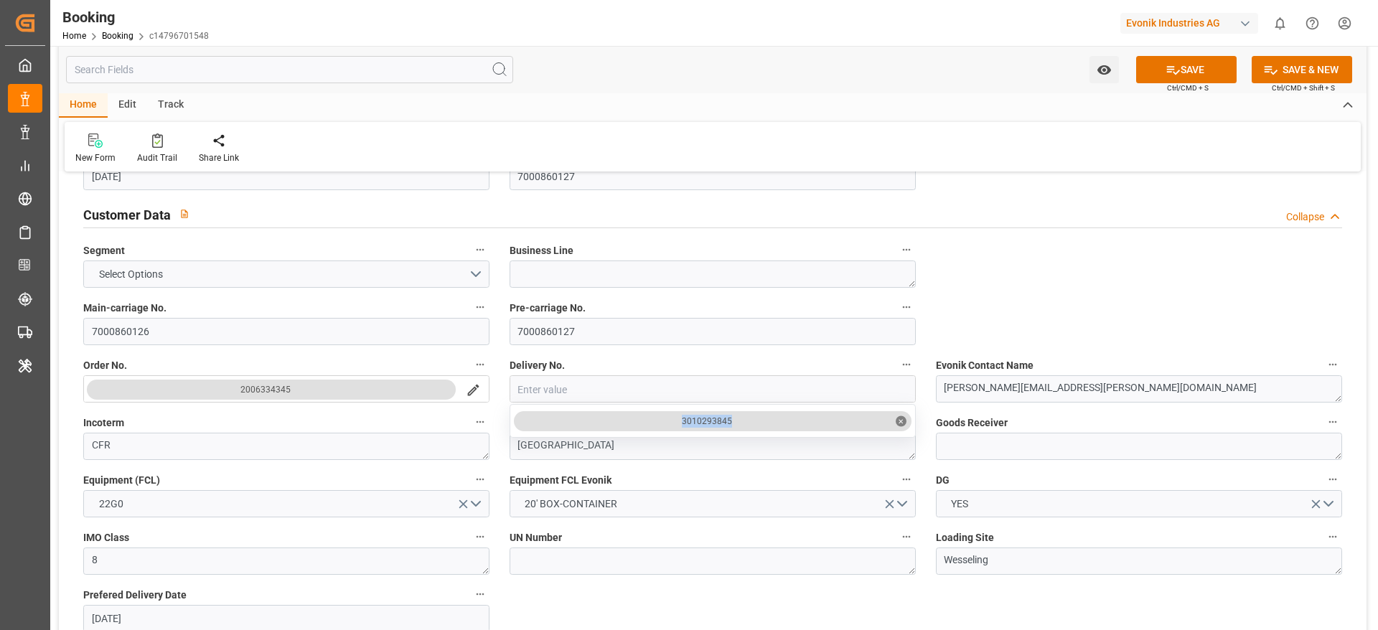
drag, startPoint x: 673, startPoint y: 430, endPoint x: 762, endPoint y: 424, distance: 89.2
copy div "3010293845"
click at [918, 271] on div "Business Line" at bounding box center [713, 263] width 426 height 57
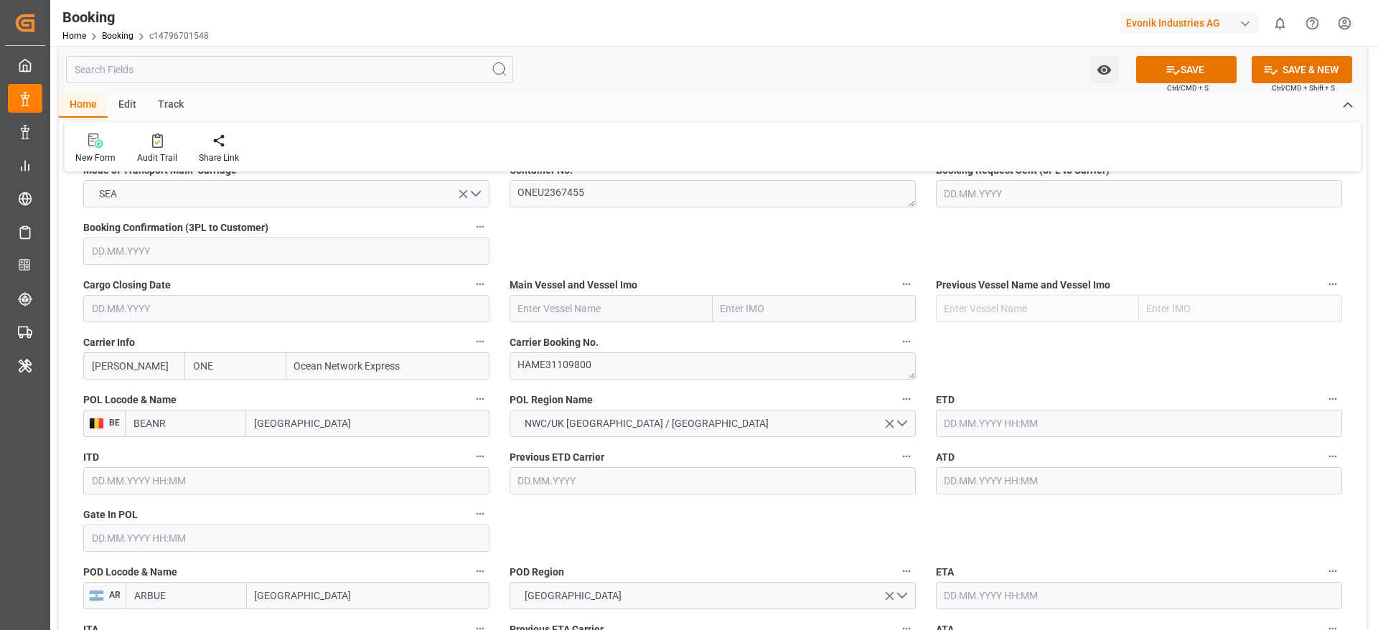
scroll to position [947, 0]
click at [664, 309] on input "text" at bounding box center [611, 307] width 203 height 27
paste input "BROOKLYN BRIDGE"
click at [603, 328] on div "Brooklyn Bridge - 9458999" at bounding box center [589, 339] width 158 height 32
type input "Brooklyn Bridge"
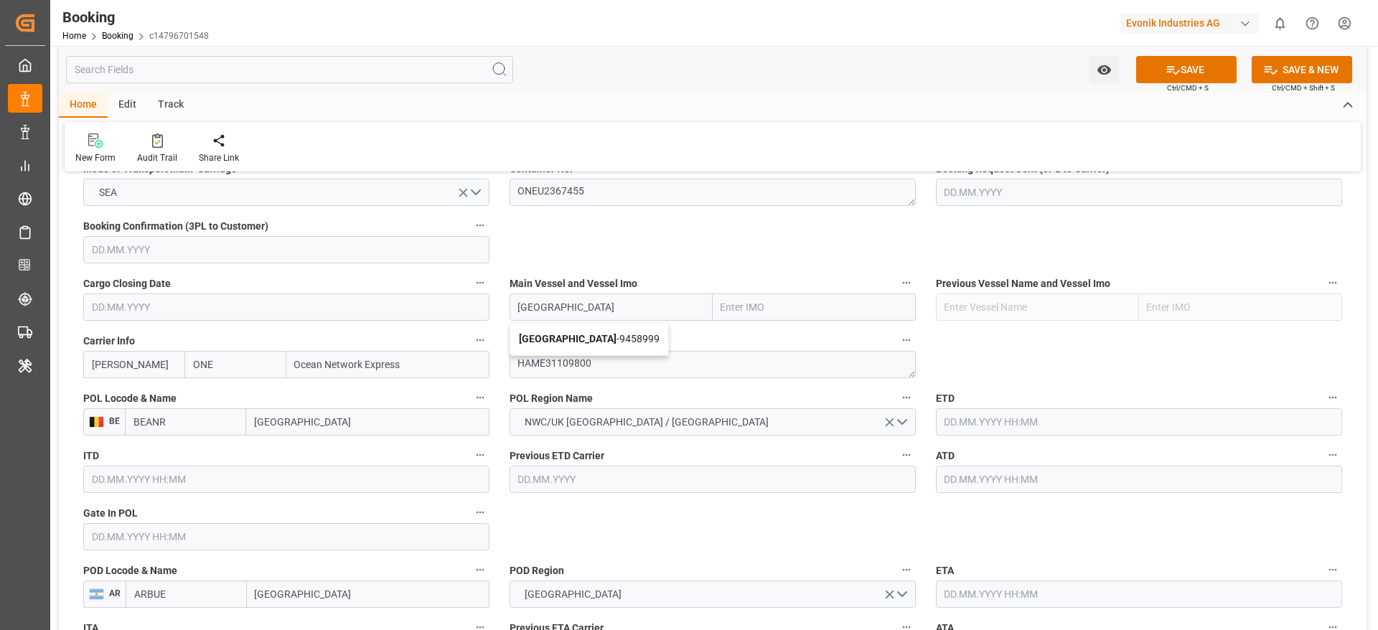
type input "9458999"
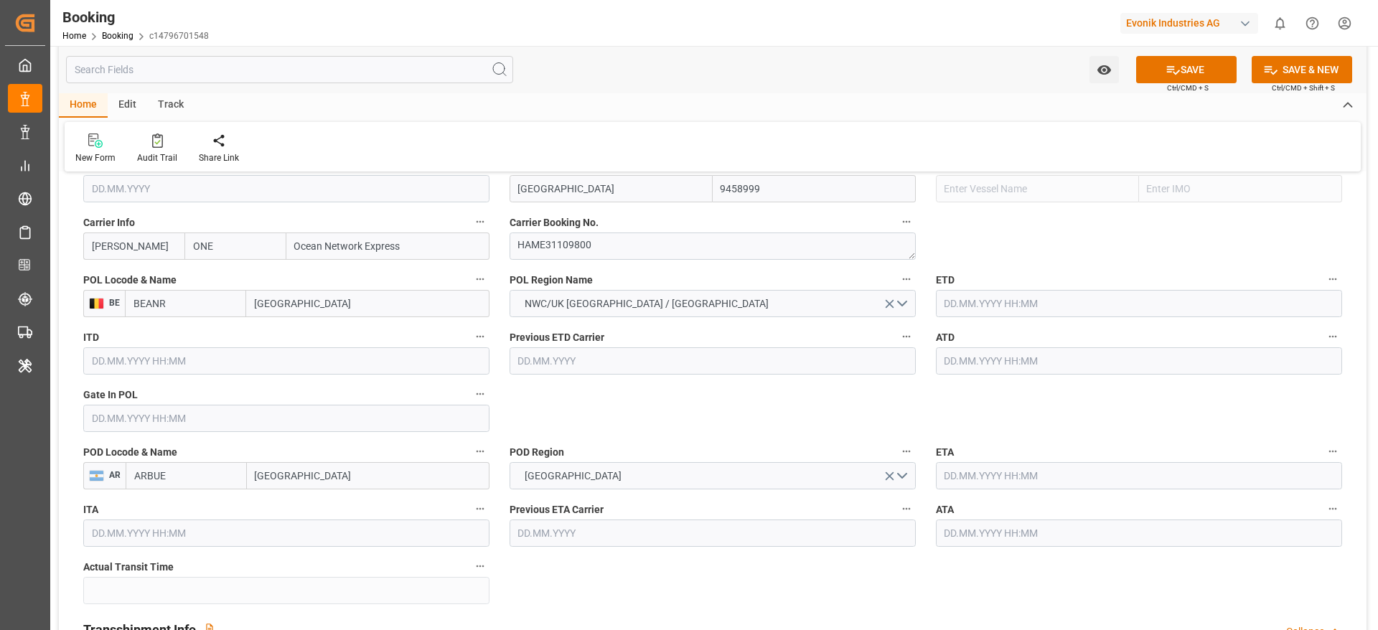
scroll to position [1069, 0]
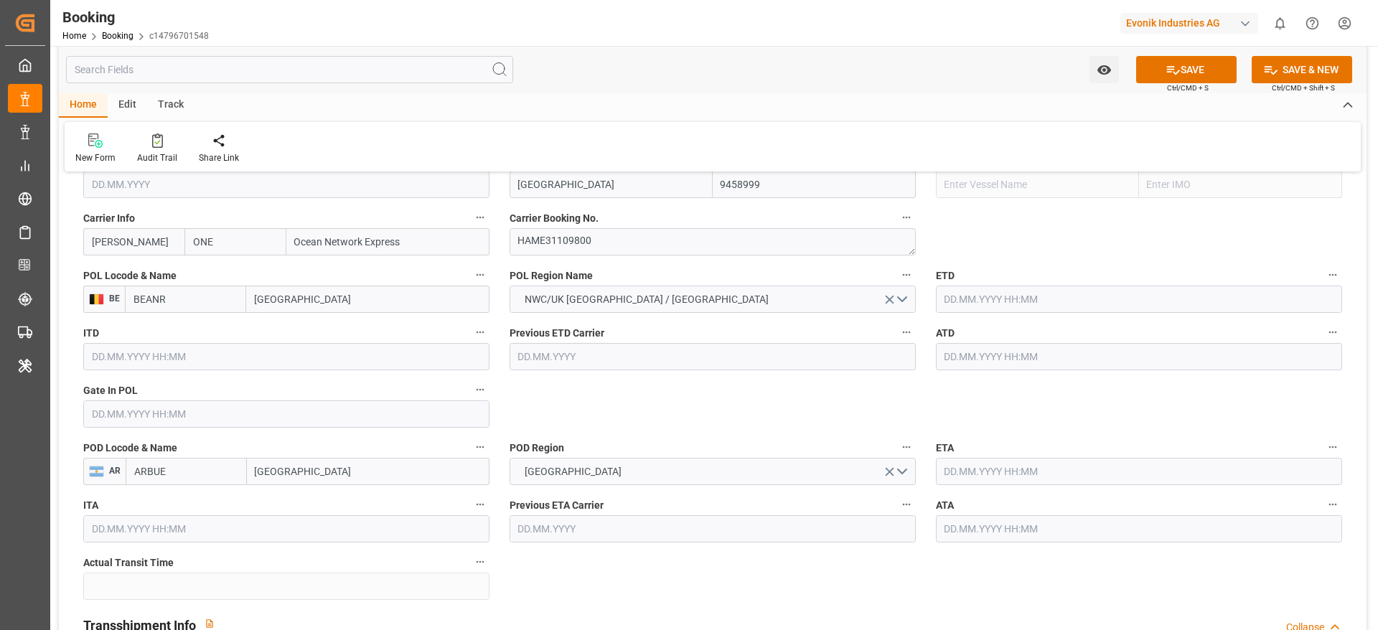
type input "Brooklyn Bridge"
click at [360, 405] on input "text" at bounding box center [286, 413] width 406 height 27
paste input "2024-03-26"
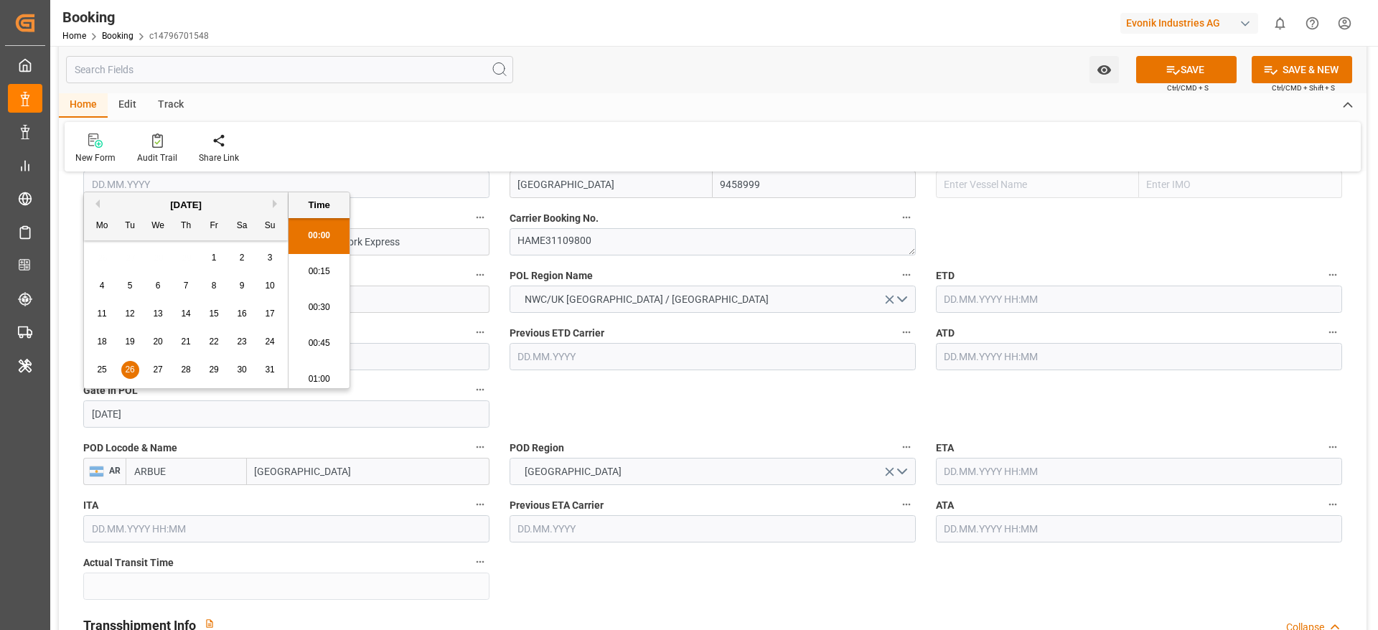
scroll to position [2409, 0]
click at [132, 366] on span "26" at bounding box center [129, 370] width 9 height 10
type input "26.03.2024 00:00"
click at [918, 290] on input "text" at bounding box center [1139, 299] width 406 height 27
paste input "2024-03-28"
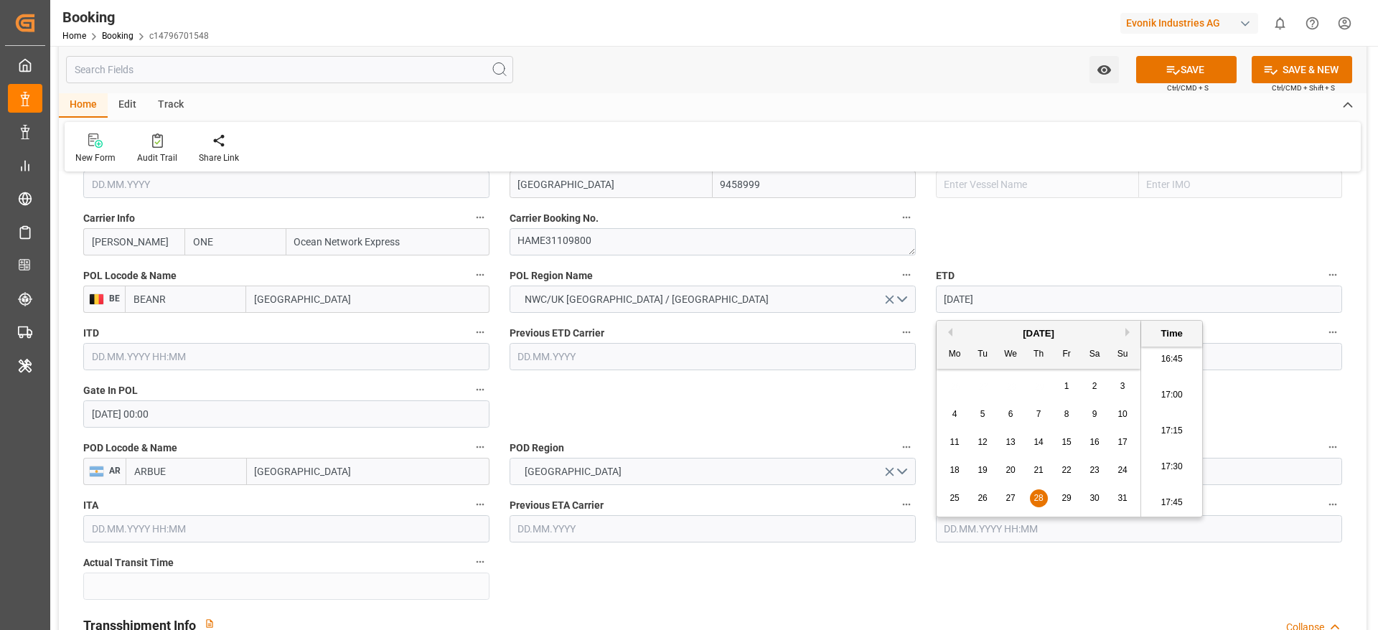
click at [918, 419] on div "28" at bounding box center [1039, 498] width 18 height 17
type input "28.03.2024 05:30"
click at [918, 368] on input "text" at bounding box center [1139, 356] width 406 height 27
paste input "2024-03-28"
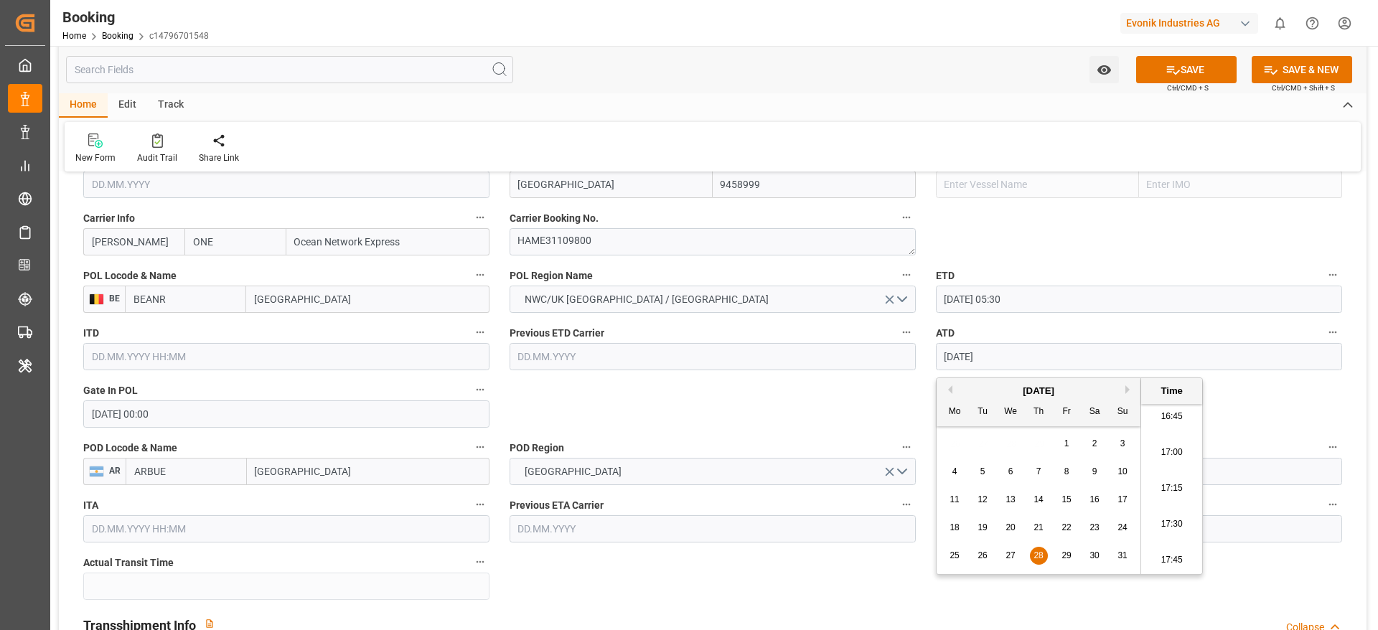
click at [918, 419] on div "28" at bounding box center [1039, 556] width 18 height 17
type input "28.03.2024 05:30"
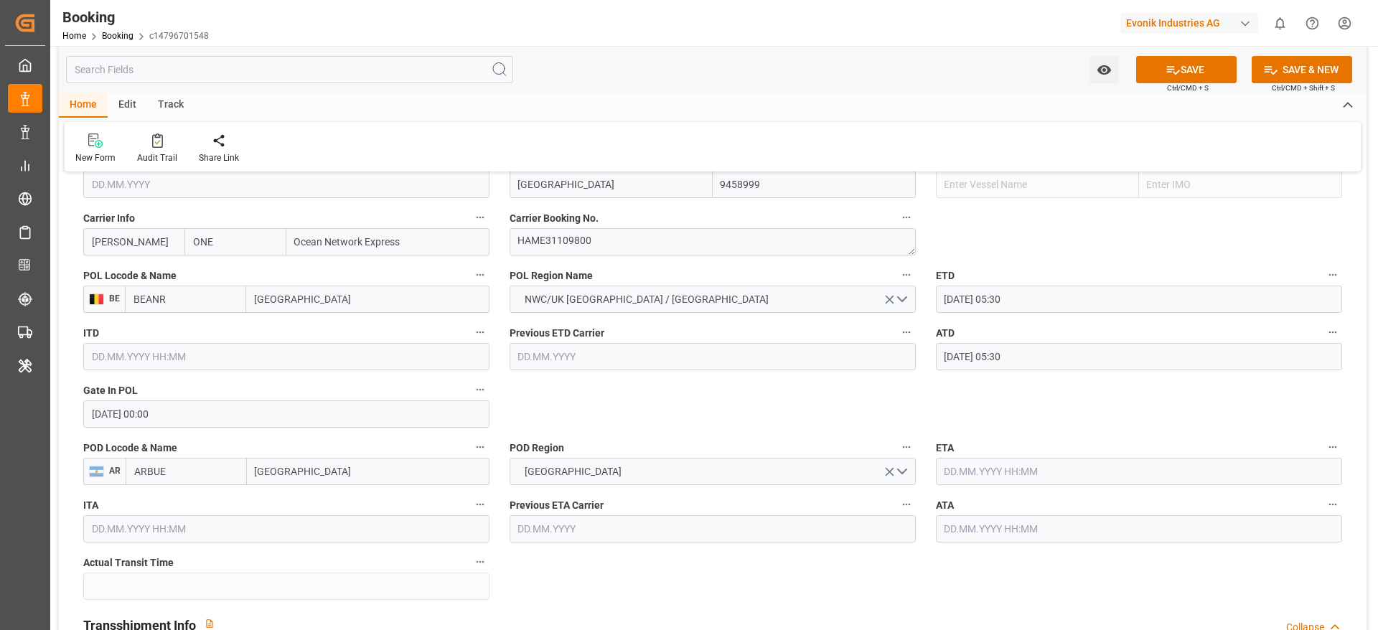
click at [918, 419] on input "text" at bounding box center [1139, 471] width 406 height 27
paste input "2024-04-28"
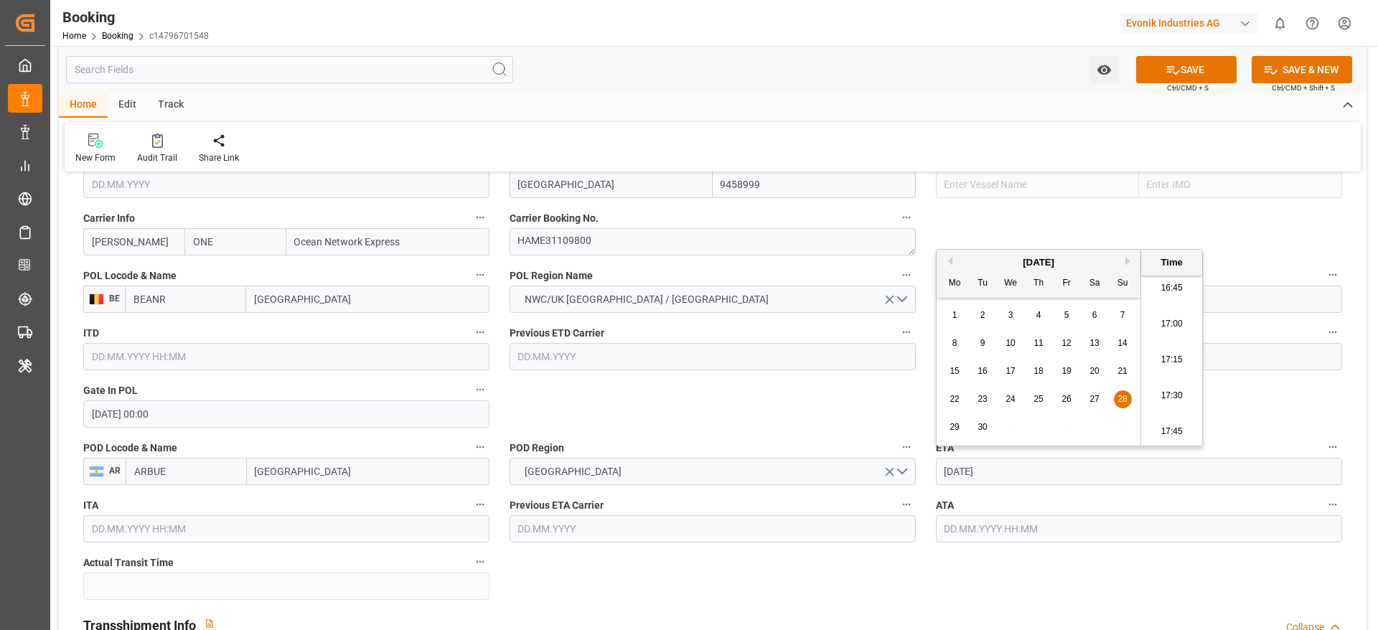
click at [918, 395] on div "28" at bounding box center [1123, 399] width 18 height 17
type input "28.04.2024 00:00"
click at [918, 419] on input "text" at bounding box center [1139, 528] width 406 height 27
paste input "2024-04-28"
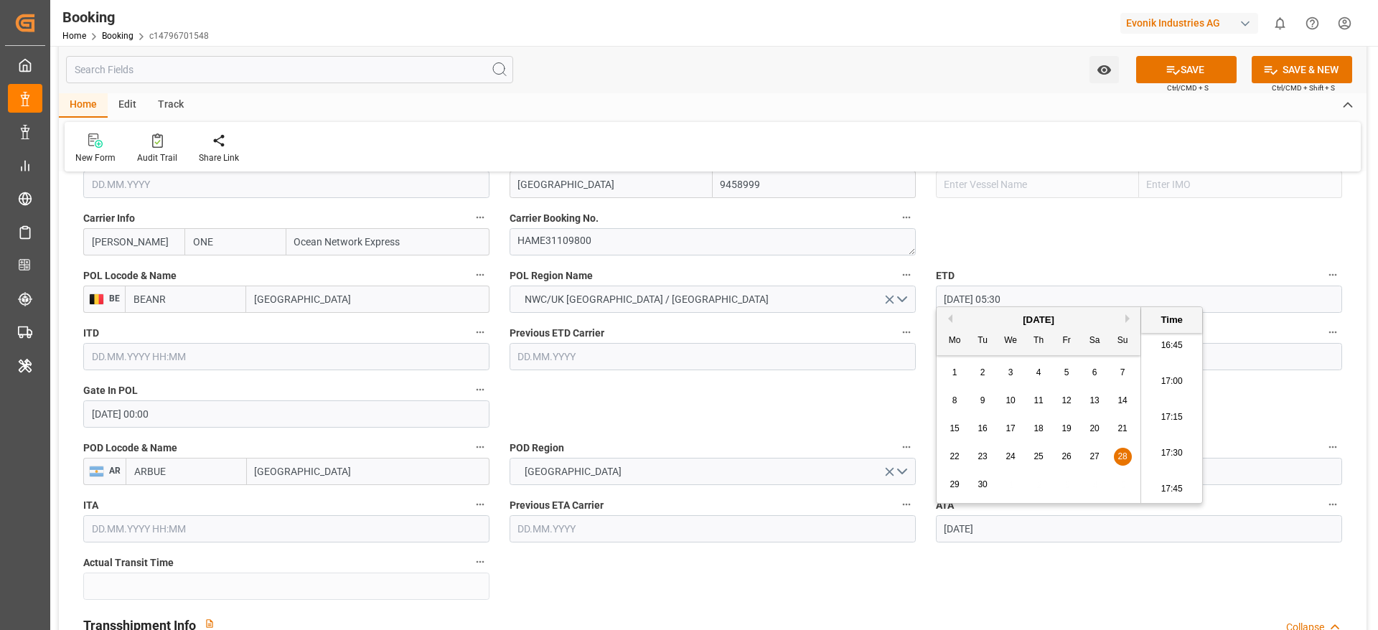
click at [918, 419] on div "28" at bounding box center [1123, 457] width 18 height 17
type input "28.04.2024 00:00"
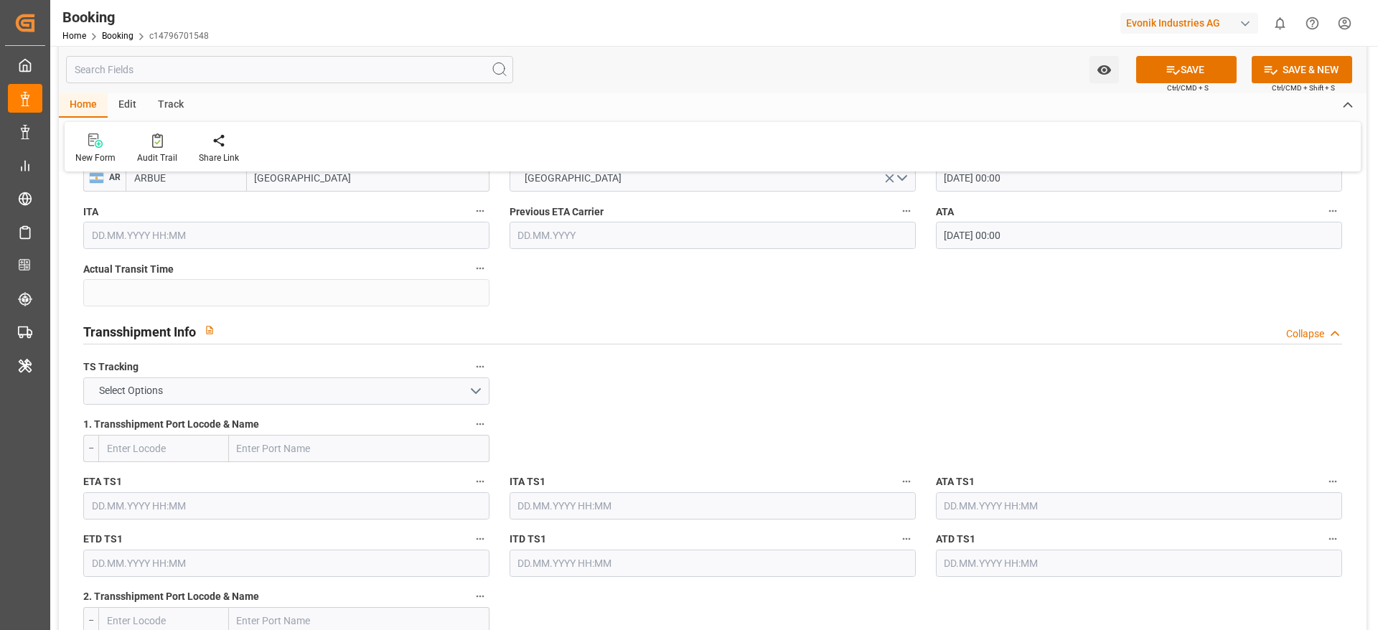
scroll to position [1366, 0]
click at [469, 385] on button "Select Options" at bounding box center [286, 387] width 406 height 27
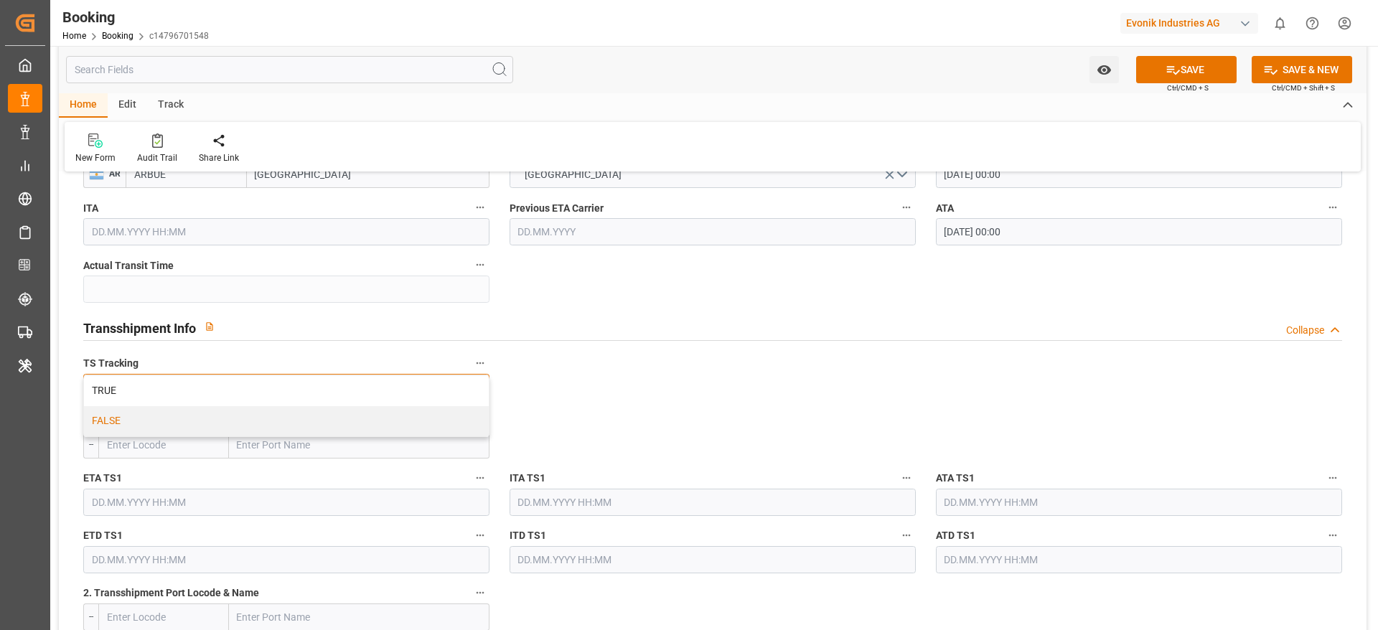
click at [468, 413] on div "FALSE" at bounding box center [286, 421] width 405 height 30
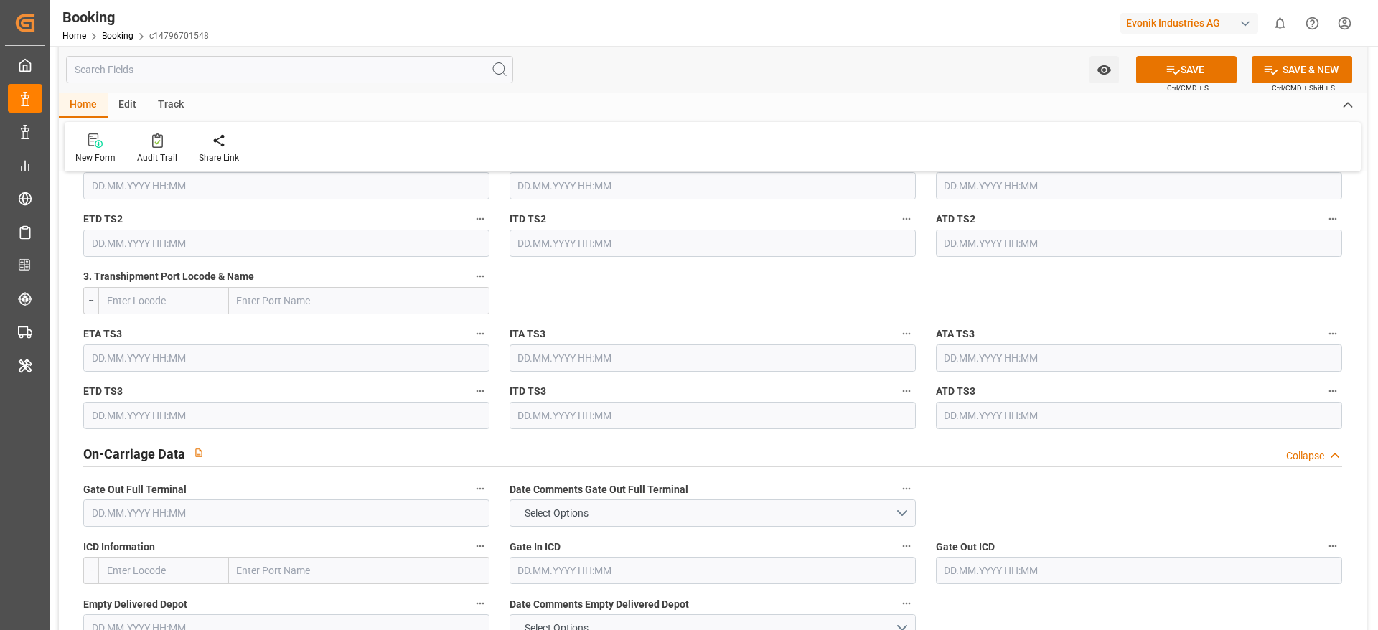
scroll to position [2036, 0]
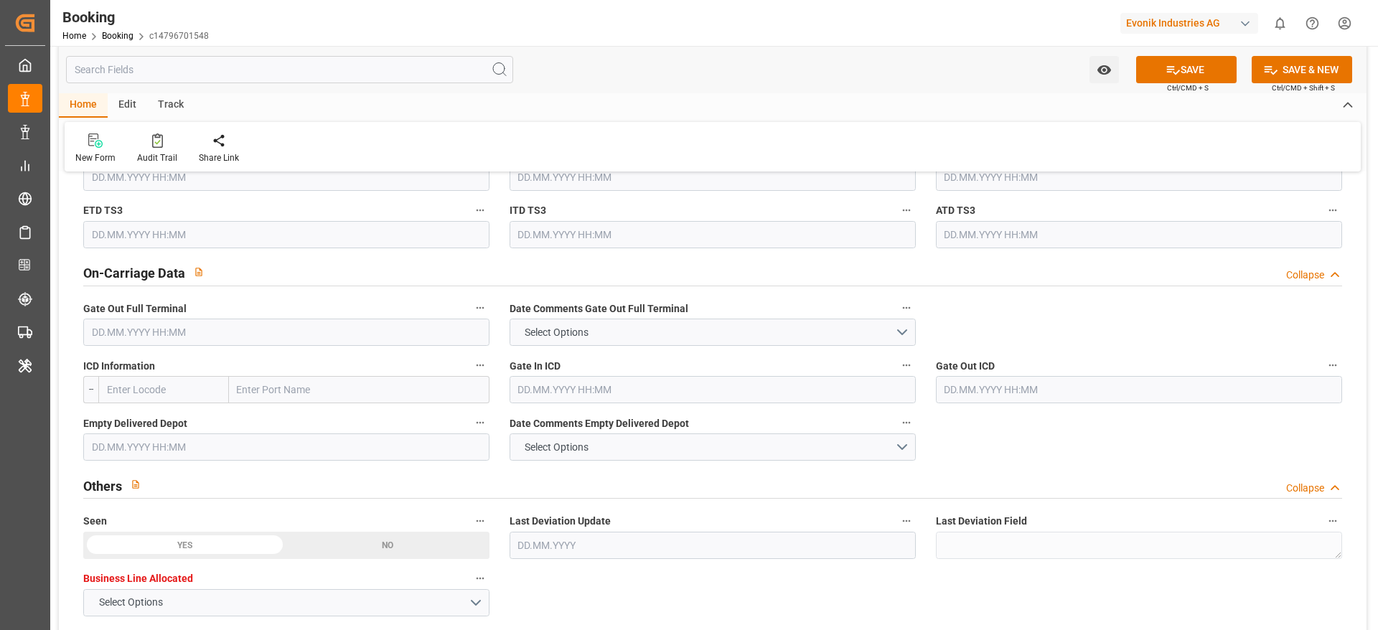
click at [468, 344] on input "text" at bounding box center [286, 332] width 406 height 27
click at [468, 340] on input "text" at bounding box center [286, 332] width 406 height 27
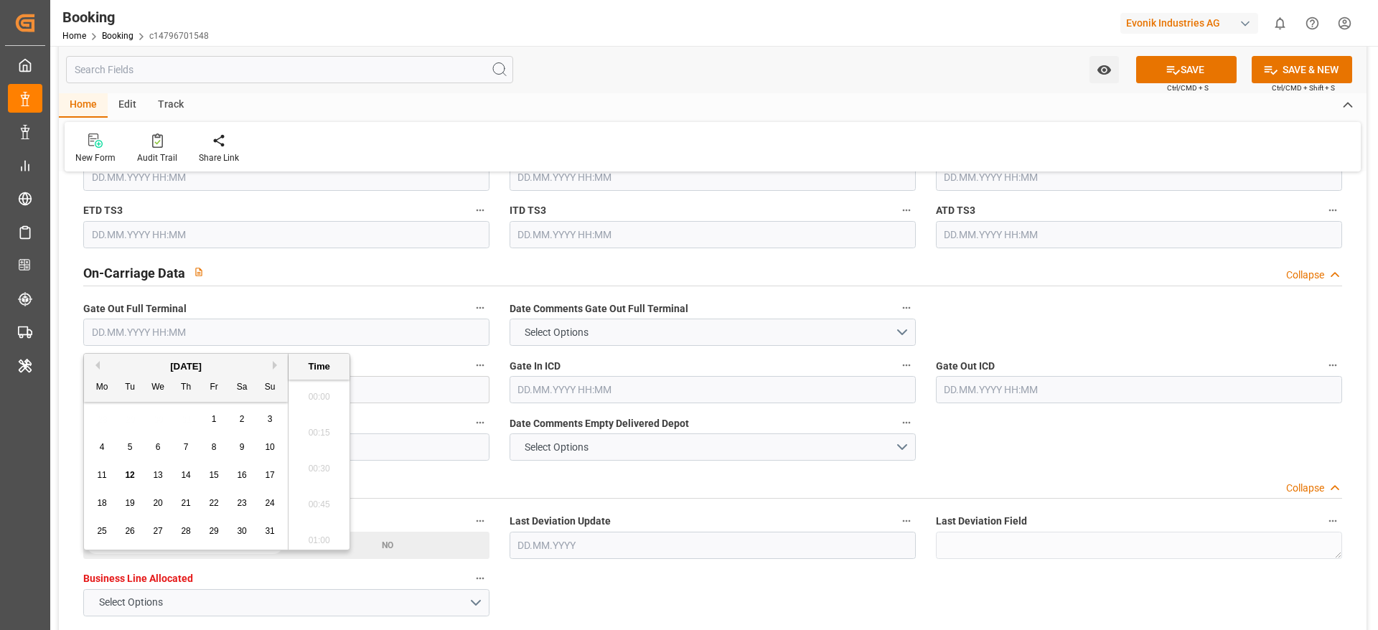
scroll to position [2409, 0]
click at [468, 340] on input "text" at bounding box center [286, 332] width 406 height 27
paste input "2024-05-02"
click at [182, 417] on div "2" at bounding box center [186, 419] width 18 height 17
type input "02.05.2024 00:00"
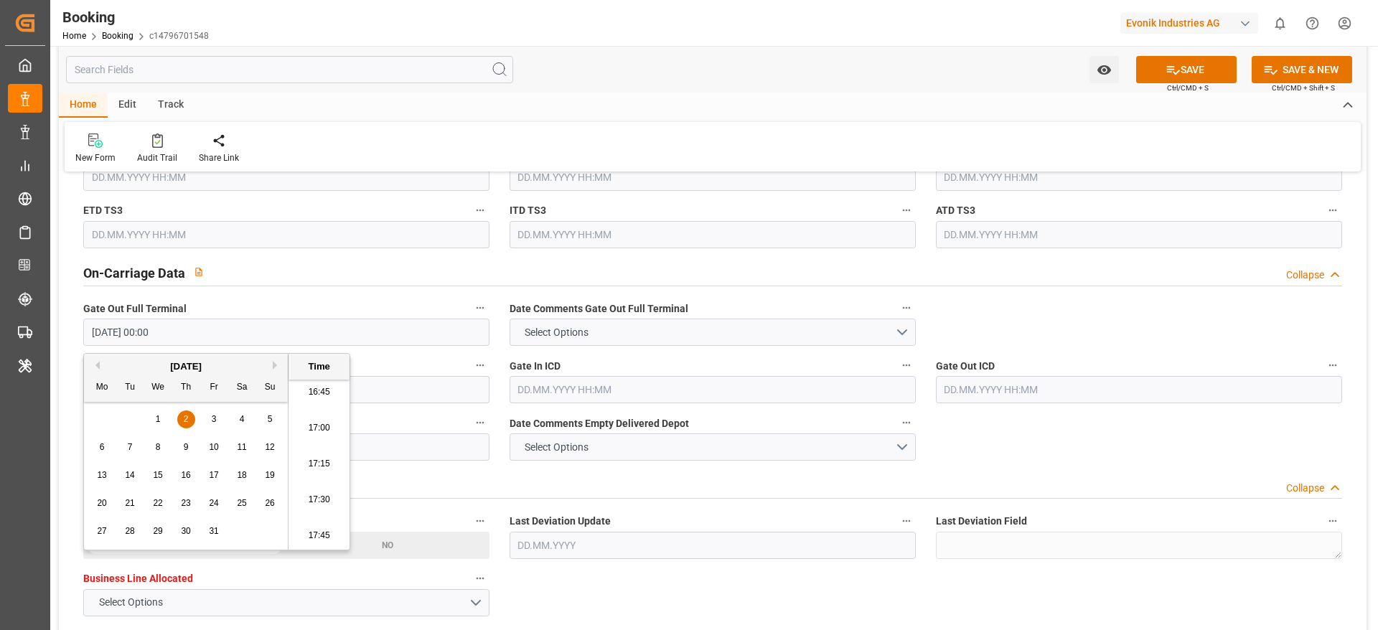
click at [466, 419] on input "text" at bounding box center [286, 446] width 406 height 27
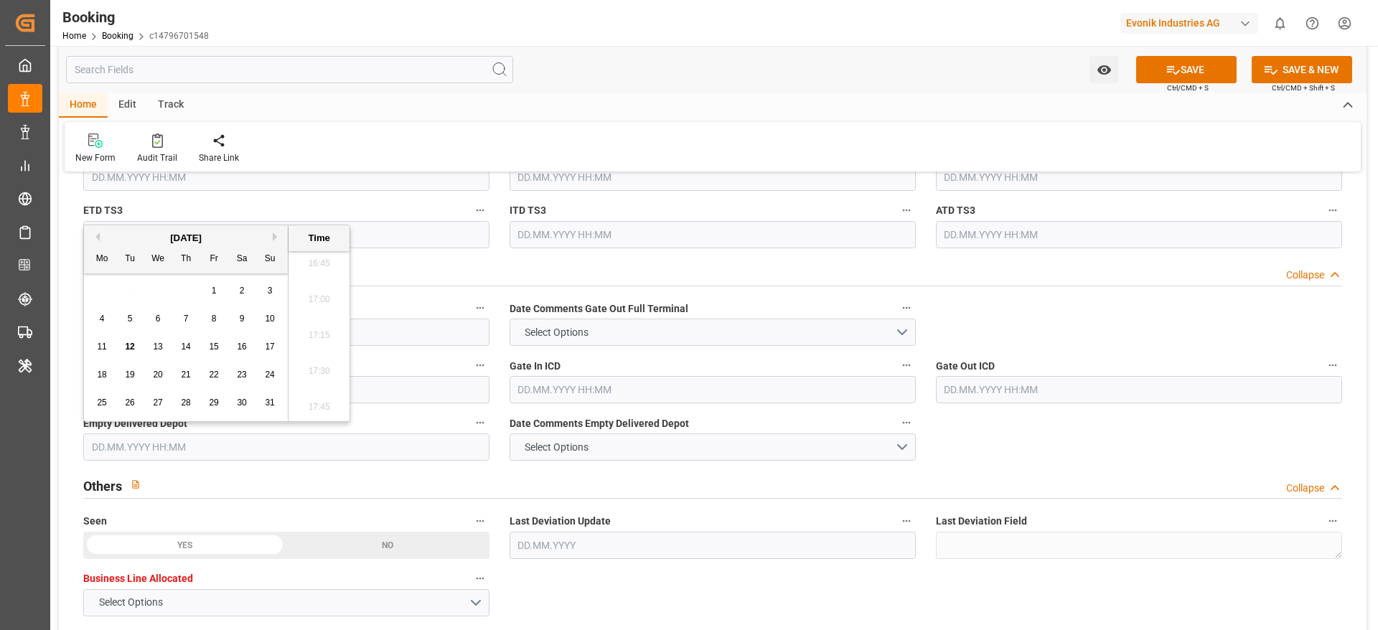
paste input "[DATE]"
click at [131, 308] on div "2 3 4 5 6 7 8" at bounding box center [186, 319] width 196 height 28
click at [132, 319] on span "3" at bounding box center [130, 319] width 5 height 10
type input "[DATE] 05:30"
click at [918, 291] on div "On-Carriage Data Collapse" at bounding box center [712, 273] width 1279 height 41
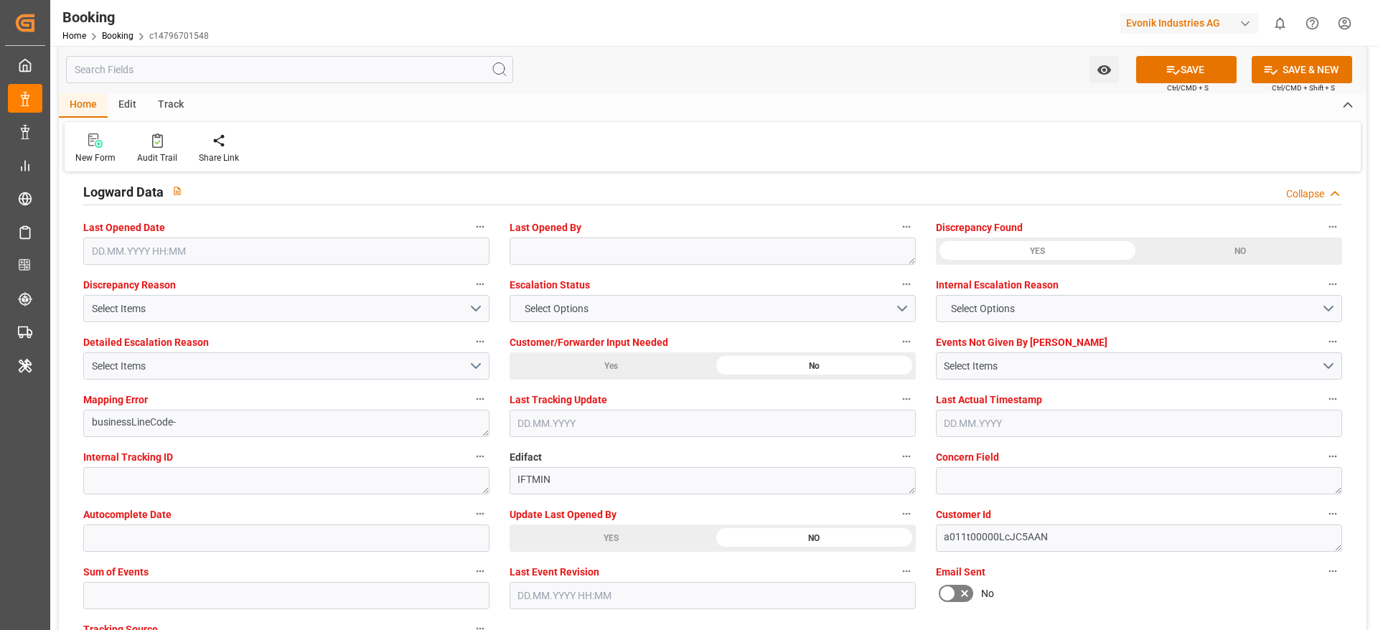
scroll to position [2749, 0]
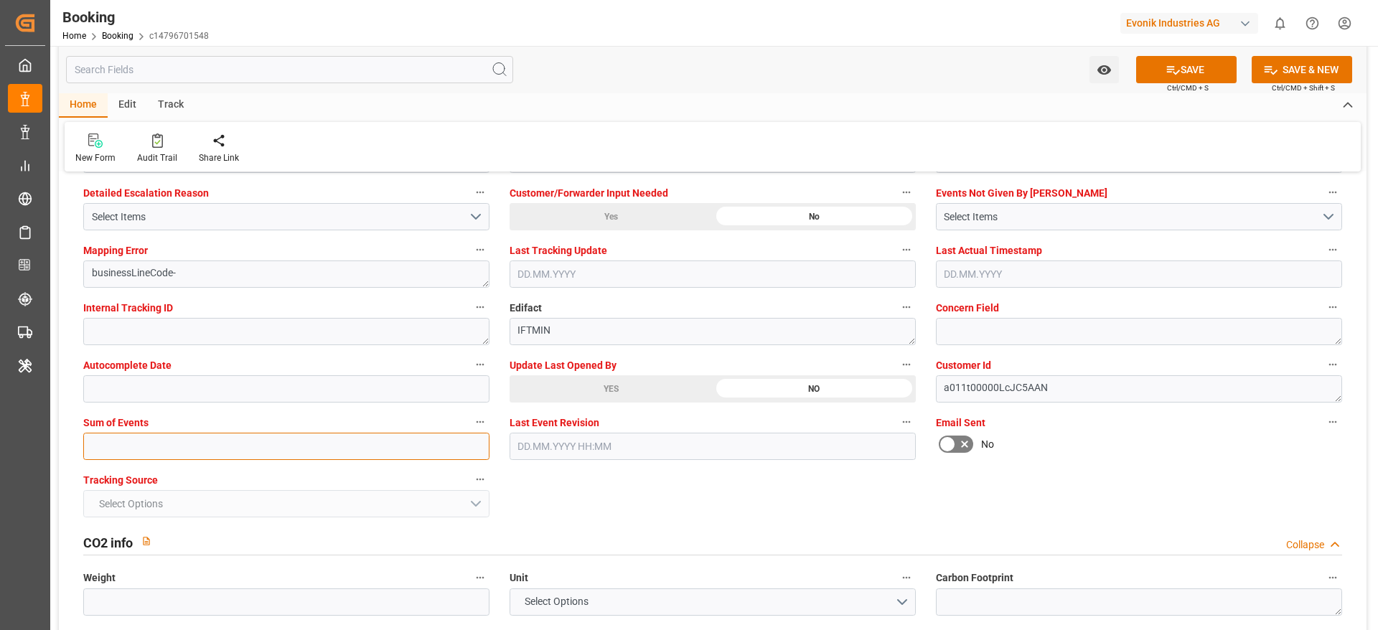
click at [385, 419] on input "text" at bounding box center [286, 446] width 406 height 27
type input "0"
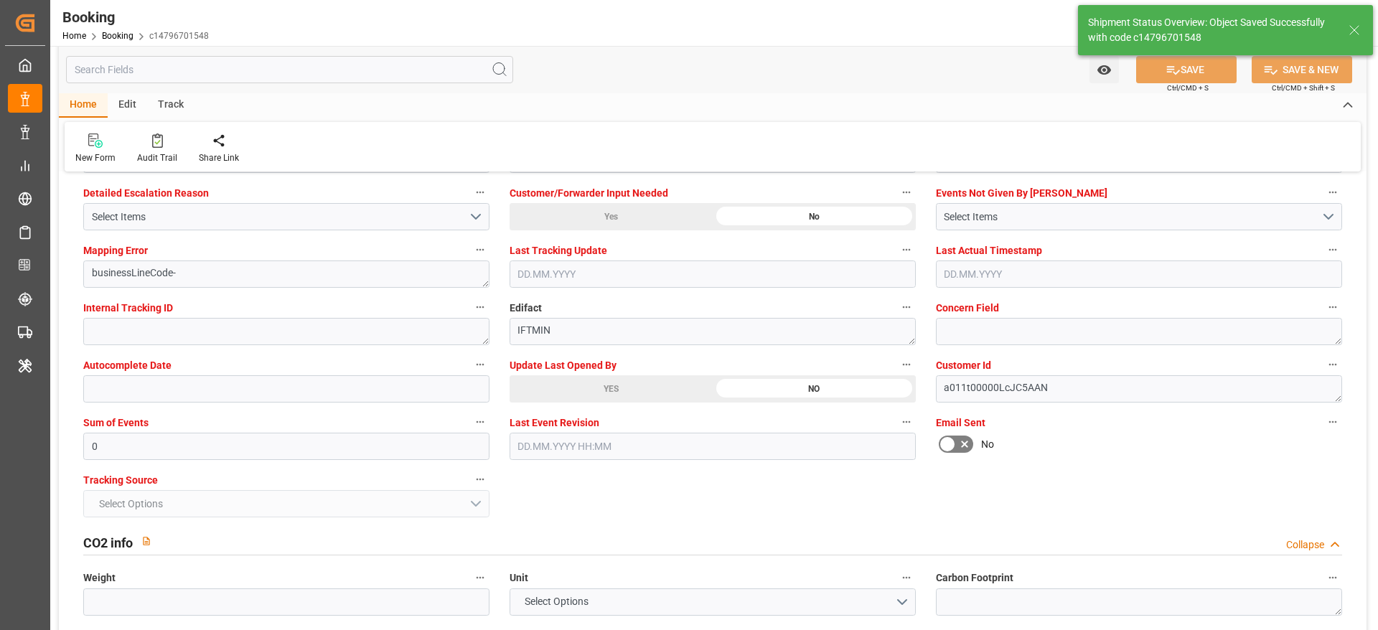
type textarea "[PERSON_NAME]"
type input "31"
type input "28.03.2024 05:30"
type input "28.04.2024 00:00"
type input "12.08.2025 11:53"
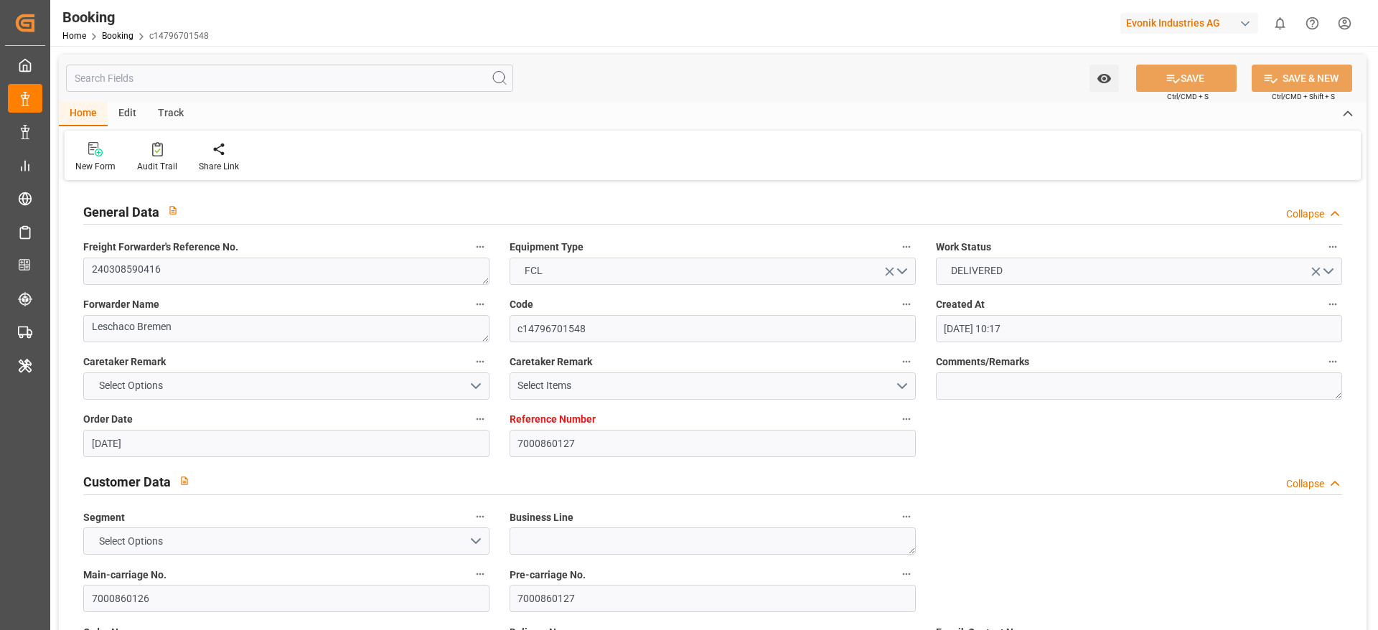
scroll to position [170, 0]
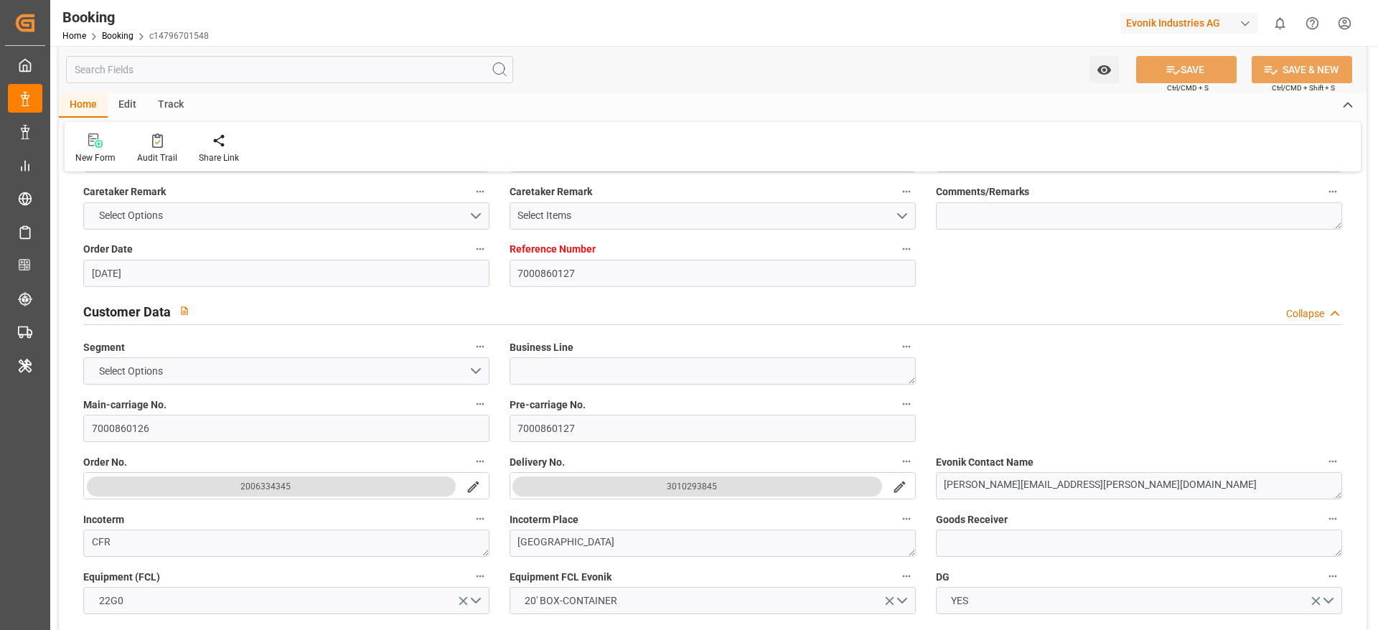
click at [212, 419] on div "Order No. 2006334345" at bounding box center [286, 475] width 426 height 57
click at [226, 419] on input "7000860126" at bounding box center [286, 428] width 406 height 27
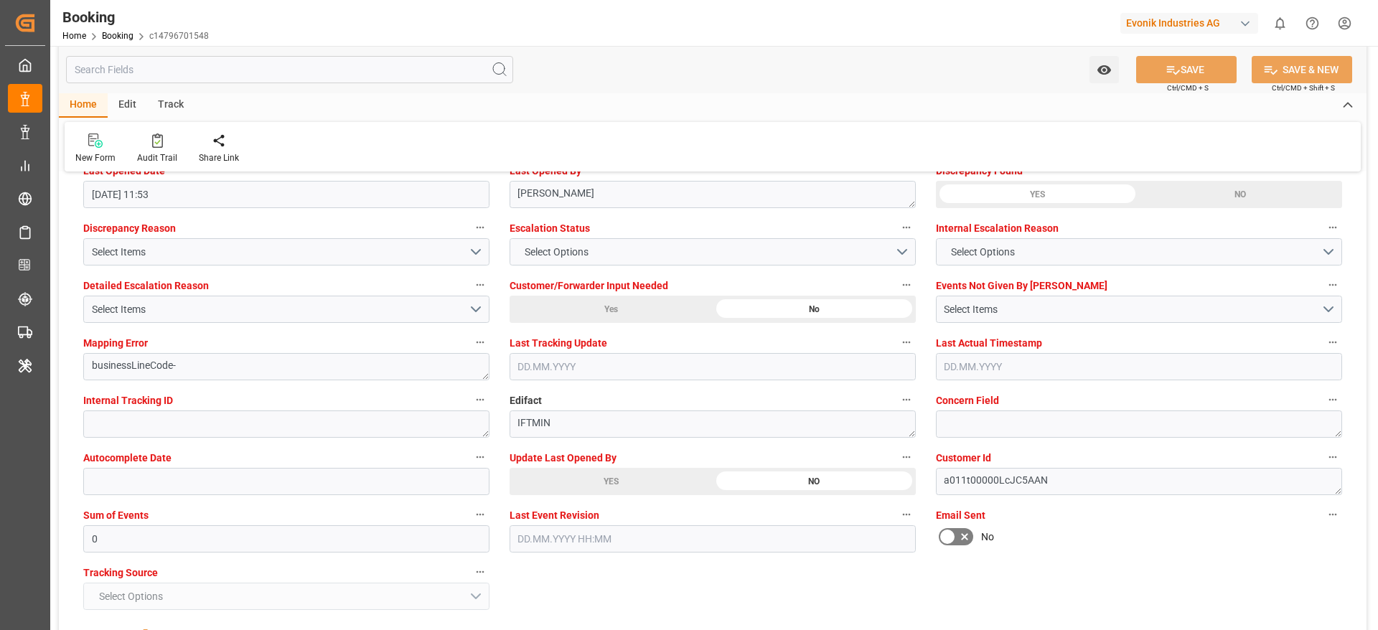
scroll to position [2665, 0]
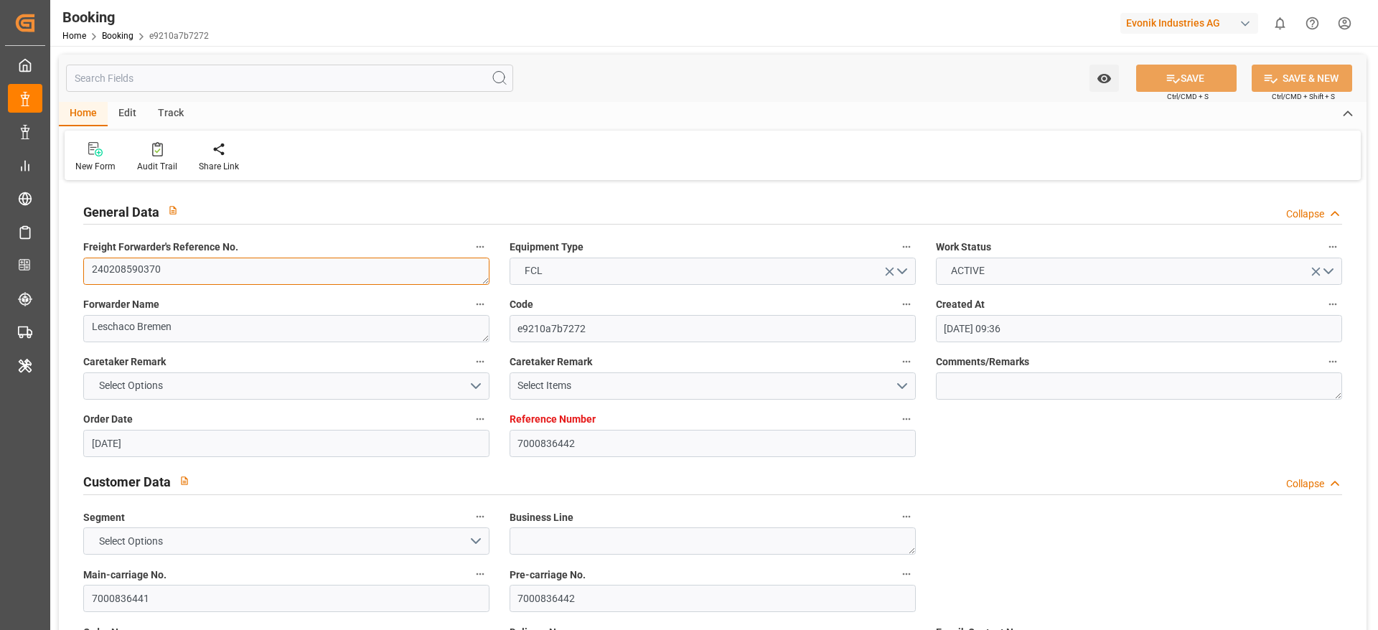
click at [349, 282] on textarea "240208590370" at bounding box center [286, 271] width 406 height 27
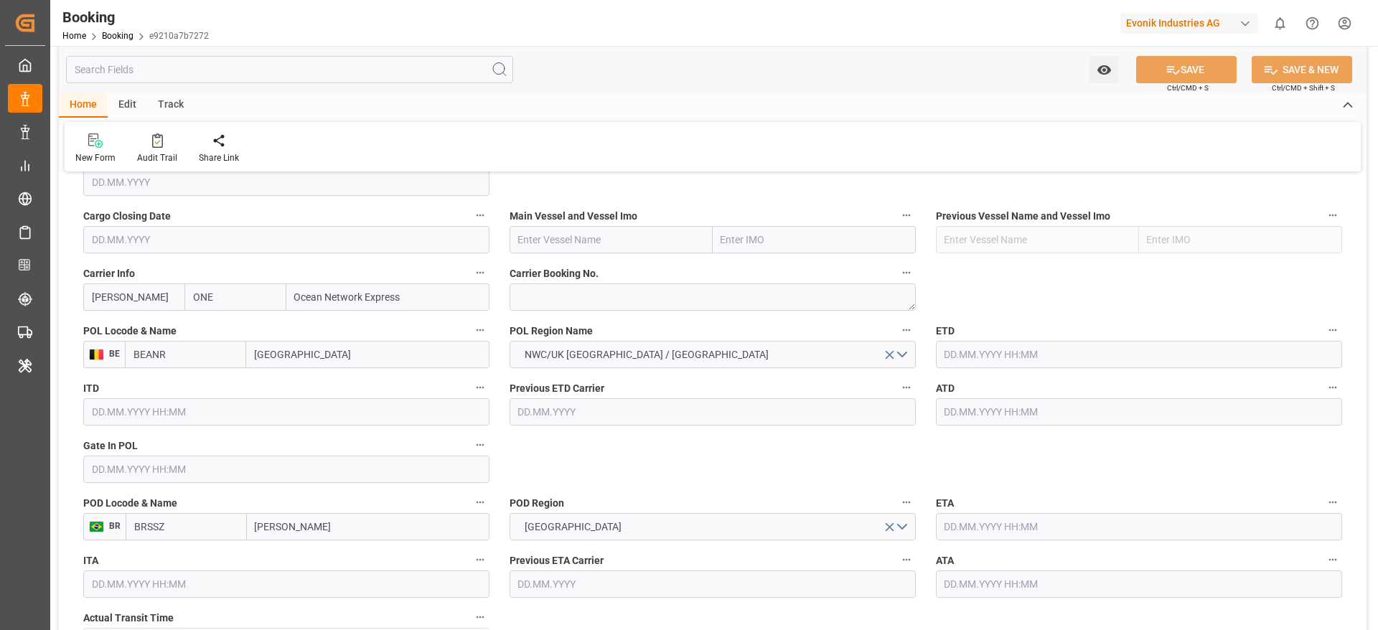
scroll to position [1012, 0]
click at [619, 298] on textarea at bounding box center [713, 299] width 406 height 27
paste textarea "HAME18209700"
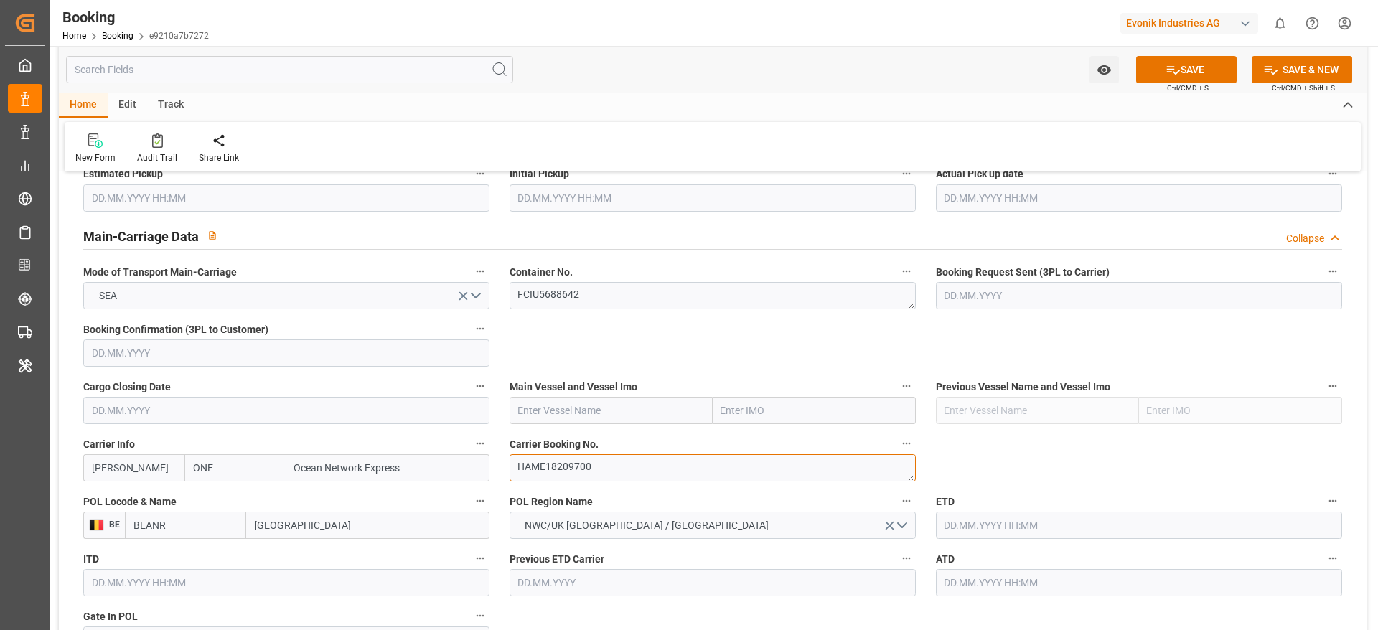
scroll to position [842, 0]
type textarea "HAME18209700"
click at [599, 468] on textarea "HAME18209700" at bounding box center [713, 469] width 406 height 27
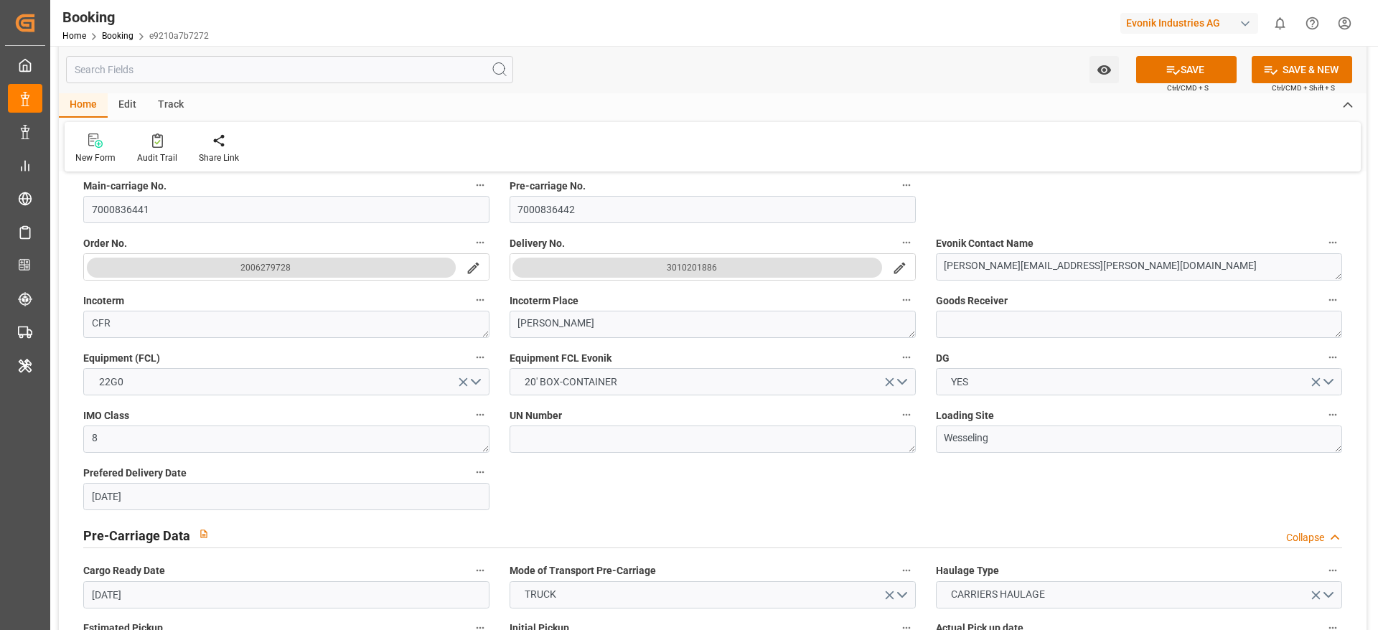
click at [901, 269] on icon "search button" at bounding box center [899, 268] width 15 height 15
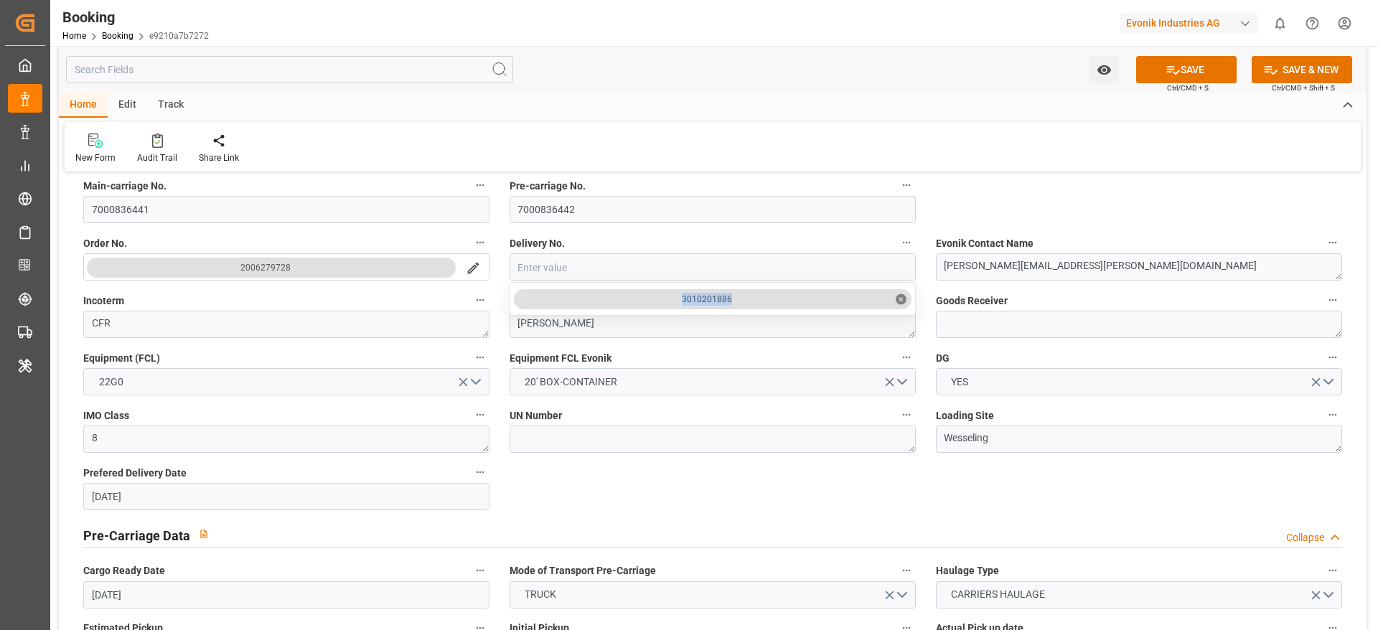
drag, startPoint x: 672, startPoint y: 299, endPoint x: 746, endPoint y: 300, distance: 73.9
copy div "3010201886"
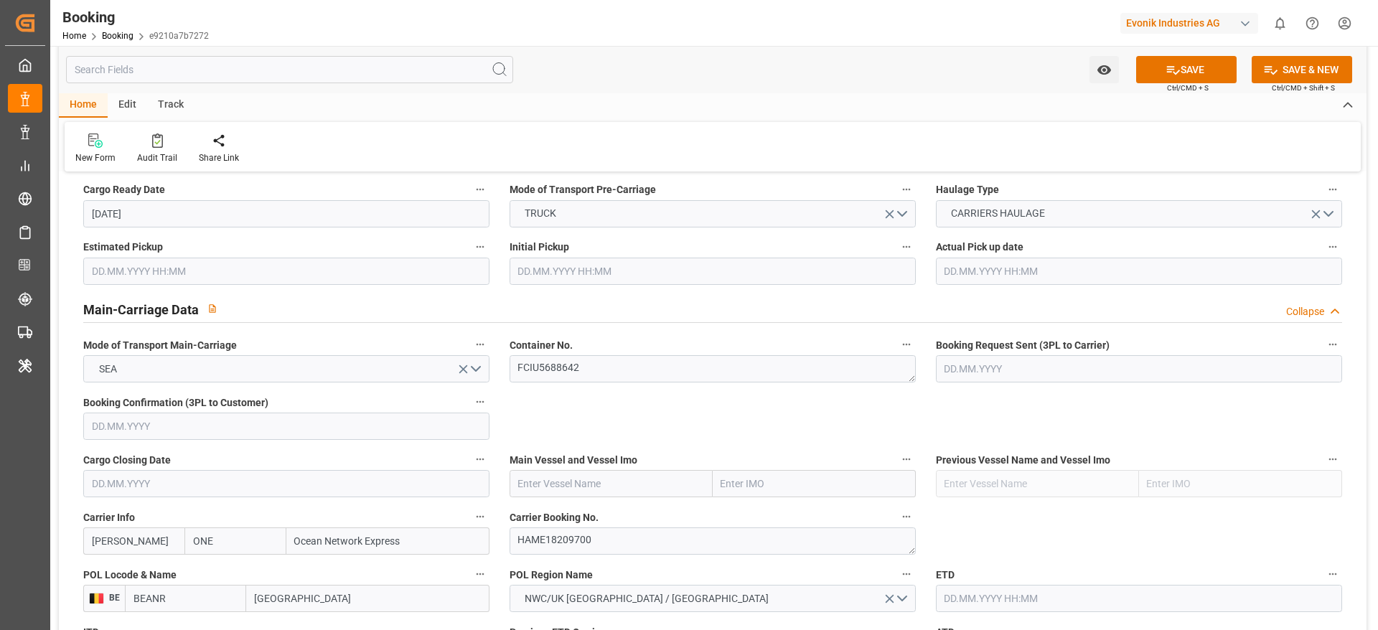
scroll to position [801, 0]
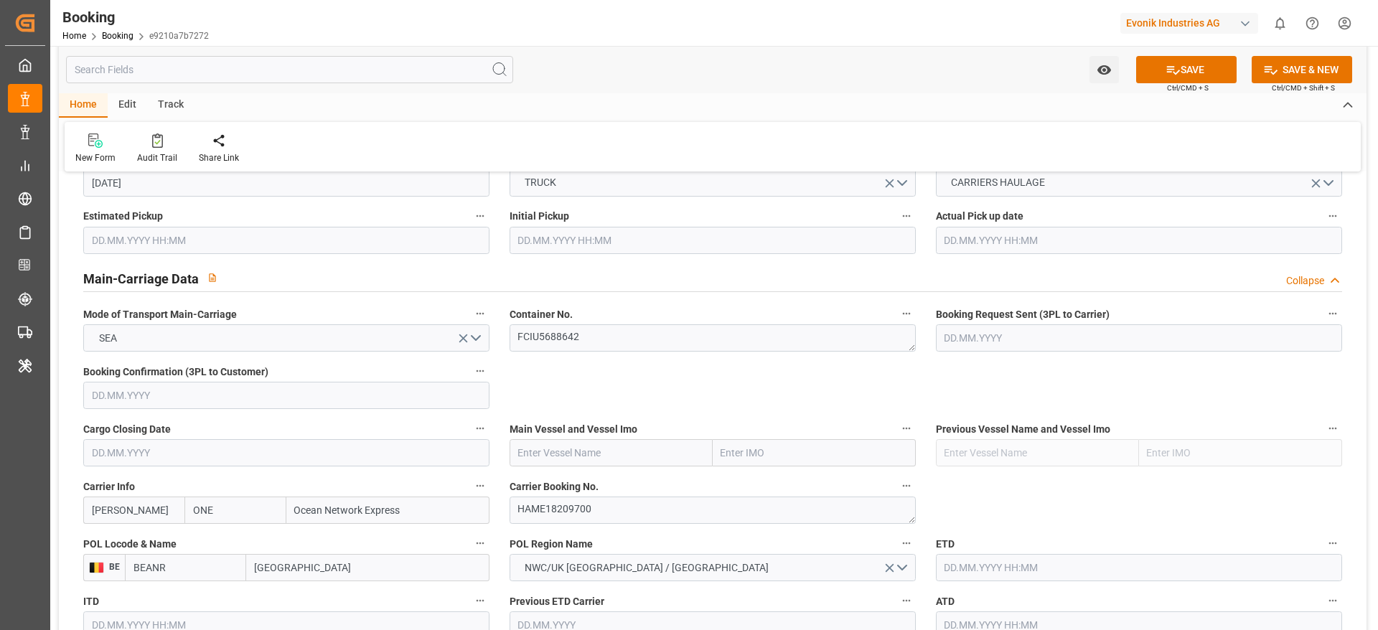
click at [576, 449] on input "text" at bounding box center [611, 452] width 203 height 27
paste input "NYK DIANA"
type input "NYK DIANA"
click at [552, 477] on div "NYK DIANA - 9337688" at bounding box center [590, 485] width 160 height 32
type input "9337688"
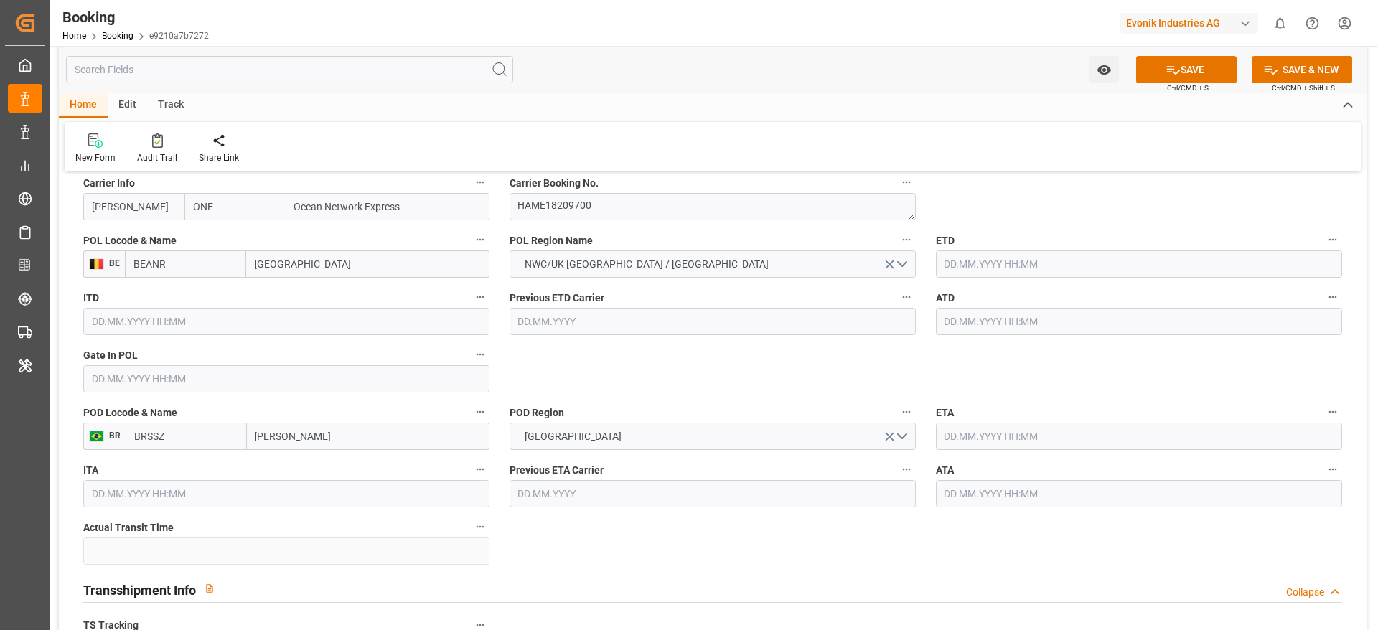
scroll to position [1109, 0]
type input "NYK DIANA"
click at [367, 375] on input "text" at bounding box center [286, 374] width 406 height 27
paste input "2024-02-26"
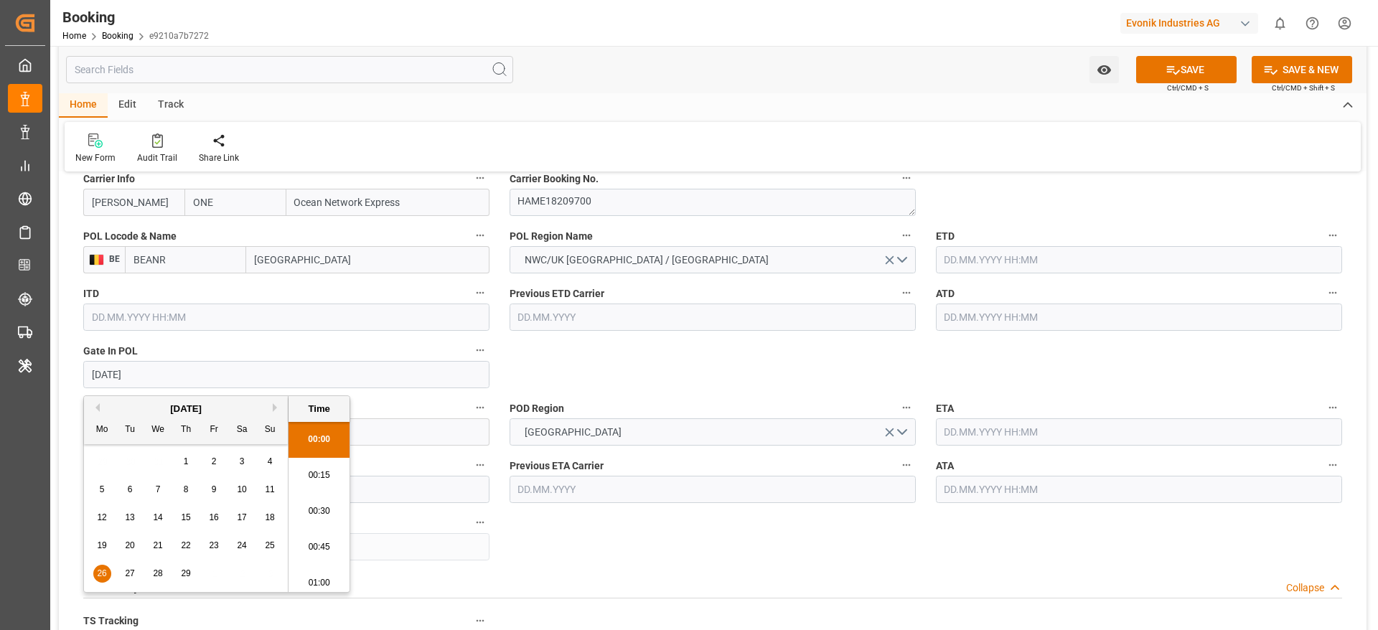
scroll to position [2409, 0]
click at [104, 571] on span "26" at bounding box center [101, 573] width 9 height 10
type input "26.02.2024 00:00"
click at [995, 308] on input "text" at bounding box center [1139, 317] width 406 height 27
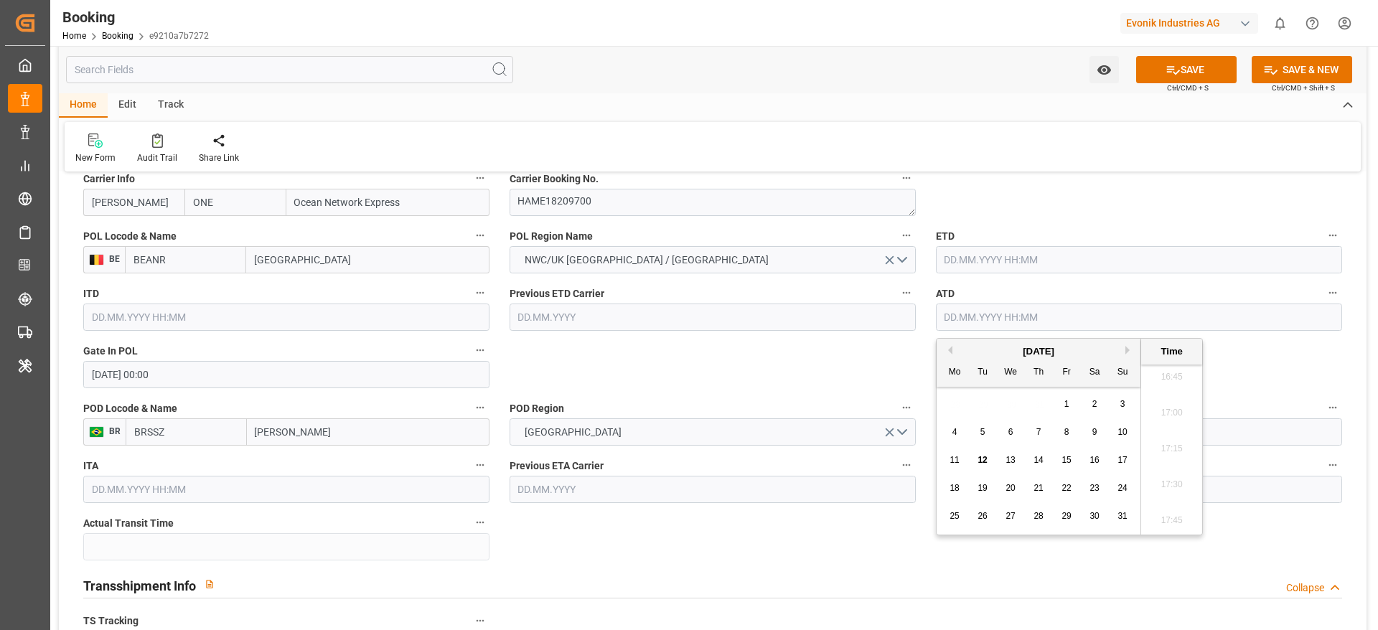
click at [1000, 264] on input "text" at bounding box center [1139, 259] width 406 height 27
paste input "2024-02-29"
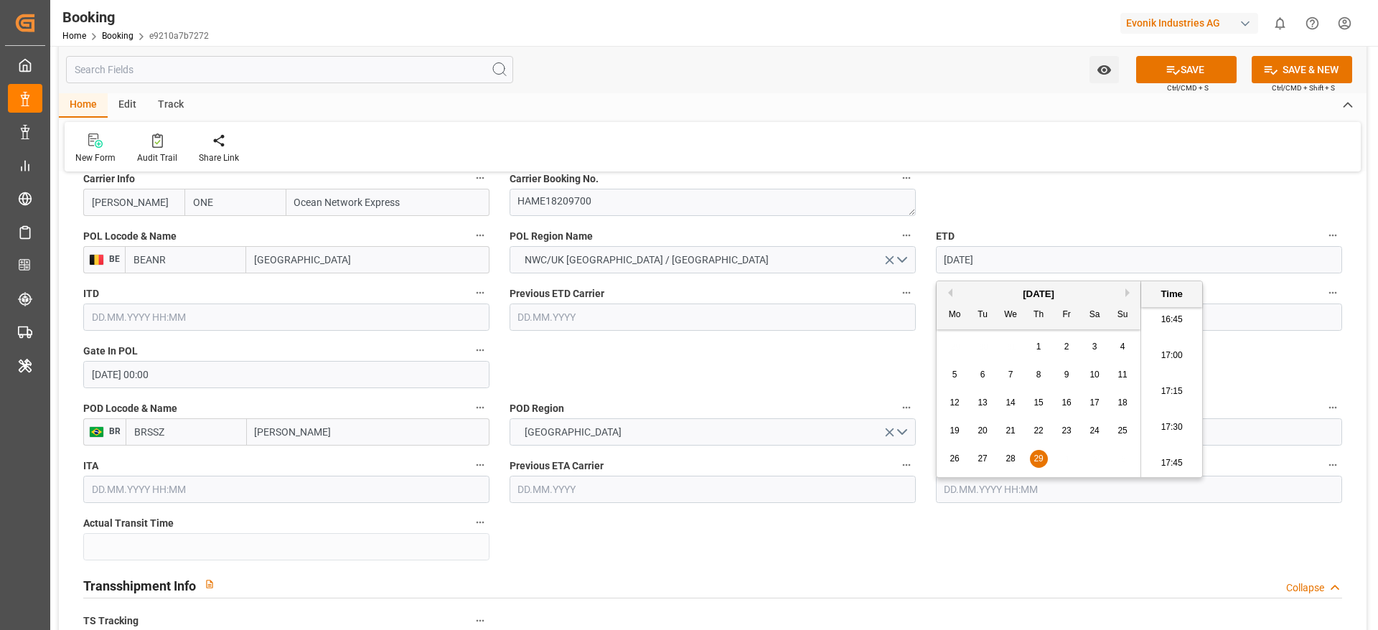
click at [1046, 461] on div "29" at bounding box center [1039, 459] width 18 height 17
type input "29.02.2024 05:30"
click at [1308, 311] on input "text" at bounding box center [1139, 317] width 406 height 27
paste input "2024-02-29"
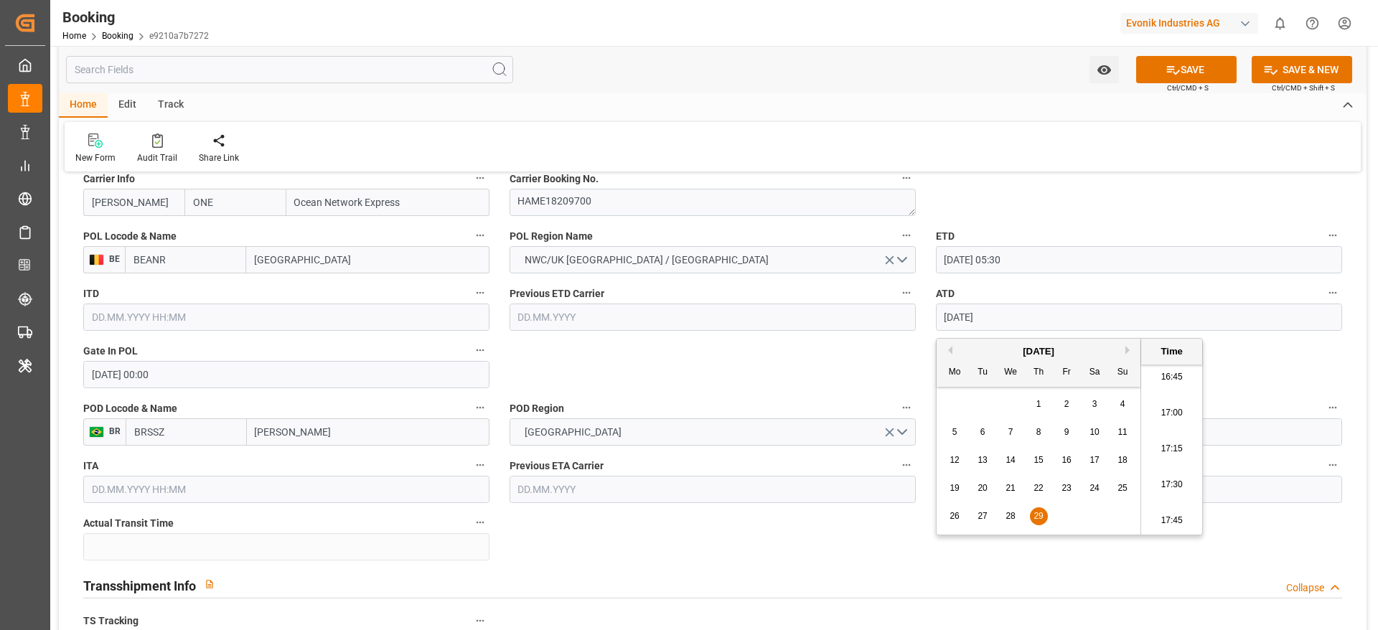
click at [1039, 519] on span "29" at bounding box center [1037, 516] width 9 height 10
type input "29.02.2024 05:30"
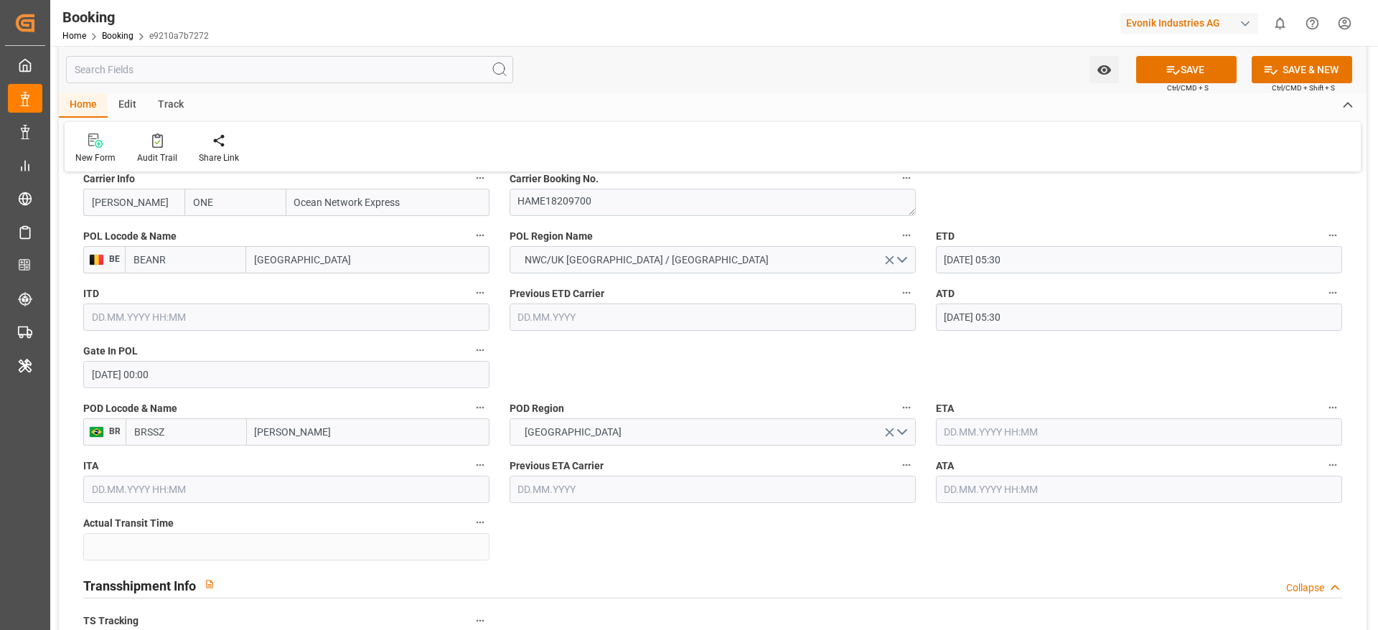
click at [983, 442] on input "text" at bounding box center [1139, 431] width 406 height 27
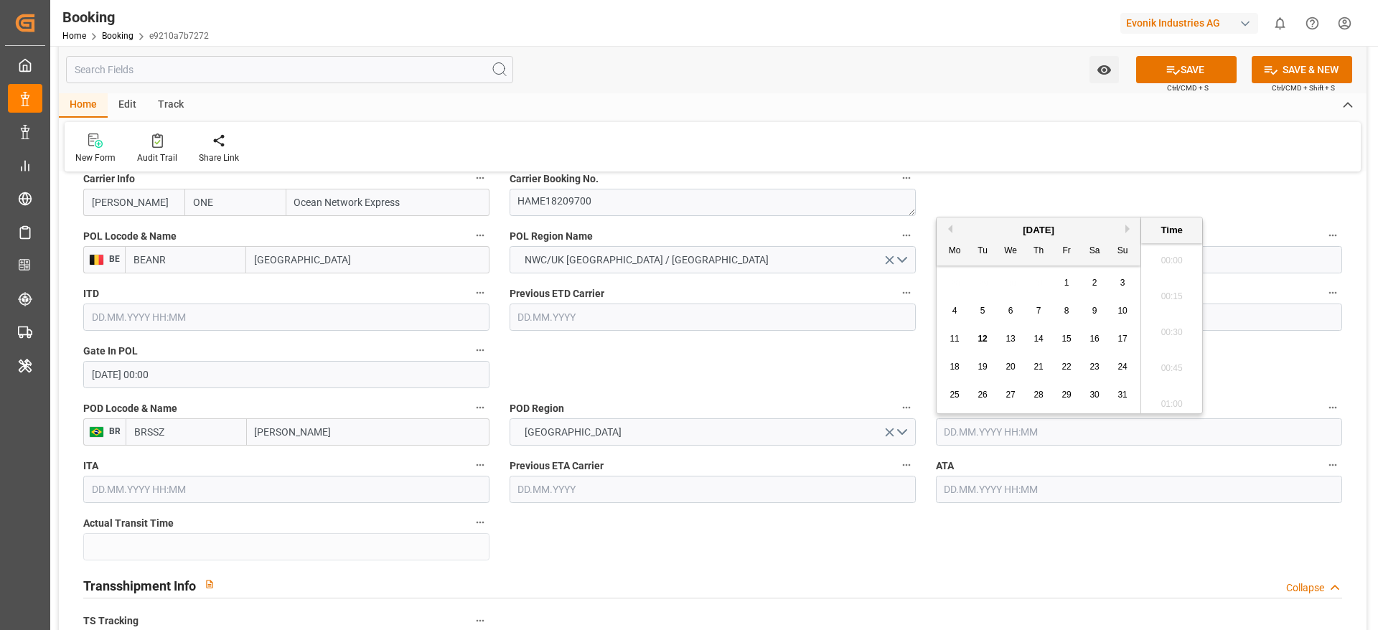
paste input "2024-03-18"
click at [956, 357] on span "18" at bounding box center [953, 360] width 9 height 10
type input "18.03.2024 05:30"
click at [1008, 497] on input "text" at bounding box center [1139, 489] width 406 height 27
paste input "2024-03-18"
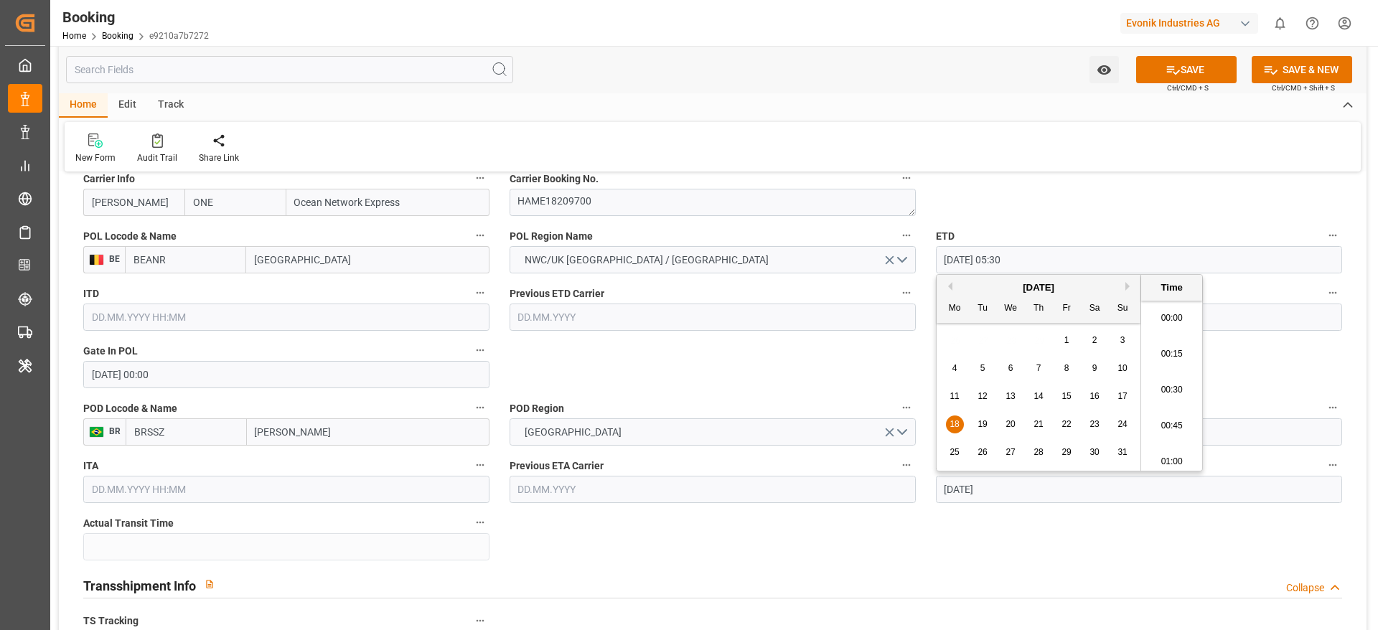
click at [957, 419] on span "18" at bounding box center [953, 424] width 9 height 10
type input "18.03.2024 05:30"
click at [857, 393] on div "POD Region SOUTH AMERICA EAST COAST" at bounding box center [713, 421] width 426 height 57
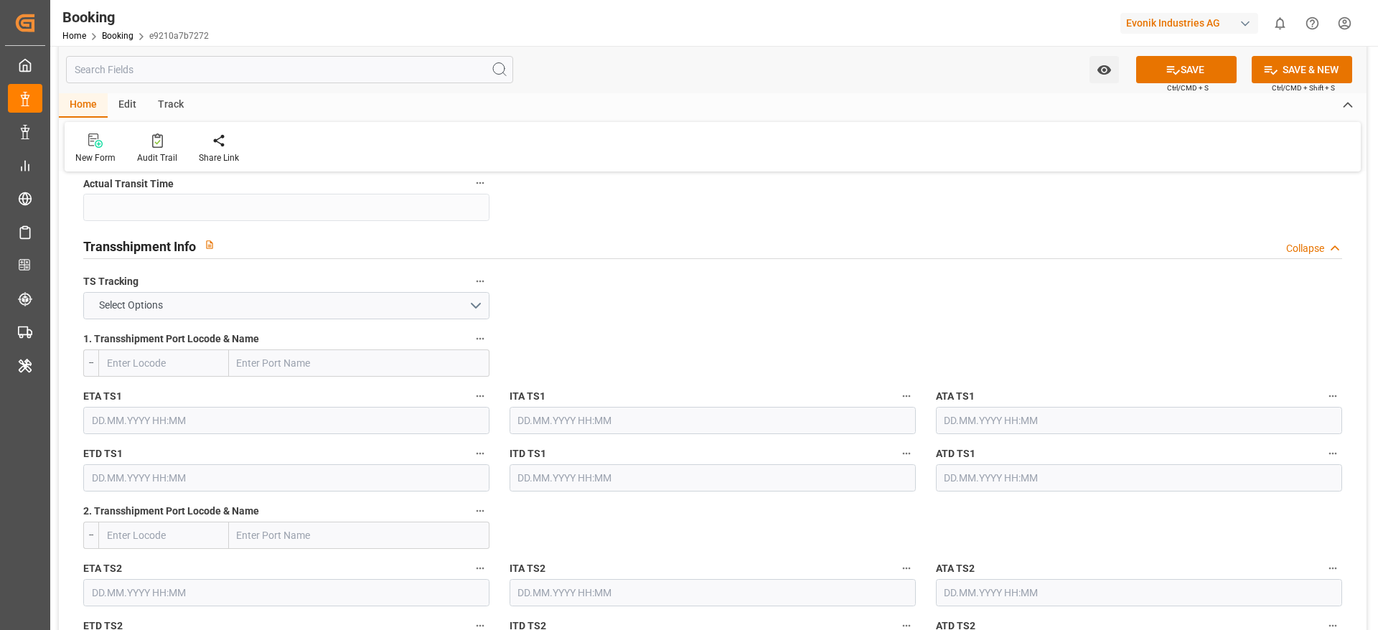
scroll to position [1451, 0]
click at [370, 292] on button "Select Options" at bounding box center [286, 302] width 406 height 27
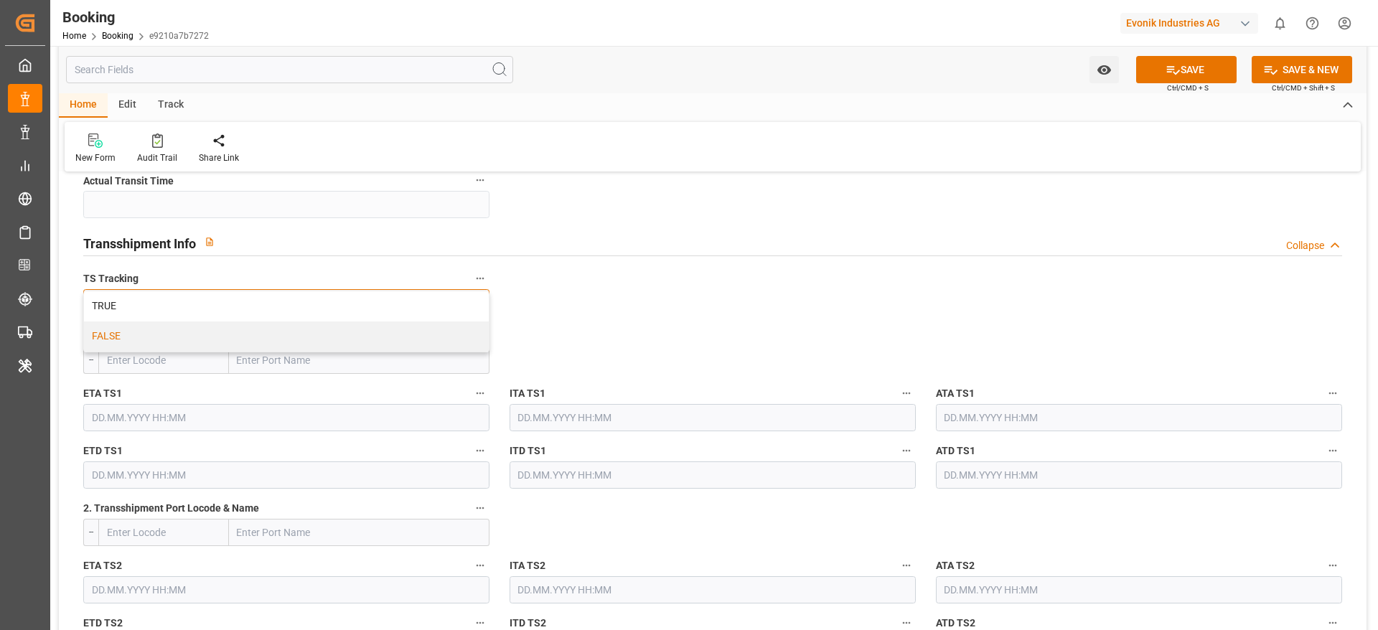
click at [372, 344] on div "FALSE" at bounding box center [286, 337] width 405 height 30
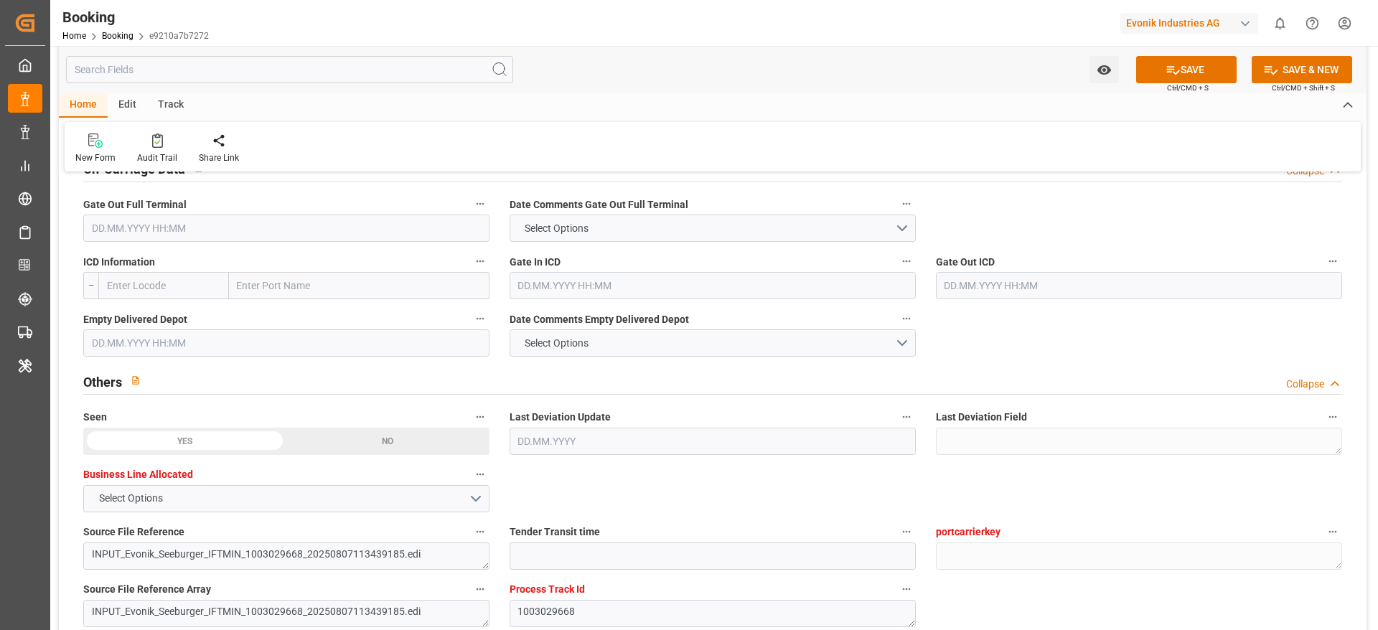
scroll to position [2142, 0]
click at [383, 217] on input "text" at bounding box center [286, 226] width 406 height 27
paste input "2024-03-20"
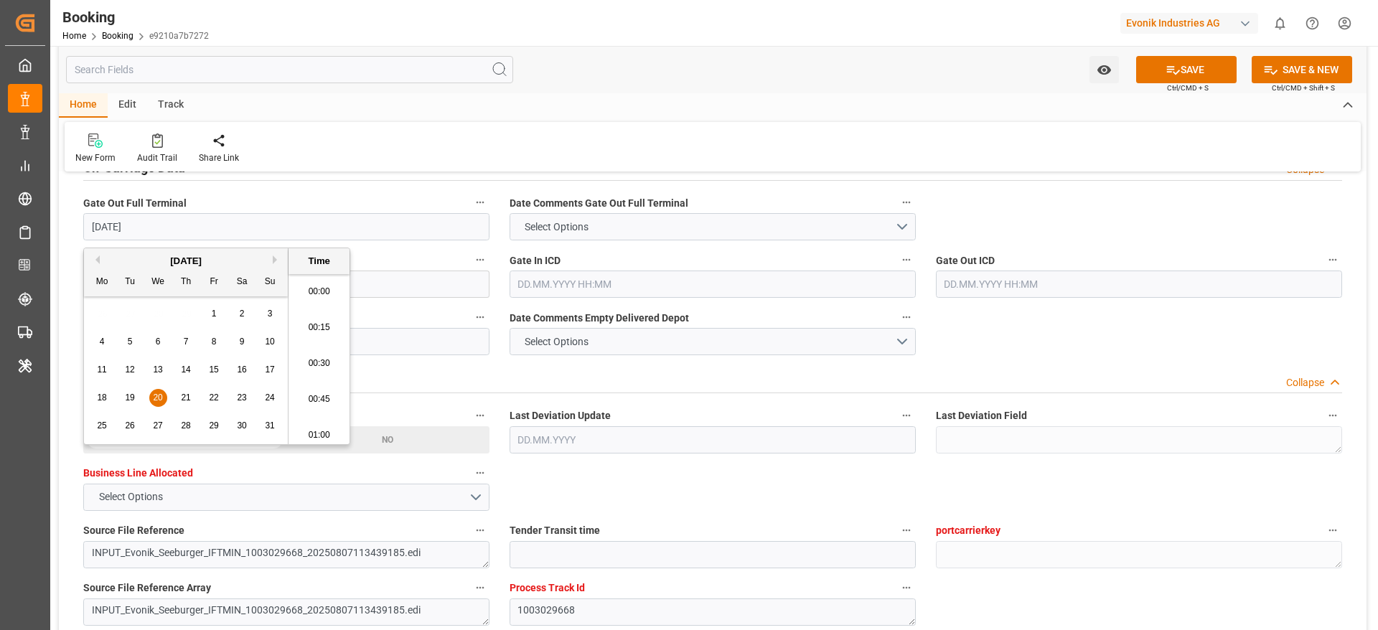
scroll to position [2409, 0]
click at [162, 398] on span "20" at bounding box center [157, 398] width 9 height 10
type input "20.03.2024 05:30"
click at [464, 330] on input "text" at bounding box center [286, 341] width 406 height 27
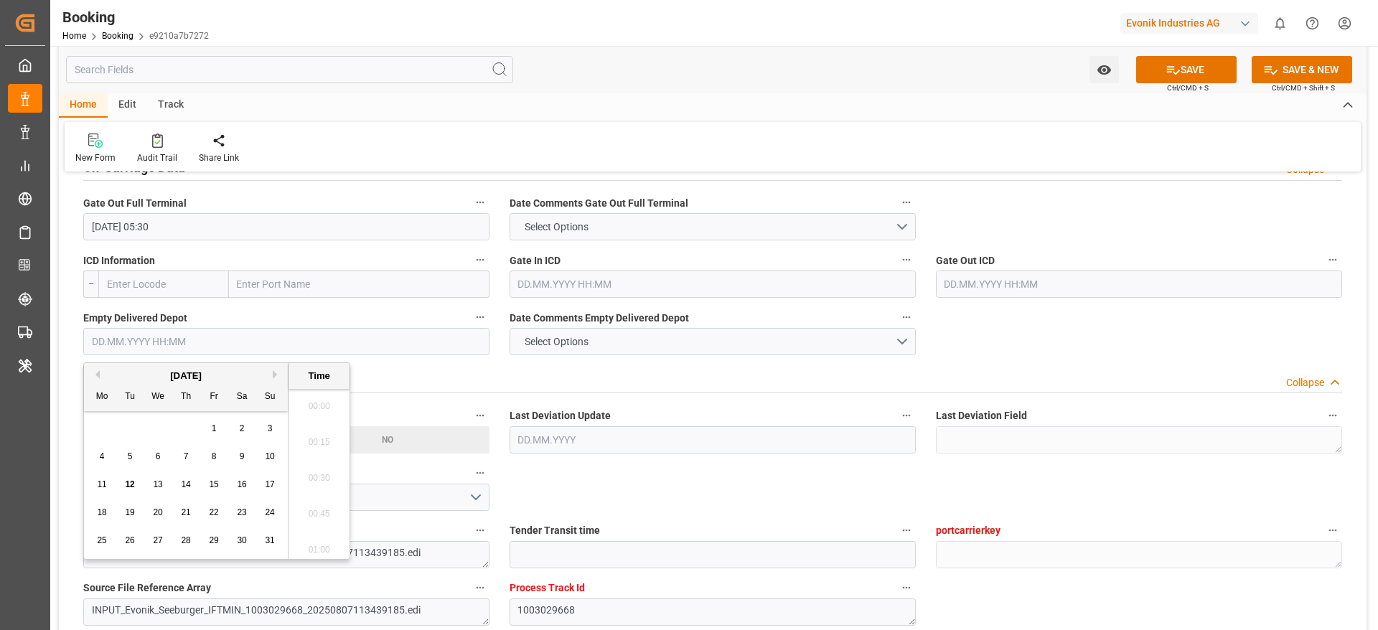
paste input "2024-04-03"
click at [162, 424] on div "3" at bounding box center [158, 429] width 18 height 17
type input "03.04.2024 00:00"
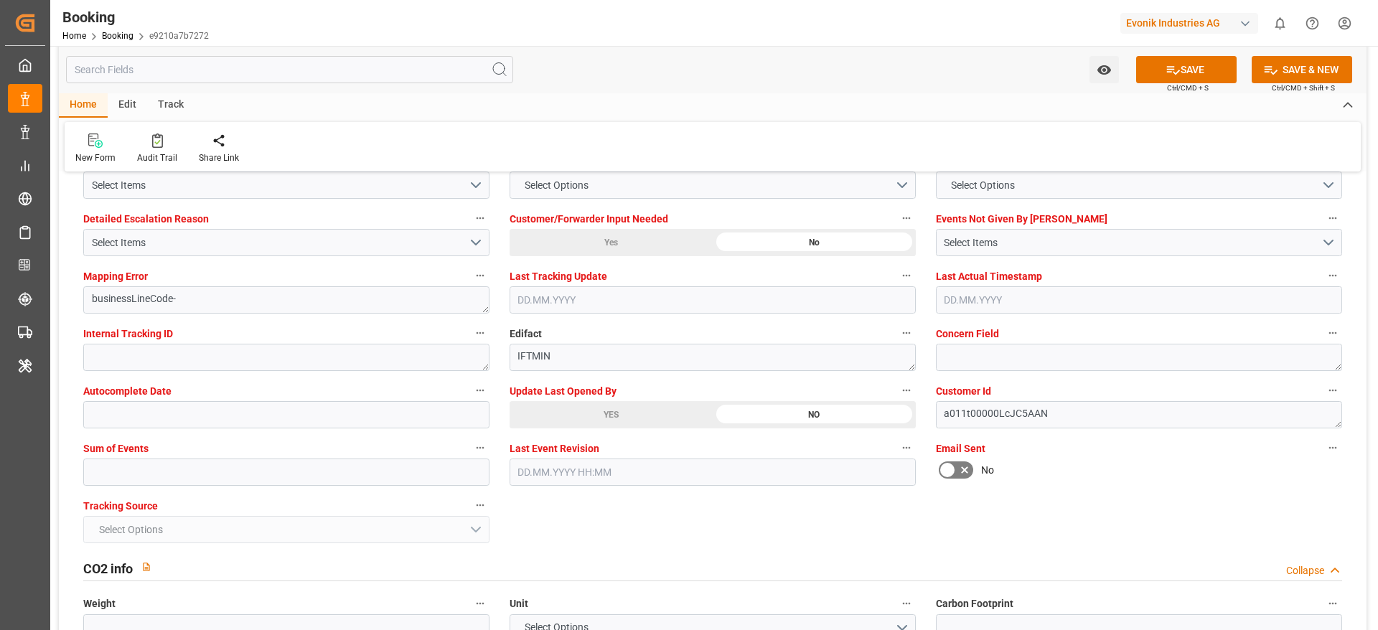
scroll to position [2725, 0]
click at [374, 481] on input "text" at bounding box center [286, 470] width 406 height 27
type input "0"
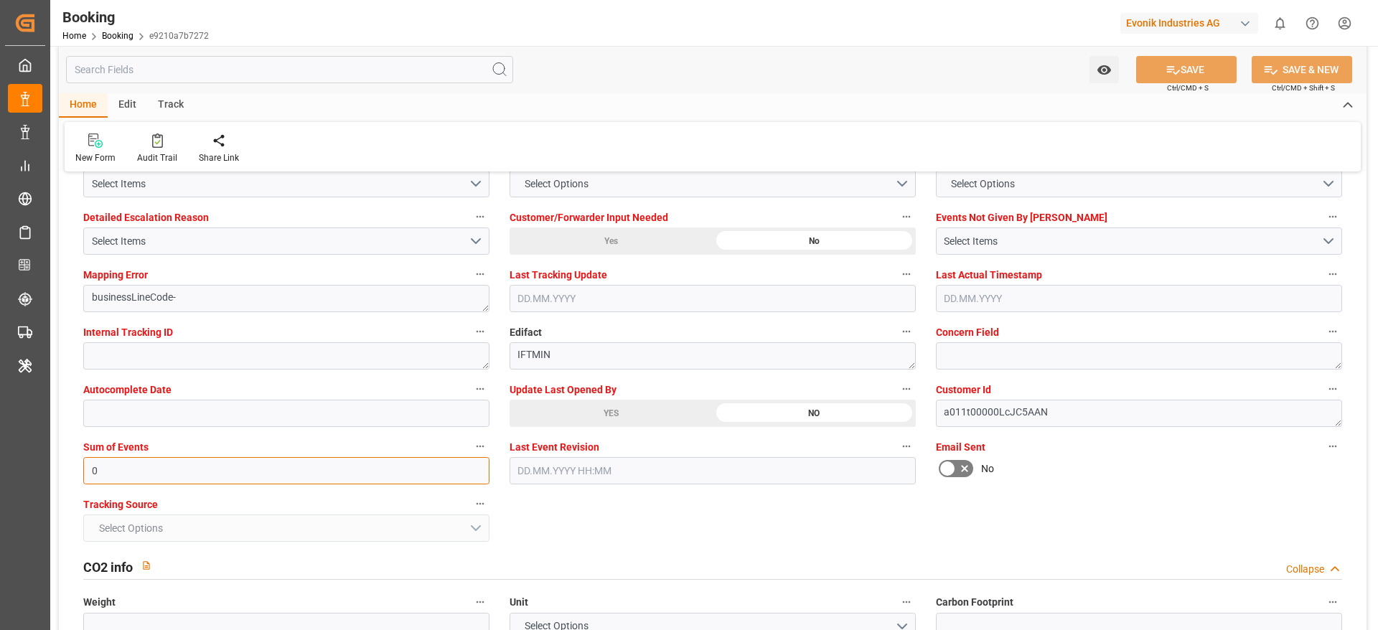
drag, startPoint x: 374, startPoint y: 481, endPoint x: 600, endPoint y: 288, distance: 297.3
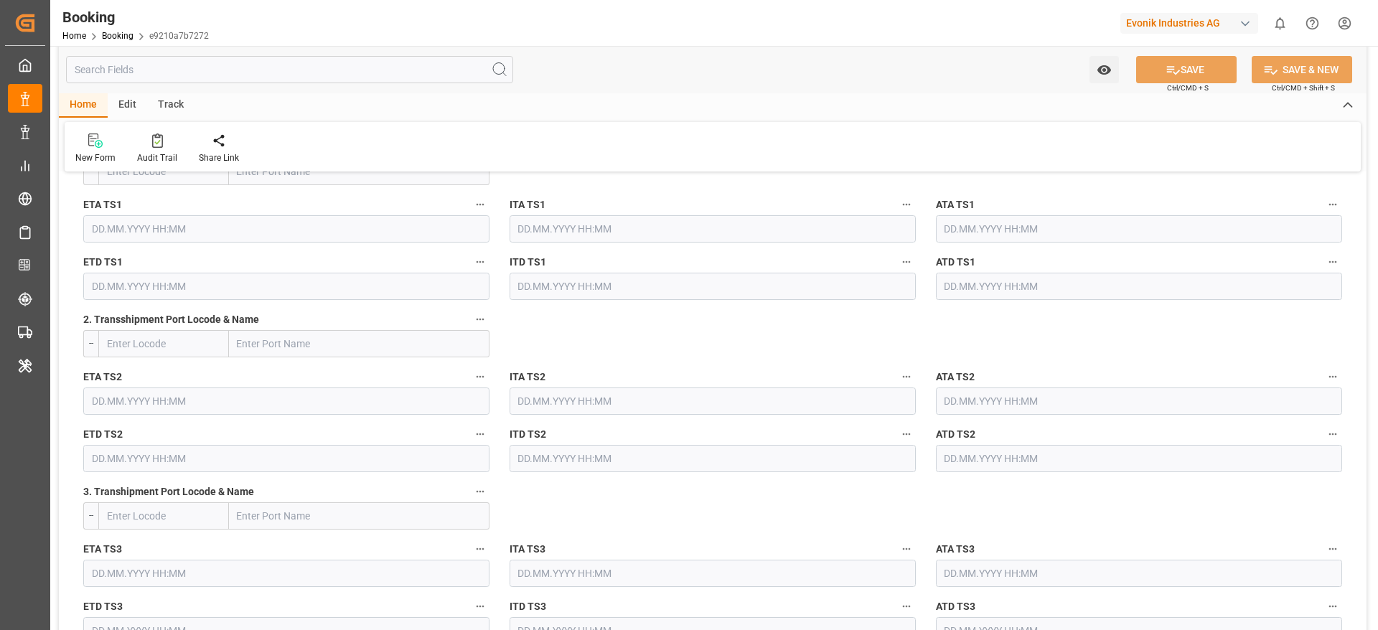
scroll to position [1113, 0]
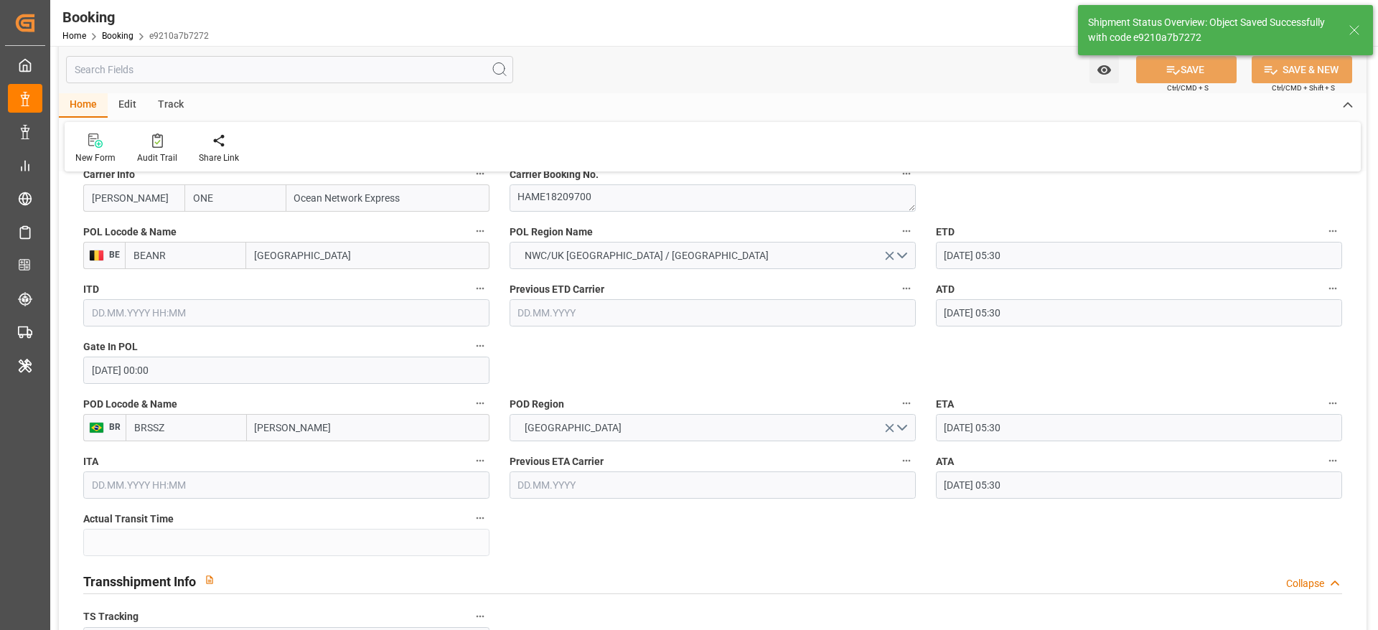
type textarea "Likitha devaraj"
type input "18"
type input "29.02.2024 05:30"
type input "18.03.2024 05:30"
type input "12.08.2025 11:55"
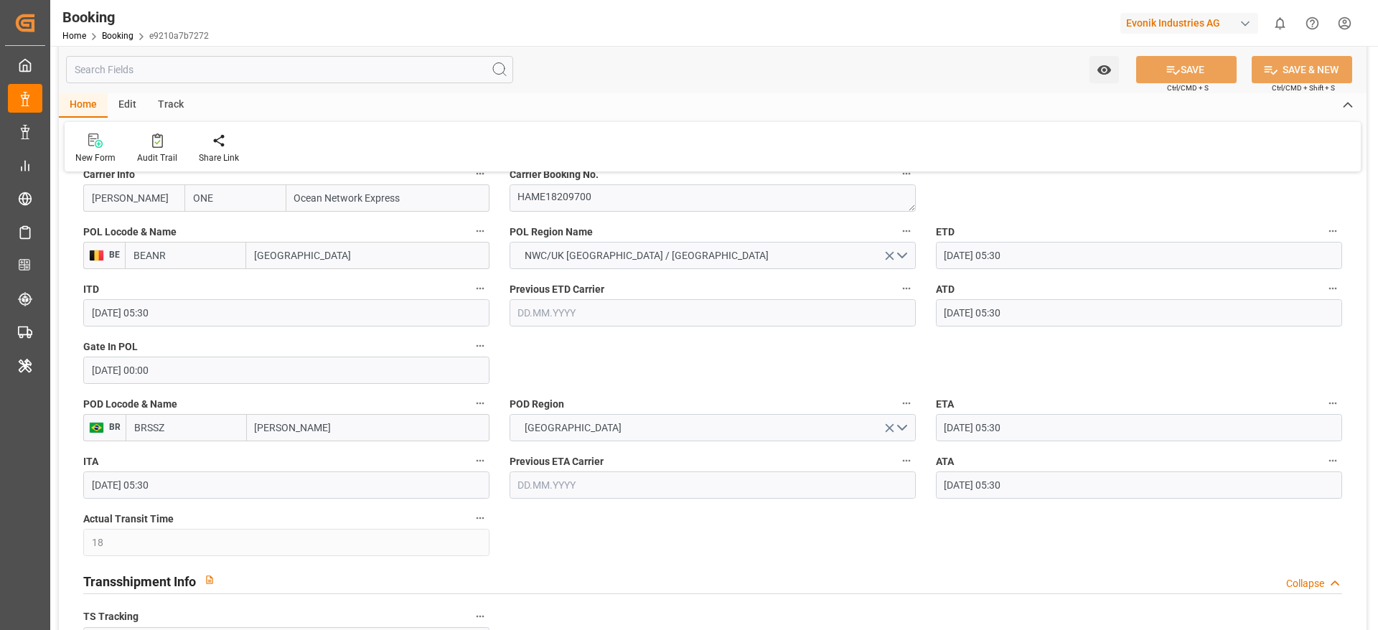
scroll to position [0, 0]
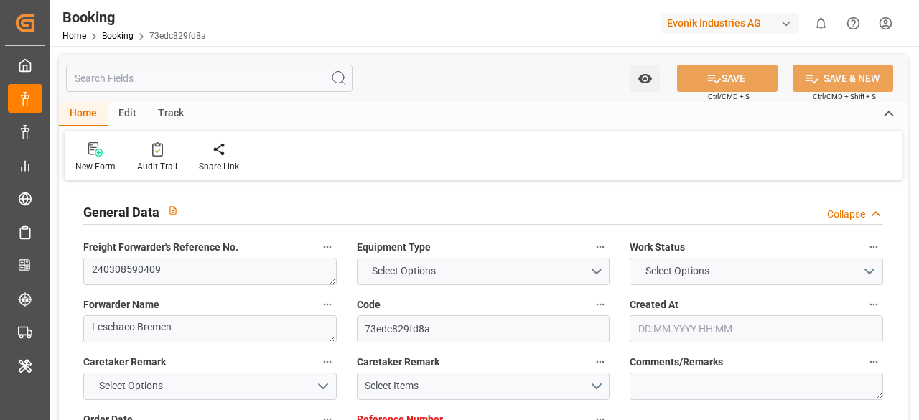
type input "7000860044"
type input "ONE"
type input "Ocean Network Express"
type input "BEANR"
type input "ARBUE"
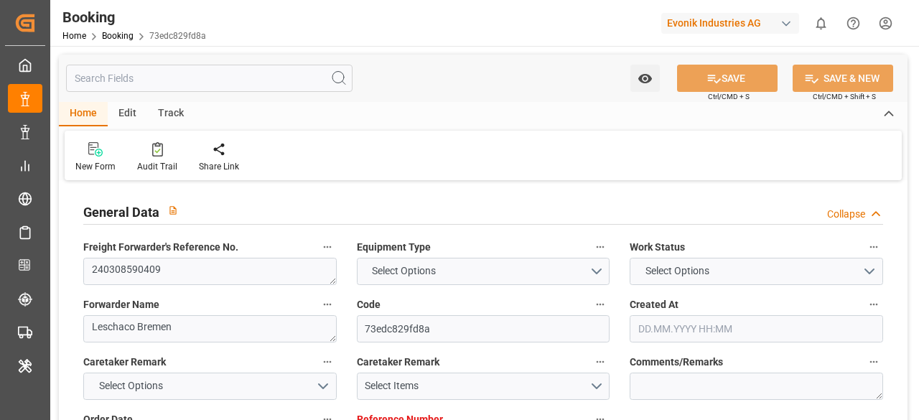
type input "[DATE] 09:43"
type input "[DATE]"
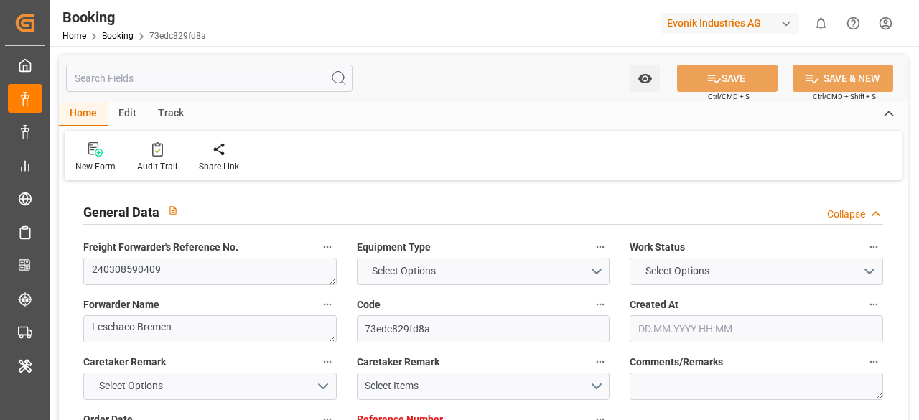
type input "[DATE] 10:19"
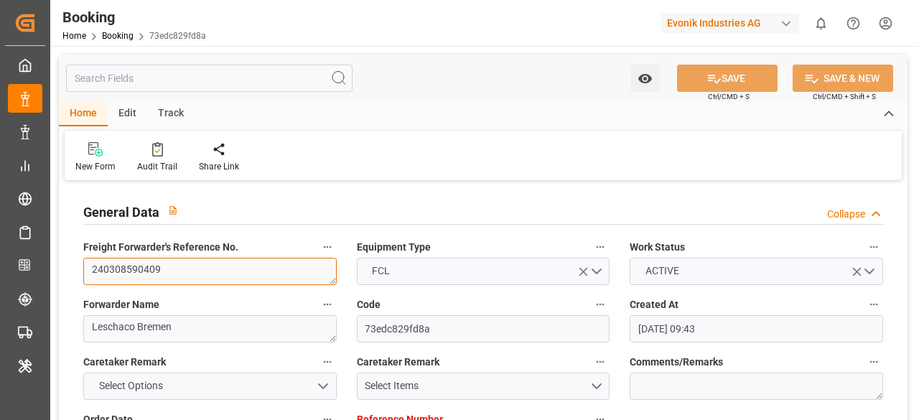
click at [225, 269] on textarea "240308590409" at bounding box center [209, 271] width 253 height 27
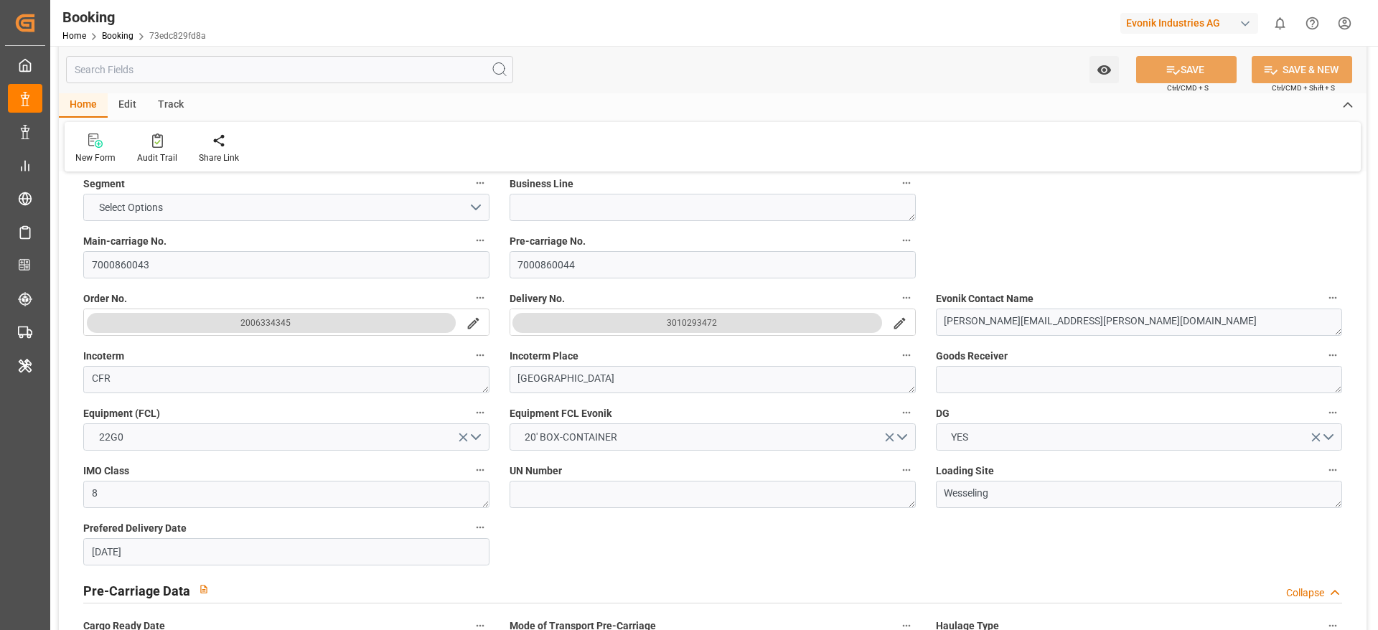
scroll to position [346, 0]
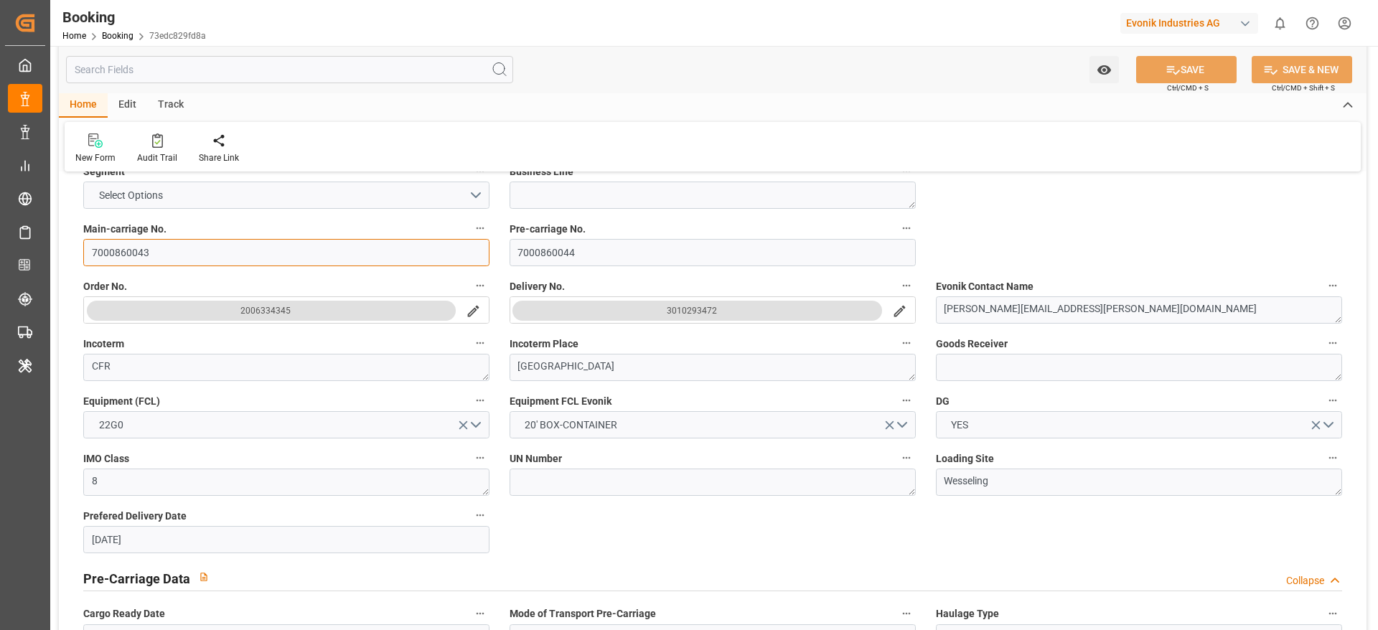
click at [195, 254] on input "7000860043" at bounding box center [286, 252] width 406 height 27
click at [914, 307] on button "search button" at bounding box center [900, 310] width 30 height 27
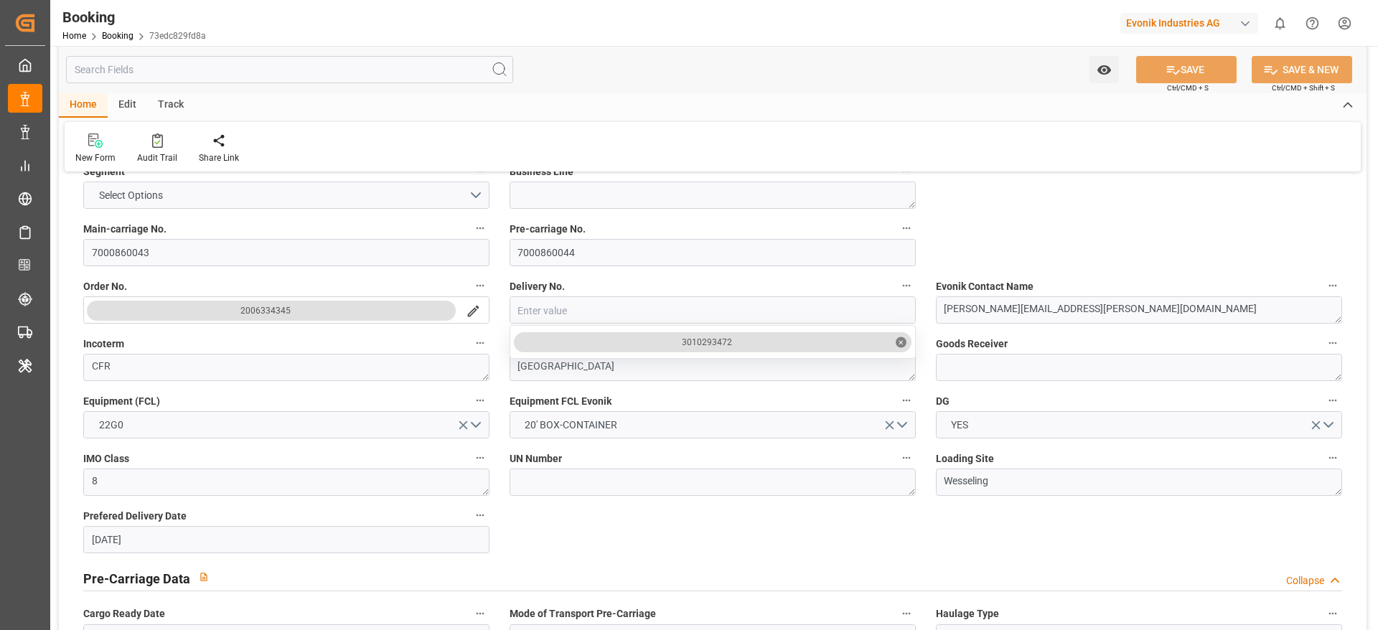
click at [497, 323] on div "2006334345" at bounding box center [286, 309] width 428 height 27
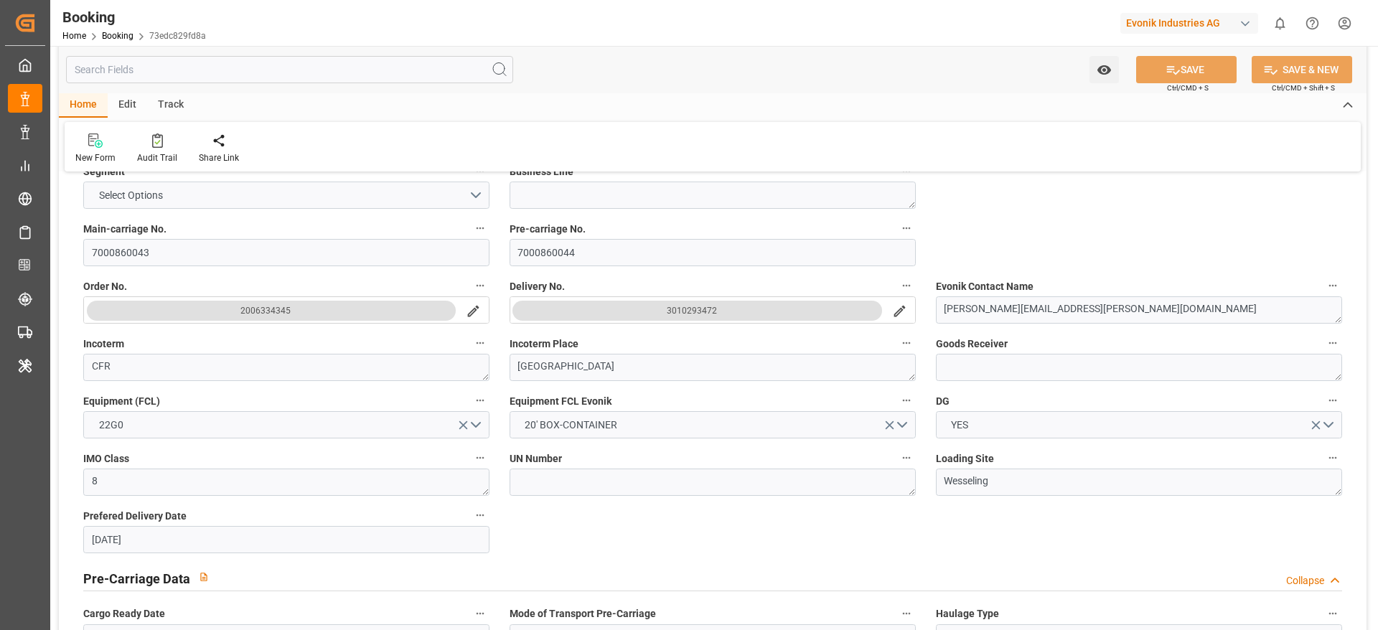
scroll to position [0, 0]
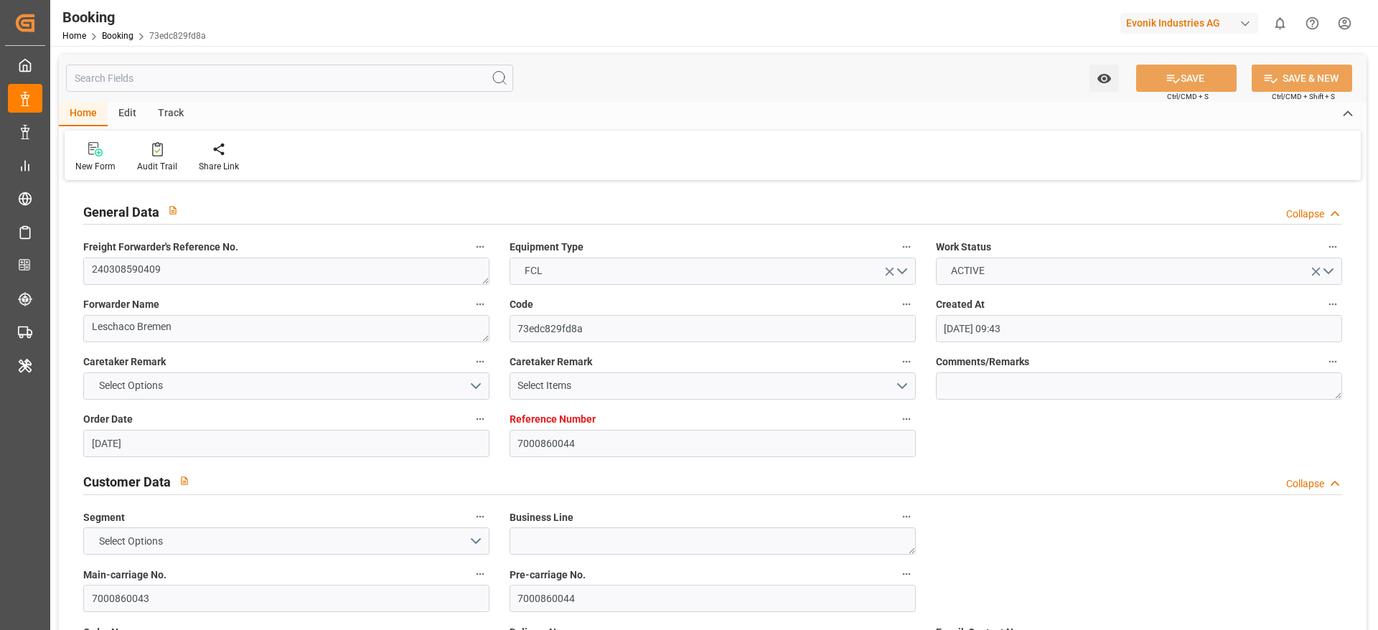
click at [423, 287] on div "Freight Forwarder's Reference No. 240308590409" at bounding box center [286, 261] width 426 height 57
click at [441, 252] on label "Freight Forwarder's Reference No." at bounding box center [286, 248] width 406 height 20
click at [471, 252] on button "Freight Forwarder's Reference No." at bounding box center [480, 247] width 19 height 19
click at [438, 258] on div at bounding box center [689, 315] width 1378 height 630
click at [437, 259] on textarea "240308590409" at bounding box center [286, 271] width 406 height 27
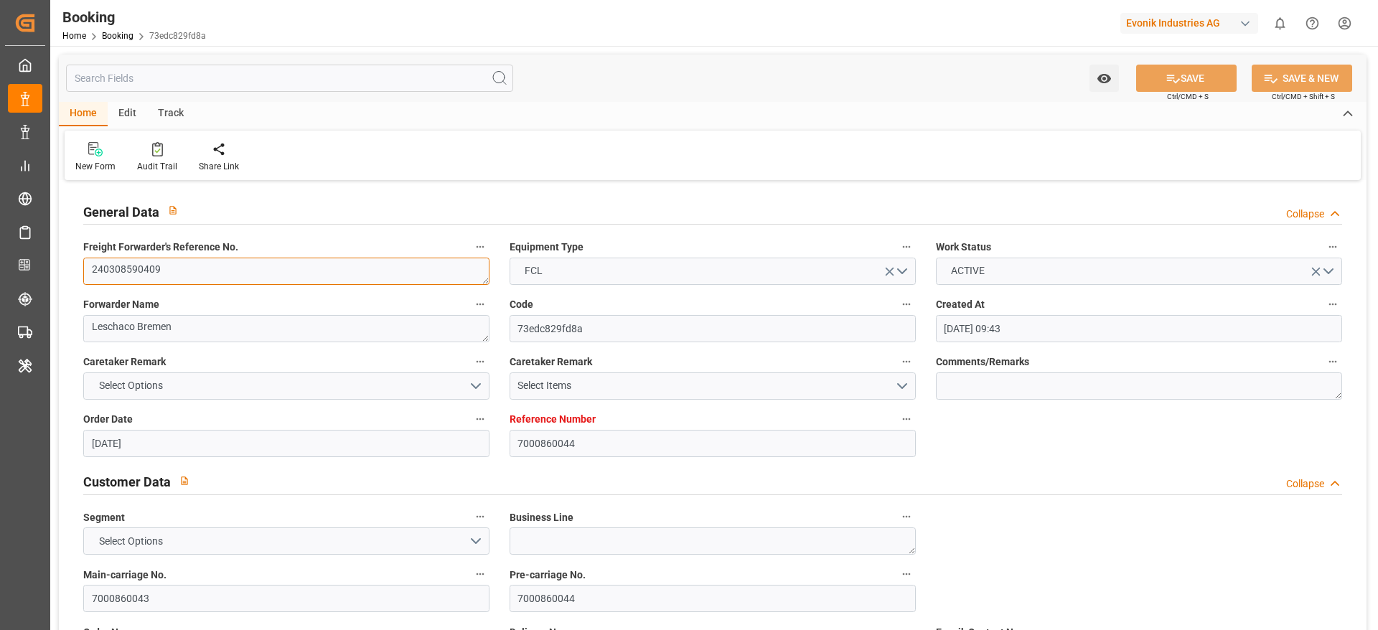
click at [423, 269] on textarea "240308590409" at bounding box center [286, 271] width 406 height 27
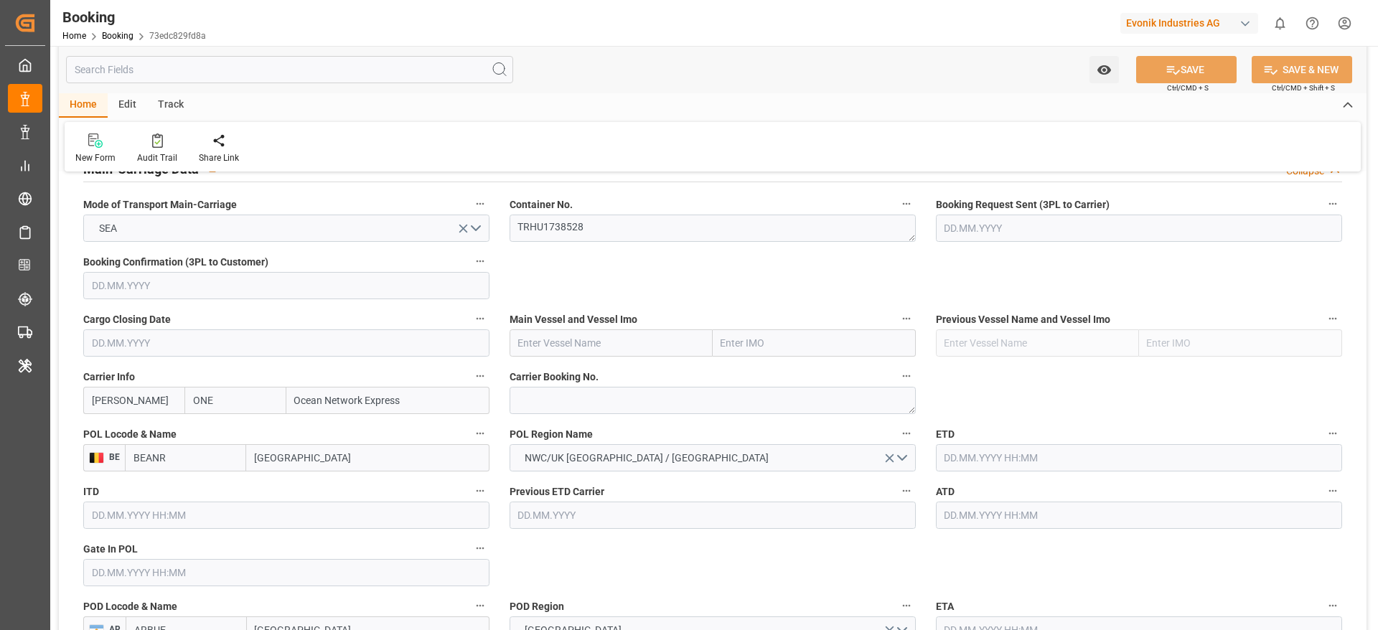
scroll to position [913, 0]
click at [602, 398] on textarea at bounding box center [713, 398] width 406 height 27
paste textarea "HAME31169700"
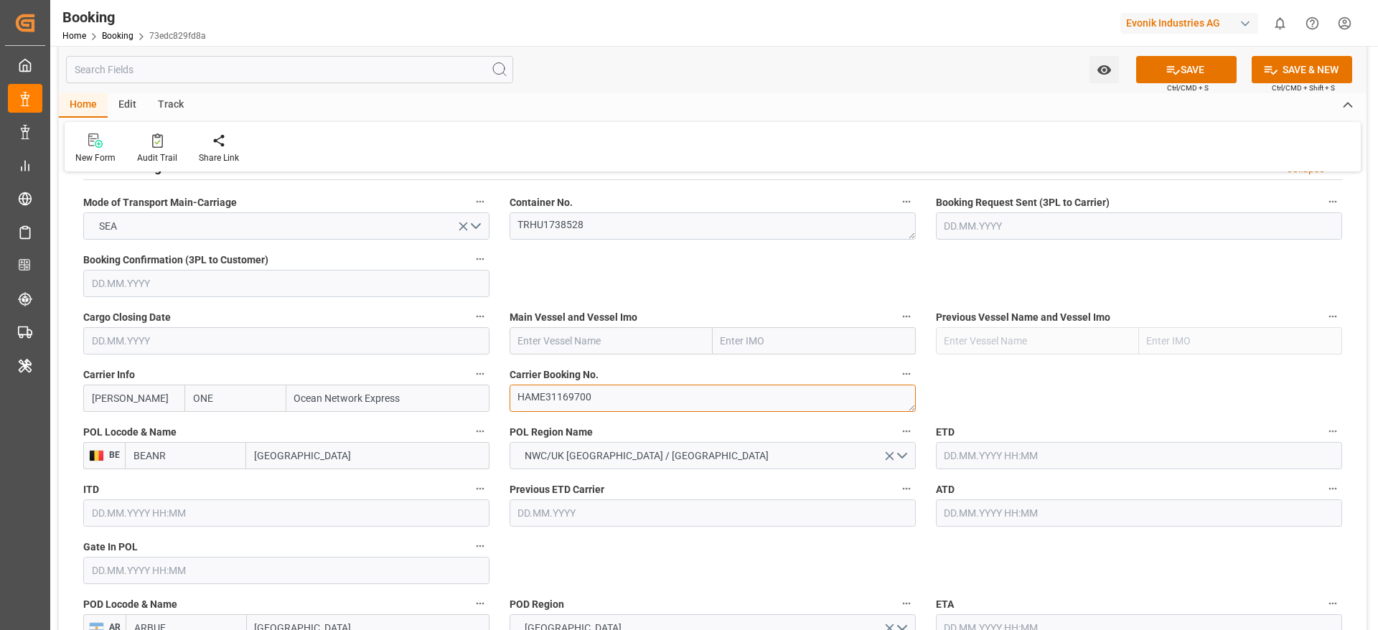
type textarea "HAME31169700"
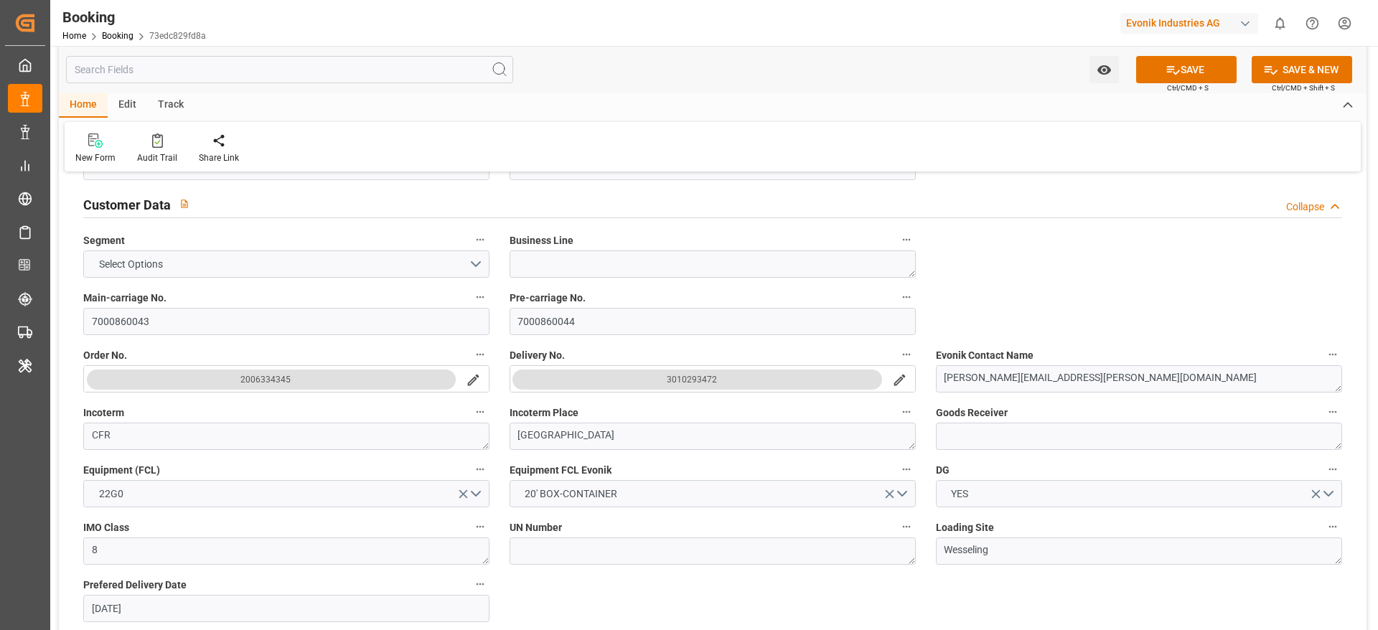
scroll to position [273, 0]
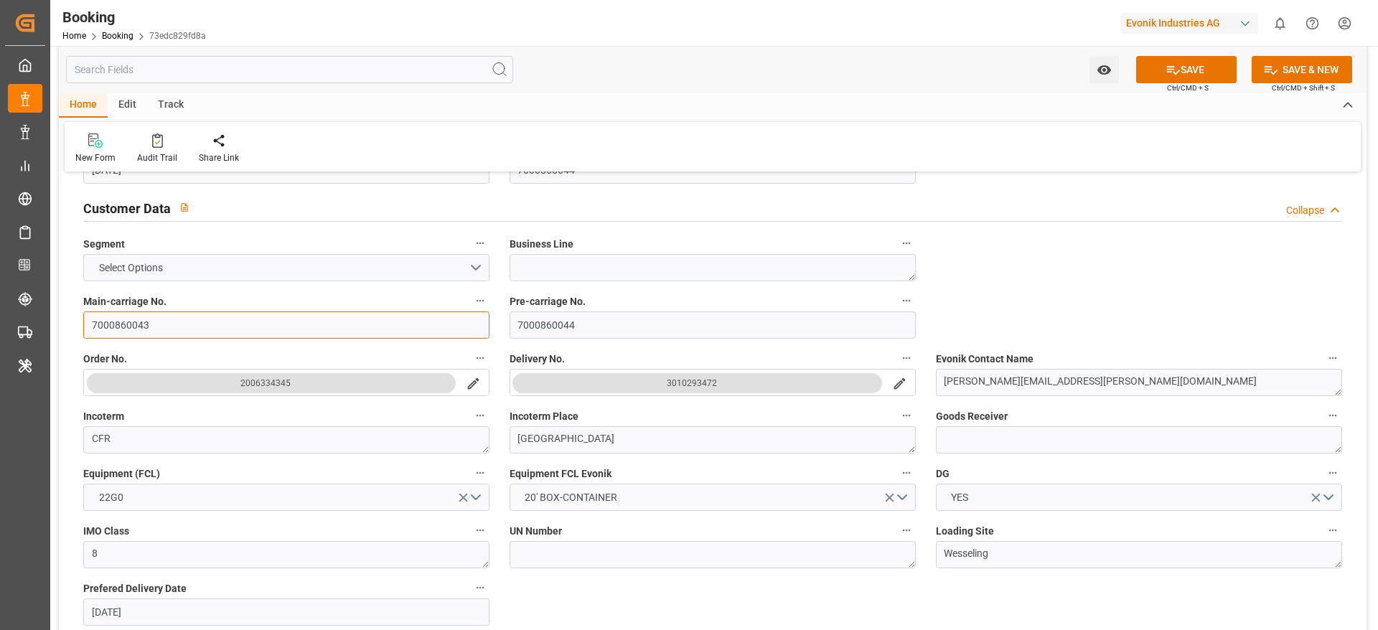
click at [241, 336] on input "7000860043" at bounding box center [286, 324] width 406 height 27
click at [901, 374] on button "search button" at bounding box center [900, 383] width 30 height 27
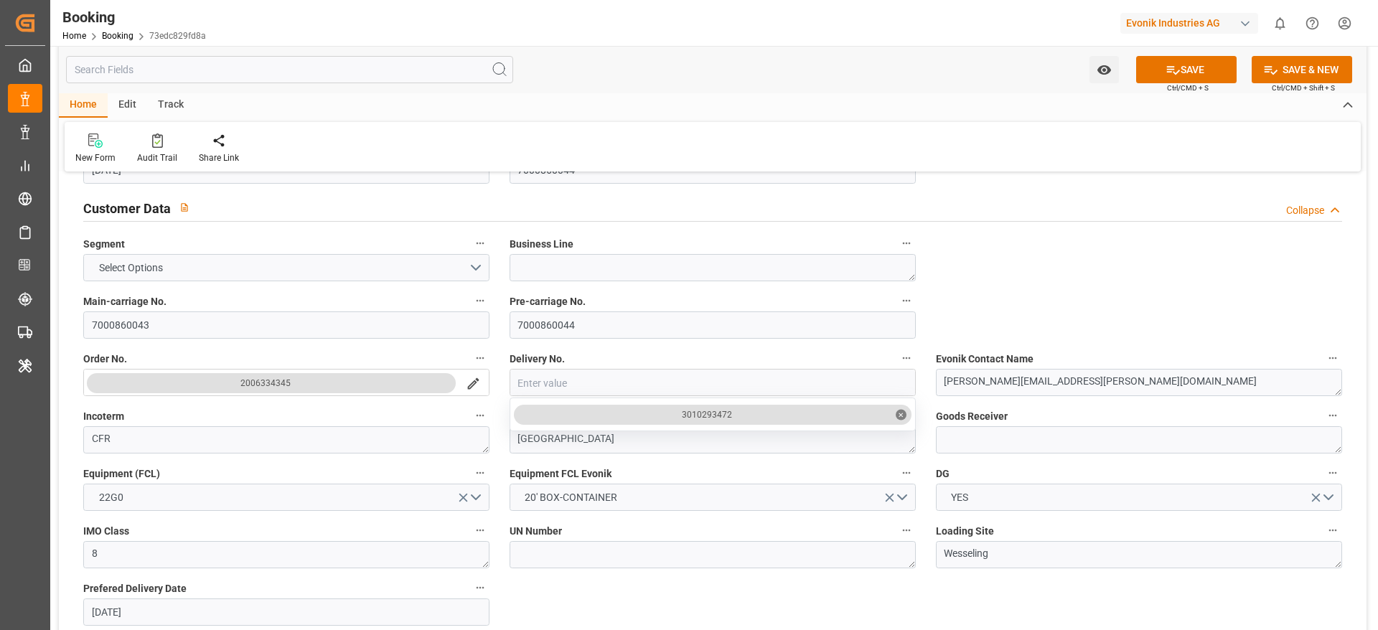
drag, startPoint x: 679, startPoint y: 410, endPoint x: 757, endPoint y: 419, distance: 78.8
drag, startPoint x: 757, startPoint y: 419, endPoint x: 742, endPoint y: 417, distance: 15.2
click at [742, 417] on div "3010293472 ✕" at bounding box center [713, 415] width 398 height 20
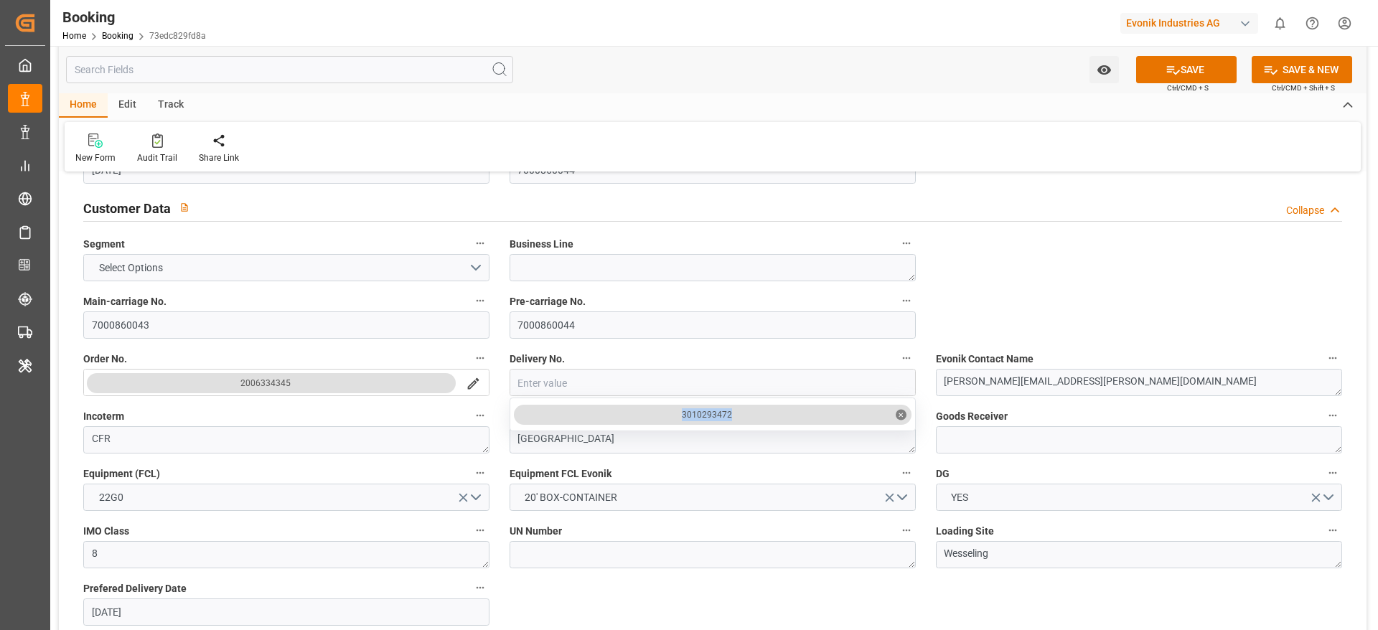
copy div "3010293472"
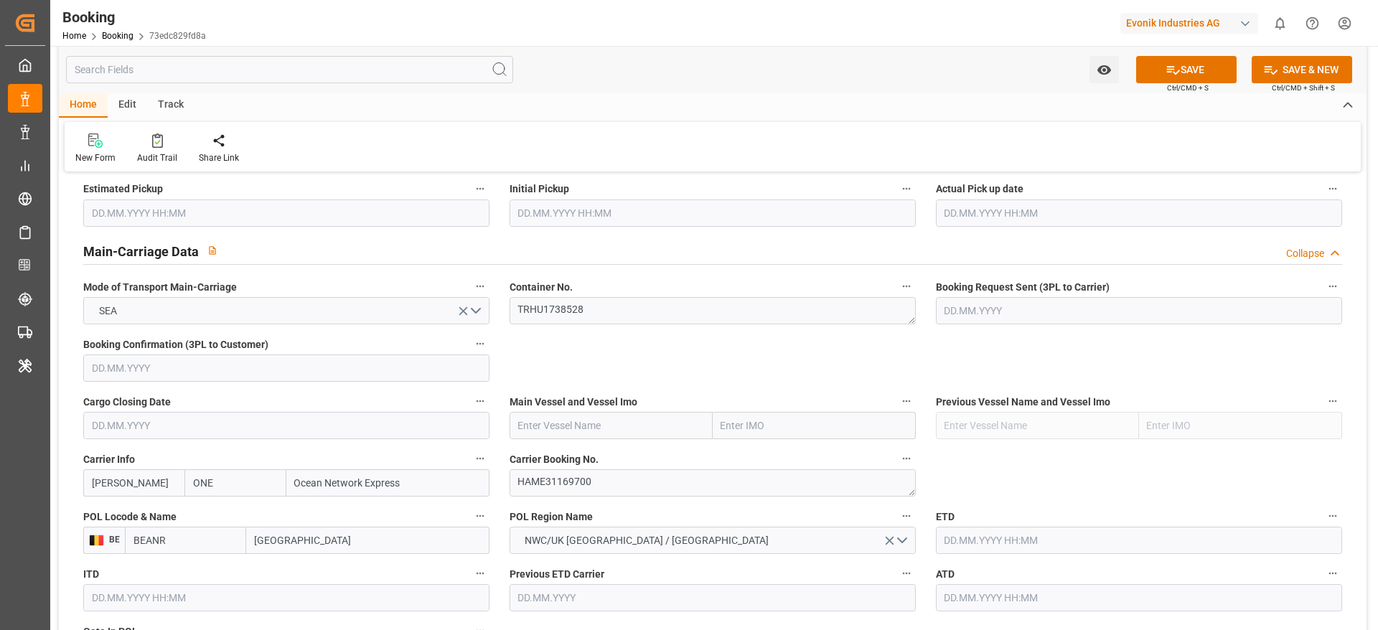
scroll to position [857, 0]
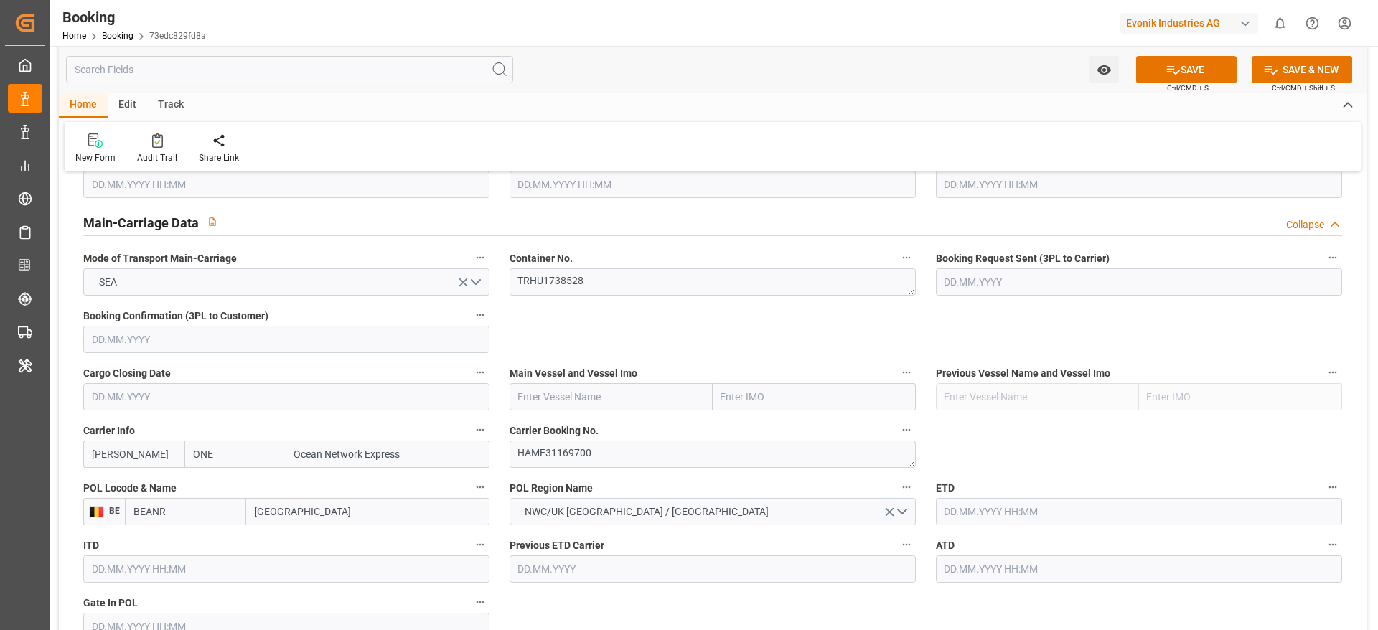
click at [668, 390] on input "text" at bounding box center [611, 396] width 203 height 27
paste input "[PERSON_NAME]"
click at [593, 418] on div "XIN CHONG QING - 9262118" at bounding box center [579, 429] width 138 height 32
type input "XIN CHONG QING"
type input "9262118"
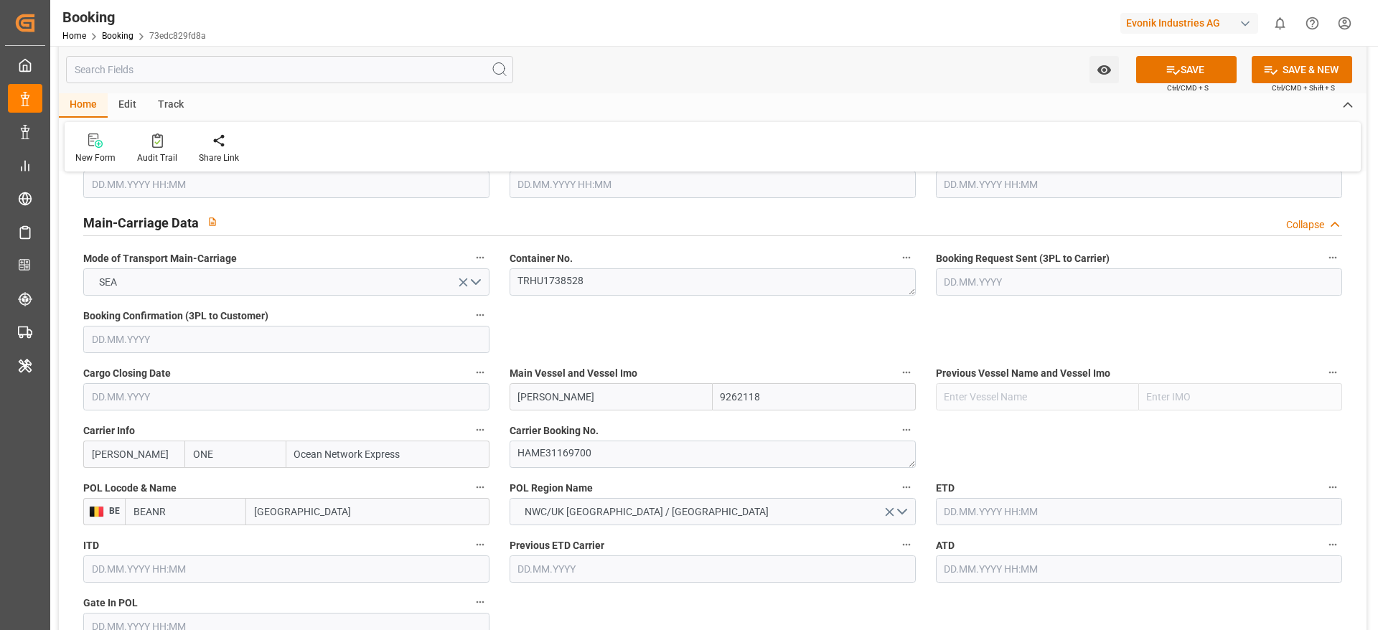
type input "XIN CHONG QING"
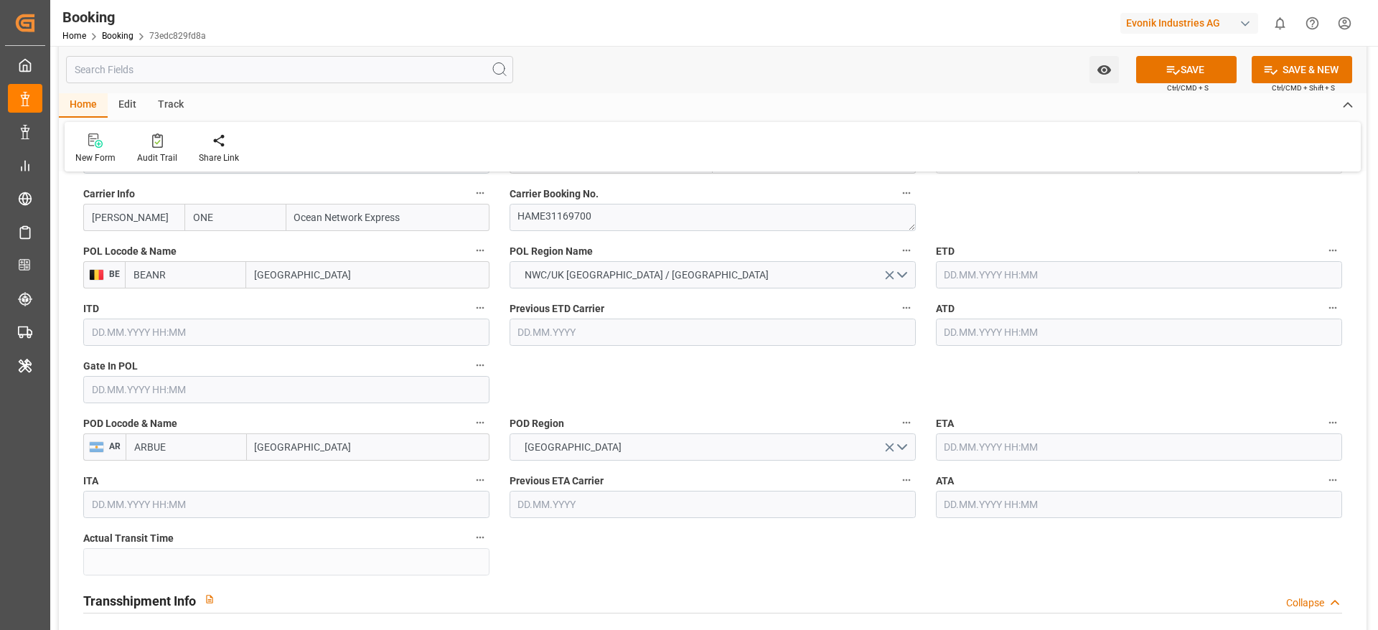
scroll to position [1100, 0]
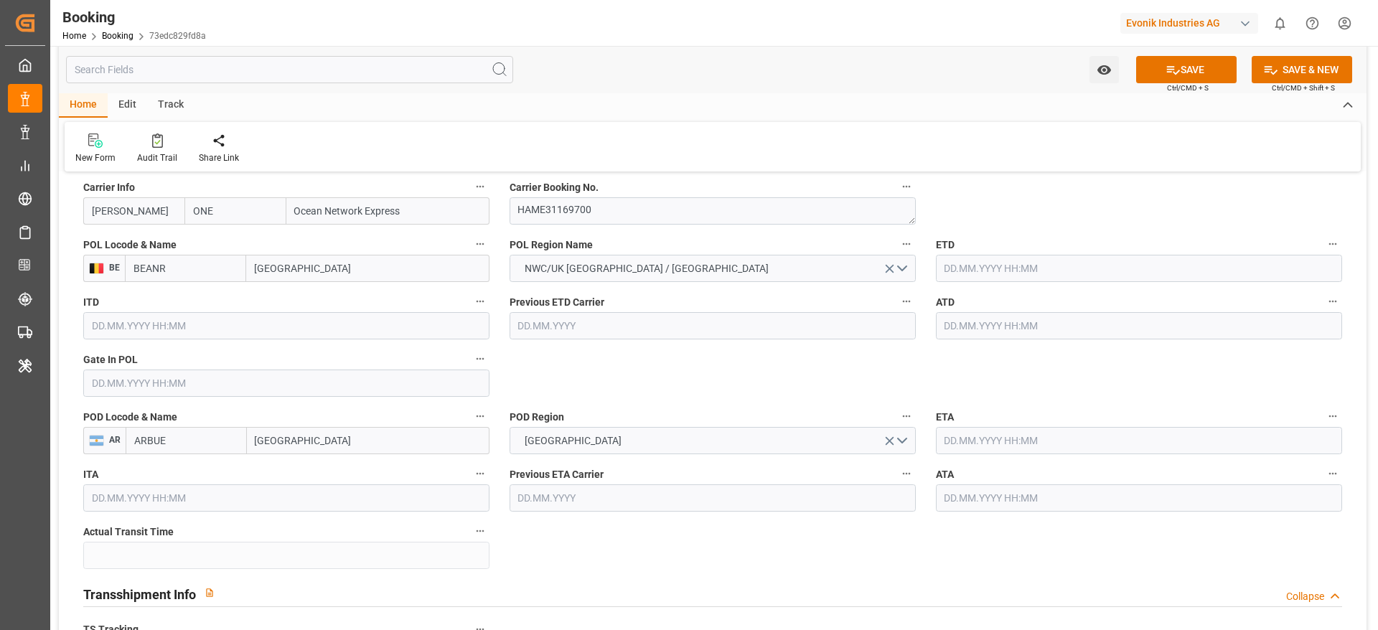
drag, startPoint x: 344, startPoint y: 372, endPoint x: 240, endPoint y: 402, distance: 108.1
click at [344, 375] on input "text" at bounding box center [286, 383] width 406 height 27
paste input "2024-03-18"
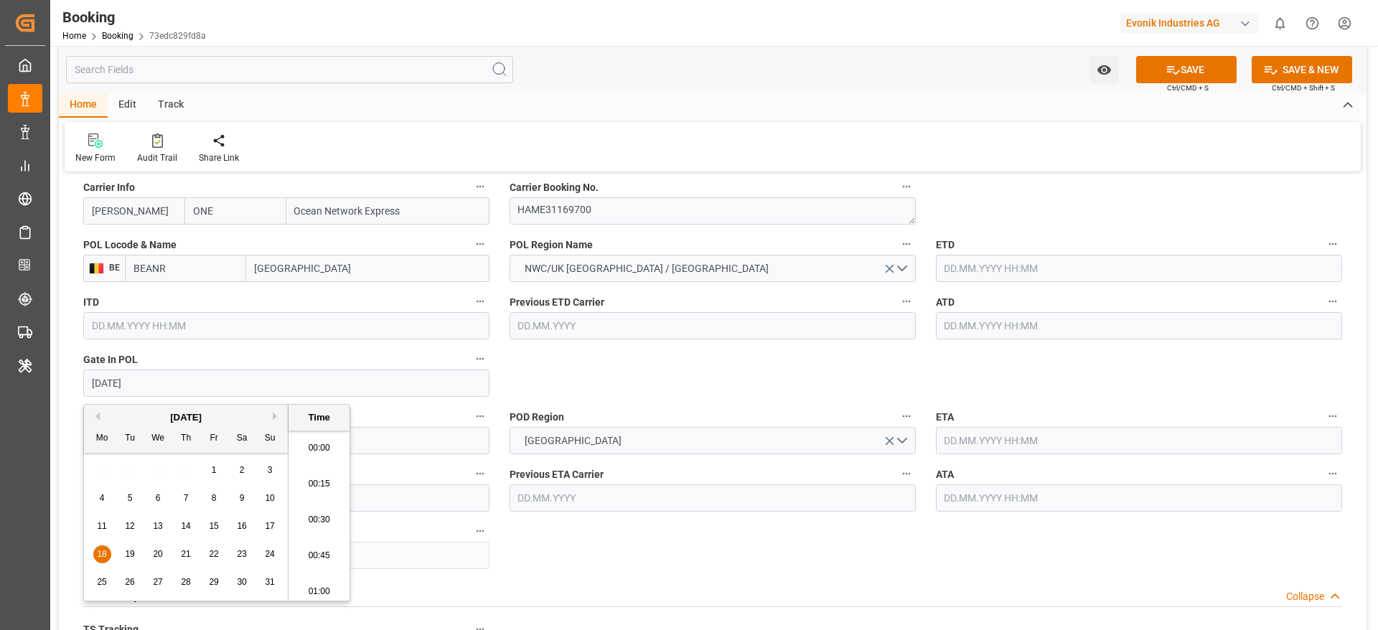
scroll to position [2409, 0]
click at [105, 419] on div "18" at bounding box center [102, 554] width 18 height 17
type input "18.03.2024 05:30"
click at [918, 255] on input "text" at bounding box center [1139, 268] width 406 height 27
paste input "2024-03-22"
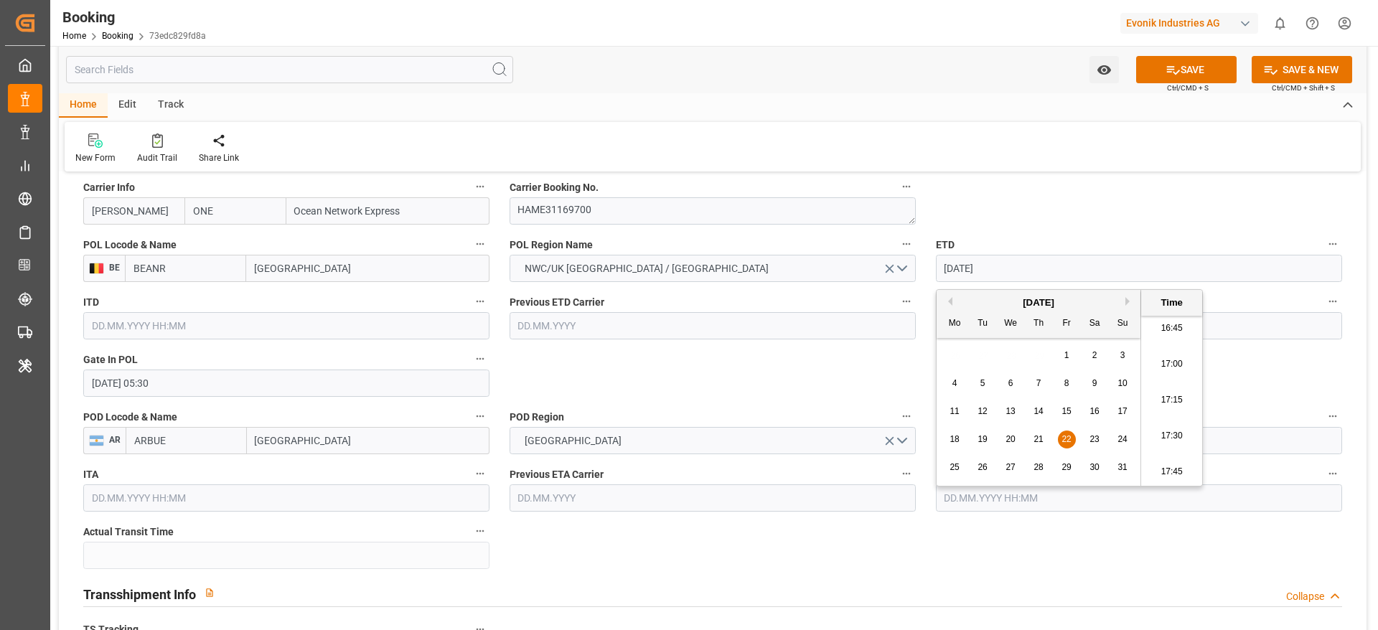
click at [918, 419] on span "22" at bounding box center [1065, 439] width 9 height 10
type input "22.03.2024 05:30"
click at [918, 319] on input "text" at bounding box center [1139, 325] width 406 height 27
paste input "2024-03-22"
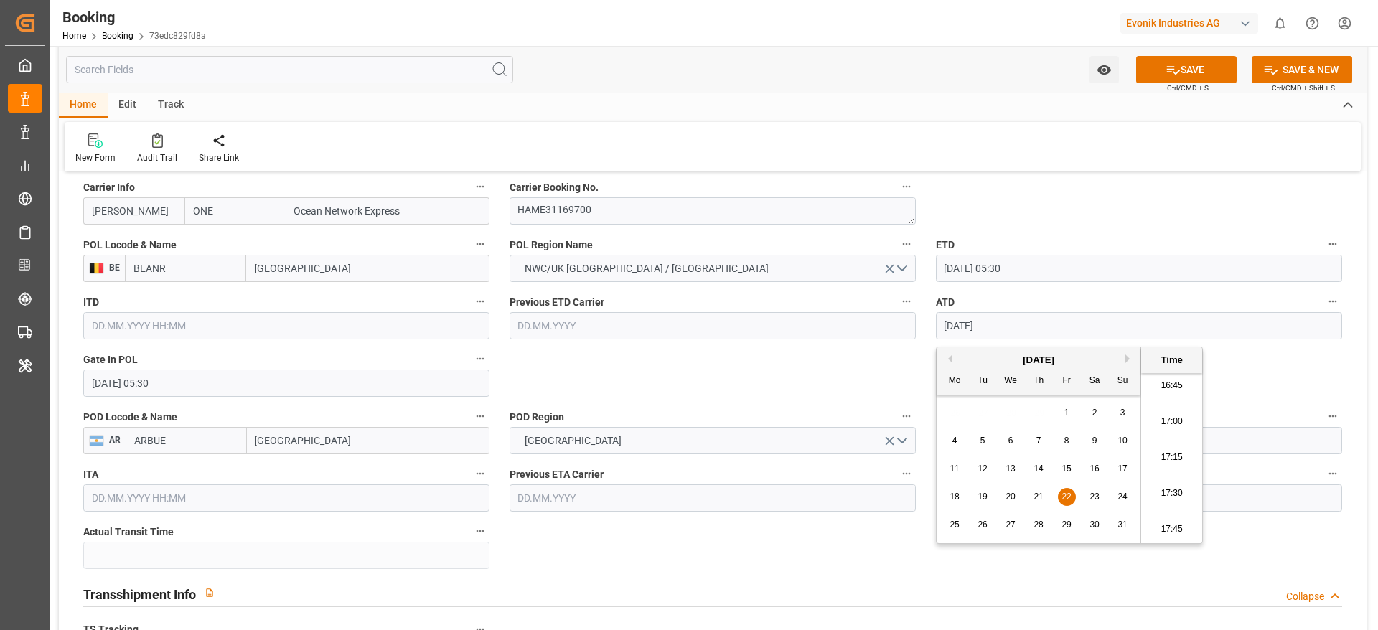
click at [918, 419] on div "22" at bounding box center [1067, 497] width 18 height 17
type input "22.03.2024 05:30"
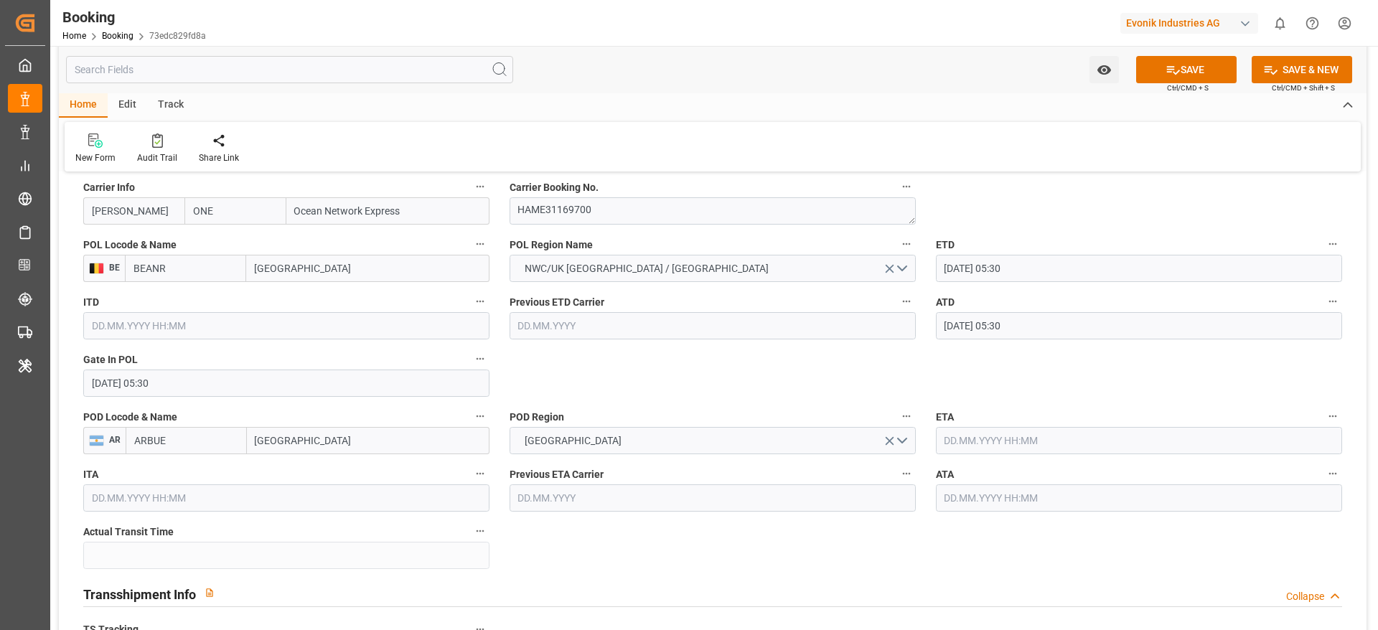
click at [918, 419] on input "text" at bounding box center [1139, 440] width 406 height 27
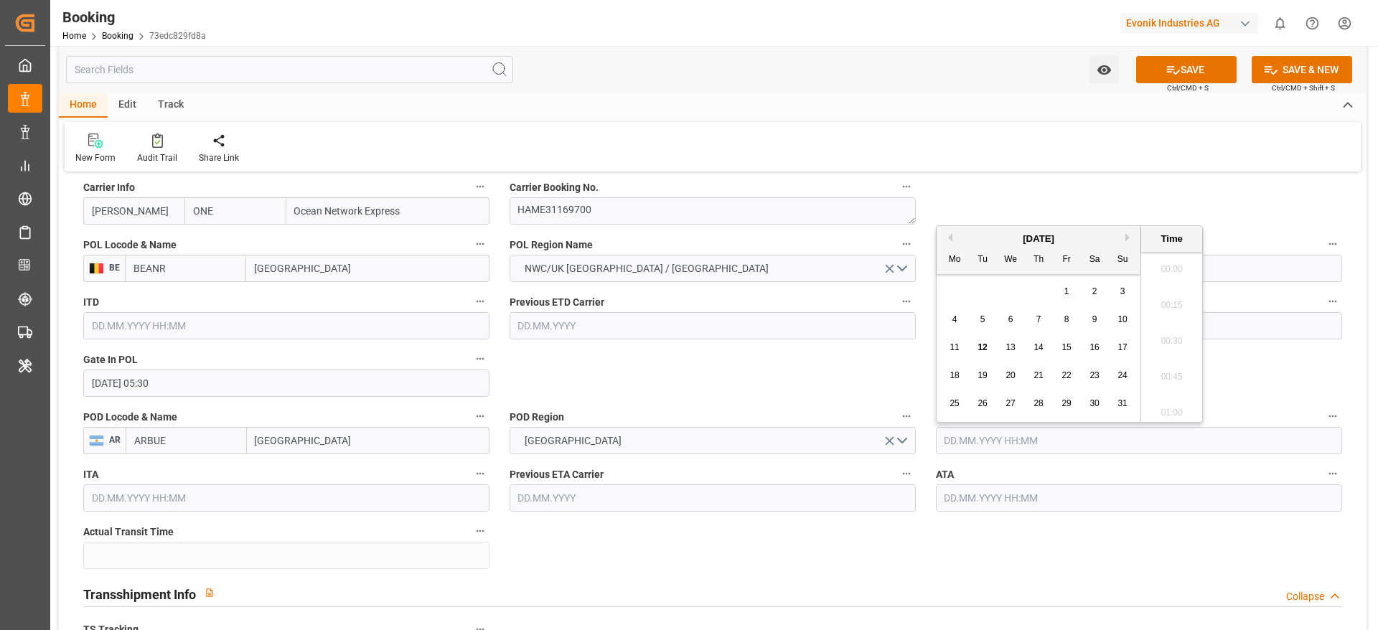
paste input "2024-04-20"
click at [918, 336] on div "20" at bounding box center [1095, 340] width 18 height 17
type input "20.04.2024 00:00"
click at [918, 419] on input "text" at bounding box center [1139, 497] width 406 height 27
paste input "2024-04-20"
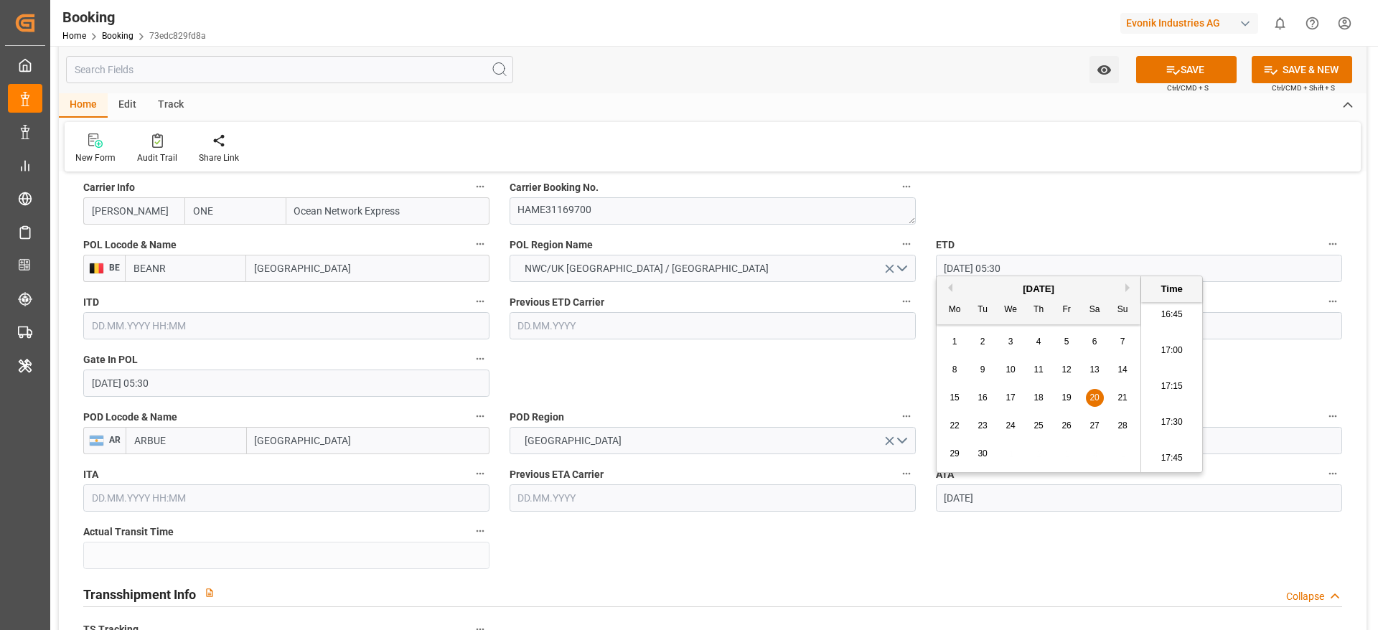
click at [918, 401] on span "20" at bounding box center [1093, 398] width 9 height 10
type input "20.04.2024 00:00"
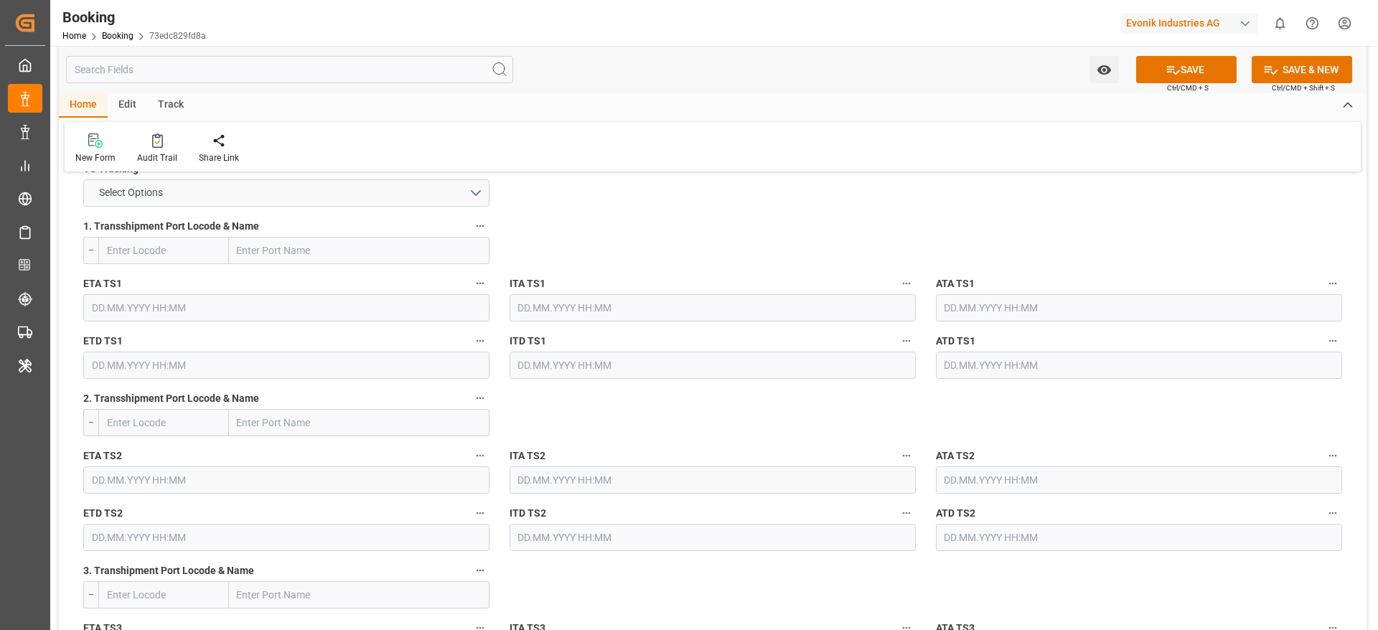
scroll to position [1562, 0]
click at [372, 190] on button "Select Options" at bounding box center [286, 191] width 406 height 27
click at [391, 240] on div "TRUE FALSE" at bounding box center [286, 210] width 406 height 62
click at [402, 226] on div "FALSE" at bounding box center [286, 225] width 405 height 30
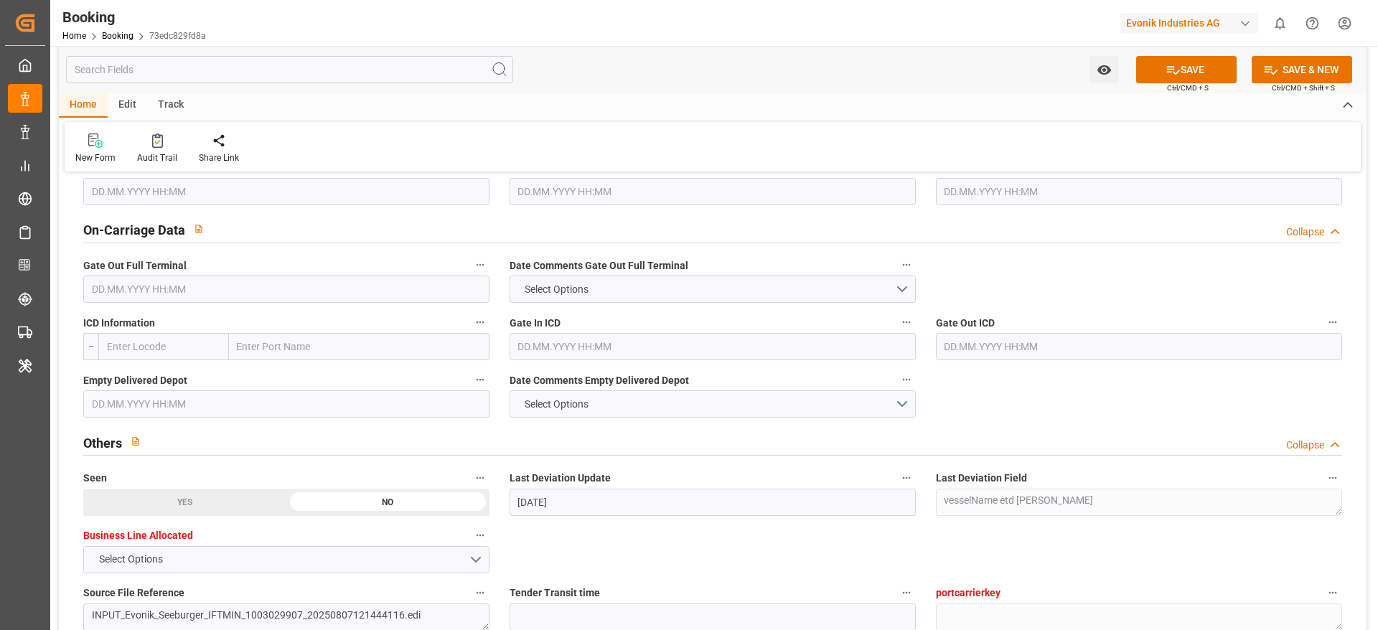
click at [426, 288] on input "text" at bounding box center [286, 289] width 406 height 27
paste input "l 2024-04-27"
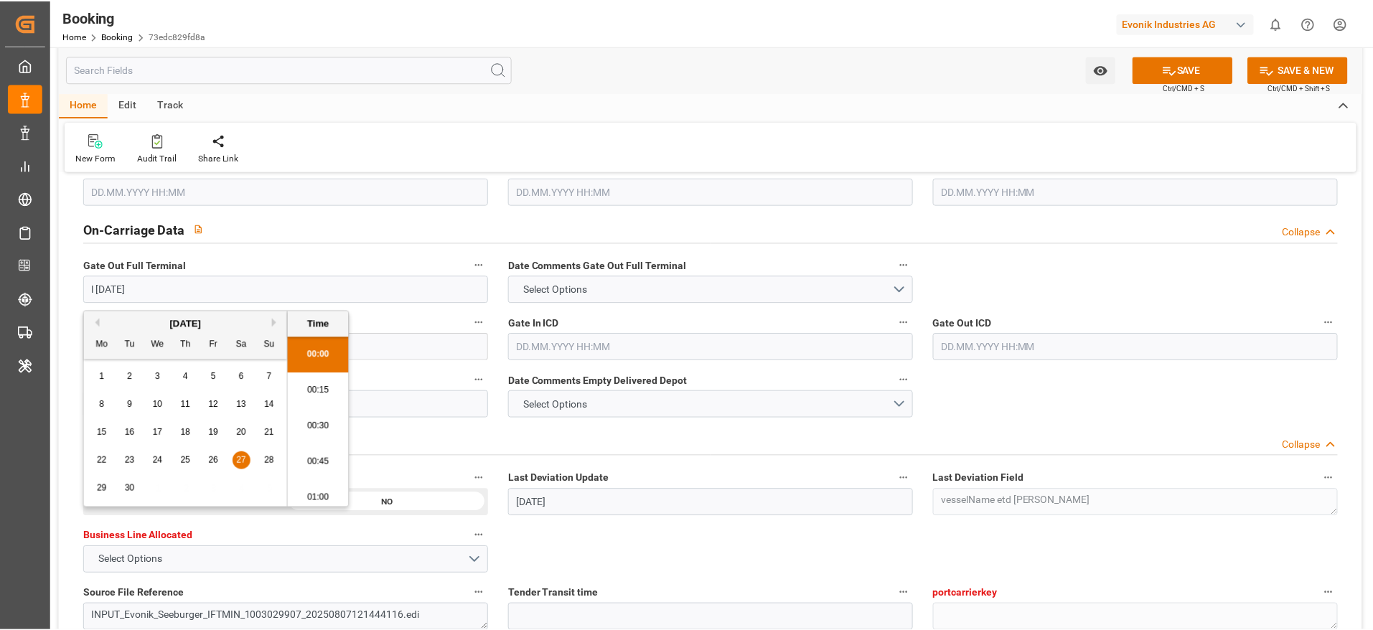
scroll to position [2445, 0]
click at [248, 419] on div "27" at bounding box center [242, 460] width 18 height 17
type input "27.04.2024 00:00"
click at [403, 411] on input "text" at bounding box center [286, 403] width 406 height 27
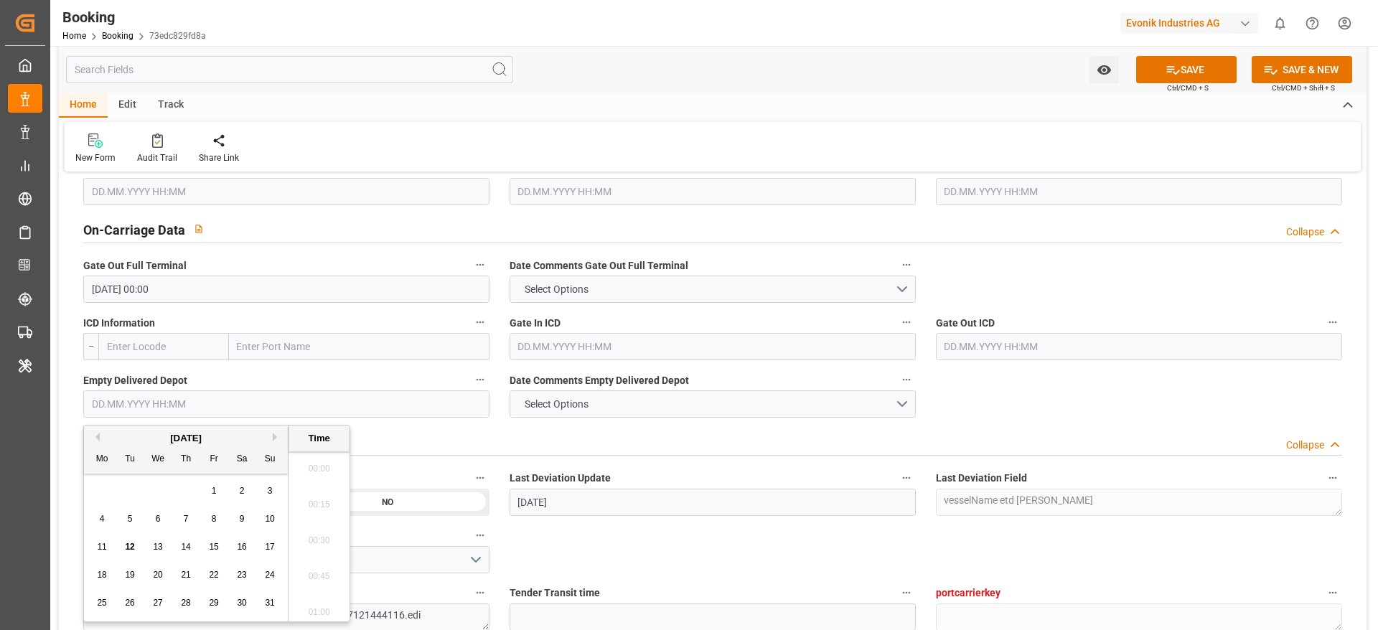
paste input "2024-12-03"
click at [136, 419] on div "3" at bounding box center [130, 519] width 18 height 17
type input "03.12.2024 05:30"
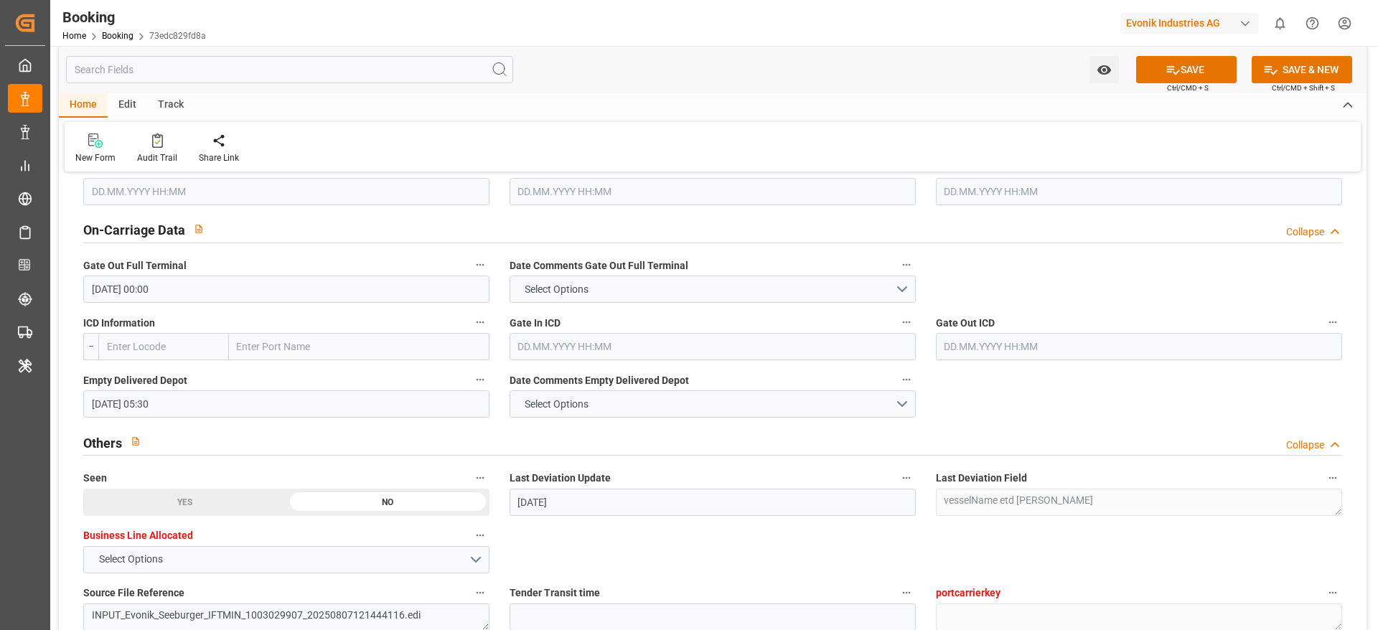
scroll to position [2777, 0]
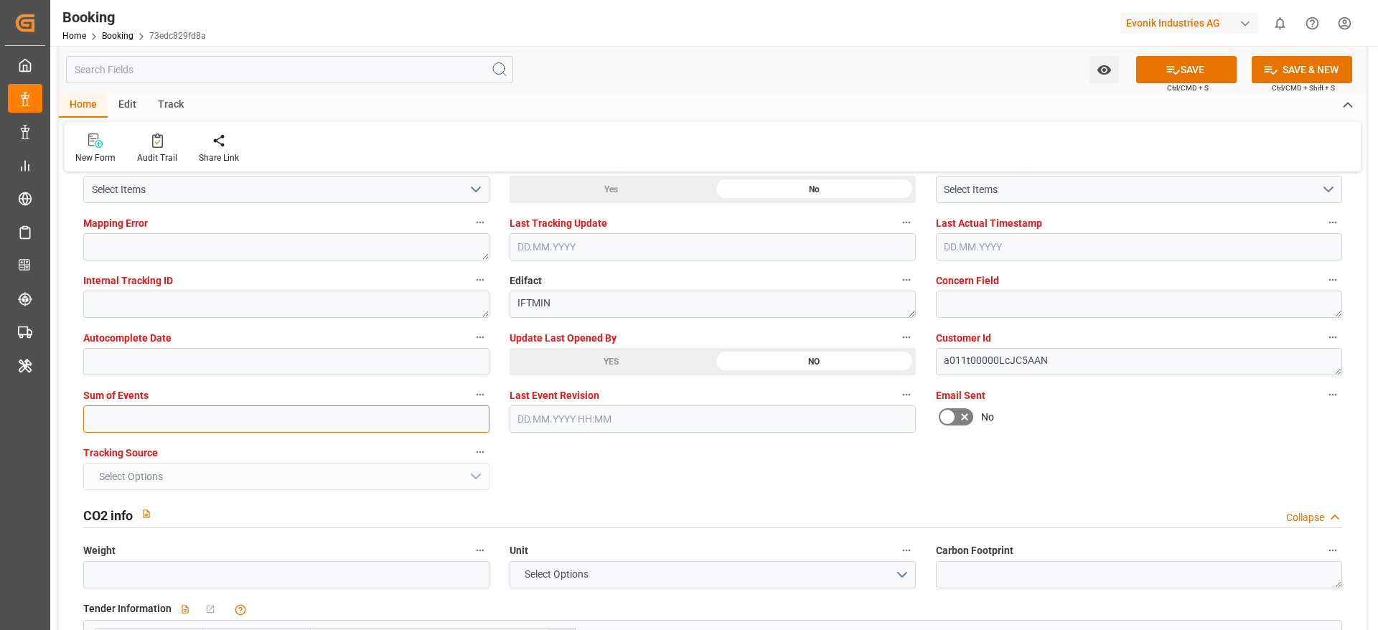
click at [330, 418] on input "text" at bounding box center [286, 418] width 406 height 27
type input "0"
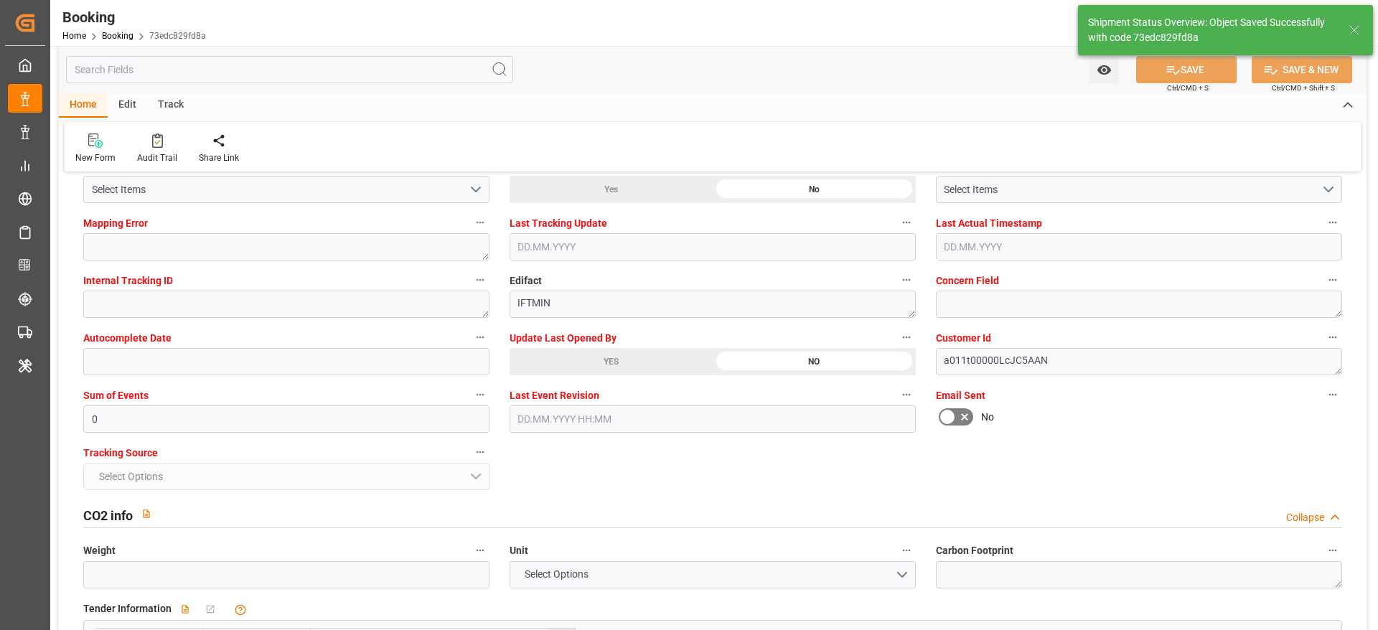
type input "29"
type input "22.03.2024 05:30"
type input "20.04.2024 00:00"
type input "12.08.2025 12:00"
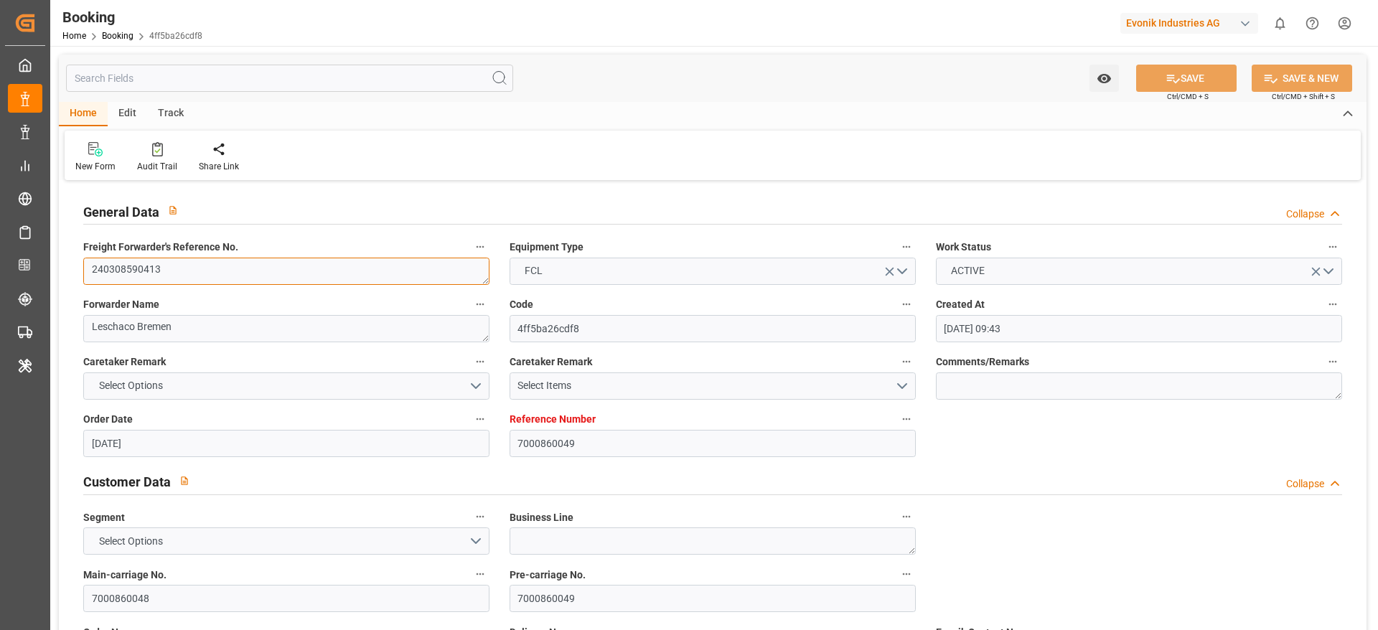
click at [264, 269] on textarea "240308590413" at bounding box center [286, 271] width 406 height 27
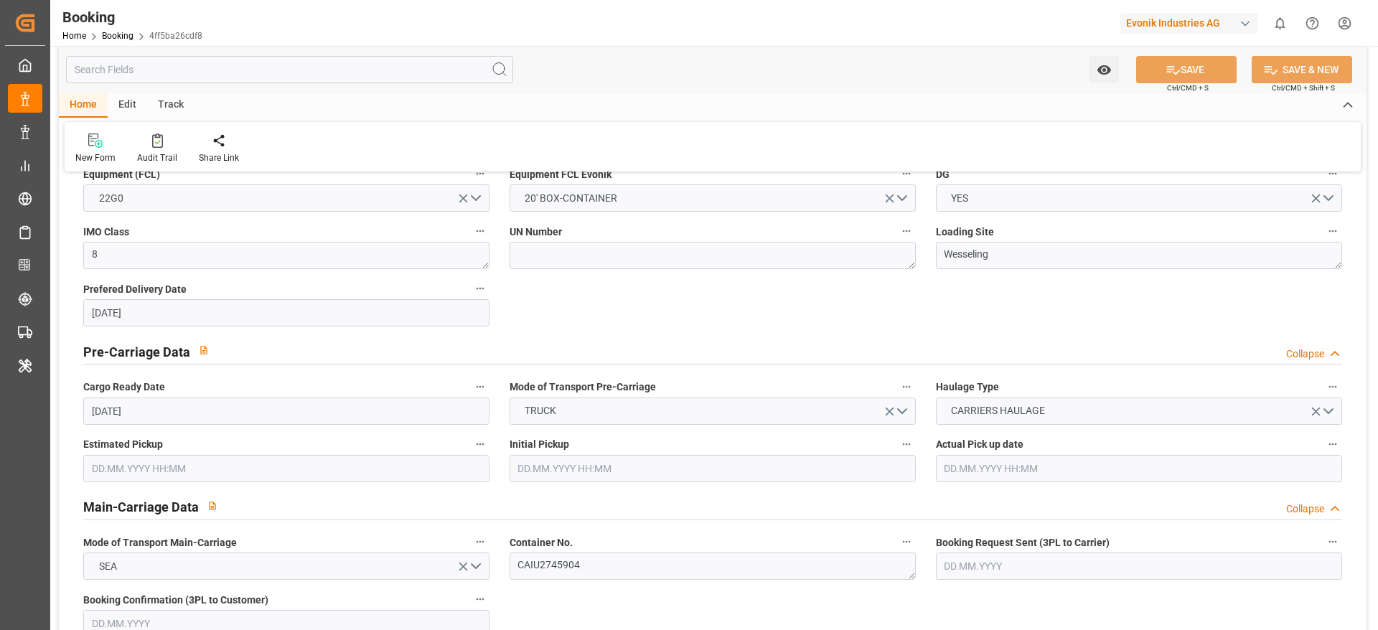
scroll to position [913, 0]
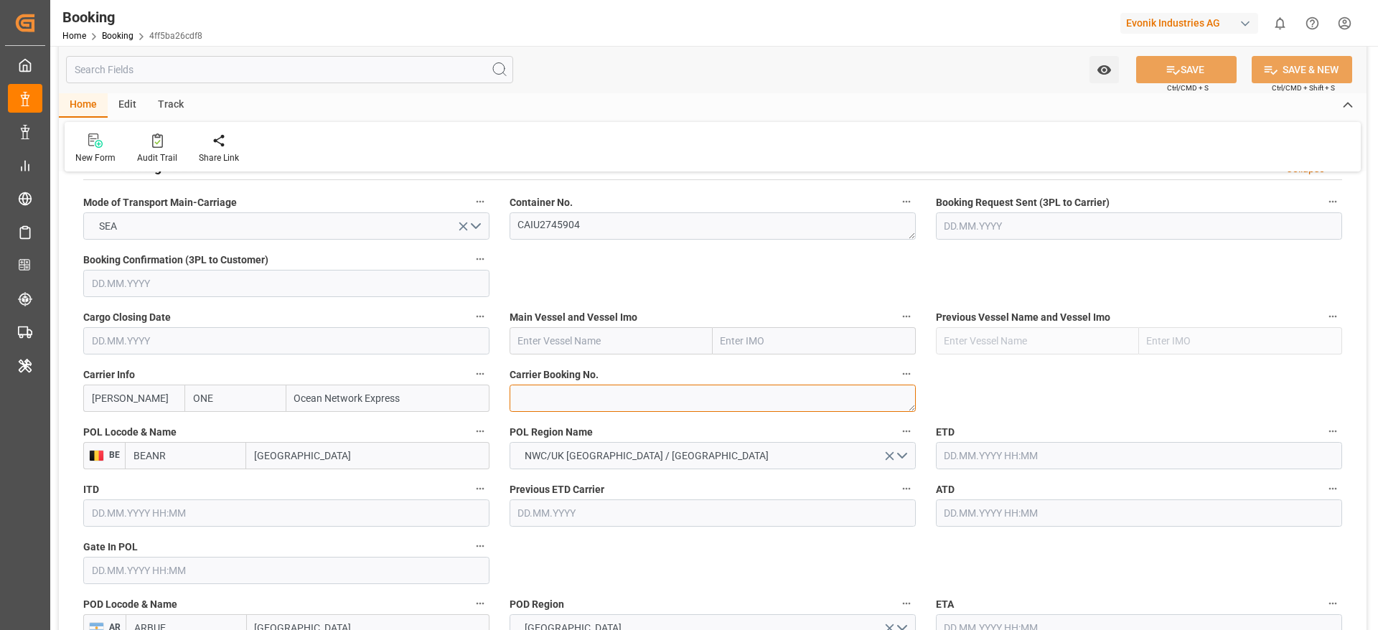
click at [564, 403] on textarea at bounding box center [713, 398] width 406 height 27
paste textarea "Retrieving data. Wait a few seconds and try to cut or copy again."
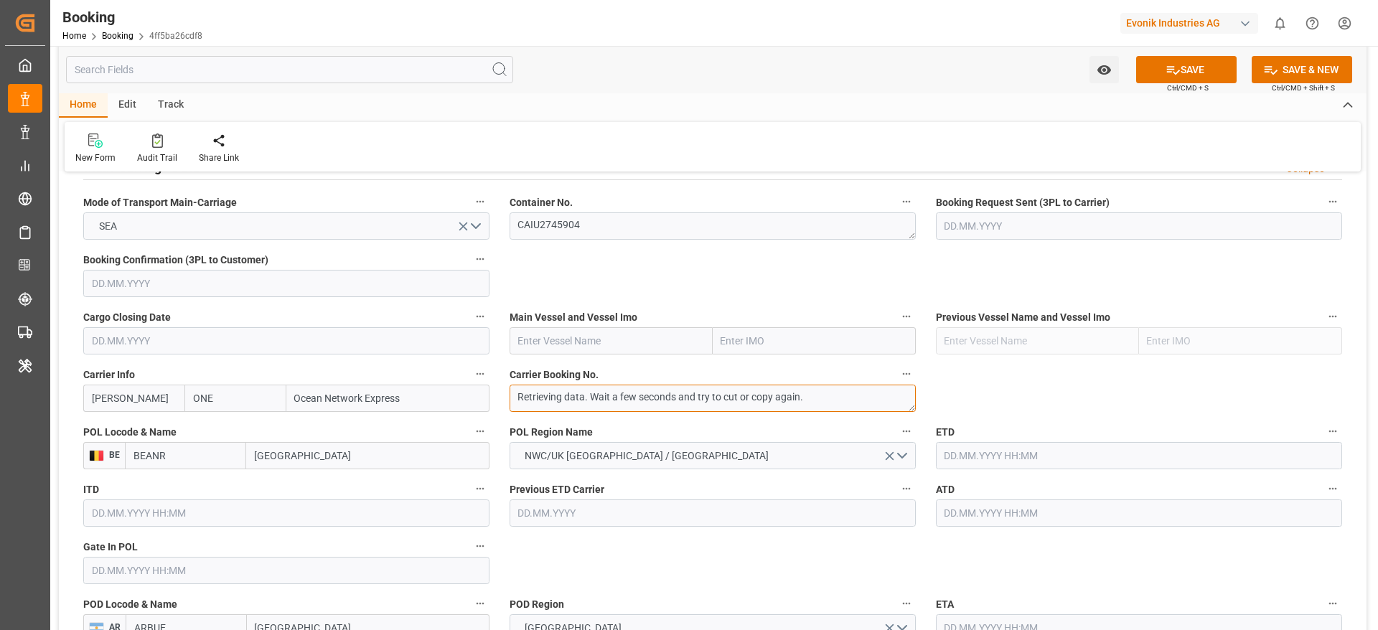
click at [843, 388] on textarea "Retrieving data. Wait a few seconds and try to cut or copy again." at bounding box center [713, 398] width 406 height 27
paste textarea "HAME31153700"
type textarea "HAME31153700"
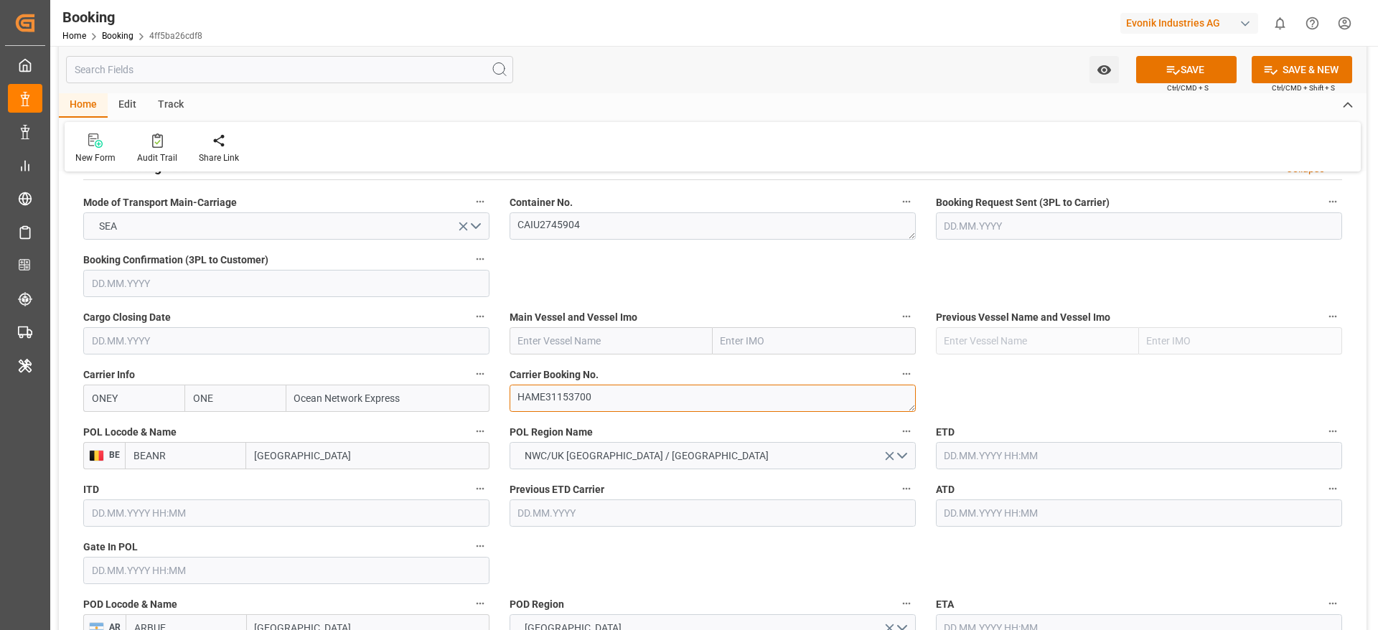
click textarea "HAME31153700"
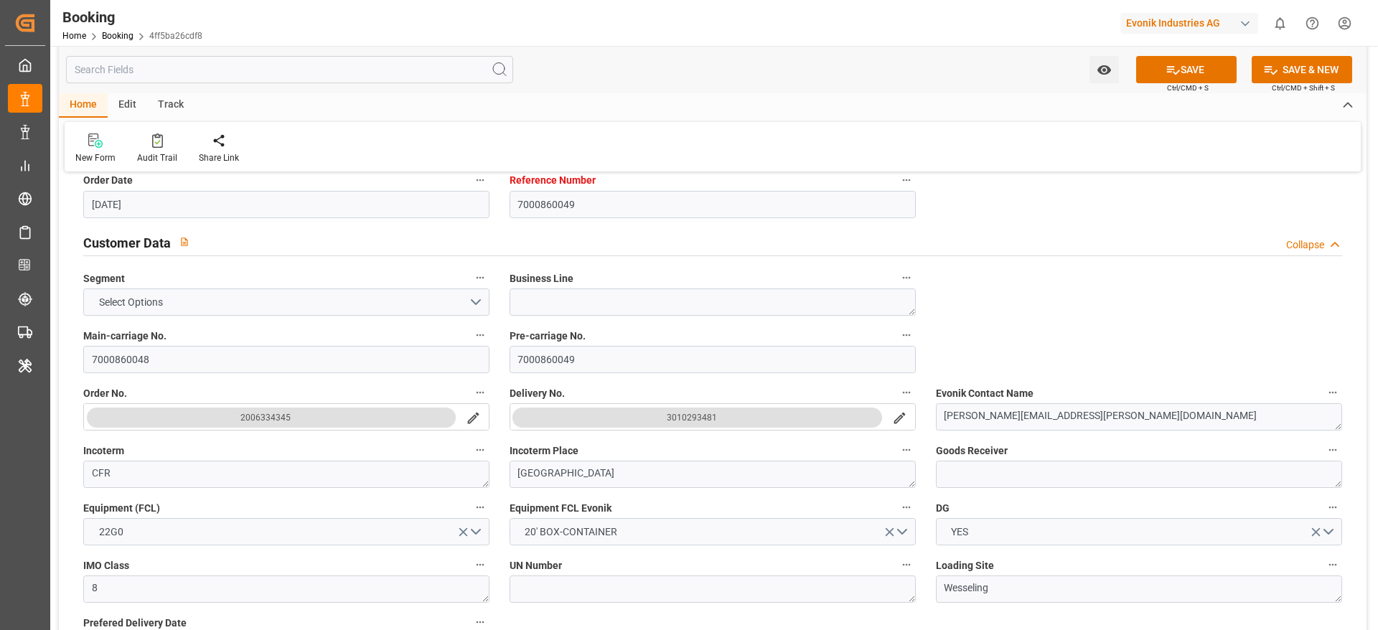
scroll to position [237, 0]
click input "7000860048"
click icon "search button"
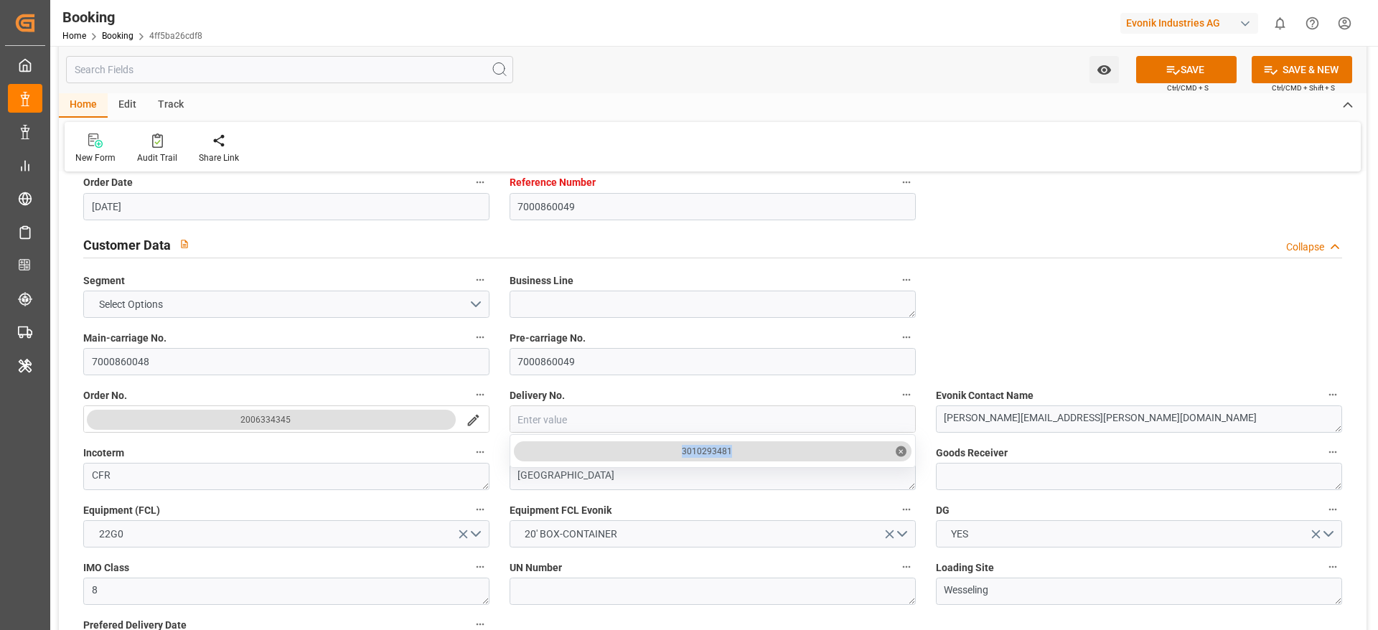
drag, startPoint x: 675, startPoint y: 449, endPoint x: 781, endPoint y: 441, distance: 106.6
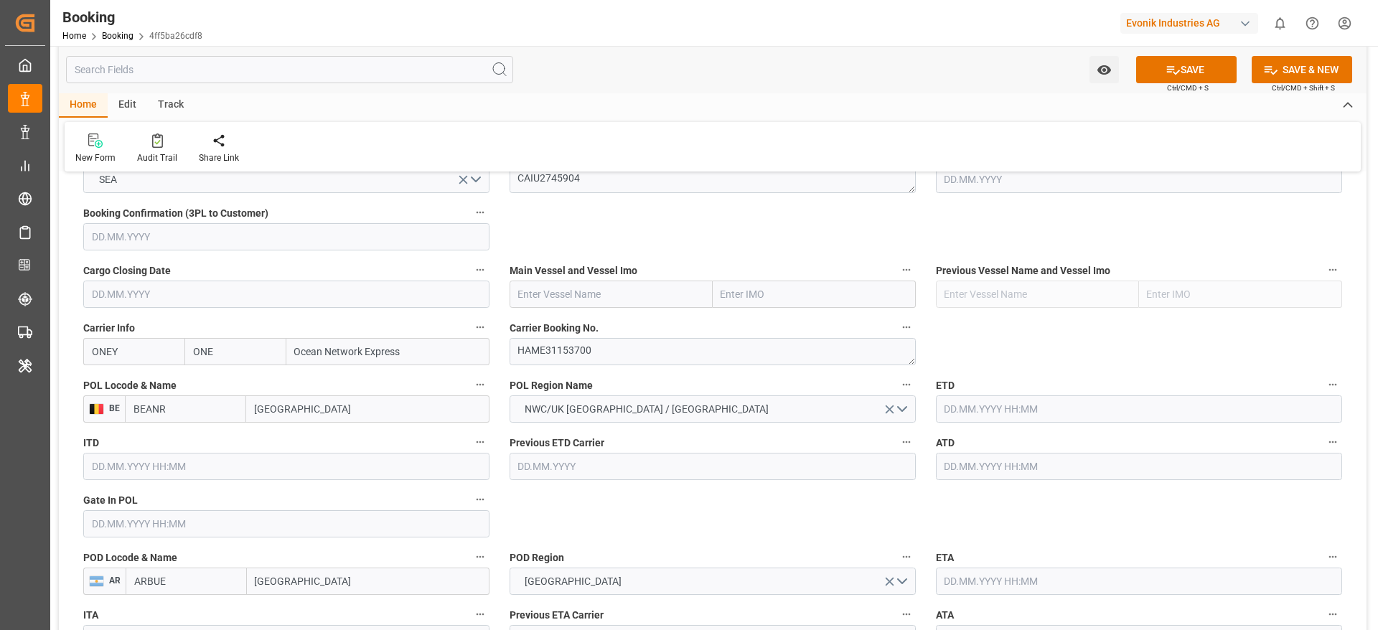
scroll to position [960, 0]
click input "text"
paste input "XIN CHONG QING"
type input "XIN CHONG QING"
click b "XIN CHONG QING"
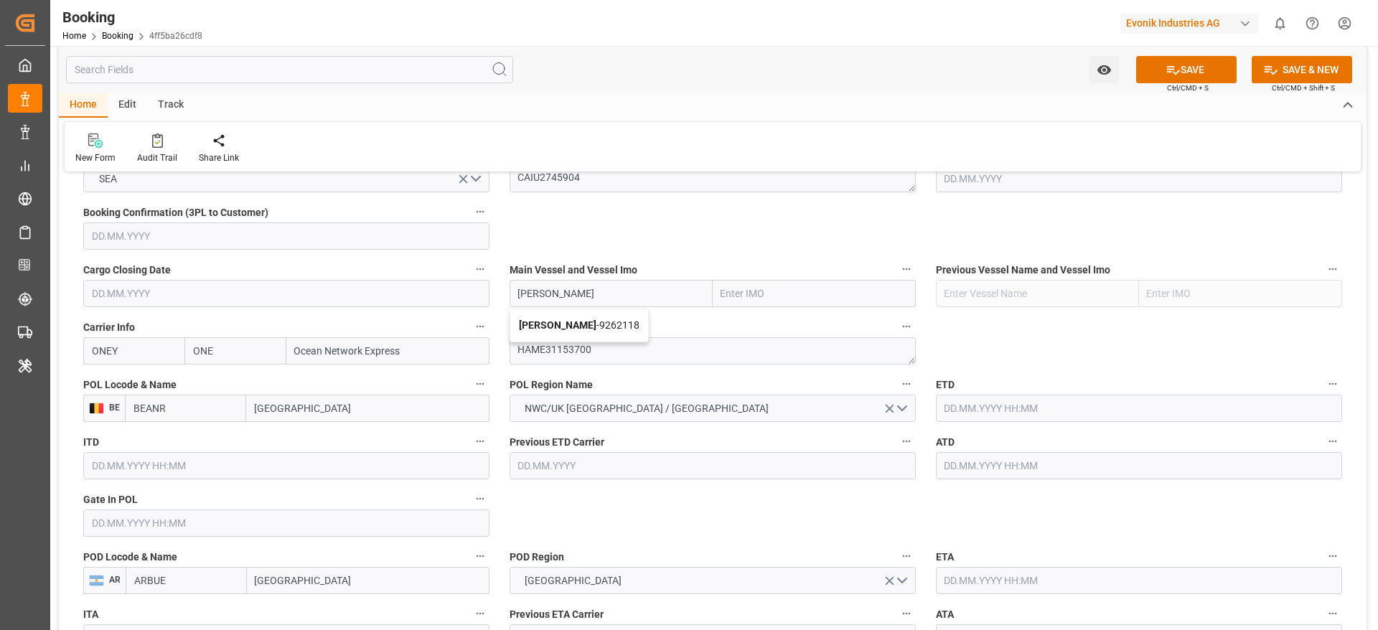
type input "9262118"
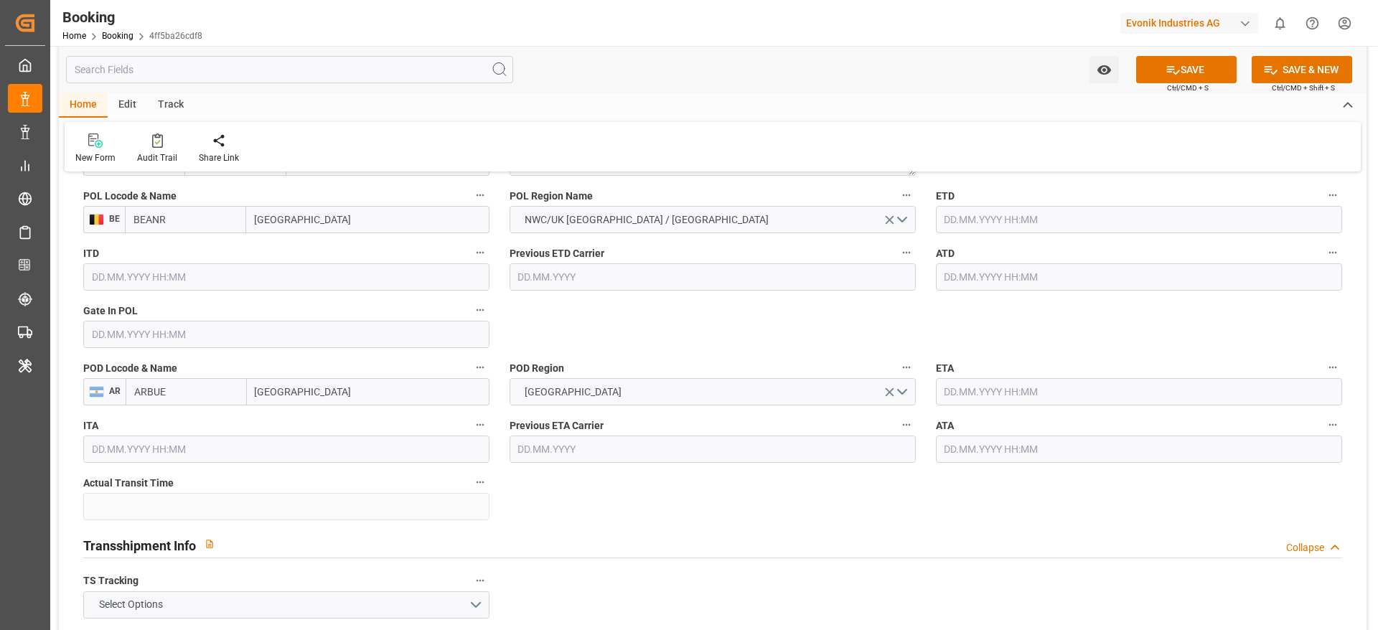
scroll to position [1150, 0]
type input "XIN CHONG QING"
click input "text"
paste input "2024-03-18"
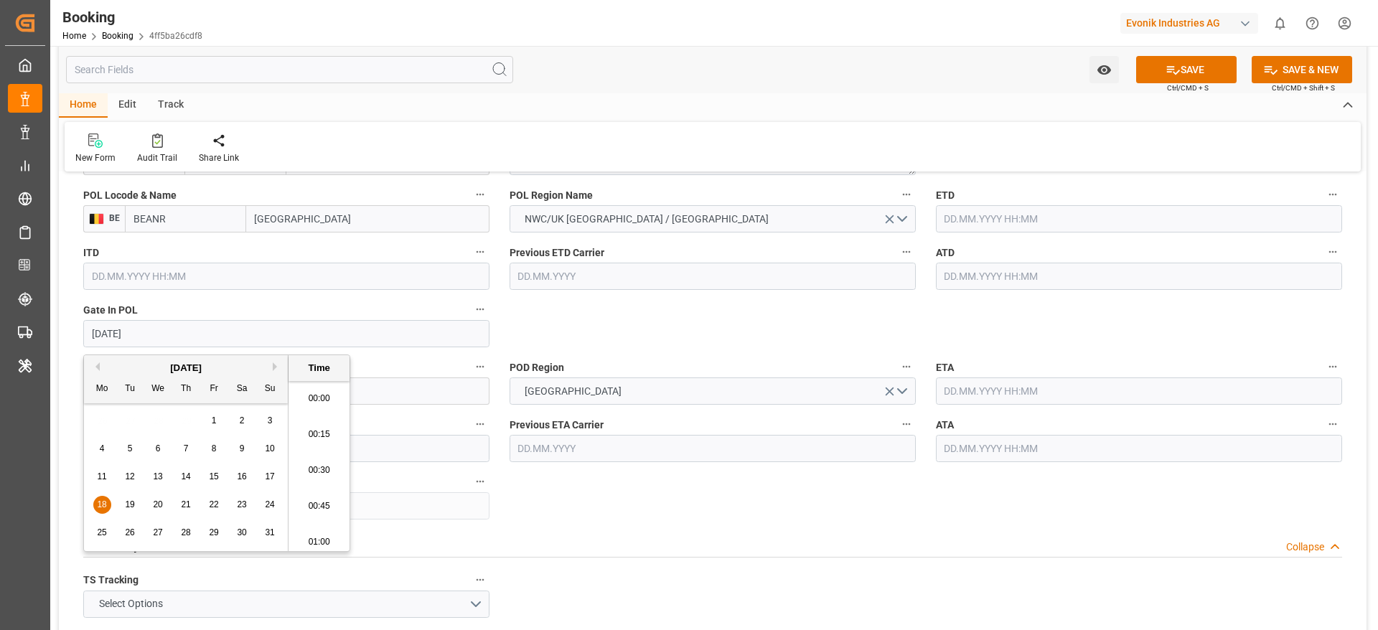
scroll to position [2445, 0]
click span "18"
type input "18.03.2024 05:30"
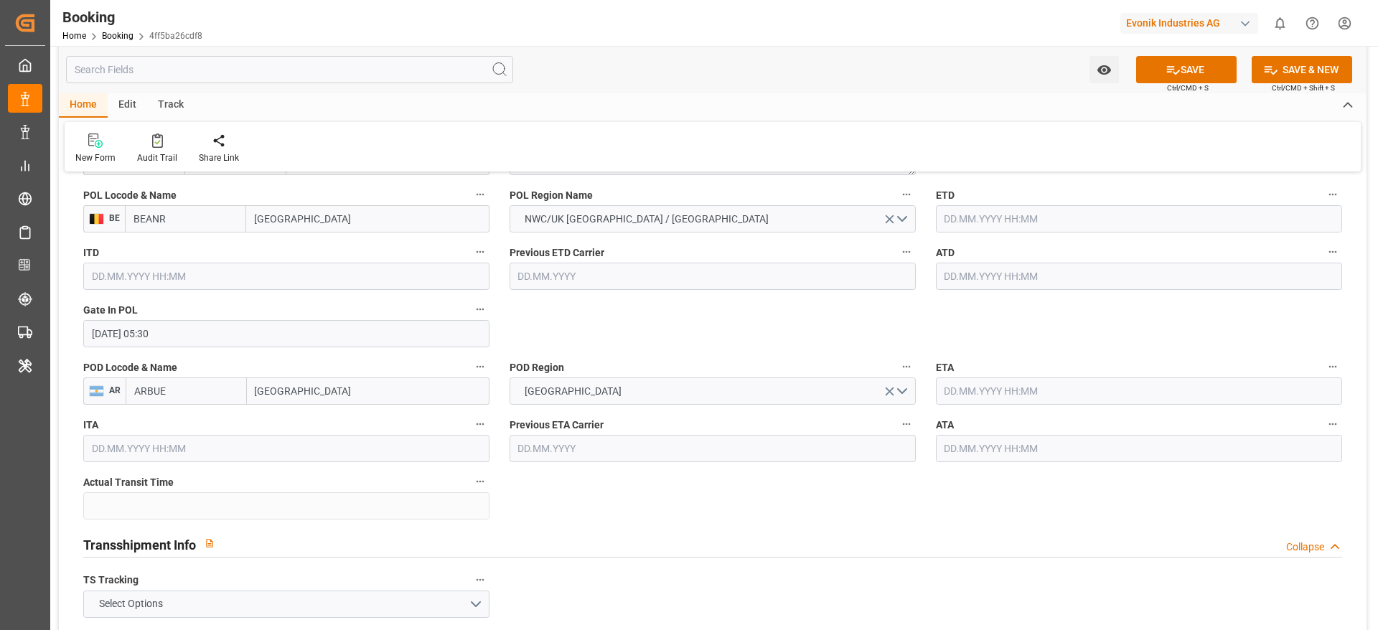
click div "ATD"
click input "text"
paste input "2024-03-22"
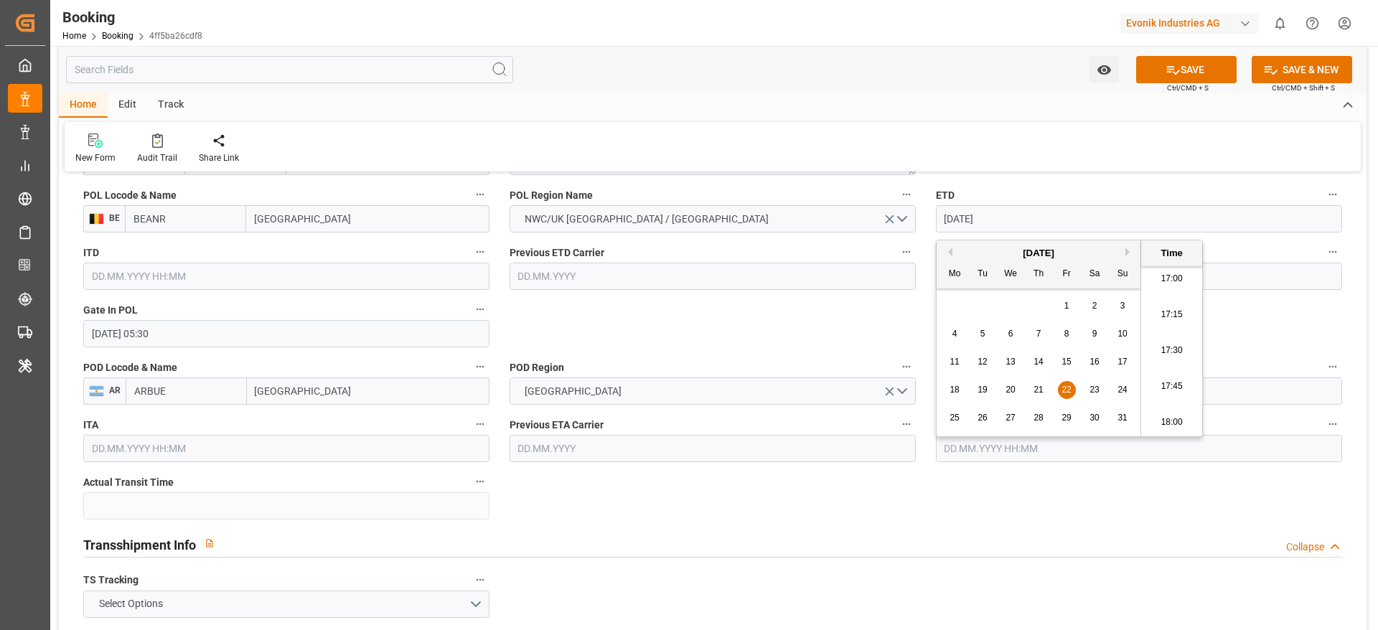
click div "22"
type input "22.03.2024 00:00"
click input "text"
paste input "2024-03-22"
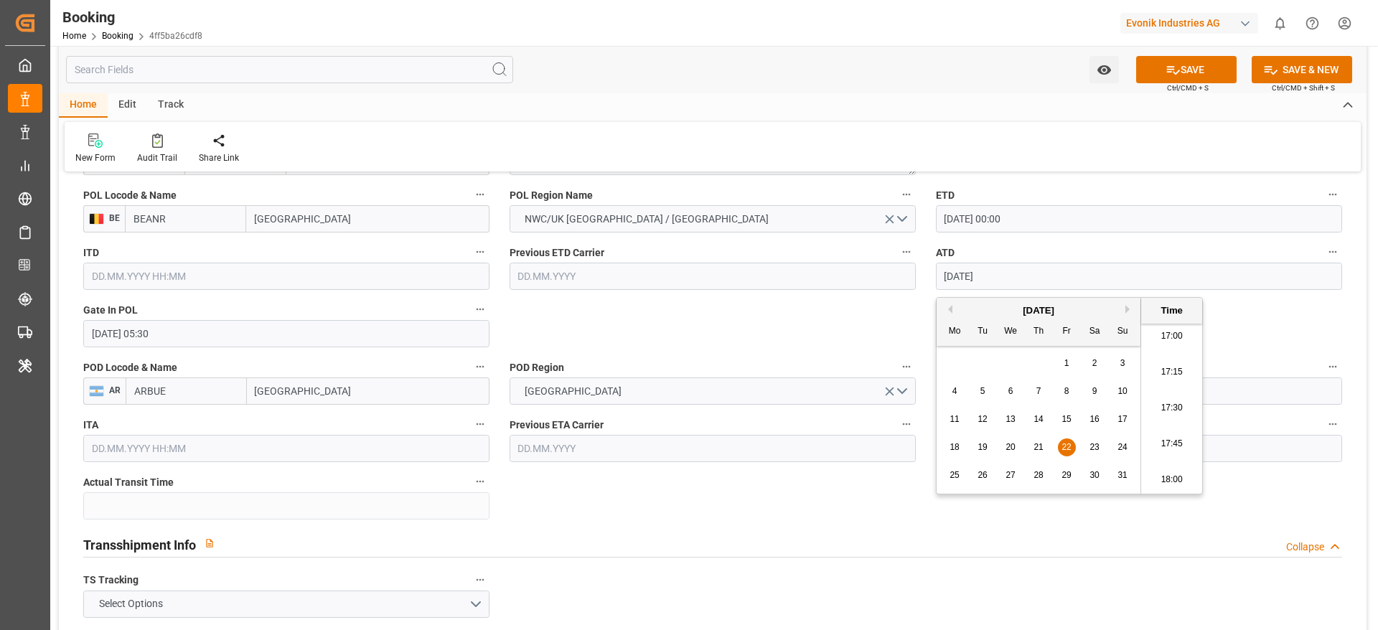
click span "22"
type input "22.03.2024 00:00"
click div "General Data Collapse Freight Forwarder's Reference No. 240308590413 Equipment …"
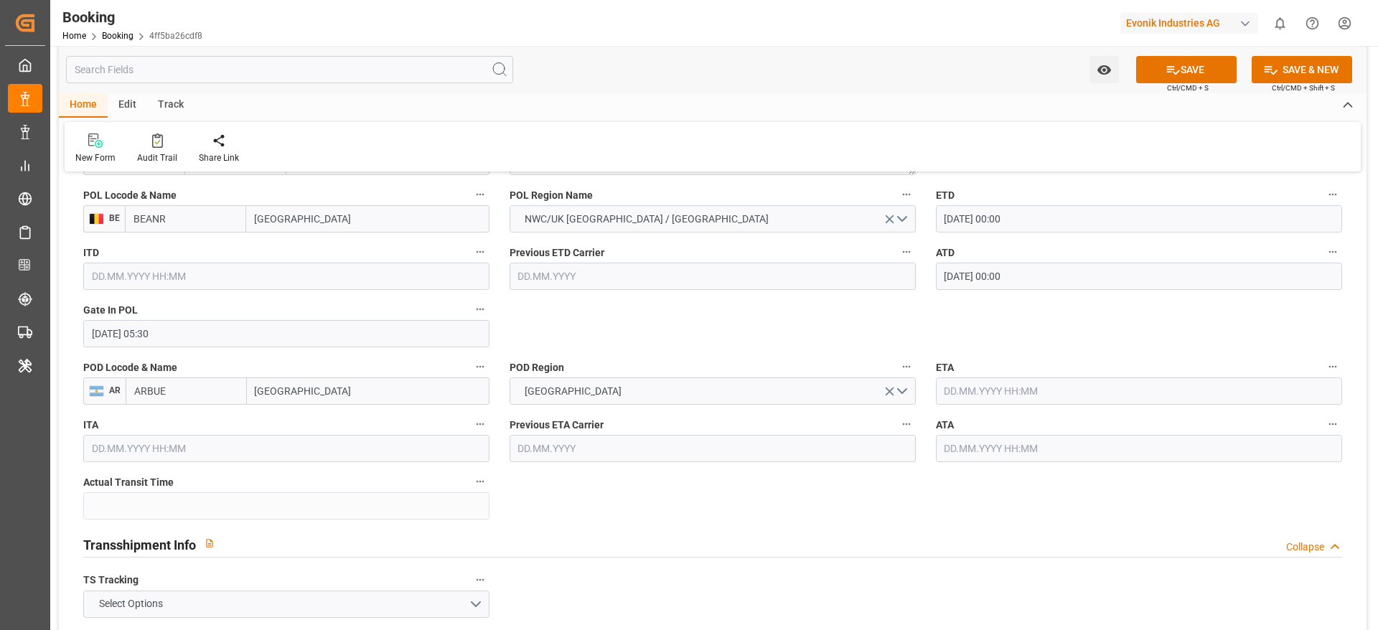
click label "ETA"
click button "ETA"
click div
click input "text"
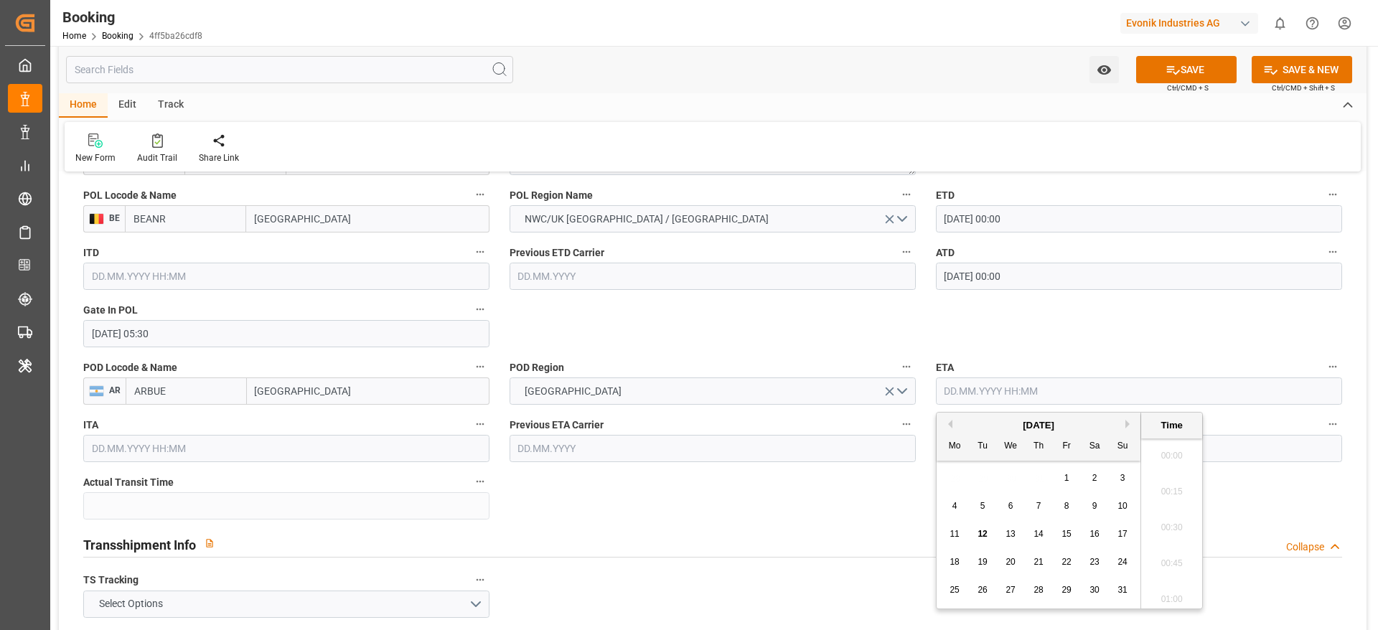
paste input "2024-04-20"
click span "20"
type input "20.04.2024 00:00"
click input "text"
paste input "2024-04-20"
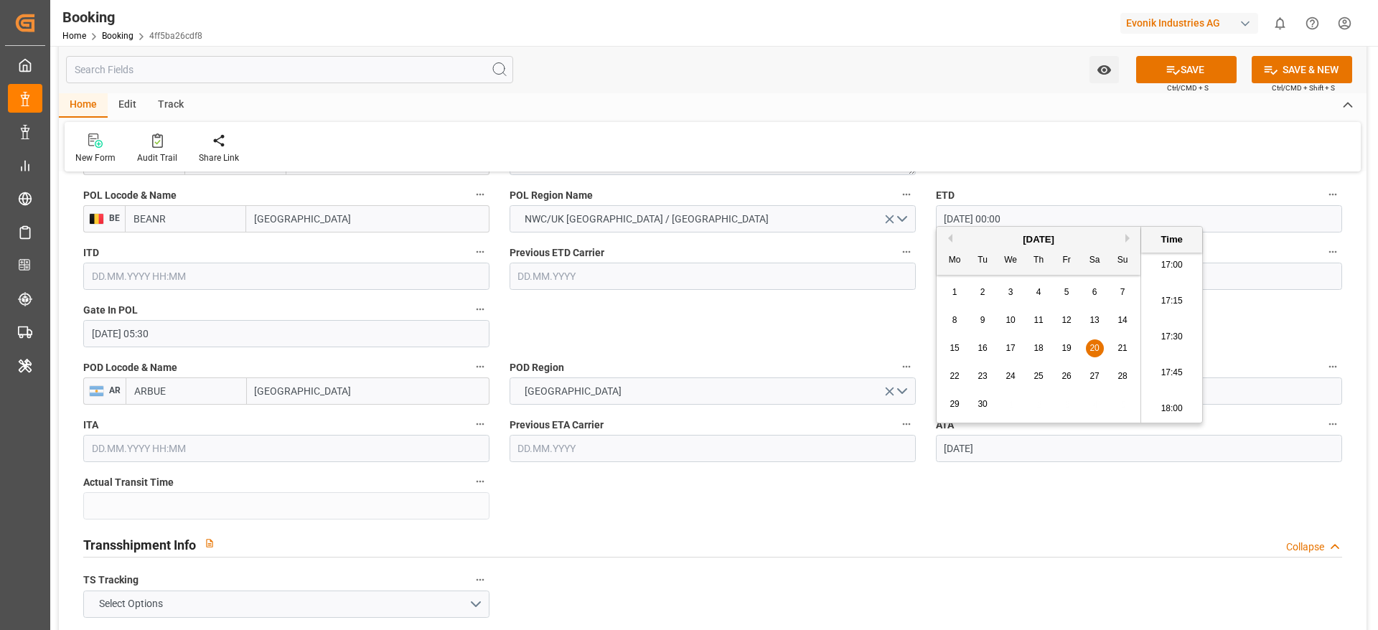
click div "20"
type input "20.04.2024 00:00"
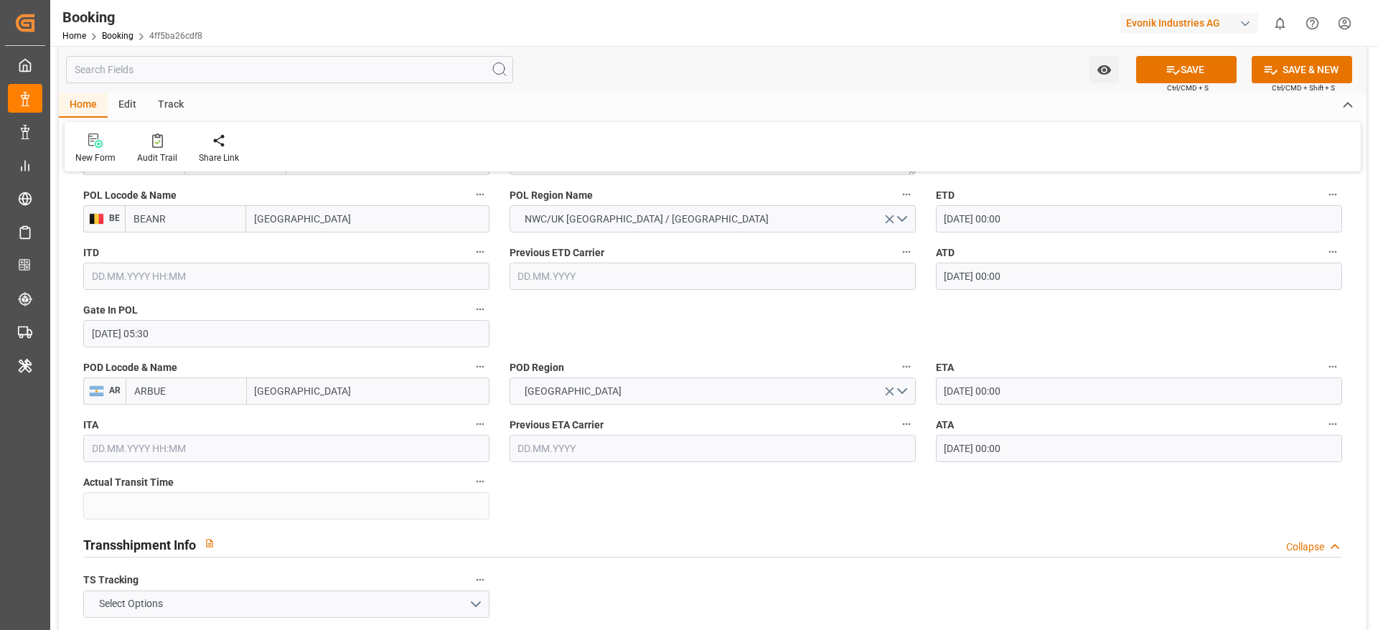
click div "General Data Collapse Freight Forwarder's Reference No. 240308590413 Equipment …"
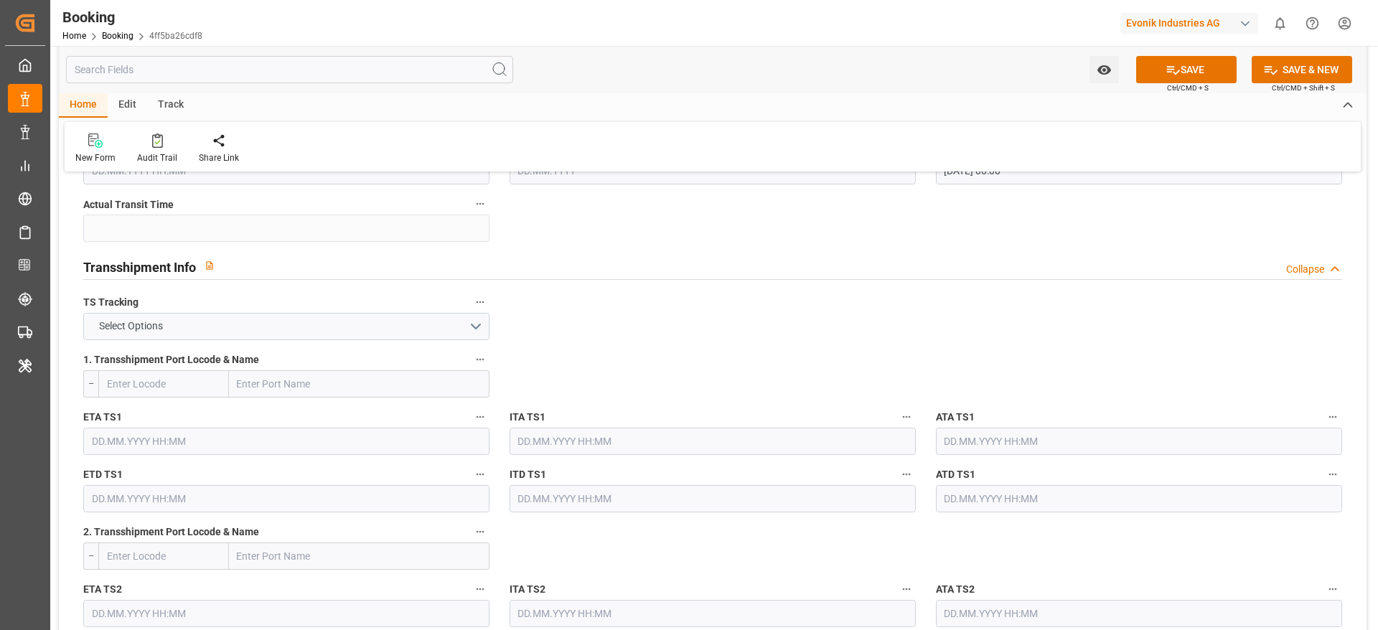
scroll to position [1429, 0]
click button "Select Options"
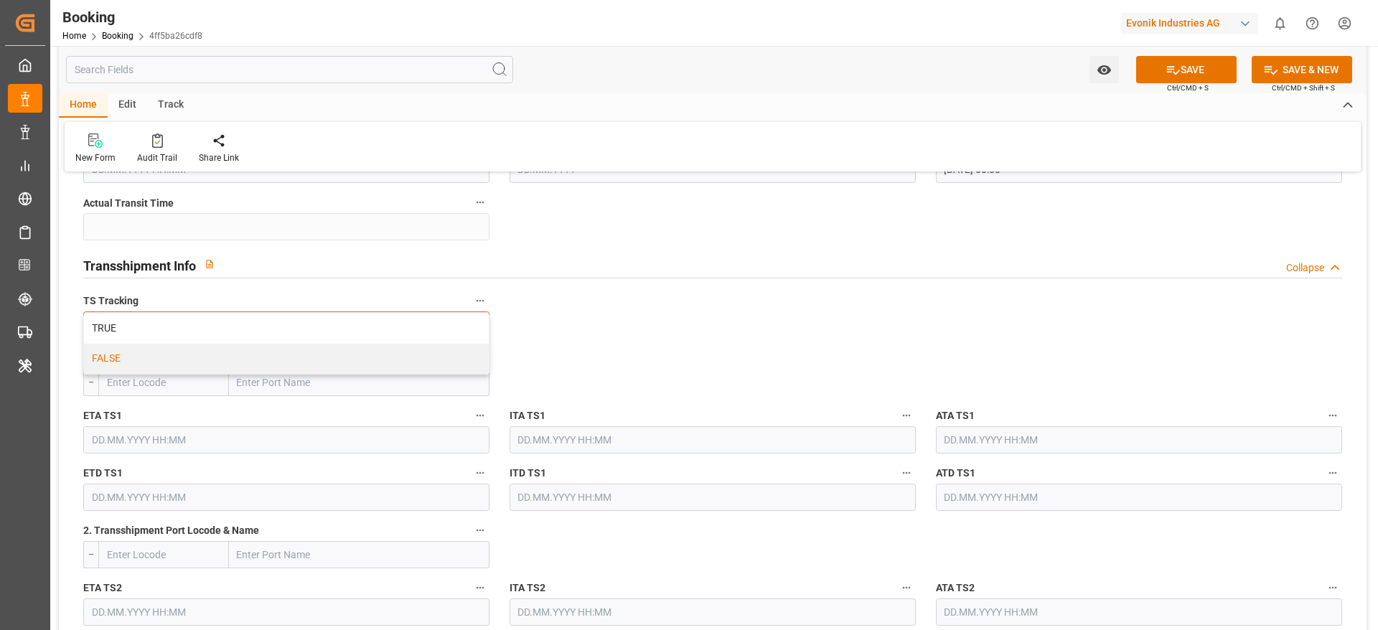
click div "FALSE"
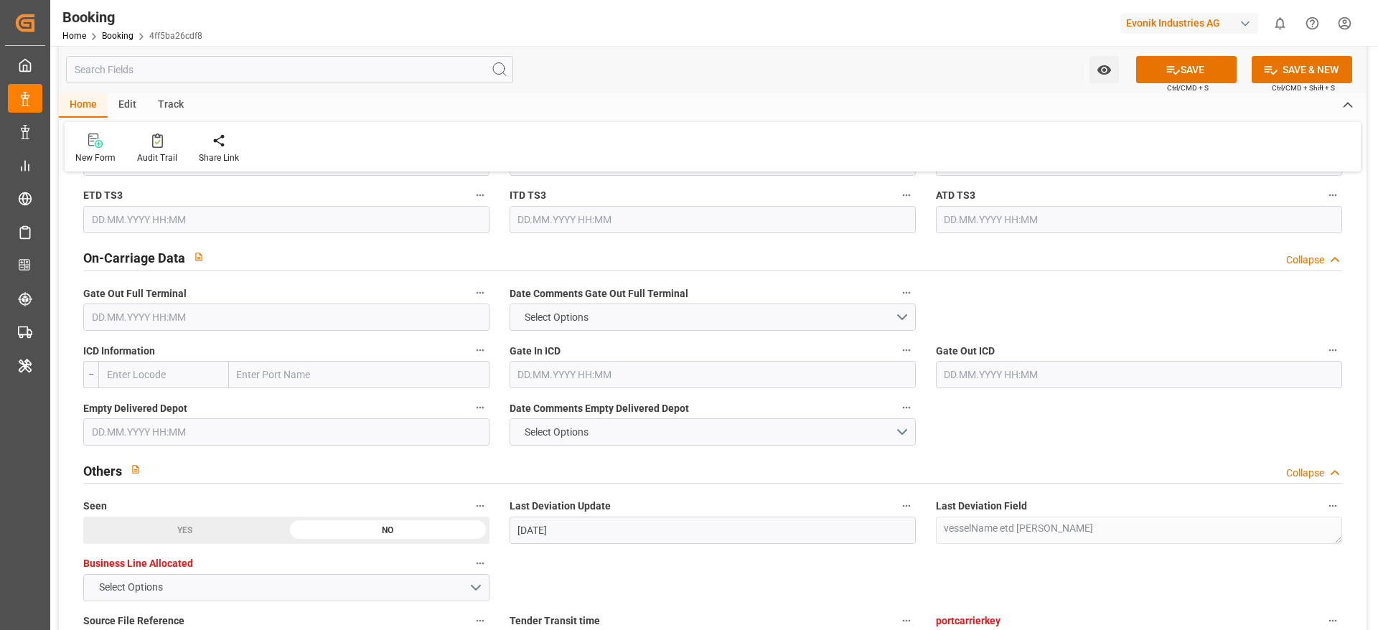
scroll to position [2053, 0]
click input "text"
paste input "2024-04-27"
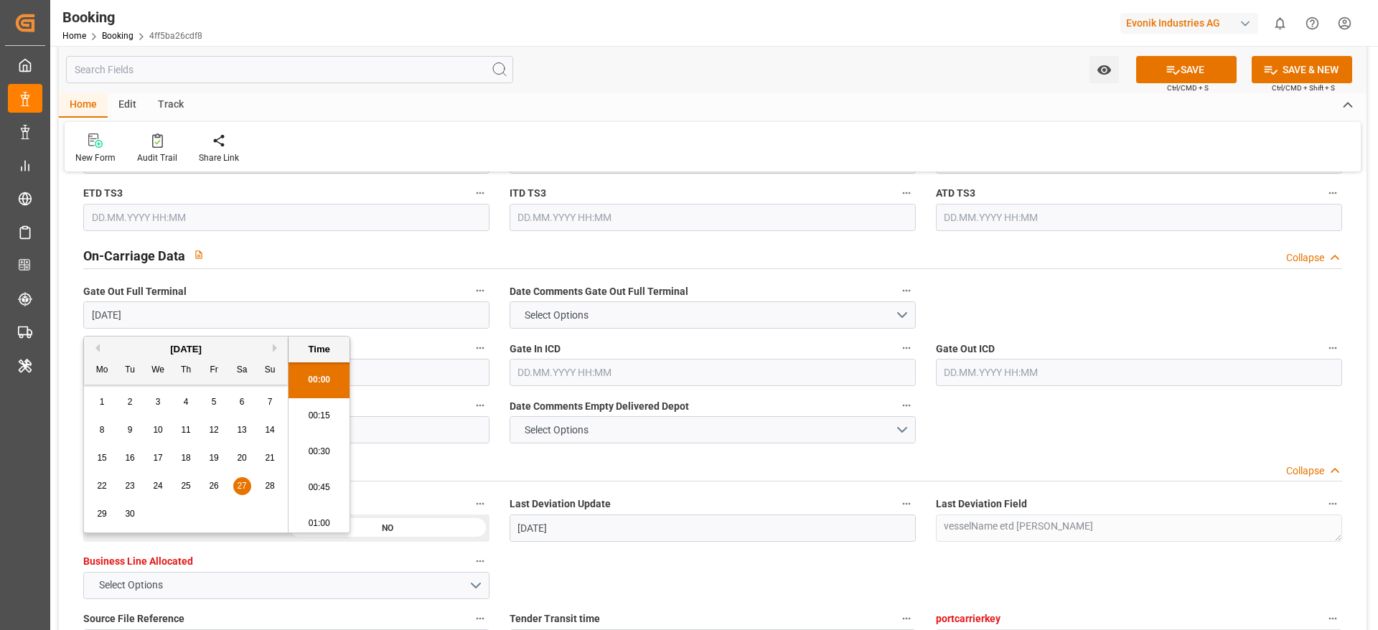
scroll to position [2445, 0]
click span "27"
type input "27.04.2024 00:00"
click input "text"
paste input "2024-12-03 1"
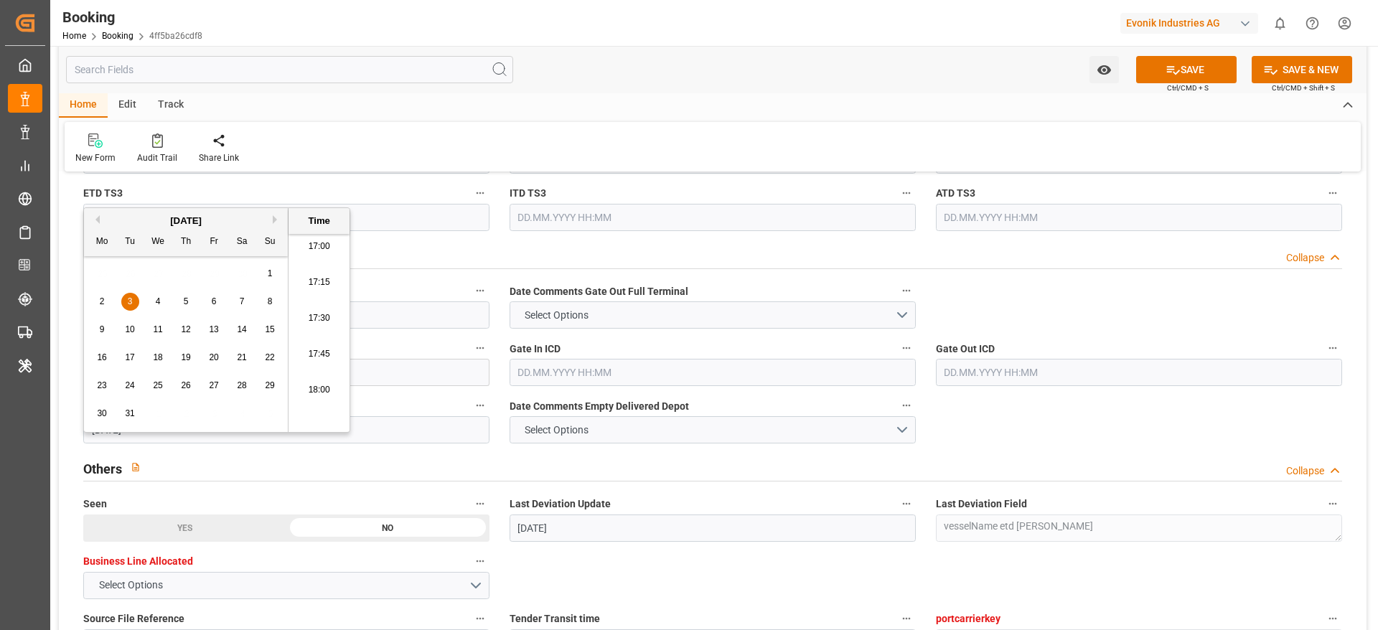
click div "2 3 4 5 6 7 8"
click div "3"
type input "03.12.2024 00:00"
click div "3"
click div "On-Carriage Data Collapse"
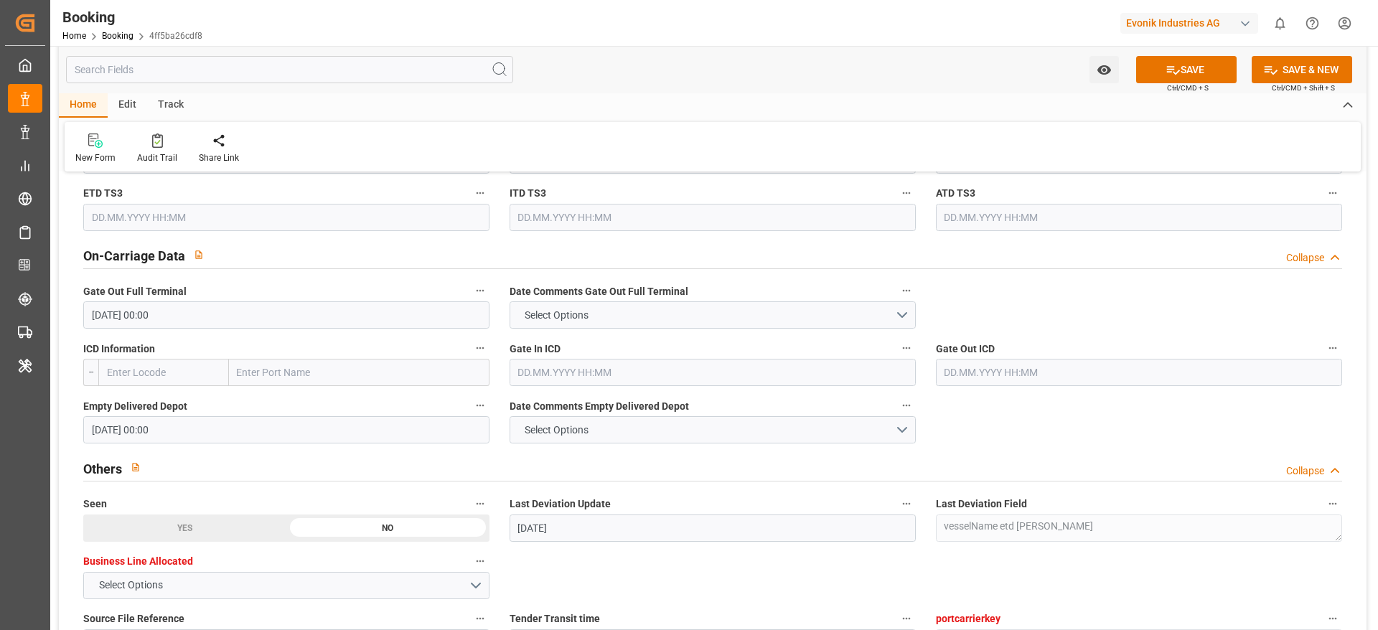
click div "General Data Collapse Freight Forwarder's Reference No. 240308590413 Equipment …"
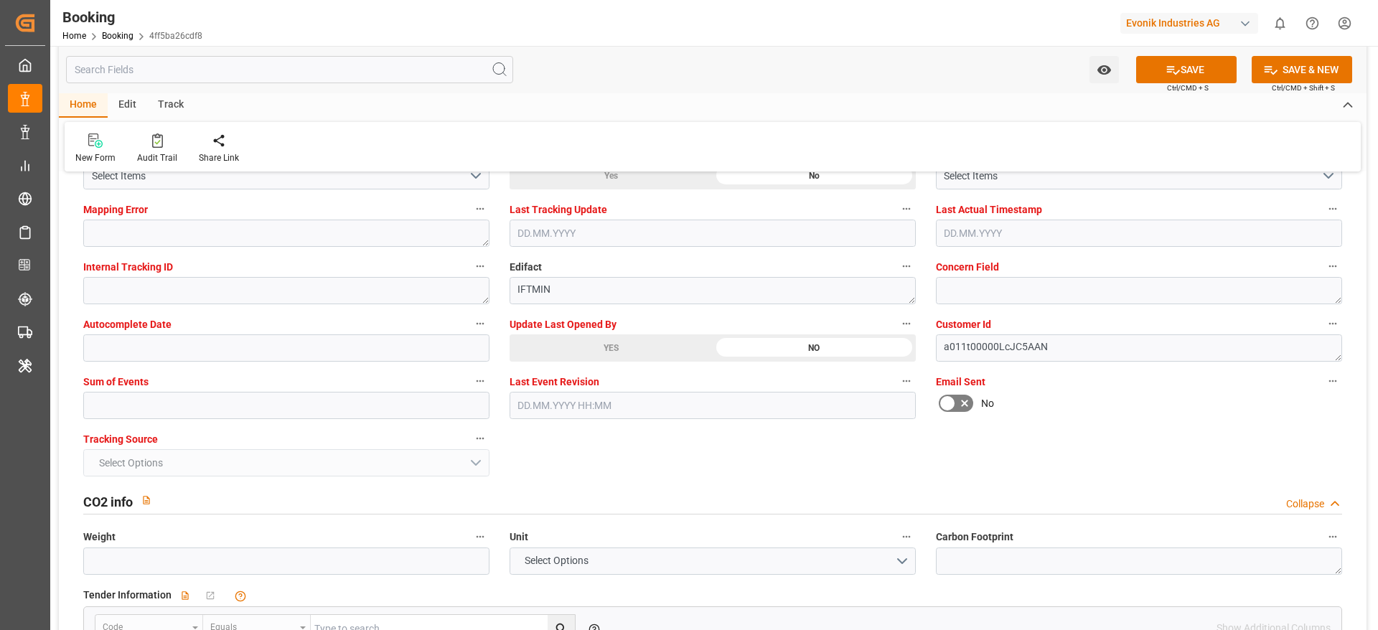
scroll to position [2792, 0]
click label "Sum of Events"
click button "Sum of Events"
click div
click input "text"
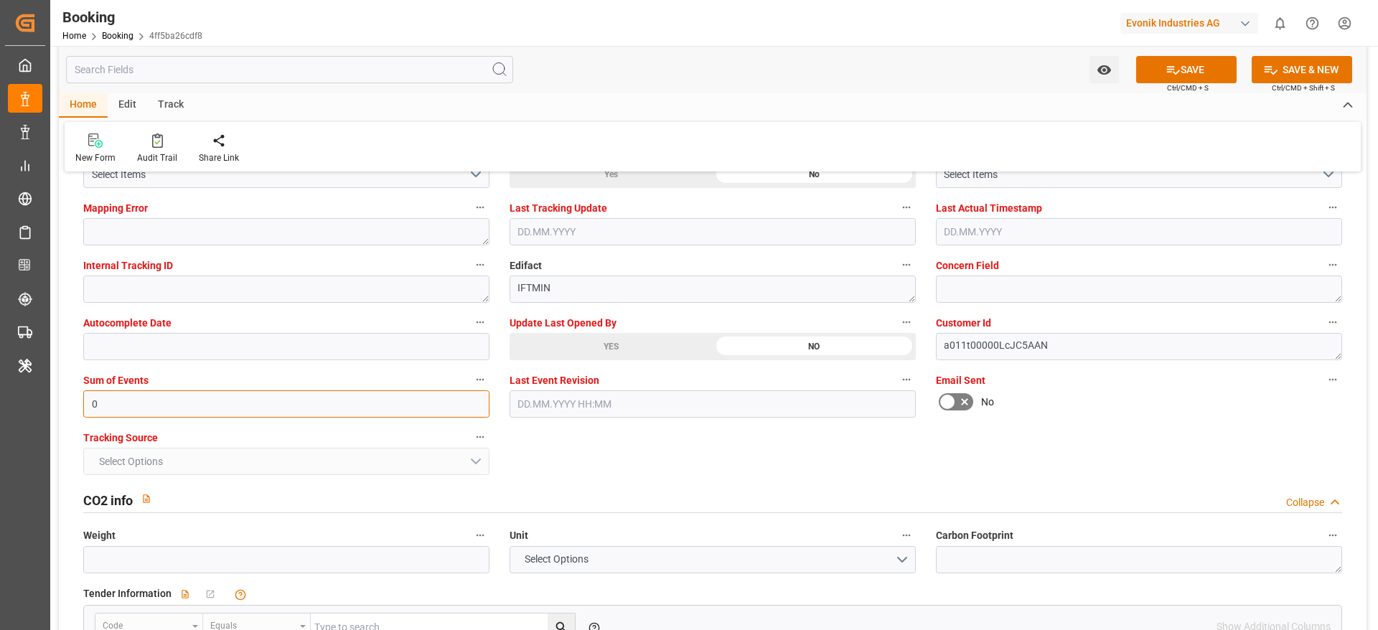
type input "0"
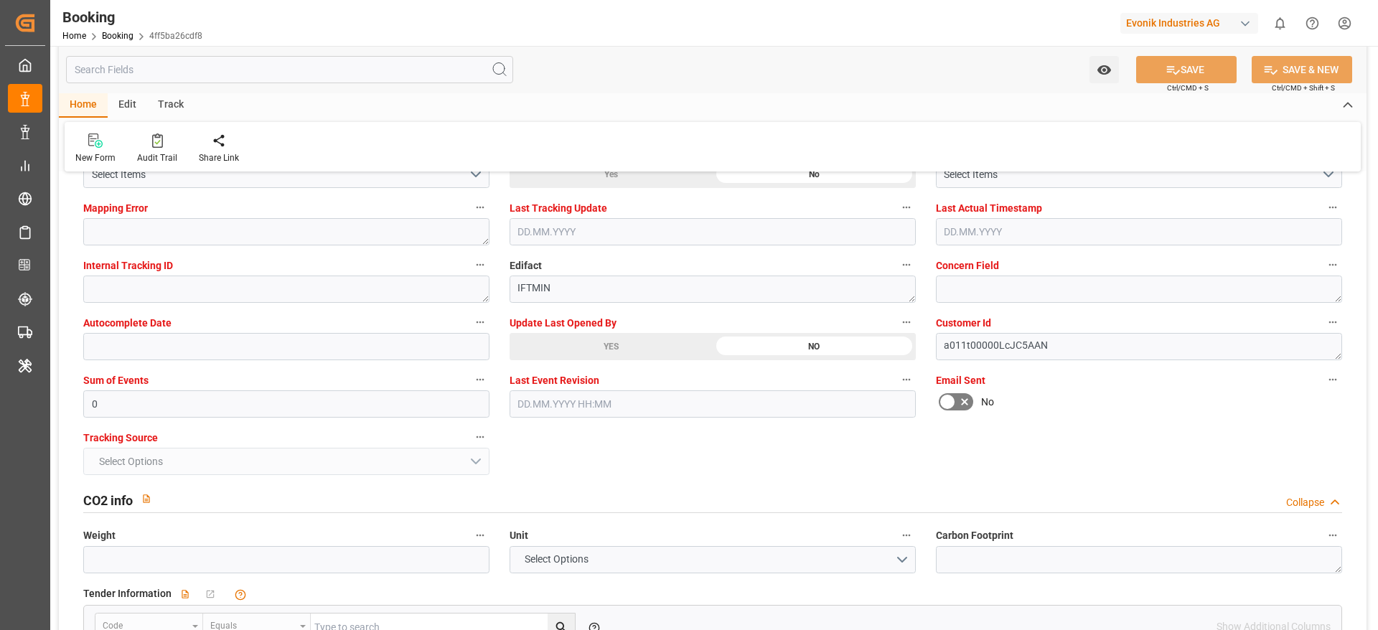
type textarea "Likitha devaraj"
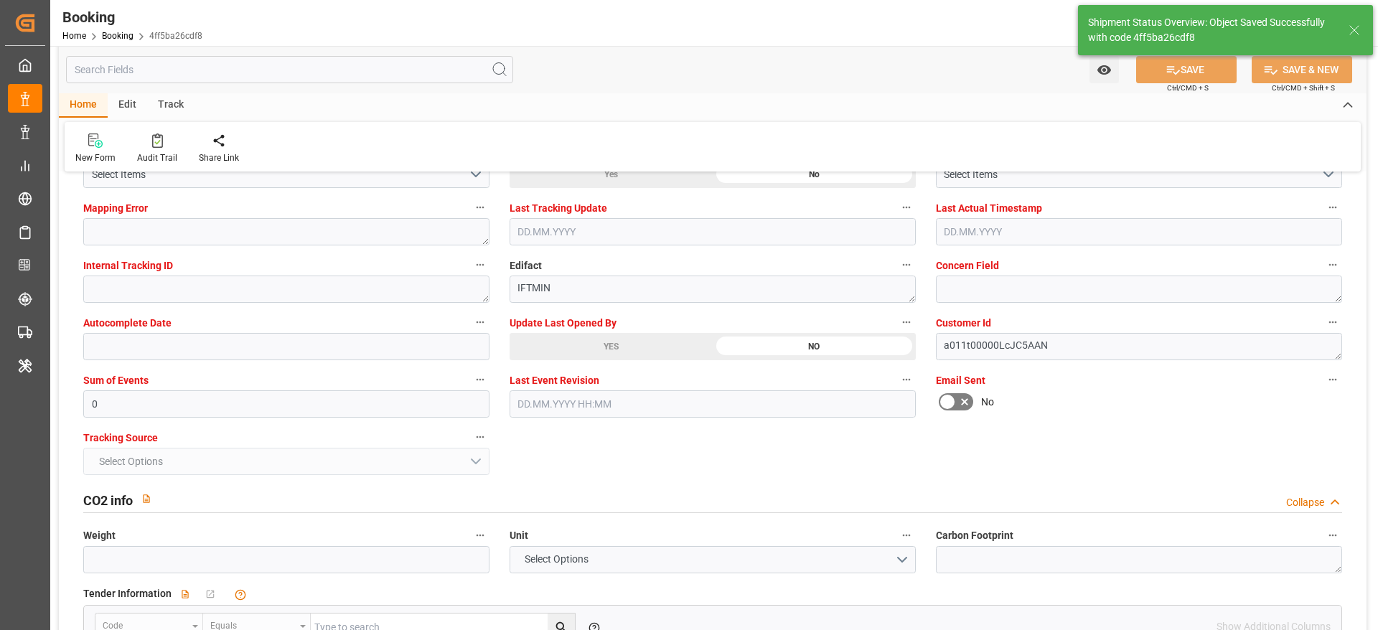
type input "29"
type input "22.03.2024 00:00"
type input "20.04.2024 00:00"
type input "12.08.2025 12:02"
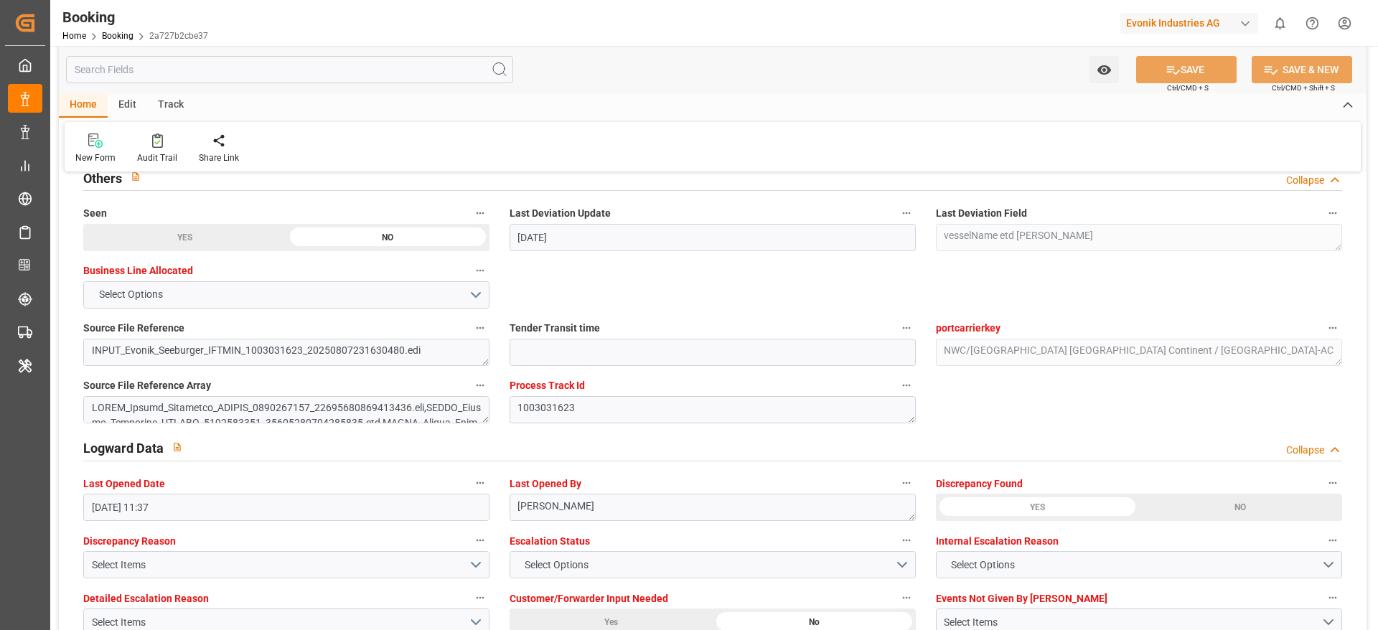
scroll to position [2338, 0]
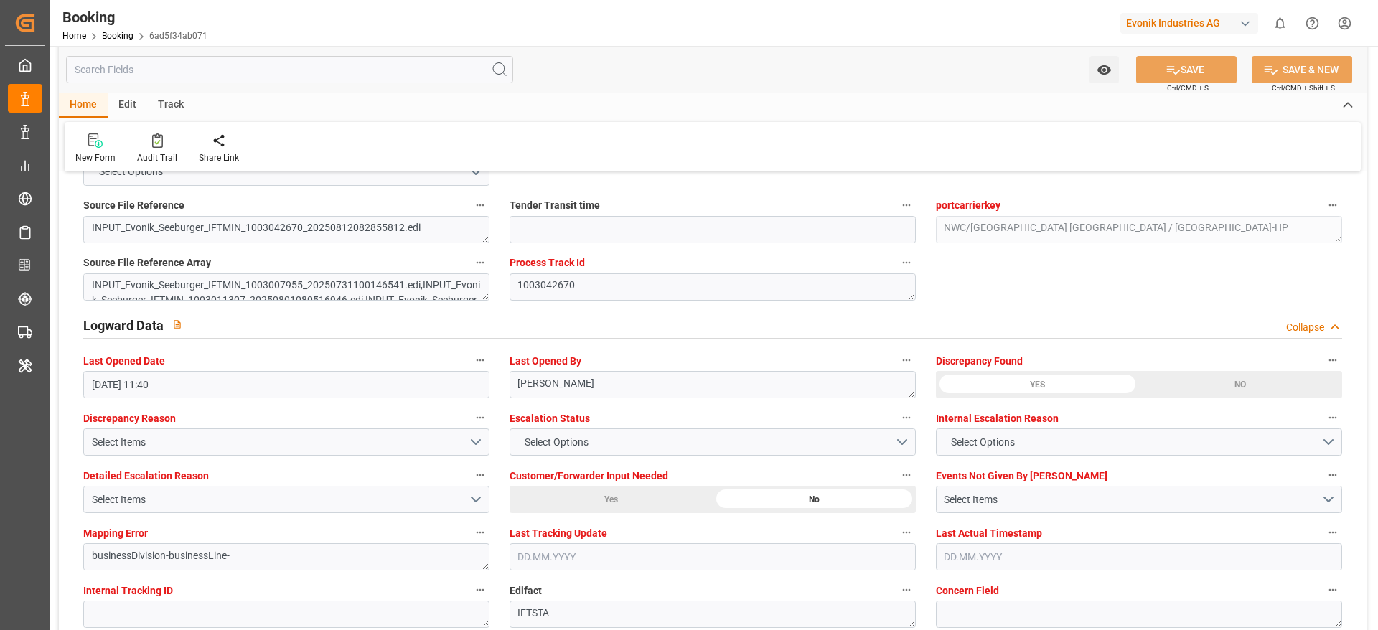
scroll to position [2471, 0]
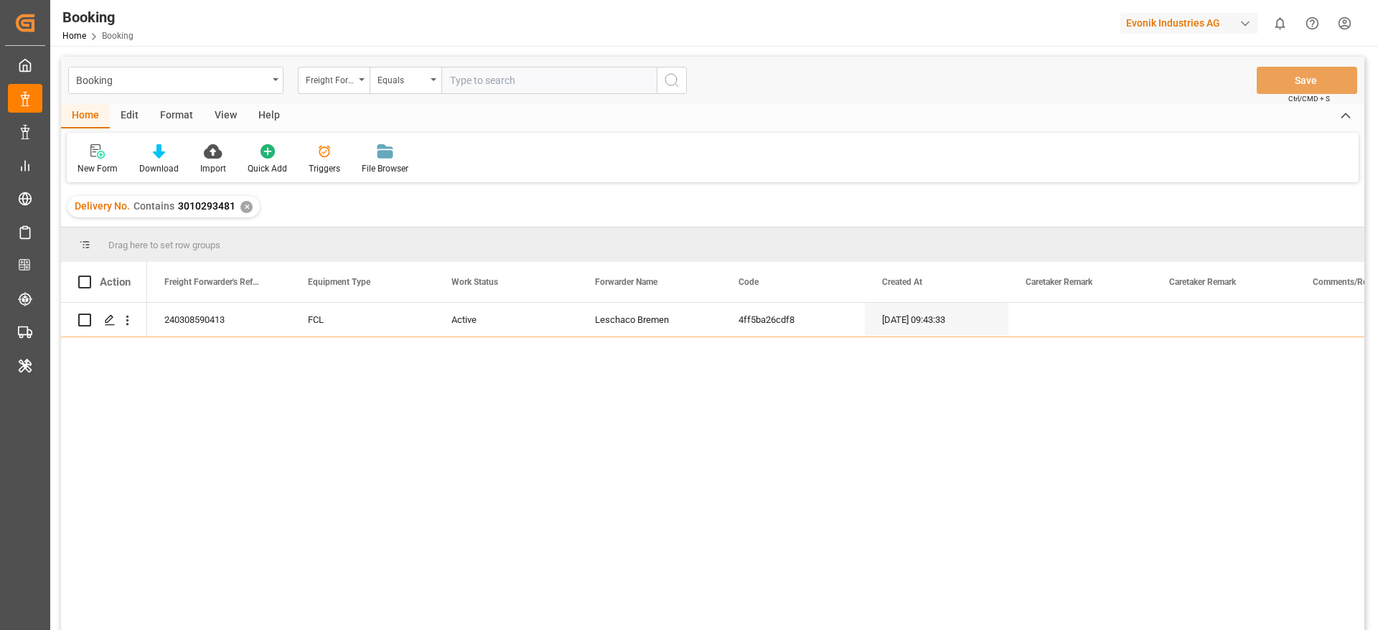
click at [1160, 23] on div "Evonik Industries AG" at bounding box center [1189, 23] width 138 height 21
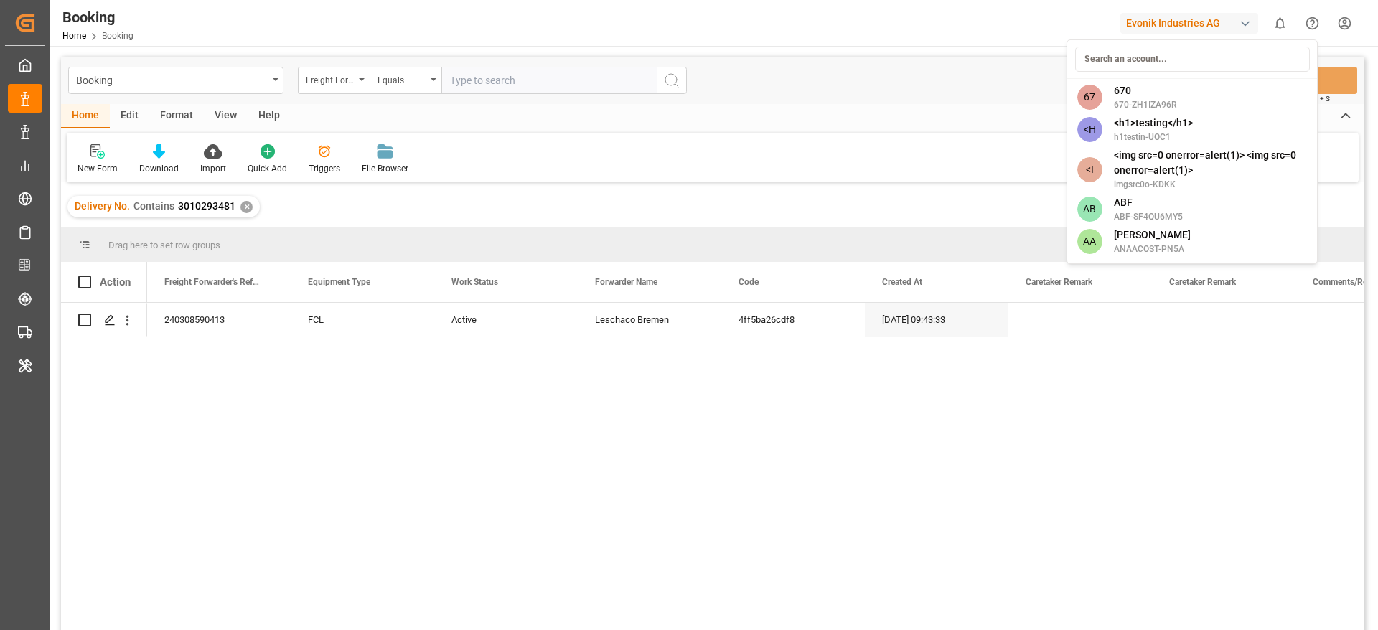
click at [1154, 62] on input at bounding box center [1192, 59] width 235 height 25
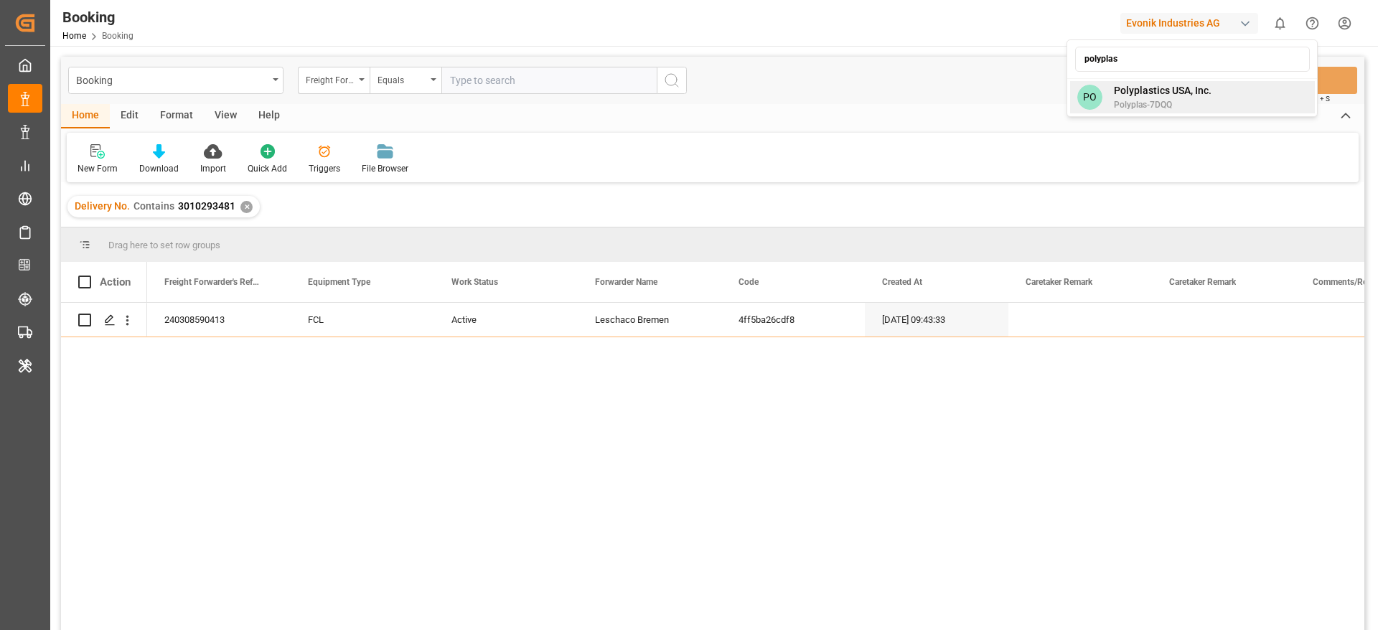
type input "polyplas"
click at [1192, 93] on span "Polyplastics USA, Inc." at bounding box center [1163, 90] width 98 height 15
